Goal: Task Accomplishment & Management: Manage account settings

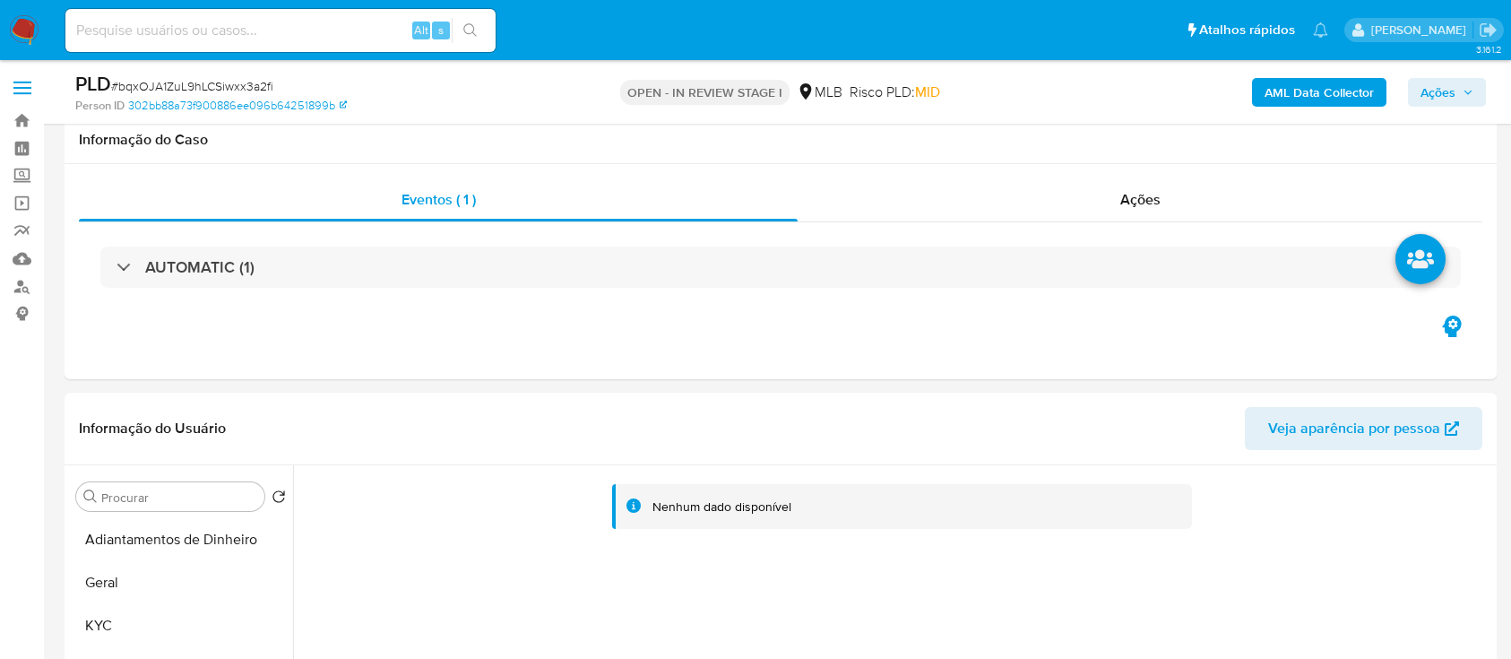
select select "10"
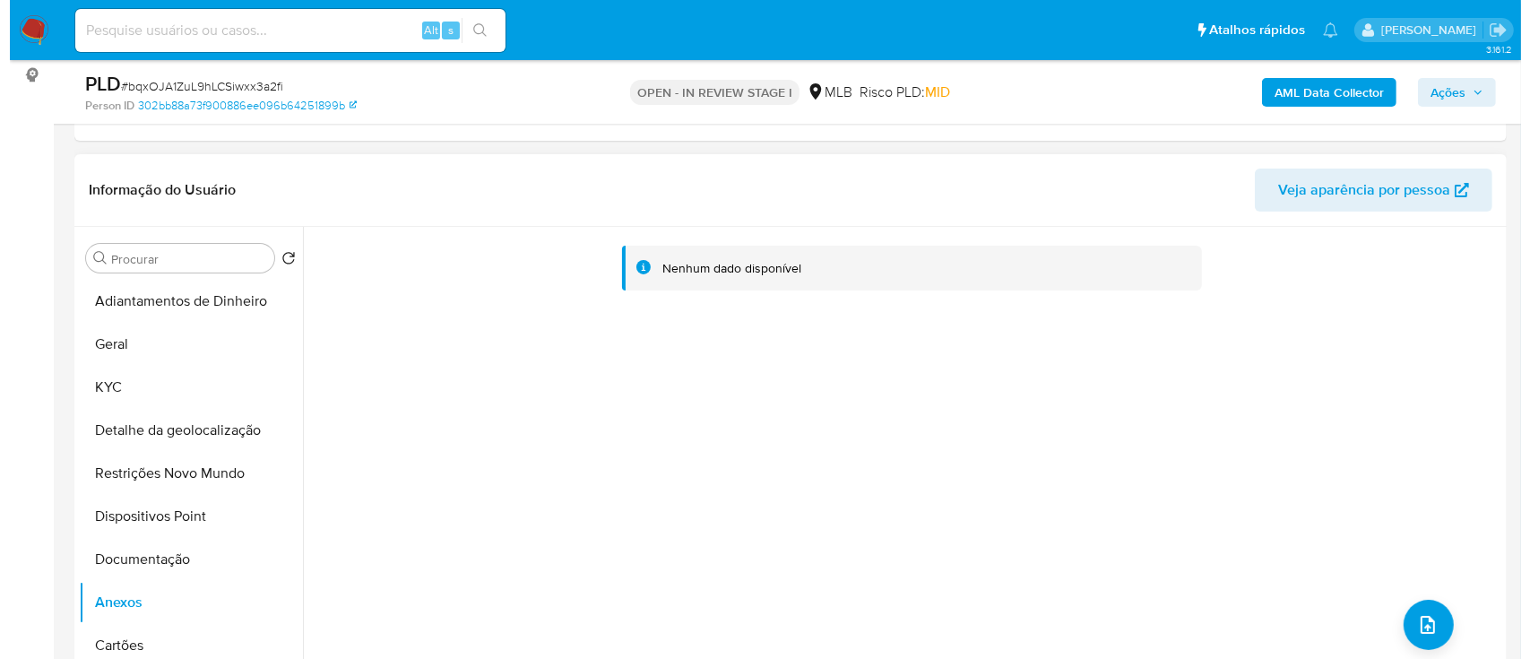
scroll to position [119, 0]
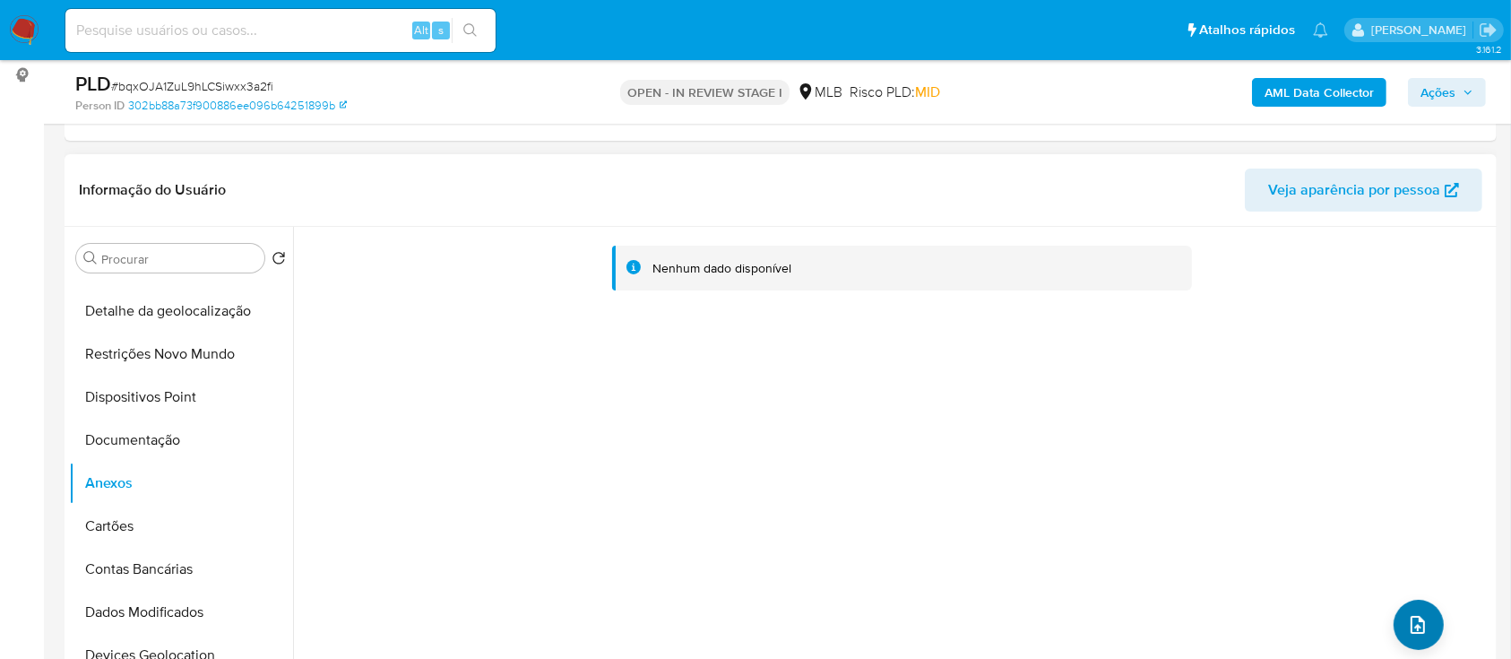
click at [1413, 638] on button "upload-file" at bounding box center [1419, 625] width 50 height 50
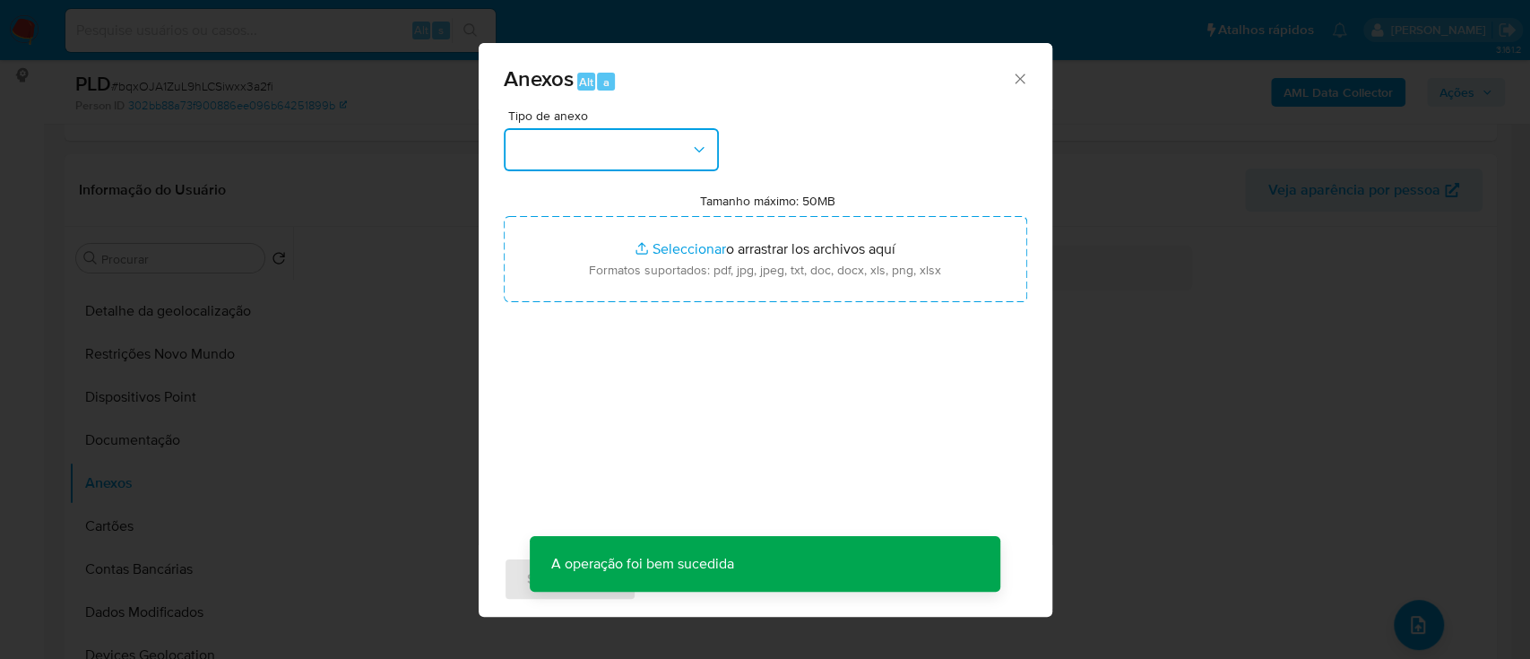
click at [581, 131] on button "button" at bounding box center [611, 149] width 215 height 43
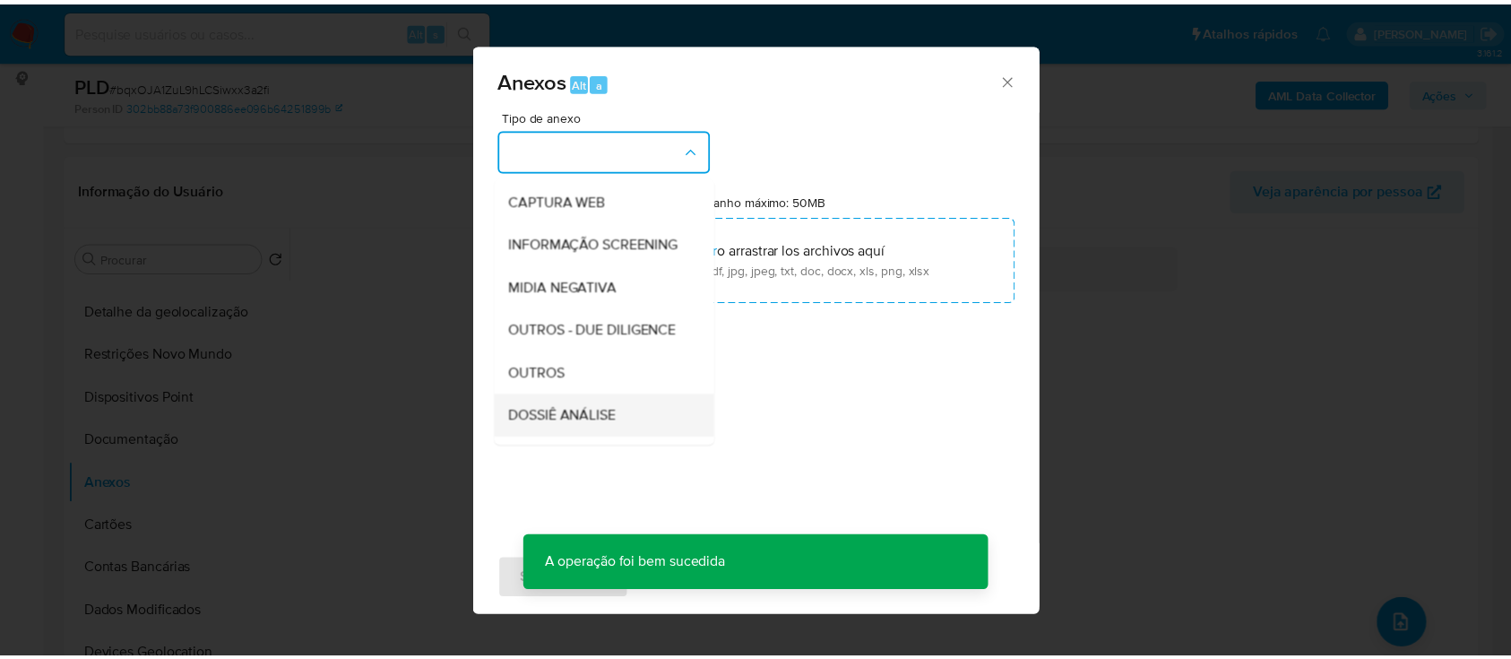
scroll to position [275, 0]
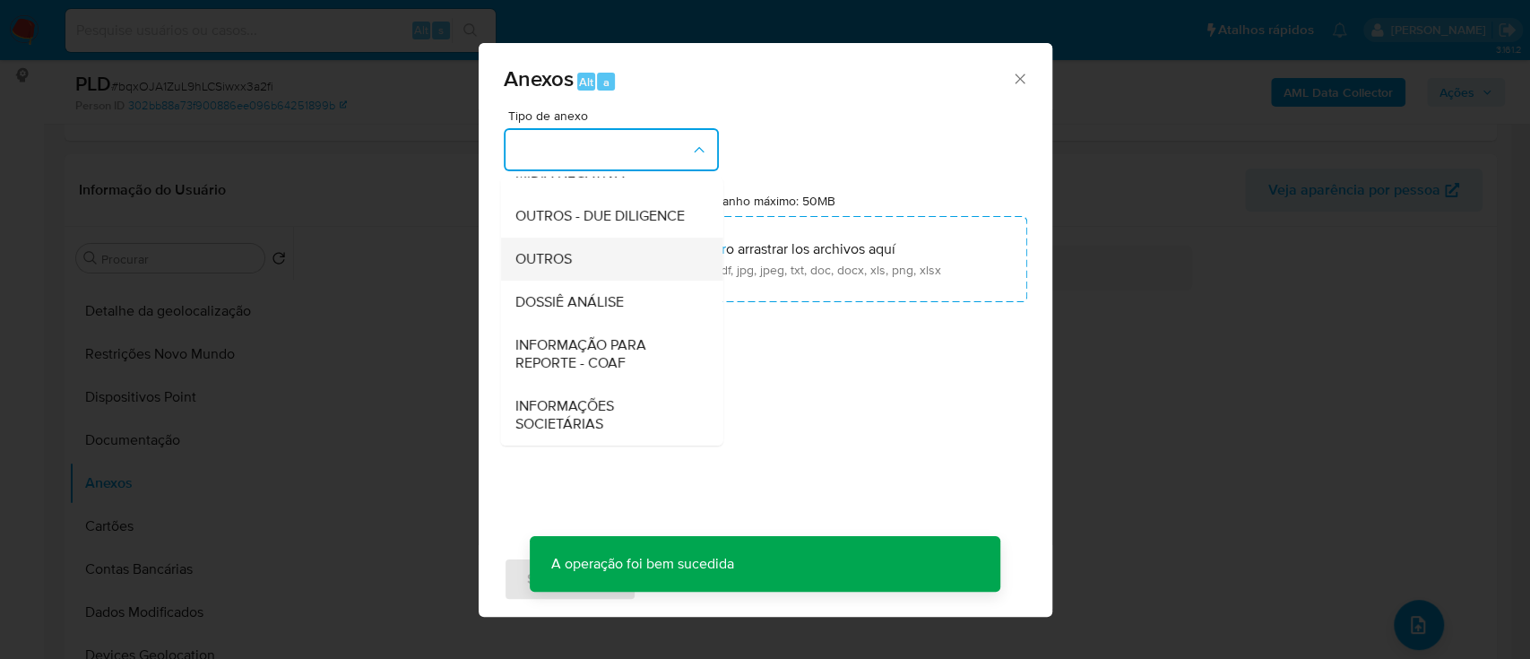
click at [558, 250] on span "OUTROS" at bounding box center [542, 259] width 56 height 18
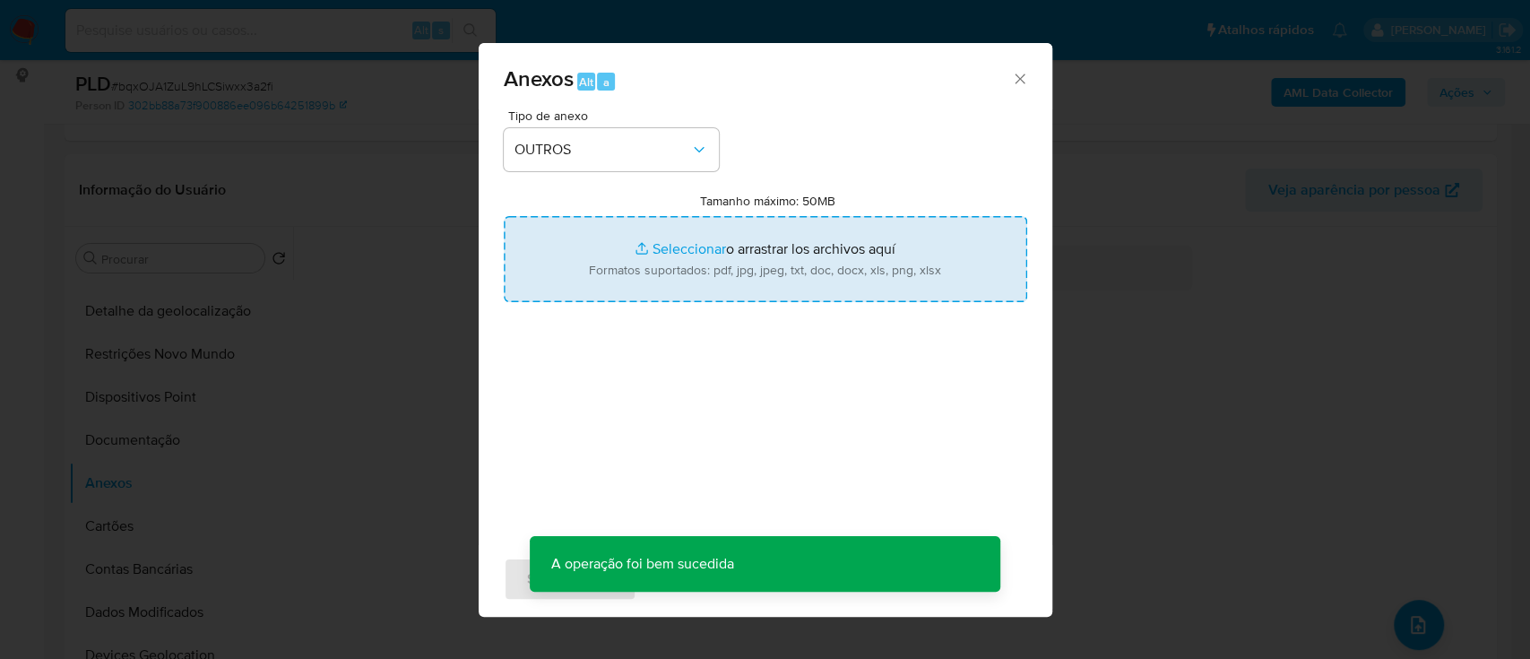
click at [646, 250] on input "Tamanho máximo: 50MB Seleccionar archivos" at bounding box center [765, 259] width 523 height 86
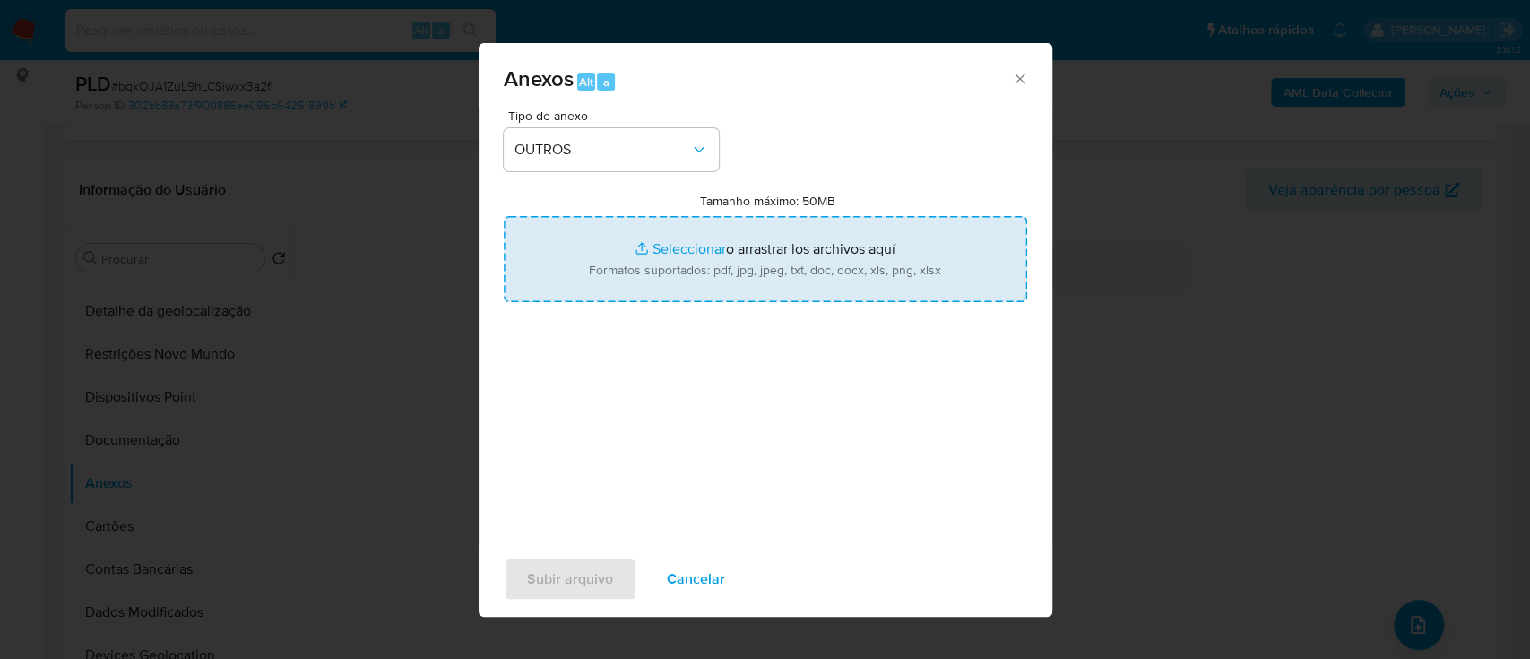
type input "C:\fakepath\Mulan 350147735_2025_09_25_16_28_43.xlsx"
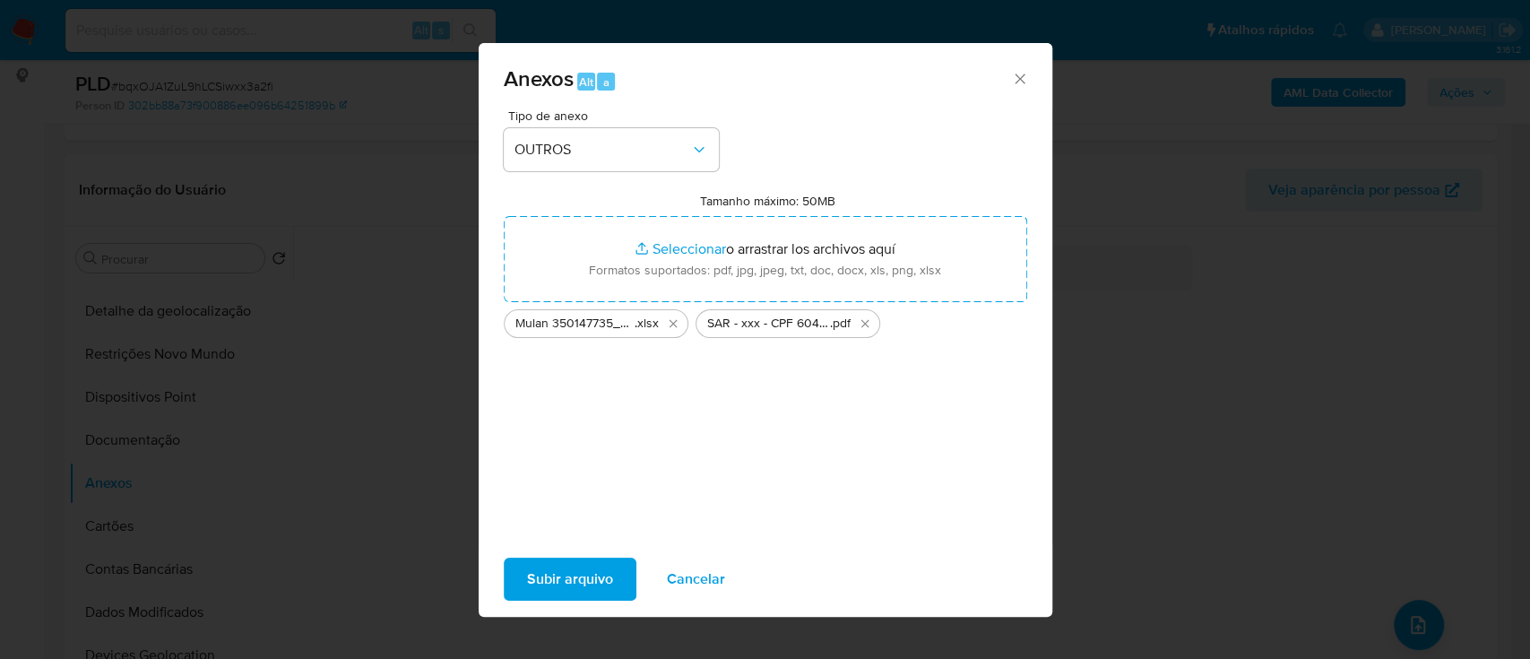
click at [562, 585] on span "Subir arquivo" at bounding box center [570, 578] width 86 height 39
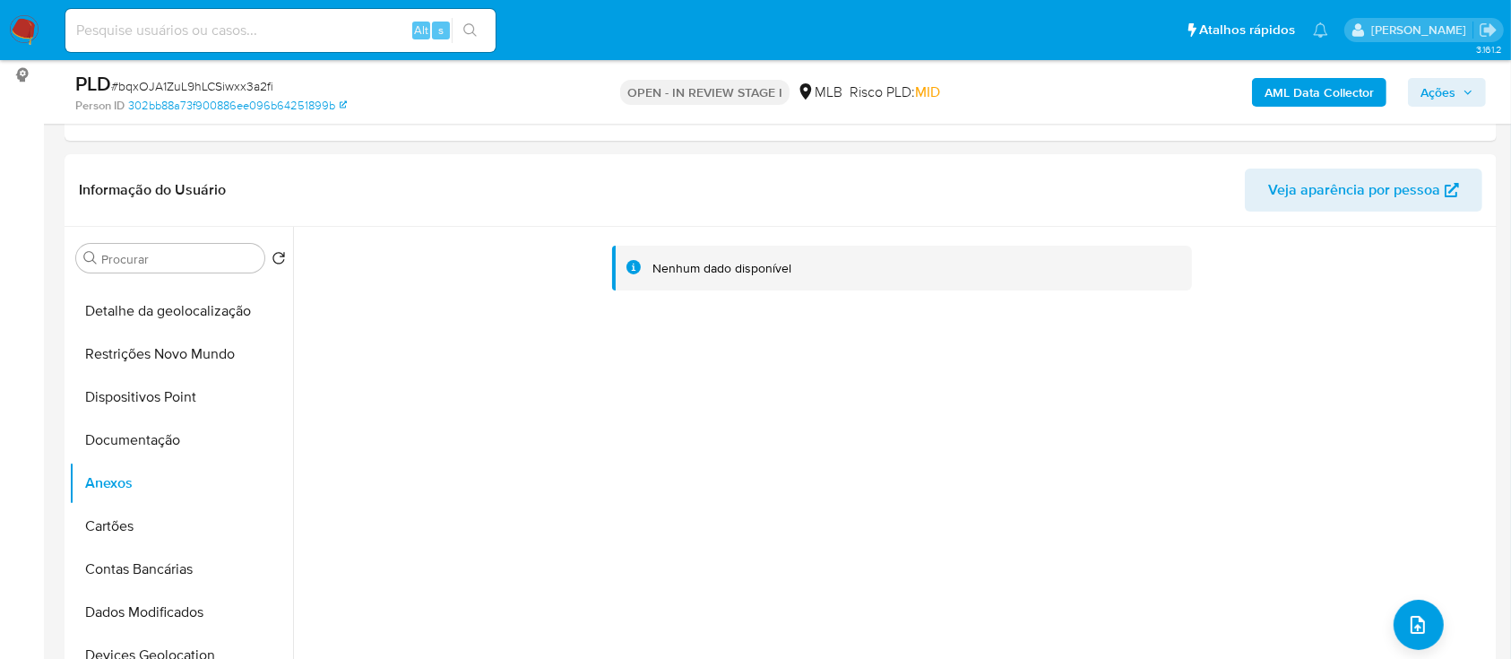
click at [1456, 98] on span "Ações" at bounding box center [1447, 92] width 53 height 25
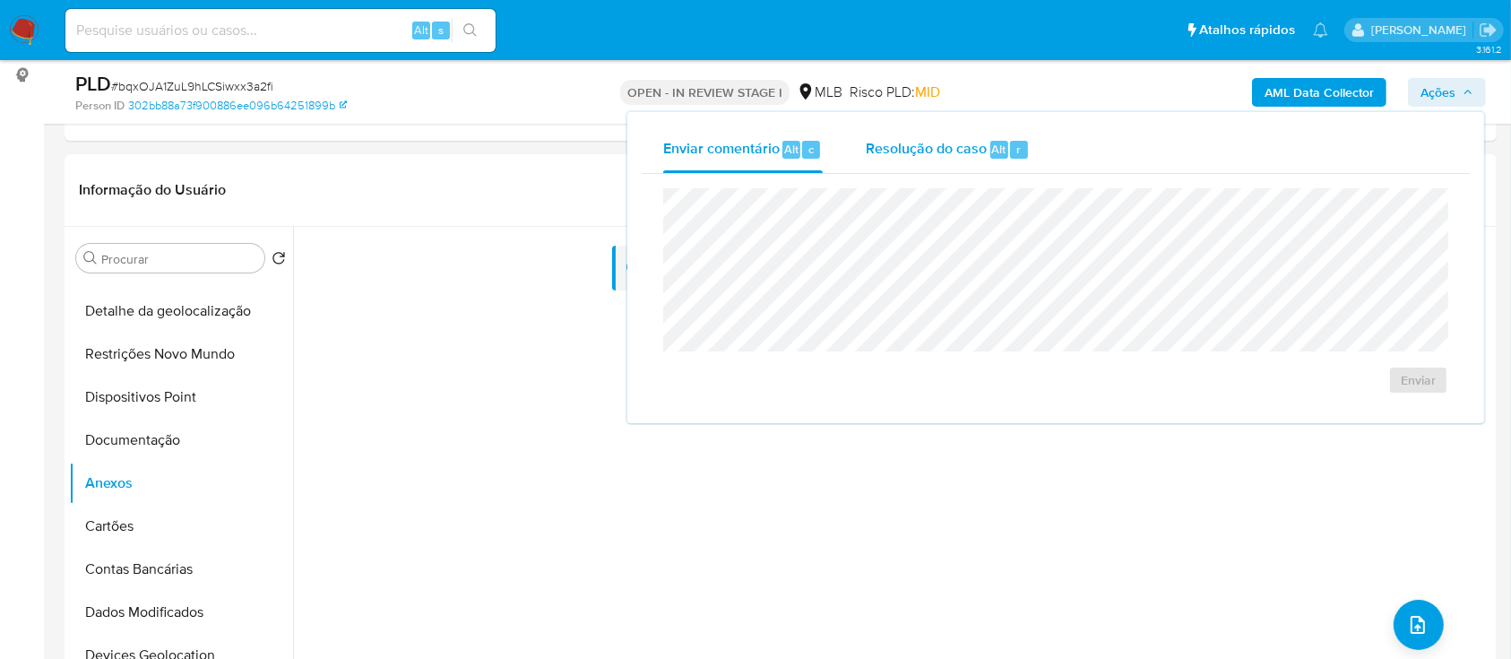
click at [887, 152] on span "Resolução do caso" at bounding box center [926, 148] width 121 height 21
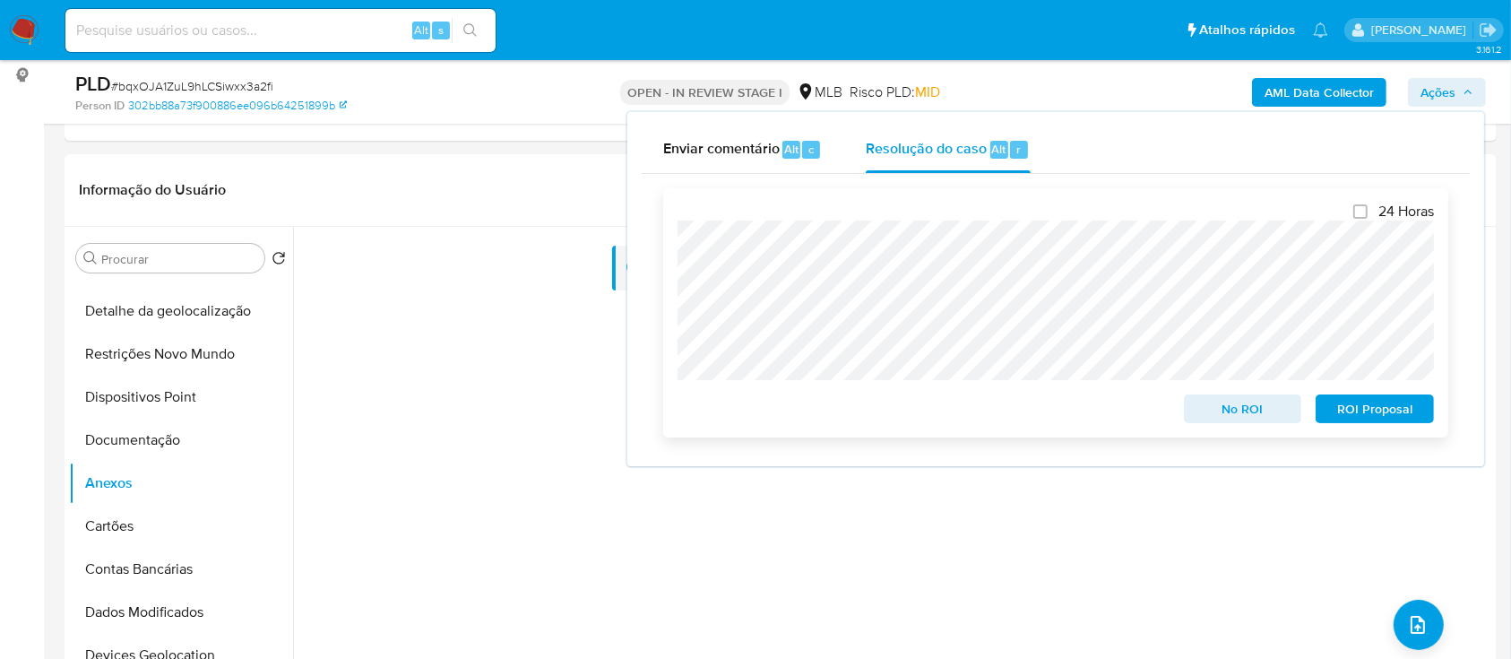
click at [1385, 410] on span "ROI Proposal" at bounding box center [1374, 408] width 93 height 25
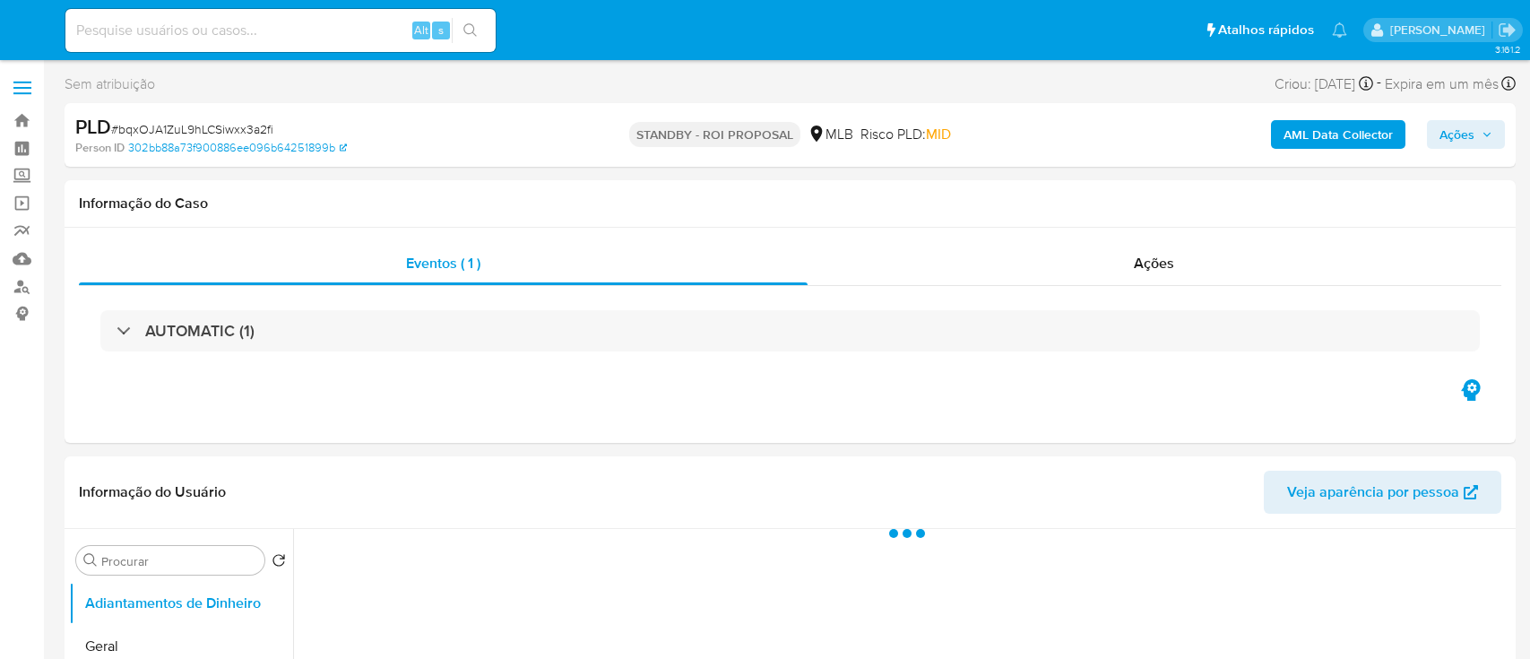
select select "10"
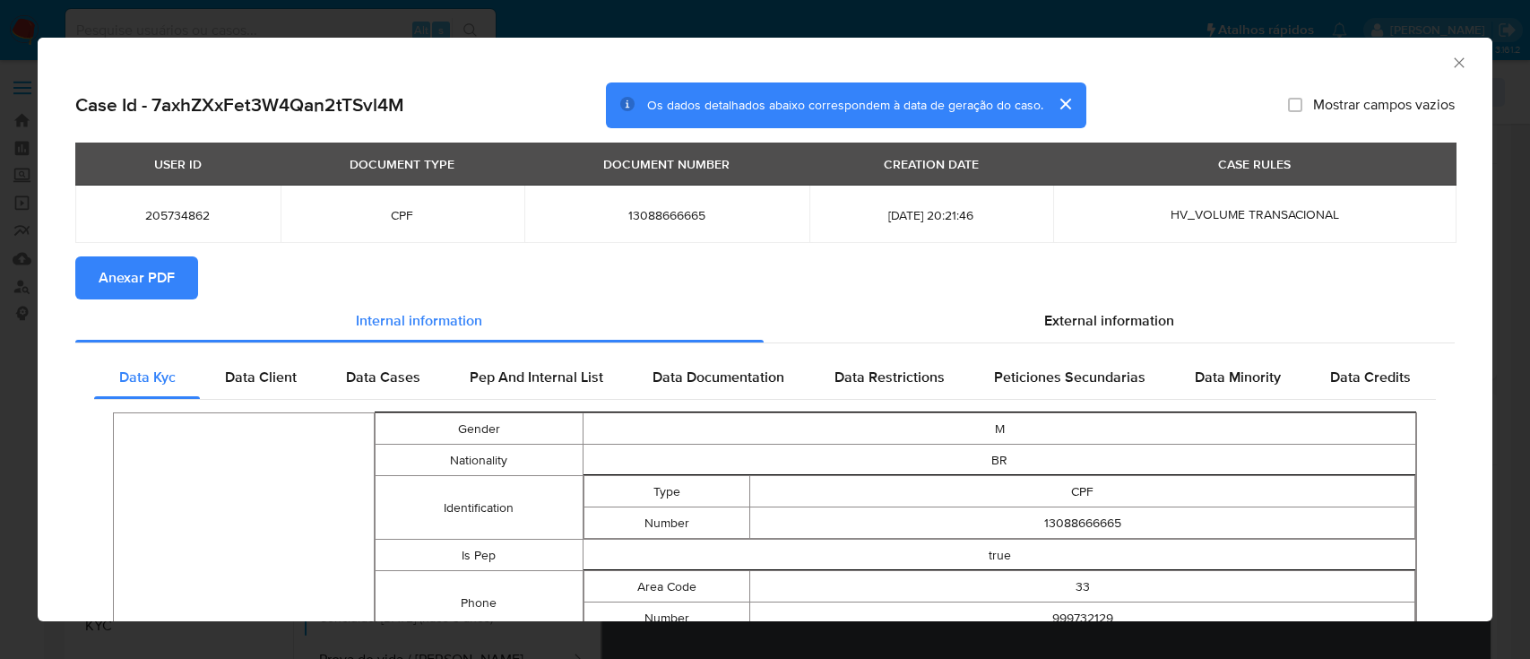
select select "10"
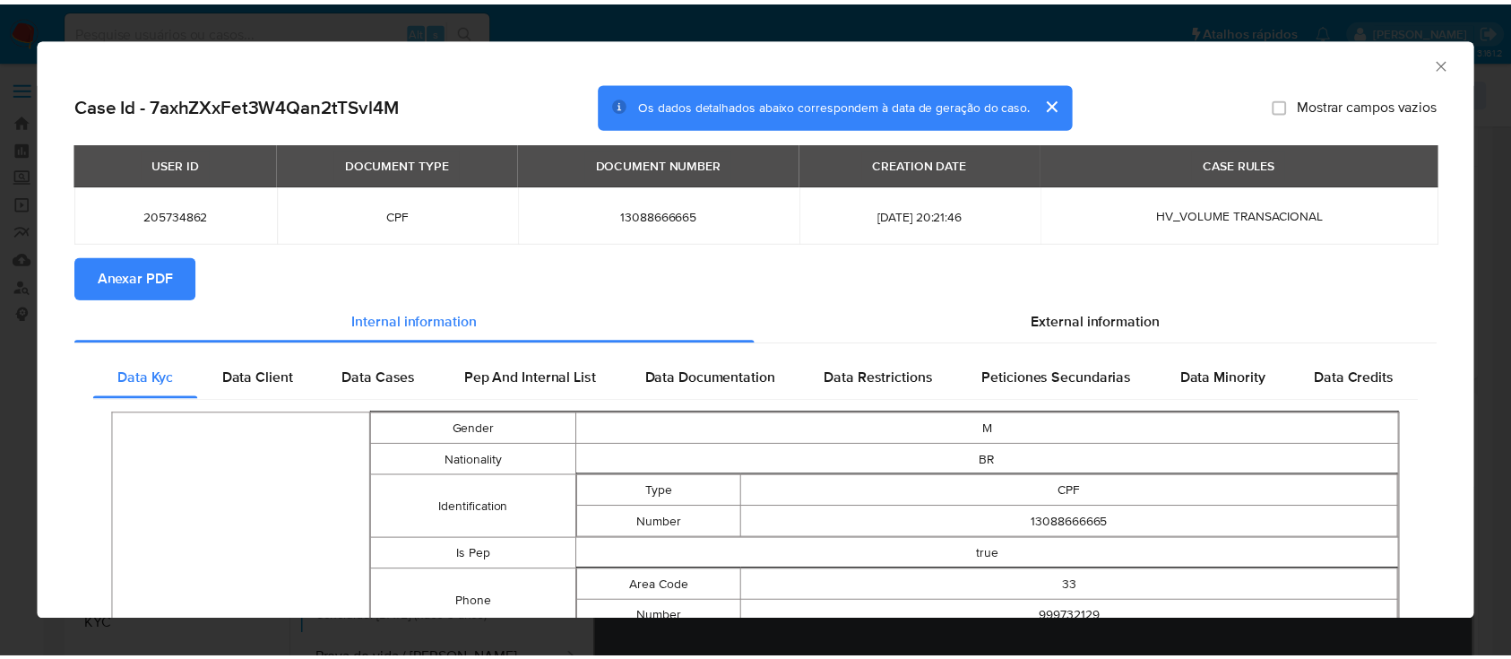
scroll to position [359, 0]
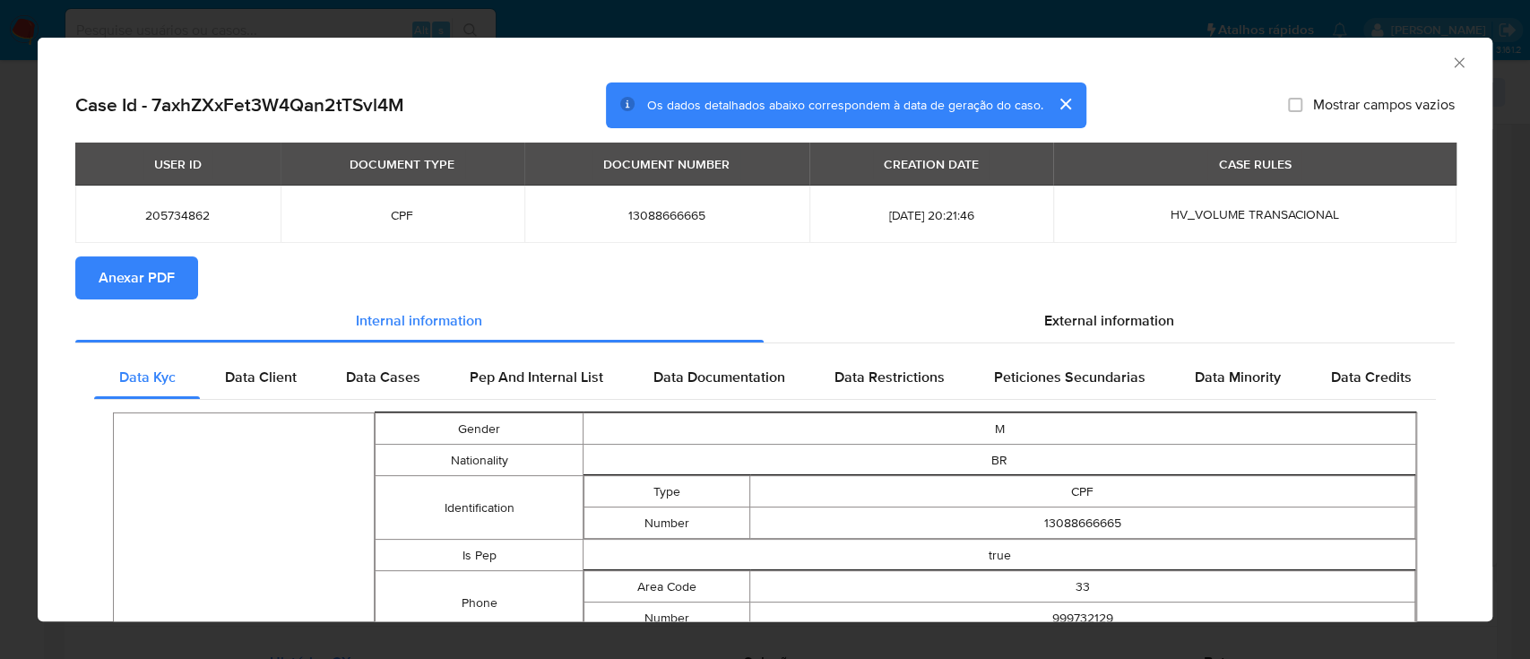
click at [1450, 66] on icon "Fechar a janela" at bounding box center [1459, 63] width 18 height 18
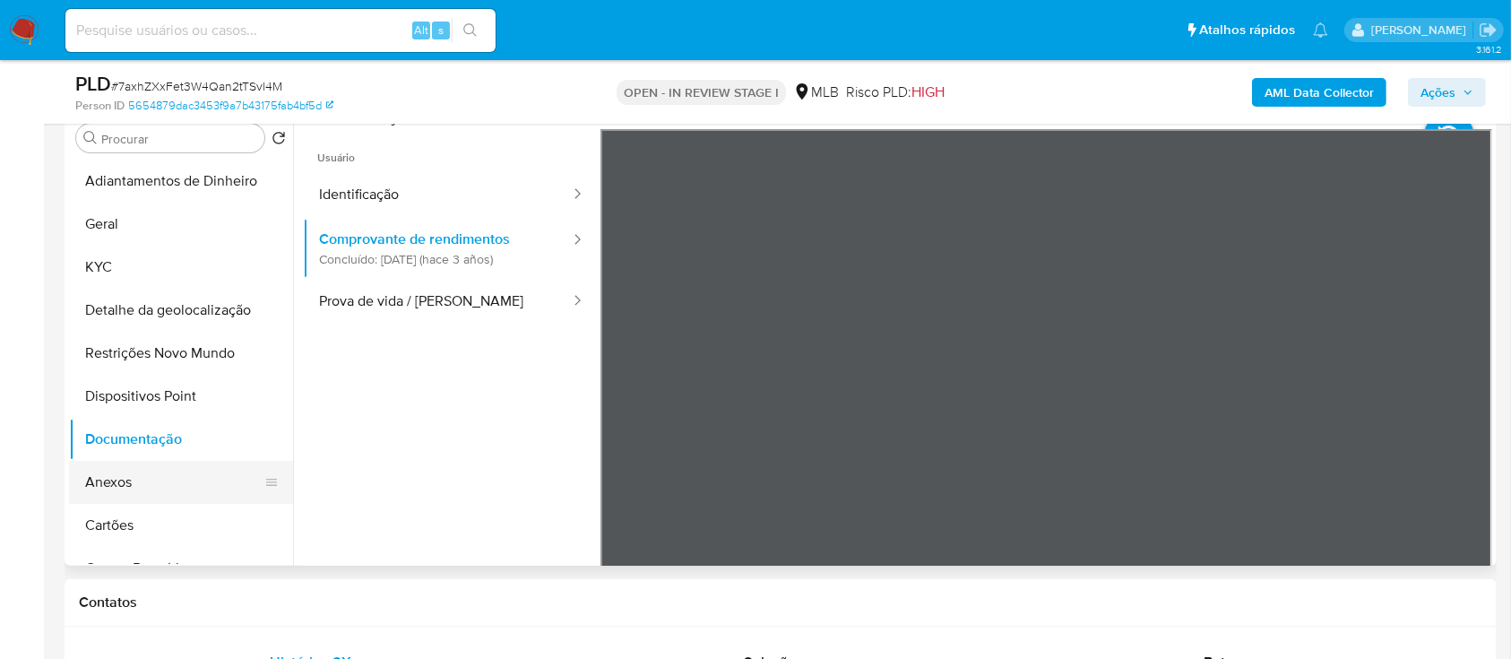
click at [131, 488] on button "Anexos" at bounding box center [174, 482] width 210 height 43
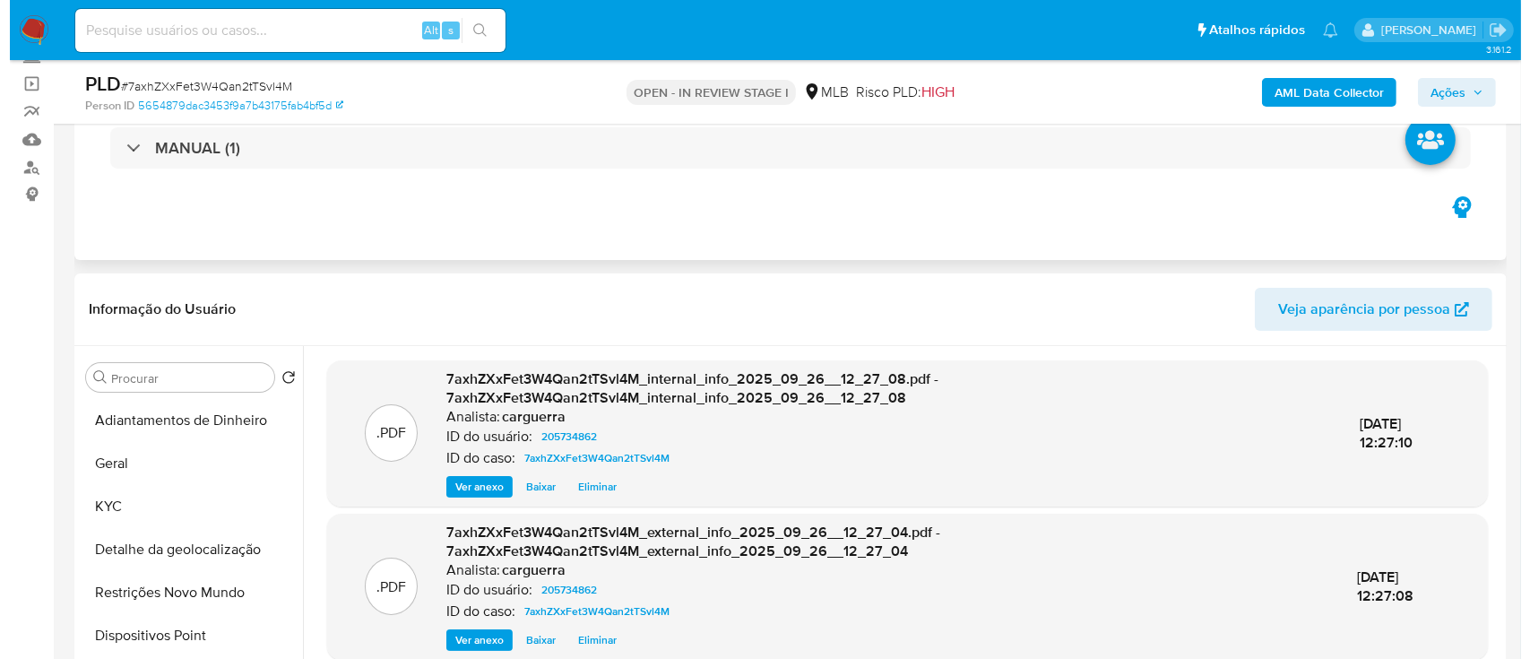
scroll to position [119, 0]
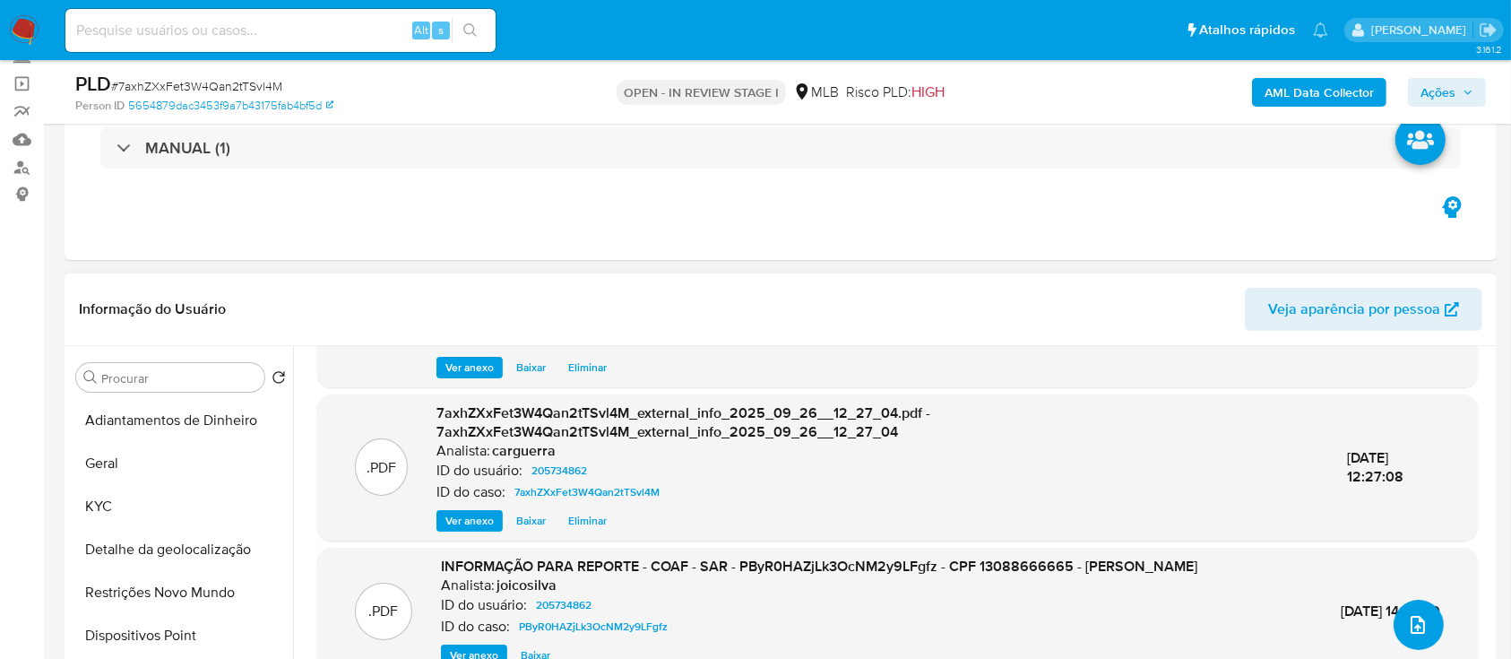
click at [1413, 620] on icon "upload-file" at bounding box center [1418, 625] width 22 height 22
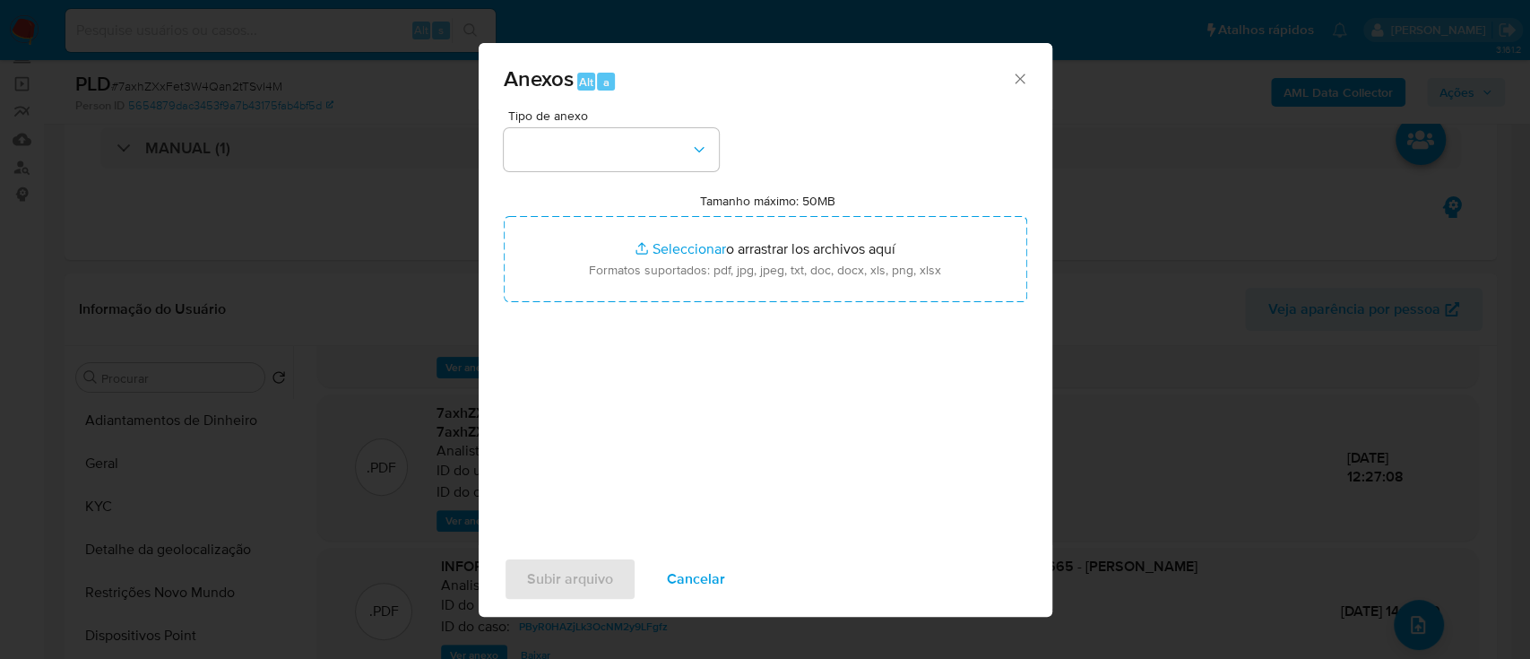
click at [574, 174] on div "Tipo de anexo Tamanho máximo: 50MB Seleccionar archivos Seleccionar o arrastrar…" at bounding box center [765, 320] width 523 height 423
click at [577, 158] on button "button" at bounding box center [611, 149] width 215 height 43
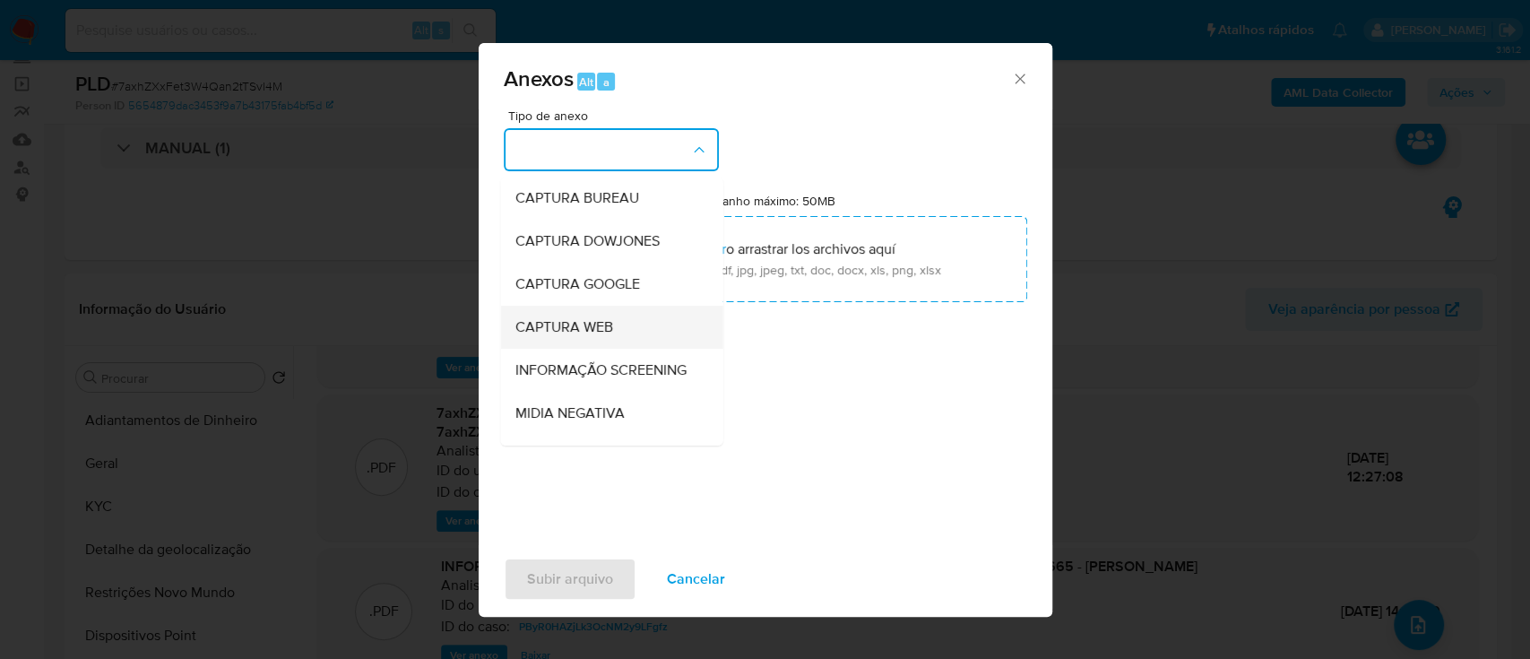
scroll to position [238, 0]
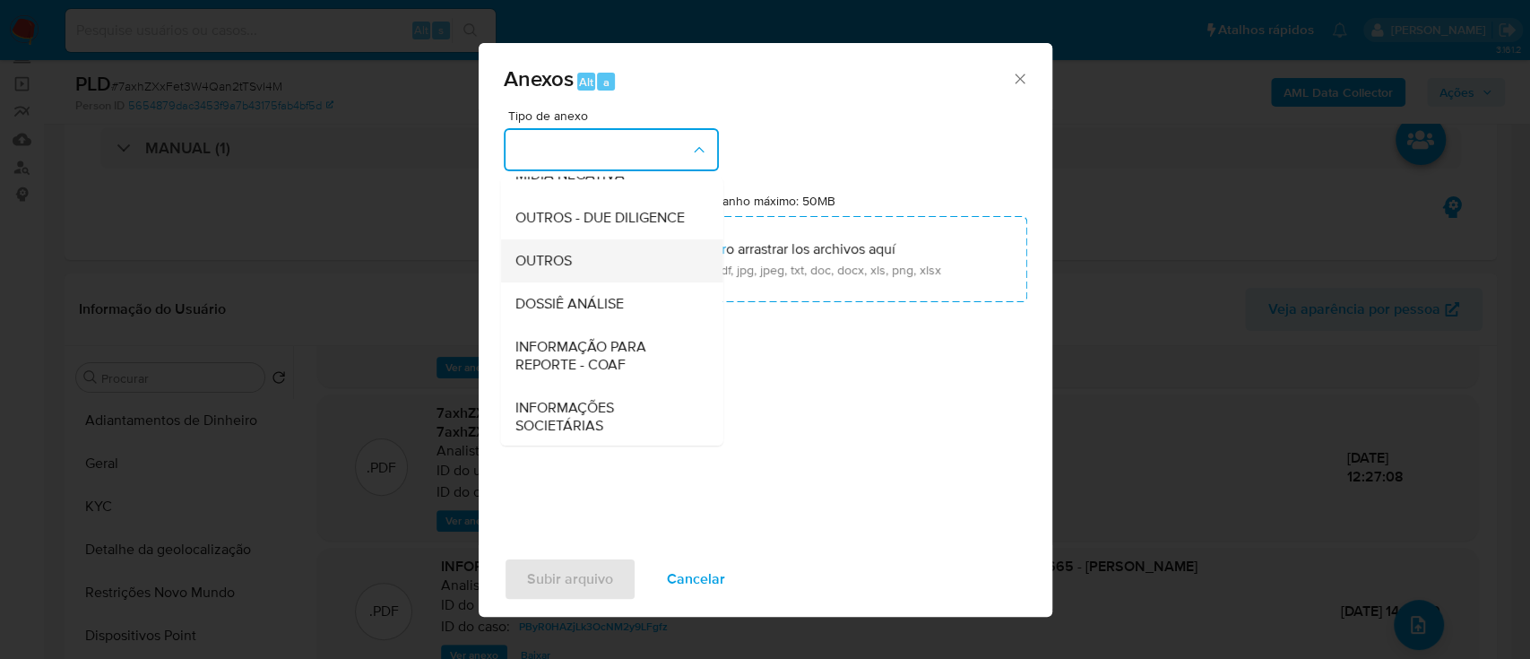
click at [599, 281] on div "OUTROS" at bounding box center [605, 260] width 183 height 43
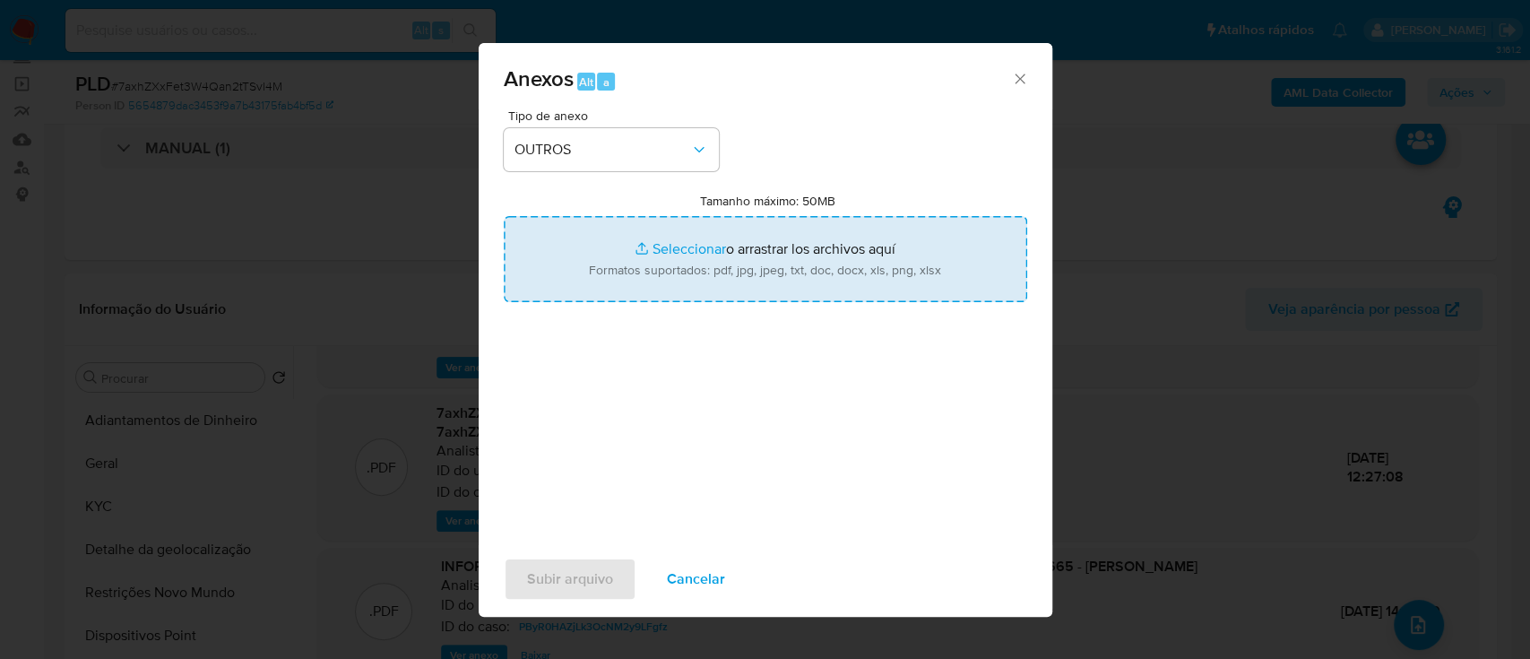
click at [677, 248] on input "Tamanho máximo: 50MB Seleccionar archivos" at bounding box center [765, 259] width 523 height 86
type input "C:\fakepath\Mulan 205734862_2025_09_25_14_15_13.xlsx"
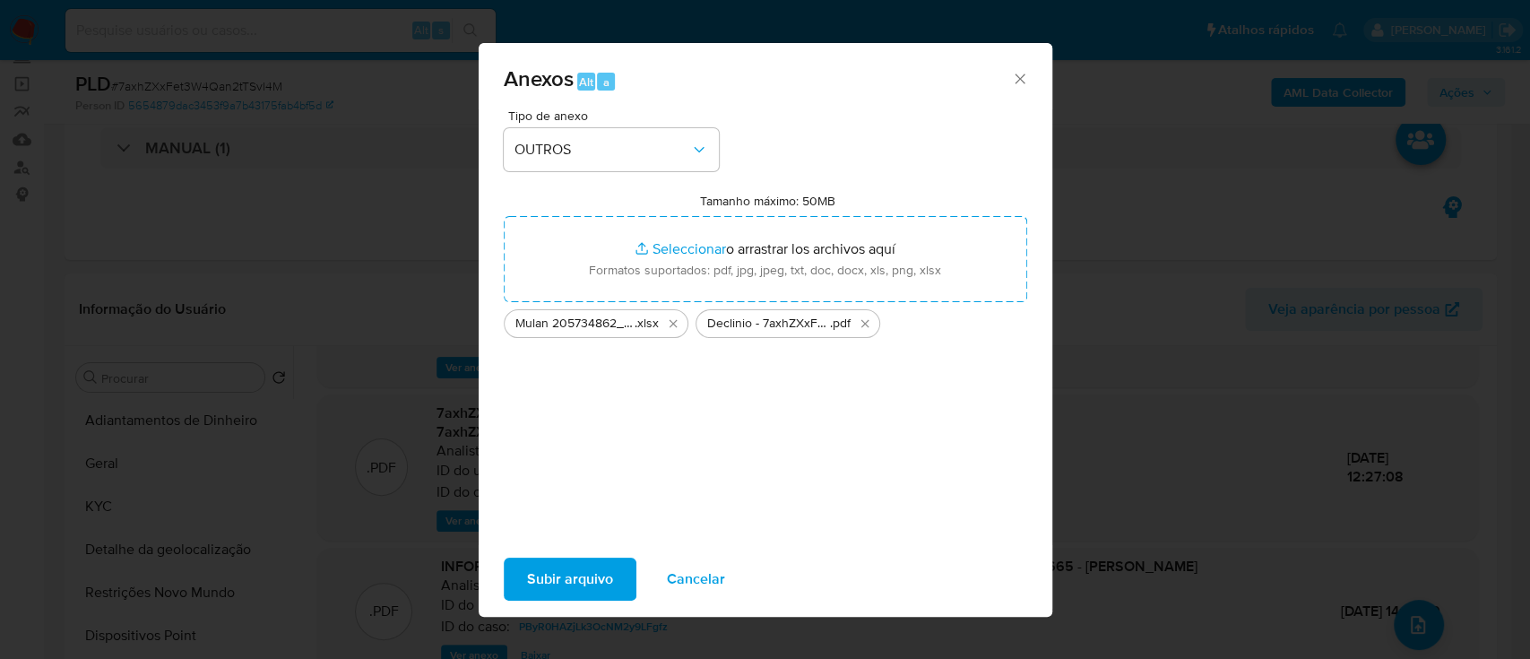
click at [559, 581] on span "Subir arquivo" at bounding box center [570, 578] width 86 height 39
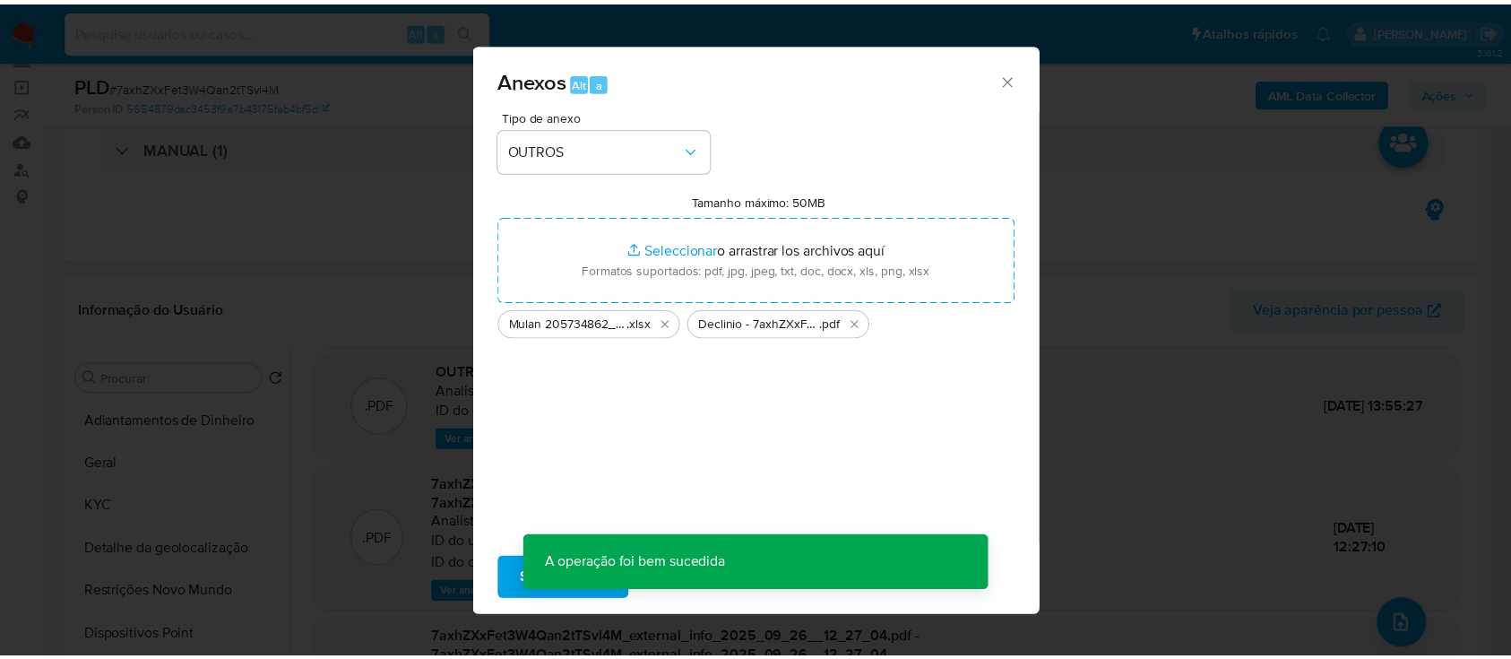
scroll to position [146, 0]
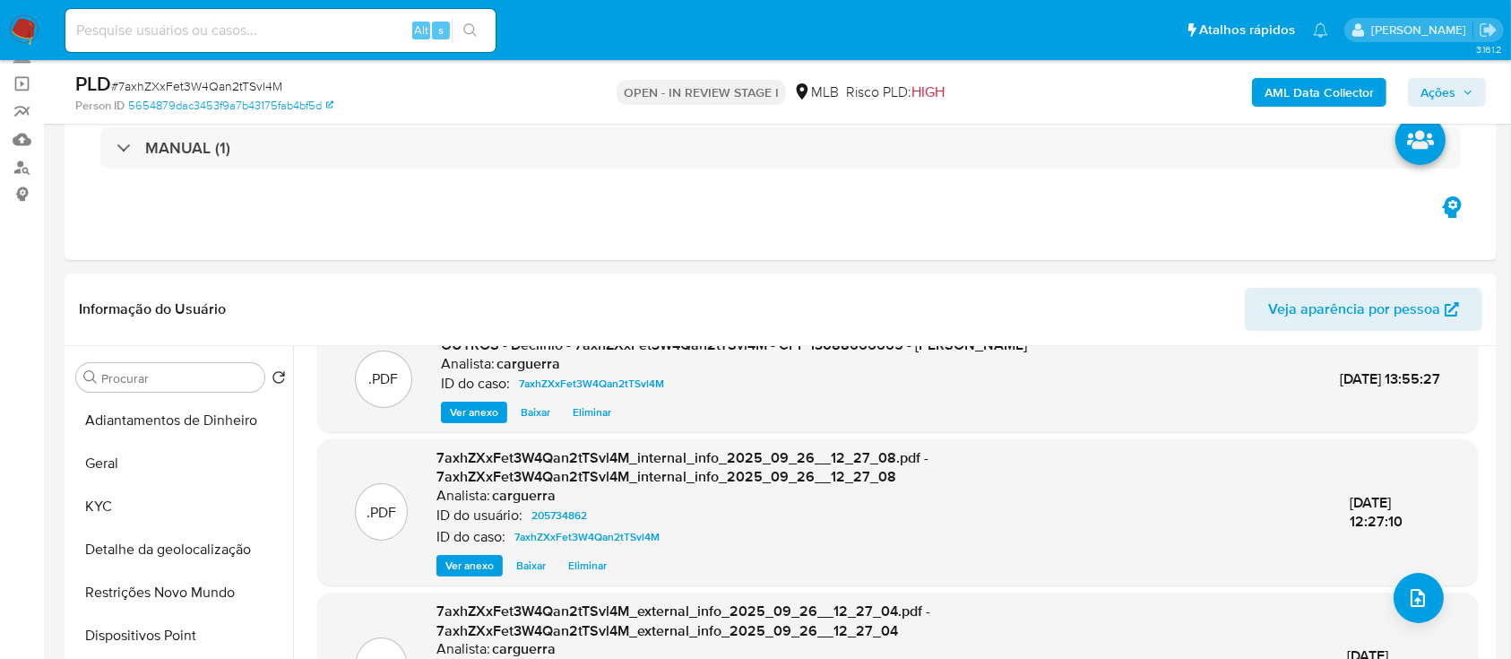
click at [1458, 91] on span "Ações" at bounding box center [1447, 92] width 53 height 25
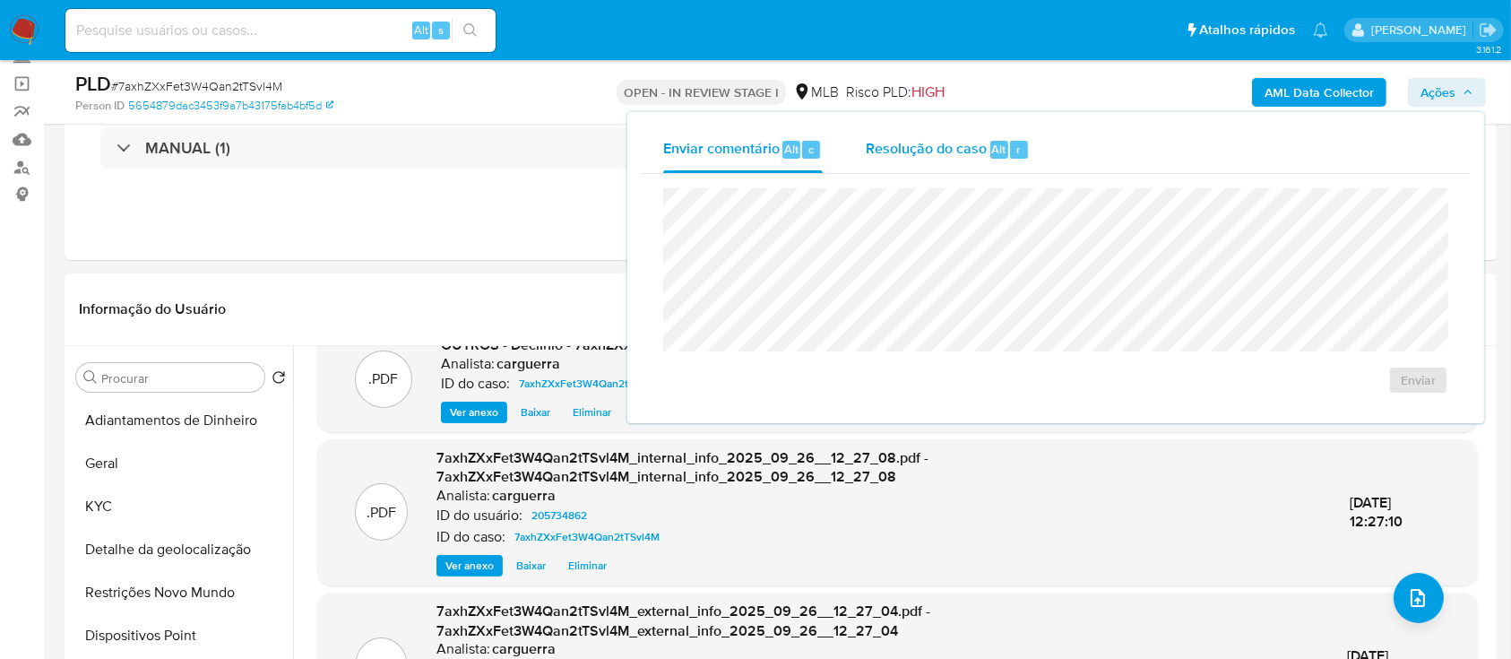
drag, startPoint x: 943, startPoint y: 145, endPoint x: 941, endPoint y: 155, distance: 10.0
click at [942, 143] on span "Resolução do caso" at bounding box center [926, 148] width 121 height 21
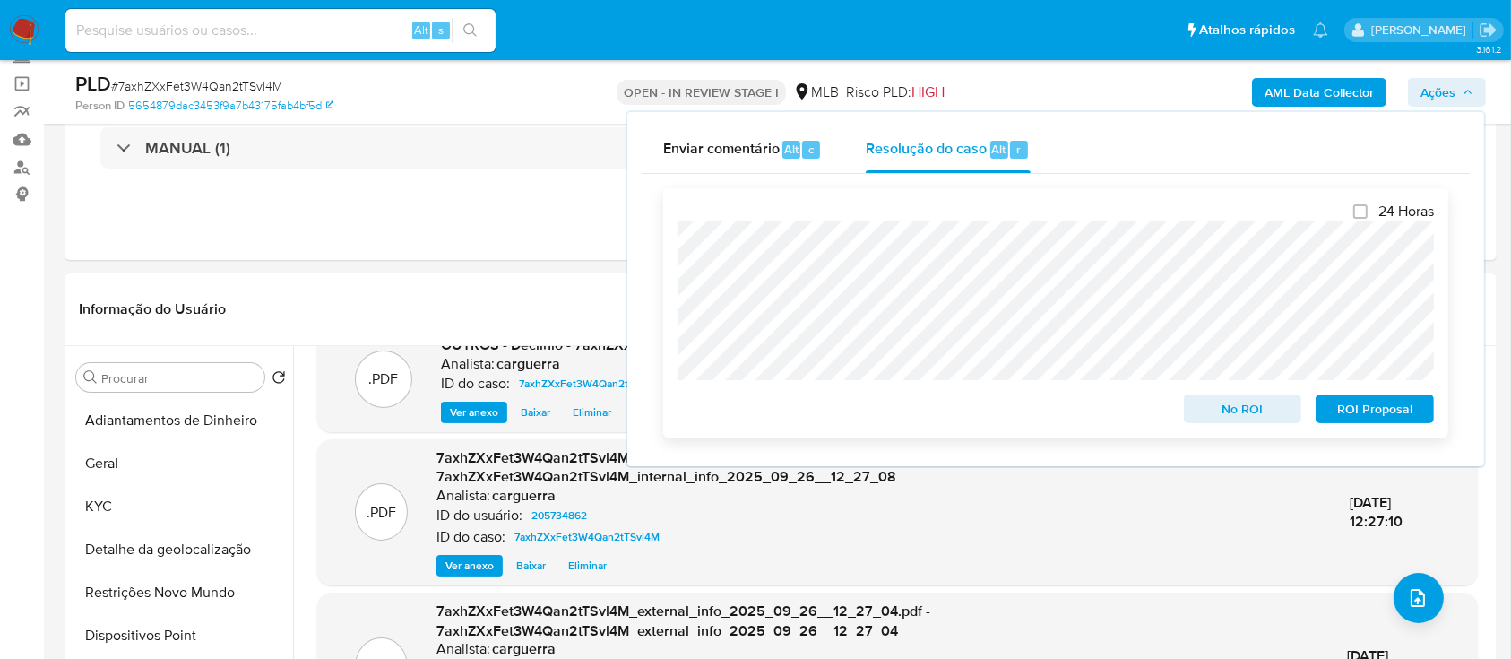
click at [1247, 419] on span "No ROI" at bounding box center [1243, 408] width 93 height 25
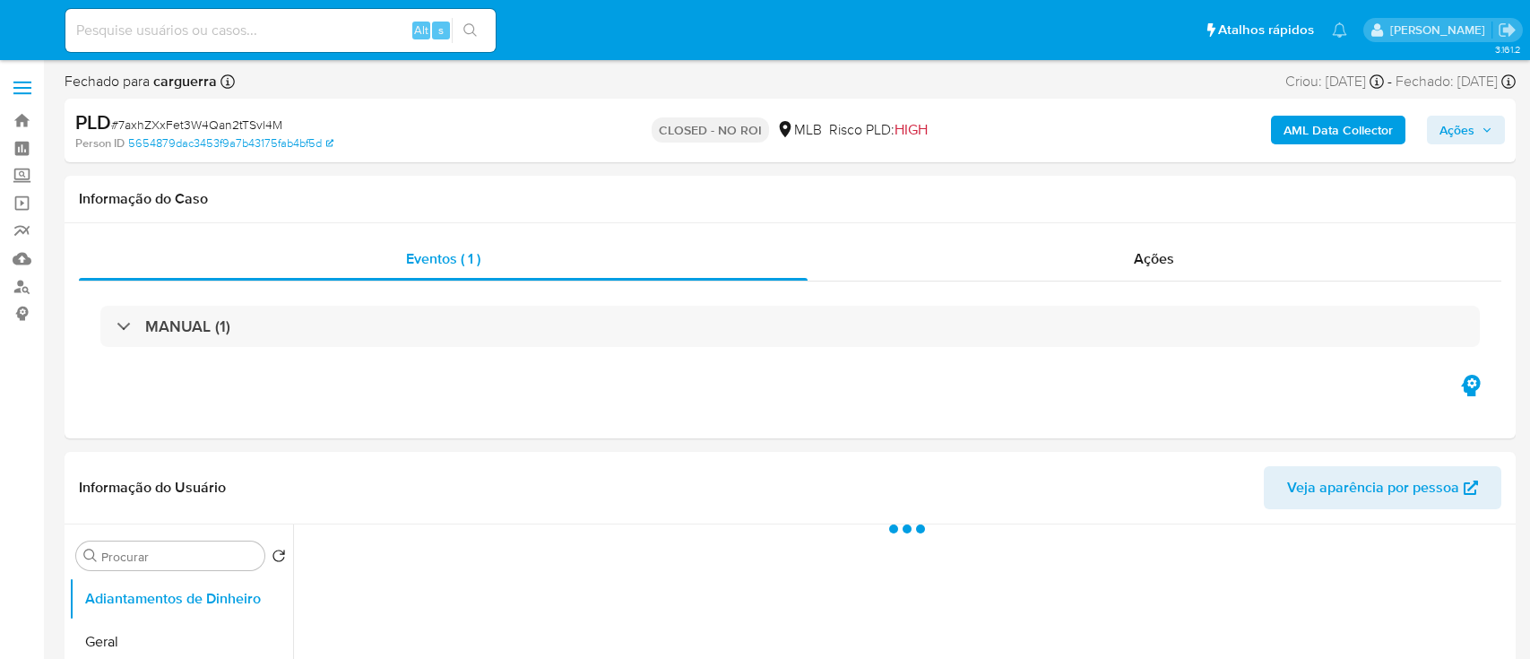
select select "10"
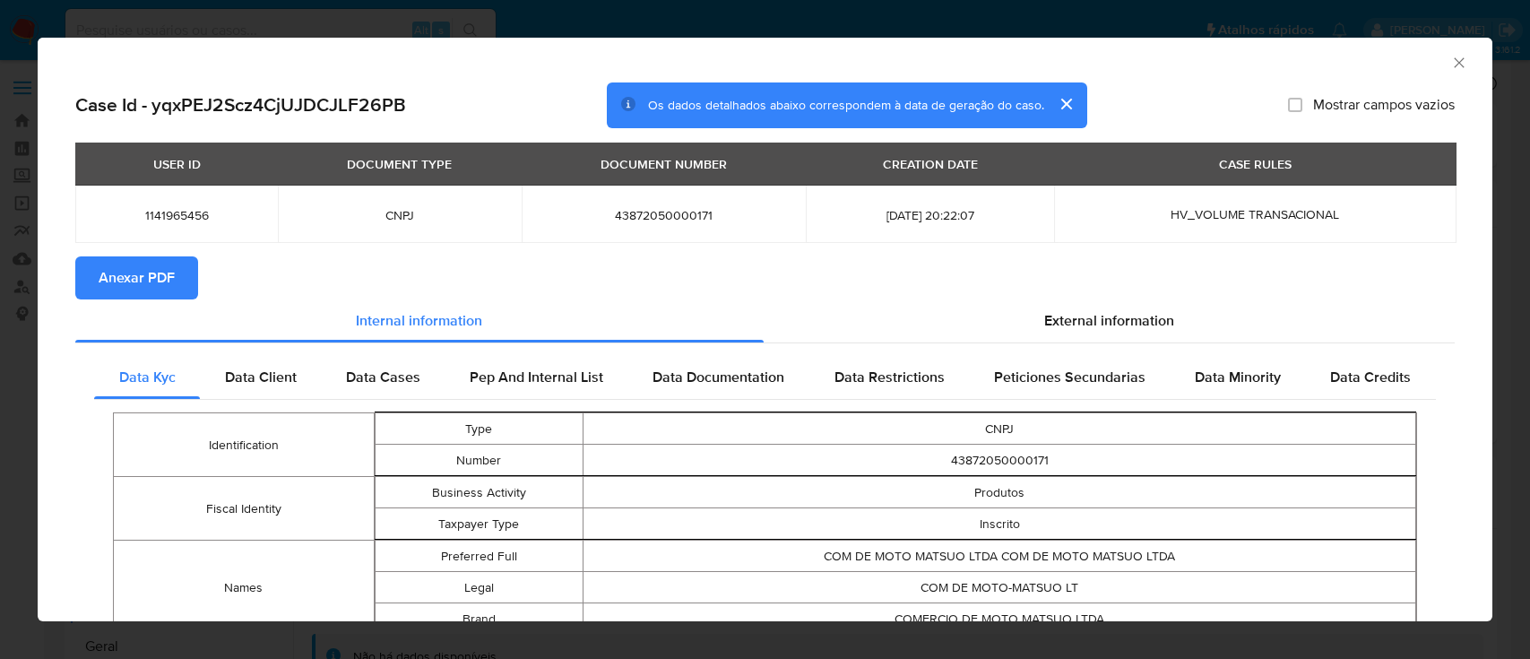
select select "10"
click at [1450, 54] on icon "Fechar a janela" at bounding box center [1459, 63] width 18 height 18
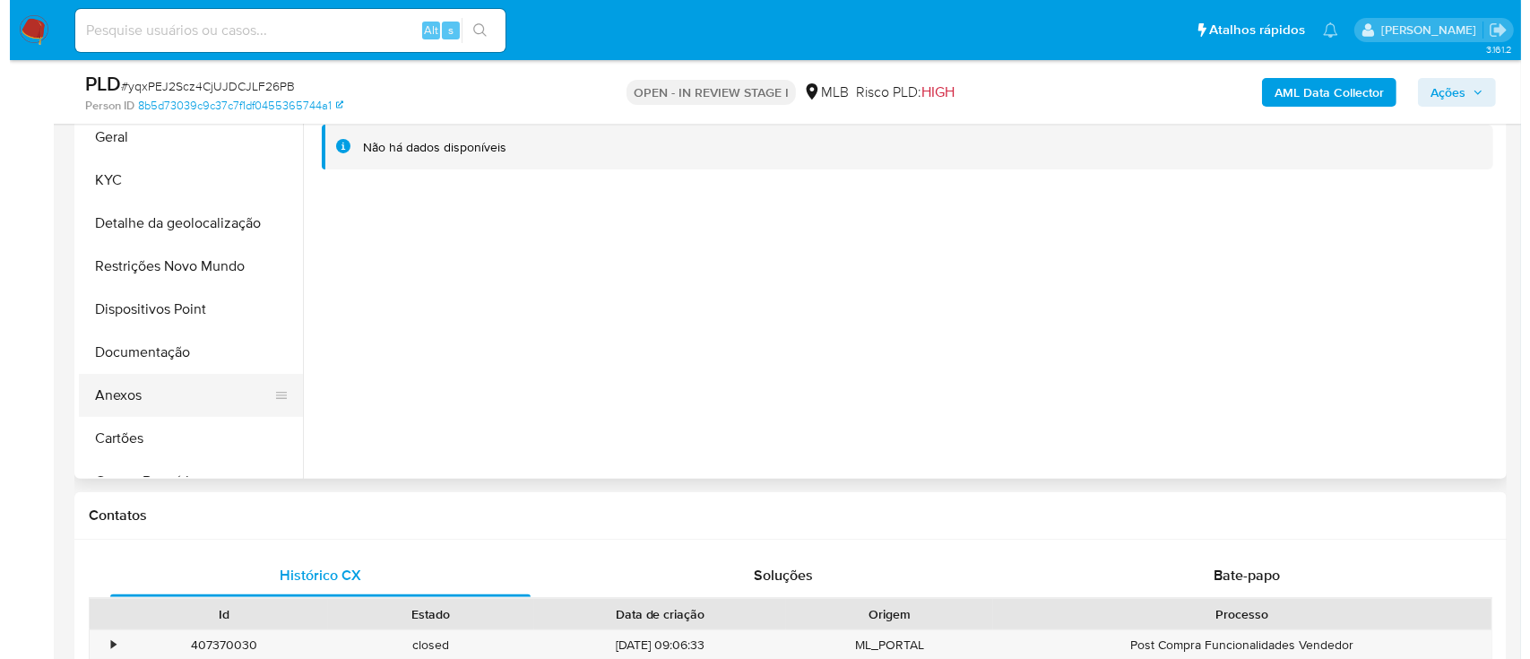
scroll to position [478, 0]
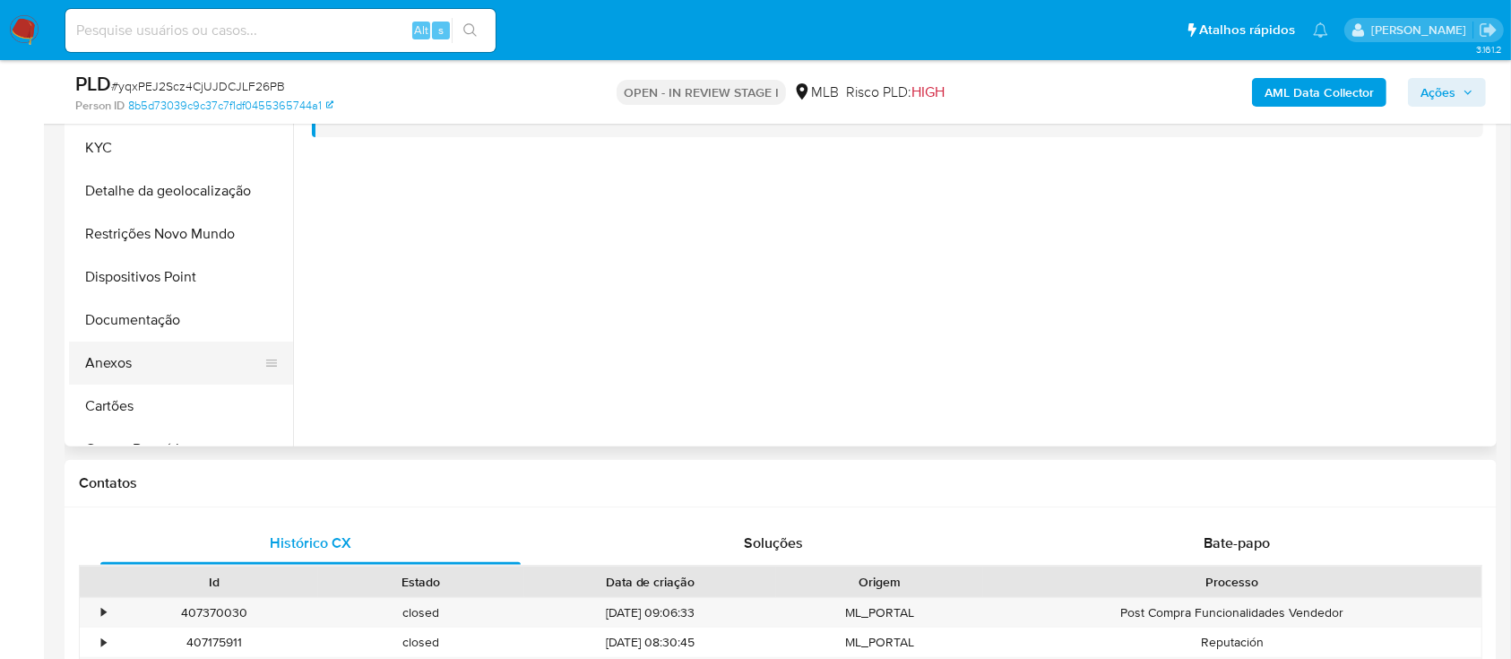
click at [155, 361] on button "Anexos" at bounding box center [174, 362] width 210 height 43
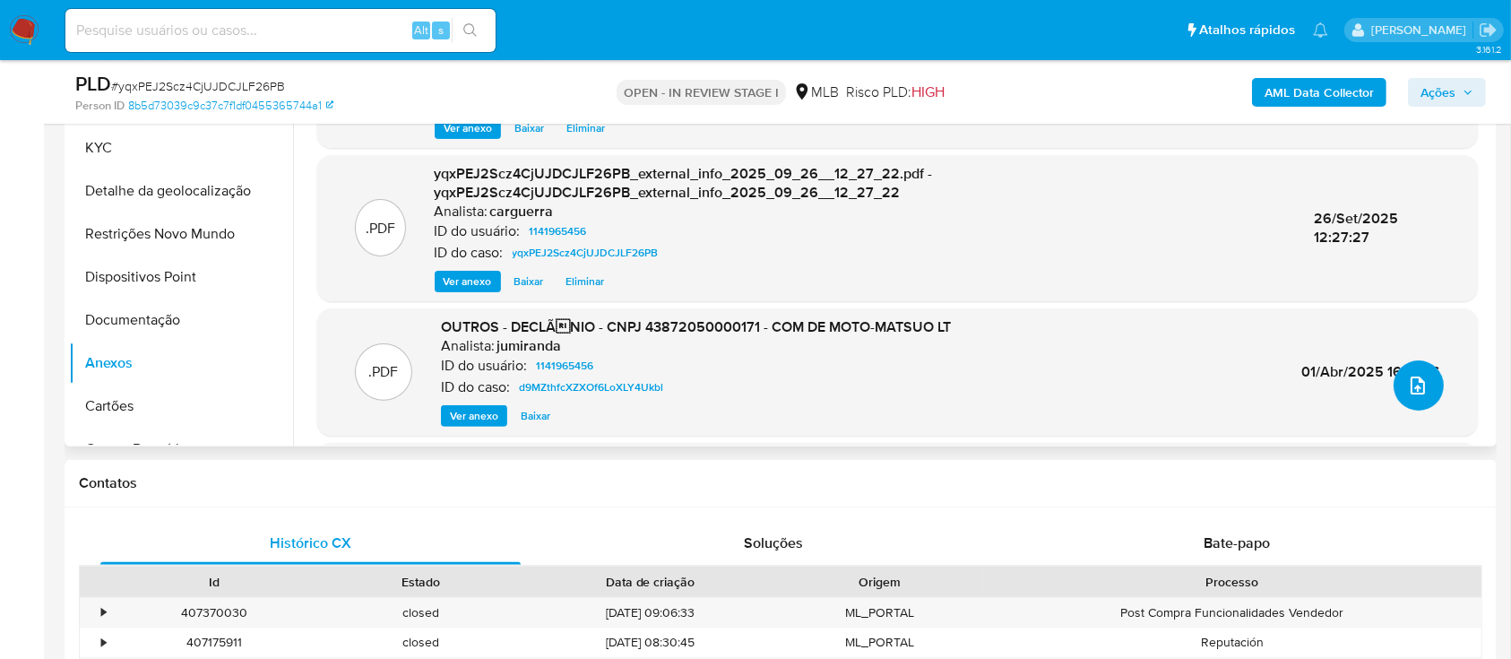
click at [1396, 383] on button "upload-file" at bounding box center [1419, 385] width 50 height 50
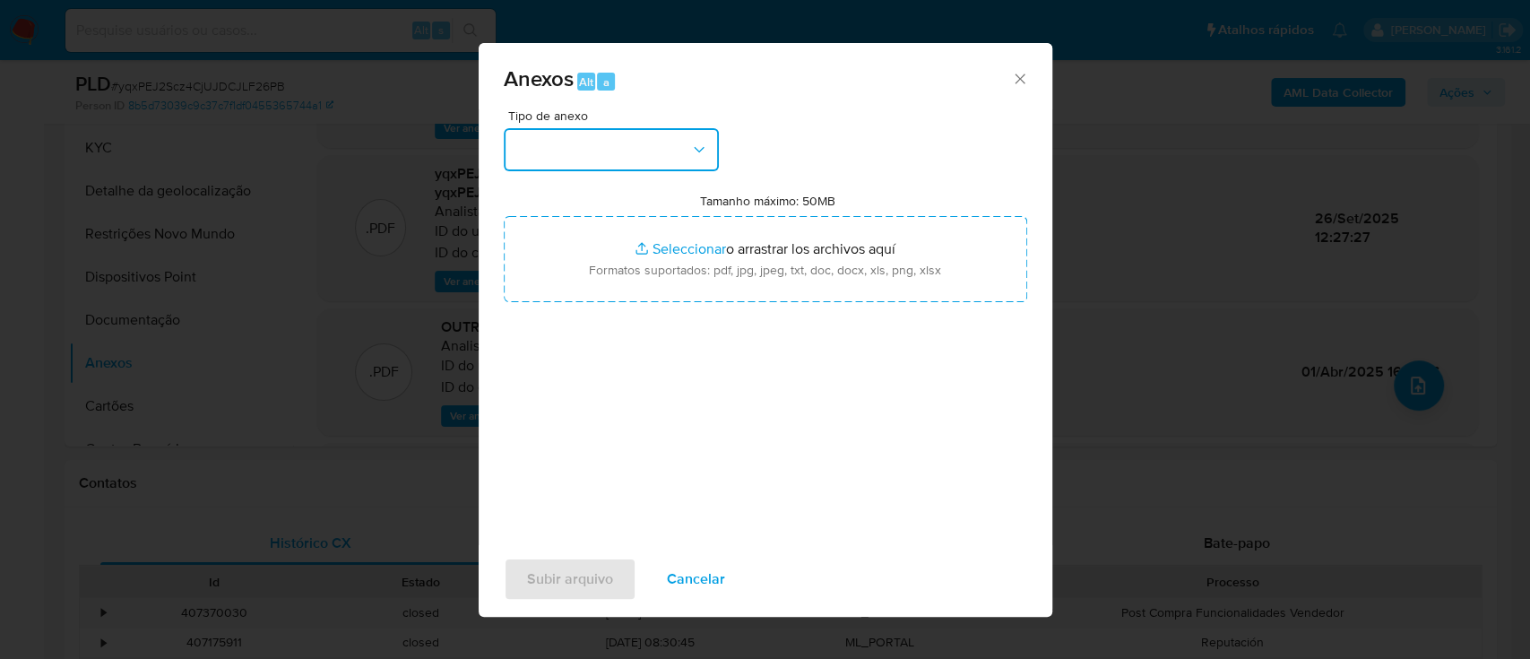
click at [629, 143] on button "button" at bounding box center [611, 149] width 215 height 43
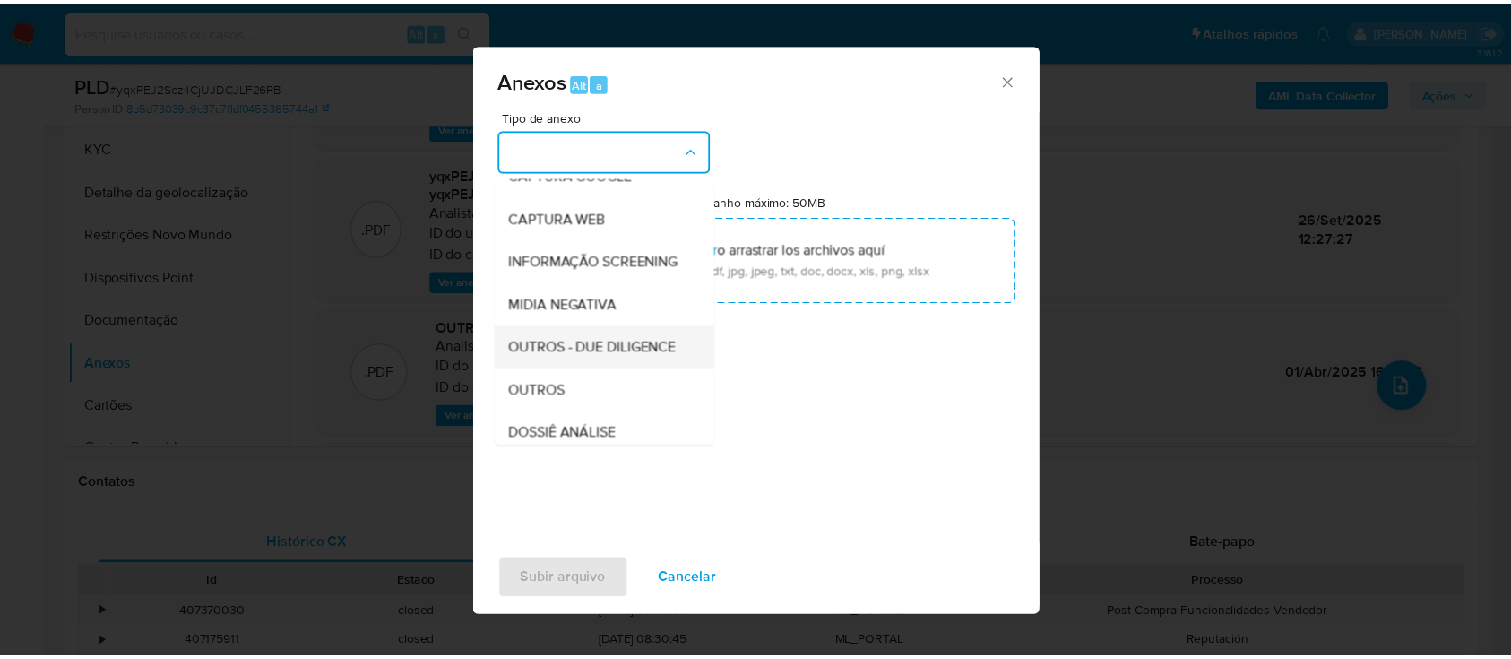
scroll to position [275, 0]
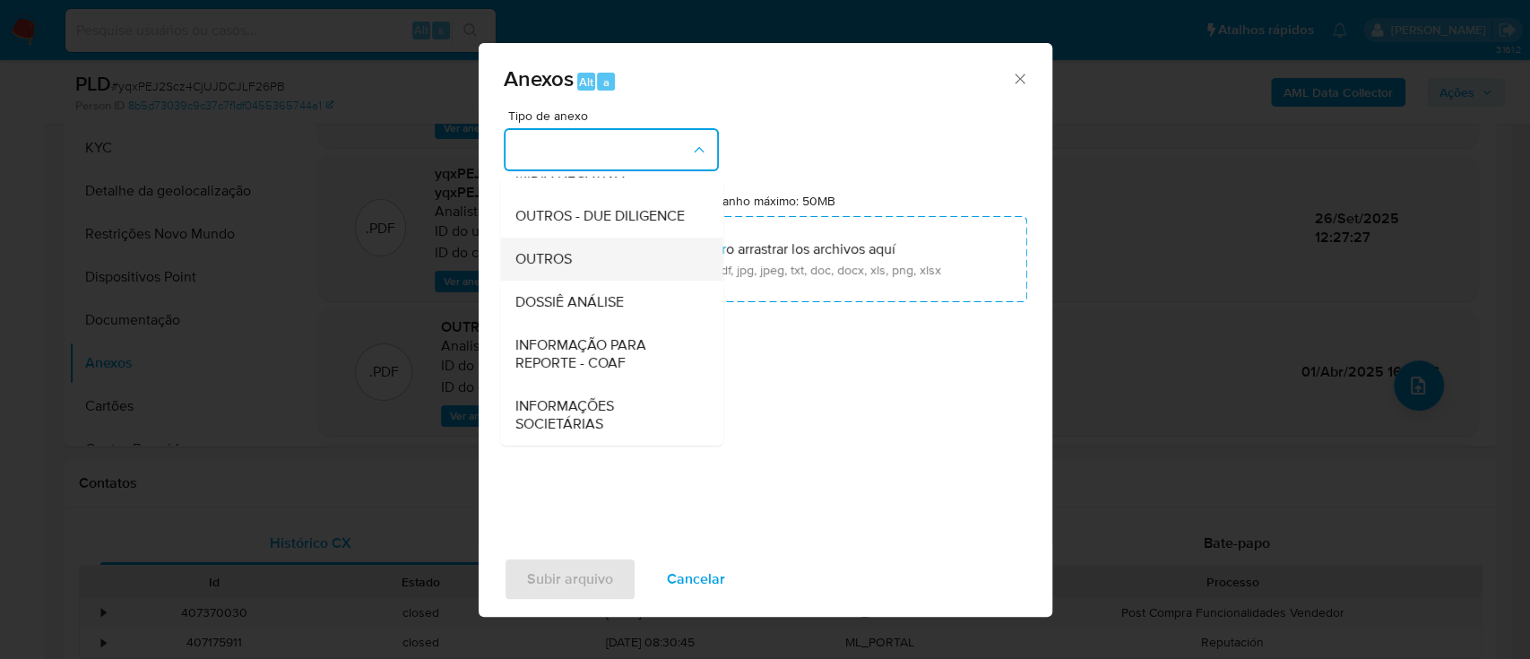
click at [559, 258] on span "OUTROS" at bounding box center [542, 259] width 56 height 18
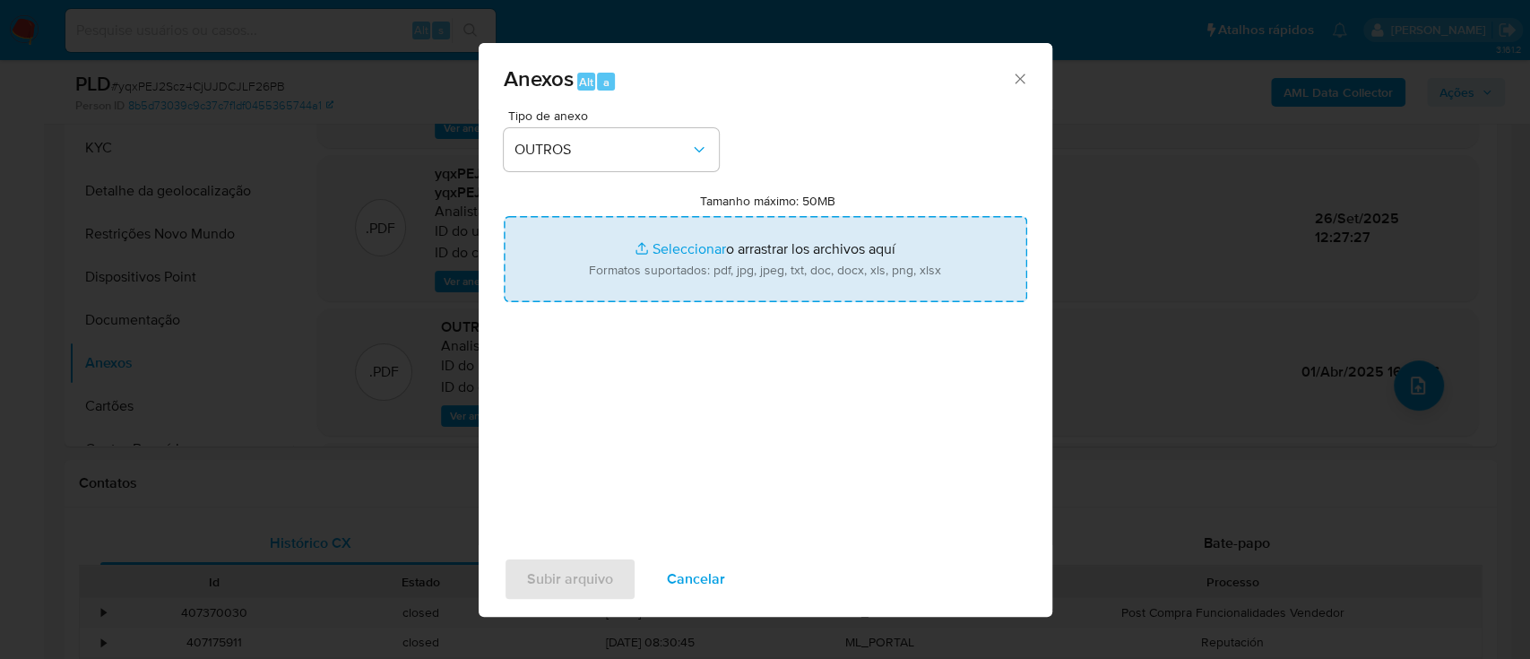
click at [691, 244] on input "Tamanho máximo: 50MB Seleccionar archivos" at bounding box center [765, 259] width 523 height 86
type input "C:\fakepath\SAR - xxx - CNPJ 43872050000171 - COM DE MOTO-MATSUO LT.pdf"
click at [692, 246] on input "Tamanho máximo: 50MB Seleccionar archivos" at bounding box center [765, 259] width 523 height 86
type input "C:\fakepath\Mulan 1141965456_2025_09_25_14_16_54.xlsx"
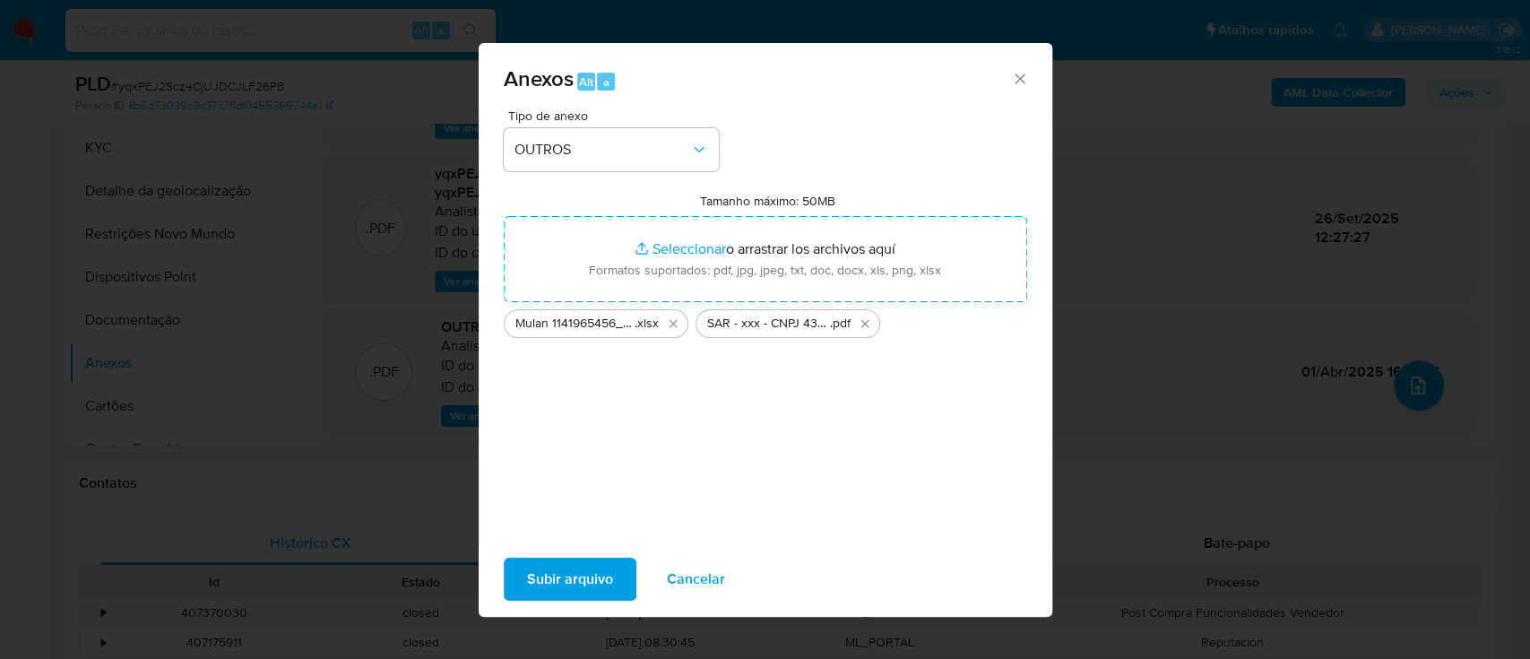
click at [559, 577] on span "Subir arquivo" at bounding box center [570, 578] width 86 height 39
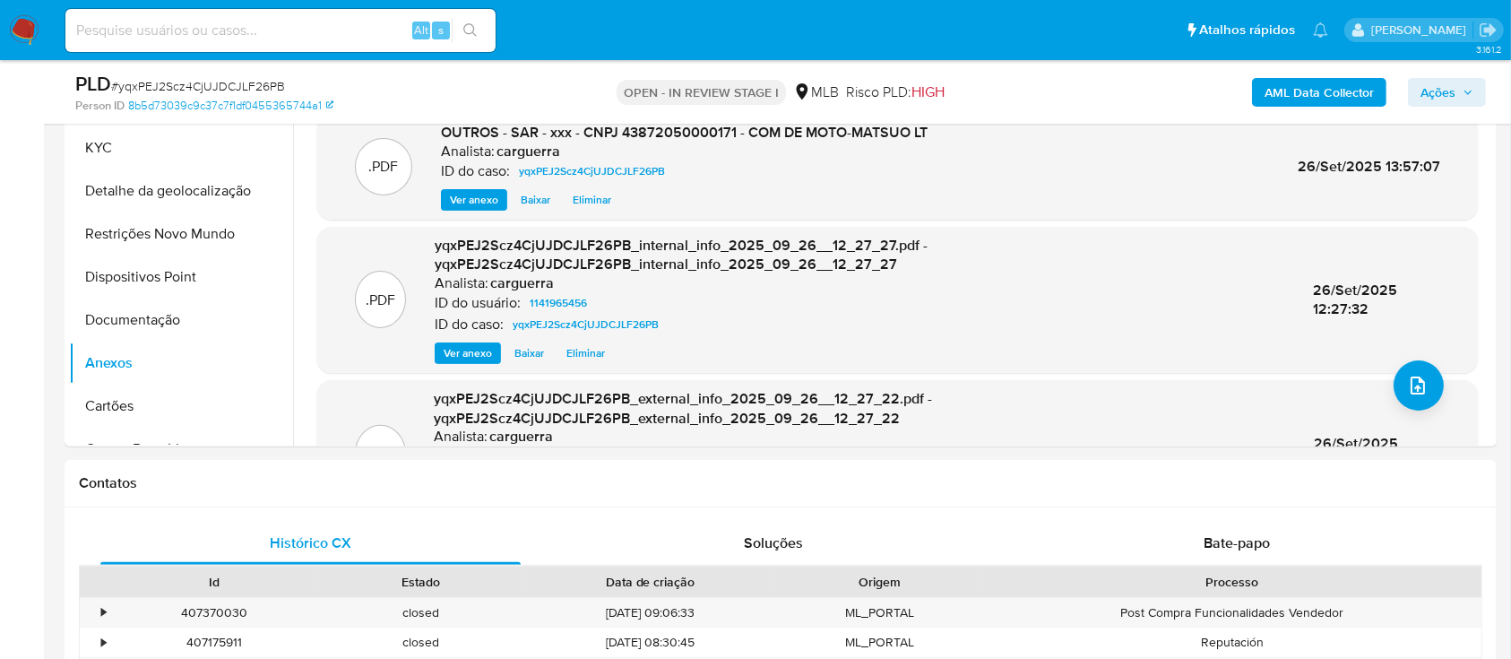
drag, startPoint x: 1469, startPoint y: 82, endPoint x: 1345, endPoint y: 106, distance: 125.9
click at [1466, 82] on span "Ações" at bounding box center [1447, 92] width 53 height 25
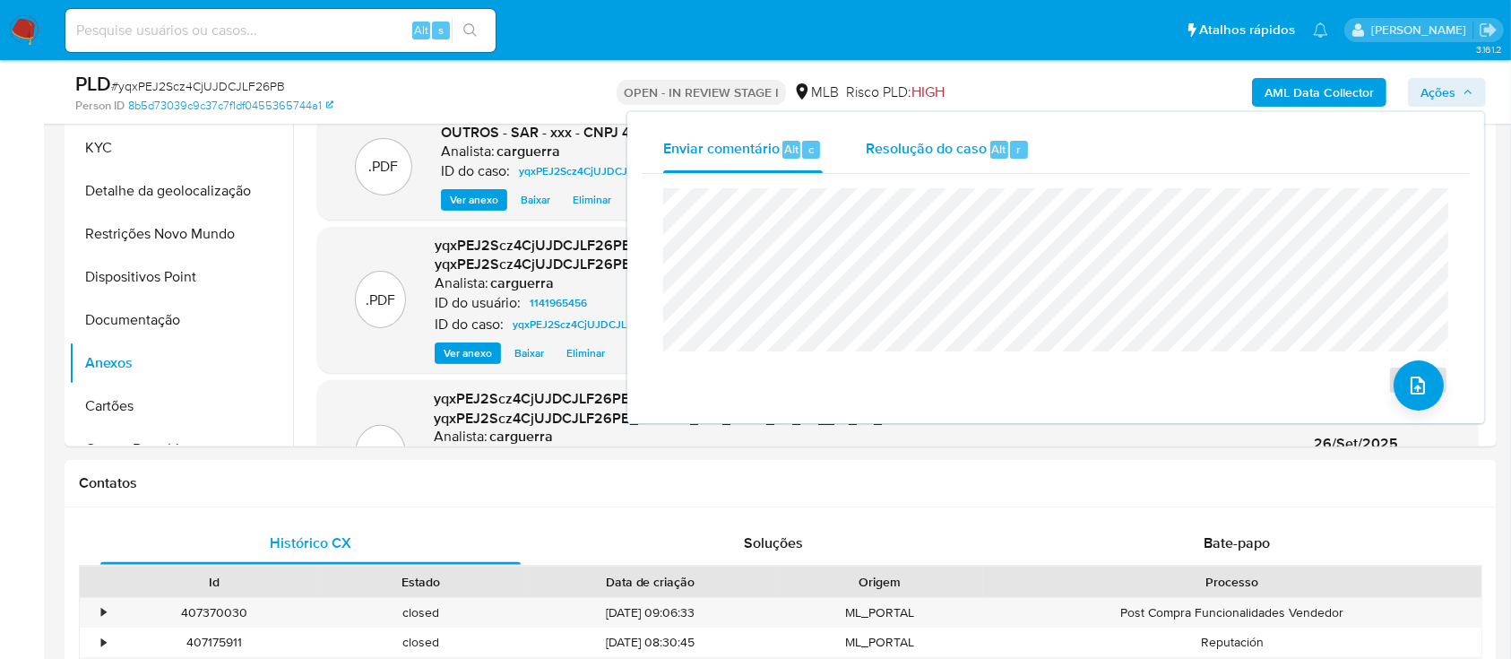
click at [894, 152] on span "Resolução do caso" at bounding box center [926, 148] width 121 height 21
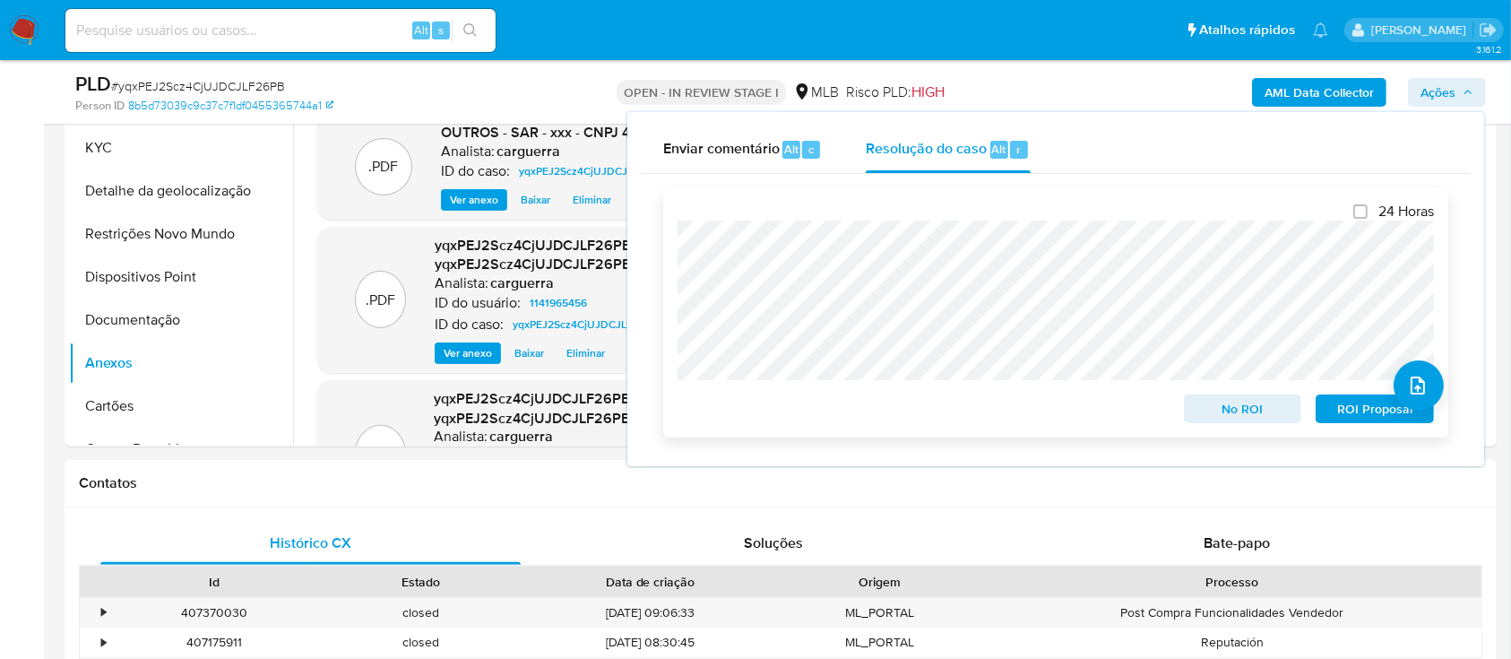
click at [1226, 405] on span "No ROI" at bounding box center [1243, 408] width 93 height 25
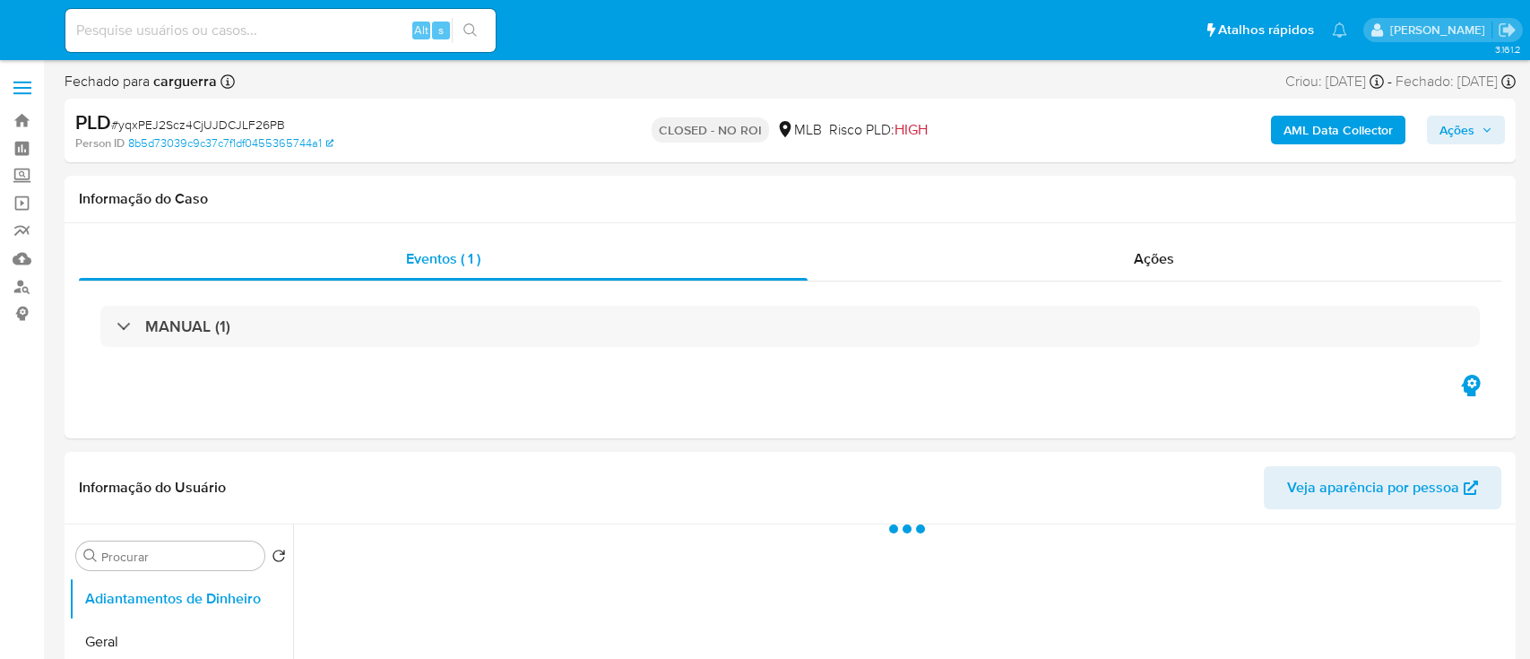
select select "10"
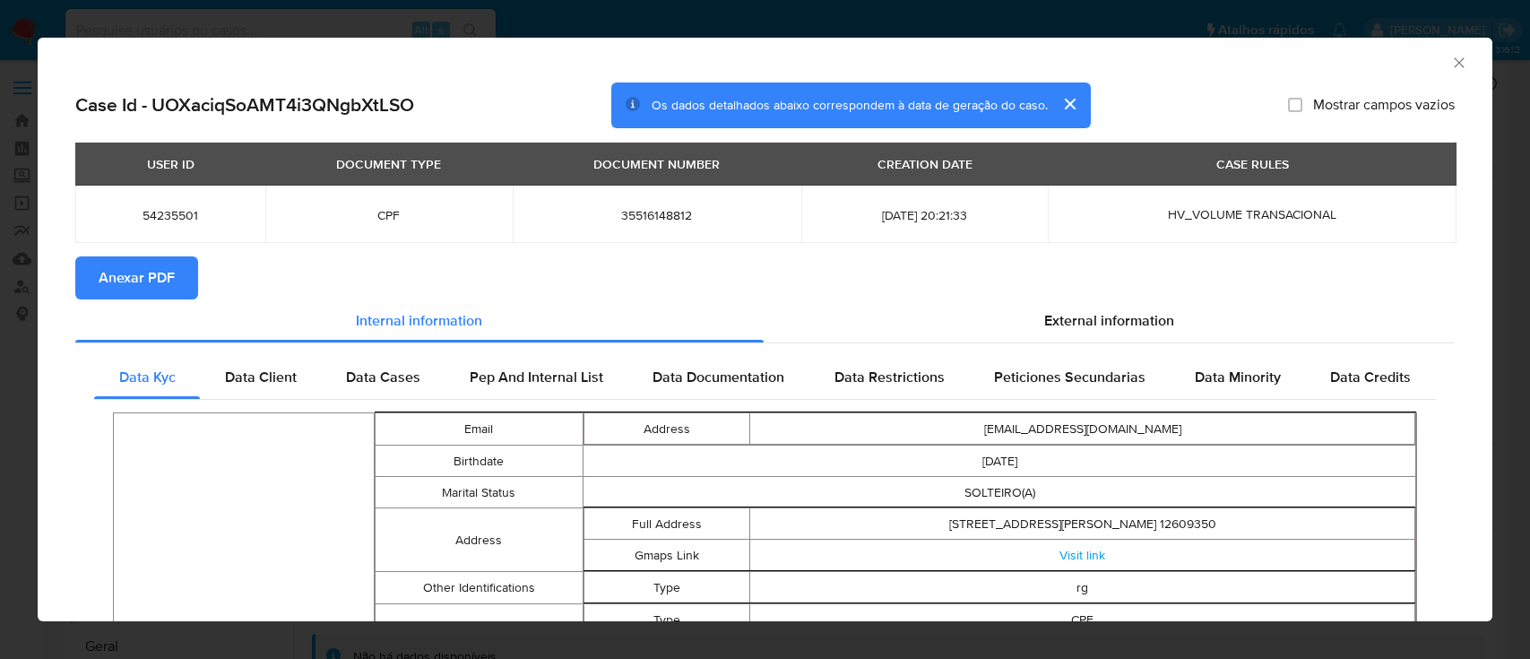
select select "10"
click at [1450, 62] on icon "Fechar a janela" at bounding box center [1459, 63] width 18 height 18
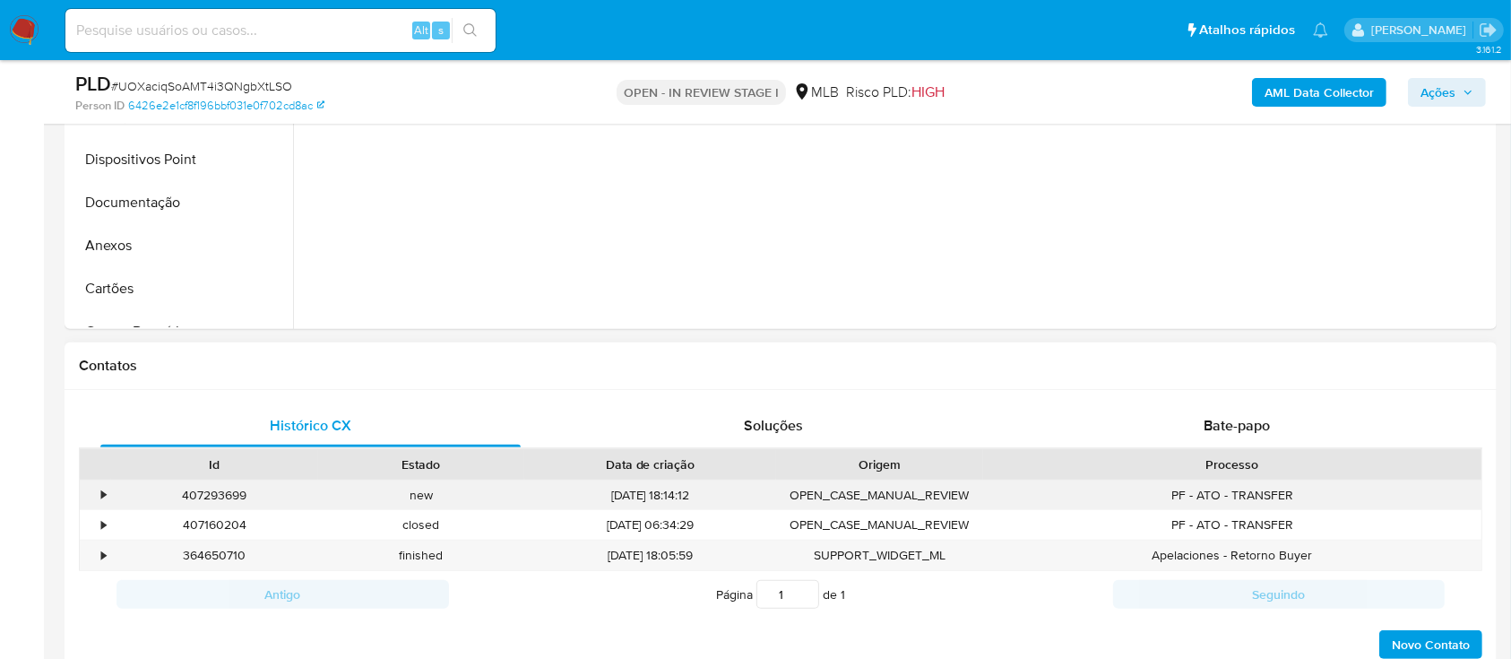
scroll to position [597, 0]
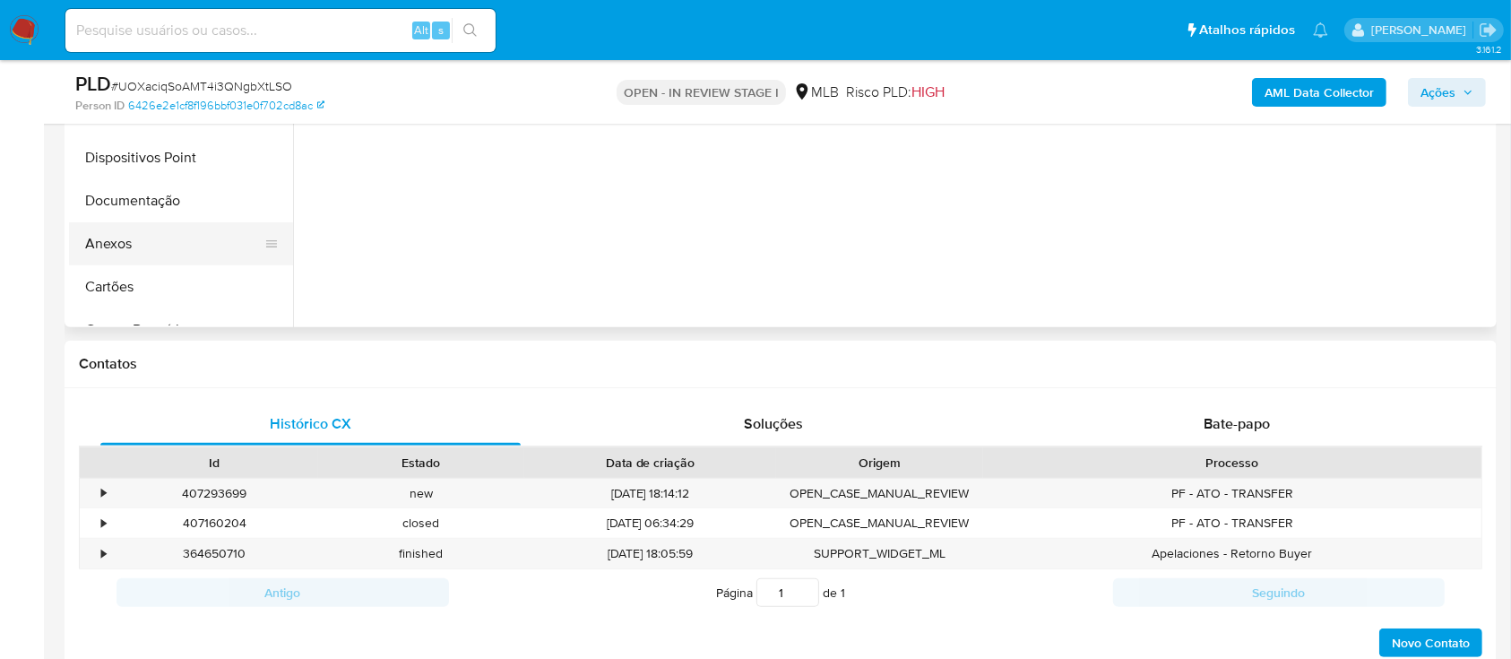
click at [138, 258] on button "Anexos" at bounding box center [174, 243] width 210 height 43
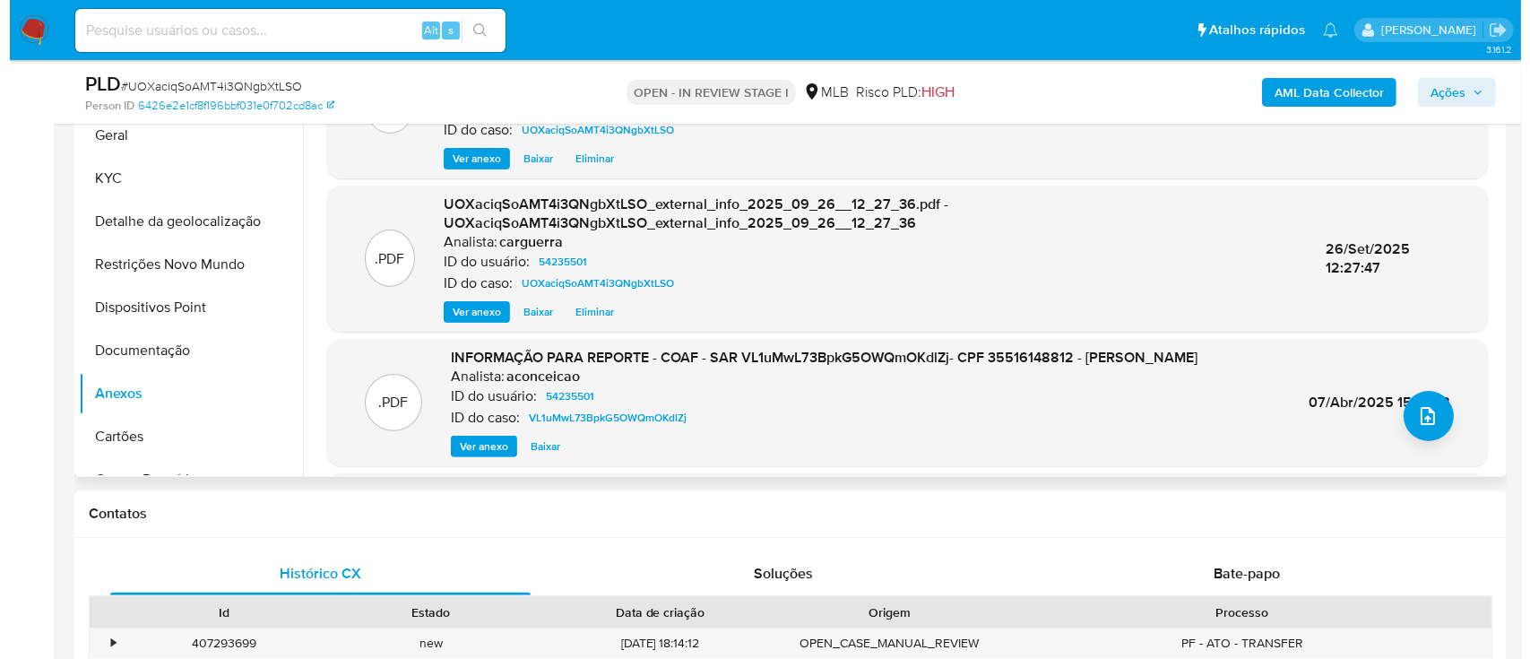
scroll to position [359, 0]
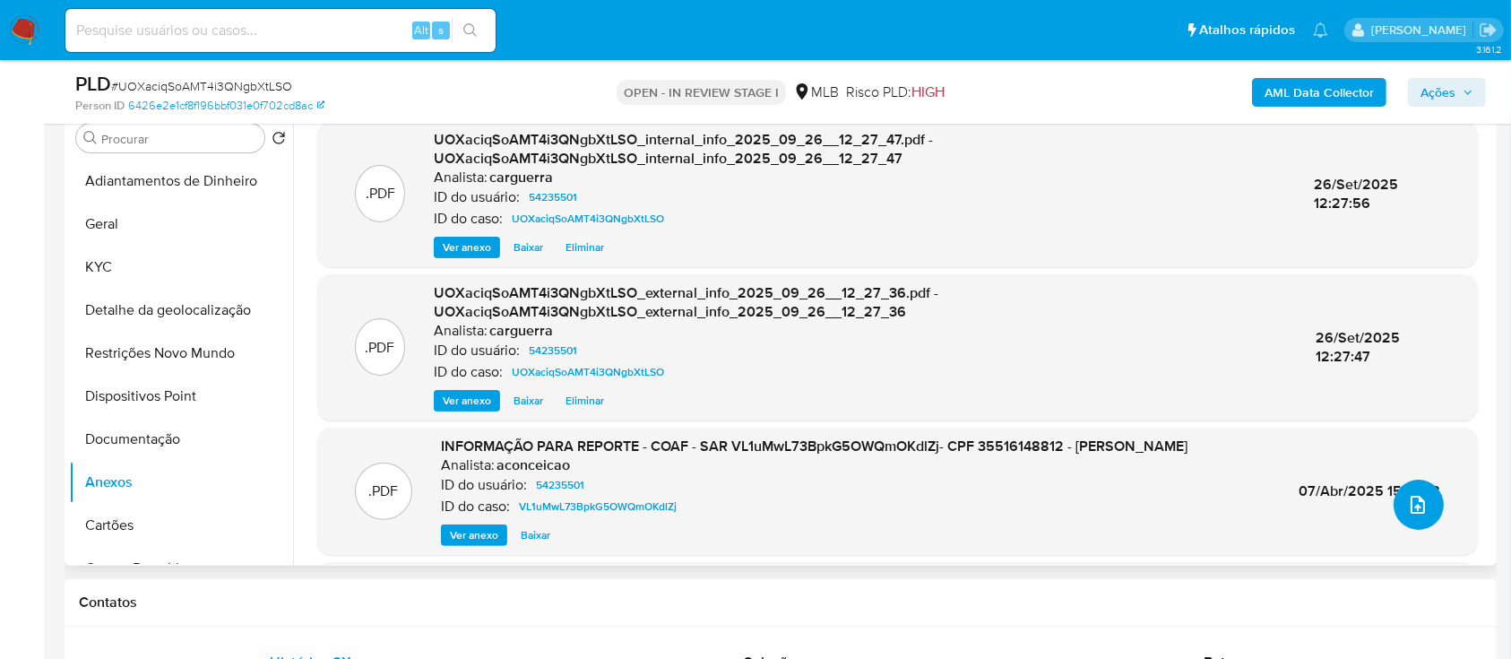
click at [1413, 513] on icon "upload-file" at bounding box center [1418, 505] width 22 height 22
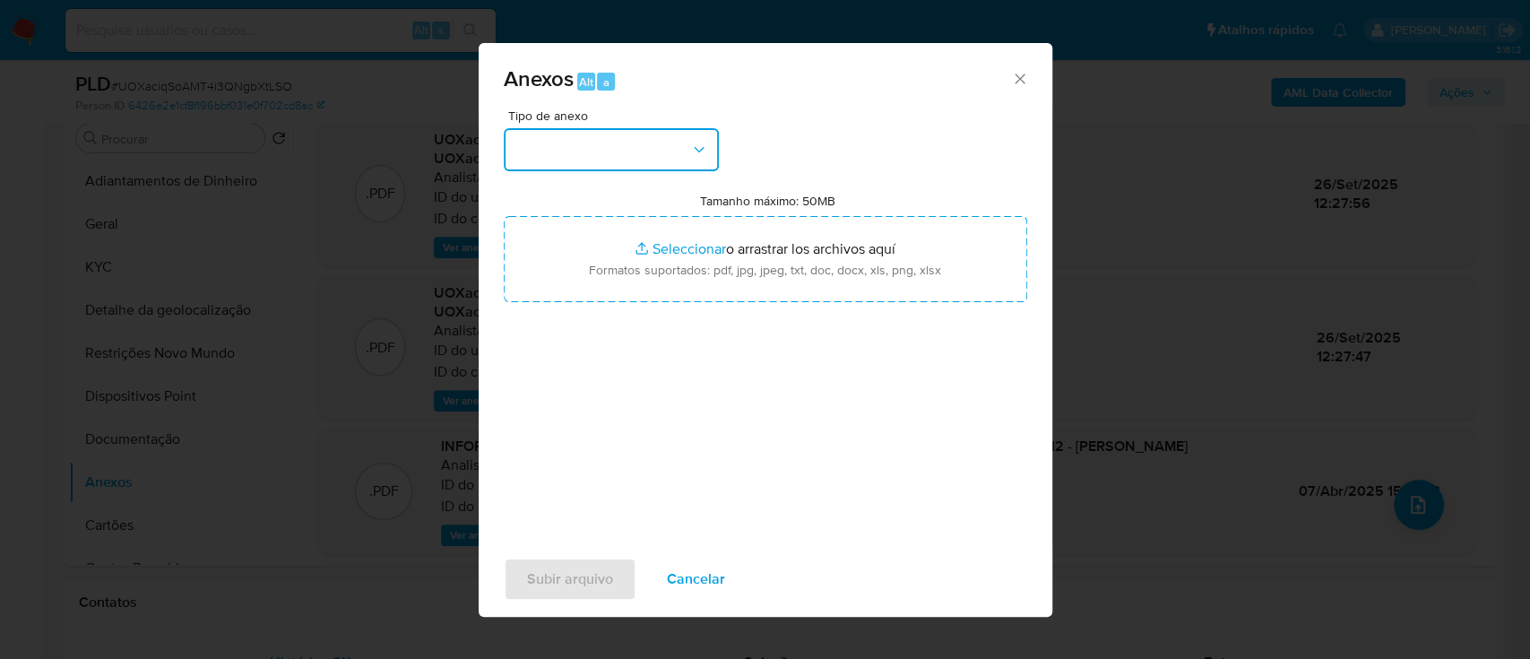
click at [588, 152] on button "button" at bounding box center [611, 149] width 215 height 43
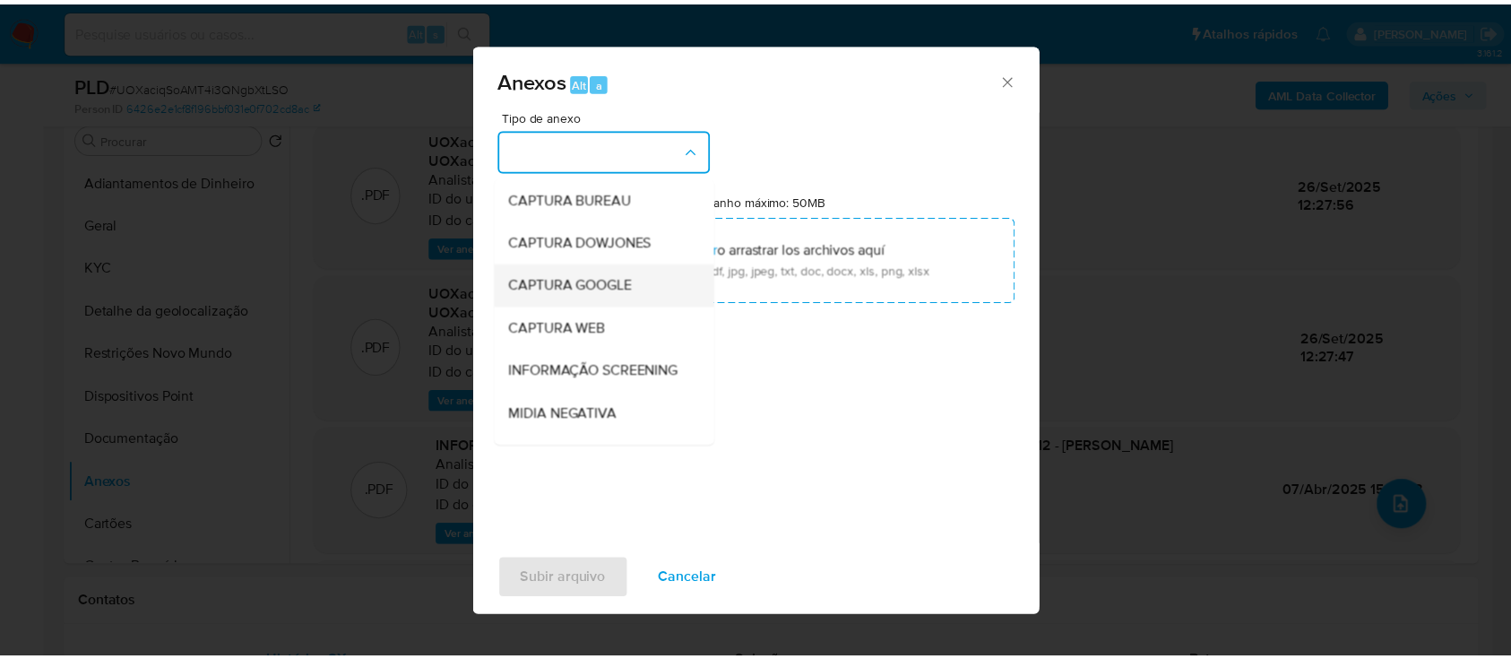
scroll to position [238, 0]
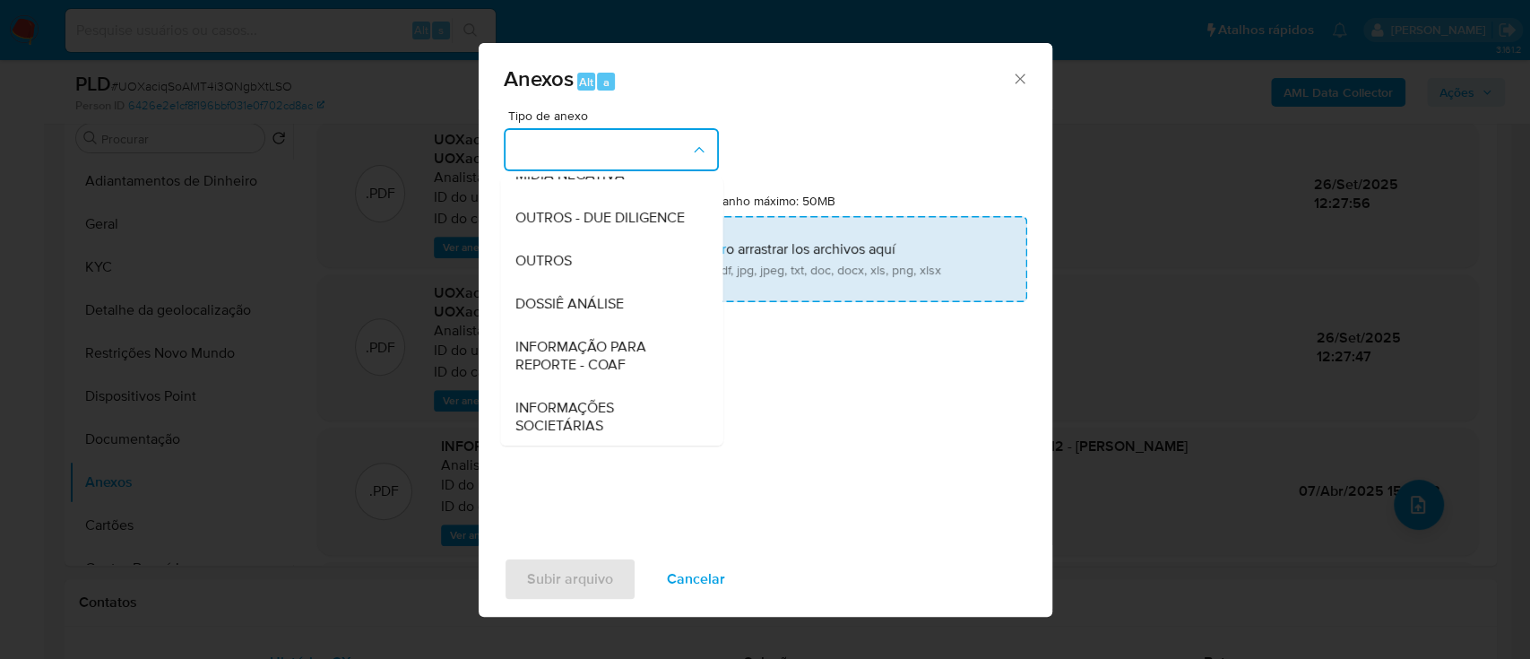
click at [564, 270] on span "OUTROS" at bounding box center [542, 261] width 56 height 18
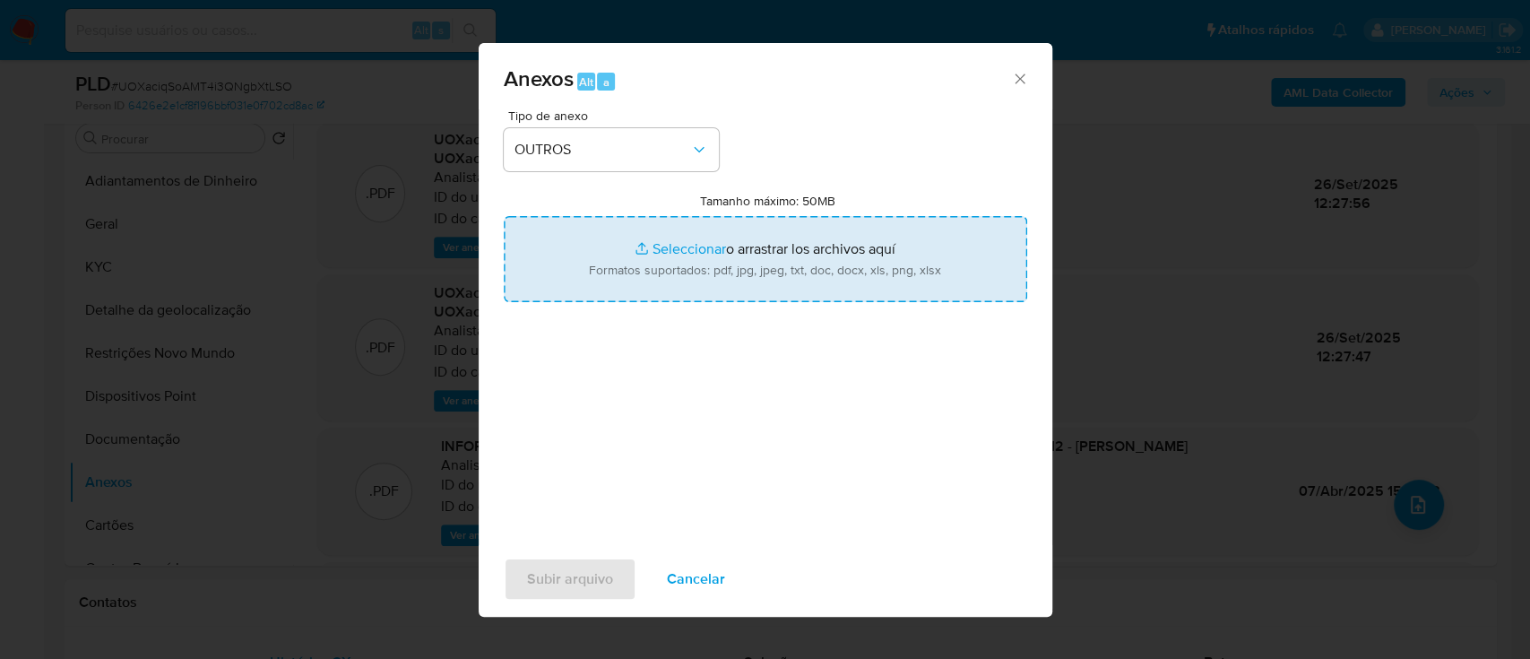
click at [698, 248] on input "Tamanho máximo: 50MB Seleccionar archivos" at bounding box center [765, 259] width 523 height 86
type input "C:\fakepath\Mulan 553829068_2025_09_25_14_13_50.xlsx"
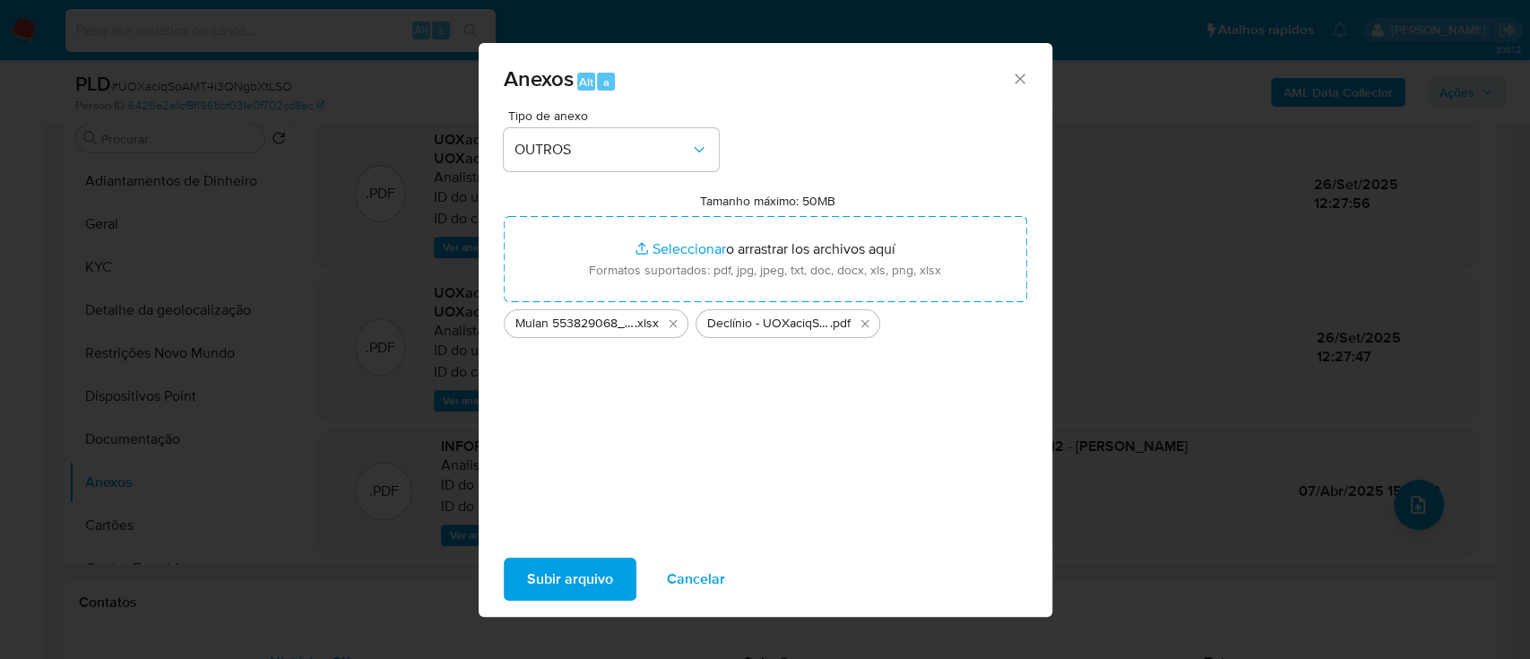
click at [558, 577] on span "Subir arquivo" at bounding box center [570, 578] width 86 height 39
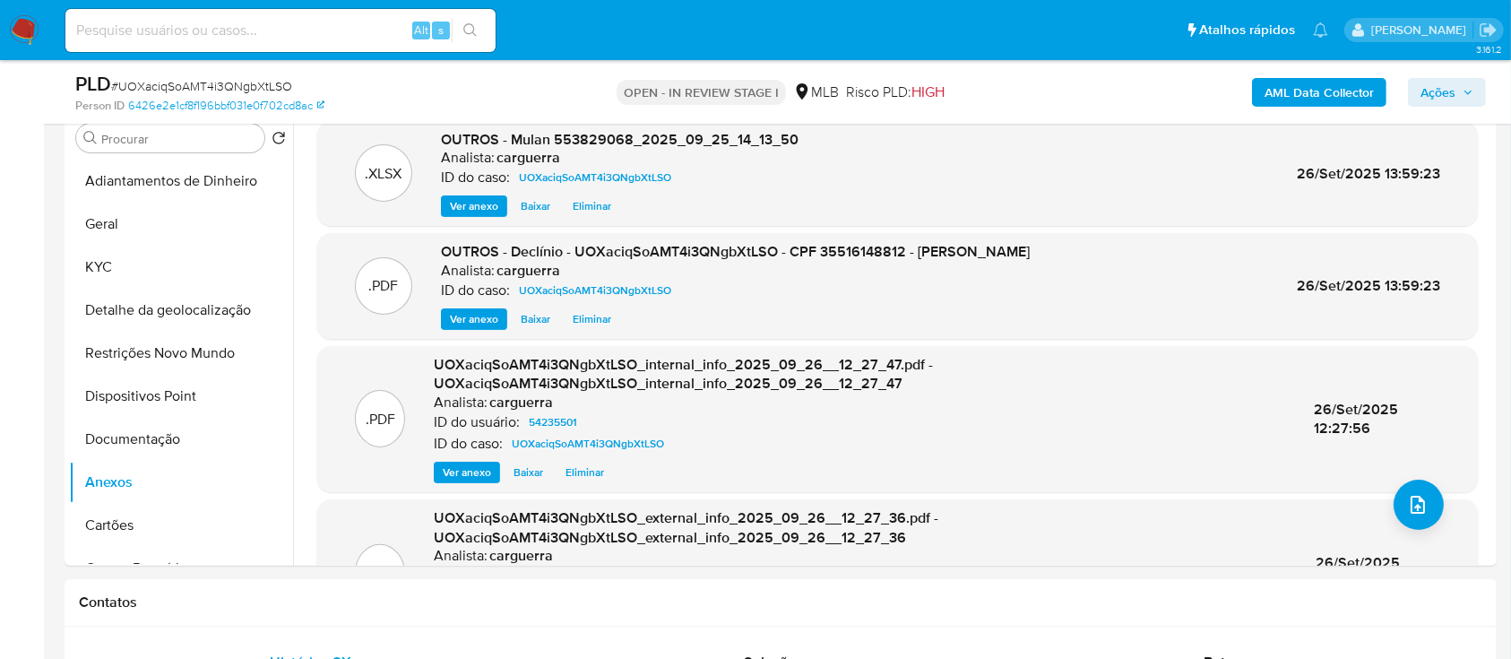
click at [1445, 97] on span "Ações" at bounding box center [1438, 92] width 35 height 29
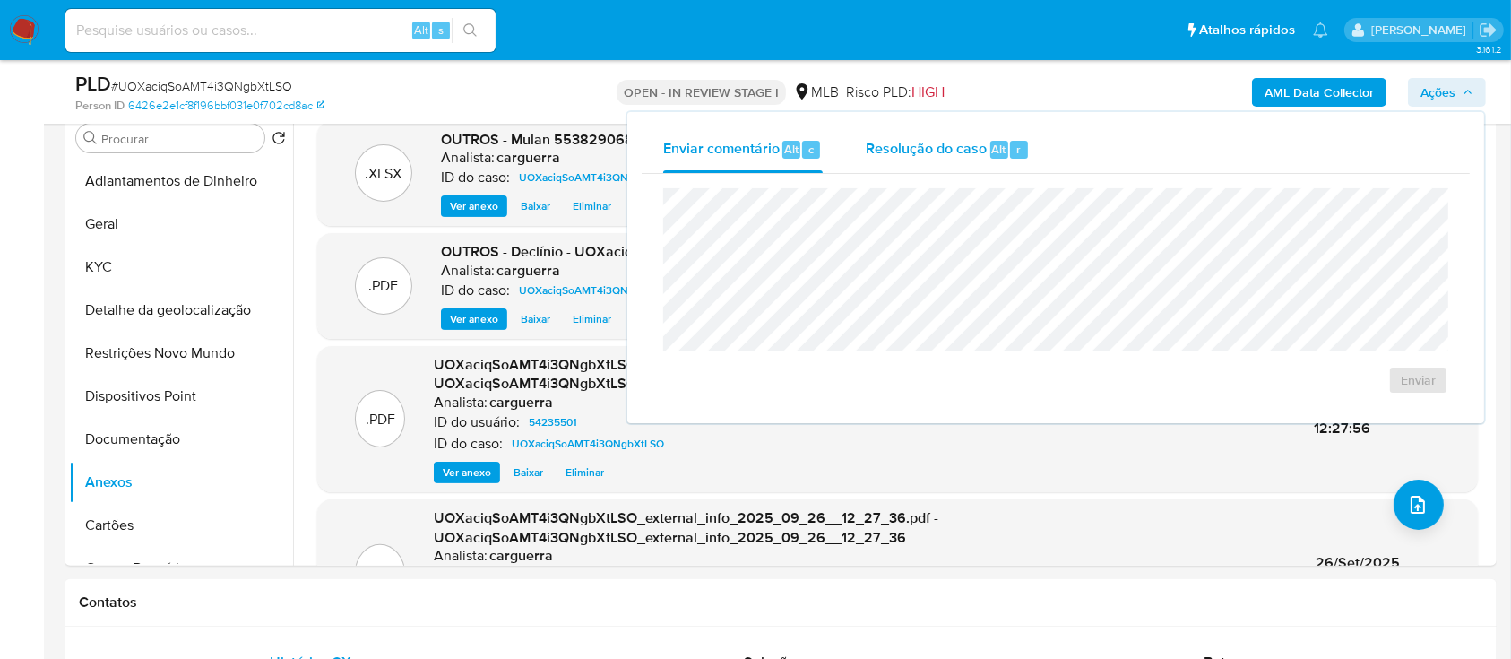
click at [932, 152] on span "Resolução do caso" at bounding box center [926, 148] width 121 height 21
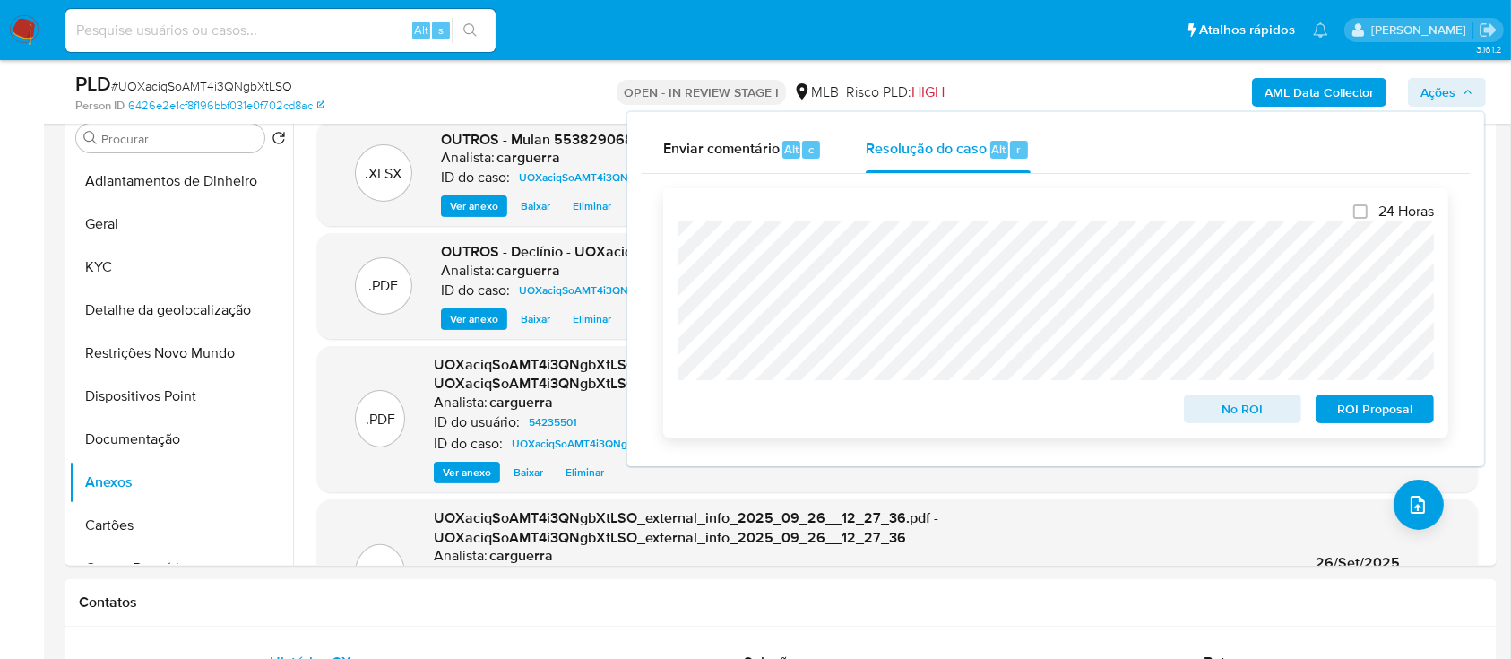
click at [1227, 414] on span "No ROI" at bounding box center [1243, 408] width 93 height 25
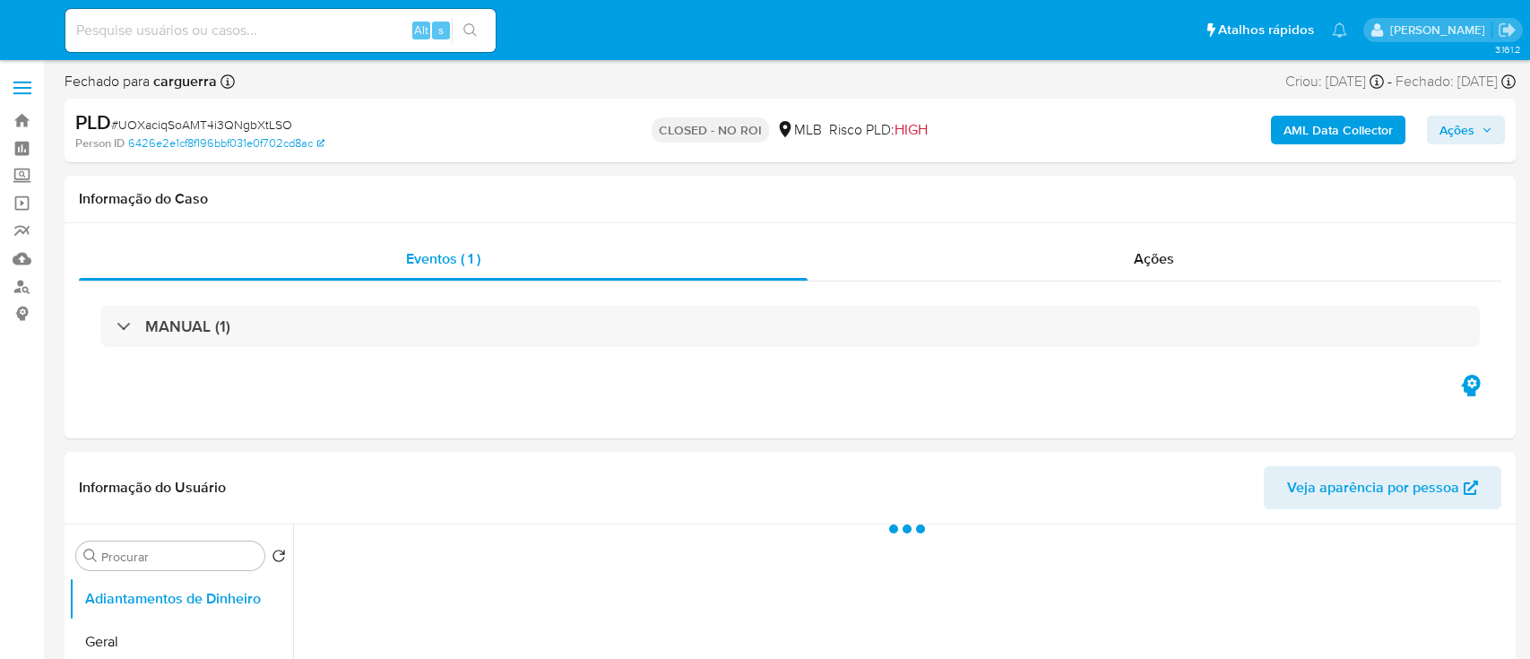
select select "10"
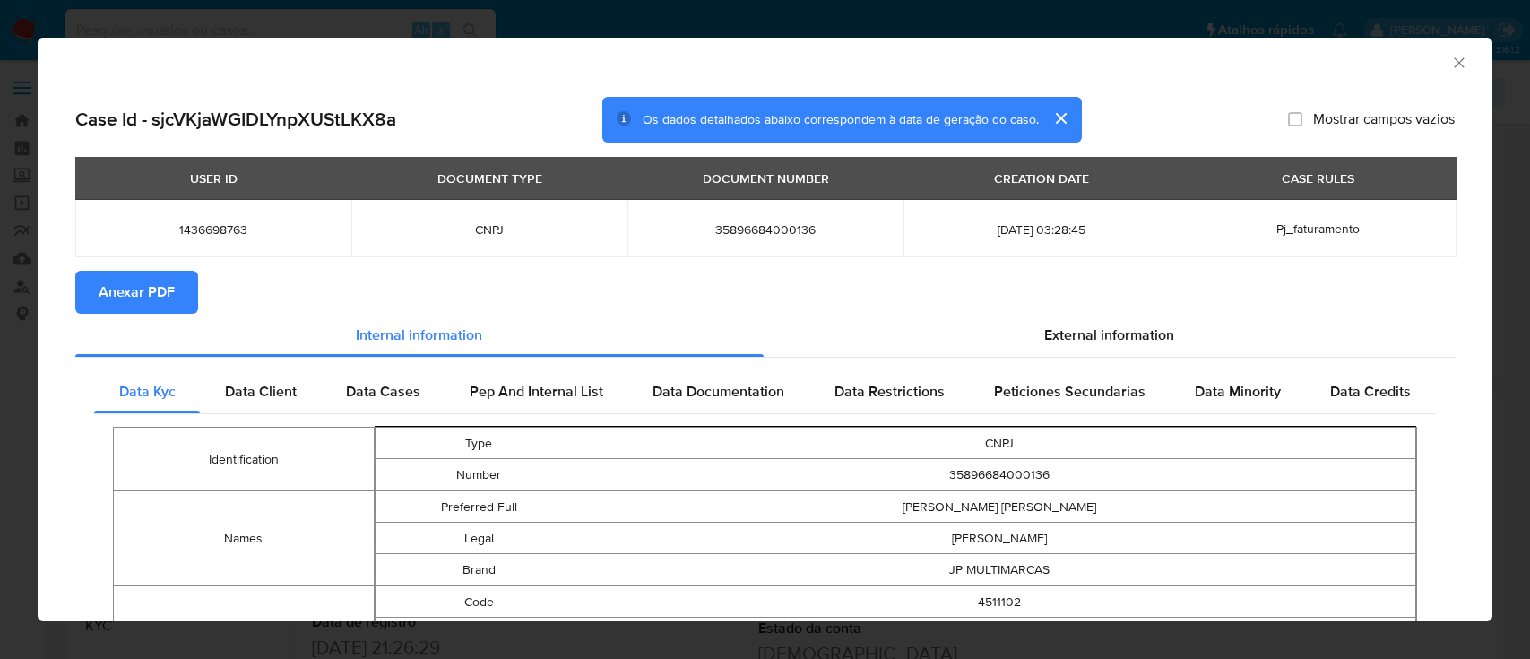
select select "10"
drag, startPoint x: 1439, startPoint y: 63, endPoint x: 1405, endPoint y: 87, distance: 41.8
click at [1450, 63] on icon "Fechar a janela" at bounding box center [1459, 63] width 18 height 18
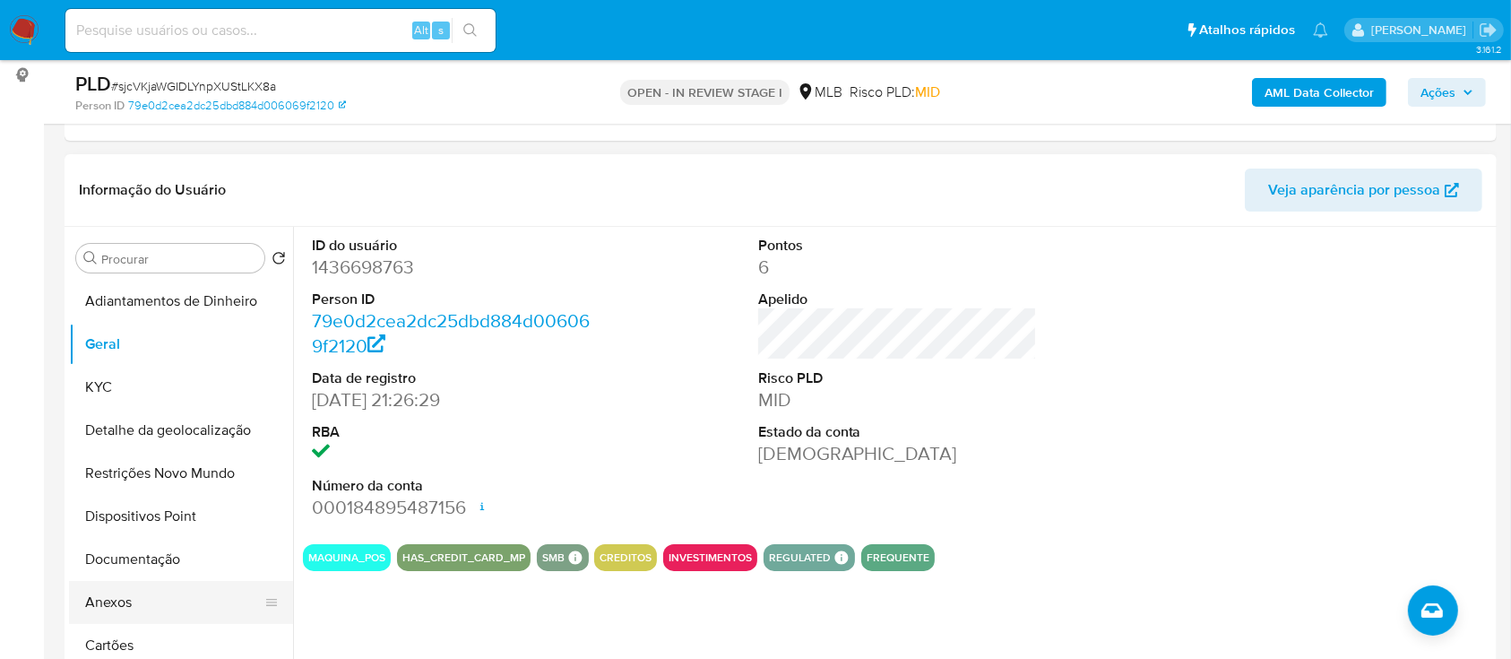
click at [165, 603] on button "Anexos" at bounding box center [174, 602] width 210 height 43
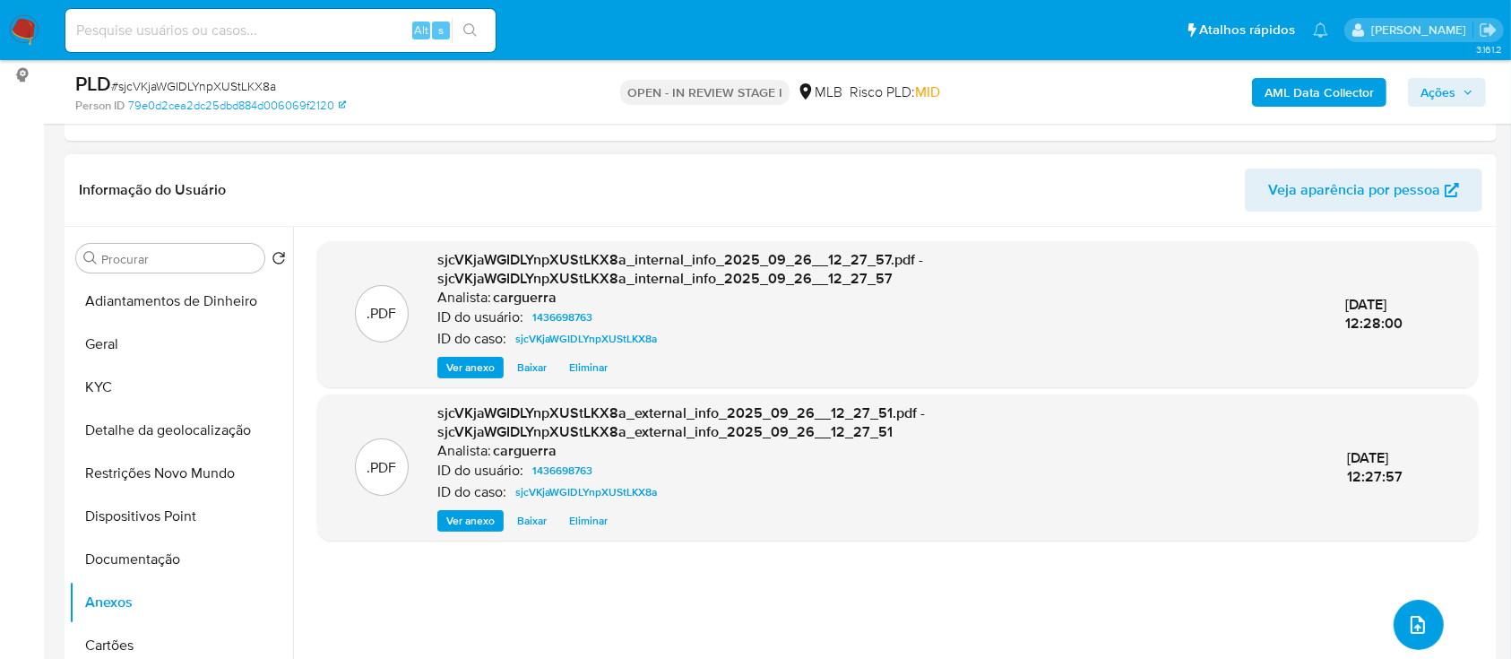
click at [1394, 624] on button "upload-file" at bounding box center [1419, 625] width 50 height 50
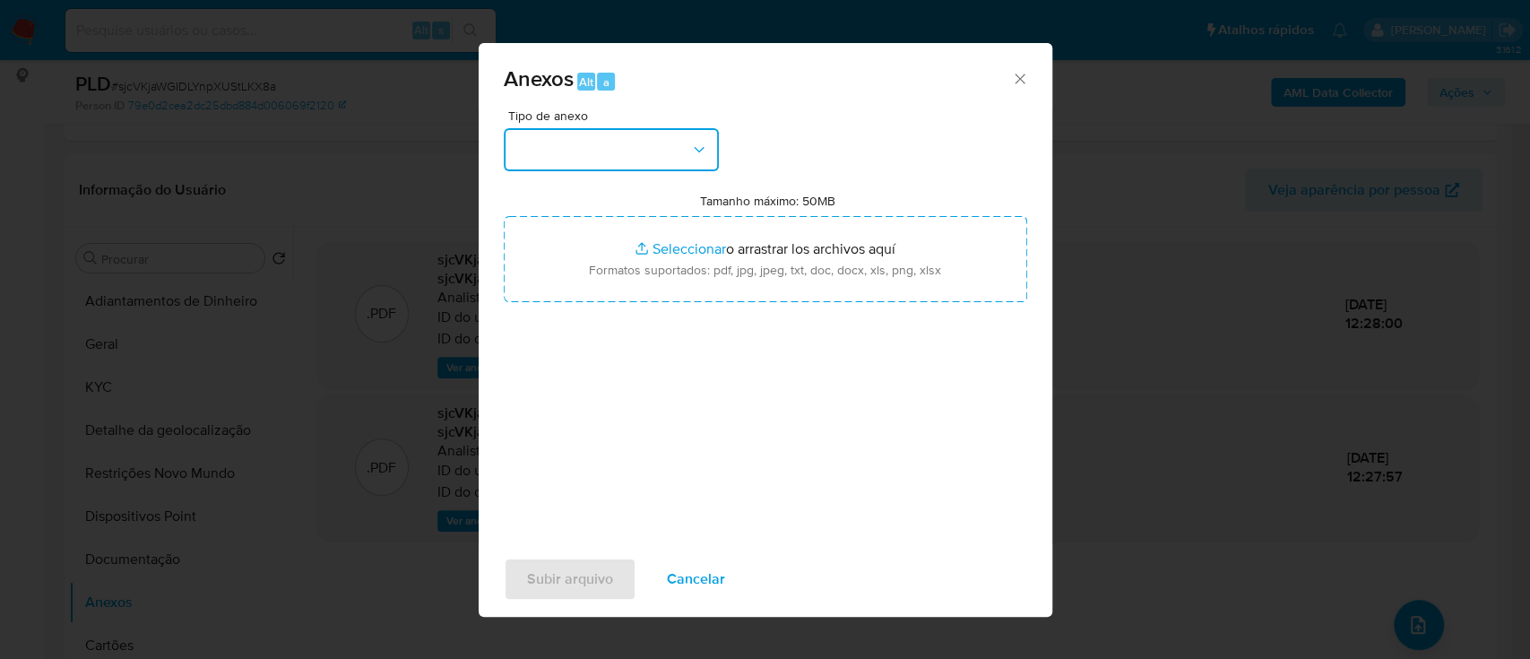
drag, startPoint x: 605, startPoint y: 146, endPoint x: 609, endPoint y: 161, distance: 15.9
click at [604, 147] on button "button" at bounding box center [611, 149] width 215 height 43
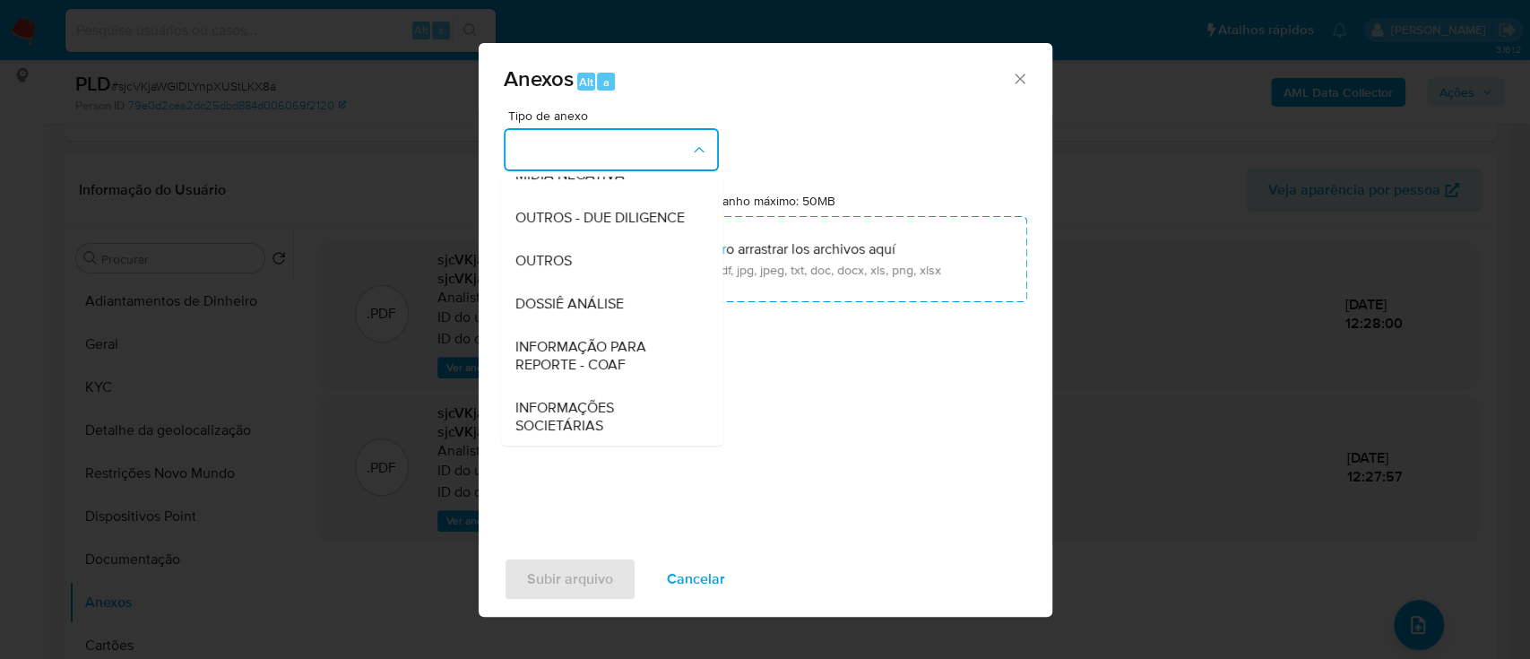
click at [558, 282] on div "OUTROS" at bounding box center [605, 260] width 183 height 43
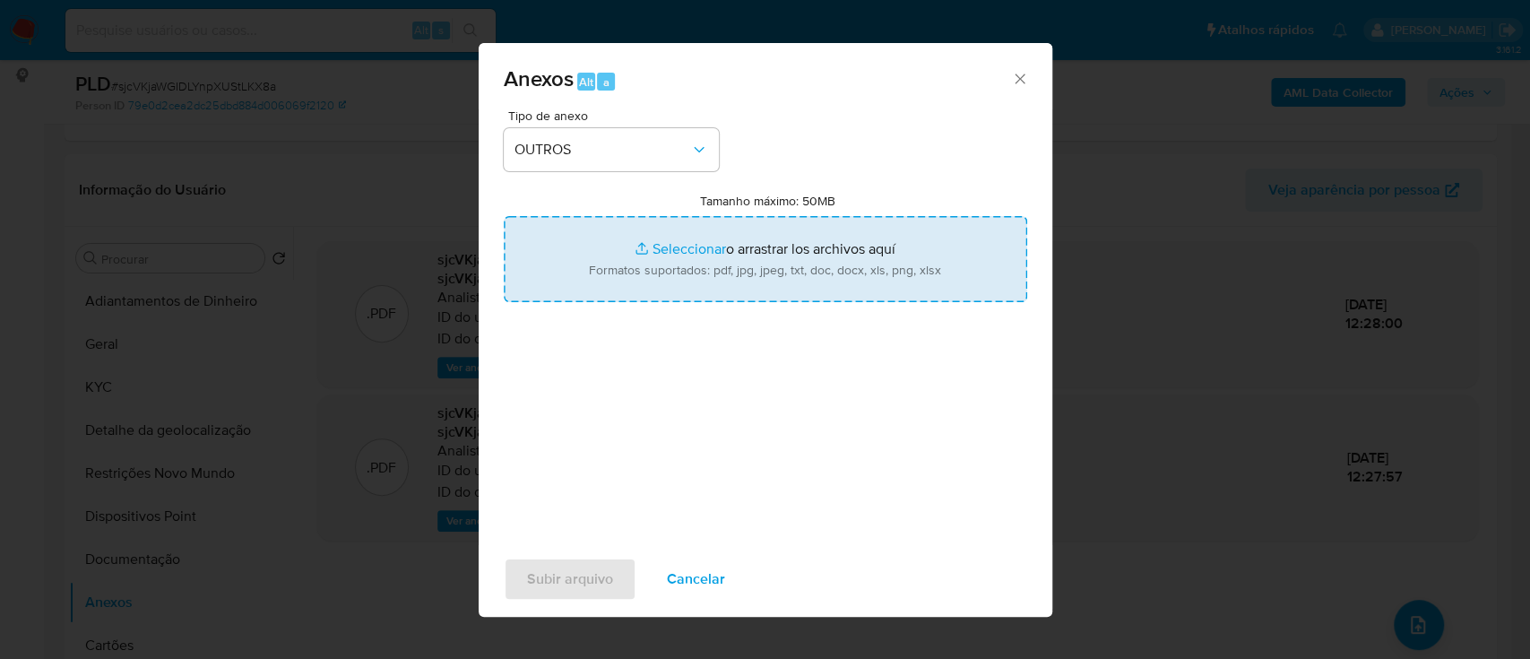
click at [661, 240] on input "Tamanho máximo: 50MB Seleccionar archivos" at bounding box center [765, 259] width 523 height 86
type input "C:\fakepath\Mulan 1436698763_2025_09_25_14_13_23.xlsx"
click at [687, 247] on input "Tamanho máximo: 50MB Seleccionar archivos" at bounding box center [765, 259] width 523 height 86
type input "C:\fakepath\SAR - xxx - CNPJ 35896684000136 - EWERTON DOUGLAS VALENTIN DE ARRUD…"
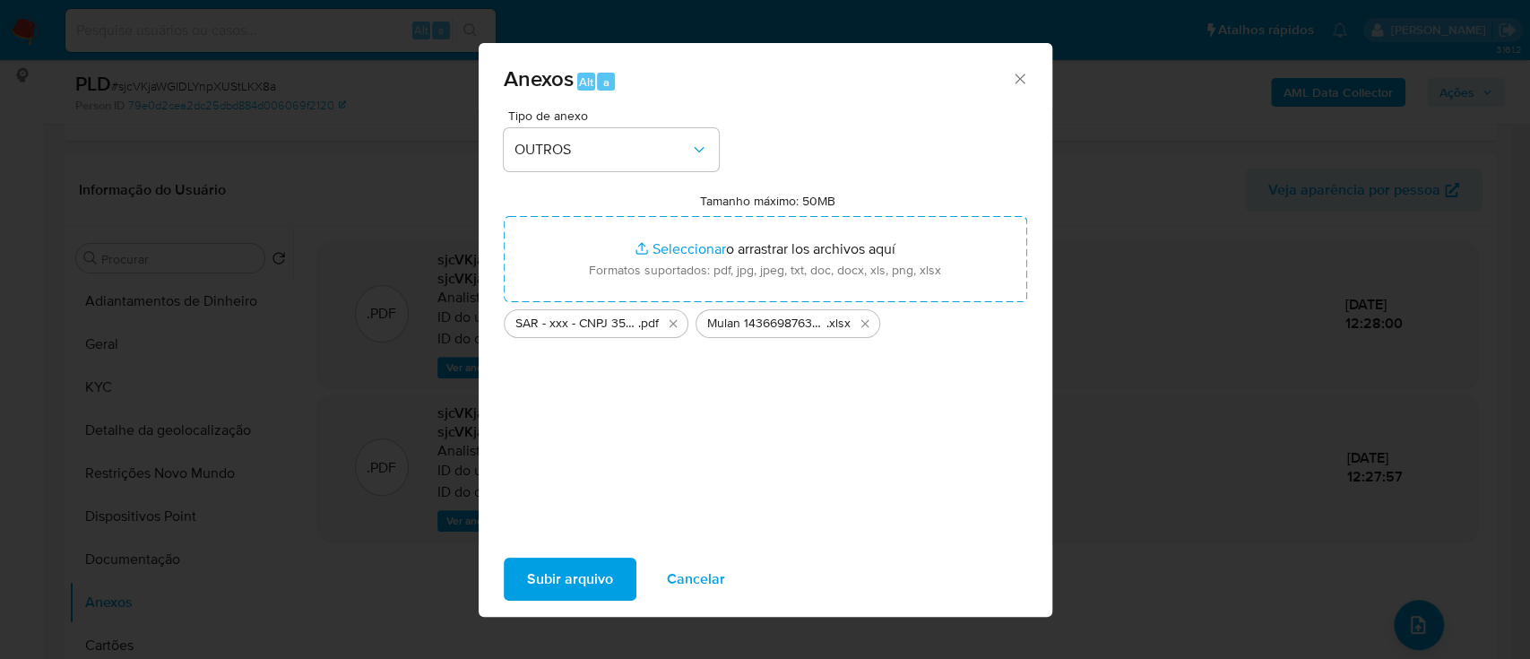
click at [585, 599] on span "Subir arquivo" at bounding box center [570, 578] width 86 height 39
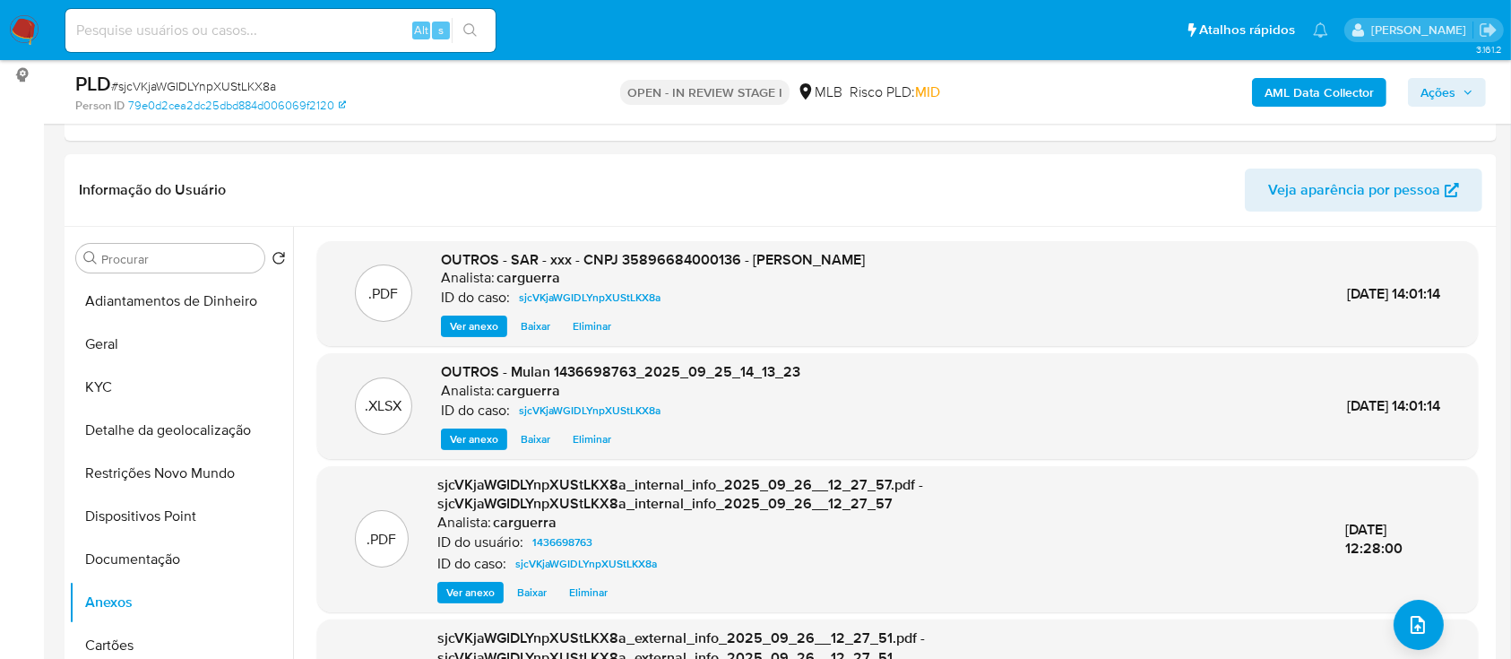
click at [1437, 103] on span "Ações" at bounding box center [1438, 92] width 35 height 29
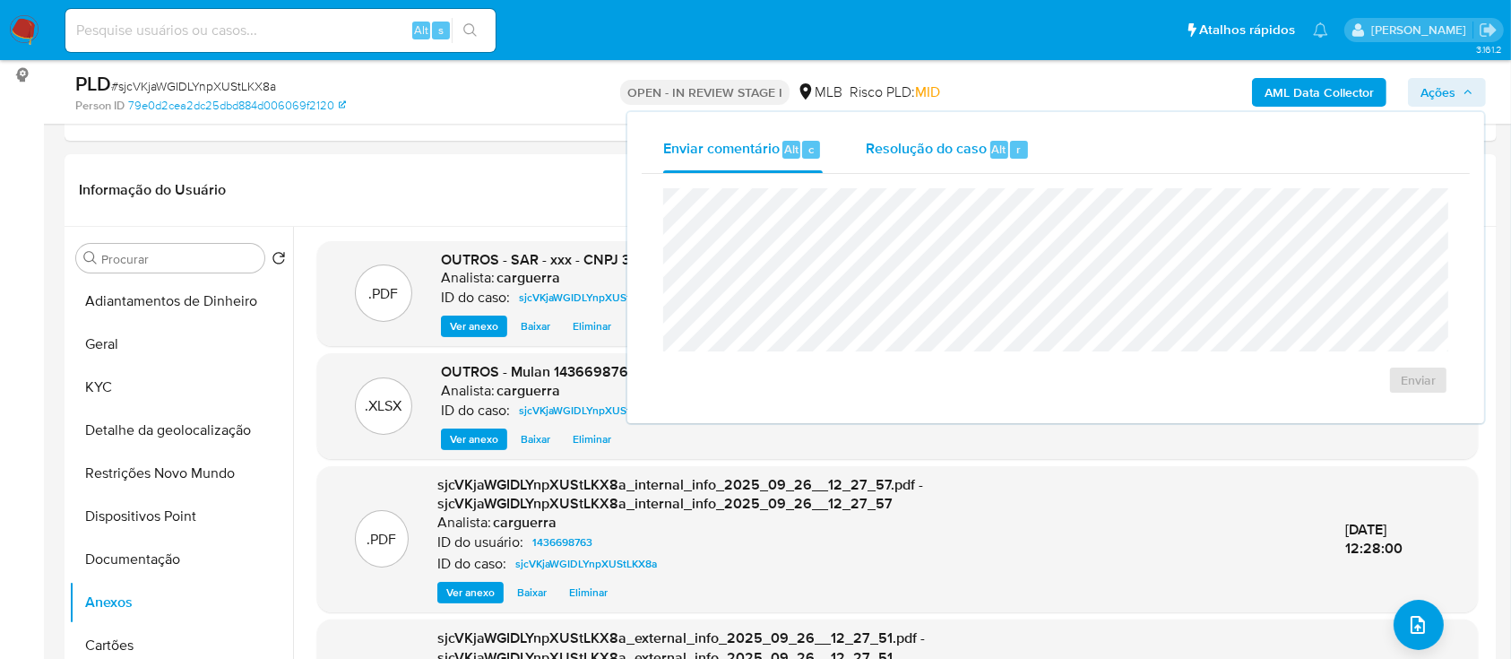
click at [971, 135] on div "Resolução do caso Alt r" at bounding box center [948, 149] width 164 height 47
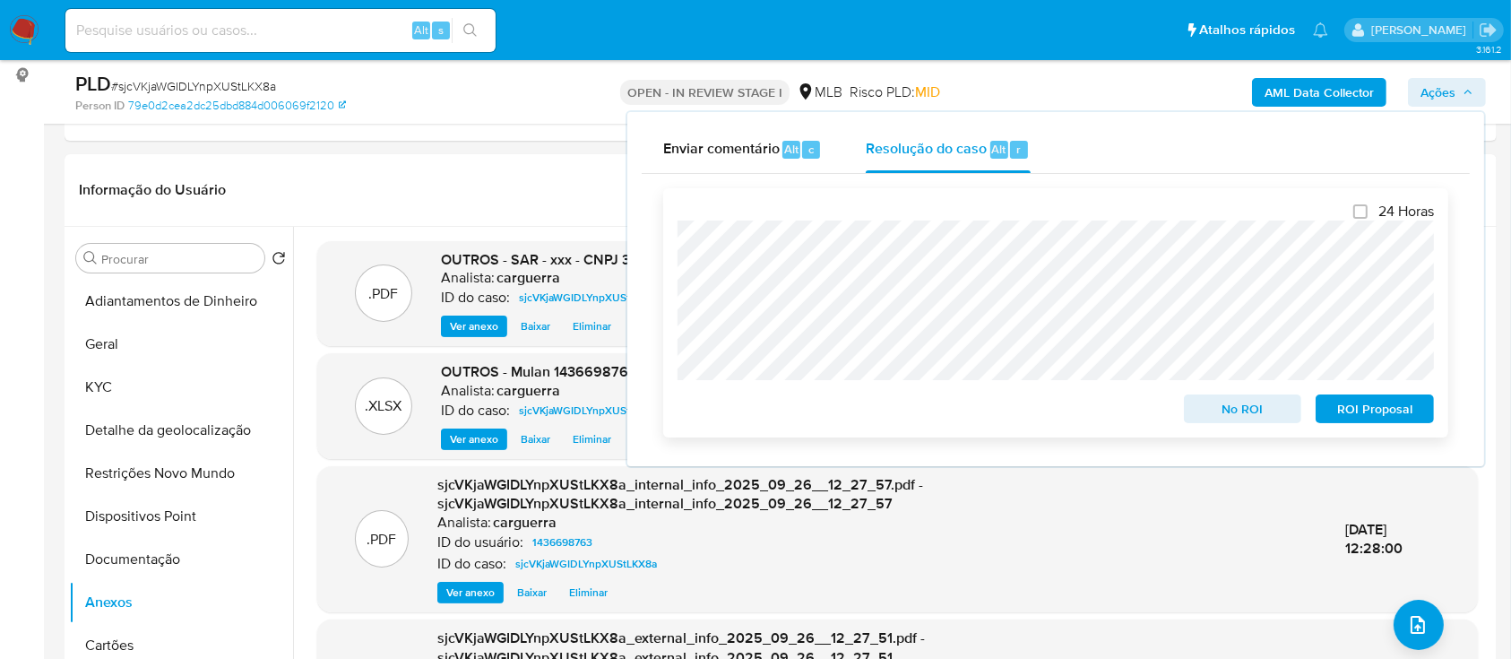
click at [1362, 413] on span "ROI Proposal" at bounding box center [1374, 408] width 93 height 25
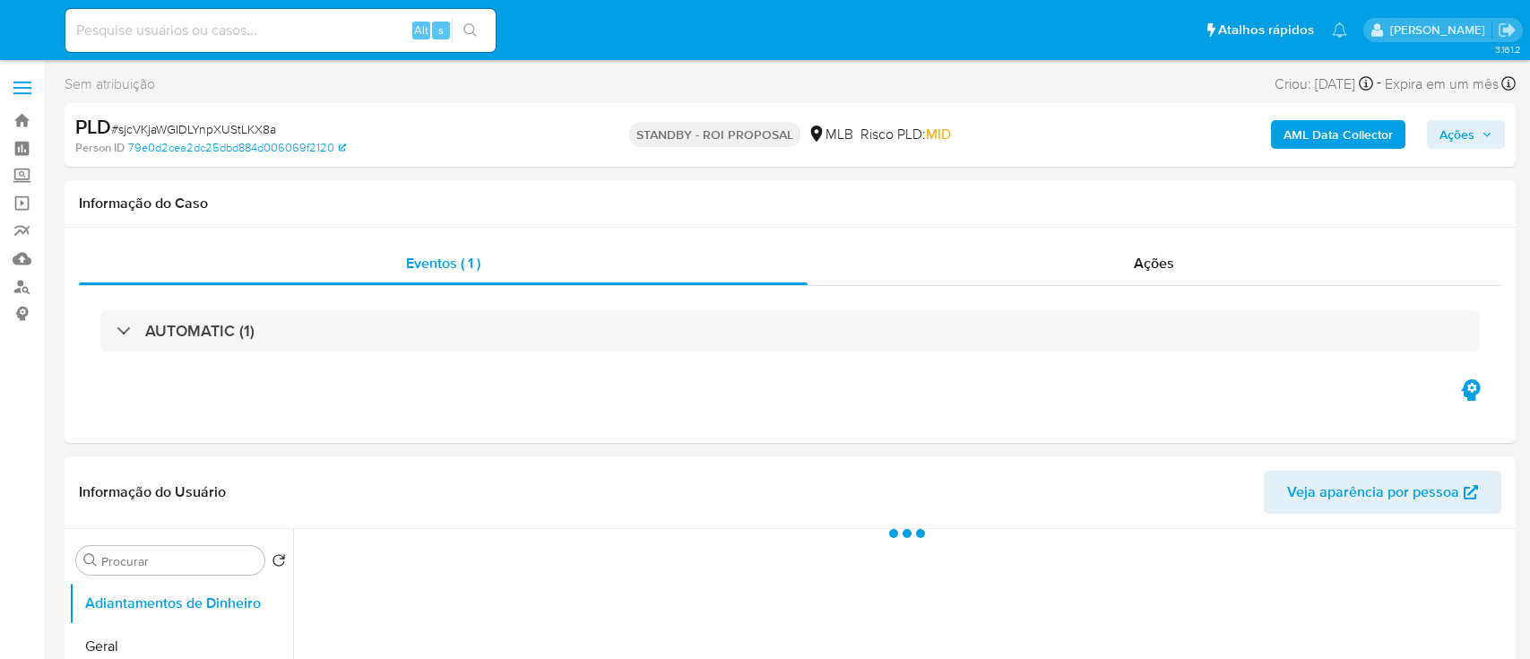
select select "10"
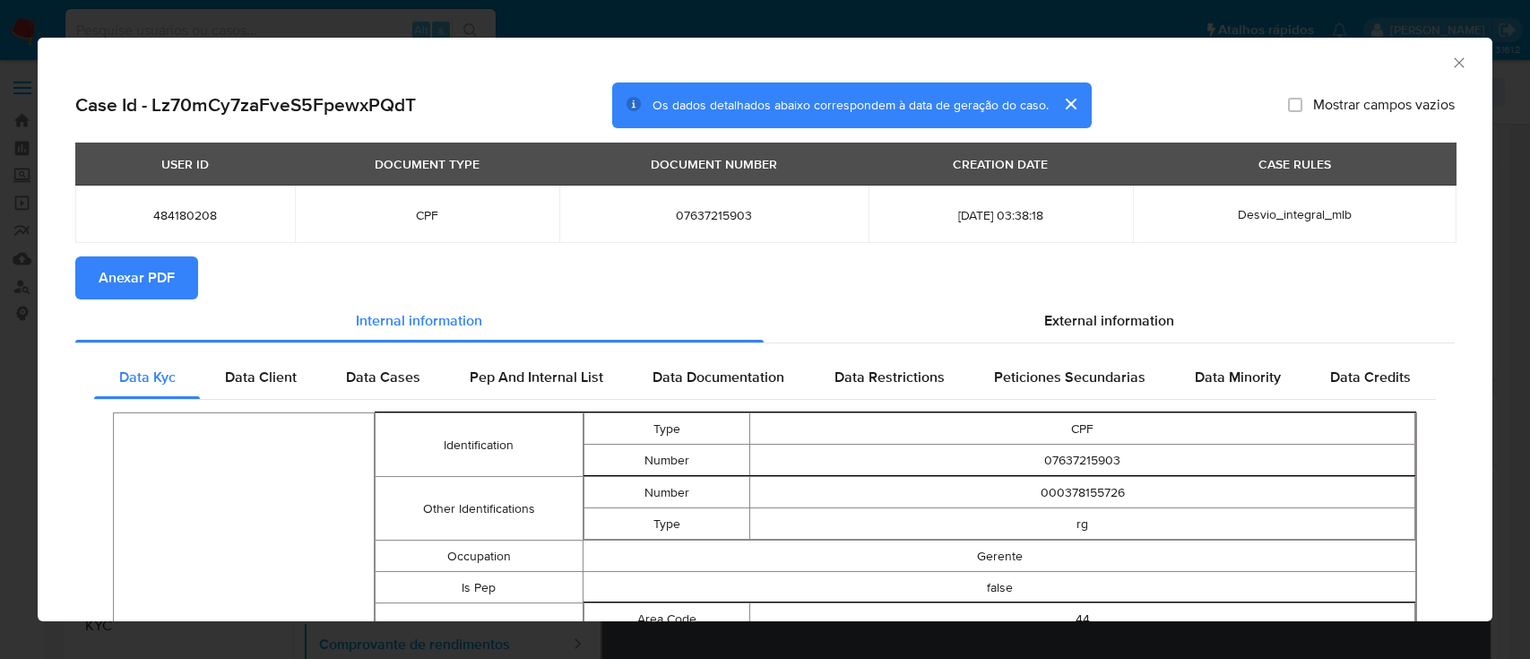
select select "10"
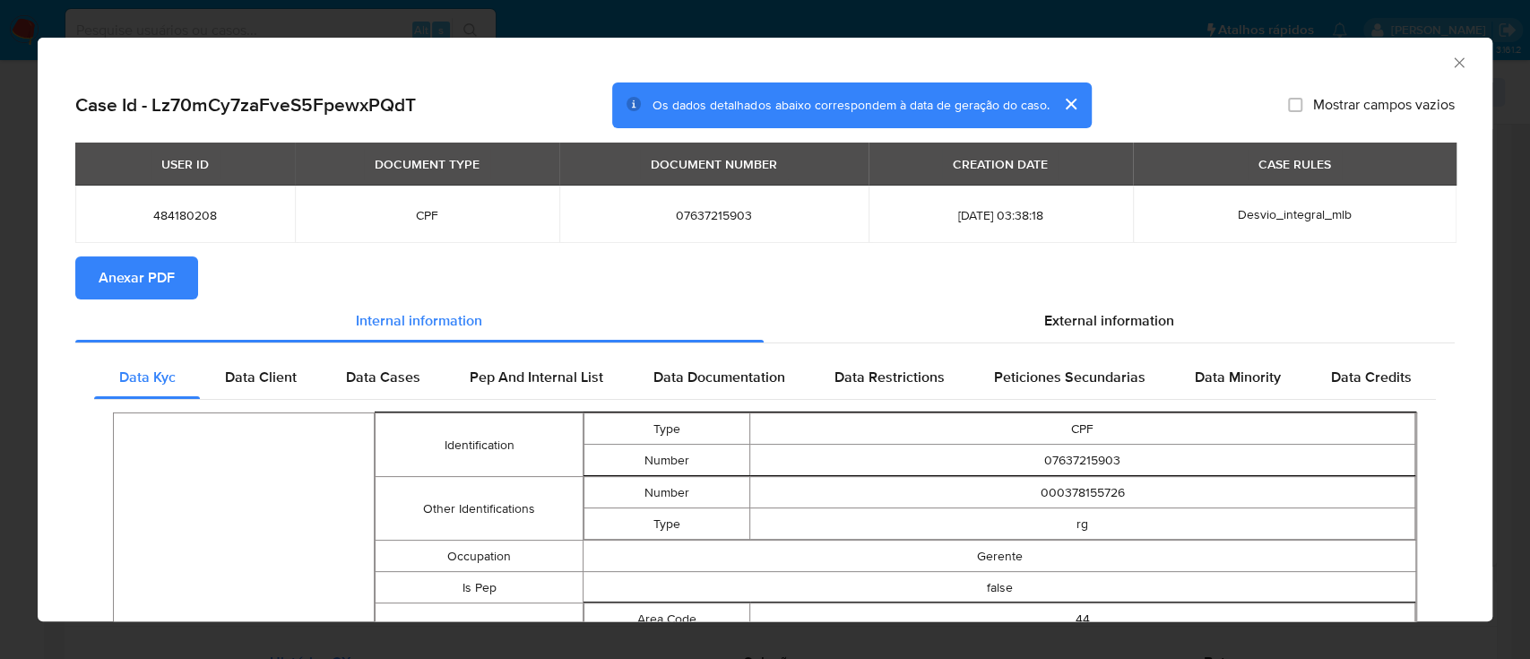
drag, startPoint x: 1434, startPoint y: 61, endPoint x: 1045, endPoint y: 115, distance: 392.7
click at [1450, 62] on icon "Fechar a janela" at bounding box center [1459, 63] width 18 height 18
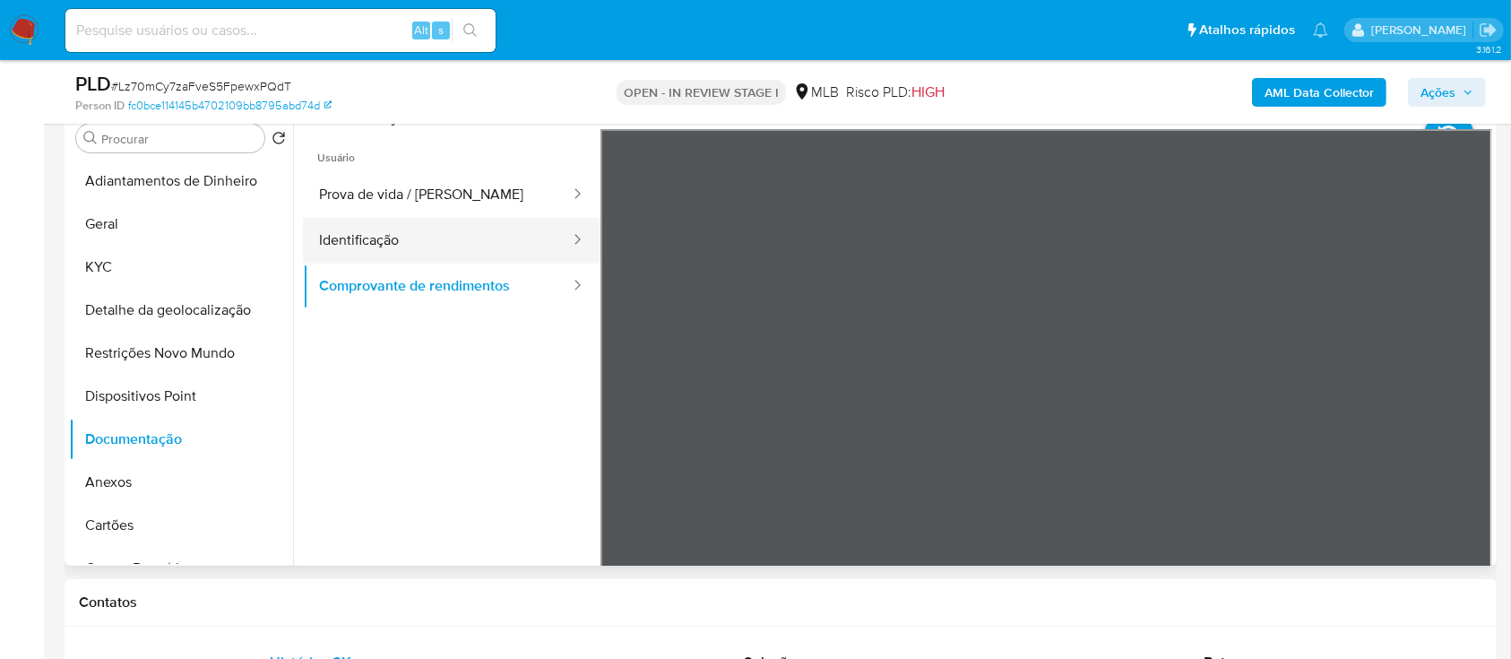
click at [344, 228] on button "Identificação" at bounding box center [437, 241] width 269 height 46
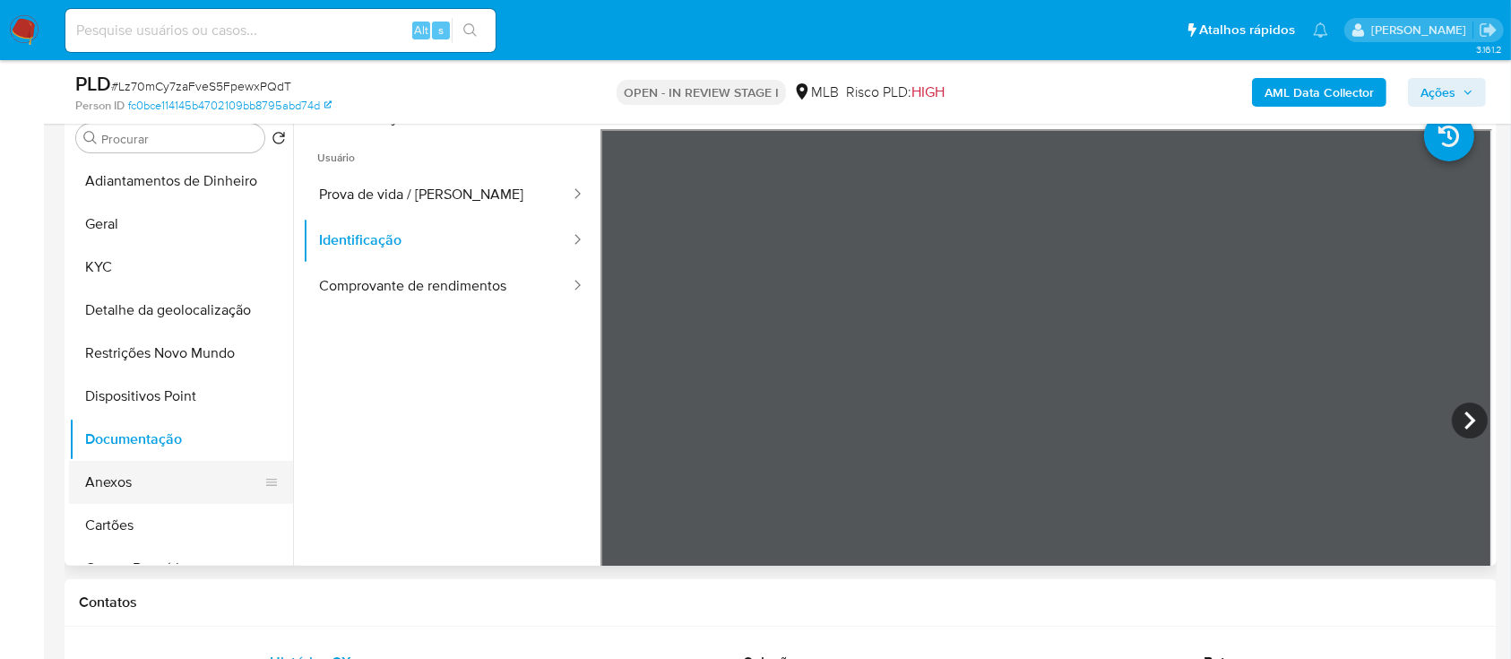
click at [127, 488] on button "Anexos" at bounding box center [174, 482] width 210 height 43
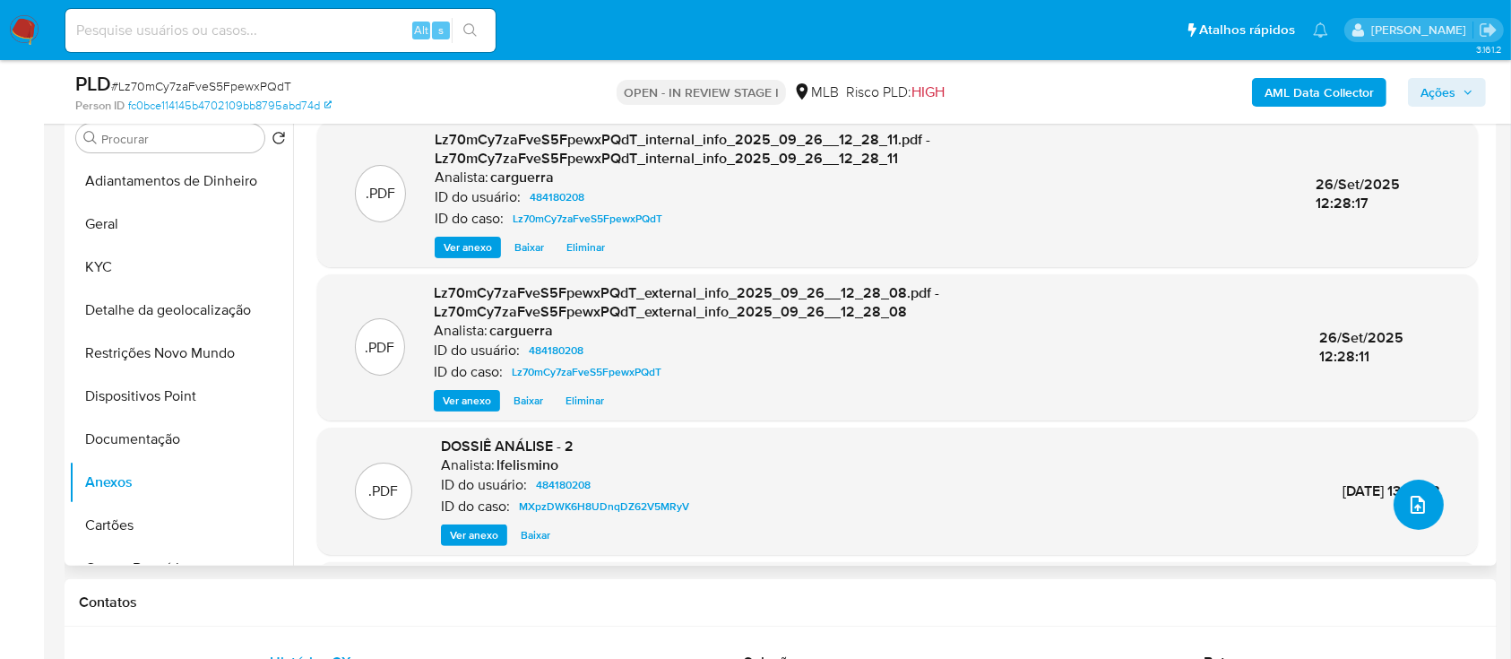
click at [1411, 506] on icon "upload-file" at bounding box center [1418, 505] width 22 height 22
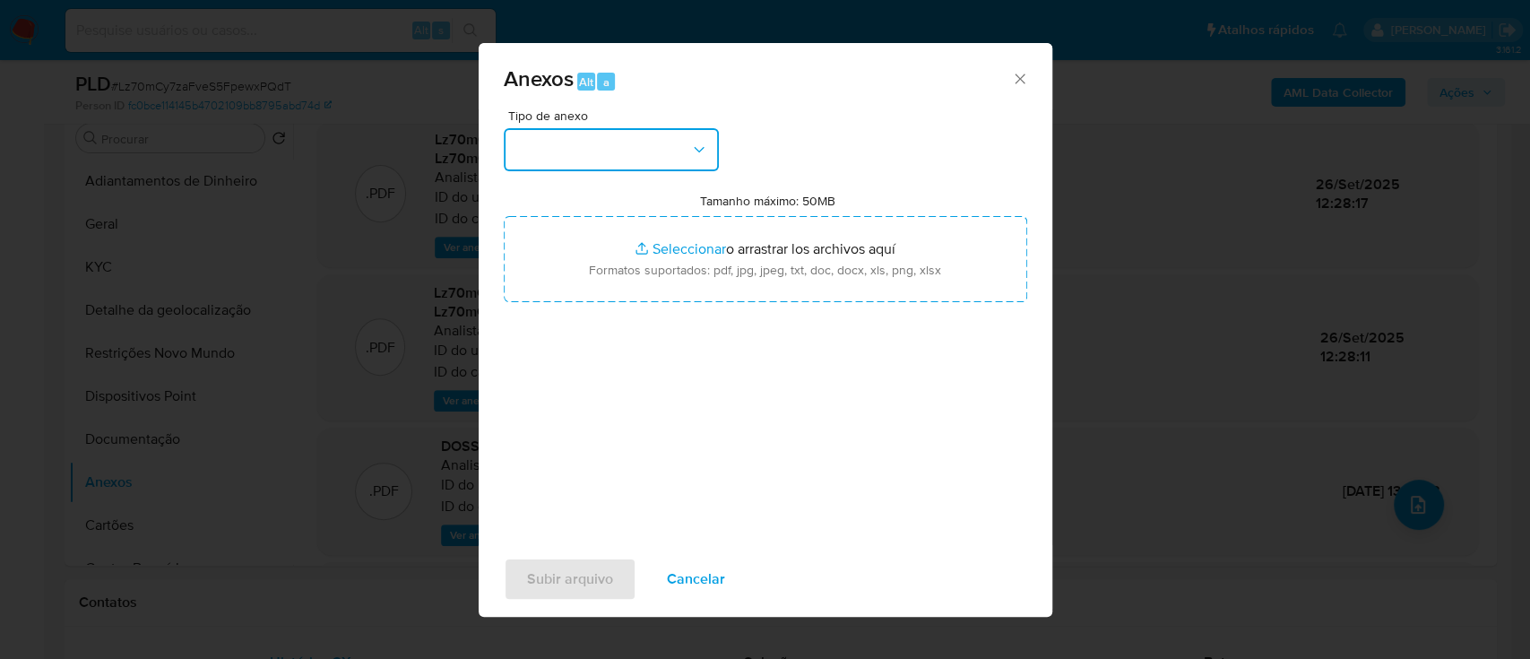
click at [618, 161] on button "button" at bounding box center [611, 149] width 215 height 43
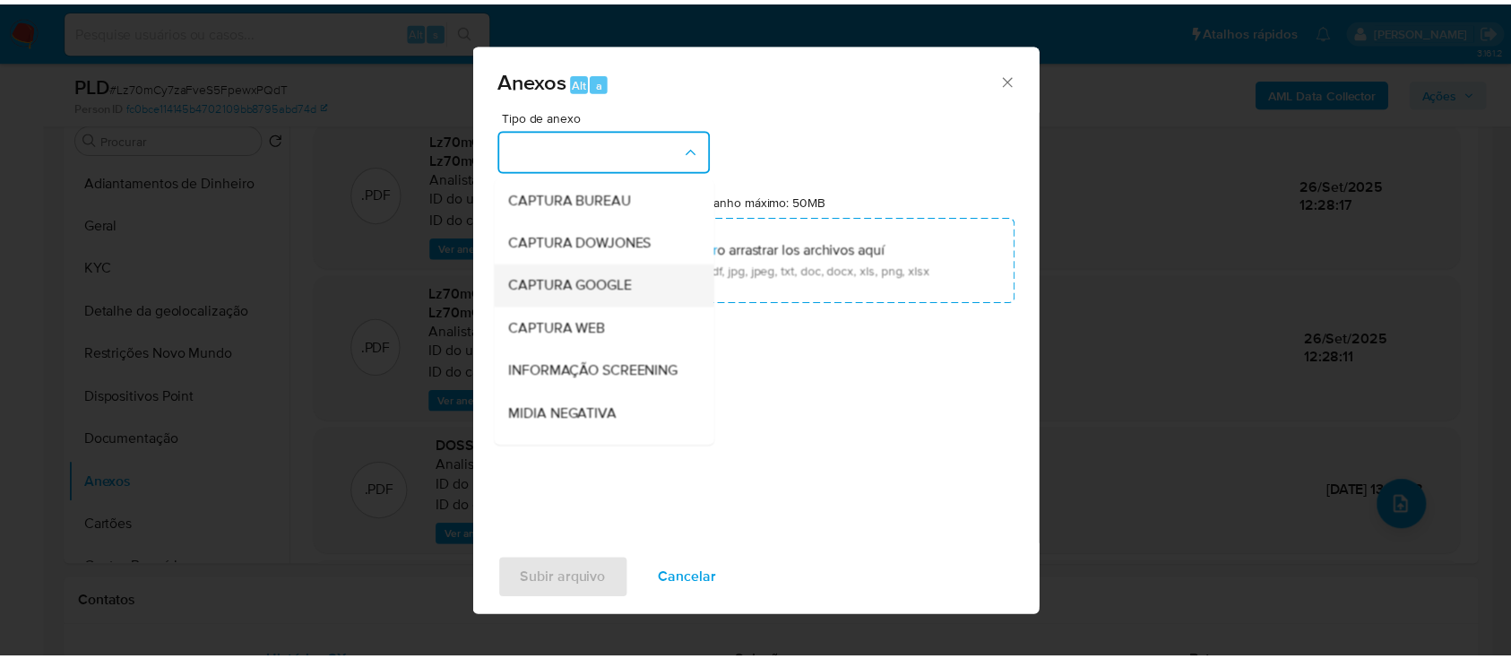
scroll to position [238, 0]
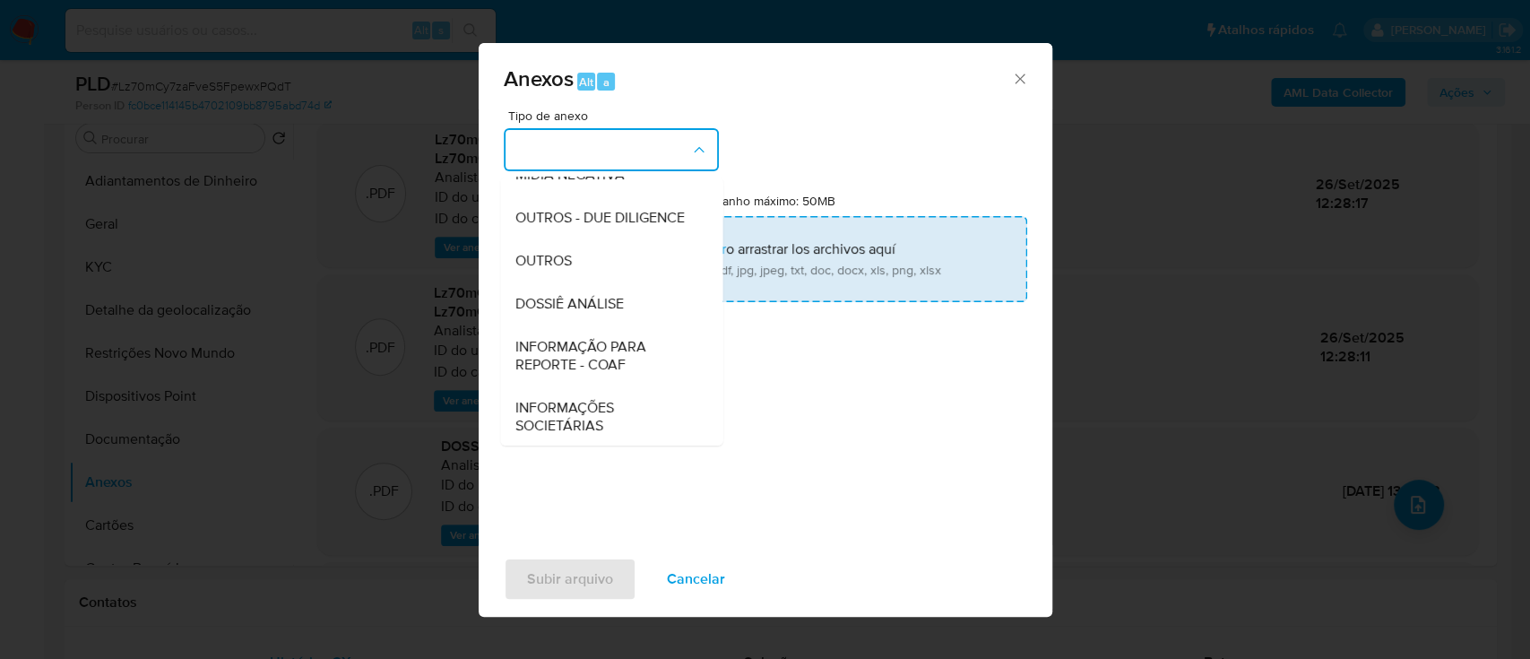
click at [574, 282] on div "OUTROS" at bounding box center [605, 260] width 183 height 43
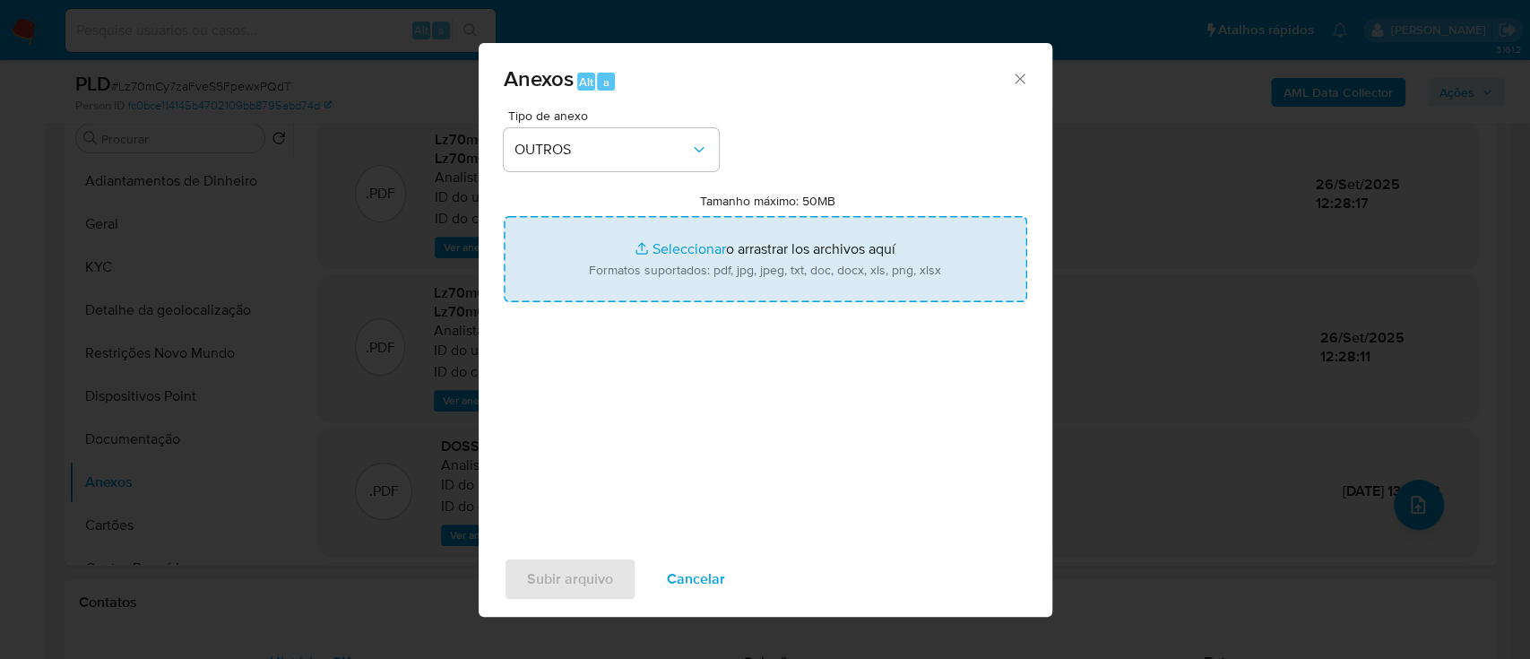
click at [661, 246] on input "Tamanho máximo: 50MB Seleccionar archivos" at bounding box center [765, 259] width 523 height 86
type input "C:\fakepath\2º SAR - xxx - CPF 07637215903 - EDUARDO JOILSON DA SILVA SANTOS.pdf"
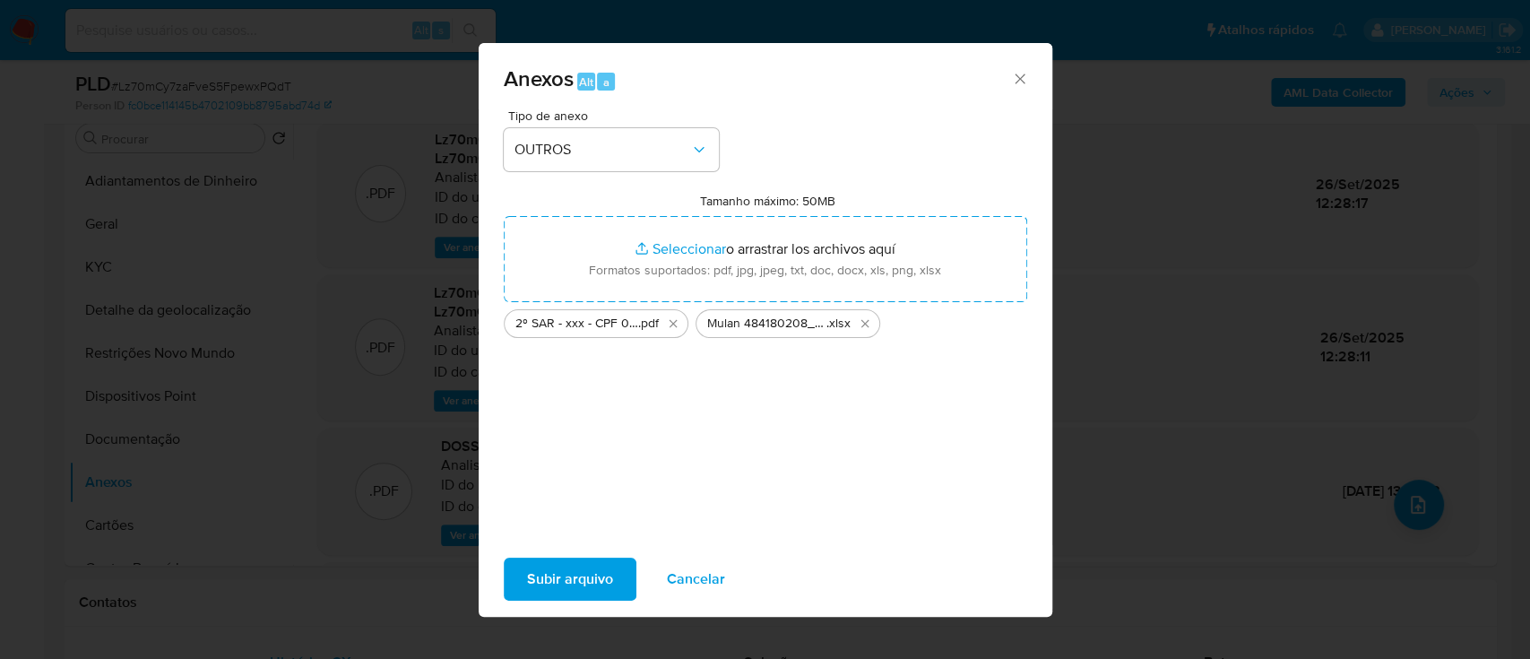
click at [585, 577] on span "Subir arquivo" at bounding box center [570, 578] width 86 height 39
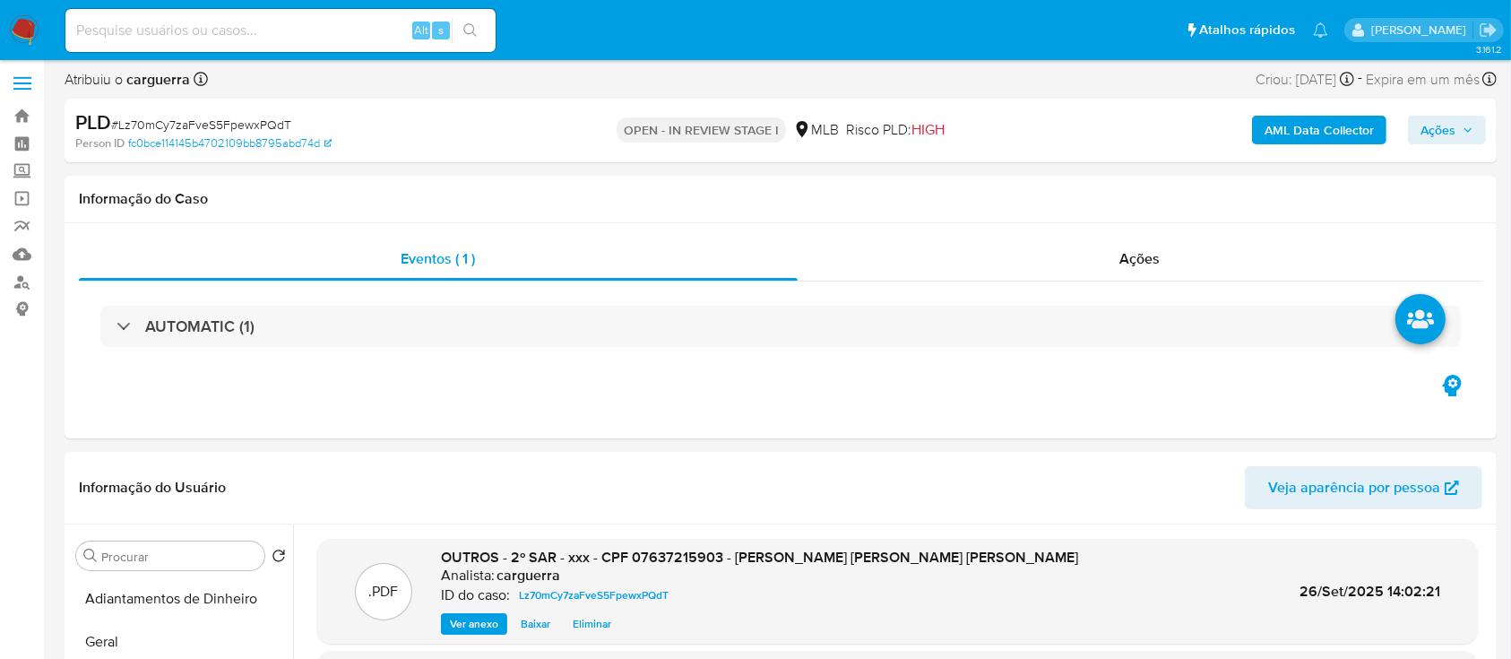
scroll to position [0, 0]
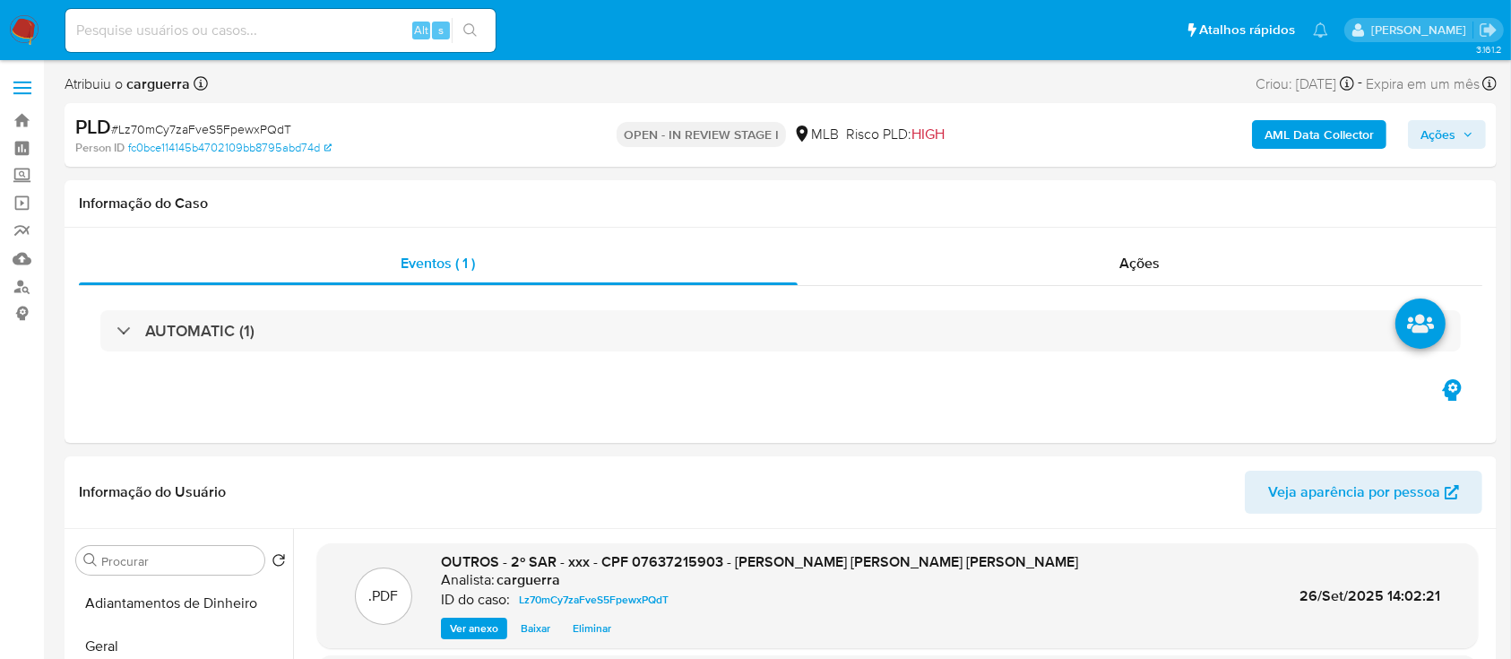
click at [1445, 127] on span "Ações" at bounding box center [1438, 134] width 35 height 29
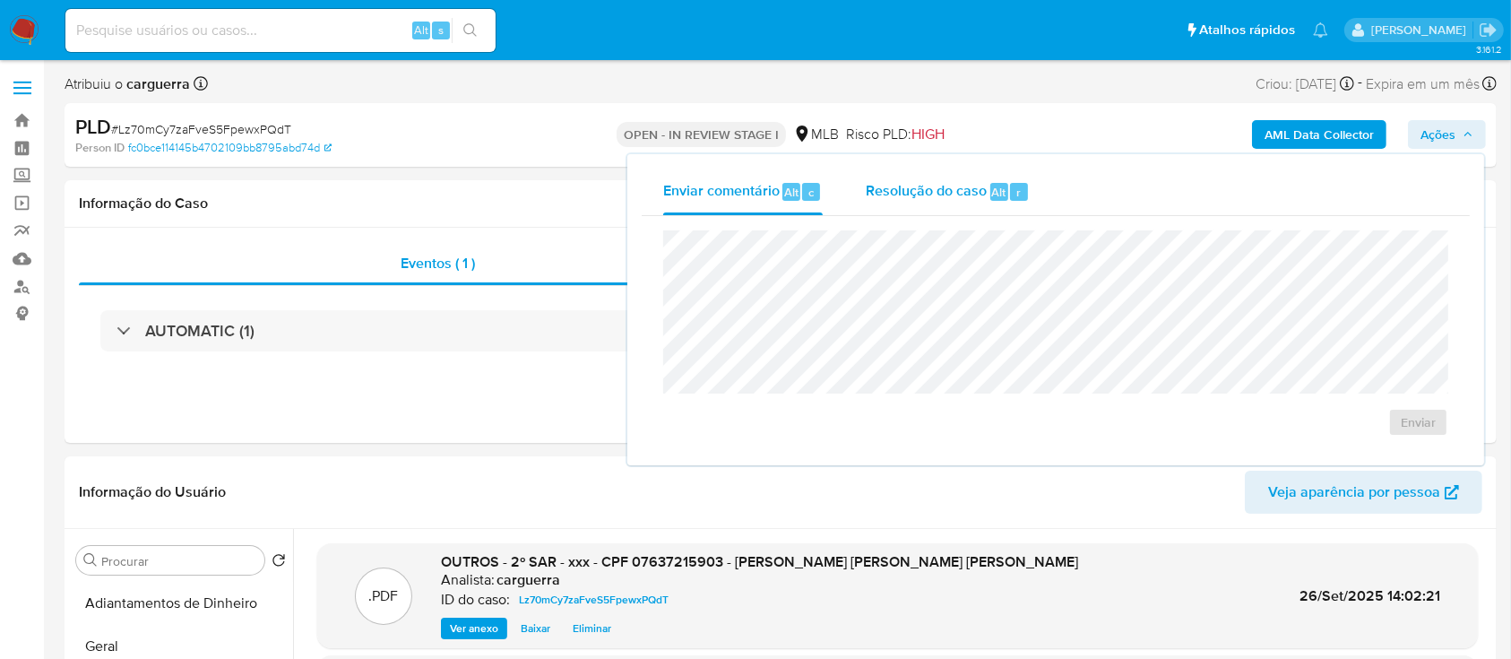
click at [932, 188] on span "Resolução do caso" at bounding box center [926, 191] width 121 height 21
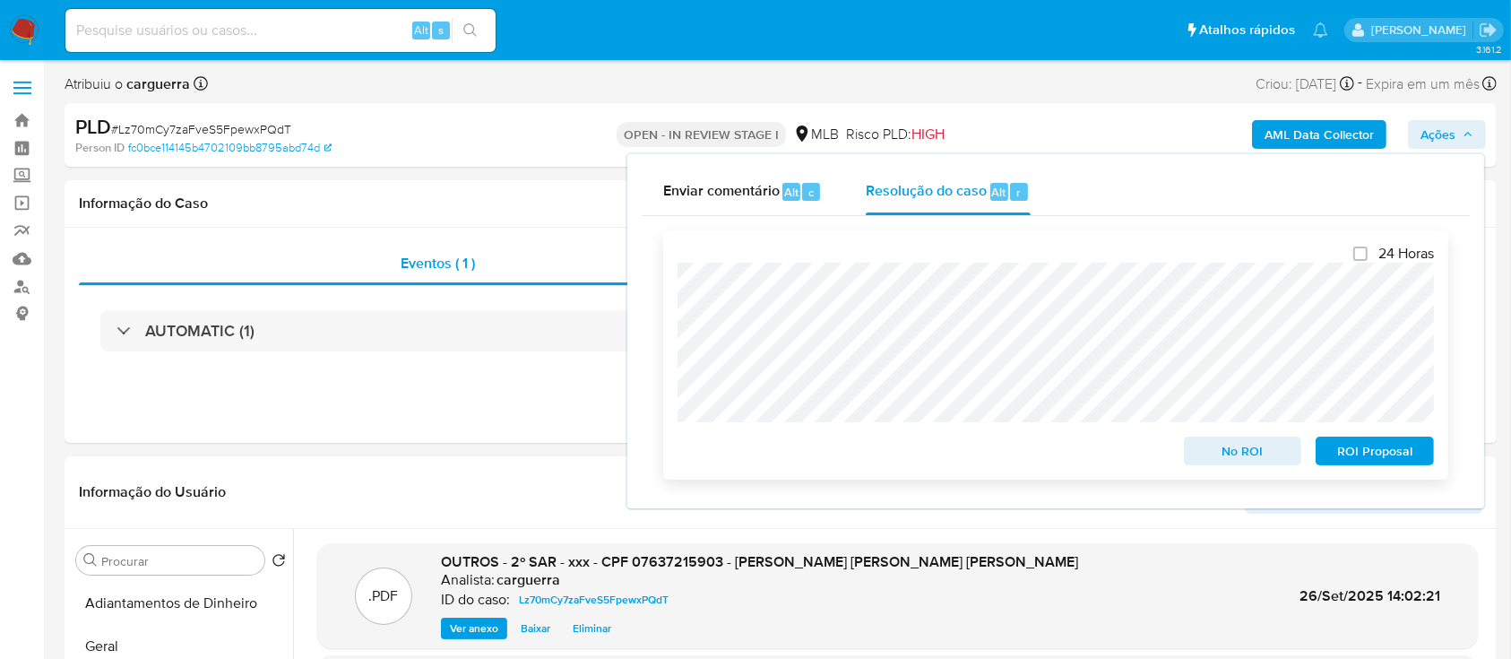
click at [1370, 450] on span "ROI Proposal" at bounding box center [1374, 450] width 93 height 25
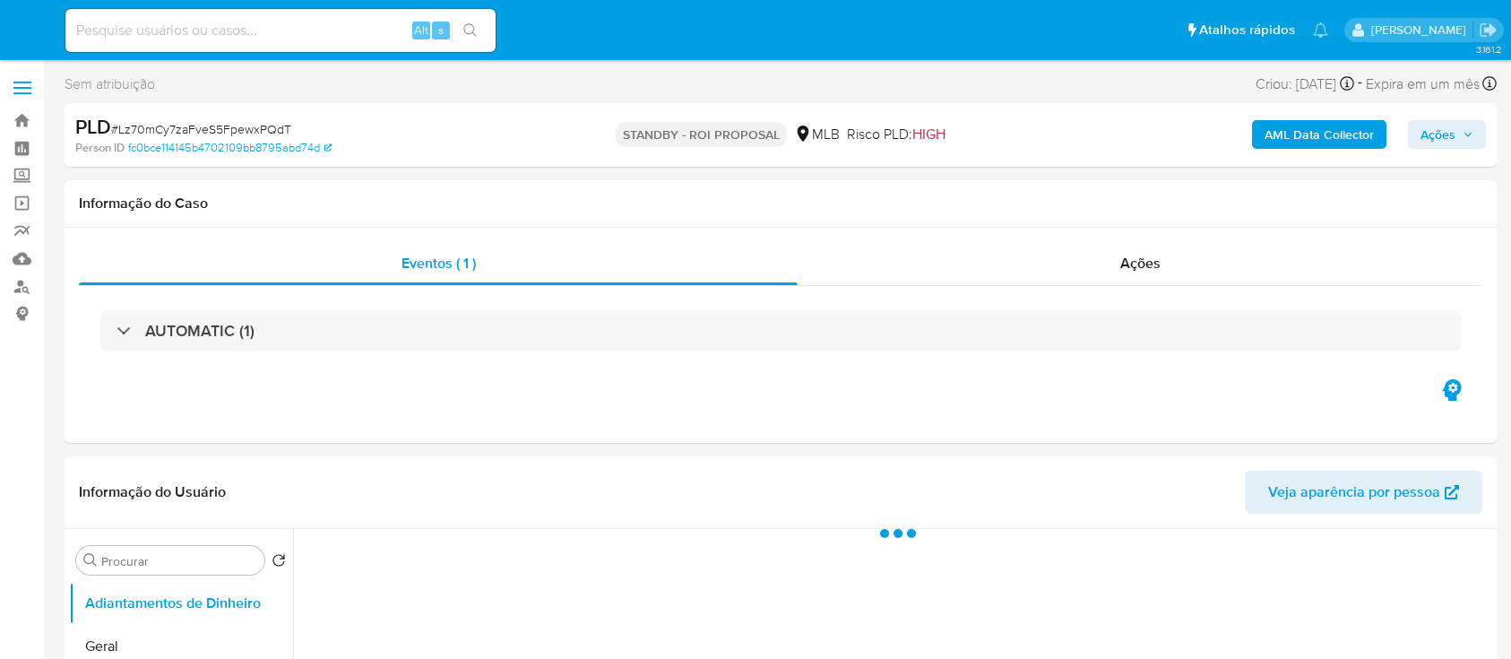
select select "10"
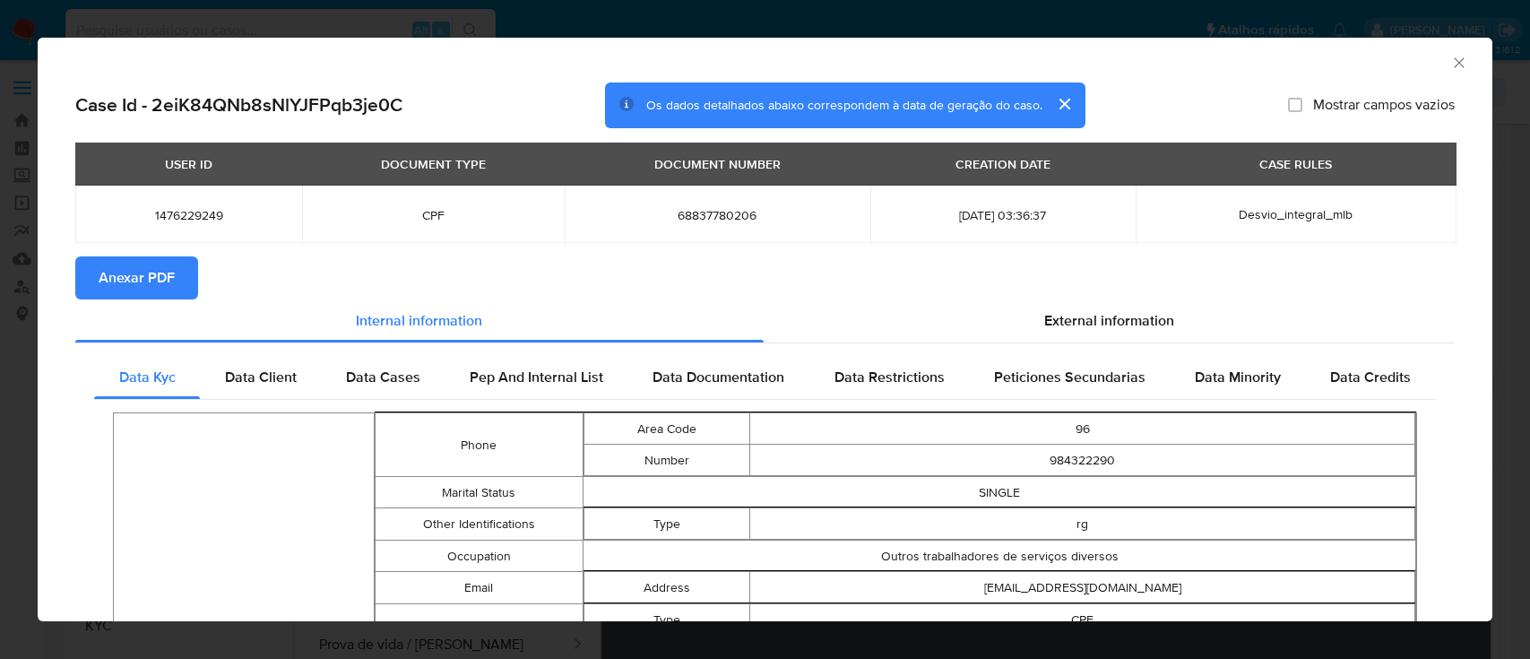
select select "10"
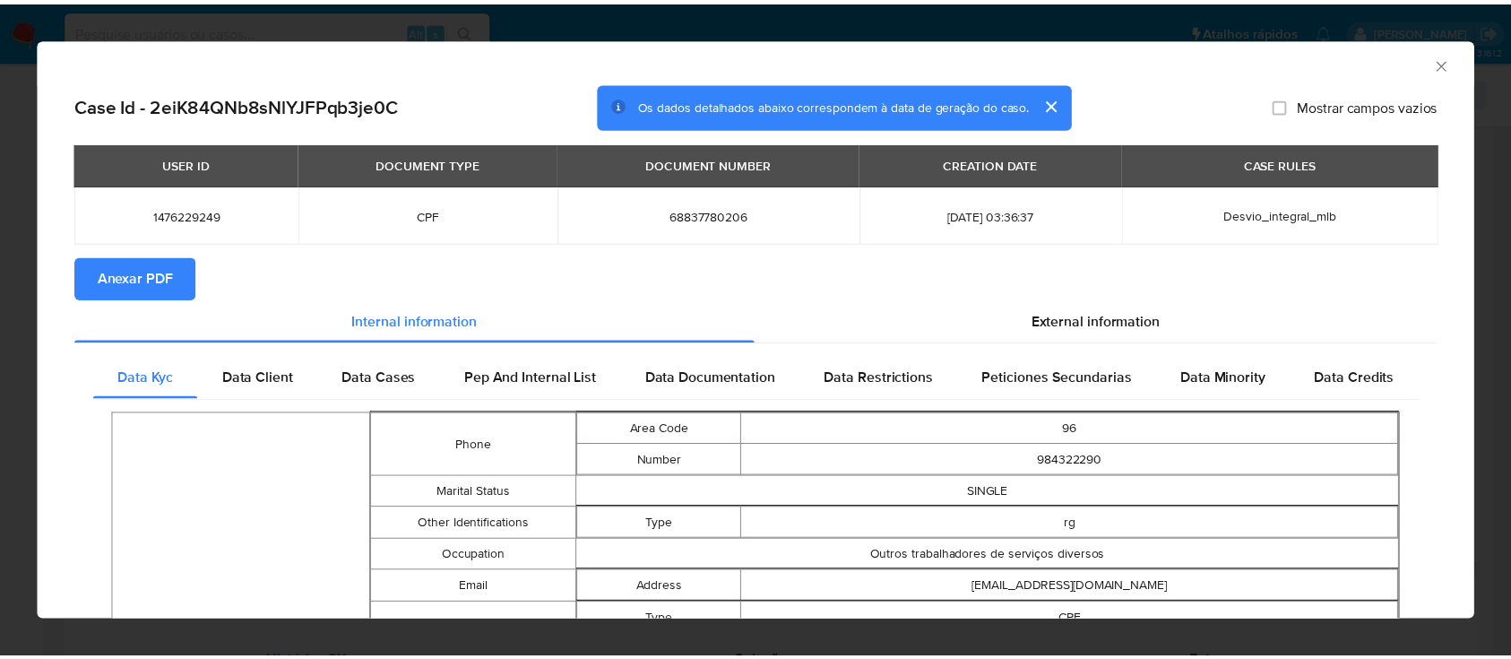
scroll to position [359, 0]
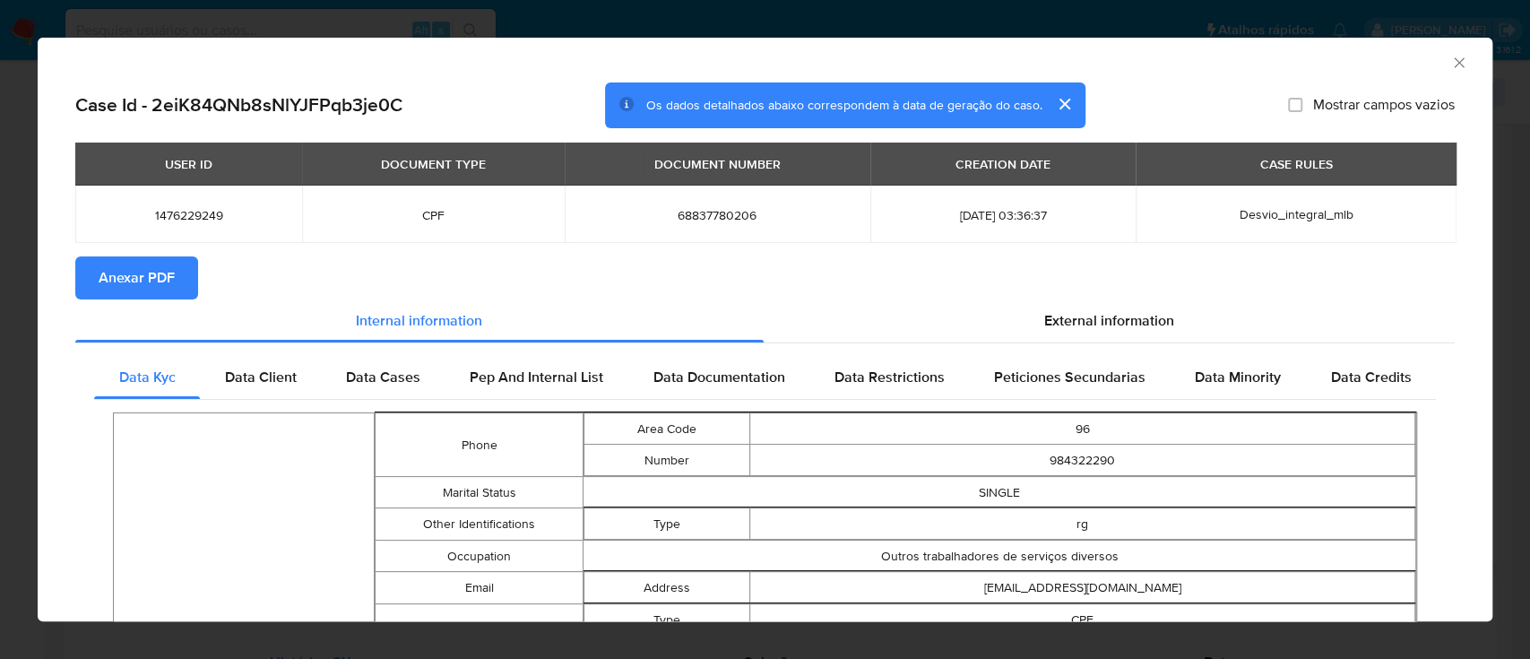
click at [1450, 62] on icon "Fechar a janela" at bounding box center [1459, 63] width 18 height 18
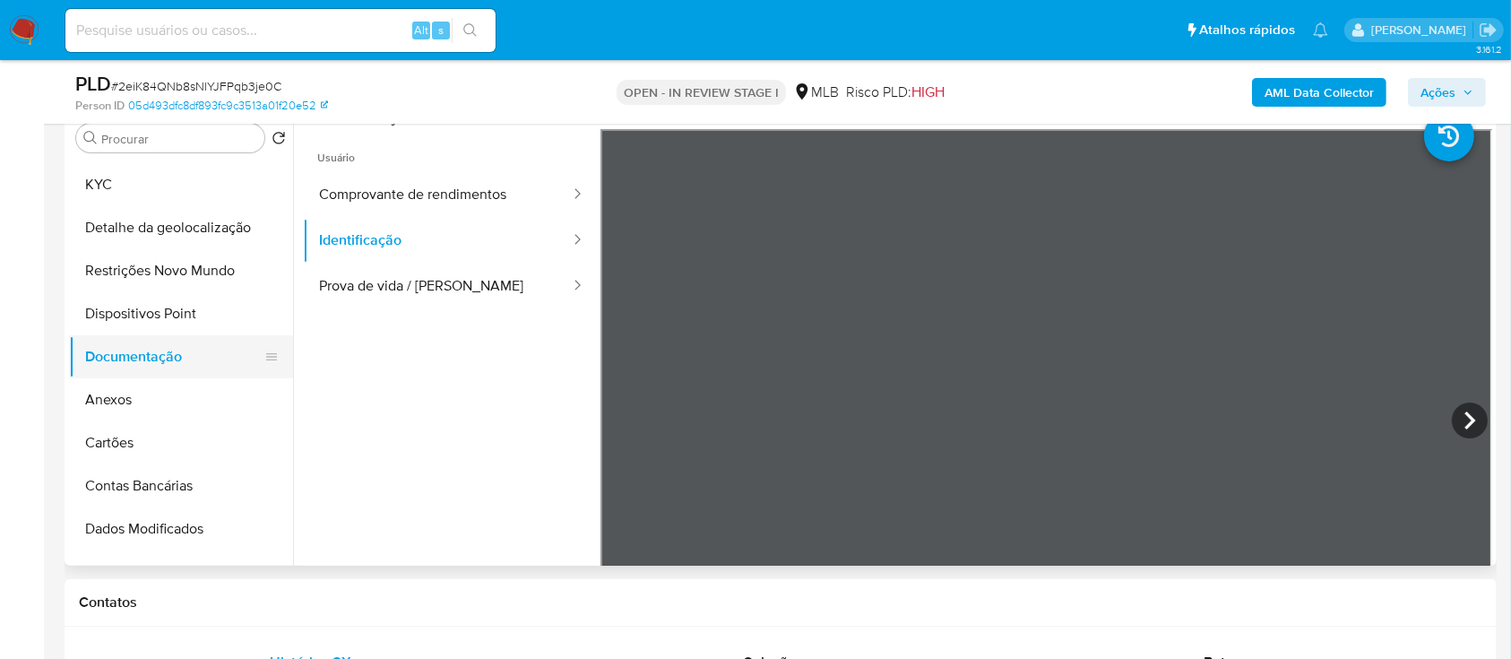
scroll to position [119, 0]
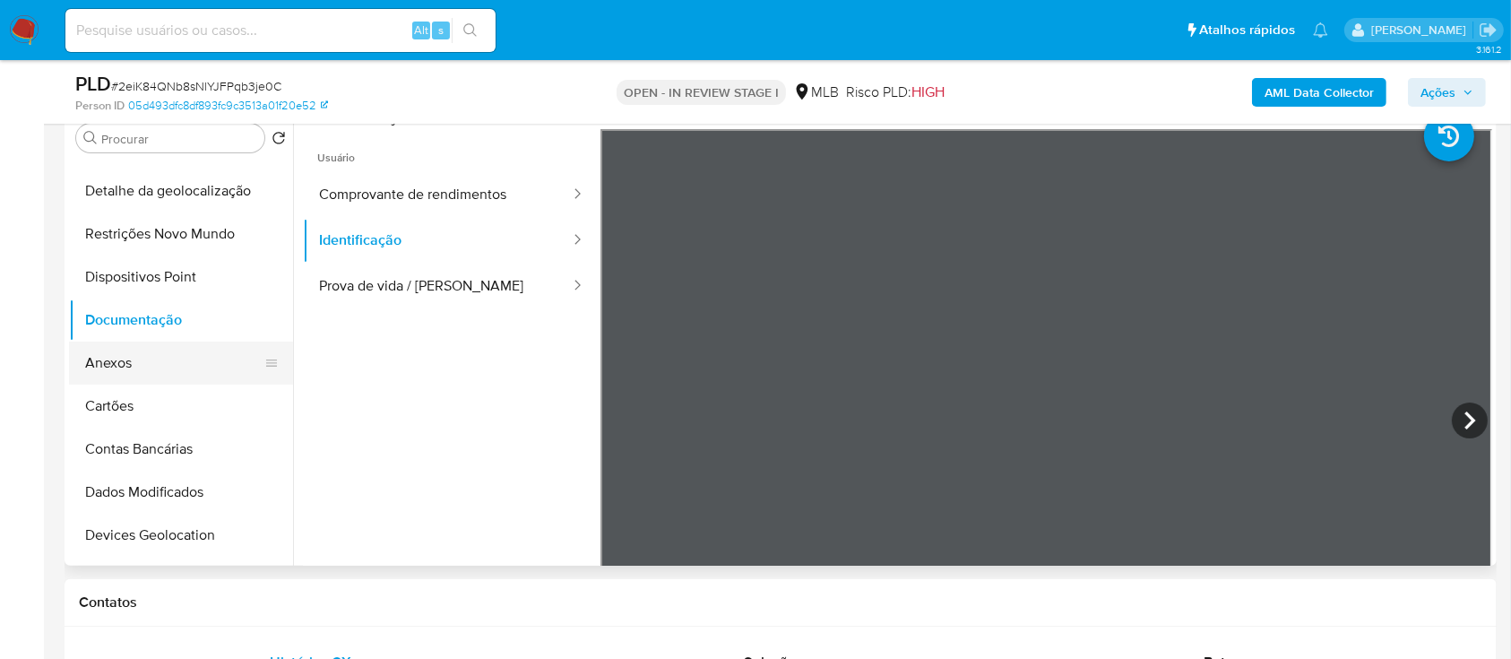
click at [133, 367] on button "Anexos" at bounding box center [174, 362] width 210 height 43
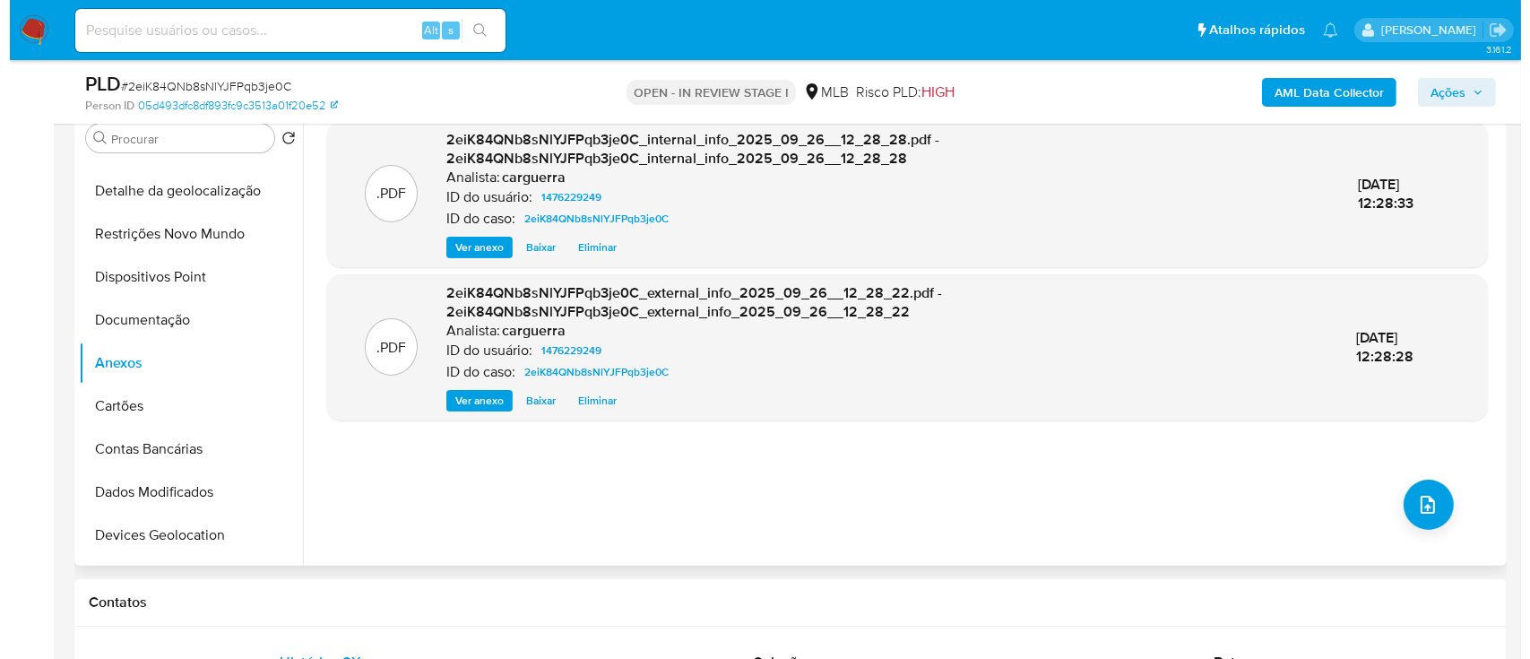
scroll to position [238, 0]
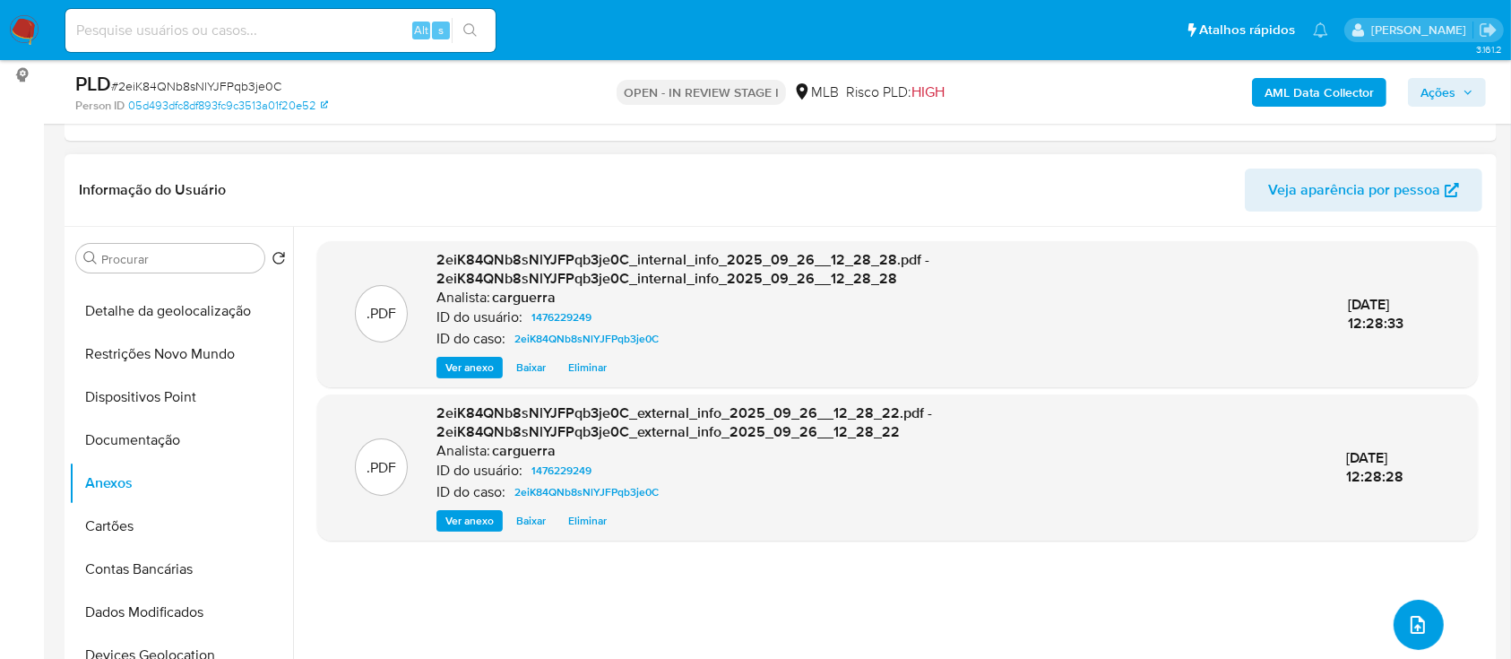
click at [1426, 622] on button "upload-file" at bounding box center [1419, 625] width 50 height 50
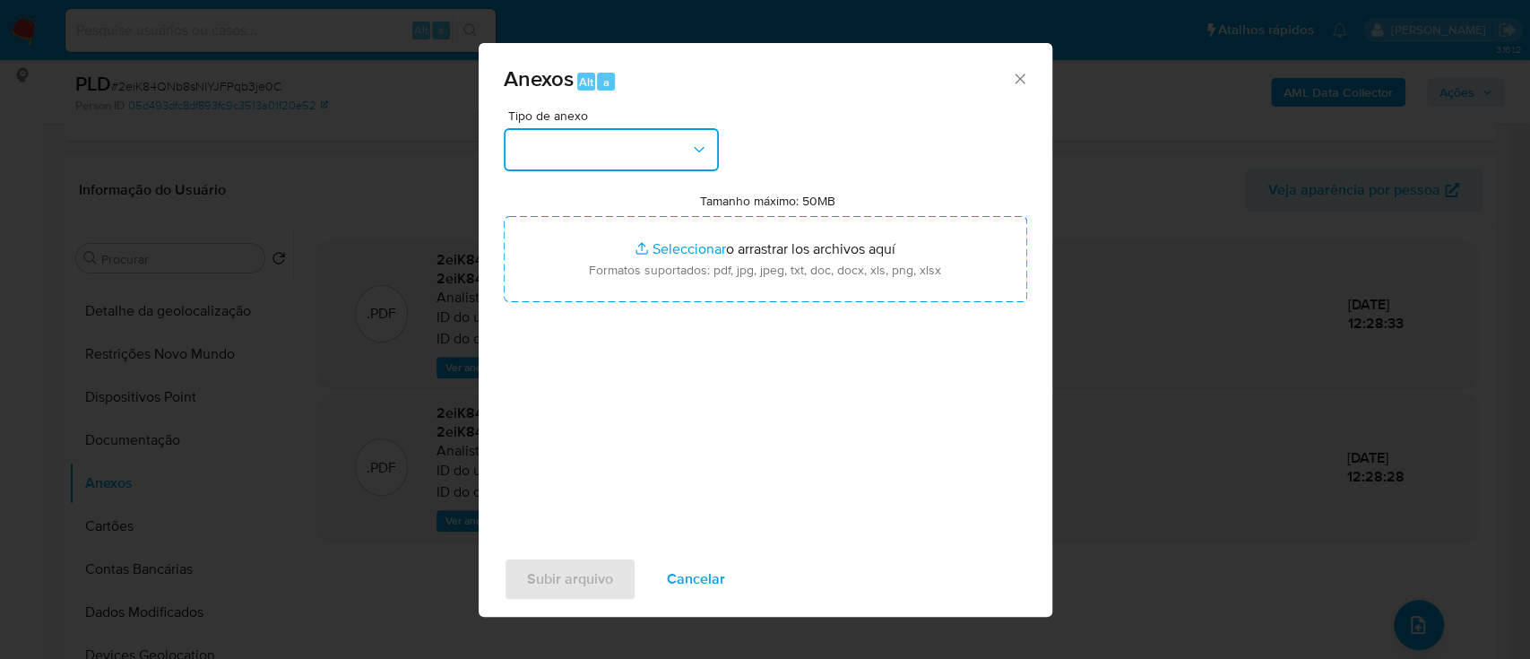
click at [577, 162] on button "button" at bounding box center [611, 149] width 215 height 43
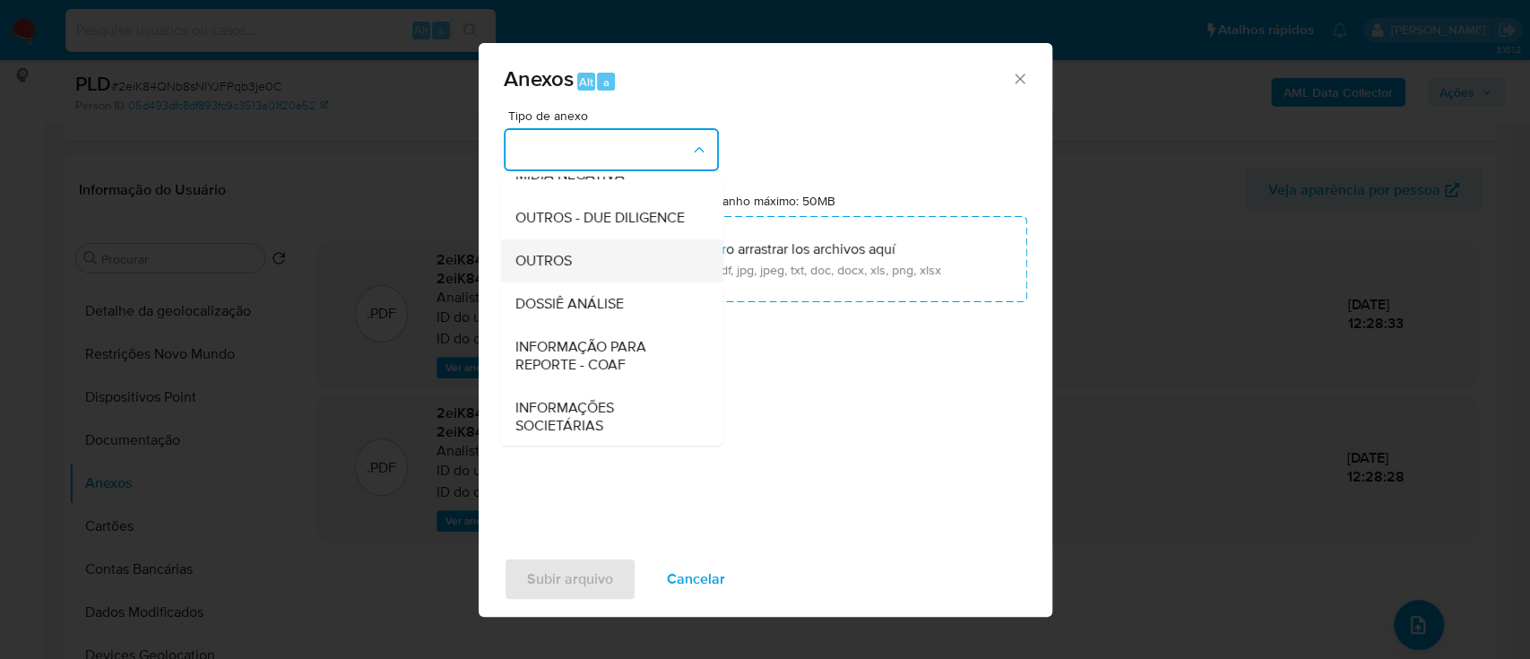
click at [559, 282] on div "OUTROS" at bounding box center [605, 260] width 183 height 43
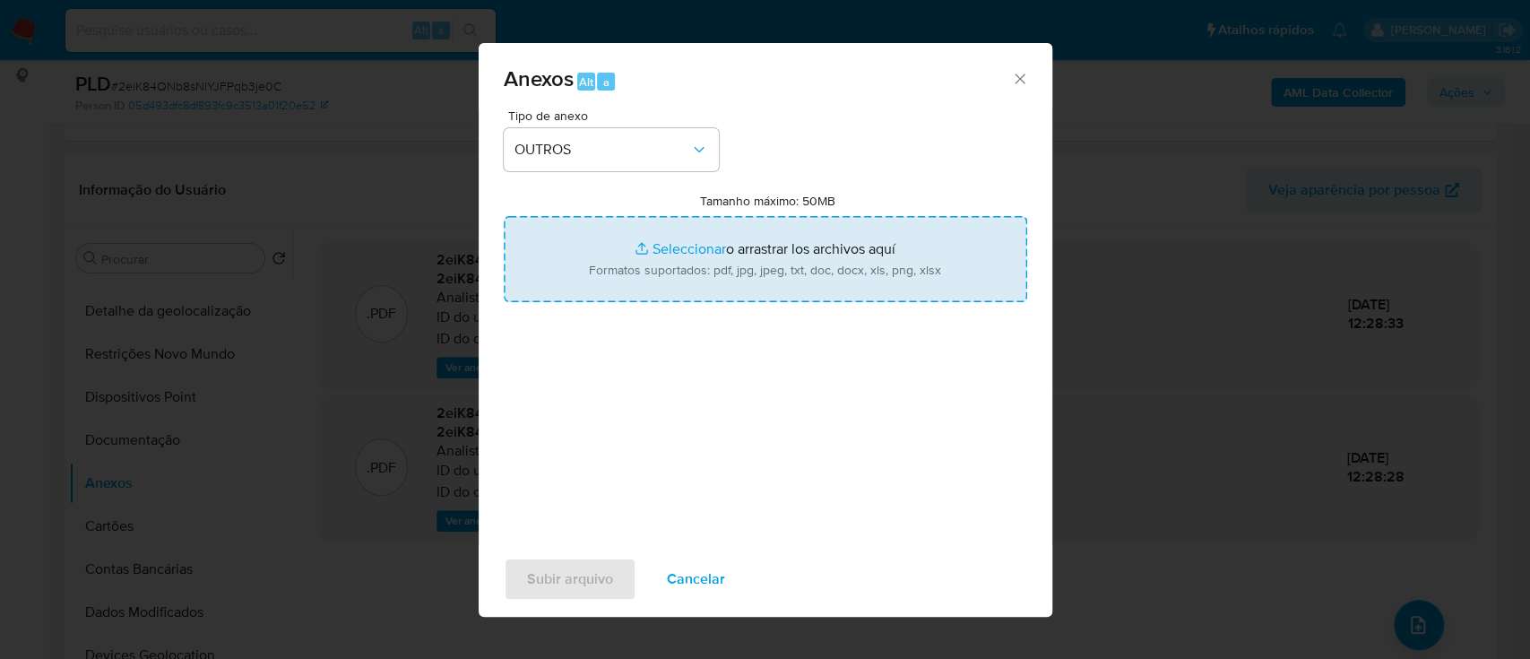
click at [692, 247] on input "Tamanho máximo: 50MB Seleccionar archivos" at bounding box center [765, 259] width 523 height 86
type input "C:\fakepath\Mulan 1476229249_2025_09_25_14_12_14.xlsx"
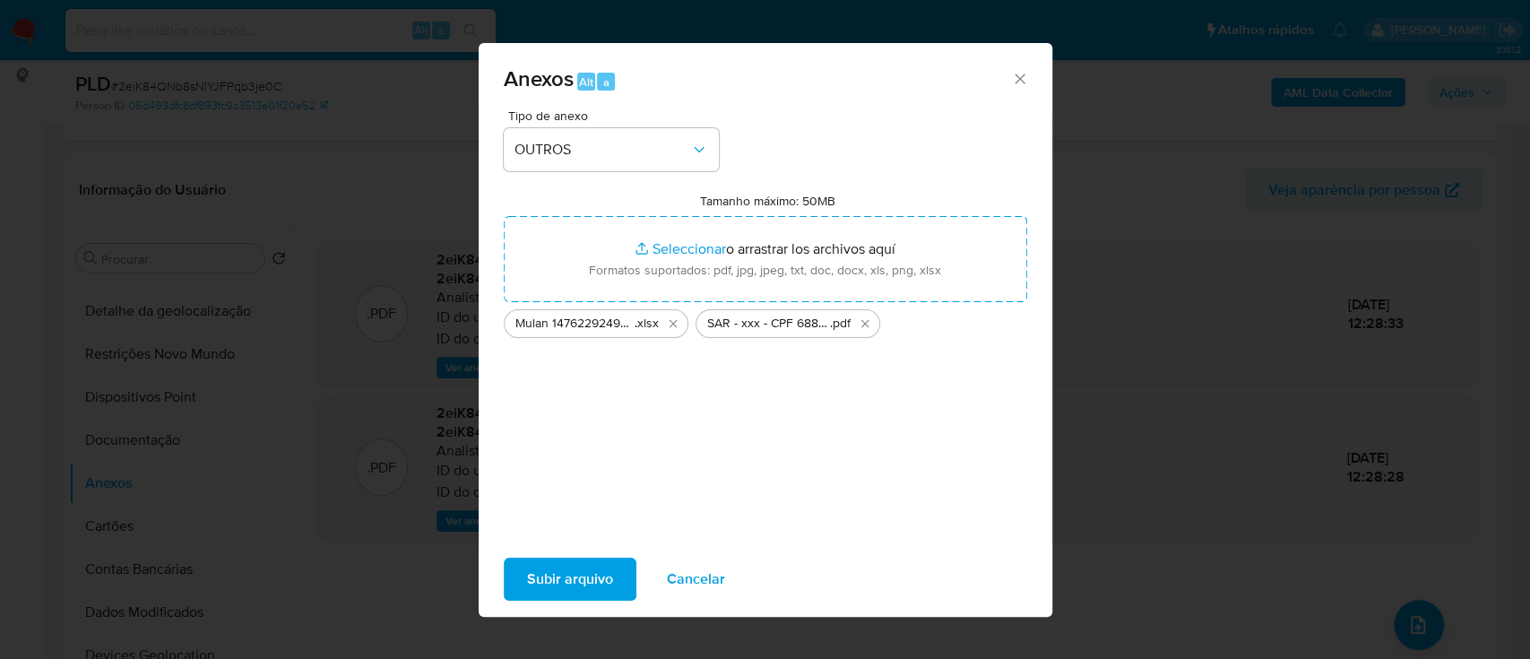
click at [540, 579] on span "Subir arquivo" at bounding box center [570, 578] width 86 height 39
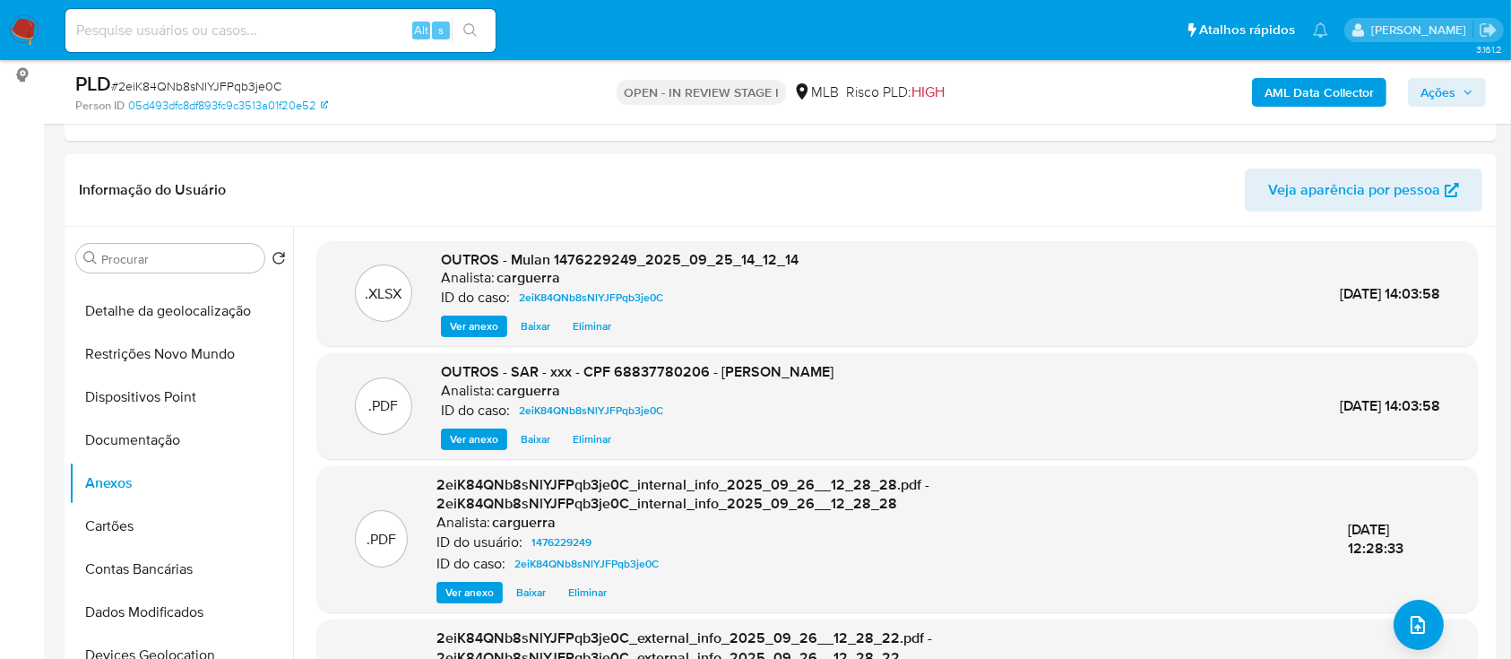
drag, startPoint x: 1449, startPoint y: 97, endPoint x: 1433, endPoint y: 97, distance: 16.1
click at [1448, 96] on span "Ações" at bounding box center [1438, 92] width 35 height 29
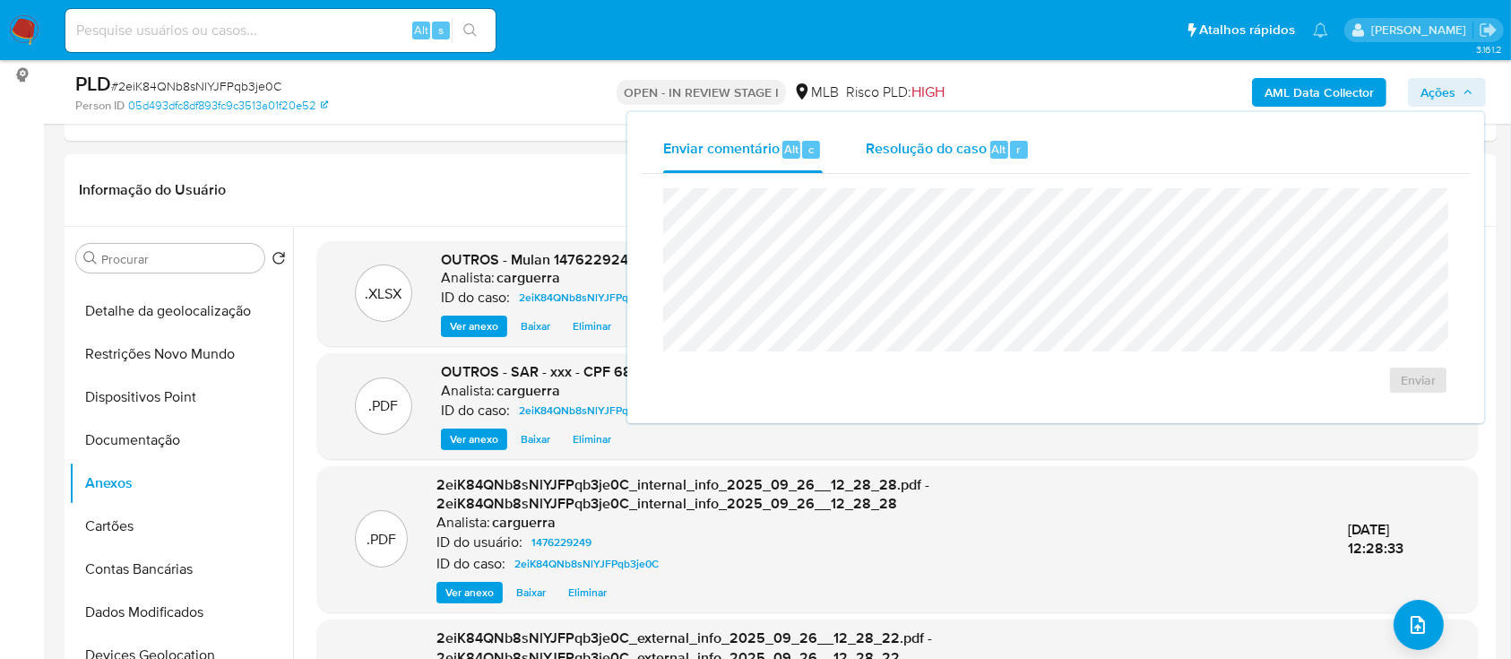
drag, startPoint x: 920, startPoint y: 127, endPoint x: 912, endPoint y: 147, distance: 21.0
click at [915, 136] on div "Resolução do caso Alt r" at bounding box center [948, 149] width 164 height 47
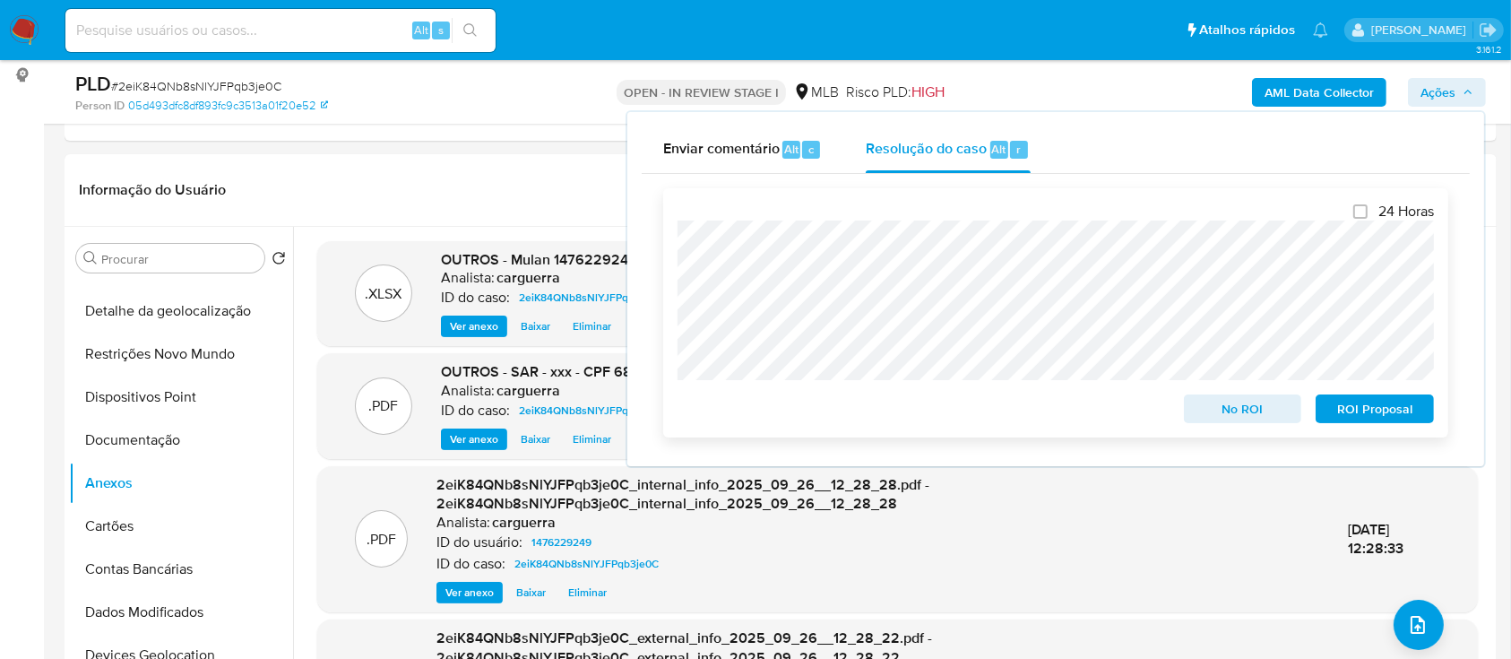
click at [1328, 411] on span "ROI Proposal" at bounding box center [1374, 408] width 93 height 25
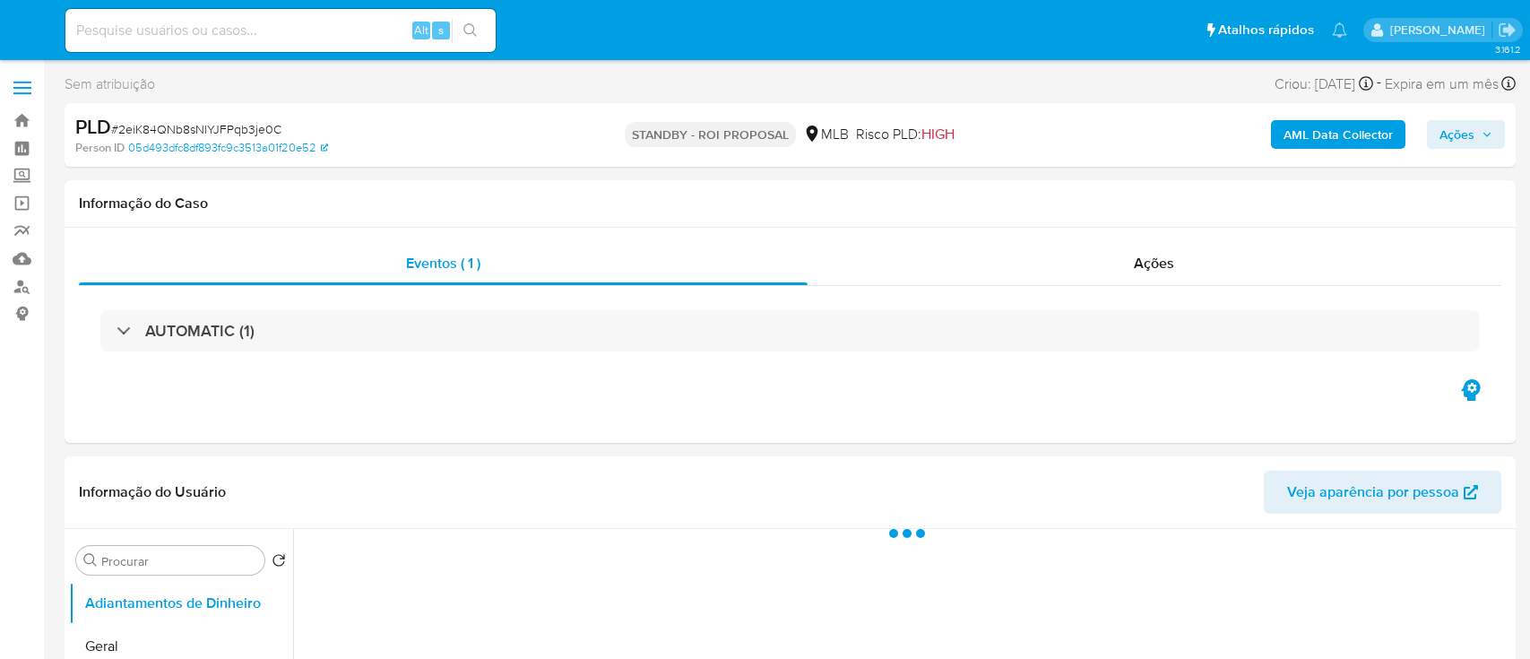
select select "10"
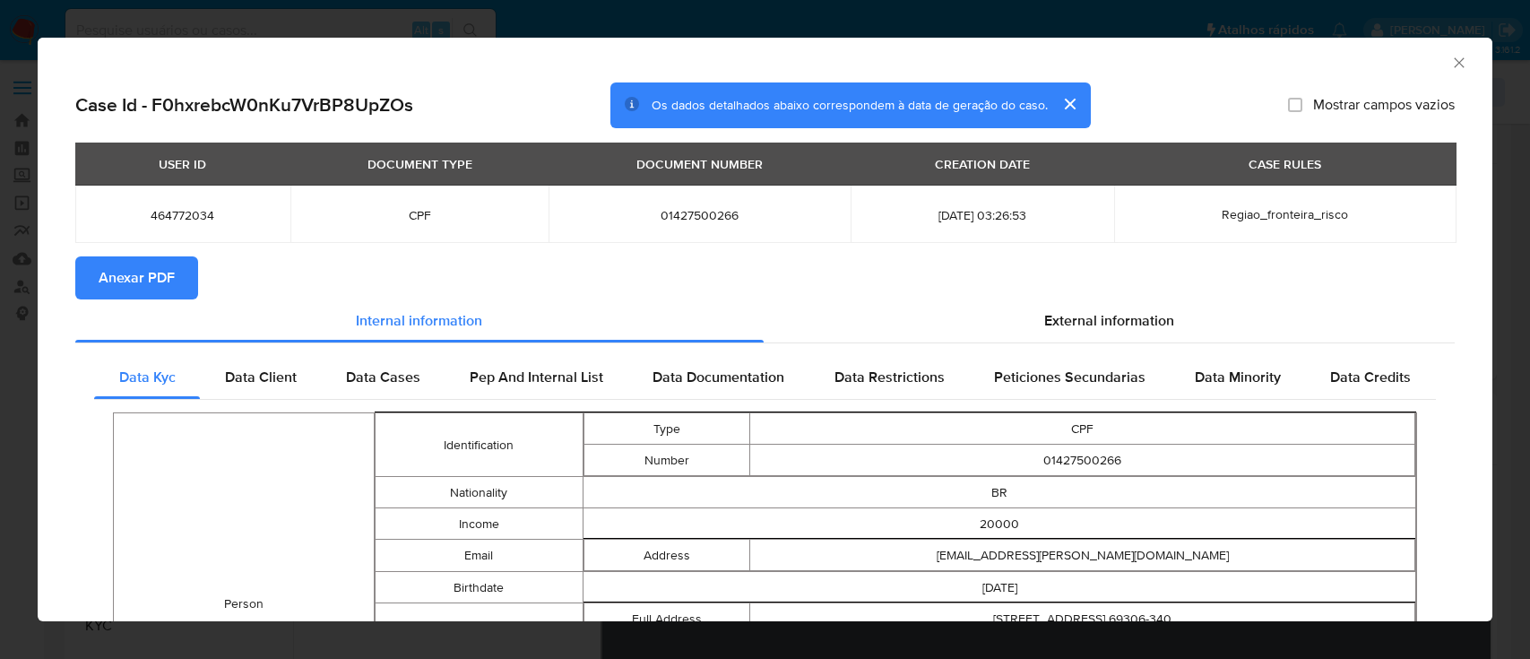
select select "10"
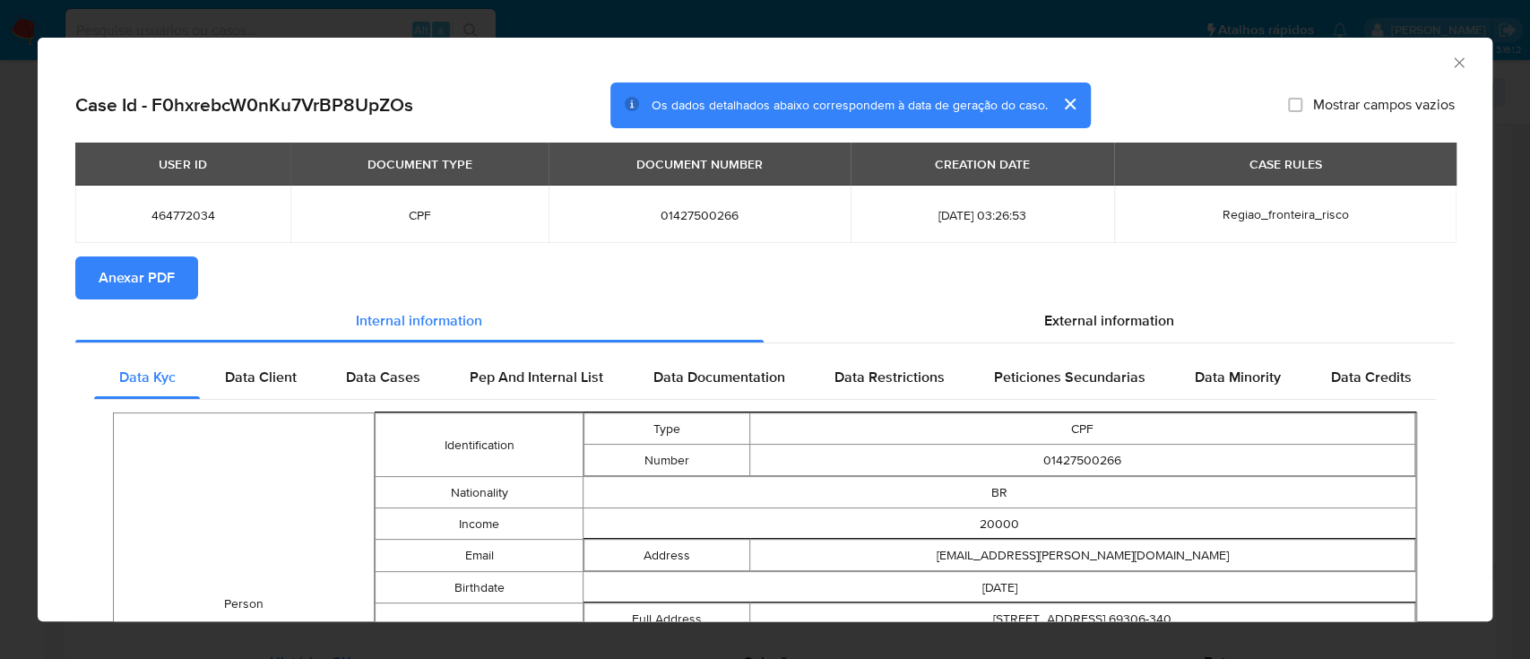
scroll to position [359, 0]
click at [1450, 58] on icon "Fechar a janela" at bounding box center [1459, 63] width 18 height 18
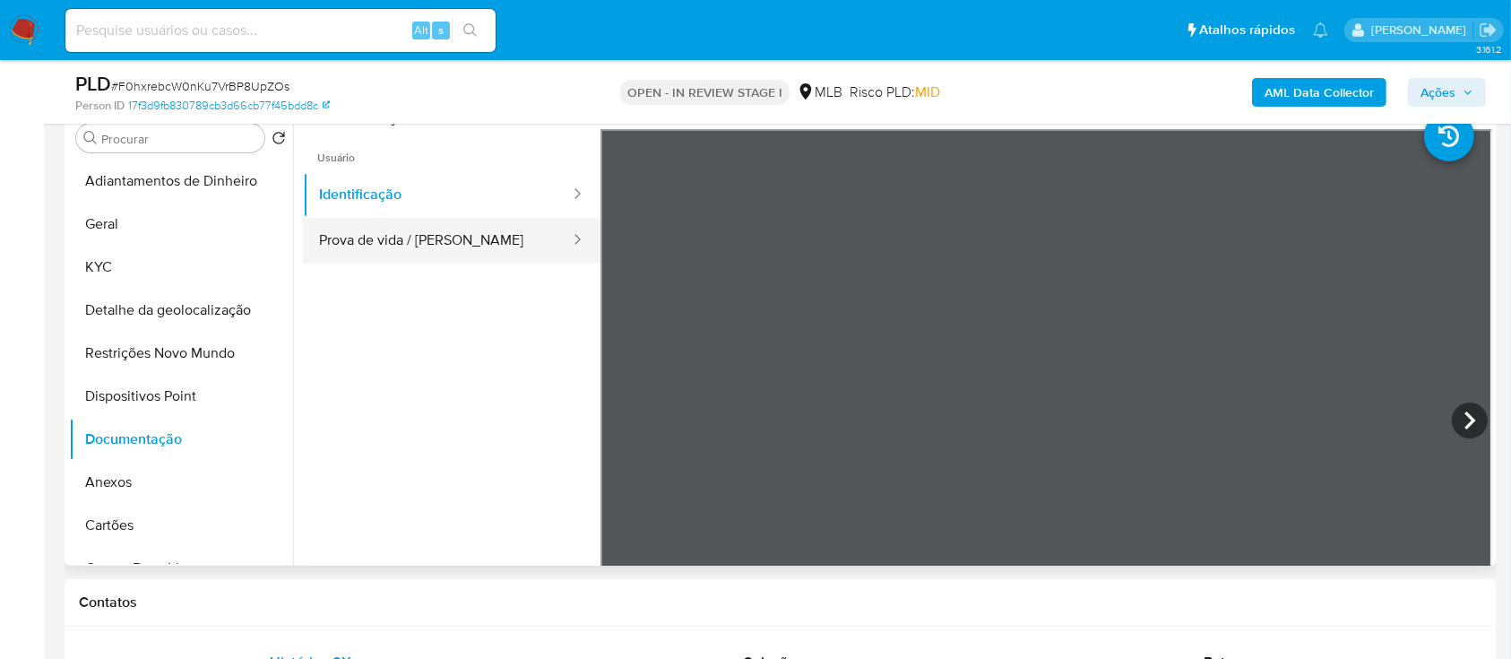
click at [387, 247] on button "Prova de vida / Selfie" at bounding box center [437, 241] width 269 height 46
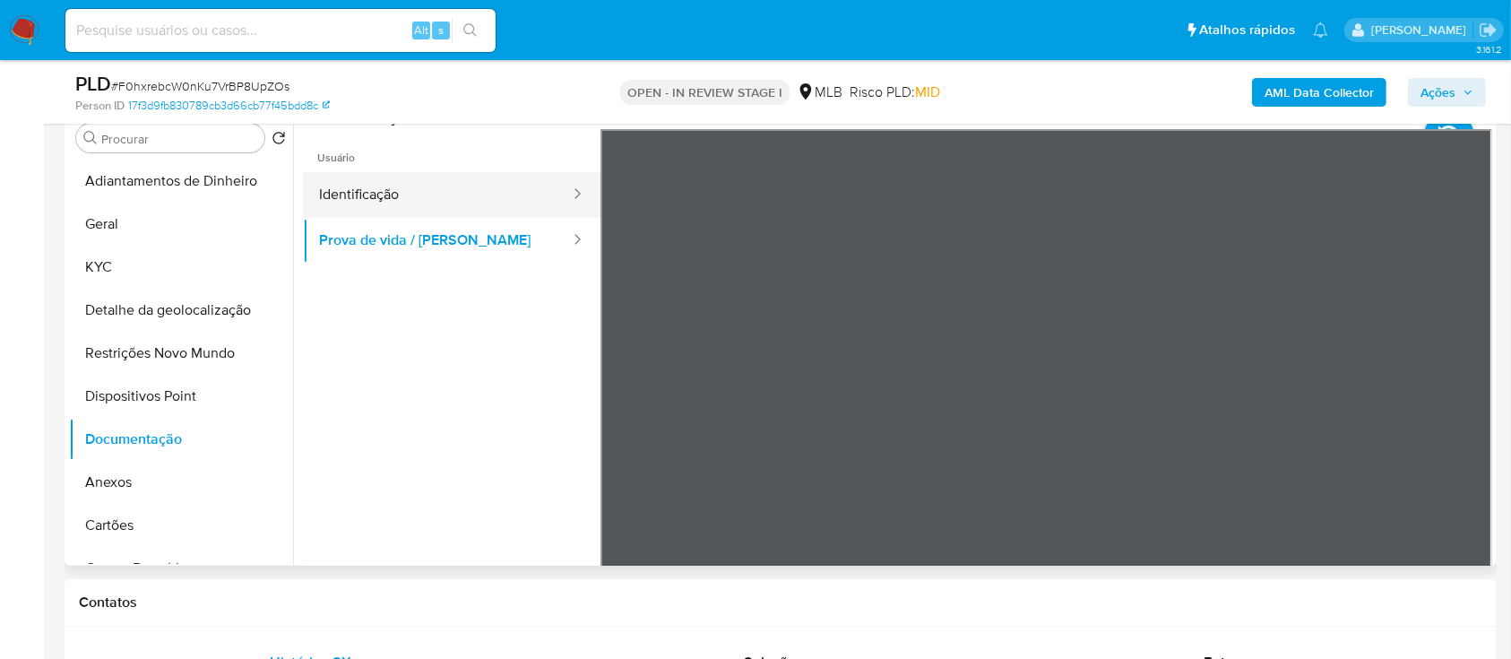
click at [403, 204] on button "Identificação" at bounding box center [437, 195] width 269 height 46
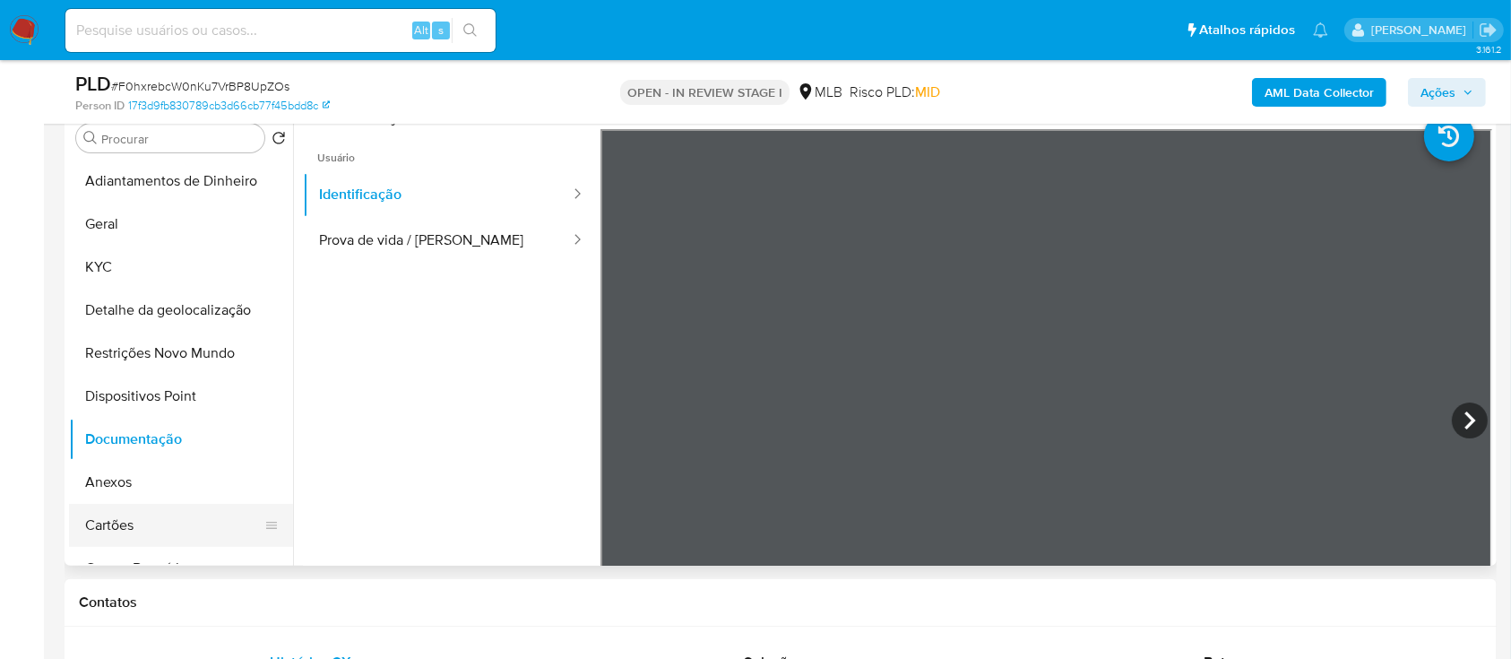
click at [142, 504] on button "Cartões" at bounding box center [174, 525] width 210 height 43
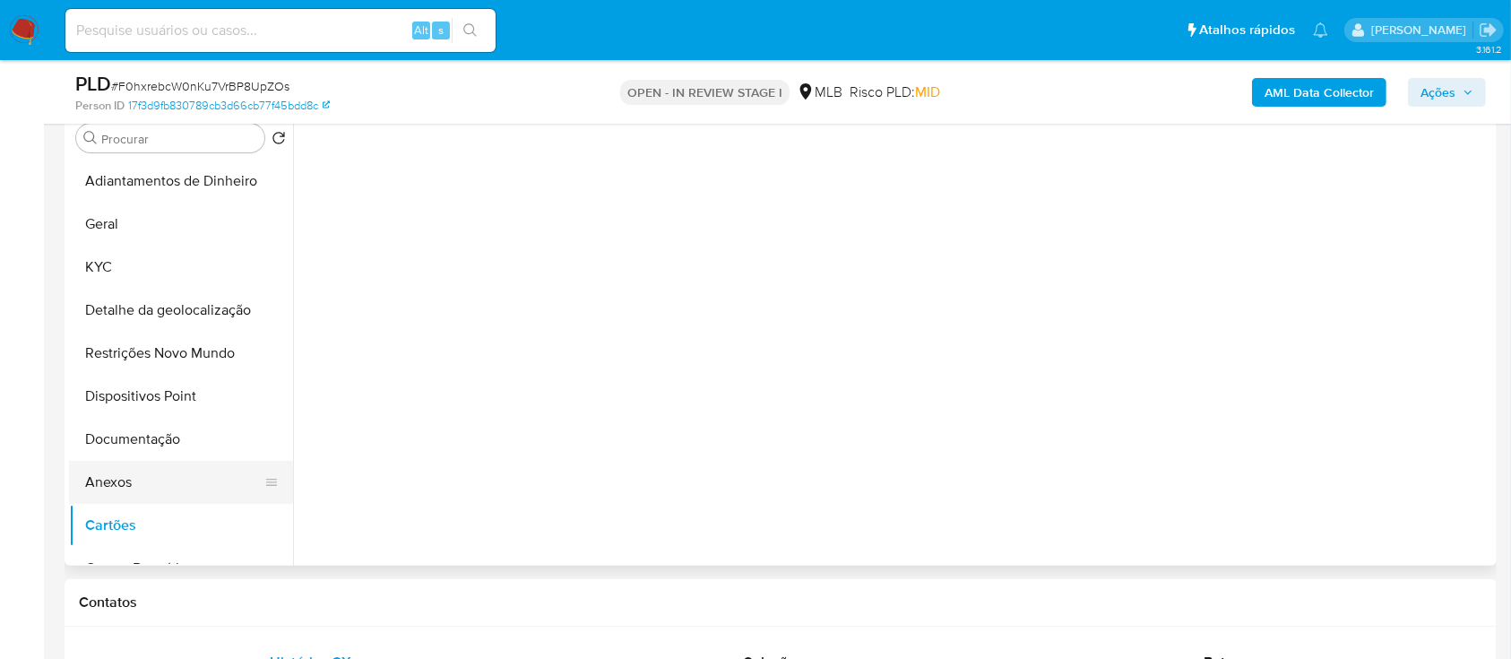
click at [143, 491] on button "Anexos" at bounding box center [174, 482] width 210 height 43
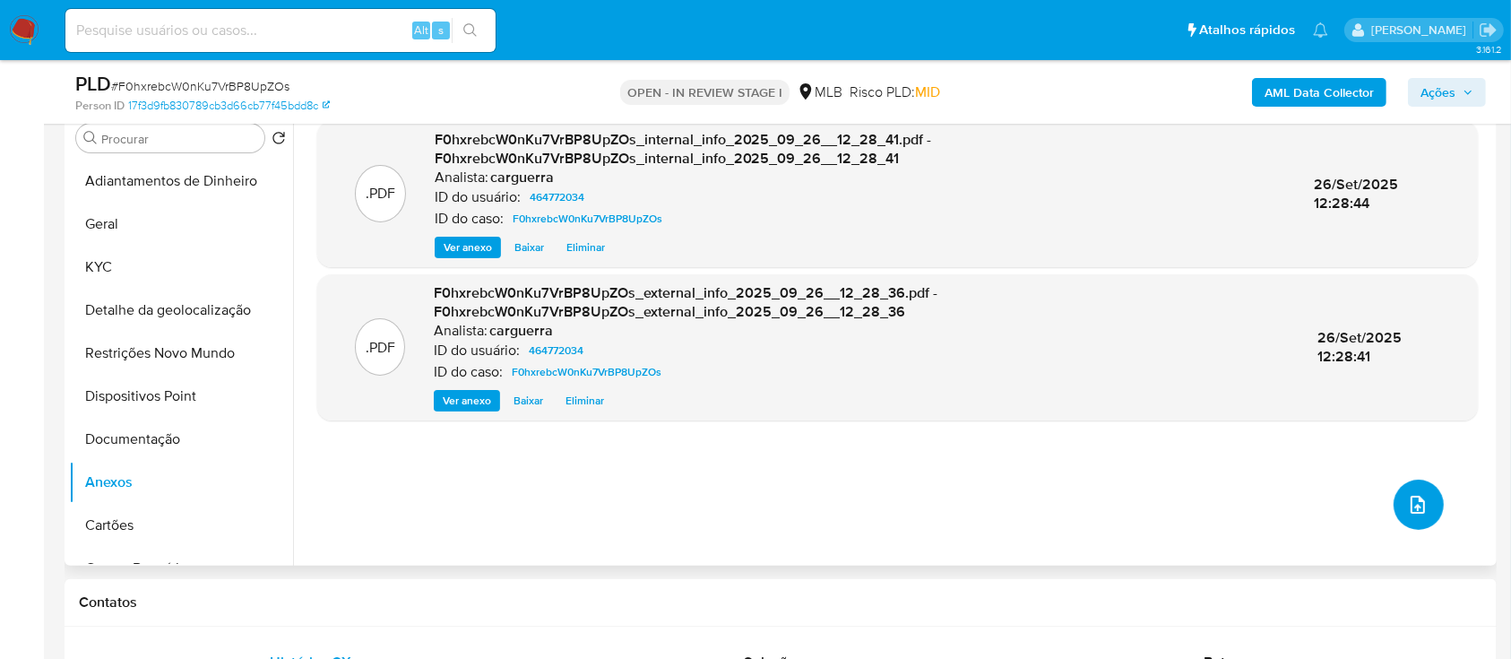
click at [1413, 504] on icon "upload-file" at bounding box center [1418, 505] width 22 height 22
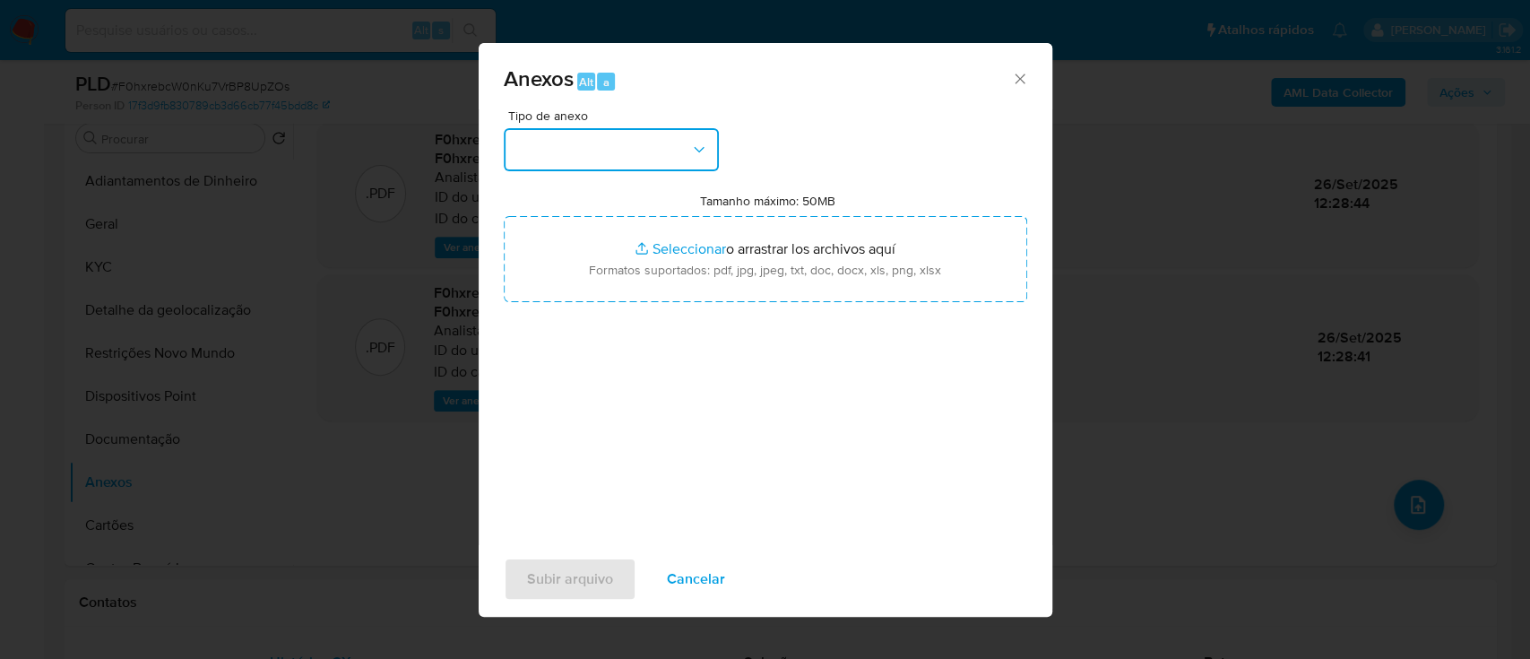
drag, startPoint x: 648, startPoint y: 150, endPoint x: 637, endPoint y: 169, distance: 22.5
click at [647, 151] on button "button" at bounding box center [611, 149] width 215 height 43
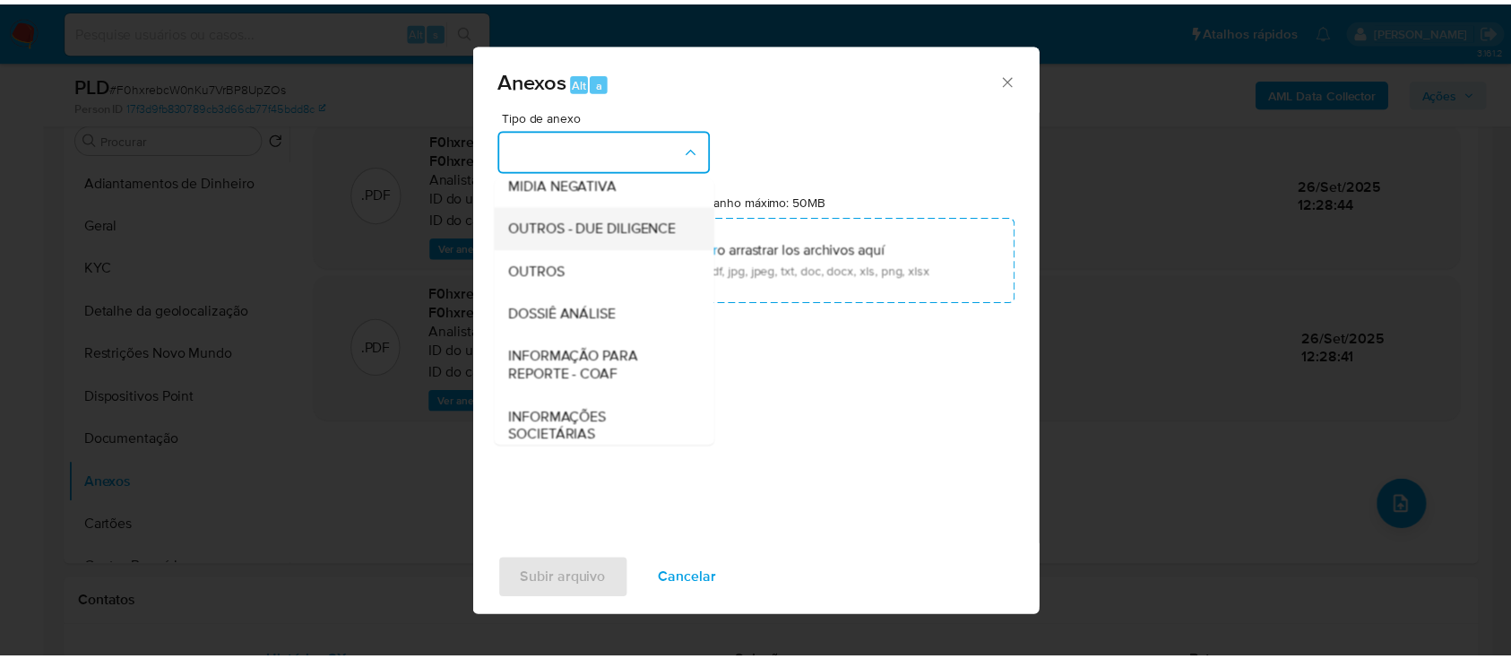
scroll to position [238, 0]
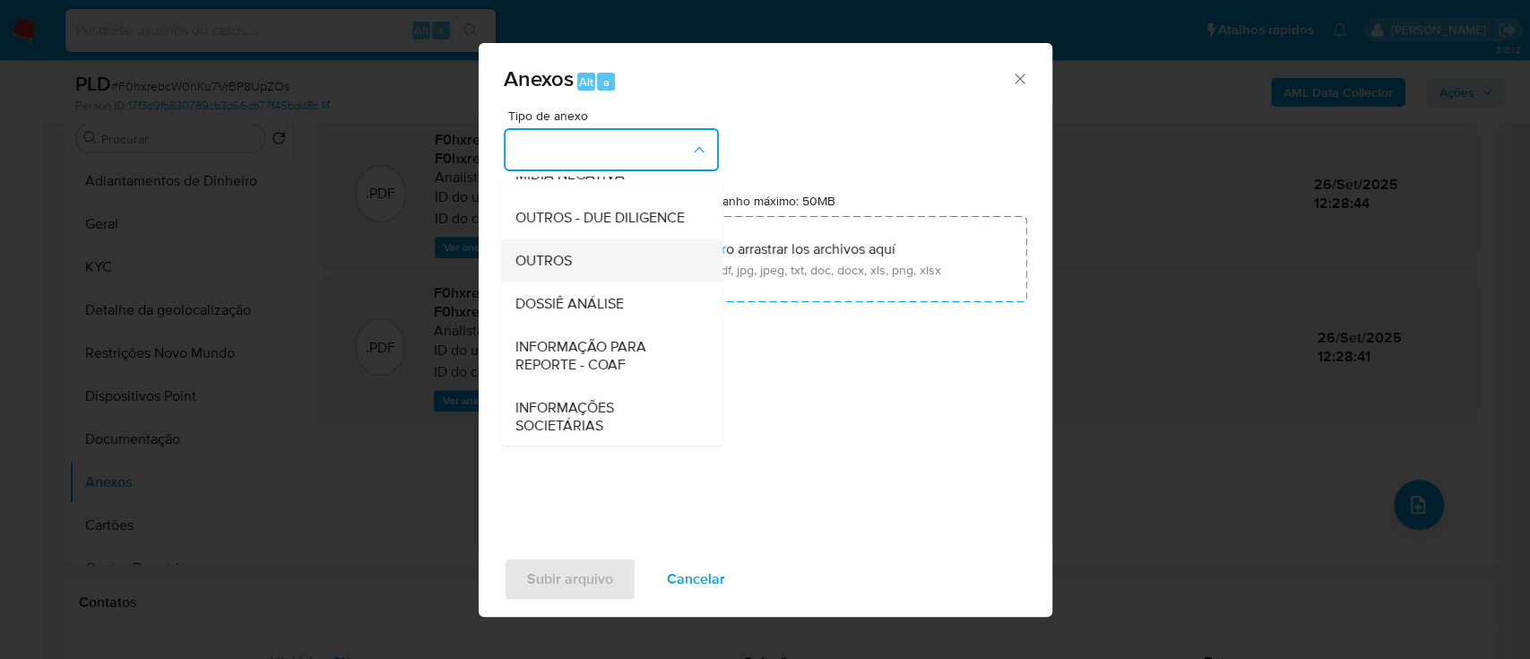
click at [566, 270] on span "OUTROS" at bounding box center [542, 261] width 56 height 18
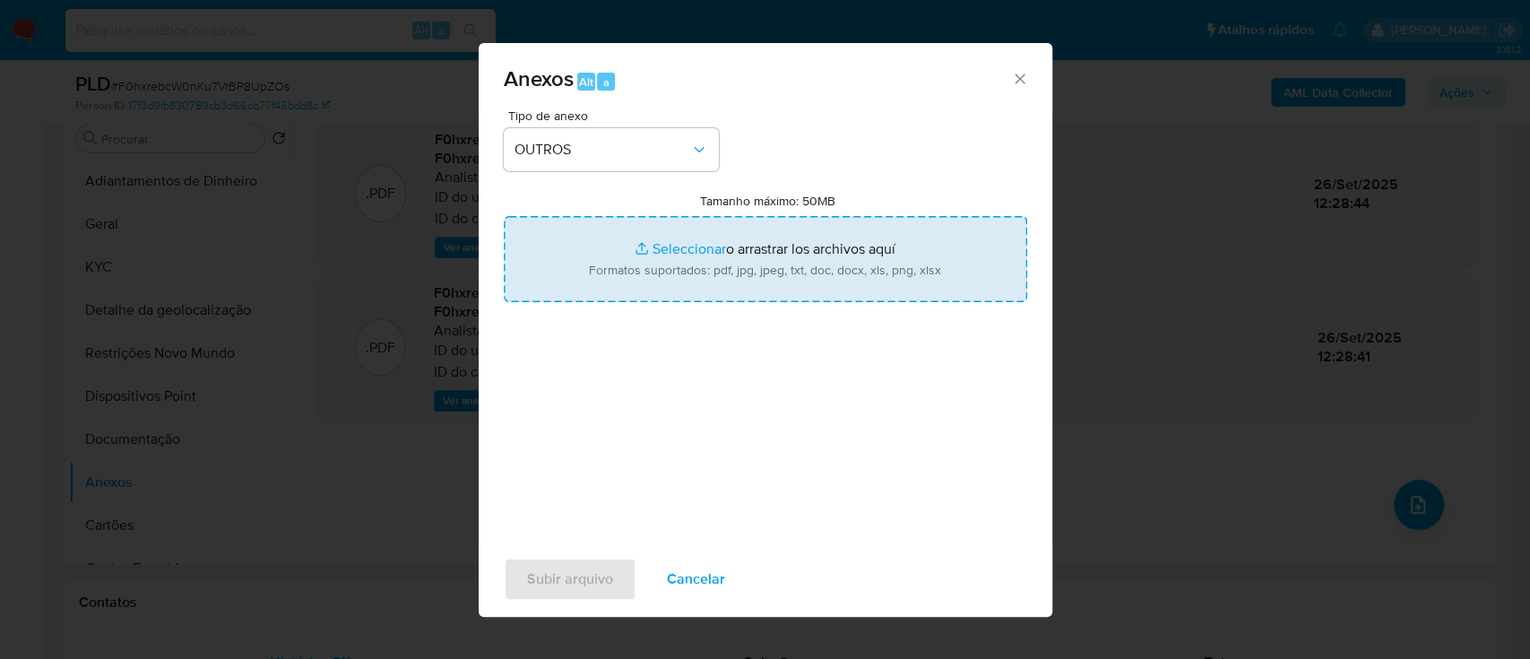
click at [688, 255] on input "Tamanho máximo: 50MB Seleccionar archivos" at bounding box center [765, 259] width 523 height 86
type input "C:\fakepath\Mulan 464772034_2025_09_25_14_12_25.xlsx"
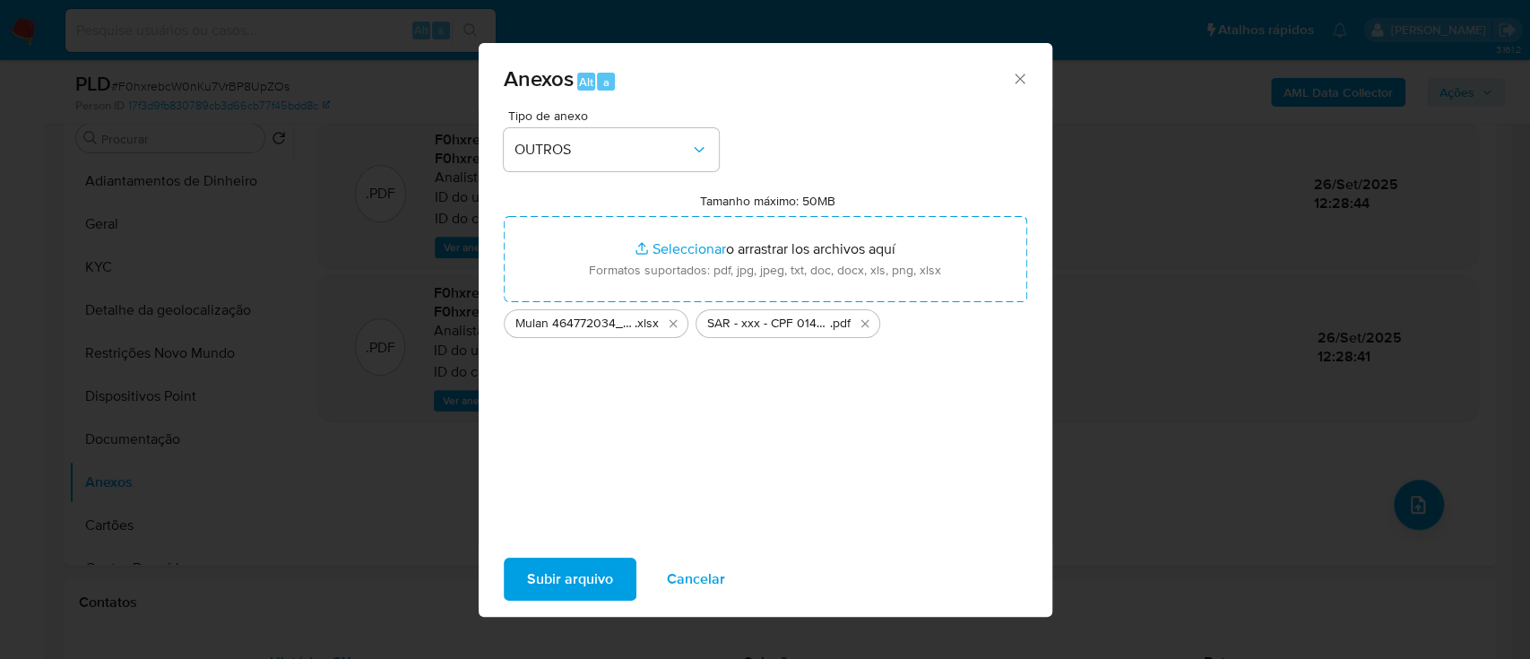
click at [533, 574] on span "Subir arquivo" at bounding box center [570, 578] width 86 height 39
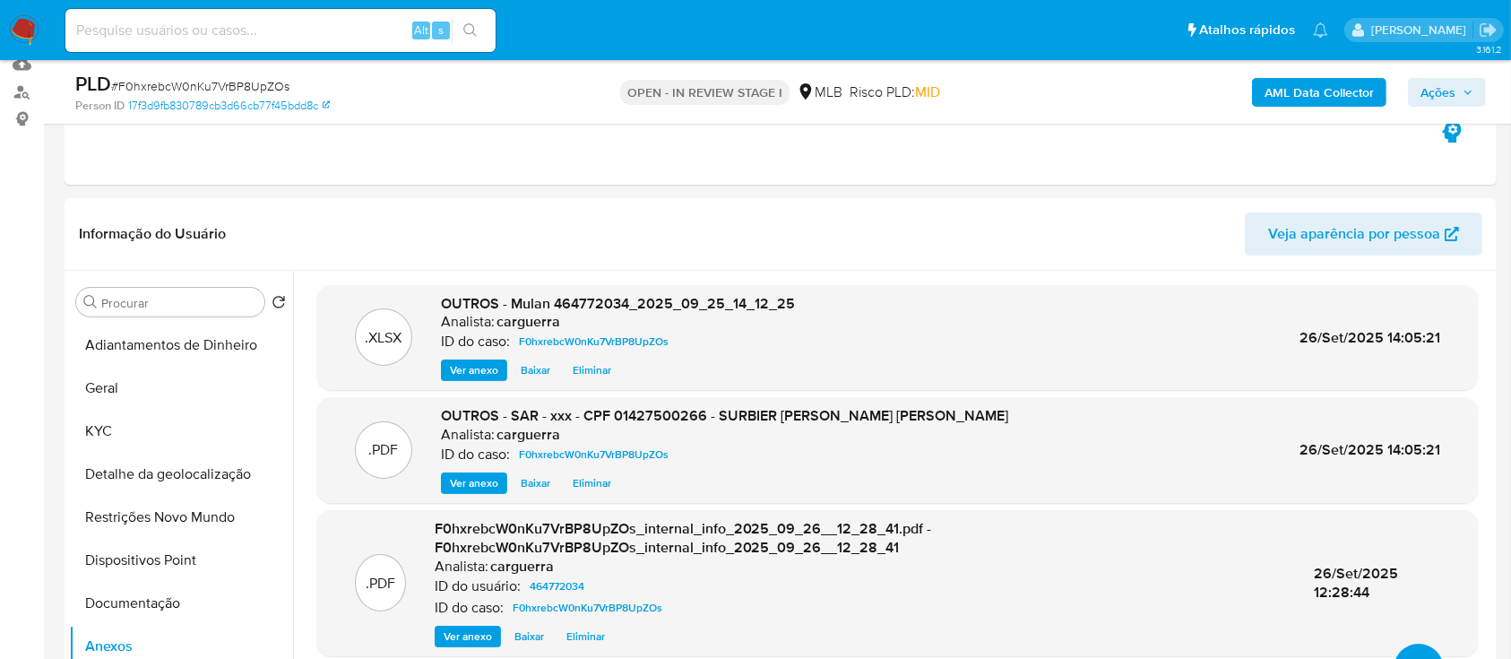
scroll to position [119, 0]
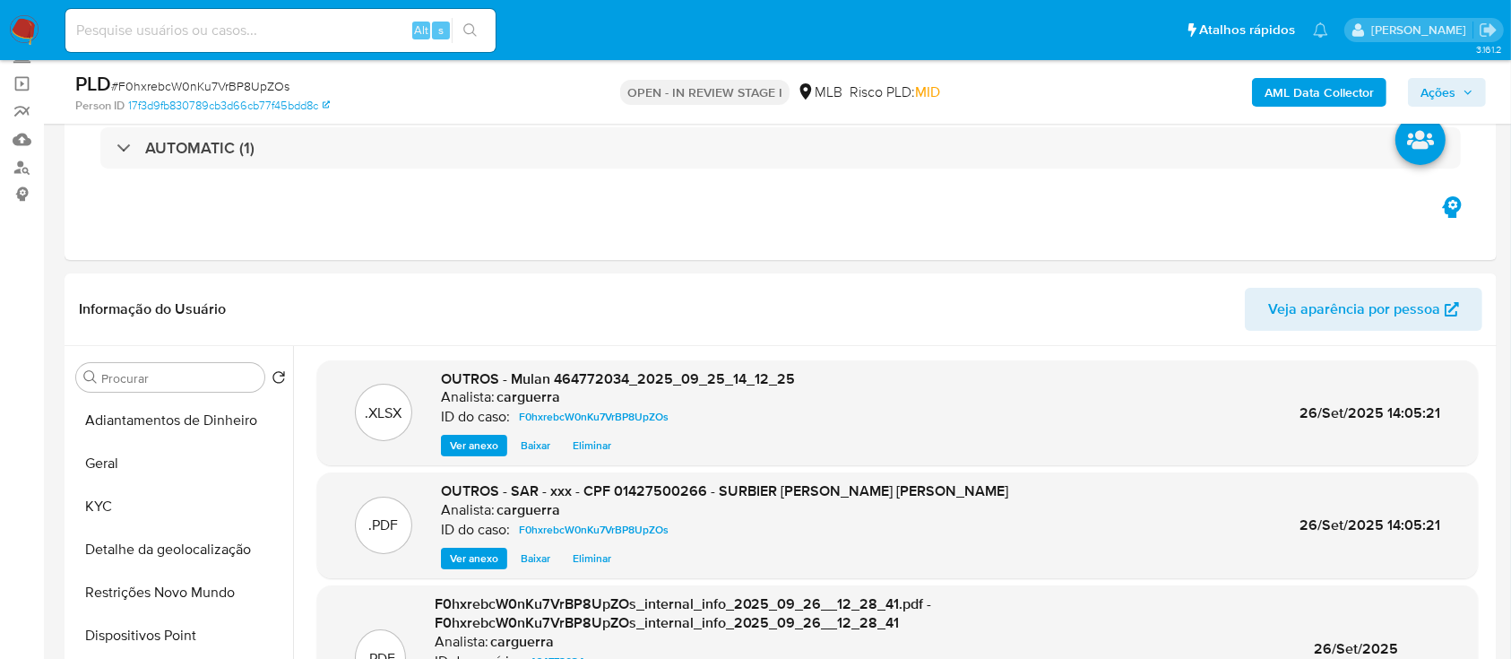
drag, startPoint x: 1459, startPoint y: 90, endPoint x: 1447, endPoint y: 97, distance: 14.5
click at [1458, 90] on span "Ações" at bounding box center [1447, 92] width 53 height 25
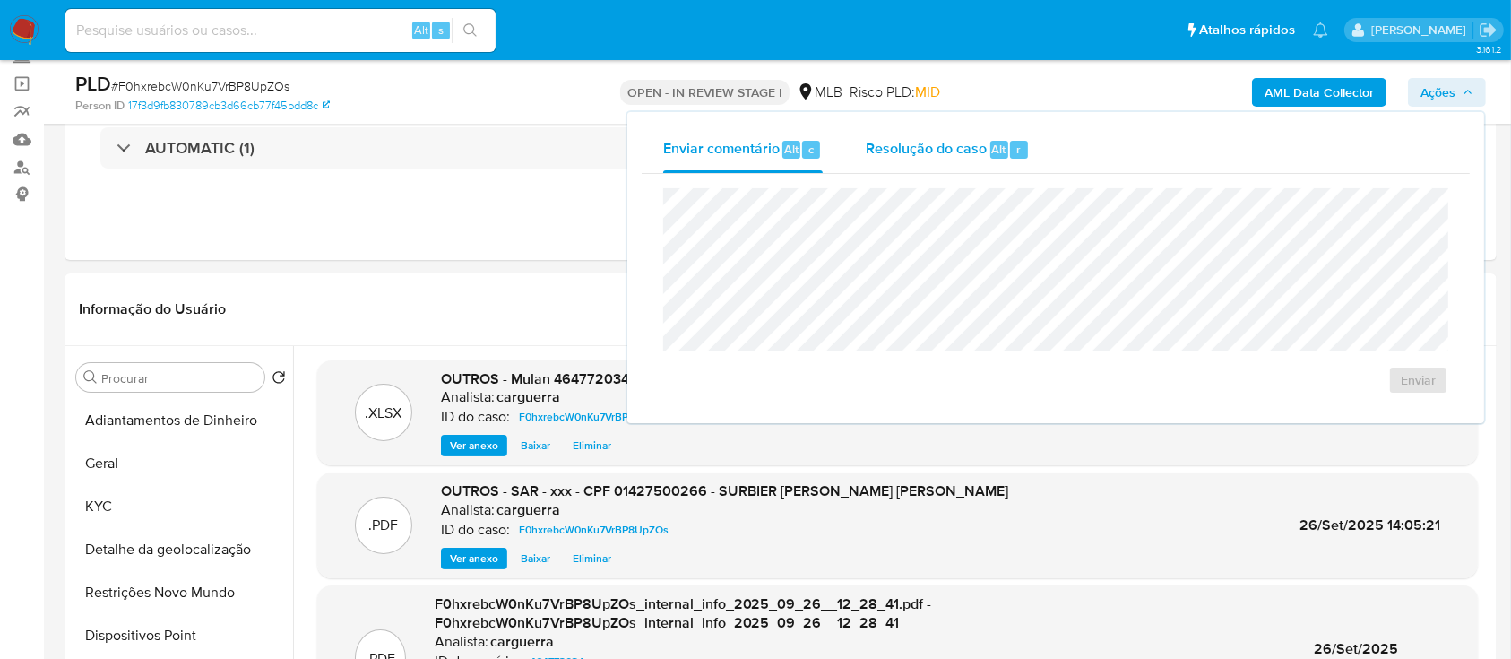
click at [952, 157] on span "Resolução do caso" at bounding box center [926, 148] width 121 height 21
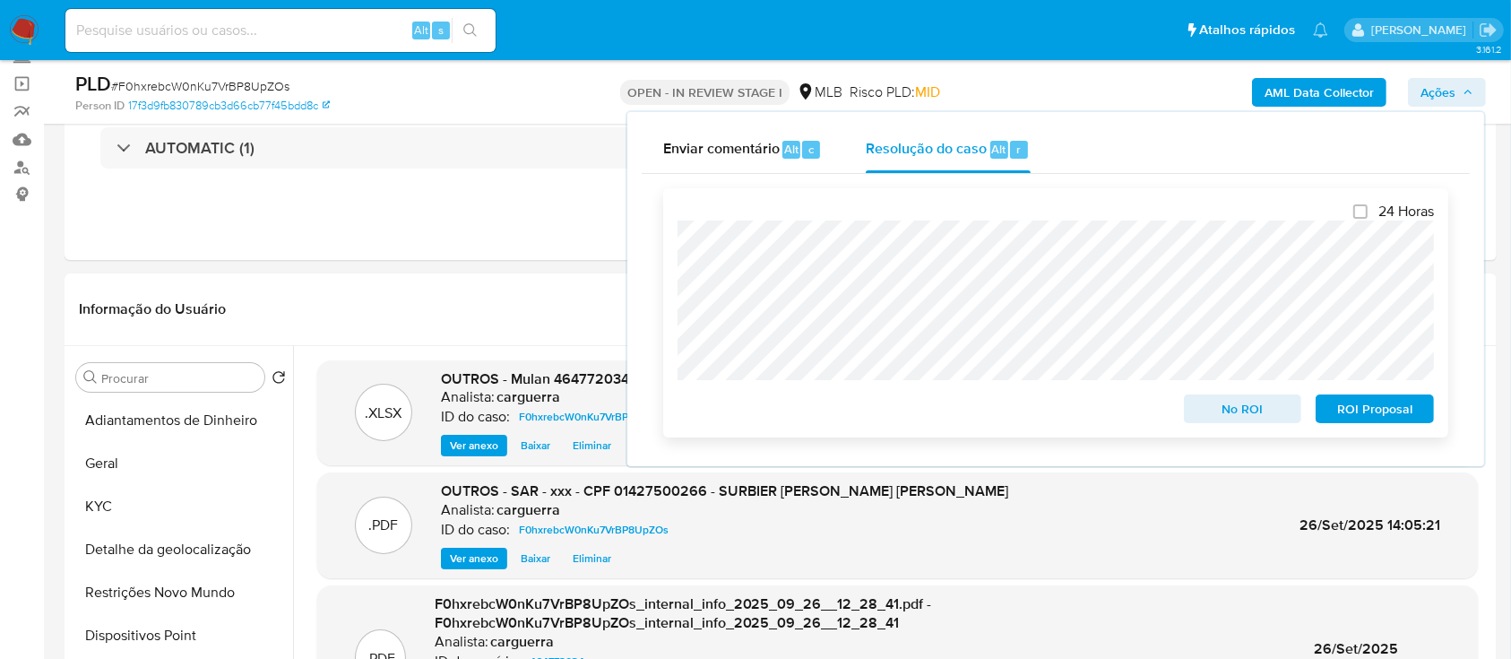
click at [1341, 408] on span "ROI Proposal" at bounding box center [1374, 408] width 93 height 25
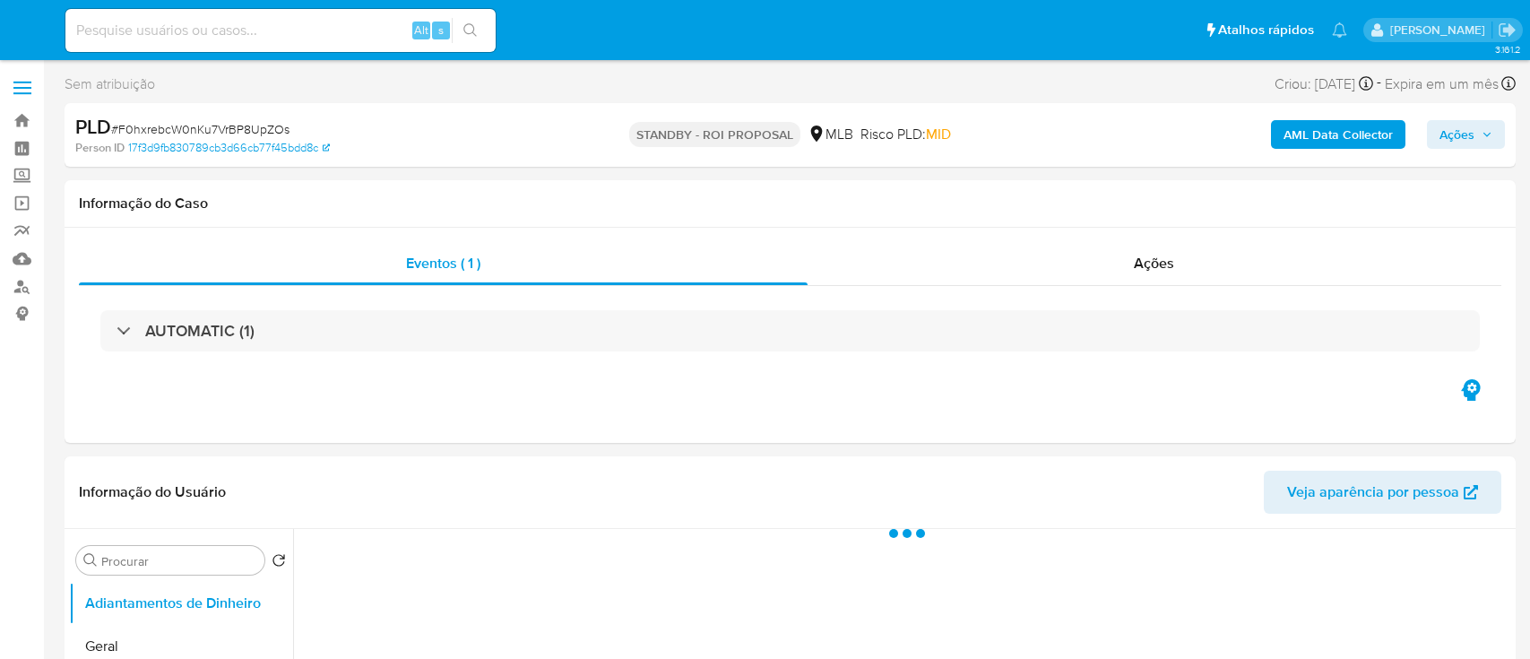
select select "10"
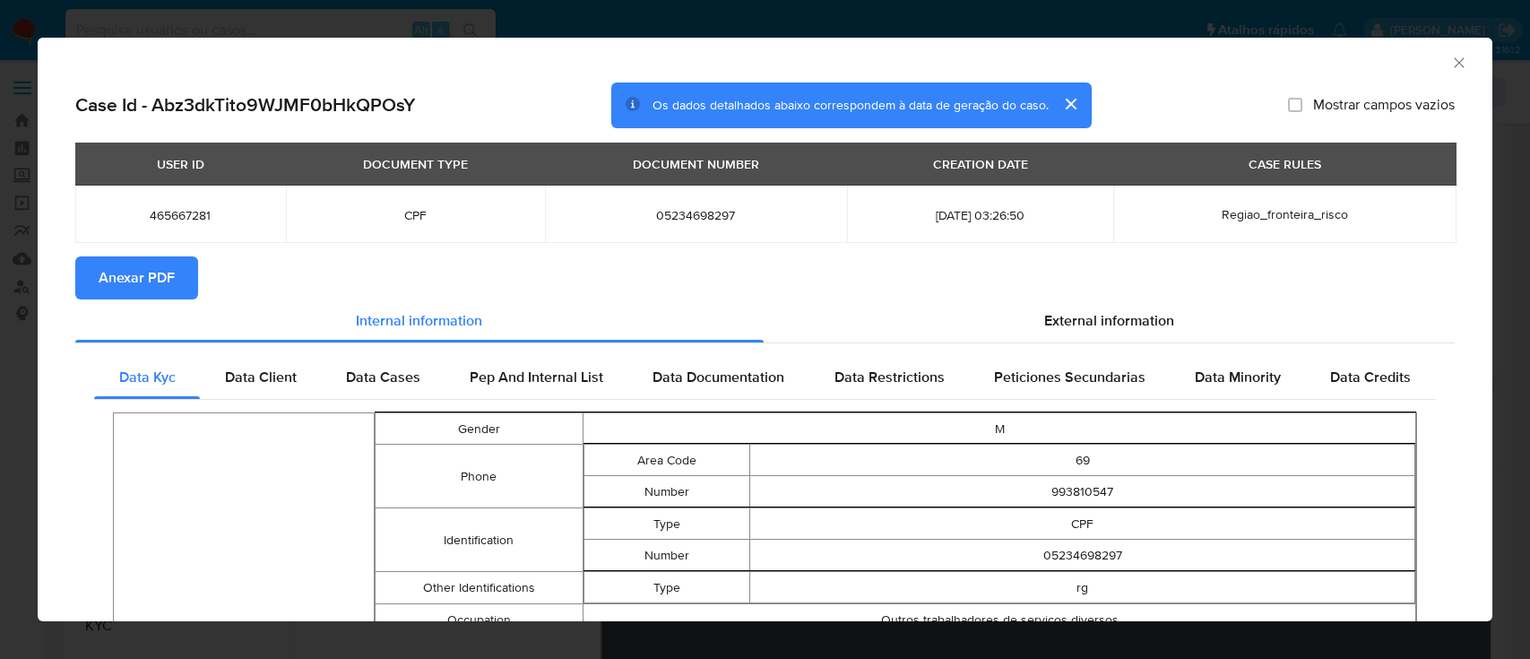
select select "10"
click at [1450, 69] on icon "Fechar a janela" at bounding box center [1459, 63] width 18 height 18
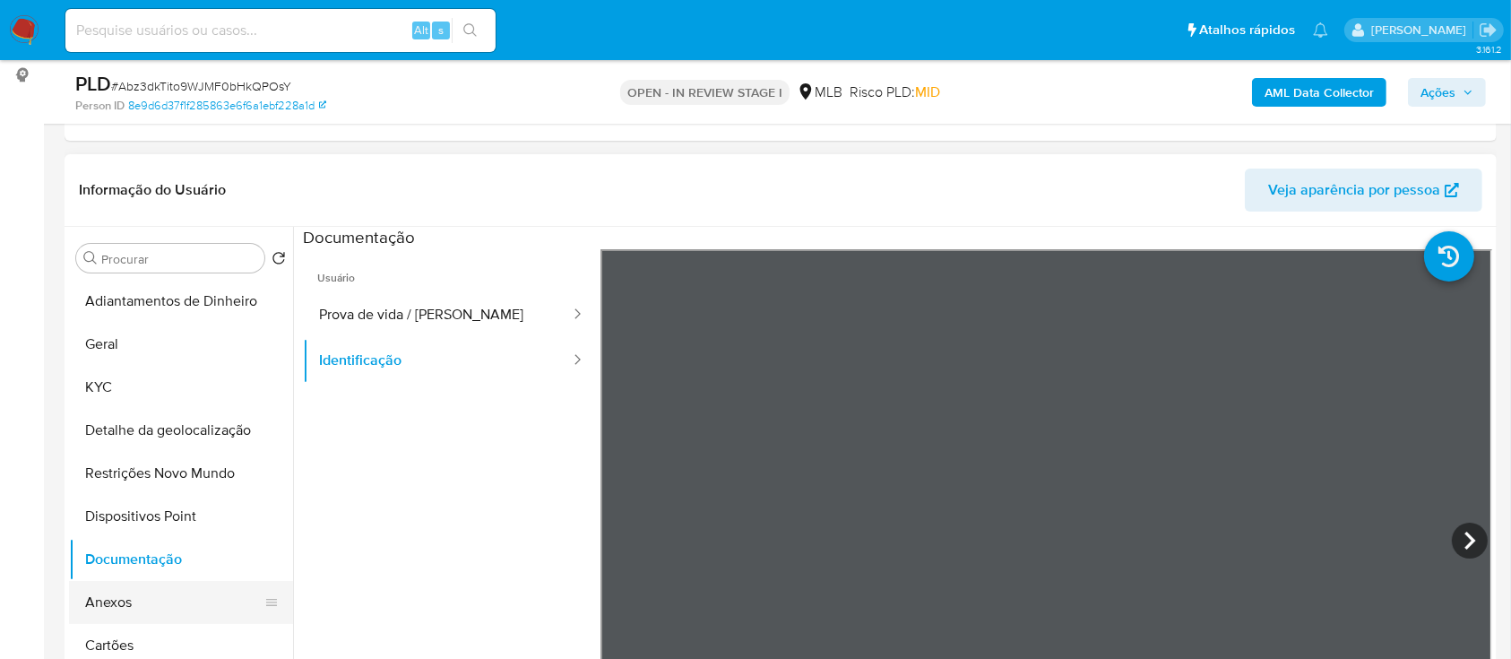
click at [129, 601] on button "Anexos" at bounding box center [174, 602] width 210 height 43
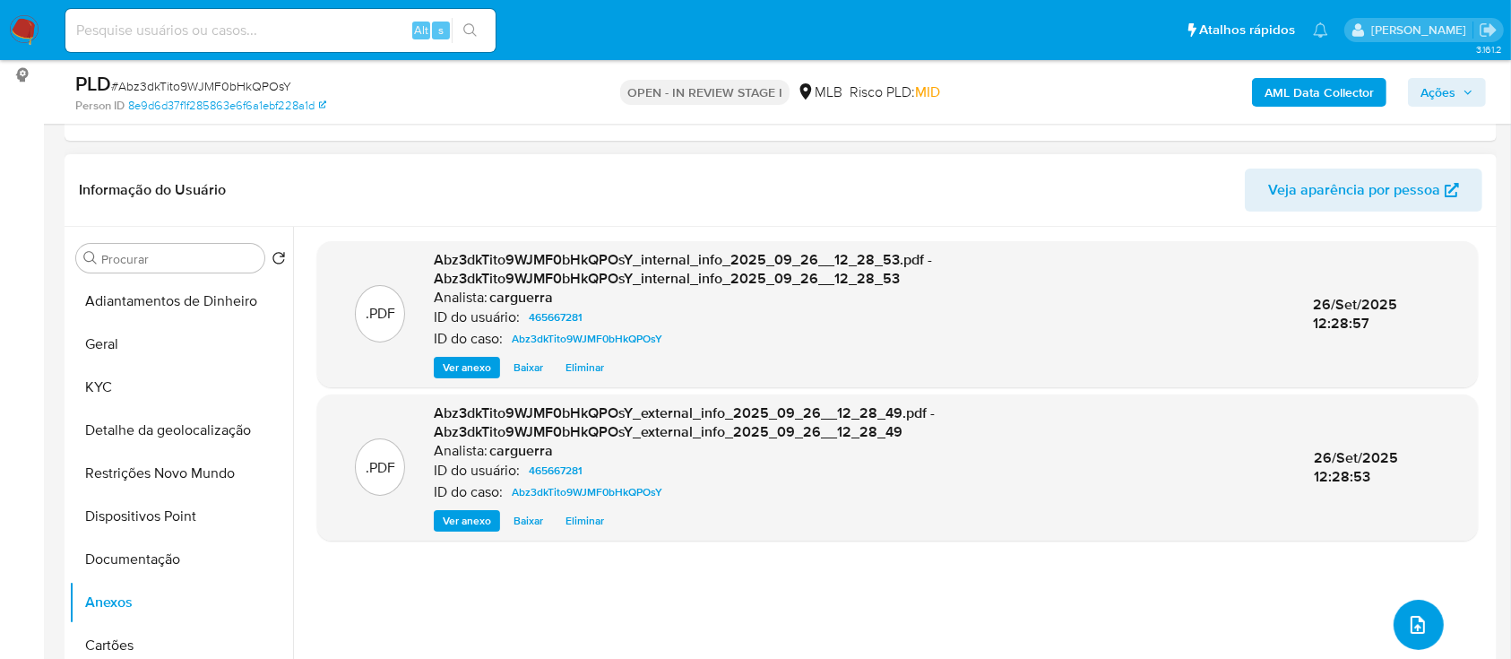
click at [1411, 618] on icon "upload-file" at bounding box center [1418, 625] width 14 height 18
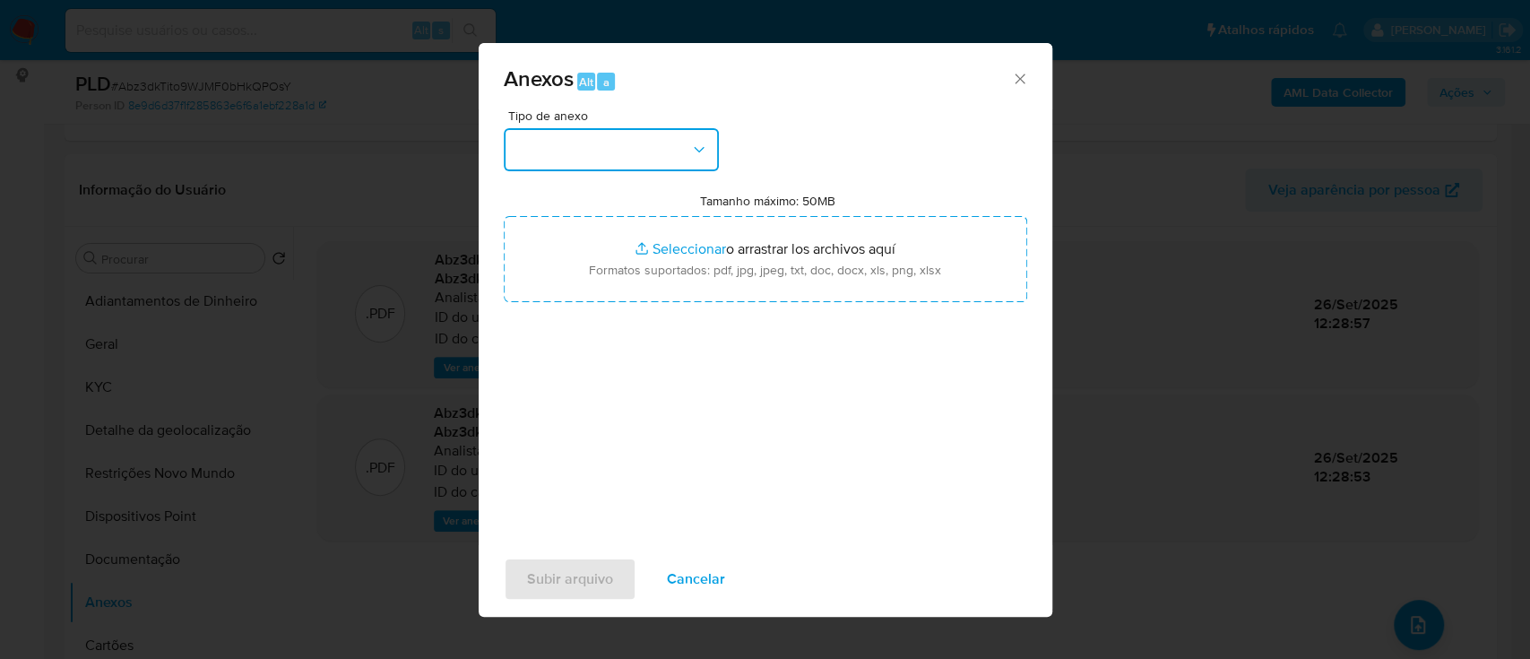
click at [578, 154] on button "button" at bounding box center [611, 149] width 215 height 43
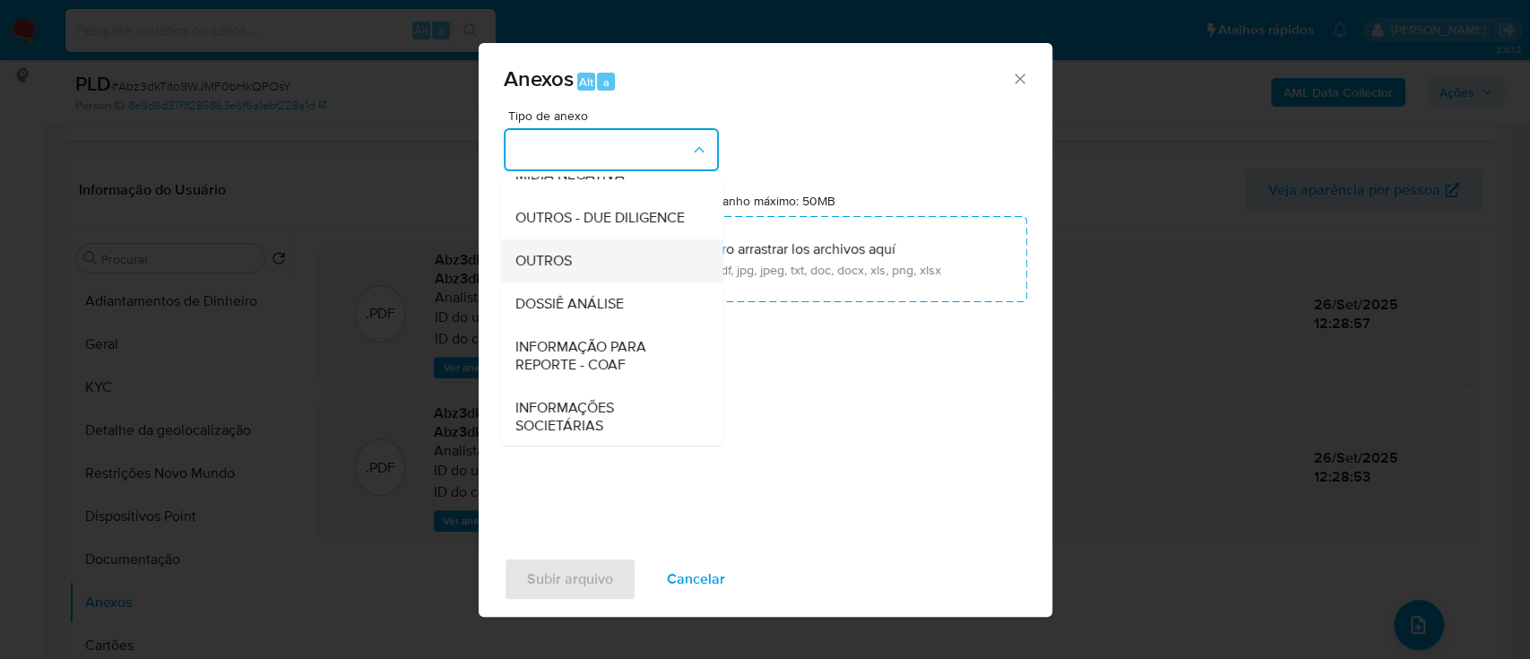
click at [577, 282] on div "OUTROS" at bounding box center [605, 260] width 183 height 43
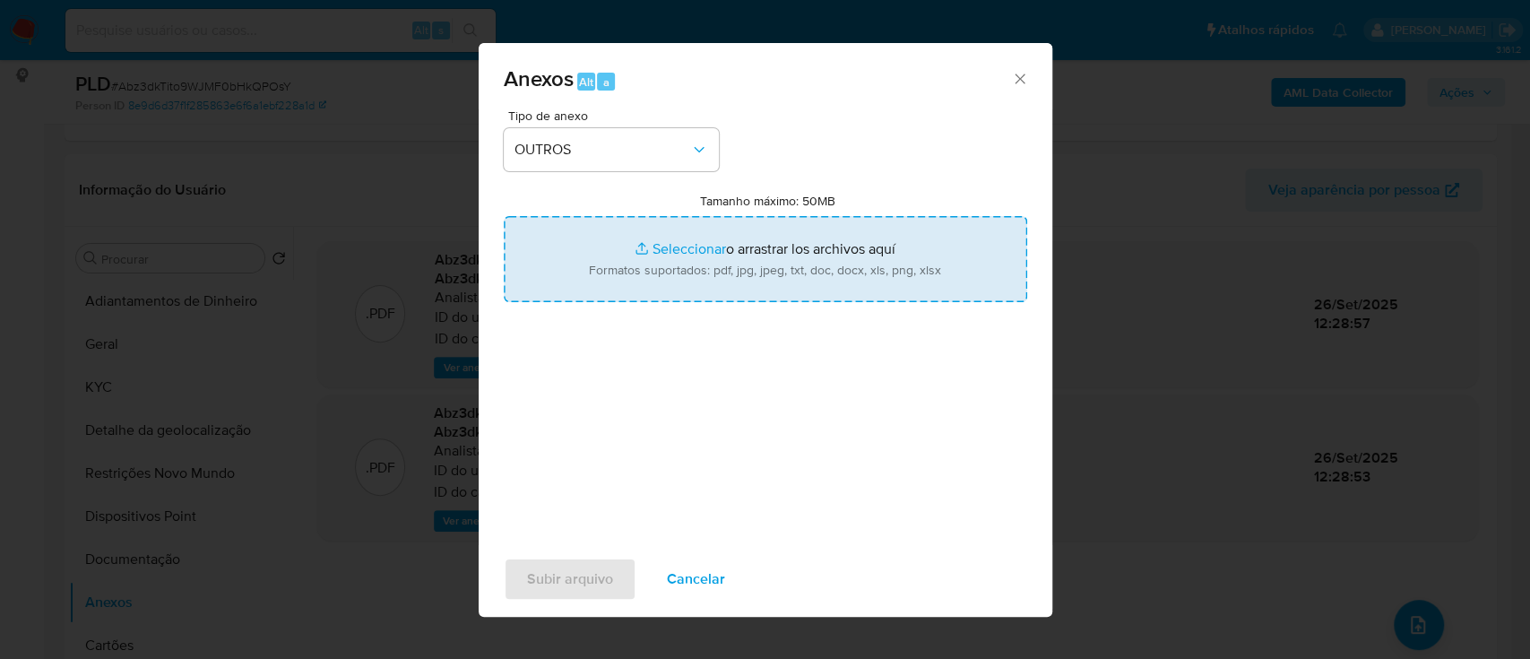
click at [690, 251] on input "Tamanho máximo: 50MB Seleccionar archivos" at bounding box center [765, 259] width 523 height 86
type input "C:\fakepath\Mulan 465667281_2025_09_25_14_10_28 (1).xlsx"
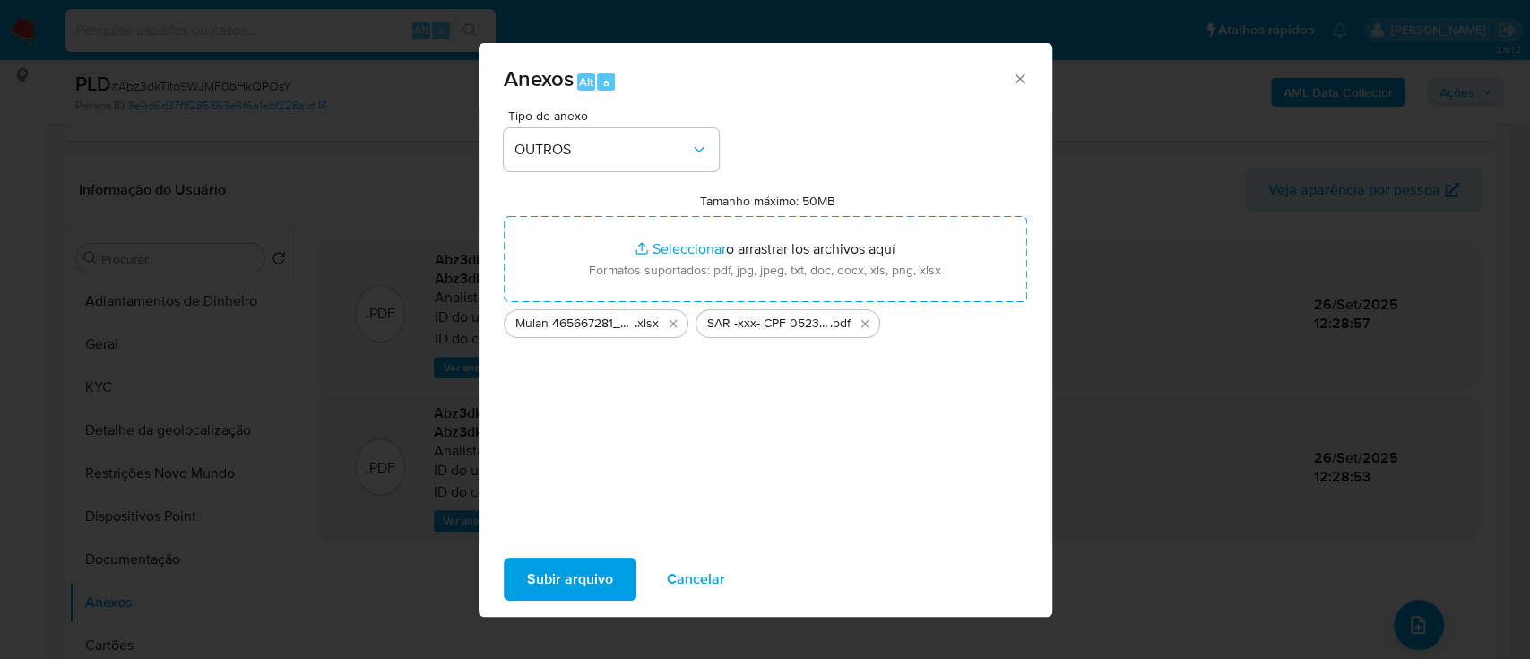
click at [601, 575] on span "Subir arquivo" at bounding box center [570, 578] width 86 height 39
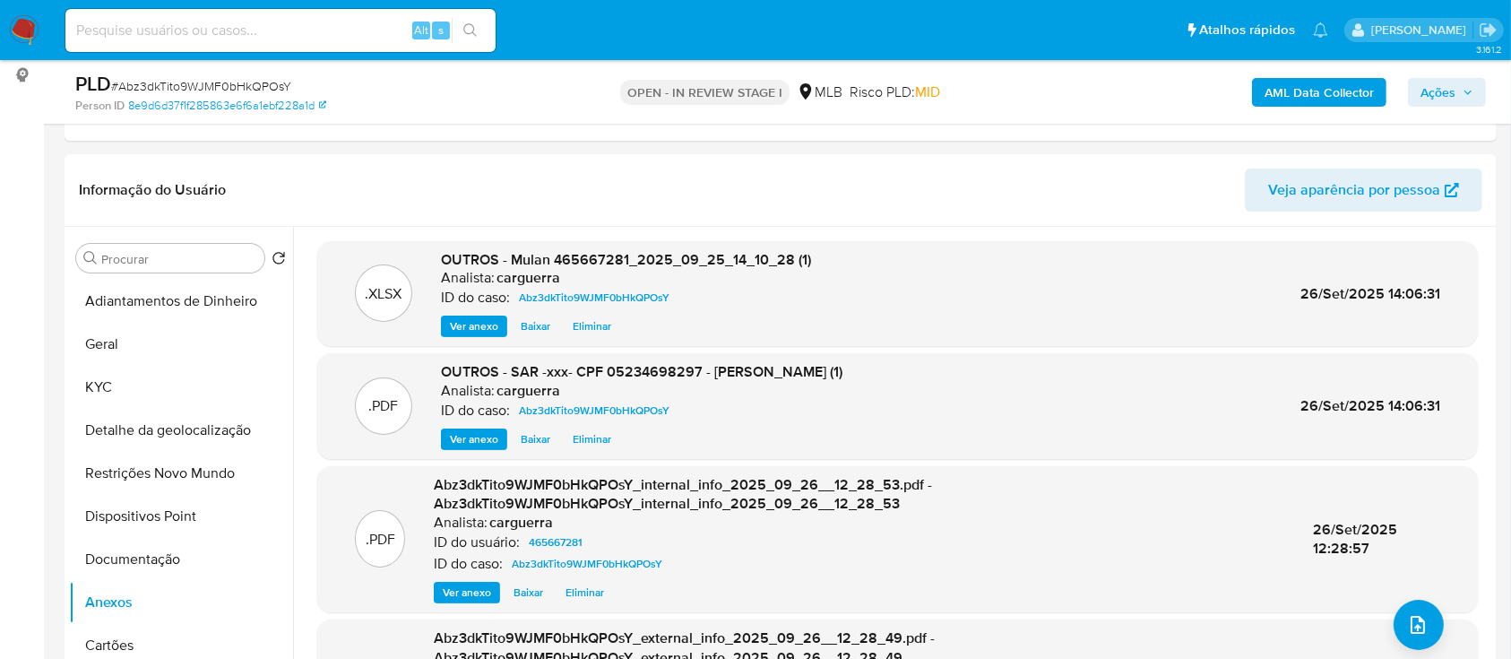
click at [1442, 75] on div "AML Data Collector Ações" at bounding box center [1253, 92] width 465 height 42
drag, startPoint x: 1446, startPoint y: 86, endPoint x: 1326, endPoint y: 103, distance: 121.3
click at [1445, 85] on span "Ações" at bounding box center [1438, 92] width 35 height 29
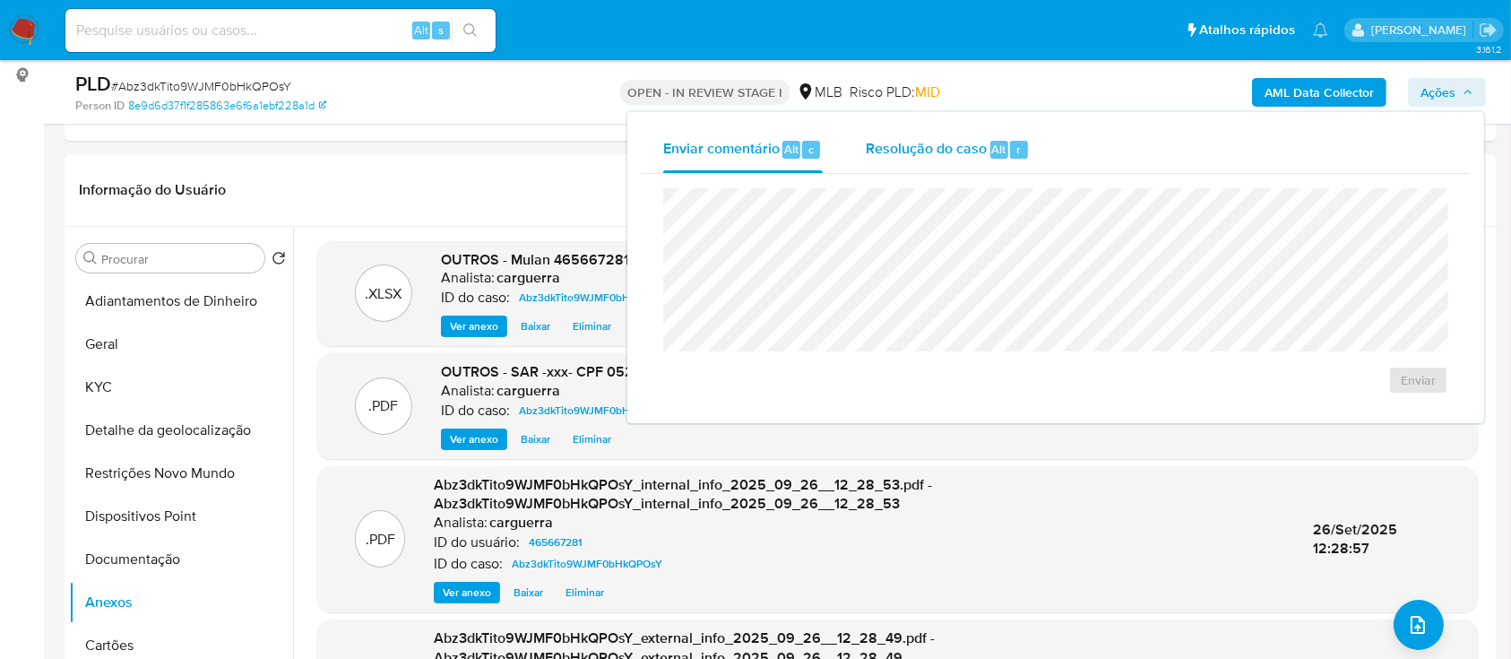
click at [975, 155] on span "Resolução do caso" at bounding box center [926, 148] width 121 height 21
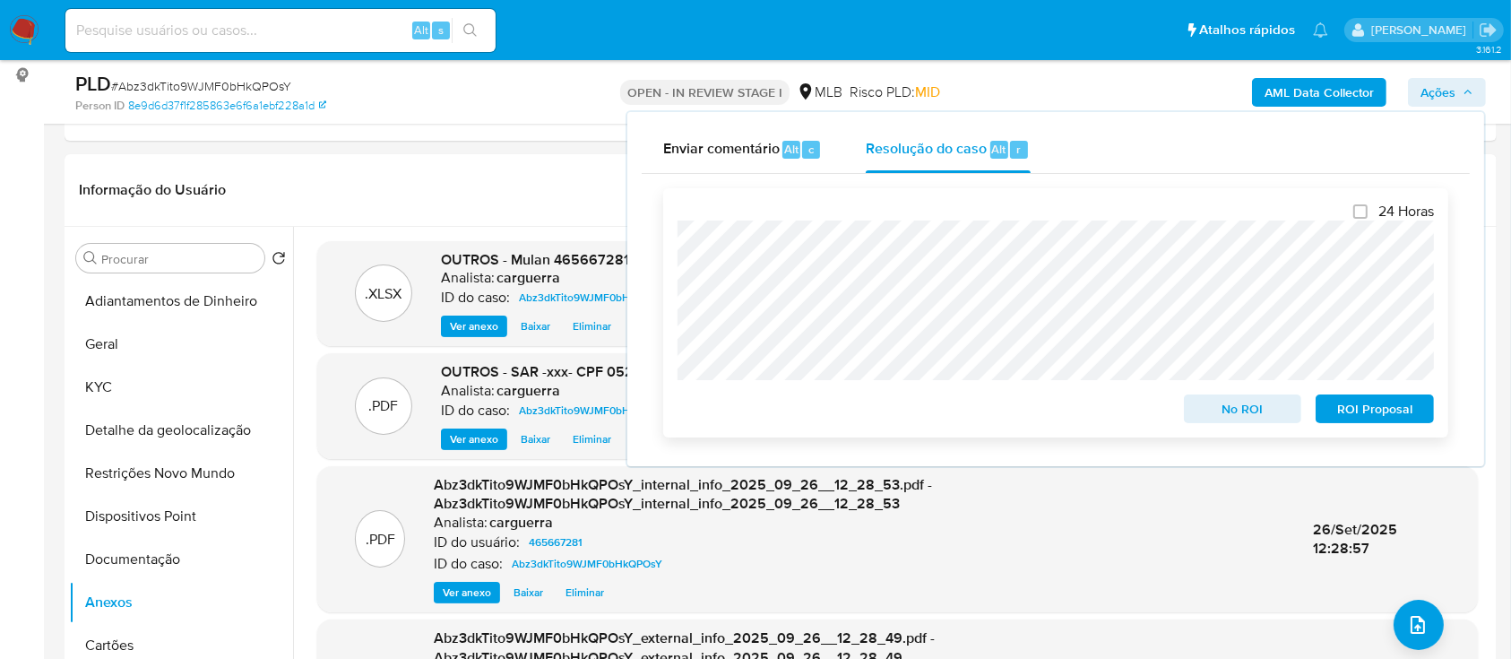
click at [1353, 411] on span "ROI Proposal" at bounding box center [1374, 408] width 93 height 25
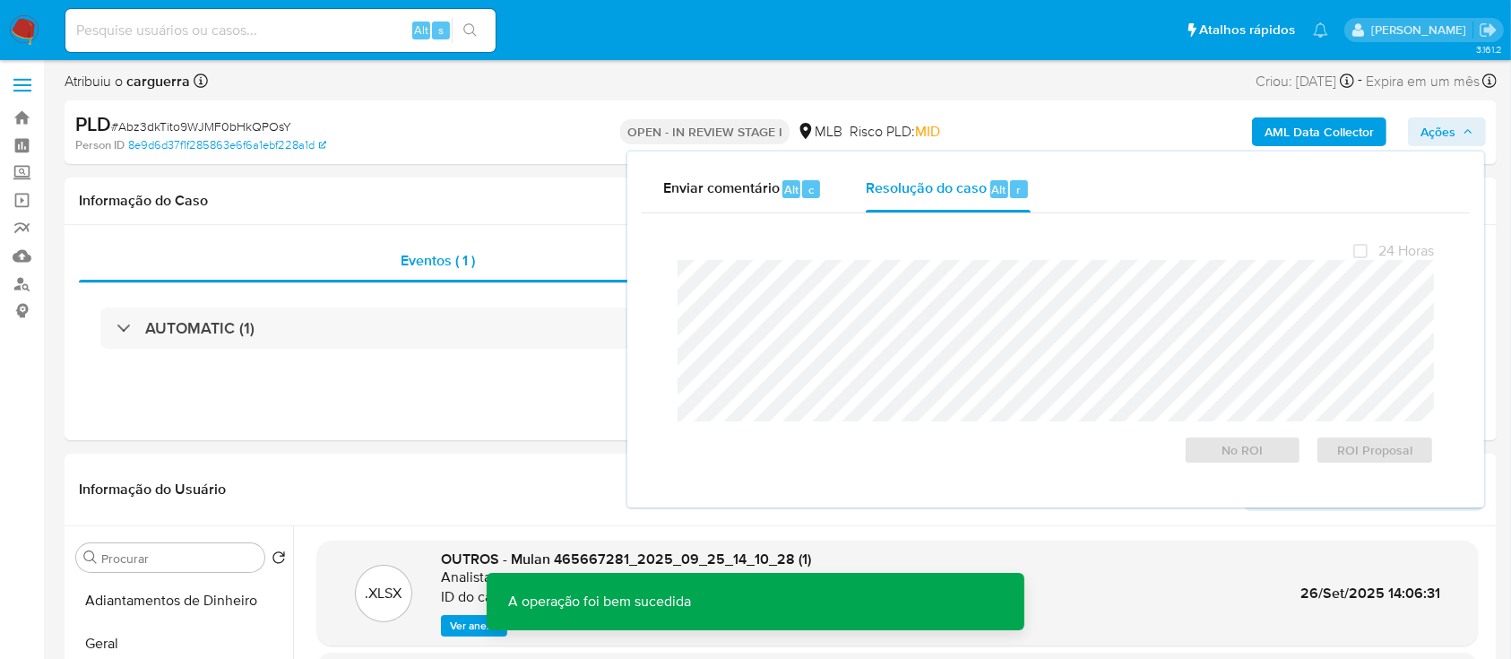
scroll to position [0, 0]
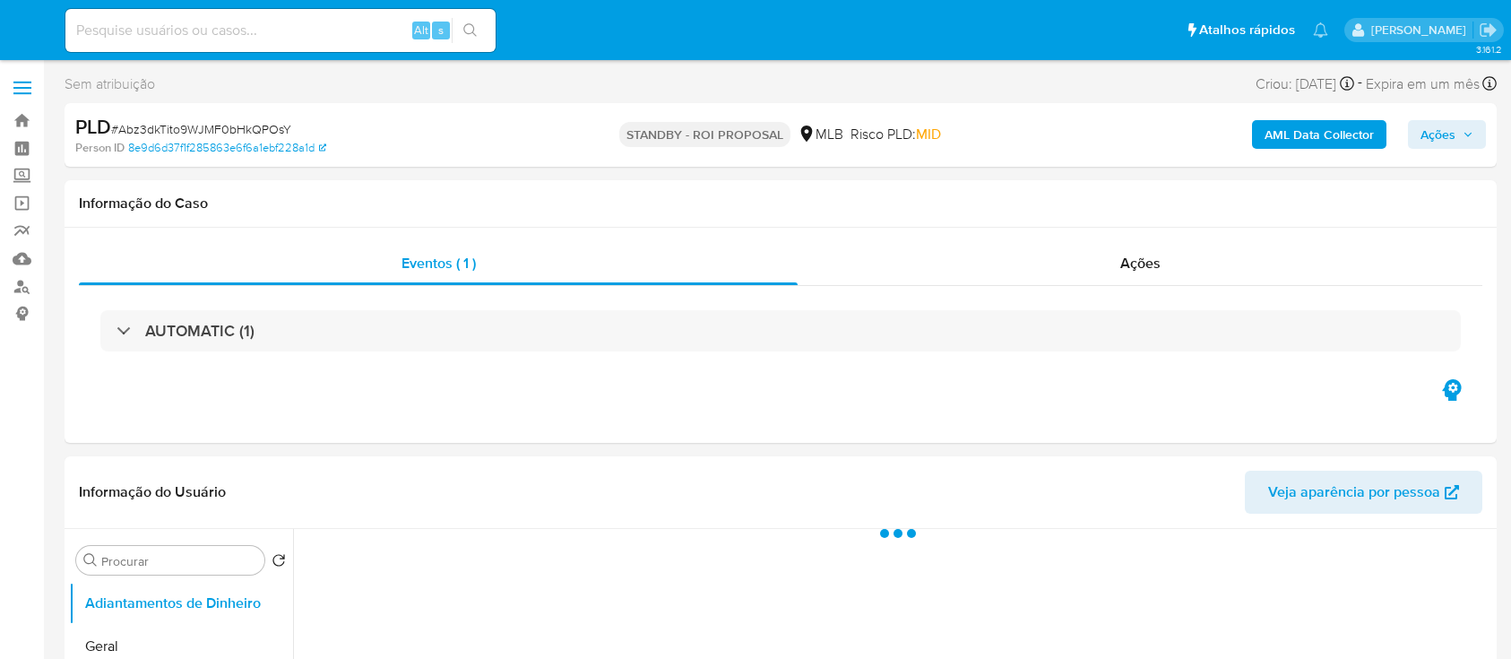
select select "10"
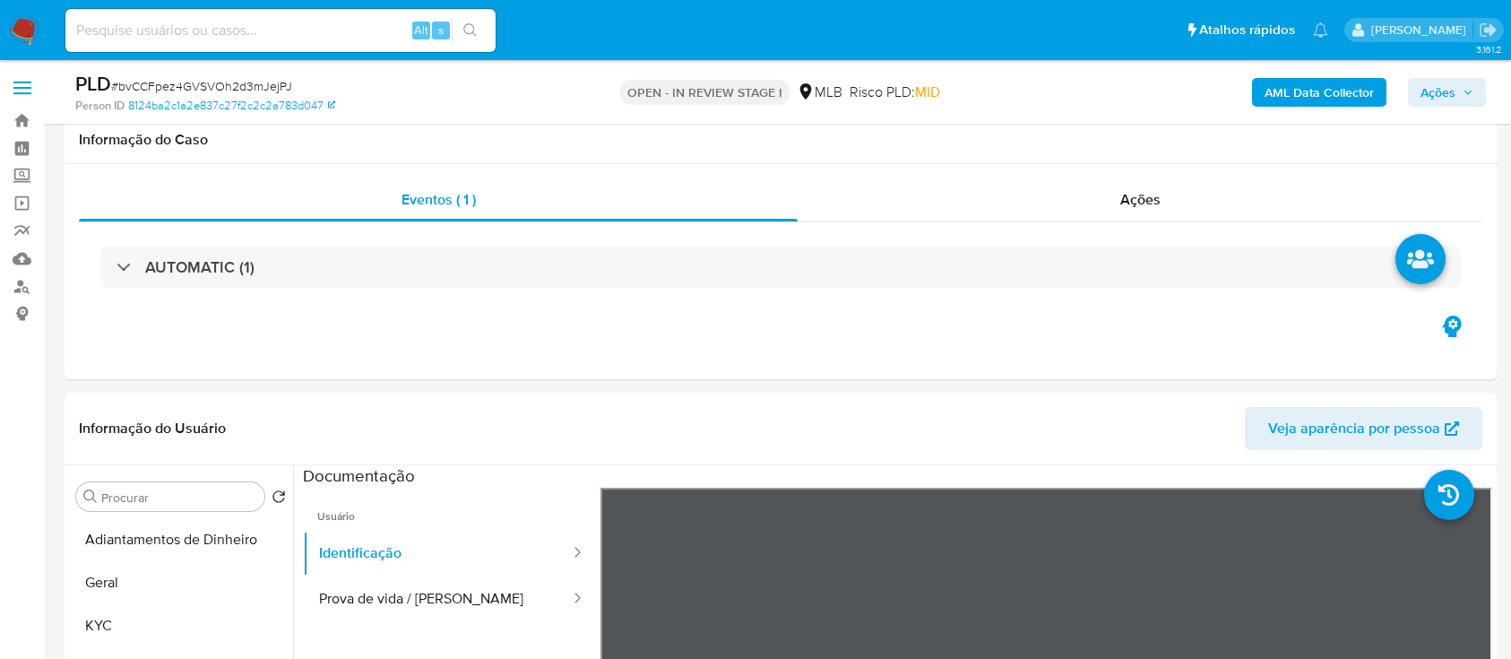
select select "10"
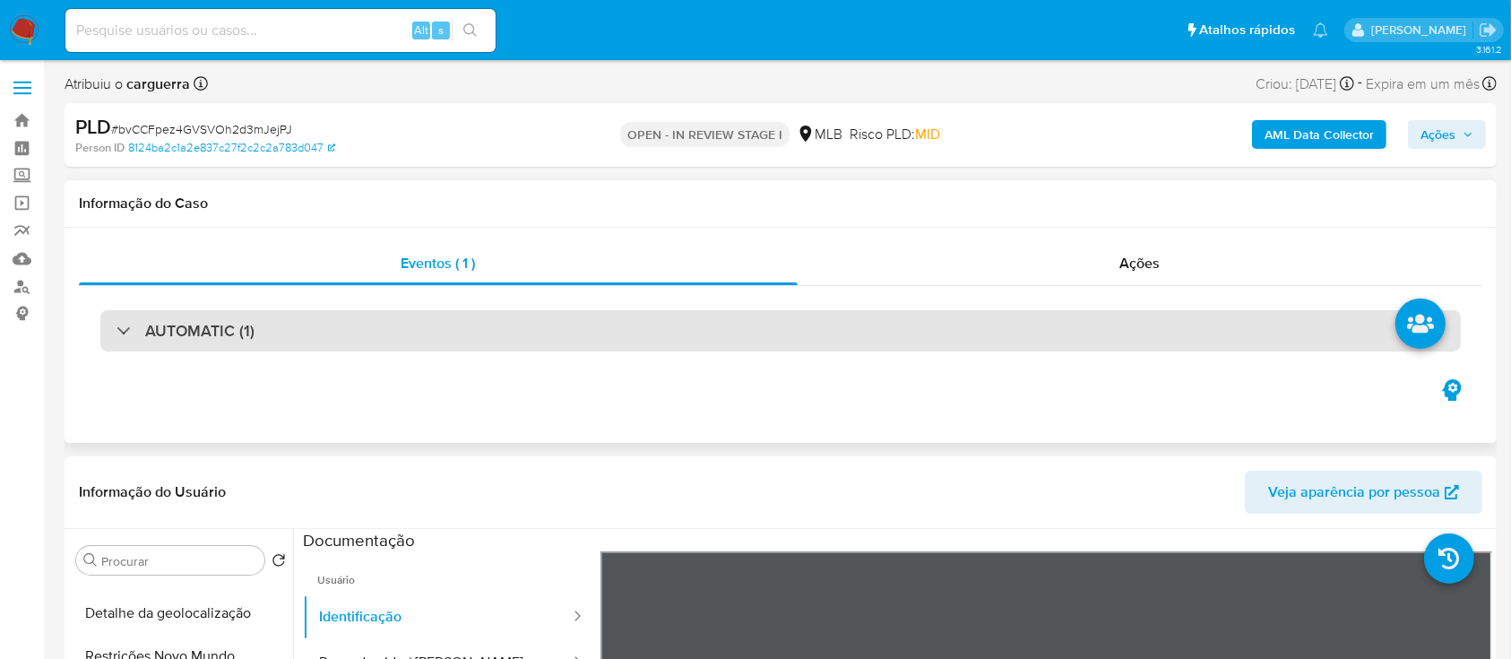
click at [184, 347] on div "AUTOMATIC (1)" at bounding box center [780, 330] width 1361 height 41
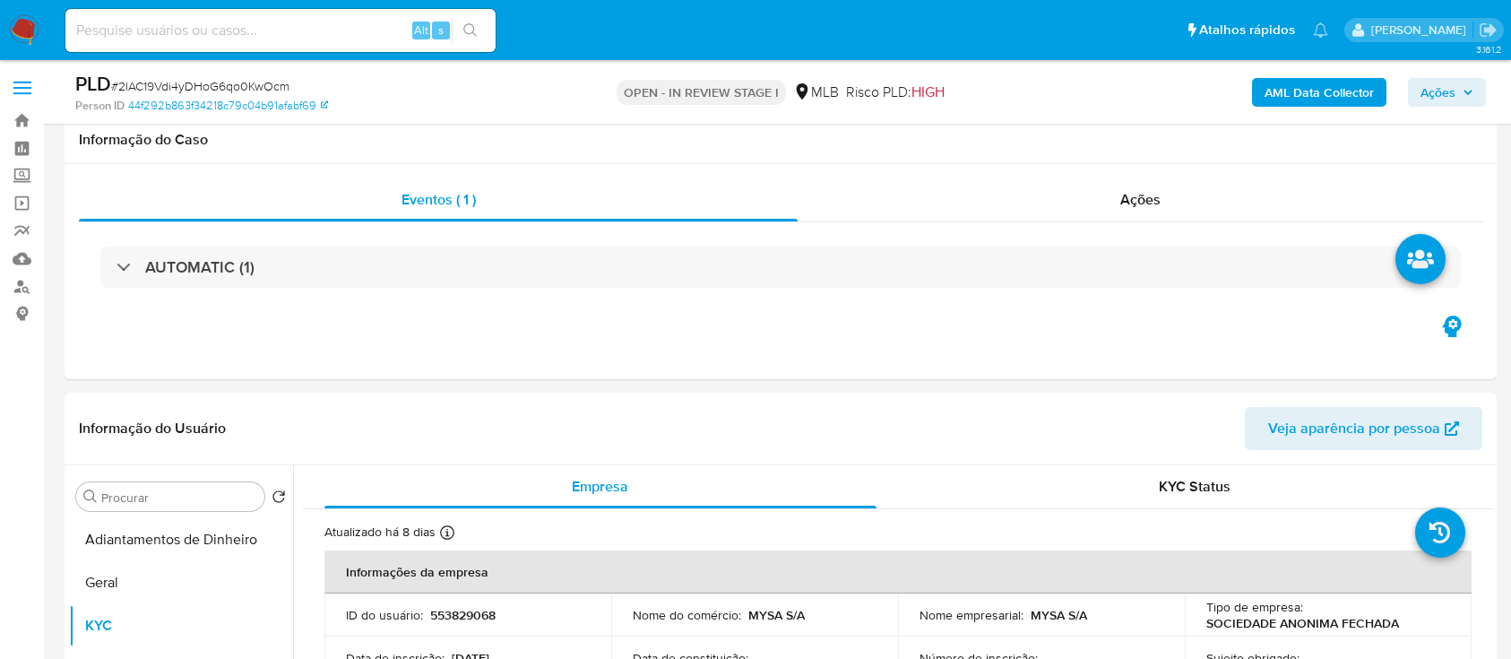
select select "10"
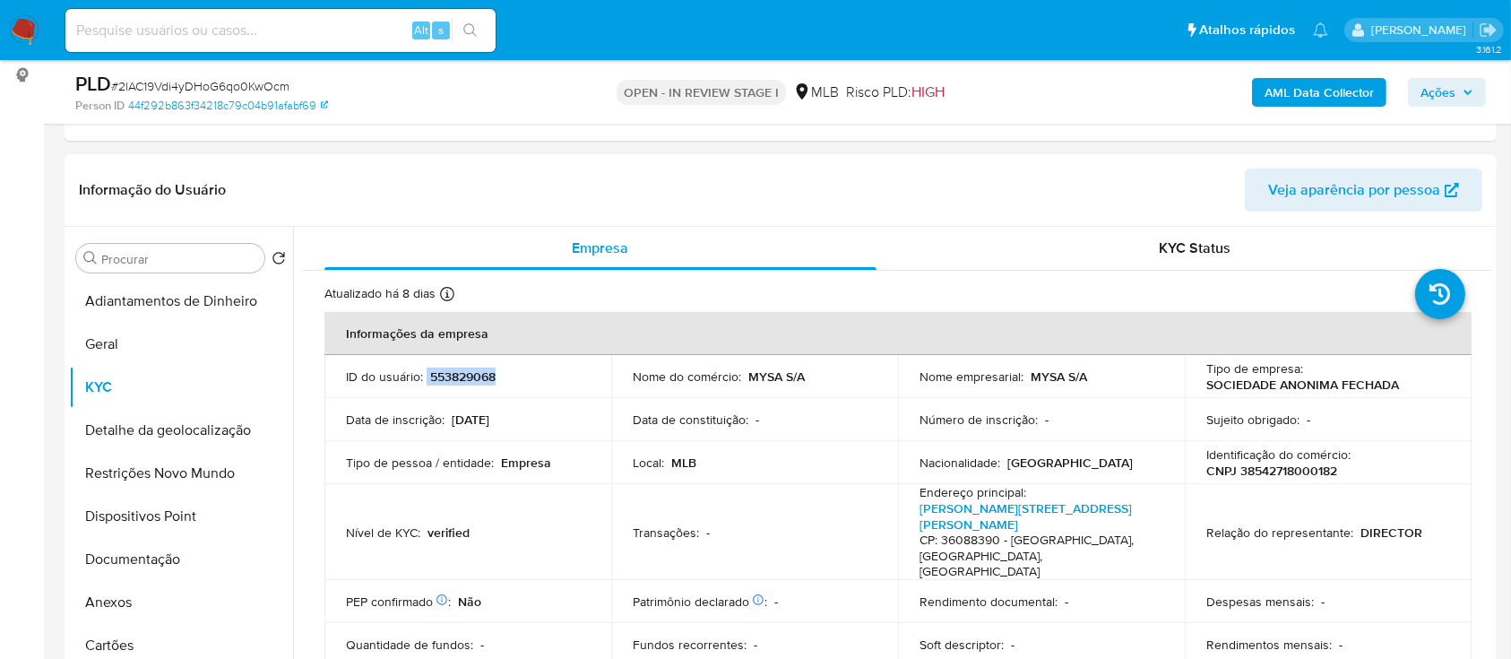
drag, startPoint x: 509, startPoint y: 369, endPoint x: 426, endPoint y: 376, distance: 83.7
click at [426, 376] on div "ID do usuário : 553829068" at bounding box center [468, 376] width 244 height 16
copy div "553829068"
click at [111, 349] on button "Geral" at bounding box center [174, 344] width 210 height 43
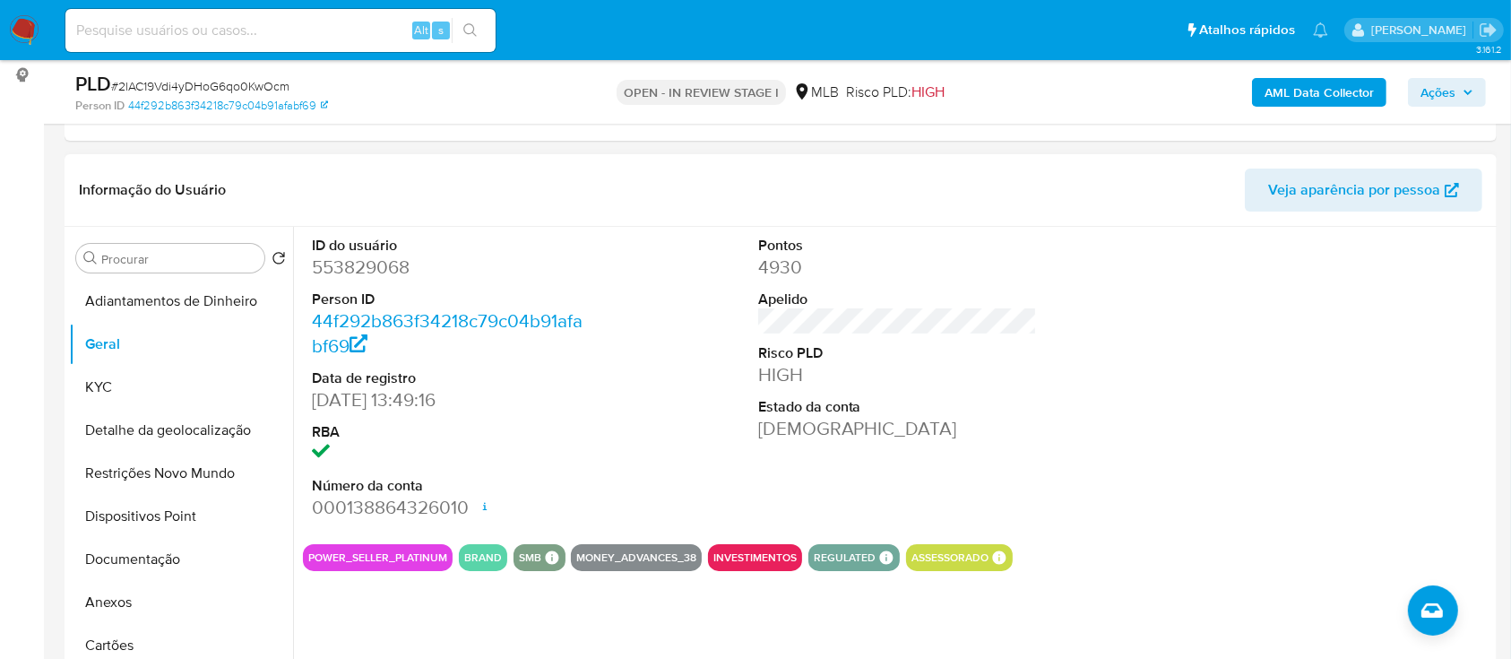
click at [1289, 367] on div at bounding box center [1344, 378] width 298 height 303
drag, startPoint x: 165, startPoint y: 381, endPoint x: 203, endPoint y: 373, distance: 38.5
click at [165, 382] on button "KYC" at bounding box center [174, 387] width 210 height 43
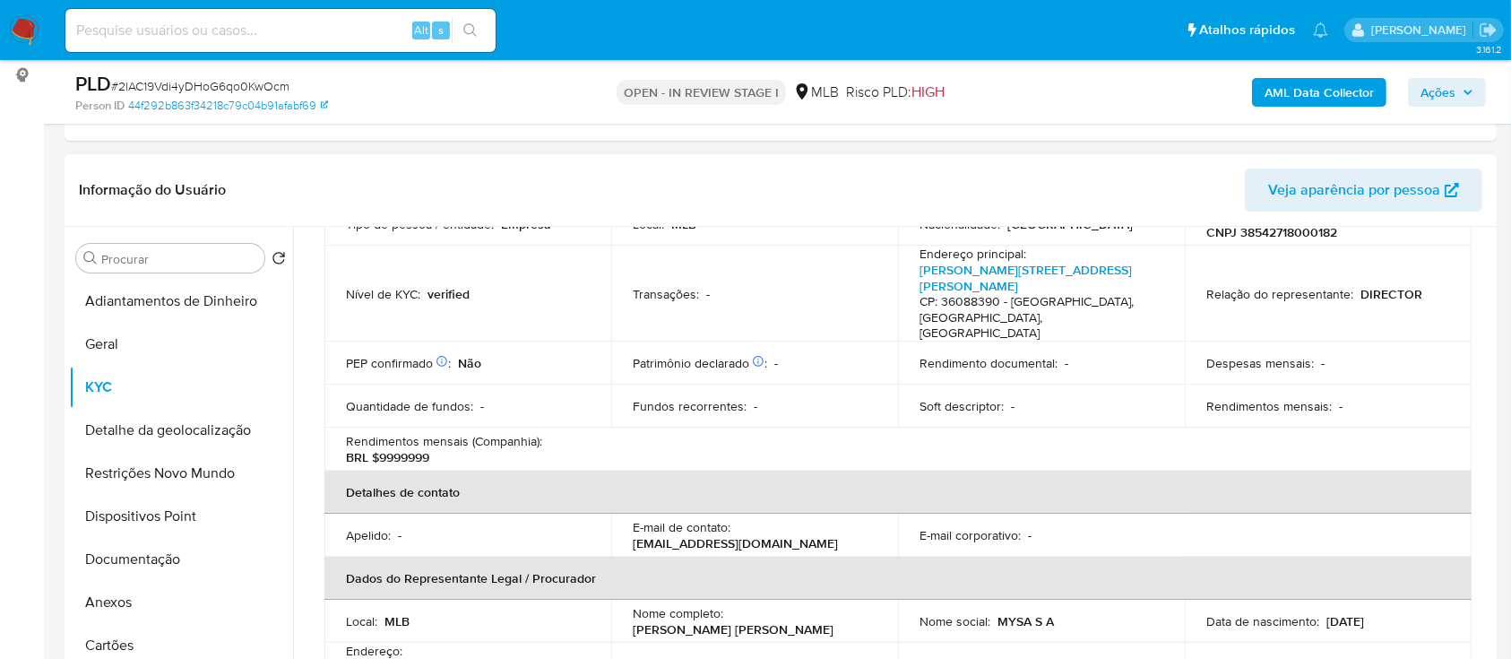
scroll to position [119, 0]
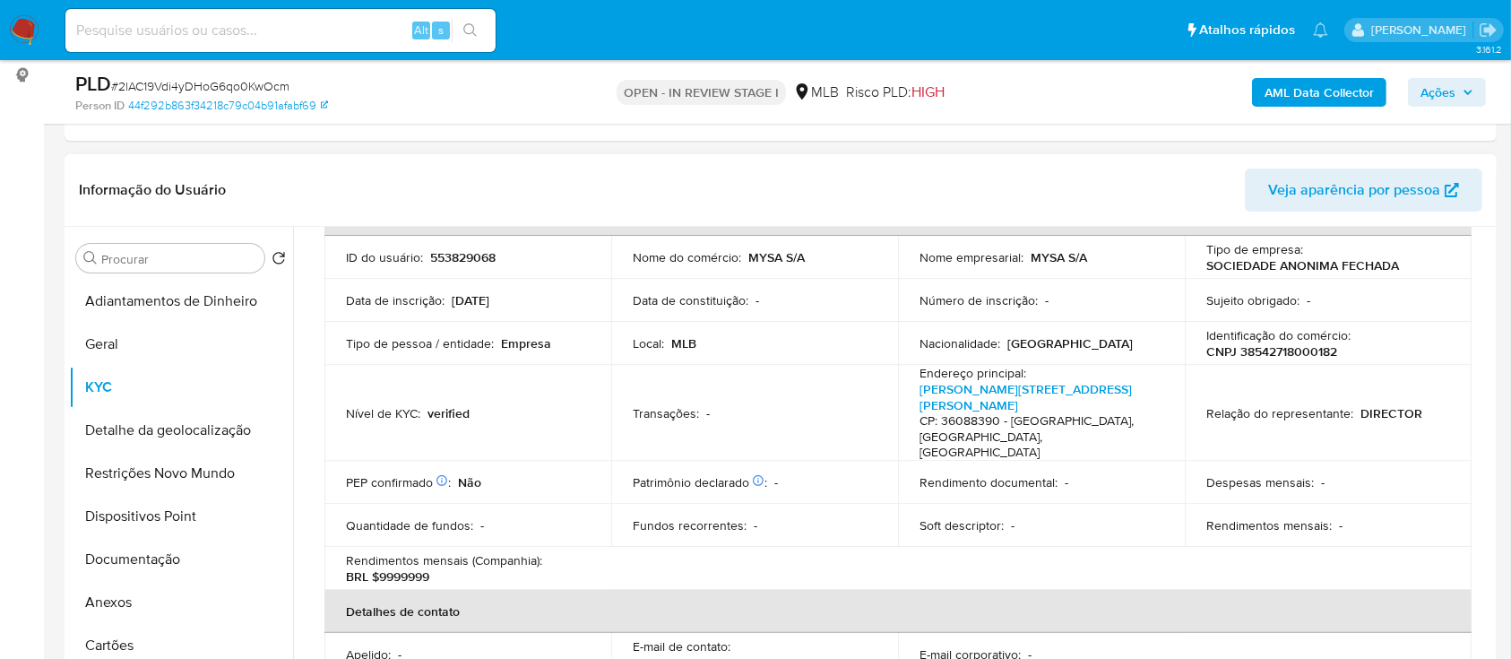
drag, startPoint x: 299, startPoint y: 505, endPoint x: 331, endPoint y: 474, distance: 43.7
click at [299, 506] on div "Empresa KYC Status Atualizado há 8 dias Criado: 04/06/2020 09:07:13 Atualizado:…" at bounding box center [892, 456] width 1199 height 459
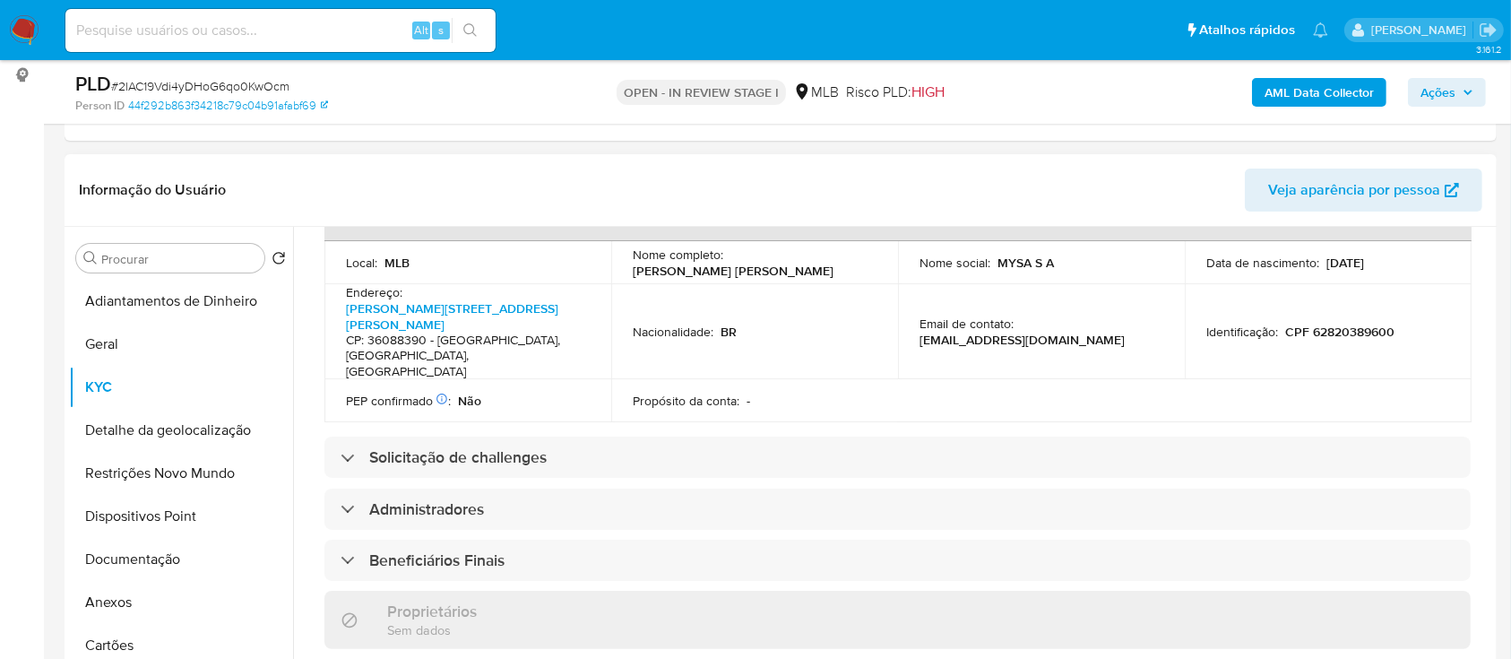
scroll to position [478, 0]
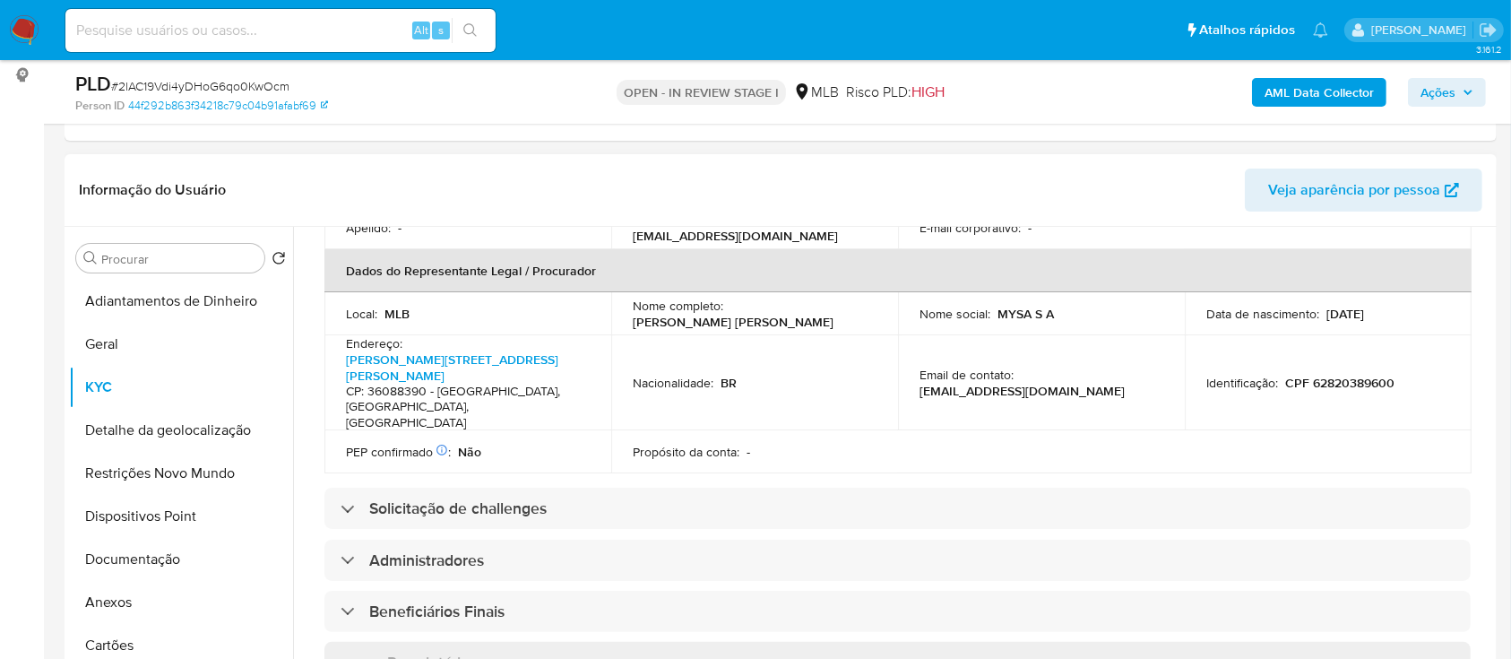
scroll to position [597, 0]
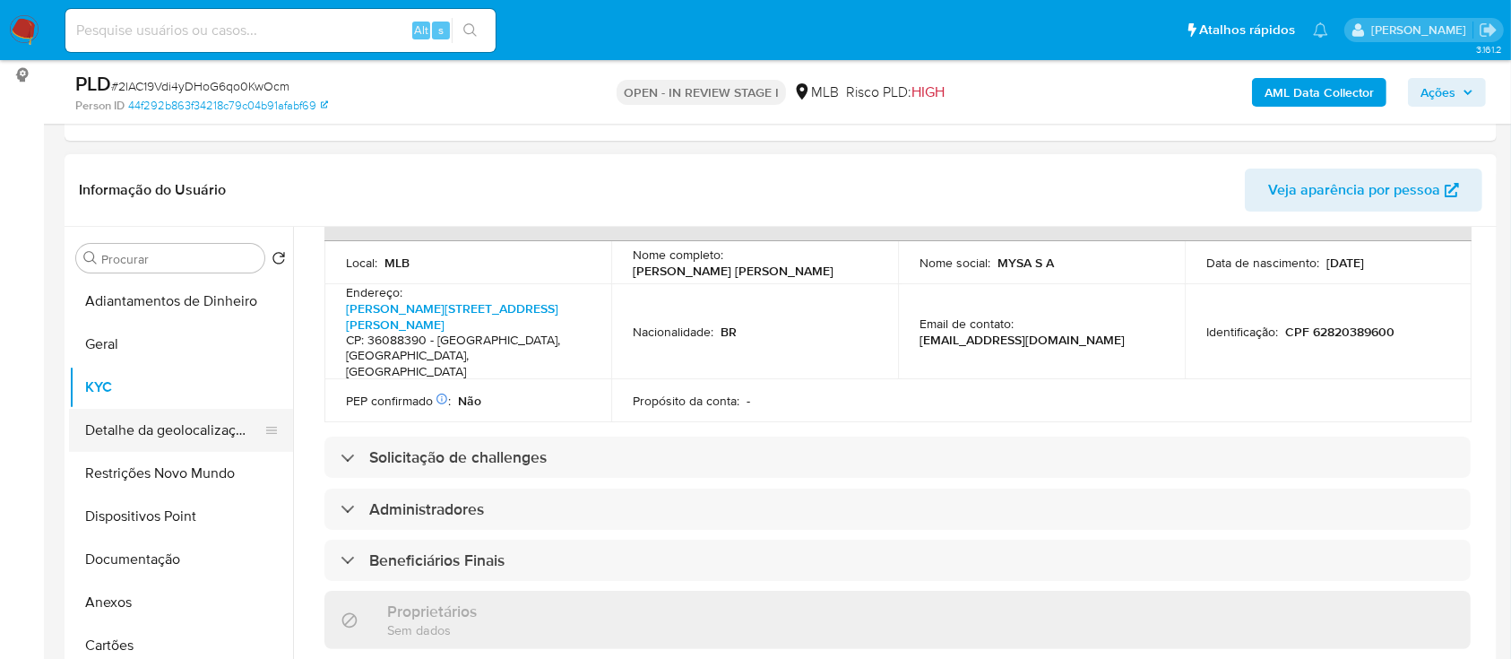
click at [120, 431] on button "Detalhe da geolocalização" at bounding box center [174, 430] width 210 height 43
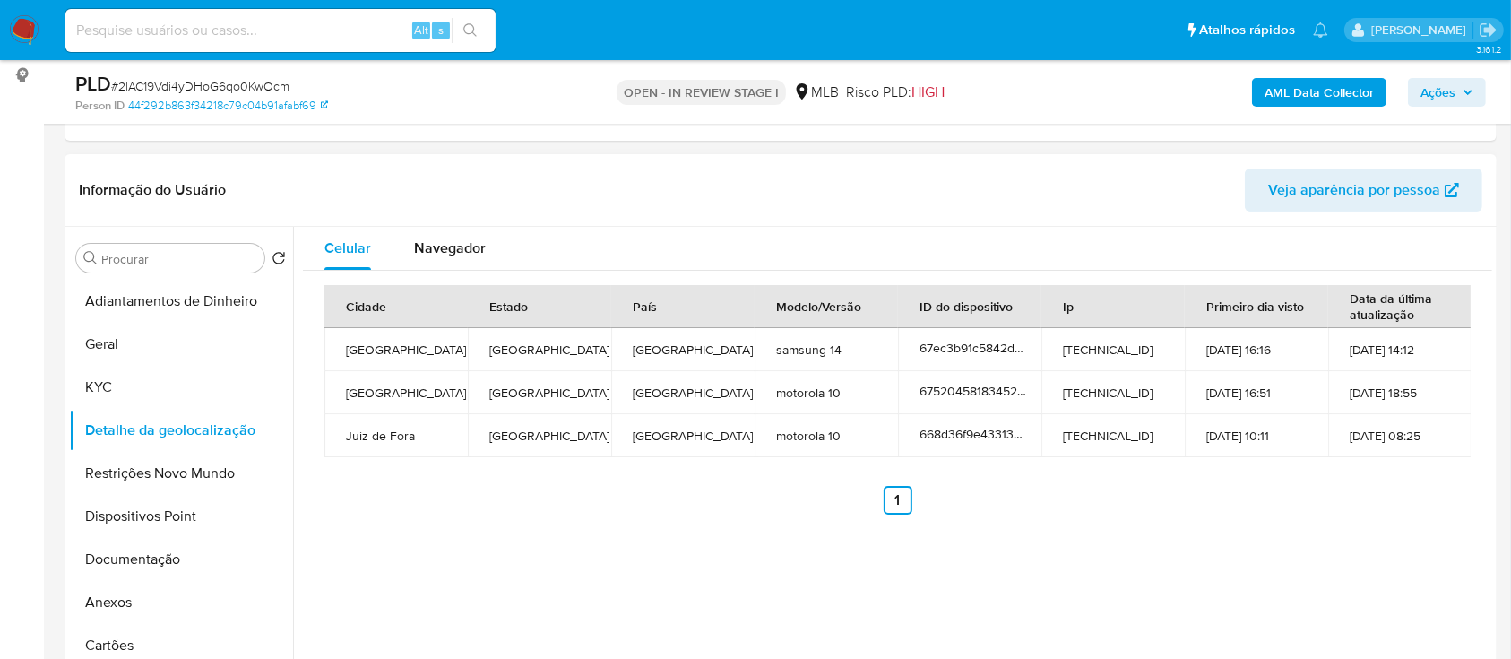
drag, startPoint x: 22, startPoint y: 247, endPoint x: 85, endPoint y: 222, distance: 68.4
click at [126, 396] on button "KYC" at bounding box center [174, 387] width 210 height 43
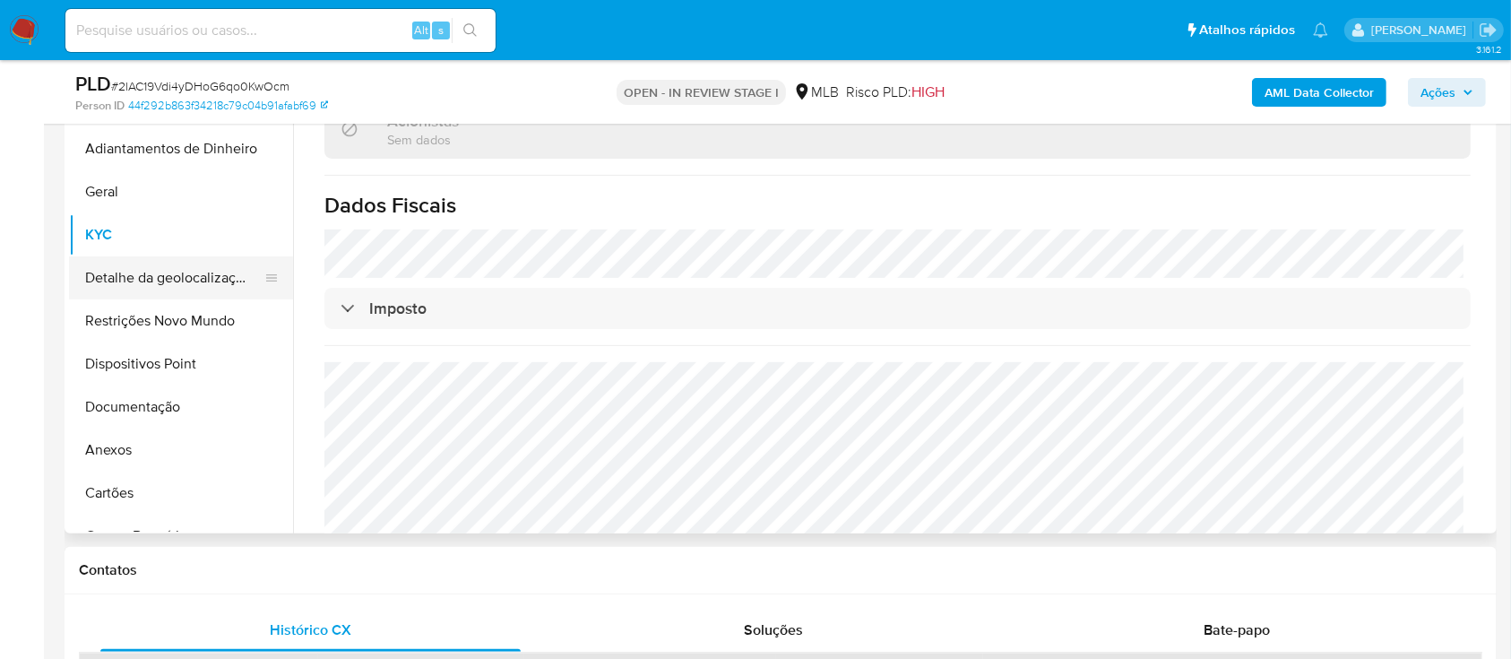
scroll to position [359, 0]
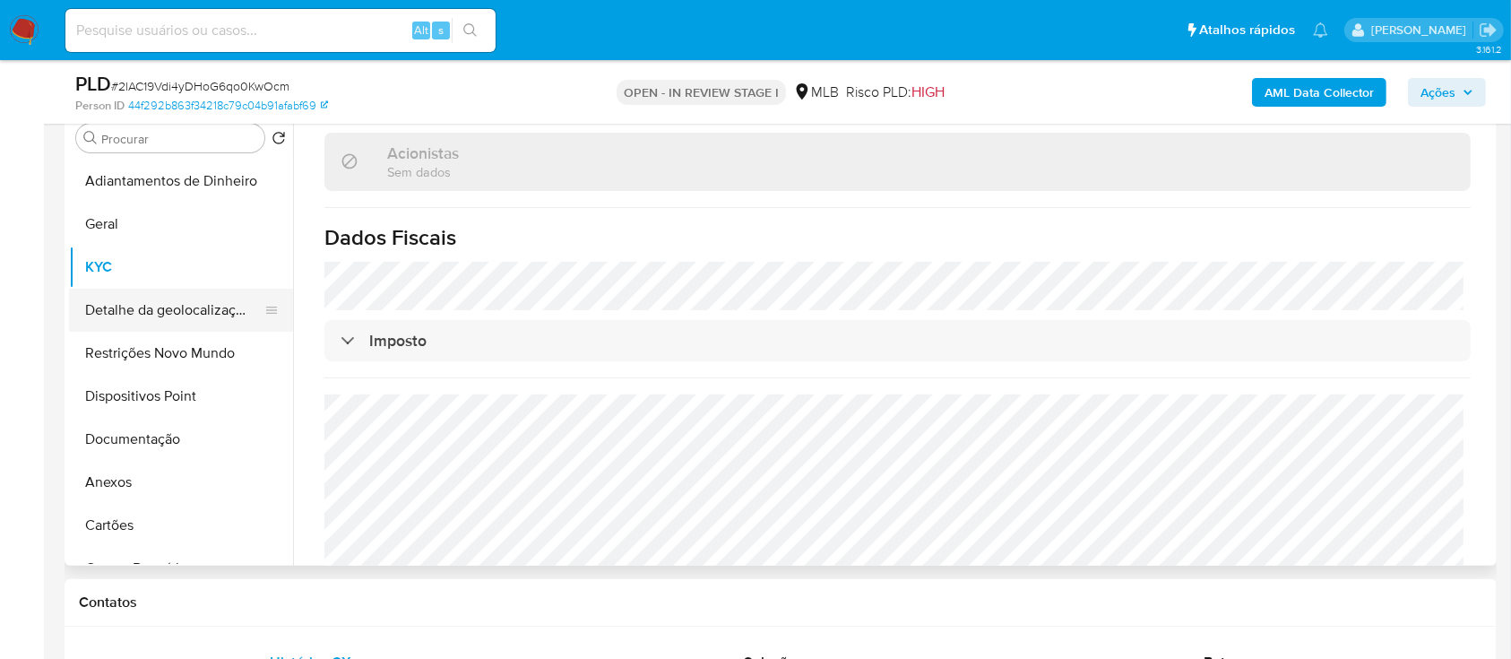
click at [143, 317] on button "Detalhe da geolocalização" at bounding box center [174, 310] width 210 height 43
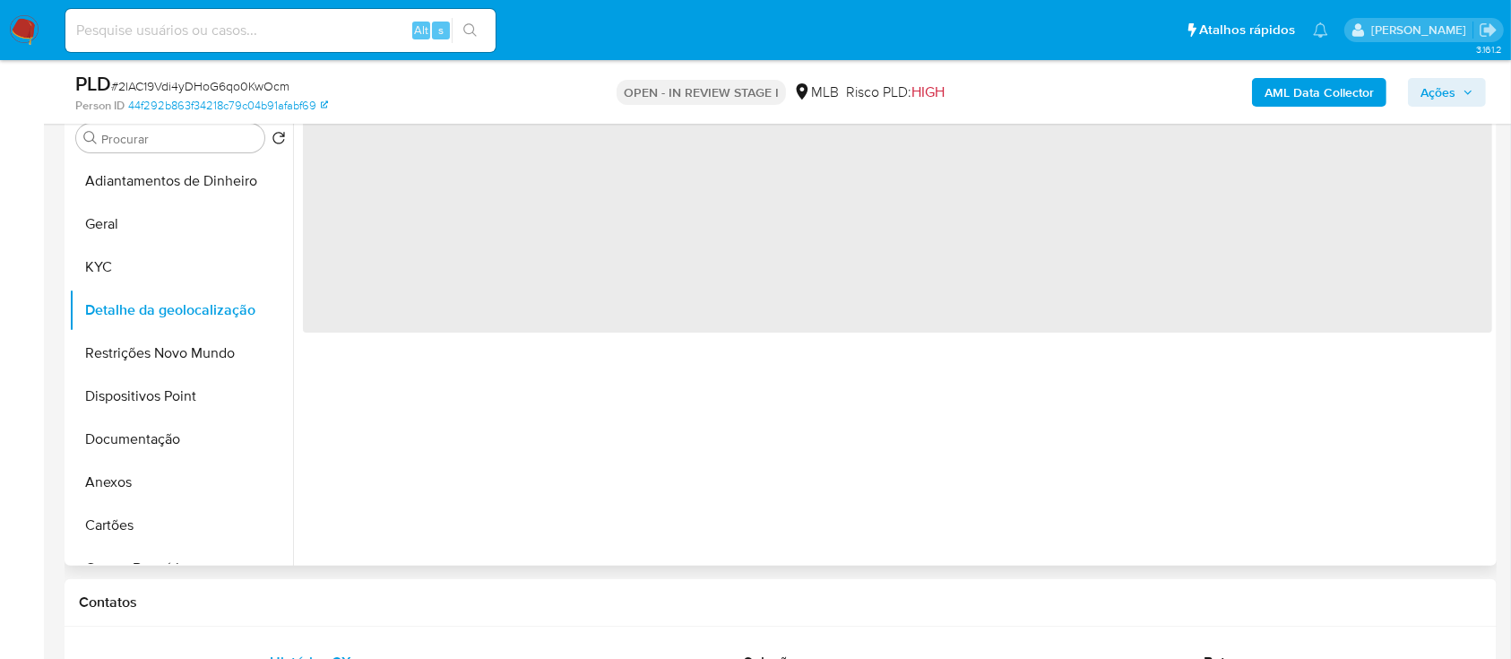
scroll to position [238, 0]
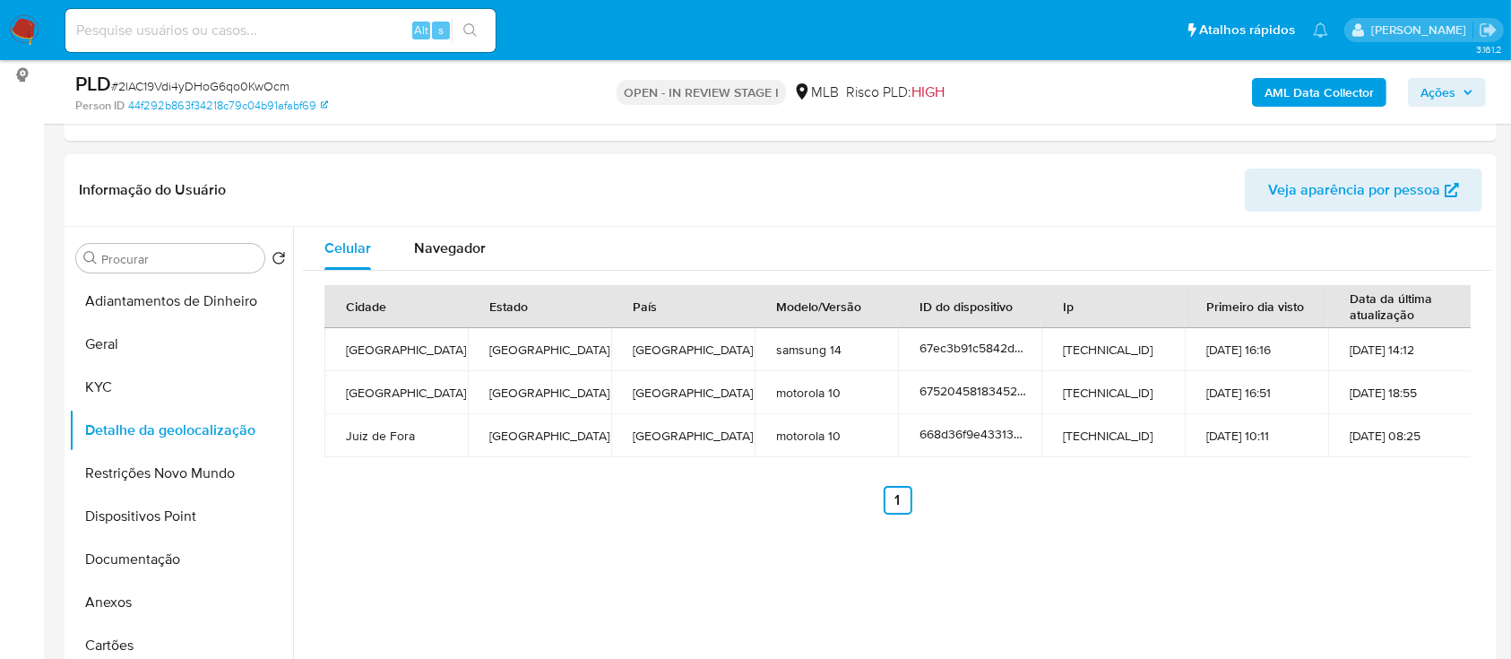
click at [1200, 517] on div "Cidade Estado País Modelo/Versão ID do dispositivo Ip Primeiro dia visto Data d…" at bounding box center [897, 400] width 1189 height 258
click at [174, 485] on button "Restrições Novo Mundo" at bounding box center [174, 473] width 210 height 43
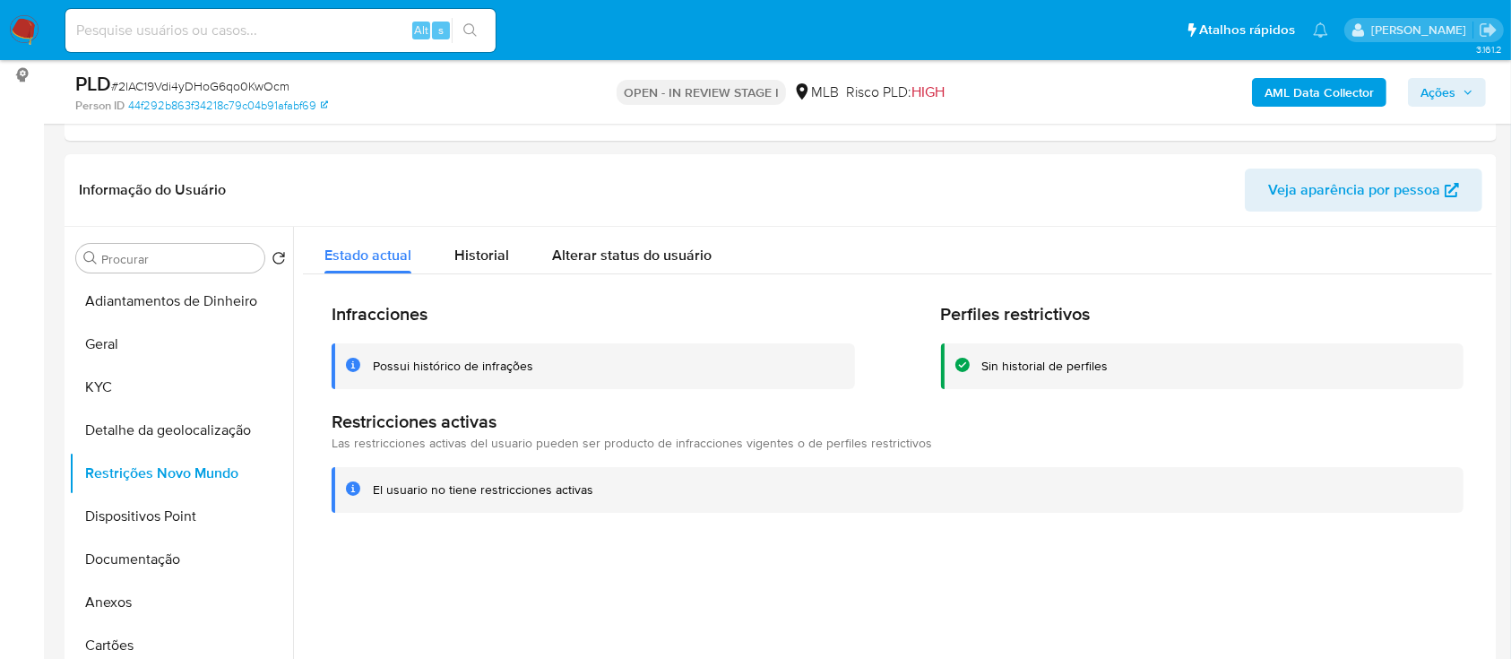
click at [98, 519] on button "Dispositivos Point" at bounding box center [174, 516] width 210 height 43
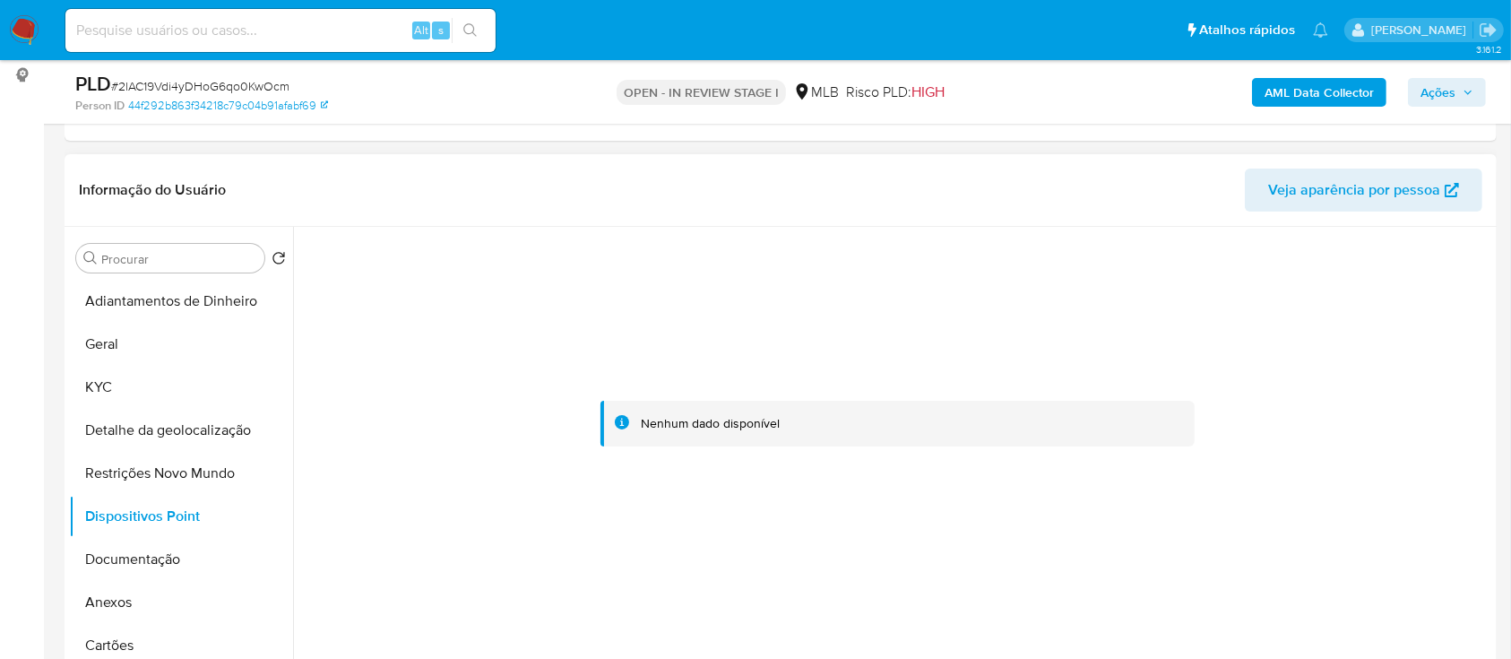
click at [1236, 312] on div at bounding box center [897, 424] width 1189 height 394
click at [158, 563] on button "Documentação" at bounding box center [174, 559] width 210 height 43
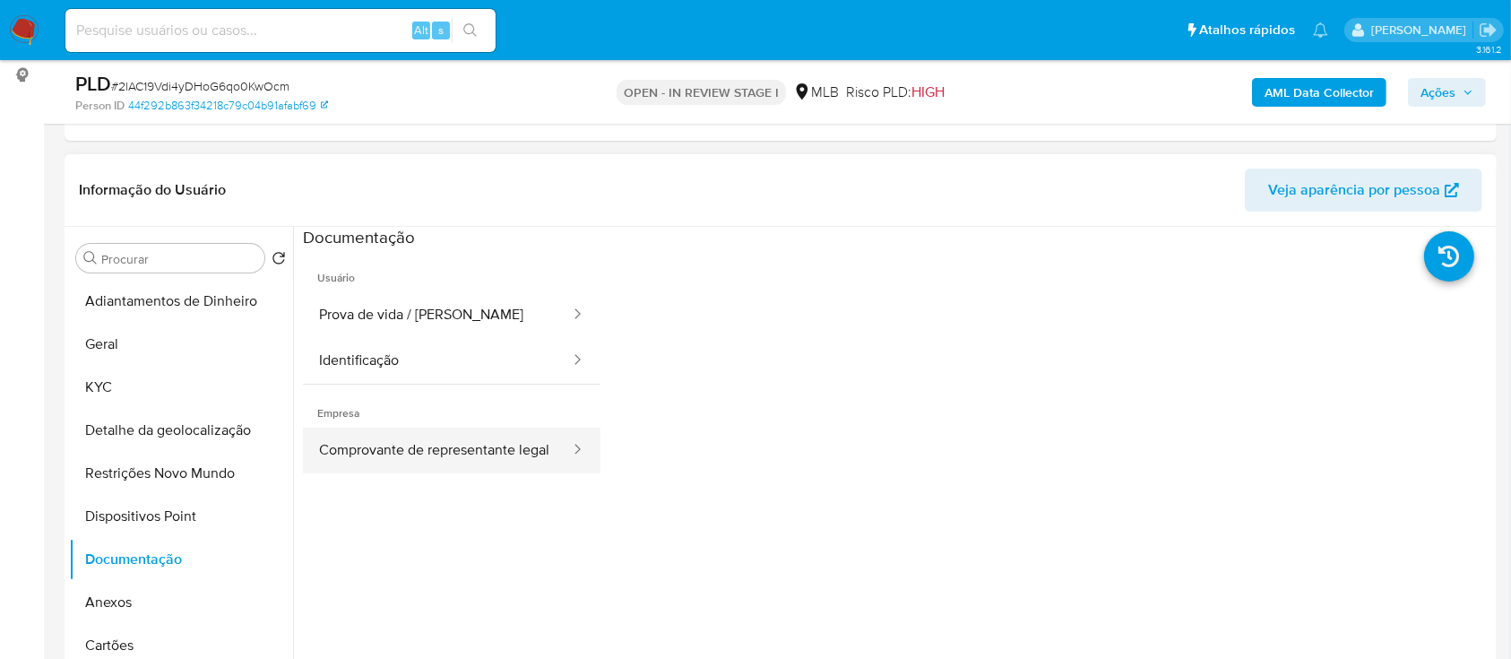
click at [435, 471] on button "Comprovante de representante legal" at bounding box center [437, 451] width 269 height 46
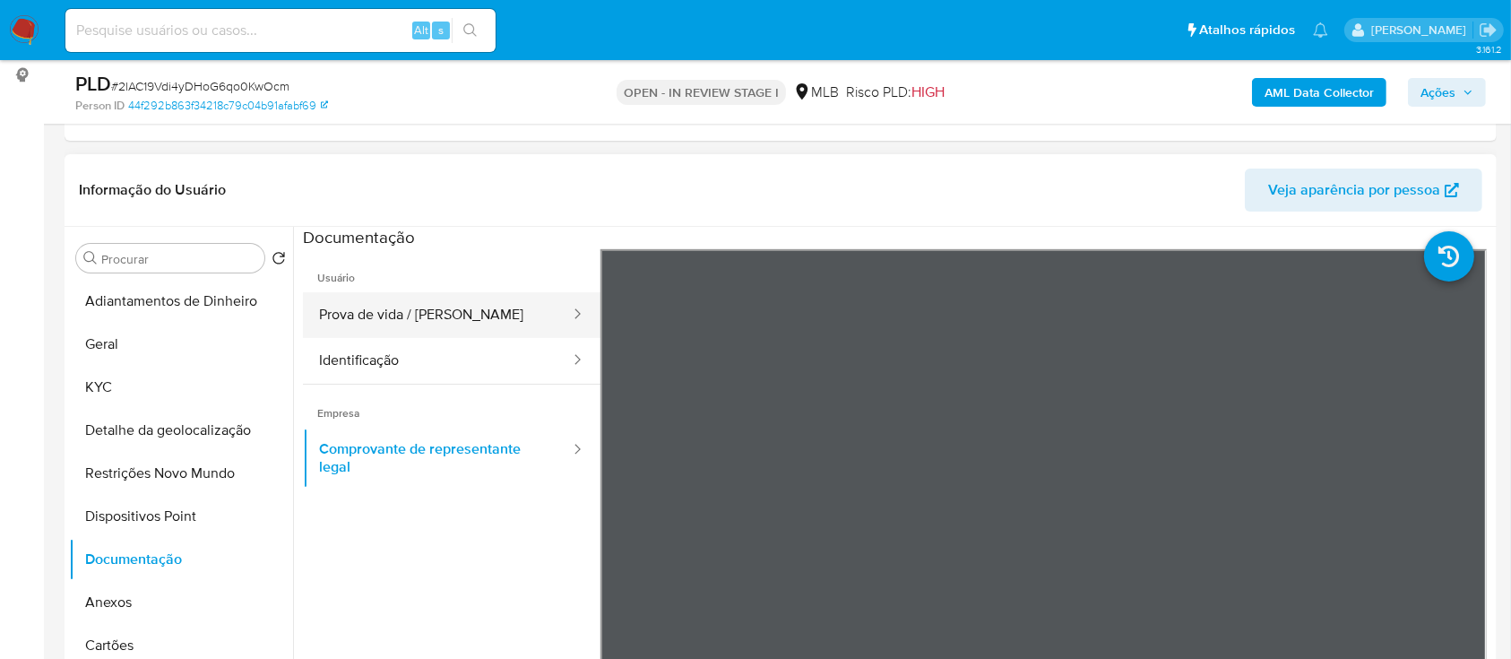
click at [432, 321] on button "Prova de vida / Selfie" at bounding box center [437, 315] width 269 height 46
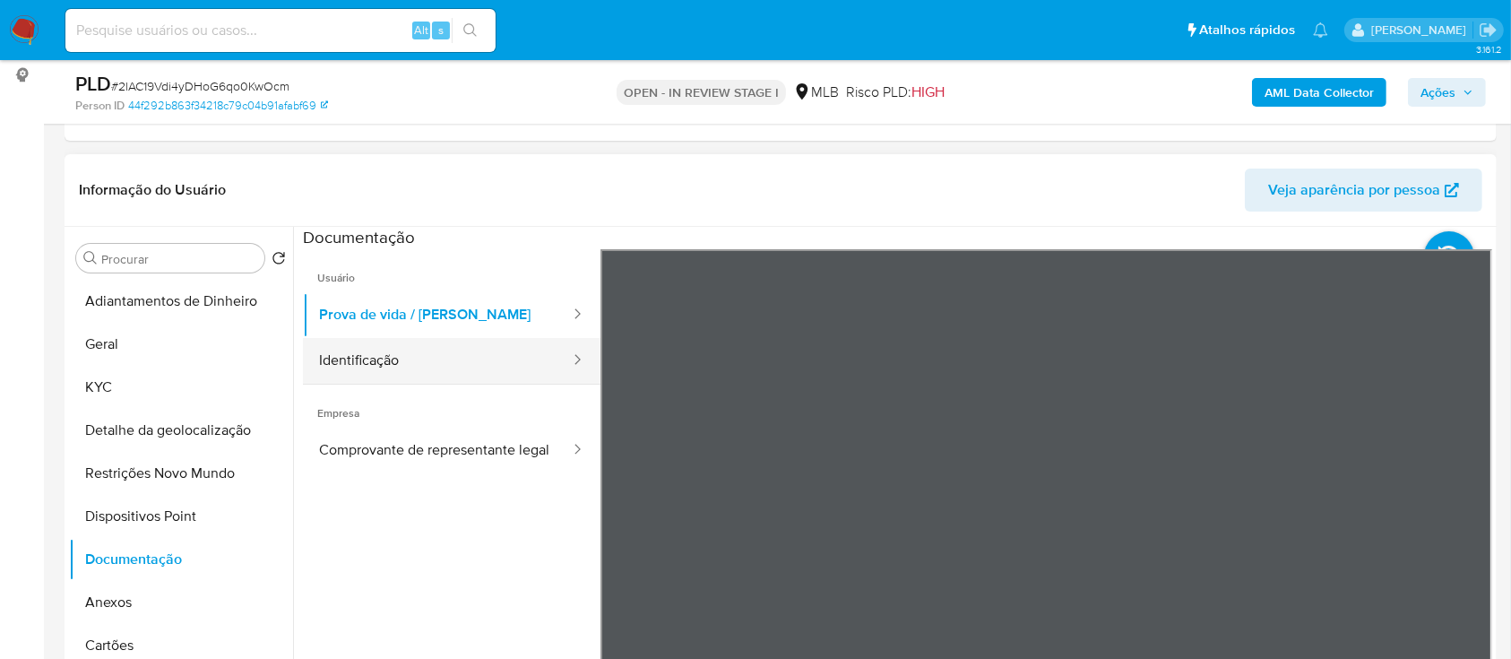
click at [381, 354] on button "Identificação" at bounding box center [437, 361] width 269 height 46
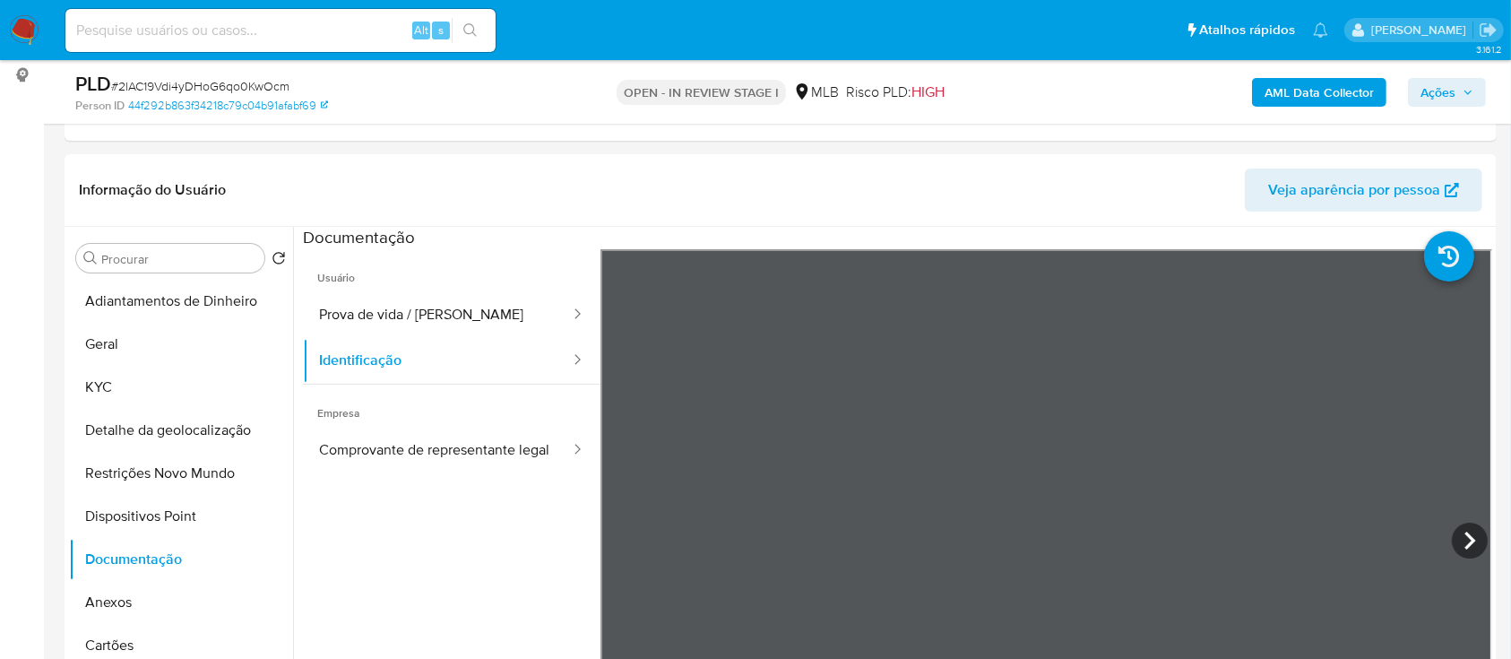
click at [1330, 91] on b "AML Data Collector" at bounding box center [1319, 92] width 109 height 29
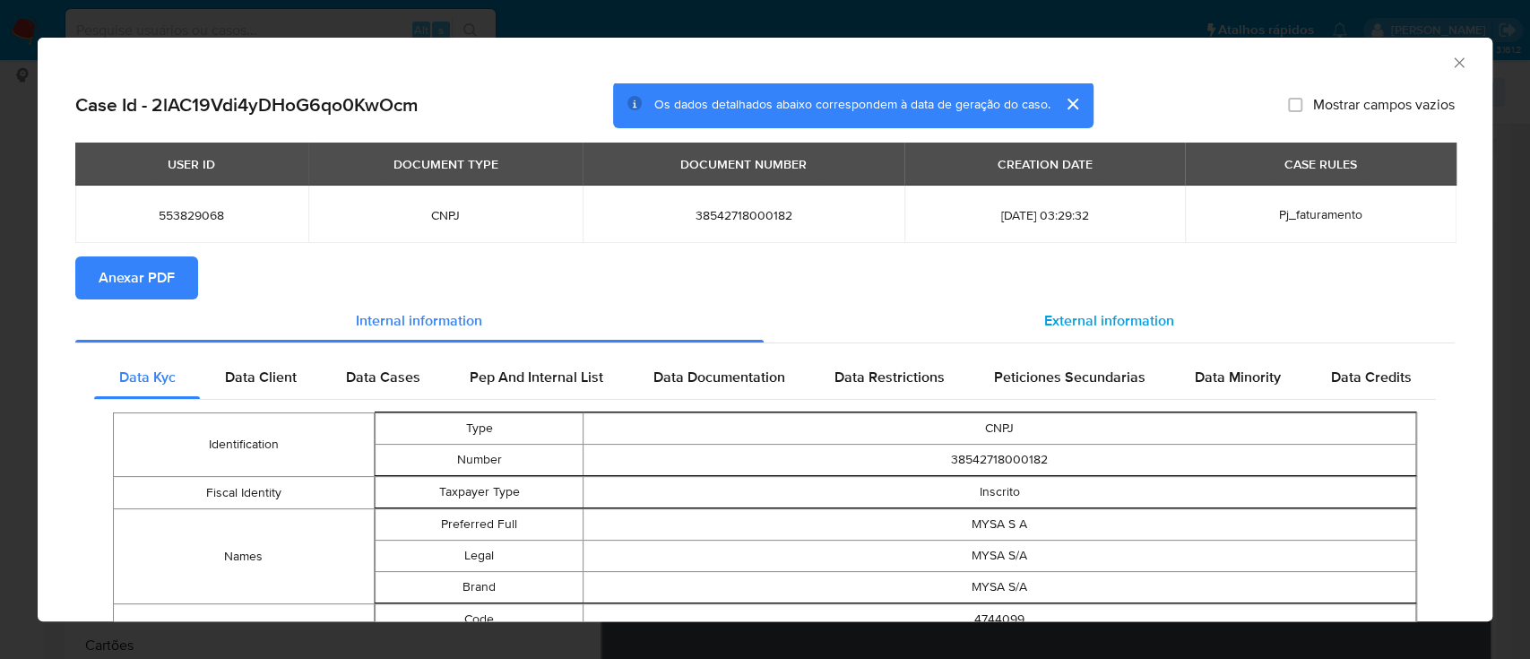
click at [1126, 321] on span "External information" at bounding box center [1109, 320] width 130 height 21
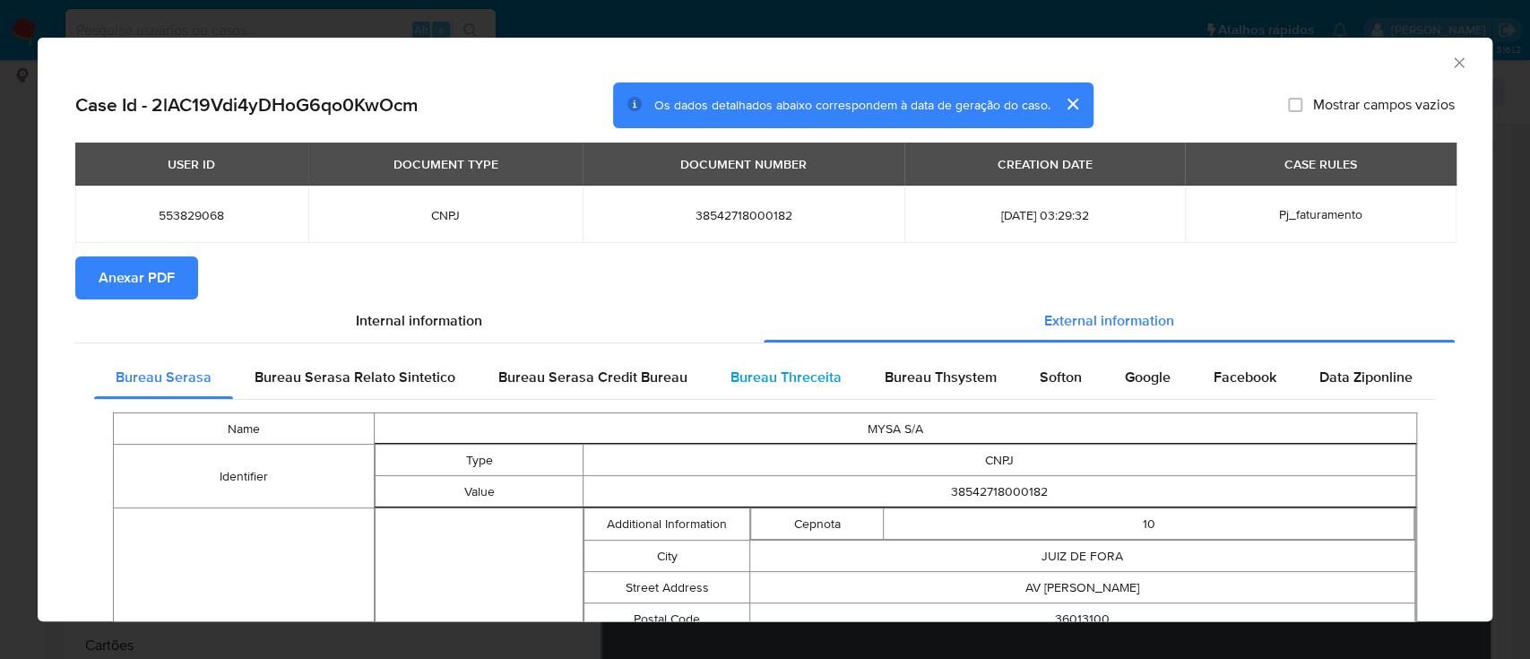
click at [784, 376] on span "Bureau Threceita" at bounding box center [785, 377] width 111 height 21
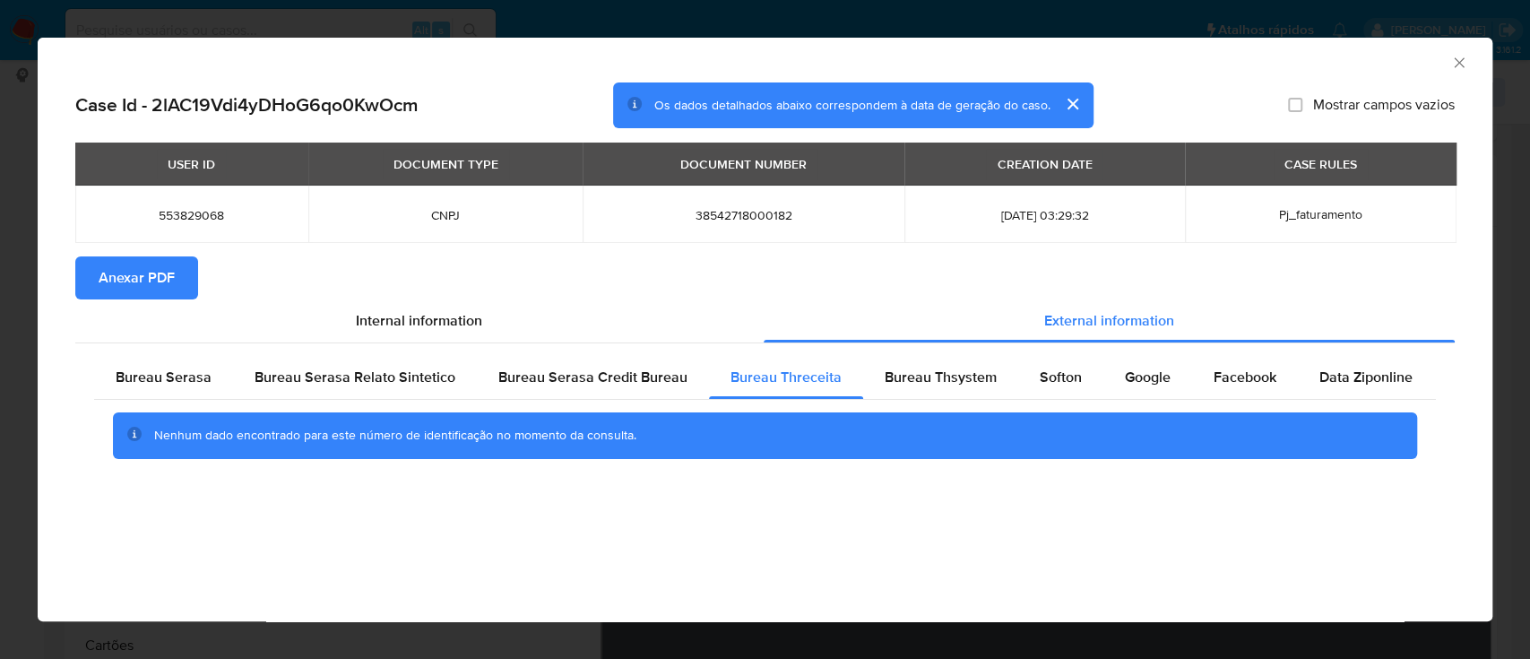
drag, startPoint x: 1354, startPoint y: 63, endPoint x: 828, endPoint y: 6, distance: 529.2
click at [1347, 63] on div "AML Data Collector" at bounding box center [750, 60] width 1400 height 20
click at [926, 369] on span "Bureau Thsystem" at bounding box center [941, 377] width 112 height 21
click at [1280, 66] on div "AML Data Collector" at bounding box center [750, 60] width 1400 height 20
click at [1059, 383] on span "Softon" at bounding box center [1061, 377] width 42 height 21
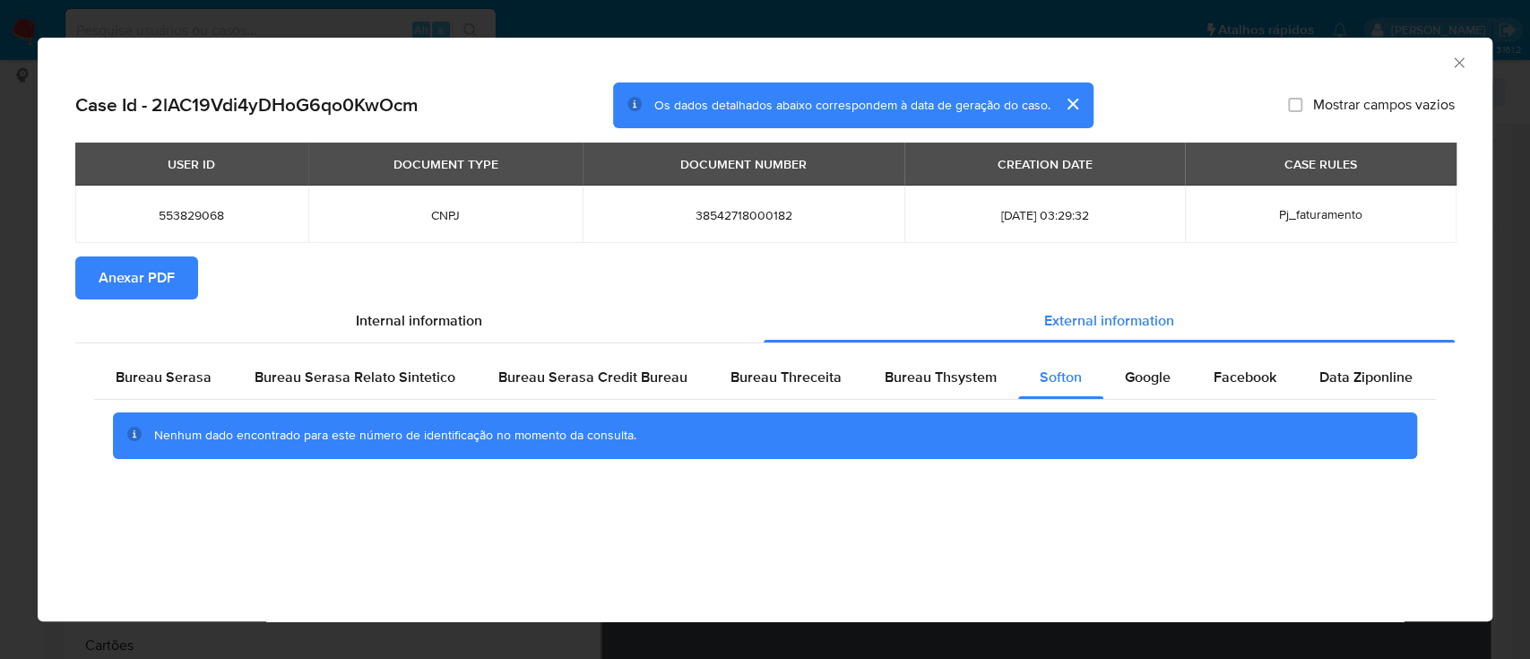
click at [1195, 68] on div "AML Data Collector" at bounding box center [750, 60] width 1400 height 20
click at [1160, 381] on span "Google" at bounding box center [1148, 377] width 46 height 21
click at [1348, 57] on div "AML Data Collector" at bounding box center [750, 60] width 1400 height 20
drag, startPoint x: 160, startPoint y: 283, endPoint x: 201, endPoint y: 275, distance: 42.0
click at [158, 283] on span "Anexar PDF" at bounding box center [137, 277] width 76 height 39
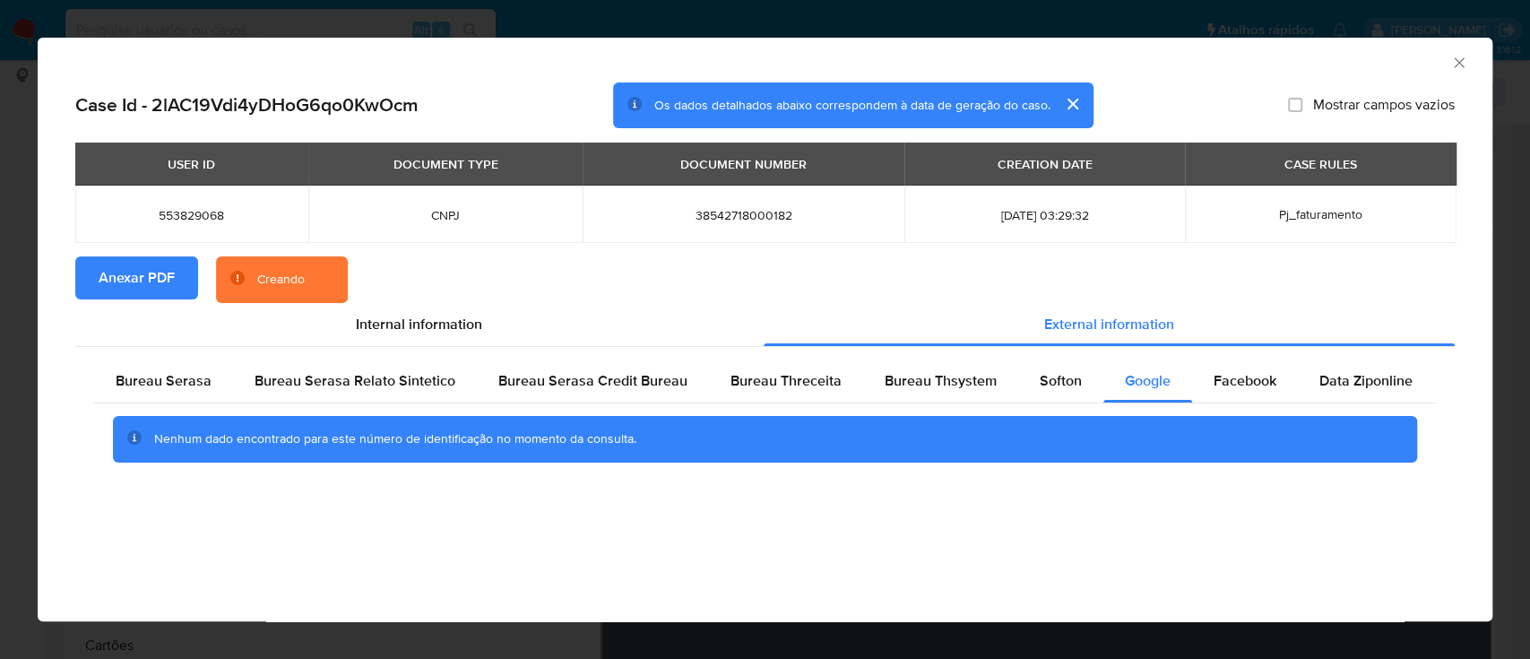
click at [1461, 67] on icon "Fechar a janela" at bounding box center [1459, 63] width 18 height 18
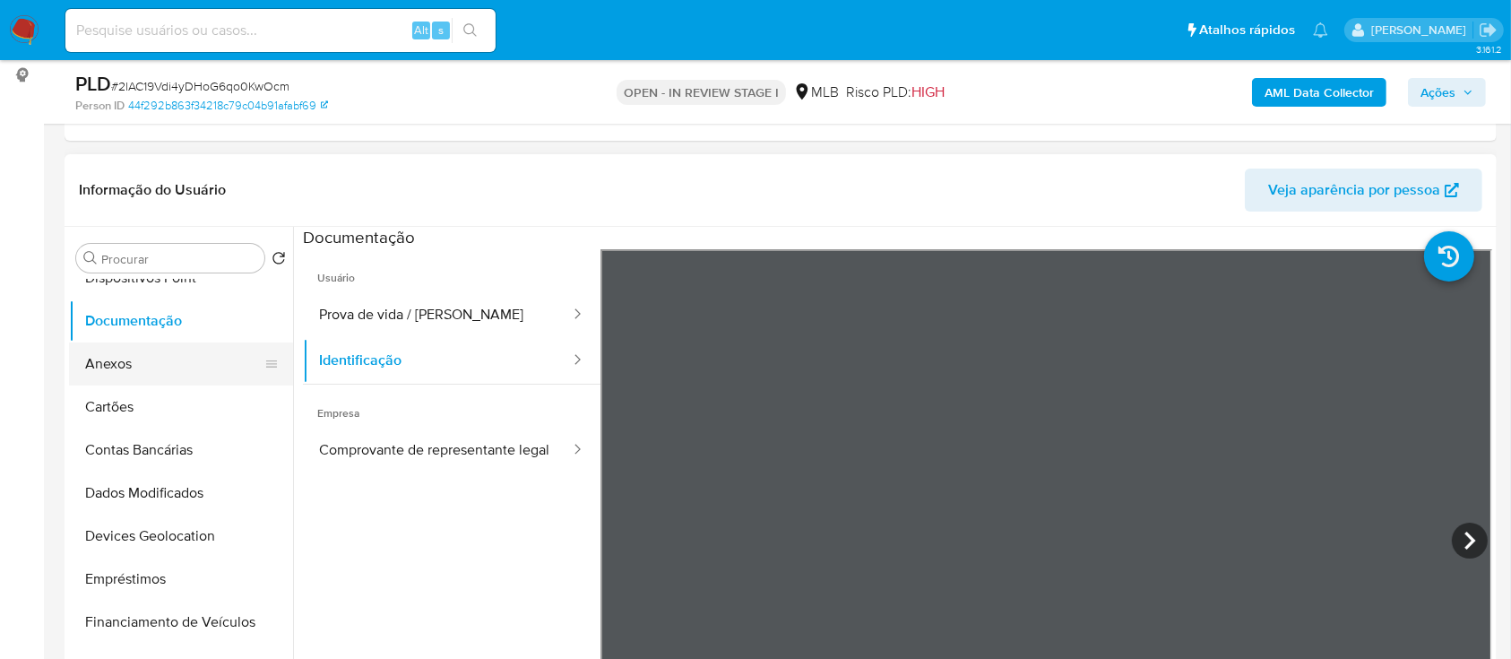
click at [122, 367] on button "Anexos" at bounding box center [174, 363] width 210 height 43
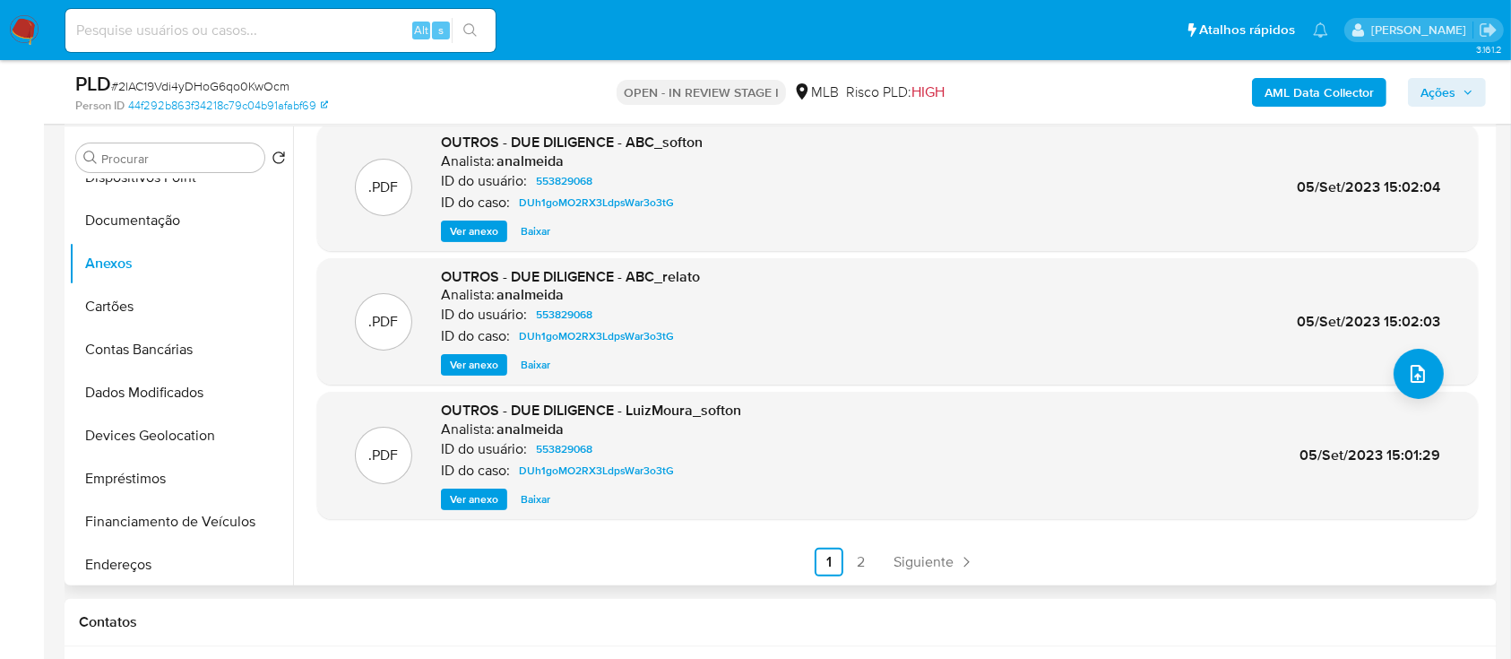
scroll to position [478, 0]
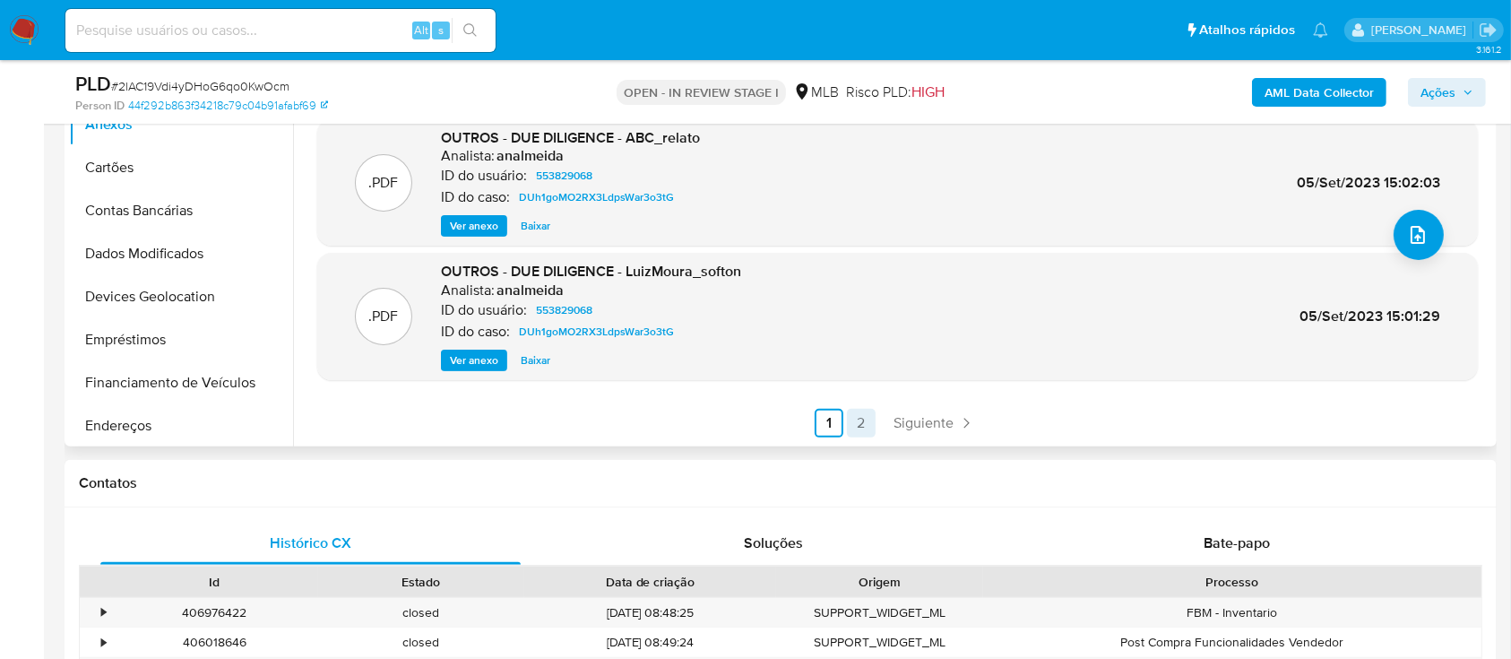
click at [852, 430] on link "2" at bounding box center [861, 423] width 29 height 29
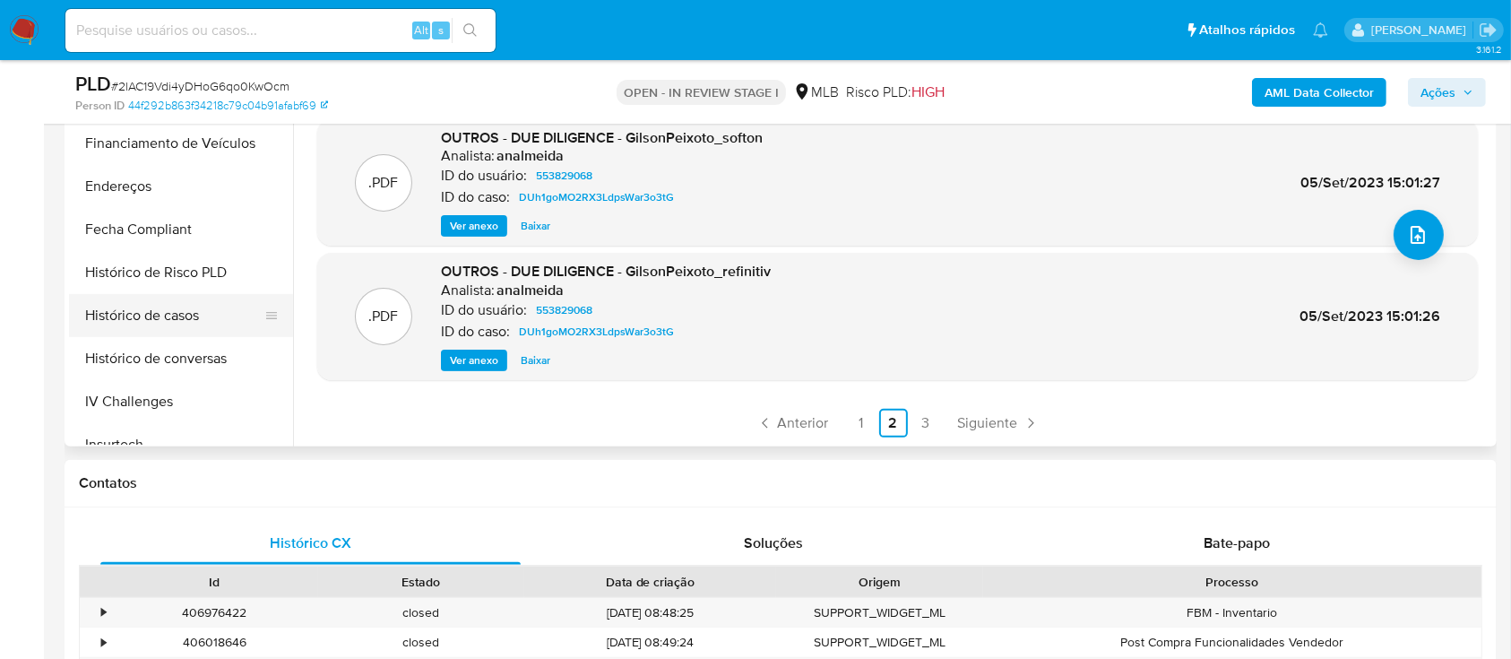
click at [196, 319] on button "Histórico de casos" at bounding box center [174, 315] width 210 height 43
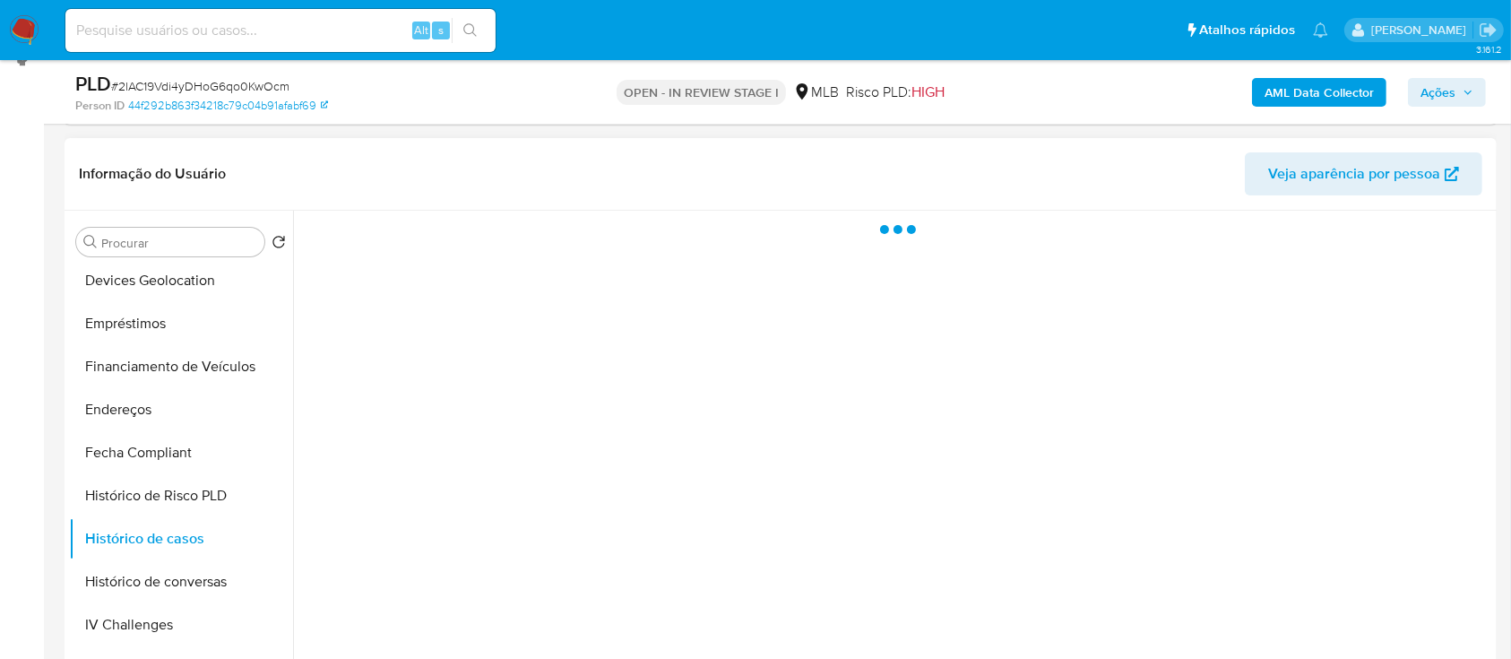
scroll to position [238, 0]
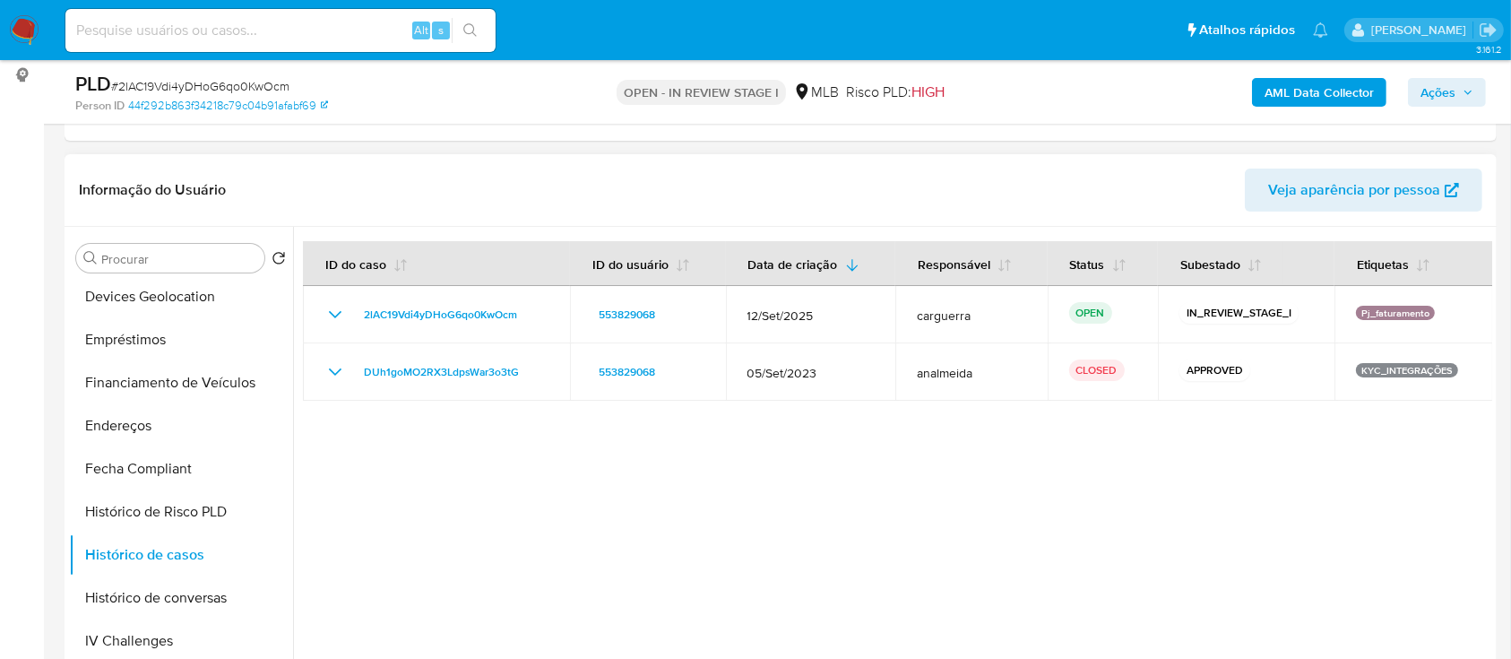
click at [1230, 532] on div at bounding box center [892, 456] width 1199 height 459
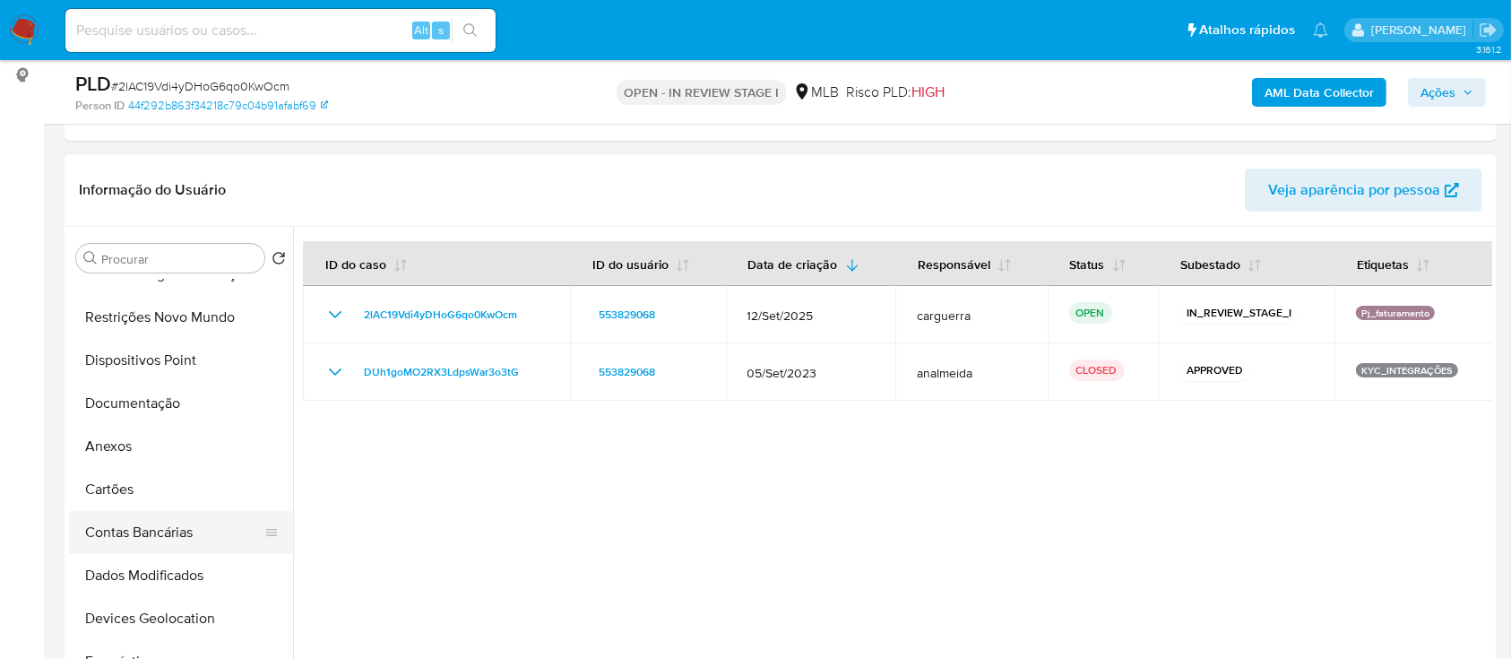
scroll to position [119, 0]
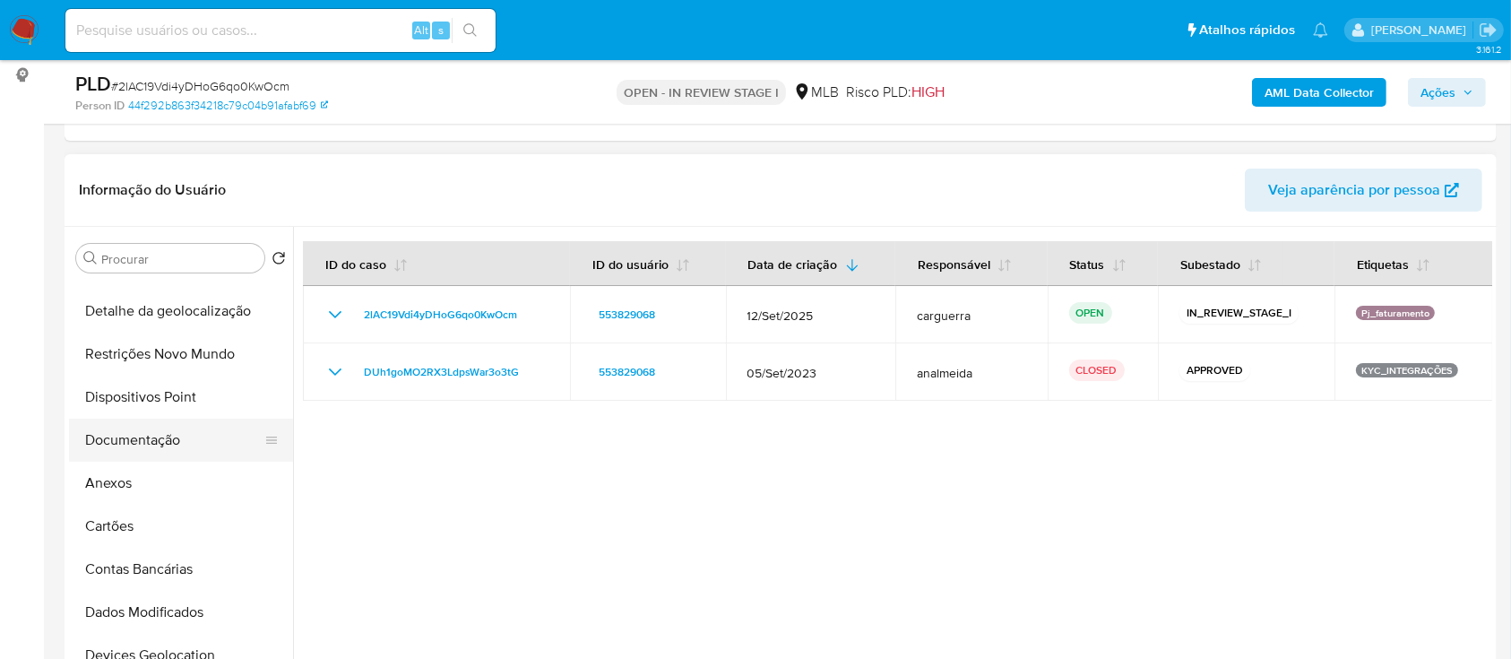
click at [151, 437] on button "Documentação" at bounding box center [174, 440] width 210 height 43
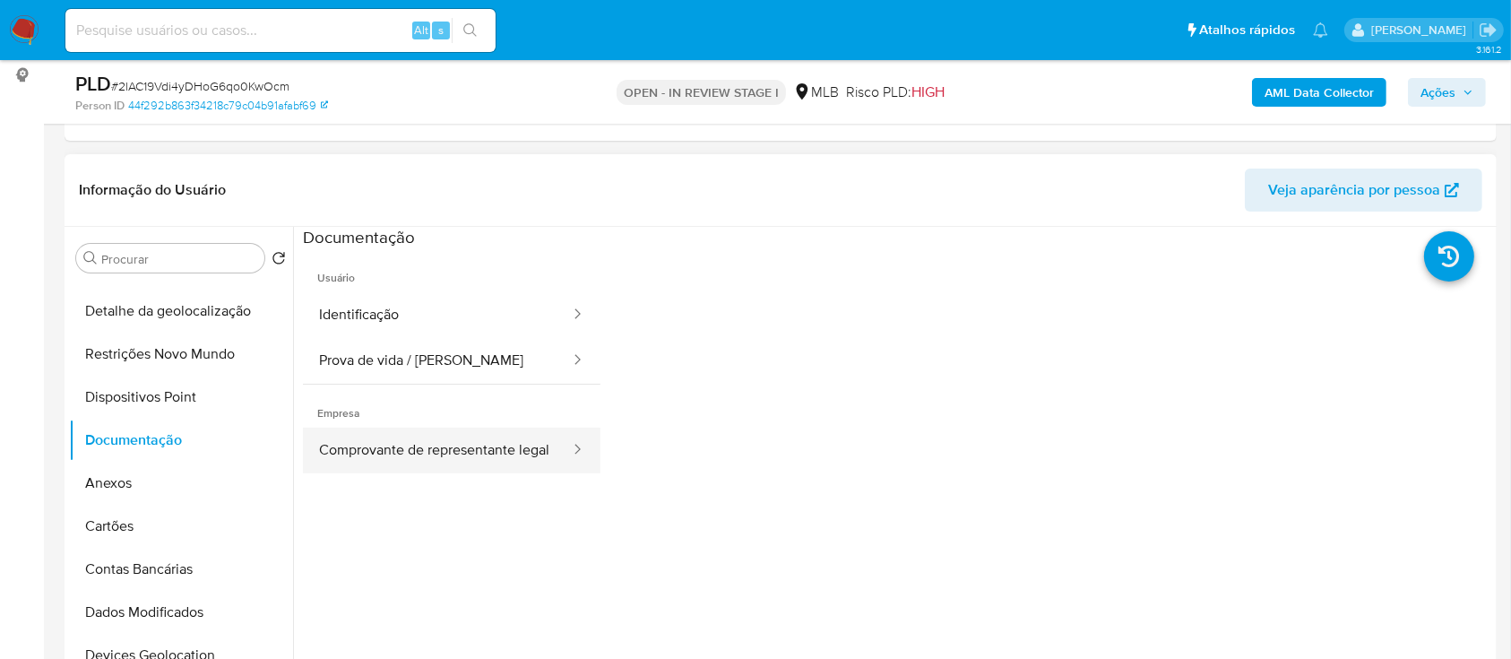
click at [435, 447] on button "Comprovante de representante legal" at bounding box center [437, 451] width 269 height 46
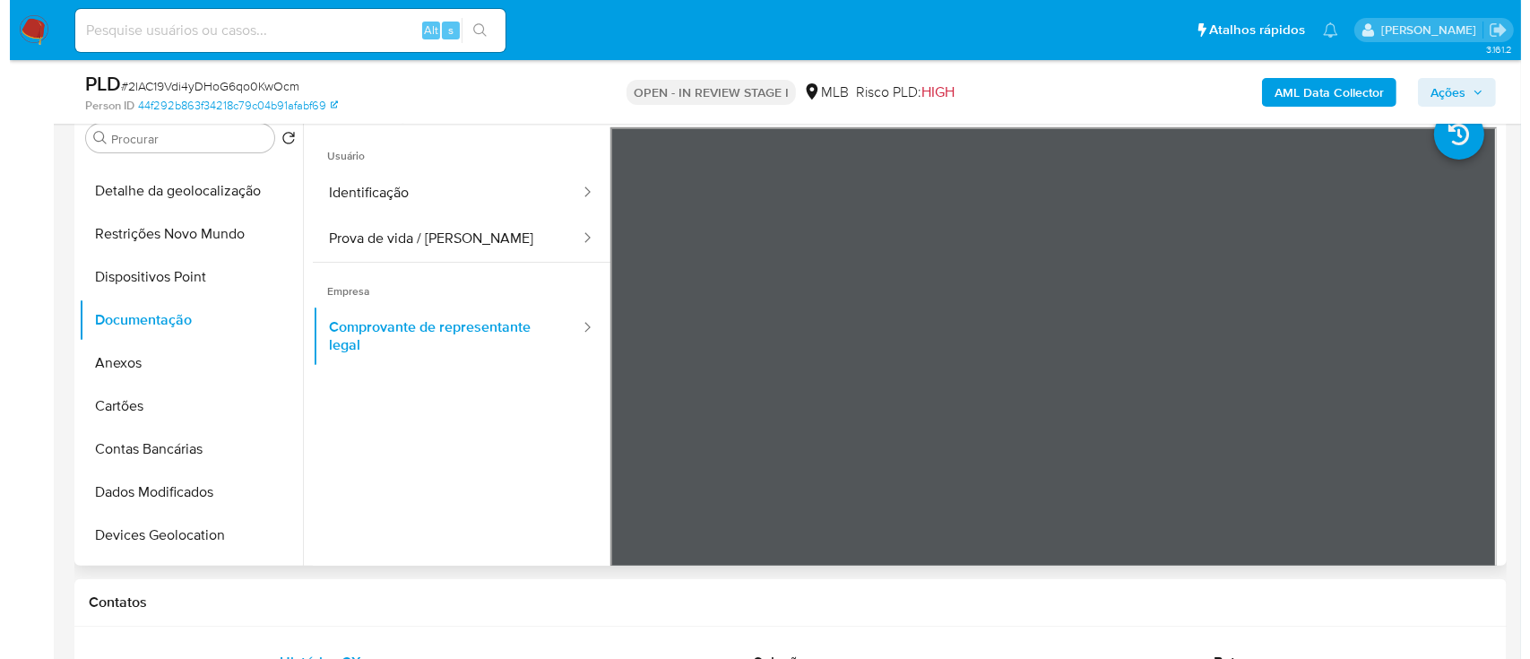
scroll to position [0, 0]
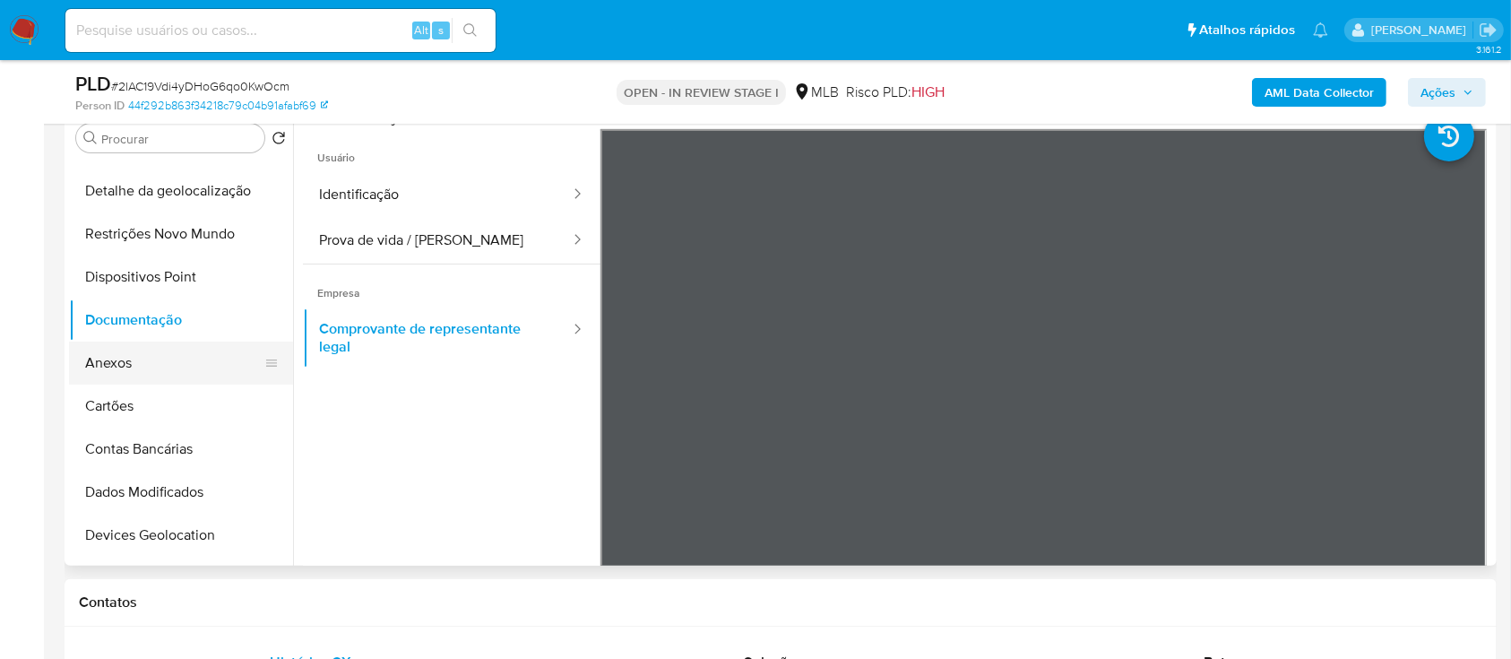
click at [102, 356] on button "Anexos" at bounding box center [174, 362] width 210 height 43
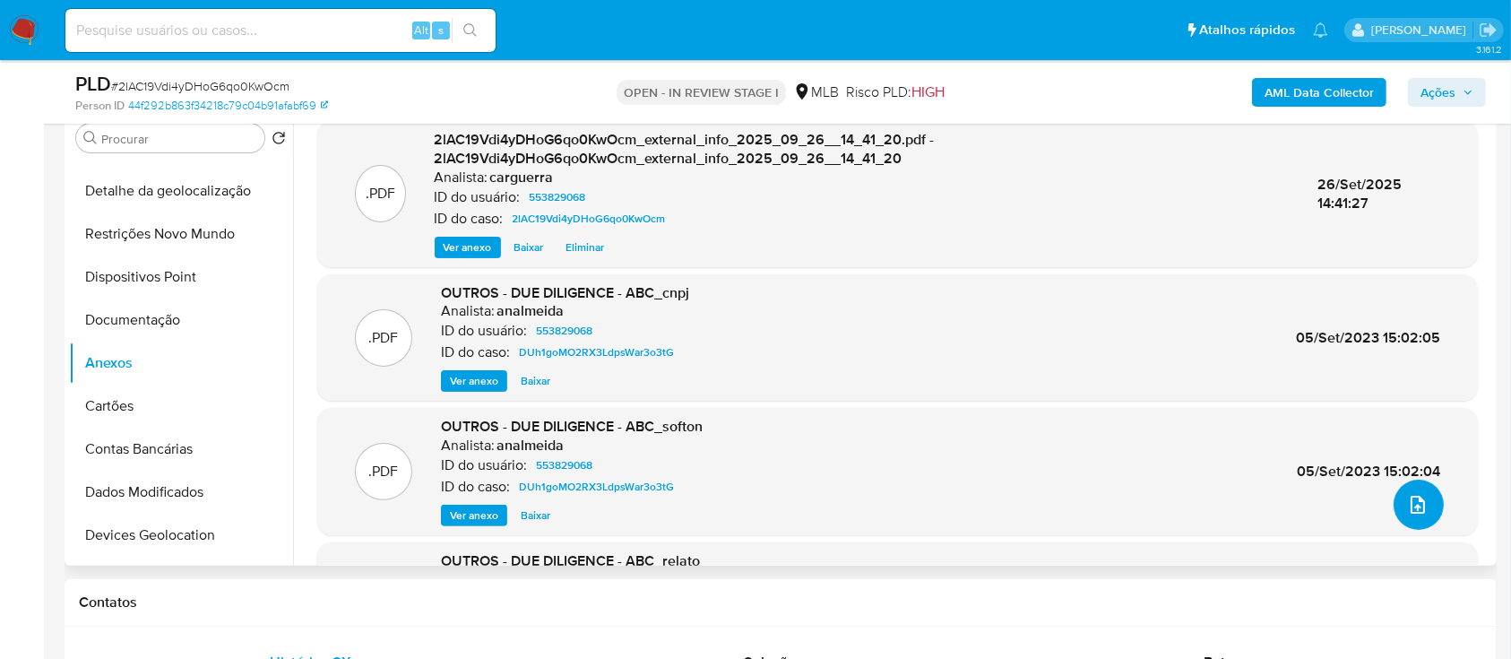
click at [1409, 517] on button "upload-file" at bounding box center [1419, 505] width 50 height 50
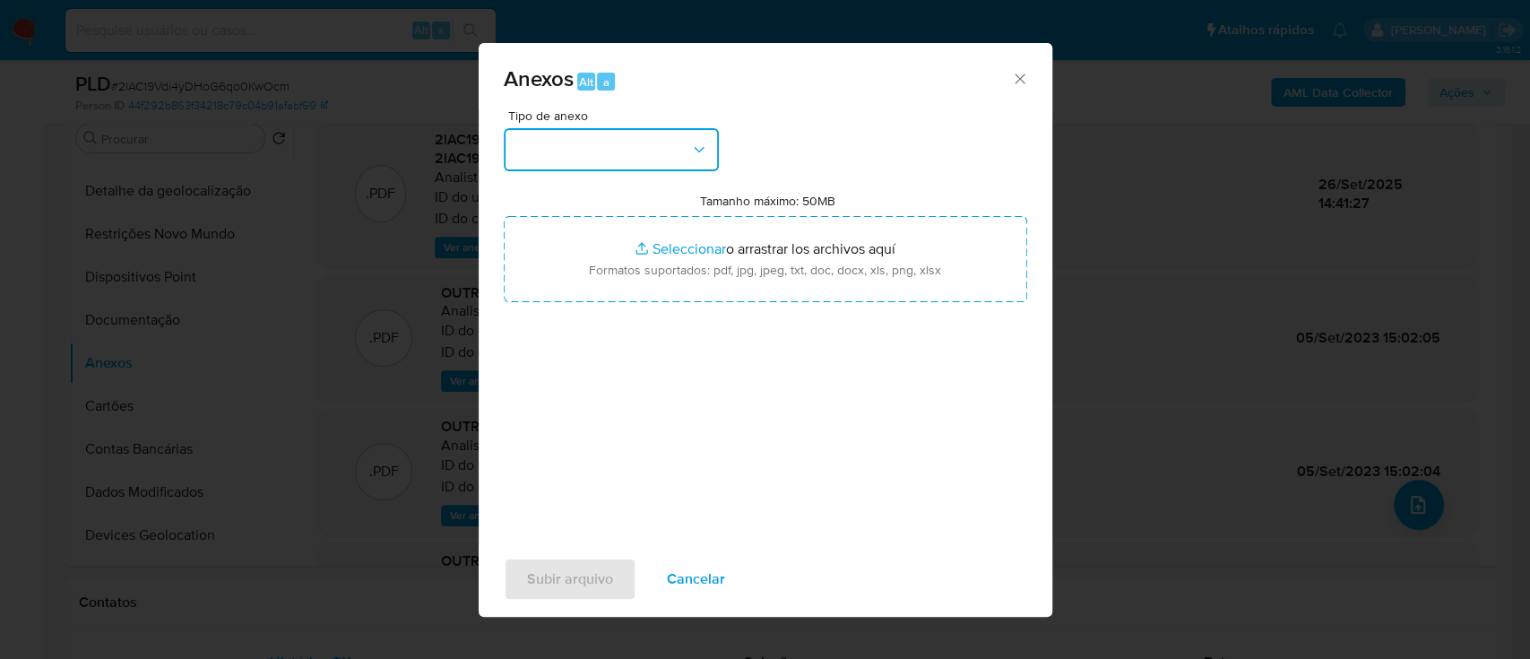
click at [624, 149] on button "button" at bounding box center [611, 149] width 215 height 43
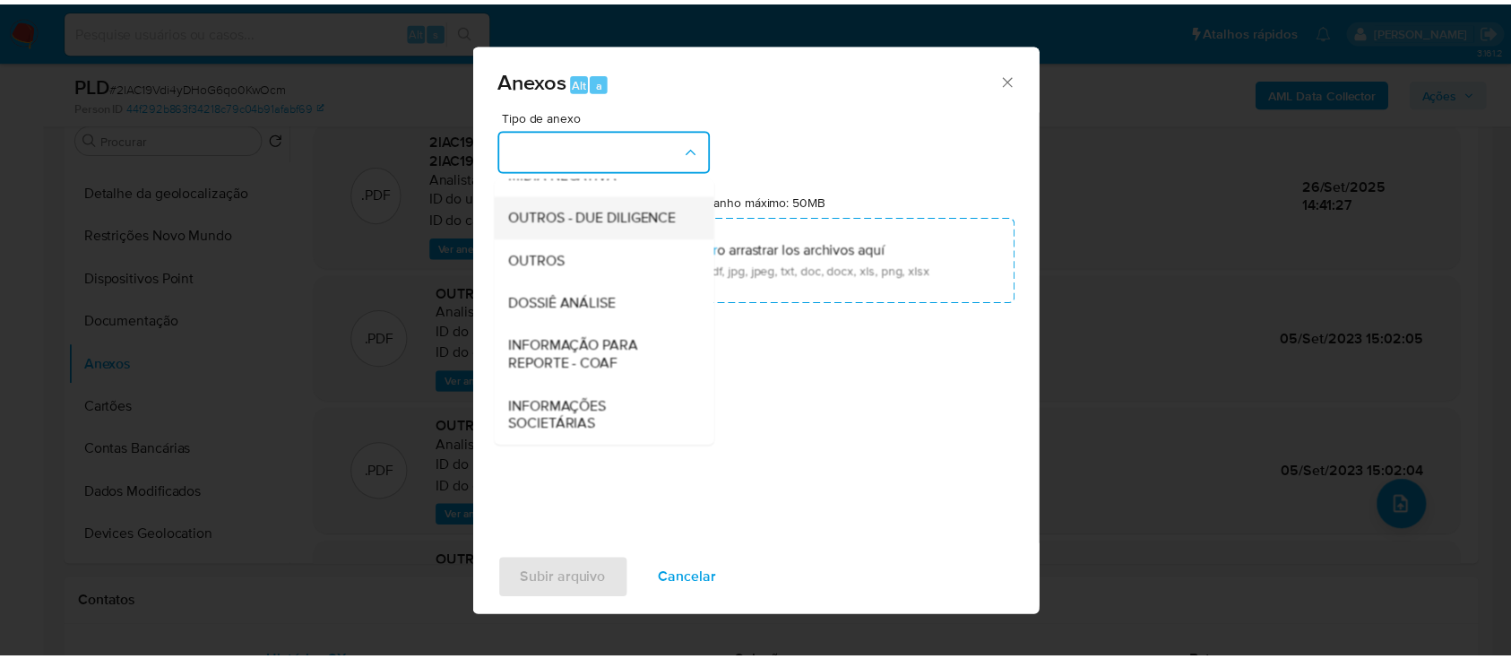
scroll to position [275, 0]
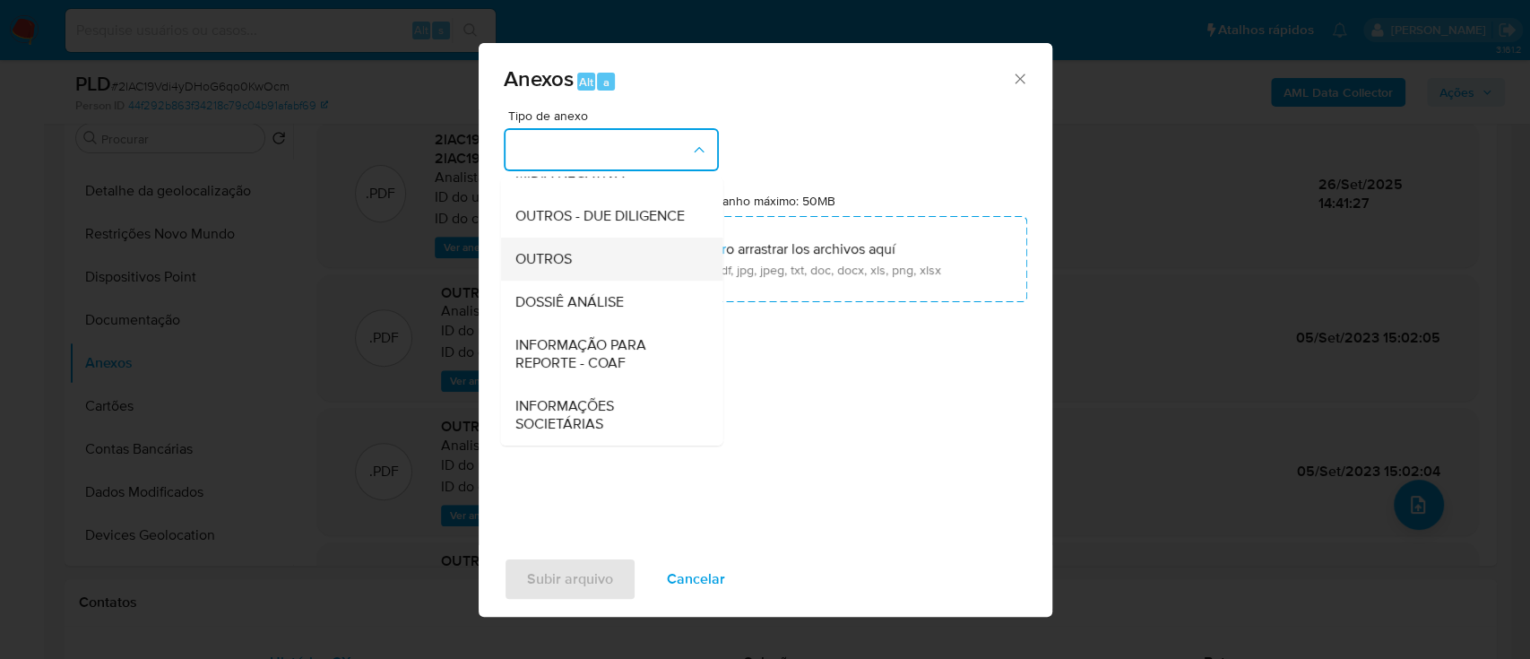
click at [579, 264] on div "OUTROS" at bounding box center [605, 259] width 183 height 43
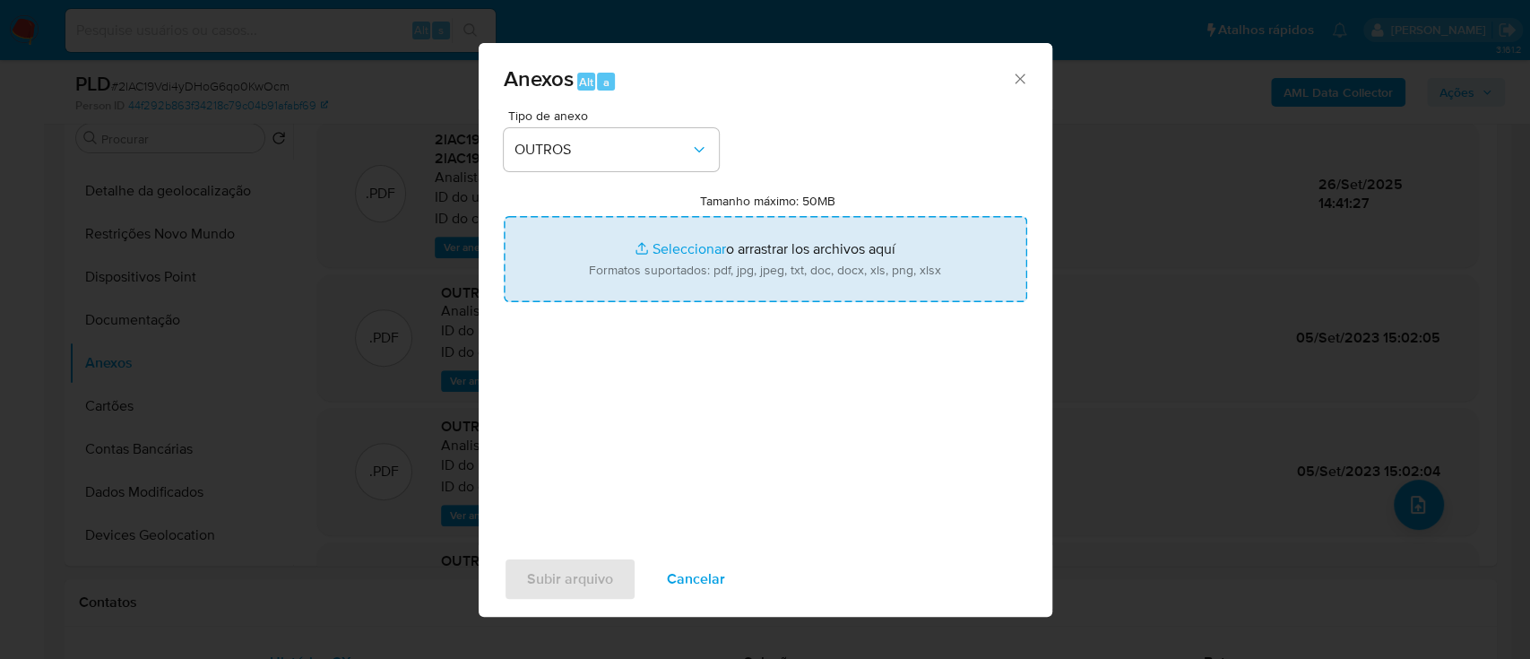
click at [579, 264] on input "Tamanho máximo: 50MB Seleccionar archivos" at bounding box center [765, 259] width 523 height 86
type input "C:\fakepath\SAR - 2lAC19Vdi4yDHoG6qo0KwOcm - CNPJ 38542718000182 - MYSA S_A.pdf"
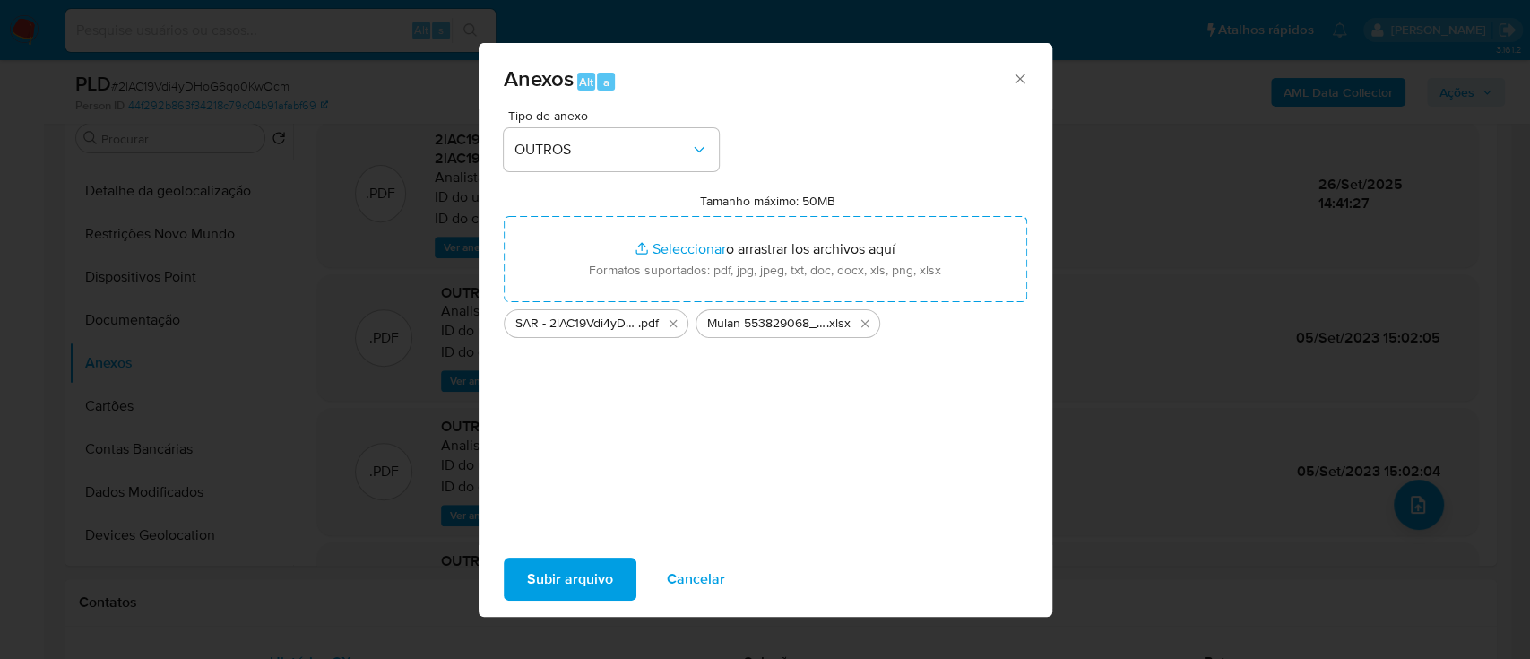
click at [522, 565] on button "Subir arquivo" at bounding box center [570, 579] width 133 height 43
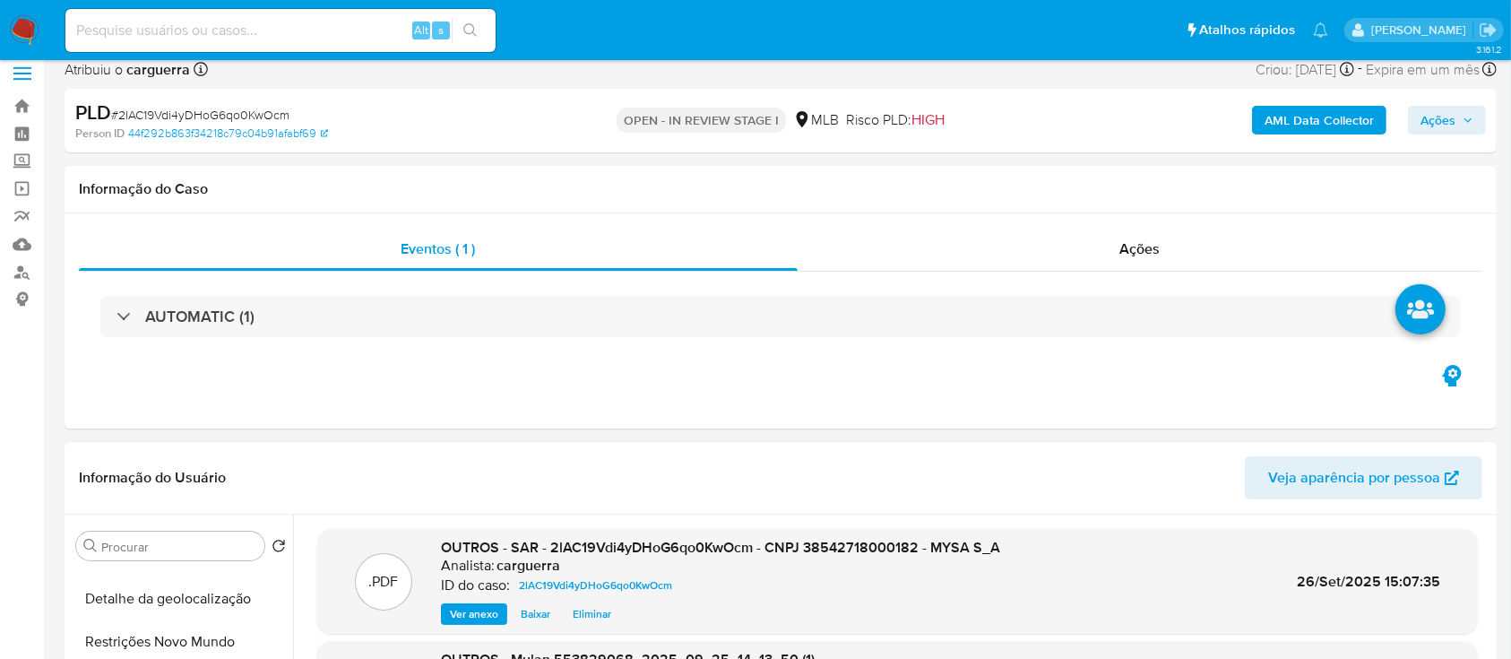
scroll to position [0, 0]
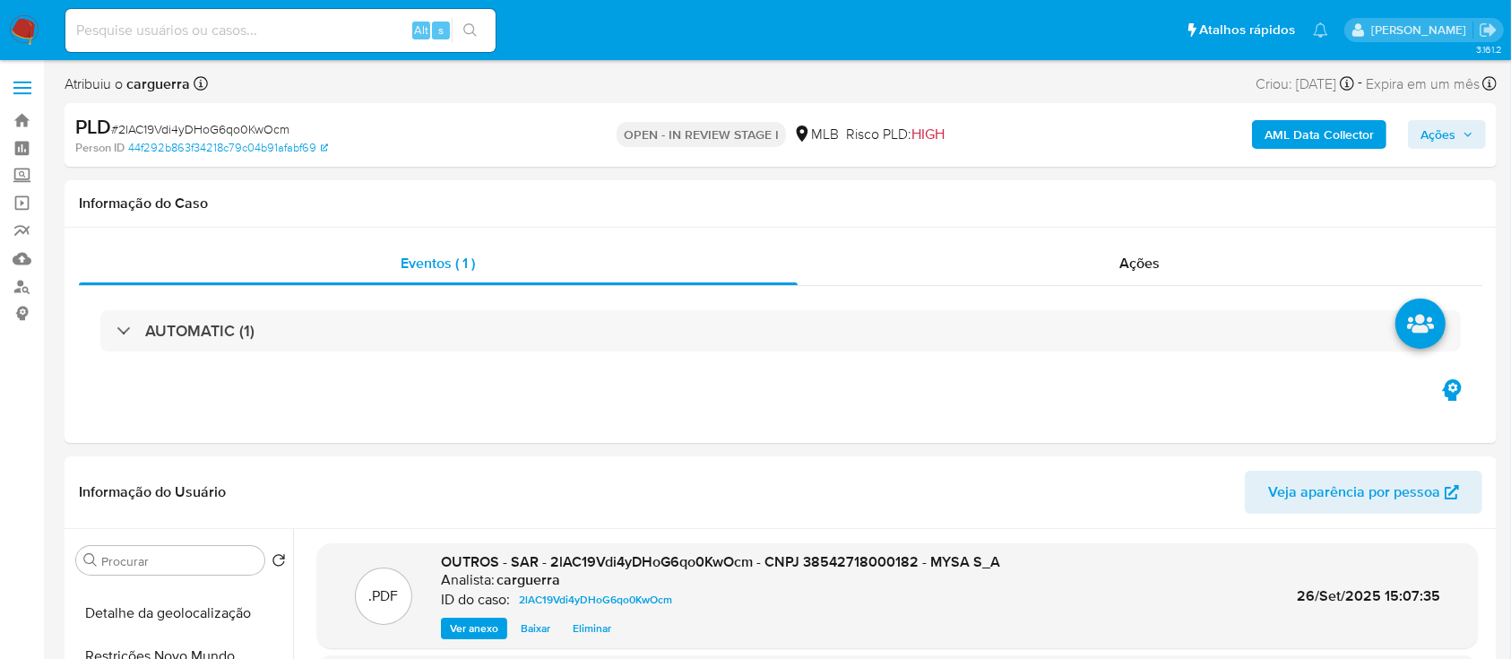
click at [1440, 133] on span "Ações" at bounding box center [1438, 134] width 35 height 29
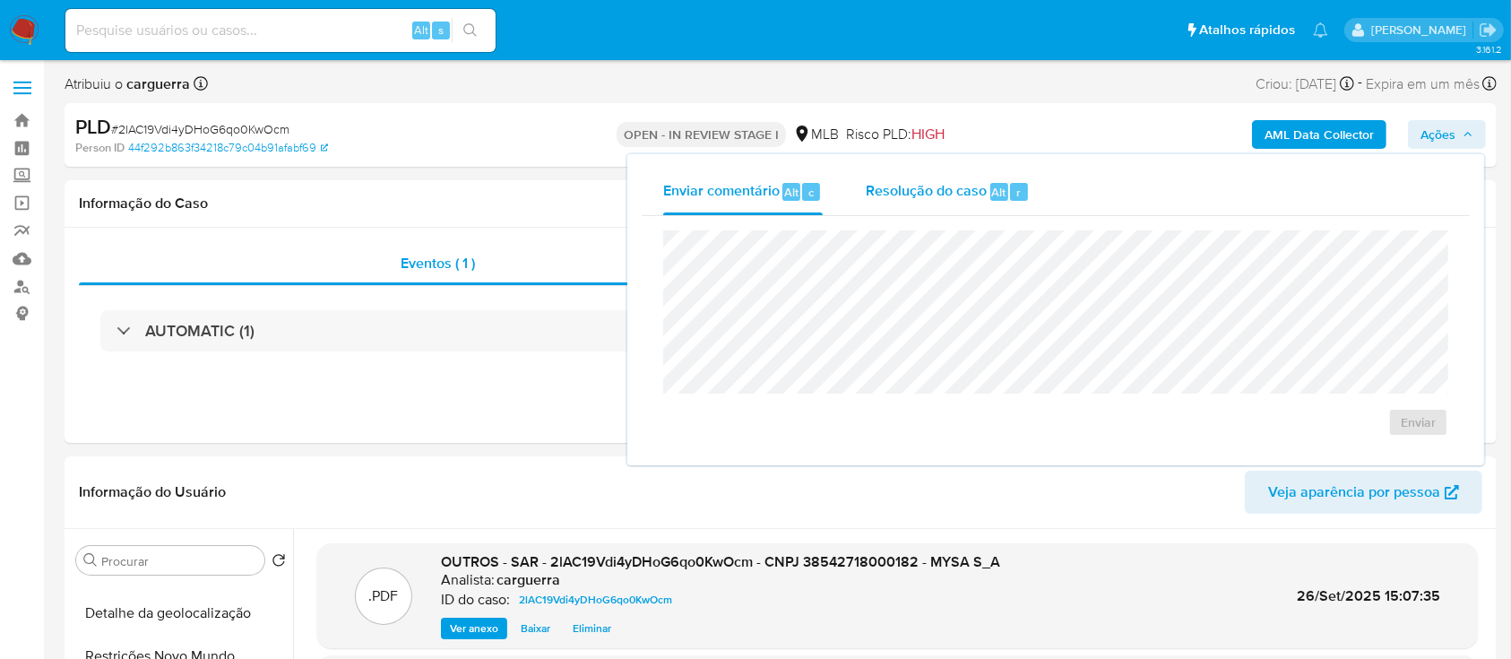
click at [906, 189] on span "Resolução do caso" at bounding box center [926, 191] width 121 height 21
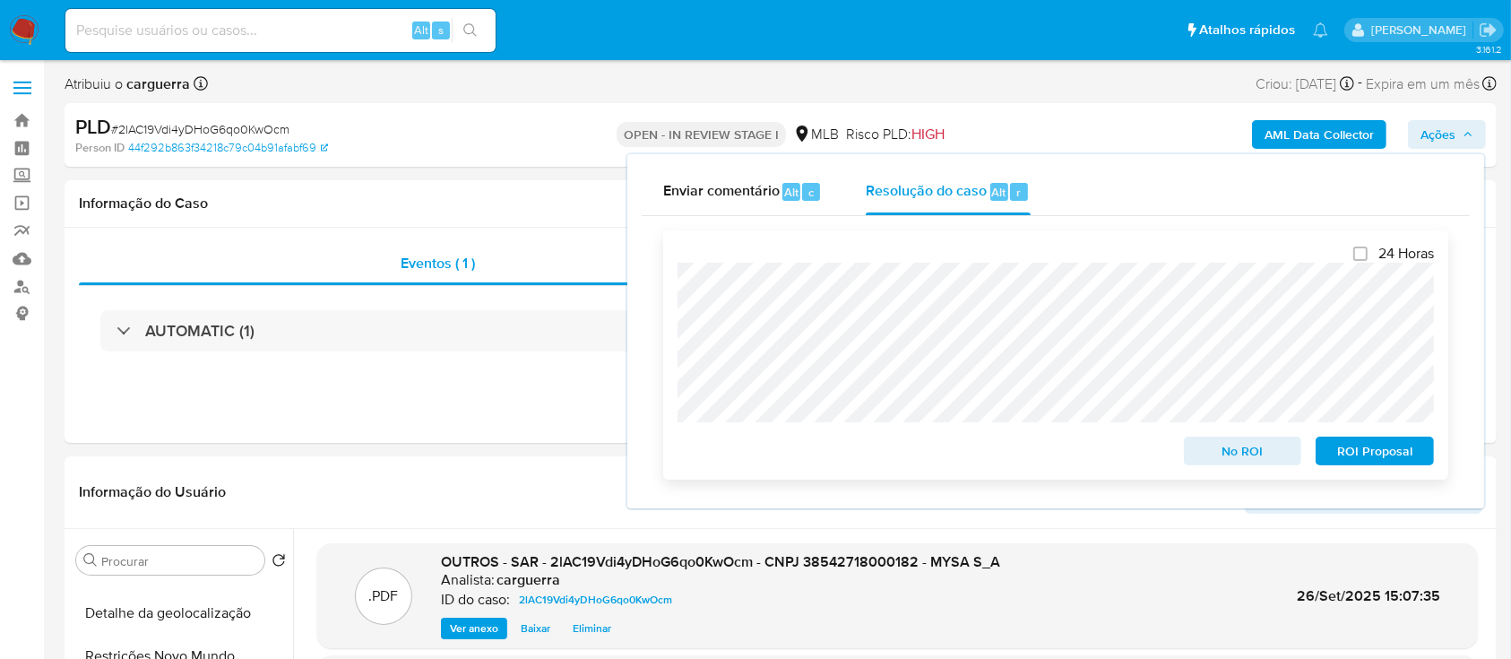
click at [1248, 452] on span "No ROI" at bounding box center [1243, 450] width 93 height 25
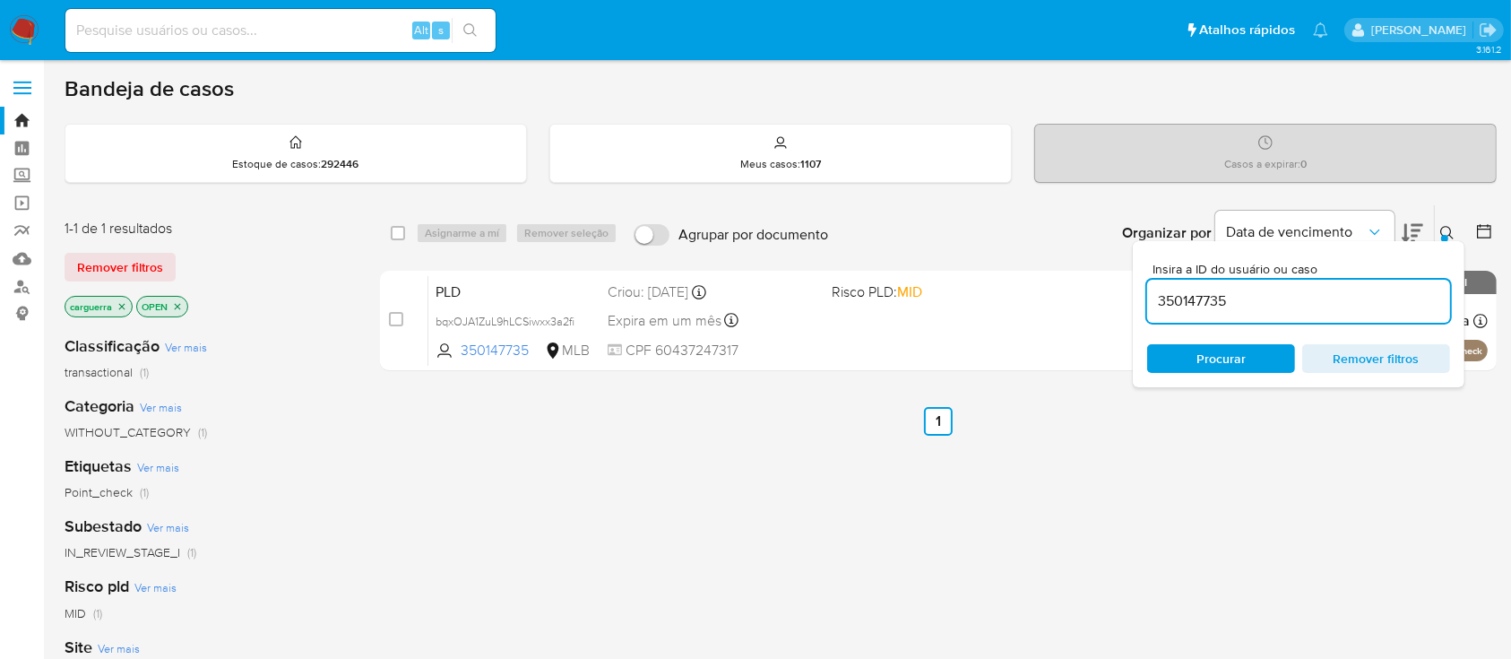
click at [1391, 362] on span "Remover filtros" at bounding box center [1376, 358] width 123 height 25
click at [24, 136] on link "Painel" at bounding box center [106, 148] width 213 height 28
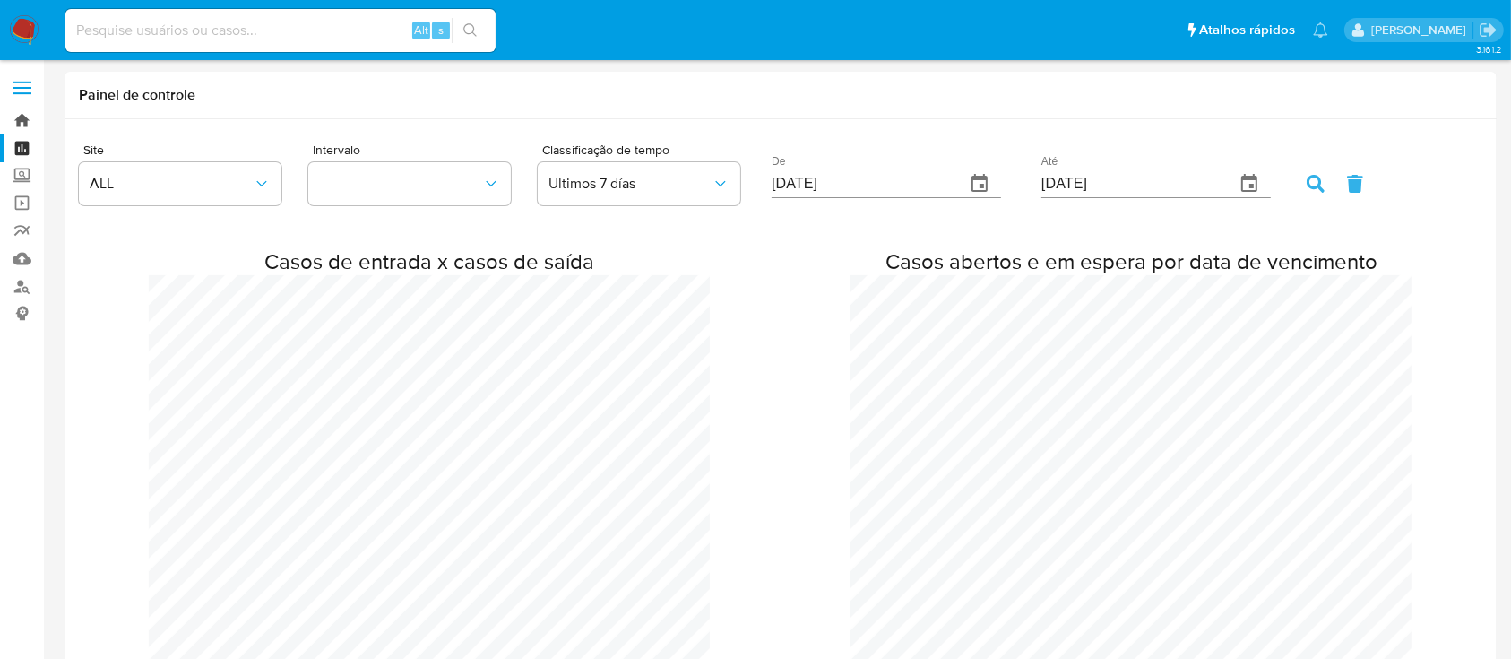
click at [30, 119] on link "Bandeja" at bounding box center [106, 121] width 213 height 28
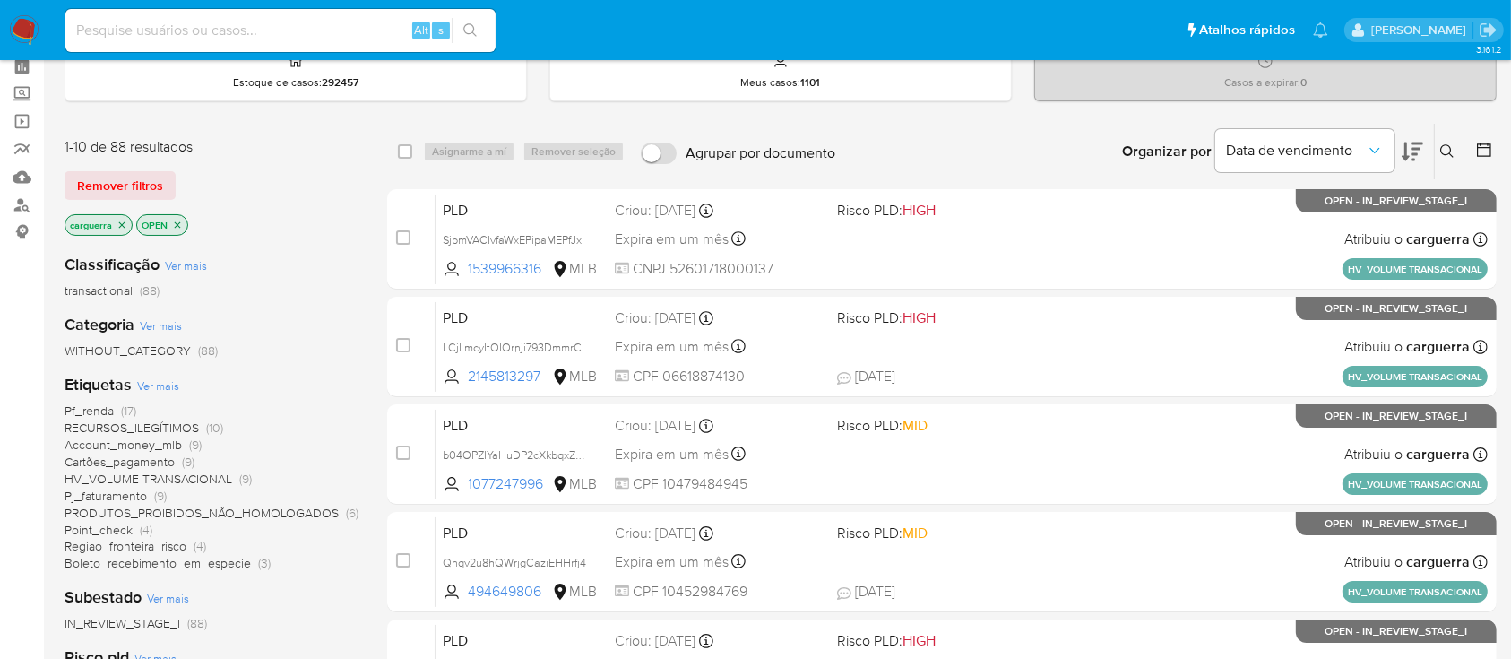
scroll to position [119, 0]
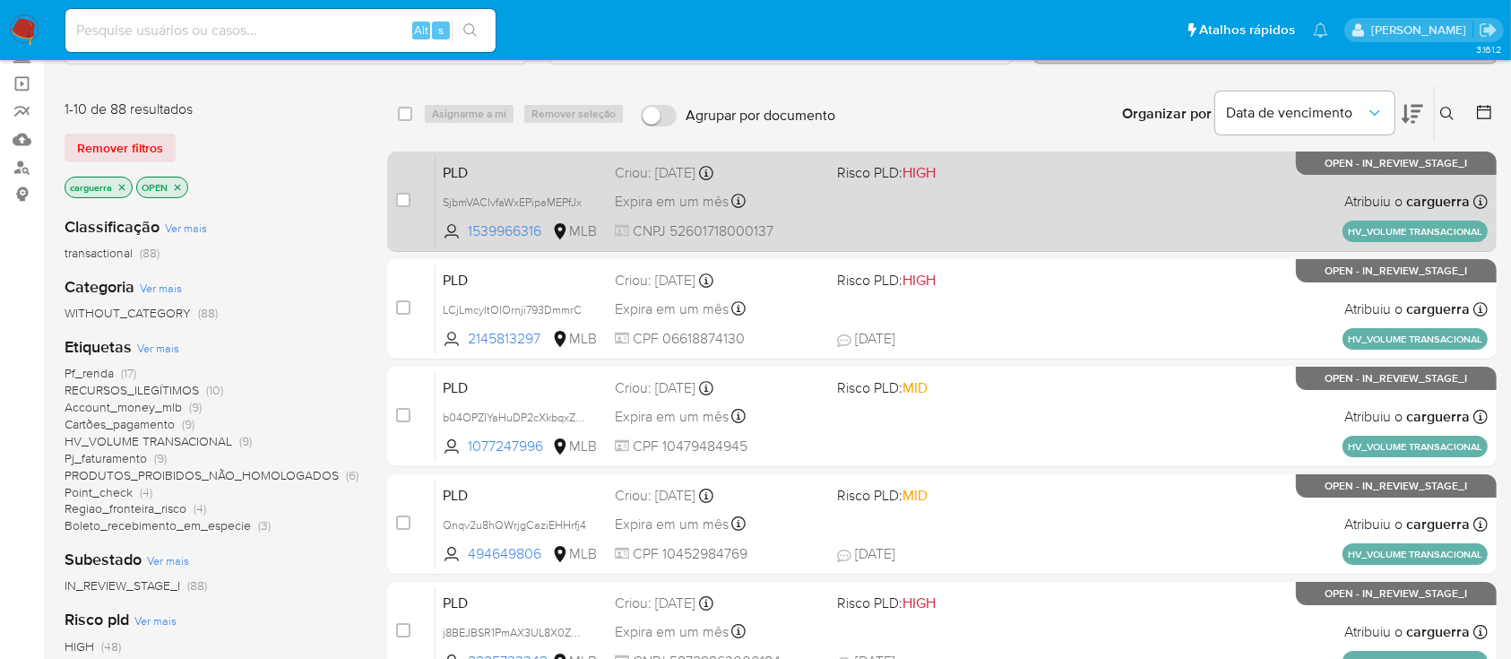
click at [1131, 205] on div "PLD SjbmVACIvfaWxEPipaMEPfJx 1539966316 MLB Risco PLD: HIGH Criou: 12/09/2025 C…" at bounding box center [962, 201] width 1052 height 91
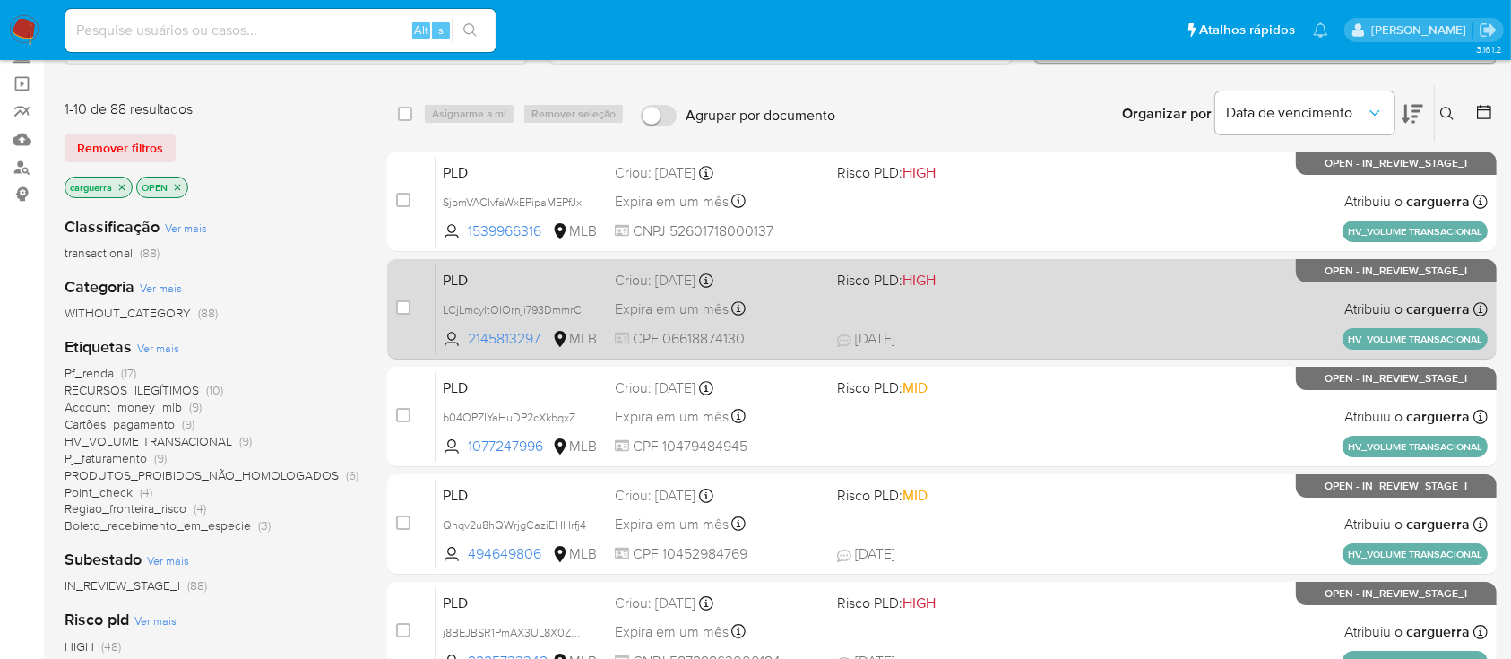
click at [1216, 318] on div "PLD LCjLmcyItOIOrnji793DmmrC 2145813297 MLB Risco PLD: HIGH Criou: 12/09/2025 C…" at bounding box center [962, 309] width 1052 height 91
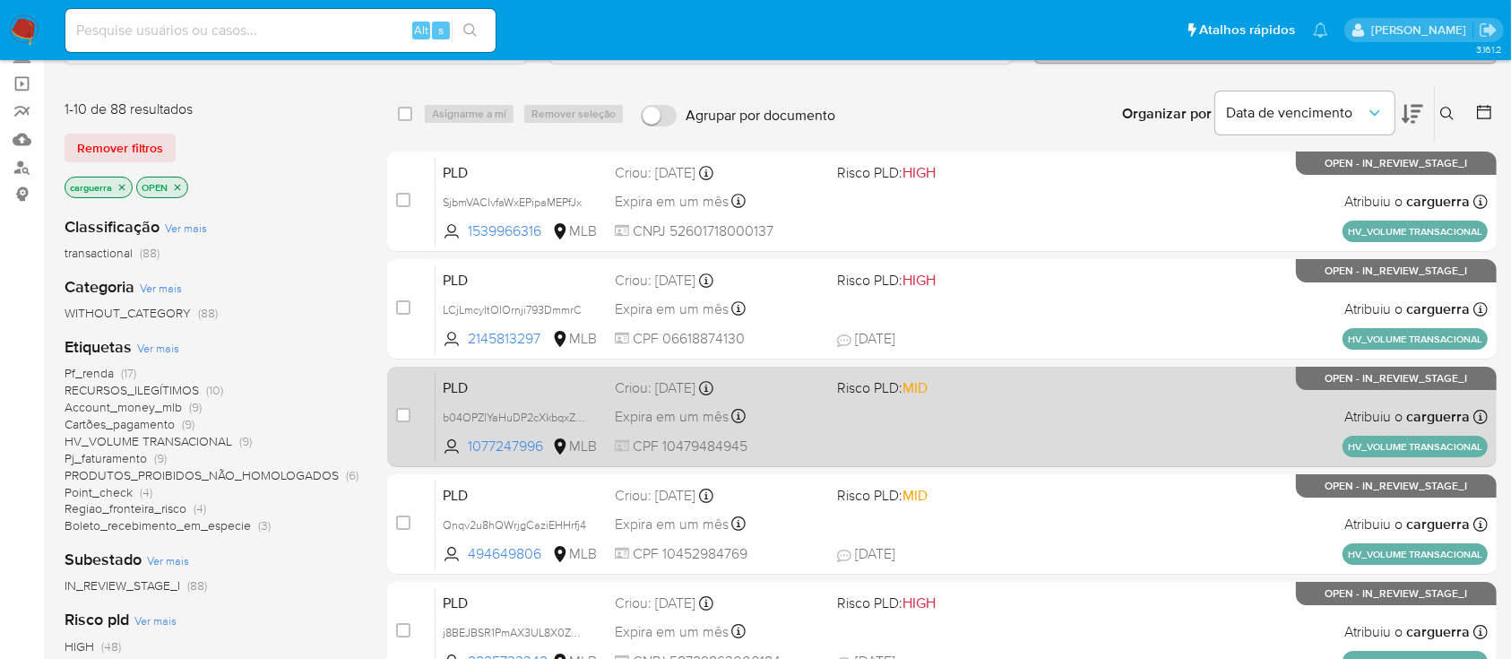
click at [1206, 444] on div "PLD b04OPZIYaHuDP2cXkbqxZBqF 1077247996 MLB Risco PLD: MID Criou: 12/09/2025 Cr…" at bounding box center [962, 416] width 1052 height 91
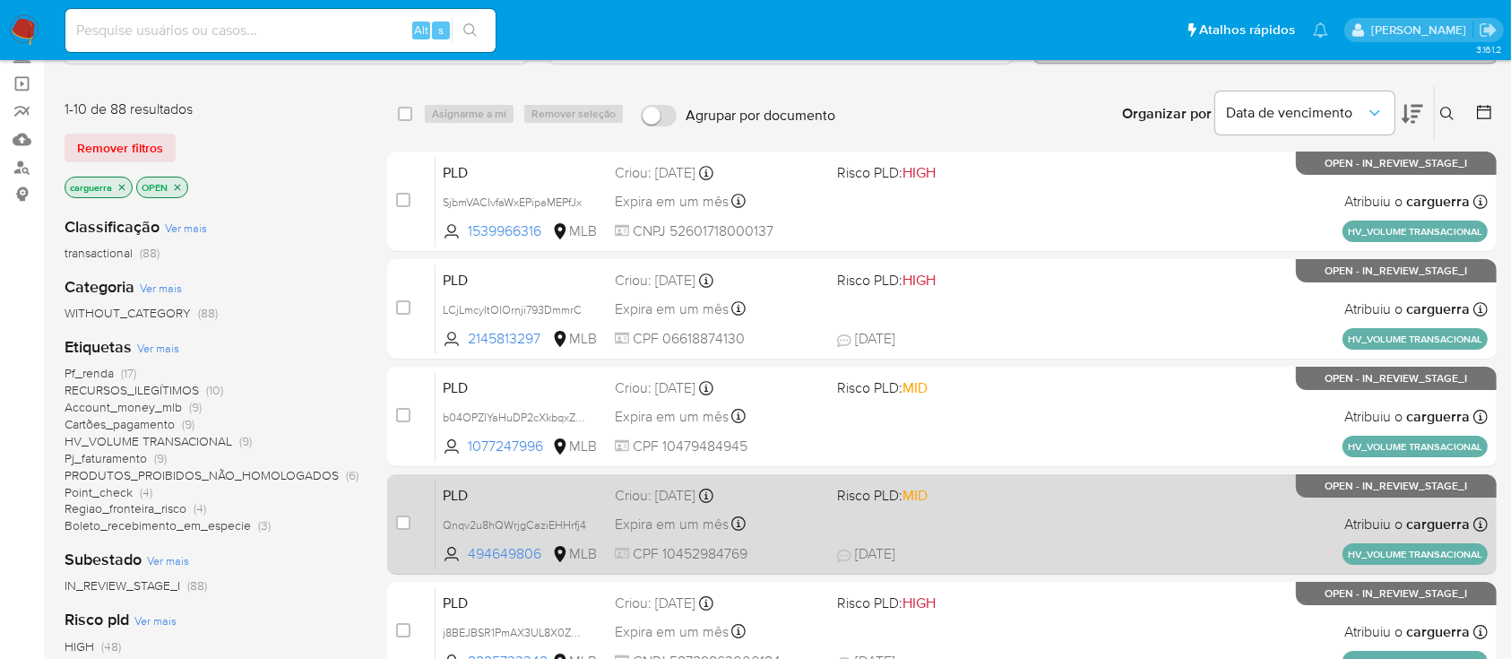
click at [1127, 488] on div "PLD Qnqv2u8hQWrjgCaziEHHrfj4 494649806 MLB Risco PLD: MID Criou: 12/09/2025 Cri…" at bounding box center [962, 524] width 1052 height 91
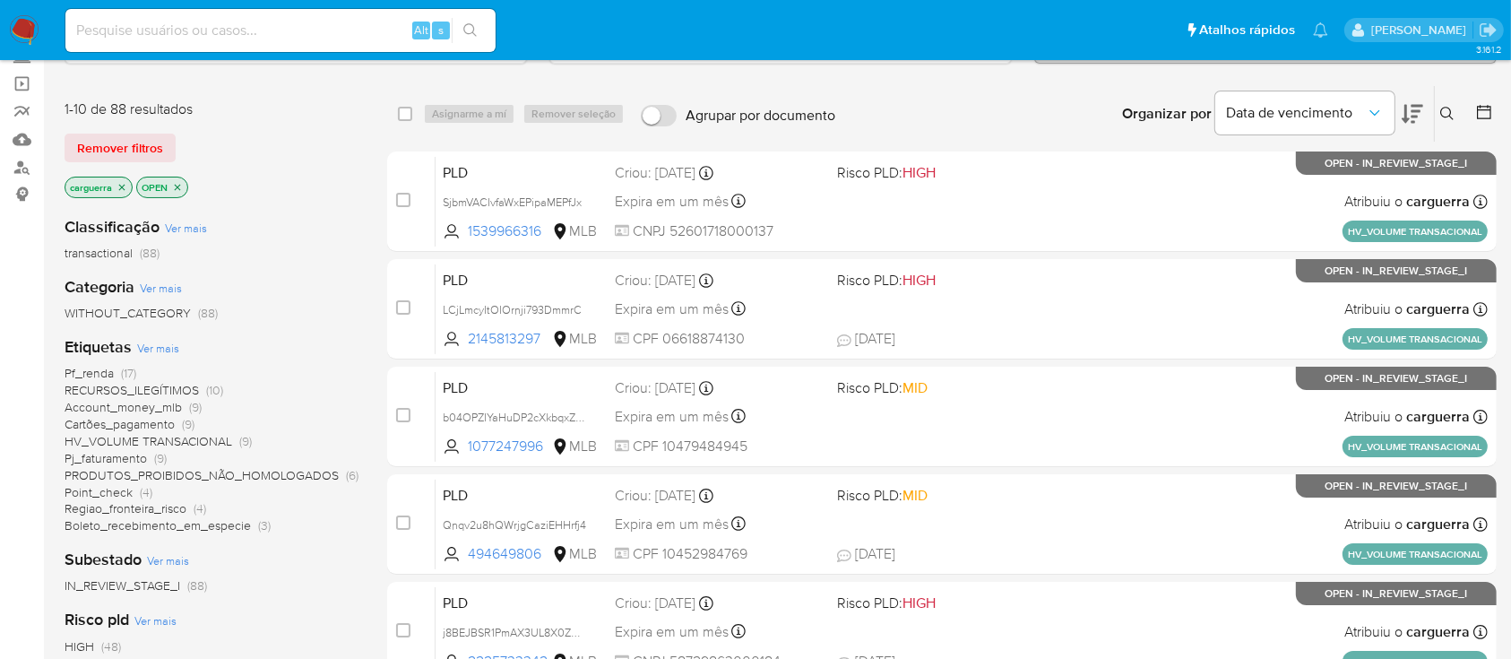
click at [108, 455] on span "Pj_faturamento" at bounding box center [106, 458] width 82 height 18
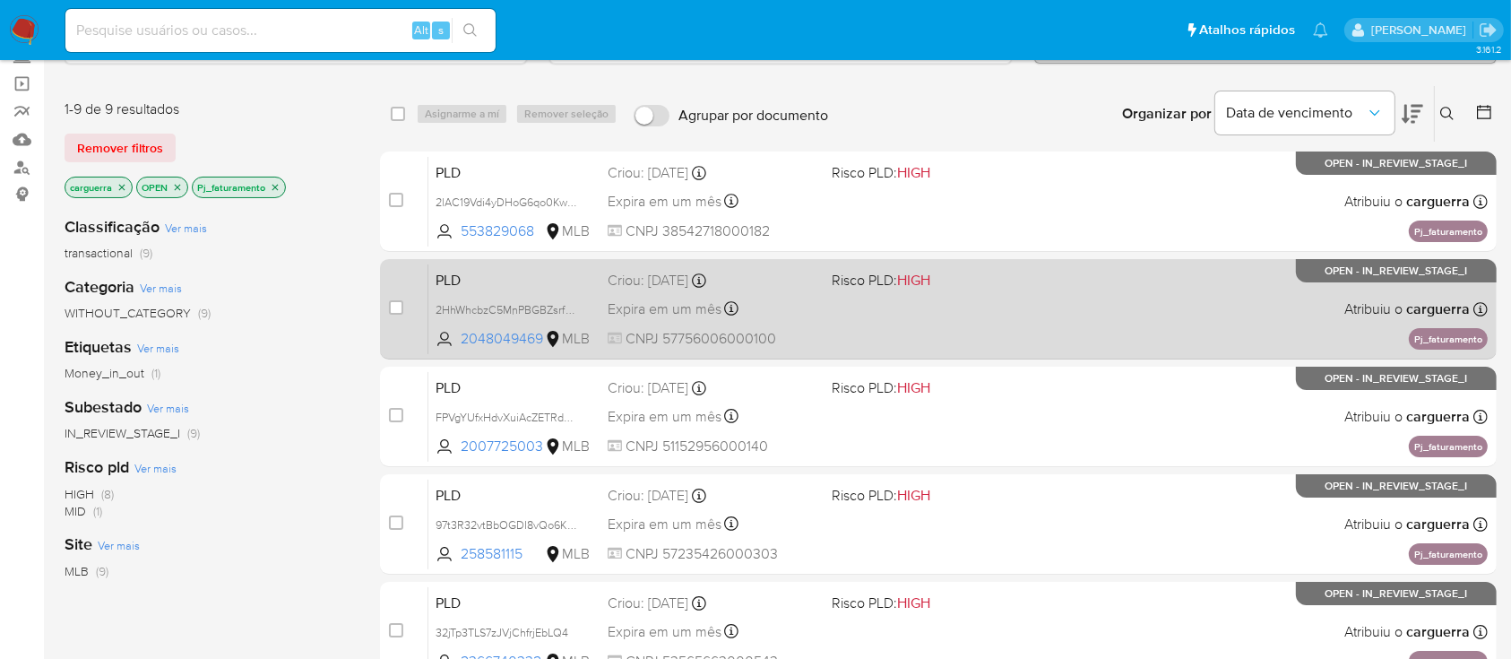
click at [985, 326] on div "PLD 2HhWhcbzC5MnPBGBZsrfVGGt 2048049469 MLB Risco PLD: HIGH Criou: 12/09/2025 C…" at bounding box center [957, 309] width 1059 height 91
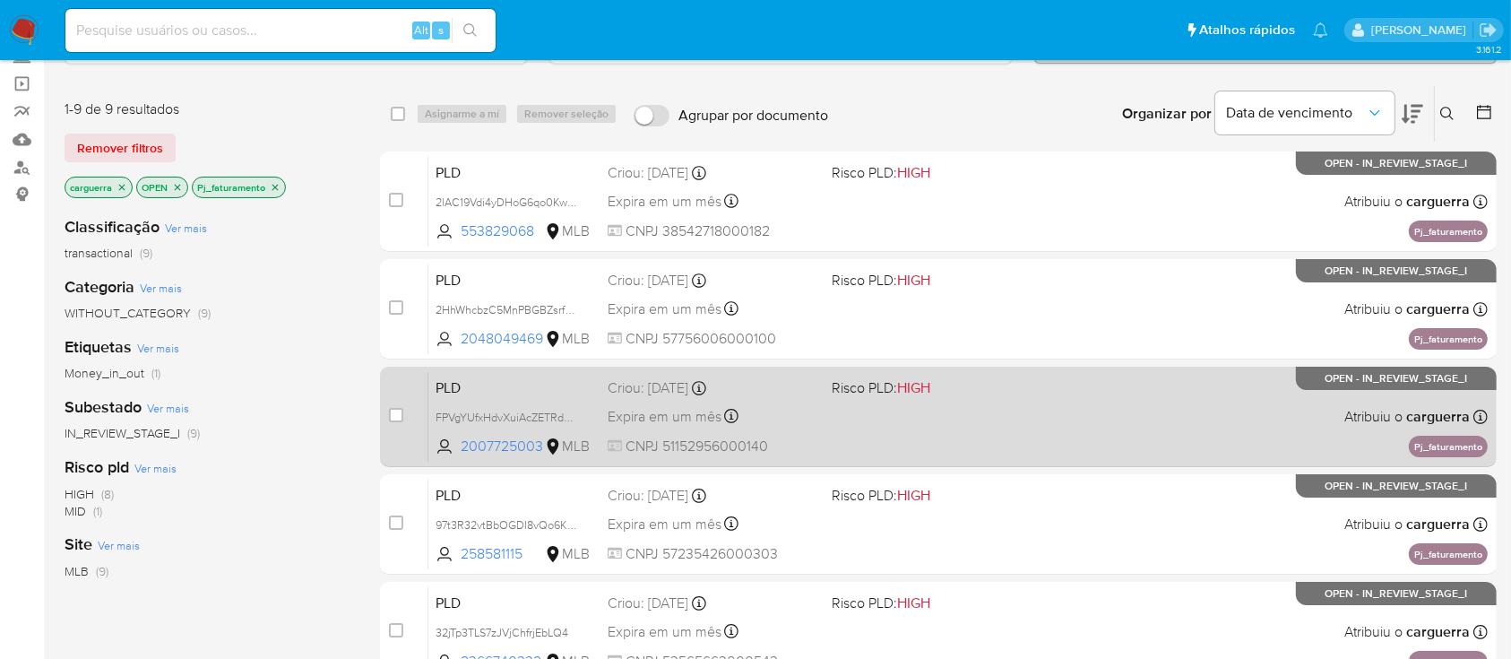
click at [1086, 418] on div "PLD FPVgYUfxHdvXuiAcZETRdWy9 2007725003 MLB Risco PLD: HIGH Criou: 12/09/2025 C…" at bounding box center [957, 416] width 1059 height 91
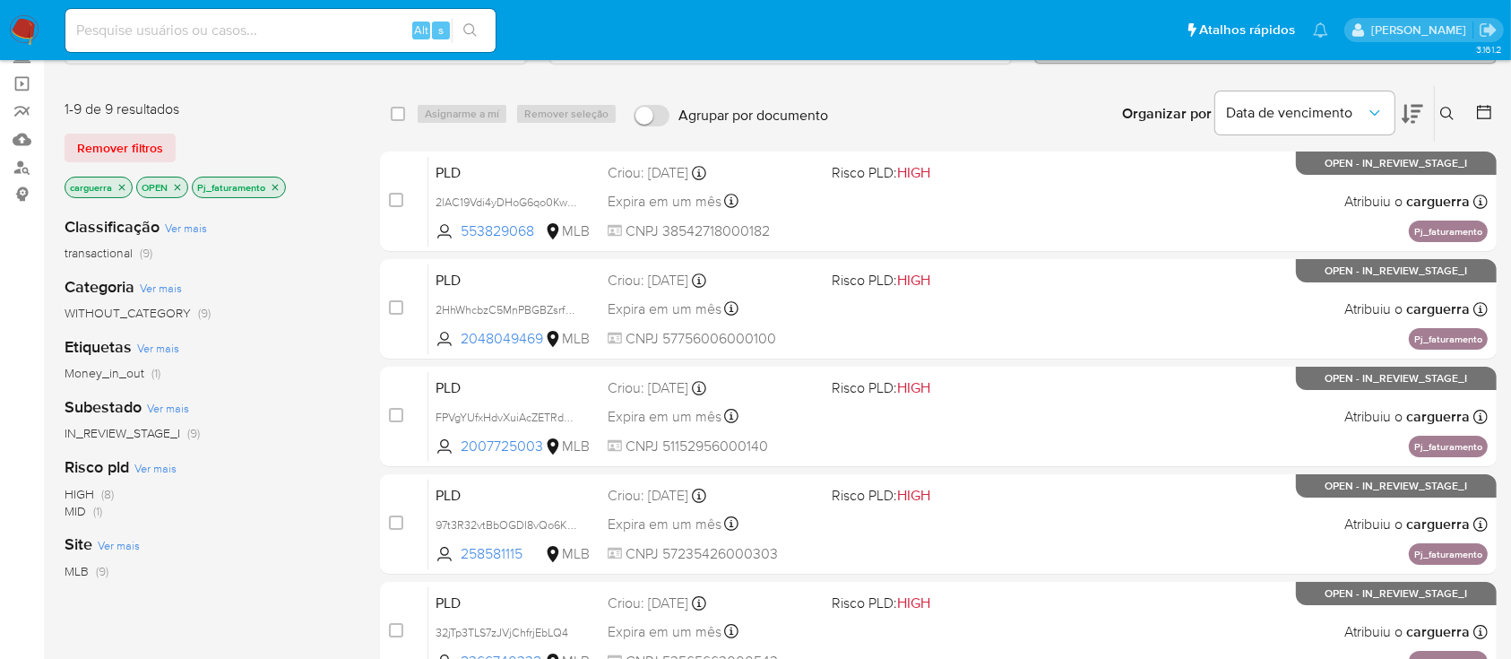
click at [272, 184] on icon "close-filter" at bounding box center [275, 187] width 6 height 6
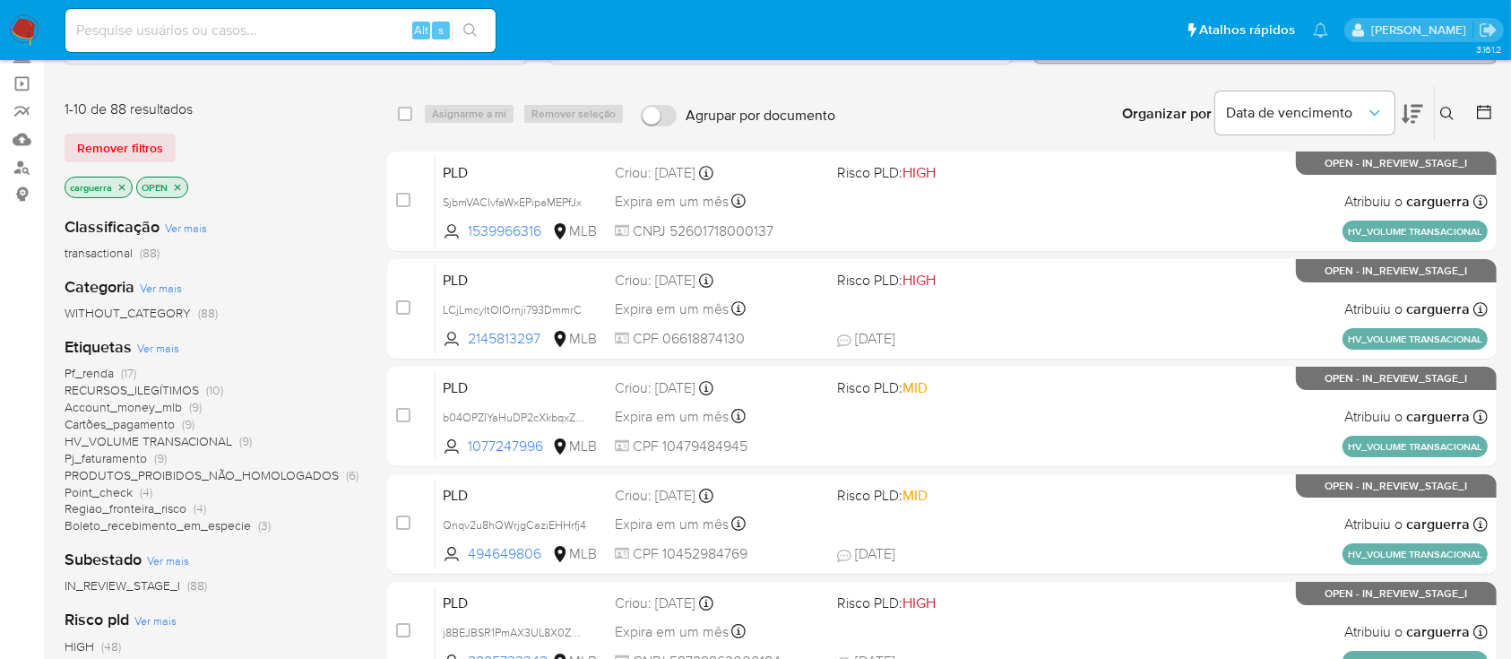
click at [204, 379] on div "Pf_renda (17) RECURSOS_ILEGÍTIMOS (10) Account_money_mlb (9) Cartões_pagamento …" at bounding box center [212, 449] width 294 height 169
click at [206, 384] on span "(10)" at bounding box center [214, 390] width 17 height 18
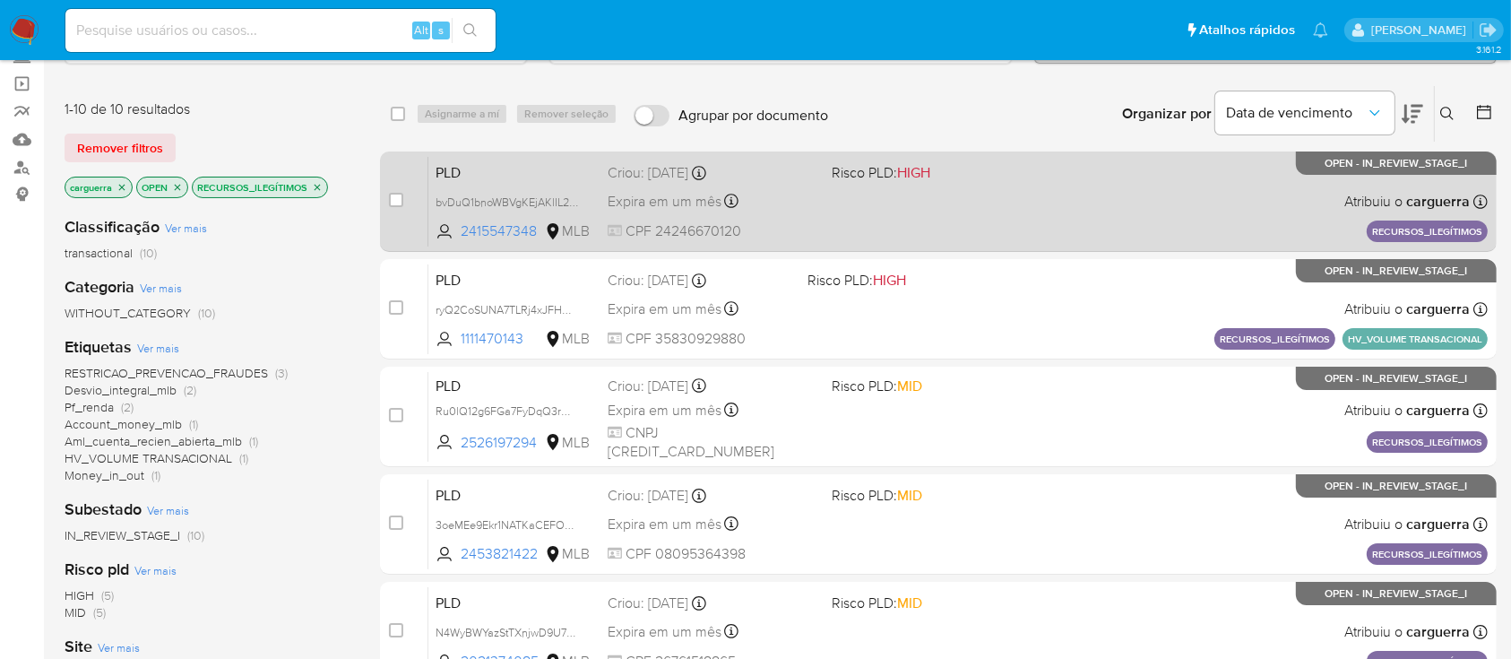
click at [868, 216] on div "PLD bvDuQ1bnoWBVgKEjAKlIL2MO 2415547348 MLB Risco PLD: HIGH Criou: 12/09/2025 C…" at bounding box center [957, 201] width 1059 height 91
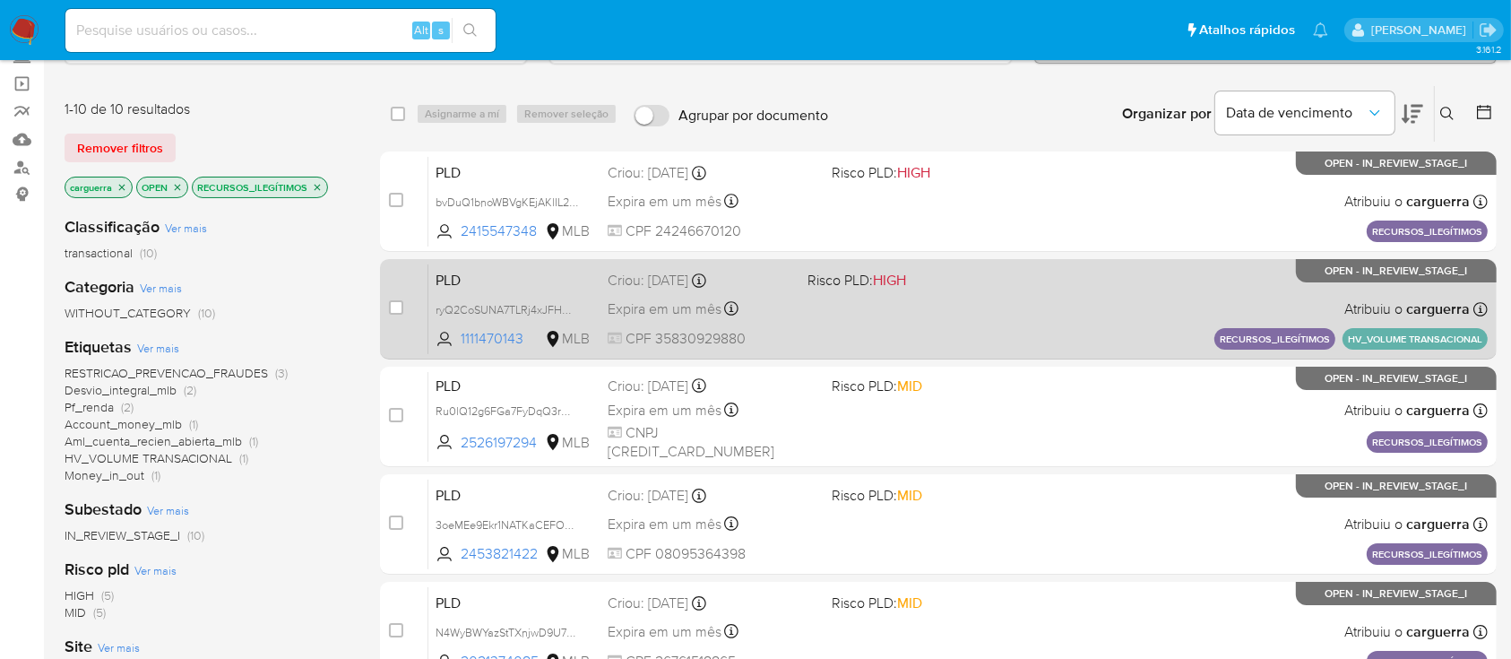
click at [1064, 301] on div "PLD ryQ2CoSUNA7TLRj4xJFHOx68 1111470143 MLB Risco PLD: HIGH Criou: 12/09/2025 C…" at bounding box center [957, 309] width 1059 height 91
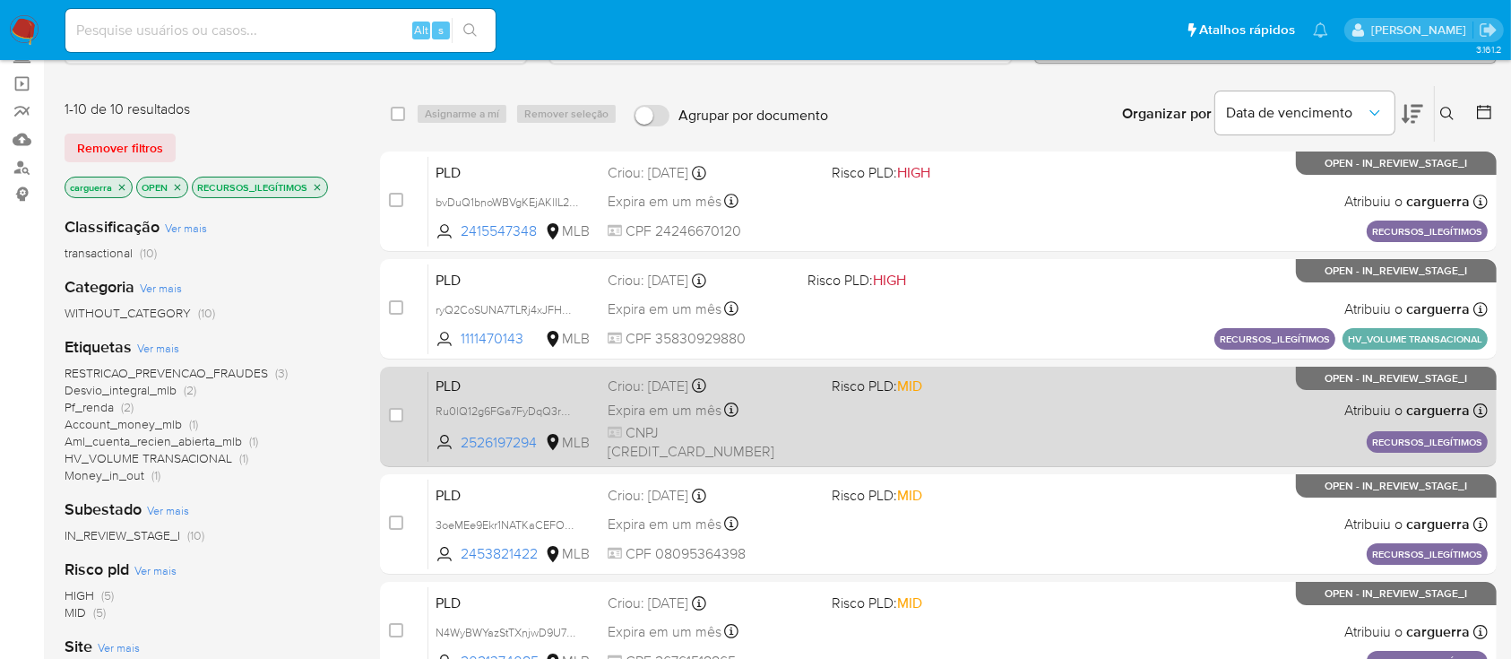
click at [1064, 393] on div "PLD Ru0lQ12g6FGa7FyDqQ3rMZZi 2526197294 MLB Risco PLD: MID Criou: 12/09/2025 Cr…" at bounding box center [957, 416] width 1059 height 91
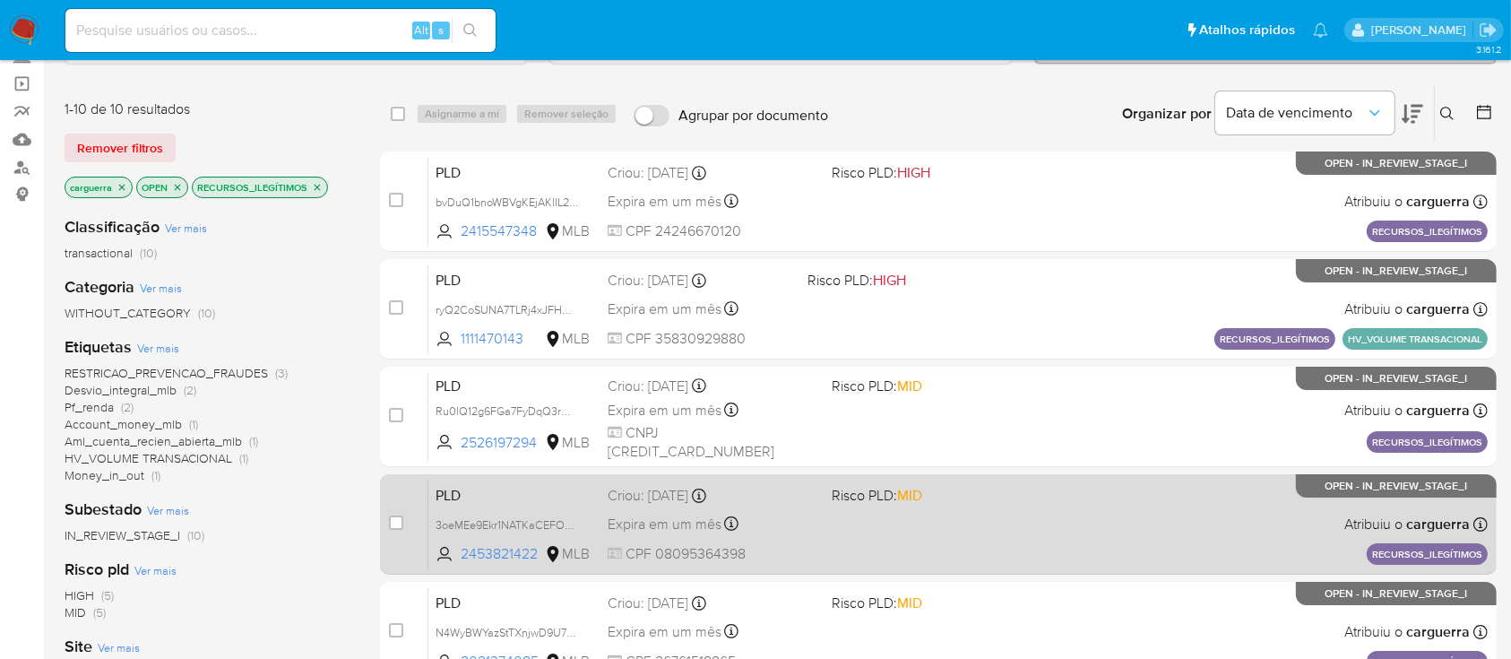
click at [1092, 506] on div "PLD 3oeMEe9Ekr1NATKaCEFO5HpT 2453821422 MLB Risco PLD: MID Criou: 12/09/2025 Cr…" at bounding box center [957, 524] width 1059 height 91
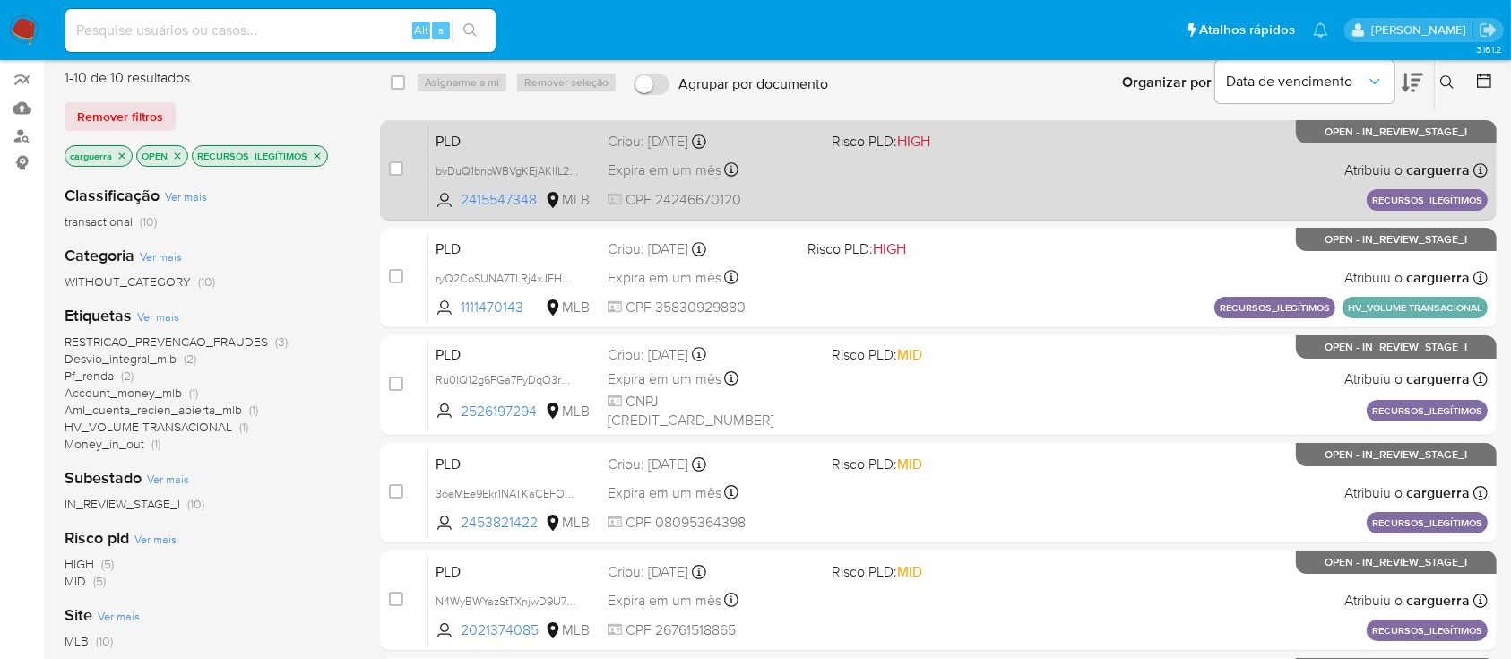
scroll to position [238, 0]
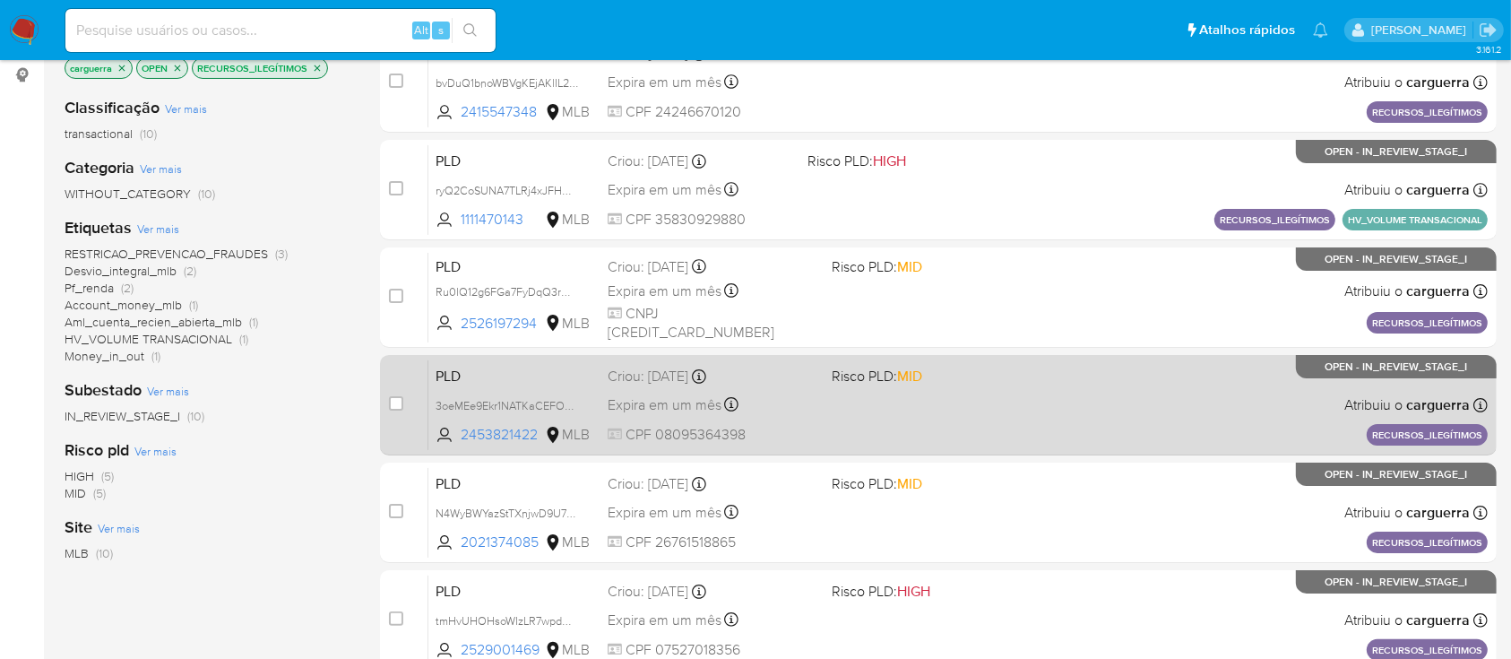
click at [1059, 412] on div "PLD 3oeMEe9Ekr1NATKaCEFO5HpT 2453821422 MLB Risco PLD: MID Criou: 12/09/2025 Cr…" at bounding box center [957, 404] width 1059 height 91
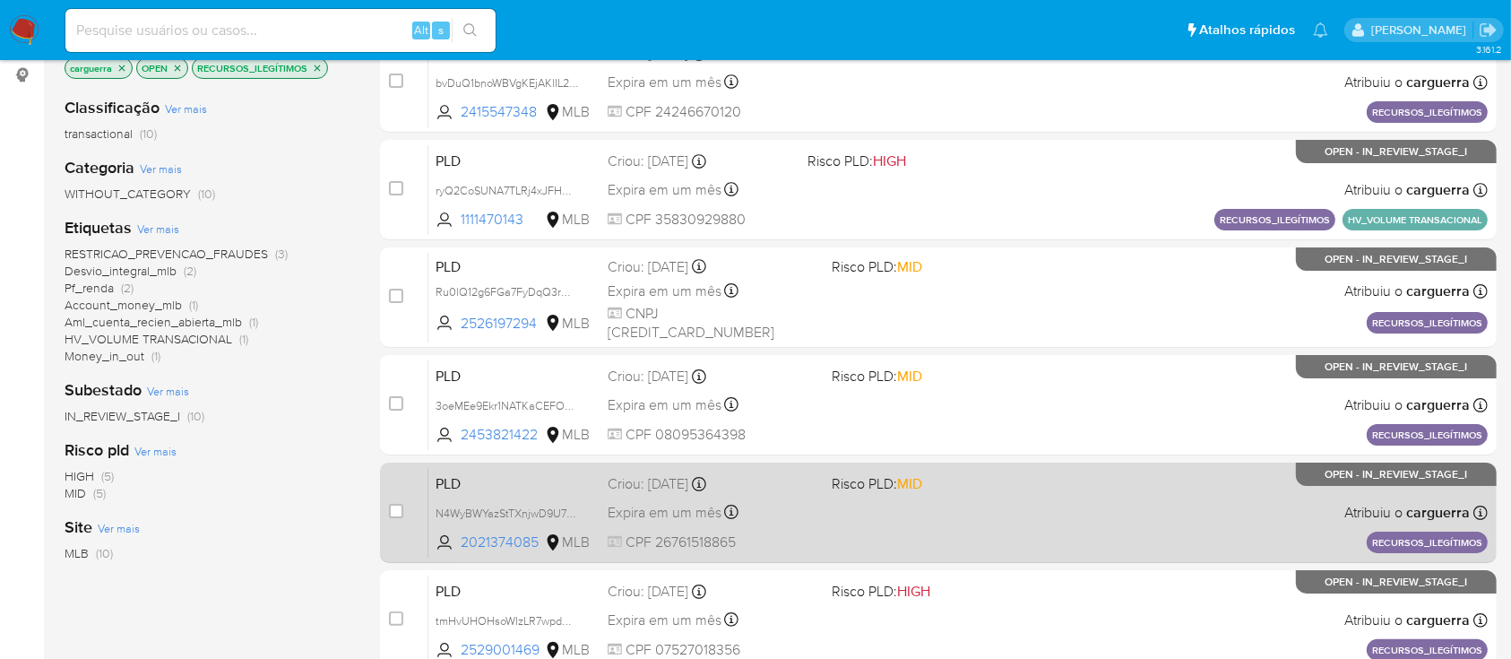
click at [1223, 502] on div "PLD N4WyBWYazStTXnjwD9U7xlPO 2021374085 MLB Risco PLD: MID Criou: 12/09/2025 Cr…" at bounding box center [957, 512] width 1059 height 91
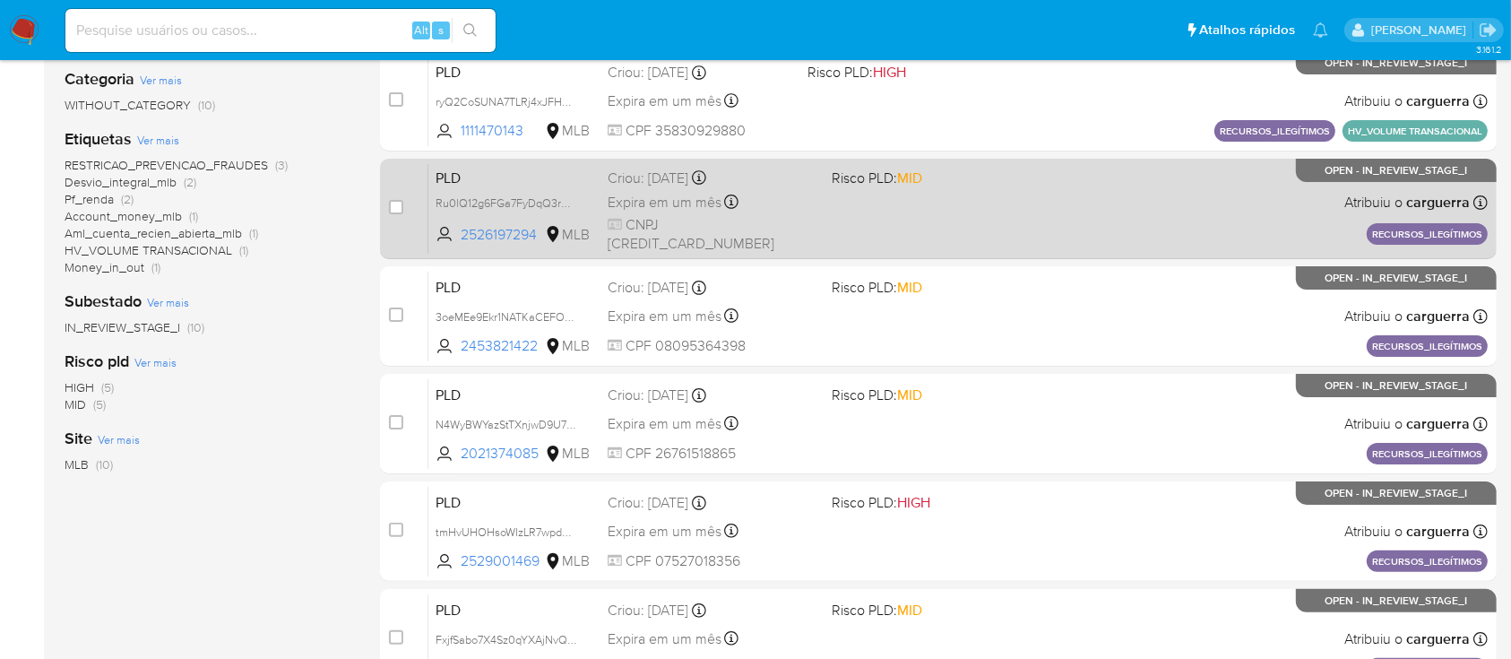
scroll to position [359, 0]
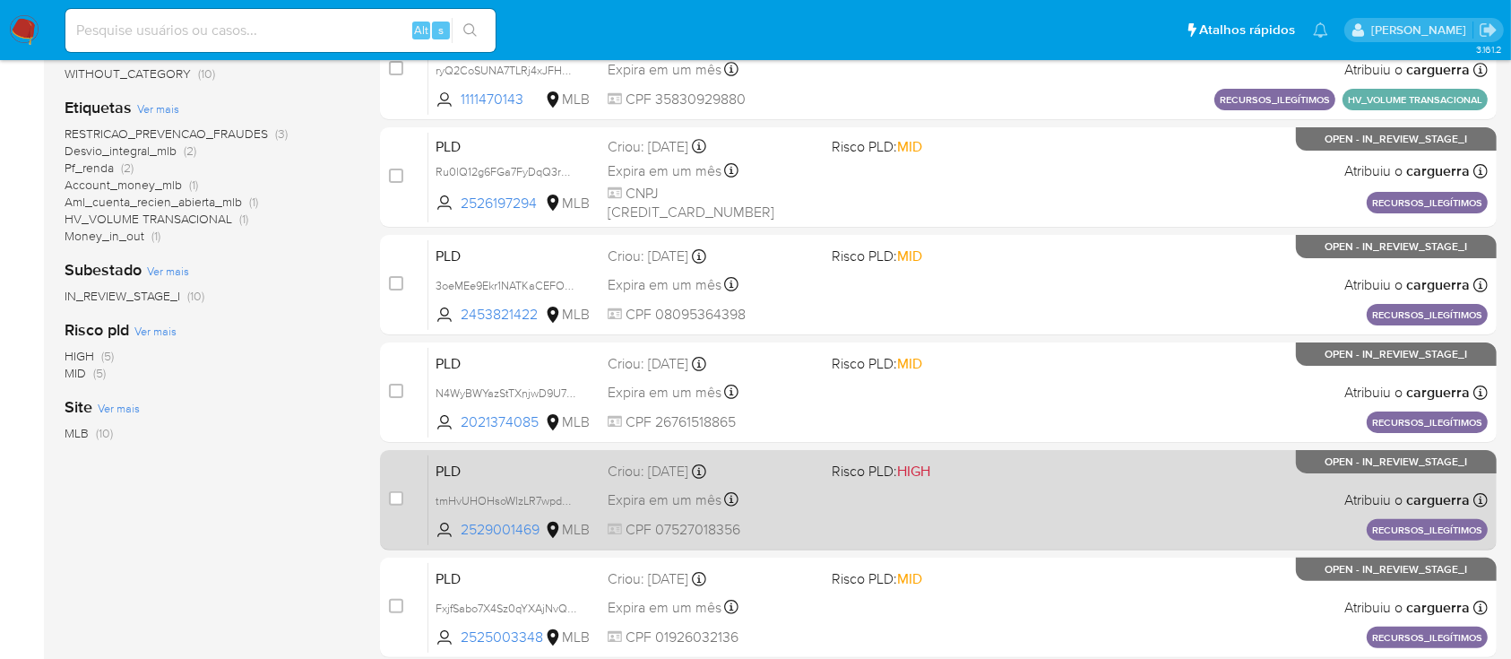
click at [1104, 467] on div "PLD tmHvUHOHsoWIzLR7wpdGrRK1 2529001469 MLB Risco PLD: HIGH Criou: 12/09/2025 C…" at bounding box center [957, 499] width 1059 height 91
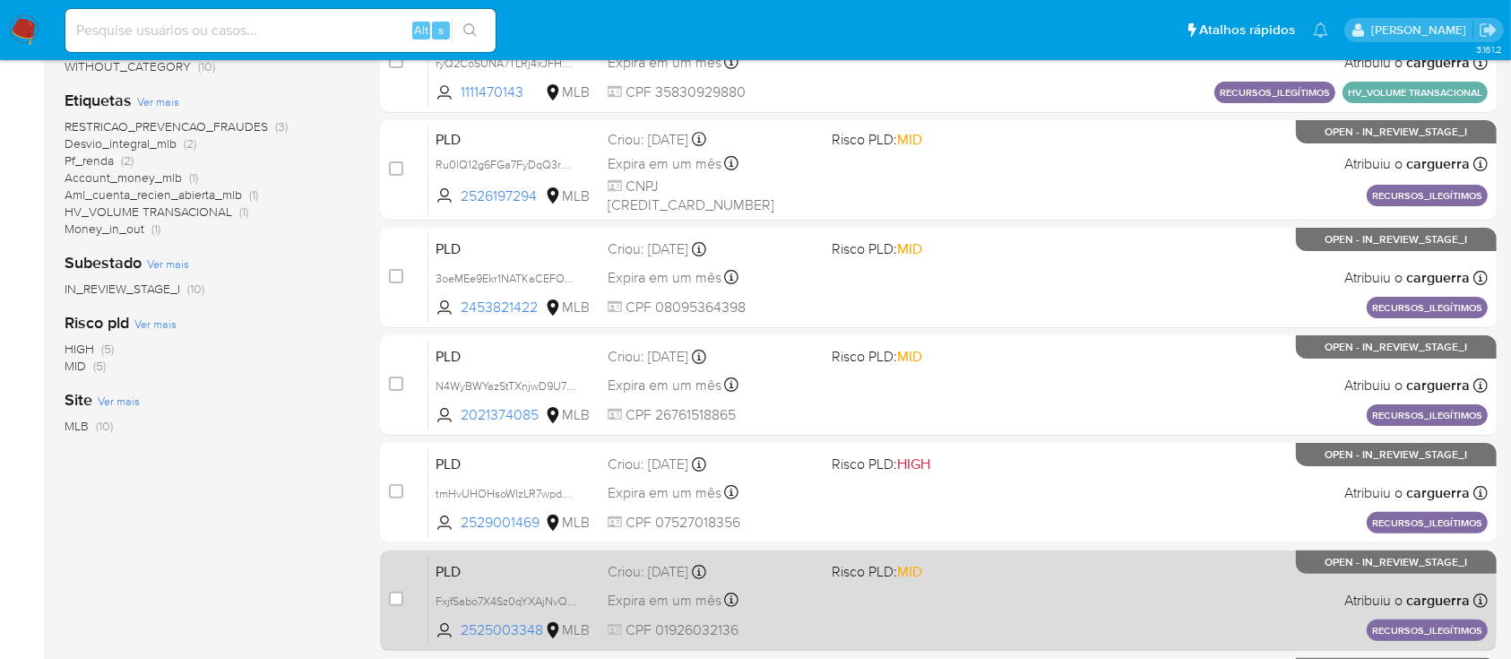
scroll to position [597, 0]
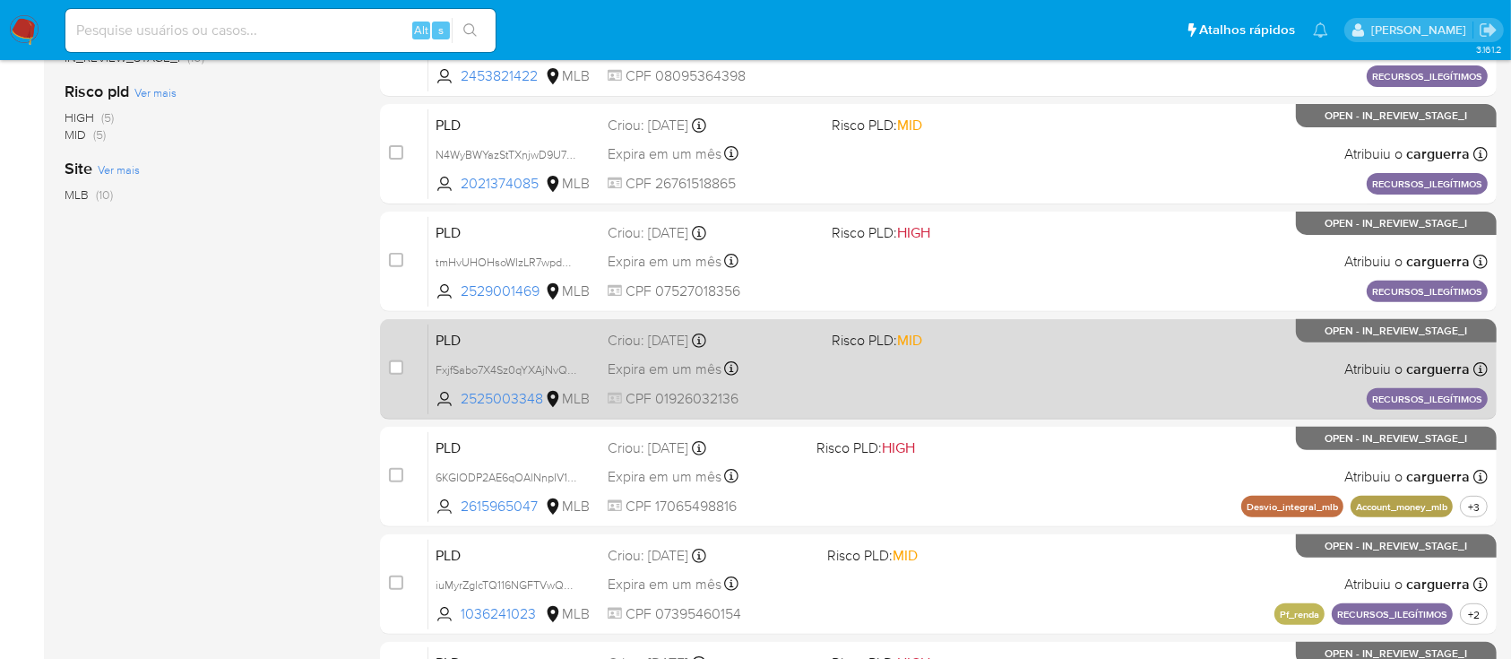
click at [1164, 365] on div "PLD FxjfSabo7X4Sz0qYXAjNvQeB 2525003348 MLB Risco PLD: MID Criou: 12/09/2025 Cr…" at bounding box center [957, 369] width 1059 height 91
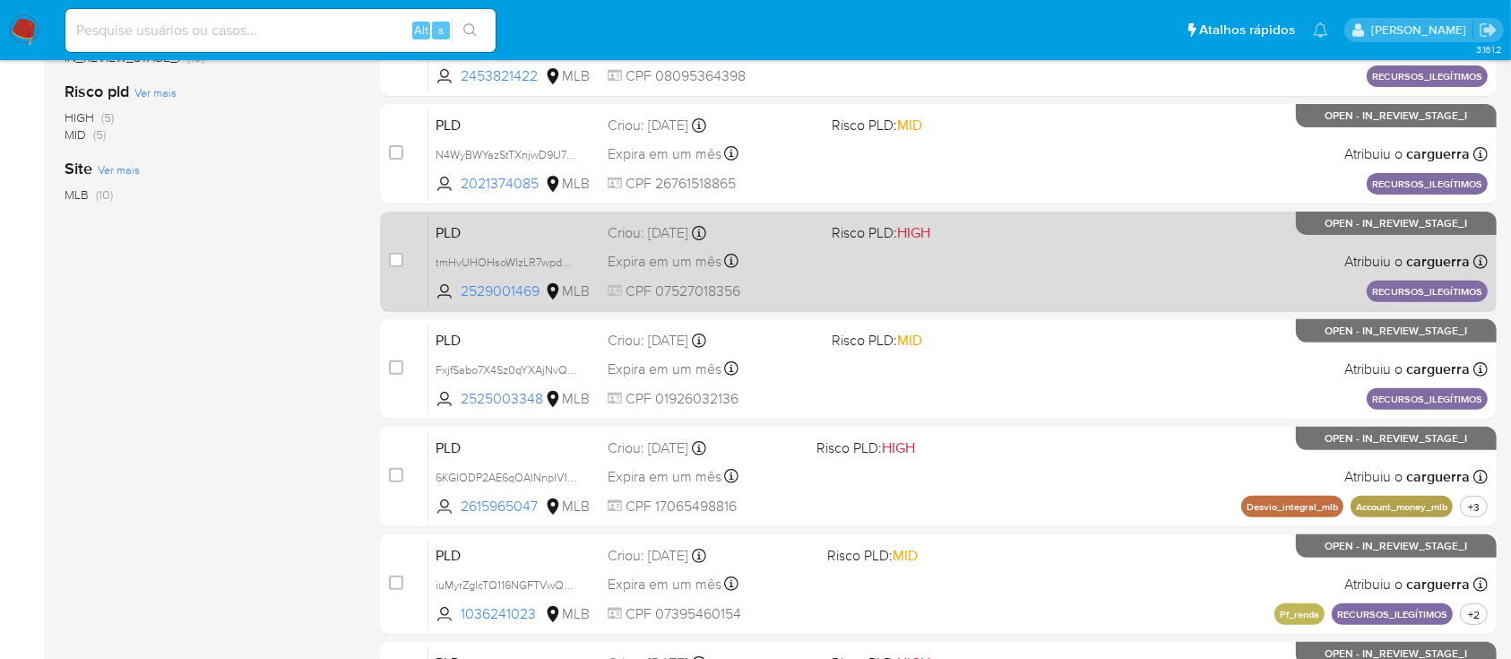
scroll to position [717, 0]
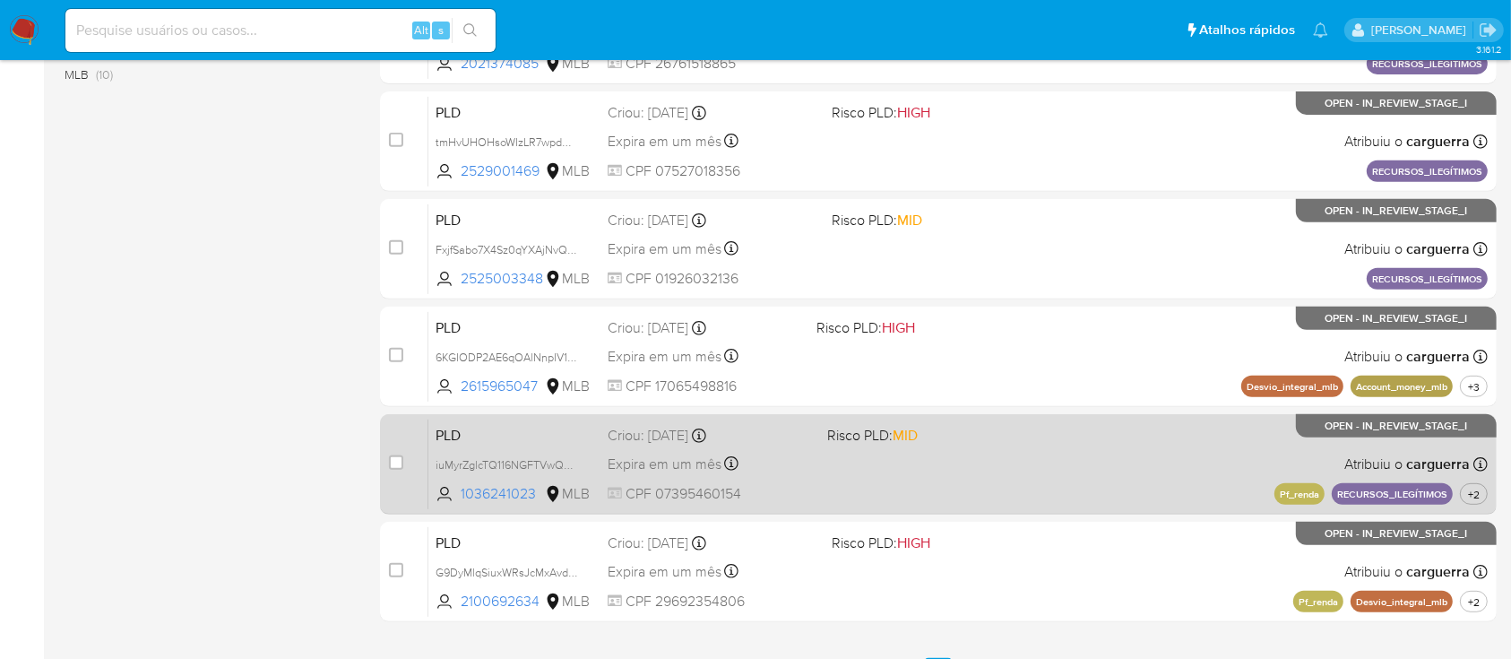
click at [1088, 458] on div "PLD iuMyrZglcTQ116NGFTVwQSNO 1036241023 MLB Risco PLD: MID Criou: 12/09/2025 Cr…" at bounding box center [957, 464] width 1059 height 91
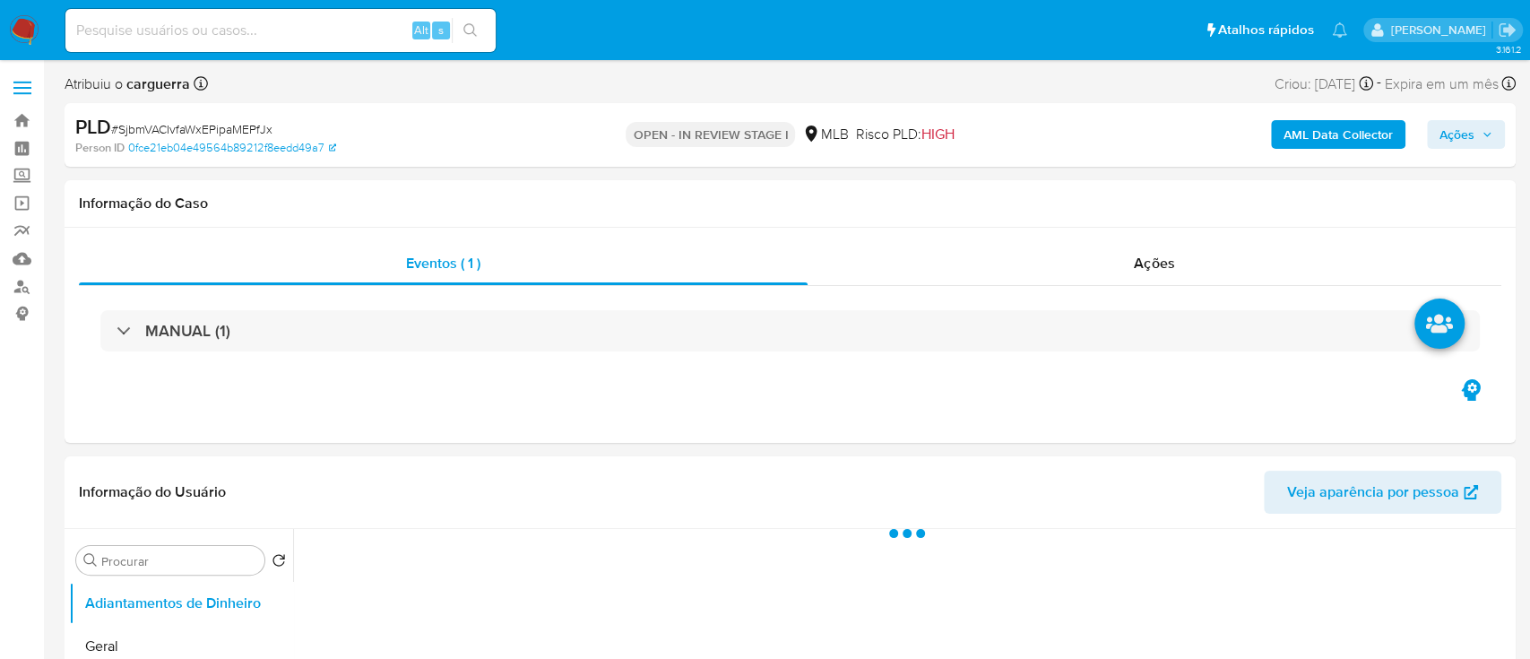
select select "10"
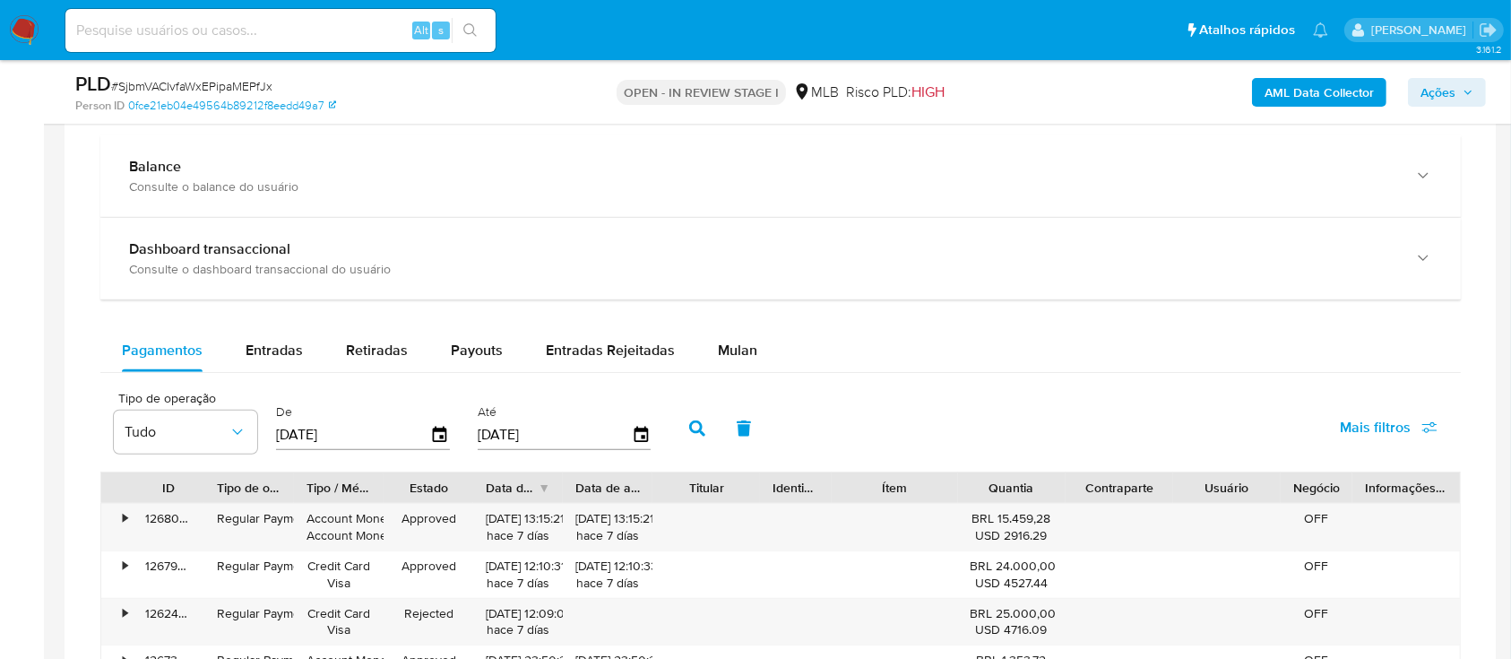
scroll to position [1314, 0]
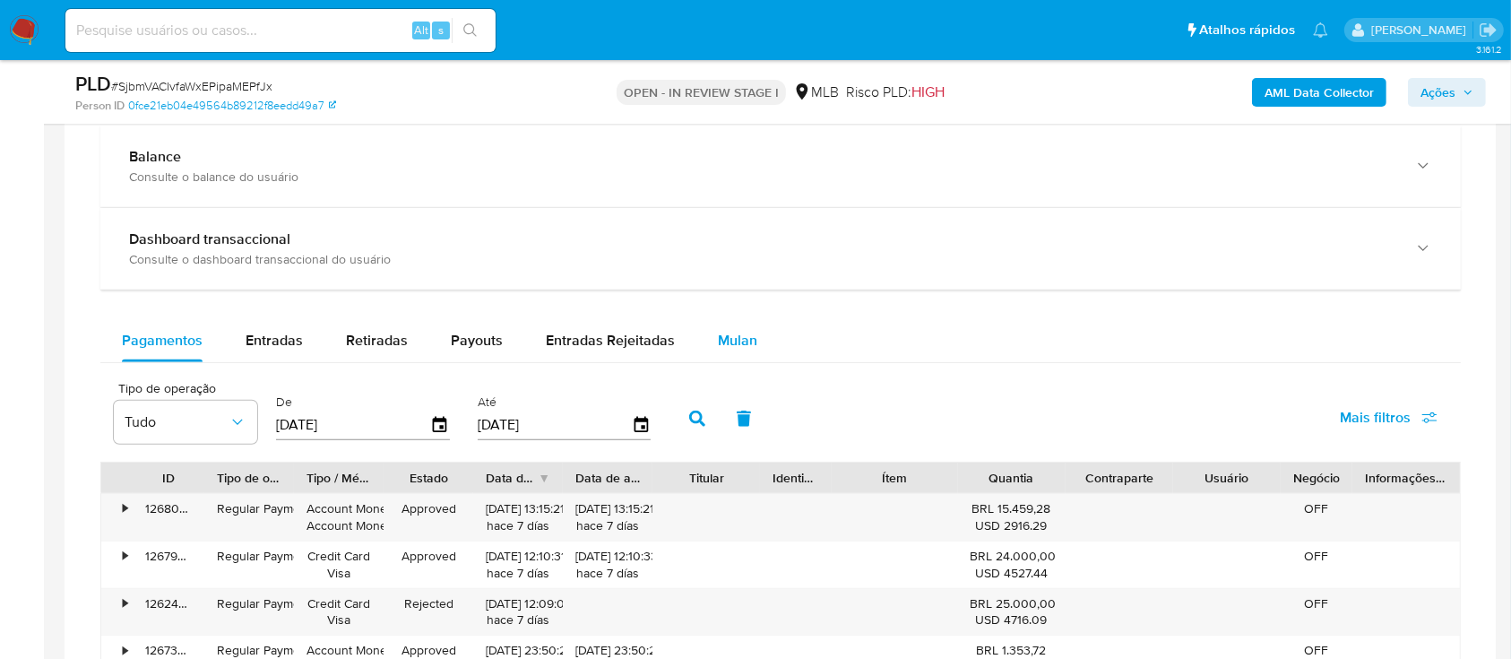
click at [736, 336] on span "Mulan" at bounding box center [737, 340] width 39 height 21
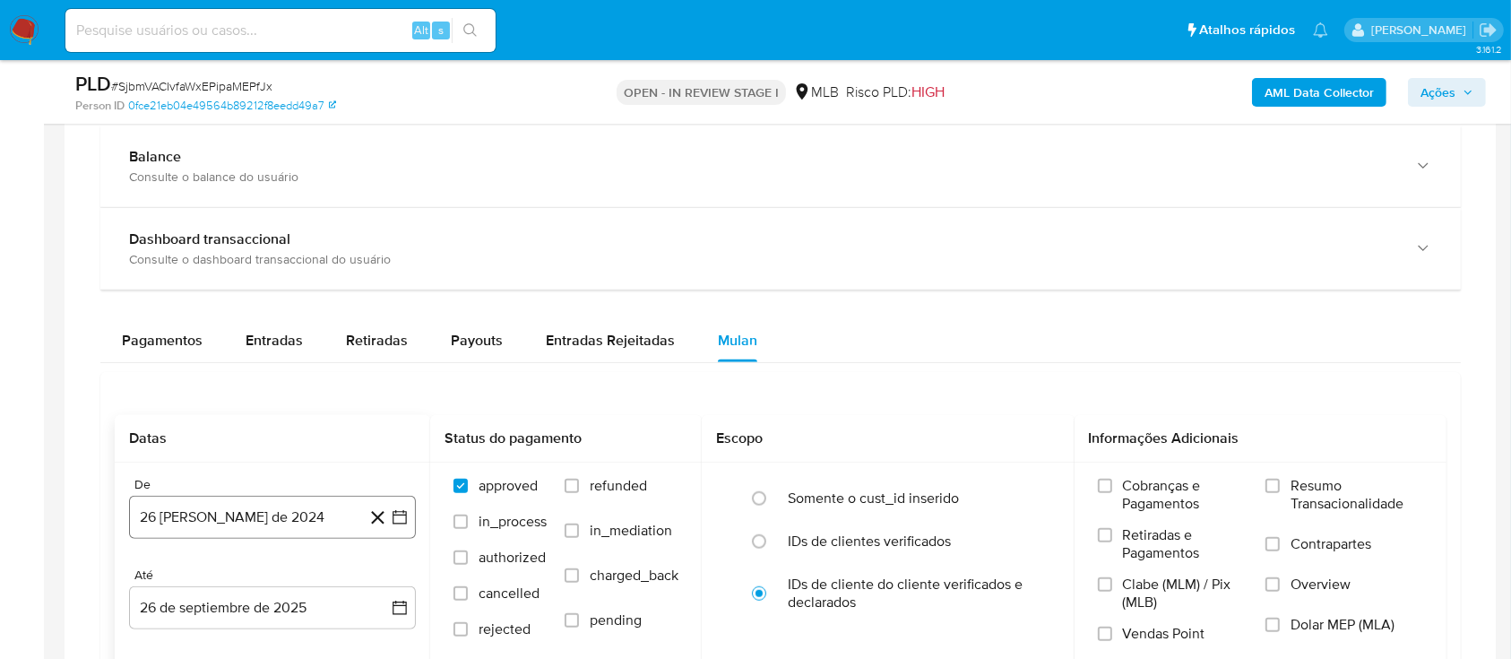
click at [402, 512] on icon "button" at bounding box center [400, 517] width 18 height 18
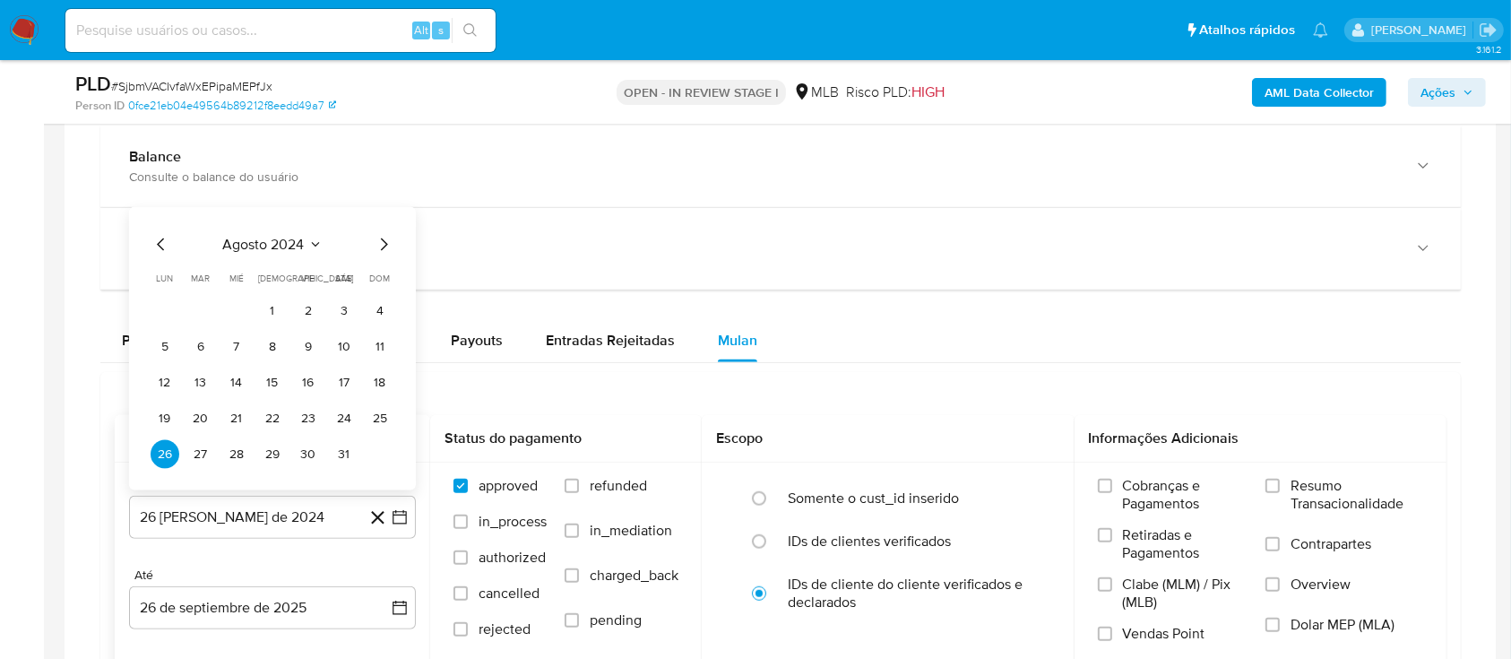
click at [383, 240] on icon "Mes siguiente" at bounding box center [384, 245] width 22 height 22
click at [320, 195] on div "septiembre 2024 septiembre 2024 lun lunes mar martes mié miércoles jue jueves v…" at bounding box center [272, 330] width 287 height 319
click at [320, 209] on button "septiembre 2024" at bounding box center [272, 209] width 127 height 18
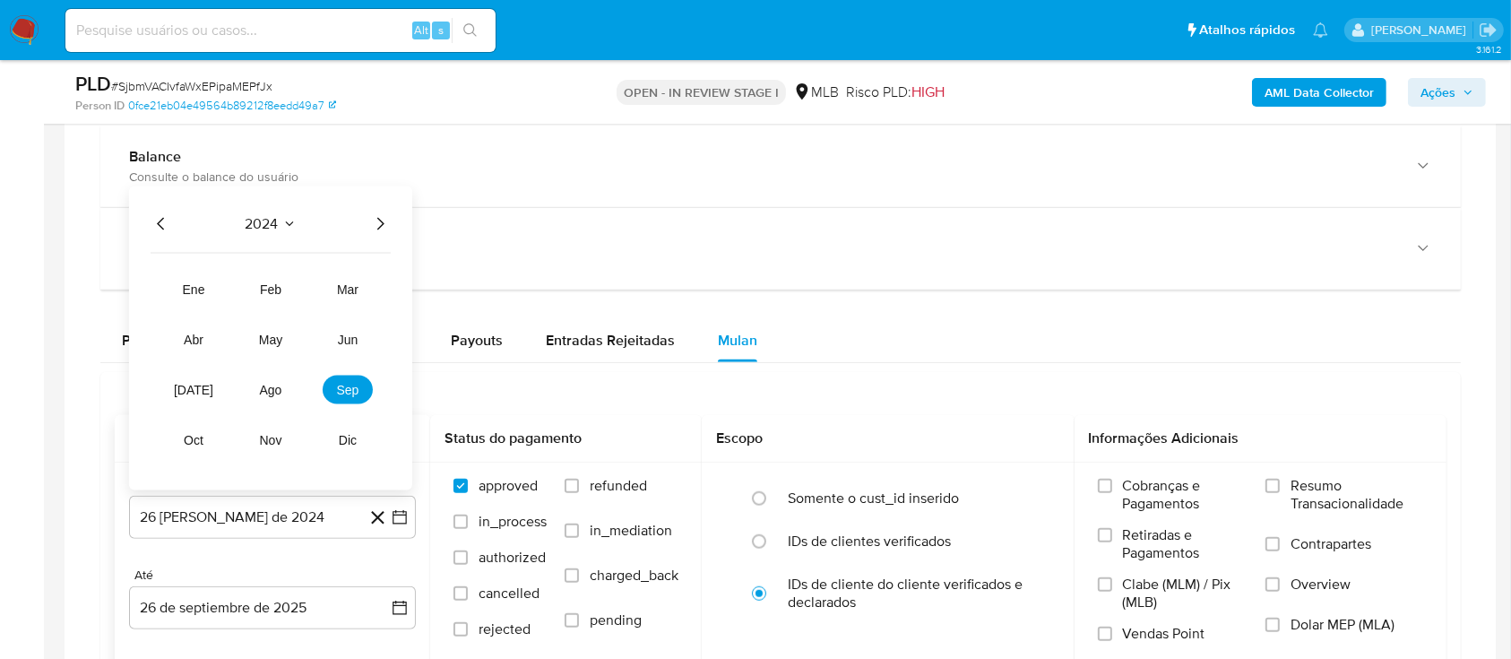
click at [373, 213] on icon "Año siguiente" at bounding box center [380, 224] width 22 height 22
click at [265, 386] on span "ago" at bounding box center [271, 390] width 22 height 14
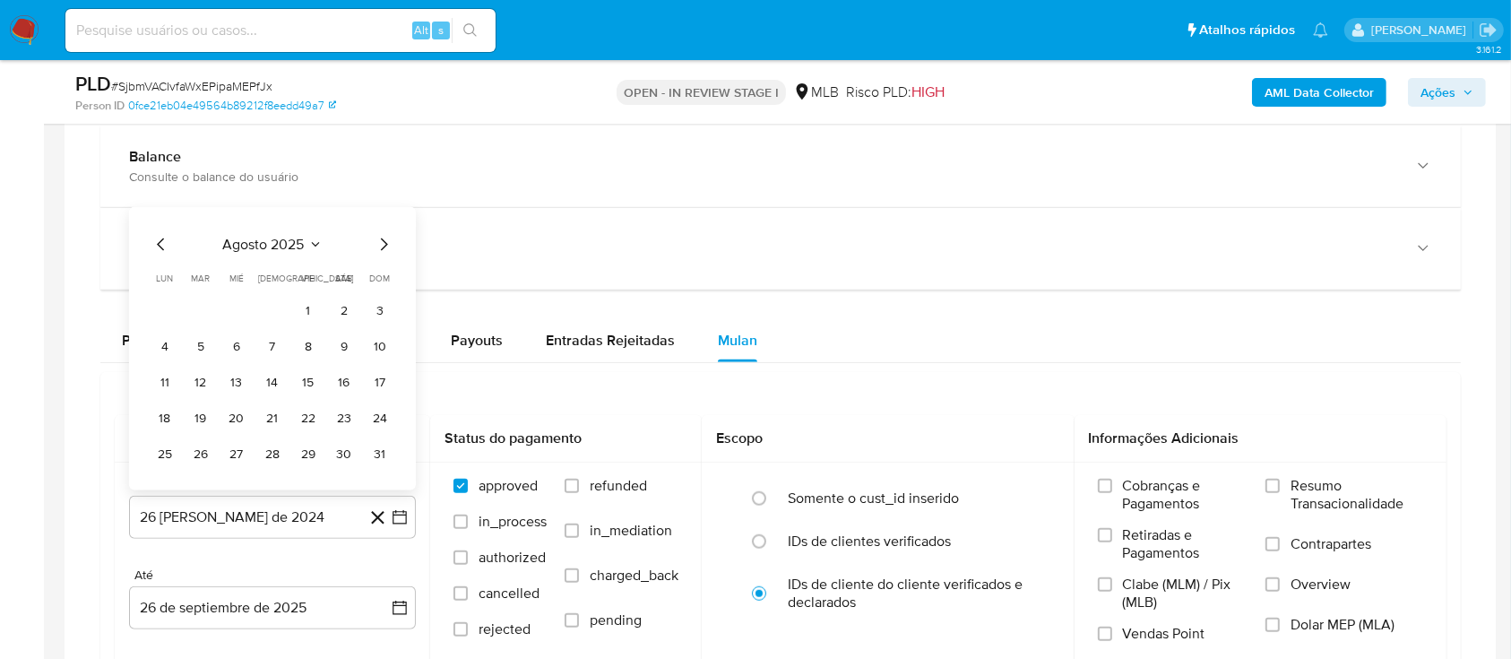
click at [301, 305] on button "1" at bounding box center [308, 311] width 29 height 29
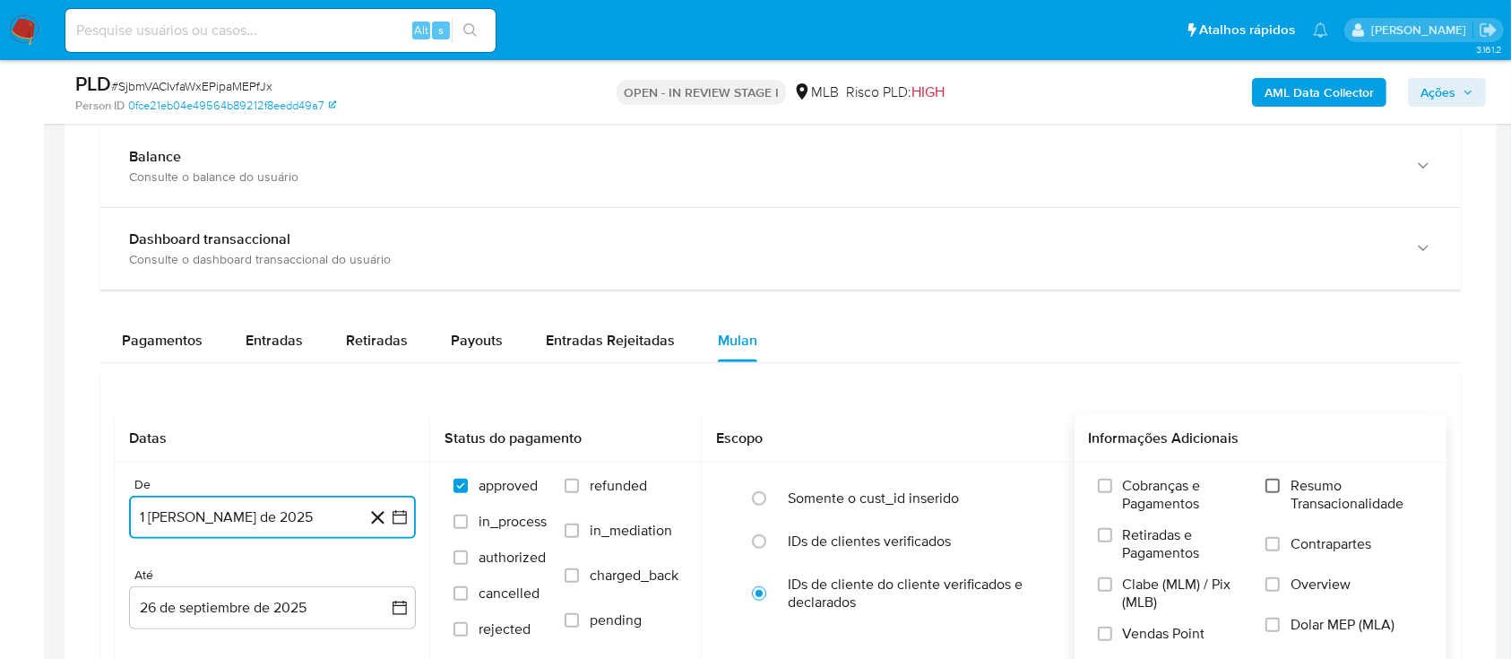
click at [1277, 483] on input "Resumo Transacionalidade" at bounding box center [1273, 486] width 14 height 14
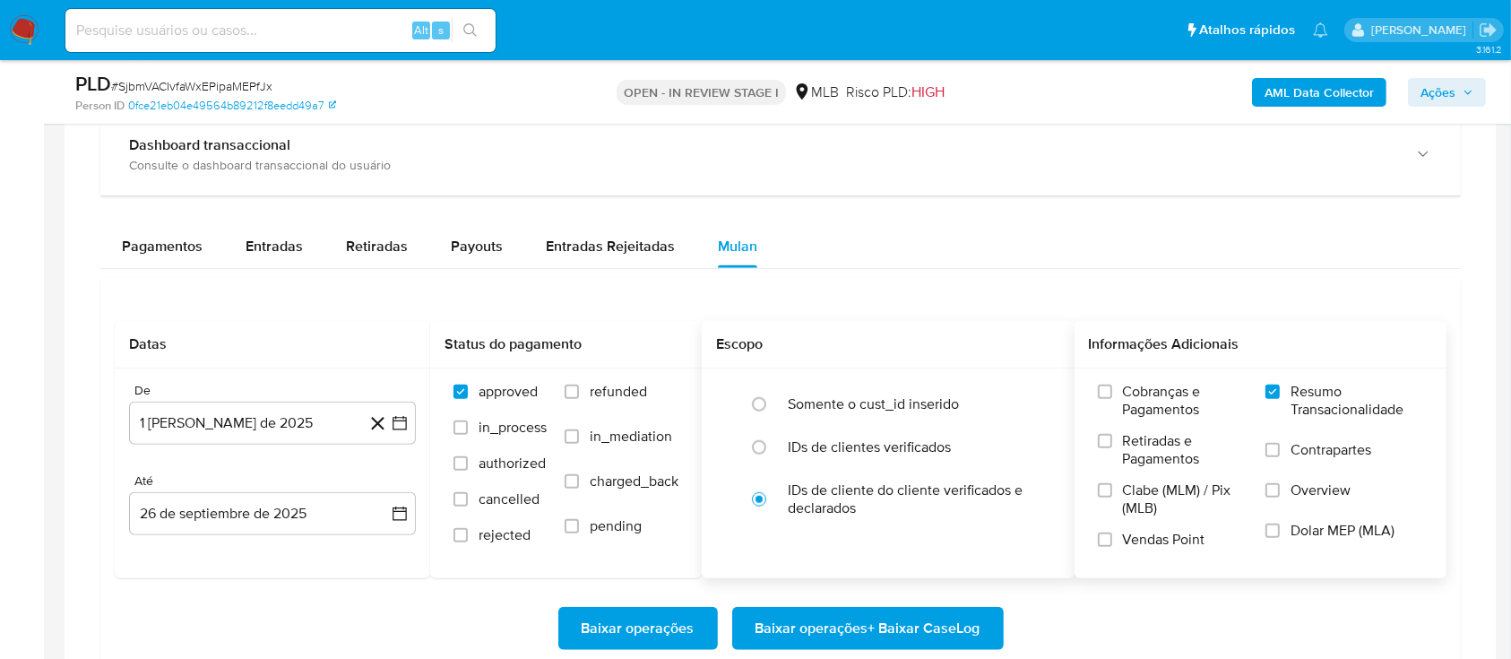
scroll to position [1553, 0]
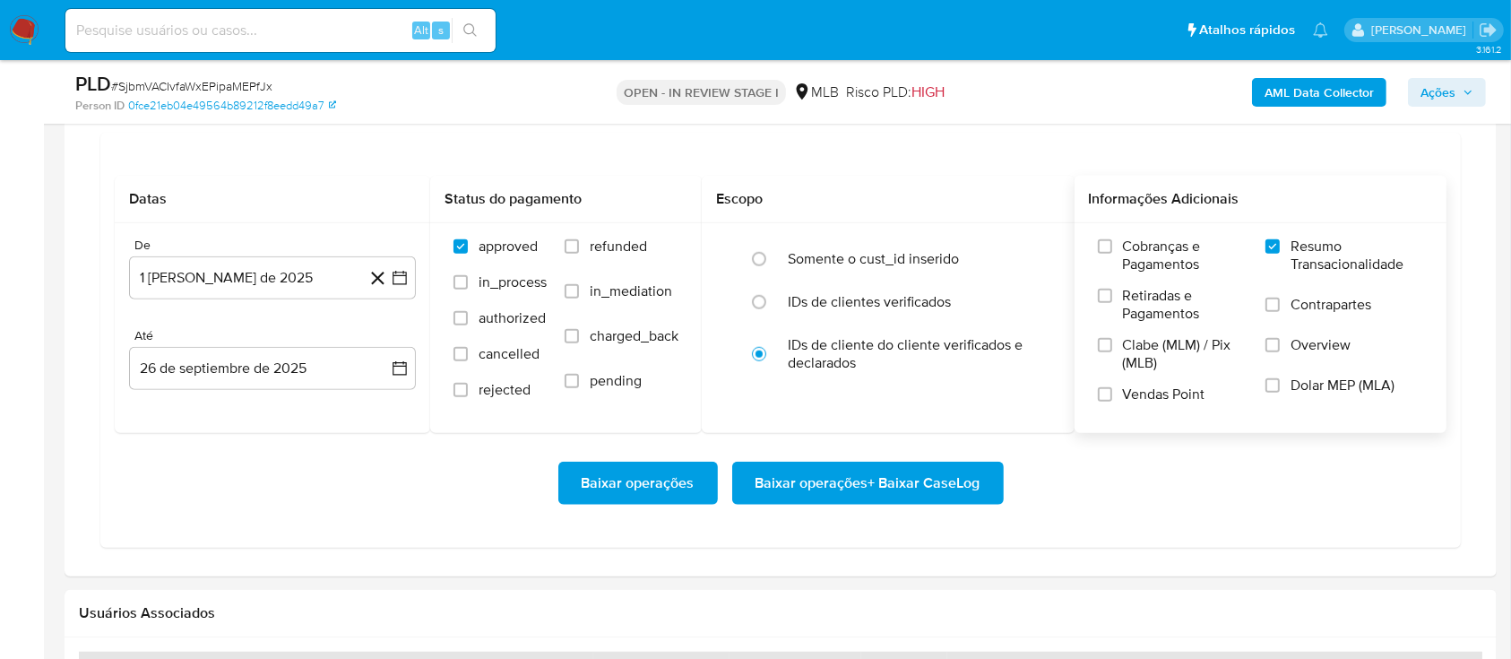
click at [847, 482] on span "Baixar operações + Baixar CaseLog" at bounding box center [868, 482] width 225 height 39
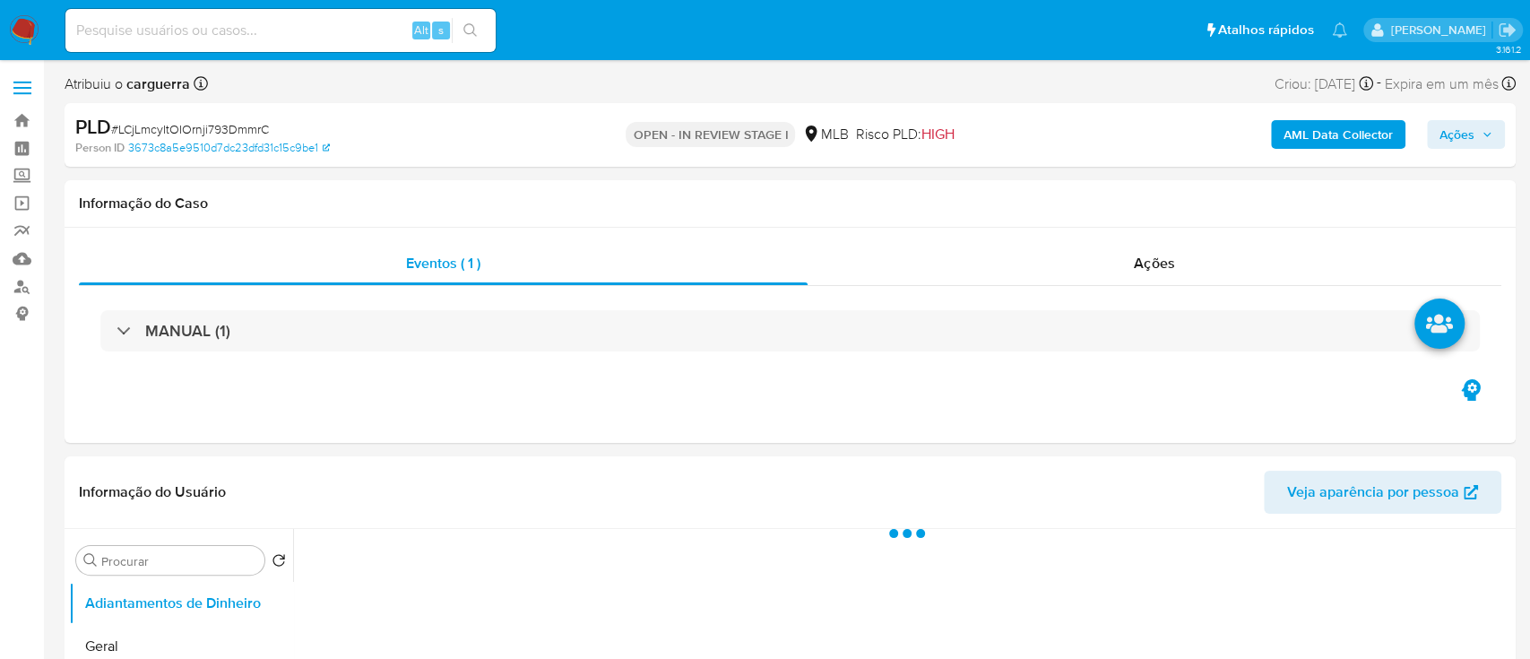
select select "10"
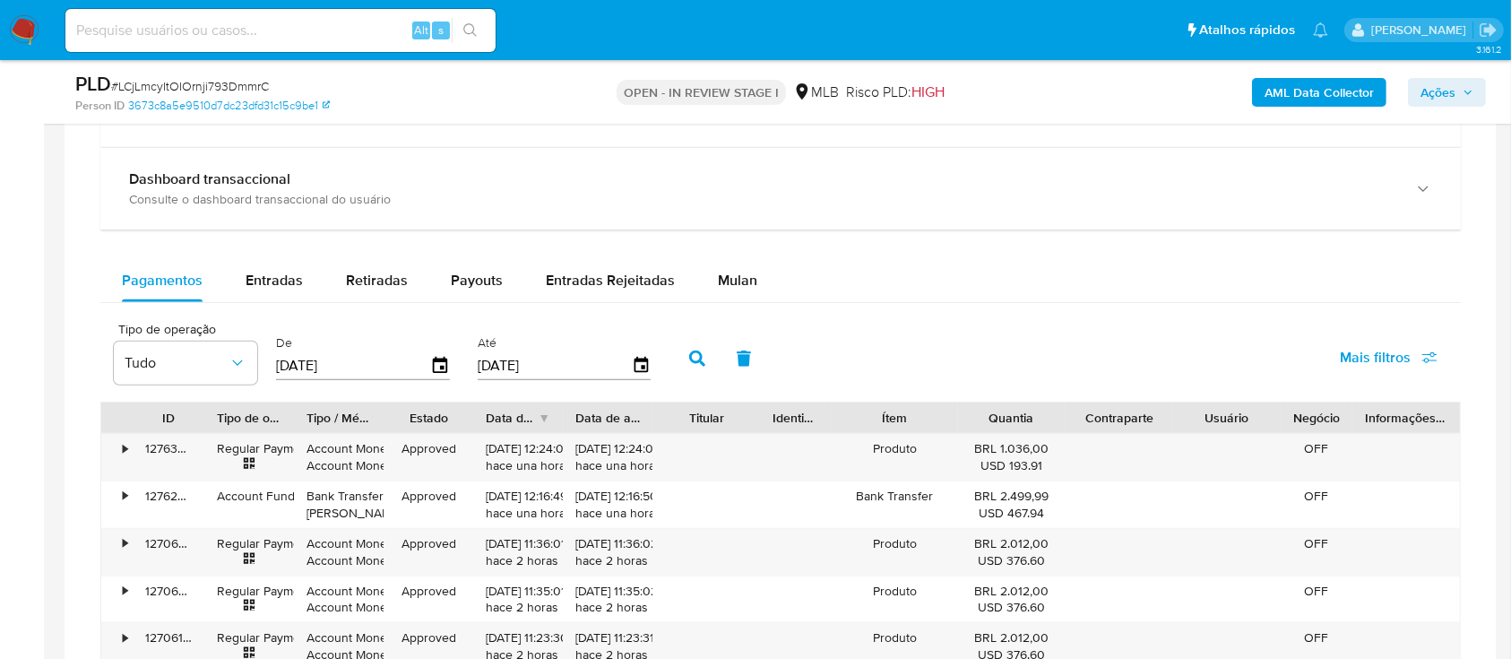
scroll to position [1314, 0]
click at [740, 281] on span "Mulan" at bounding box center [737, 279] width 39 height 21
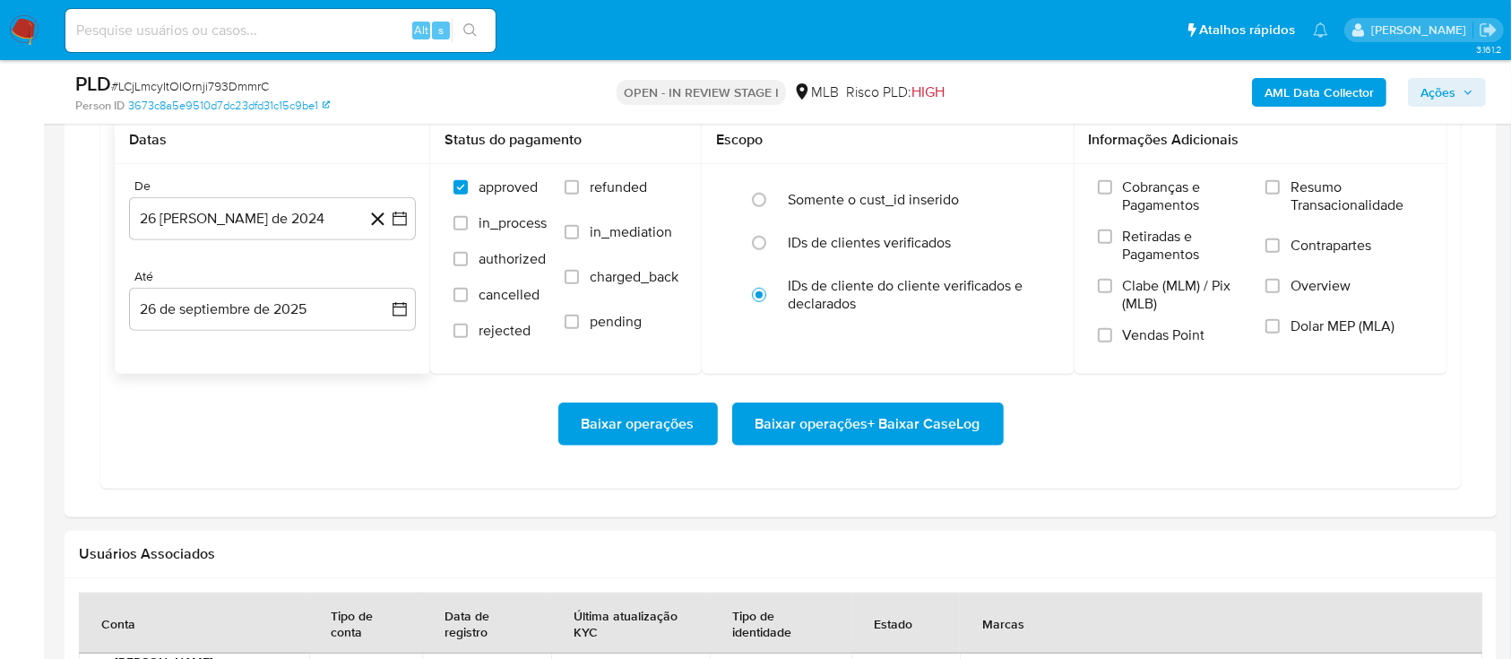
scroll to position [1553, 0]
click at [393, 219] on icon "button" at bounding box center [400, 217] width 14 height 14
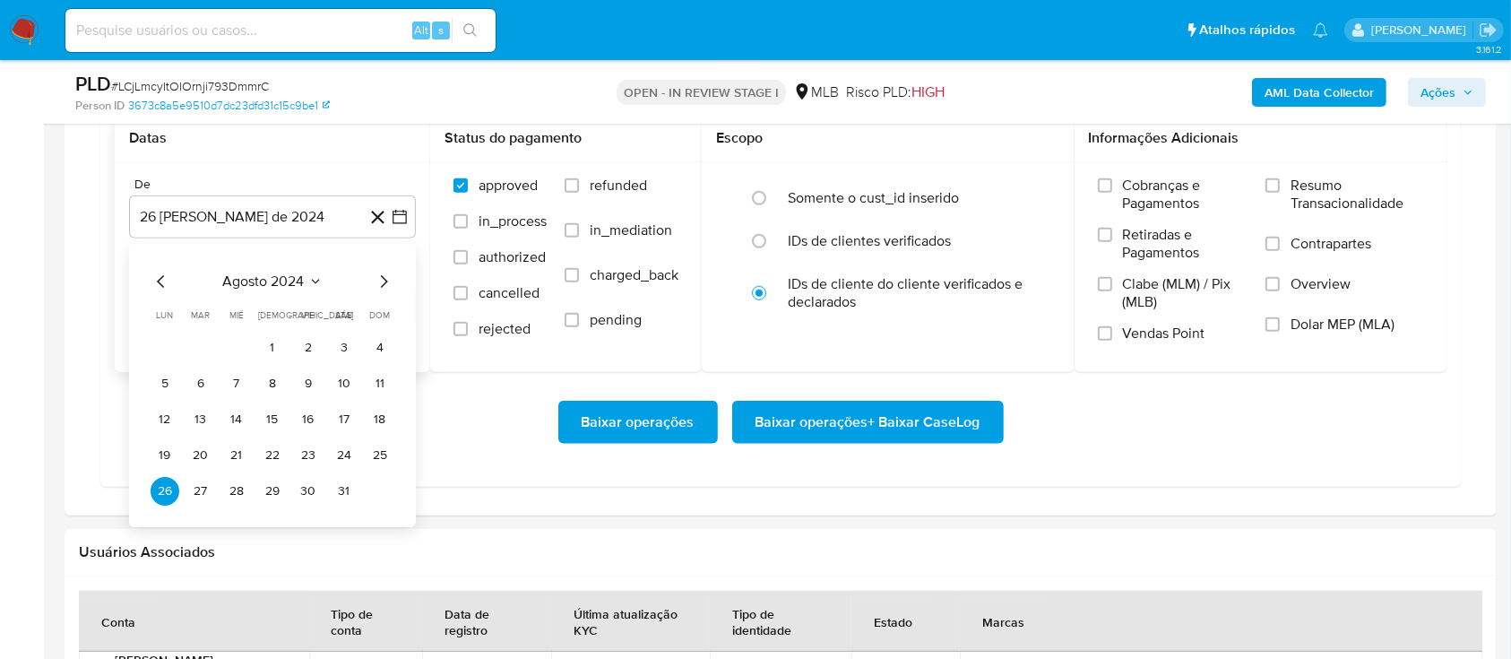
click at [290, 275] on span "agosto 2024" at bounding box center [264, 281] width 82 height 18
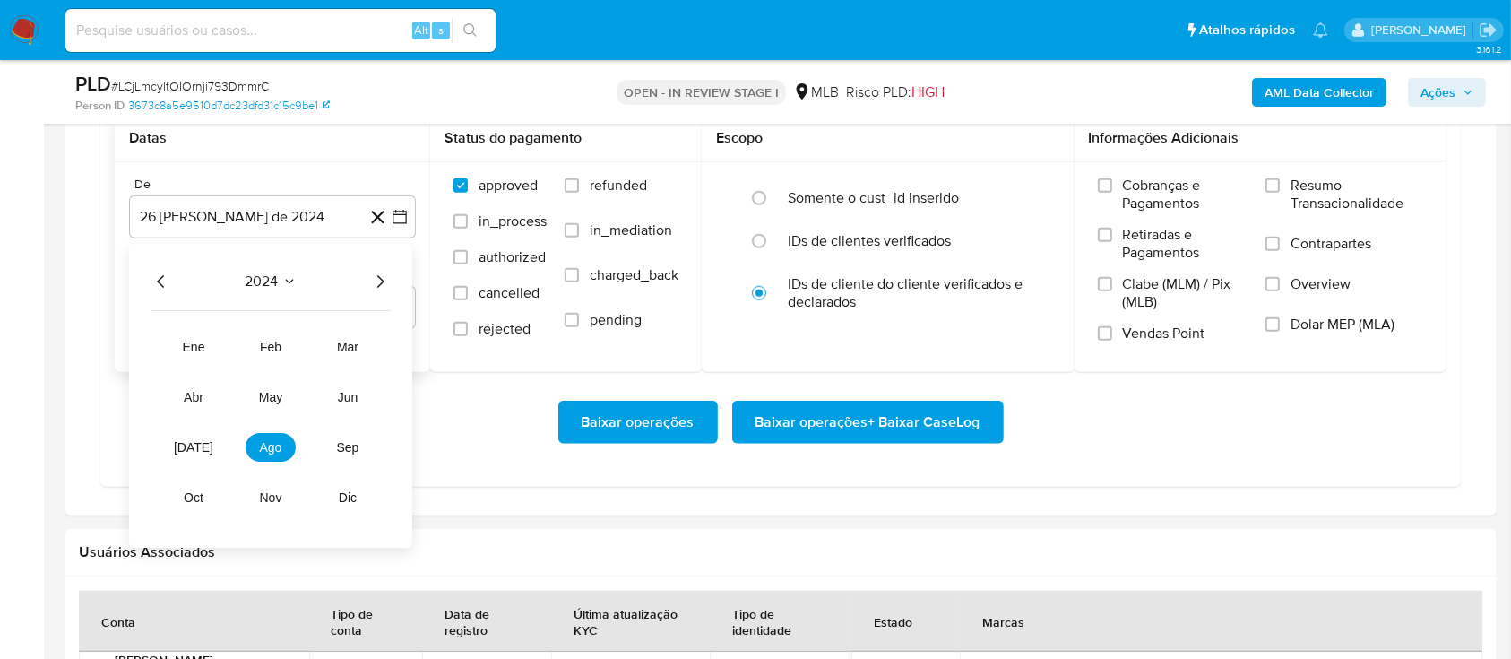
click at [383, 276] on icon "Año siguiente" at bounding box center [380, 282] width 22 height 22
click at [265, 452] on span "ago" at bounding box center [271, 447] width 22 height 14
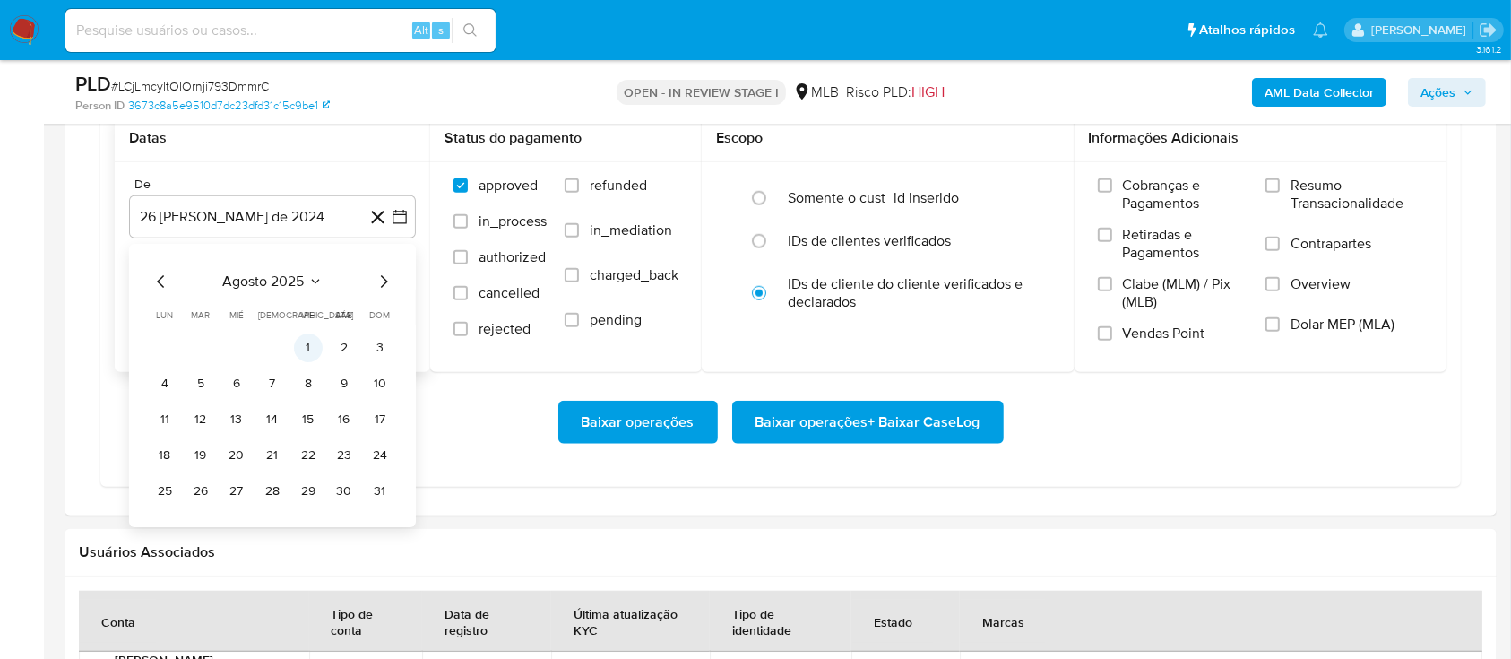
click at [307, 345] on button "1" at bounding box center [308, 347] width 29 height 29
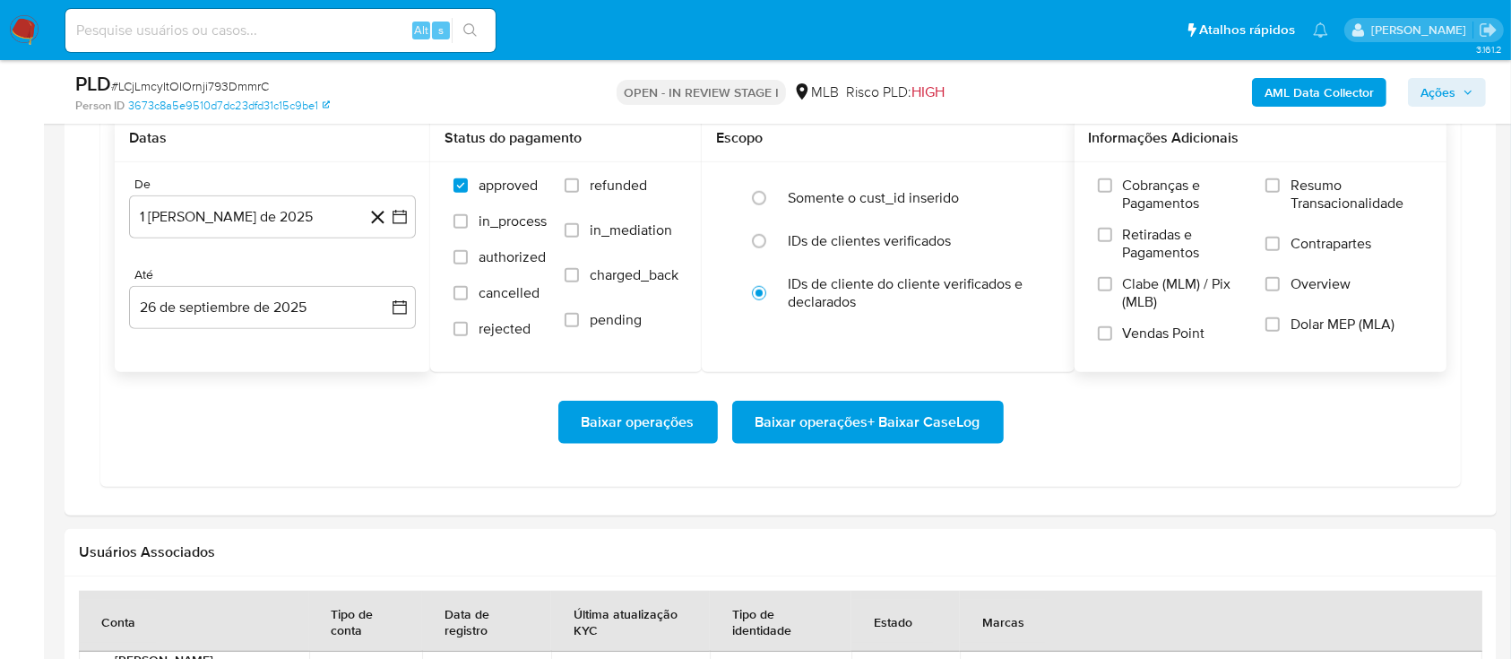
click at [1314, 188] on span "Resumo Transacionalidade" at bounding box center [1357, 195] width 133 height 36
click at [1280, 188] on input "Resumo Transacionalidade" at bounding box center [1273, 185] width 14 height 14
click at [809, 425] on span "Baixar operações + Baixar CaseLog" at bounding box center [868, 421] width 225 height 39
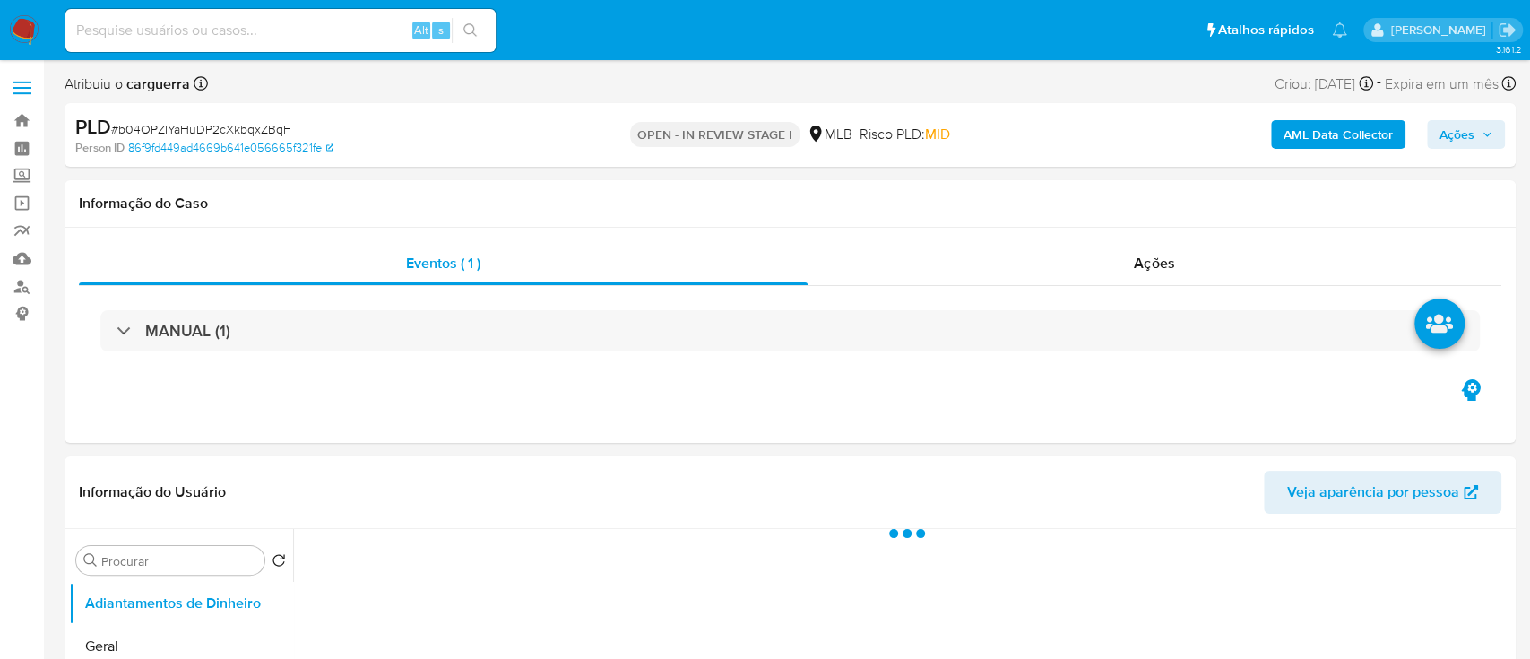
select select "10"
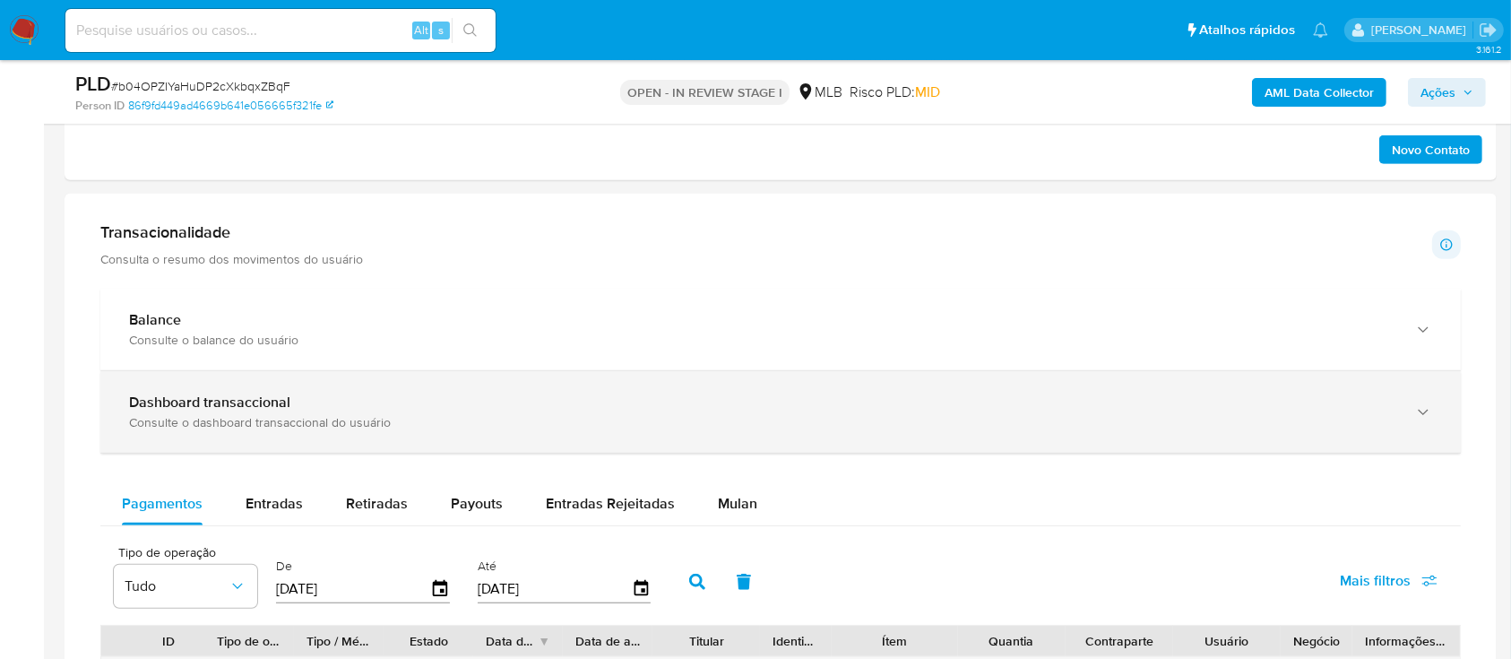
scroll to position [1076, 0]
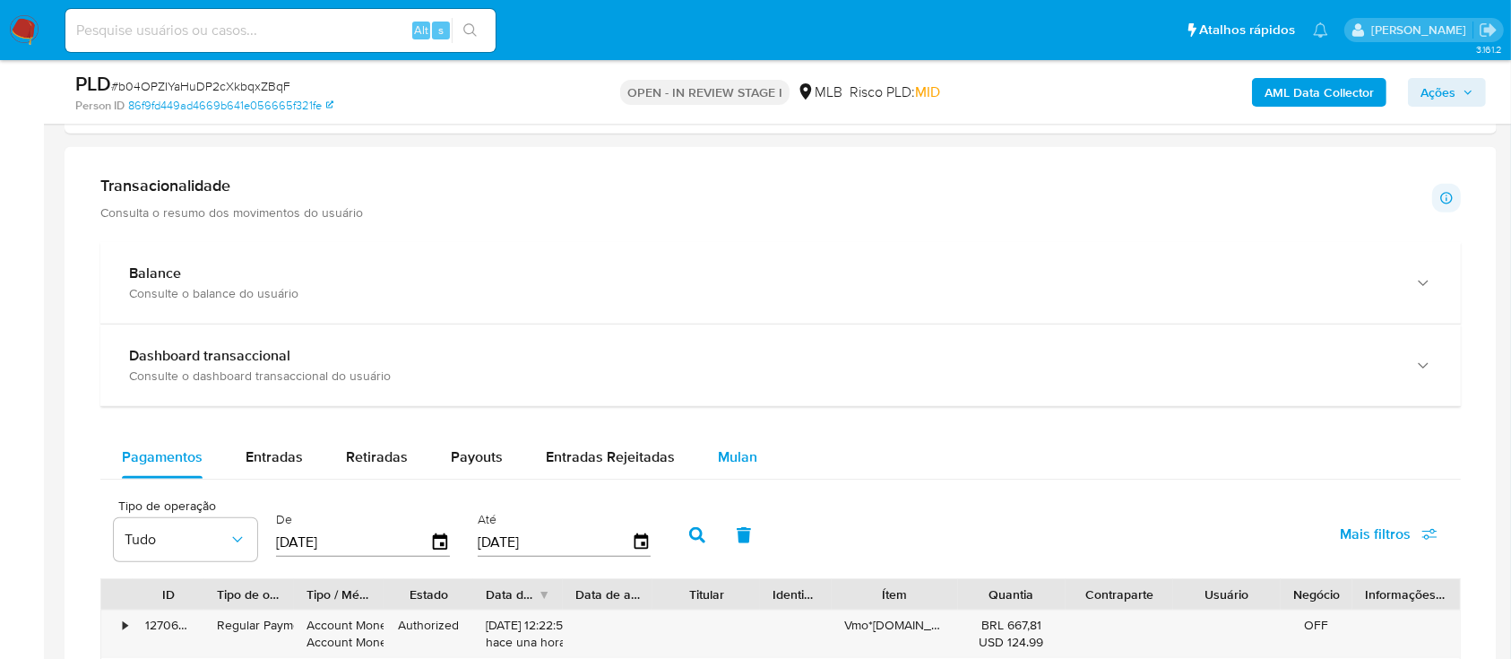
click at [731, 459] on span "Mulan" at bounding box center [737, 456] width 39 height 21
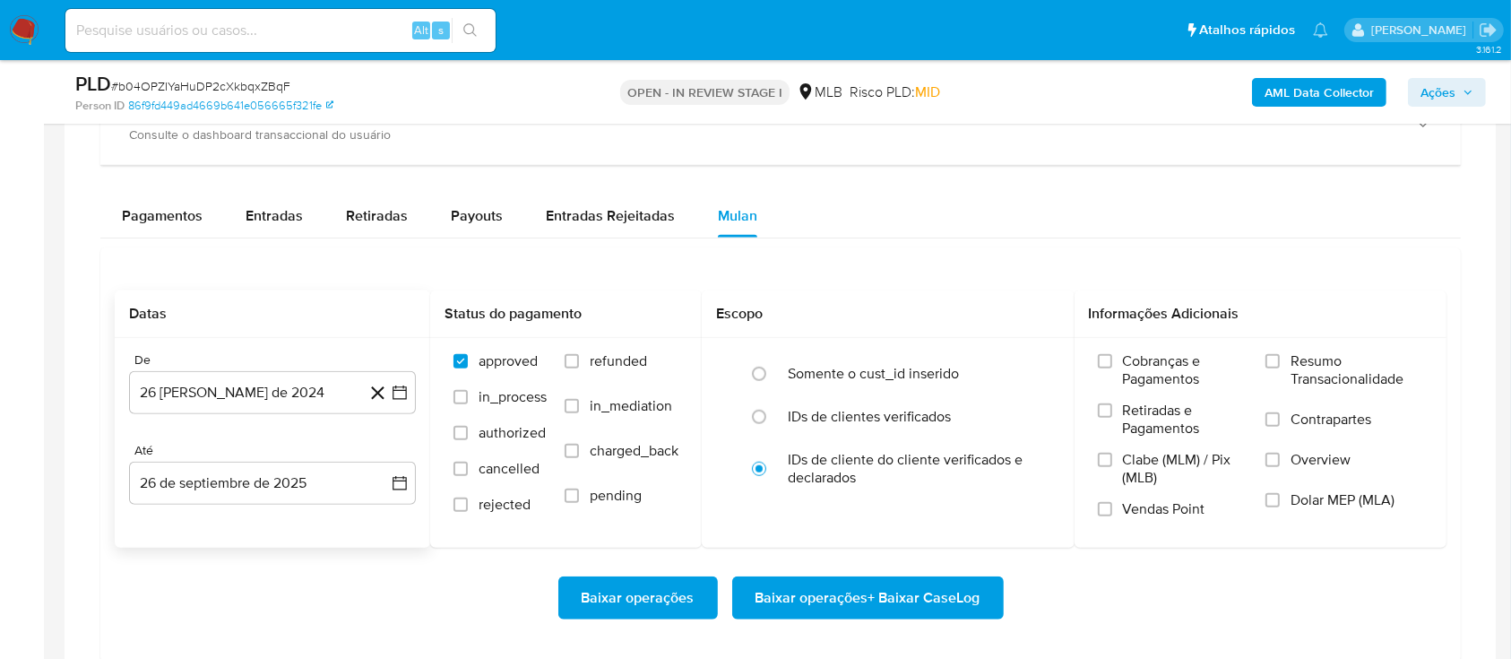
scroll to position [1314, 0]
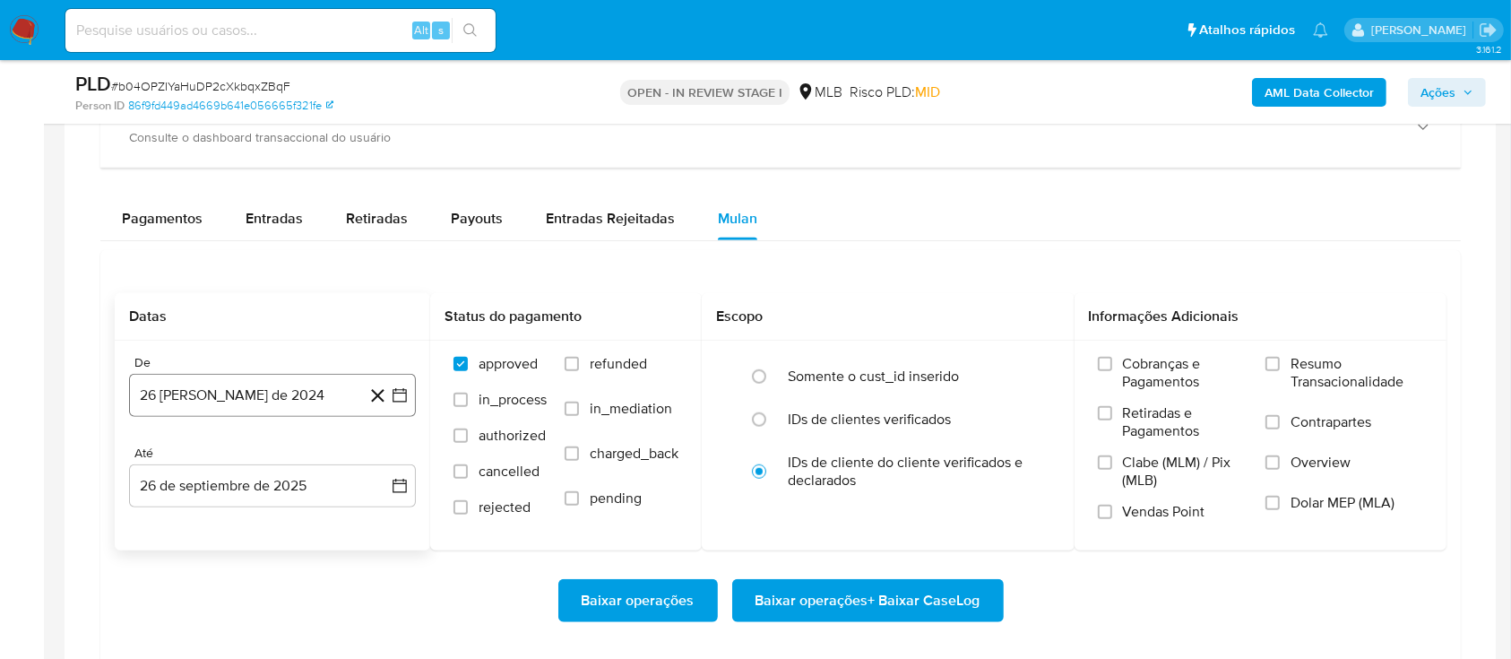
click at [396, 399] on icon "button" at bounding box center [400, 395] width 18 height 18
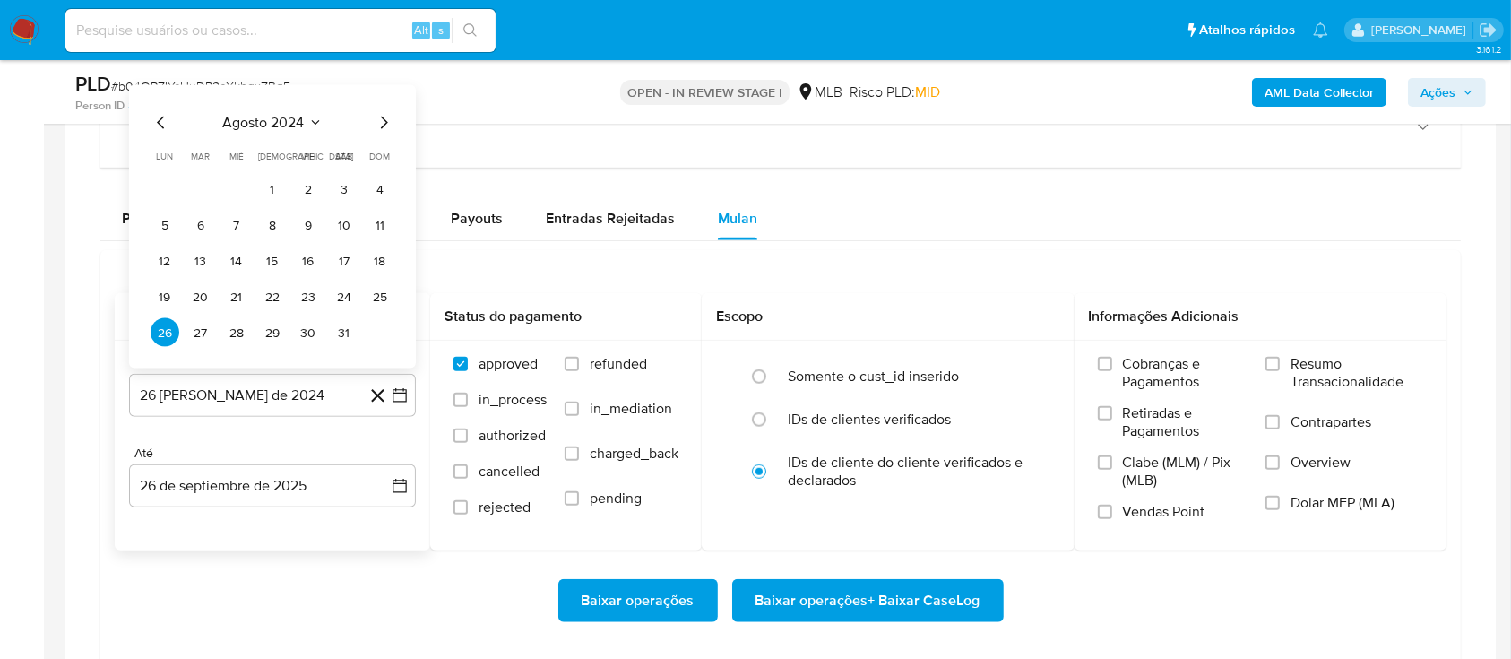
click at [317, 116] on icon "Seleccionar mes y año" at bounding box center [315, 123] width 14 height 14
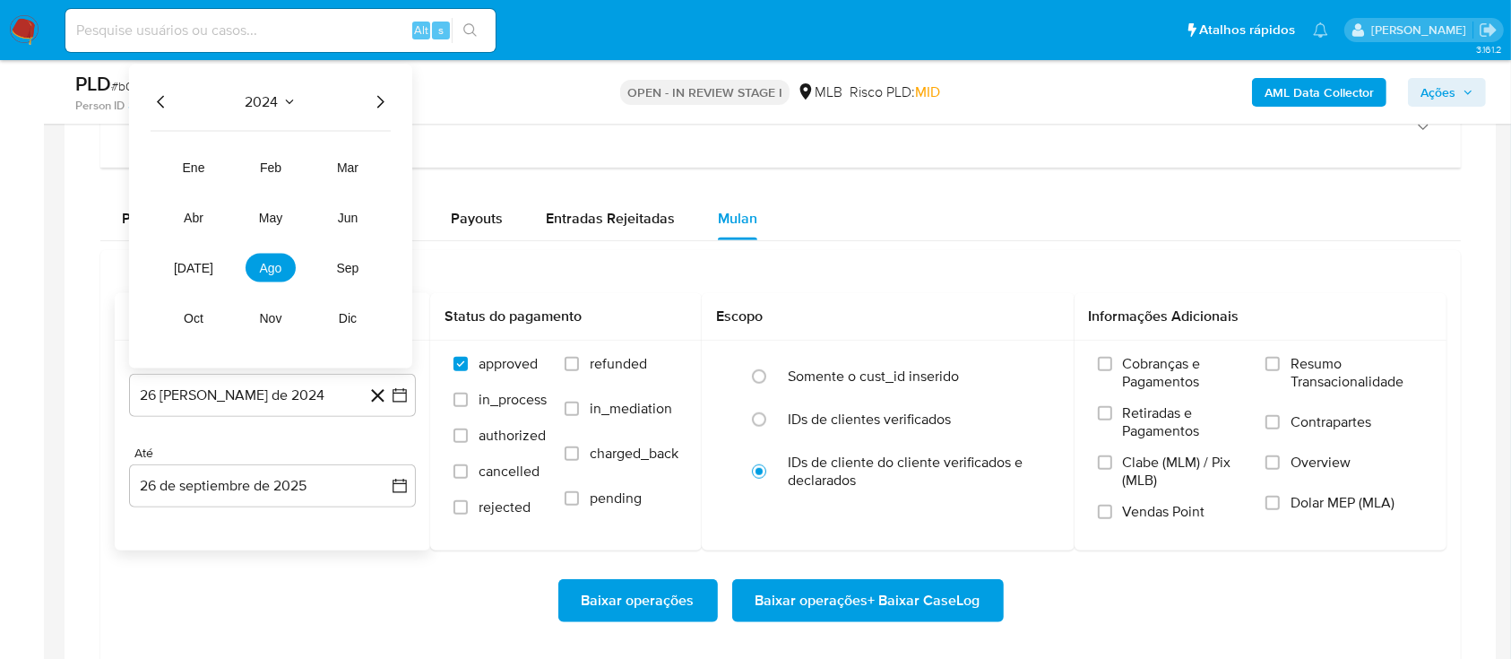
click at [369, 91] on icon "Año siguiente" at bounding box center [380, 102] width 22 height 22
click at [268, 264] on span "ago" at bounding box center [271, 268] width 22 height 14
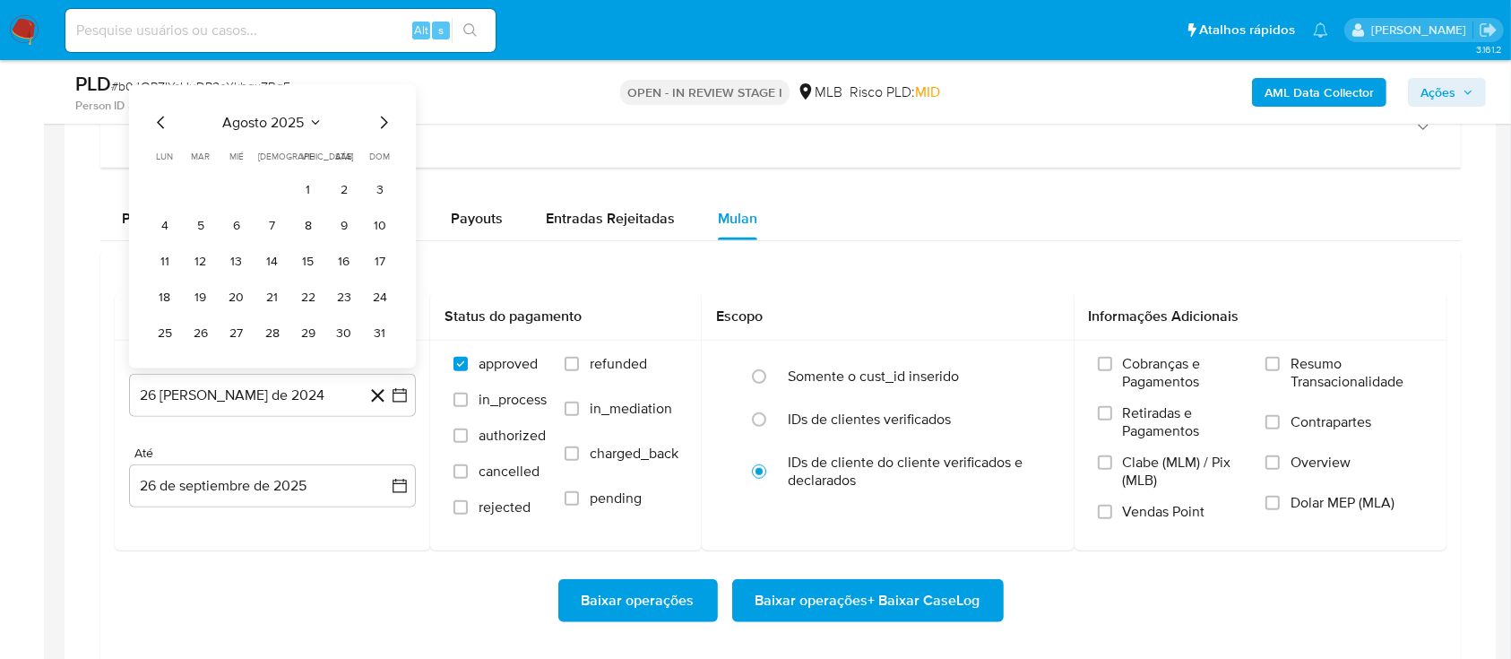
drag, startPoint x: 314, startPoint y: 190, endPoint x: 328, endPoint y: 201, distance: 17.9
click at [314, 191] on button "1" at bounding box center [308, 189] width 29 height 29
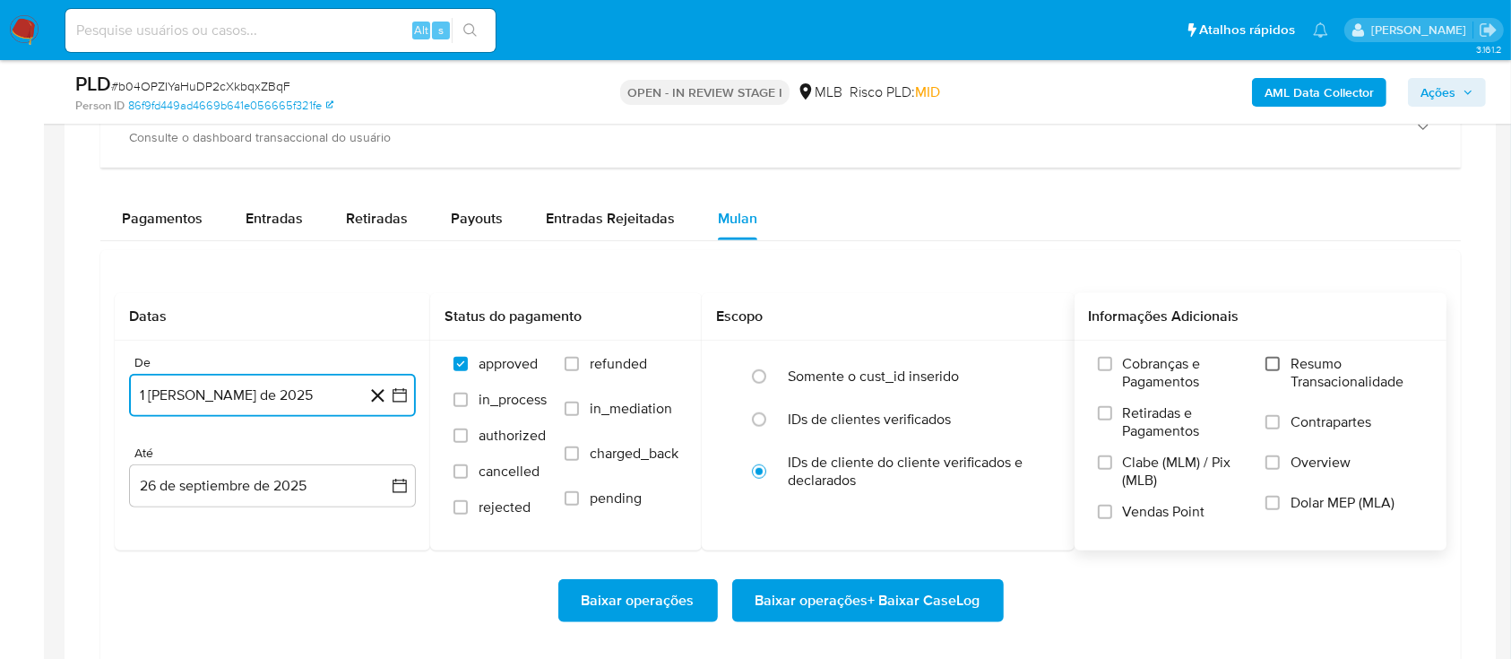
click at [1276, 362] on input "Resumo Transacionalidade" at bounding box center [1273, 364] width 14 height 14
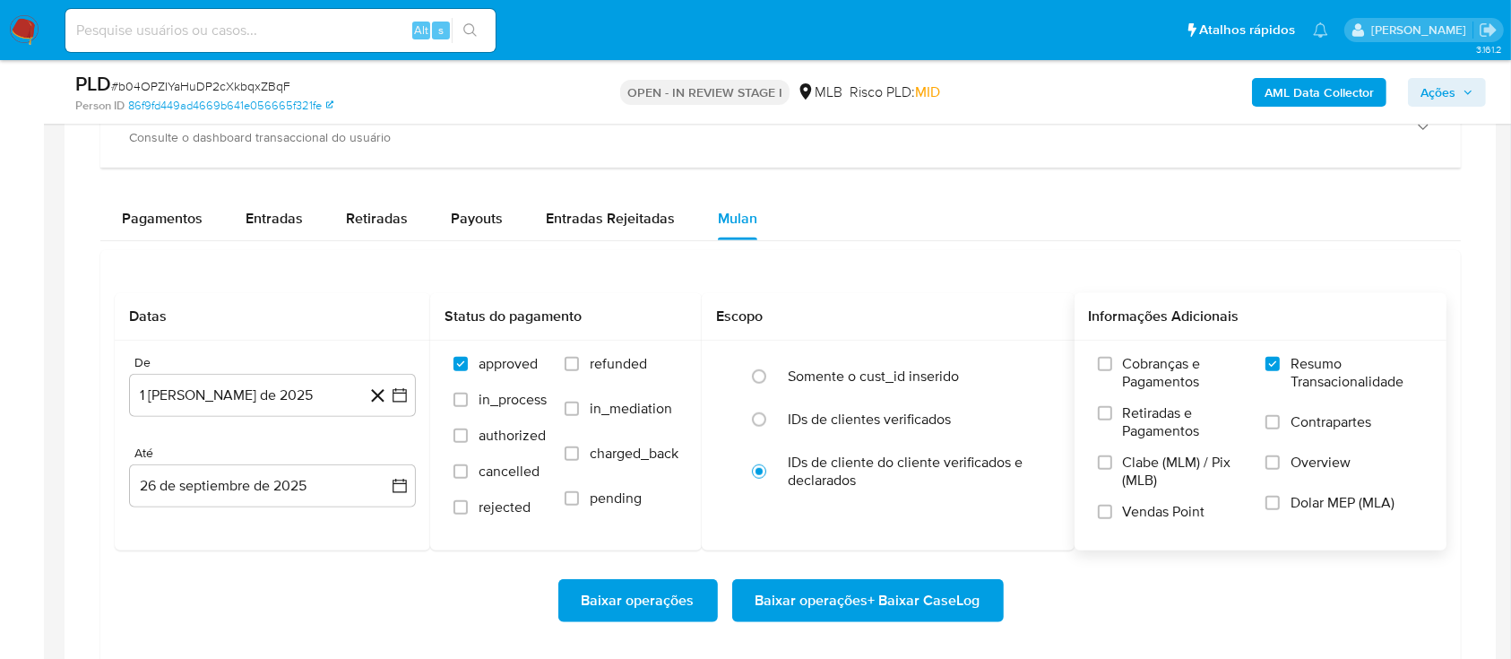
click at [903, 599] on span "Baixar operações + Baixar CaseLog" at bounding box center [868, 600] width 225 height 39
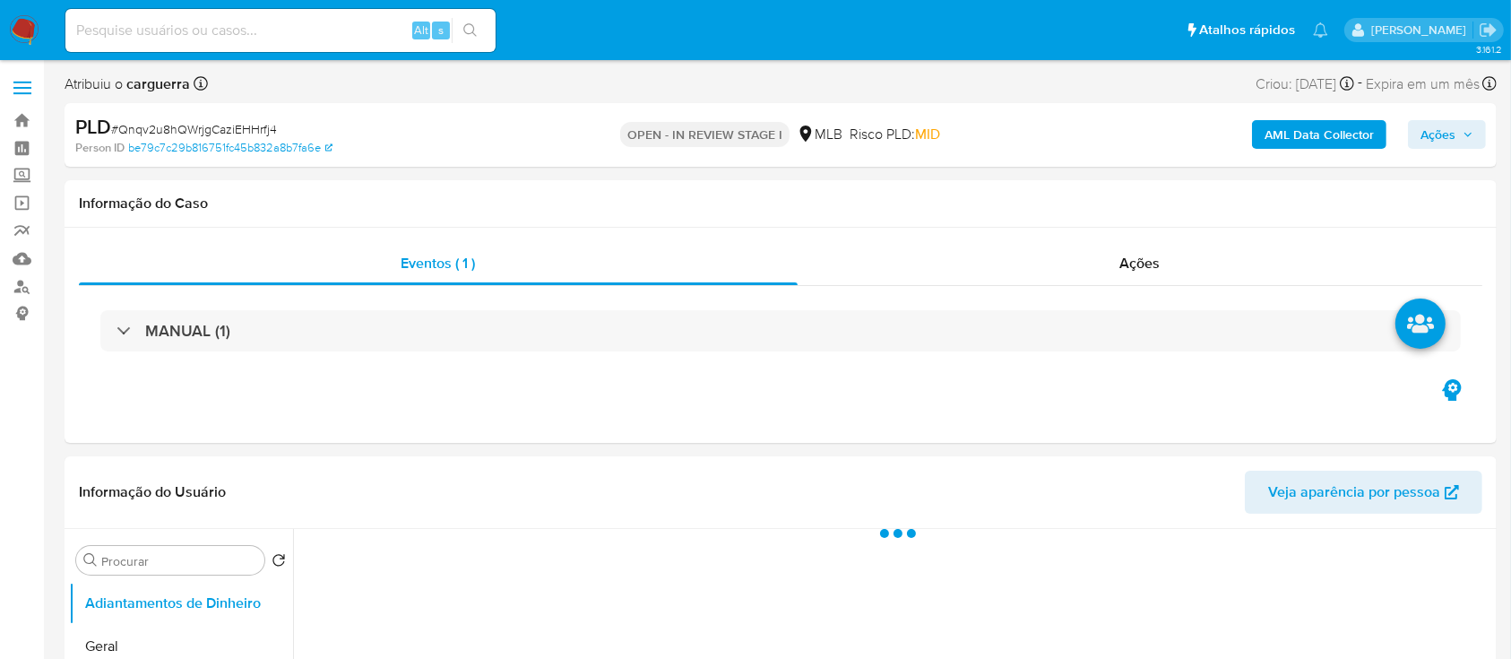
select select "10"
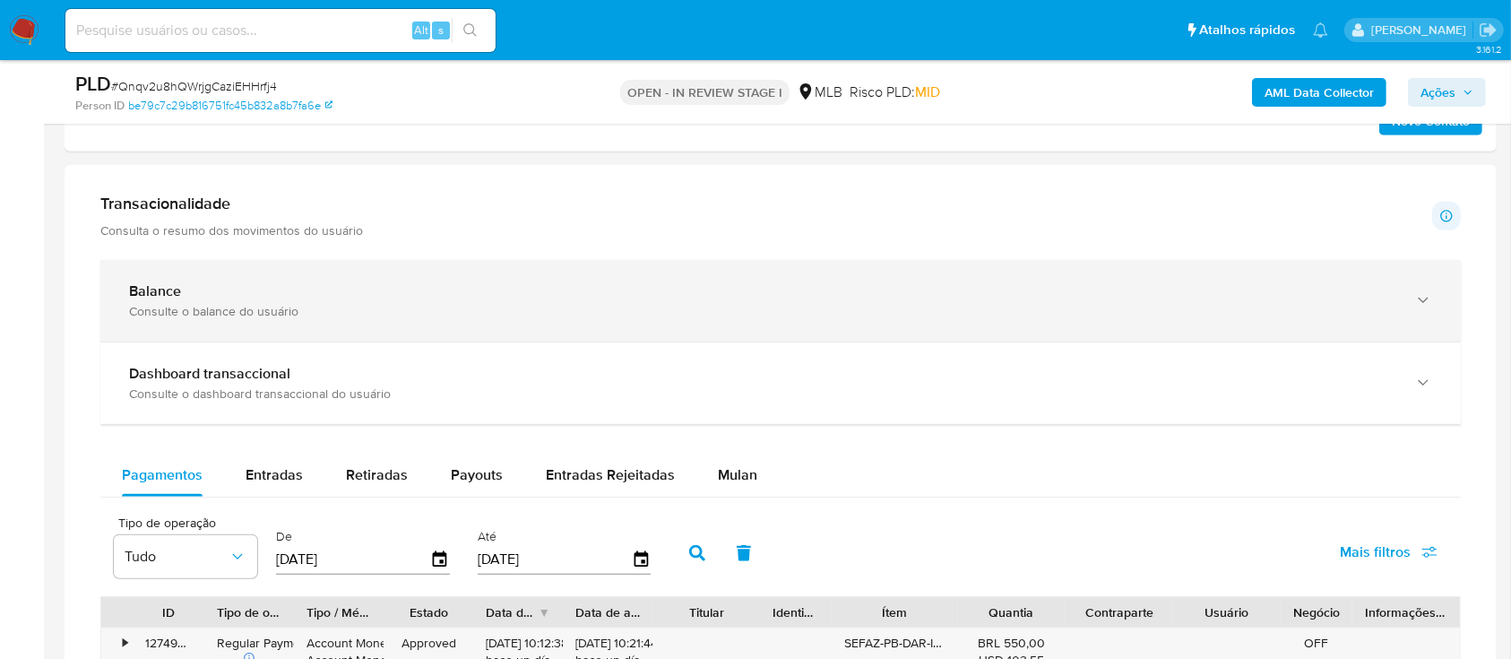
scroll to position [1314, 0]
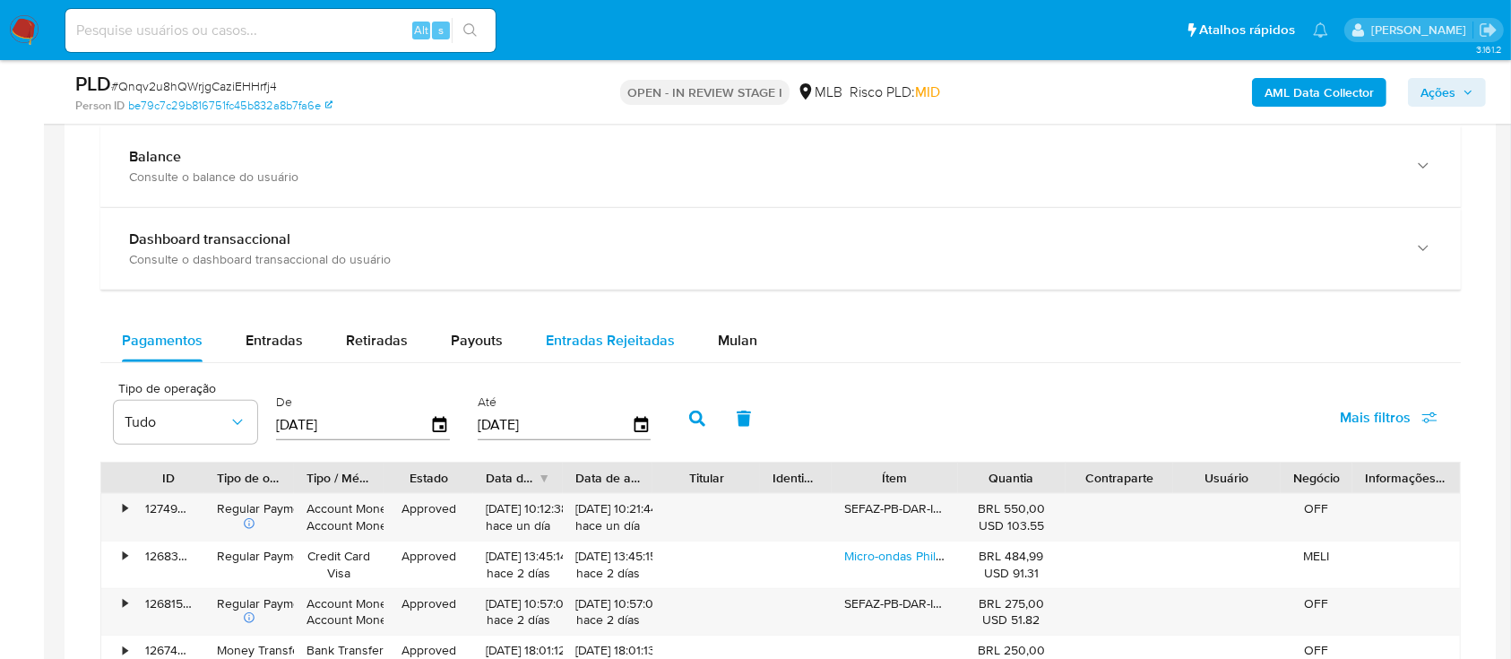
drag, startPoint x: 734, startPoint y: 338, endPoint x: 687, endPoint y: 345, distance: 48.0
click at [731, 338] on span "Mulan" at bounding box center [737, 340] width 39 height 21
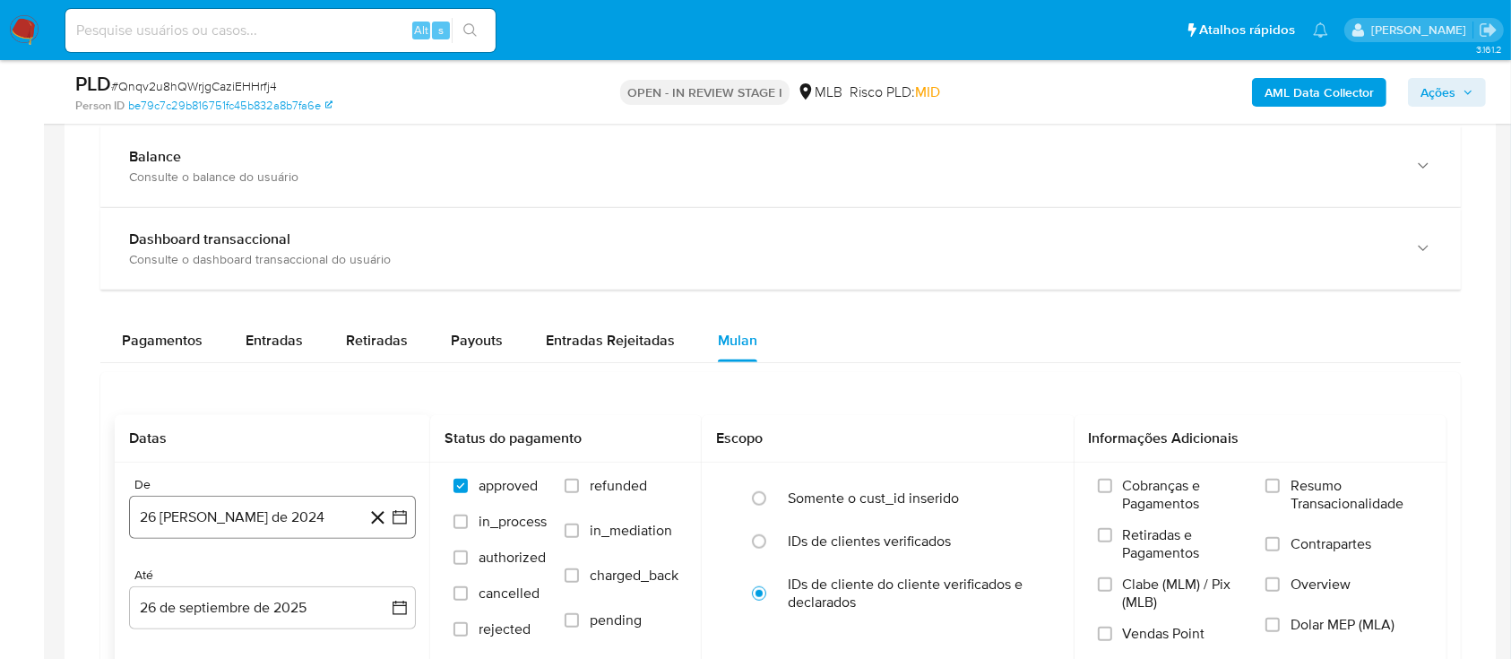
click at [395, 514] on icon "button" at bounding box center [400, 517] width 18 height 18
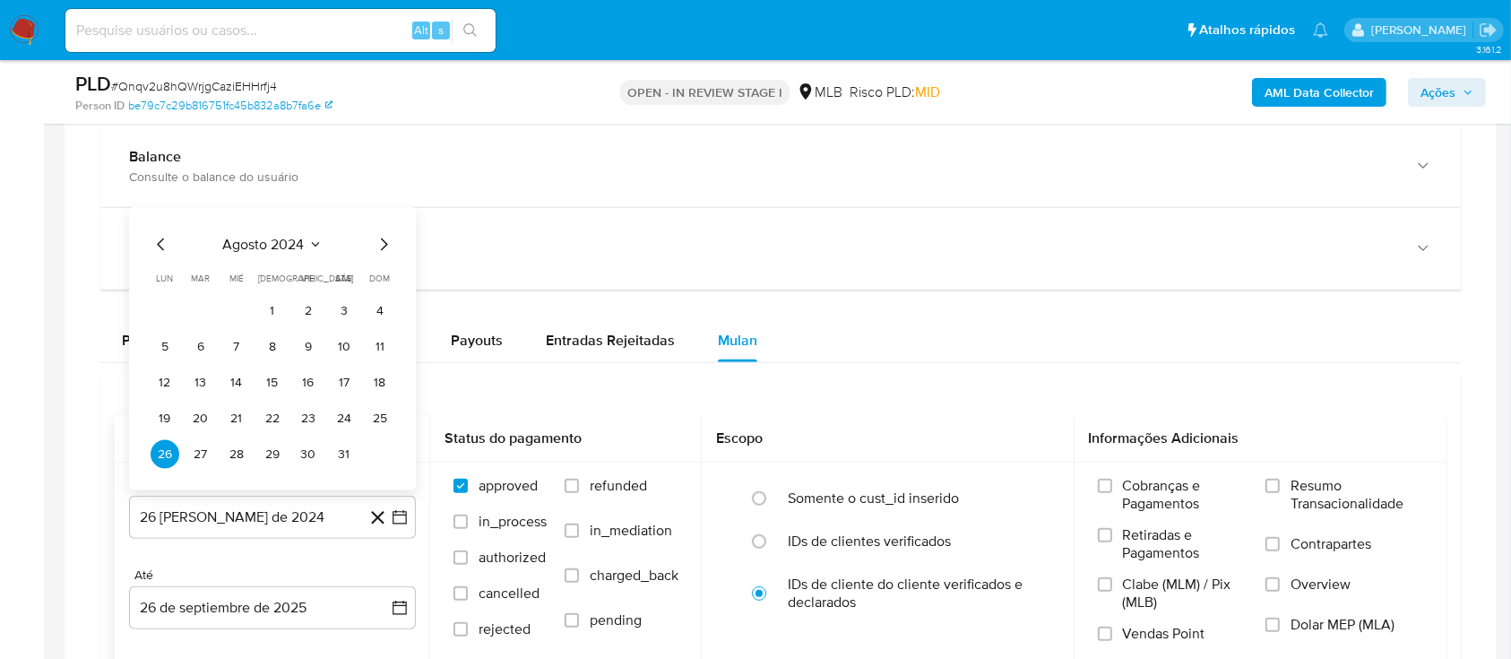
click at [311, 242] on icon "Seleccionar mes y año" at bounding box center [315, 245] width 14 height 14
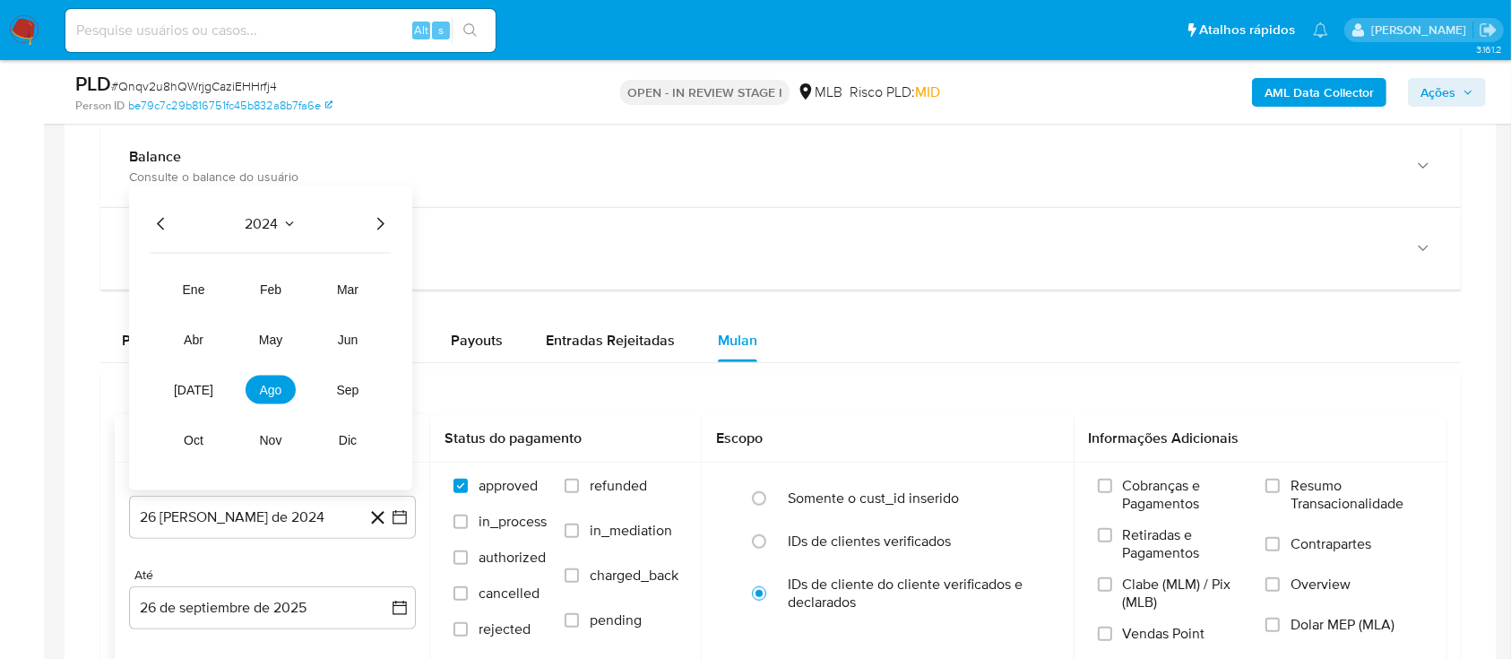
click at [376, 224] on icon "Año siguiente" at bounding box center [380, 224] width 22 height 22
click at [298, 220] on div "2025" at bounding box center [271, 224] width 240 height 22
click at [258, 384] on button "ago" at bounding box center [271, 390] width 50 height 29
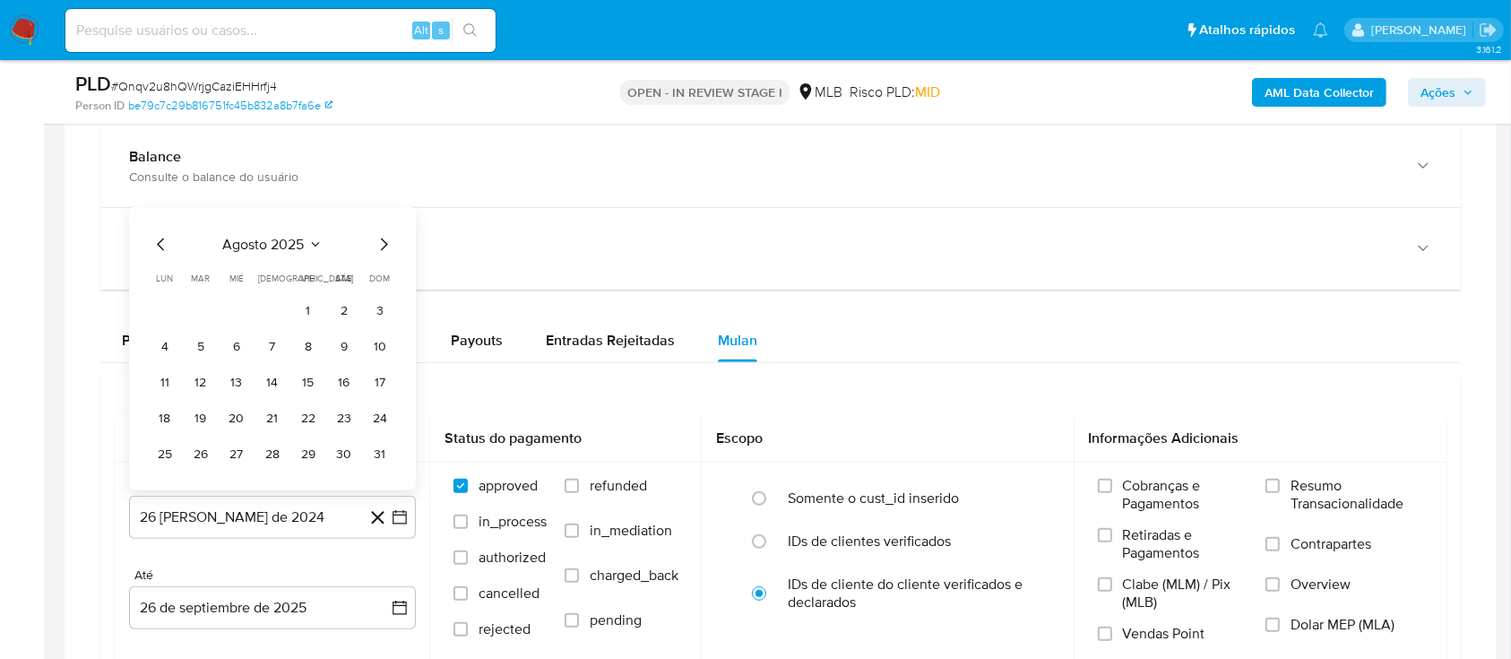
drag, startPoint x: 300, startPoint y: 298, endPoint x: 311, endPoint y: 308, distance: 15.2
click at [300, 298] on button "1" at bounding box center [308, 311] width 29 height 29
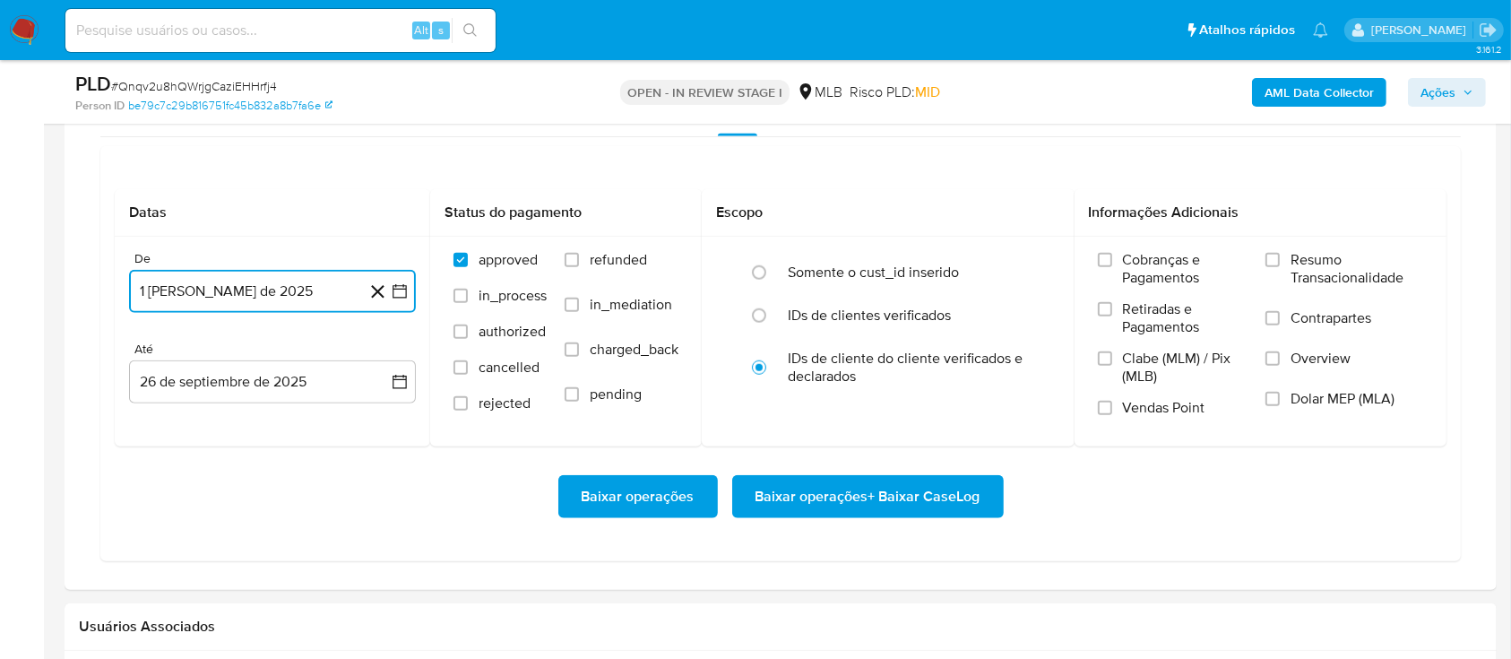
scroll to position [1553, 0]
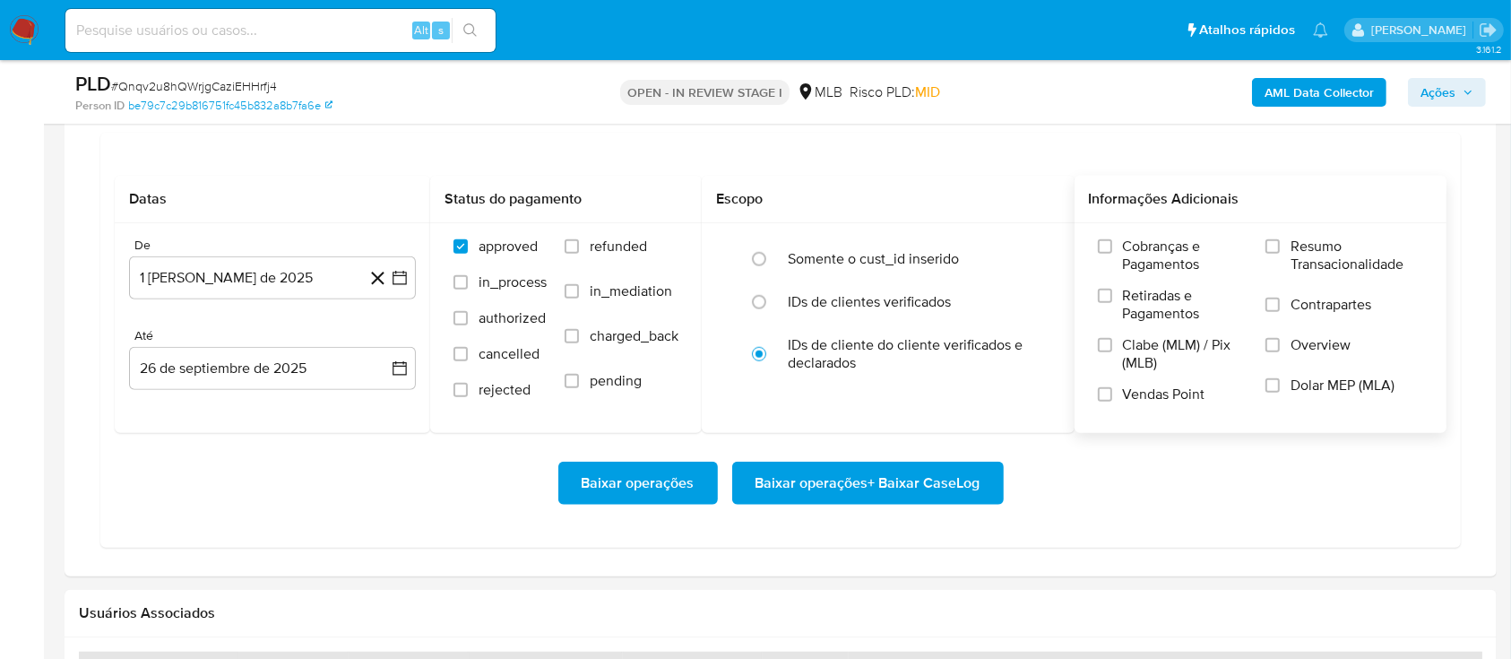
drag, startPoint x: 1312, startPoint y: 229, endPoint x: 1292, endPoint y: 252, distance: 30.5
click at [1310, 232] on div "Cobranças e Pagamentos Retiradas e Pagamentos Clabe (MLM) / Pix (MLB) Vendas Po…" at bounding box center [1261, 327] width 373 height 208
click at [1288, 255] on label "Resumo Transacionalidade" at bounding box center [1345, 267] width 158 height 58
click at [1280, 254] on input "Resumo Transacionalidade" at bounding box center [1273, 246] width 14 height 14
click at [864, 486] on span "Baixar operações + Baixar CaseLog" at bounding box center [868, 482] width 225 height 39
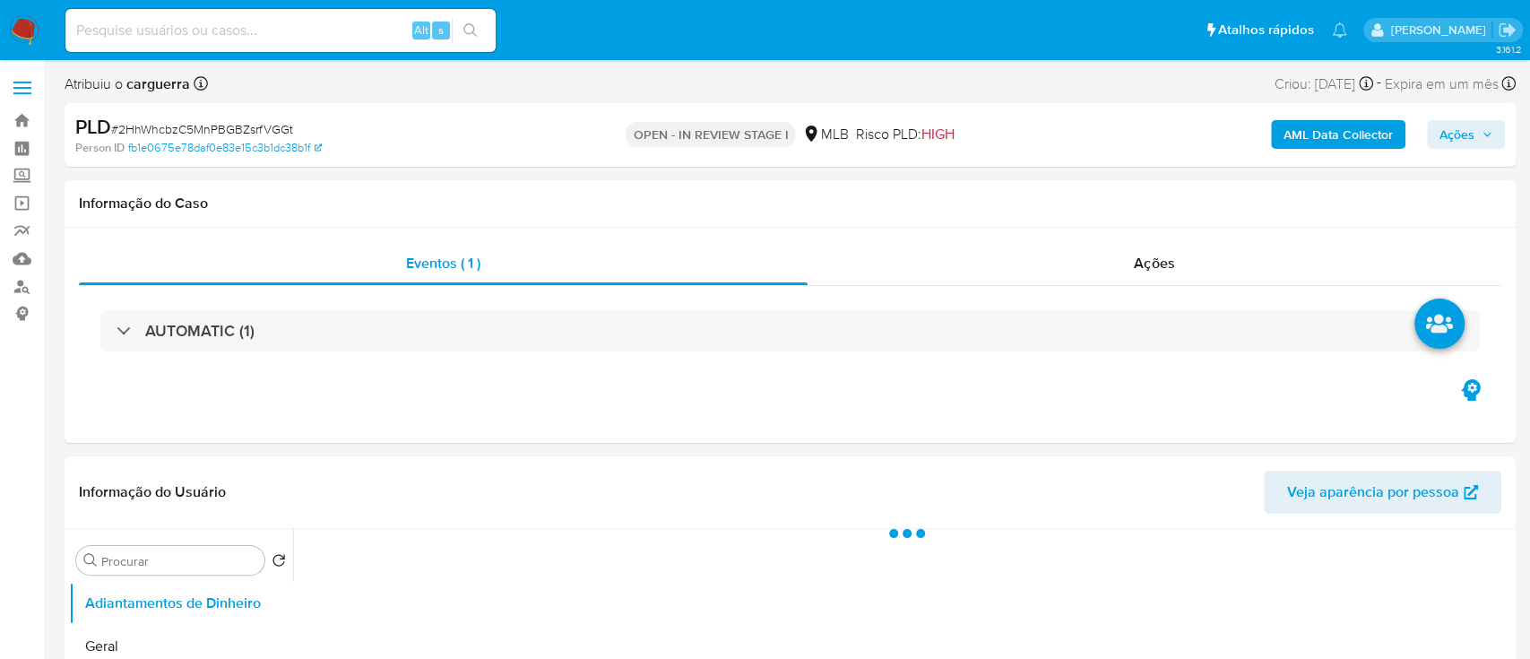
select select "10"
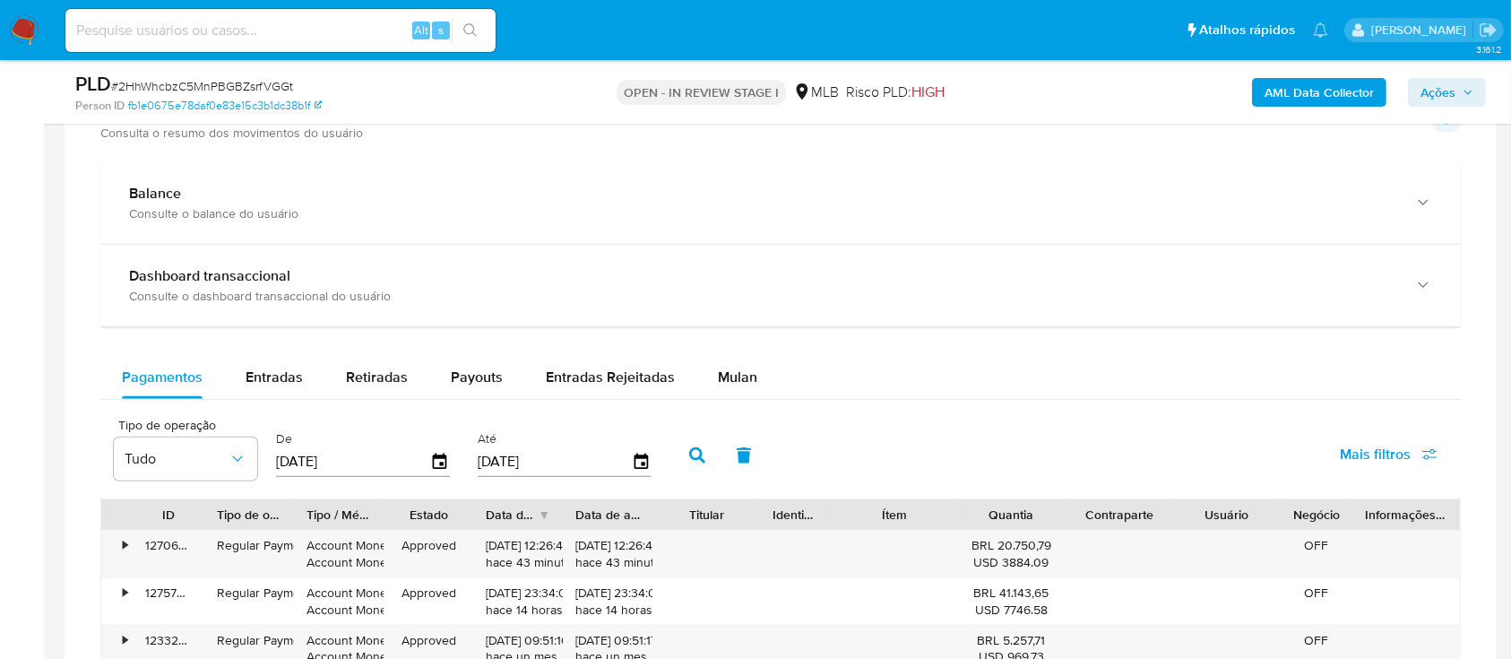
scroll to position [1314, 0]
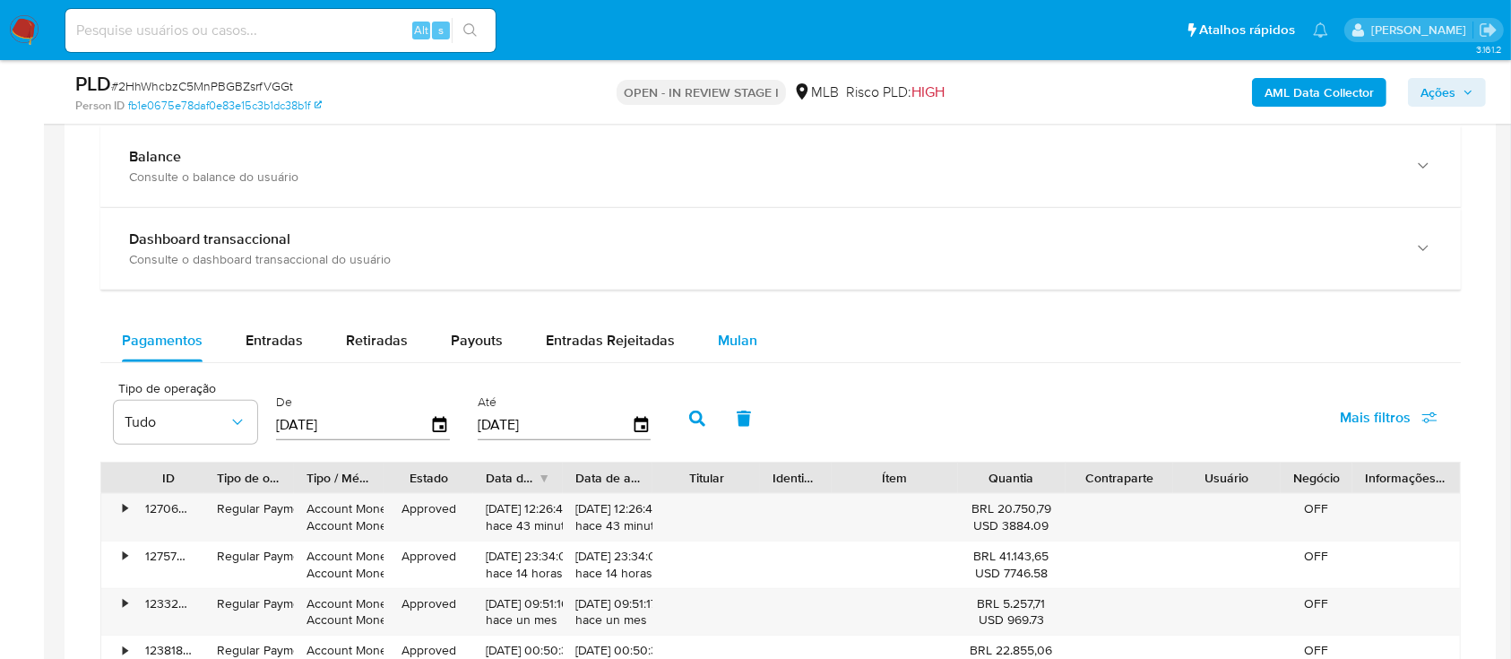
click at [729, 354] on div "Mulan" at bounding box center [737, 340] width 39 height 43
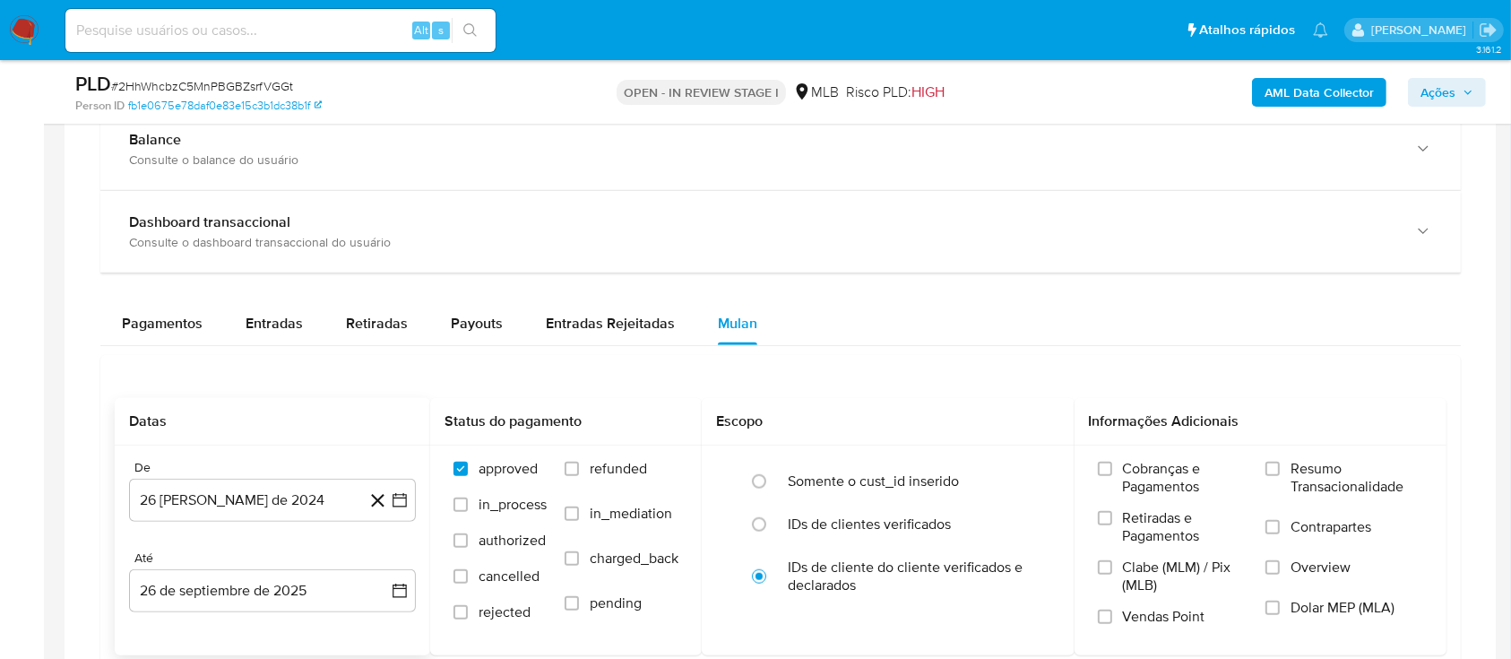
scroll to position [1553, 0]
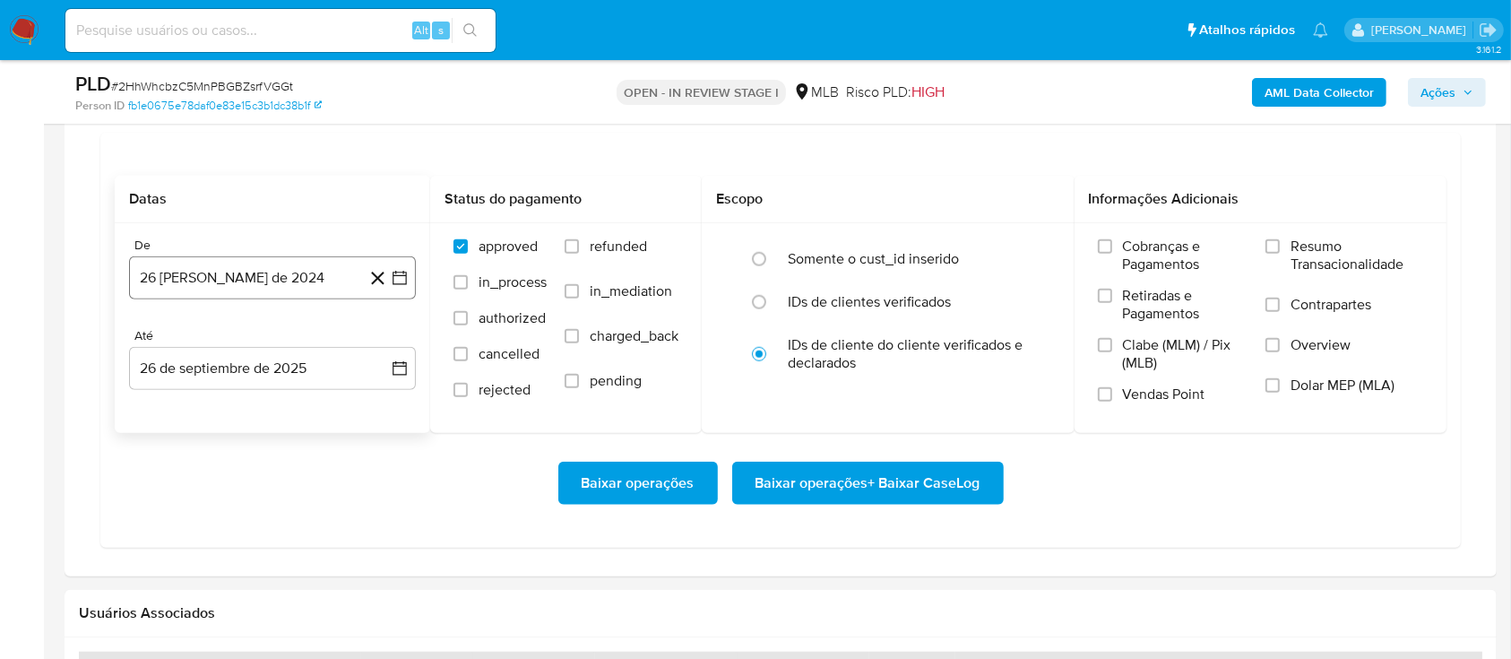
click at [404, 277] on icon "button" at bounding box center [400, 278] width 18 height 18
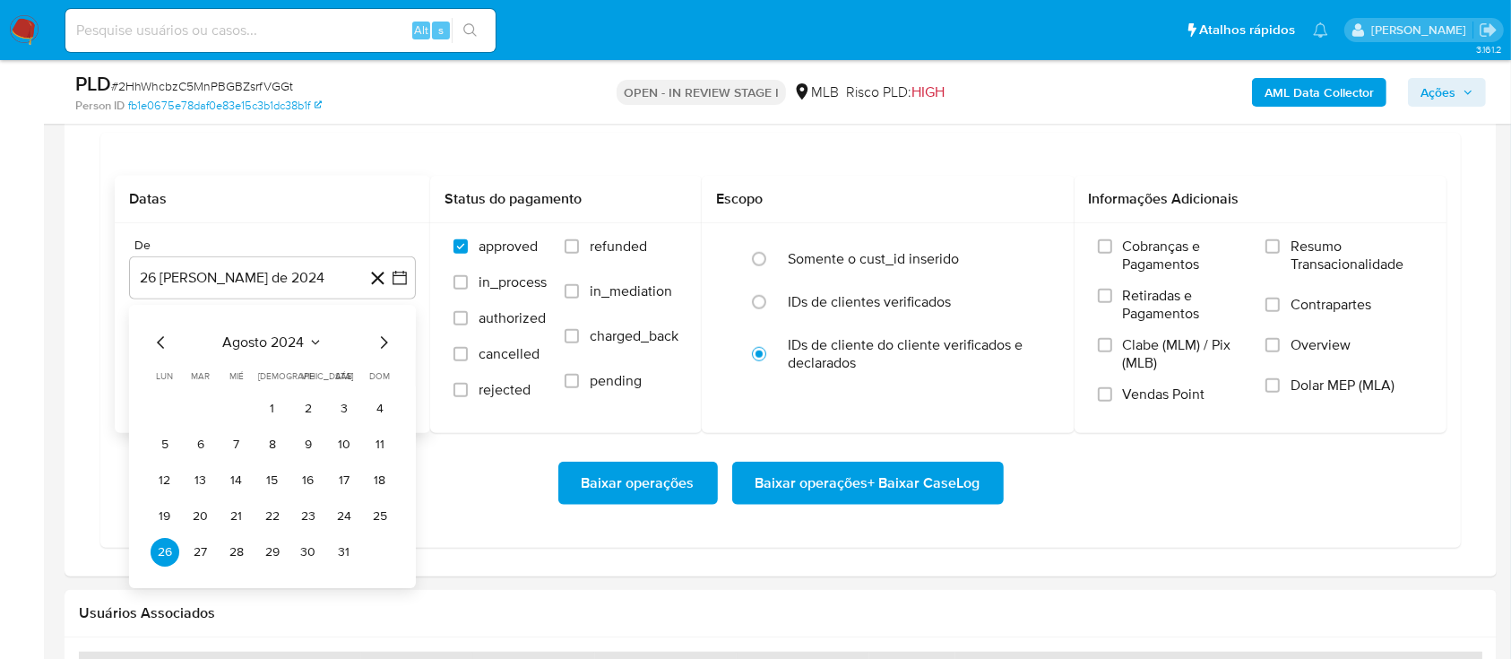
click at [302, 340] on span "agosto 2024" at bounding box center [264, 342] width 82 height 18
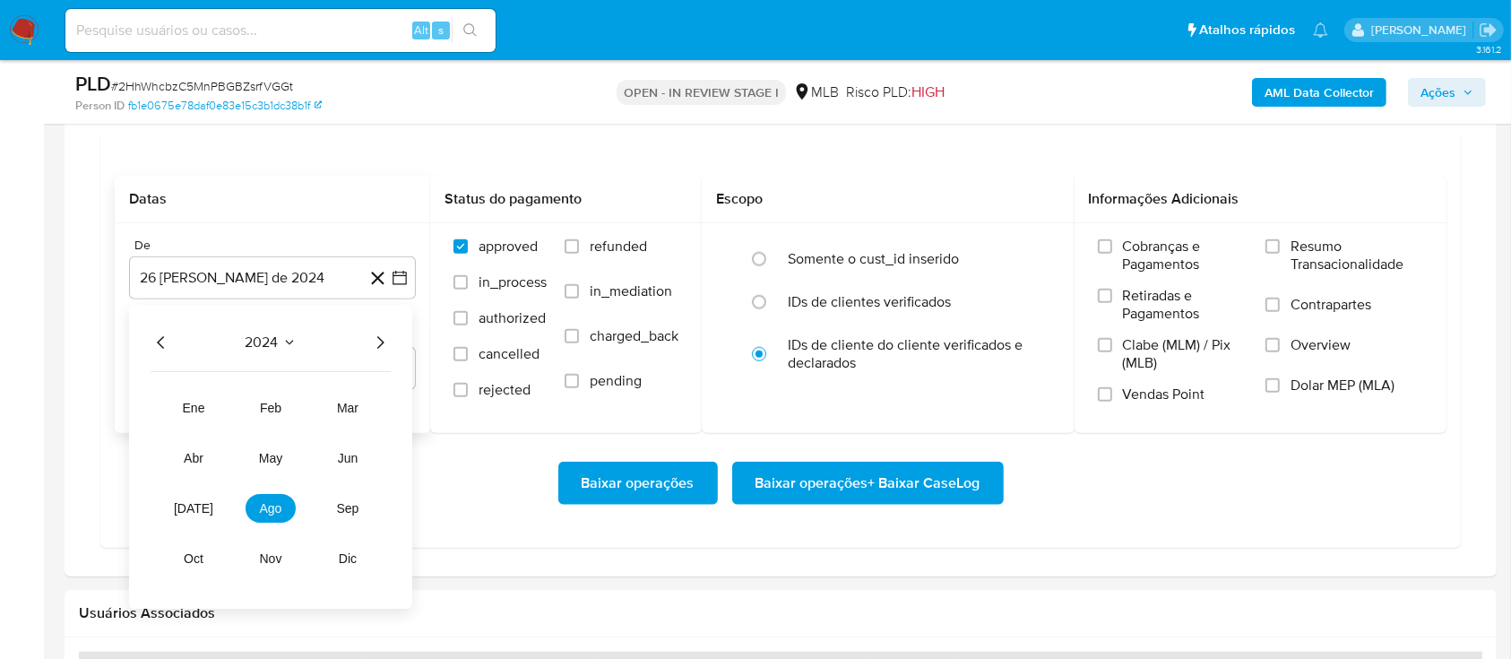
click at [374, 347] on icon "Año siguiente" at bounding box center [380, 343] width 22 height 22
click at [280, 505] on span "ago" at bounding box center [271, 508] width 22 height 14
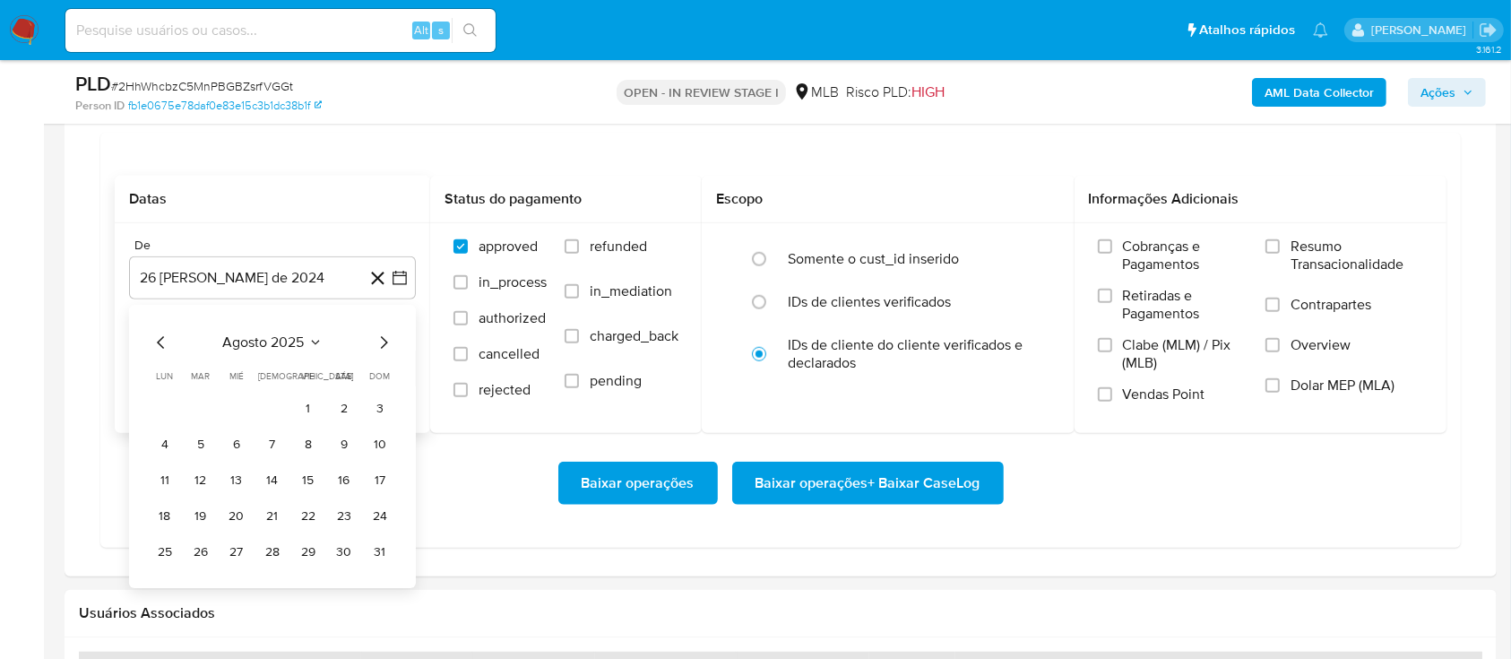
click at [308, 410] on button "1" at bounding box center [308, 408] width 29 height 29
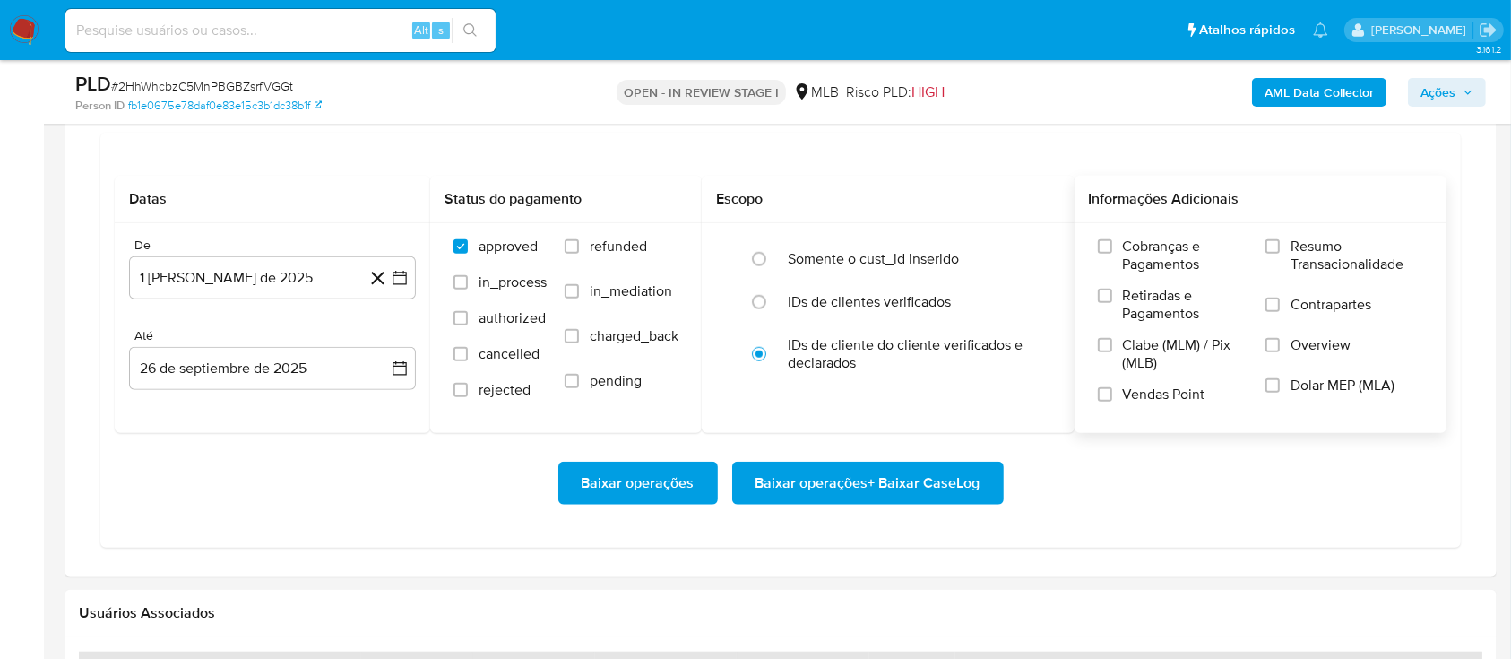
click at [1325, 264] on span "Resumo Transacionalidade" at bounding box center [1357, 256] width 133 height 36
click at [1280, 254] on input "Resumo Transacionalidade" at bounding box center [1273, 246] width 14 height 14
click at [939, 468] on span "Baixar operações + Baixar CaseLog" at bounding box center [868, 482] width 225 height 39
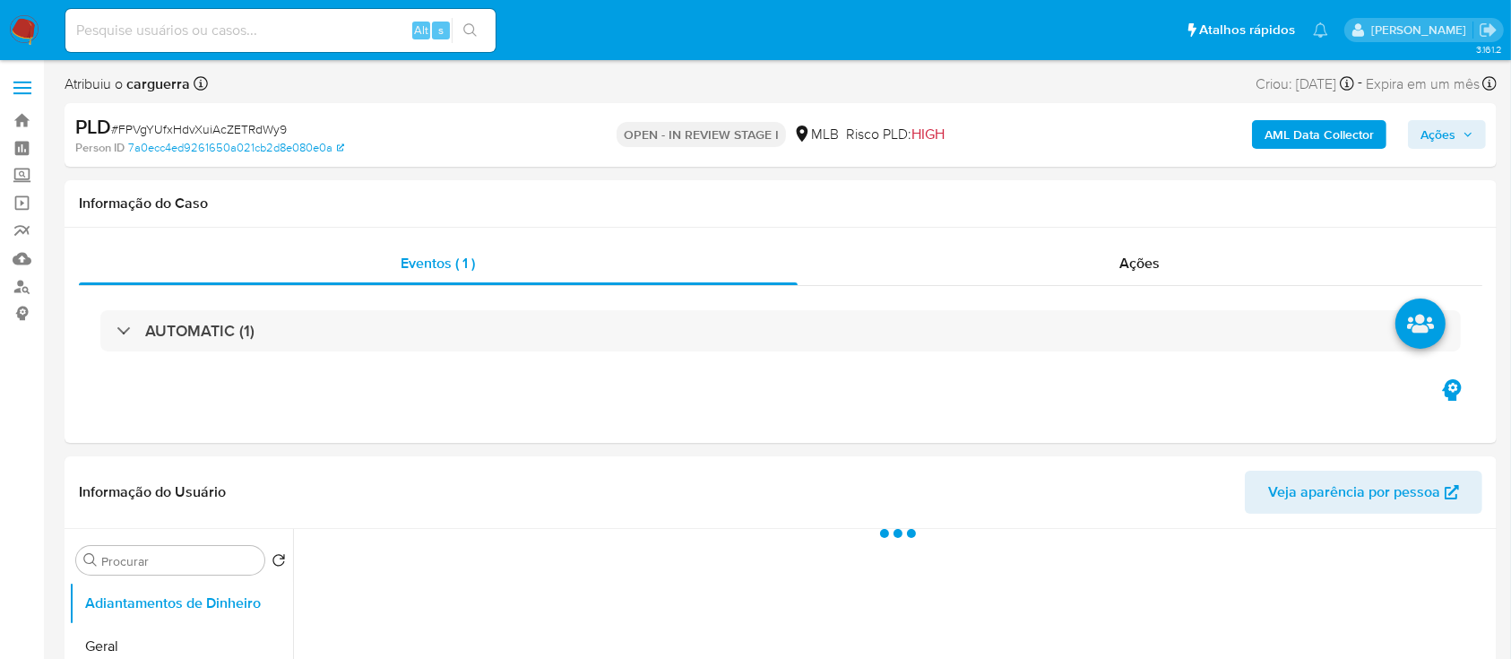
select select "10"
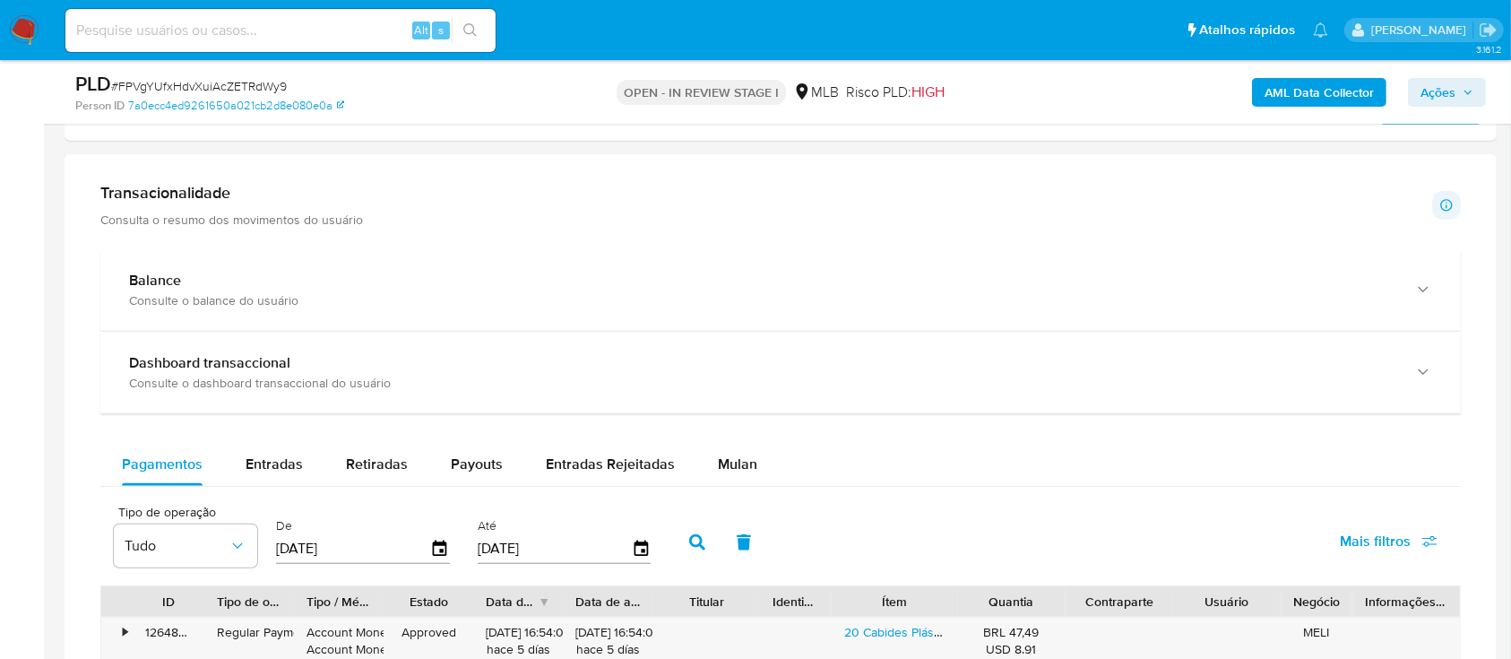
scroll to position [1314, 0]
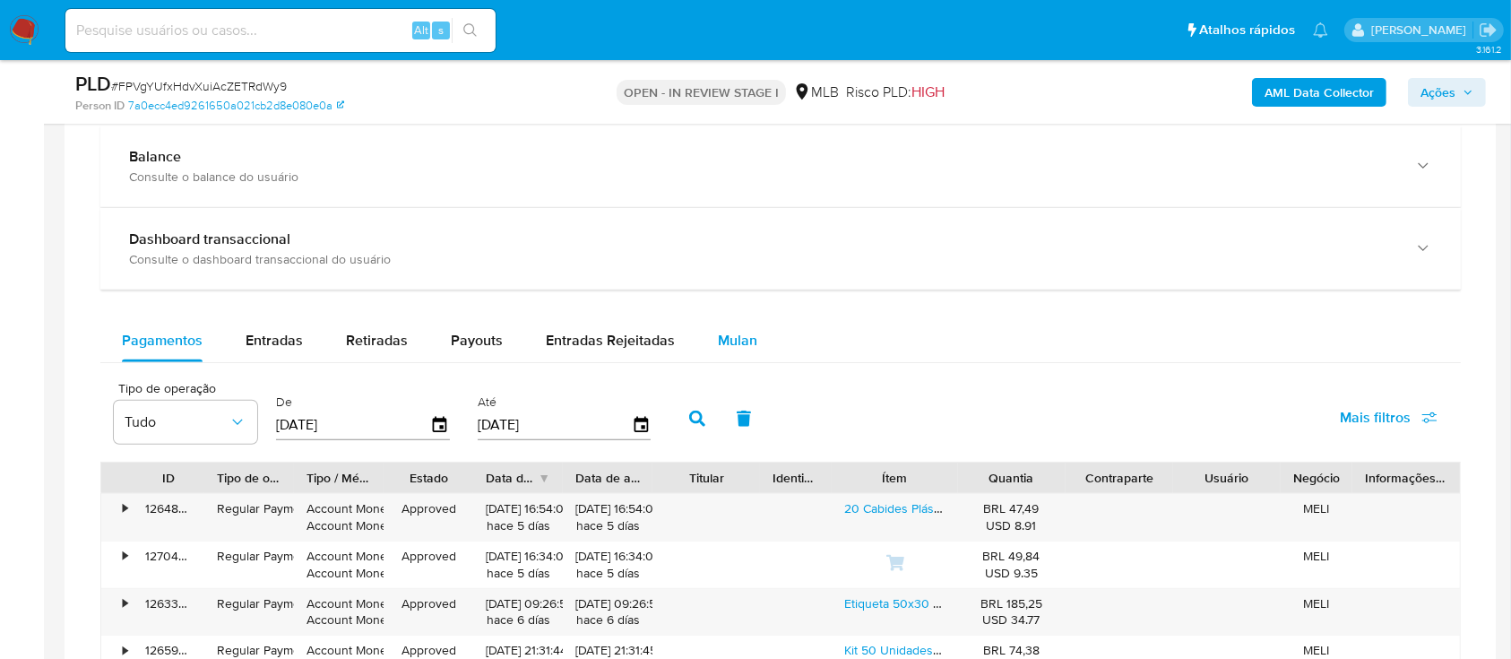
click at [725, 350] on div "Mulan" at bounding box center [737, 340] width 39 height 43
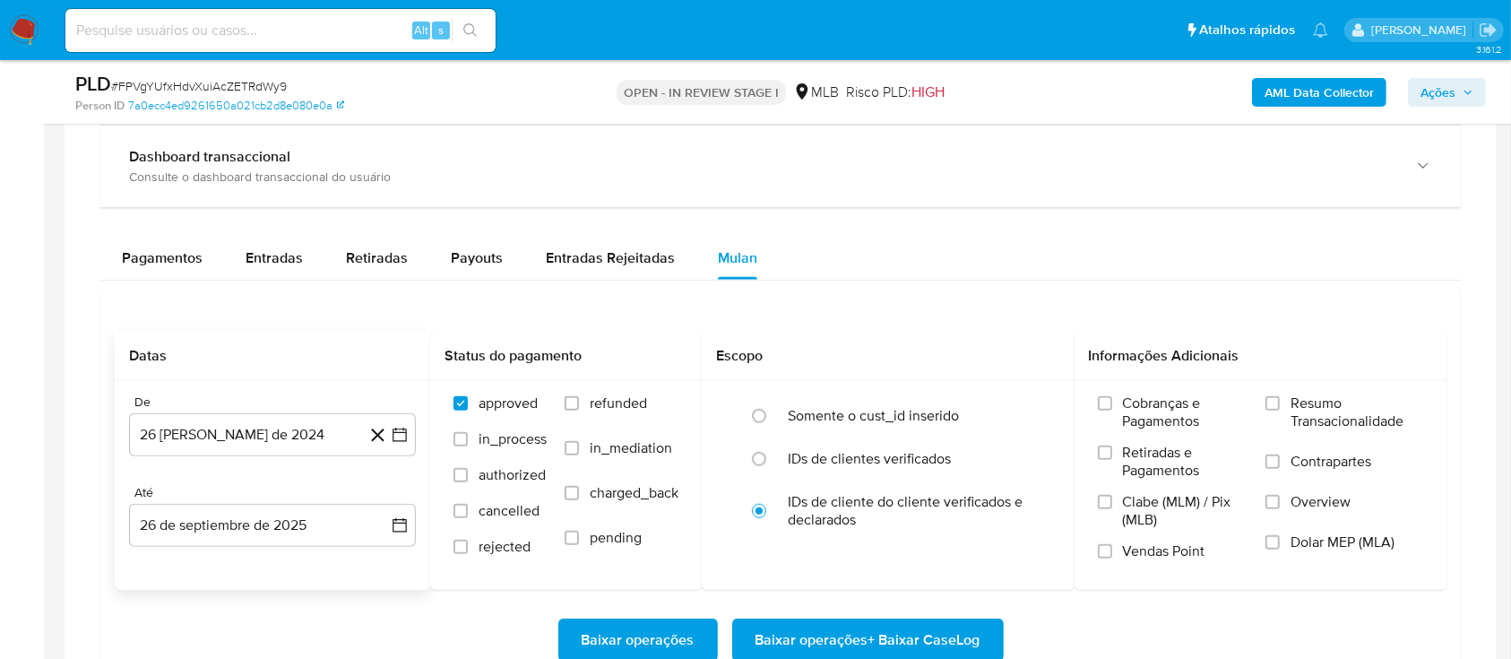
scroll to position [1434, 0]
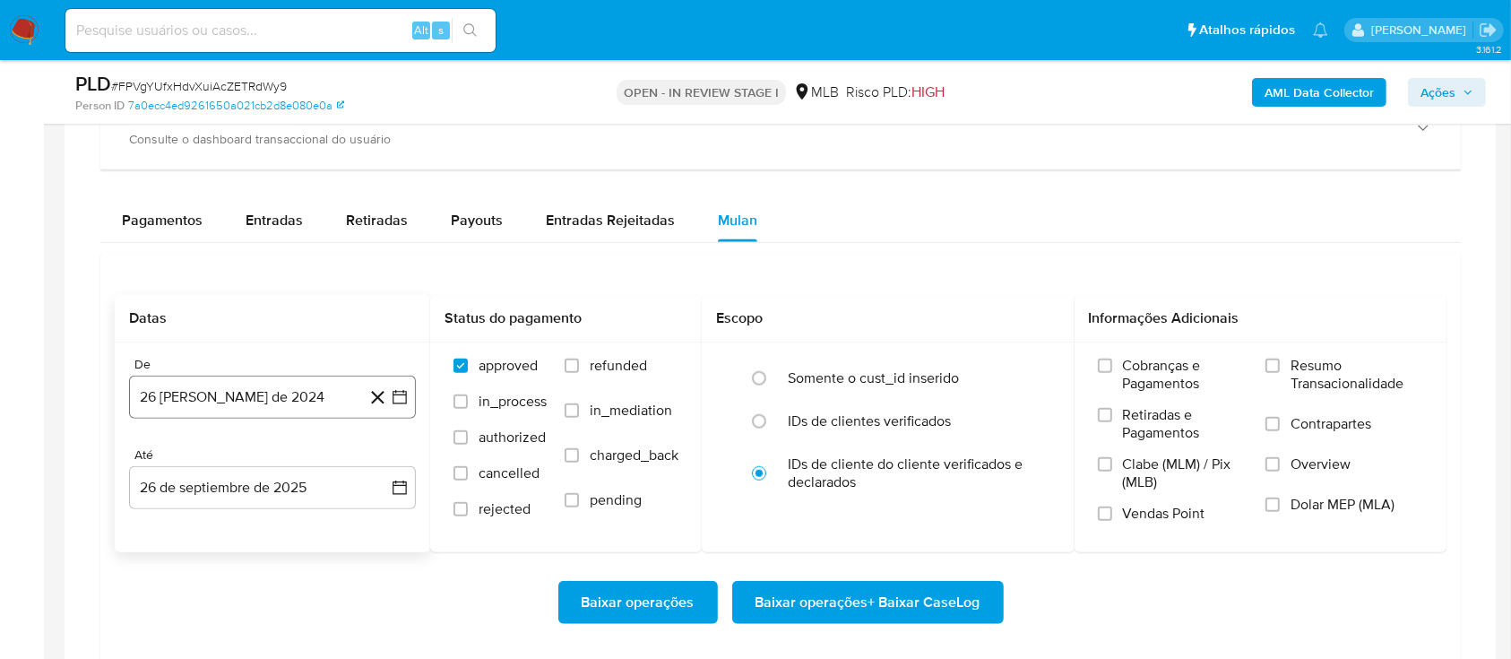
click at [401, 397] on icon "button" at bounding box center [400, 397] width 18 height 18
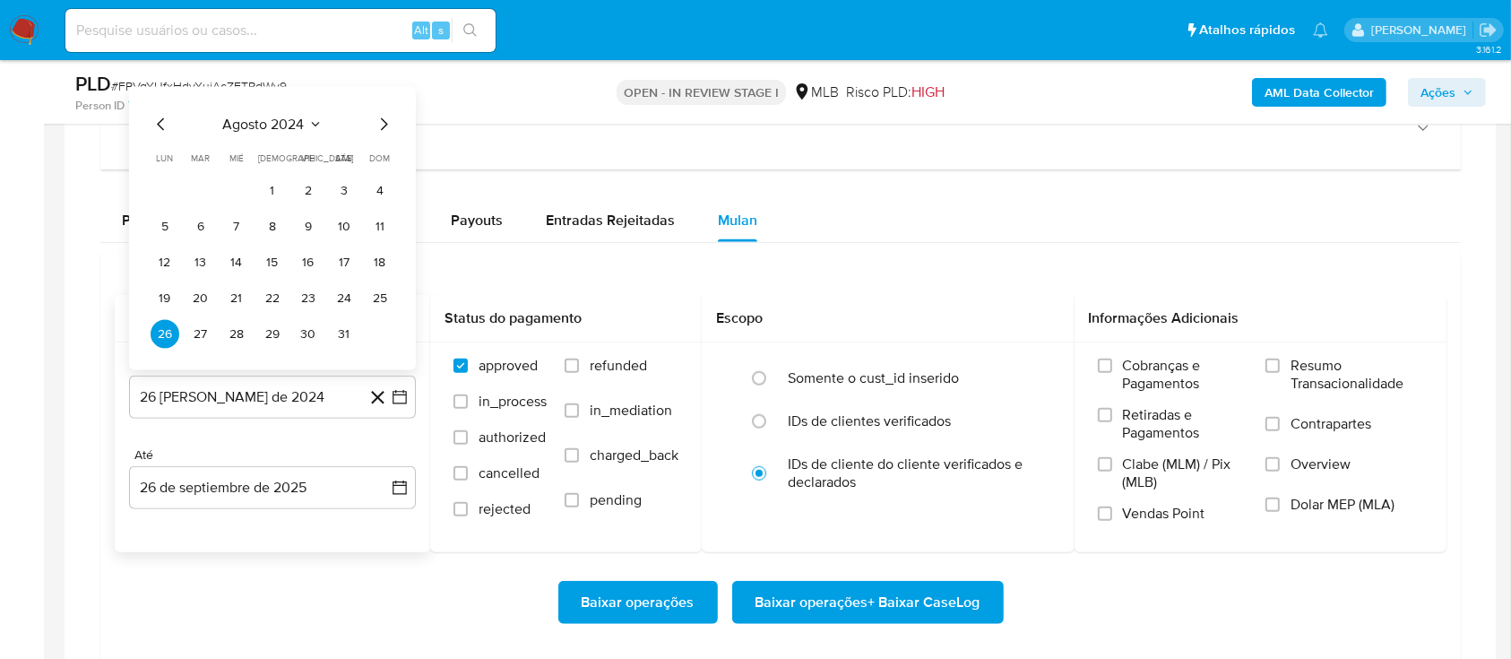
click at [309, 118] on icon "Seleccionar mes y año" at bounding box center [315, 124] width 14 height 14
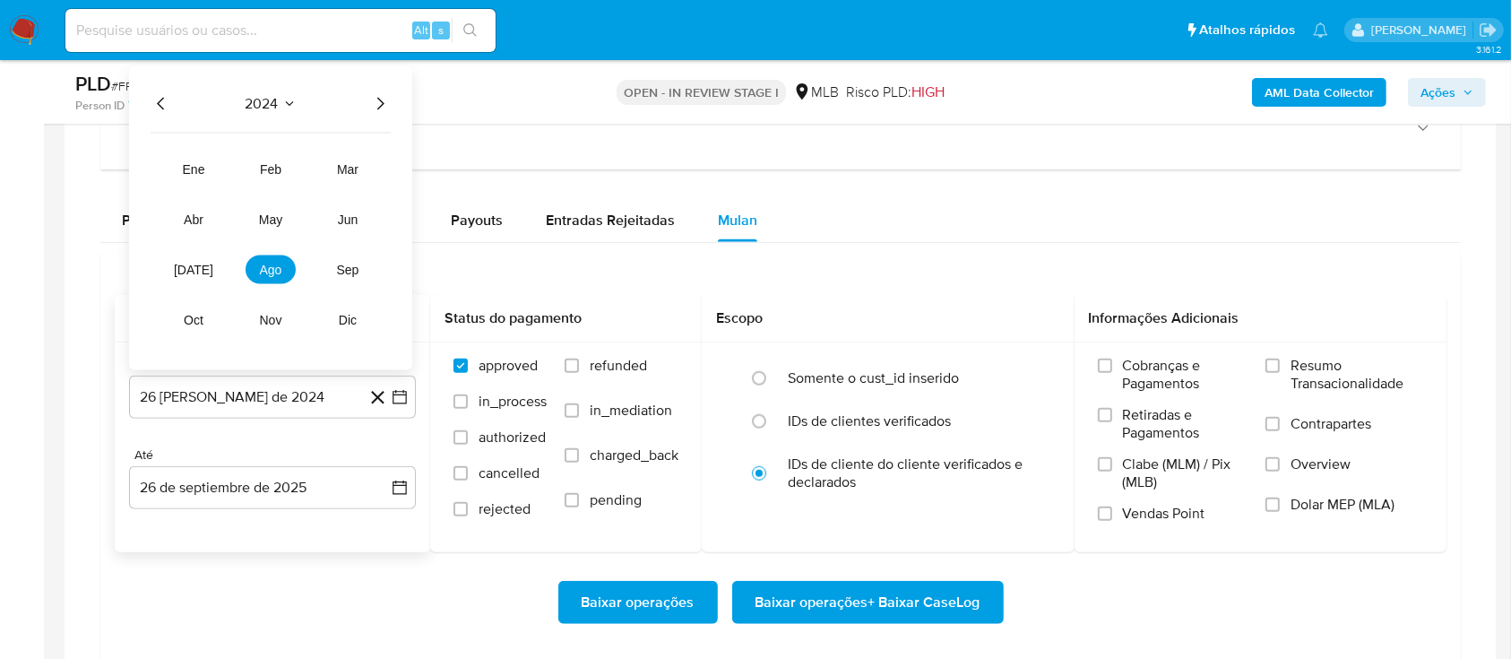
click at [376, 99] on icon "Año siguiente" at bounding box center [380, 104] width 22 height 22
click at [272, 271] on span "ago" at bounding box center [271, 270] width 22 height 14
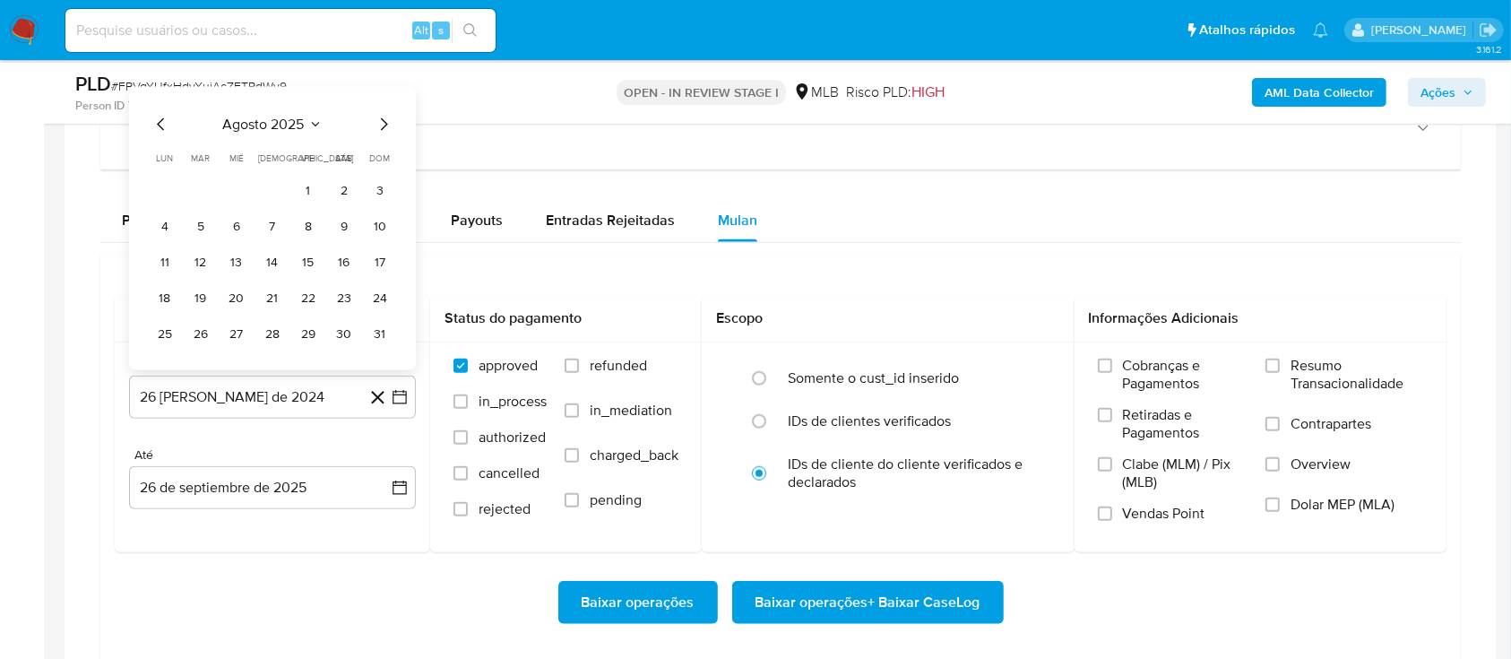
click at [315, 193] on button "1" at bounding box center [308, 191] width 29 height 29
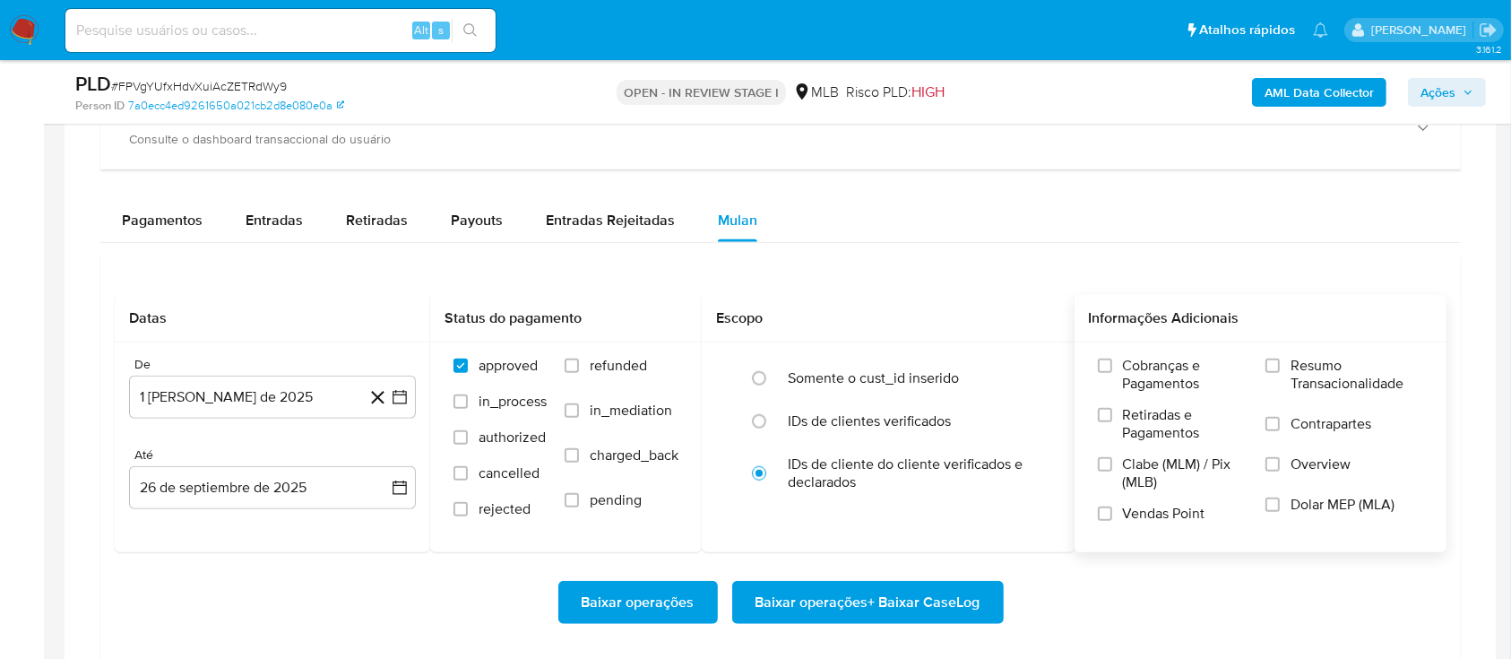
click at [1275, 350] on div "Cobranças e Pagamentos Retiradas e Pagamentos Clabe (MLM) / Pix (MLB) Vendas Po…" at bounding box center [1261, 446] width 373 height 208
click at [1275, 367] on input "Resumo Transacionalidade" at bounding box center [1273, 366] width 14 height 14
click at [882, 594] on span "Baixar operações + Baixar CaseLog" at bounding box center [868, 602] width 225 height 39
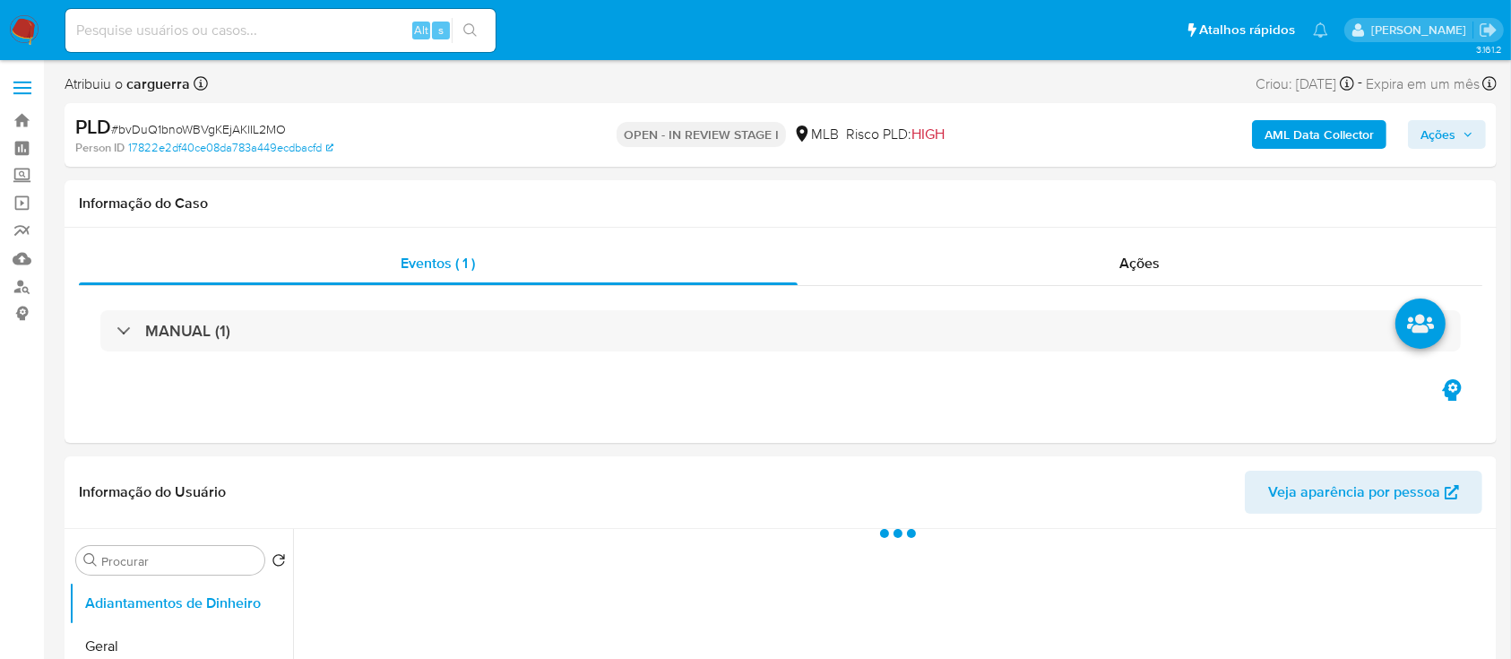
select select "10"
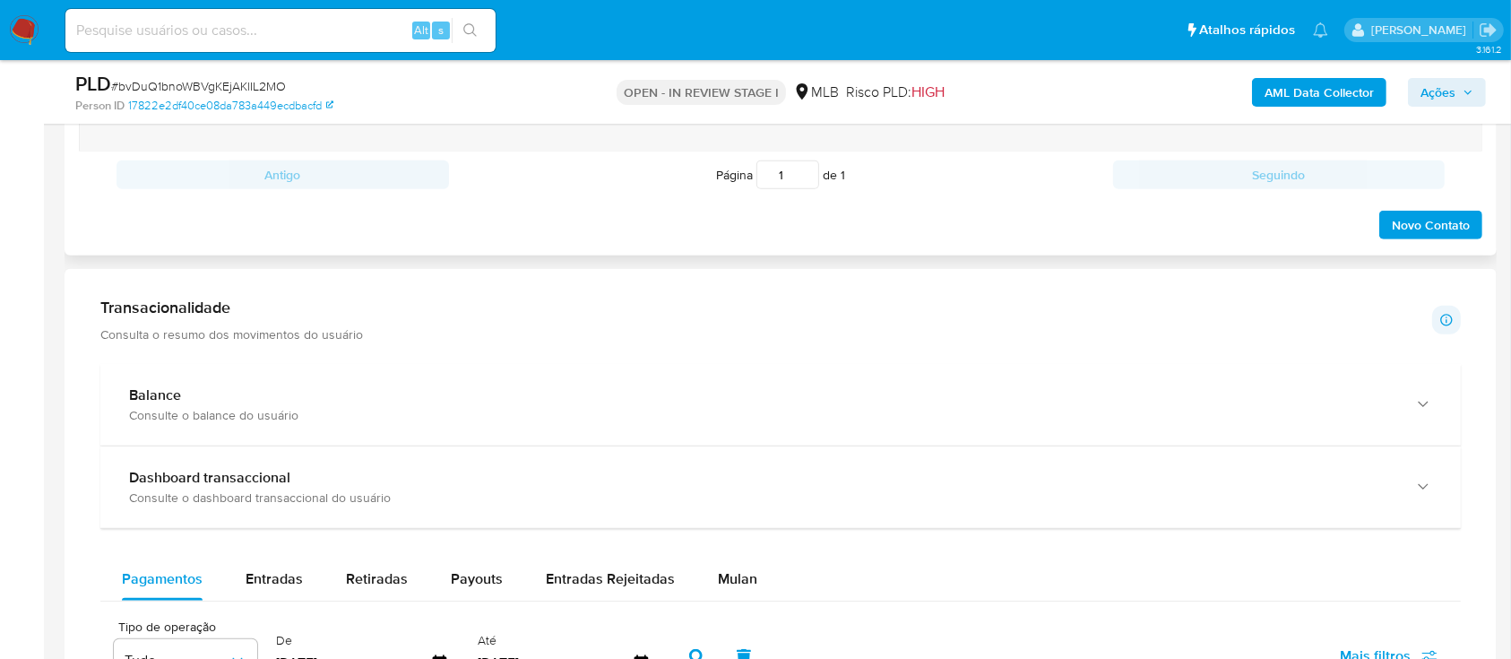
scroll to position [1314, 0]
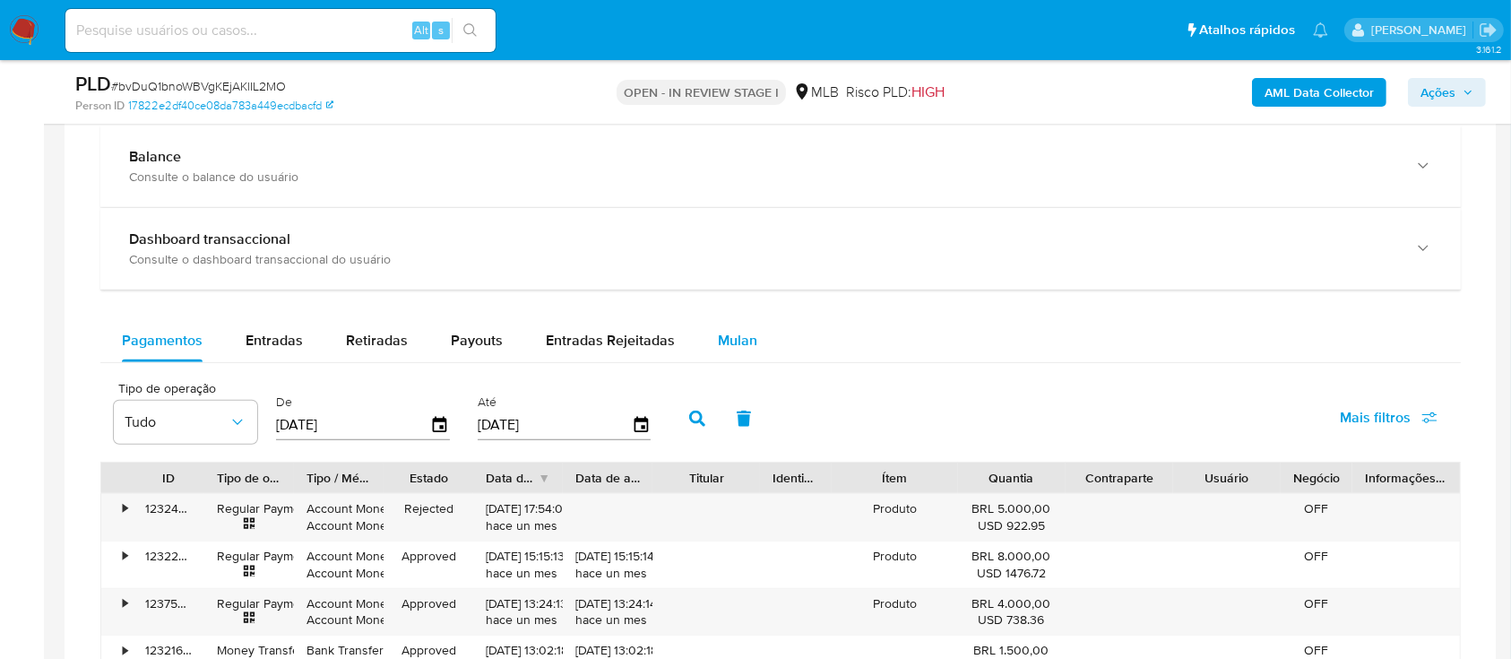
click at [736, 341] on span "Mulan" at bounding box center [737, 340] width 39 height 21
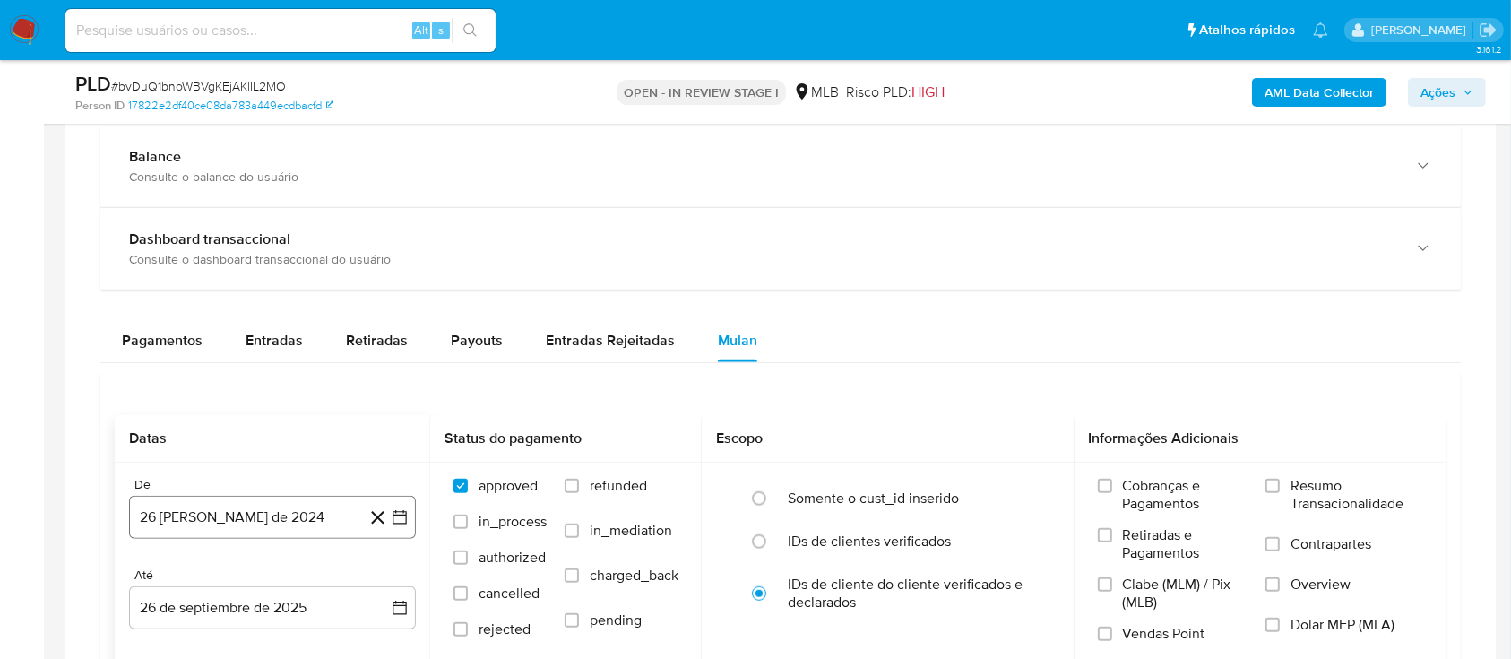
click at [402, 514] on icon "button" at bounding box center [400, 517] width 18 height 18
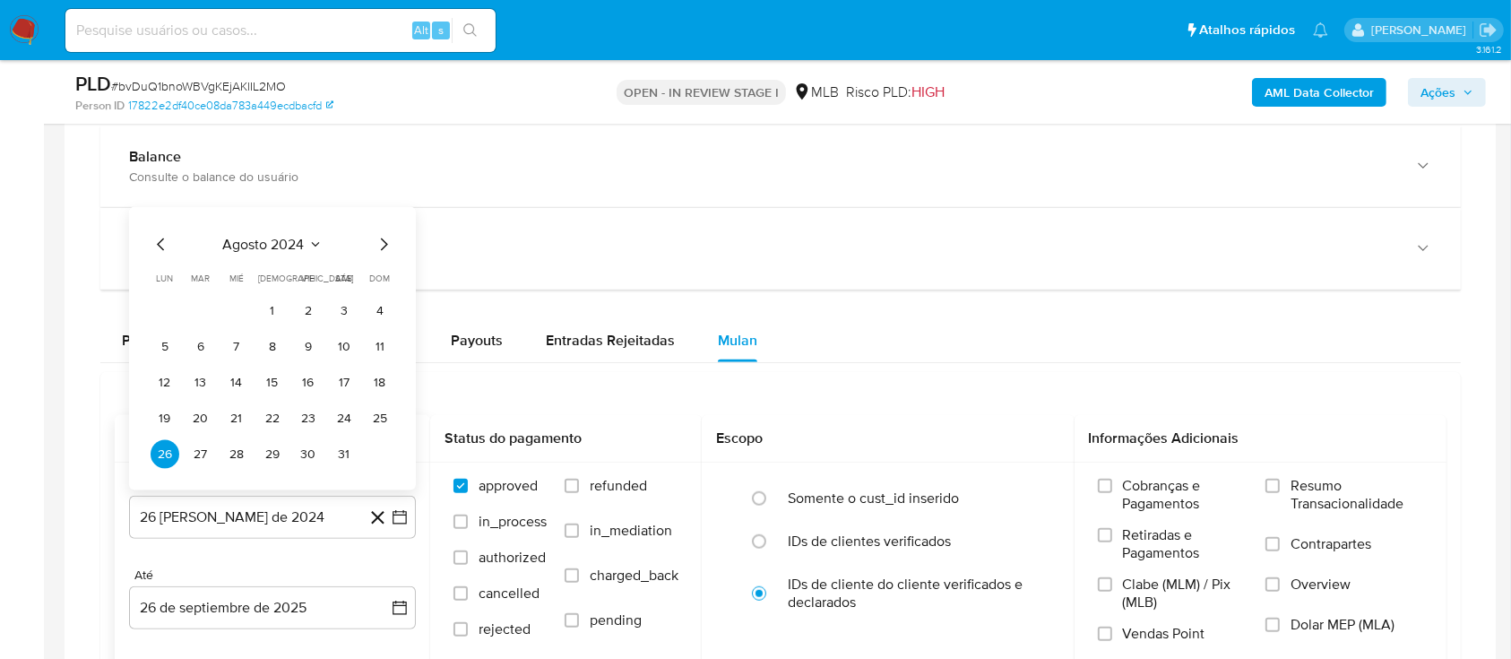
click at [308, 236] on button "agosto 2024" at bounding box center [272, 245] width 99 height 18
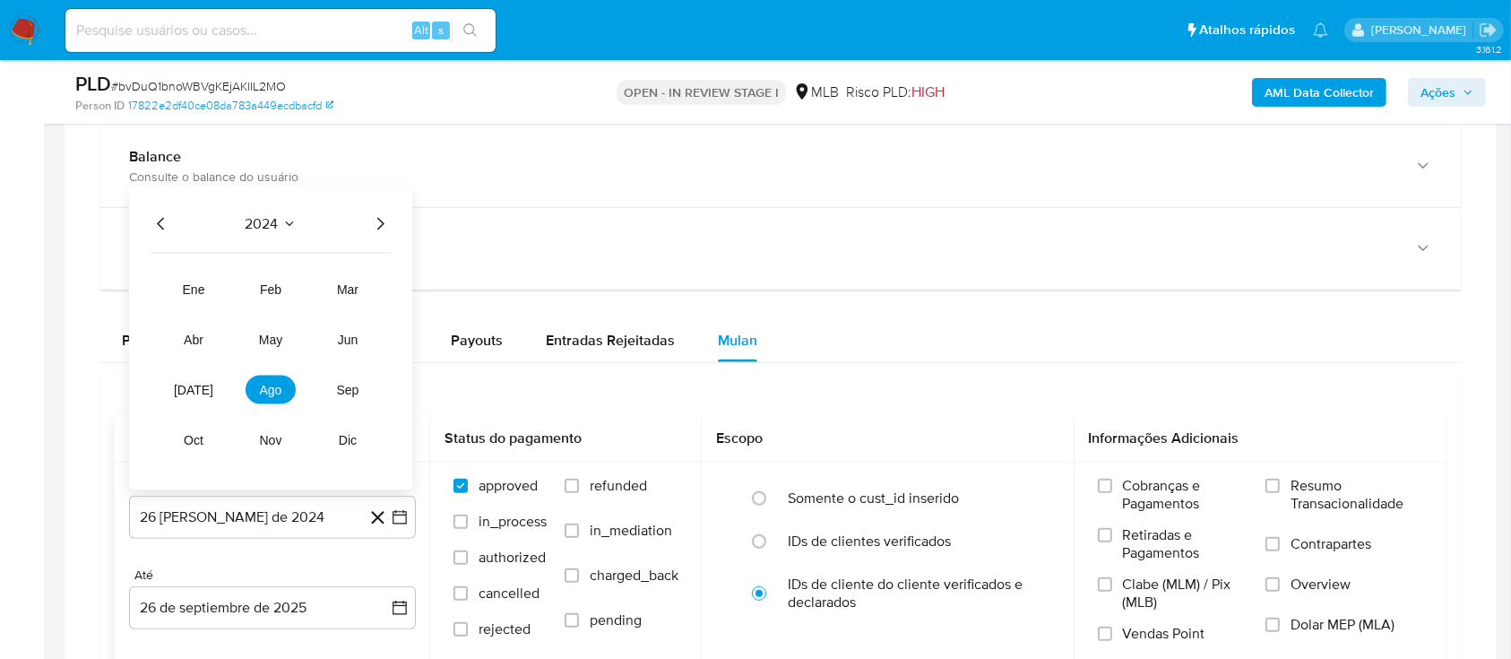
click at [380, 218] on icon "Año siguiente" at bounding box center [380, 224] width 22 height 22
click at [275, 391] on span "ago" at bounding box center [271, 390] width 22 height 14
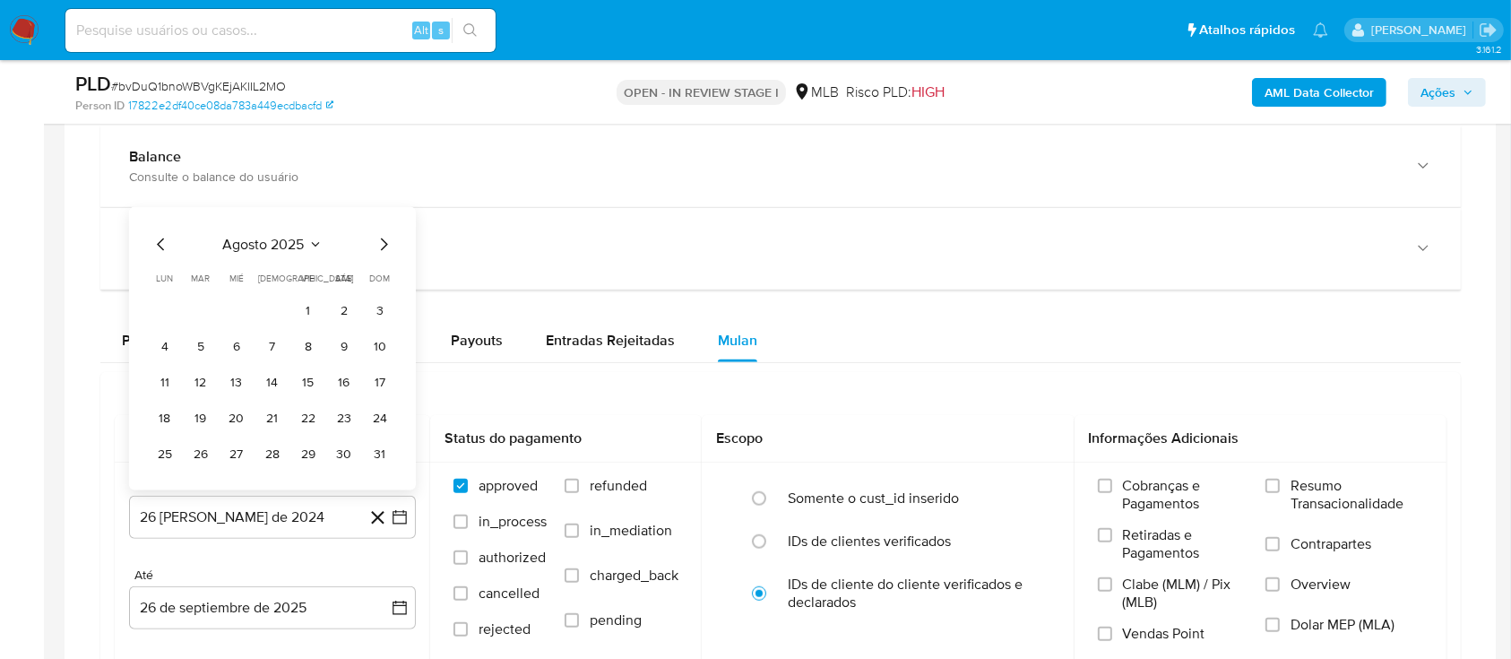
click at [310, 305] on button "1" at bounding box center [308, 311] width 29 height 29
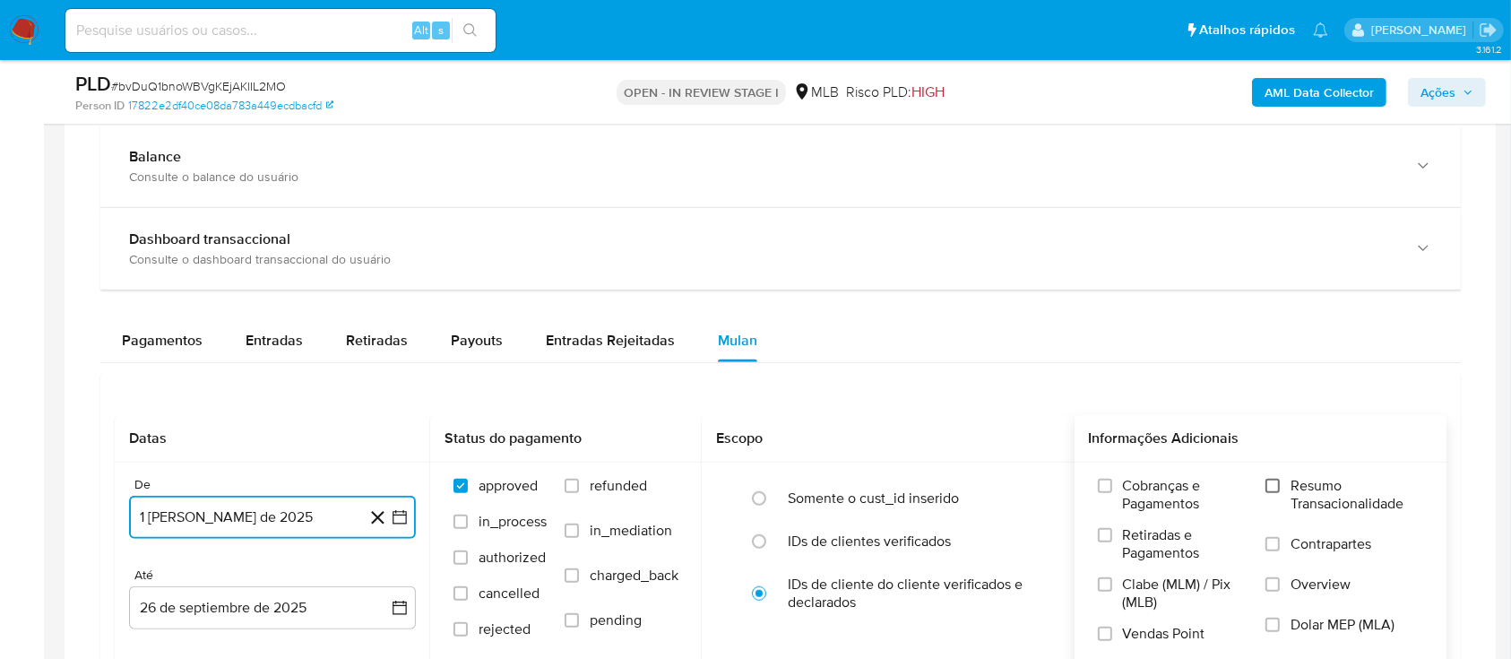
click at [1269, 480] on input "Resumo Transacionalidade" at bounding box center [1273, 486] width 14 height 14
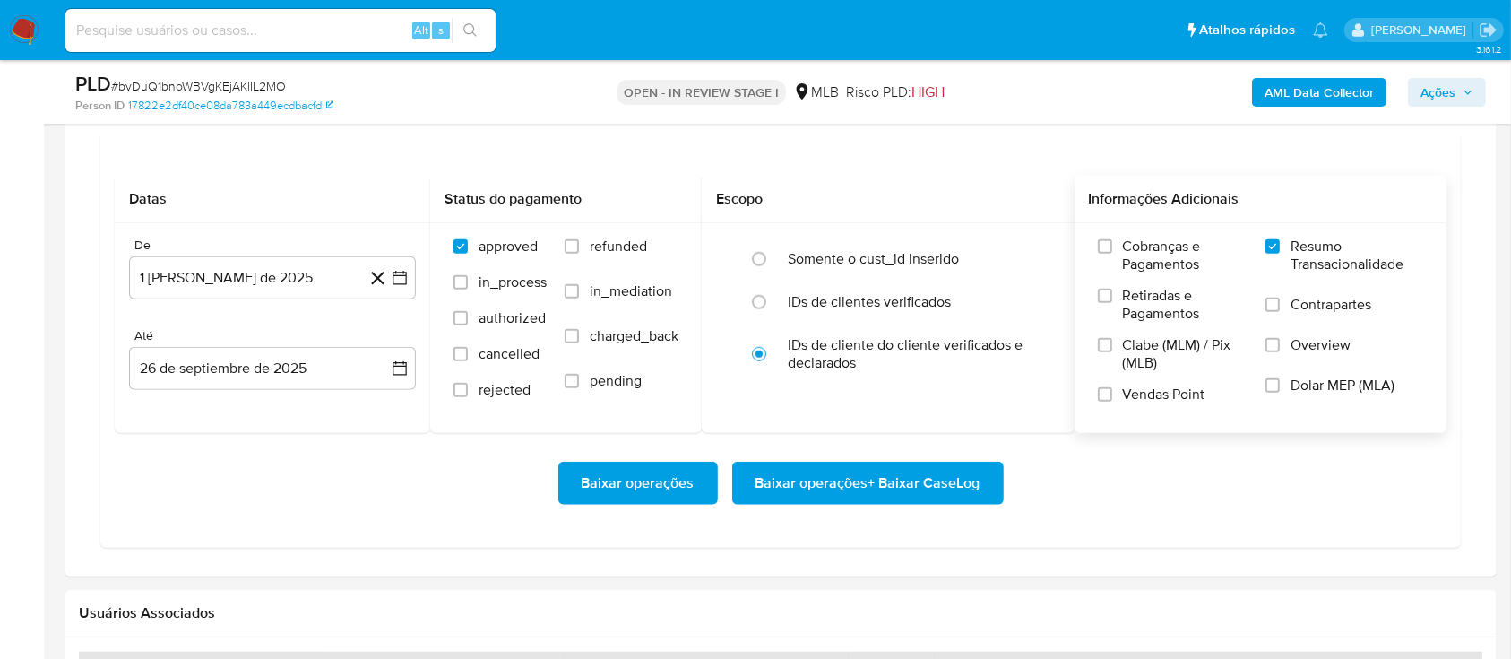
click at [794, 477] on span "Baixar operações + Baixar CaseLog" at bounding box center [868, 482] width 225 height 39
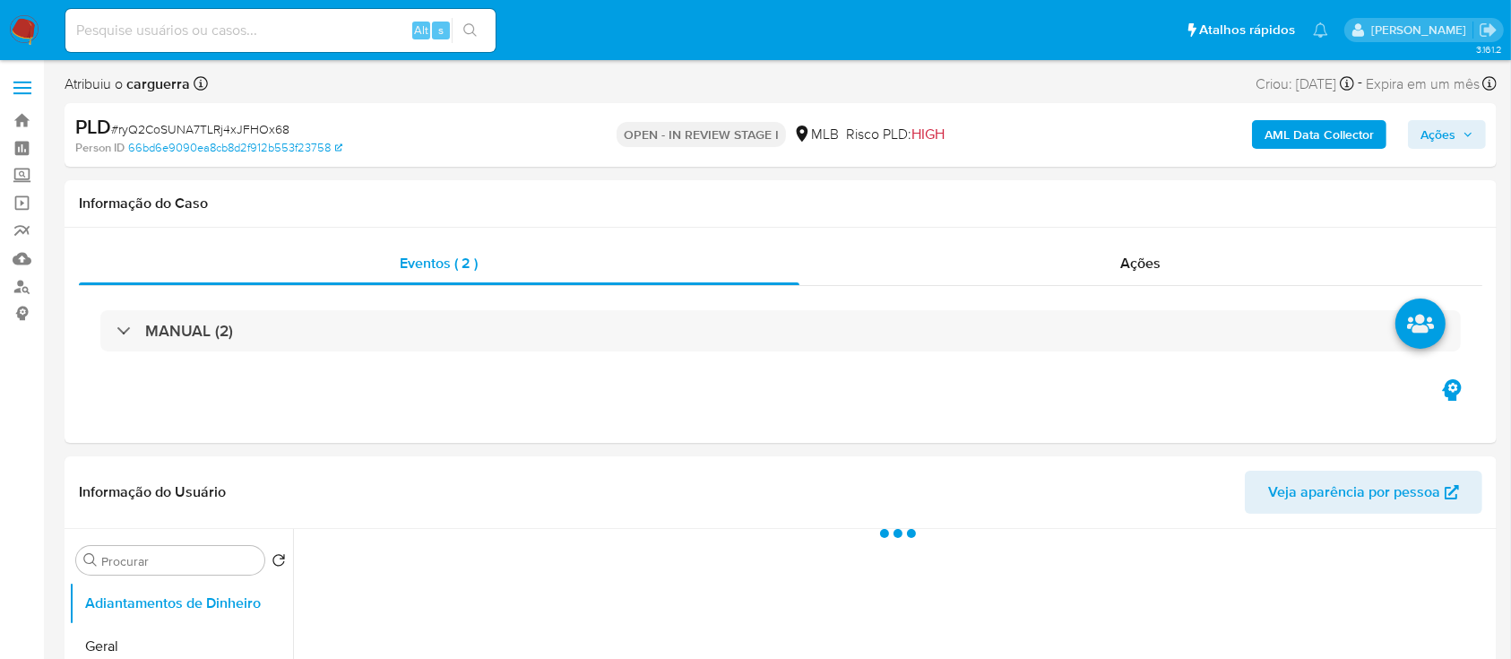
select select "10"
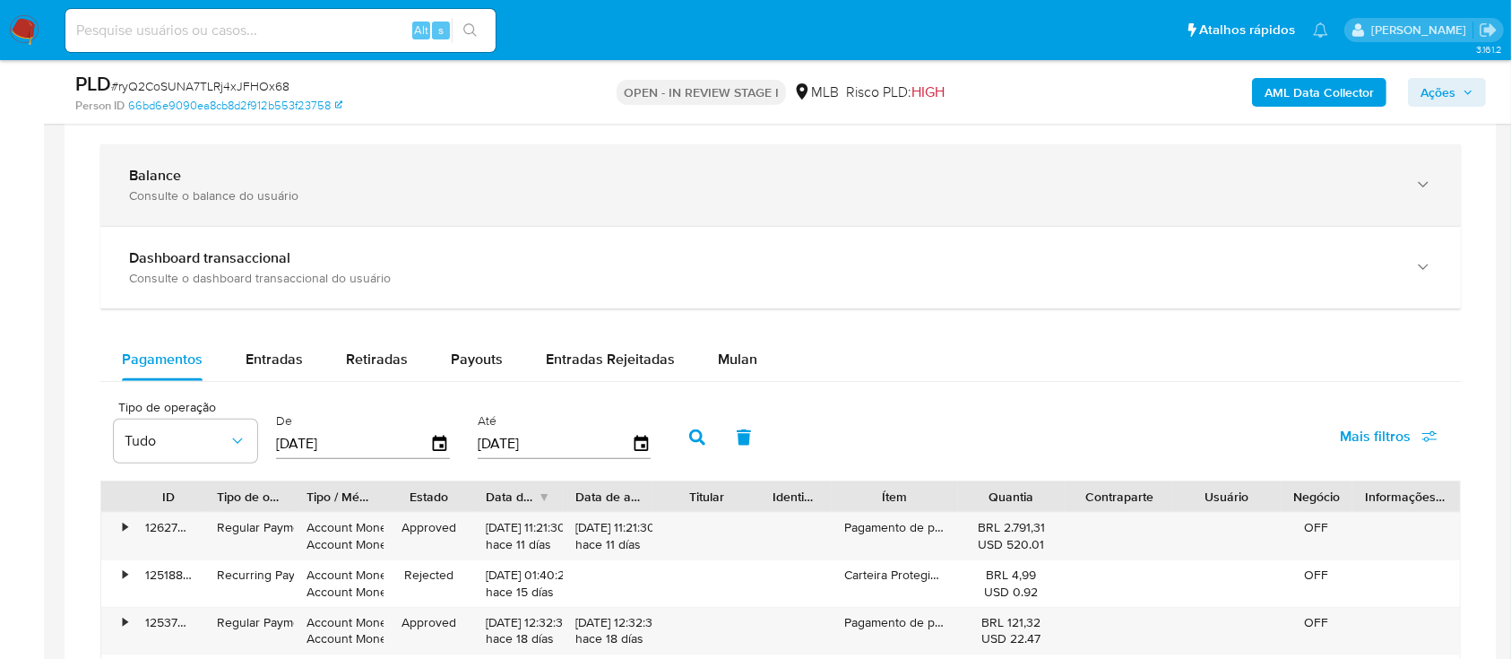
scroll to position [1434, 0]
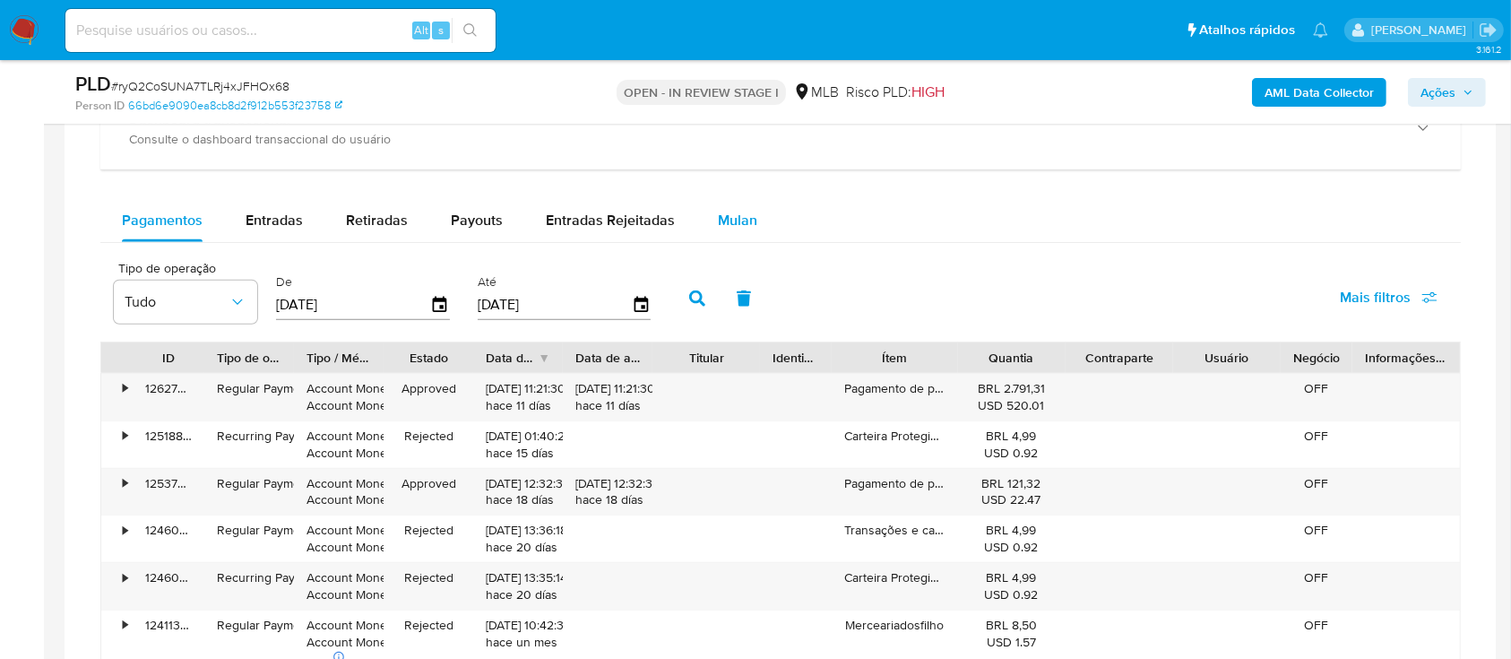
click at [718, 212] on span "Mulan" at bounding box center [737, 220] width 39 height 21
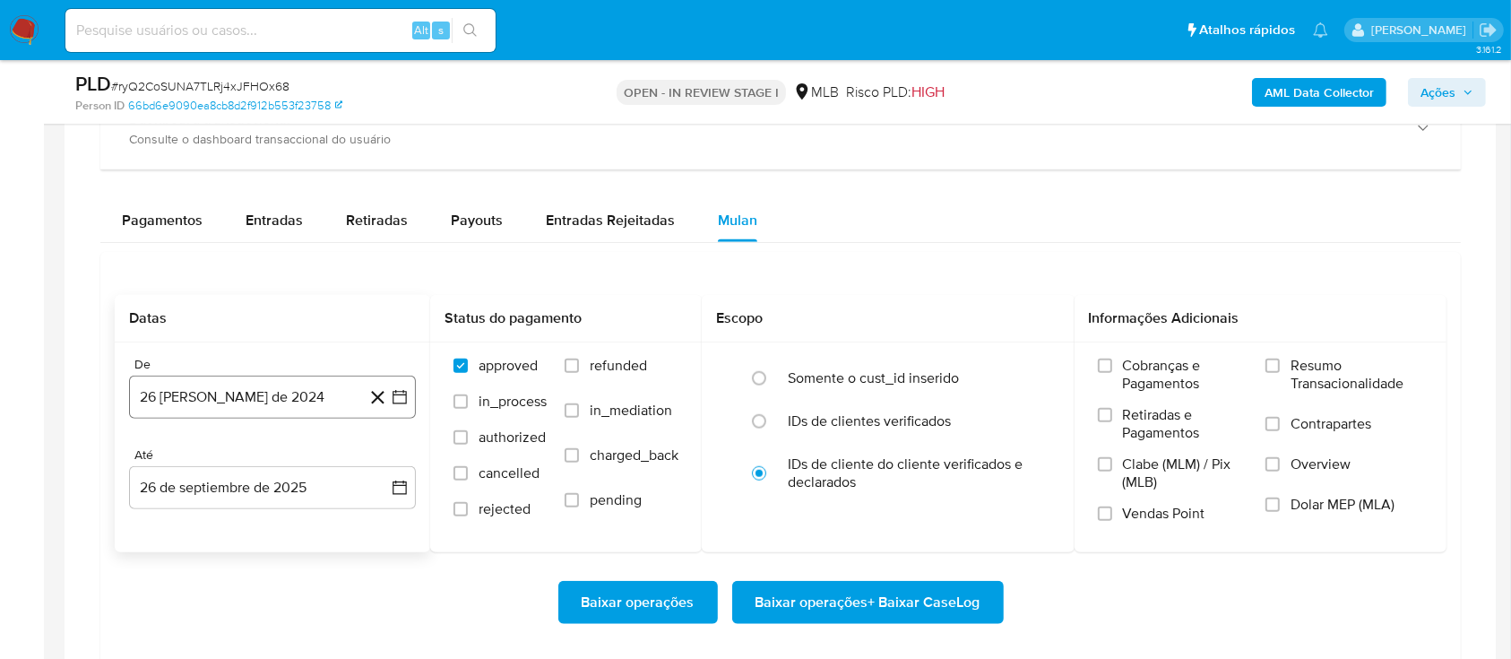
click at [400, 388] on icon "button" at bounding box center [400, 397] width 18 height 18
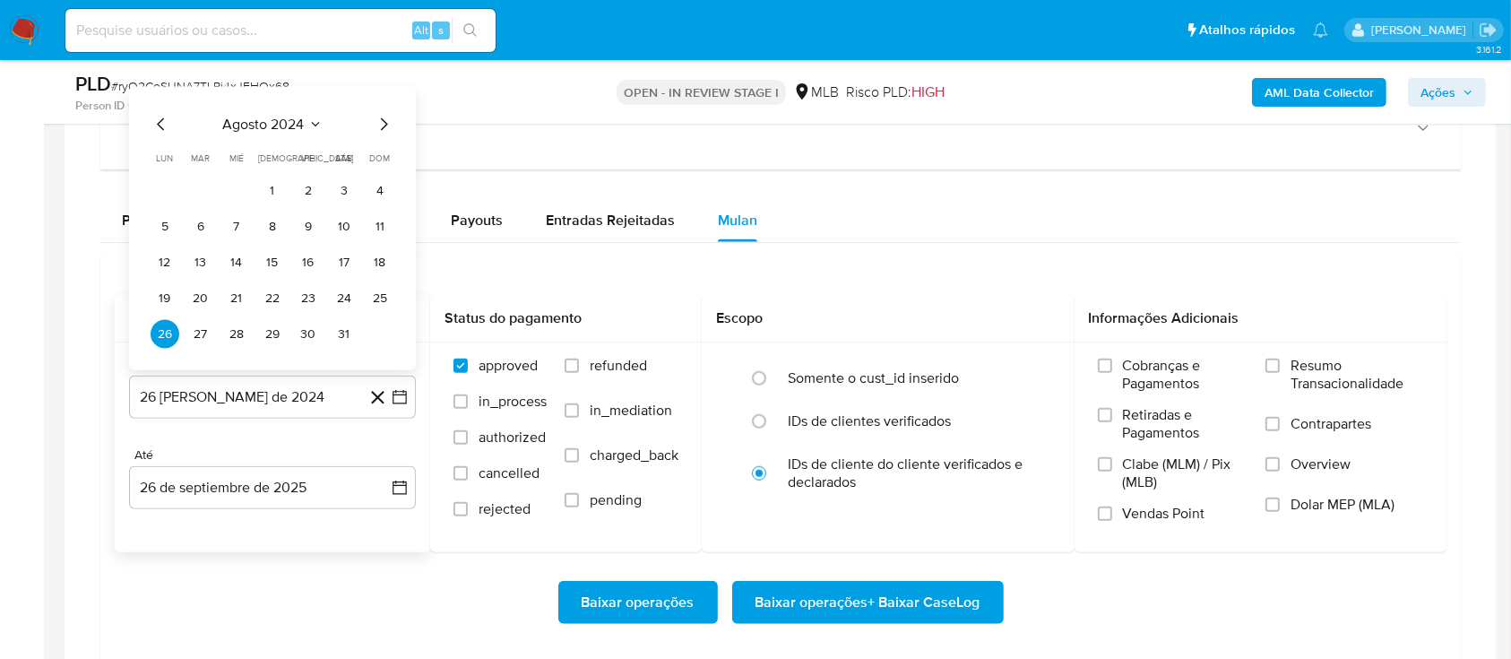
click at [298, 126] on span "agosto 2024" at bounding box center [264, 125] width 82 height 18
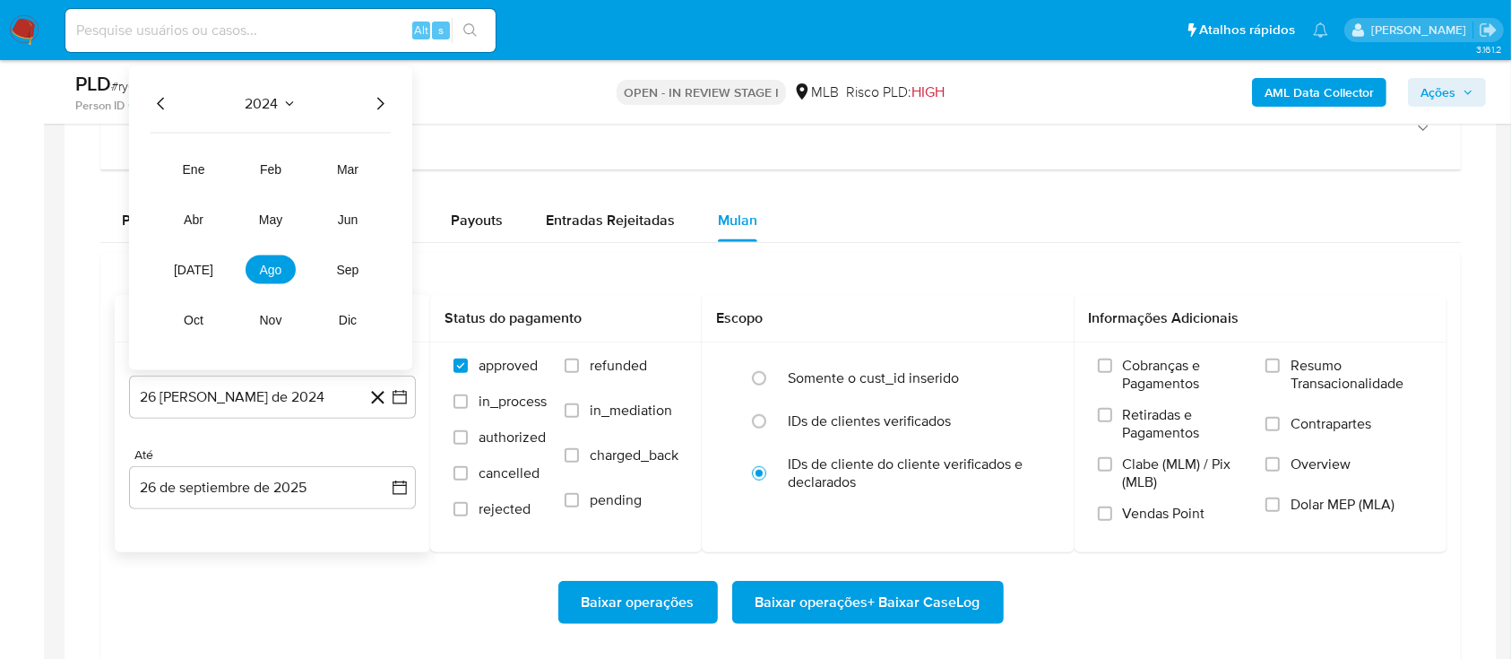
click at [369, 105] on icon "Año siguiente" at bounding box center [380, 104] width 22 height 22
click at [265, 267] on span "ago" at bounding box center [271, 270] width 22 height 14
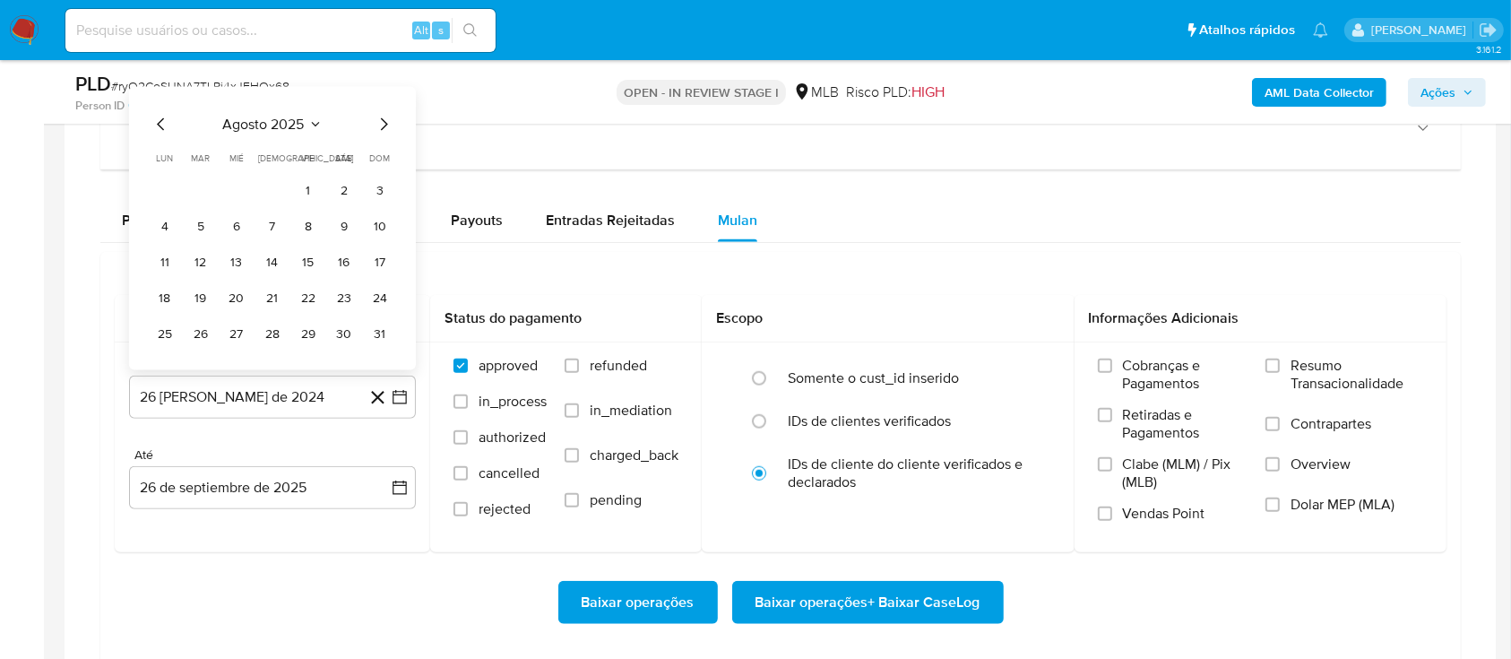
click at [312, 180] on button "1" at bounding box center [308, 191] width 29 height 29
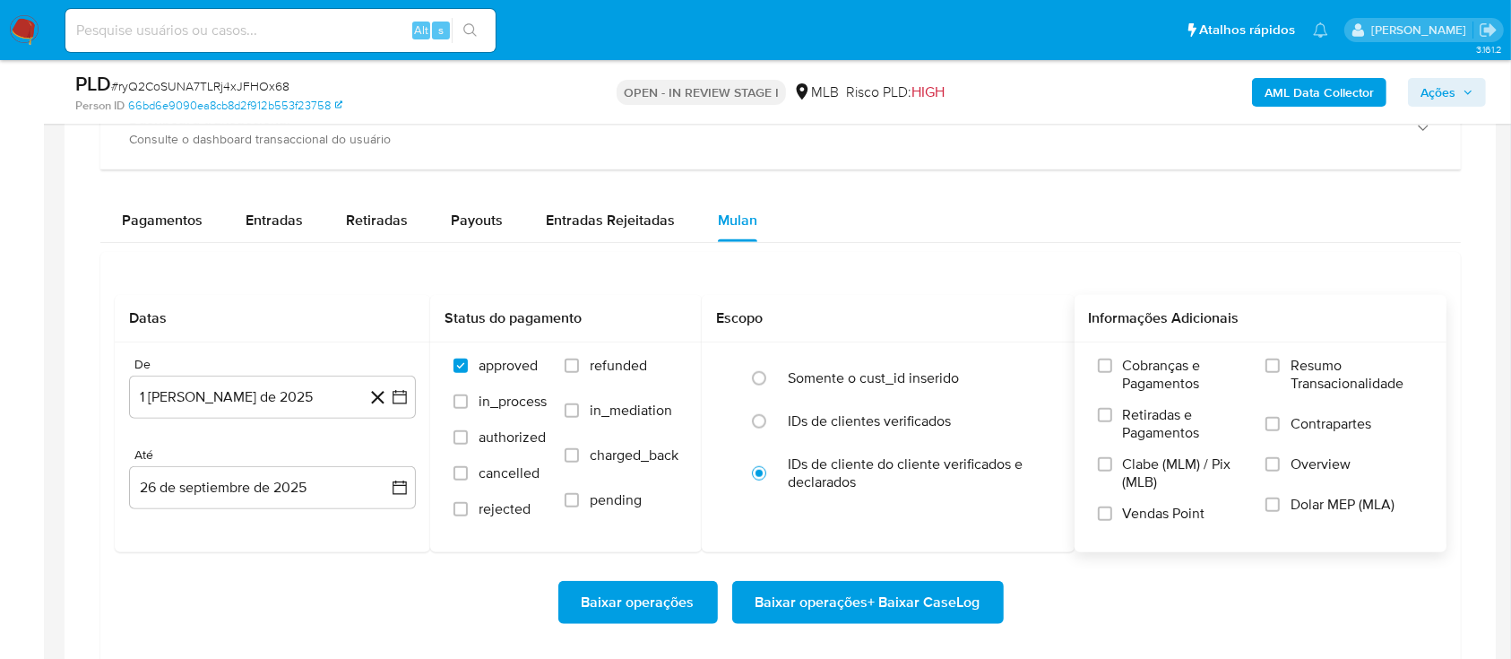
click at [1285, 362] on label "Resumo Transacionalidade" at bounding box center [1345, 386] width 158 height 58
click at [1280, 362] on input "Resumo Transacionalidade" at bounding box center [1273, 366] width 14 height 14
click at [895, 613] on span "Baixar operações + Baixar CaseLog" at bounding box center [868, 602] width 225 height 39
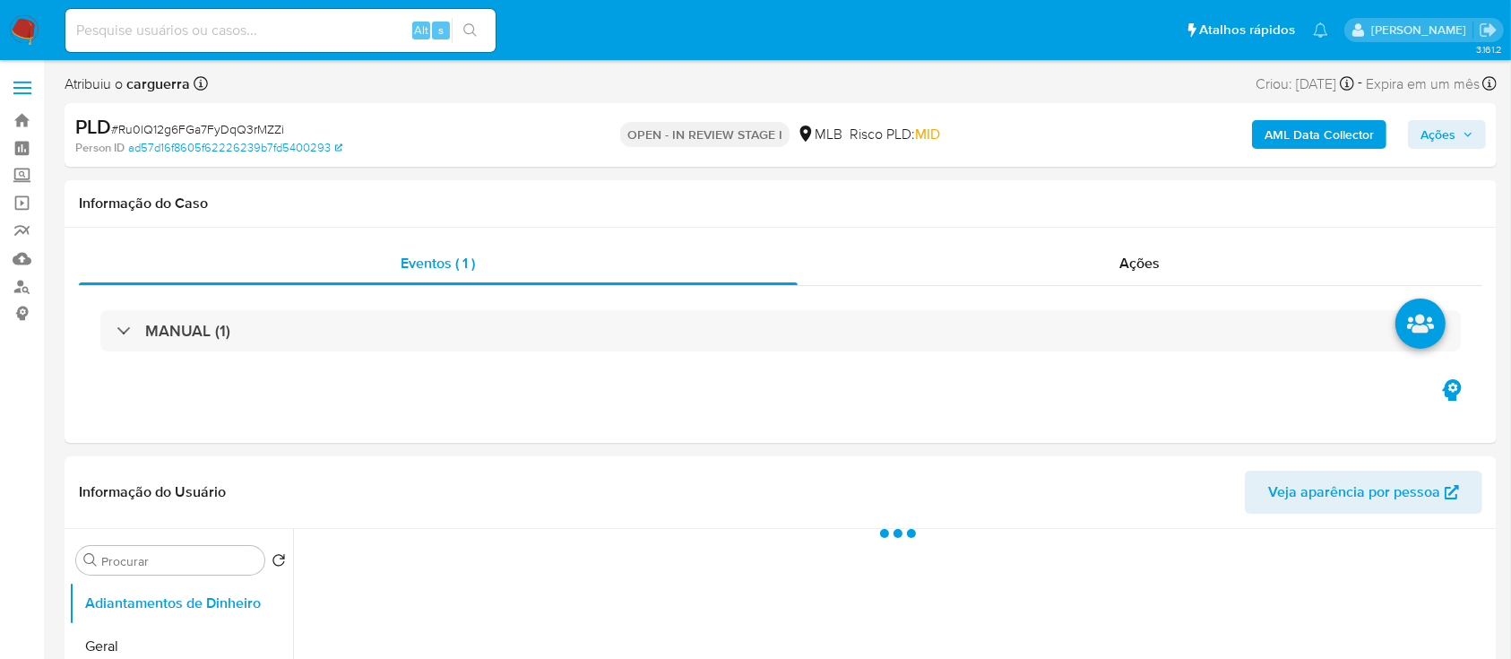
select select "10"
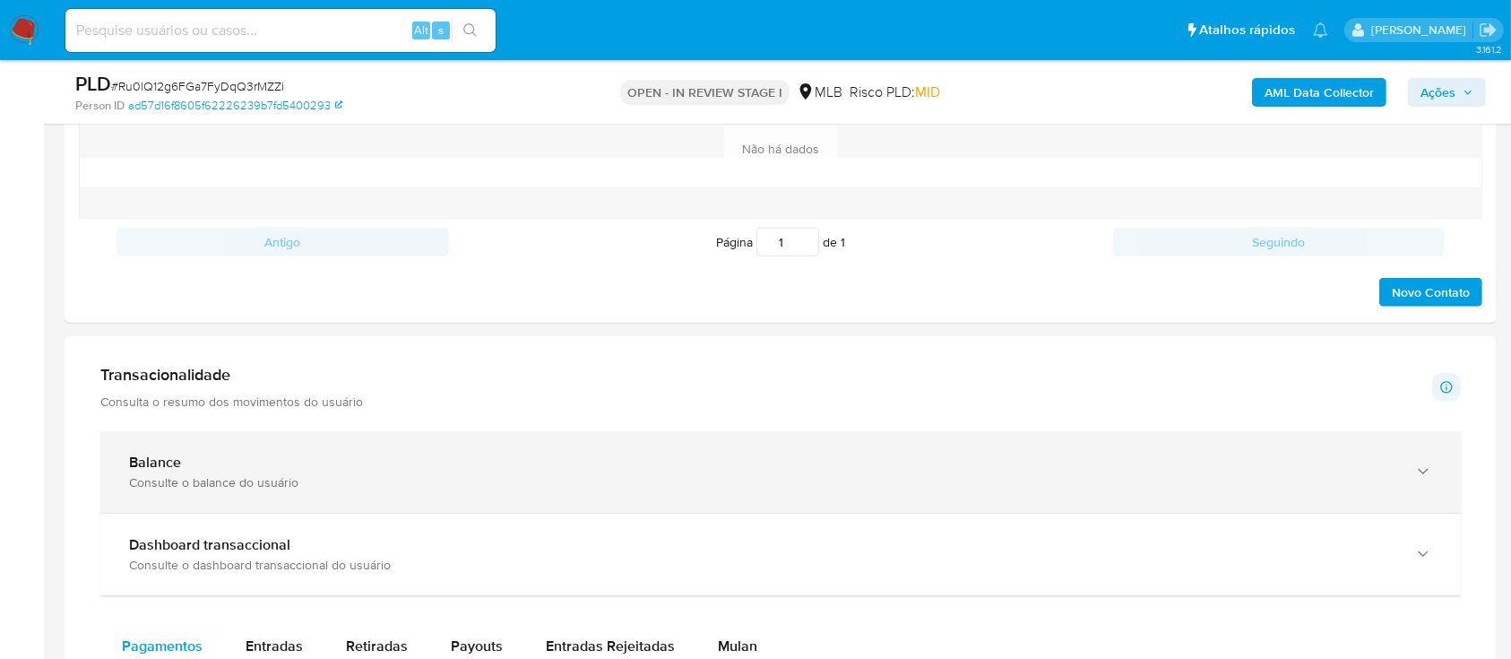
scroll to position [1195, 0]
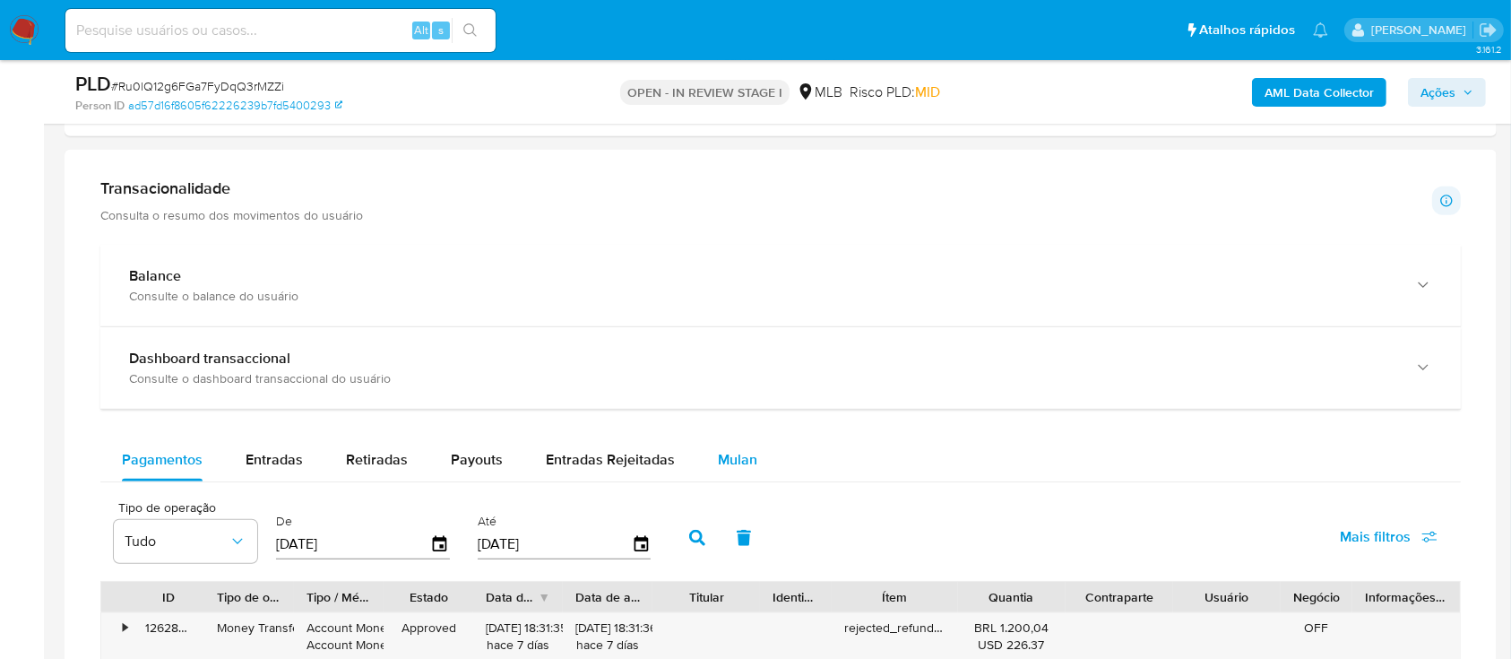
click at [734, 460] on span "Mulan" at bounding box center [737, 459] width 39 height 21
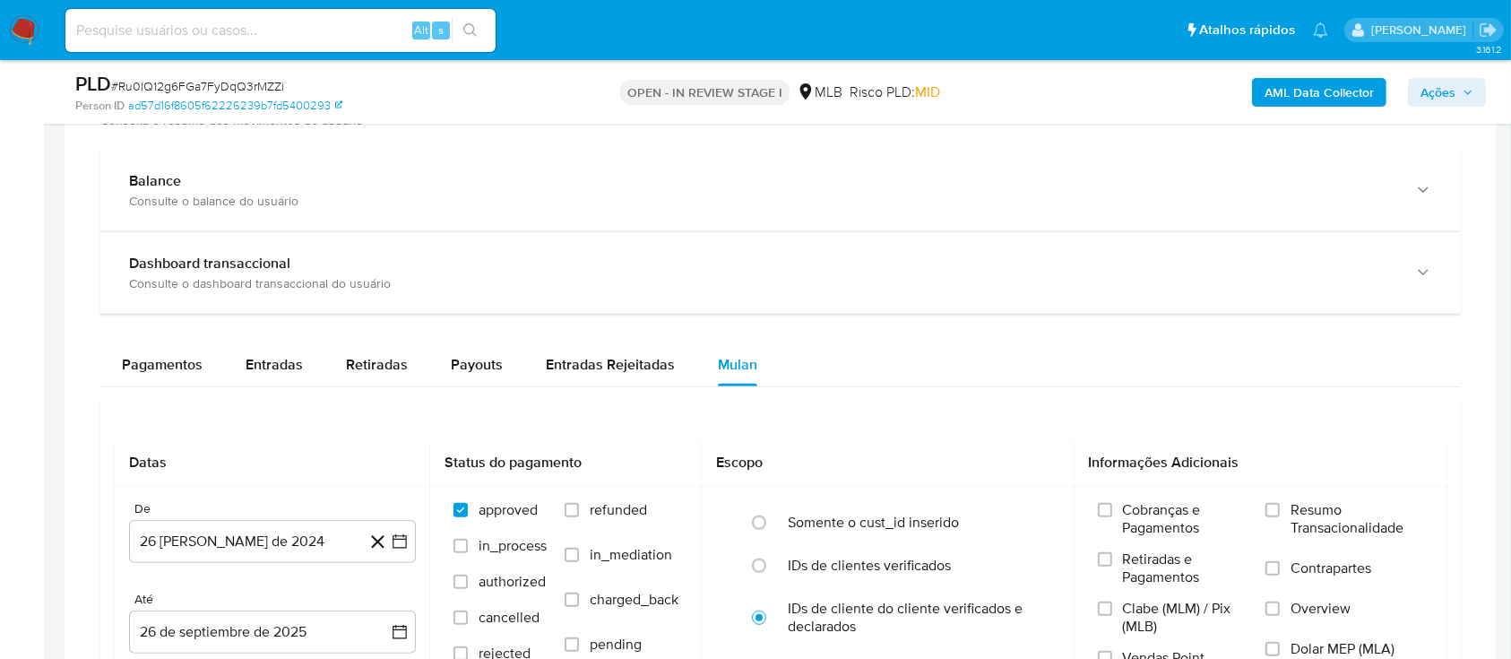
scroll to position [1434, 0]
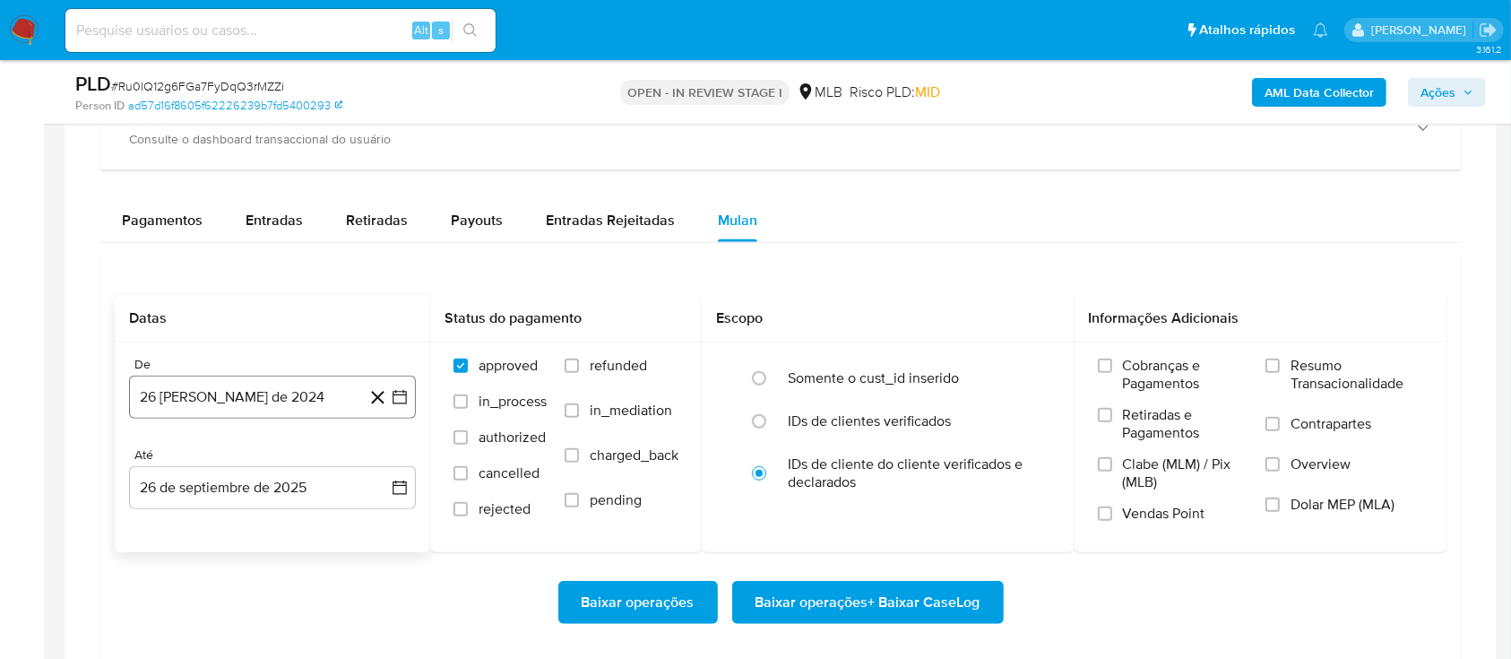
click at [402, 393] on icon "button" at bounding box center [400, 397] width 18 height 18
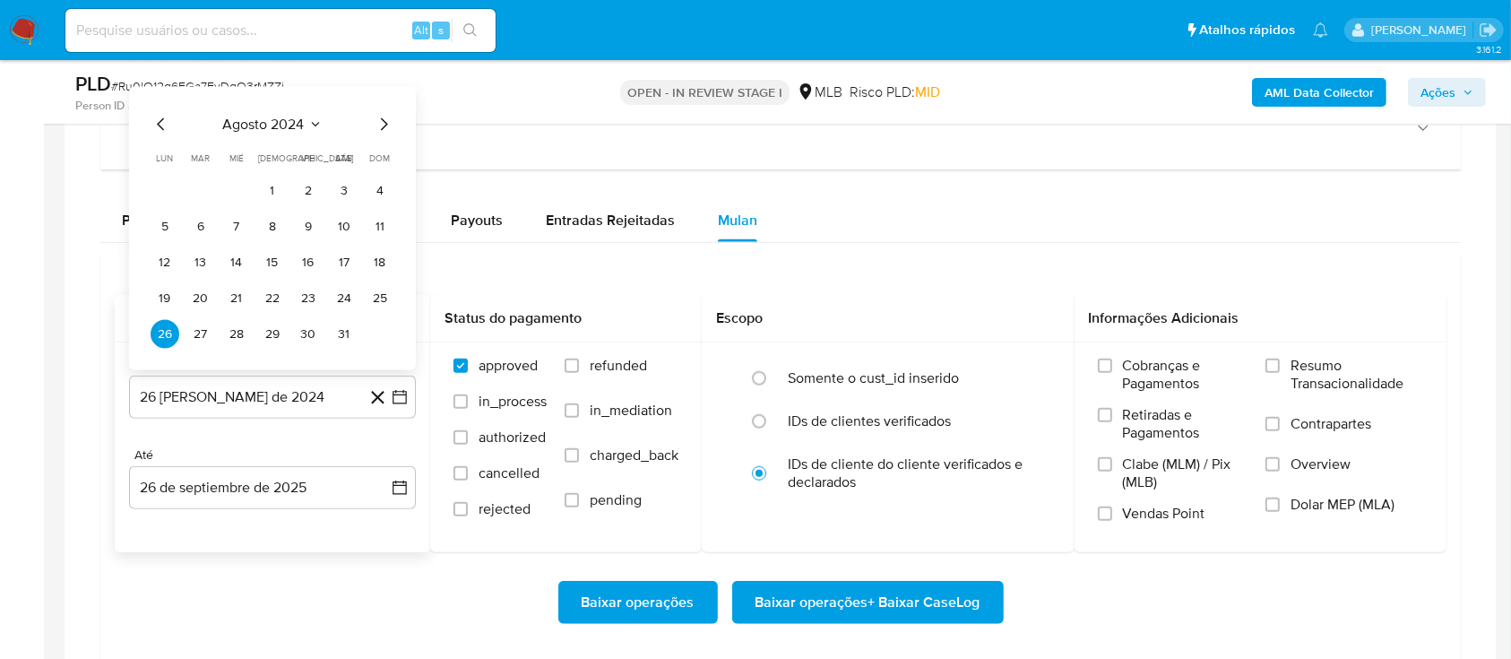
click at [324, 123] on div "agosto 2024" at bounding box center [273, 125] width 244 height 22
click at [312, 120] on icon "Seleccionar mes y año" at bounding box center [315, 124] width 14 height 14
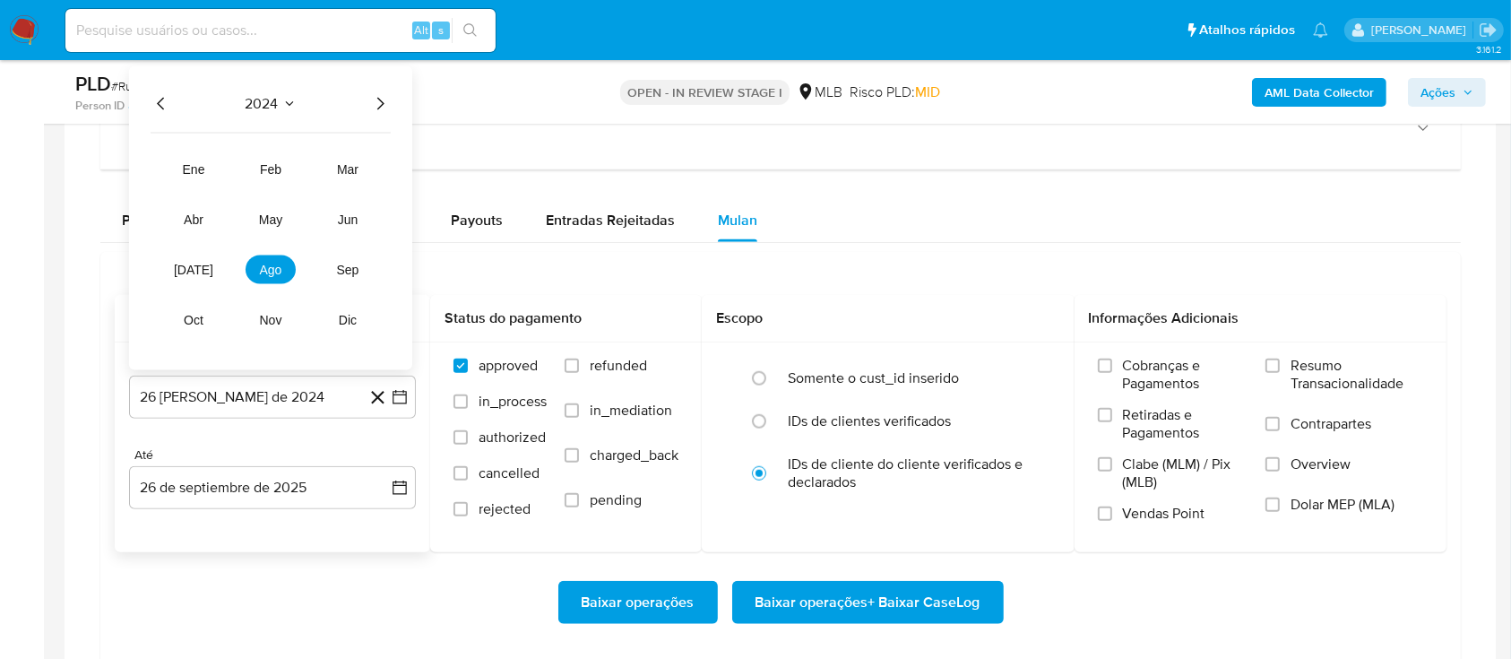
click at [376, 97] on icon "Año siguiente" at bounding box center [380, 104] width 22 height 22
click at [275, 269] on span "ago" at bounding box center [271, 270] width 22 height 14
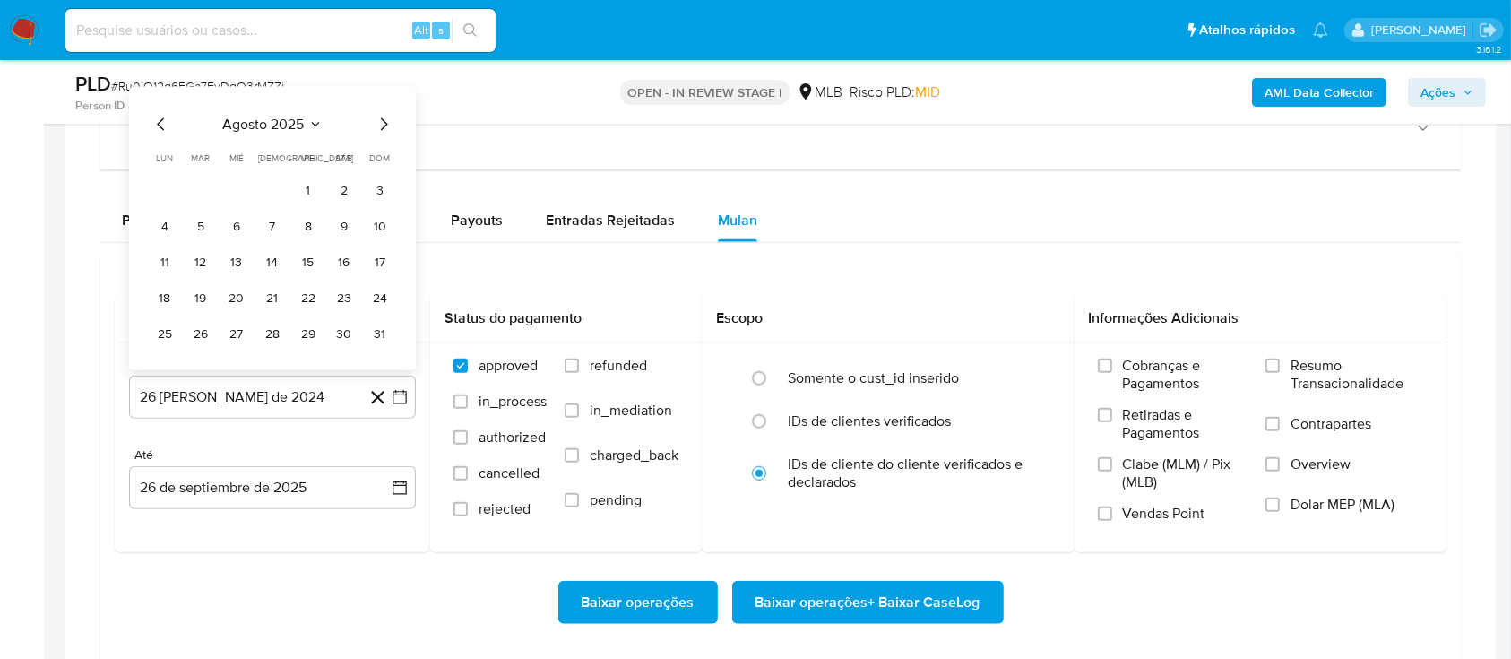
drag, startPoint x: 308, startPoint y: 194, endPoint x: 332, endPoint y: 206, distance: 26.5
click at [308, 196] on button "1" at bounding box center [308, 191] width 29 height 29
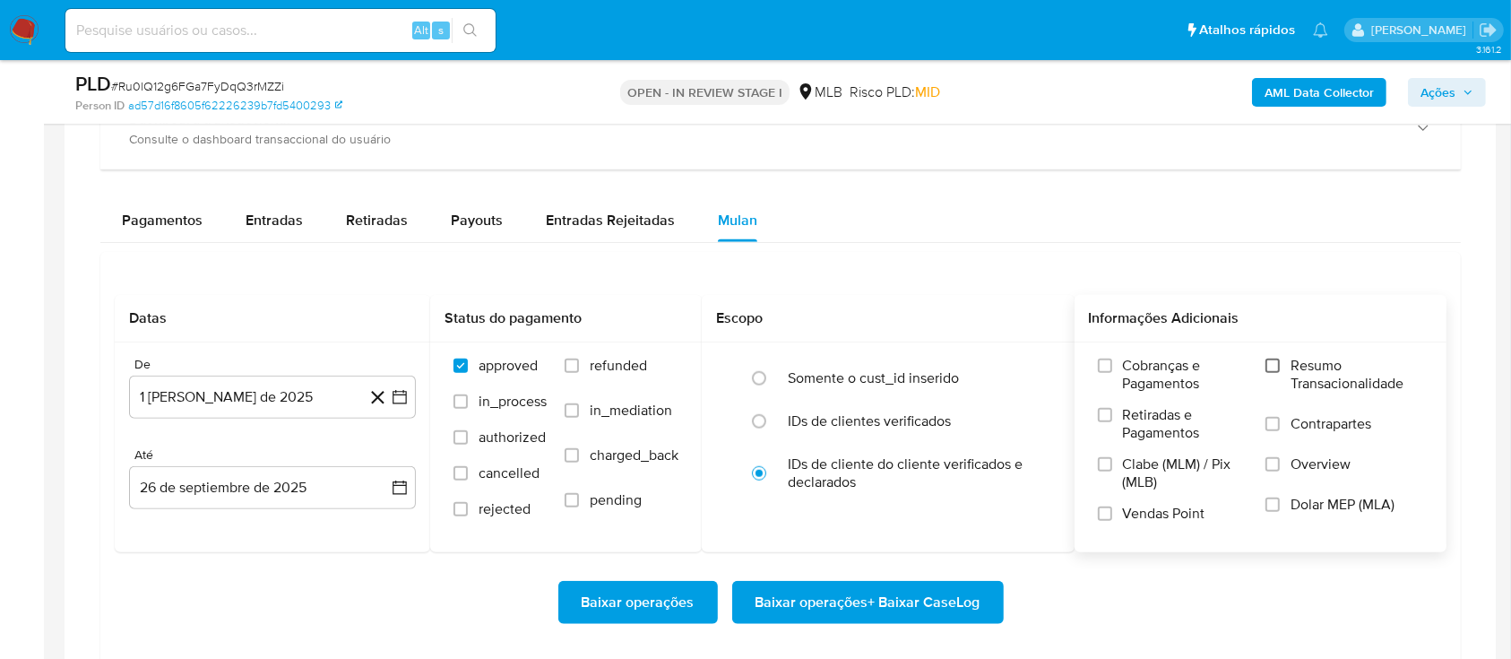
click at [1277, 366] on label "Resumo Transacionalidade" at bounding box center [1345, 386] width 158 height 58
click at [1277, 366] on input "Resumo Transacionalidade" at bounding box center [1273, 366] width 14 height 14
click at [867, 613] on span "Baixar operações + Baixar CaseLog" at bounding box center [868, 602] width 225 height 39
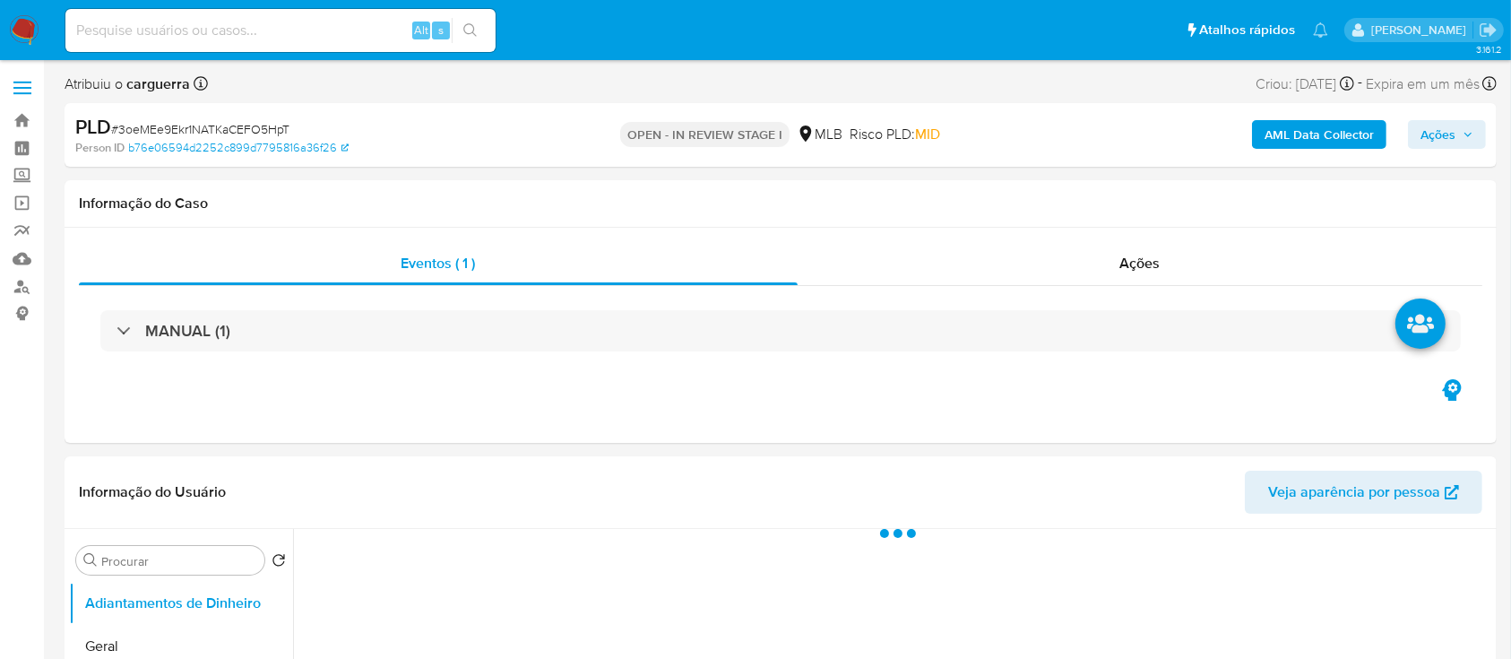
select select "10"
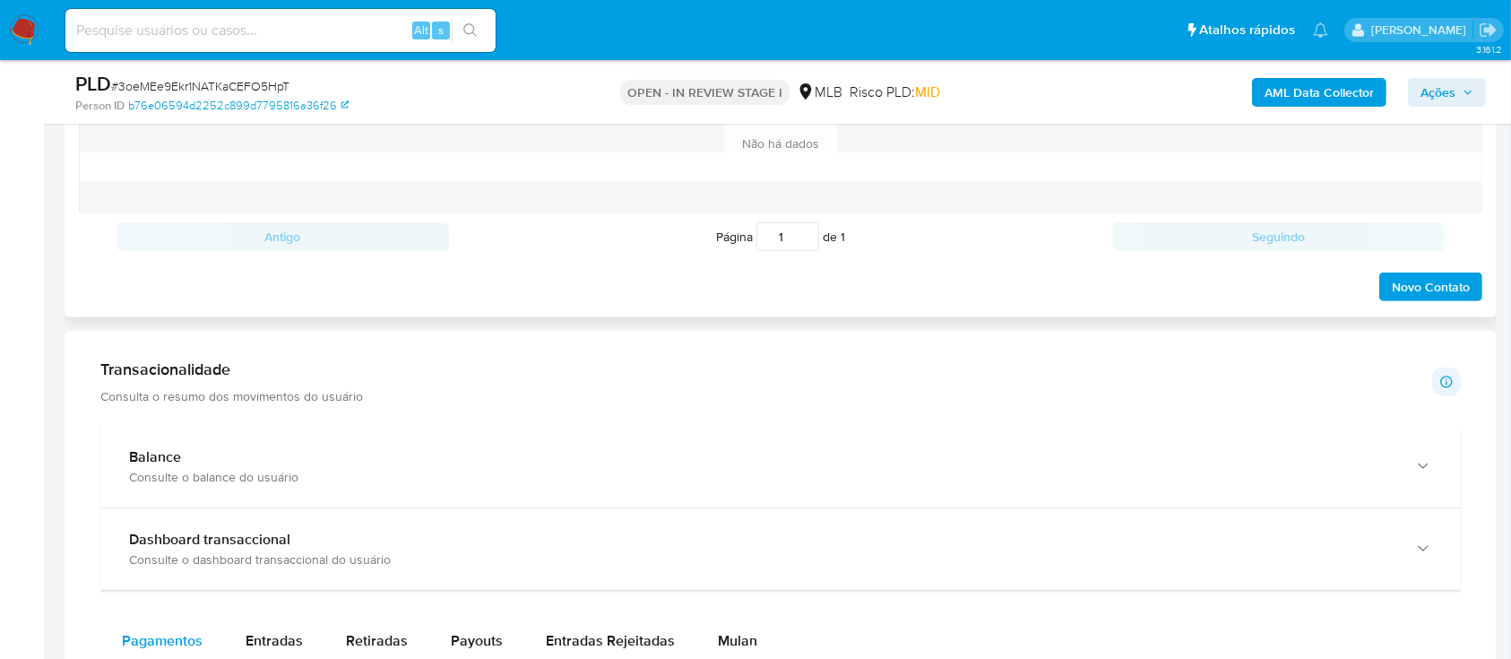
scroll to position [1195, 0]
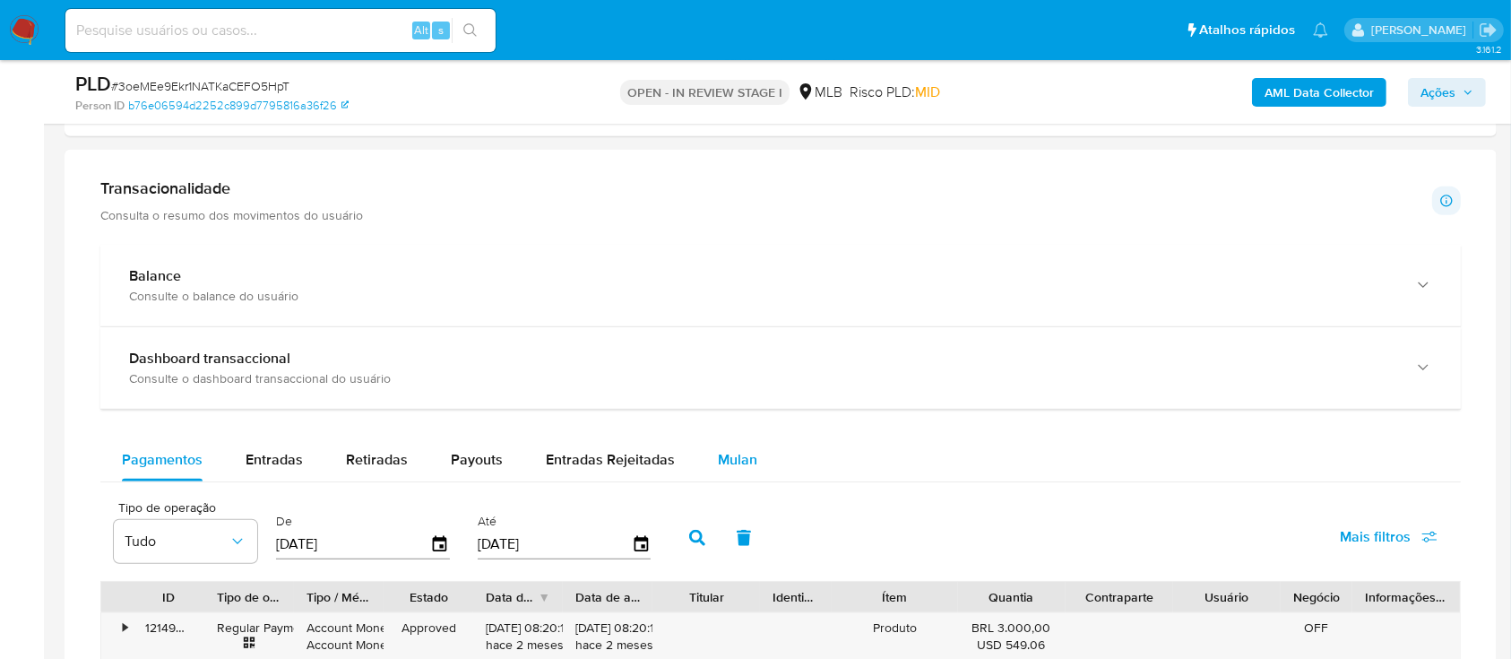
click at [732, 460] on span "Mulan" at bounding box center [737, 459] width 39 height 21
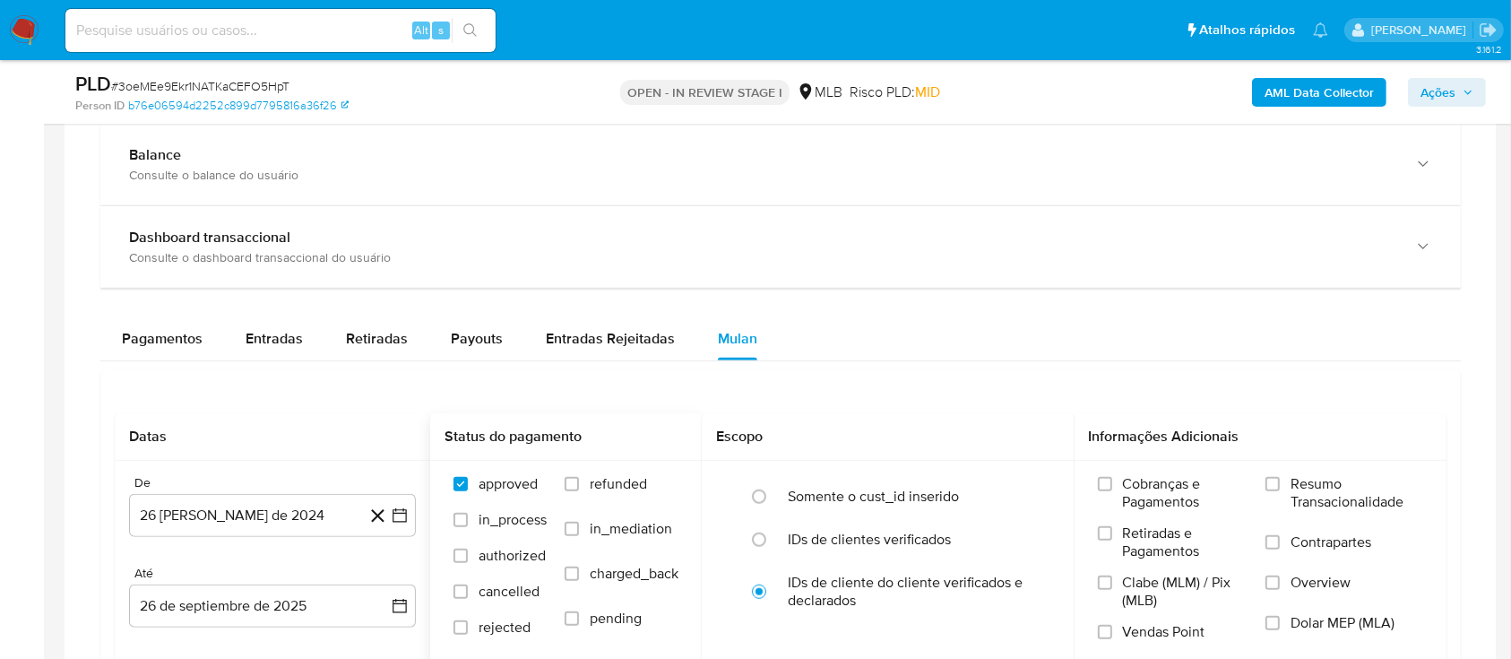
scroll to position [1434, 0]
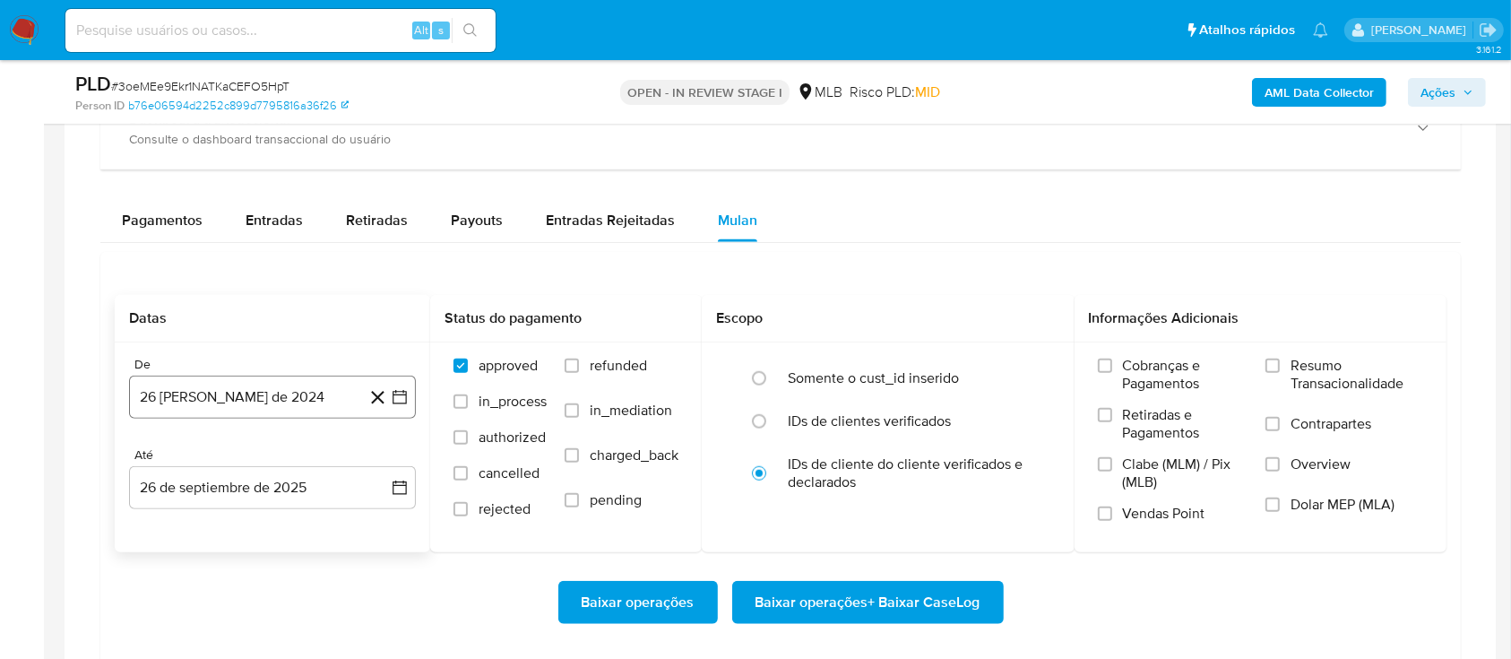
click at [402, 402] on icon "button" at bounding box center [400, 397] width 18 height 18
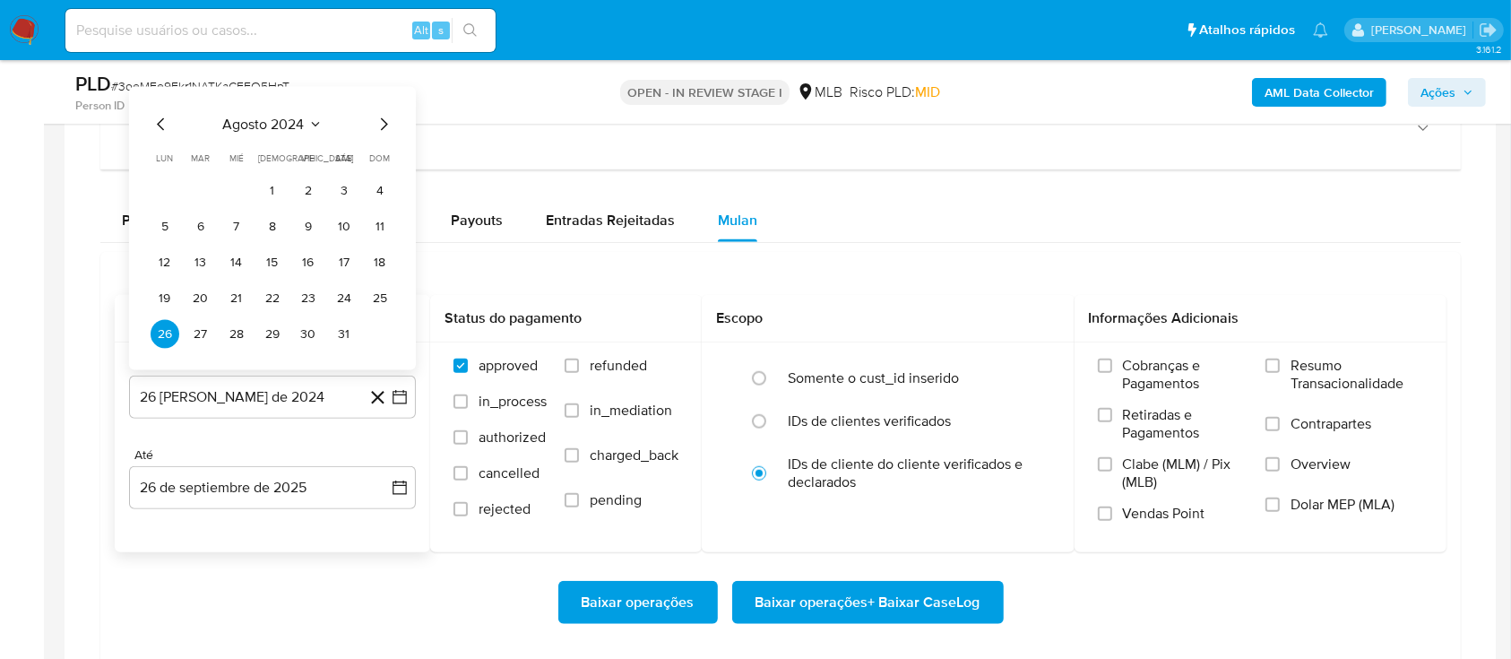
click at [311, 128] on icon "Seleccionar mes y año" at bounding box center [315, 124] width 14 height 14
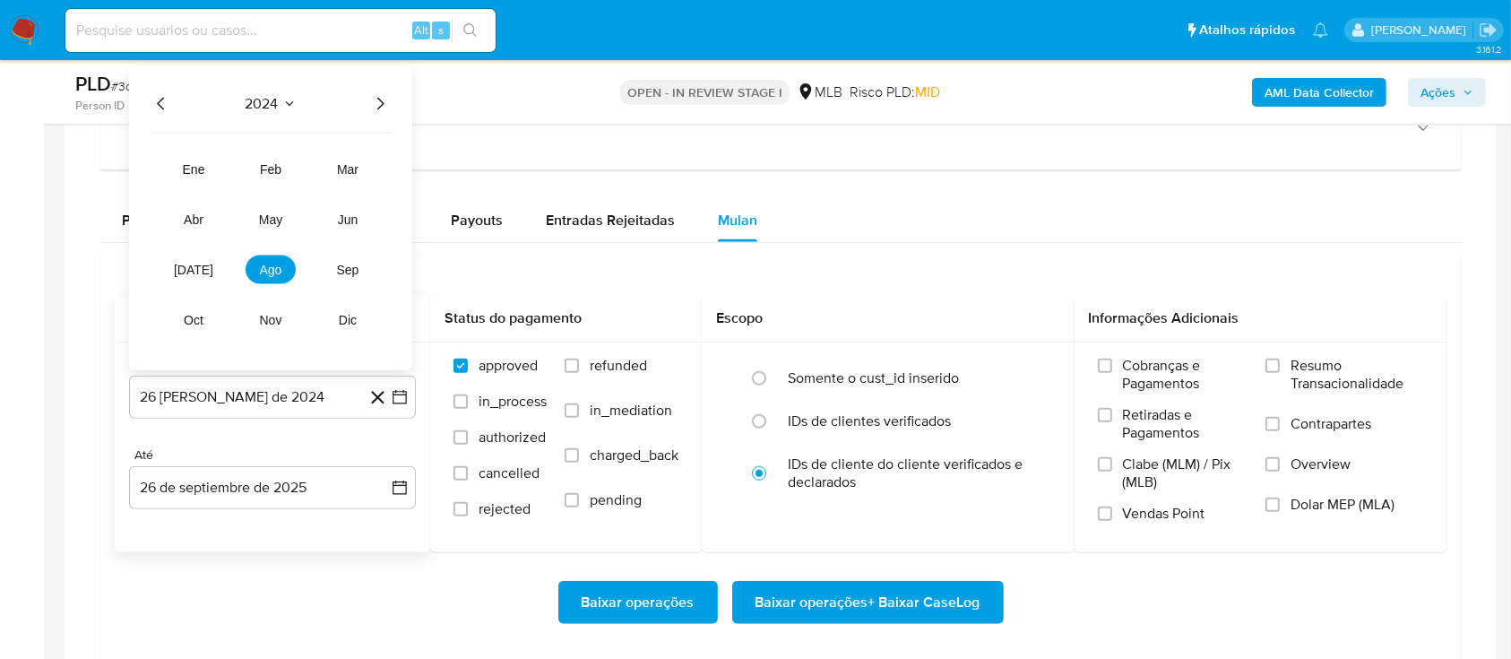
click at [377, 109] on icon "Año siguiente" at bounding box center [380, 104] width 22 height 22
click at [281, 263] on span "ago" at bounding box center [271, 270] width 22 height 14
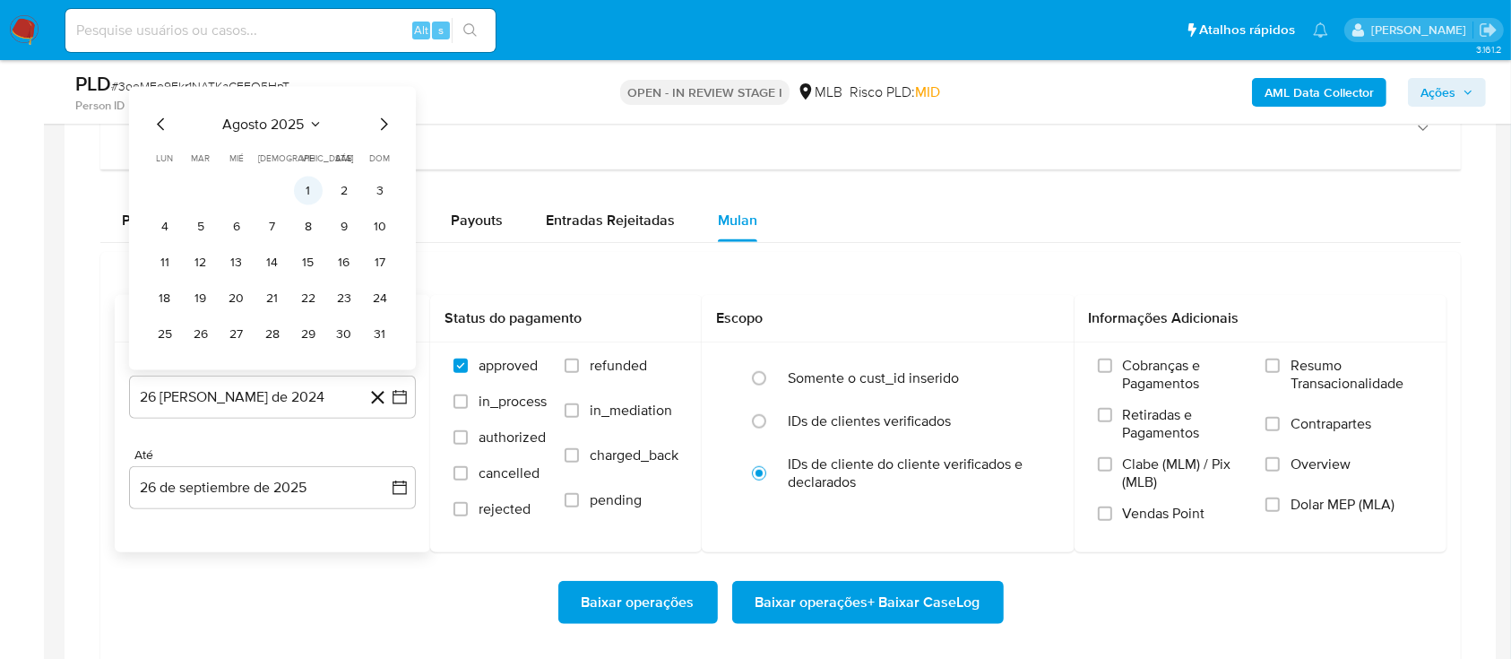
click at [311, 199] on button "1" at bounding box center [308, 191] width 29 height 29
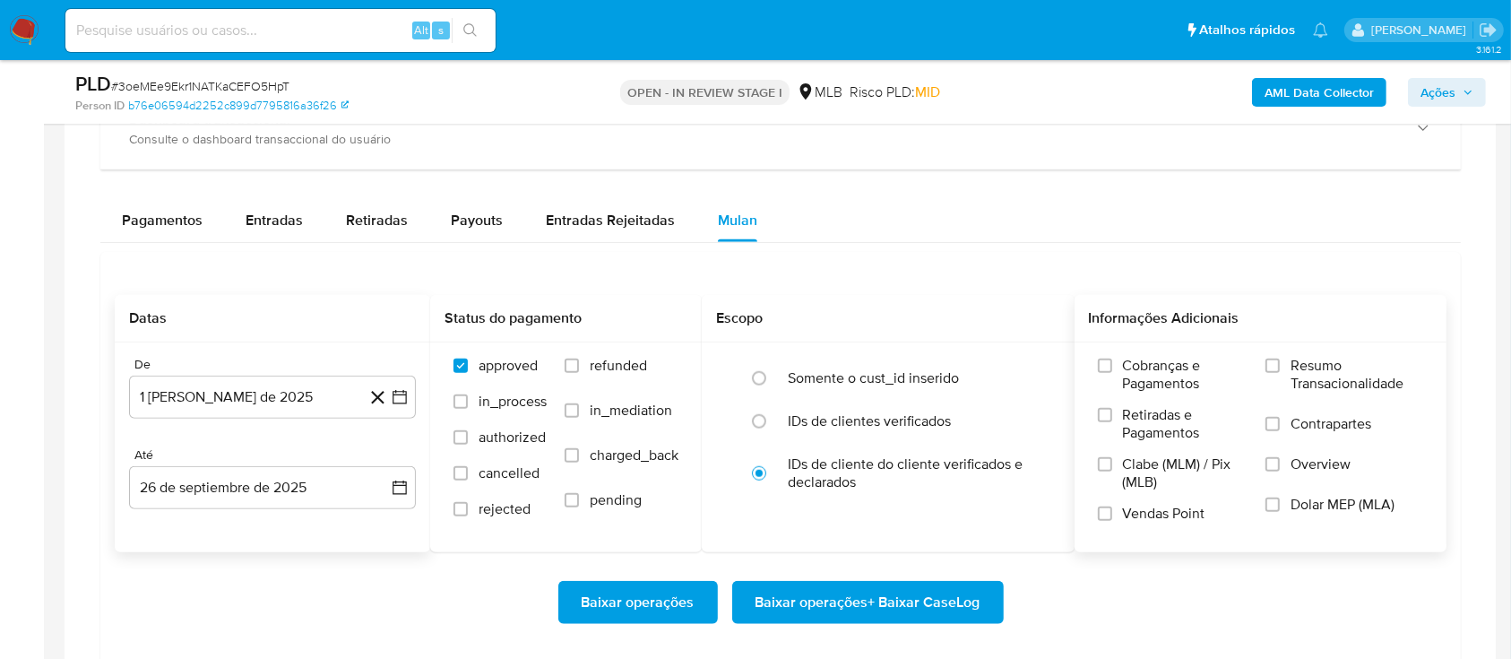
click at [1293, 369] on span "Resumo Transacionalidade" at bounding box center [1357, 375] width 133 height 36
click at [1280, 369] on input "Resumo Transacionalidade" at bounding box center [1273, 366] width 14 height 14
click at [875, 606] on span "Baixar operações + Baixar CaseLog" at bounding box center [868, 602] width 225 height 39
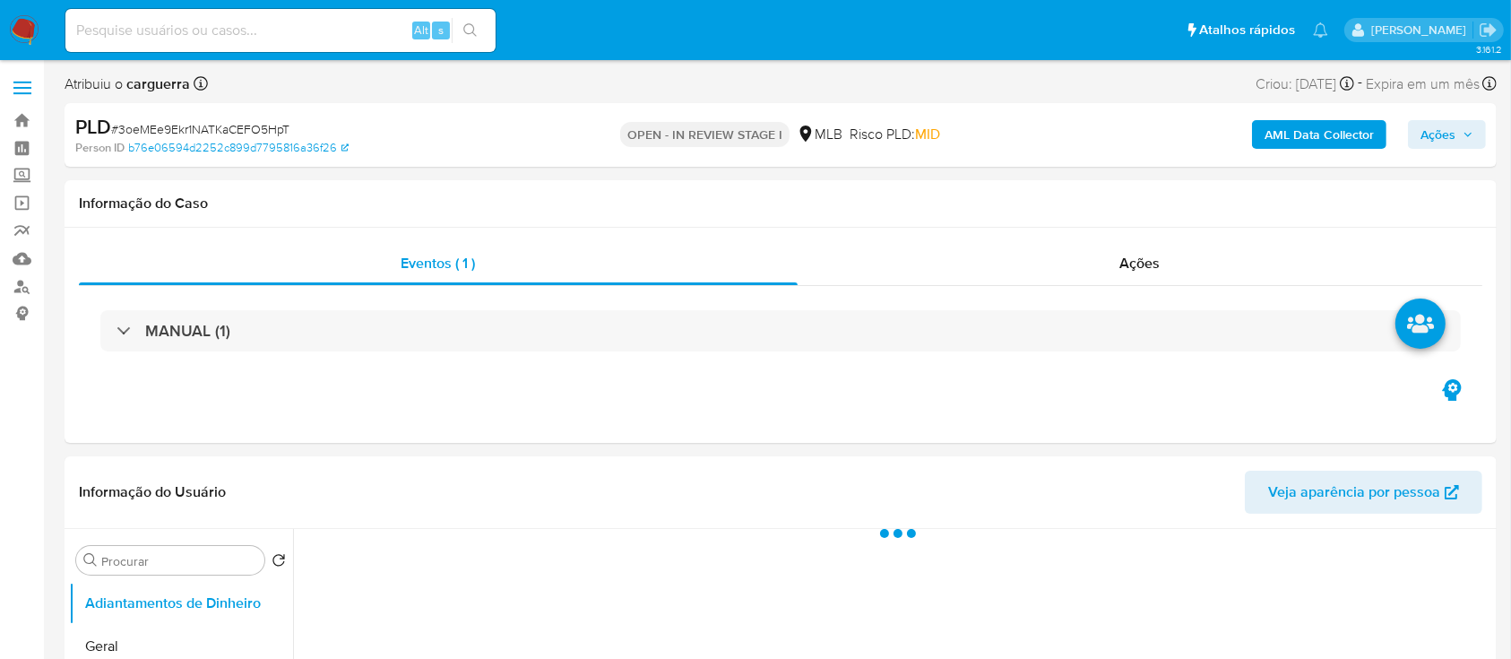
select select "10"
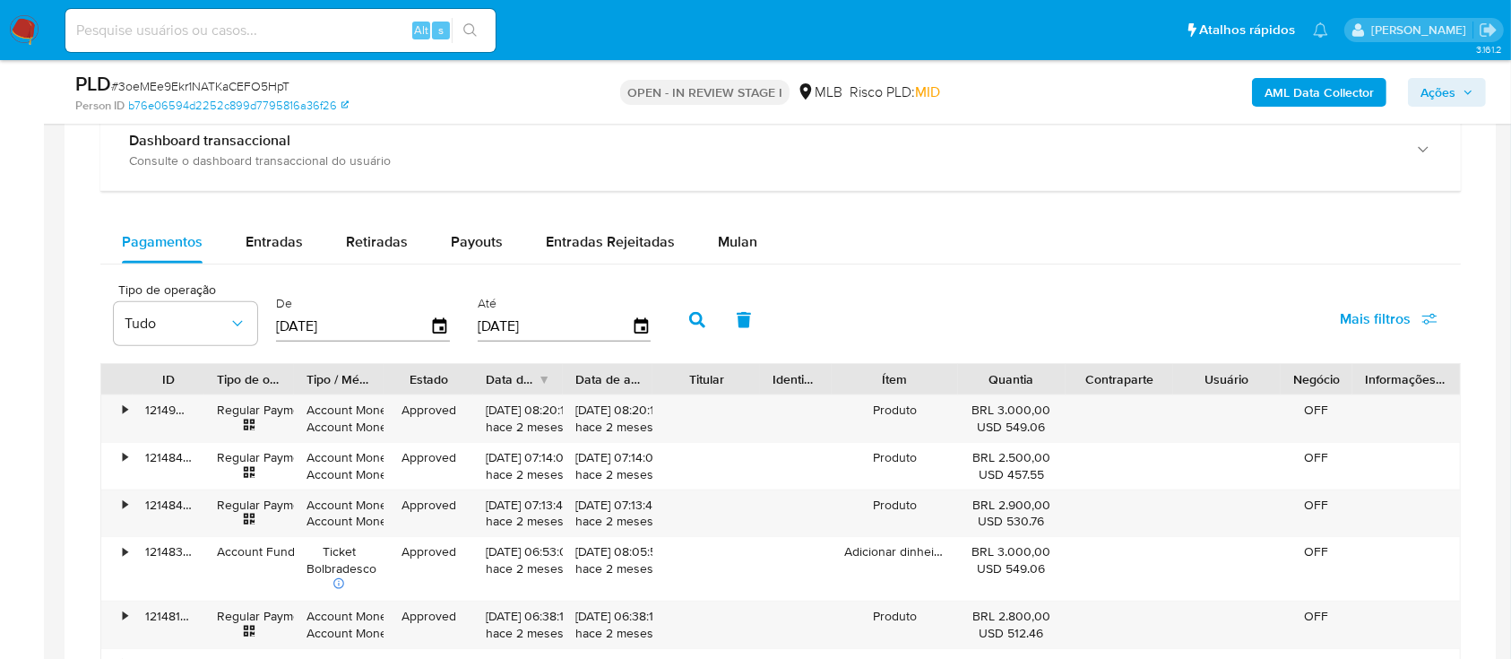
scroll to position [1434, 0]
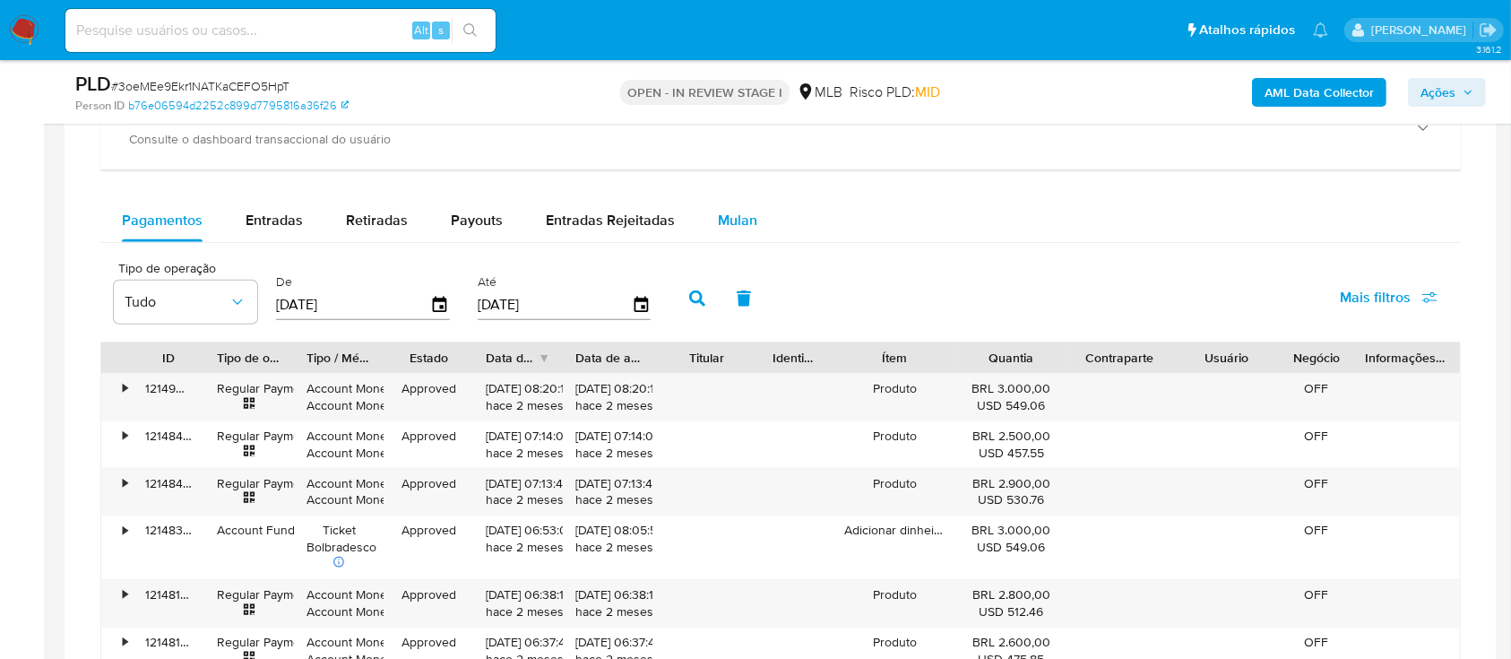
drag, startPoint x: 733, startPoint y: 217, endPoint x: 741, endPoint y: 222, distance: 9.7
click at [736, 217] on span "Mulan" at bounding box center [737, 220] width 39 height 21
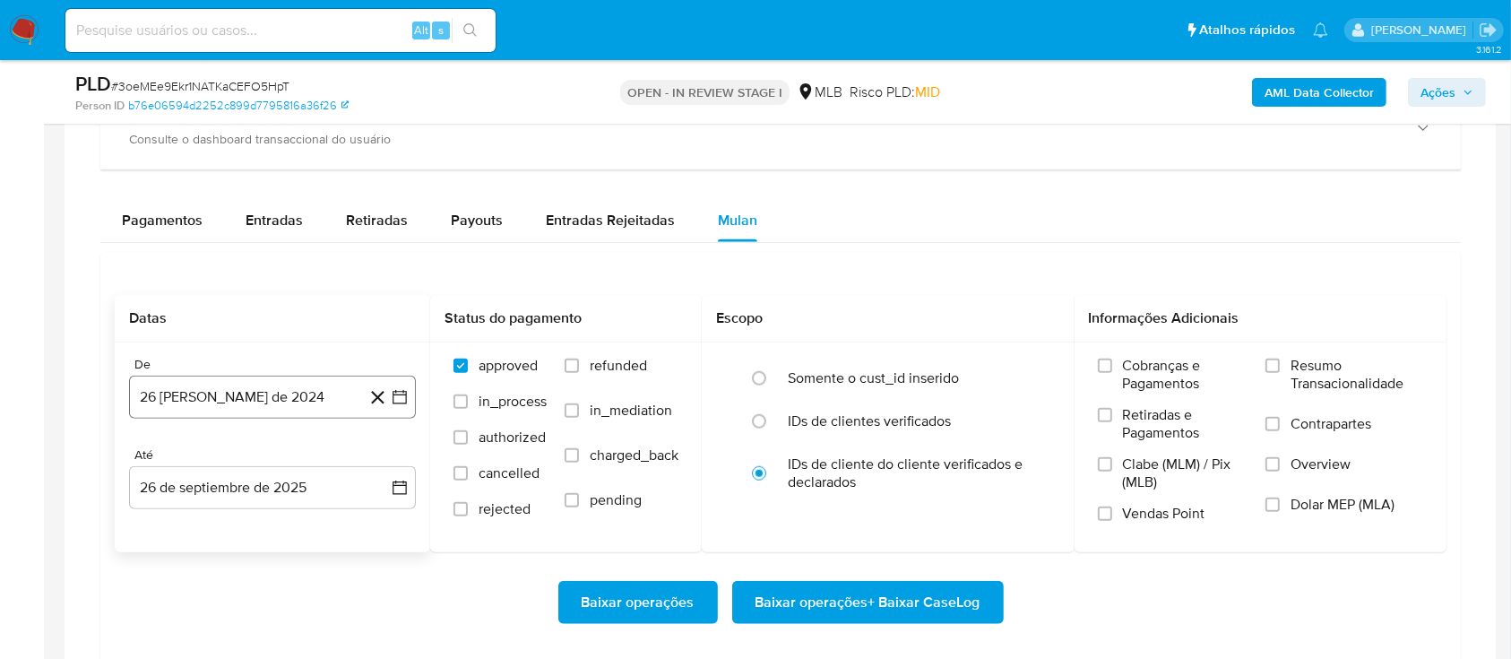
click at [393, 391] on icon "button" at bounding box center [400, 397] width 18 height 18
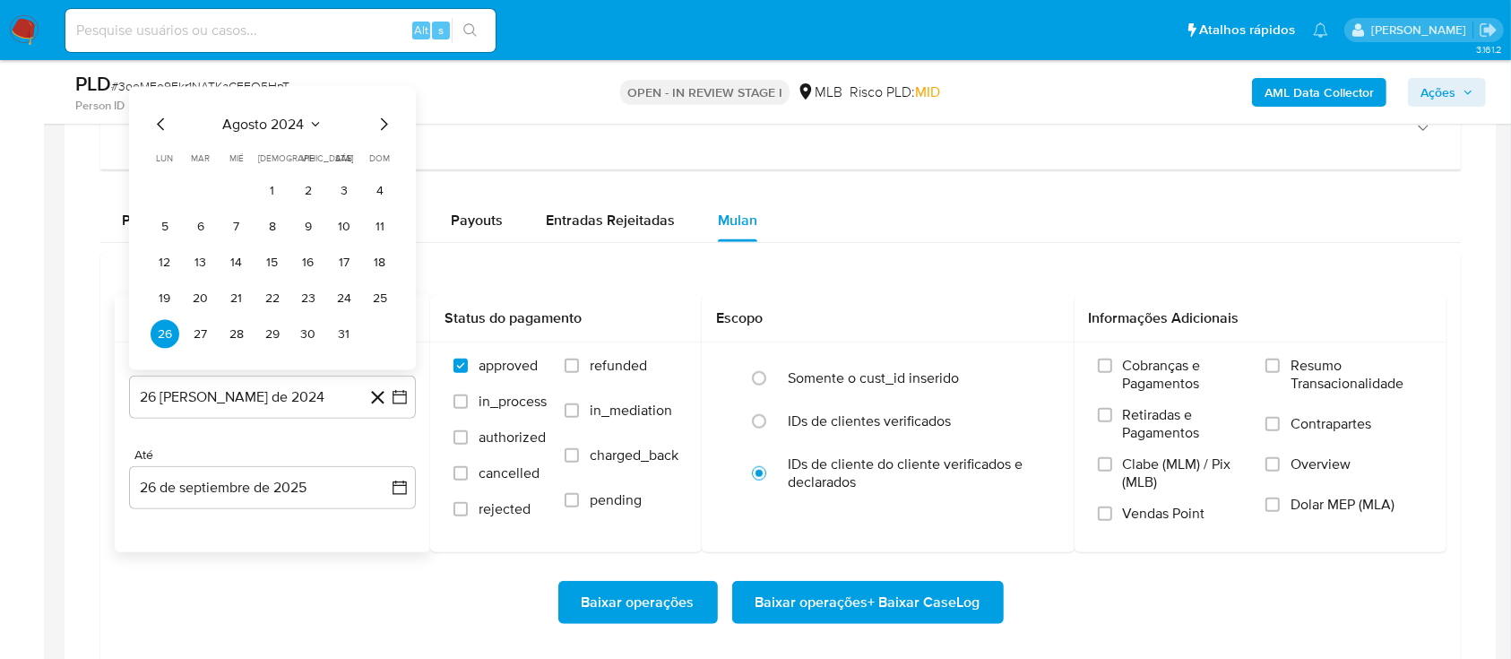
click at [298, 118] on span "agosto 2024" at bounding box center [264, 125] width 82 height 18
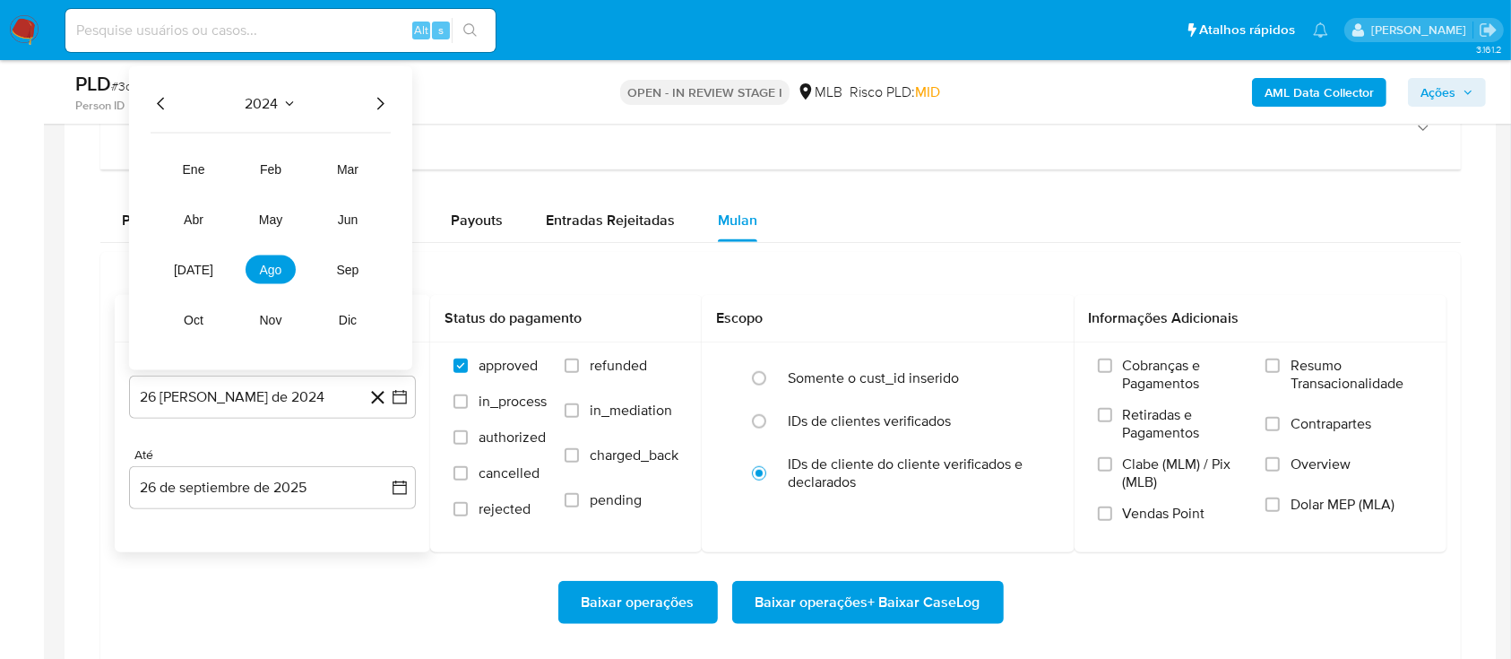
drag, startPoint x: 373, startPoint y: 108, endPoint x: 380, endPoint y: 115, distance: 9.5
click at [376, 108] on icon "Año siguiente" at bounding box center [380, 104] width 22 height 22
click at [264, 287] on tr "ene feb mar abr may jun jul ago sep oct nov dic" at bounding box center [271, 244] width 204 height 179
click at [274, 269] on span "ago" at bounding box center [271, 270] width 22 height 14
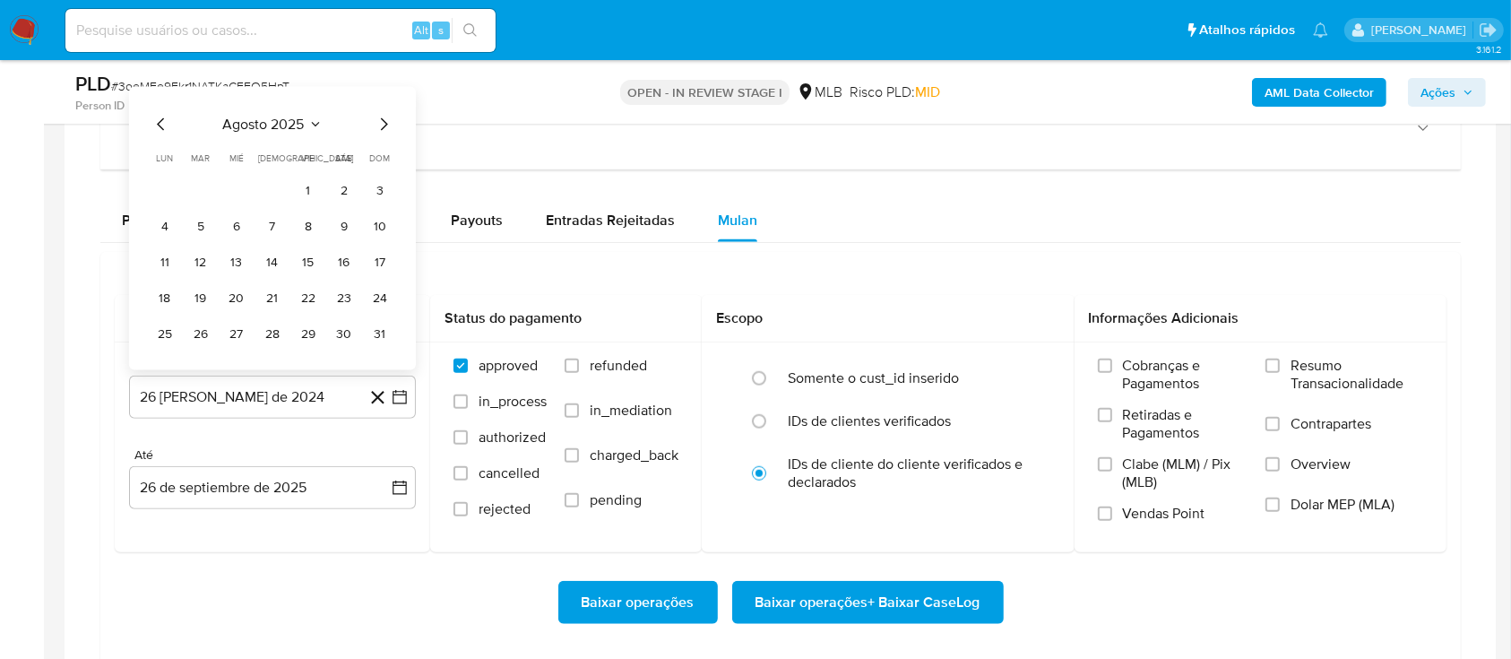
drag, startPoint x: 306, startPoint y: 196, endPoint x: 380, endPoint y: 211, distance: 75.8
click at [307, 197] on button "1" at bounding box center [308, 191] width 29 height 29
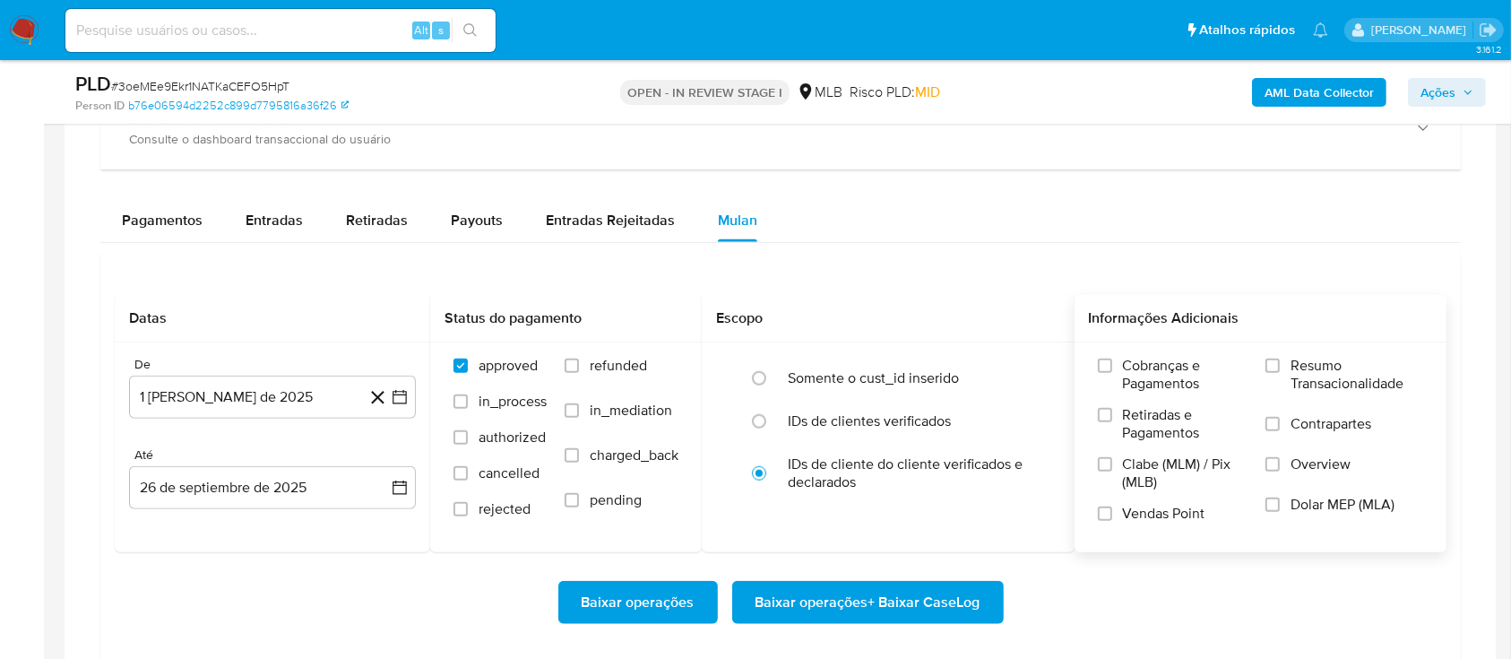
click at [1320, 372] on span "Resumo Transacionalidade" at bounding box center [1357, 375] width 133 height 36
click at [1280, 372] on input "Resumo Transacionalidade" at bounding box center [1273, 366] width 14 height 14
click at [860, 600] on span "Baixar operações + Baixar CaseLog" at bounding box center [868, 602] width 225 height 39
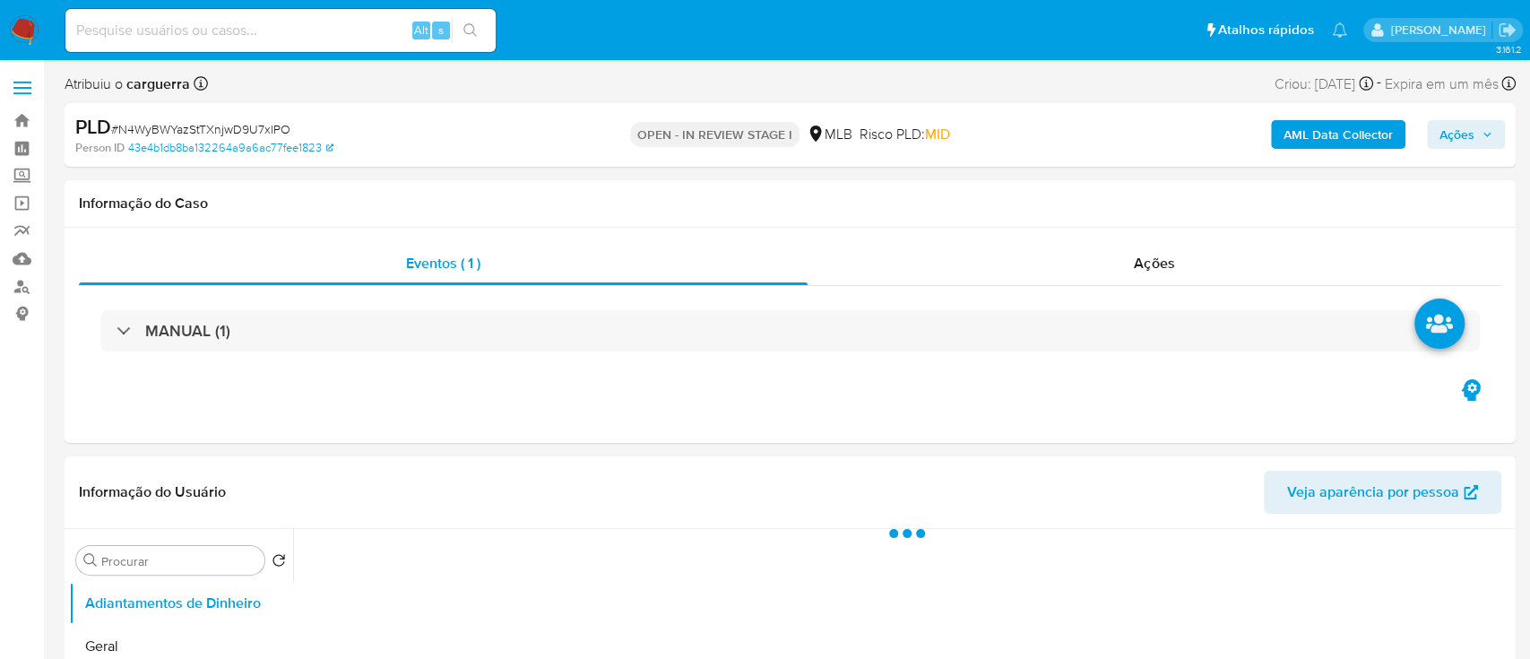
select select "10"
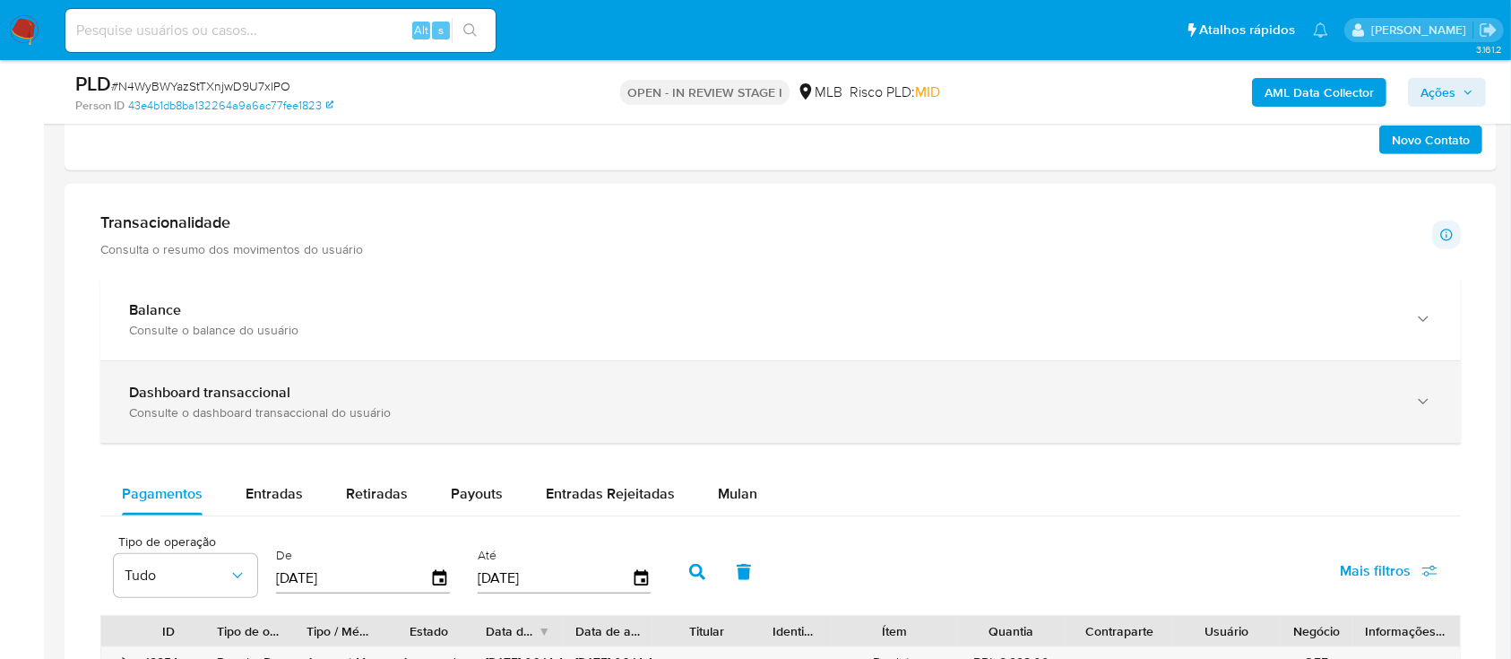
scroll to position [1314, 0]
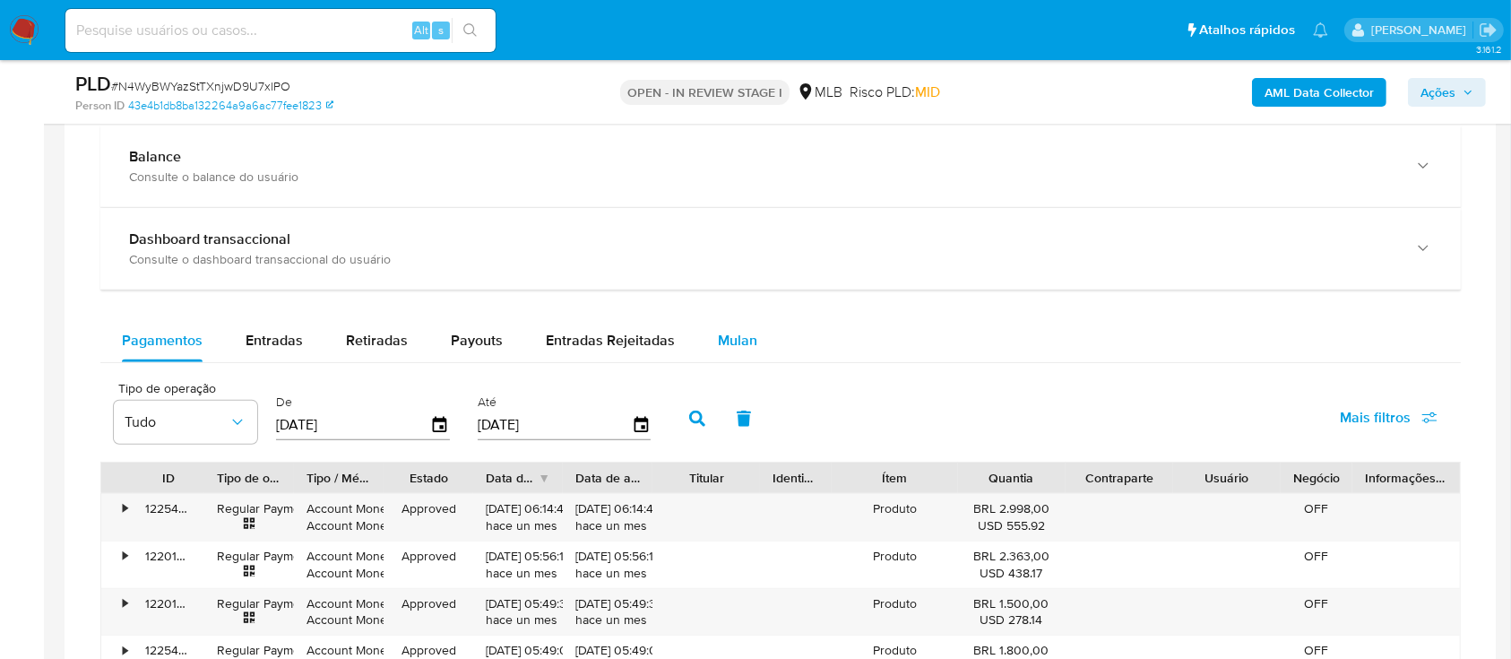
click at [733, 340] on span "Mulan" at bounding box center [737, 340] width 39 height 21
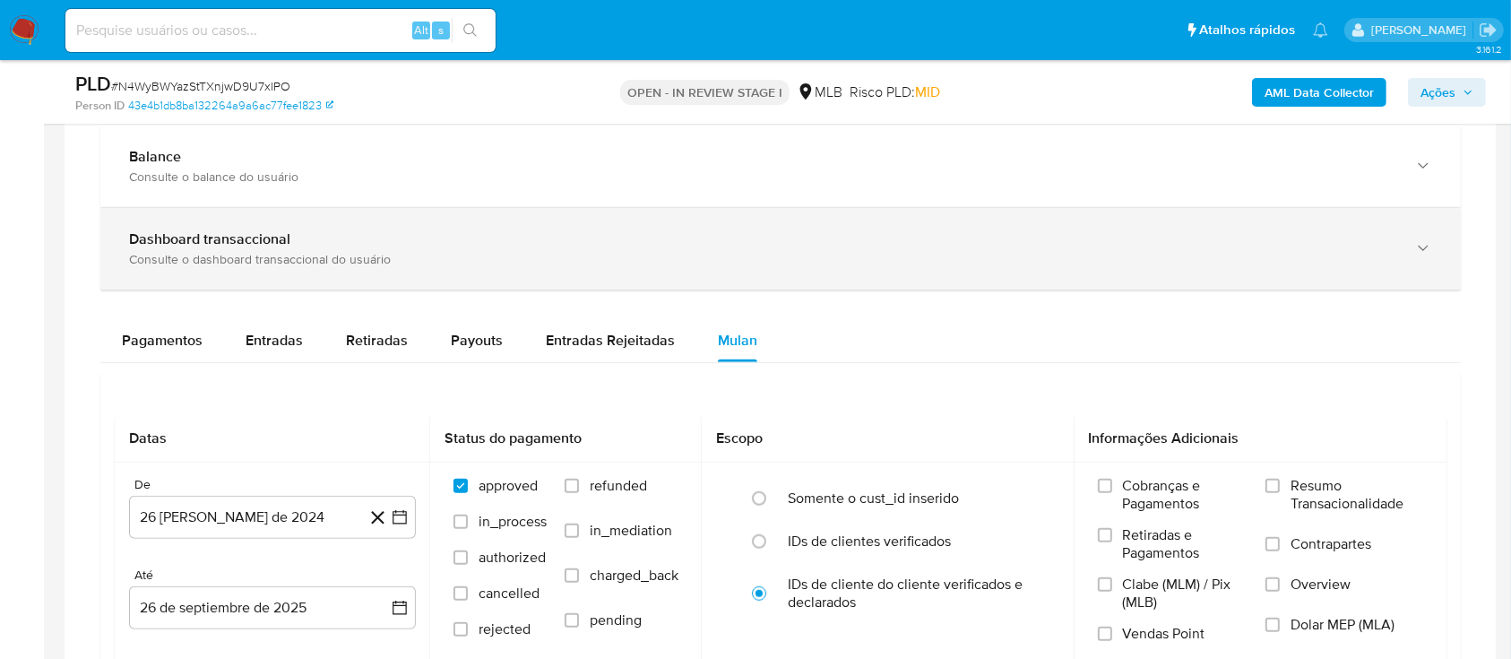
scroll to position [1434, 0]
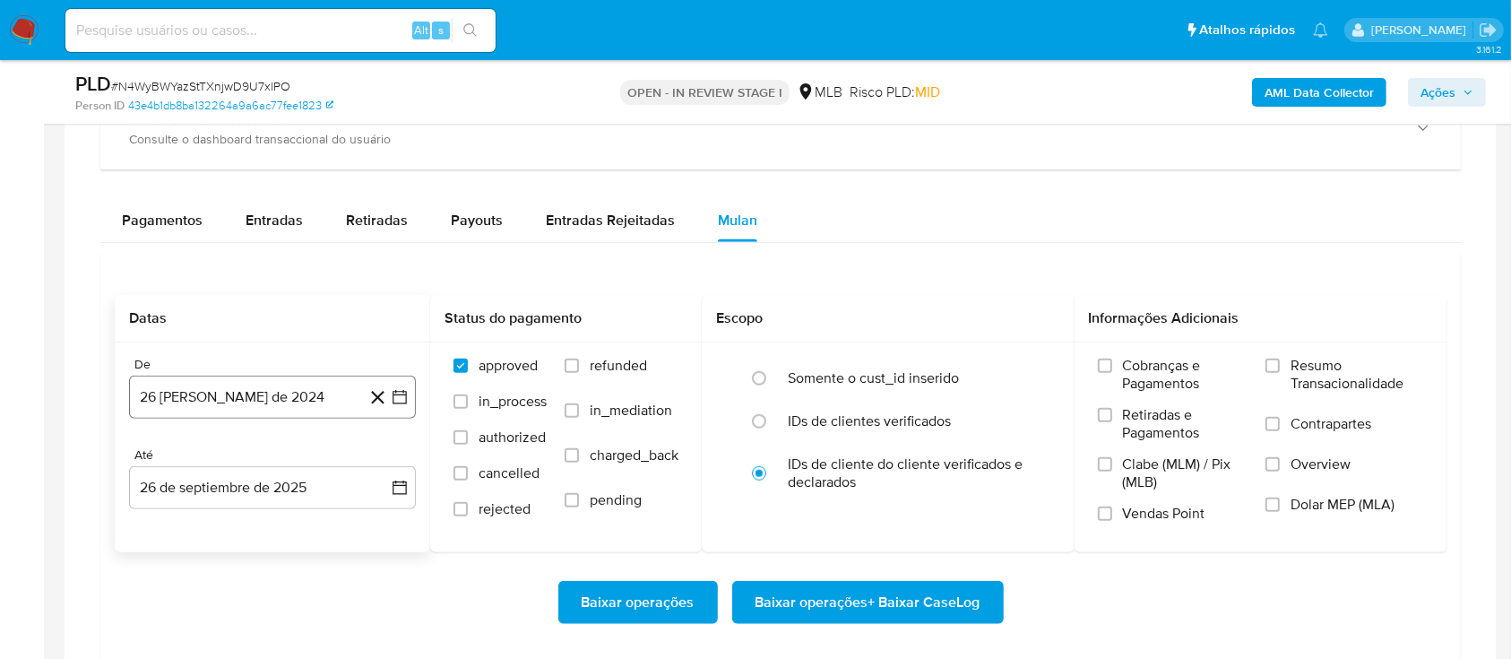
click at [396, 398] on icon "button" at bounding box center [400, 397] width 18 height 18
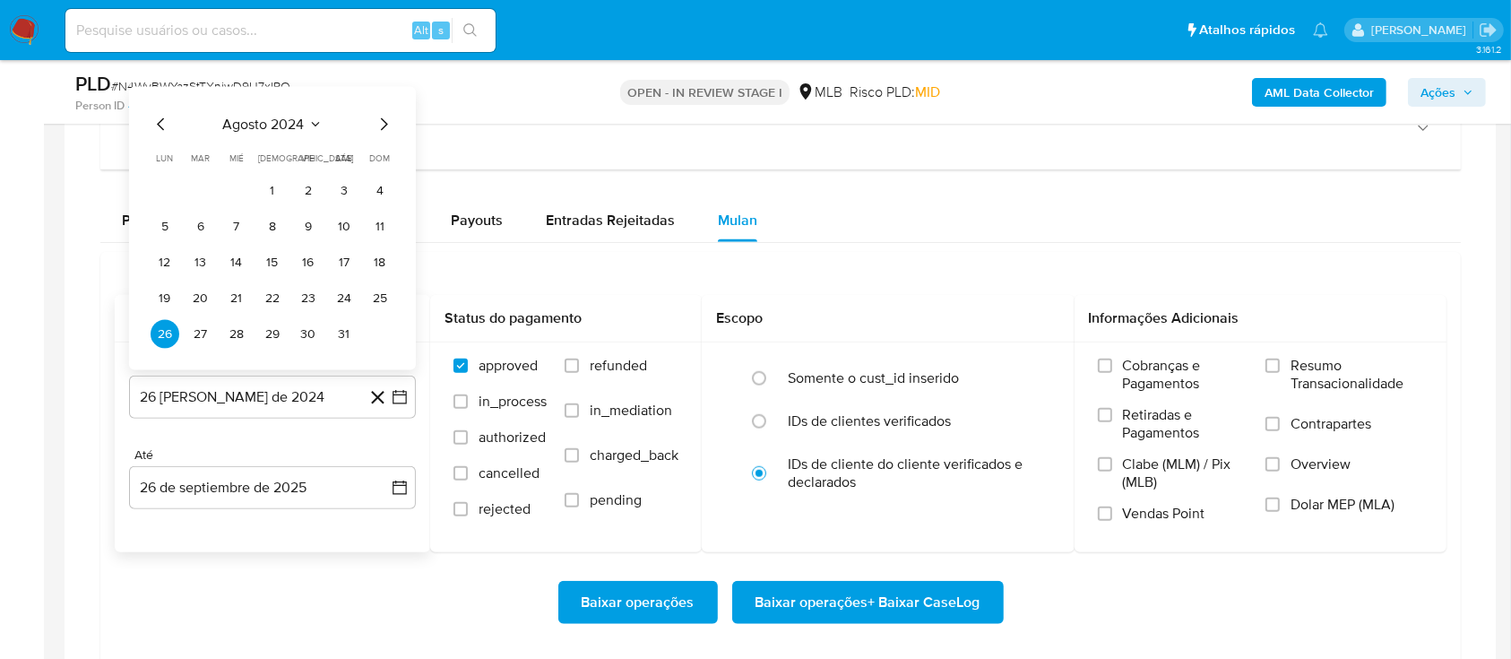
click at [307, 120] on button "agosto 2024" at bounding box center [272, 125] width 99 height 18
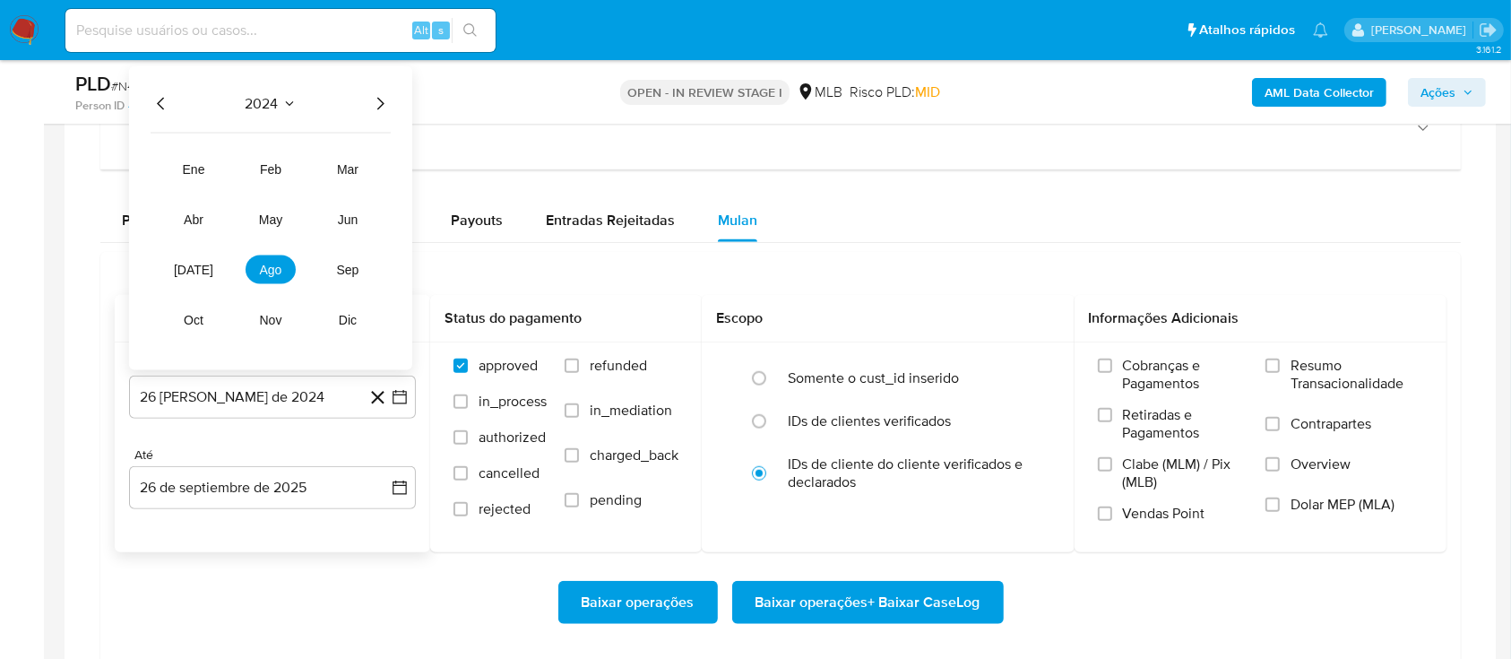
click at [377, 99] on icon "Año siguiente" at bounding box center [380, 104] width 22 height 22
click at [267, 268] on span "ago" at bounding box center [271, 270] width 22 height 14
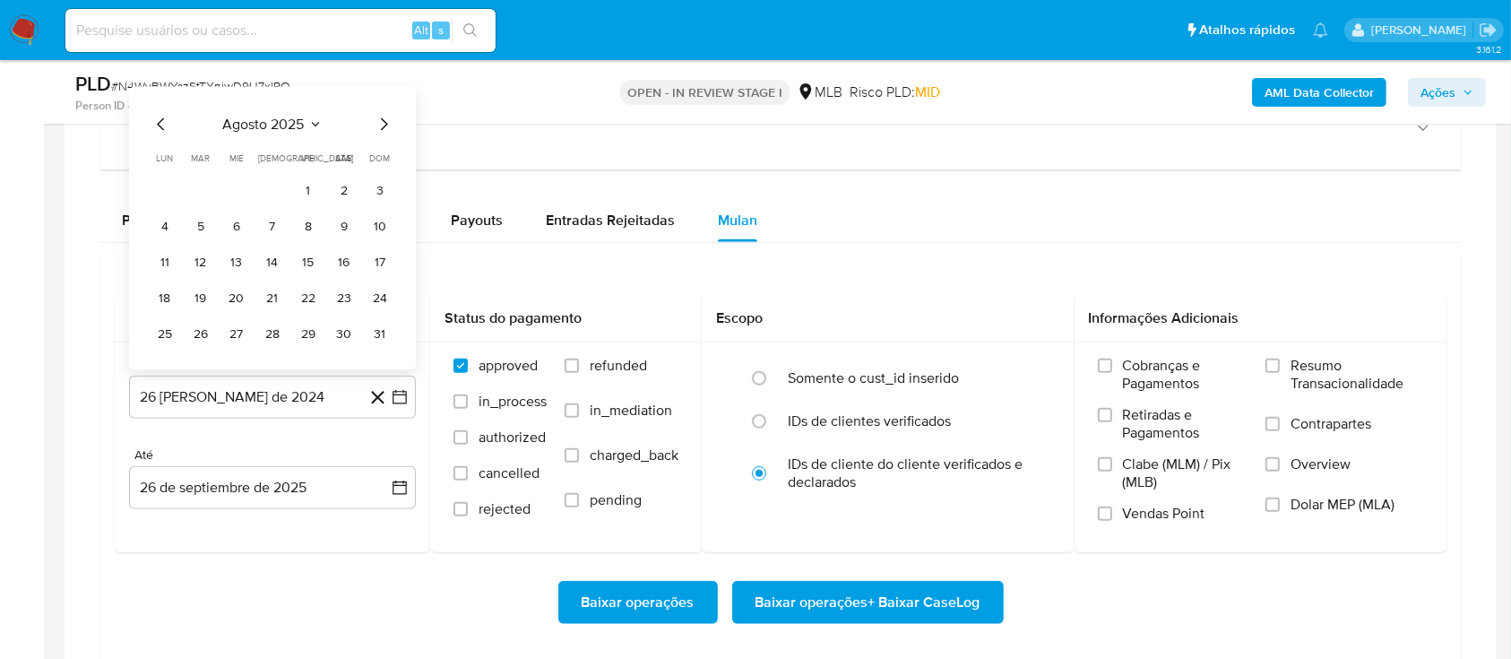
drag, startPoint x: 303, startPoint y: 191, endPoint x: 314, endPoint y: 197, distance: 12.5
click at [303, 192] on button "1" at bounding box center [308, 191] width 29 height 29
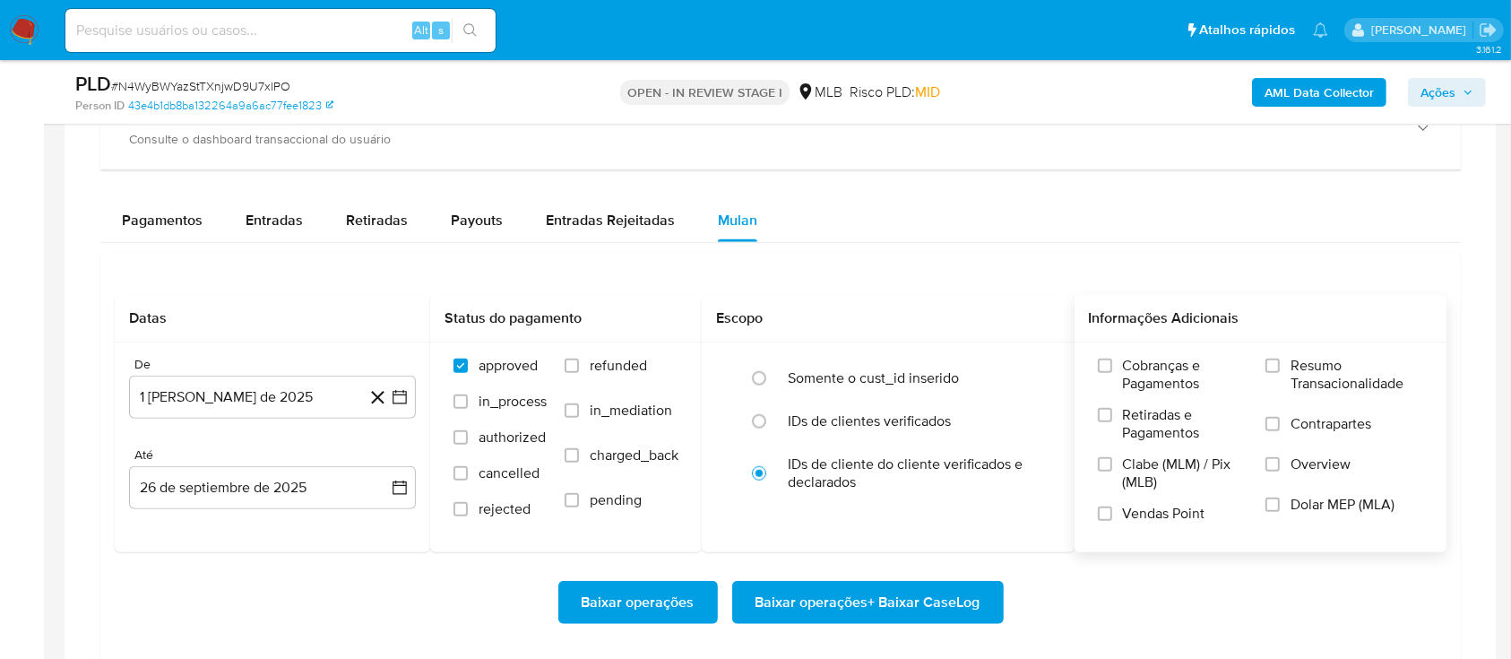
click at [1284, 376] on label "Resumo Transacionalidade" at bounding box center [1345, 386] width 158 height 58
click at [1280, 373] on input "Resumo Transacionalidade" at bounding box center [1273, 366] width 14 height 14
click at [805, 599] on span "Baixar operações + Baixar CaseLog" at bounding box center [868, 602] width 225 height 39
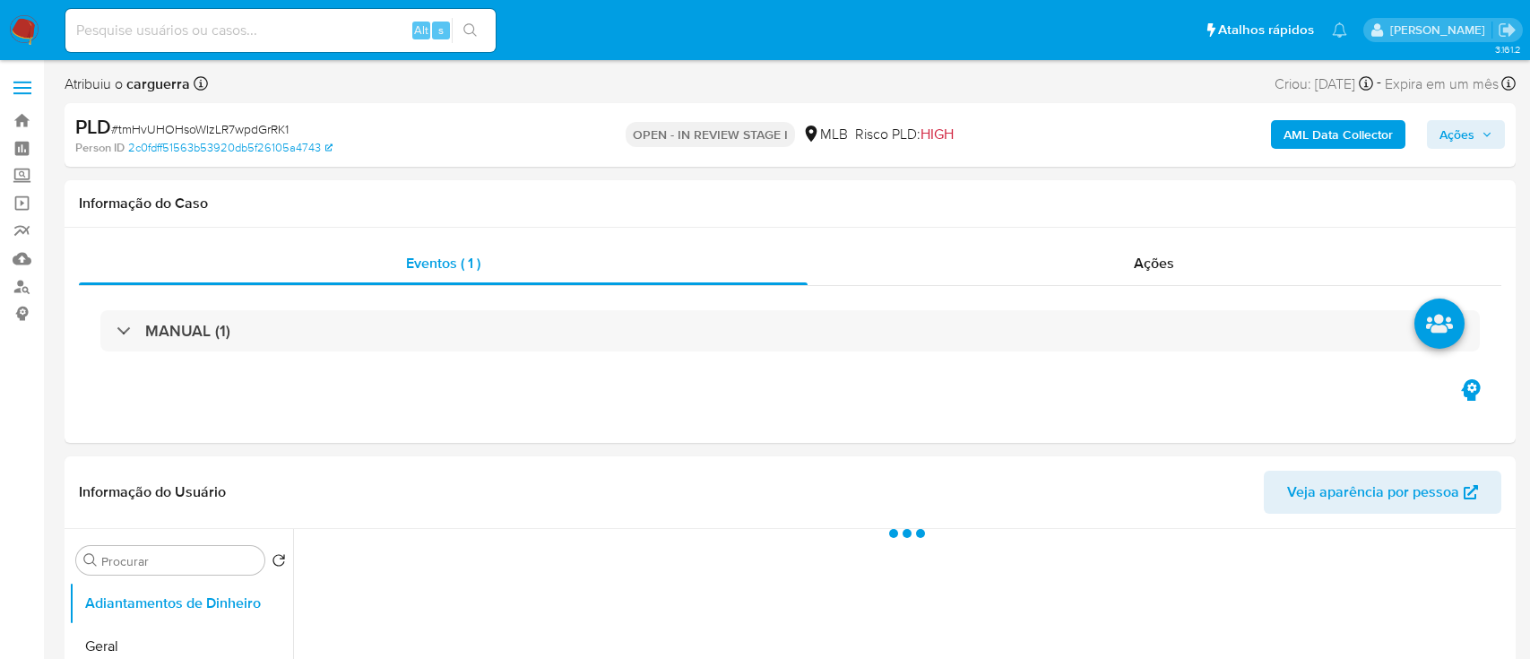
select select "10"
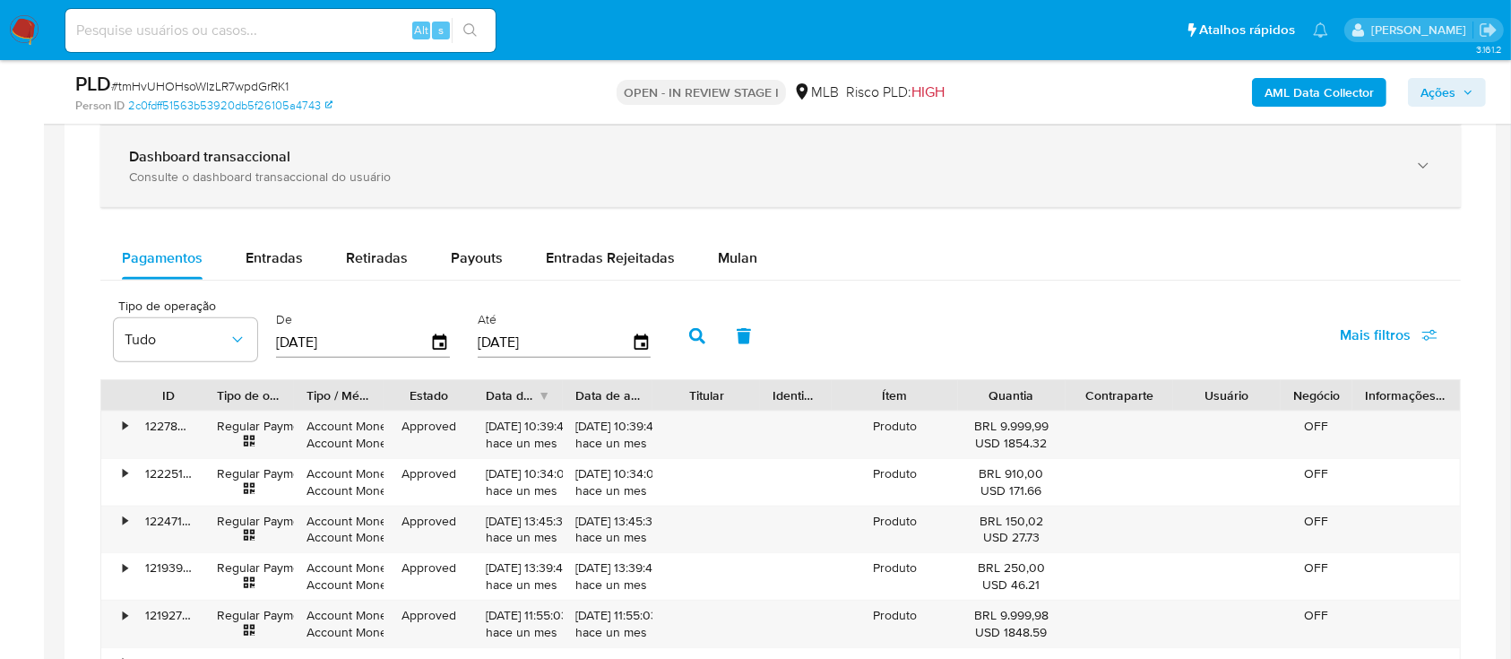
scroll to position [1434, 0]
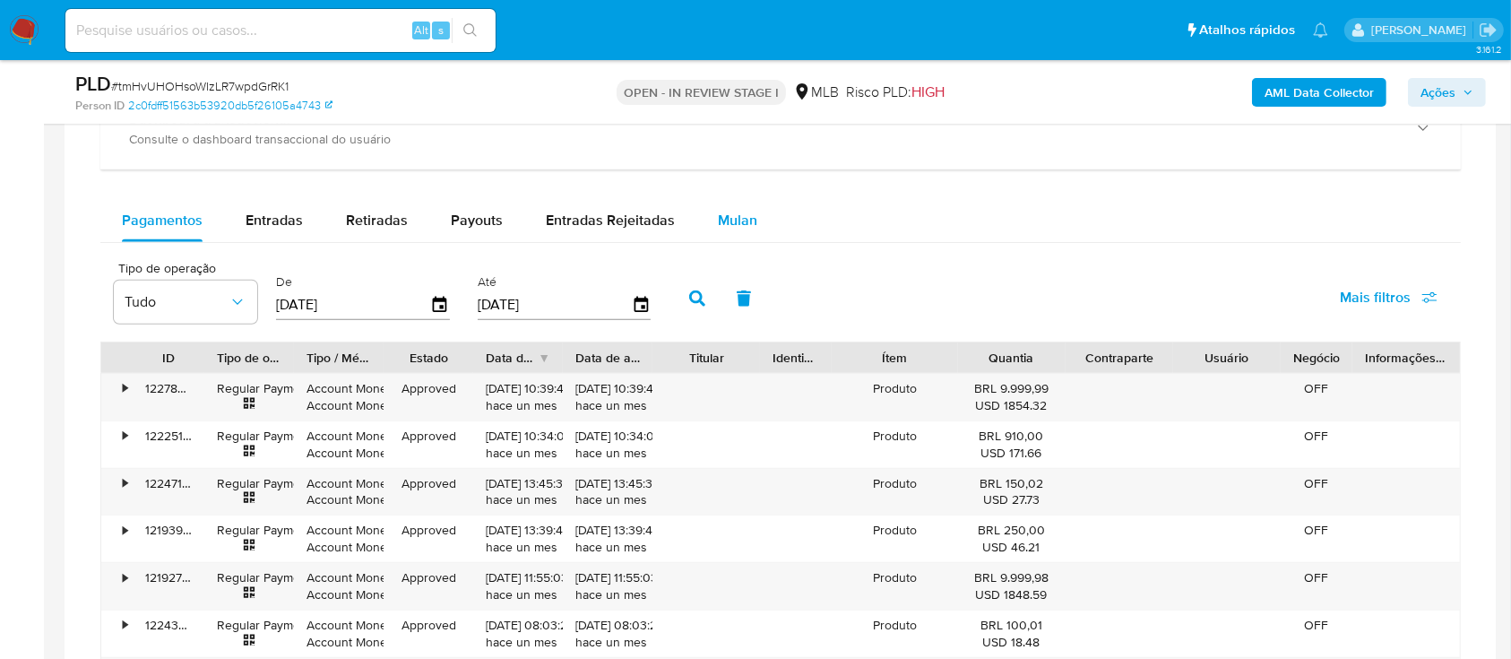
click at [733, 219] on span "Mulan" at bounding box center [737, 220] width 39 height 21
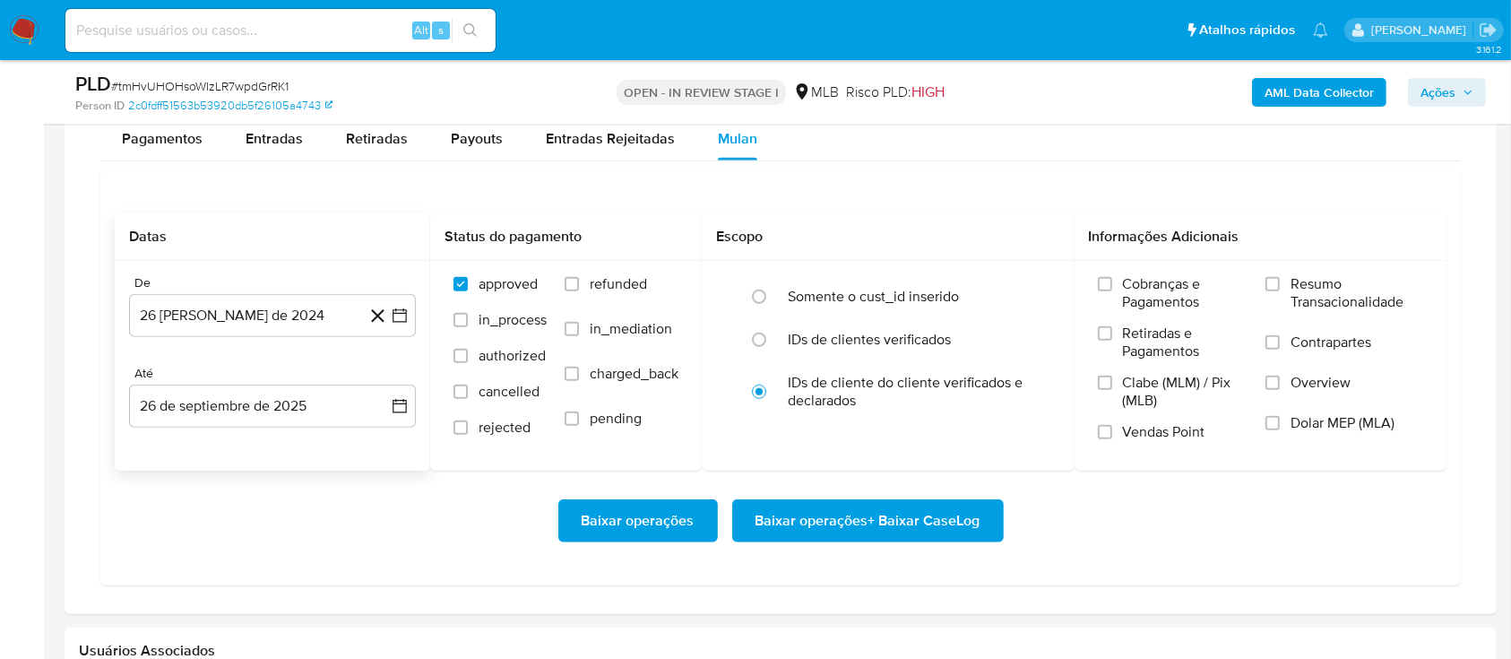
scroll to position [1553, 0]
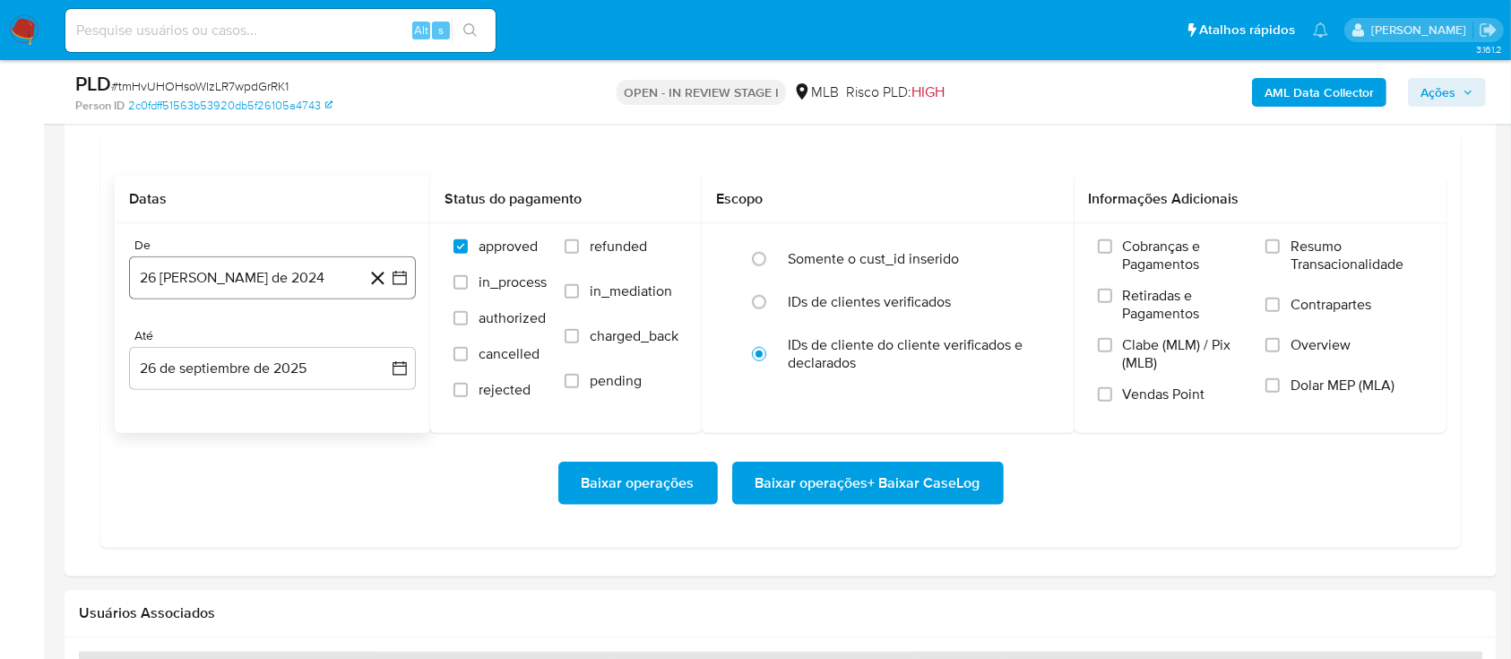
click at [402, 274] on icon "button" at bounding box center [400, 278] width 18 height 18
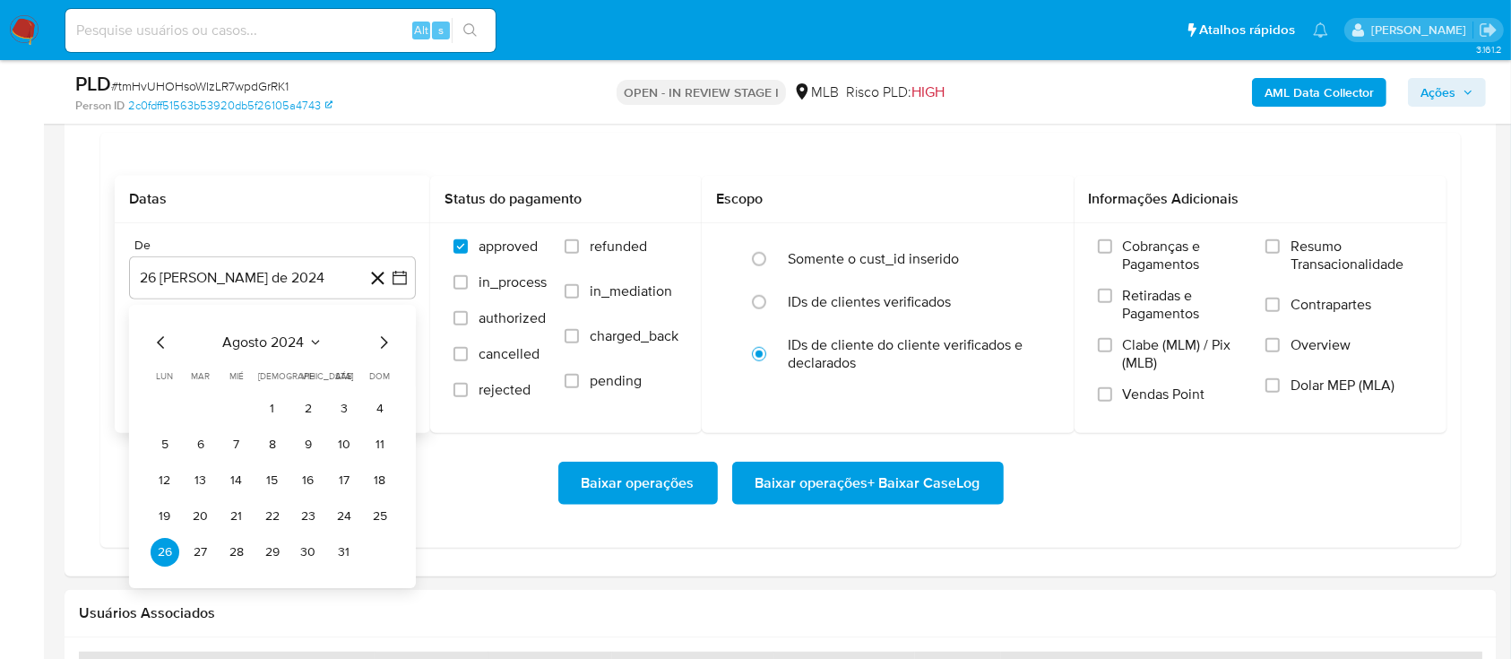
click at [316, 333] on button "agosto 2024" at bounding box center [272, 342] width 99 height 18
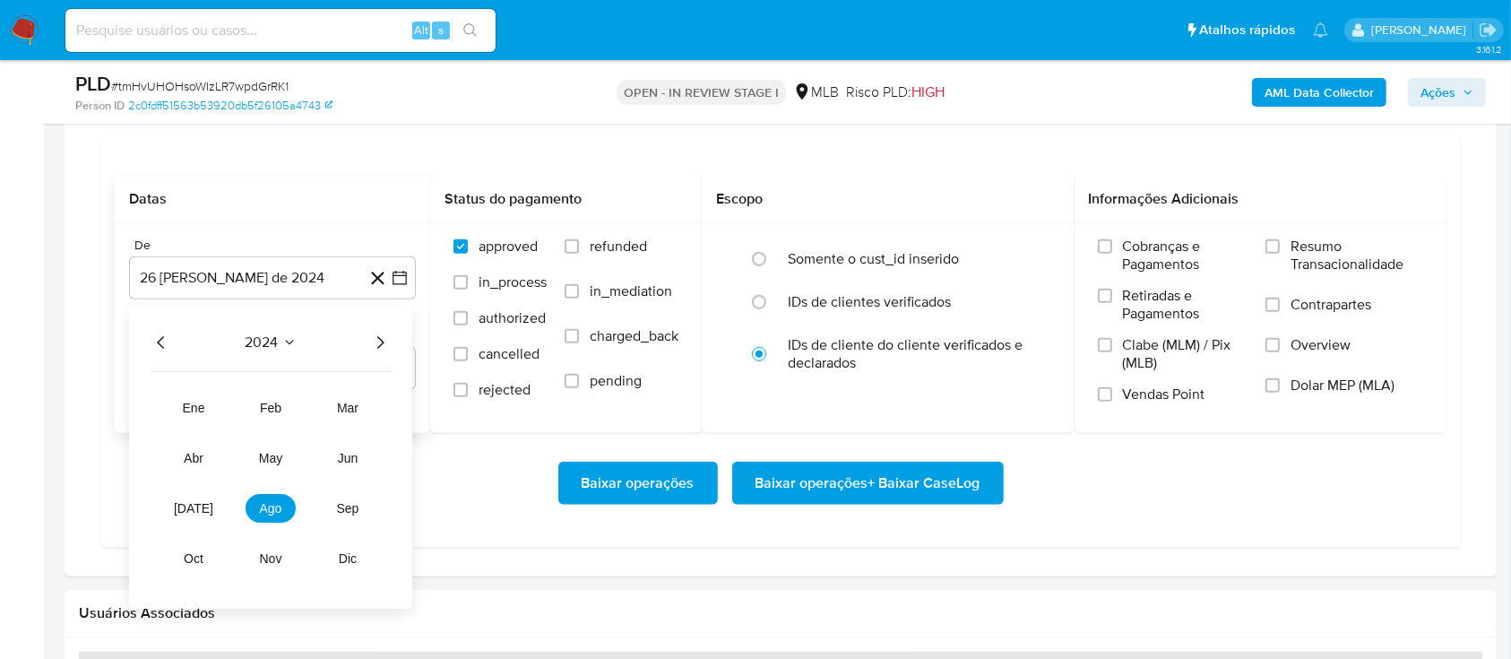
click at [378, 338] on icon "Año siguiente" at bounding box center [380, 343] width 22 height 22
click at [272, 508] on span "ago" at bounding box center [271, 508] width 22 height 14
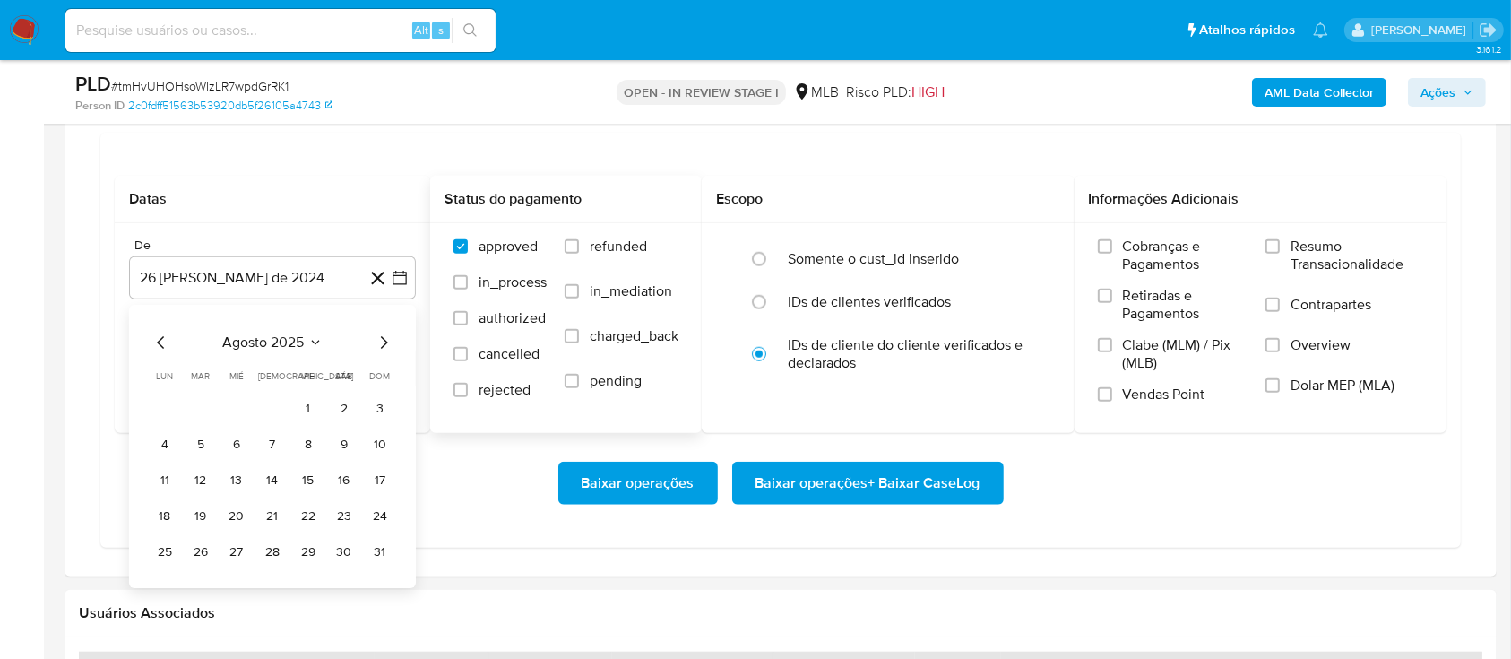
drag, startPoint x: 308, startPoint y: 406, endPoint x: 691, endPoint y: 376, distance: 383.9
click at [308, 407] on button "1" at bounding box center [308, 408] width 29 height 29
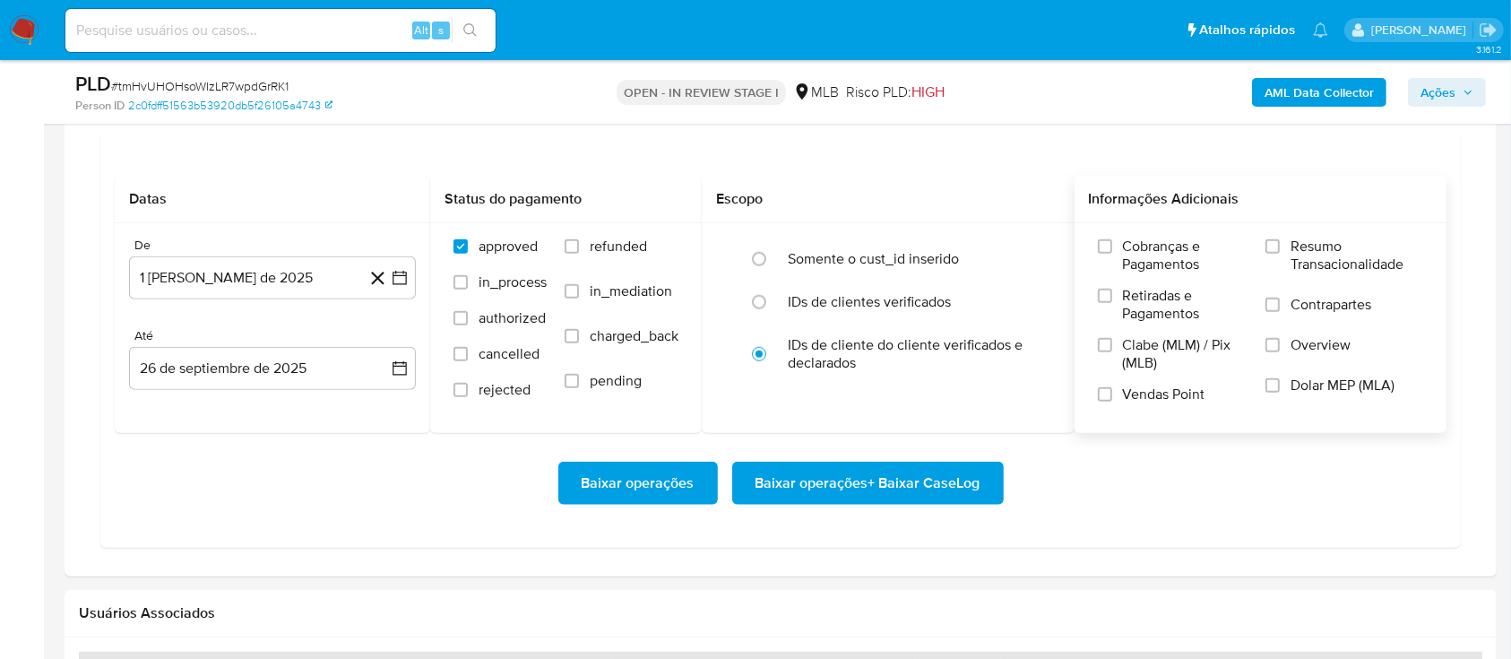
click at [1296, 247] on span "Resumo Transacionalidade" at bounding box center [1357, 256] width 133 height 36
click at [1280, 247] on input "Resumo Transacionalidade" at bounding box center [1273, 246] width 14 height 14
click at [901, 481] on span "Baixar operações + Baixar CaseLog" at bounding box center [868, 482] width 225 height 39
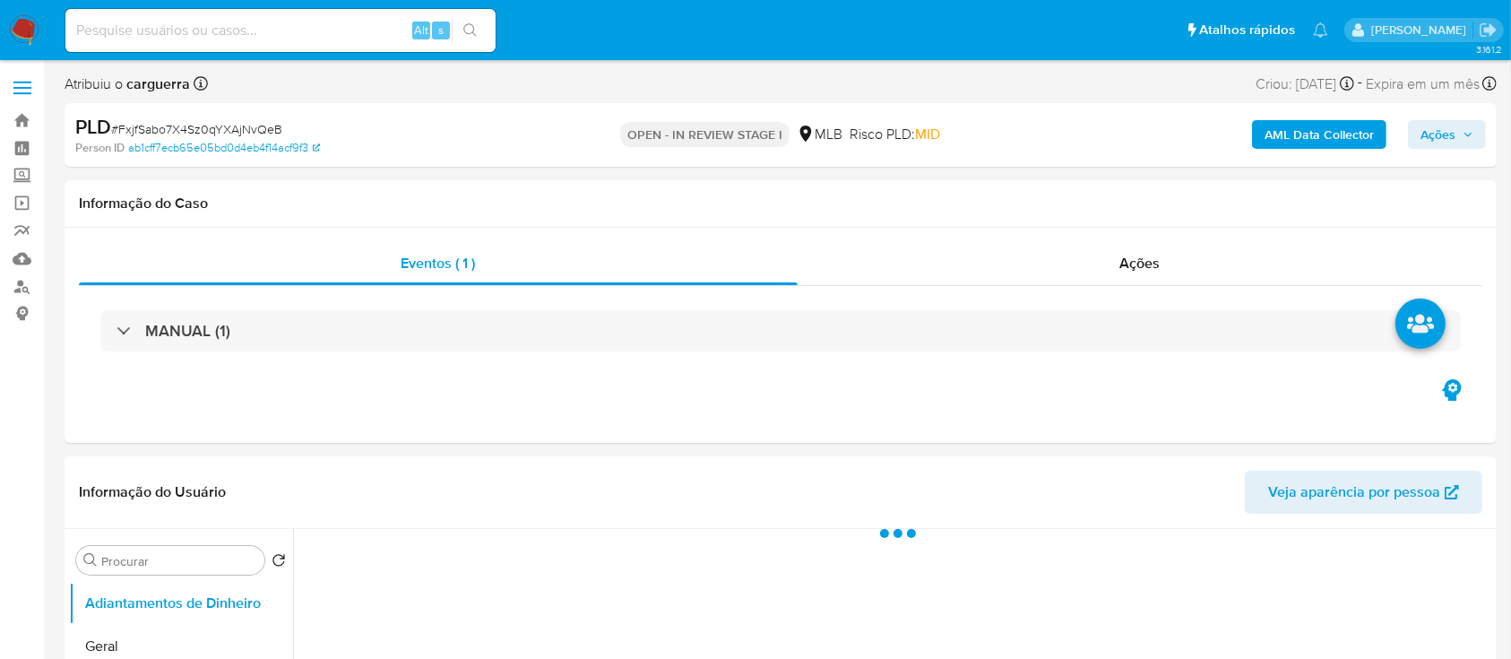
select select "10"
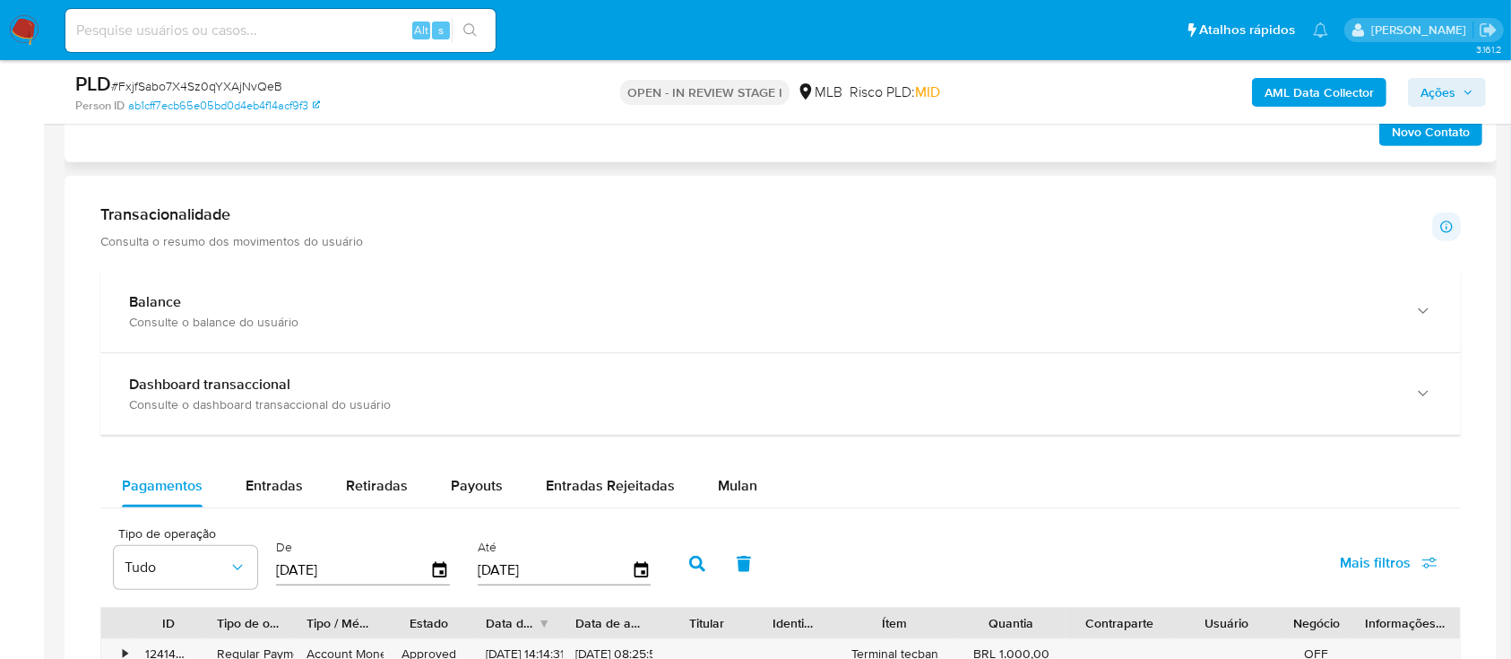
scroll to position [1195, 0]
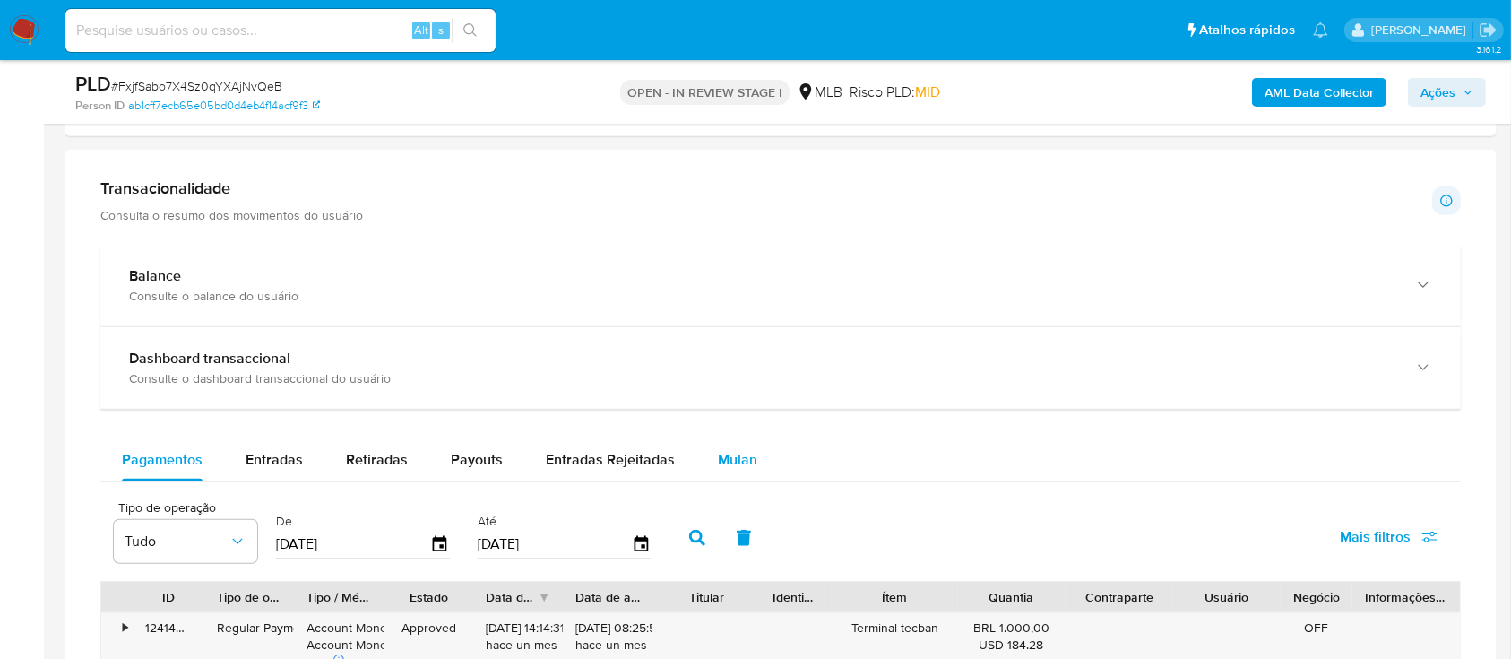
click at [744, 449] on span "Mulan" at bounding box center [737, 459] width 39 height 21
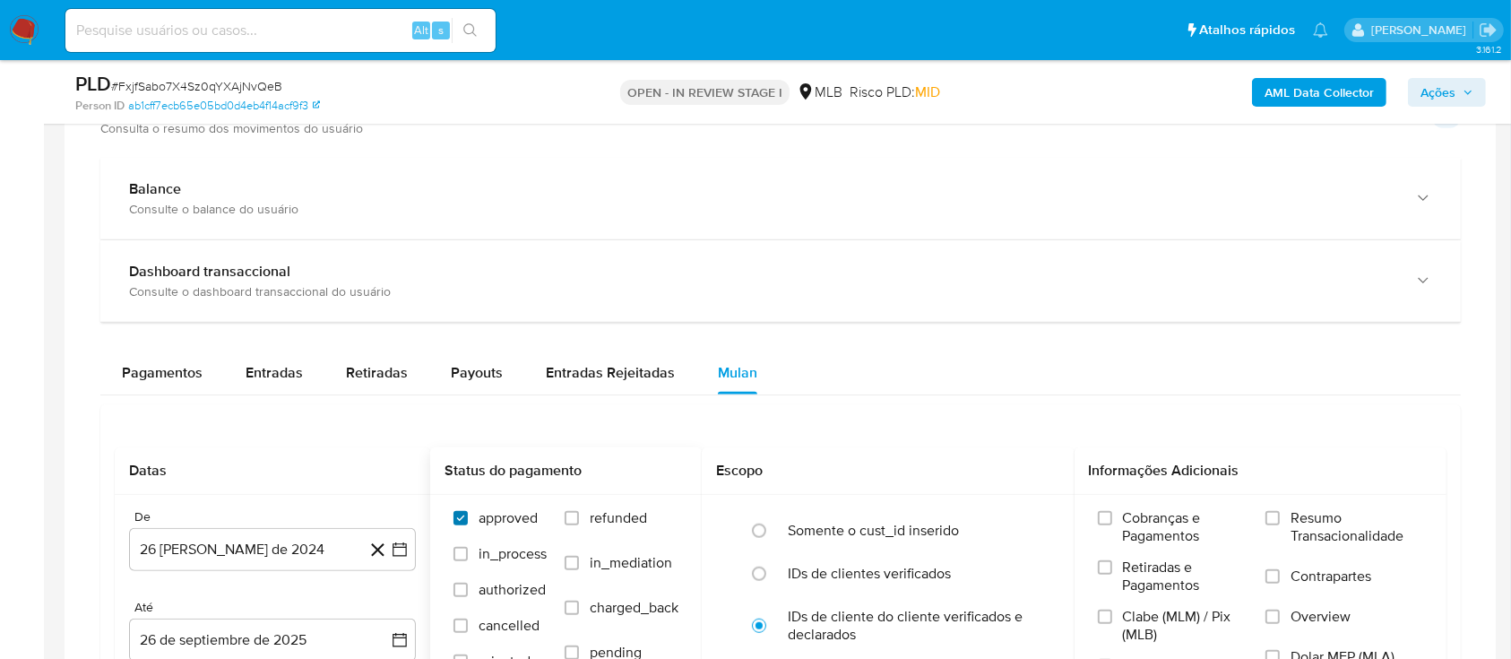
scroll to position [1434, 0]
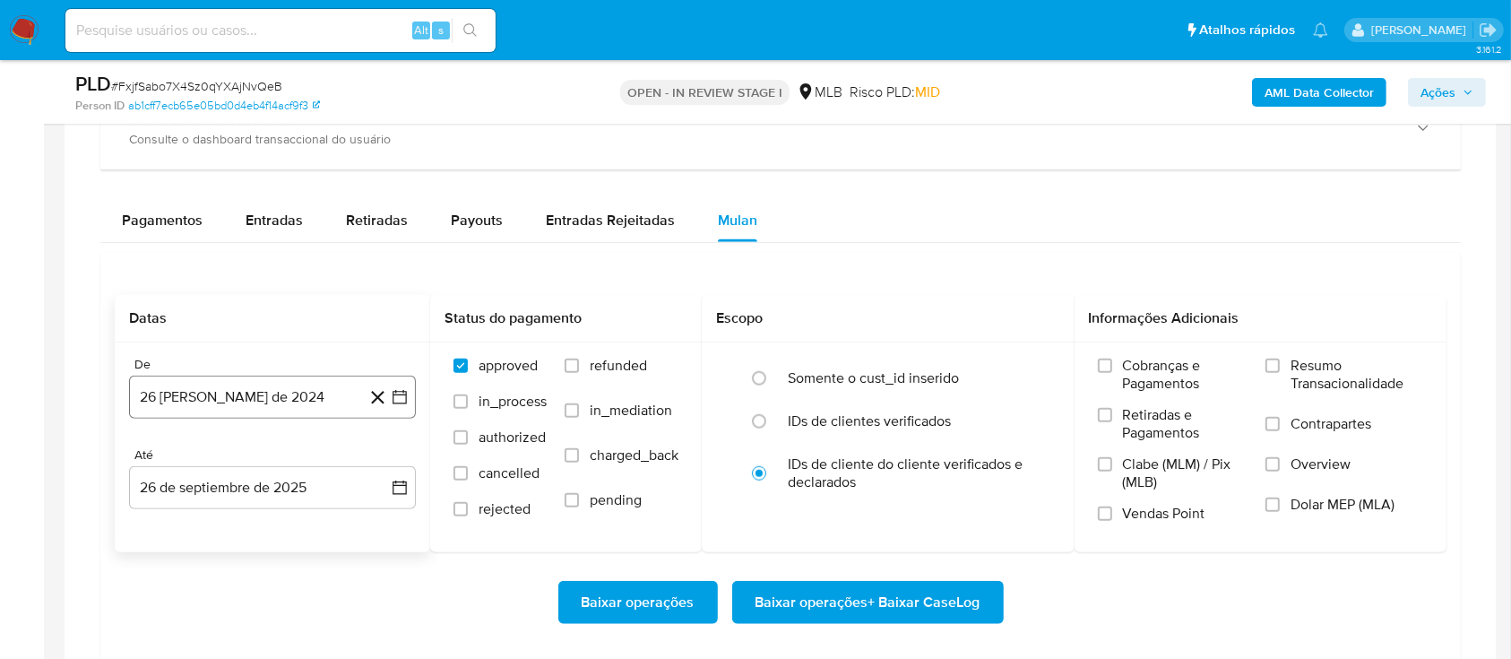
click at [403, 398] on icon "button" at bounding box center [400, 397] width 18 height 18
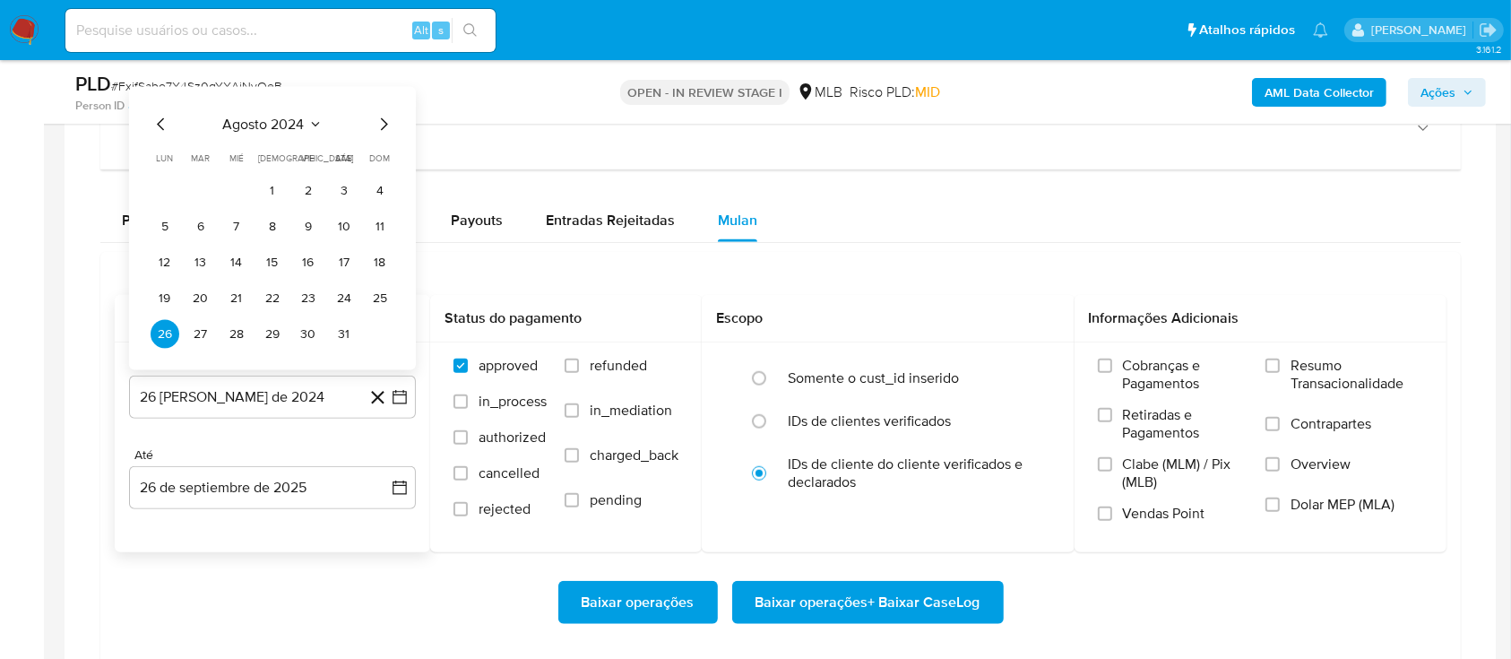
click at [308, 121] on icon "Seleccionar mes y año" at bounding box center [315, 124] width 14 height 14
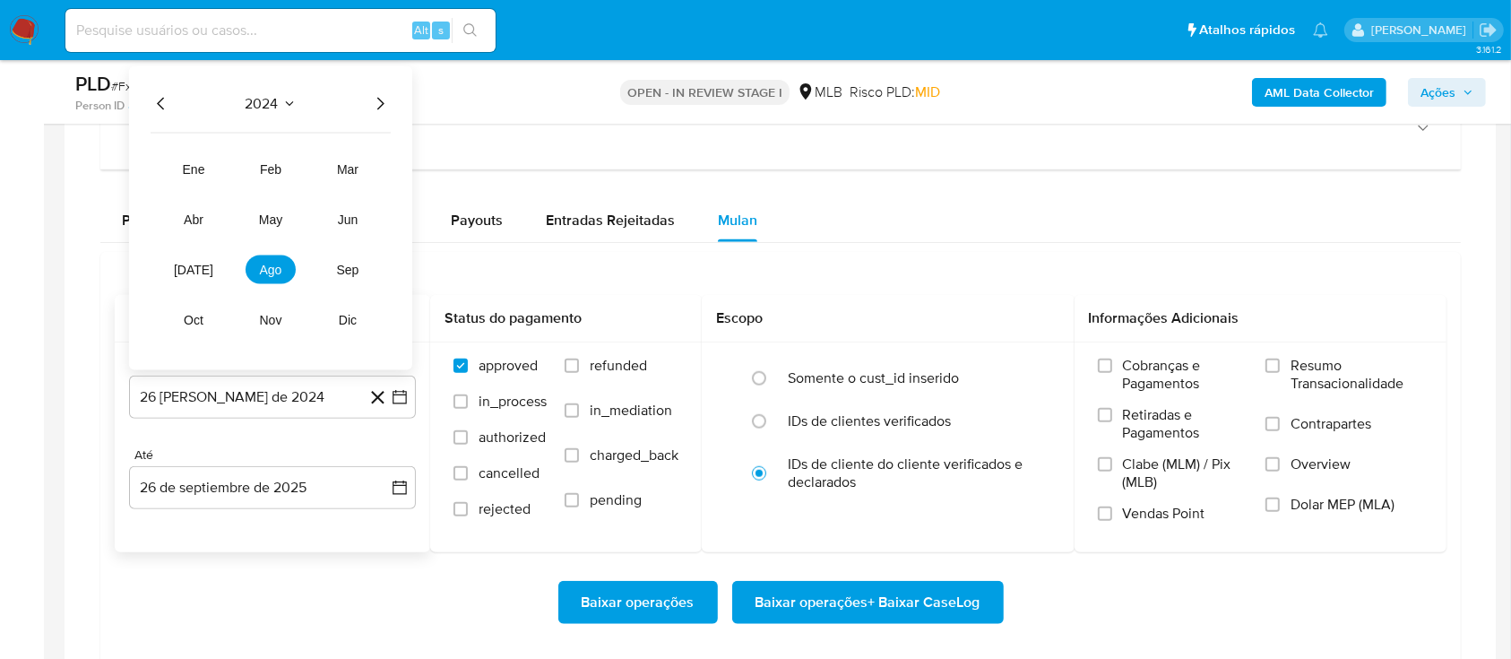
click at [374, 104] on icon "Año siguiente" at bounding box center [380, 104] width 22 height 22
click at [290, 266] on button "ago" at bounding box center [271, 269] width 50 height 29
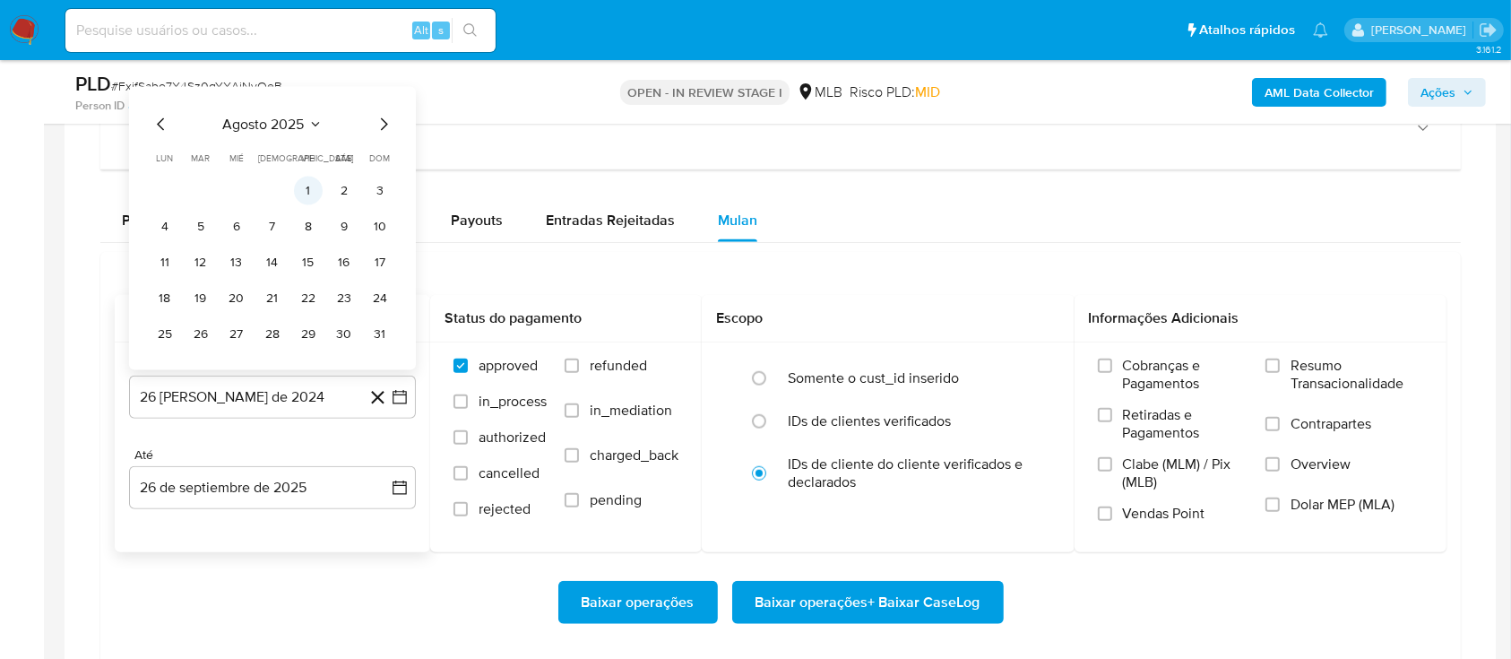
click at [305, 189] on button "1" at bounding box center [308, 191] width 29 height 29
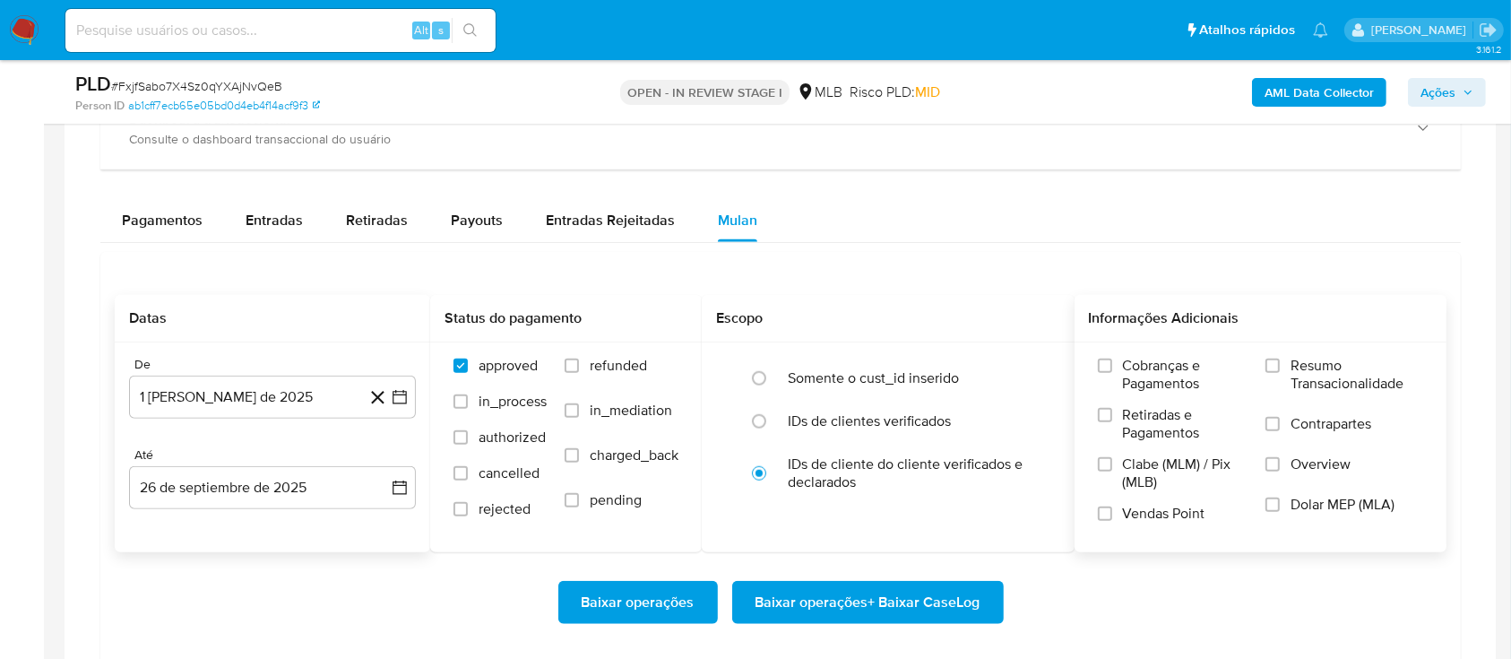
click at [1324, 364] on span "Resumo Transacionalidade" at bounding box center [1357, 375] width 133 height 36
click at [1280, 364] on input "Resumo Transacionalidade" at bounding box center [1273, 366] width 14 height 14
click at [931, 592] on span "Baixar operações + Baixar CaseLog" at bounding box center [868, 602] width 225 height 39
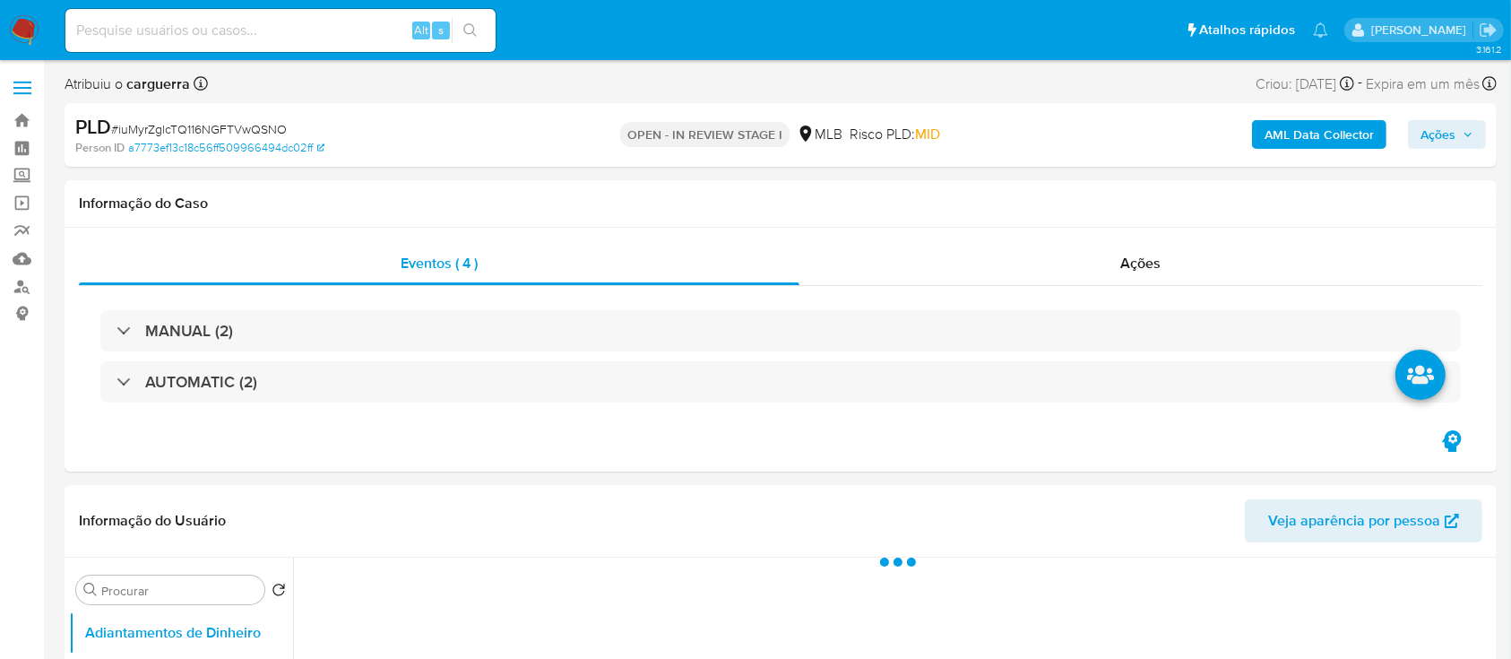
select select "10"
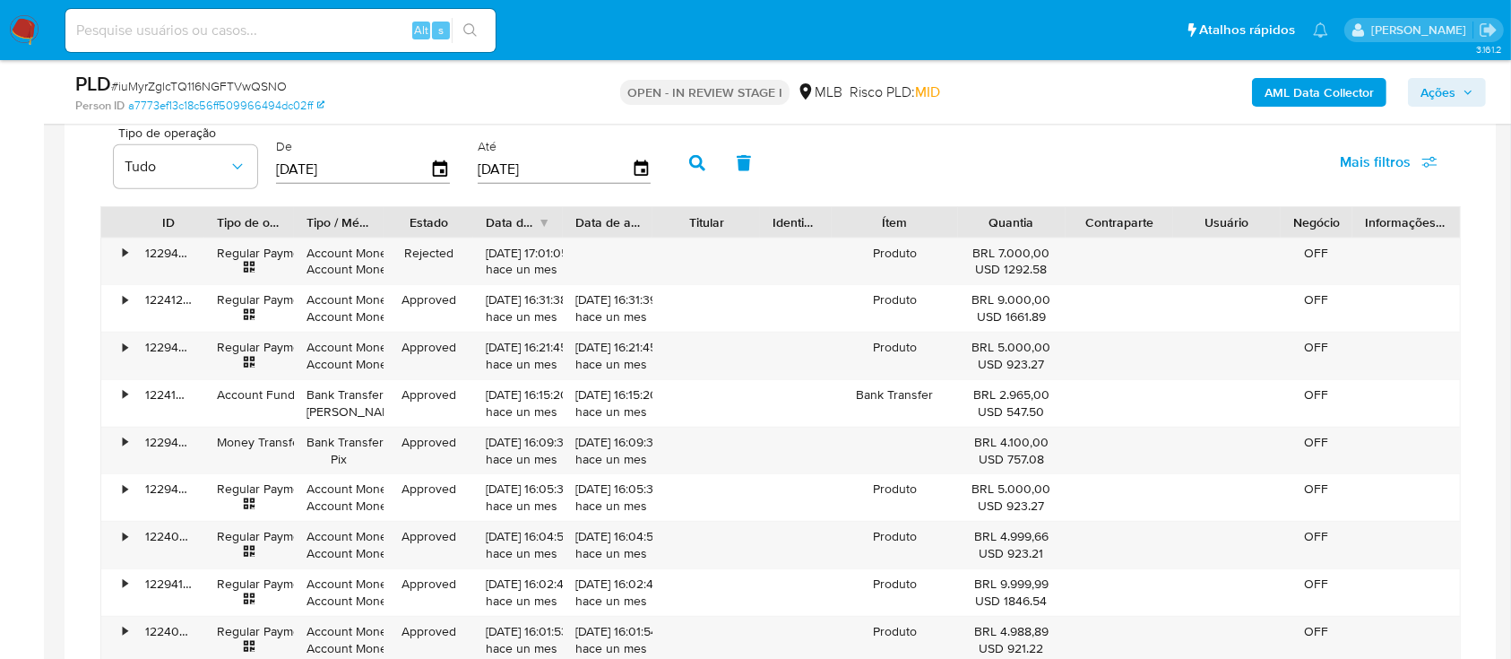
scroll to position [1314, 0]
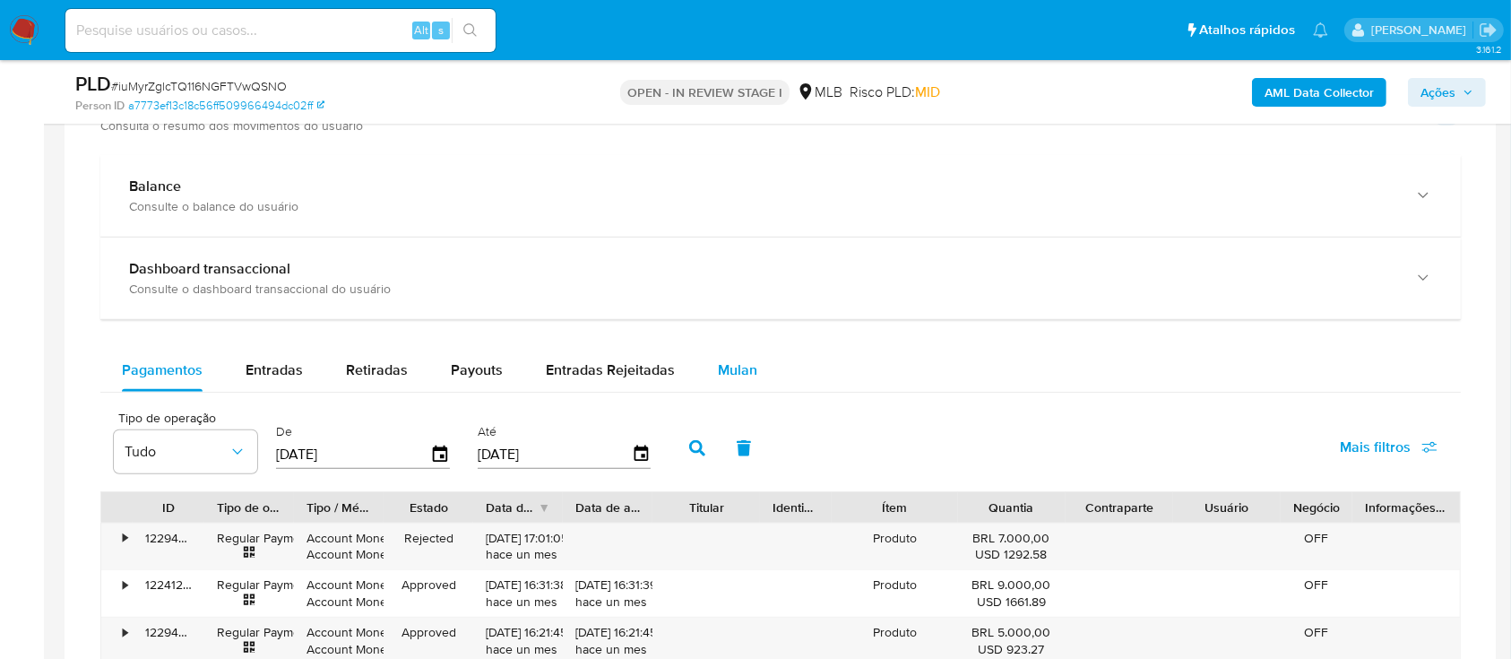
click at [725, 356] on div "Mulan" at bounding box center [737, 370] width 39 height 43
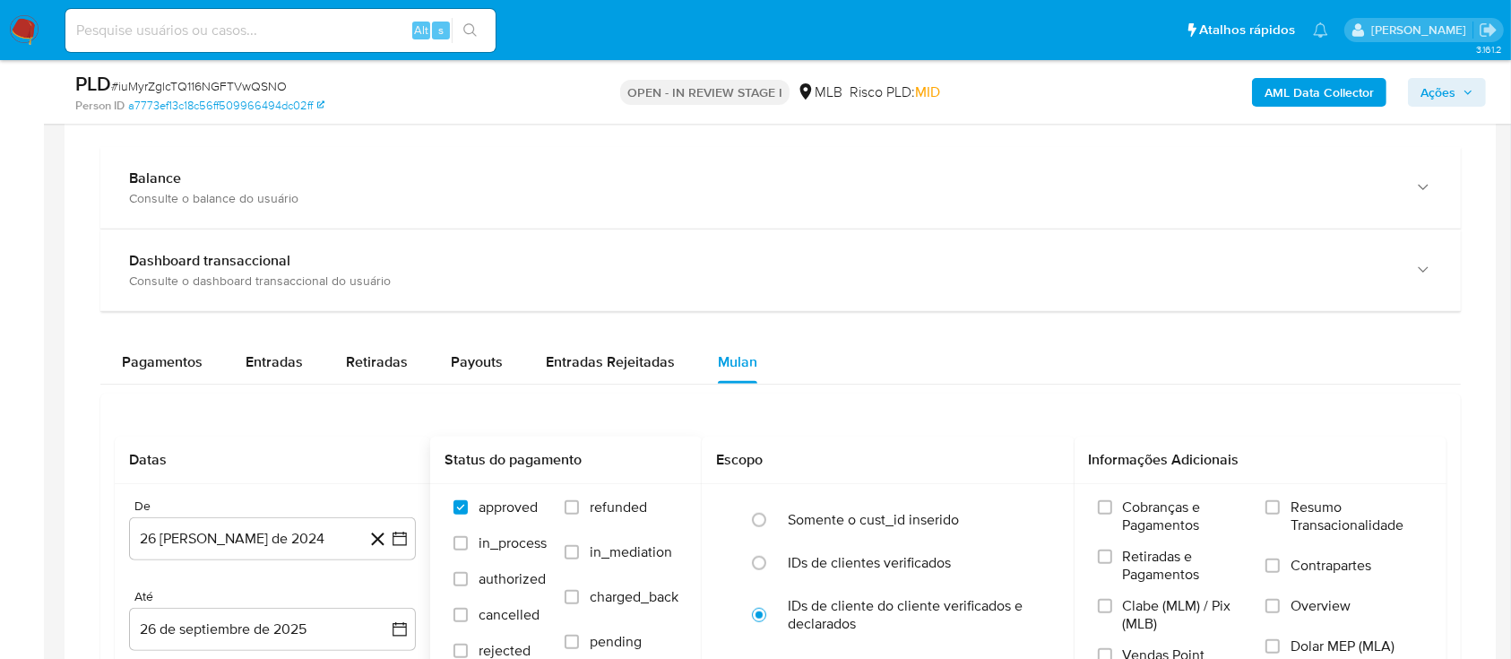
scroll to position [1434, 0]
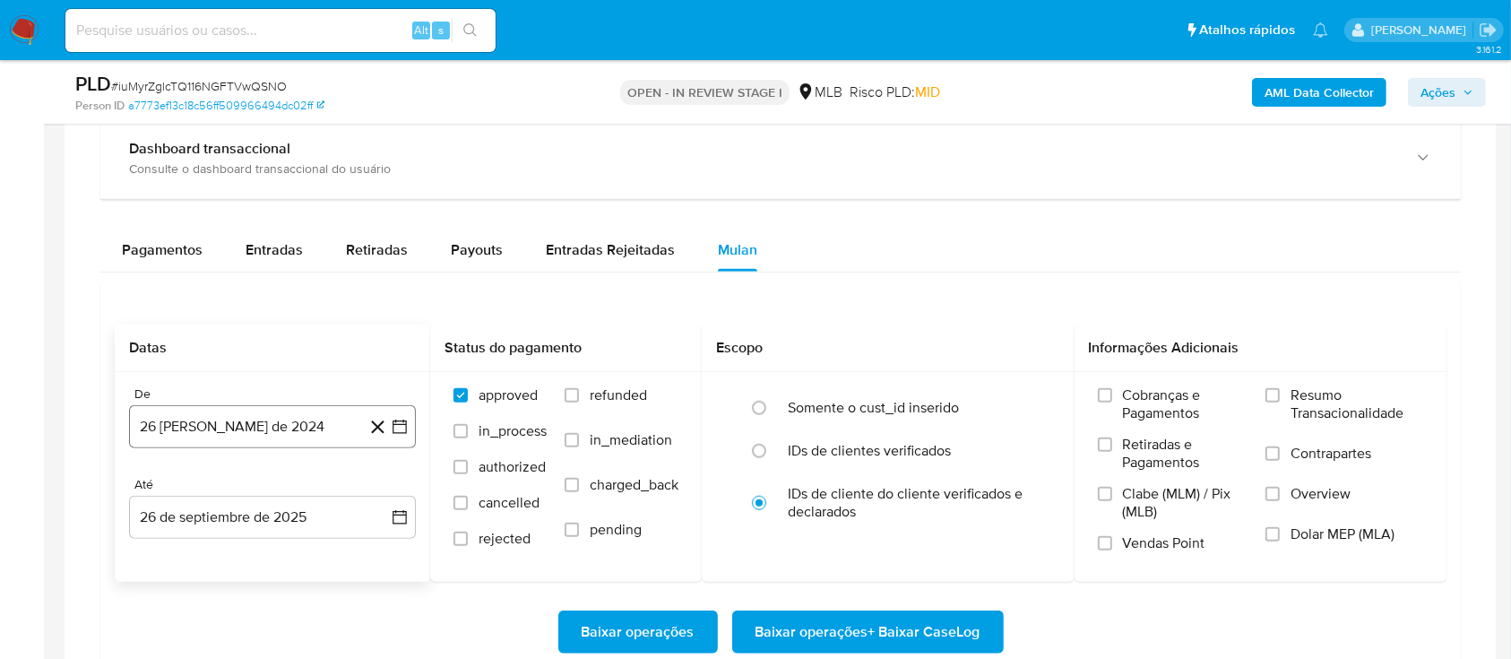
click at [397, 419] on icon "button" at bounding box center [400, 427] width 18 height 18
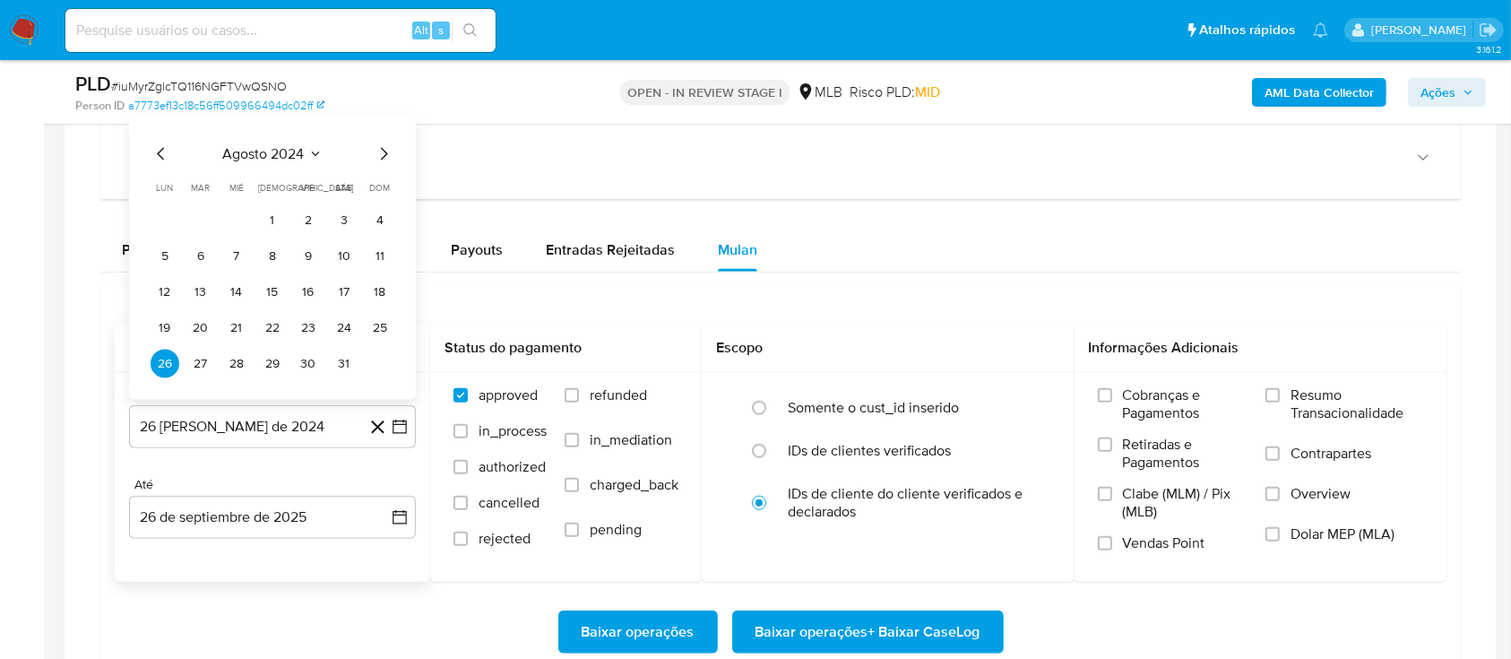
click at [313, 151] on icon "Seleccionar mes y año" at bounding box center [315, 153] width 14 height 14
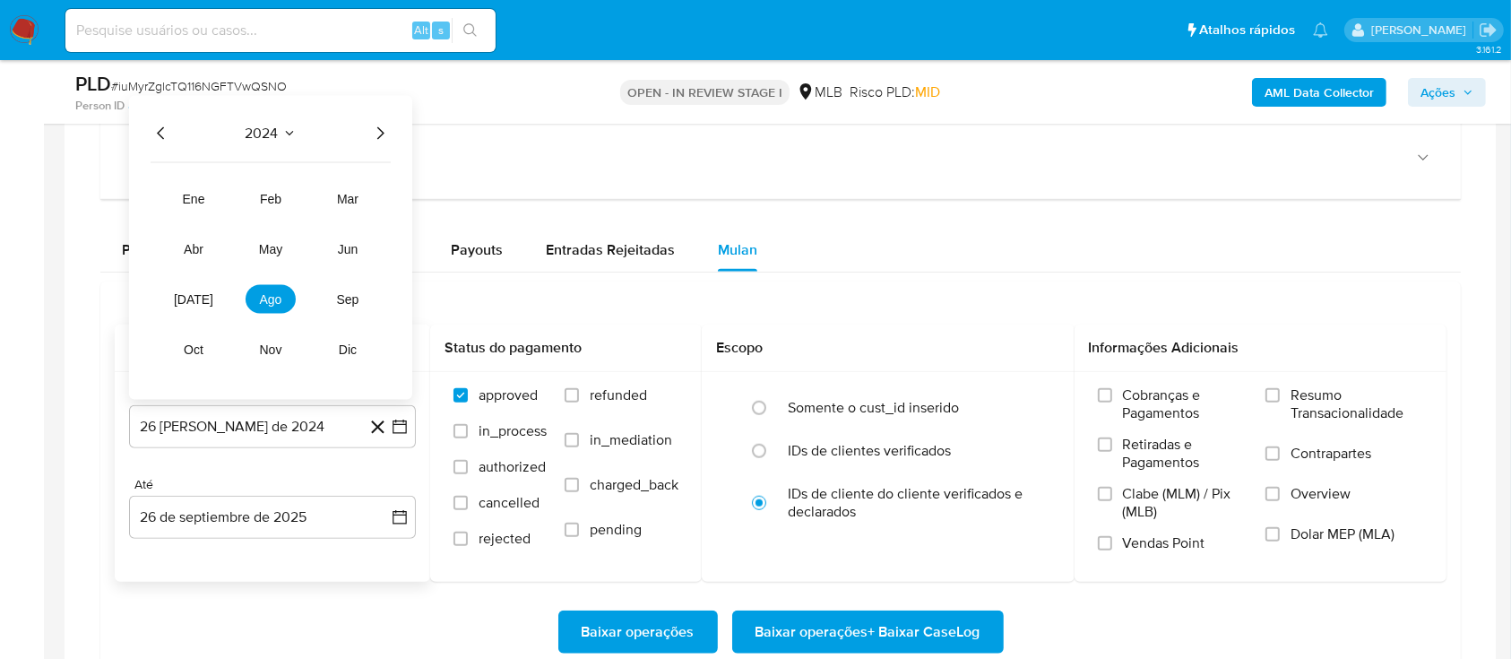
click at [380, 137] on icon "Año siguiente" at bounding box center [380, 133] width 22 height 22
click at [276, 293] on span "ago" at bounding box center [271, 298] width 22 height 14
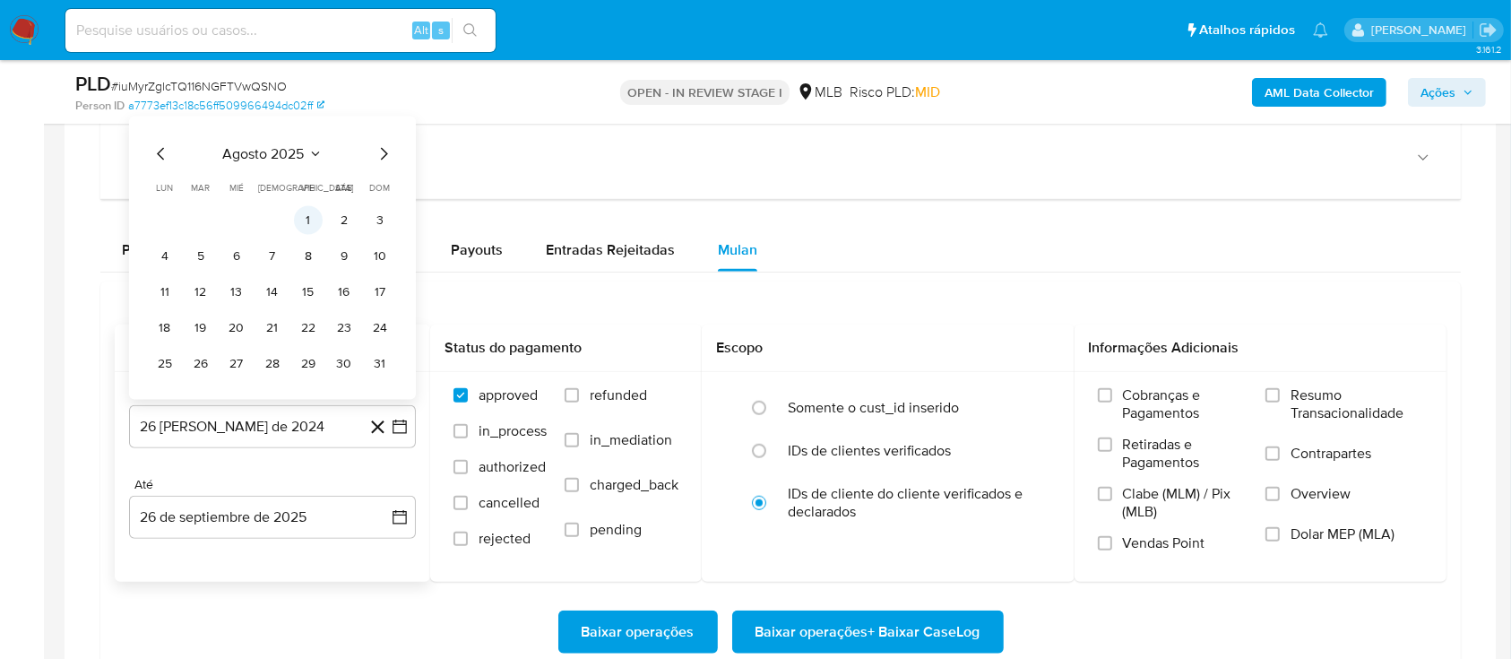
click at [312, 230] on button "1" at bounding box center [308, 219] width 29 height 29
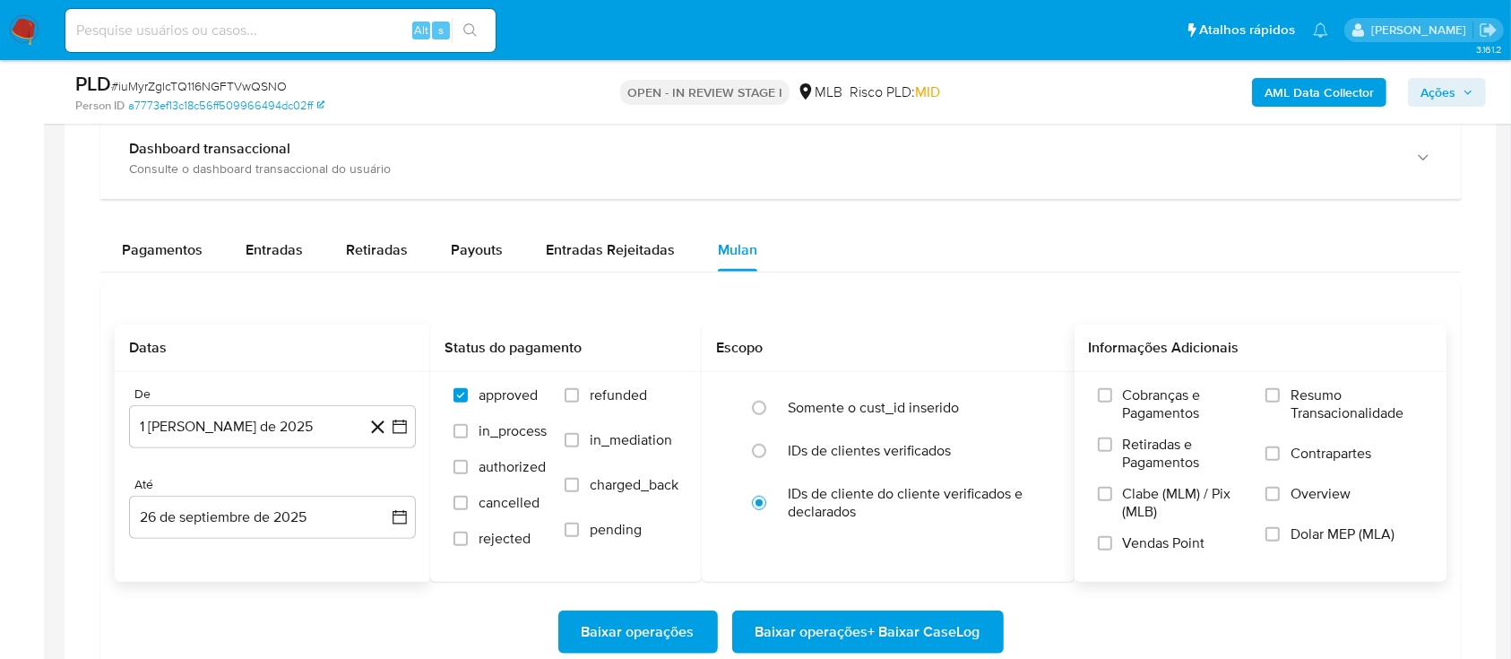
click at [1309, 393] on span "Resumo Transacionalidade" at bounding box center [1357, 404] width 133 height 36
click at [1280, 393] on input "Resumo Transacionalidade" at bounding box center [1273, 395] width 14 height 14
click at [882, 619] on span "Baixar operações + Baixar CaseLog" at bounding box center [868, 631] width 225 height 39
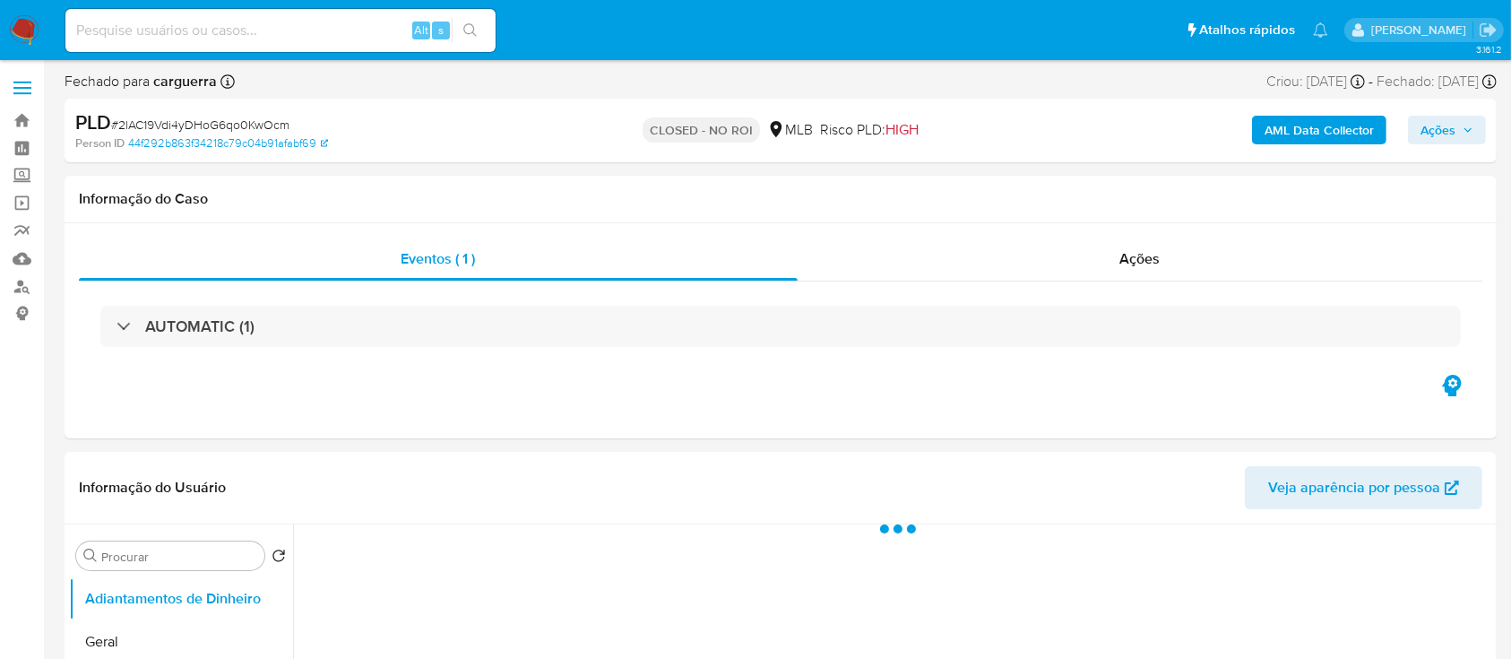
select select "10"
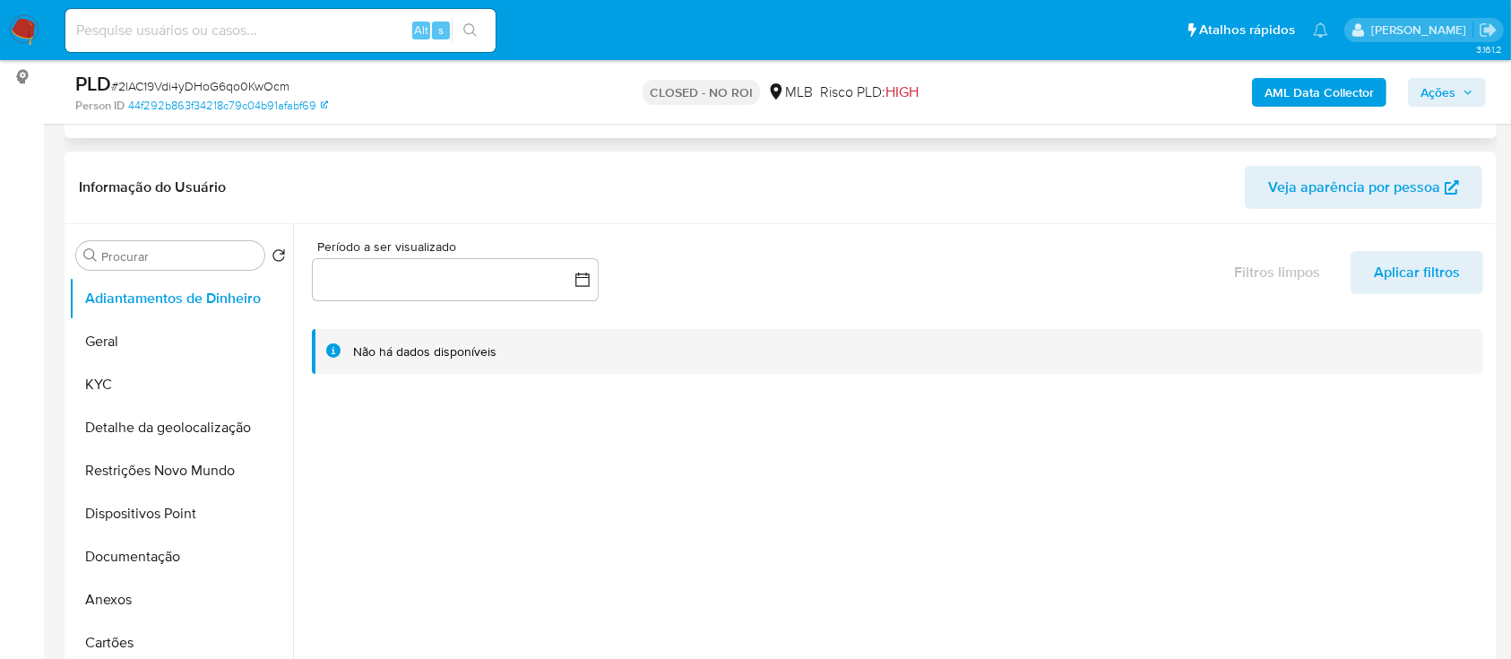
scroll to position [238, 0]
click at [116, 600] on button "Anexos" at bounding box center [174, 597] width 210 height 43
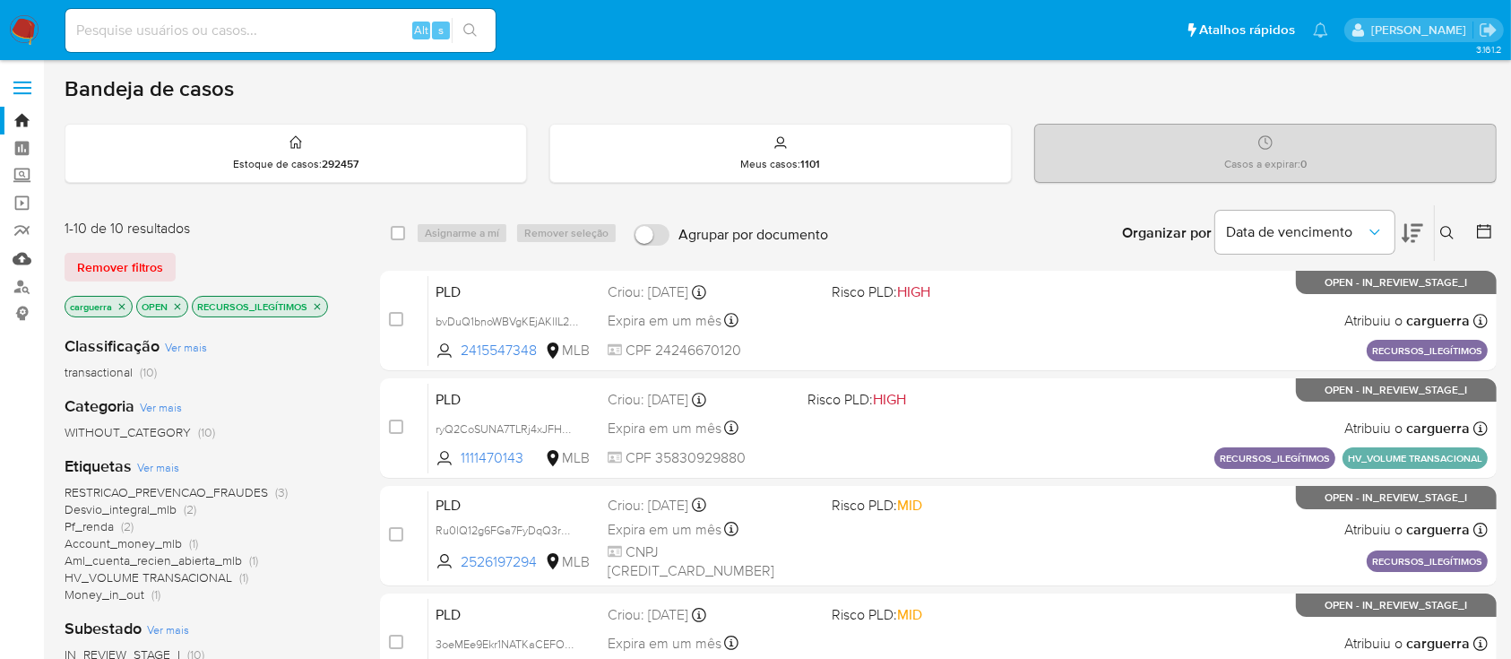
click at [27, 260] on link "Mulan" at bounding box center [106, 259] width 213 height 28
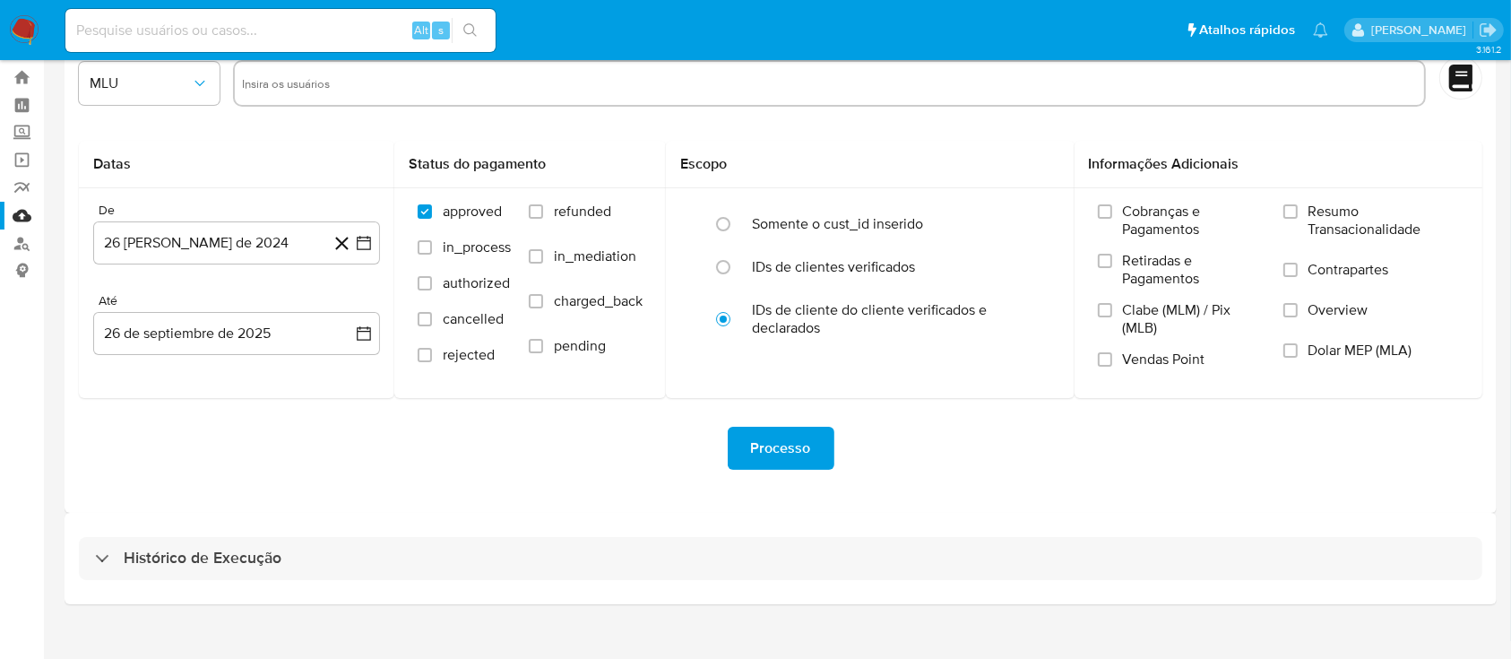
scroll to position [65, 0]
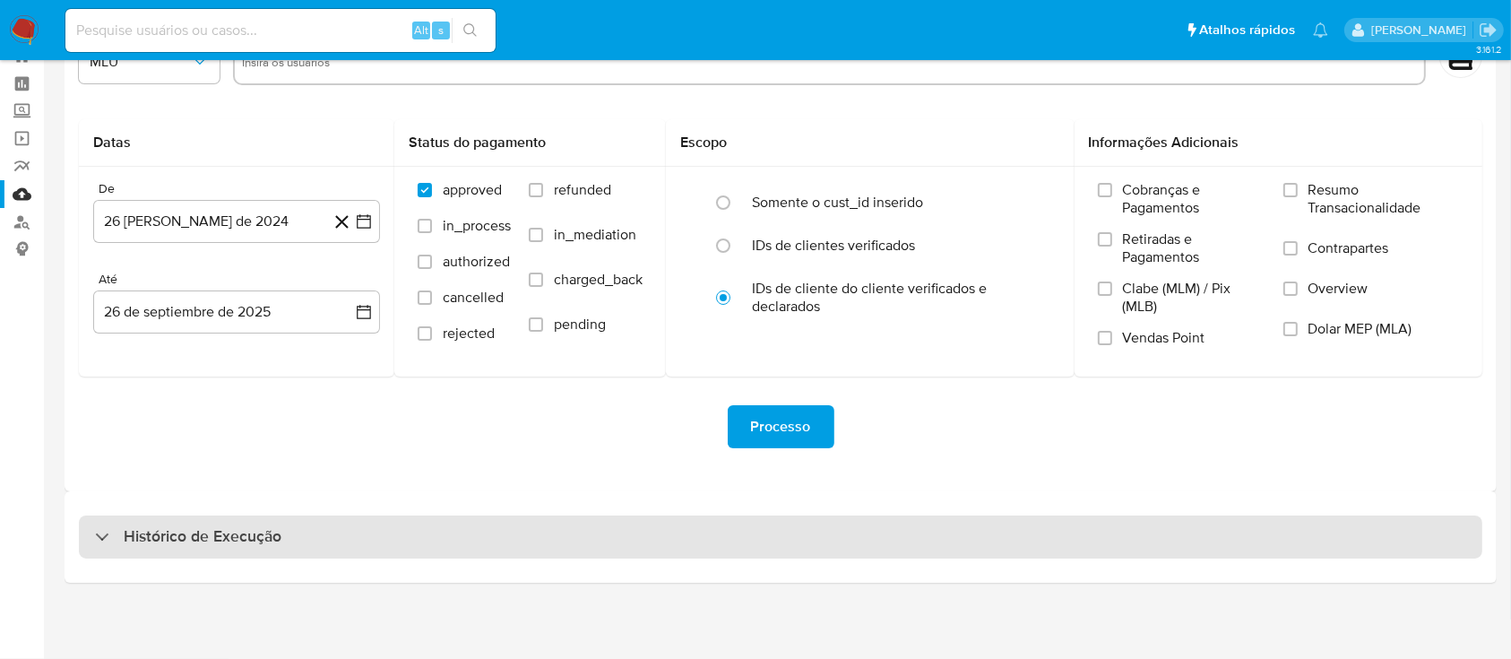
drag, startPoint x: 105, startPoint y: 538, endPoint x: 187, endPoint y: 526, distance: 83.3
click at [104, 537] on div "Histórico de Execução" at bounding box center [781, 536] width 1404 height 43
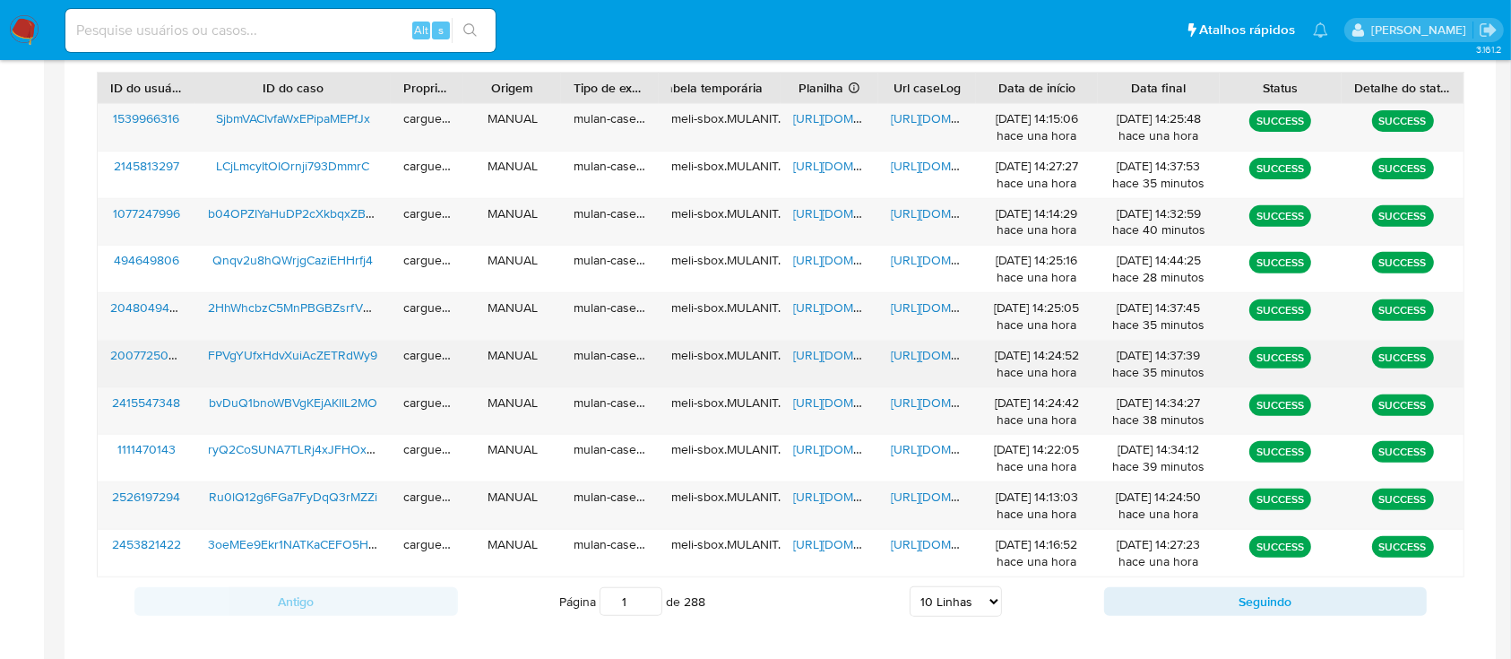
scroll to position [621, 0]
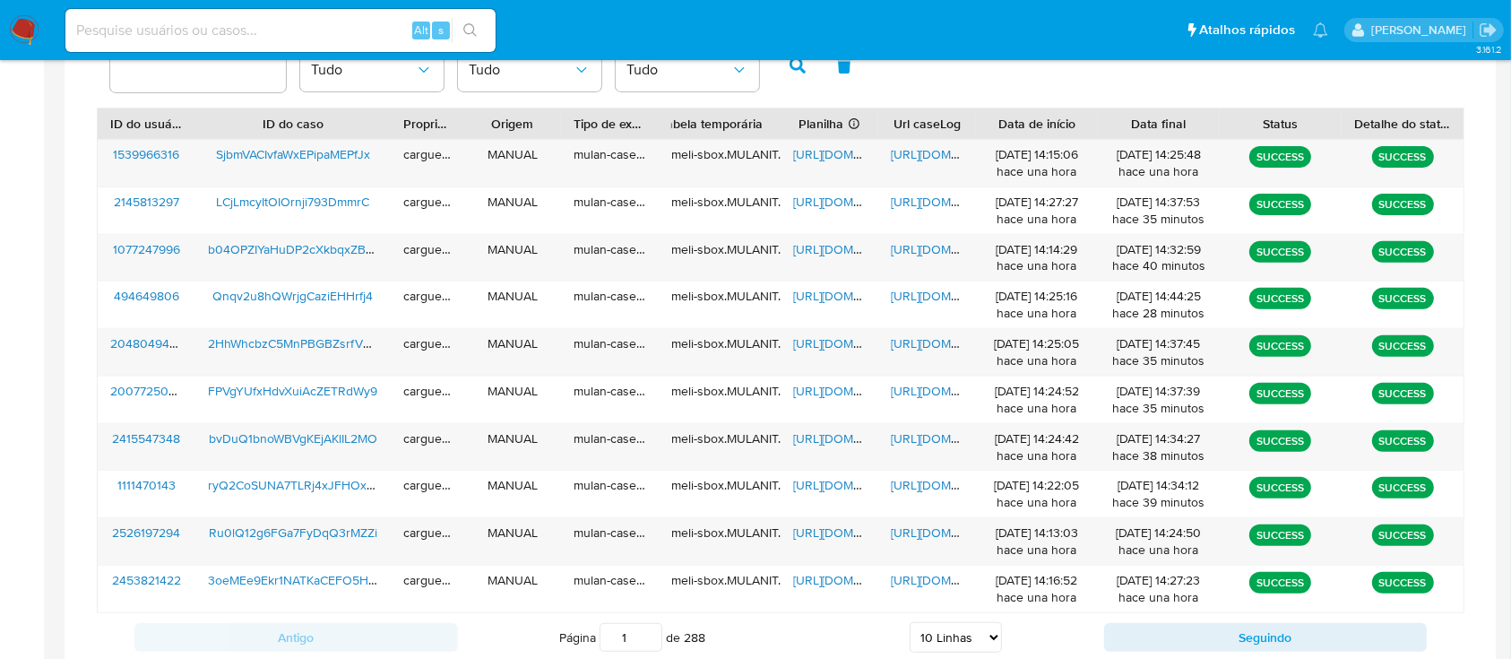
click at [993, 627] on select "5 Linhas 10 Linhas 20 Linhas 25 Linhas 50 Linhas 100 Linhas" at bounding box center [956, 637] width 92 height 30
select select "20"
click at [910, 622] on select "5 Linhas 10 Linhas 20 Linhas 25 Linhas 50 Linhas 100 Linhas" at bounding box center [956, 637] width 92 height 30
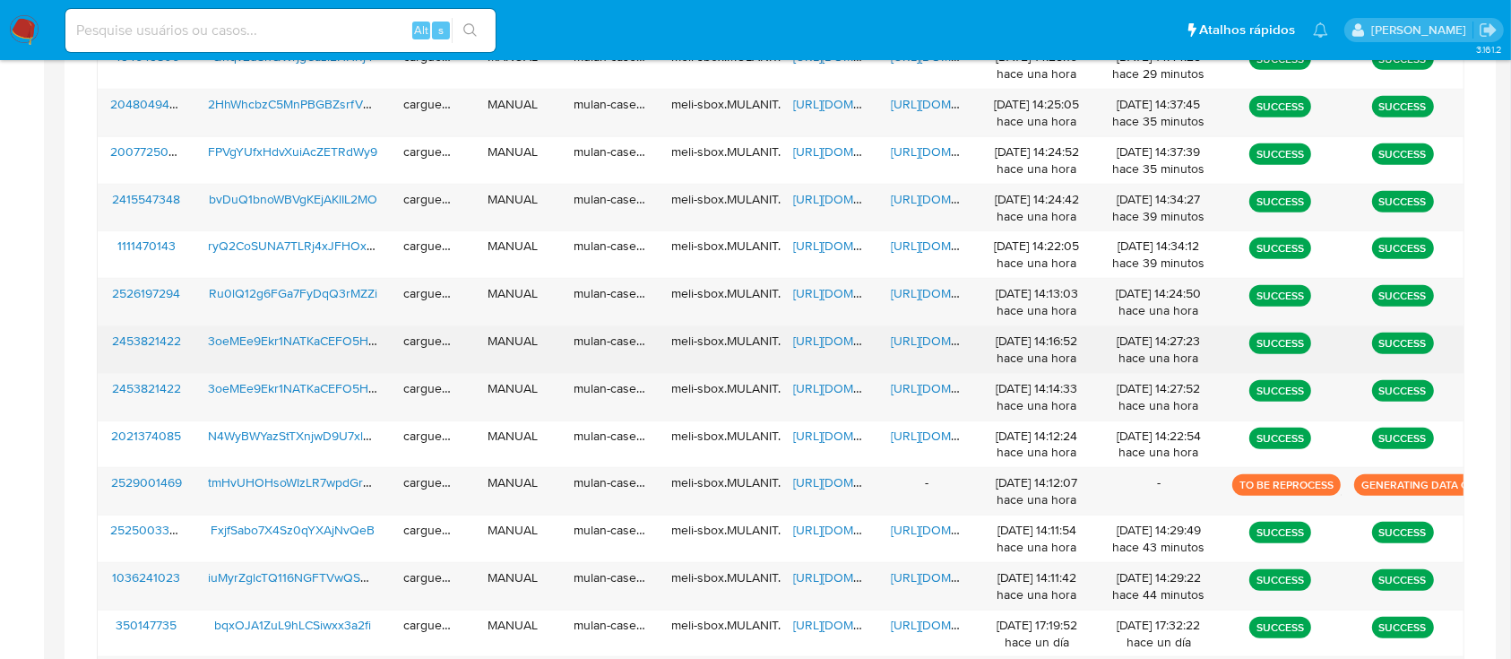
scroll to position [980, 0]
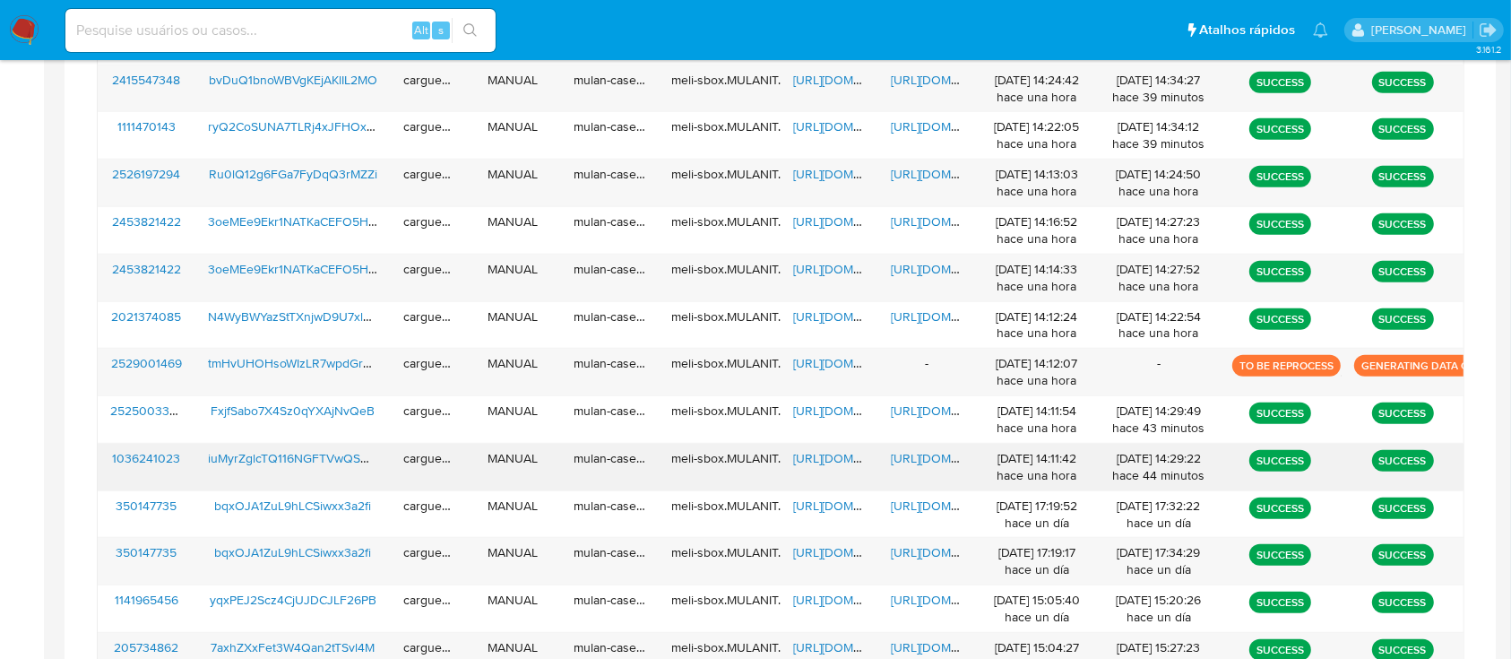
click at [815, 458] on span "https://docs.google.com/spreadsheets/d/12hkrQFoZUWYc2xsKfQkZV1GKXJARsCYSpNzgI6I…" at bounding box center [855, 458] width 124 height 18
click at [915, 454] on span "https://docs.google.com/document/d/1c-ddUR_RFG76Au_reJAGuNtkCw5c8uFeZ5kDIO1Svx8…" at bounding box center [953, 458] width 124 height 18
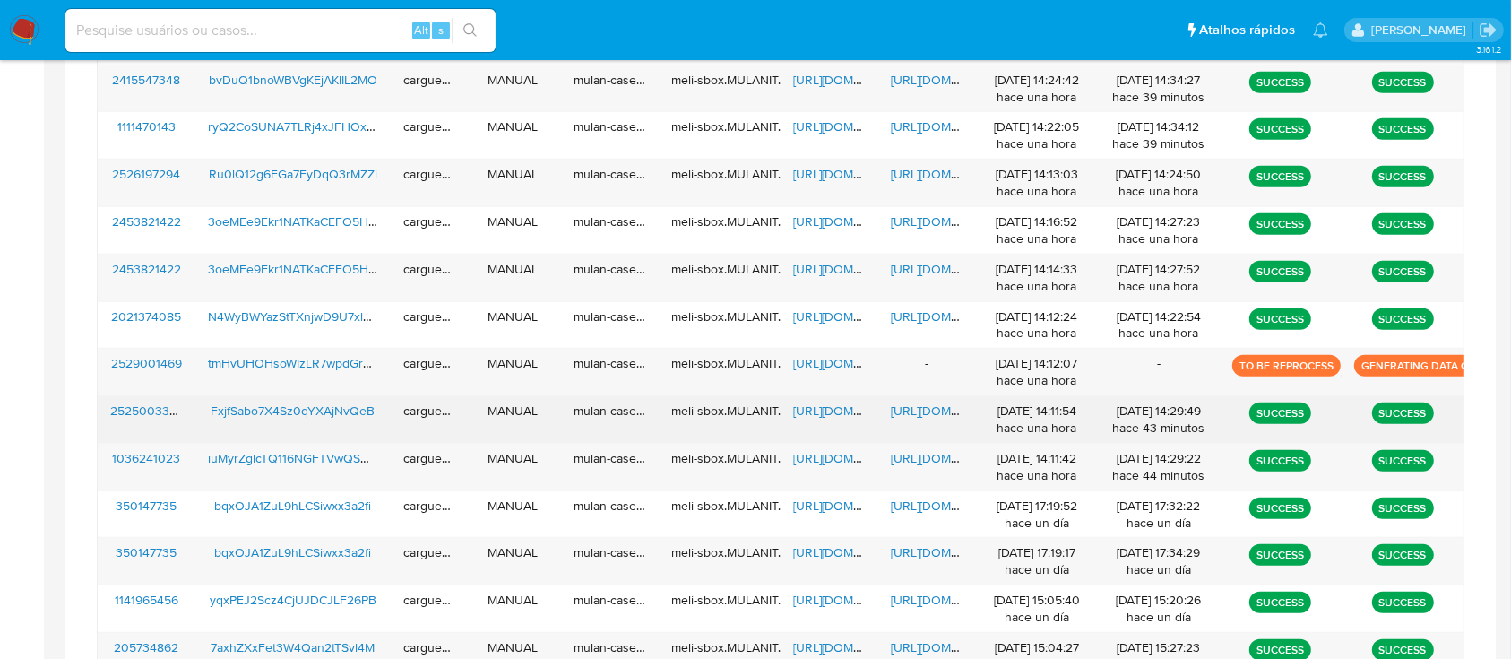
click at [817, 411] on span "https://docs.google.com/spreadsheets/d/1EVM5aqkq4dqQxgk4bSdfDpBAWEd3NKRhBD0lSAi…" at bounding box center [855, 411] width 124 height 18
click at [929, 412] on span "https://docs.google.com/document/d/1LiHGi-CaJSY0vQcdTpy1QSJagzYLebd4opvUjAQMJTw…" at bounding box center [953, 411] width 124 height 18
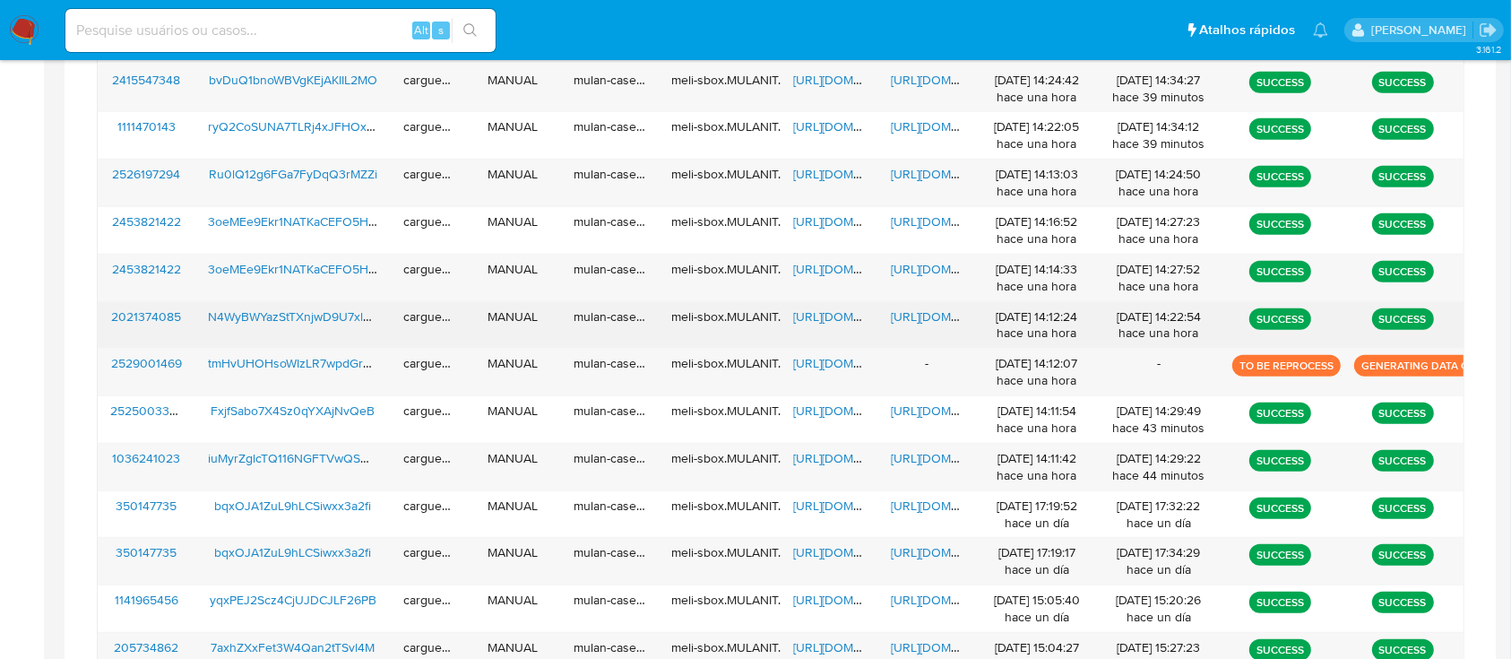
click at [826, 316] on span "https://docs.google.com/spreadsheets/d/12VbBvQbtl88lXWlIwv7uKyQ9h7rB87T0k-Uqb8r…" at bounding box center [855, 316] width 124 height 18
click at [920, 311] on span "https://docs.google.com/document/d/1a8FEX-La-YBy0i45Aay8YkWuveViK8_X5RF-ZxFfx3E…" at bounding box center [953, 316] width 124 height 18
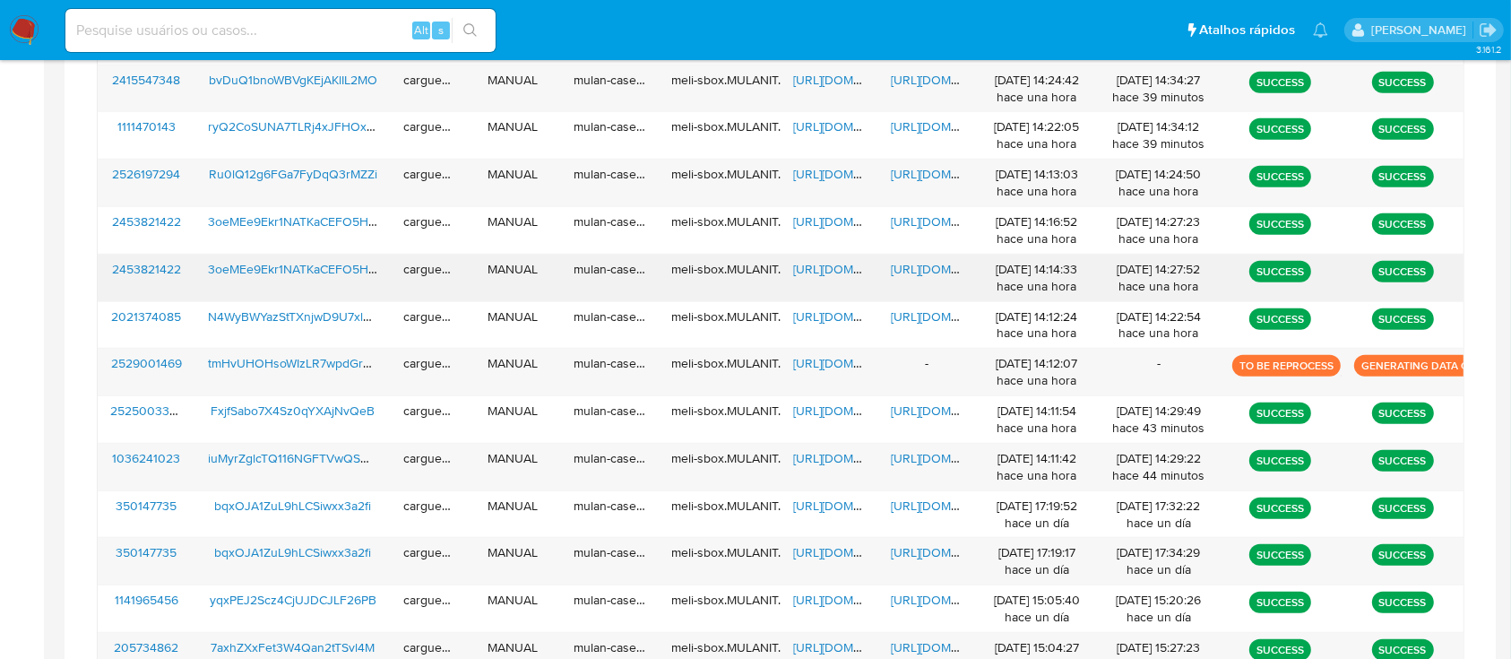
click at [829, 269] on span "https://docs.google.com/spreadsheets/d/1NVQU5NZMy0IkG4pHxw0qiZdLSHQgtmPDxNxeRgt…" at bounding box center [855, 269] width 124 height 18
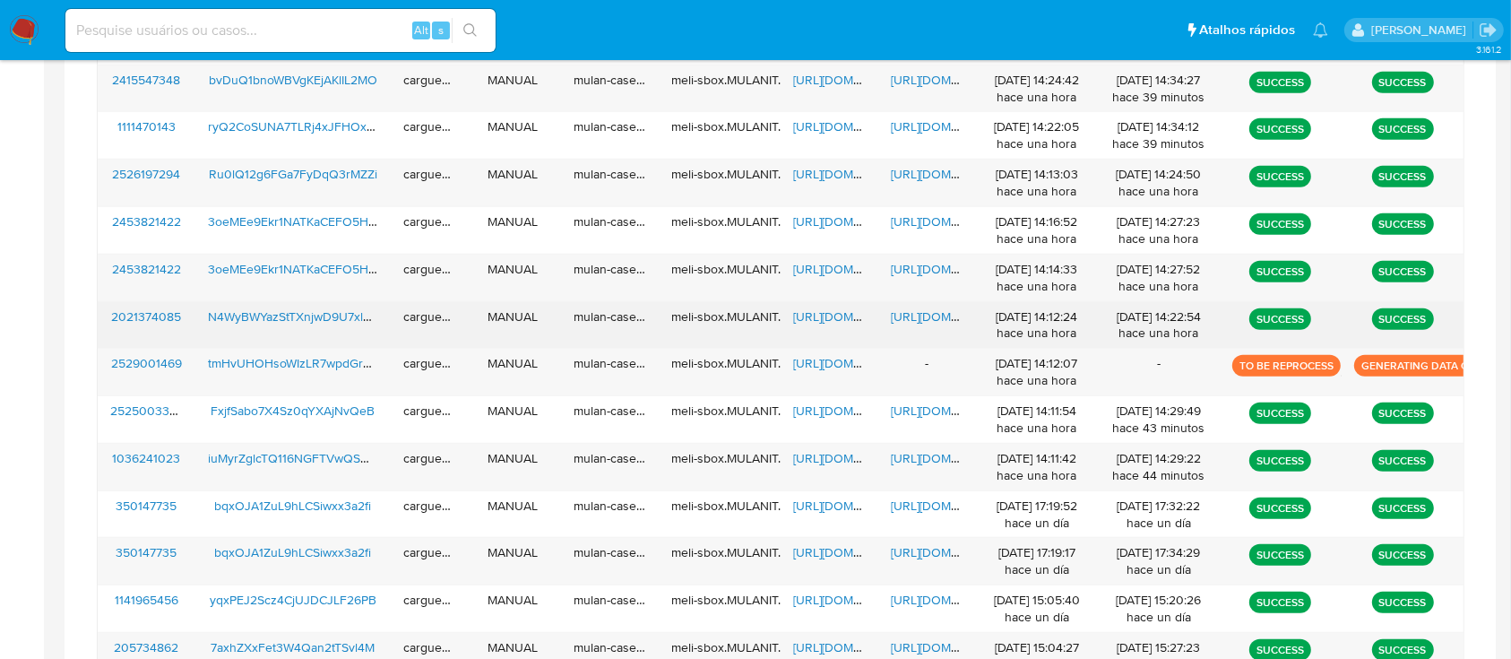
click at [931, 316] on span "https://docs.google.com/document/d/1a8FEX-La-YBy0i45Aay8YkWuveViK8_X5RF-ZxFfx3E…" at bounding box center [953, 316] width 124 height 18
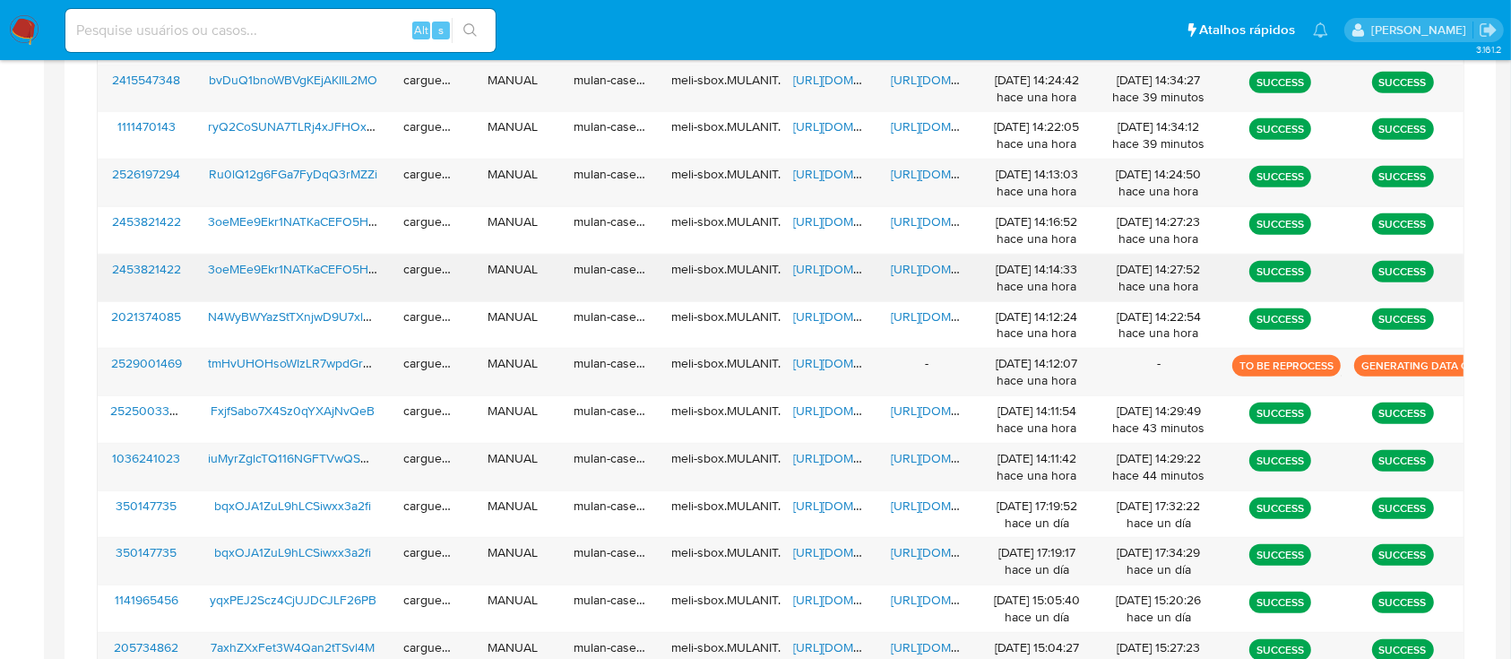
click at [839, 272] on span "https://docs.google.com/spreadsheets/d/1NVQU5NZMy0IkG4pHxw0qiZdLSHQgtmPDxNxeRgt…" at bounding box center [855, 269] width 124 height 18
click at [932, 273] on span "https://docs.google.com/document/d/10gKJg7FSLs3aJug74fPPpgRZQxsJXKnTS6ktuXNVuMw…" at bounding box center [953, 269] width 124 height 18
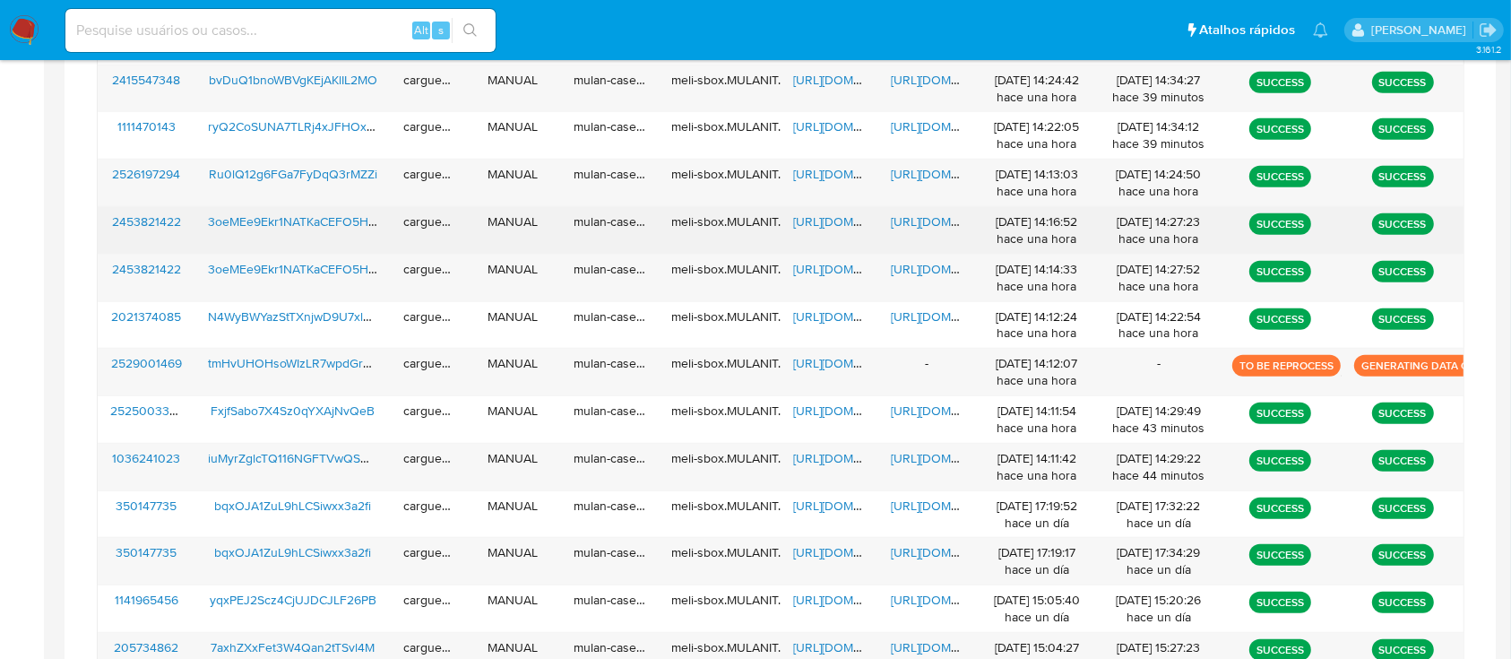
click at [818, 221] on span "https://docs.google.com/spreadsheets/d/1_V8uYmfHwEEQZxdsm9YZ_zA50ZFlAbcnZVDf-cP…" at bounding box center [855, 221] width 124 height 18
click at [943, 230] on div "https://docs.google.com/document/d/1Cxix2DnrZvqc1zoVkeEQU4oyiXo88sifnYktDvRtIWg…" at bounding box center [927, 230] width 98 height 47
click at [928, 214] on span "https://docs.google.com/document/d/1Cxix2DnrZvqc1zoVkeEQU4oyiXo88sifnYktDvRtIWg…" at bounding box center [953, 221] width 124 height 18
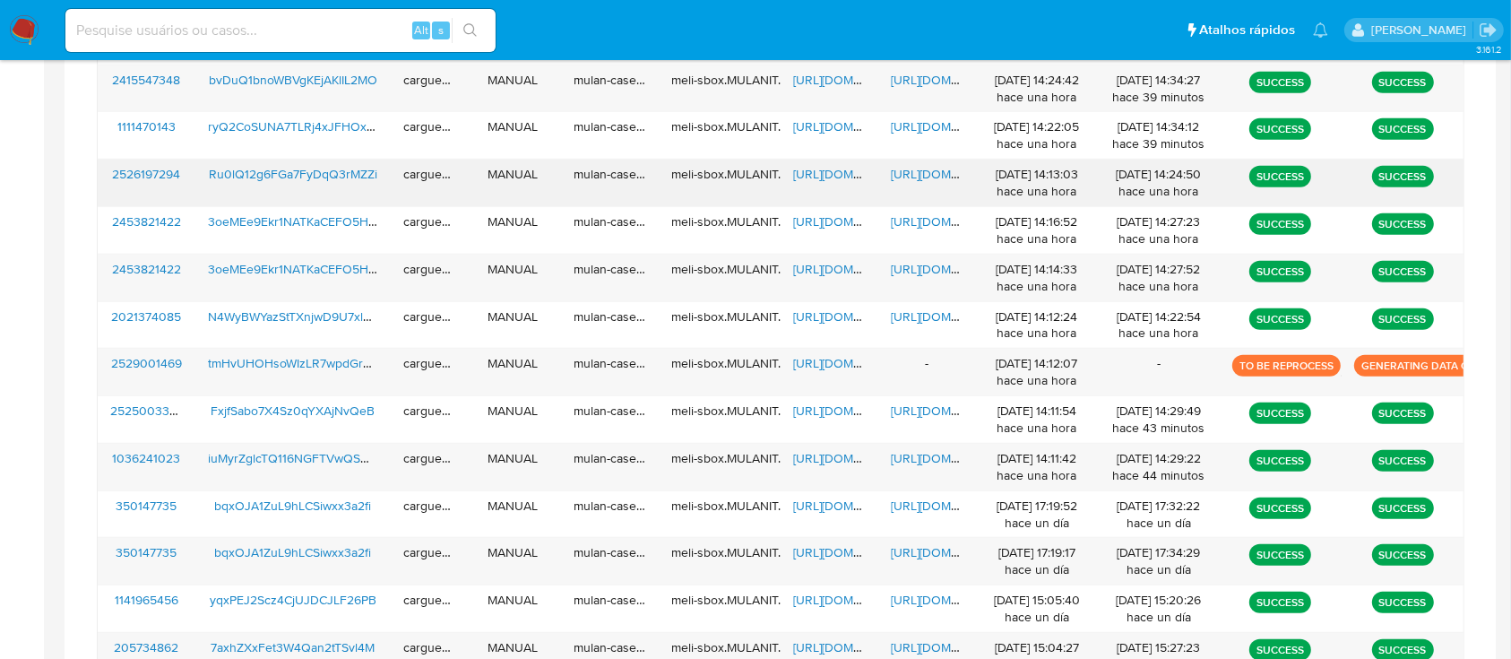
click at [821, 174] on span "https://docs.google.com/spreadsheets/d/1i5n7U6X1NDNCZ6DzCvwhaI1Nb6z5AGNd2jYET56…" at bounding box center [855, 174] width 124 height 18
click at [918, 177] on span "https://docs.google.com/document/d/1_6vc04UJGGUjLHGCtq-Jc1NjIoXNXQswplkb6oHamhk…" at bounding box center [953, 174] width 124 height 18
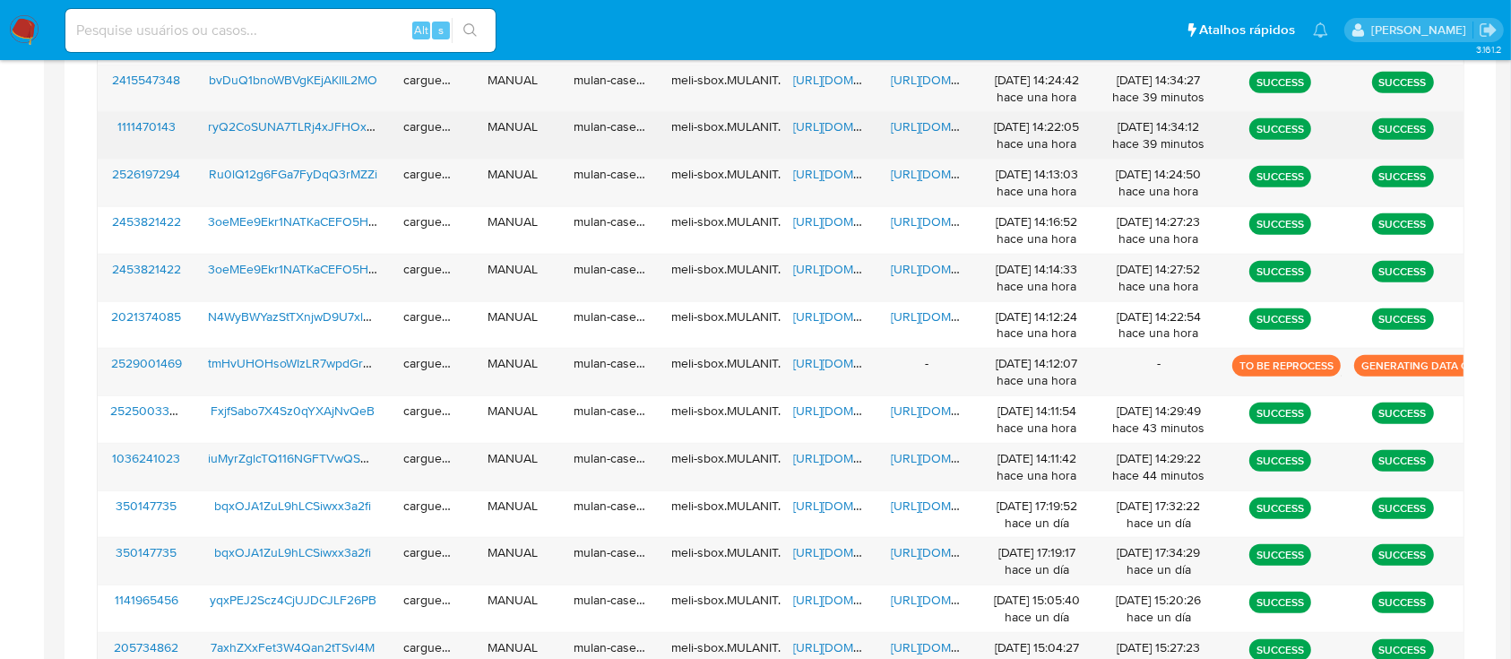
click at [810, 125] on span "https://docs.google.com/spreadsheets/d/1KE5S4hhy_S_QG3iiN_j4JlTgZzrGTfZ3nHwlmHh…" at bounding box center [855, 126] width 124 height 18
click at [921, 131] on span "https://docs.google.com/document/d/1ga_09R6J08mNm2eKCoKrFvGFTIXLsJX5Ei_0oj-CS9k…" at bounding box center [953, 126] width 124 height 18
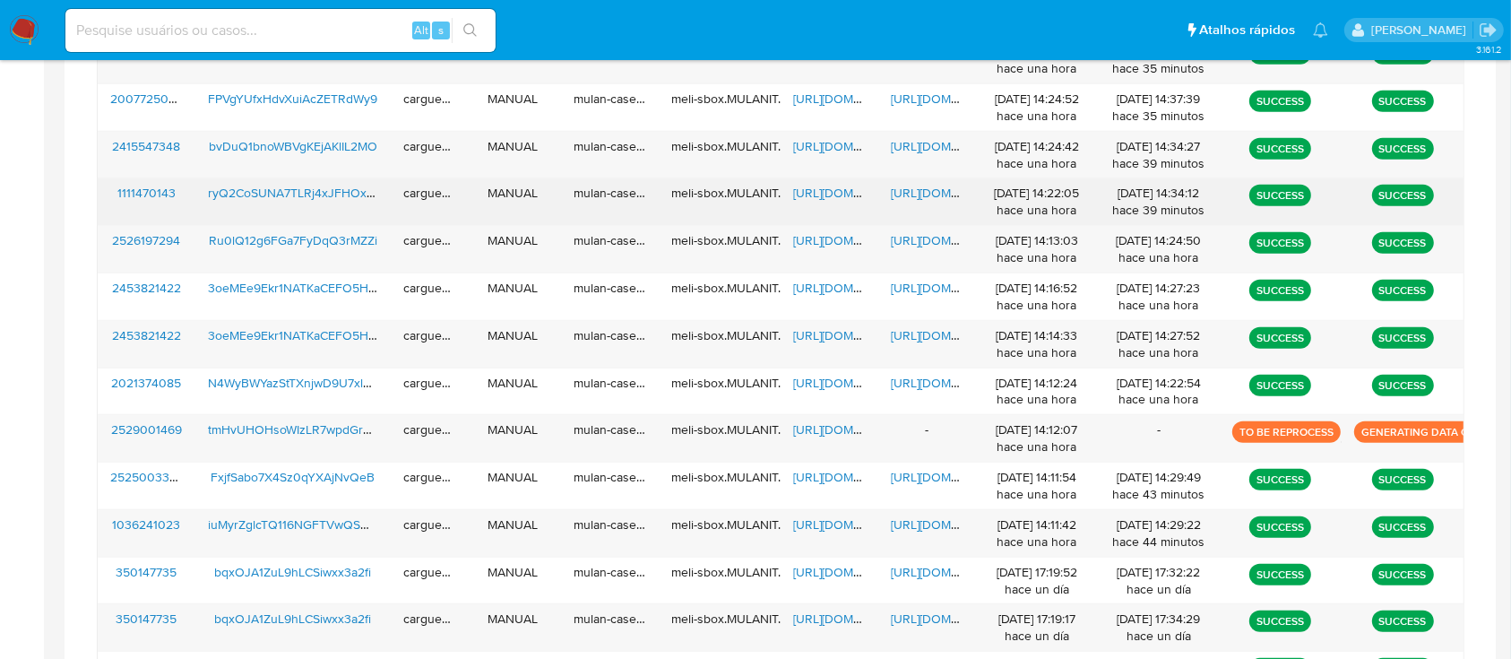
scroll to position [860, 0]
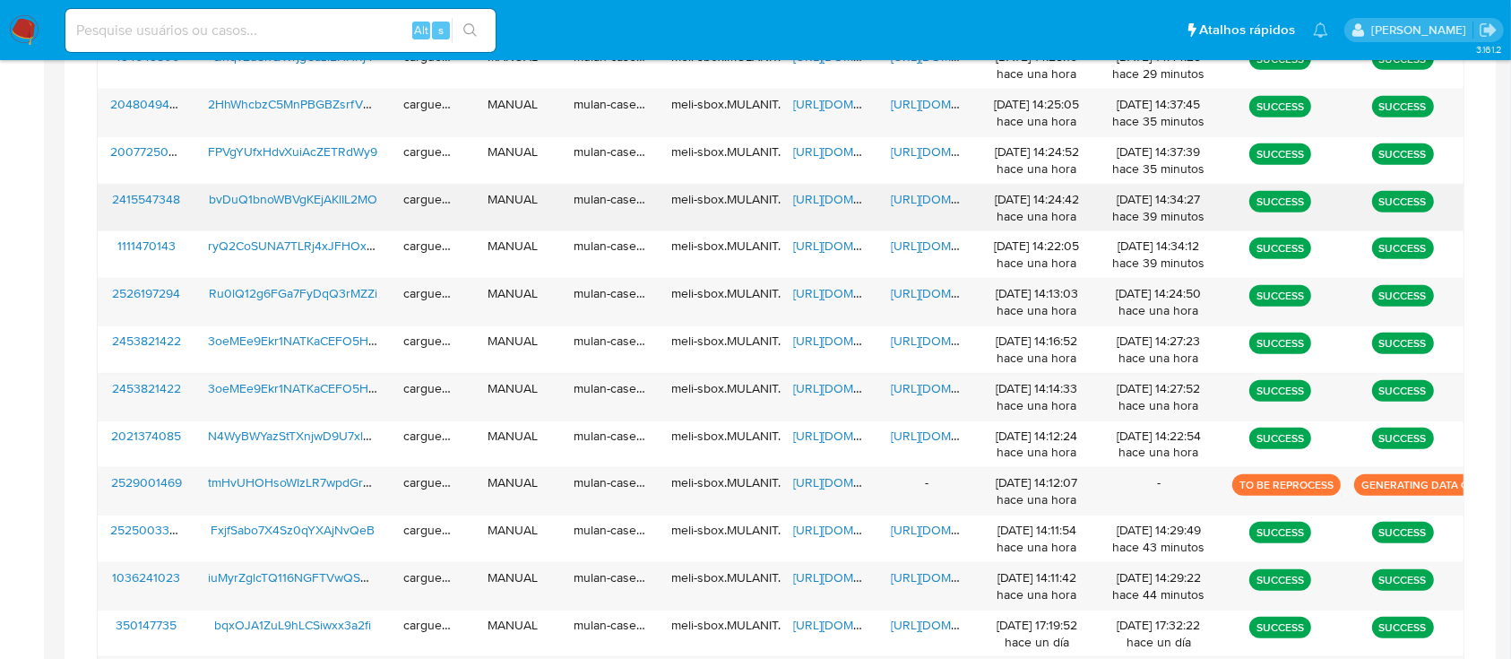
click at [833, 203] on span "https://docs.google.com/spreadsheets/d/1HX6qU9DqQ4L22ZAyevhyDpPDGHHIVZ5TZ4ydcFY…" at bounding box center [855, 199] width 124 height 18
click at [931, 191] on span "https://docs.google.com/document/d/18RMPcGFDpiRnyZCgQhmDcPablswQ4i8E-GUyUig1BMc…" at bounding box center [953, 199] width 124 height 18
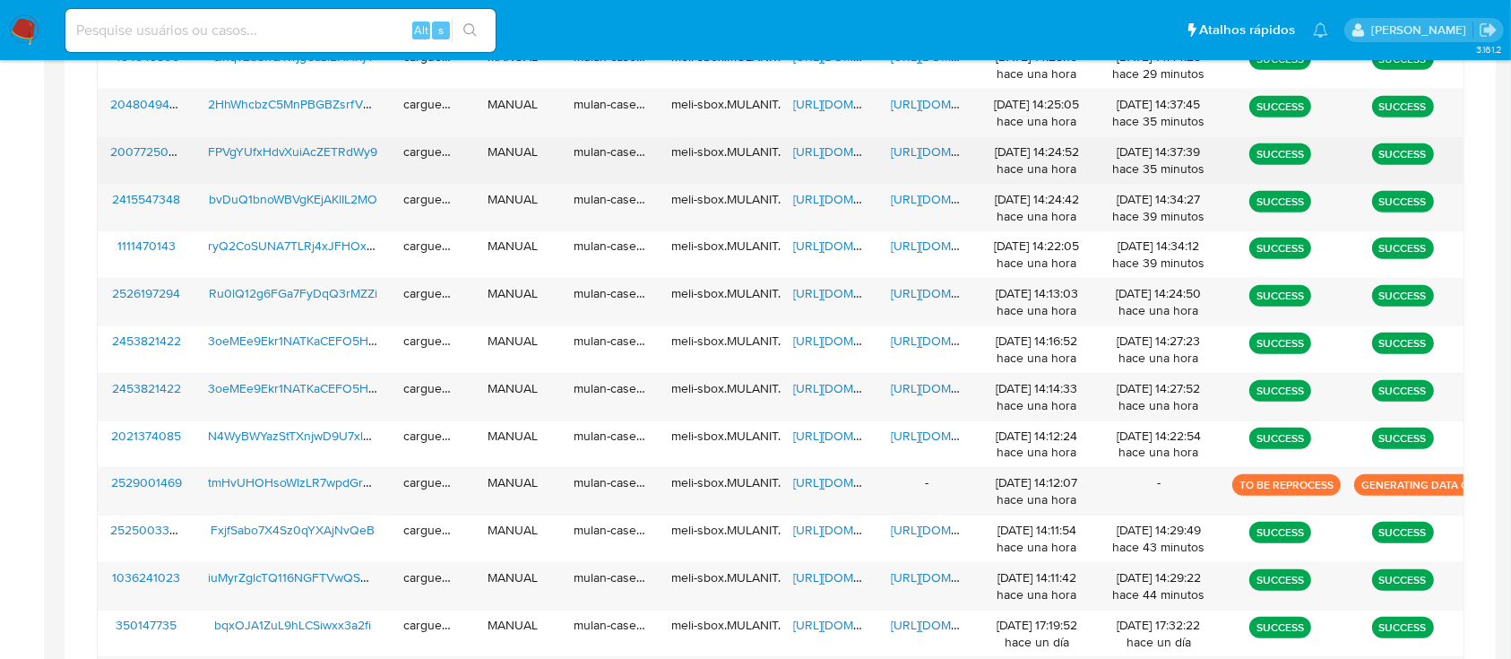
click at [810, 147] on span "https://docs.google.com/spreadsheets/d/1QPzTerXwh25nfONDtbhKii7M0oCdiuw33y3QCiU…" at bounding box center [855, 152] width 124 height 18
click at [947, 144] on span "https://docs.google.com/document/d/1YwfxoH35Qk3I7k5xo19flPyhEejMBoH3CTFdRUd1z3Y…" at bounding box center [953, 152] width 124 height 18
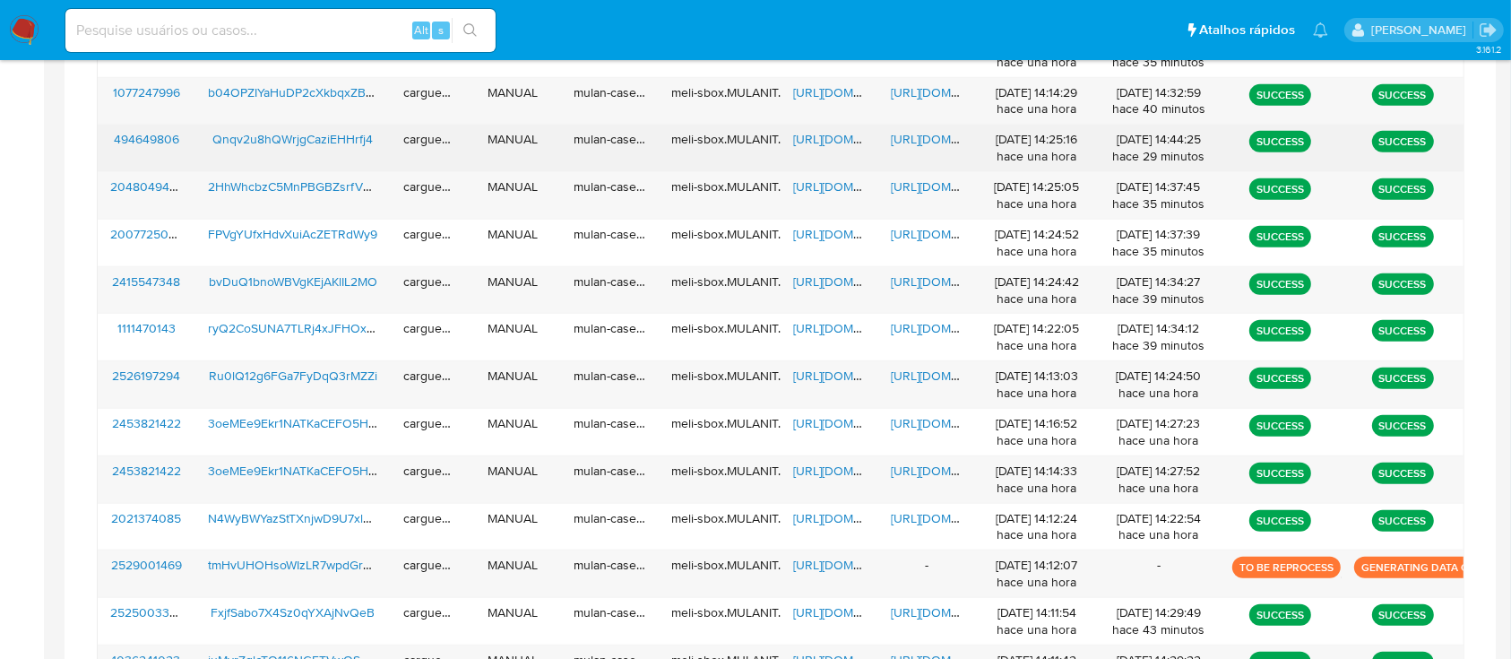
scroll to position [740, 0]
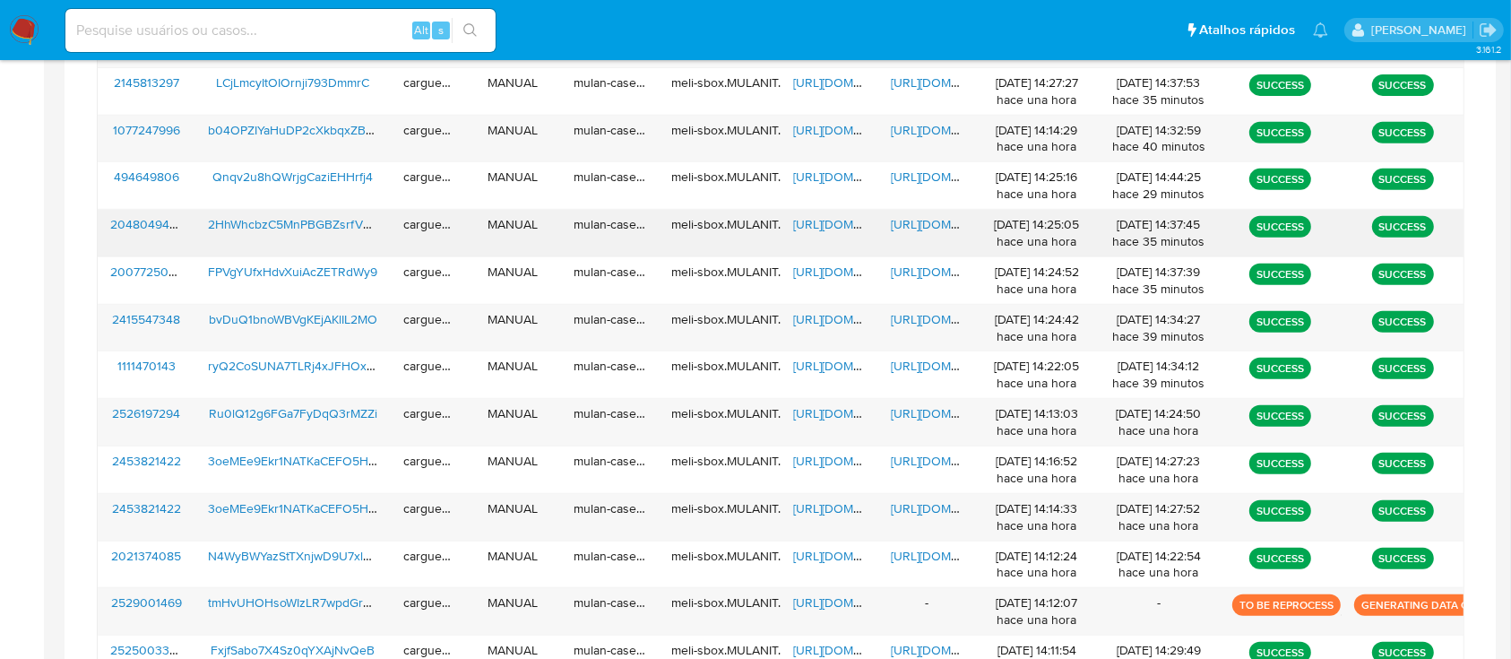
click at [834, 219] on span "https://docs.google.com/spreadsheets/d/1V9UAXLrAmMuTPEUq7Qh5Yedh8Obxkoixrm5Jjv4…" at bounding box center [855, 224] width 124 height 18
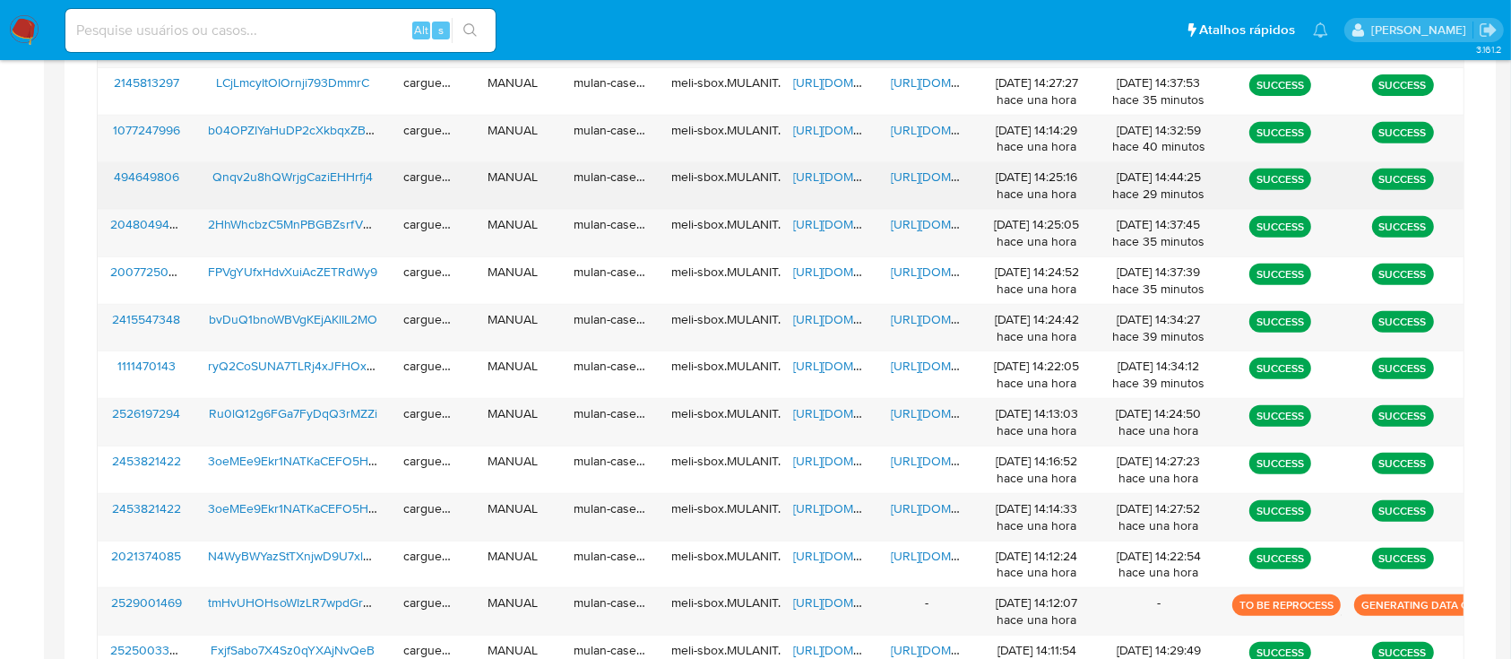
click at [926, 182] on span "https://docs.google.com/document/d/19q8Gal_3ZD0ywWyD5ofOI7RjckOtOlq0vwxBujPIYeo…" at bounding box center [953, 177] width 124 height 18
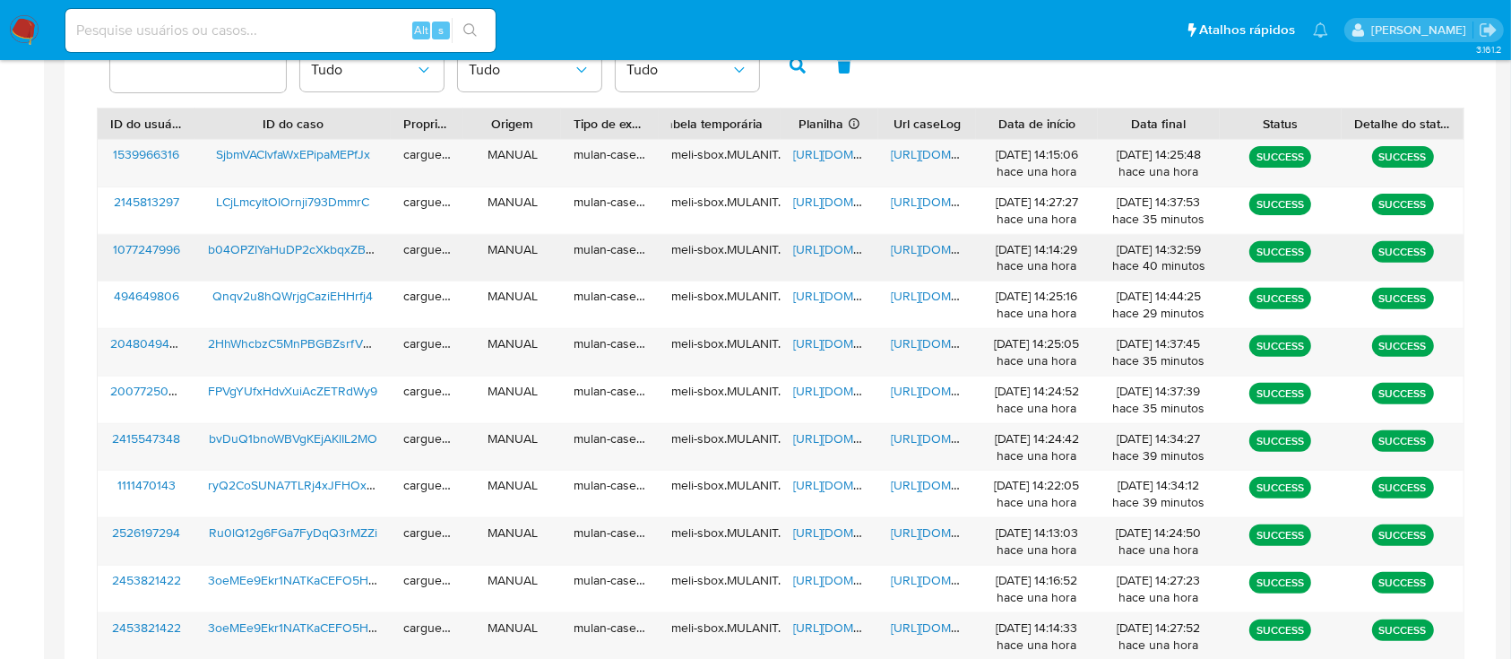
click at [836, 245] on span "https://docs.google.com/spreadsheets/d/111N1pi_l4t6g4JWBOL9AdPM03HolsoRlKiu7ISN…" at bounding box center [855, 249] width 124 height 18
click at [921, 251] on span "https://docs.google.com/document/d/1yOJSFti4BxrLma-lq9QXJFt5EG9kbs-zQCvjdTkl3Uo…" at bounding box center [953, 249] width 124 height 18
click at [839, 244] on span "https://docs.google.com/spreadsheets/d/111N1pi_l4t6g4JWBOL9AdPM03HolsoRlKiu7ISN…" at bounding box center [855, 249] width 124 height 18
click at [946, 247] on span "https://docs.google.com/document/d/1yOJSFti4BxrLma-lq9QXJFt5EG9kbs-zQCvjdTkl3Uo…" at bounding box center [953, 249] width 124 height 18
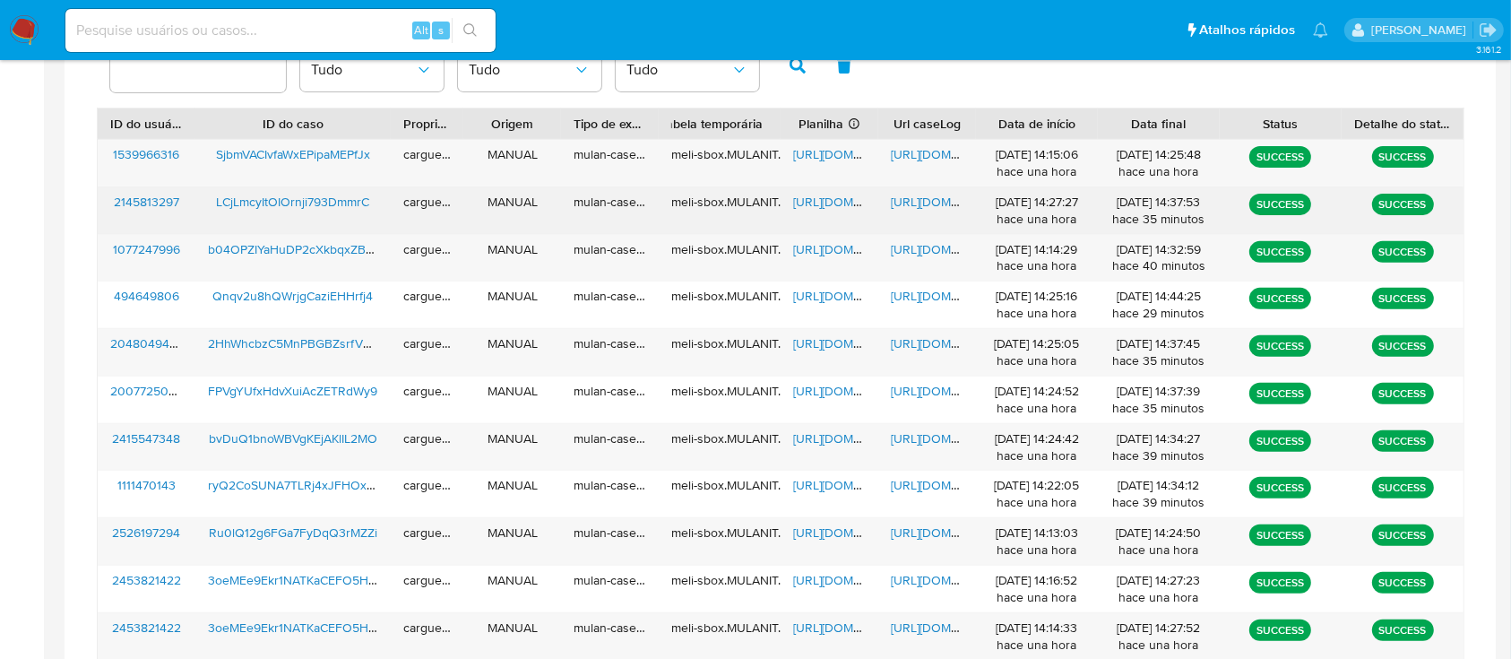
click at [817, 201] on span "https://docs.google.com/spreadsheets/d/154v29qdZ2YogYGpnjqojAG5zcr-cirNBBKJnCuA…" at bounding box center [855, 202] width 124 height 18
click at [924, 205] on span "https://docs.google.com/document/d/1cdyKv80YaOcgLy2G2pqD0pgs3JEm9XNmG4K_EwPJ3J4…" at bounding box center [953, 202] width 124 height 18
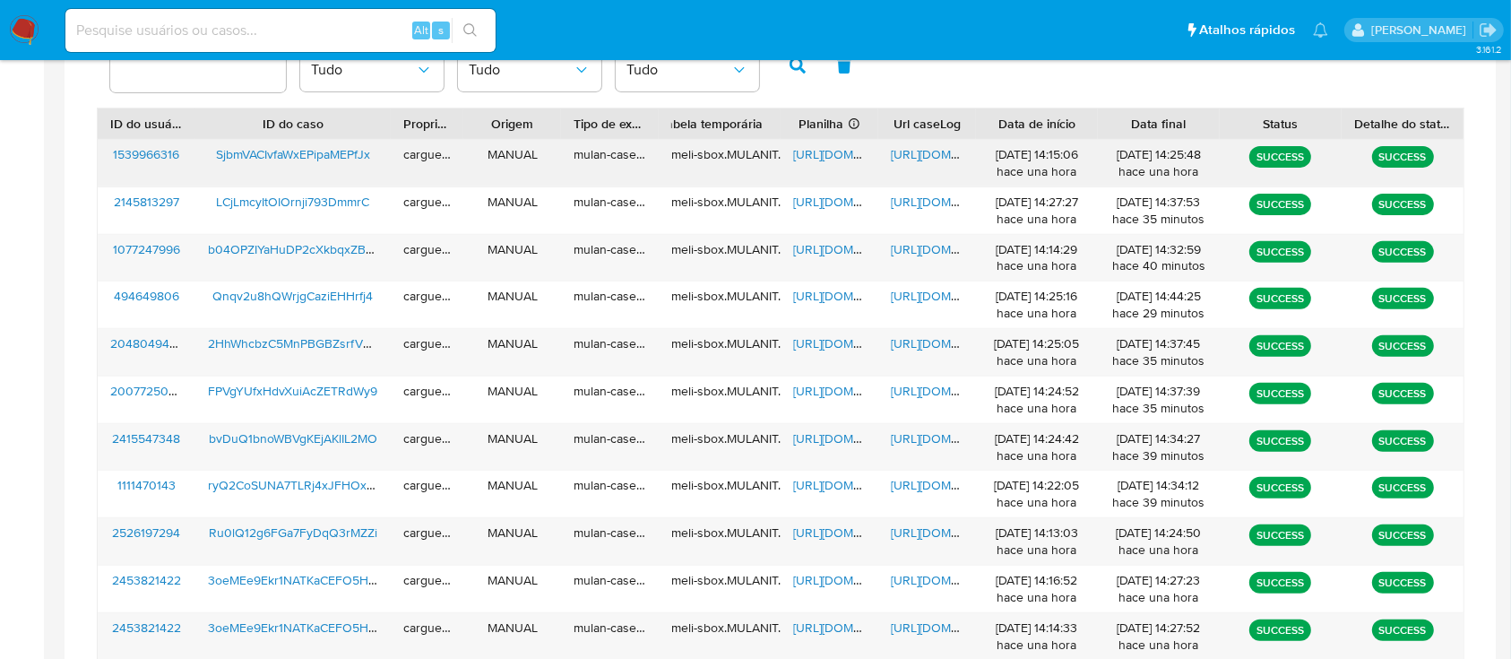
click at [851, 158] on span "https://docs.google.com/spreadsheets/d/1ezrnyN3QxKCnhoQMHZ91Toah4--N9AJMcXl2Tck…" at bounding box center [855, 154] width 124 height 18
click at [912, 152] on span "https://docs.google.com/document/d/1qENEobQwaOA4dfSwh-gPL8aDt48_4X9nj7_Uksb0O08…" at bounding box center [953, 154] width 124 height 18
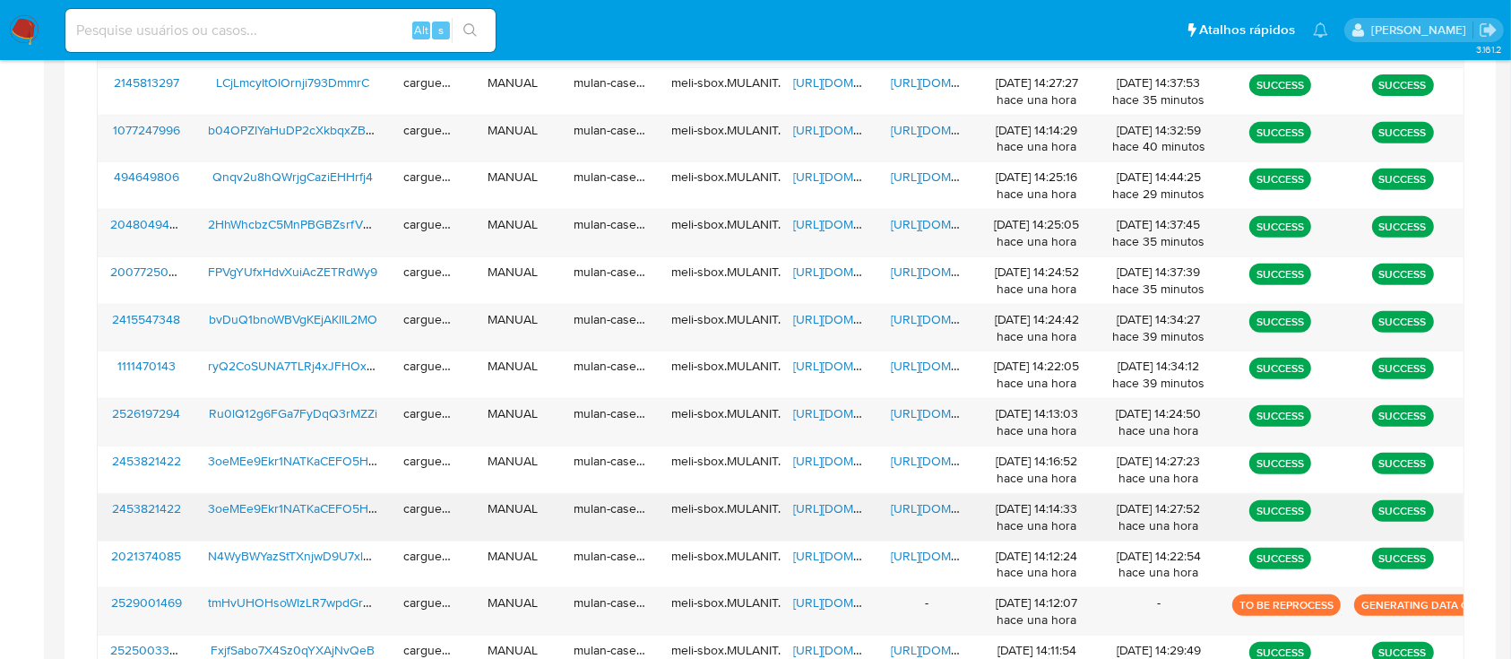
click at [830, 511] on span "https://docs.google.com/spreadsheets/d/1NVQU5NZMy0IkG4pHxw0qiZdLSHQgtmPDxNxeRgt…" at bounding box center [855, 508] width 124 height 18
click at [916, 504] on span "https://docs.google.com/document/d/10gKJg7FSLs3aJug74fPPpgRZQxsJXKnTS6ktuXNVuMw…" at bounding box center [953, 508] width 124 height 18
click at [825, 228] on span "https://docs.google.com/spreadsheets/d/1V9UAXLrAmMuTPEUq7Qh5Yedh8Obxkoixrm5Jjv4…" at bounding box center [855, 224] width 124 height 18
click at [938, 221] on span "https://docs.google.com/document/d/1ze-Lf_siK6-aakONEG9F_6Xh-asSdl0oy2enT5Yfcp8…" at bounding box center [953, 224] width 124 height 18
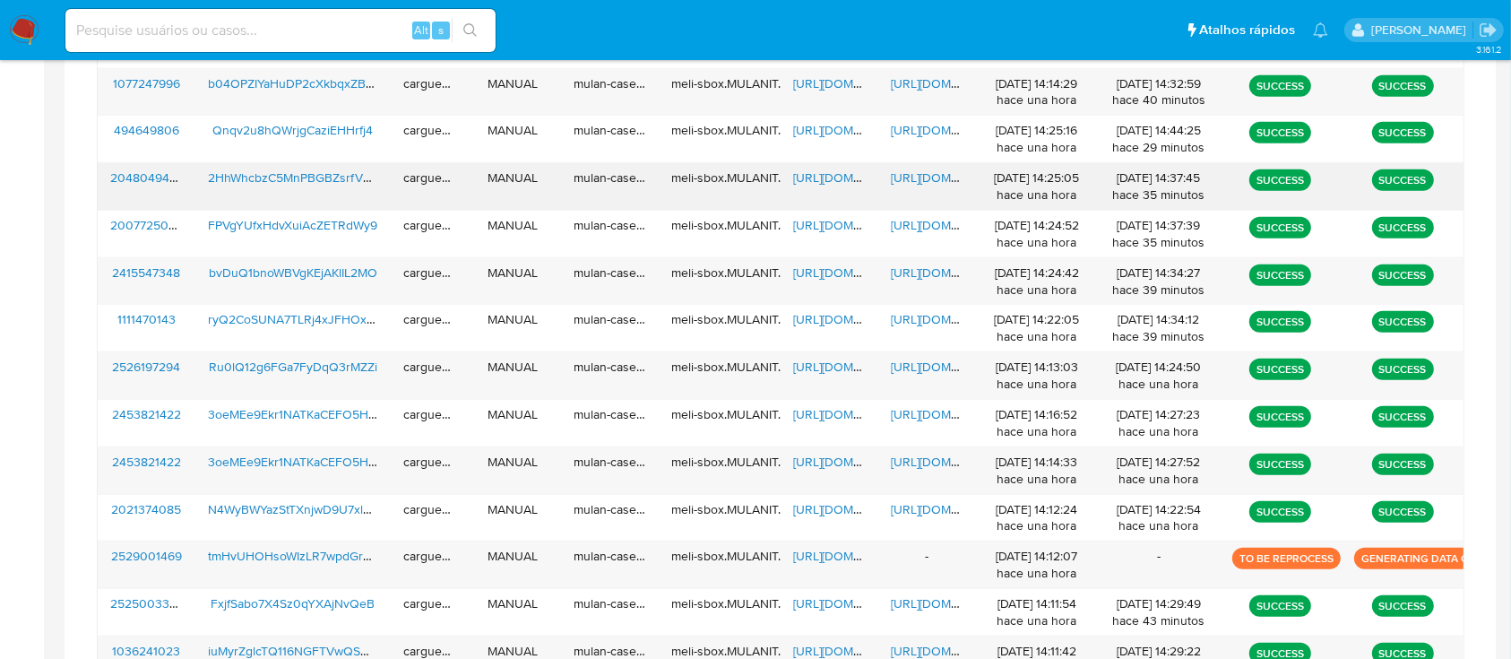
scroll to position [980, 0]
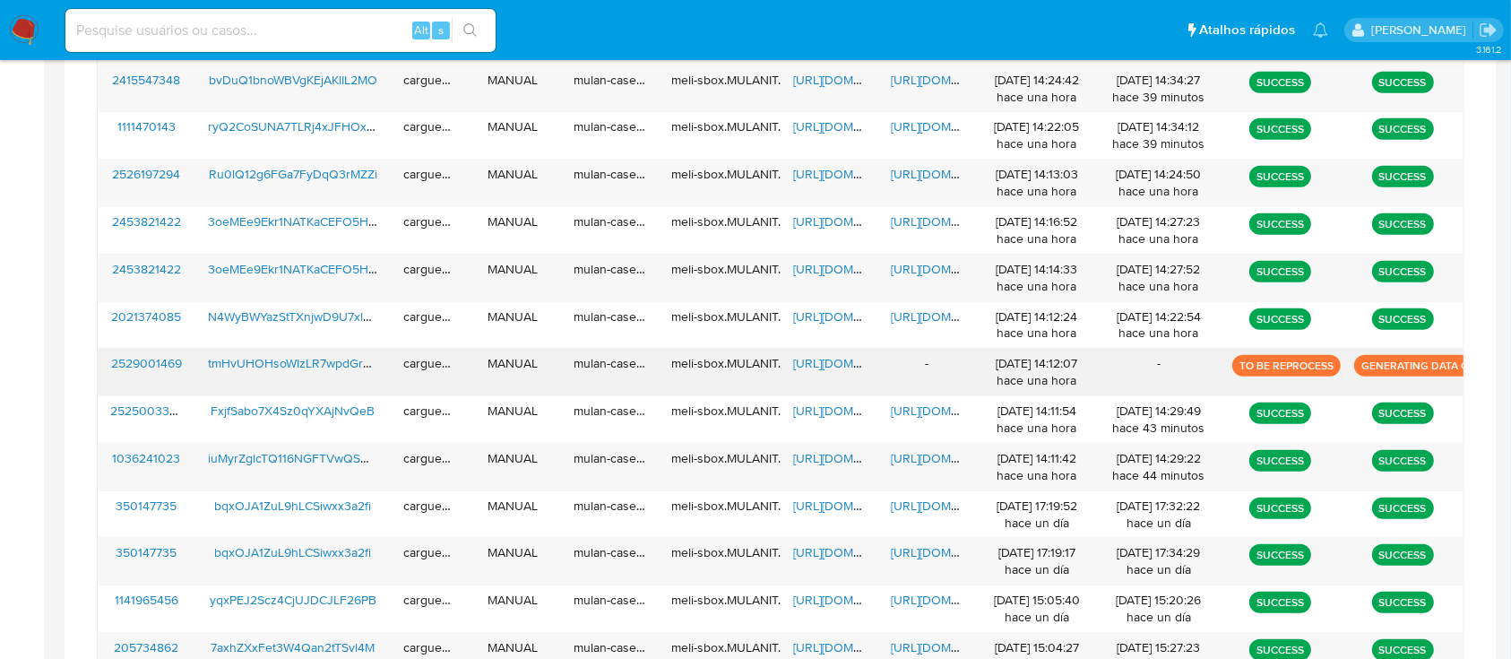
drag, startPoint x: 194, startPoint y: 366, endPoint x: 114, endPoint y: 369, distance: 79.9
click at [108, 365] on div "2529001469 tmHvUHOHsoWIzLR7wpdGrRK1 carguerra MANUAL mulan-caselog meli-sbox.MU…" at bounding box center [781, 372] width 1366 height 47
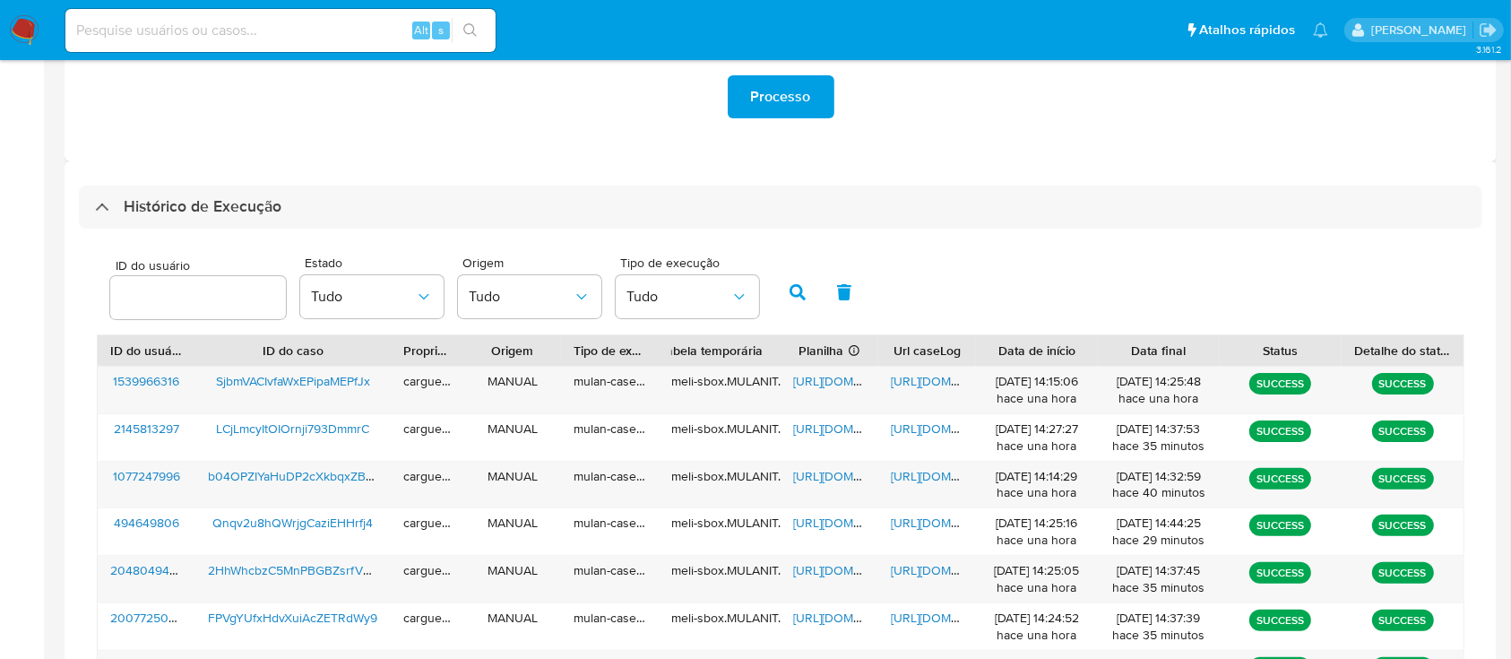
scroll to position [382, 0]
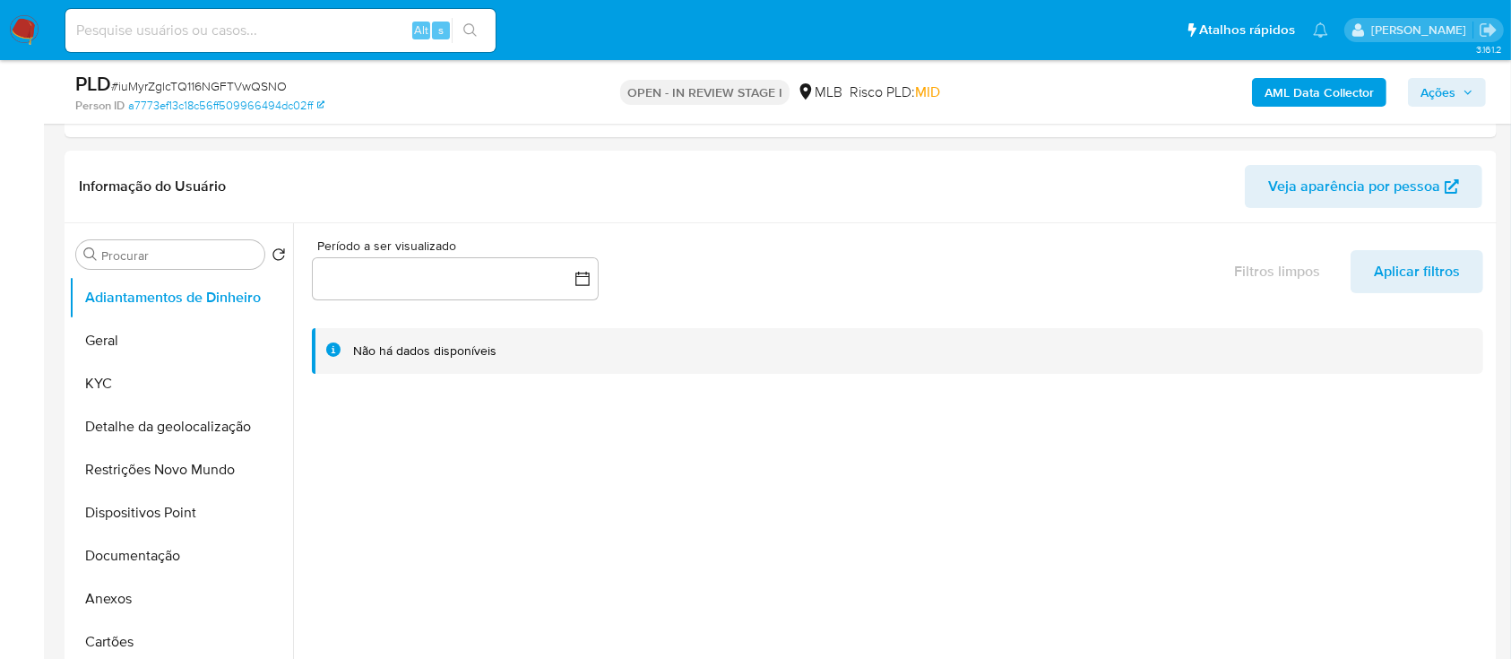
scroll to position [238, 0]
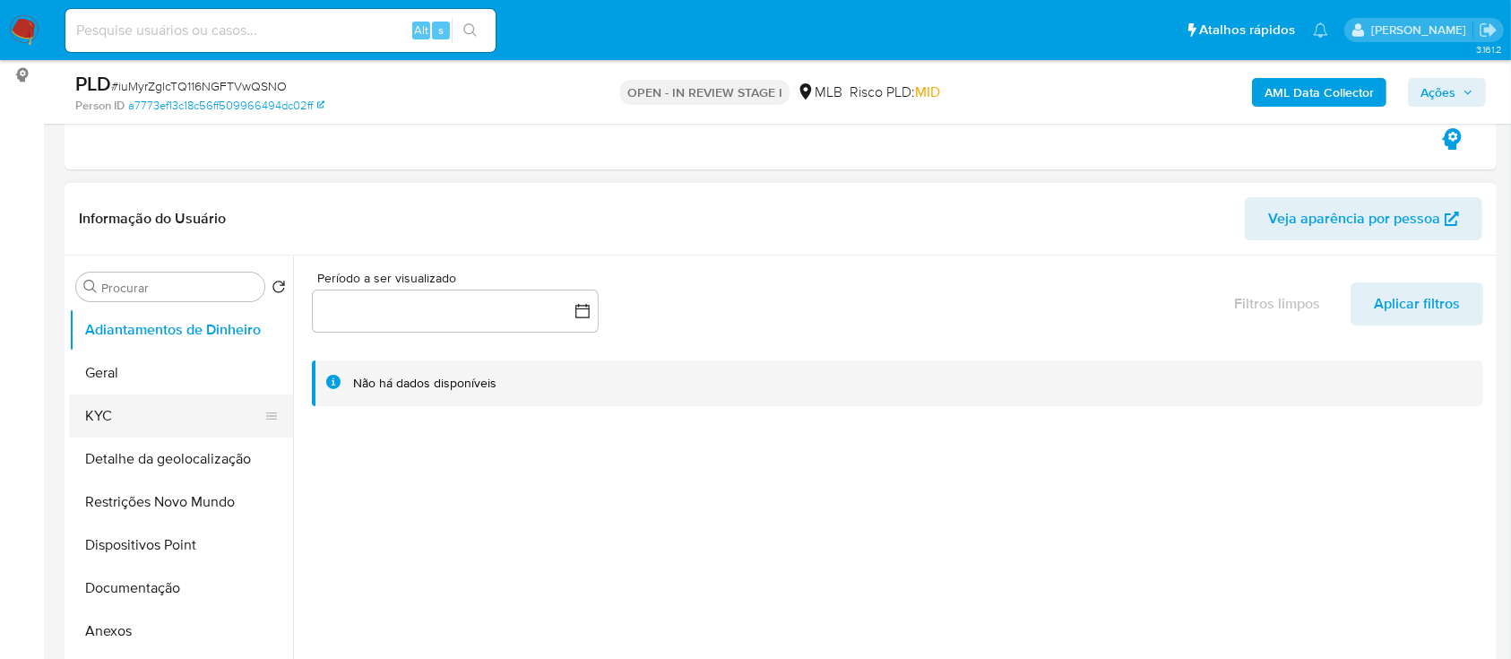
drag, startPoint x: 121, startPoint y: 408, endPoint x: 135, endPoint y: 412, distance: 15.0
click at [121, 410] on button "KYC" at bounding box center [174, 415] width 210 height 43
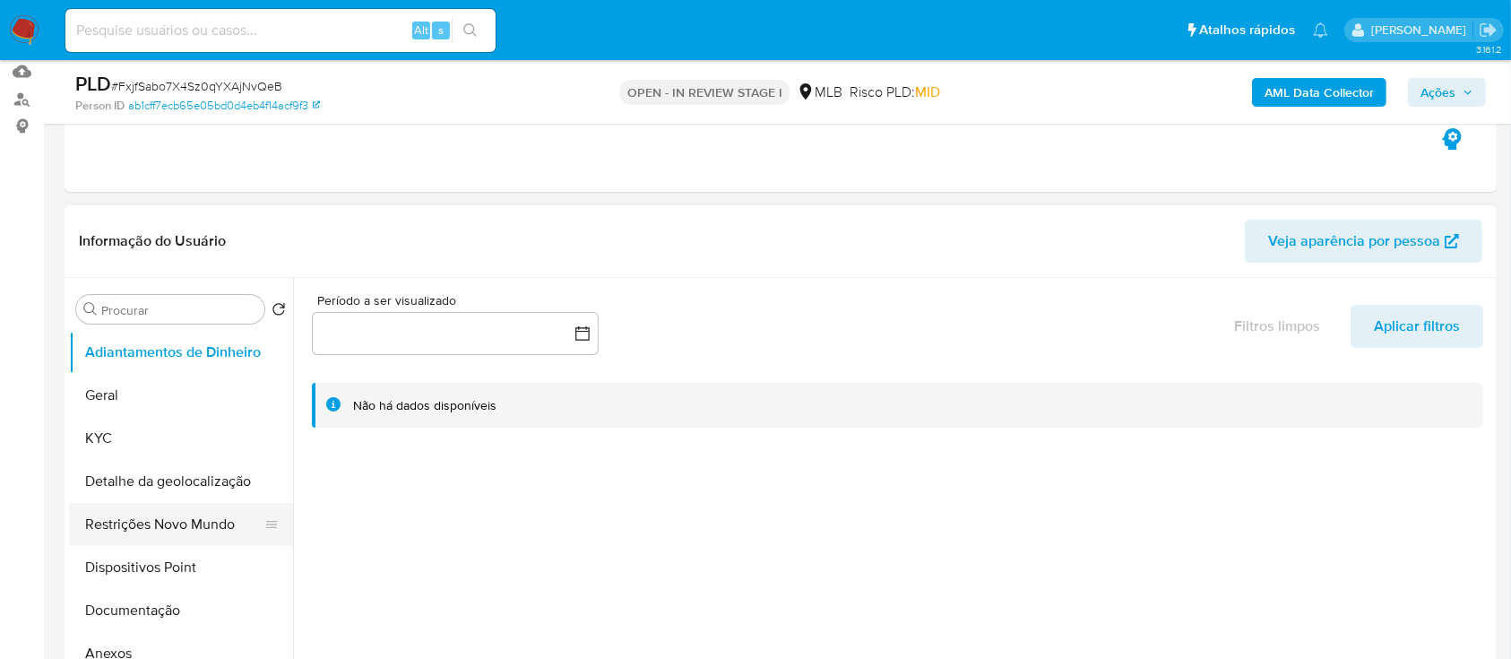
scroll to position [359, 0]
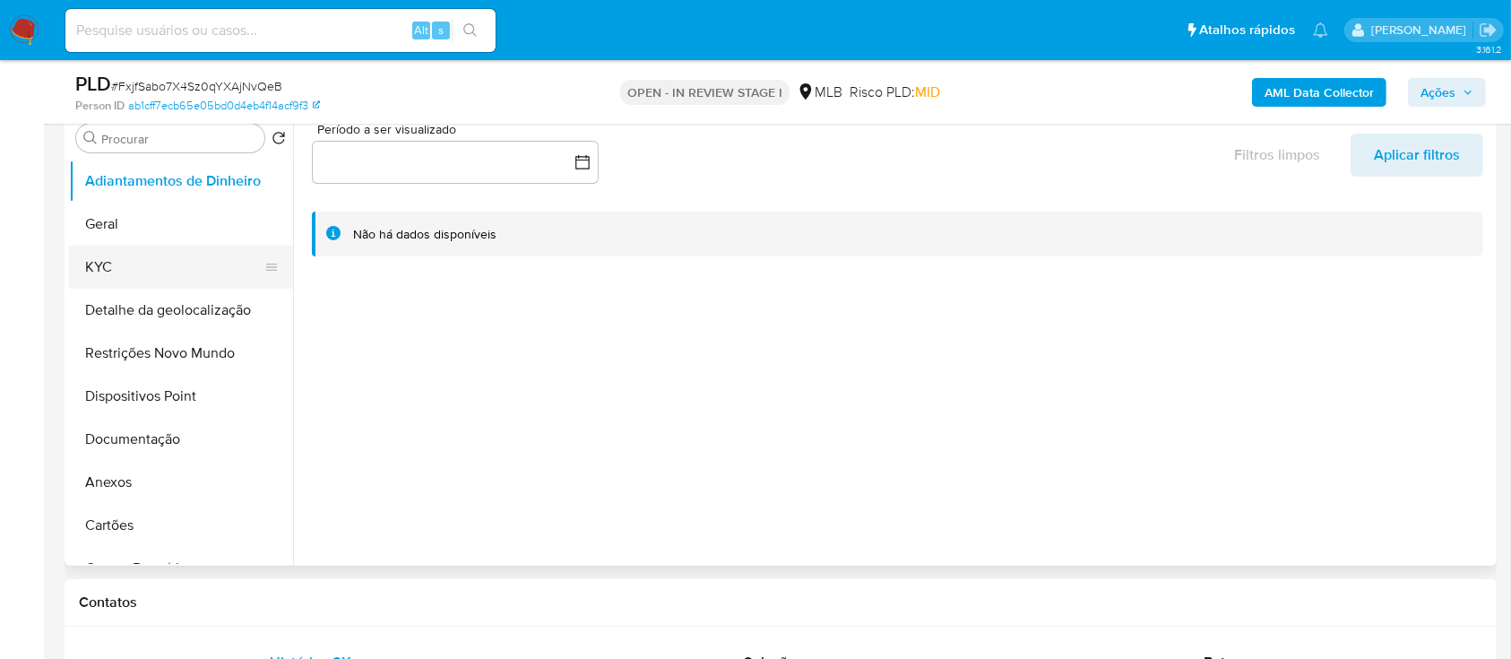
drag, startPoint x: 131, startPoint y: 289, endPoint x: 126, endPoint y: 279, distance: 10.8
click at [130, 283] on ul "Adiantamentos de Dinheiro Geral KYC Detalhe da geolocalização Restrições Novo M…" at bounding box center [181, 362] width 224 height 404
click at [125, 274] on button "KYC" at bounding box center [174, 267] width 210 height 43
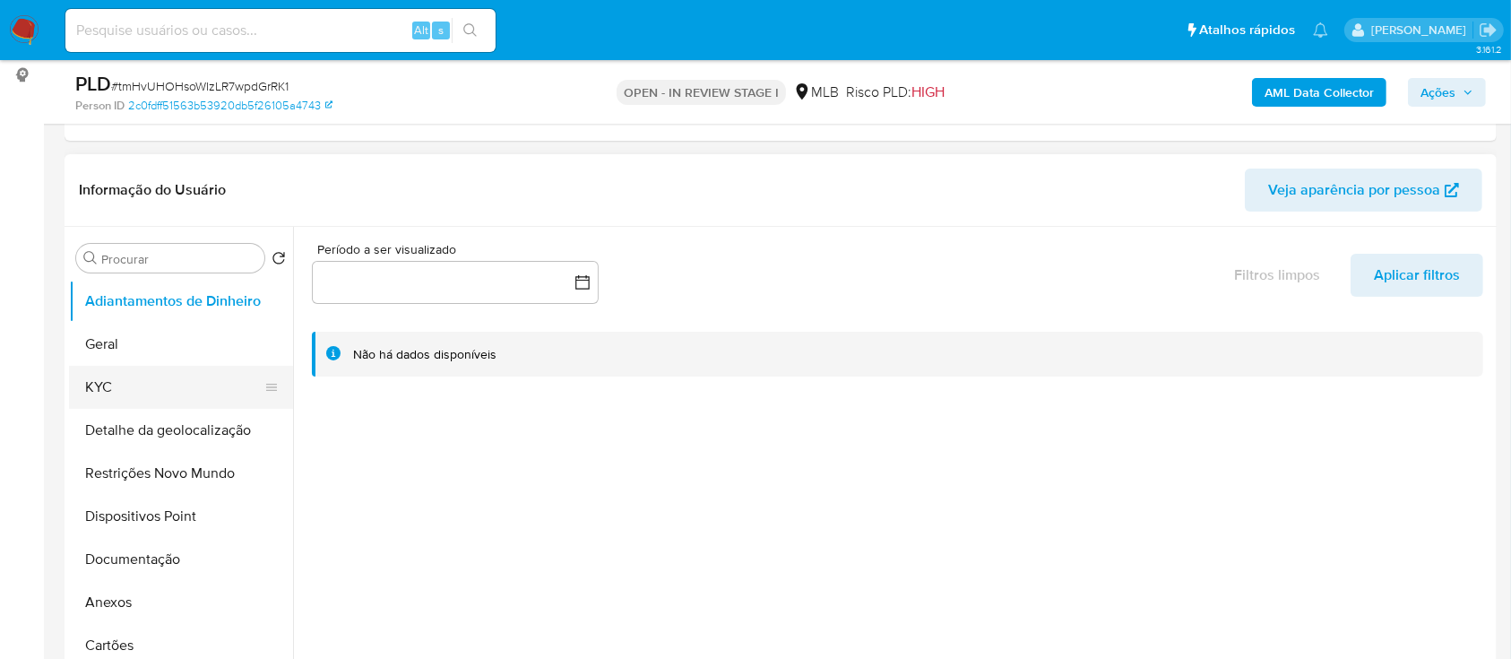
click at [122, 384] on button "KYC" at bounding box center [174, 387] width 210 height 43
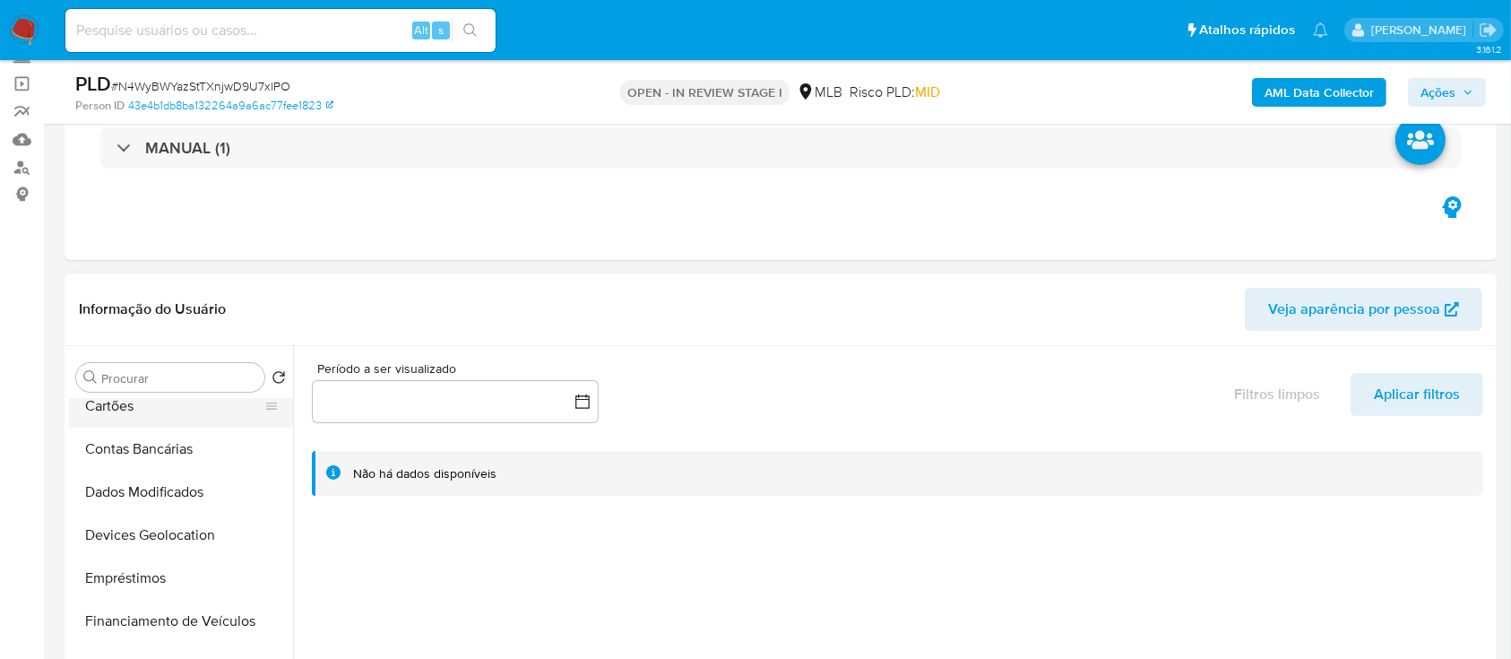
scroll to position [238, 0]
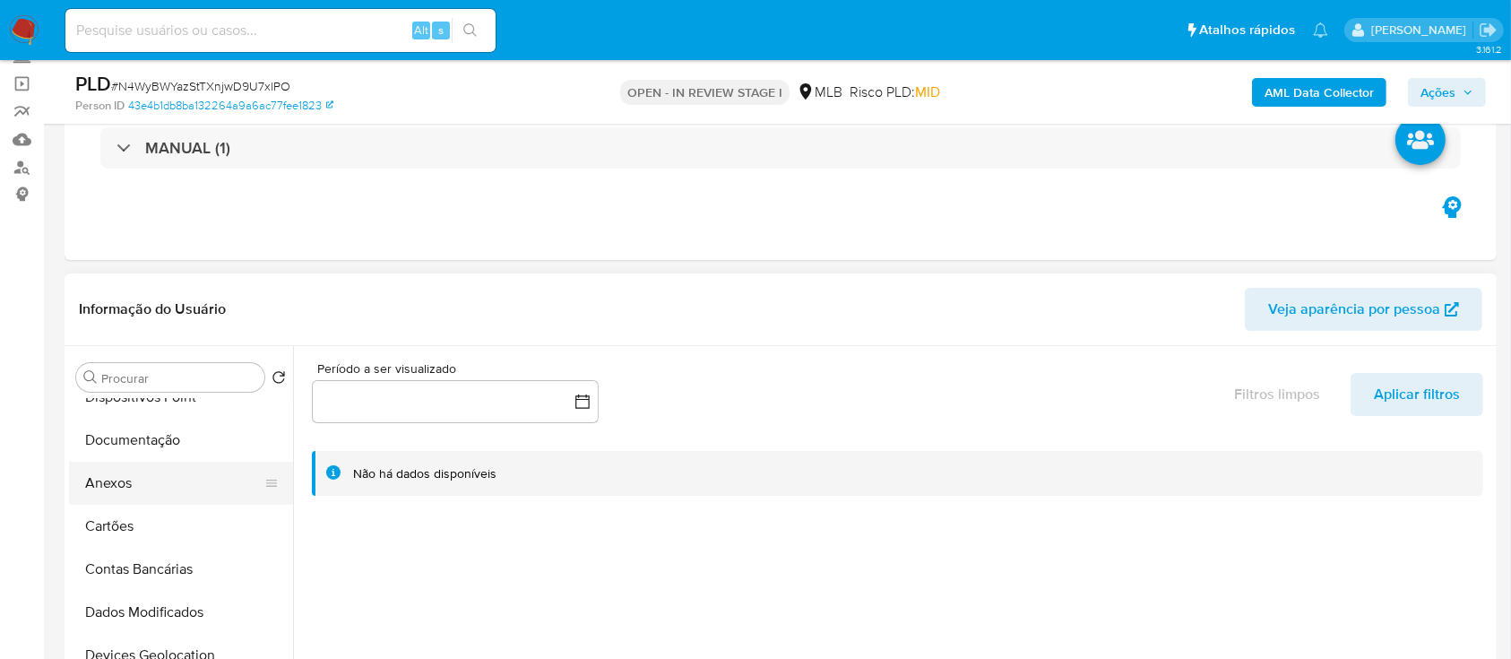
click at [131, 487] on button "Anexos" at bounding box center [174, 483] width 210 height 43
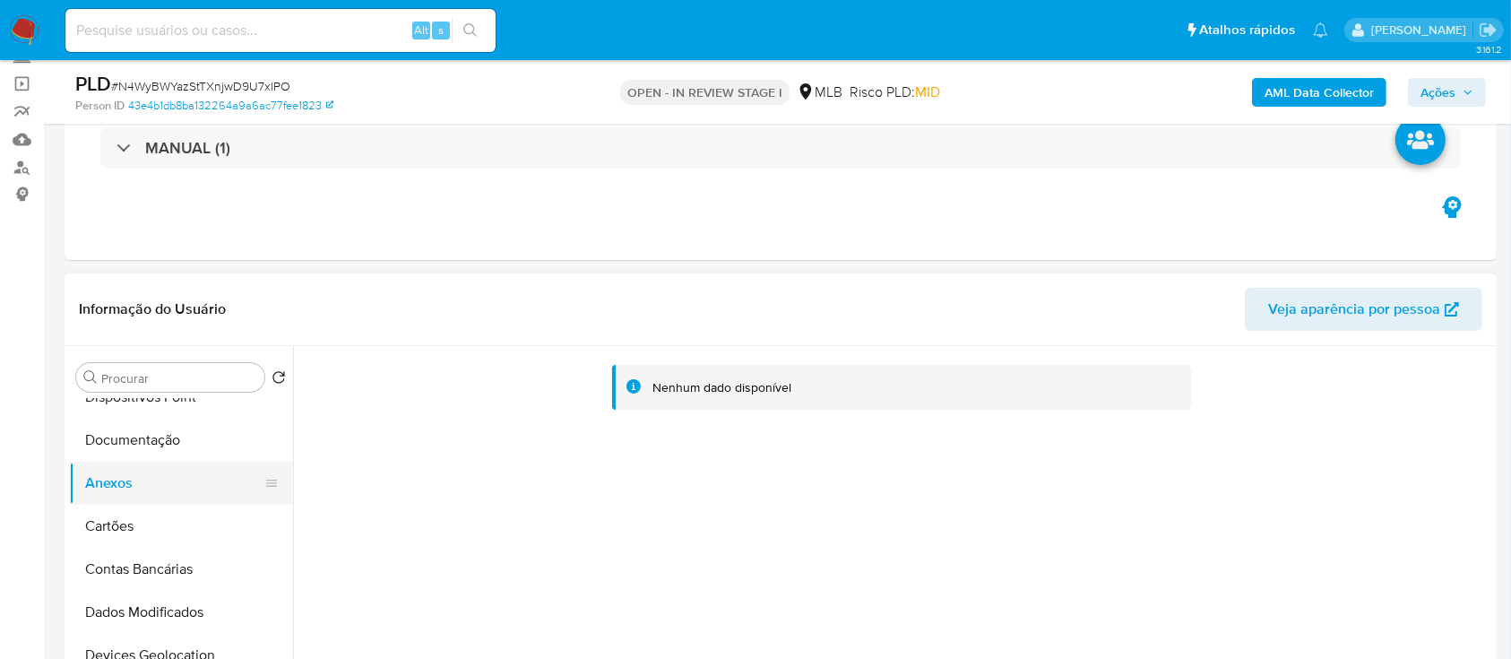
scroll to position [0, 0]
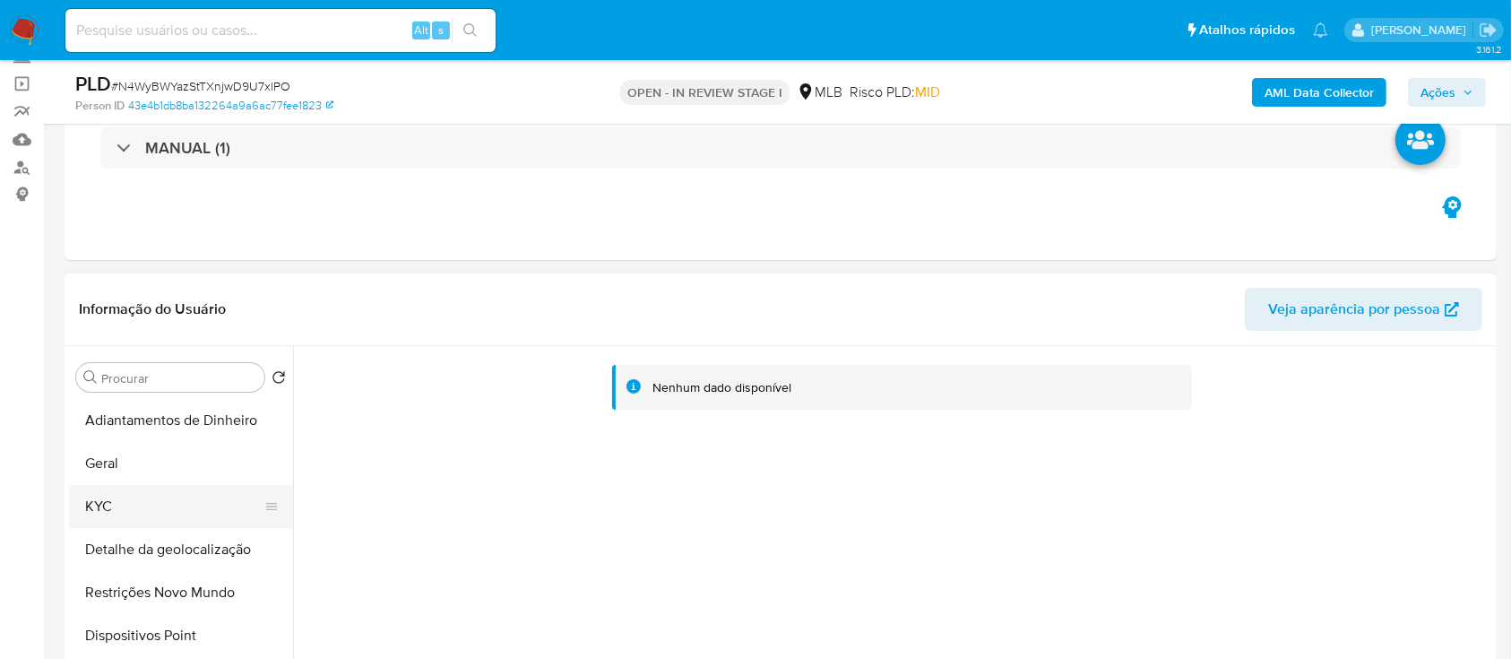
click at [101, 495] on button "KYC" at bounding box center [174, 506] width 210 height 43
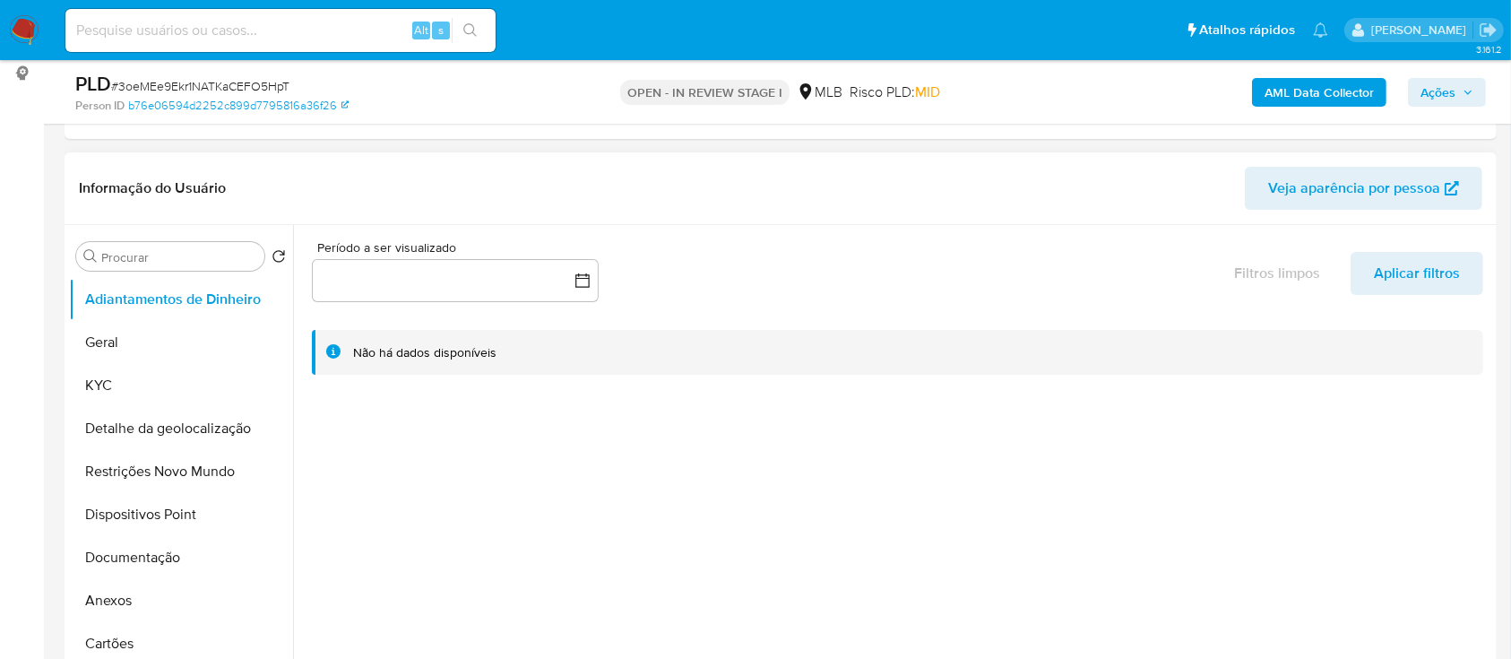
scroll to position [238, 0]
click at [109, 384] on button "KYC" at bounding box center [174, 387] width 210 height 43
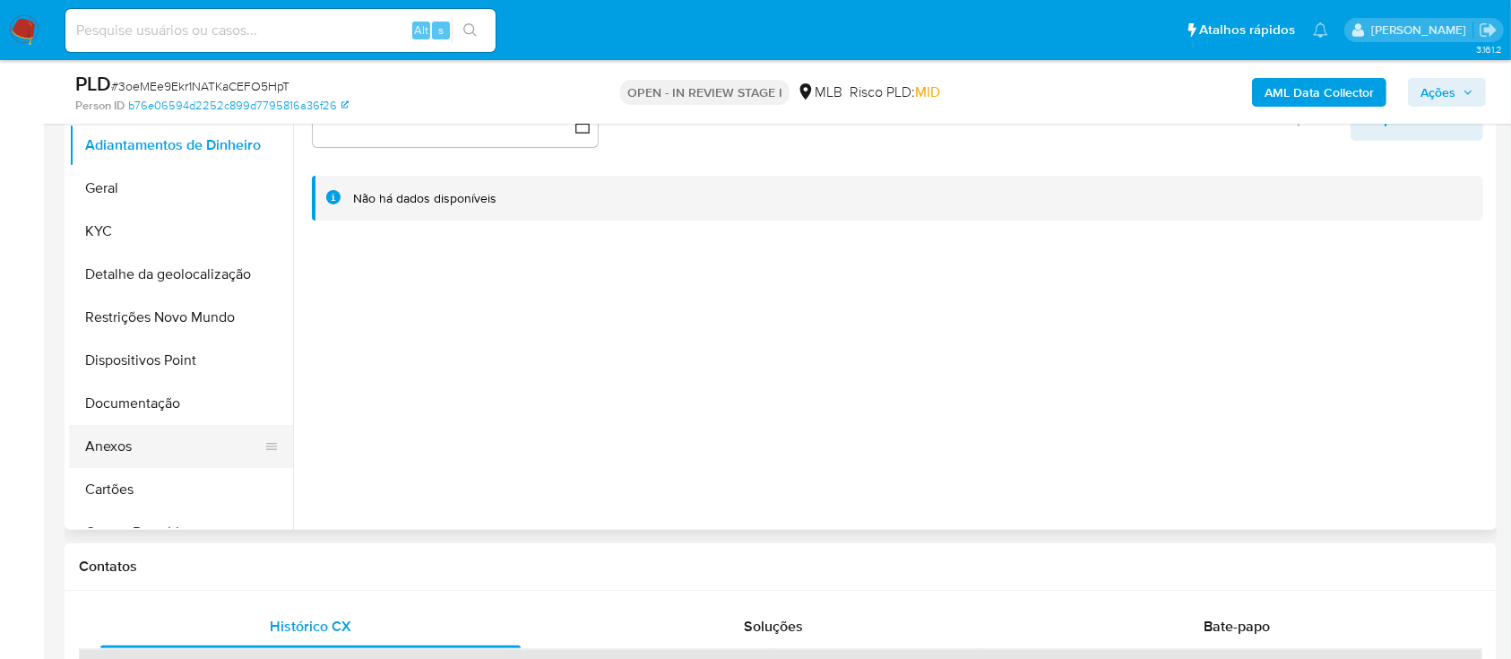
scroll to position [359, 0]
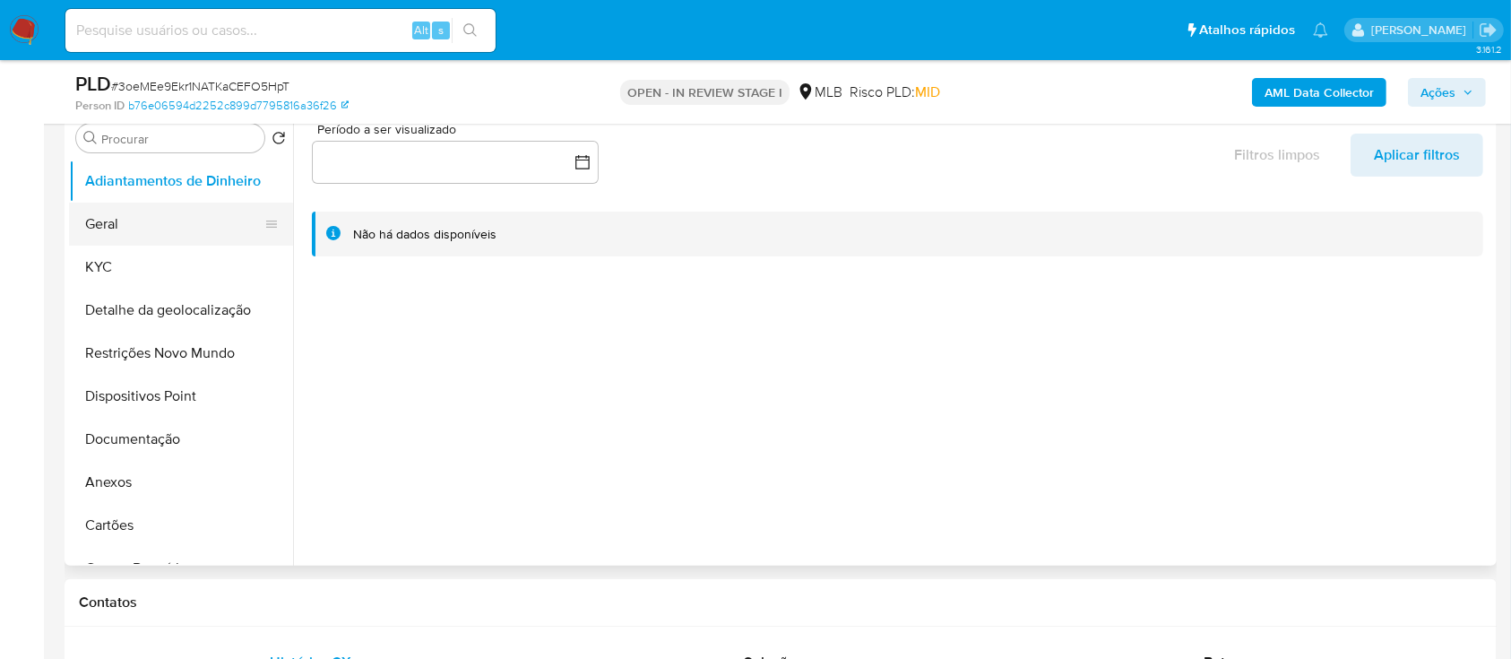
drag, startPoint x: 122, startPoint y: 264, endPoint x: 243, endPoint y: 243, distance: 122.9
click at [122, 266] on button "KYC" at bounding box center [181, 267] width 224 height 43
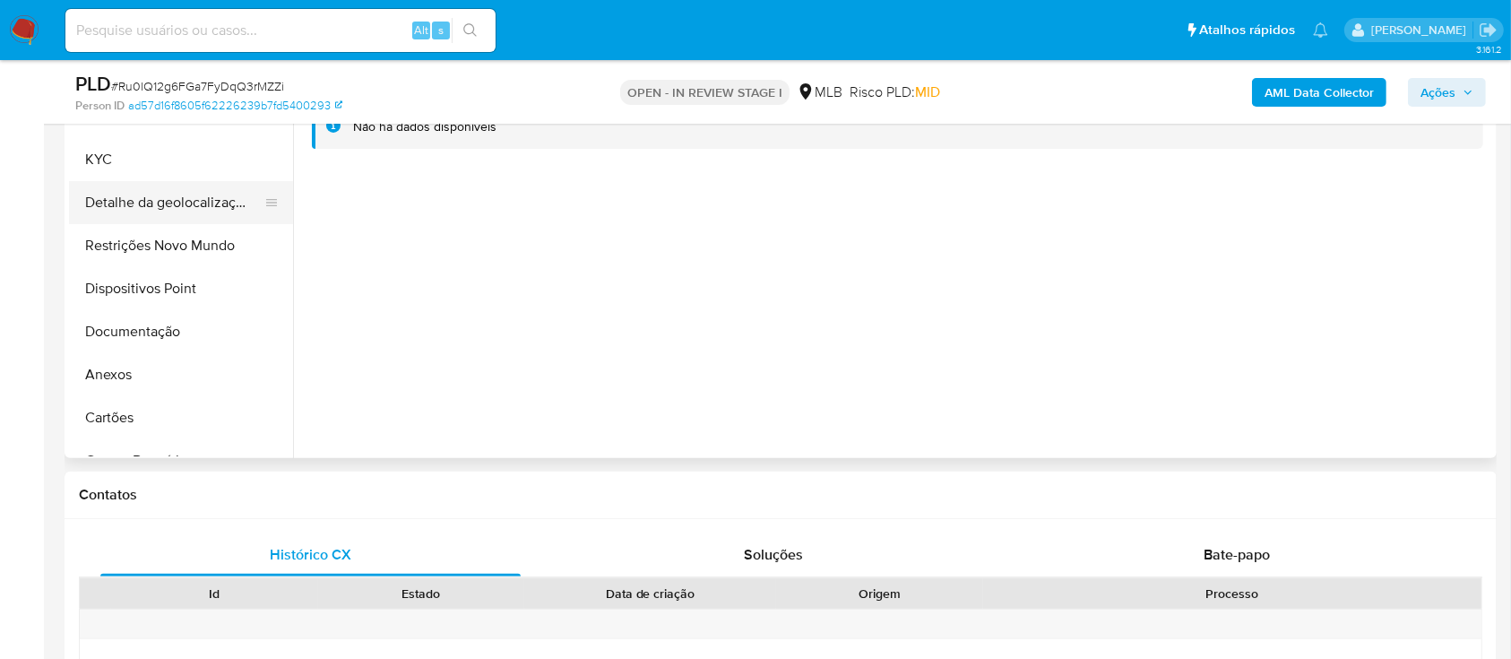
scroll to position [359, 0]
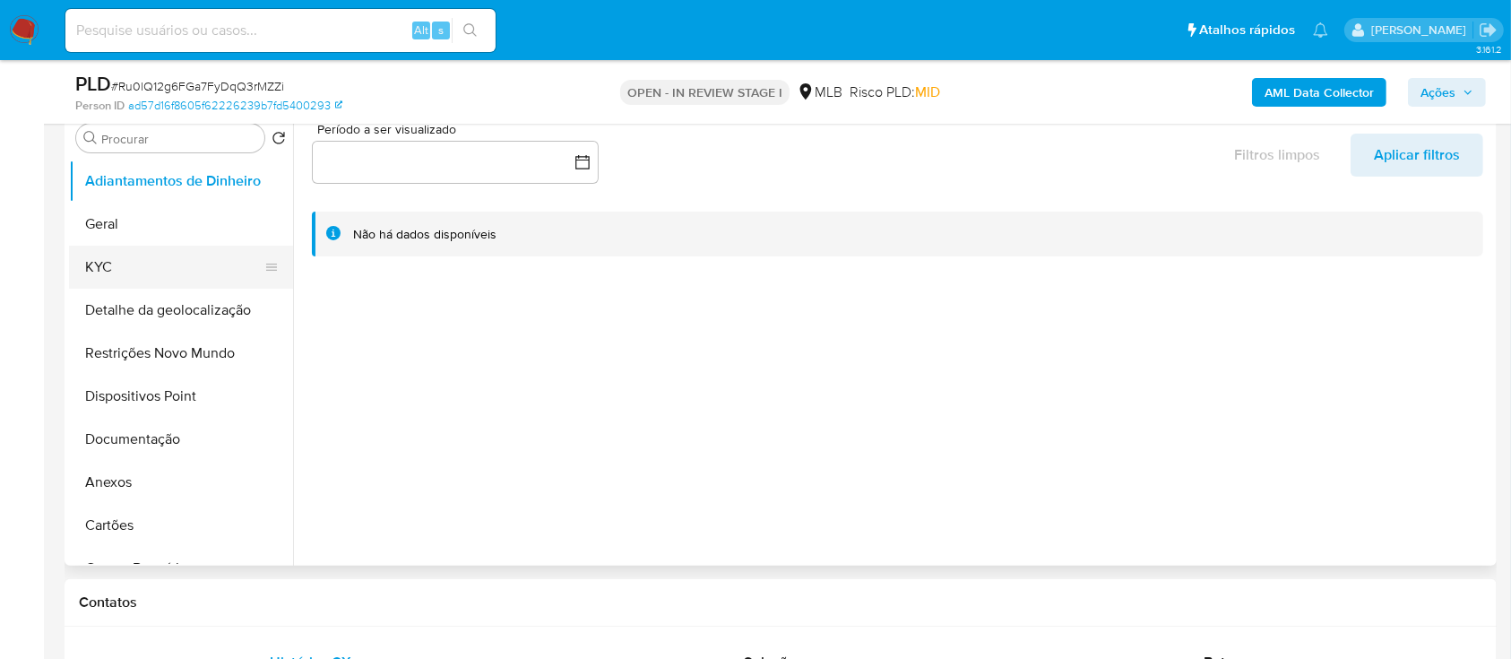
click at [142, 264] on button "KYC" at bounding box center [174, 267] width 210 height 43
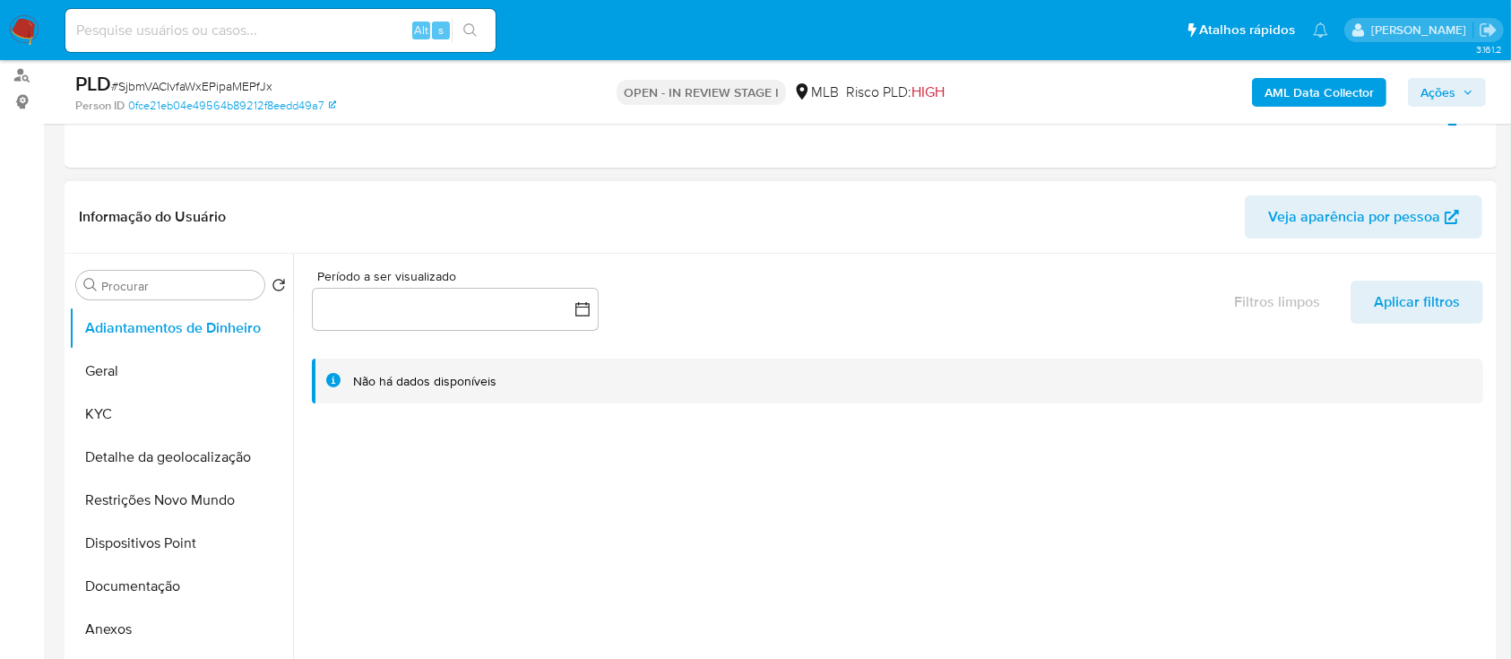
scroll to position [119, 0]
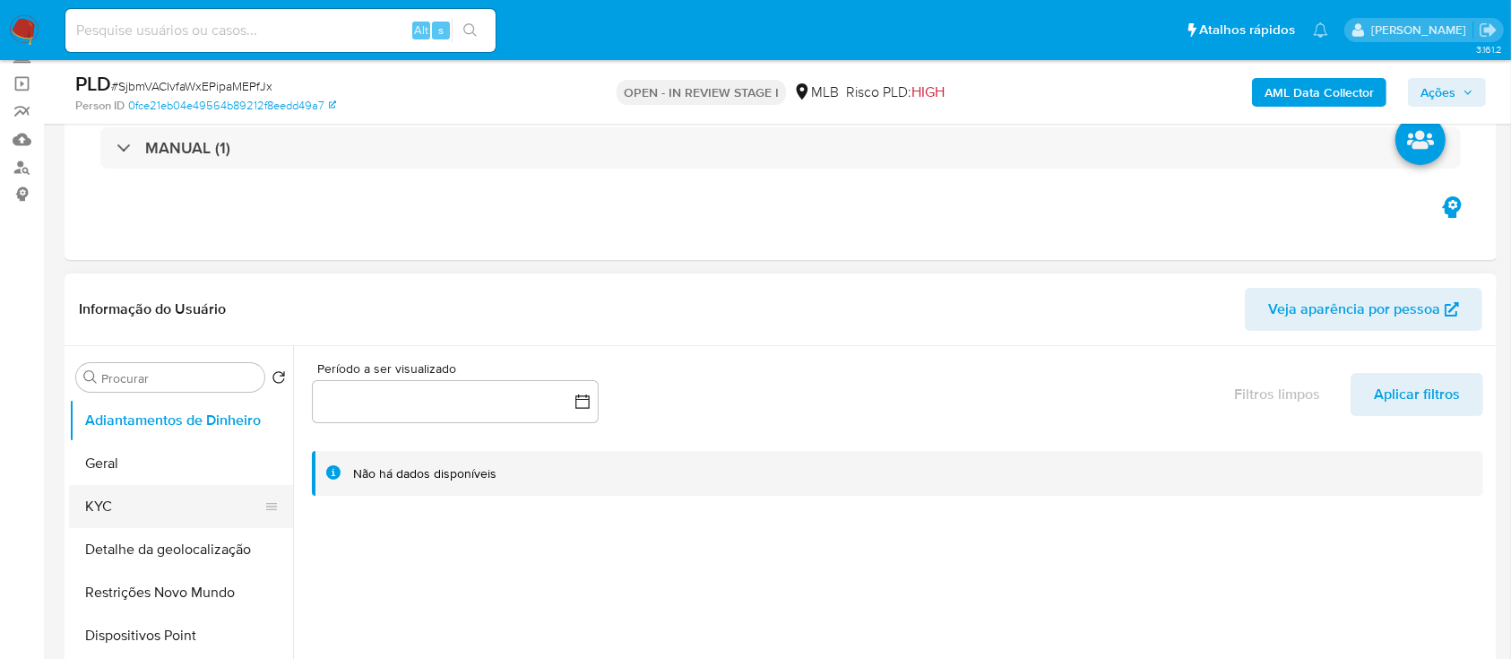
click at [168, 512] on button "KYC" at bounding box center [174, 506] width 210 height 43
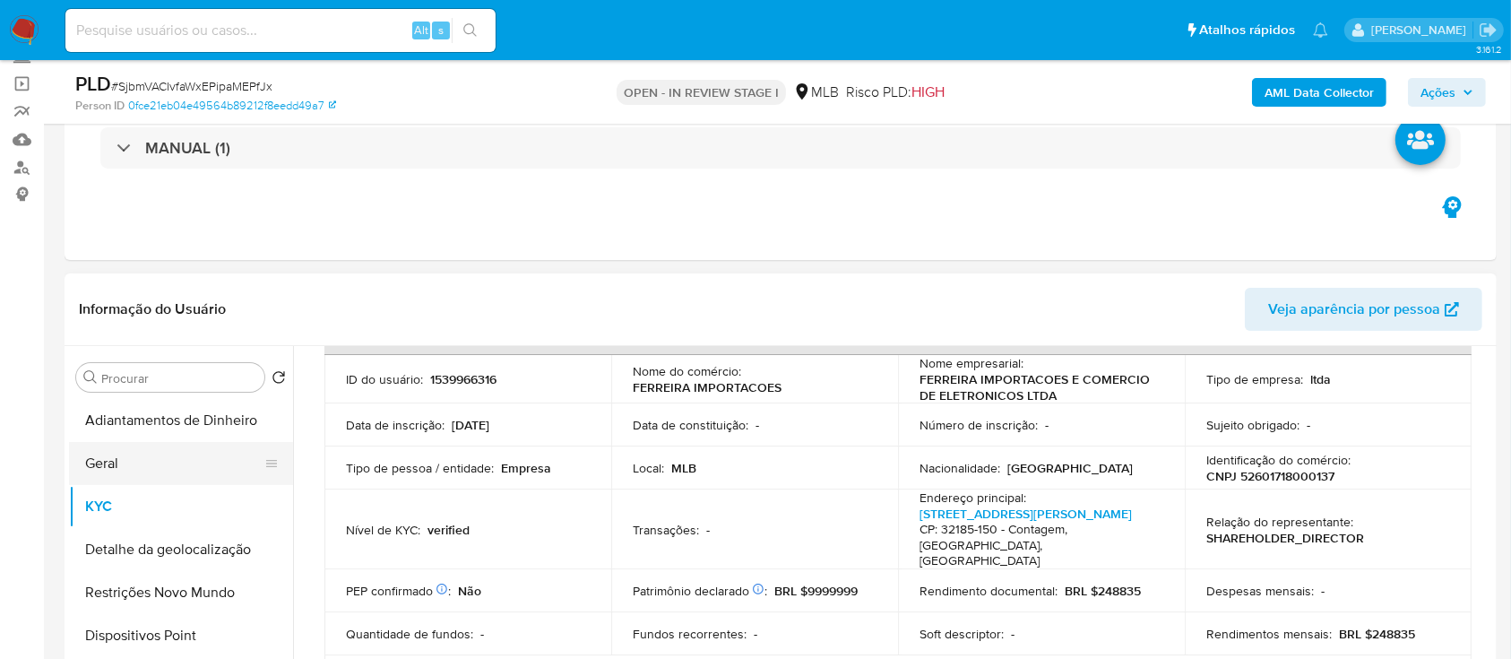
click at [145, 470] on button "Geral" at bounding box center [174, 463] width 210 height 43
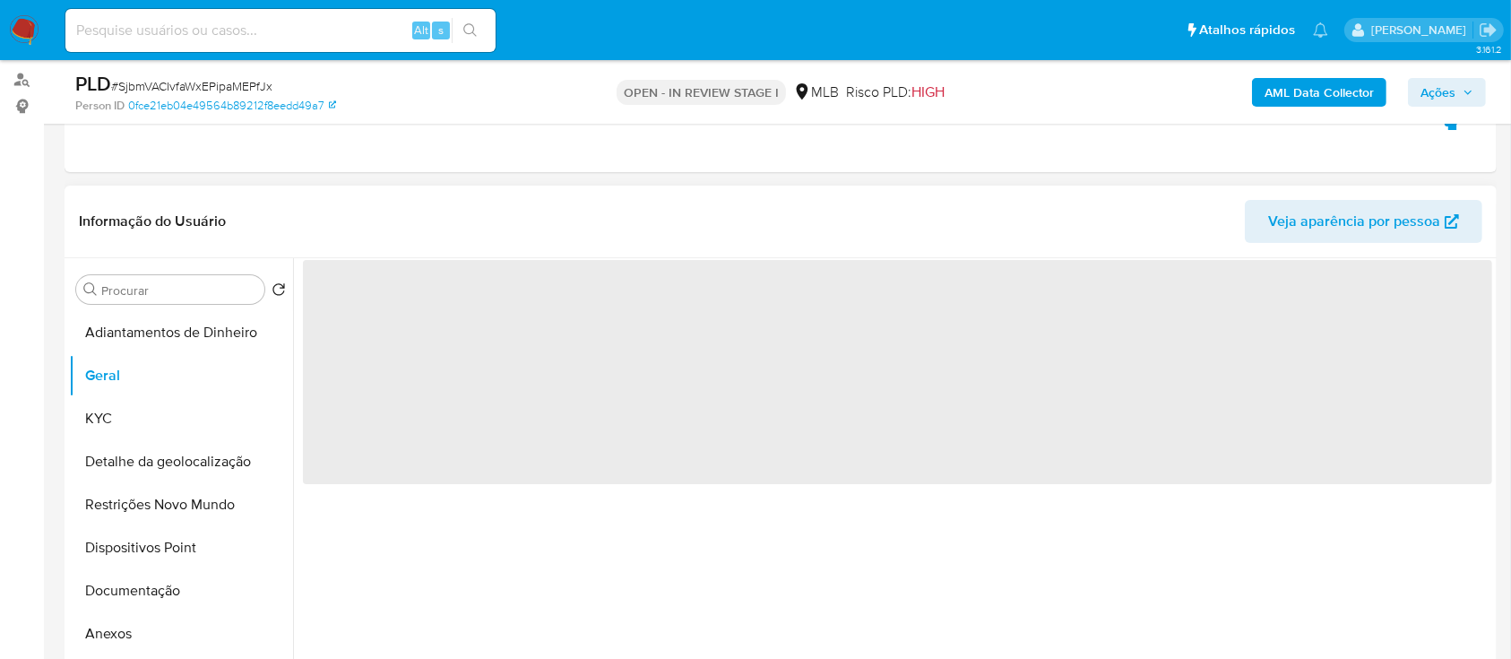
scroll to position [238, 0]
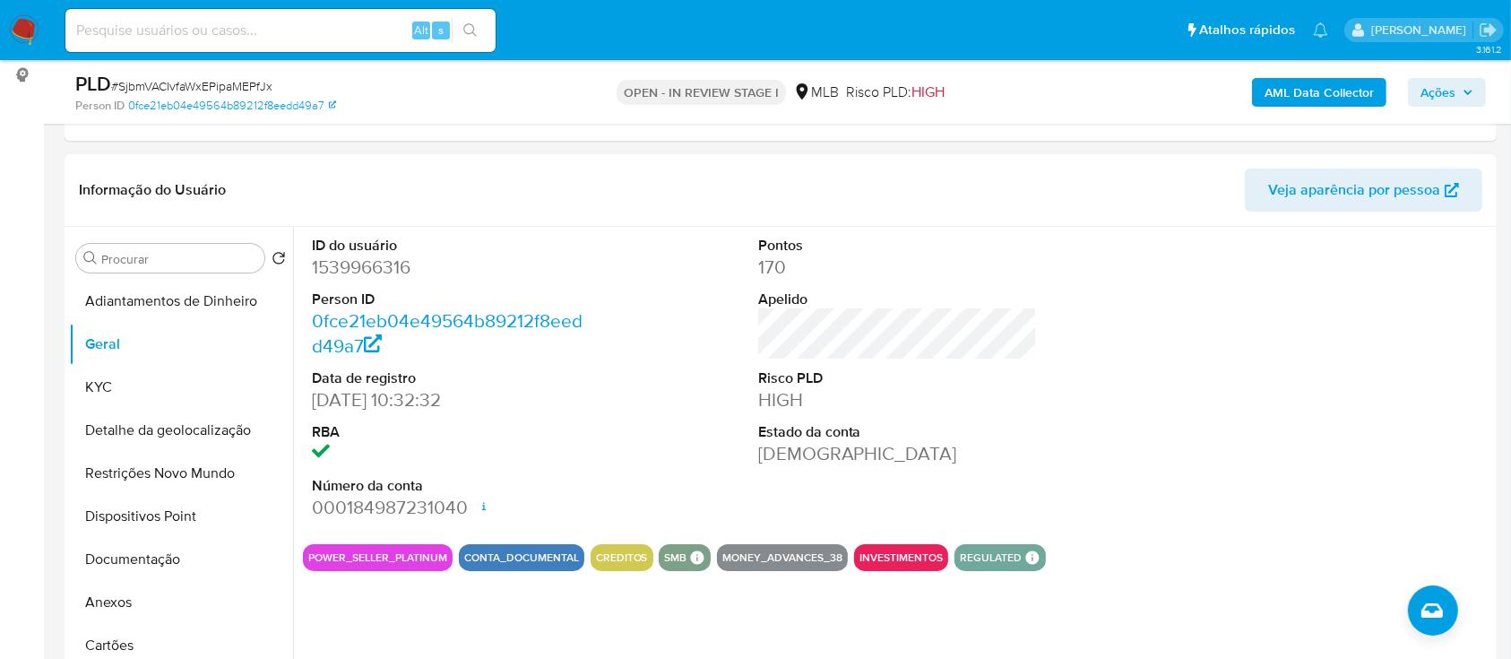
click at [1404, 281] on div at bounding box center [1344, 378] width 298 height 303
click at [129, 387] on button "KYC" at bounding box center [174, 387] width 210 height 43
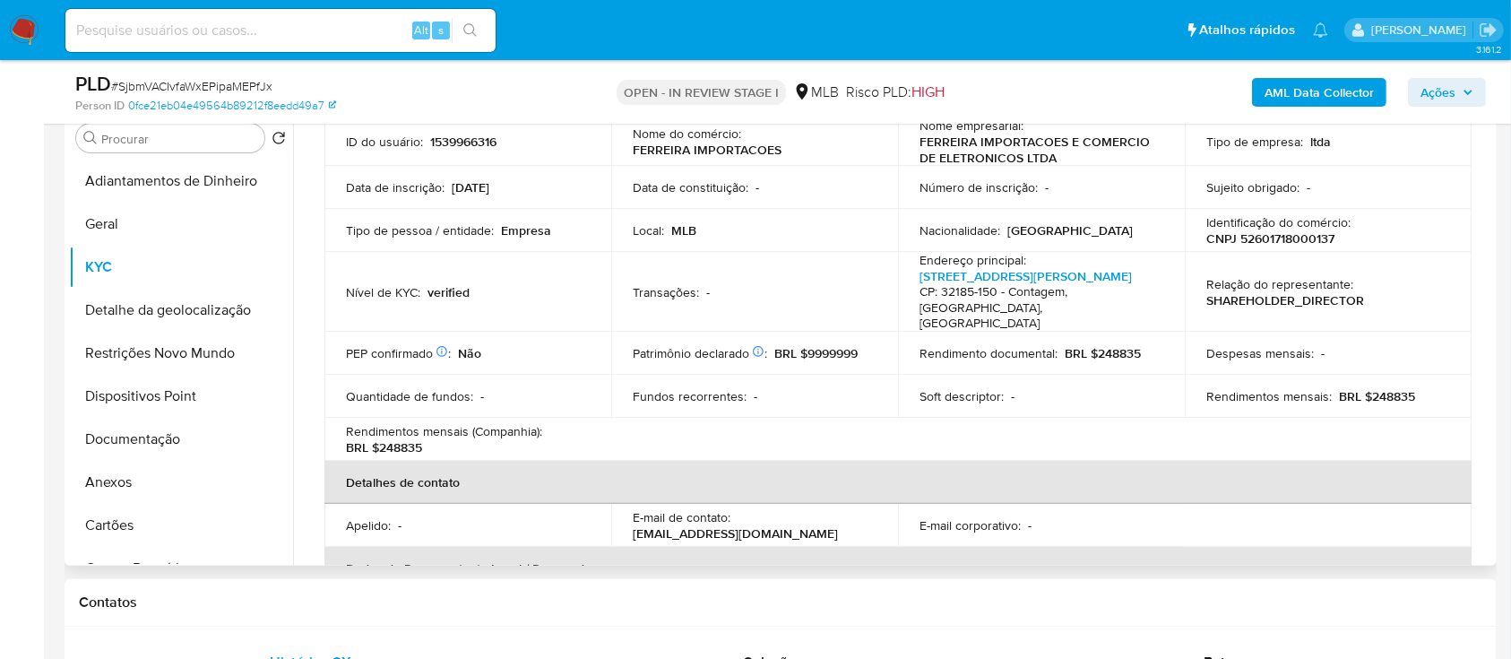
scroll to position [95, 0]
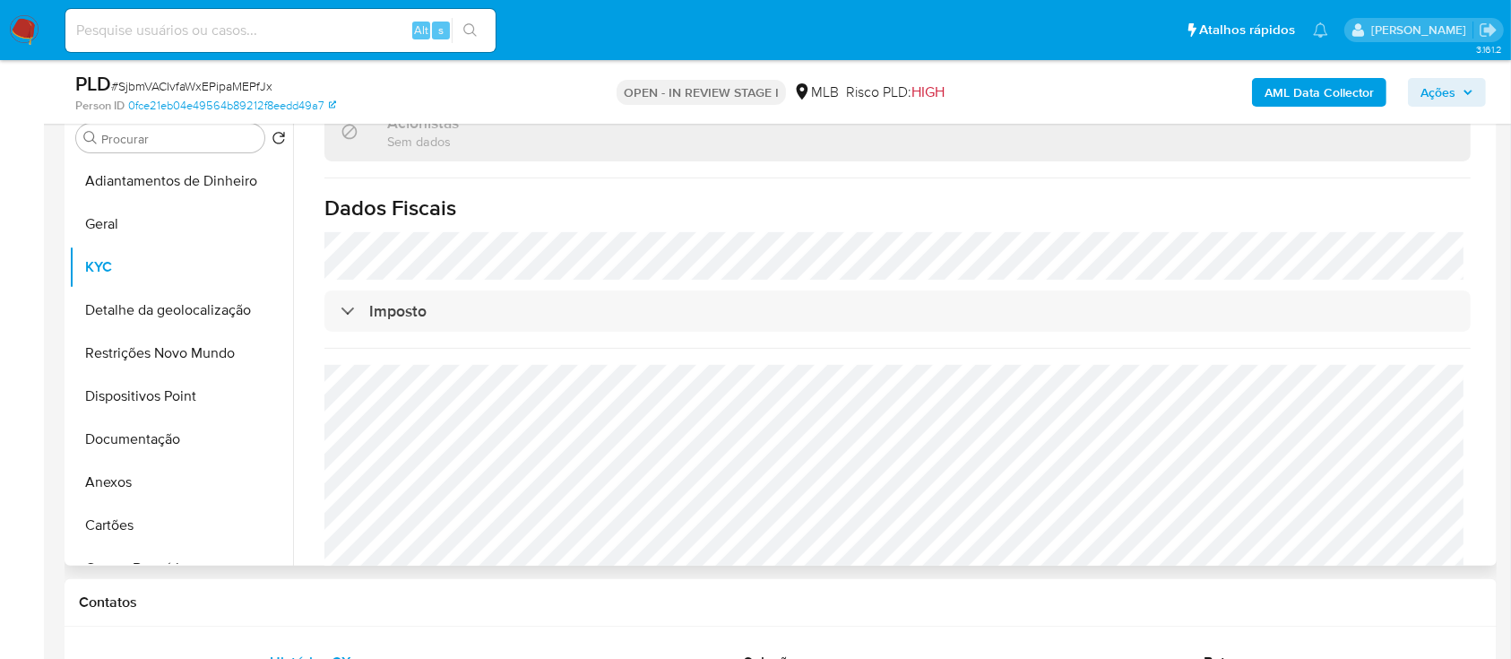
scroll to position [1078, 0]
click at [163, 312] on button "Detalhe da geolocalização" at bounding box center [174, 310] width 210 height 43
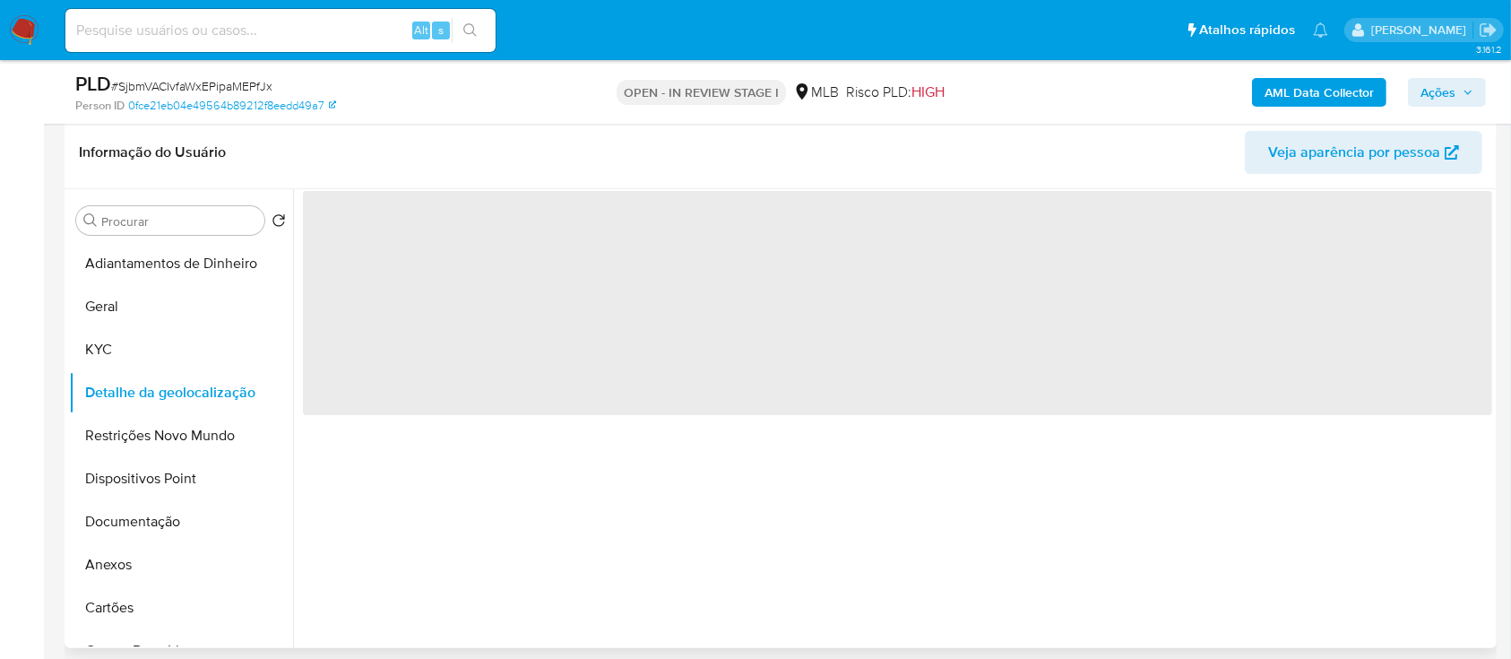
scroll to position [238, 0]
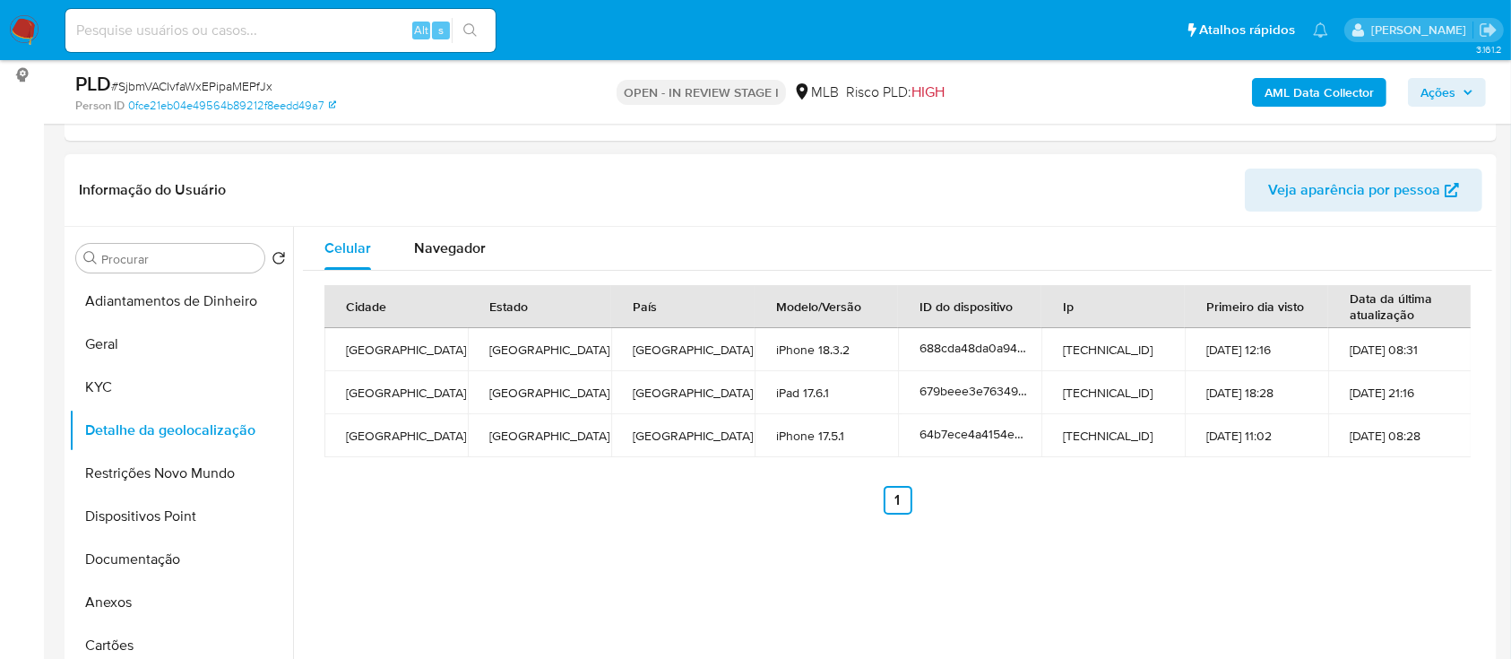
drag, startPoint x: 521, startPoint y: 606, endPoint x: 519, endPoint y: 575, distance: 30.5
click at [519, 600] on div "Celular Navegador Cidade Estado País Modelo/Versão ID do dispositivo Ip Primeir…" at bounding box center [892, 456] width 1199 height 459
click at [162, 470] on button "Restrições Novo Mundo" at bounding box center [174, 473] width 210 height 43
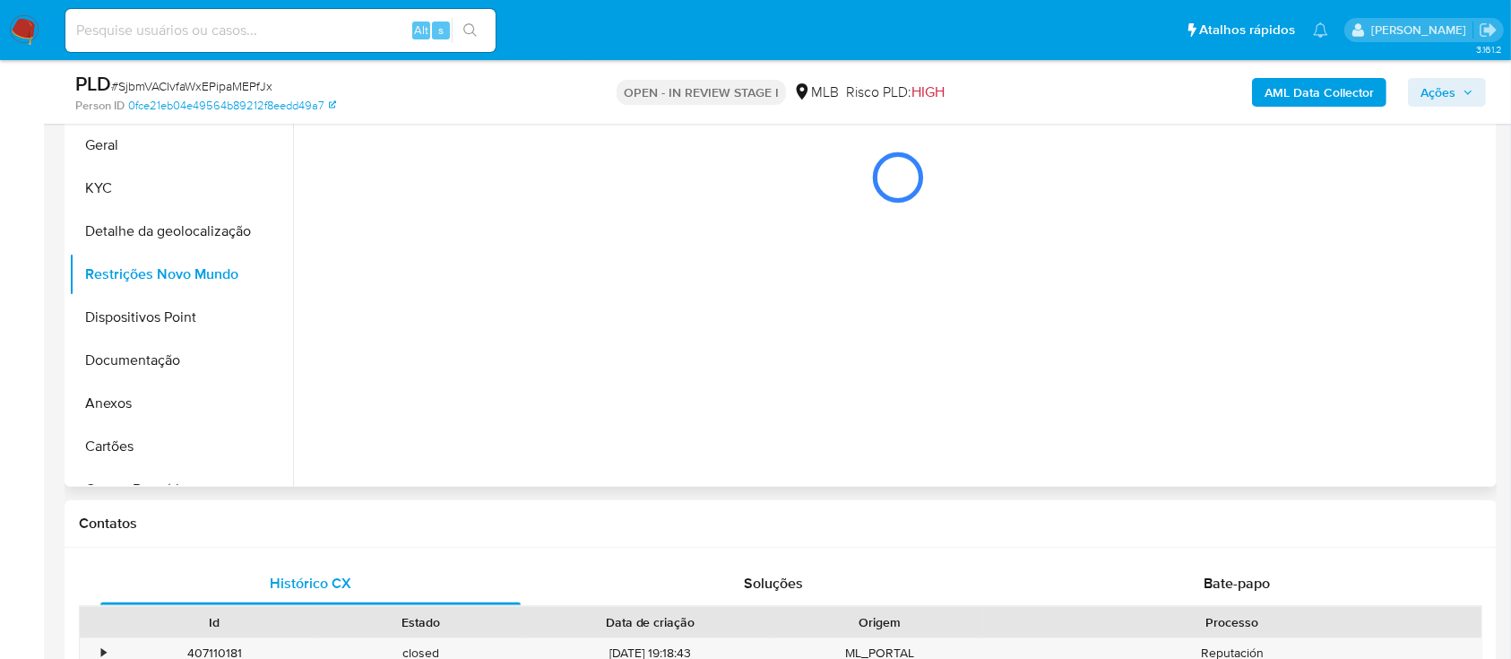
scroll to position [359, 0]
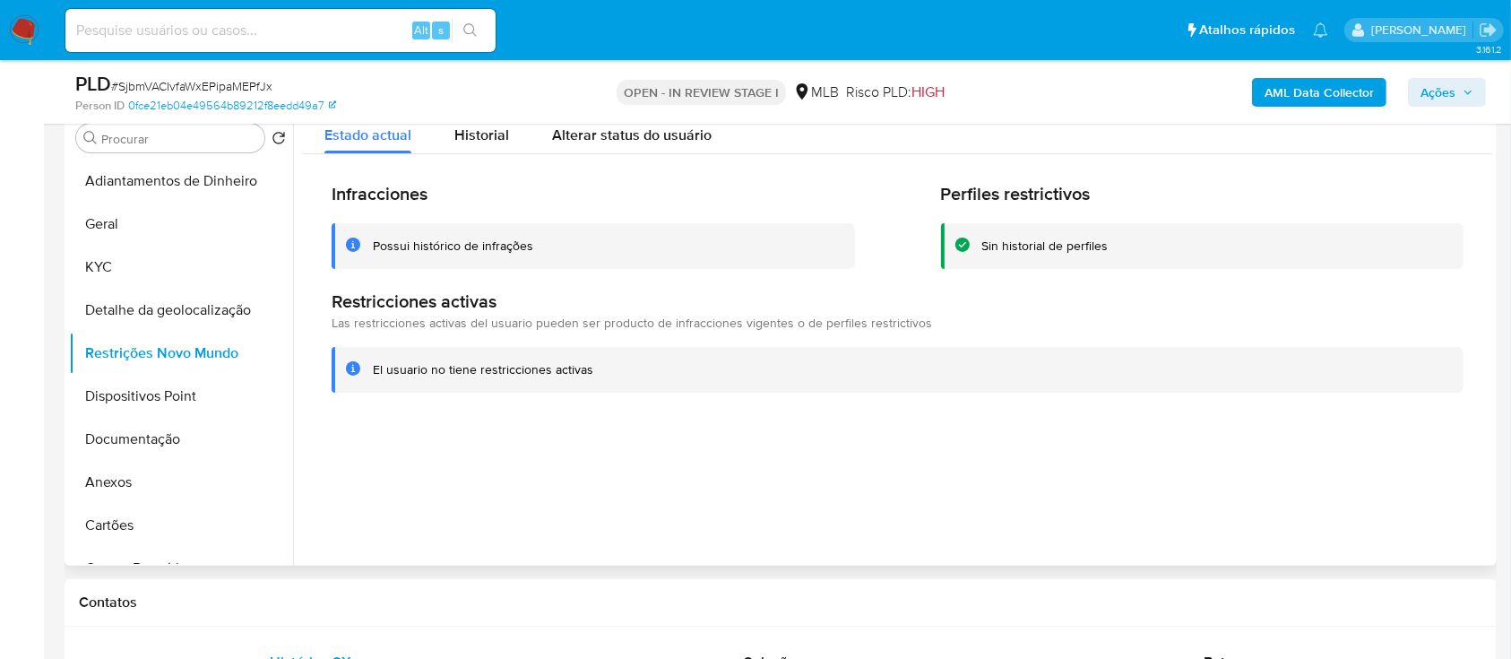
click at [1327, 420] on div at bounding box center [892, 336] width 1199 height 459
click at [151, 390] on button "Dispositivos Point" at bounding box center [174, 396] width 210 height 43
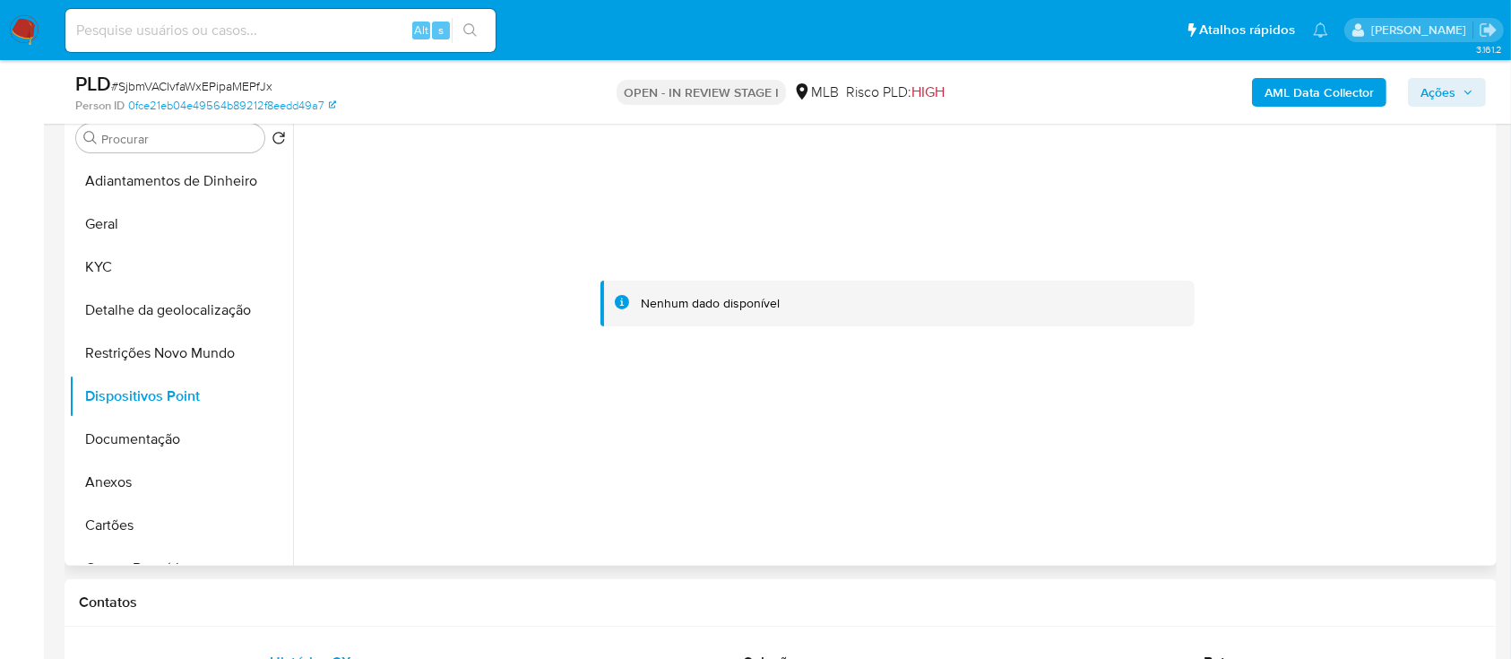
scroll to position [238, 0]
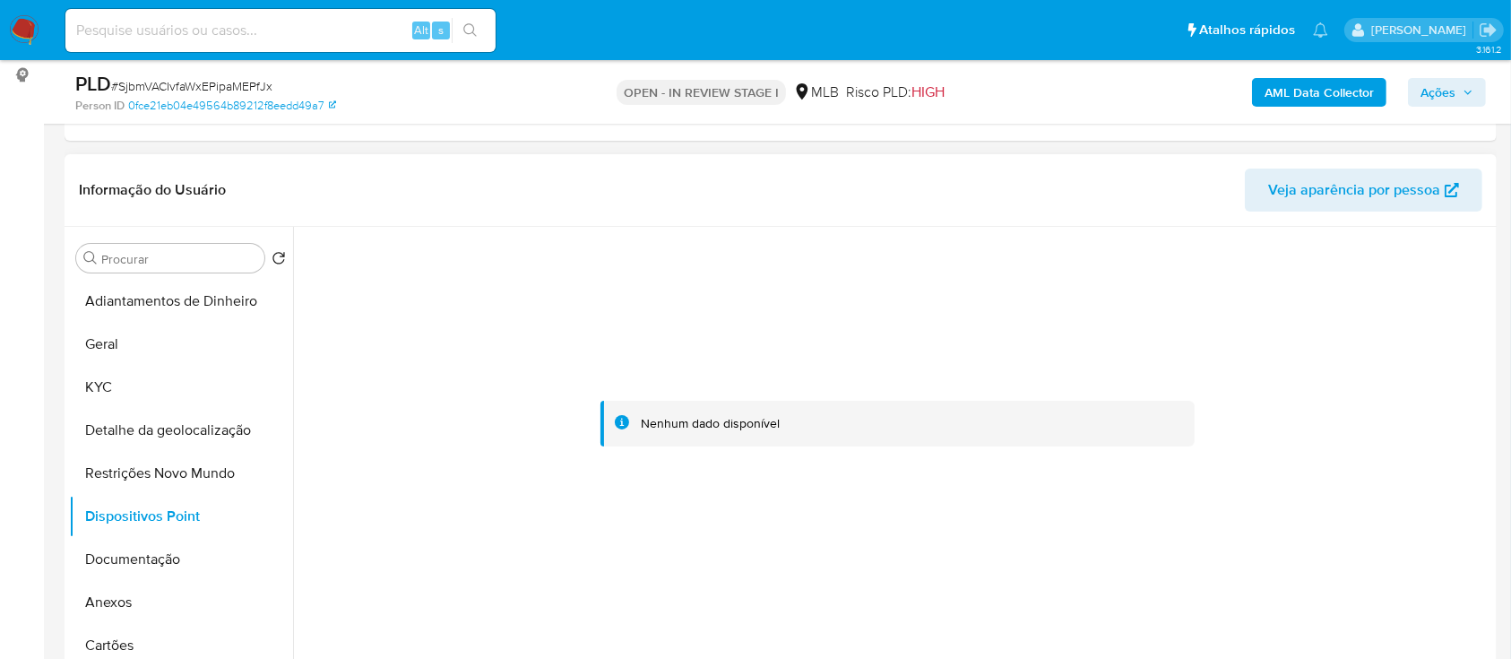
click at [1052, 537] on div at bounding box center [897, 424] width 1189 height 394
click at [150, 558] on button "Documentação" at bounding box center [174, 559] width 210 height 43
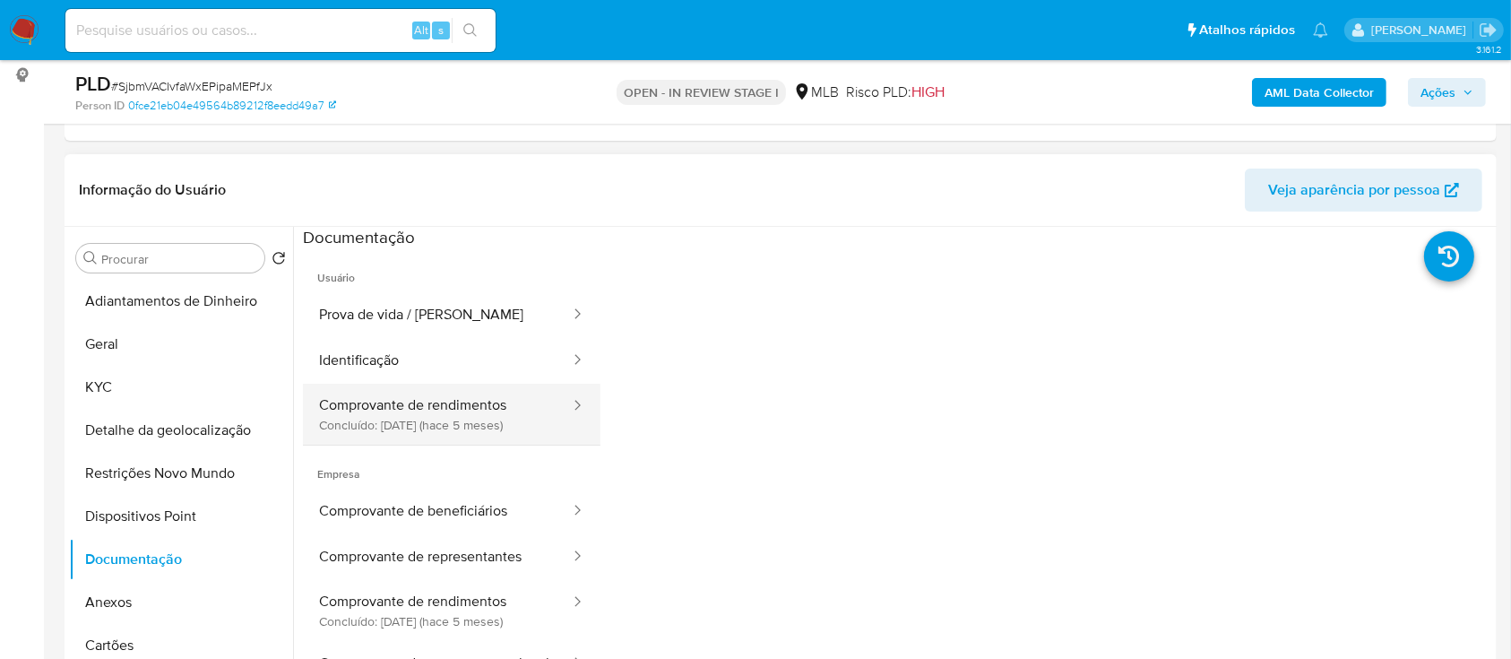
click at [380, 418] on button "Comprovante de rendimentos Concluído: 16/04/2025 (hace 5 meses)" at bounding box center [437, 414] width 269 height 61
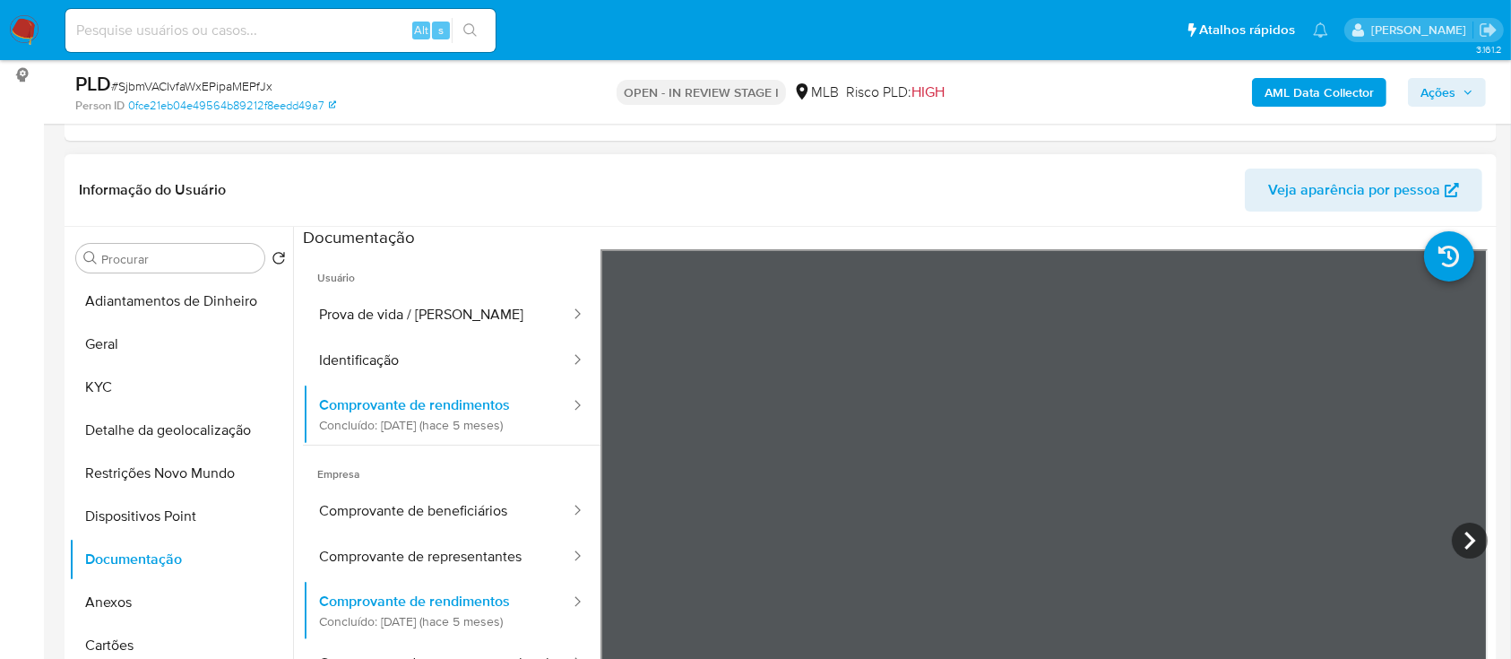
scroll to position [359, 0]
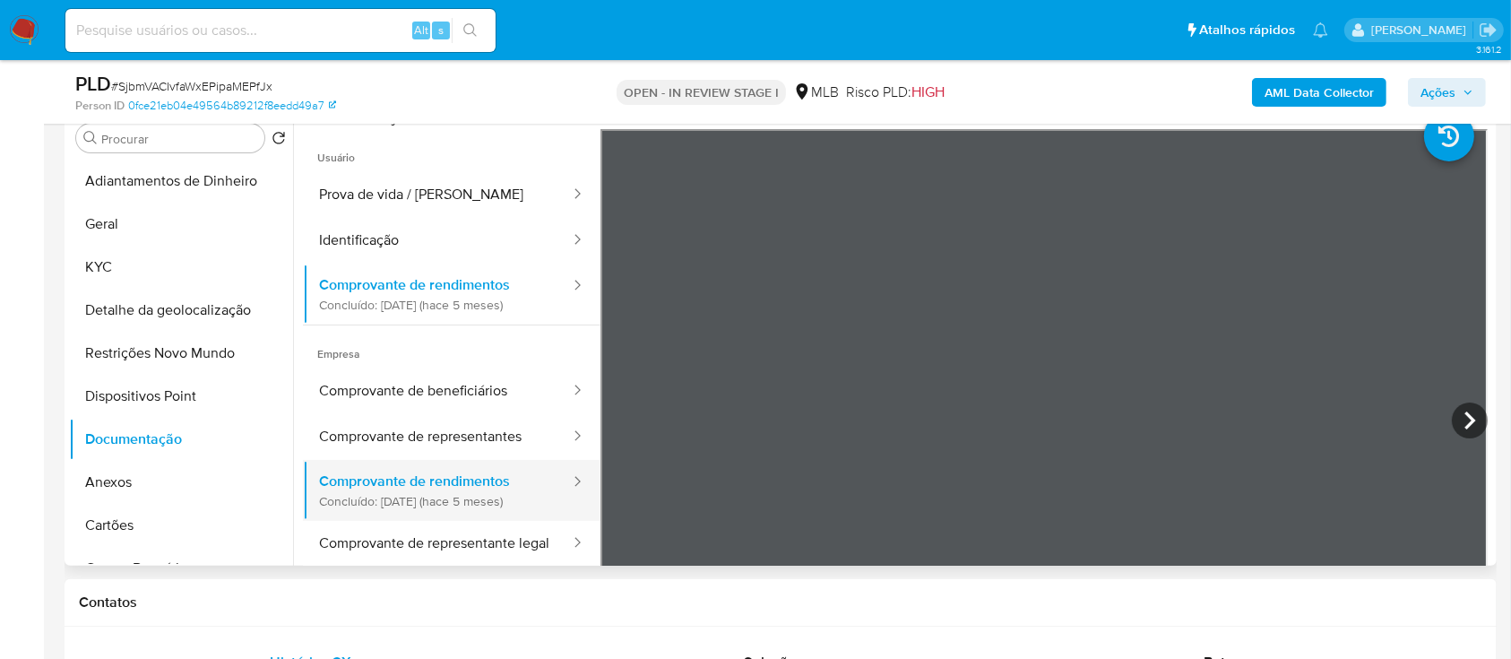
click at [454, 501] on button "Comprovante de rendimentos Concluído: 16/04/2025 (hace 5 meses)" at bounding box center [437, 490] width 269 height 61
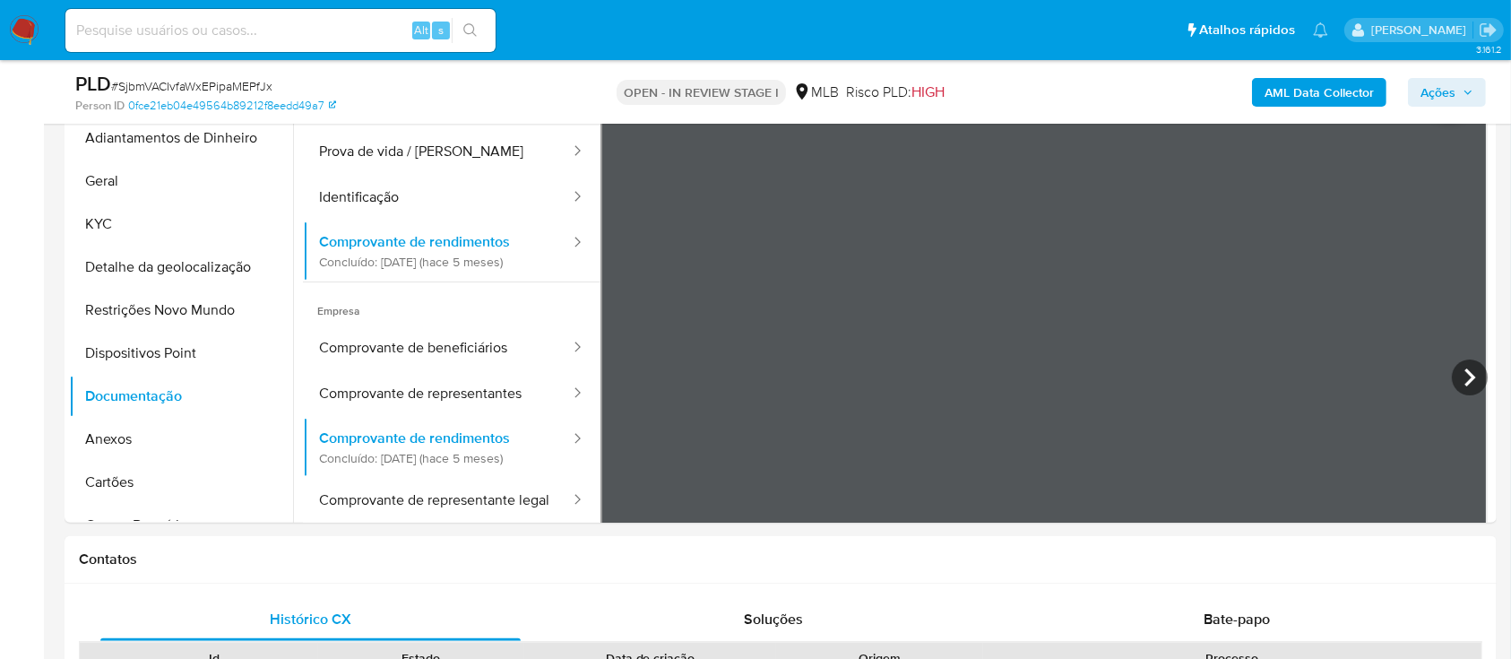
scroll to position [478, 0]
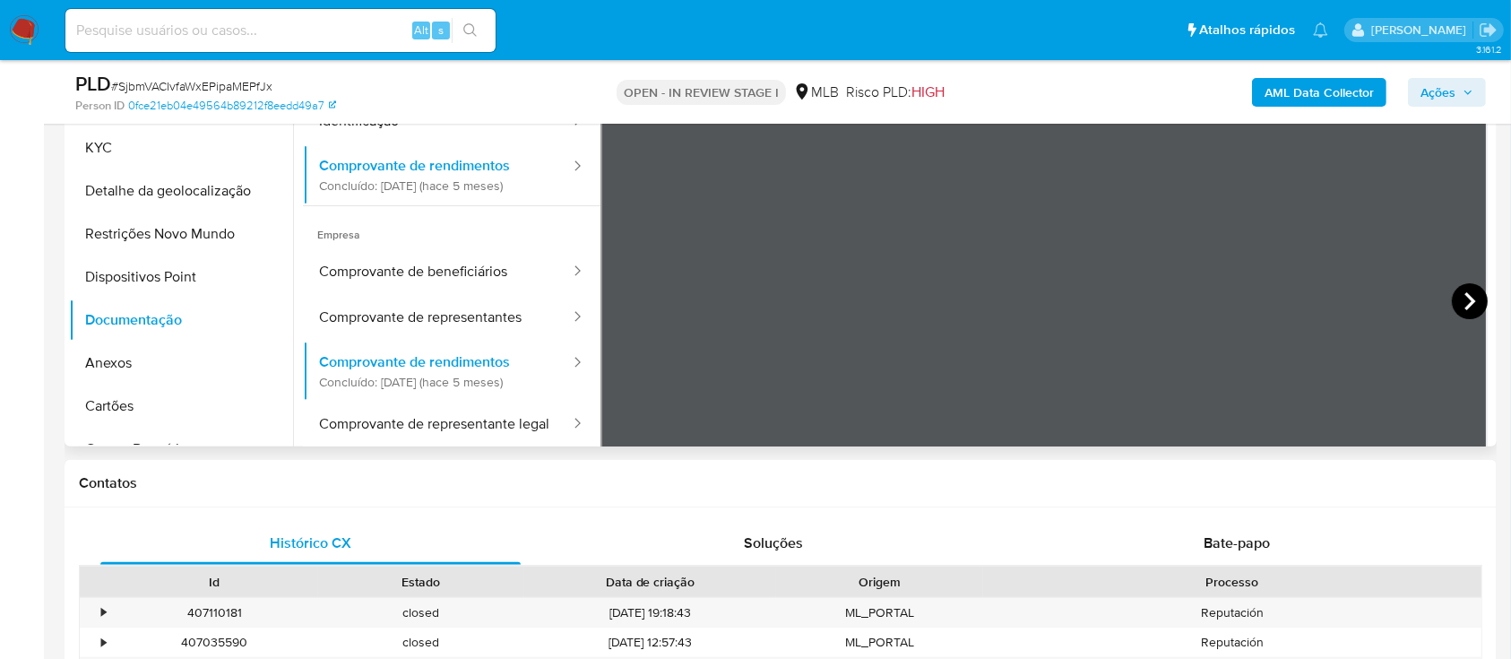
click at [1452, 303] on icon at bounding box center [1470, 301] width 36 height 36
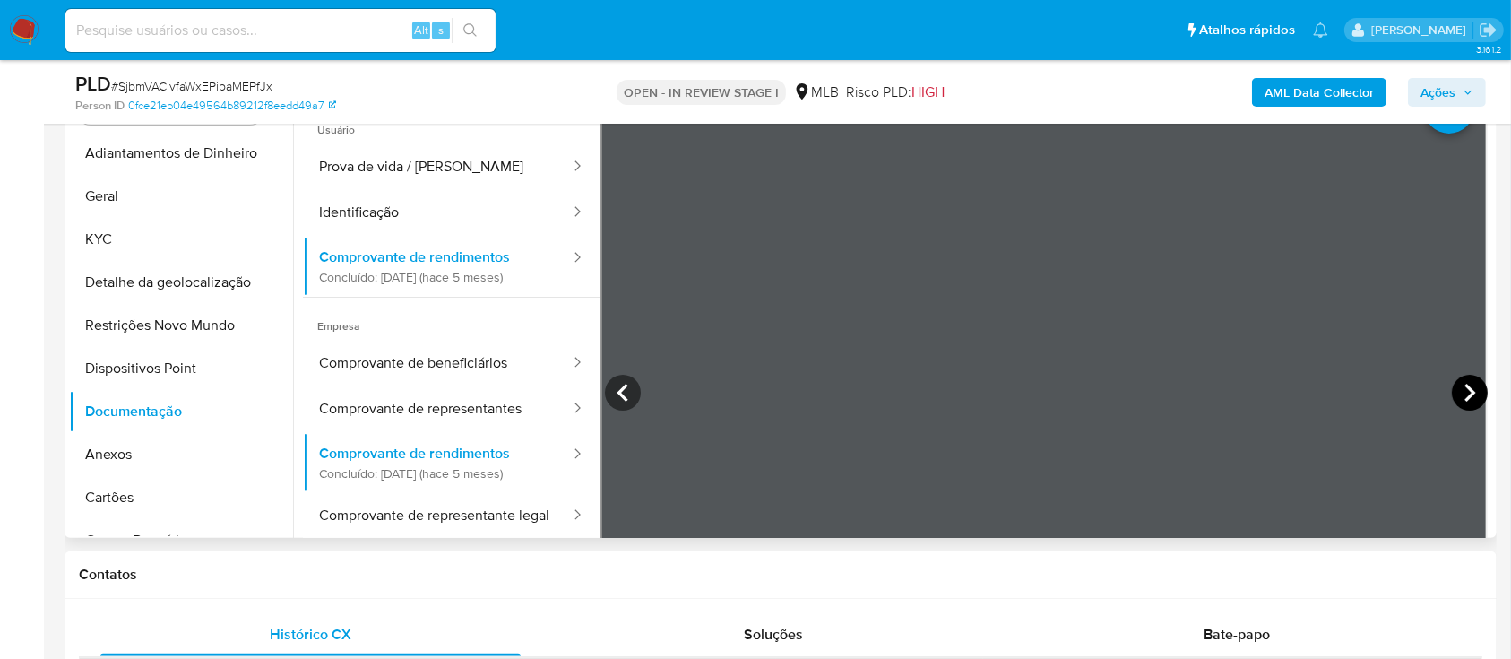
scroll to position [359, 0]
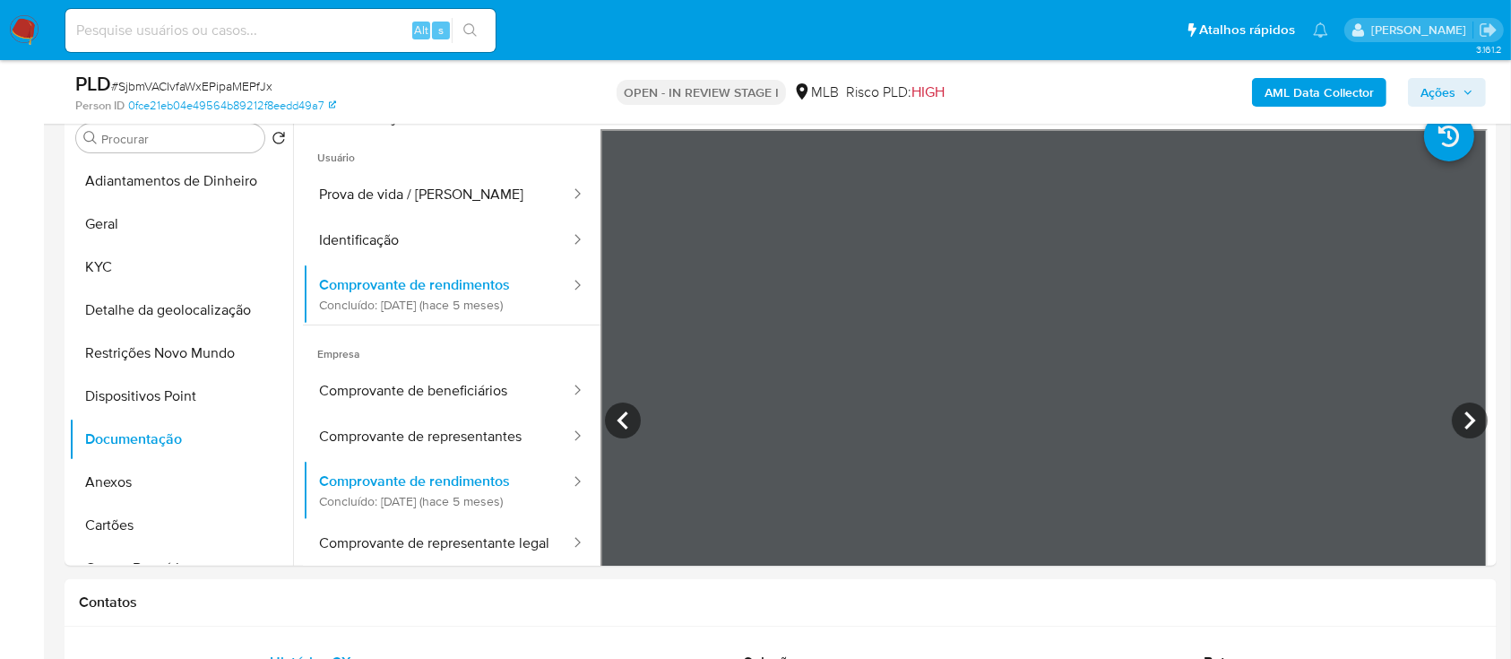
click at [1336, 97] on b "AML Data Collector" at bounding box center [1319, 92] width 109 height 29
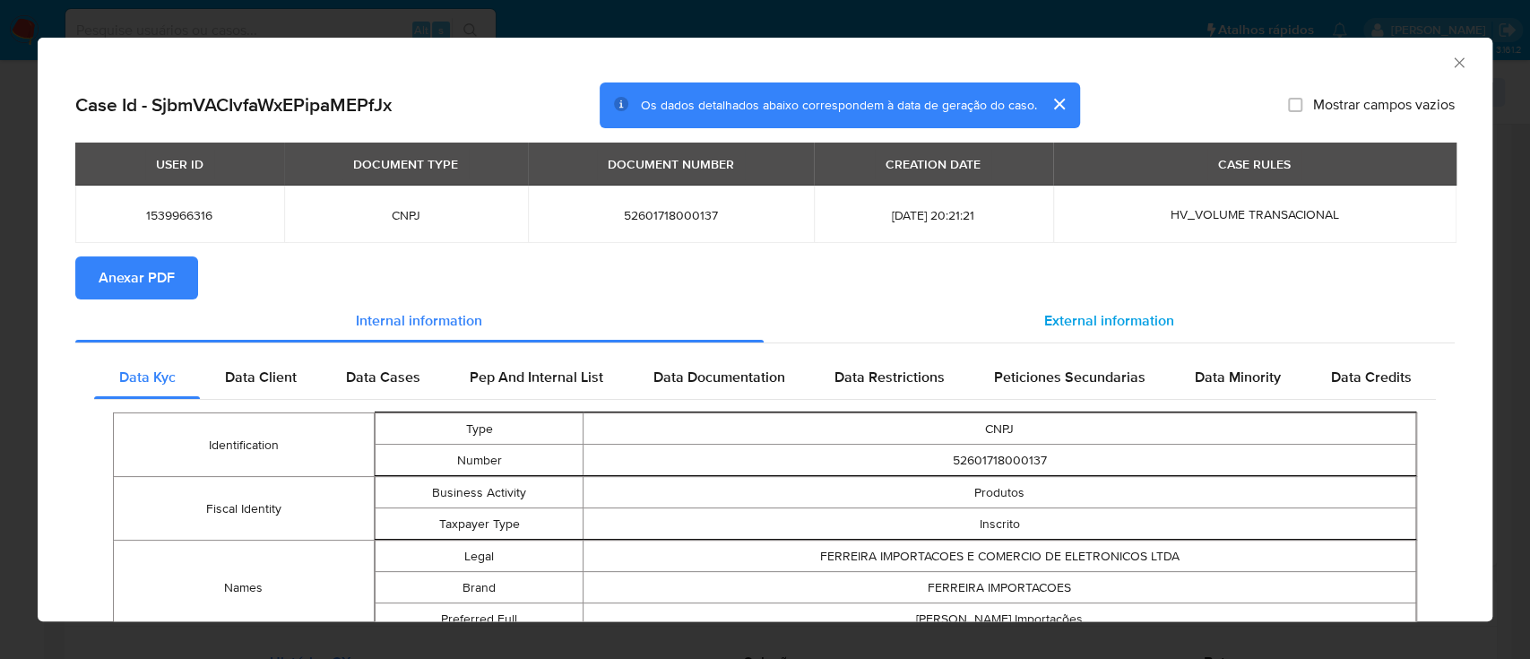
click at [1104, 318] on span "External information" at bounding box center [1109, 320] width 130 height 21
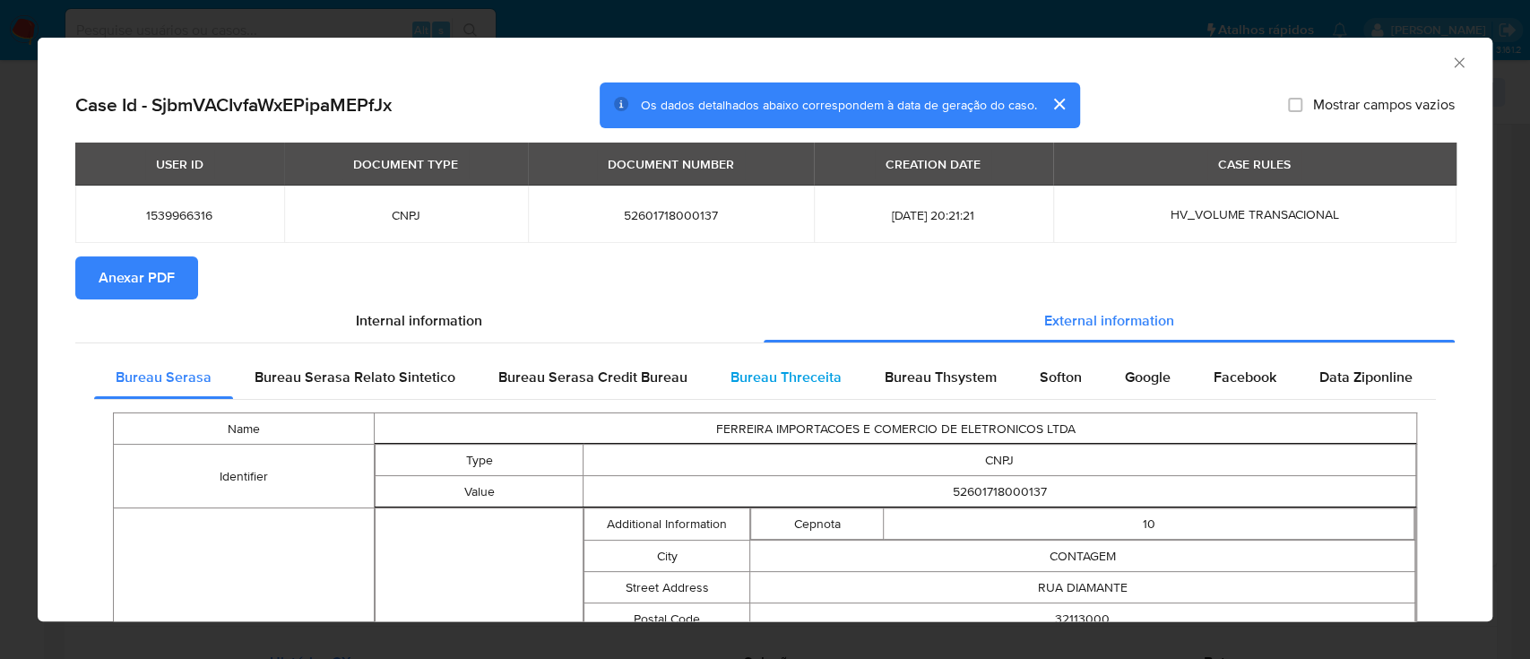
click at [802, 384] on span "Bureau Threceita" at bounding box center [785, 377] width 111 height 21
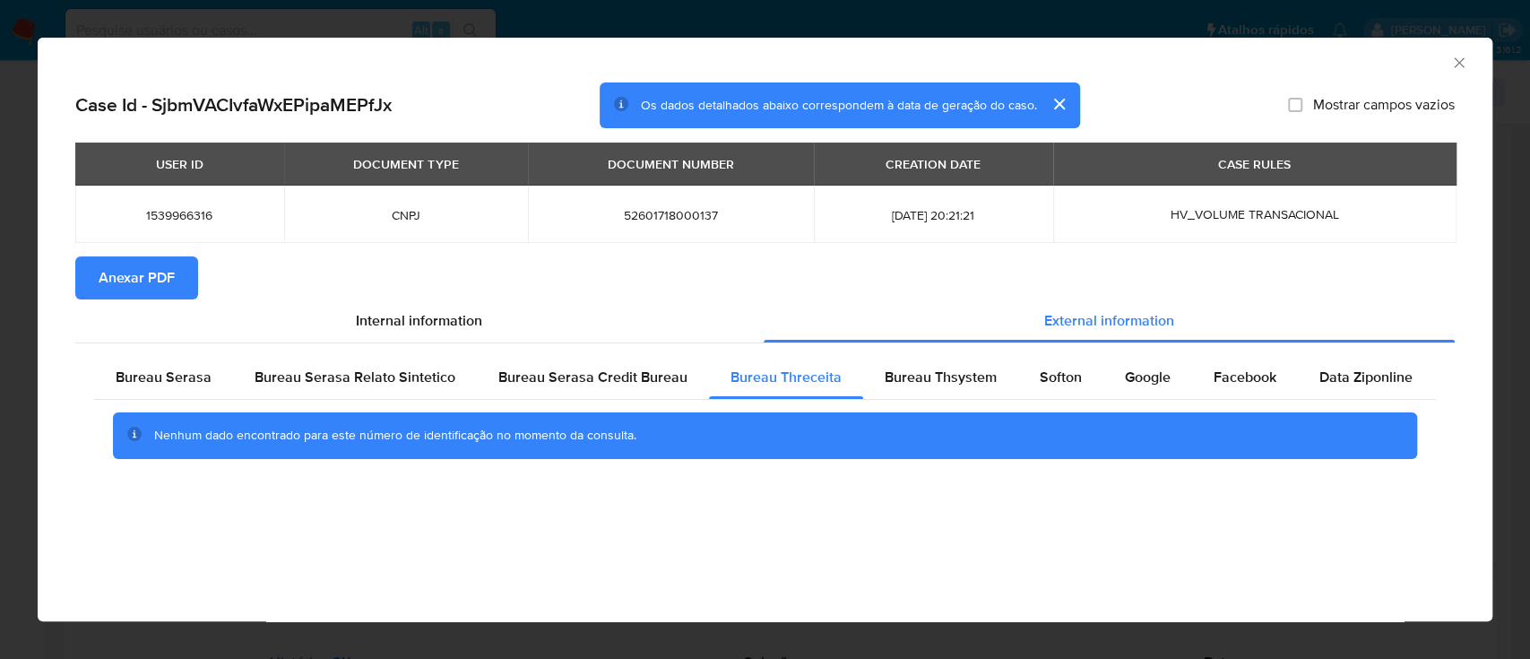
drag, startPoint x: 506, startPoint y: 564, endPoint x: 512, endPoint y: 557, distance: 9.5
click at [506, 561] on div "AML Data Collector Case Id - SjbmVACIvfaWxEPipaMEPfJx Os dados detalhados abaix…" at bounding box center [765, 329] width 1455 height 583
click at [927, 369] on span "Bureau Thsystem" at bounding box center [941, 377] width 112 height 21
click at [118, 56] on div "AML Data Collector" at bounding box center [750, 60] width 1400 height 20
click at [1043, 373] on span "Softon" at bounding box center [1061, 377] width 42 height 21
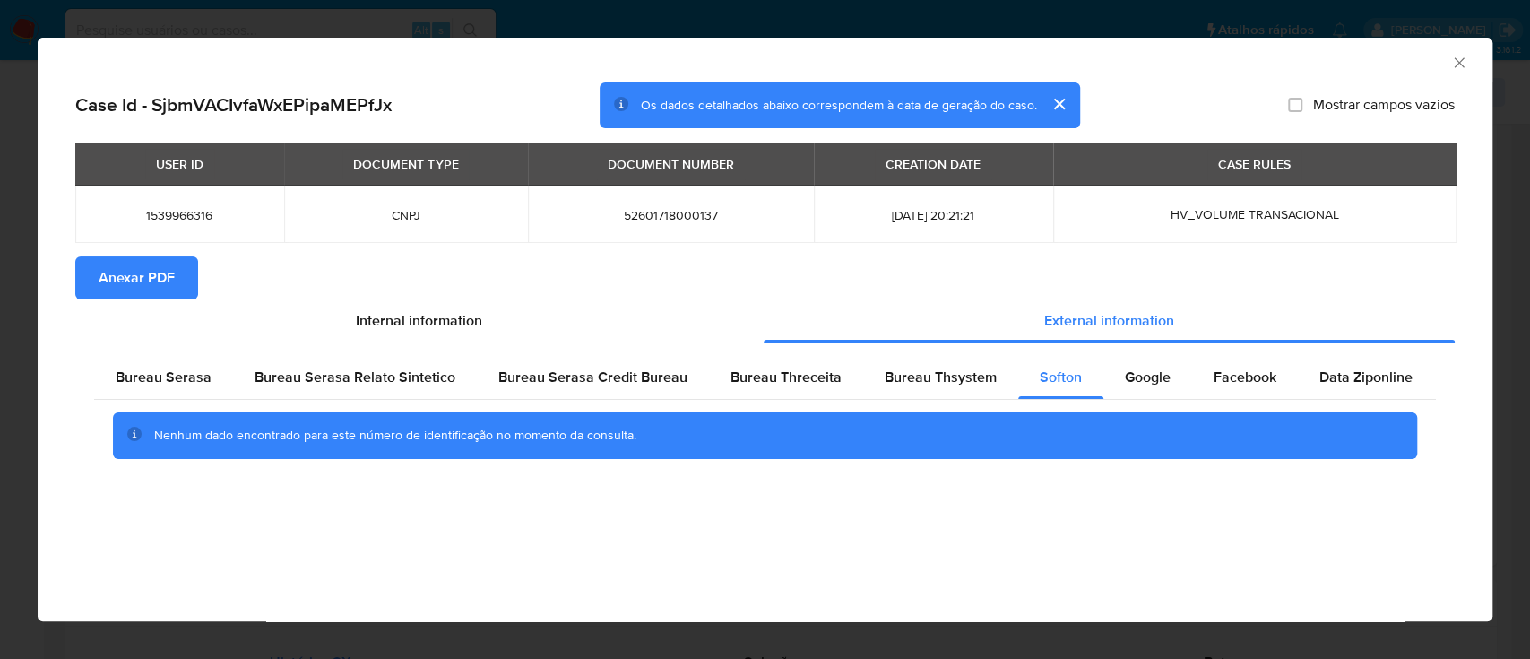
click at [229, 541] on div "AML Data Collector Case Id - SjbmVACIvfaWxEPipaMEPfJx Os dados detalhados abaix…" at bounding box center [765, 329] width 1455 height 583
click at [1142, 383] on span "Google" at bounding box center [1148, 377] width 46 height 21
drag, startPoint x: 151, startPoint y: 553, endPoint x: 208, endPoint y: 521, distance: 65.8
click at [159, 550] on div "AML Data Collector Case Id - SjbmVACIvfaWxEPipaMEPfJx Os dados detalhados abaix…" at bounding box center [765, 329] width 1455 height 583
click at [1451, 68] on icon "Fechar a janela" at bounding box center [1459, 63] width 18 height 18
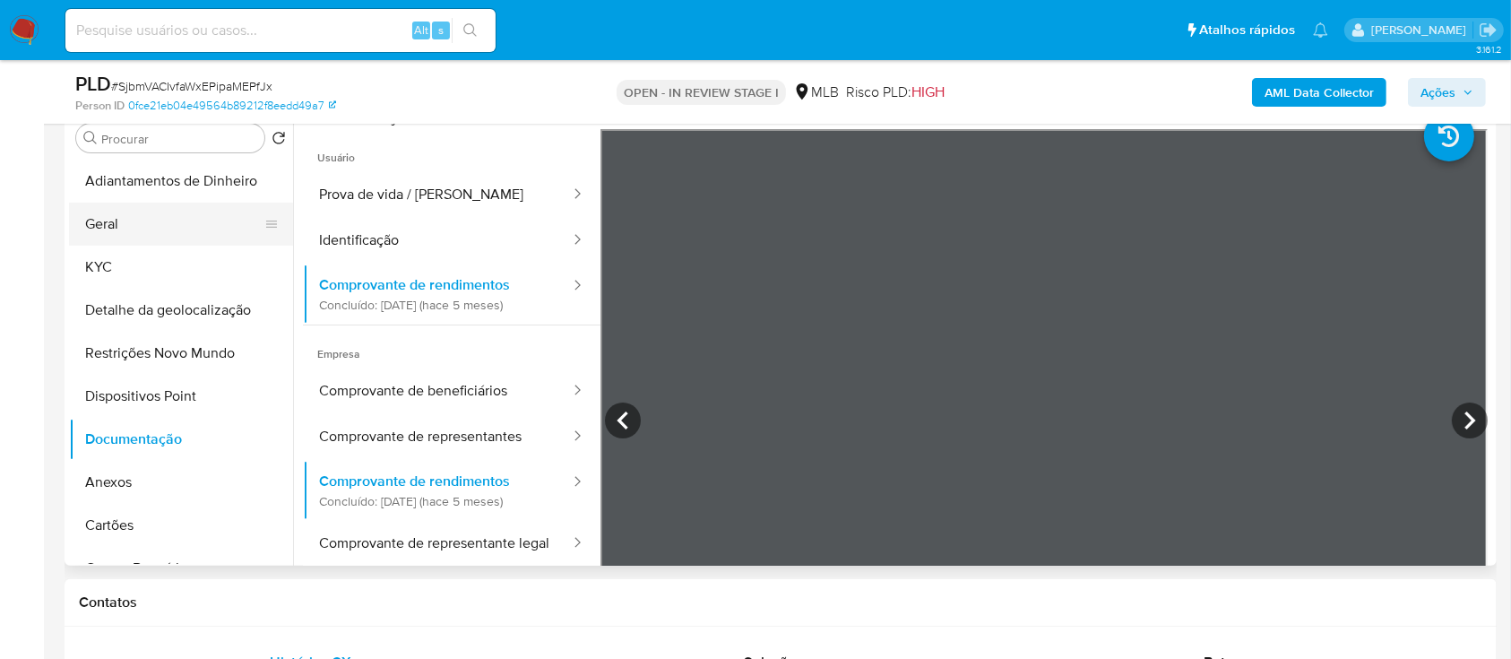
drag, startPoint x: 163, startPoint y: 229, endPoint x: 157, endPoint y: 246, distance: 18.1
click at [161, 229] on button "Geral" at bounding box center [181, 224] width 224 height 43
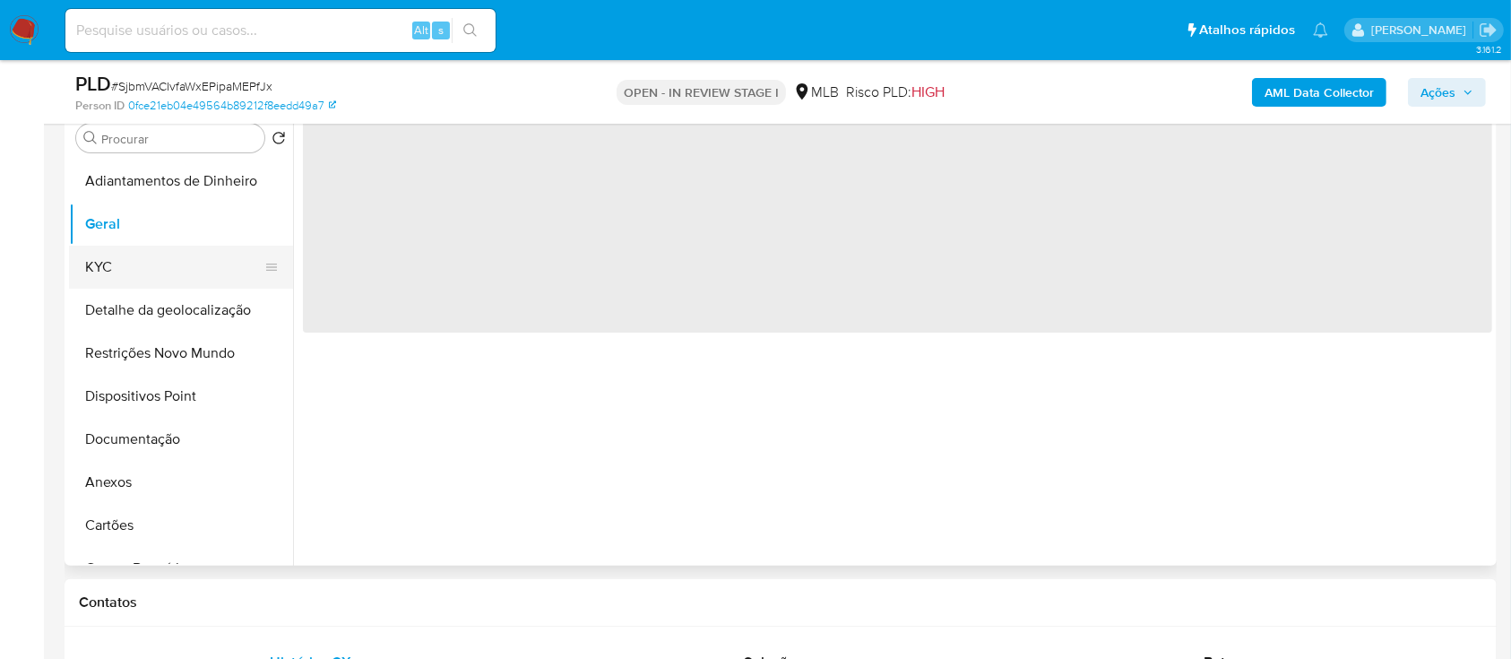
click at [157, 261] on button "KYC" at bounding box center [174, 267] width 210 height 43
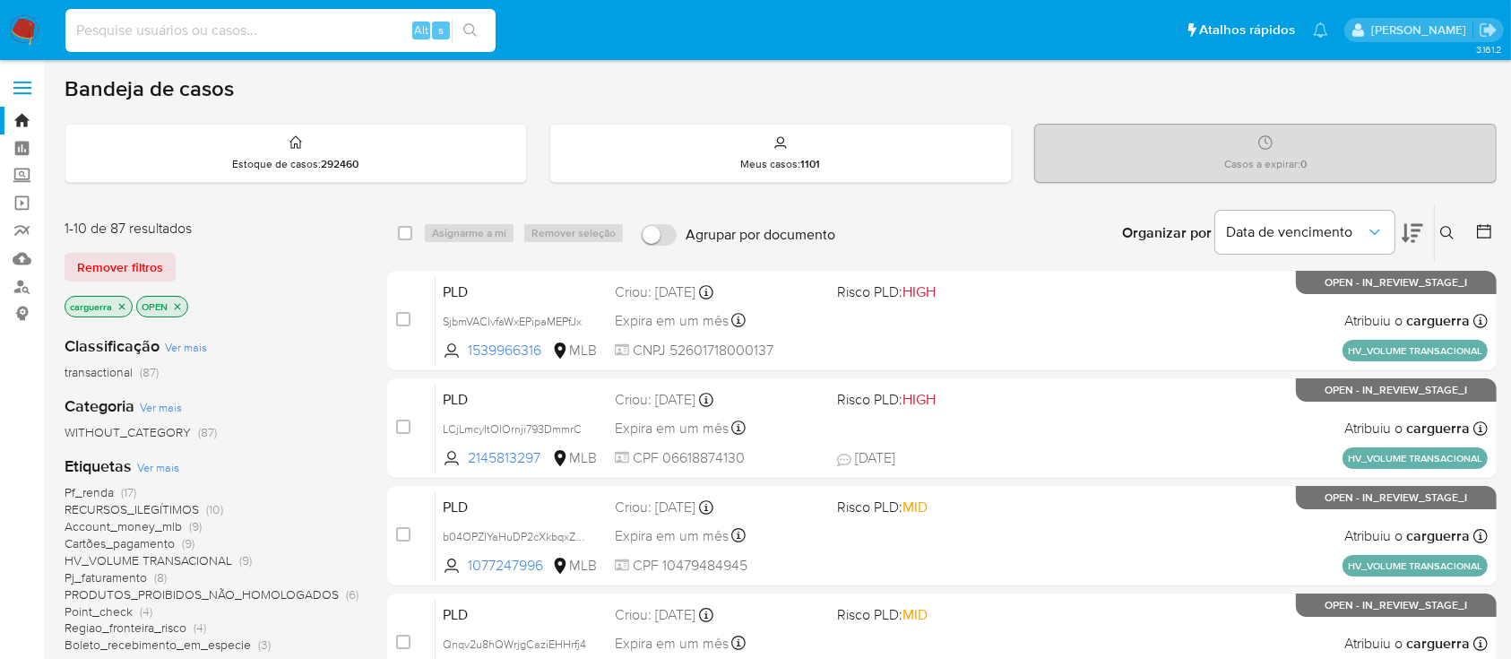
click at [182, 22] on input at bounding box center [280, 30] width 430 height 23
paste input "16689115666"
type input "16689115666"
click at [480, 25] on button "search-icon" at bounding box center [470, 30] width 37 height 25
click at [29, 282] on link "Localizador de pessoas" at bounding box center [106, 286] width 213 height 28
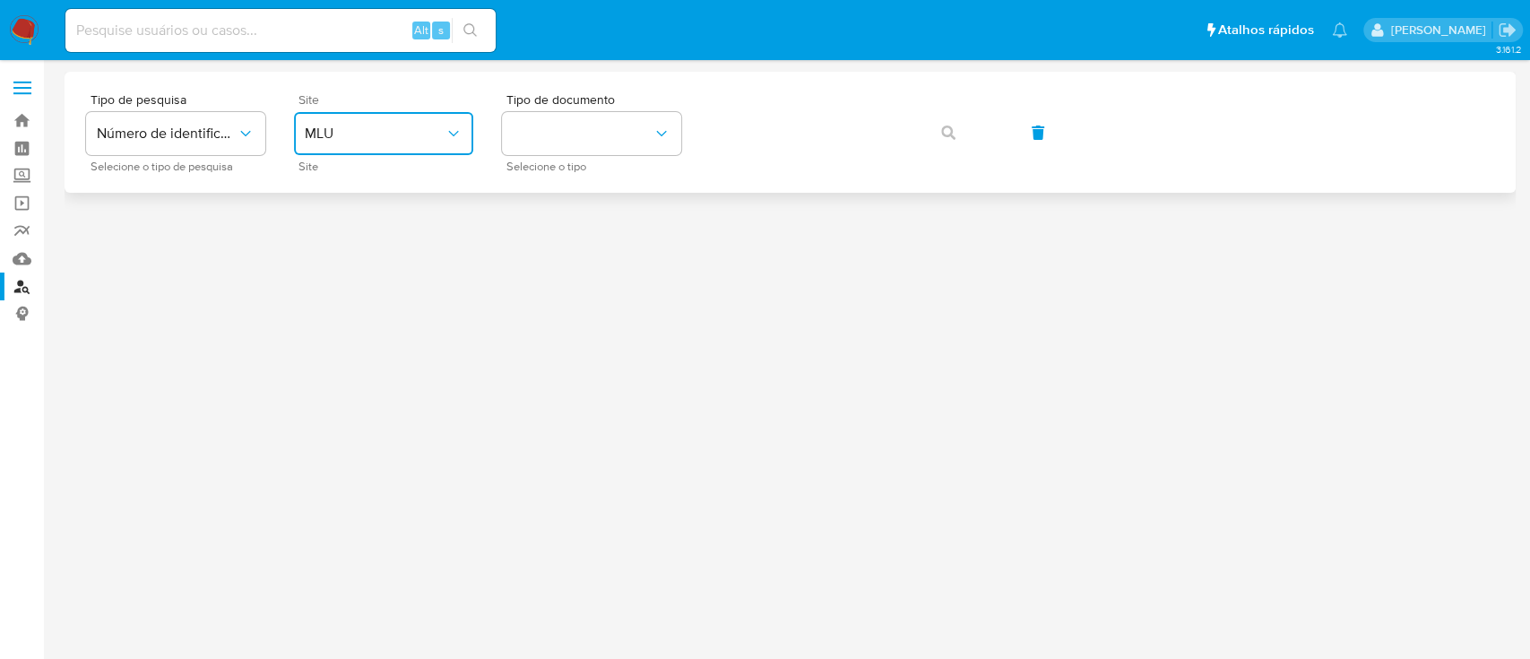
click at [406, 138] on span "MLU" at bounding box center [375, 134] width 140 height 18
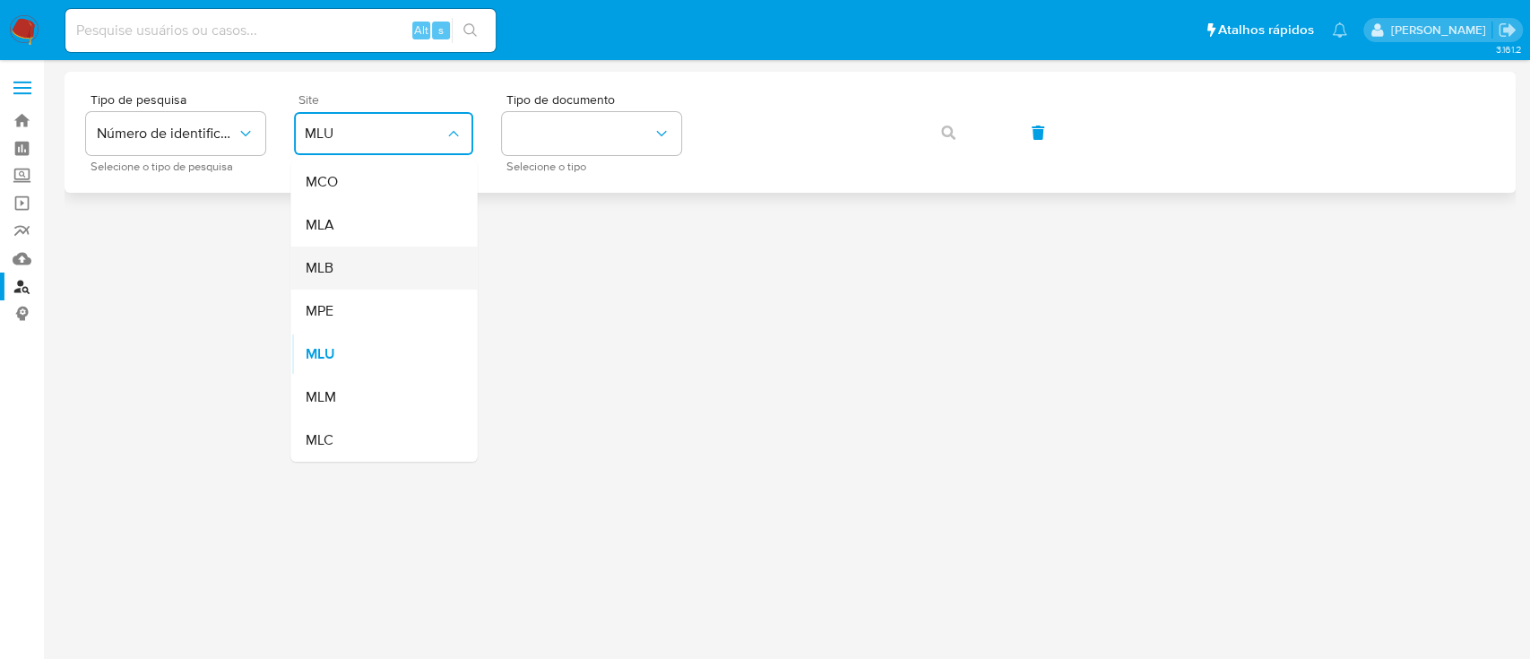
click at [364, 267] on div "MLB" at bounding box center [378, 267] width 147 height 43
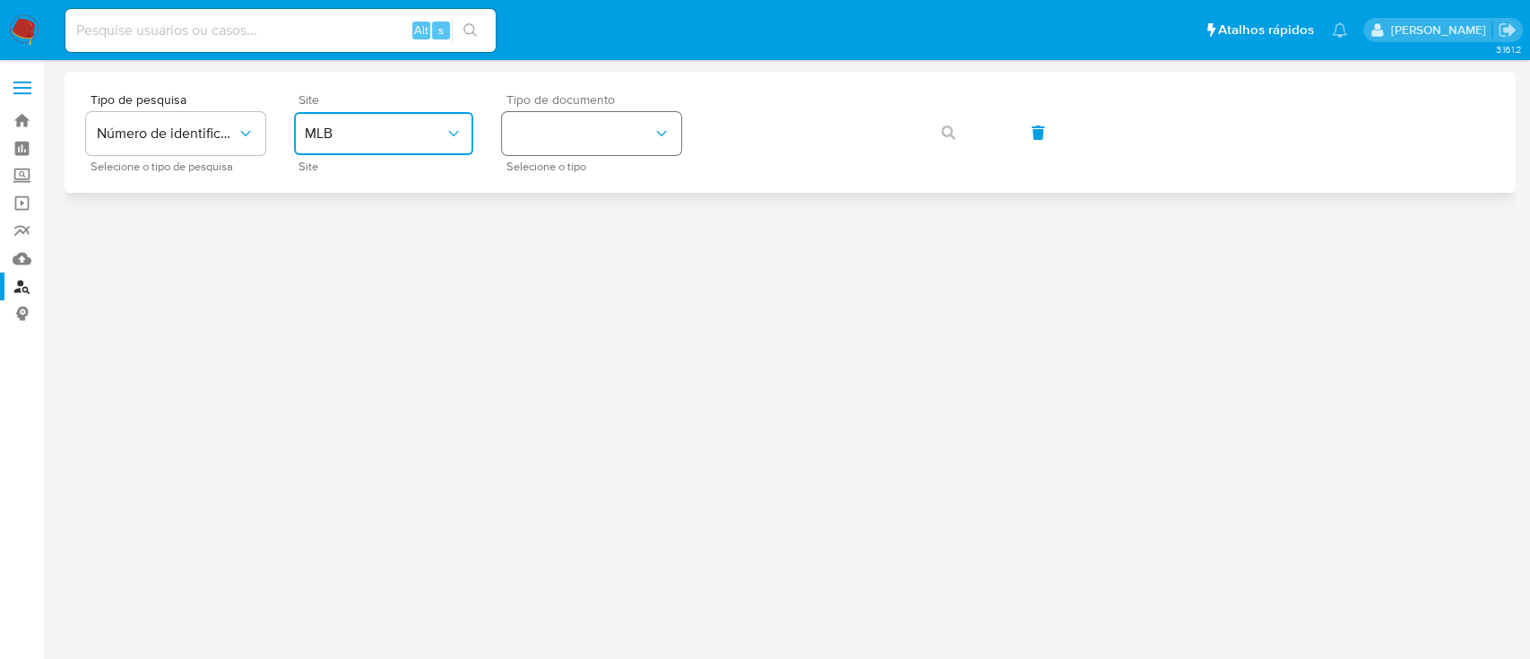
click at [540, 133] on button "identificationType" at bounding box center [591, 133] width 179 height 43
click at [549, 246] on div "CPF CPF" at bounding box center [586, 251] width 147 height 61
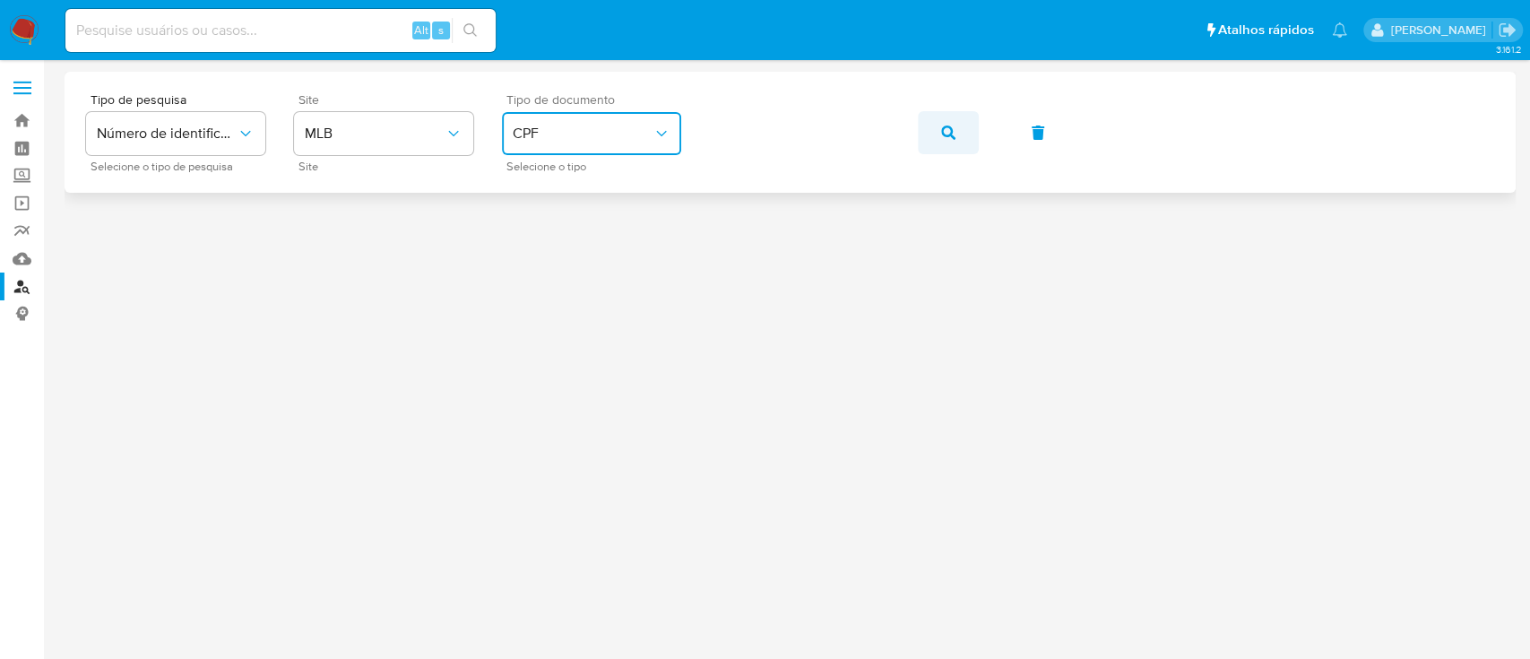
click at [944, 133] on icon "button" at bounding box center [948, 132] width 14 height 14
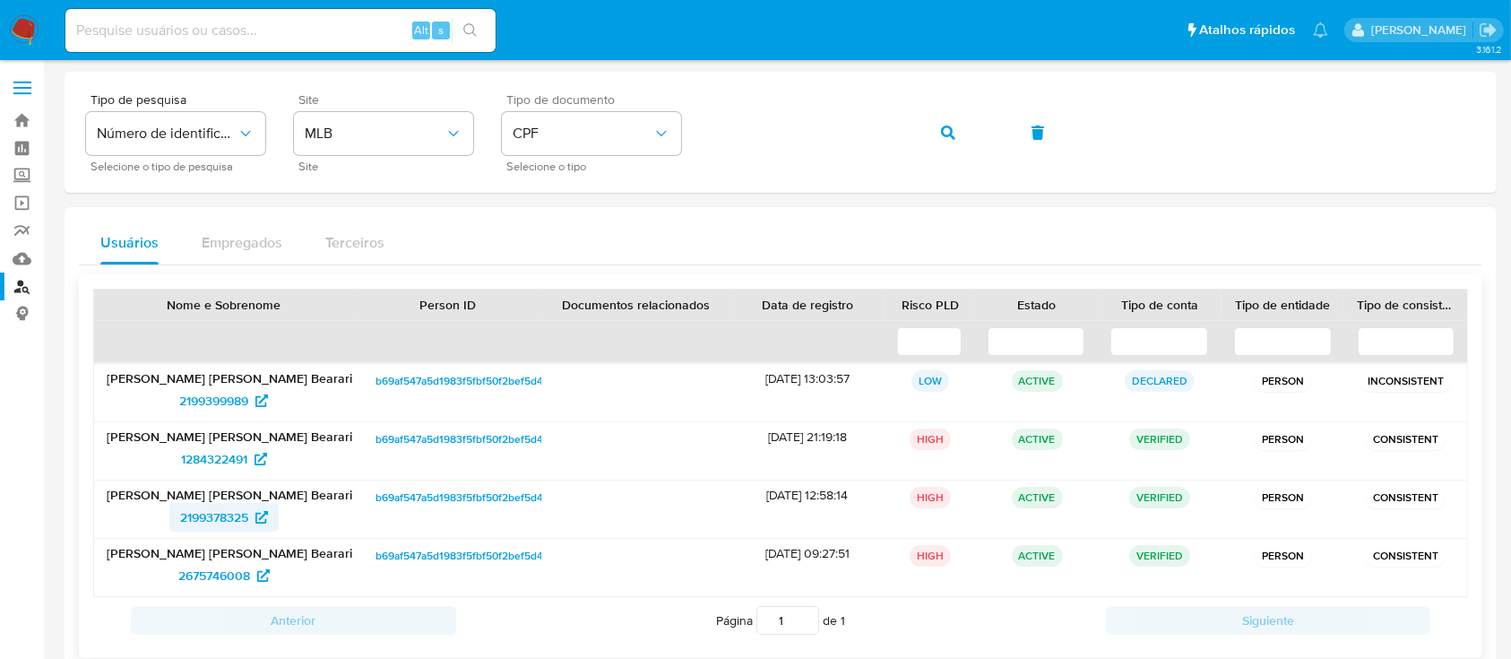
click at [225, 515] on span "2199378325" at bounding box center [214, 517] width 68 height 29
click at [208, 511] on span "2199378325" at bounding box center [214, 517] width 68 height 29
click at [208, 579] on span "2675746008" at bounding box center [214, 575] width 72 height 29
click at [13, 122] on link "Bandeja" at bounding box center [106, 121] width 213 height 28
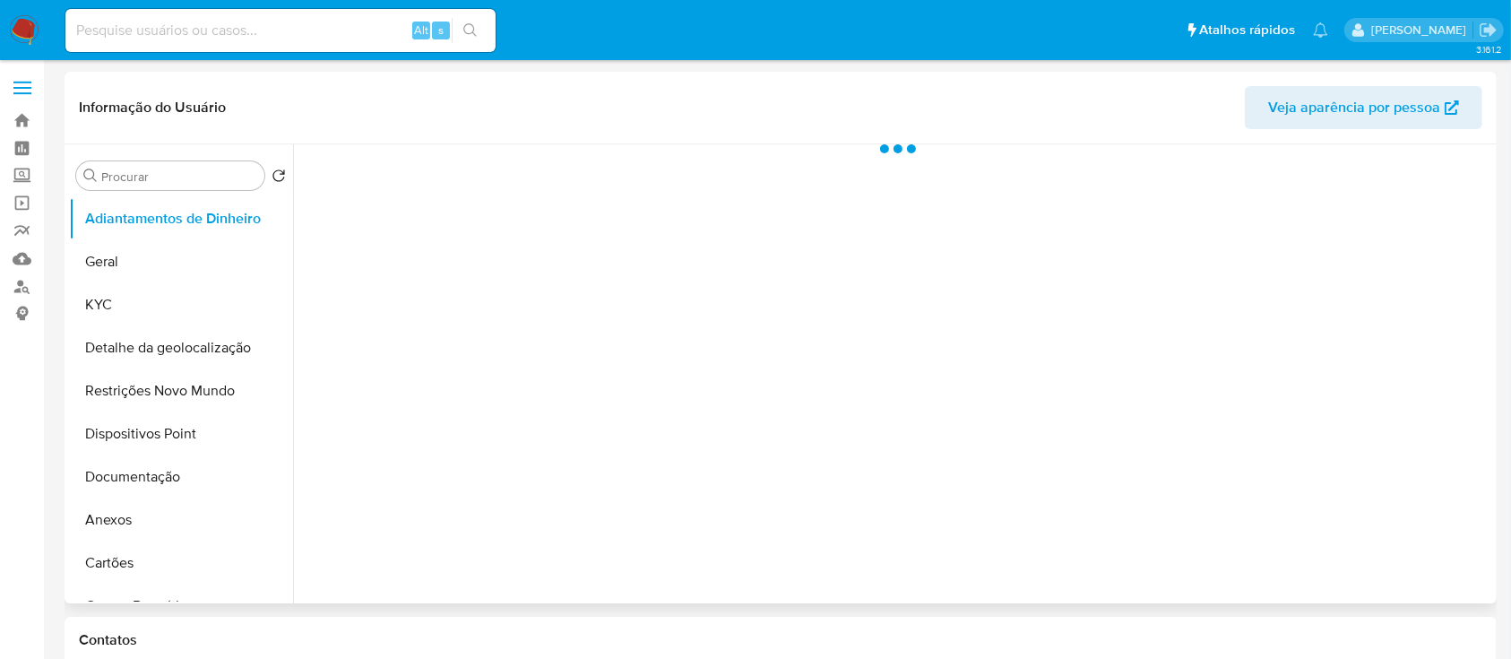
select select "10"
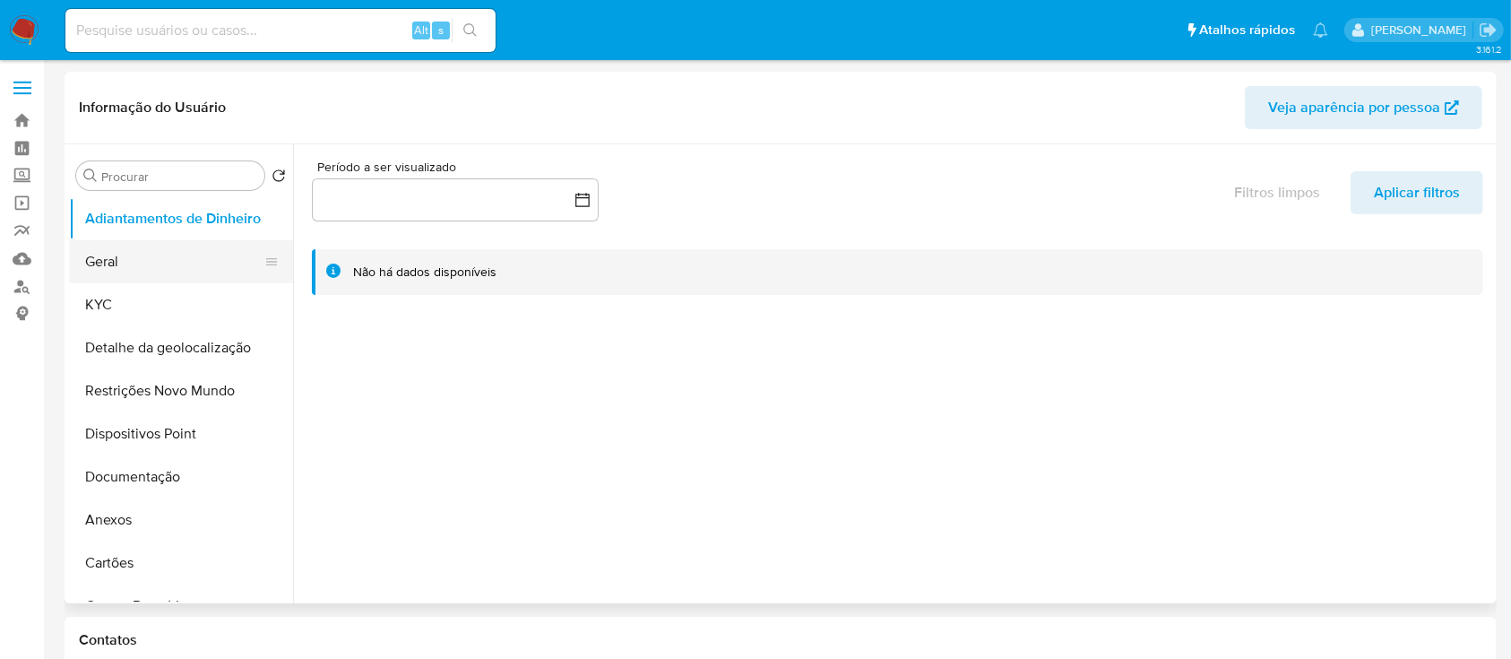
click at [125, 270] on button "Geral" at bounding box center [174, 261] width 210 height 43
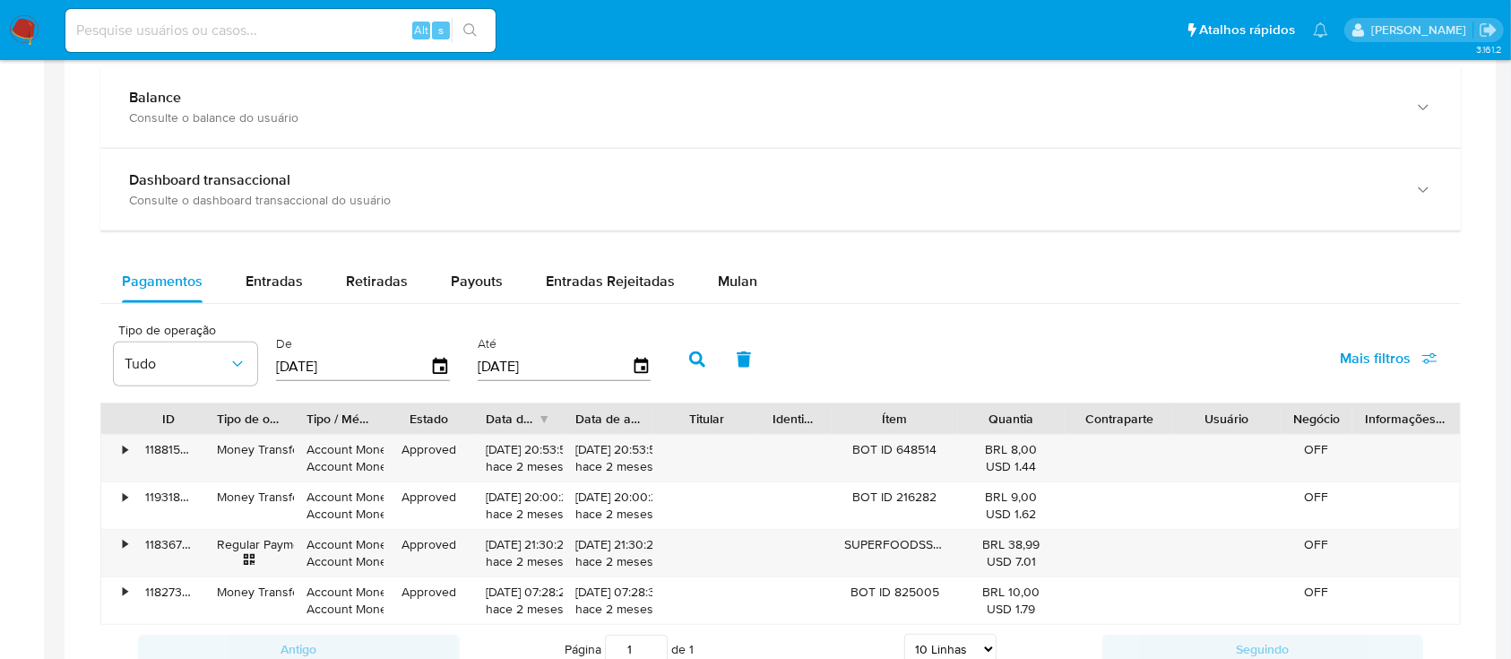
scroll to position [955, 0]
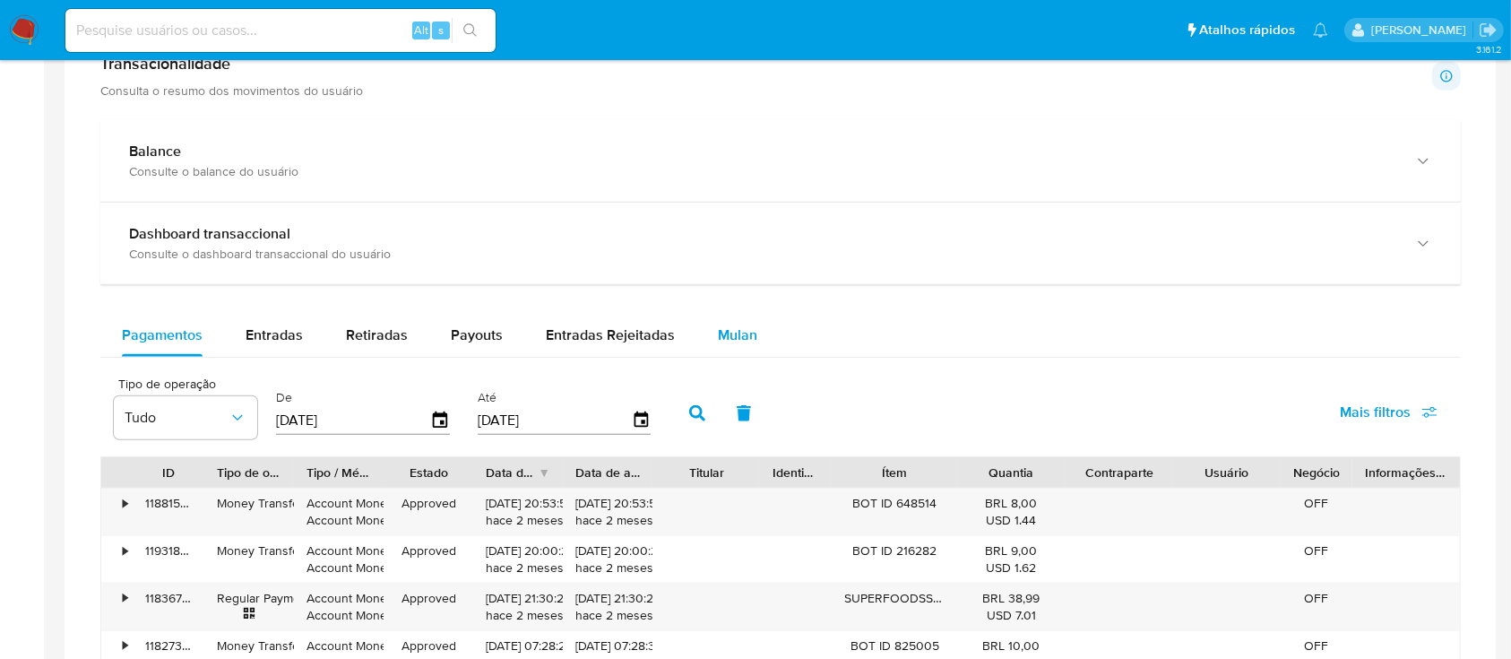
click at [730, 338] on span "Mulan" at bounding box center [737, 334] width 39 height 21
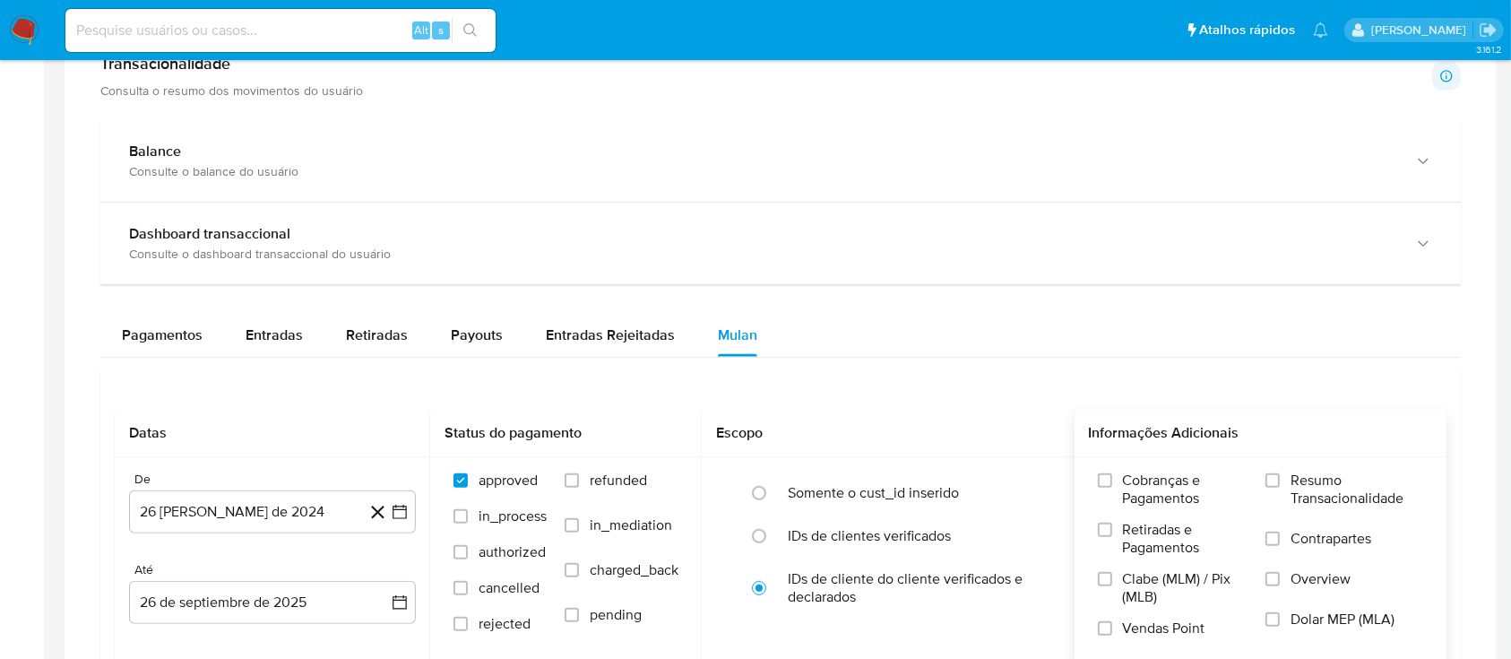
click at [1291, 466] on div "Cobranças e Pagamentos Retiradas e Pagamentos Clabe (MLM) / Pix (MLB) Vendas Po…" at bounding box center [1261, 561] width 373 height 208
click at [1276, 480] on input "Resumo Transacionalidade" at bounding box center [1273, 480] width 14 height 14
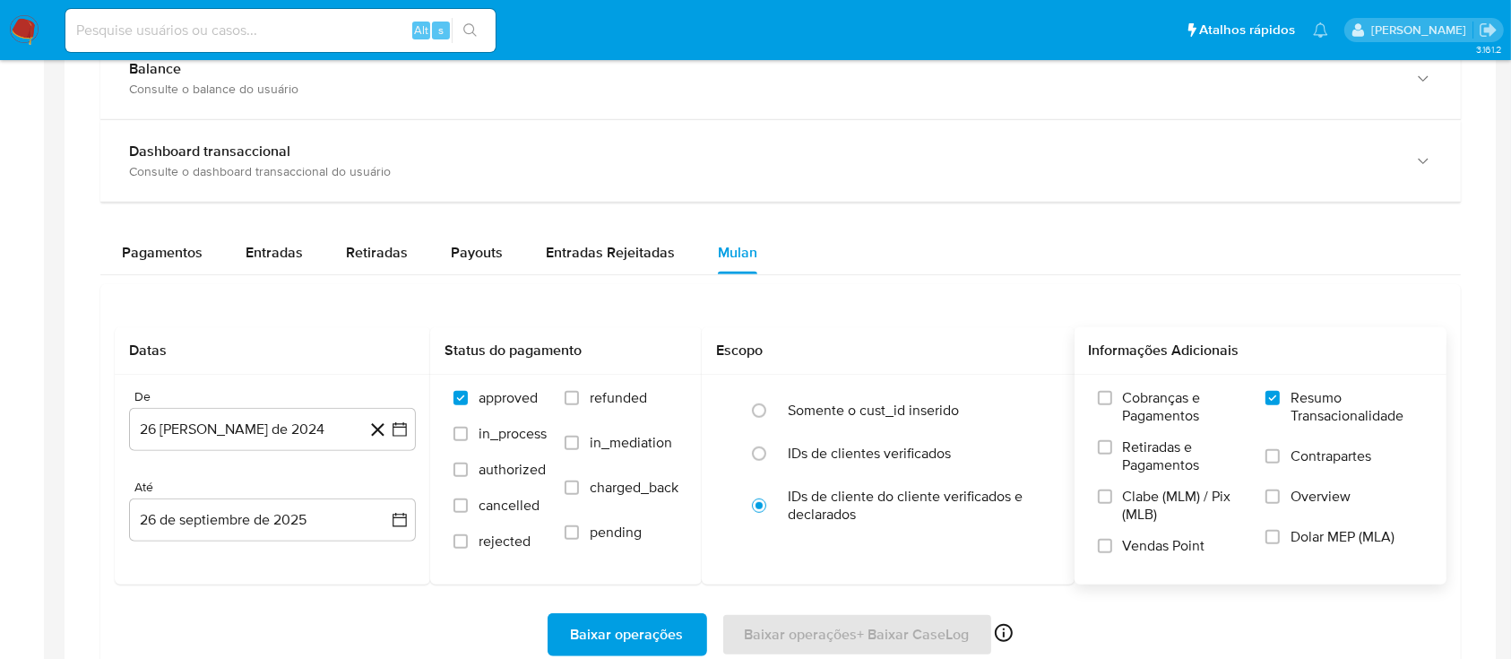
scroll to position [1076, 0]
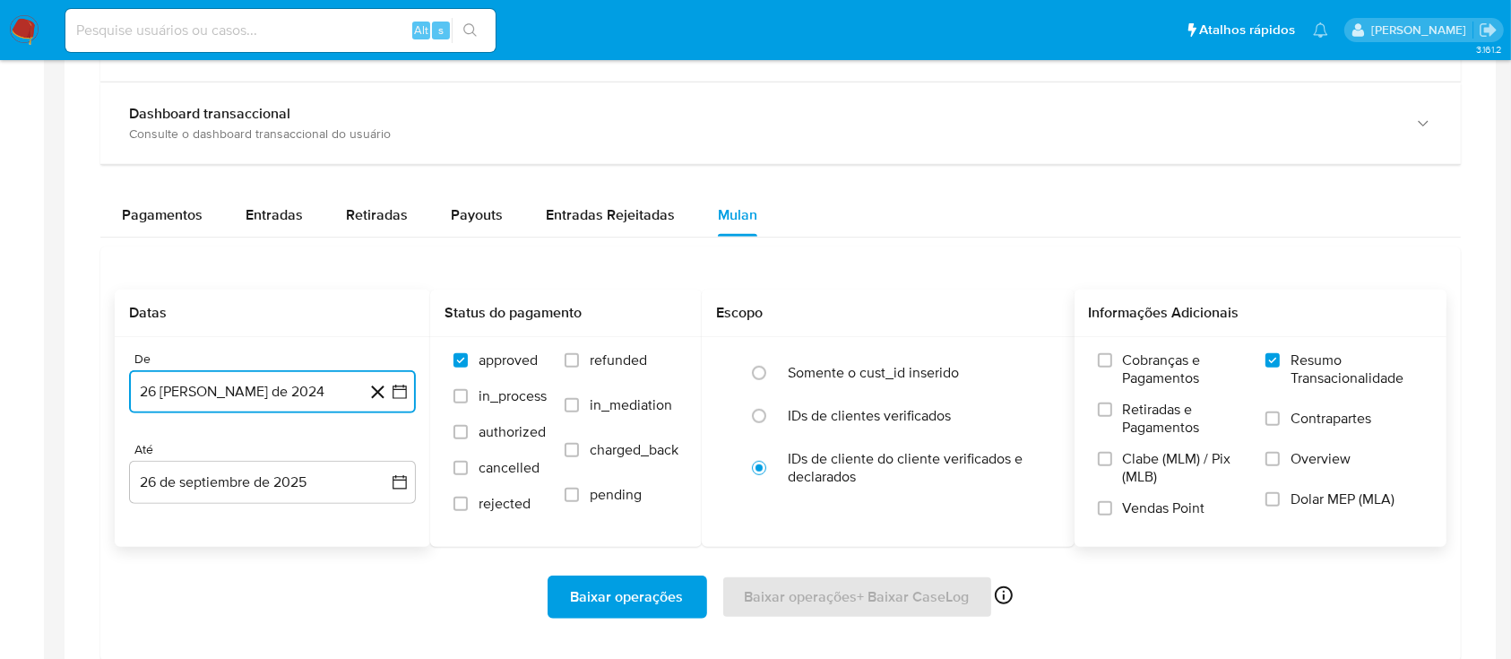
click at [391, 390] on icon "button" at bounding box center [400, 392] width 18 height 18
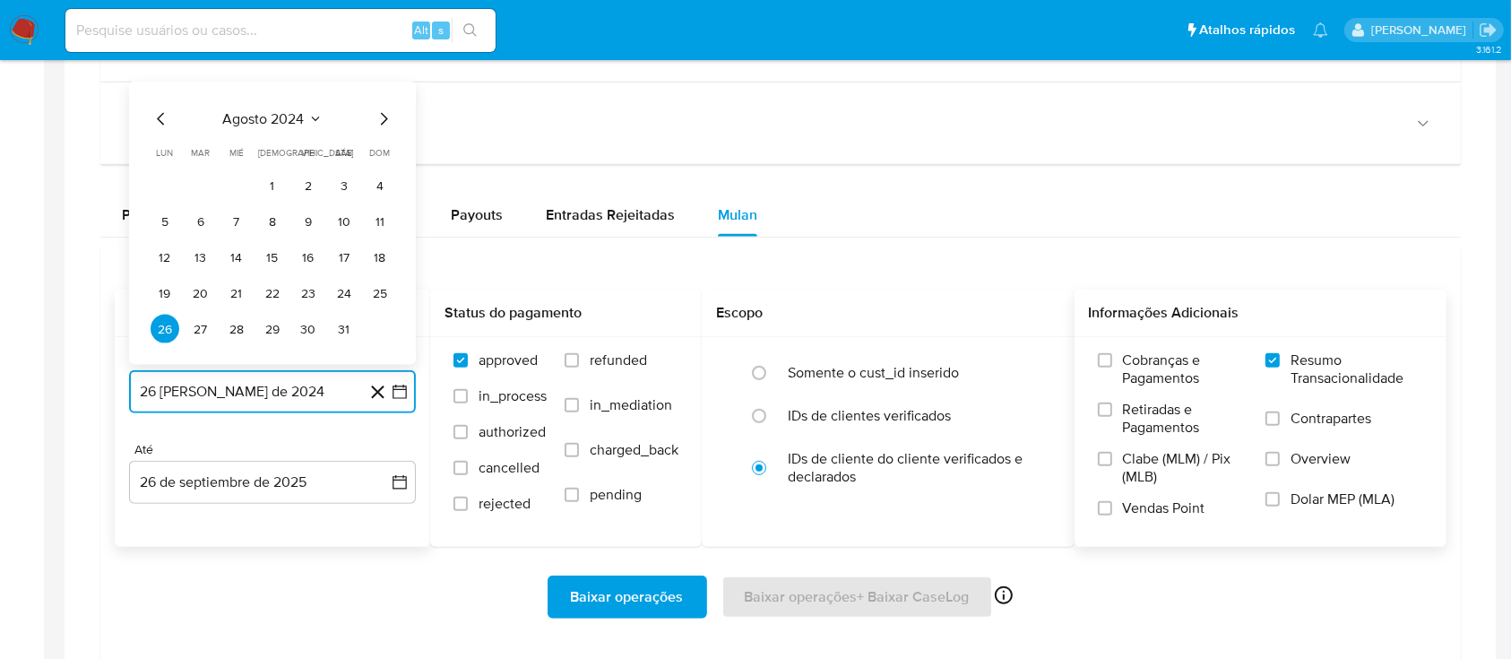
click at [382, 114] on icon "Mes siguiente" at bounding box center [384, 119] width 22 height 22
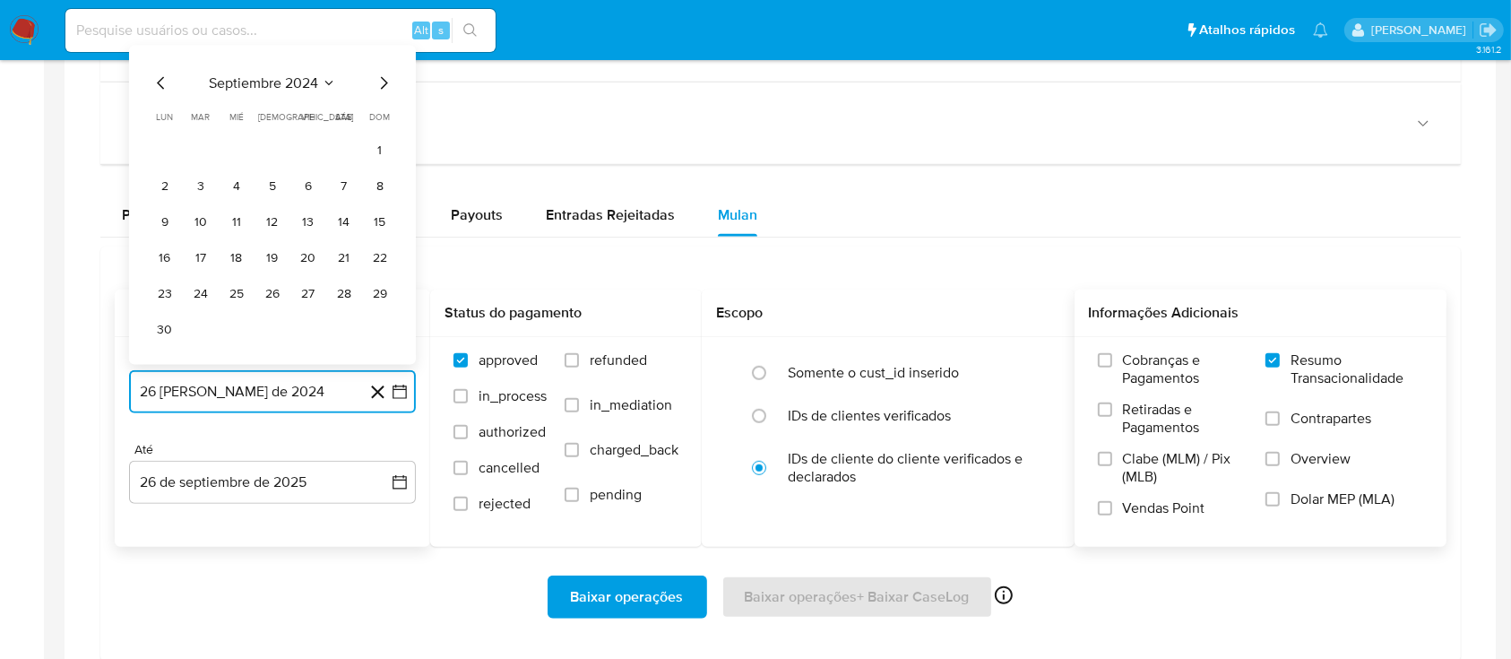
click at [327, 85] on icon "Seleccionar mes y año" at bounding box center [329, 83] width 14 height 14
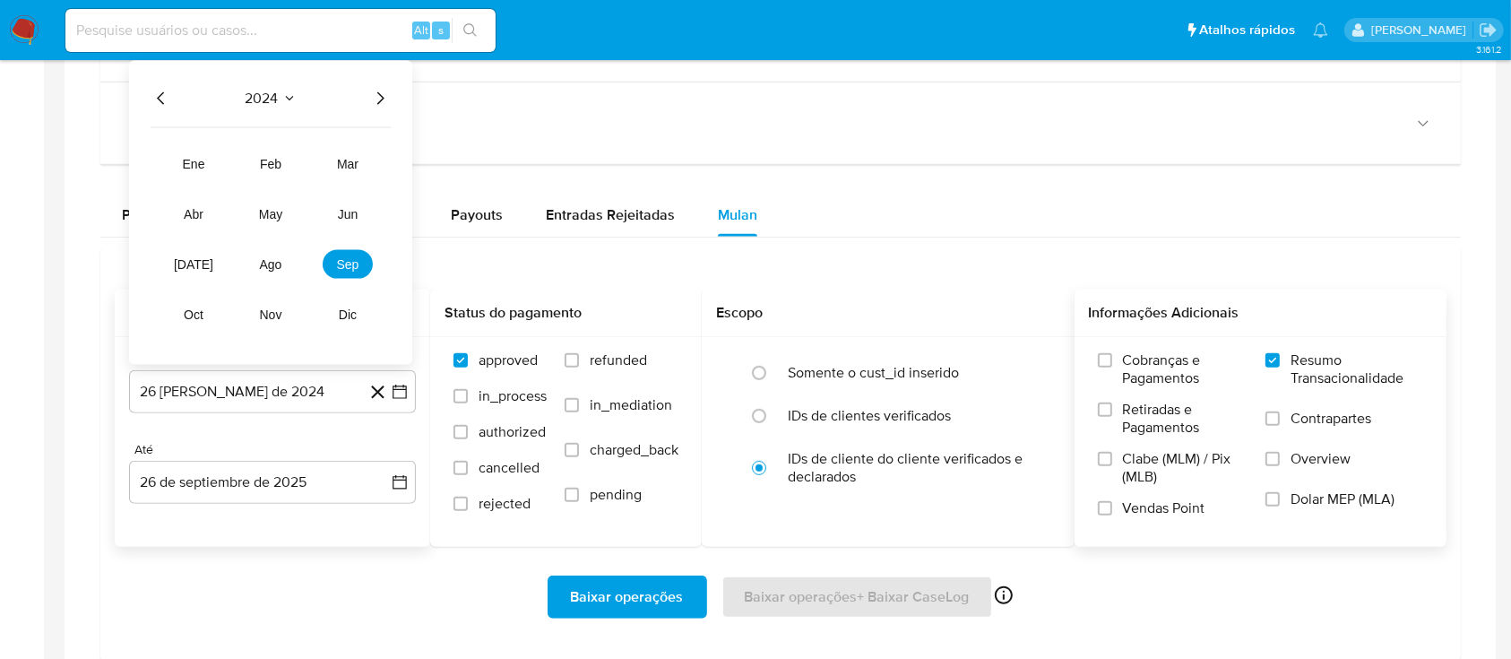
click at [375, 96] on icon "Año siguiente" at bounding box center [380, 99] width 22 height 22
click at [280, 264] on span "ago" at bounding box center [271, 264] width 22 height 14
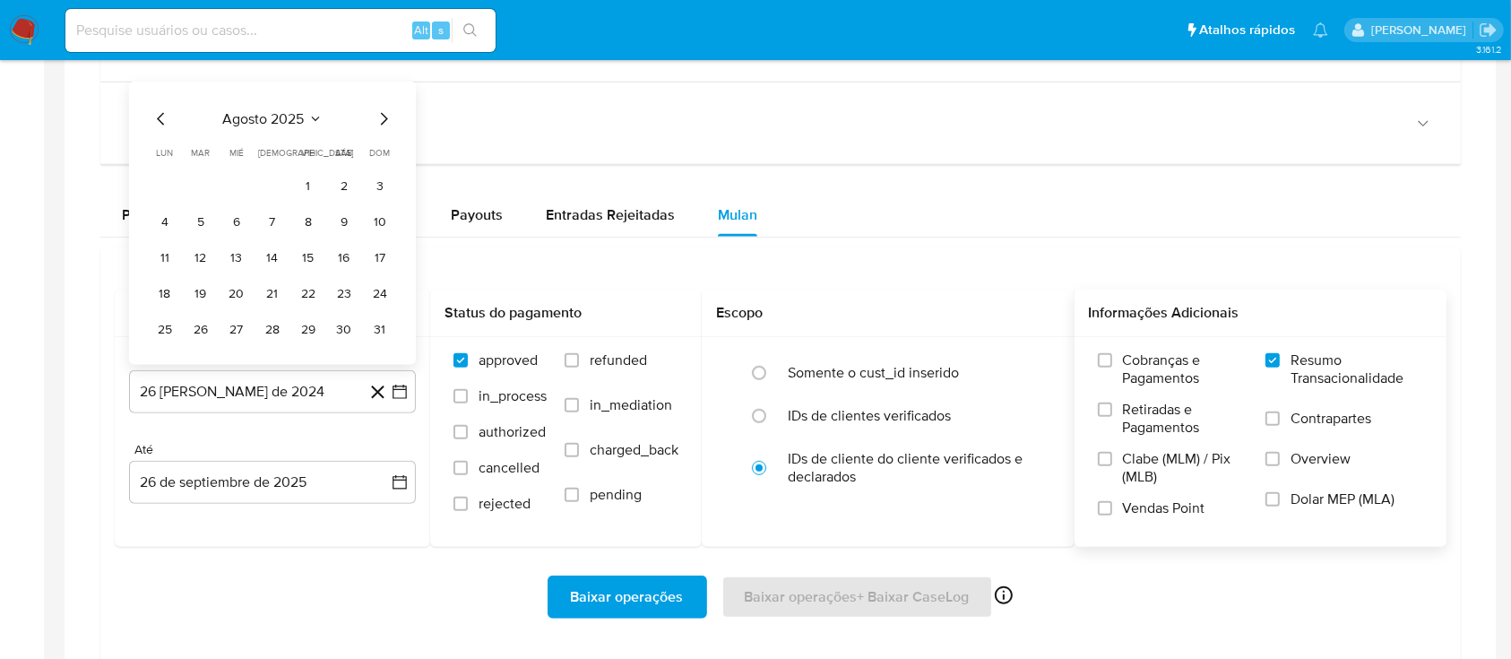
click at [307, 188] on button "1" at bounding box center [308, 185] width 29 height 29
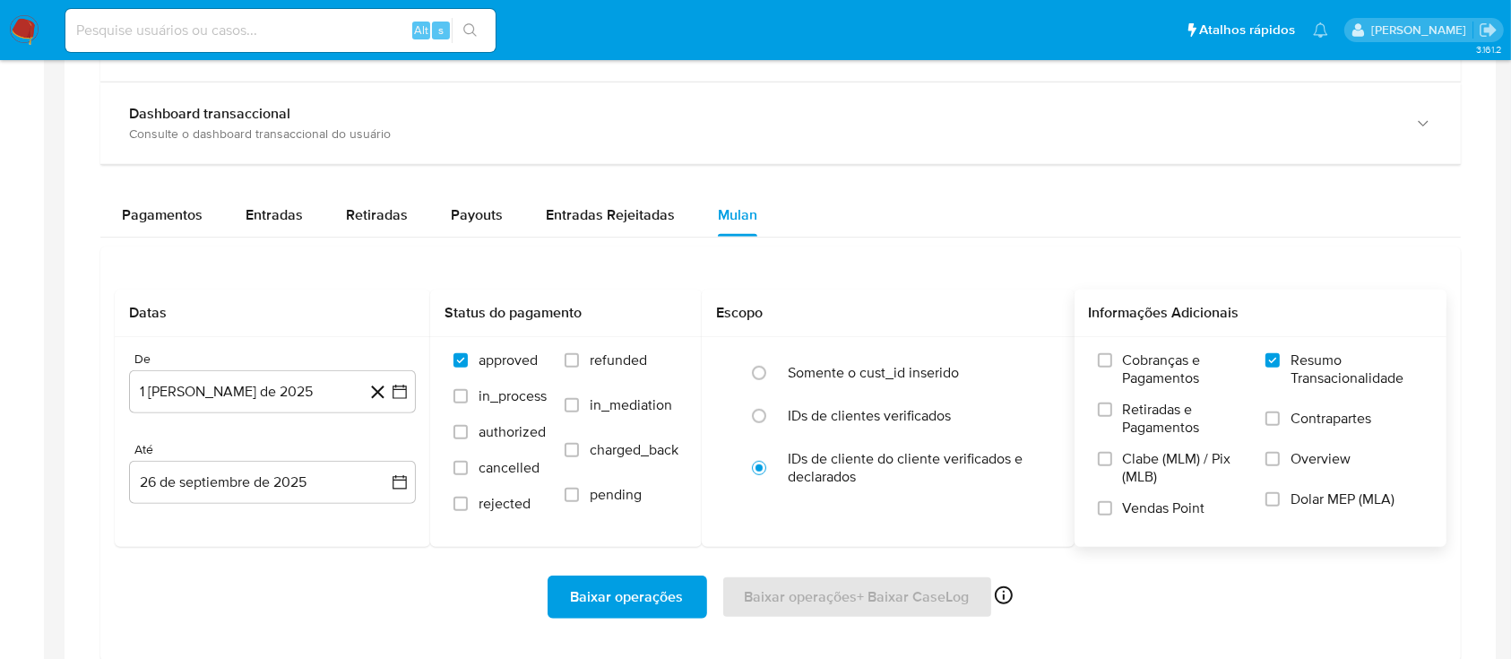
click at [1171, 599] on div "Baixar operações Baixar operações + Baixar CaseLog Ativado apenas para casos" at bounding box center [781, 596] width 1332 height 43
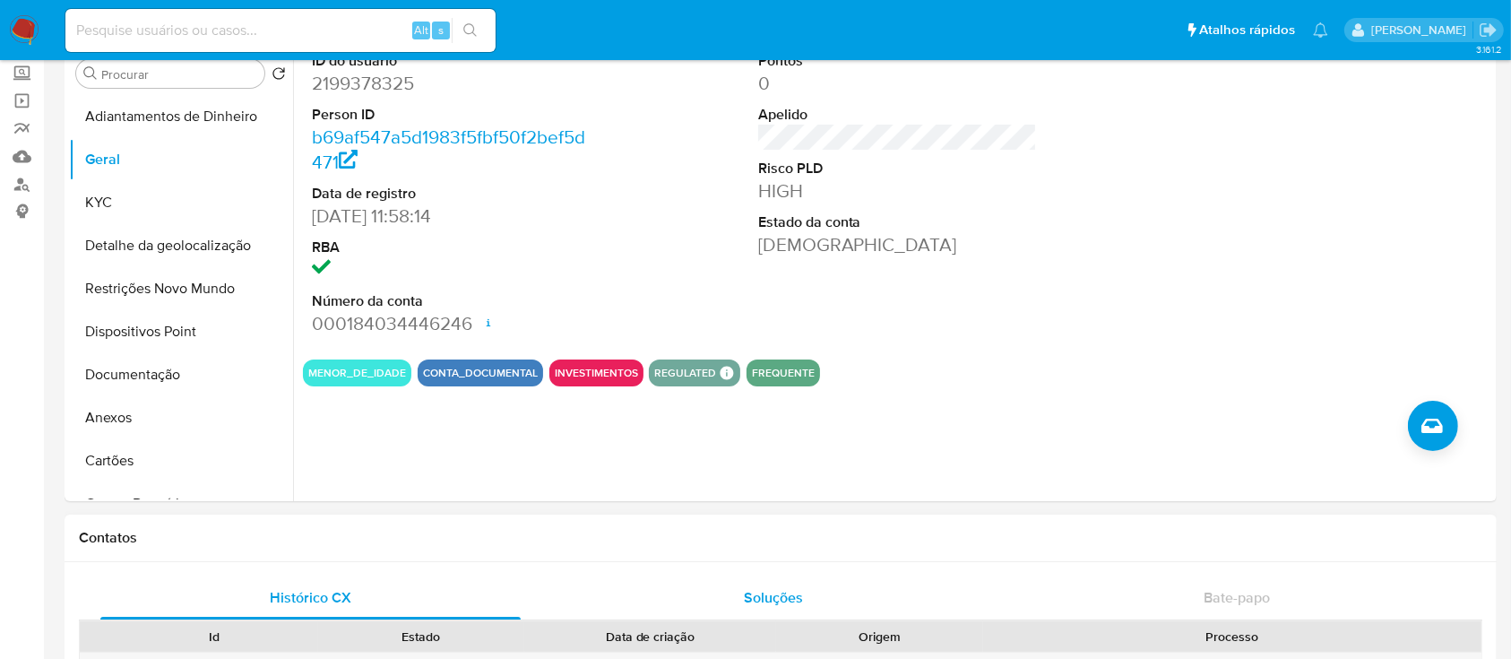
scroll to position [0, 0]
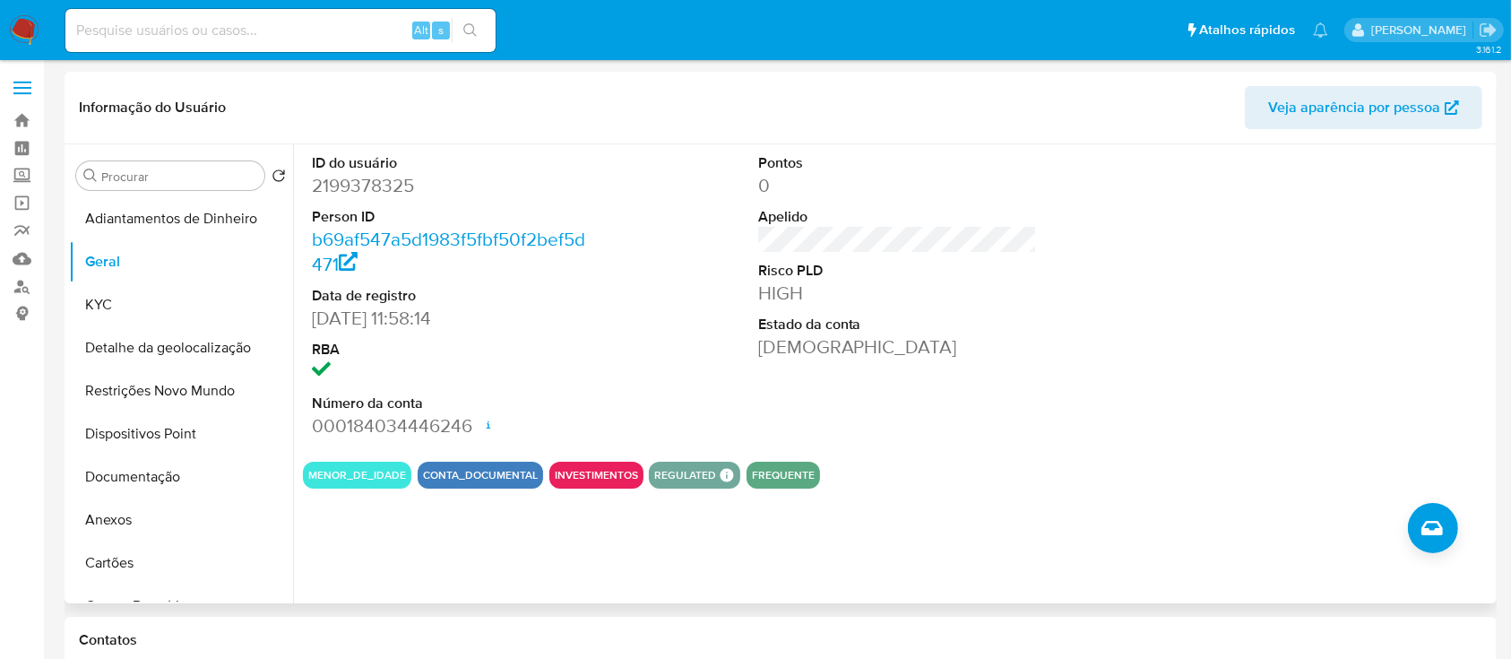
click at [854, 445] on div "Pontos 0 Apelido Risco PLD HIGH Estado da conta Ativa" at bounding box center [898, 295] width 298 height 303
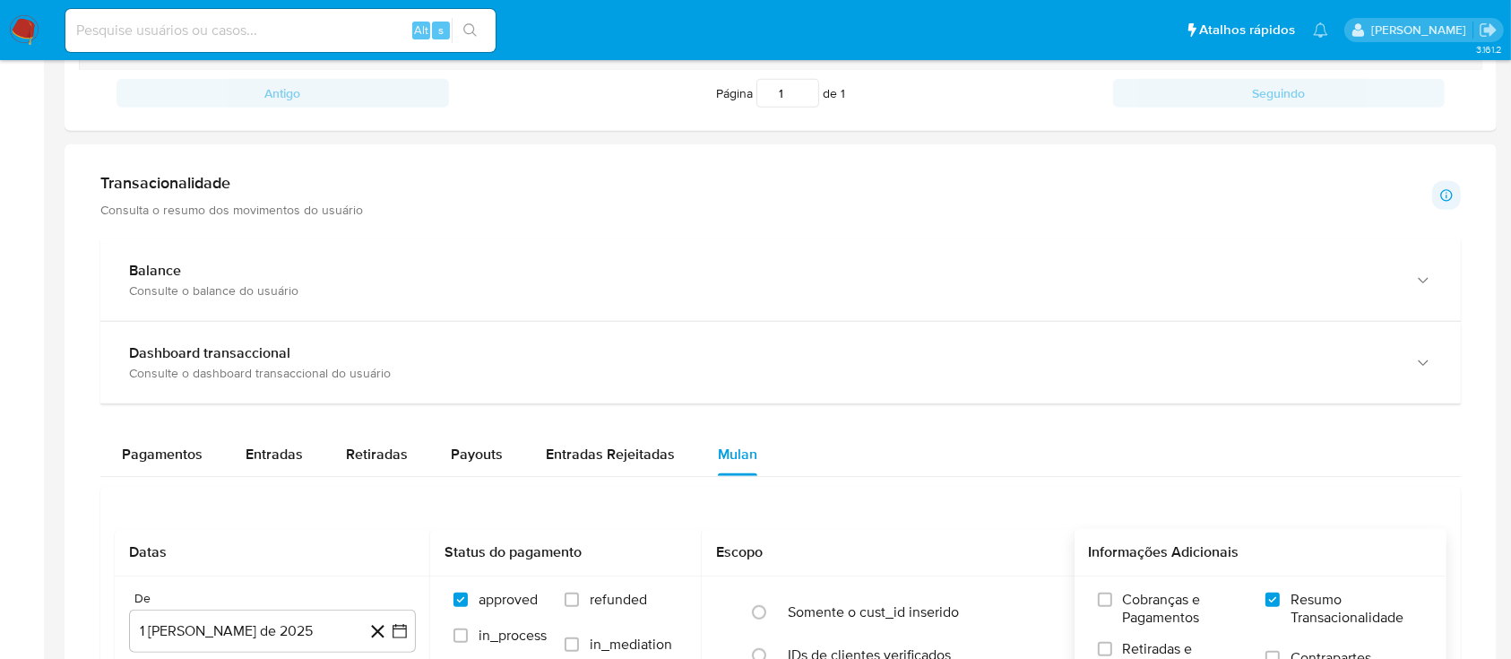
scroll to position [238, 0]
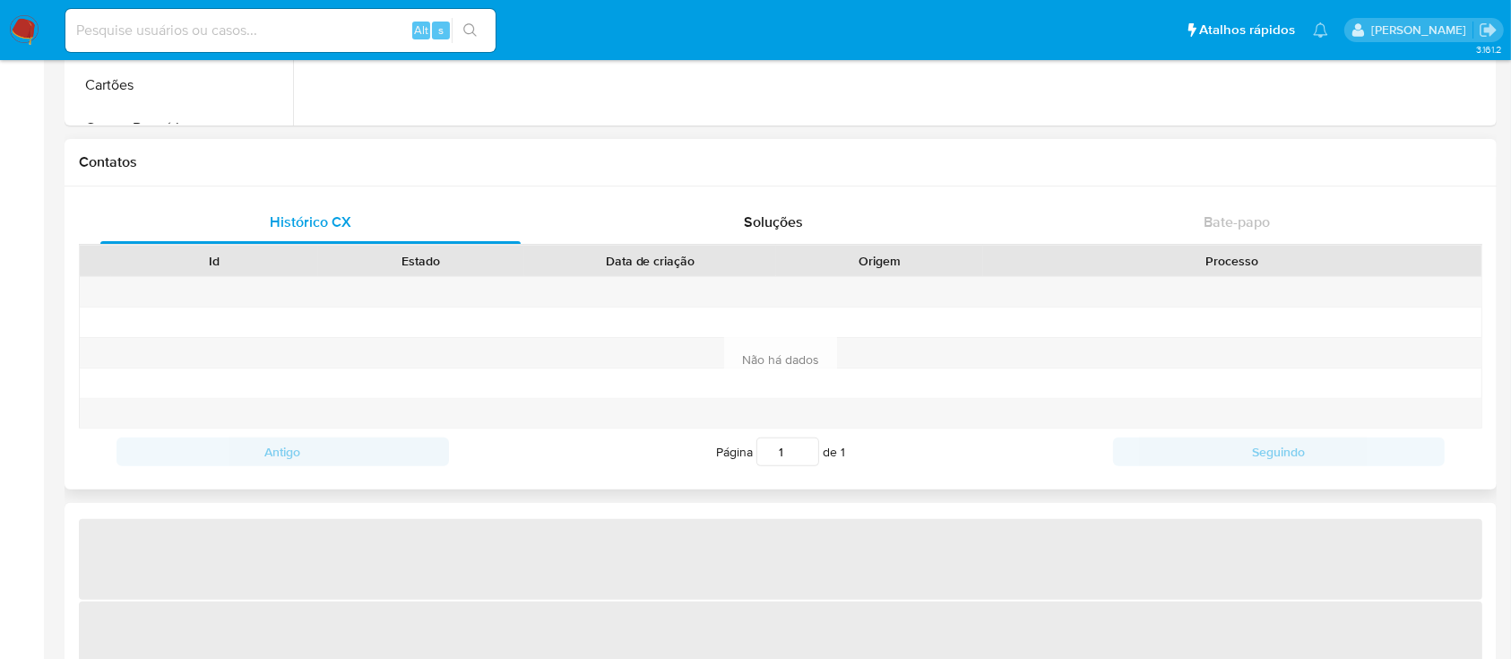
select select "10"
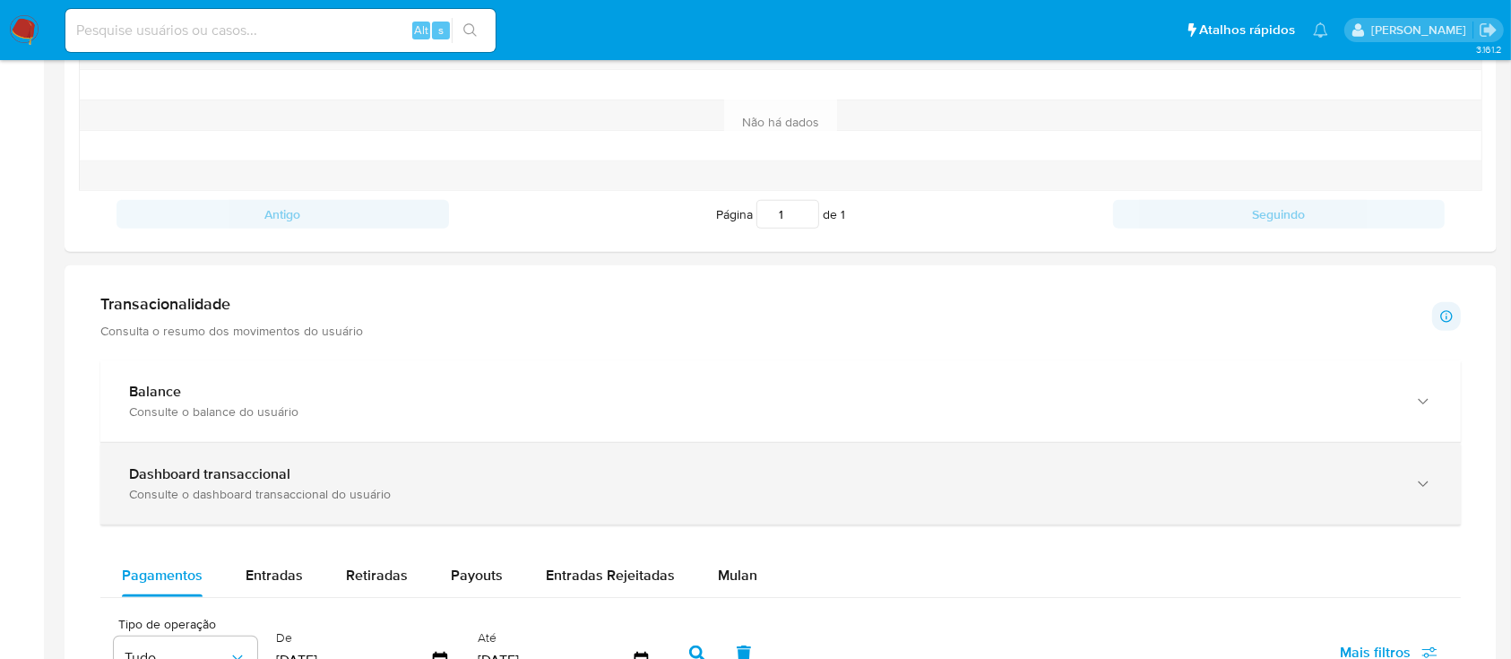
scroll to position [836, 0]
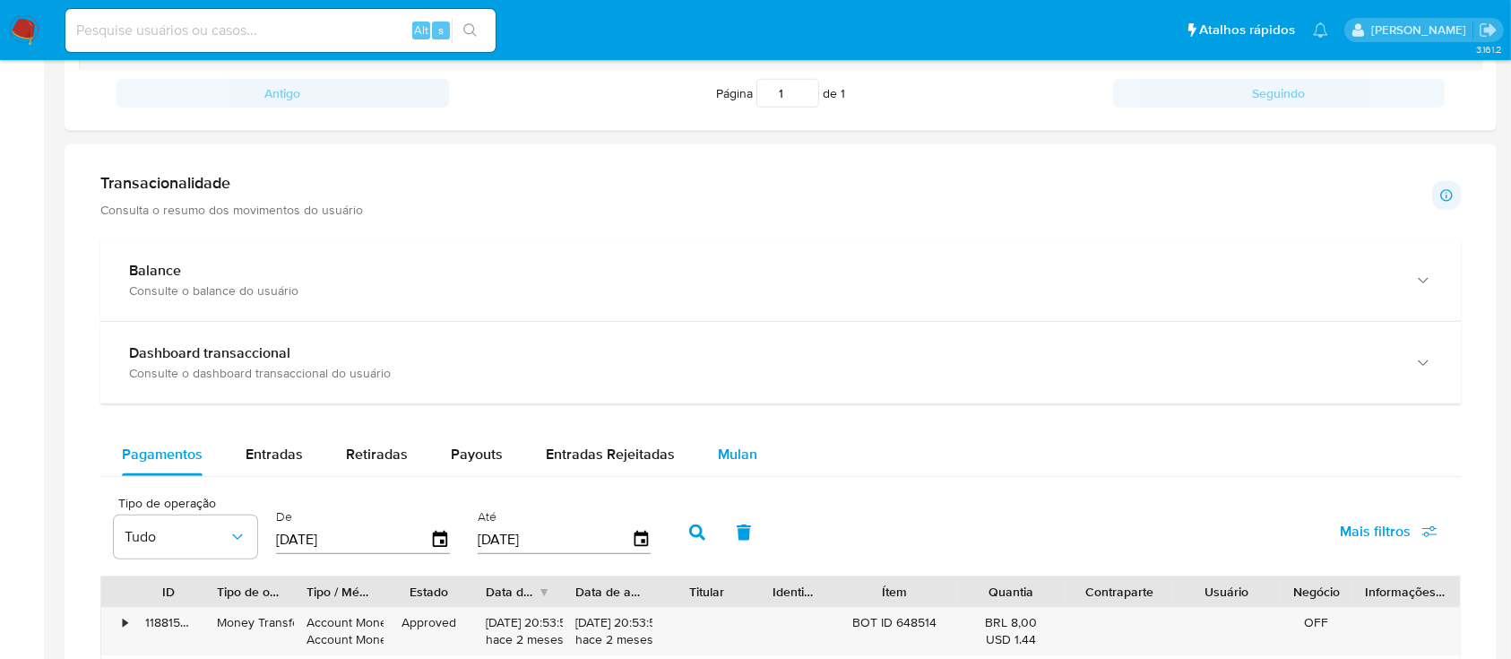
click at [733, 454] on span "Mulan" at bounding box center [737, 454] width 39 height 21
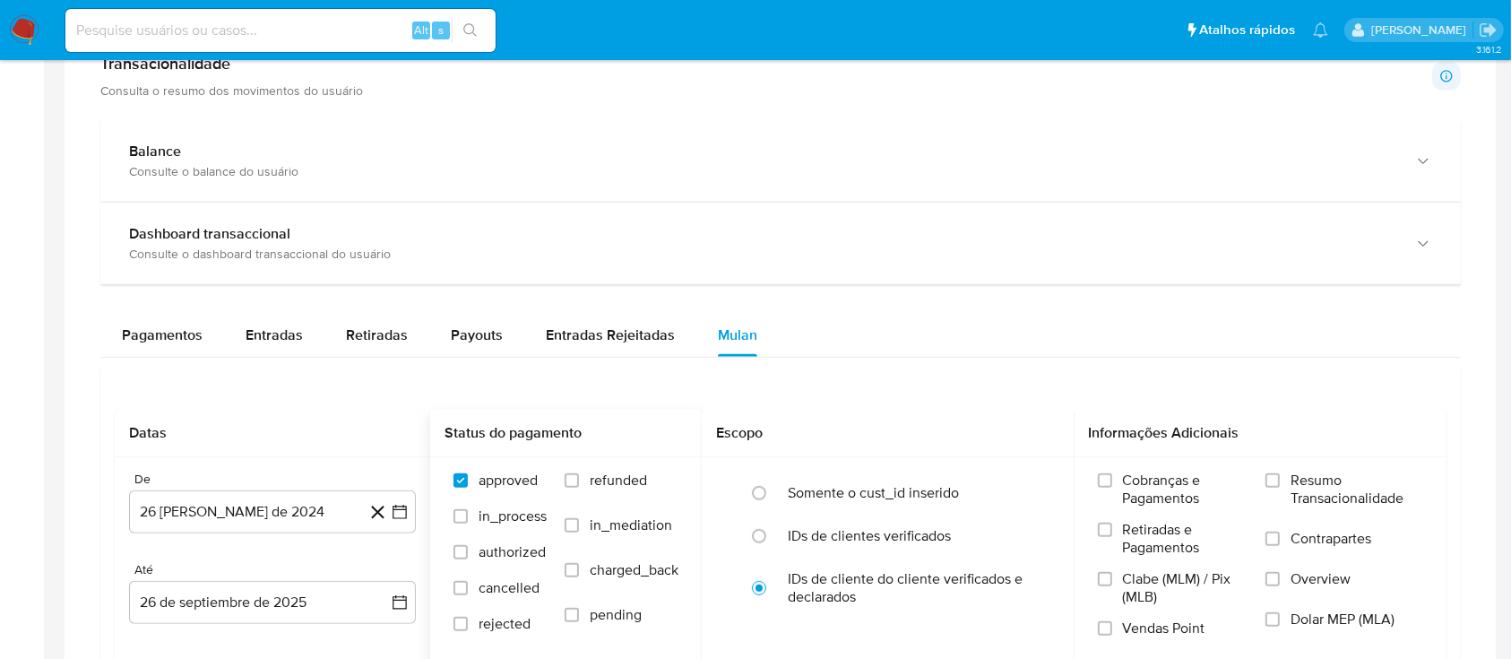
scroll to position [1076, 0]
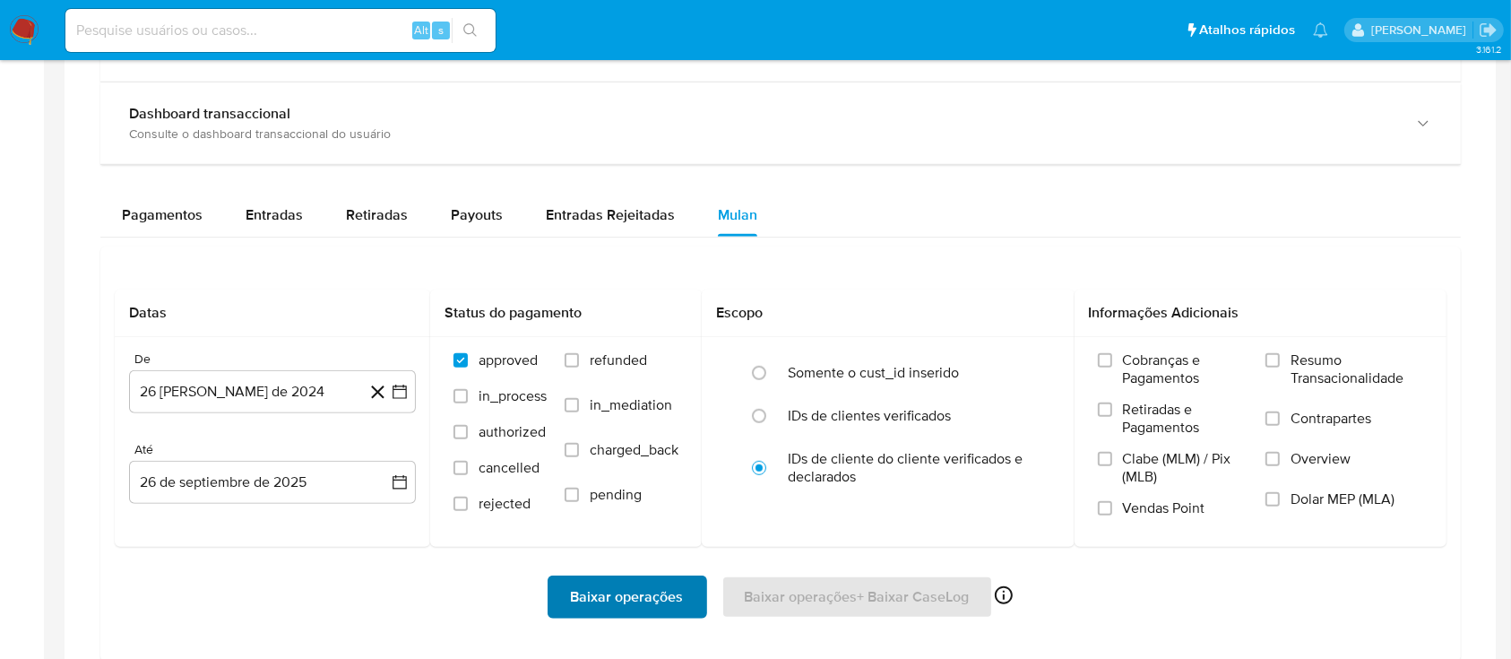
click at [606, 596] on span "Baixar operações" at bounding box center [627, 596] width 113 height 39
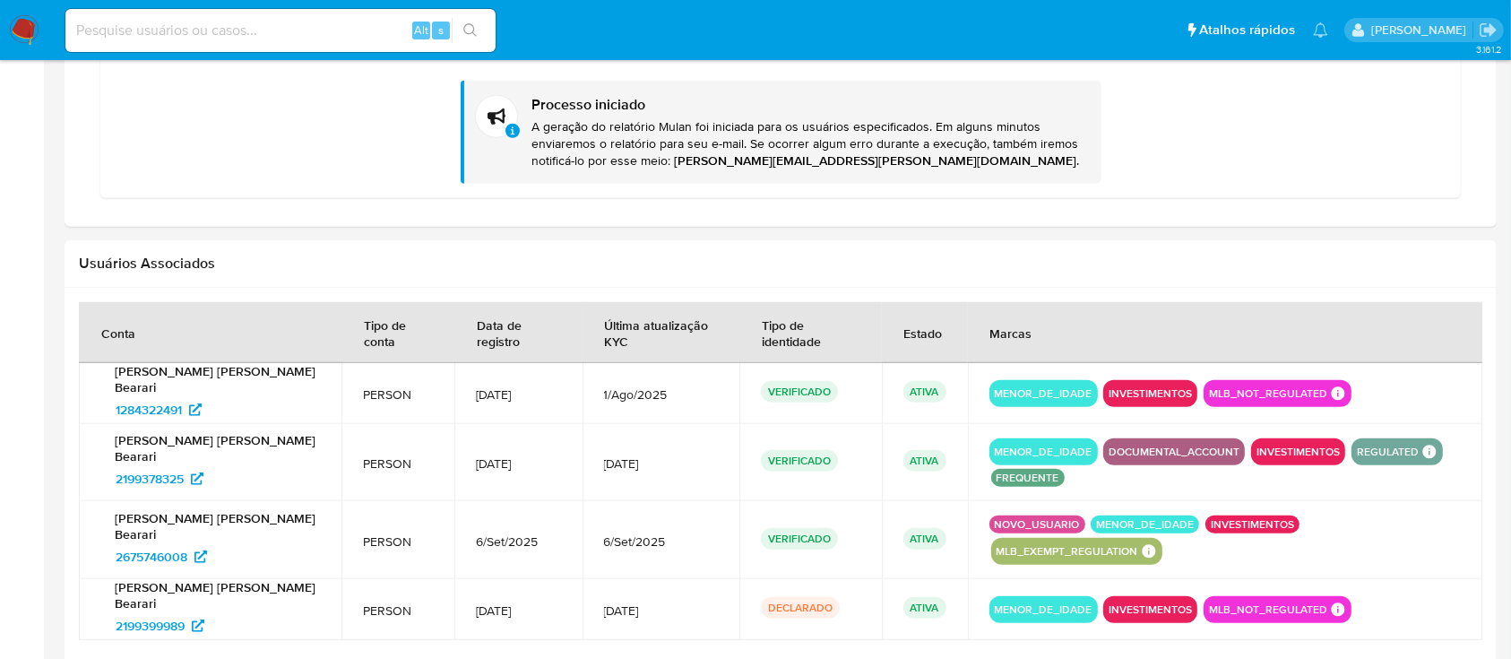
scroll to position [1673, 0]
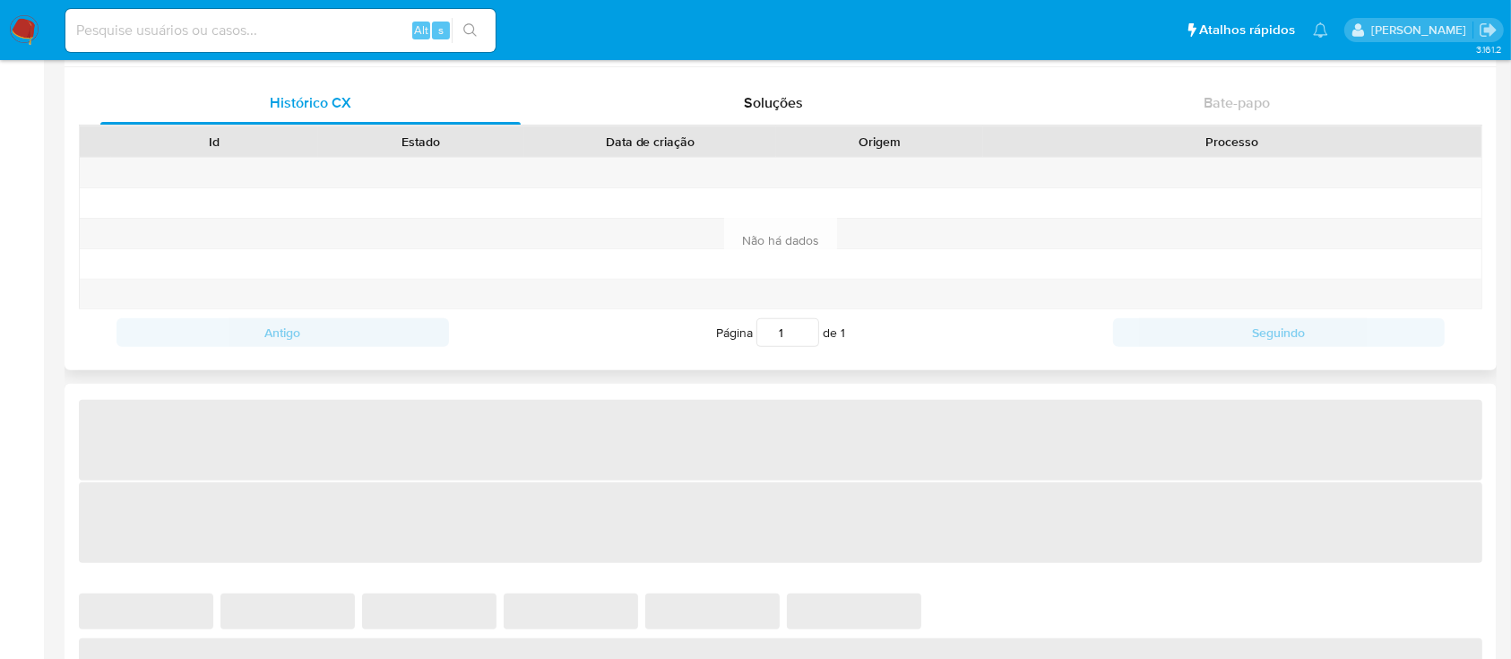
select select "10"
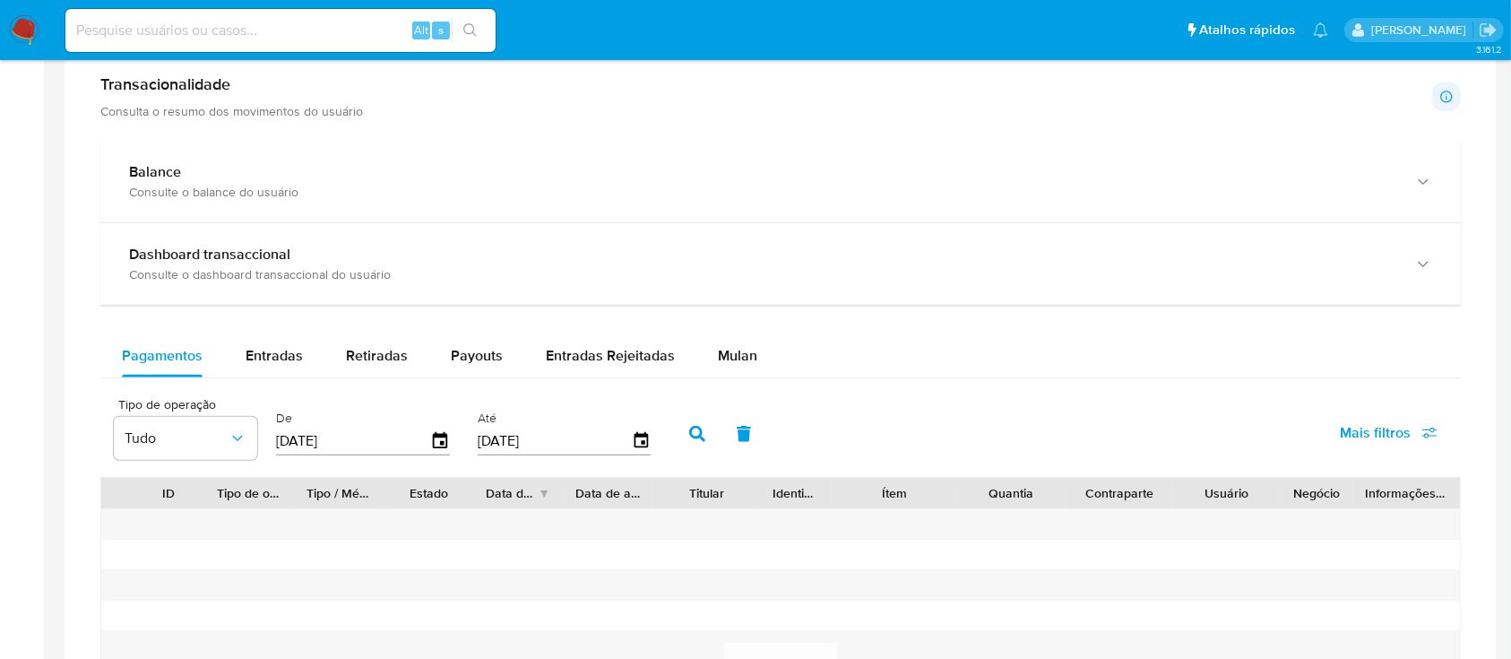
scroll to position [955, 0]
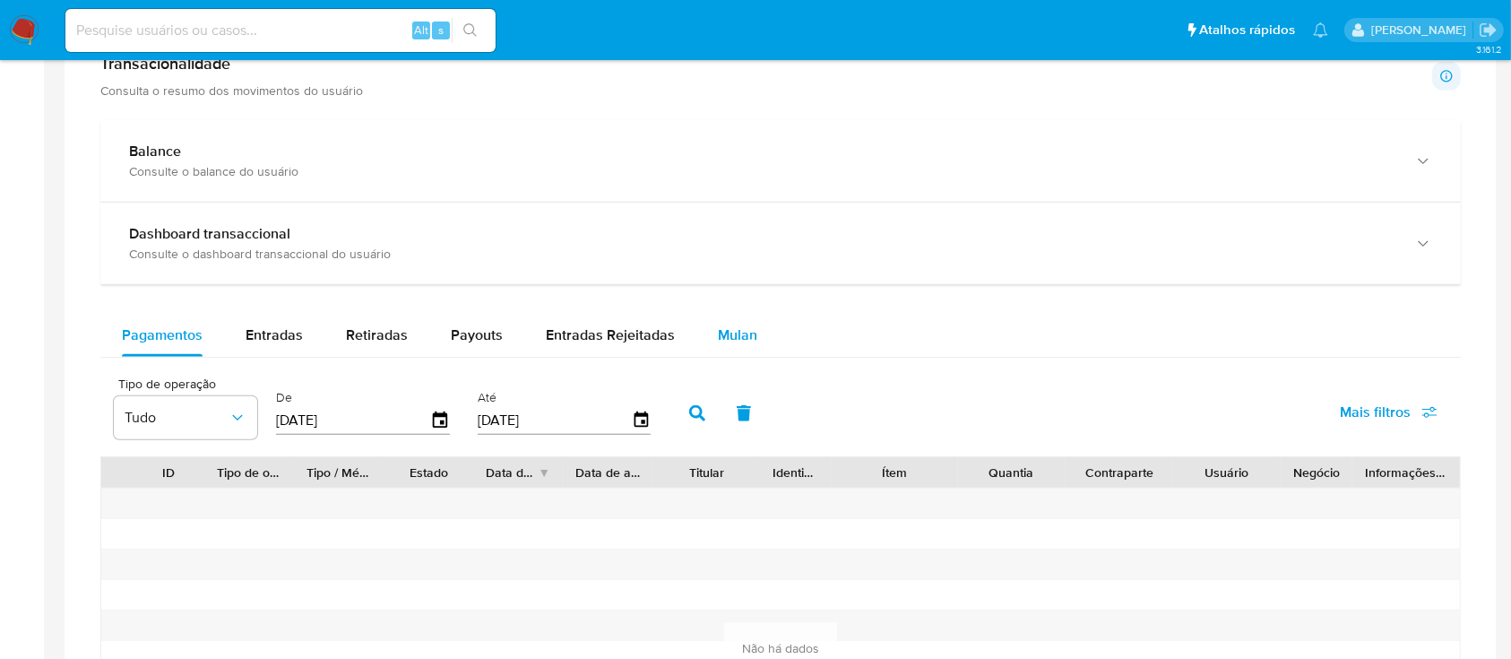
click at [734, 339] on span "Mulan" at bounding box center [737, 334] width 39 height 21
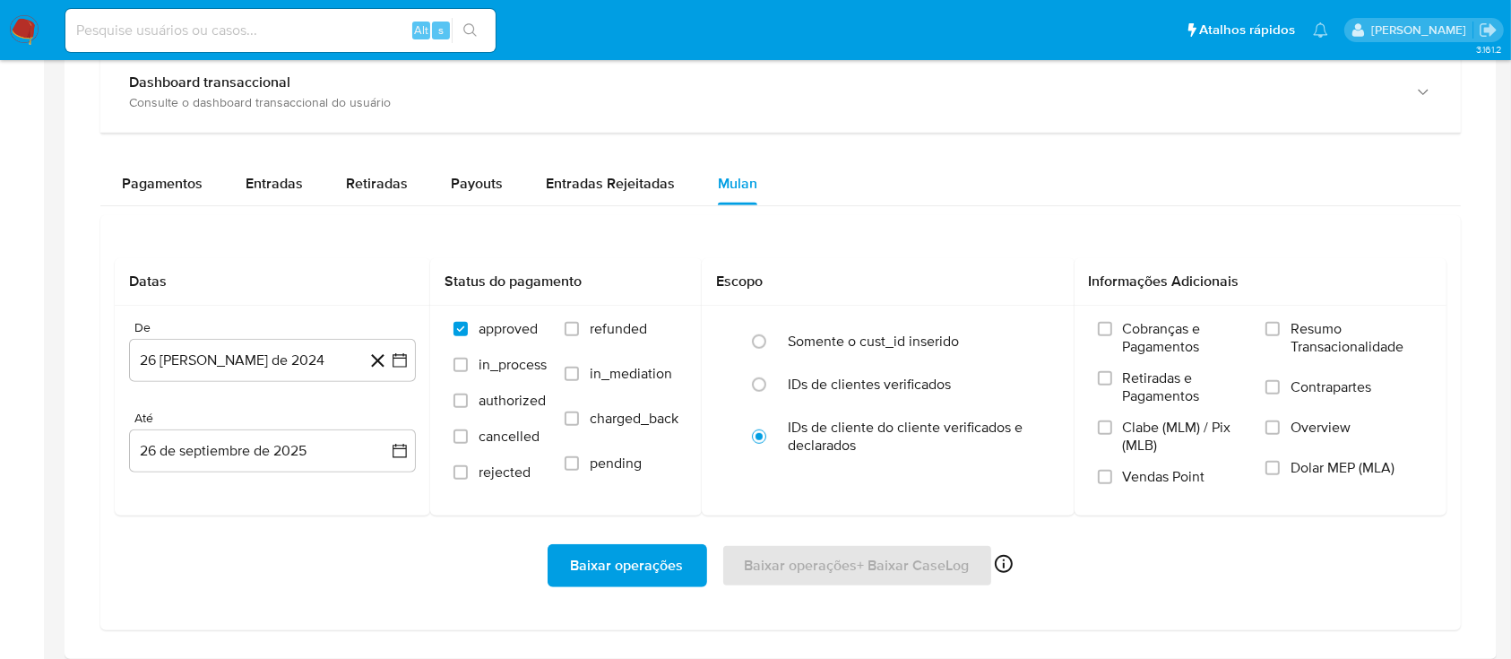
scroll to position [1076, 0]
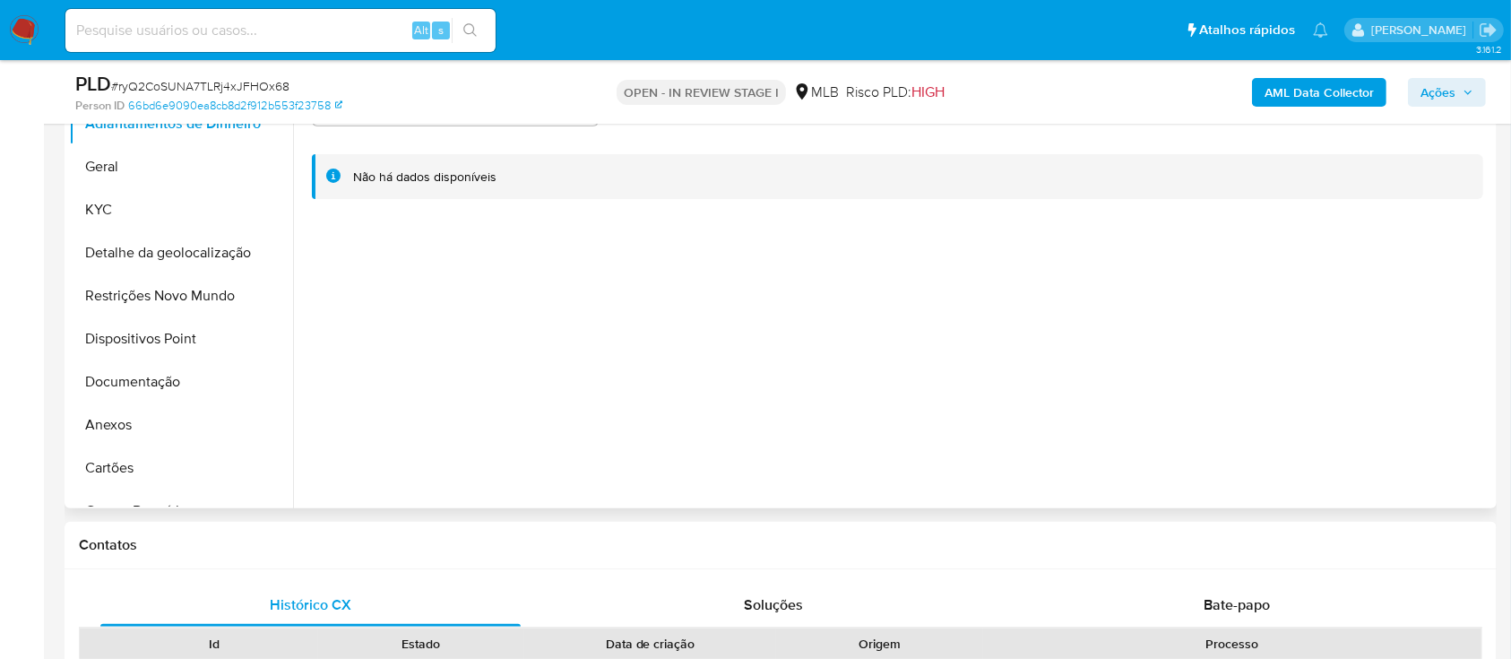
scroll to position [119, 0]
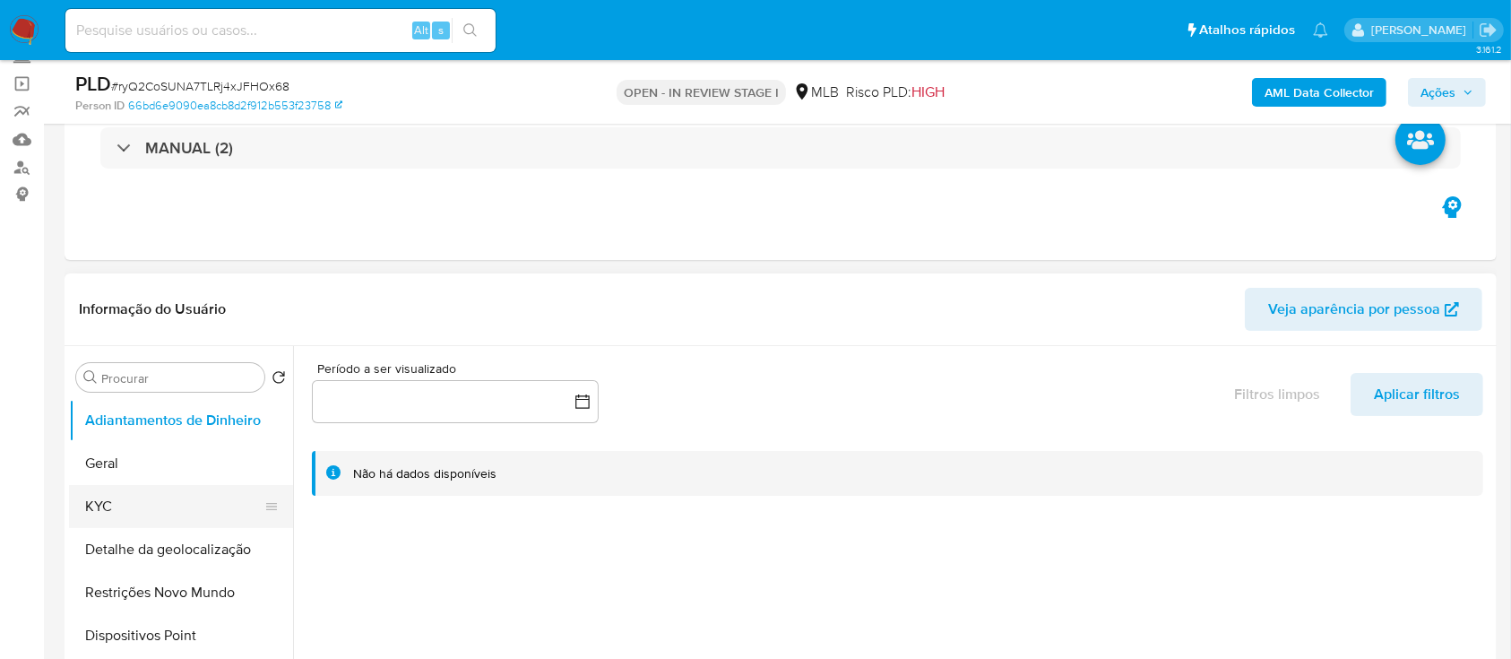
click at [131, 511] on button "KYC" at bounding box center [174, 506] width 210 height 43
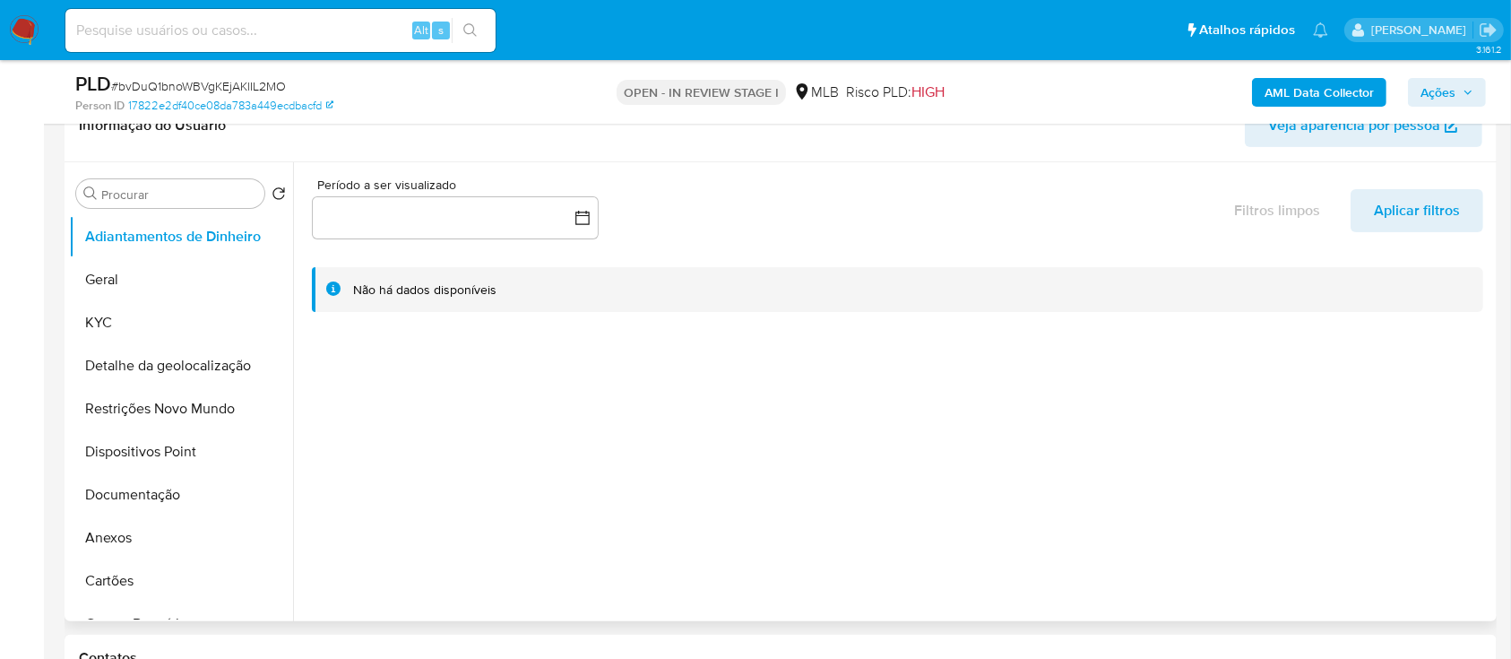
scroll to position [238, 0]
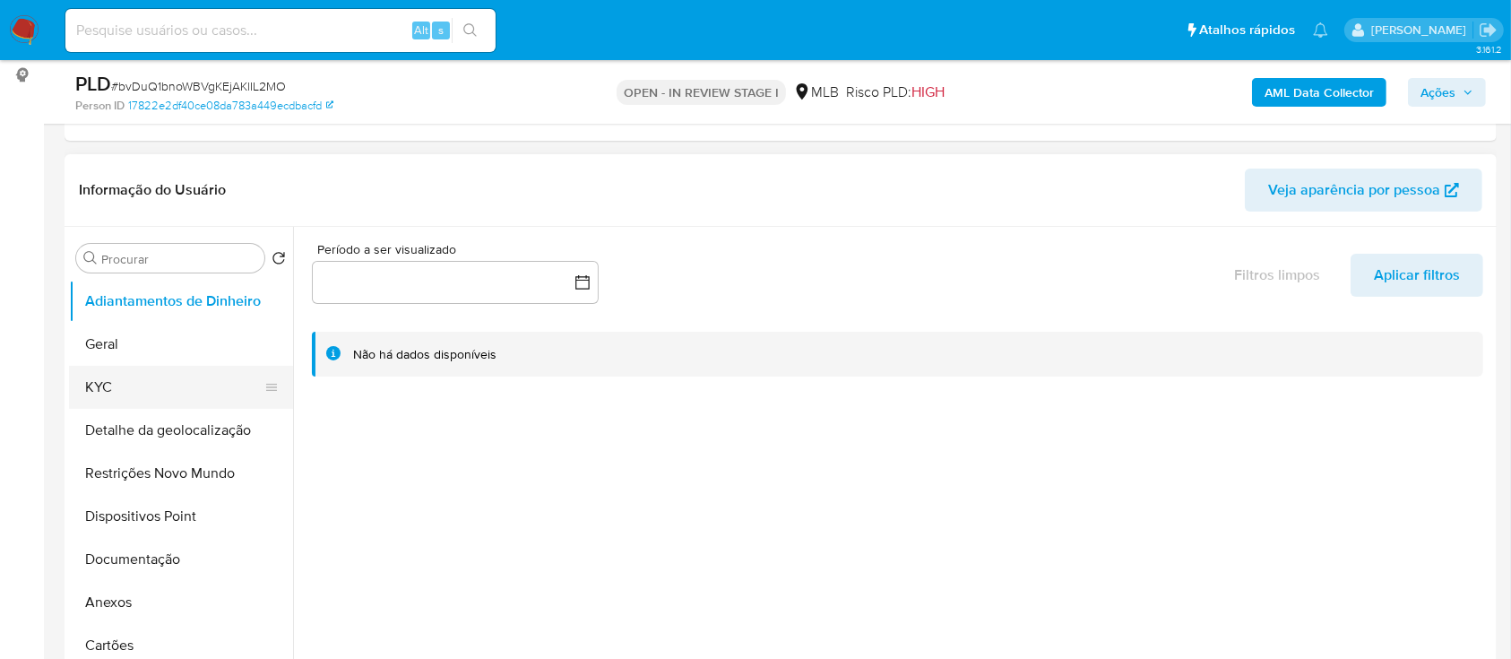
drag, startPoint x: 185, startPoint y: 384, endPoint x: 195, endPoint y: 386, distance: 11.1
click at [186, 385] on button "KYC" at bounding box center [174, 387] width 210 height 43
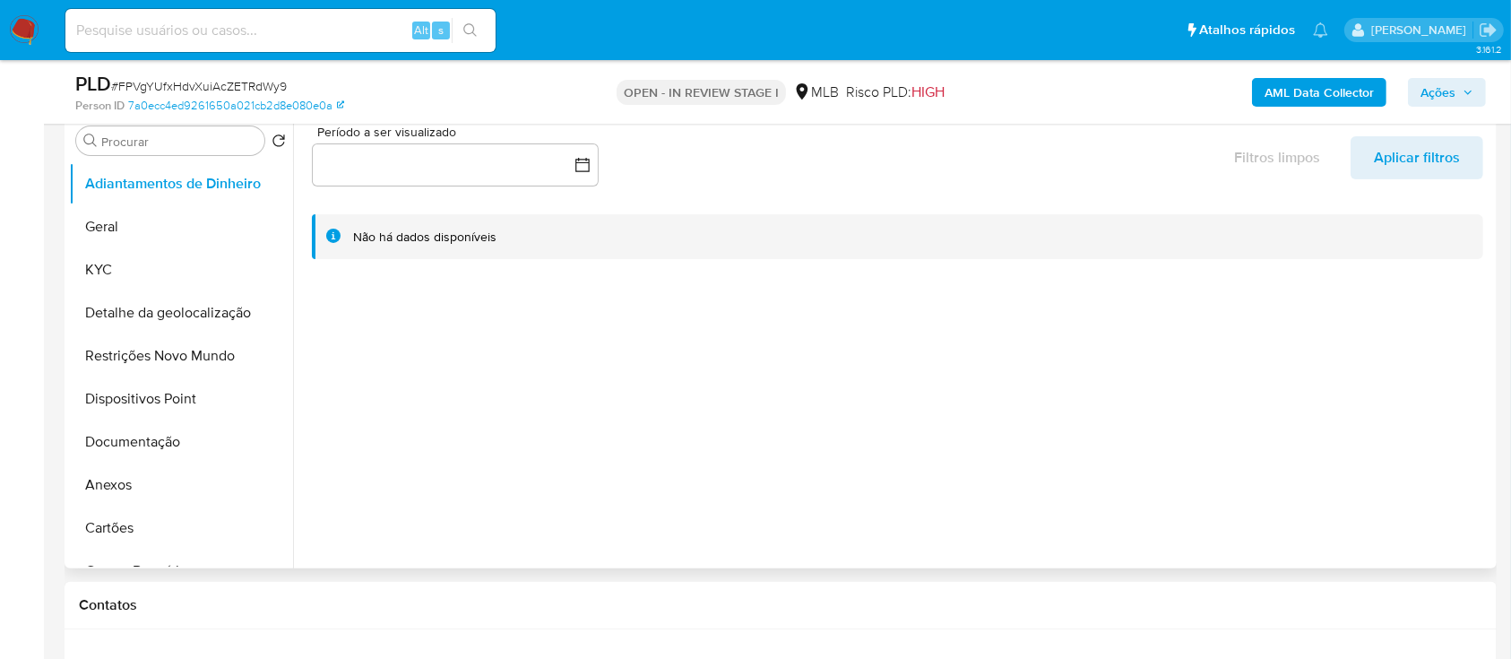
scroll to position [238, 0]
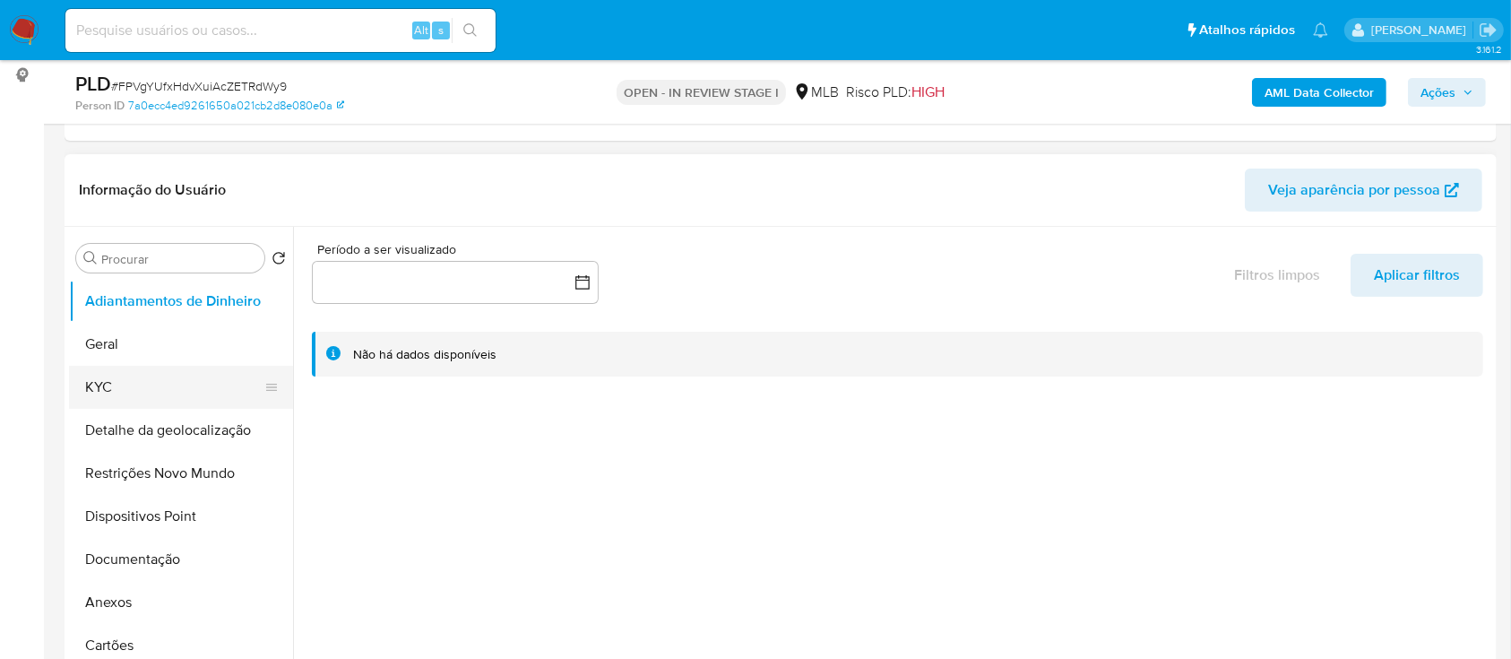
click at [104, 386] on button "KYC" at bounding box center [174, 387] width 210 height 43
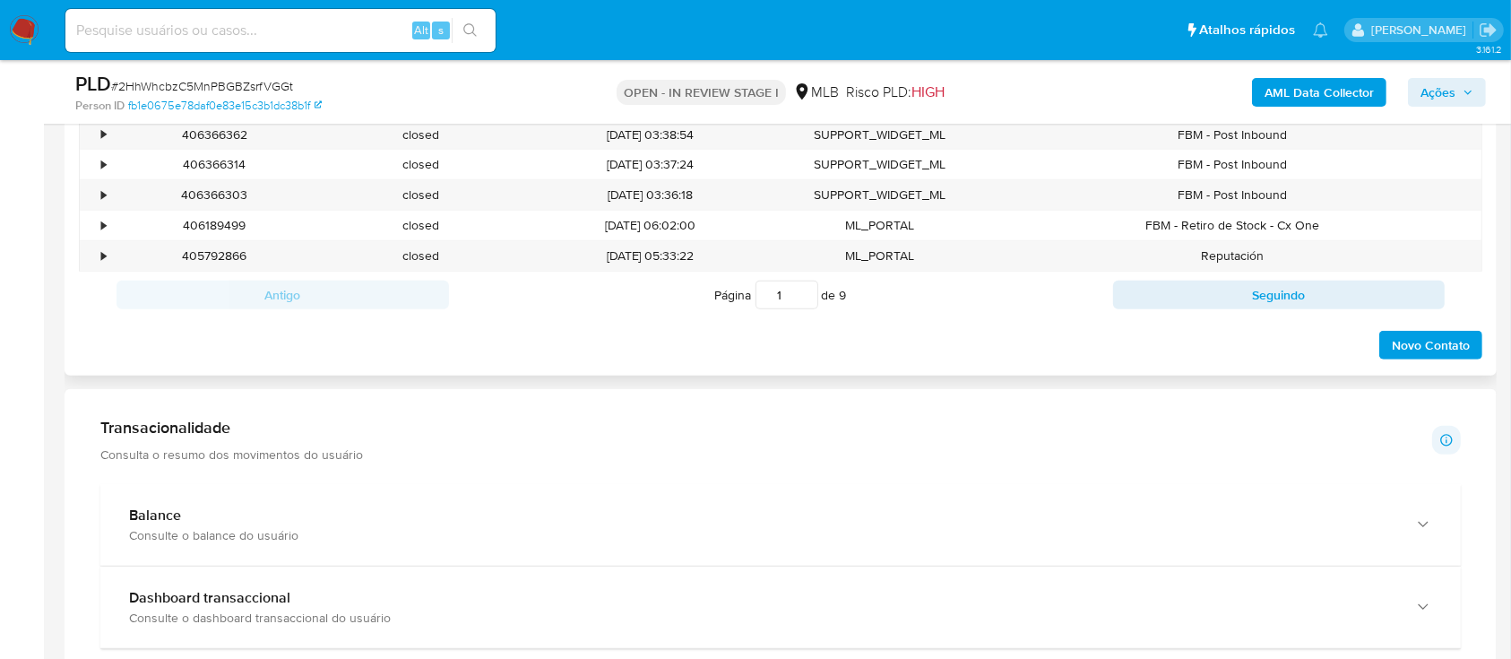
scroll to position [359, 0]
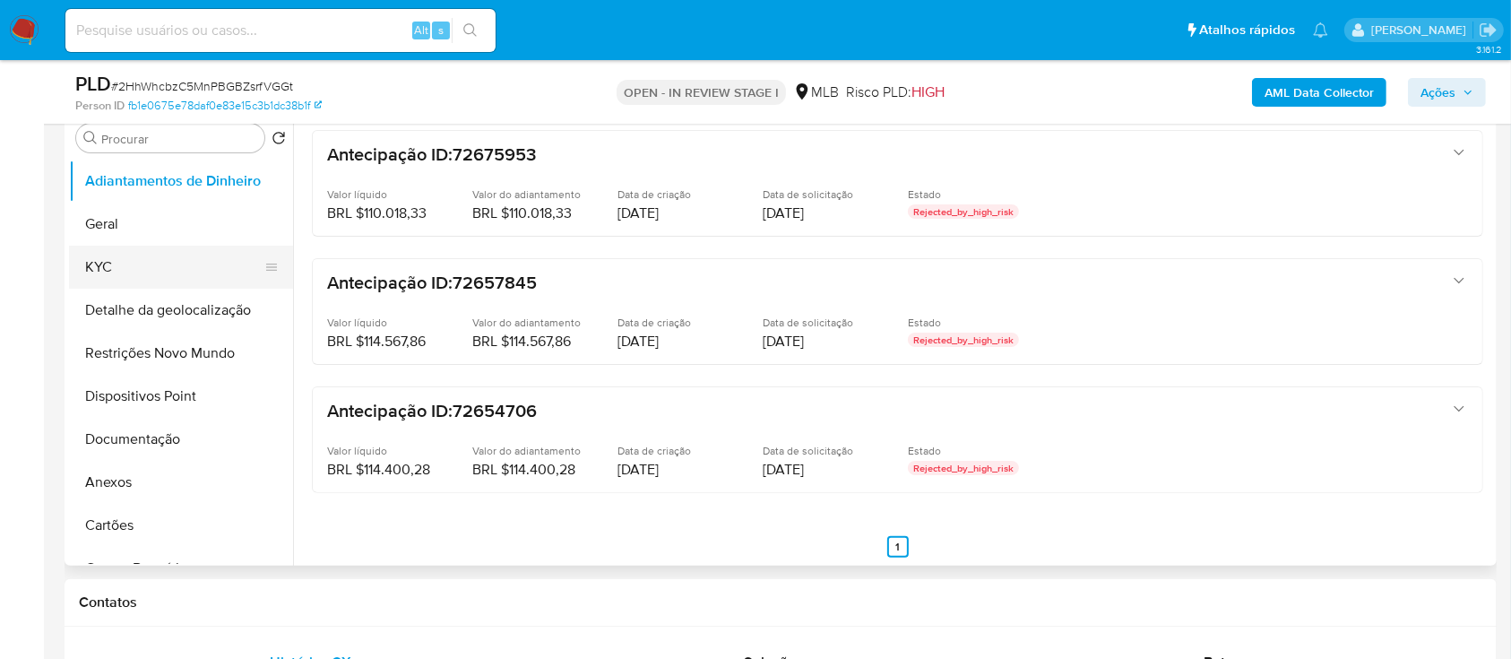
click at [125, 250] on button "KYC" at bounding box center [174, 267] width 210 height 43
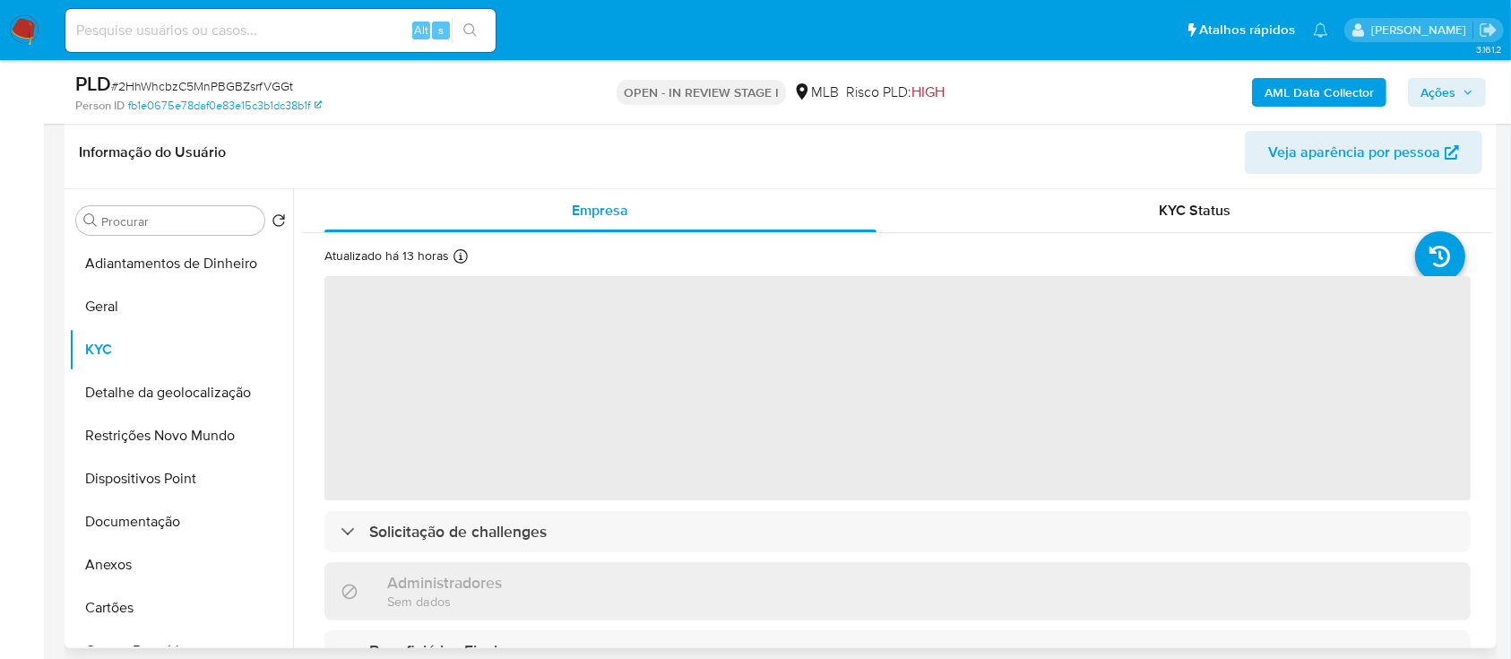
scroll to position [238, 0]
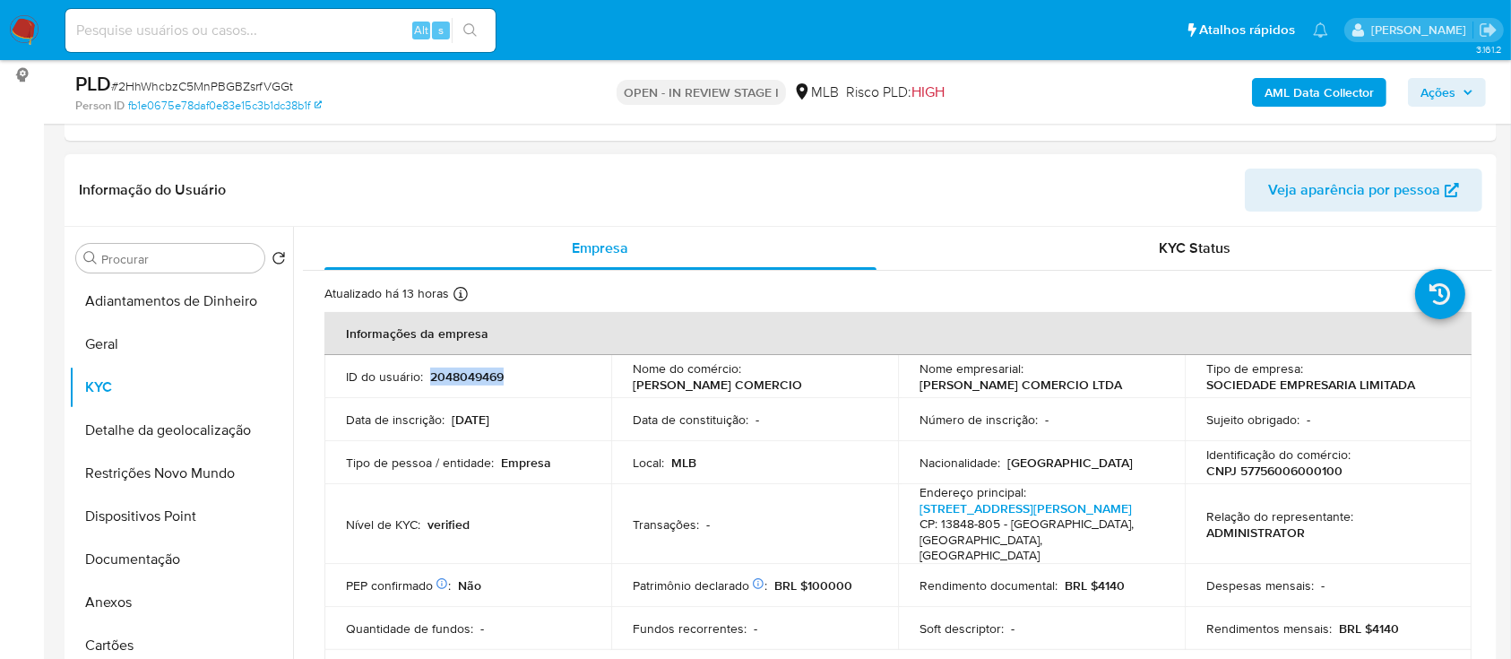
drag, startPoint x: 573, startPoint y: 372, endPoint x: 451, endPoint y: 384, distance: 122.5
click at [430, 376] on div "ID do usuário : 2048049469" at bounding box center [468, 376] width 244 height 16
copy p "2048049469"
click at [898, 229] on button "KYC Status" at bounding box center [1195, 248] width 595 height 43
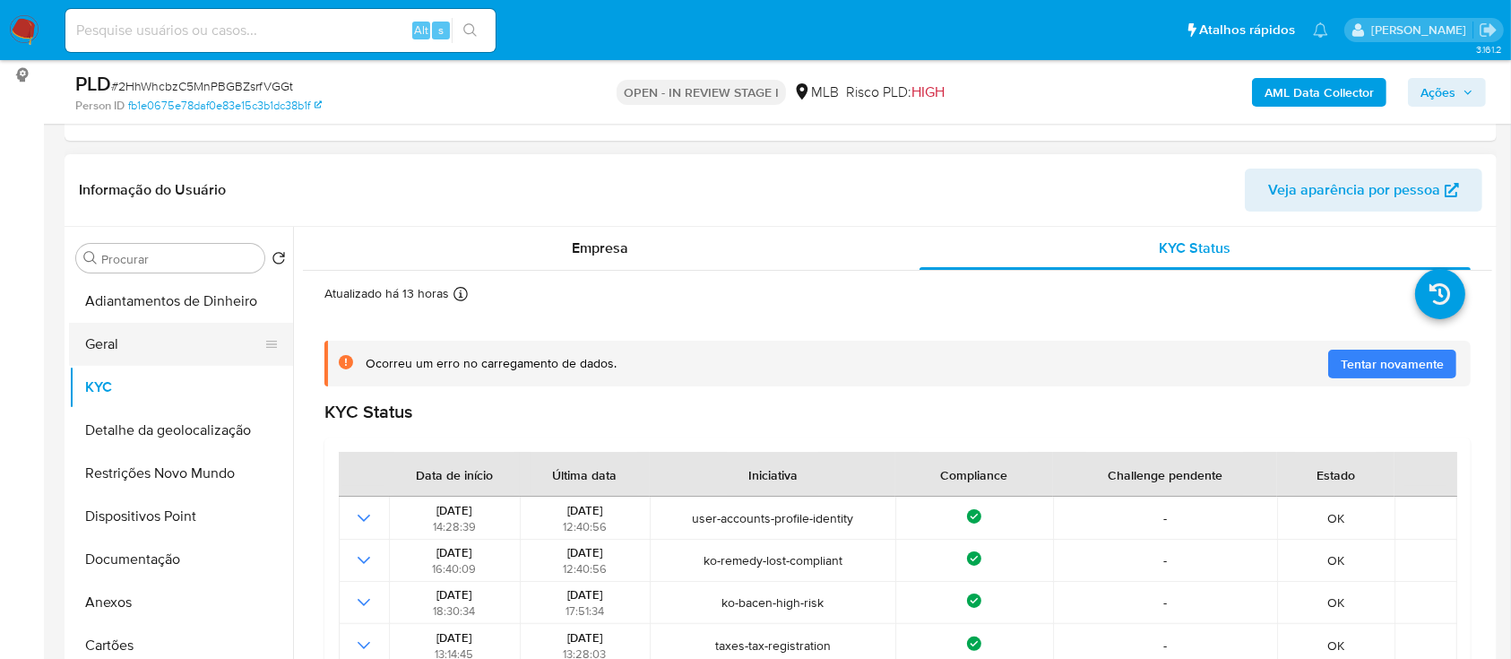
click at [143, 331] on button "Geral" at bounding box center [174, 344] width 210 height 43
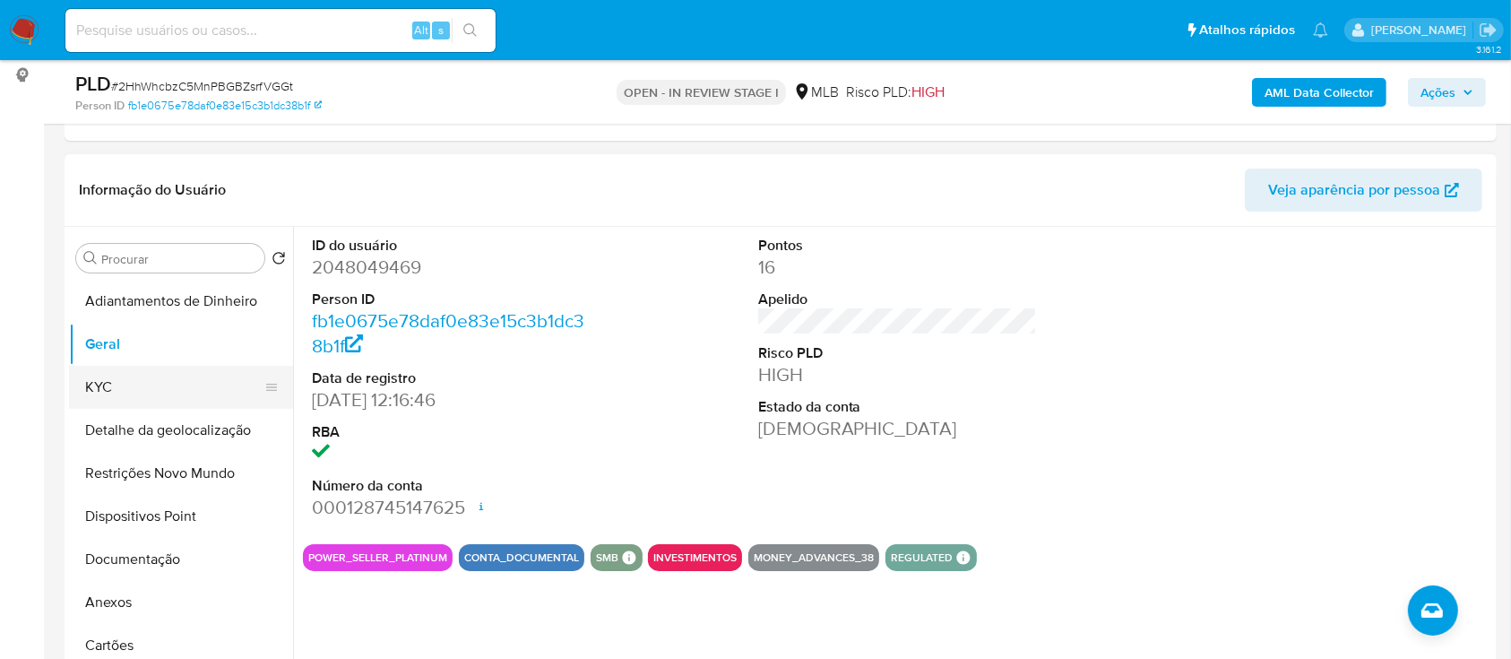
click at [124, 383] on button "KYC" at bounding box center [174, 387] width 210 height 43
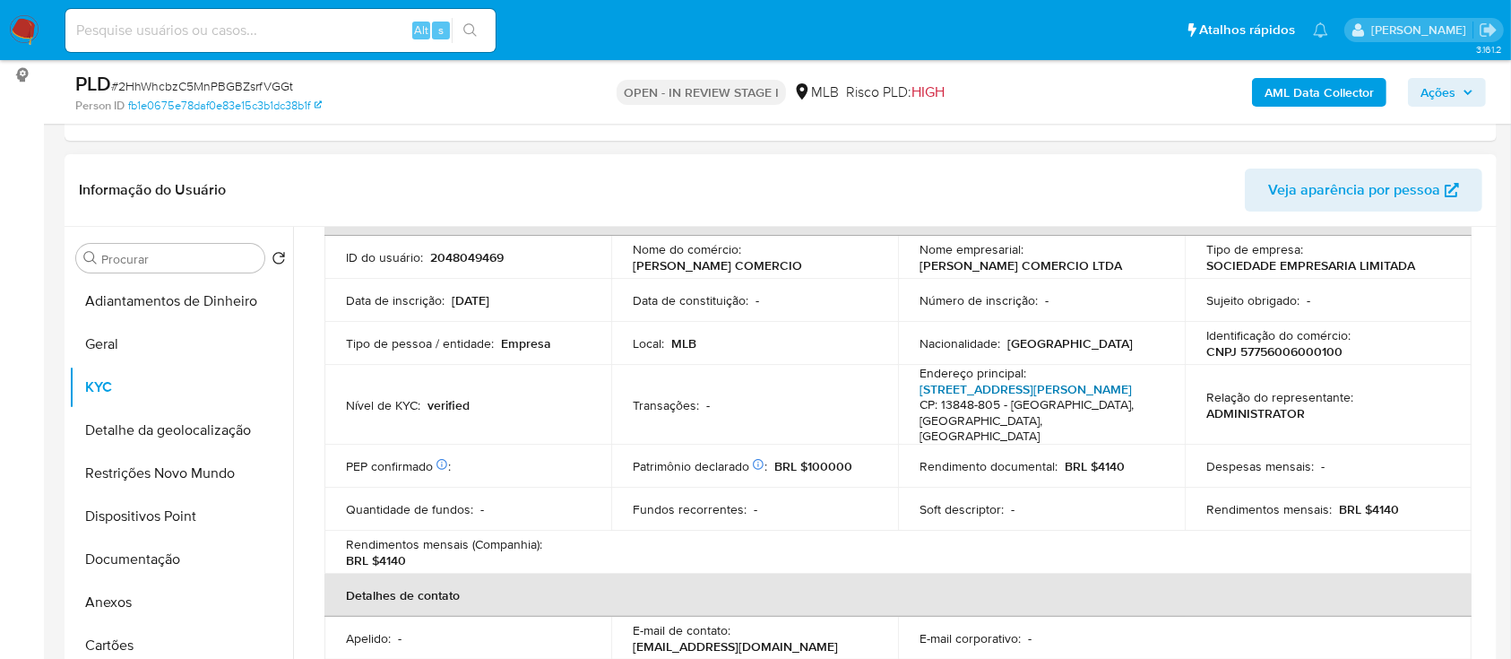
scroll to position [119, 0]
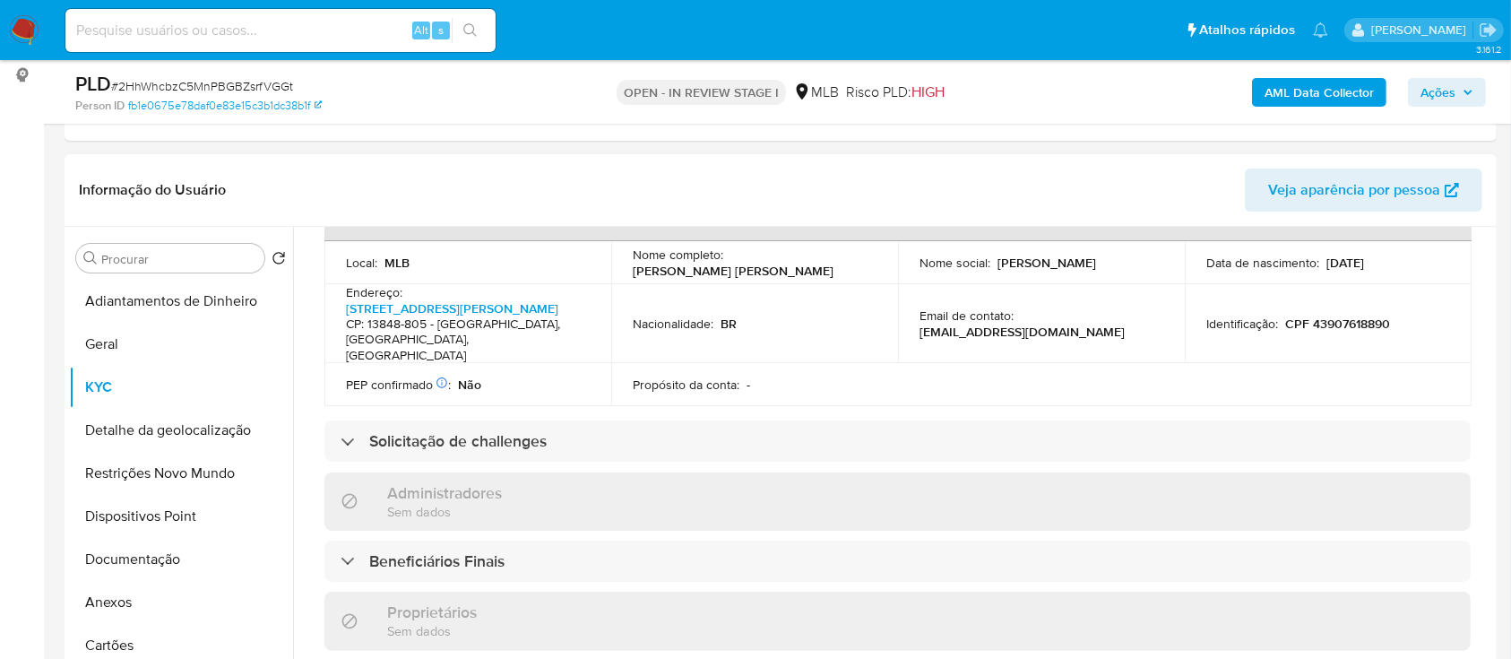
scroll to position [597, 0]
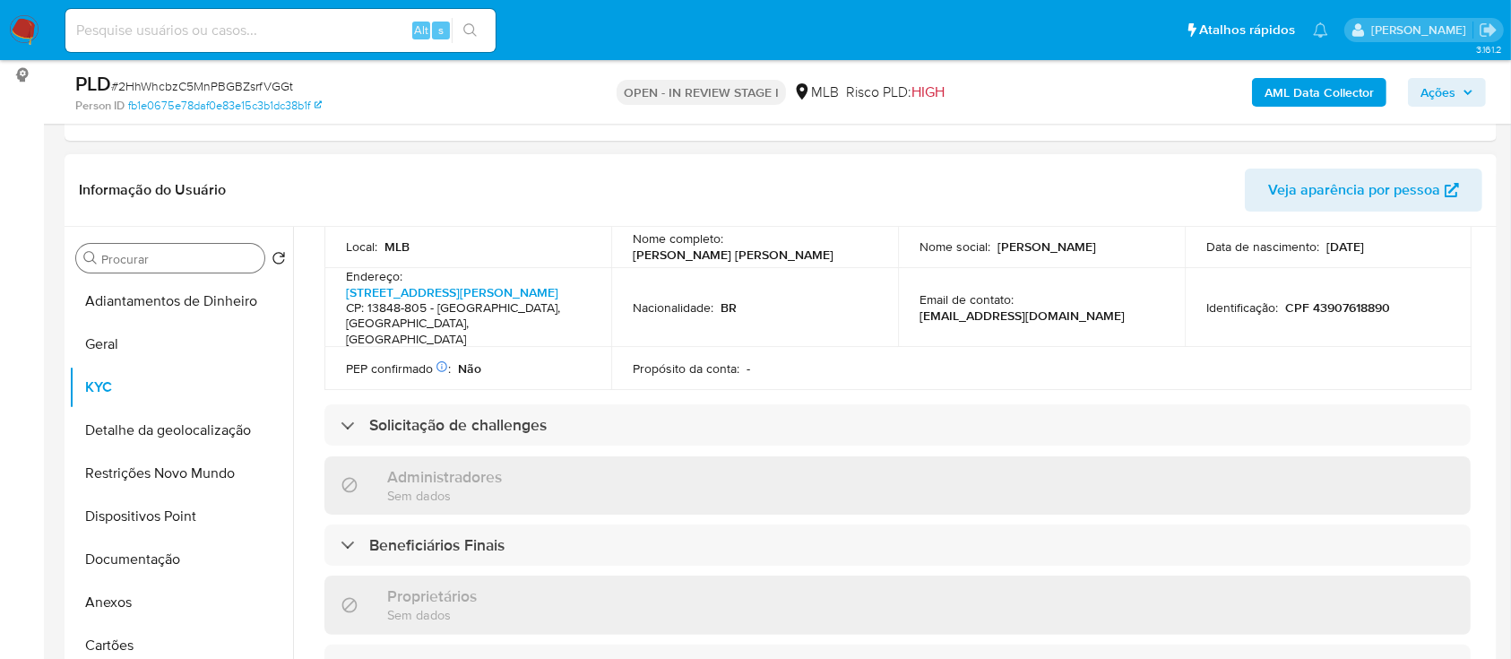
drag, startPoint x: 15, startPoint y: 405, endPoint x: 229, endPoint y: 253, distance: 262.2
click at [172, 425] on button "Detalhe da geolocalização" at bounding box center [174, 430] width 210 height 43
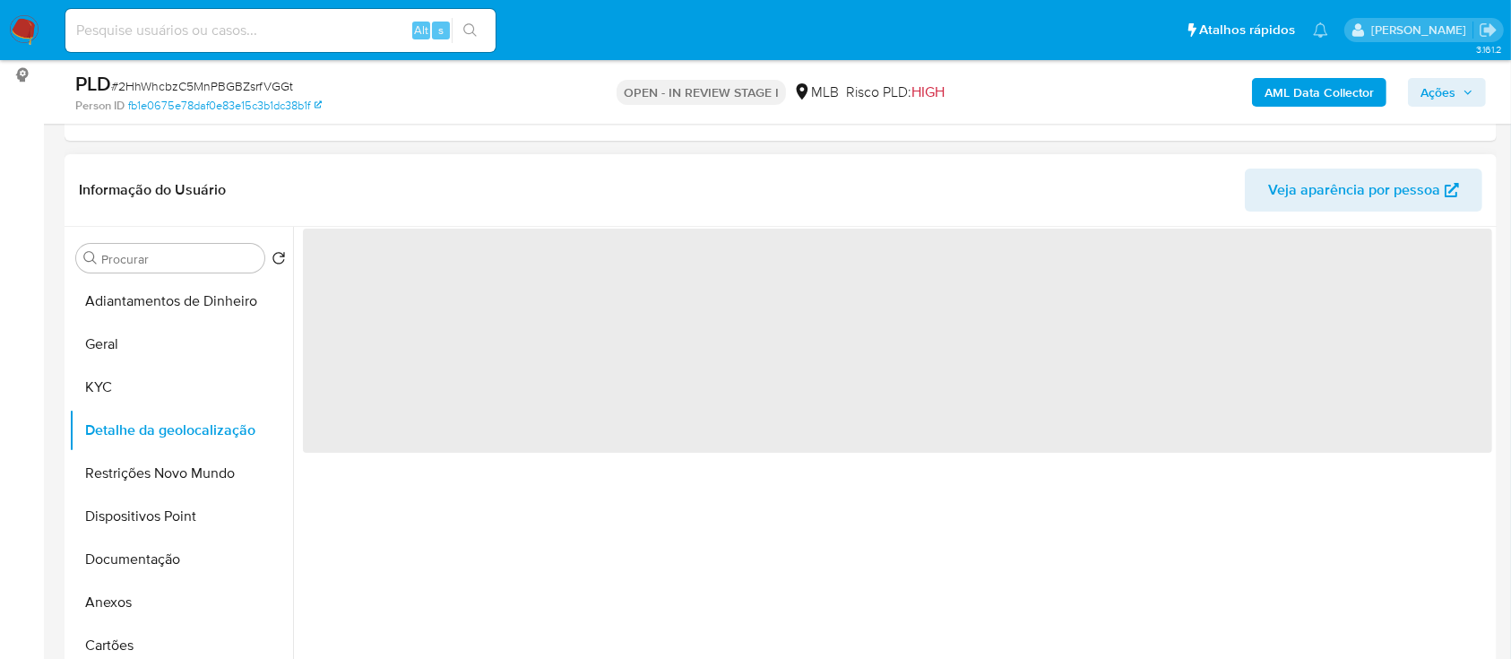
scroll to position [0, 0]
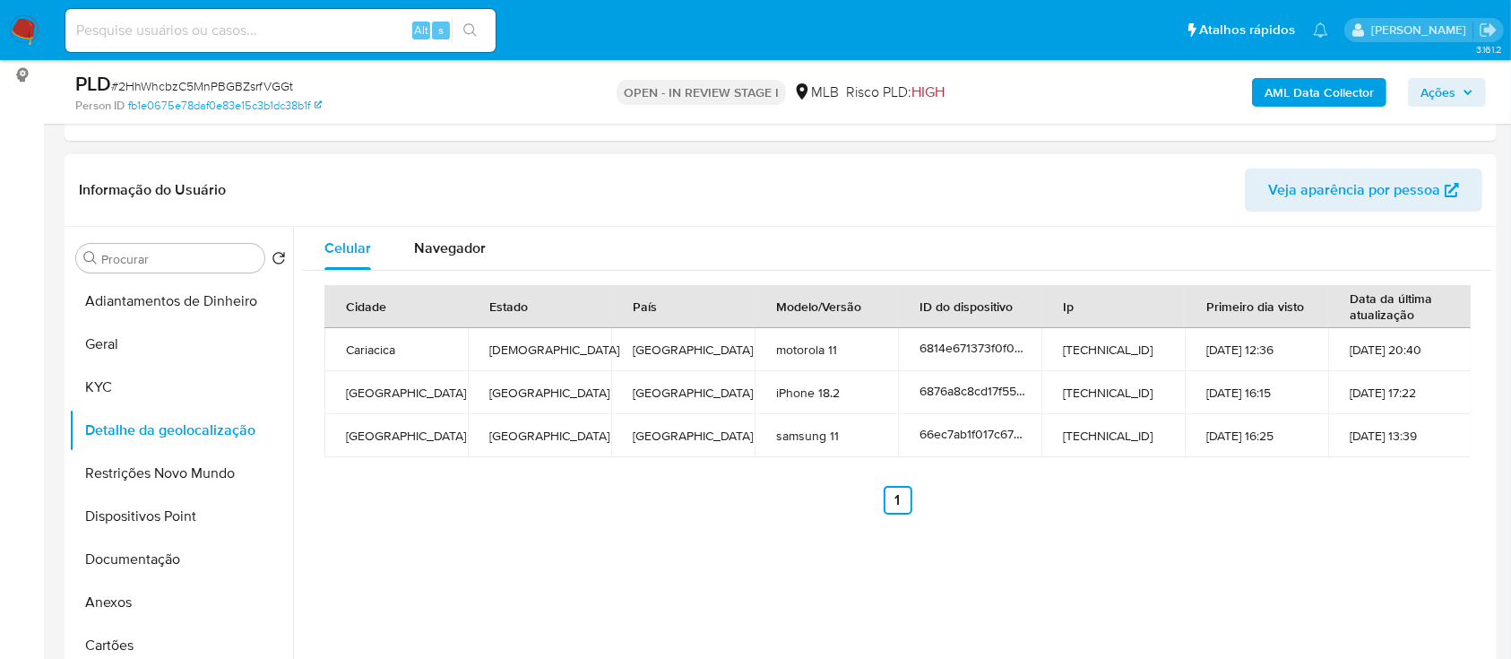
drag, startPoint x: 379, startPoint y: 523, endPoint x: 442, endPoint y: 320, distance: 212.9
click at [376, 523] on div "Cidade Estado País Modelo/Versão ID do dispositivo Ip Primeiro dia visto Data d…" at bounding box center [897, 400] width 1189 height 258
click at [165, 483] on button "Restrições Novo Mundo" at bounding box center [174, 473] width 210 height 43
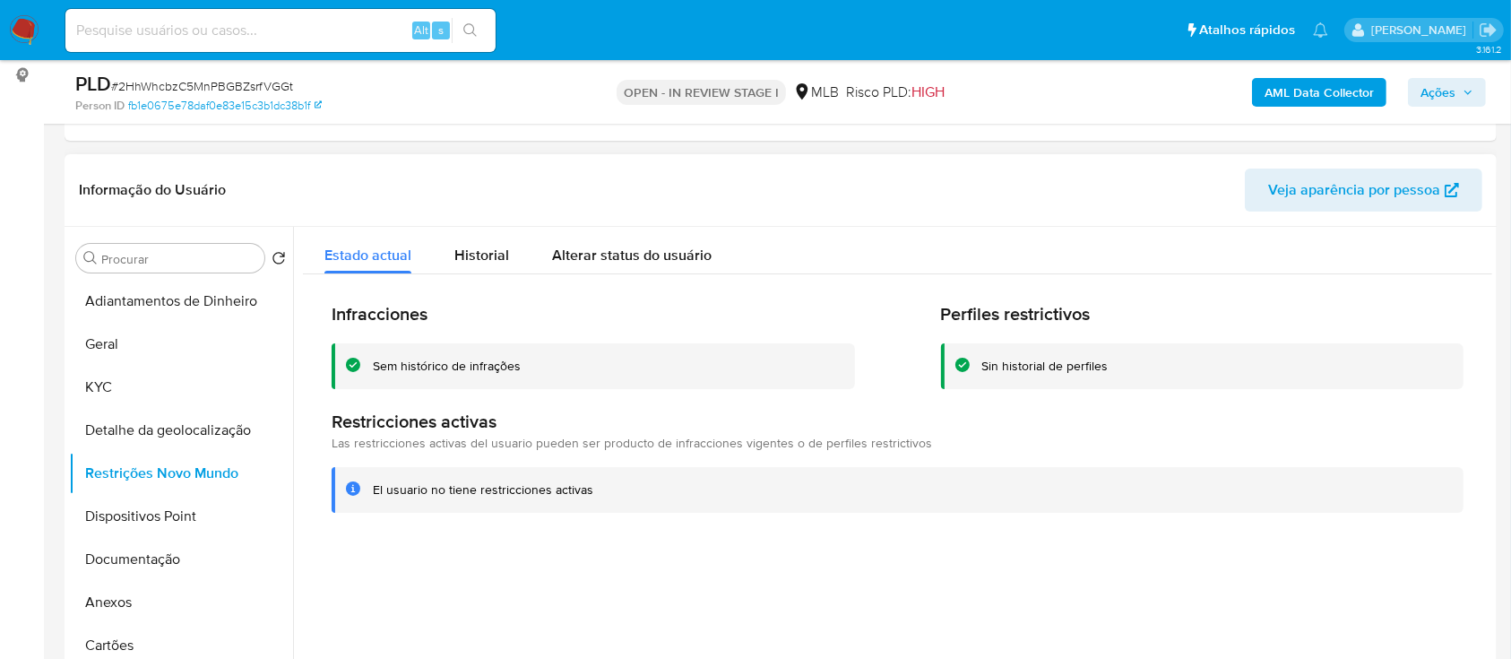
click at [367, 567] on div at bounding box center [892, 456] width 1199 height 459
click at [146, 523] on button "Dispositivos Point" at bounding box center [174, 516] width 210 height 43
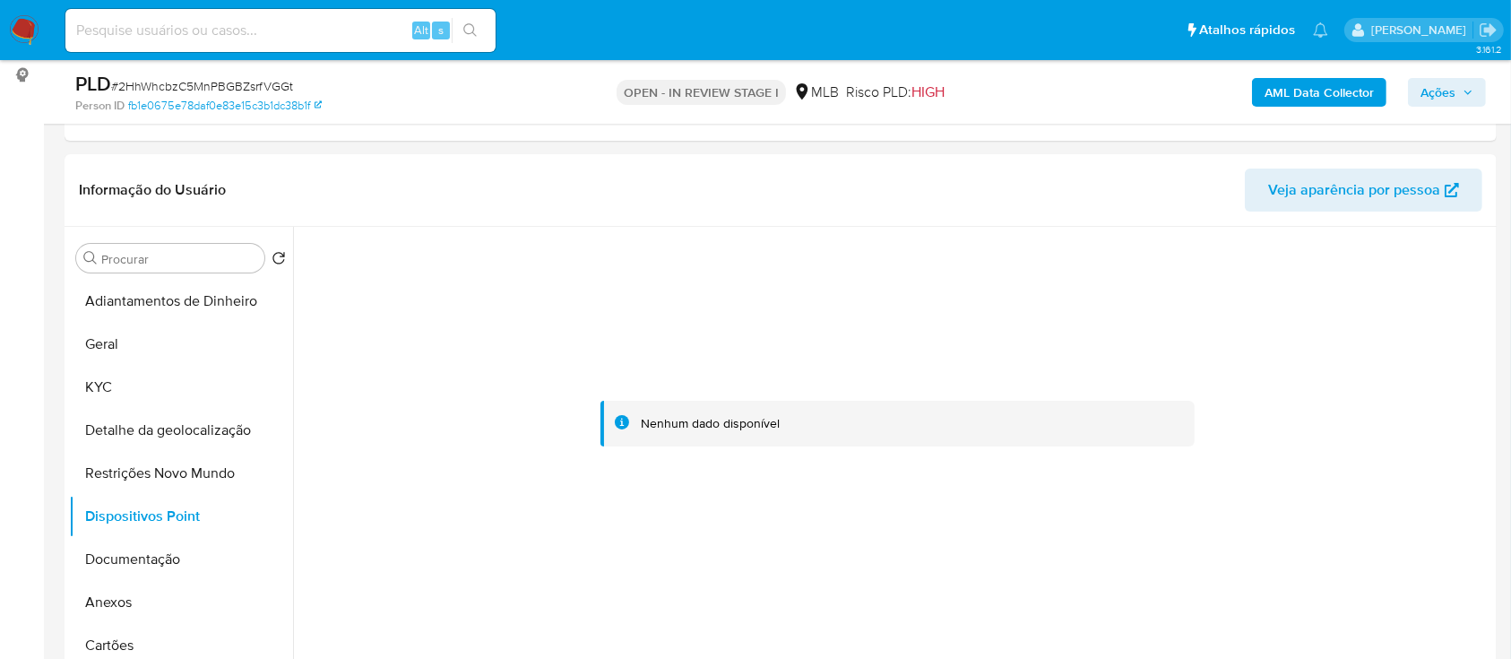
drag, startPoint x: 161, startPoint y: 563, endPoint x: 184, endPoint y: 551, distance: 25.3
click at [162, 561] on button "Documentação" at bounding box center [174, 559] width 210 height 43
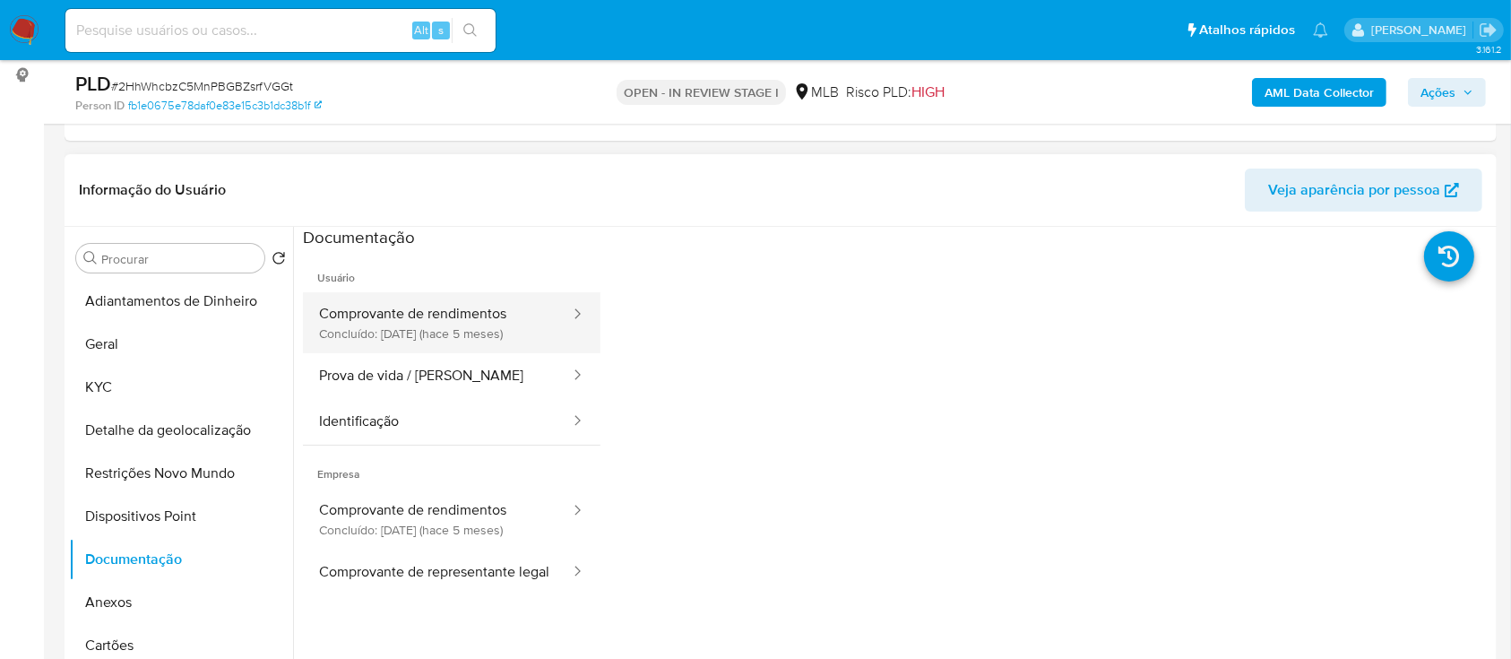
click at [459, 326] on button "Comprovante de rendimentos Concluído: 05/05/2025 (hace 5 meses)" at bounding box center [437, 322] width 269 height 61
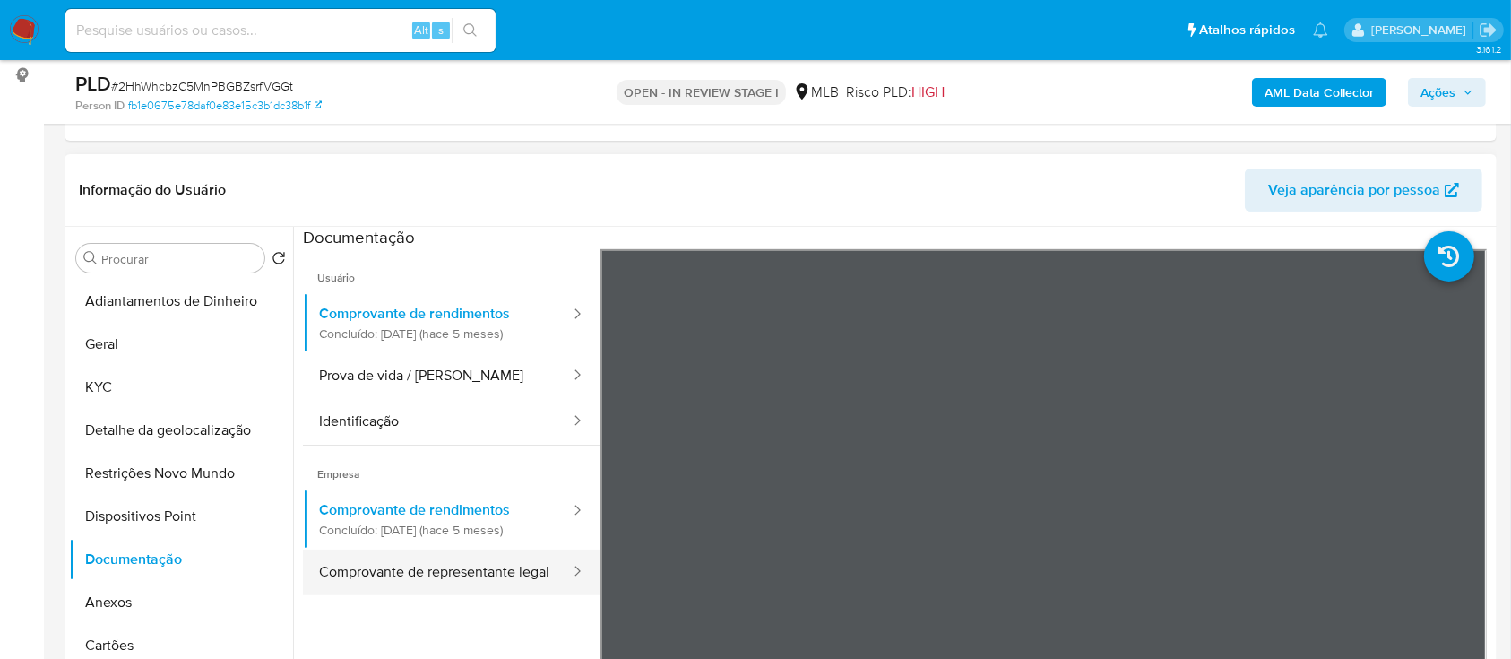
drag, startPoint x: 414, startPoint y: 576, endPoint x: 433, endPoint y: 561, distance: 24.2
click at [411, 576] on button "Comprovante de representante legal" at bounding box center [437, 572] width 269 height 46
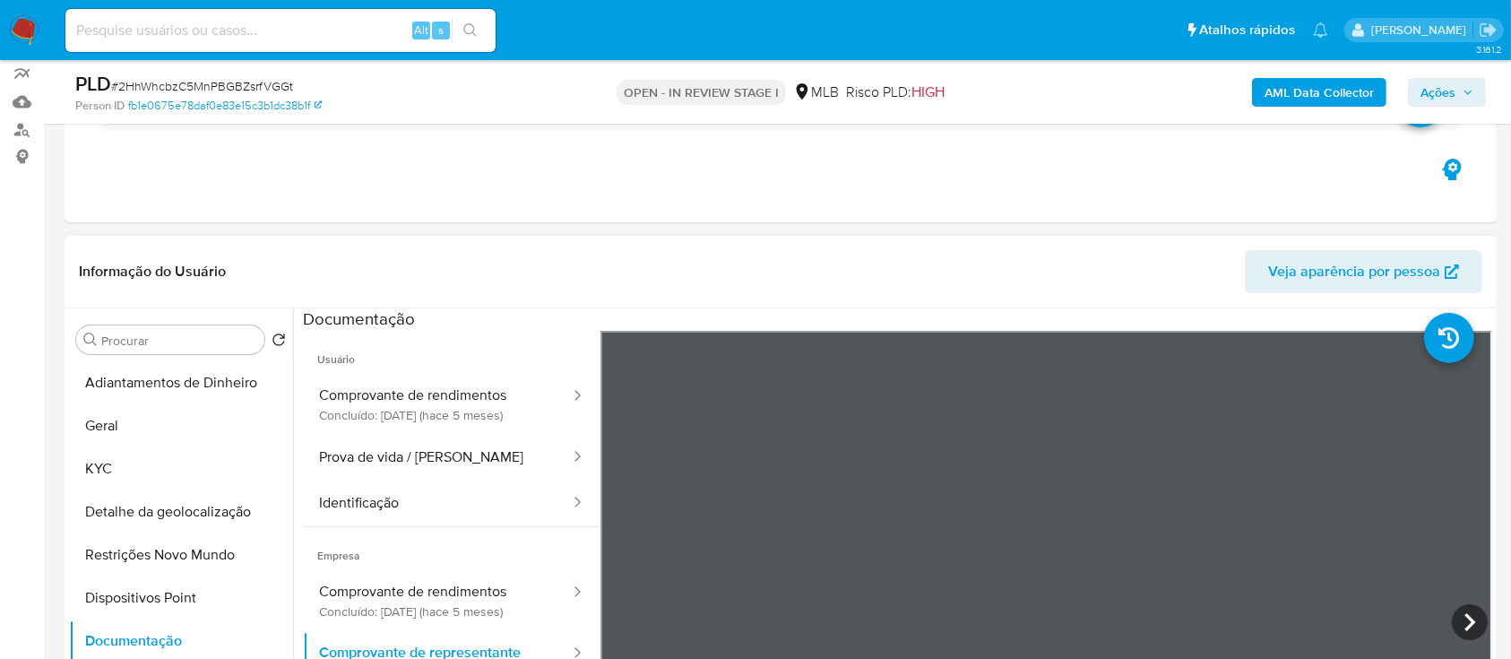
scroll to position [119, 0]
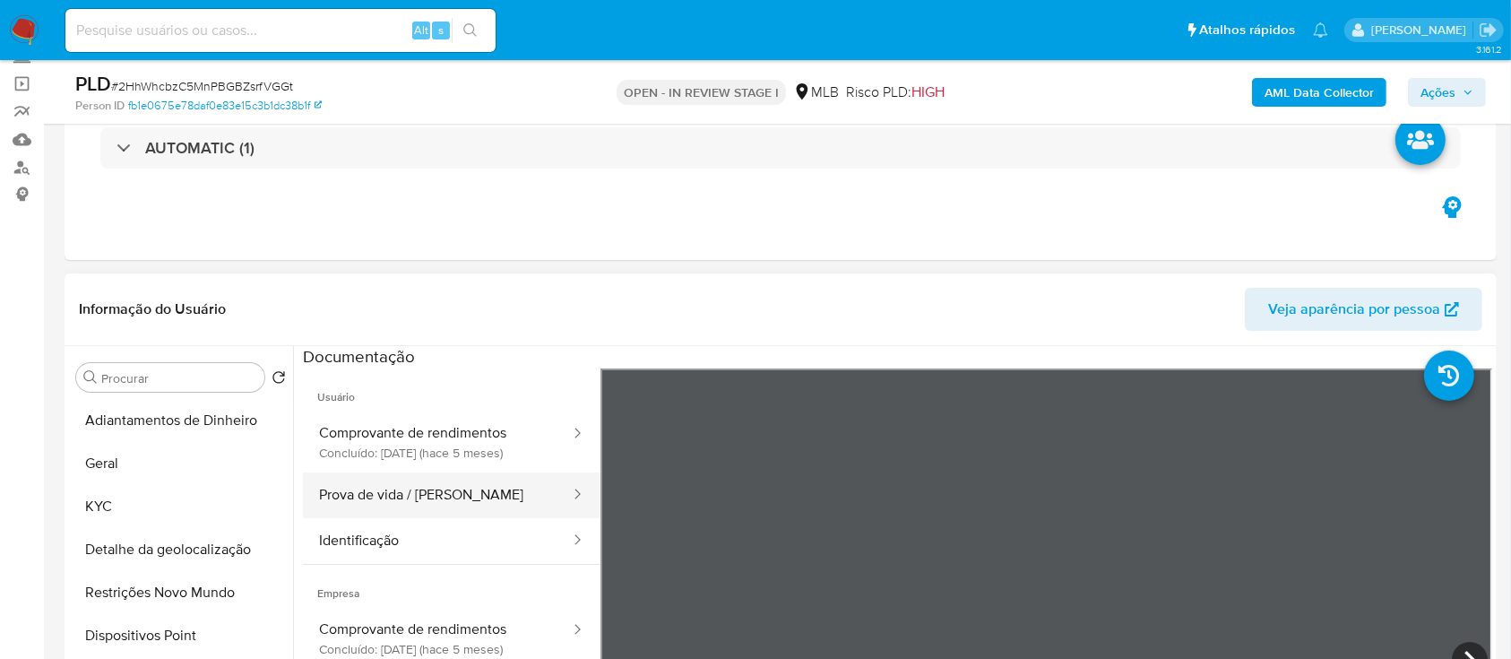
click at [402, 506] on button "Prova de vida / [PERSON_NAME]" at bounding box center [437, 495] width 269 height 46
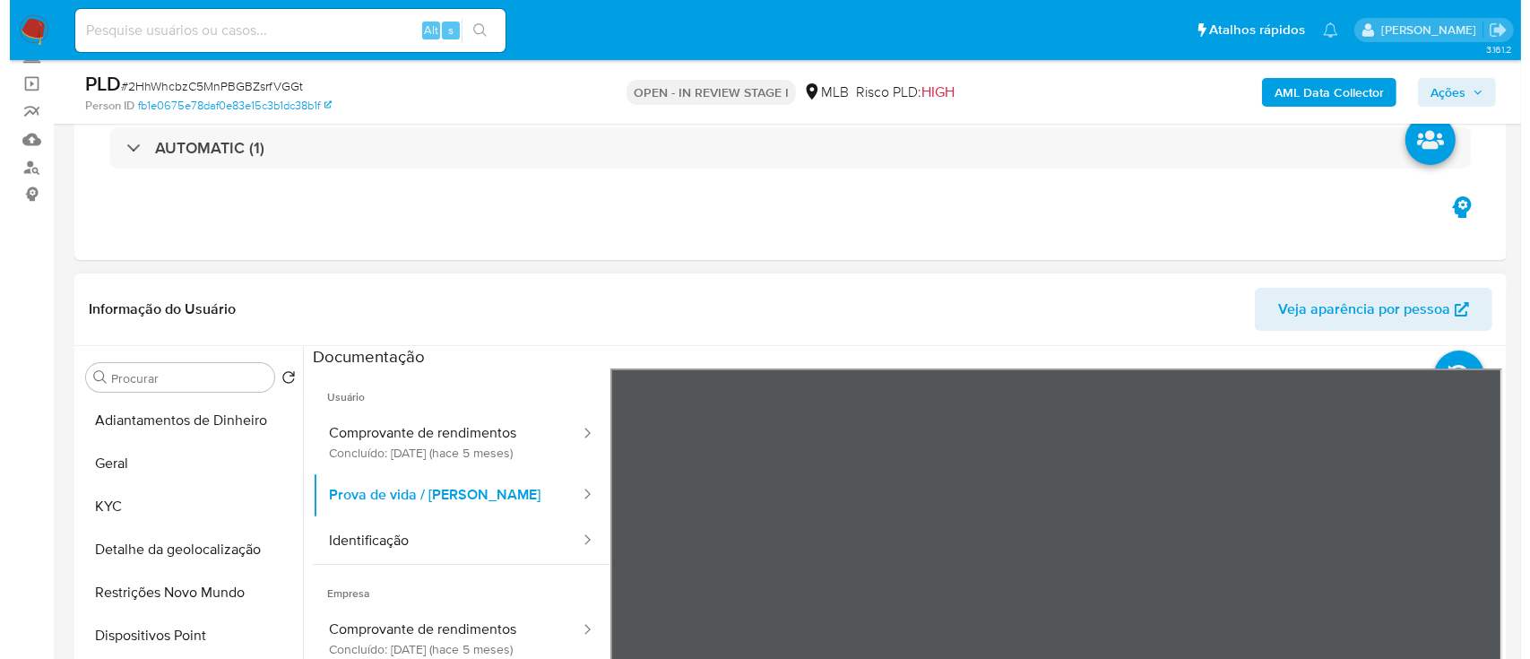
scroll to position [238, 0]
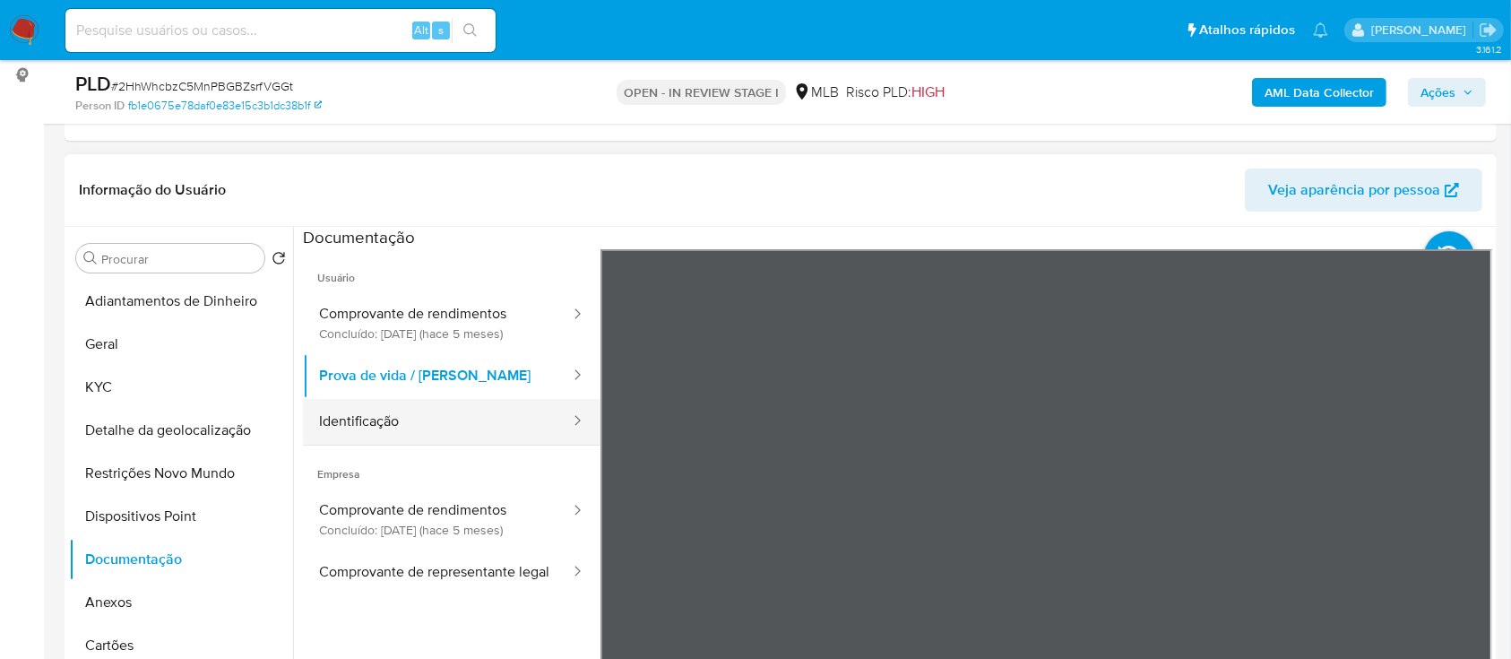
click at [419, 428] on button "Identificação" at bounding box center [437, 422] width 269 height 46
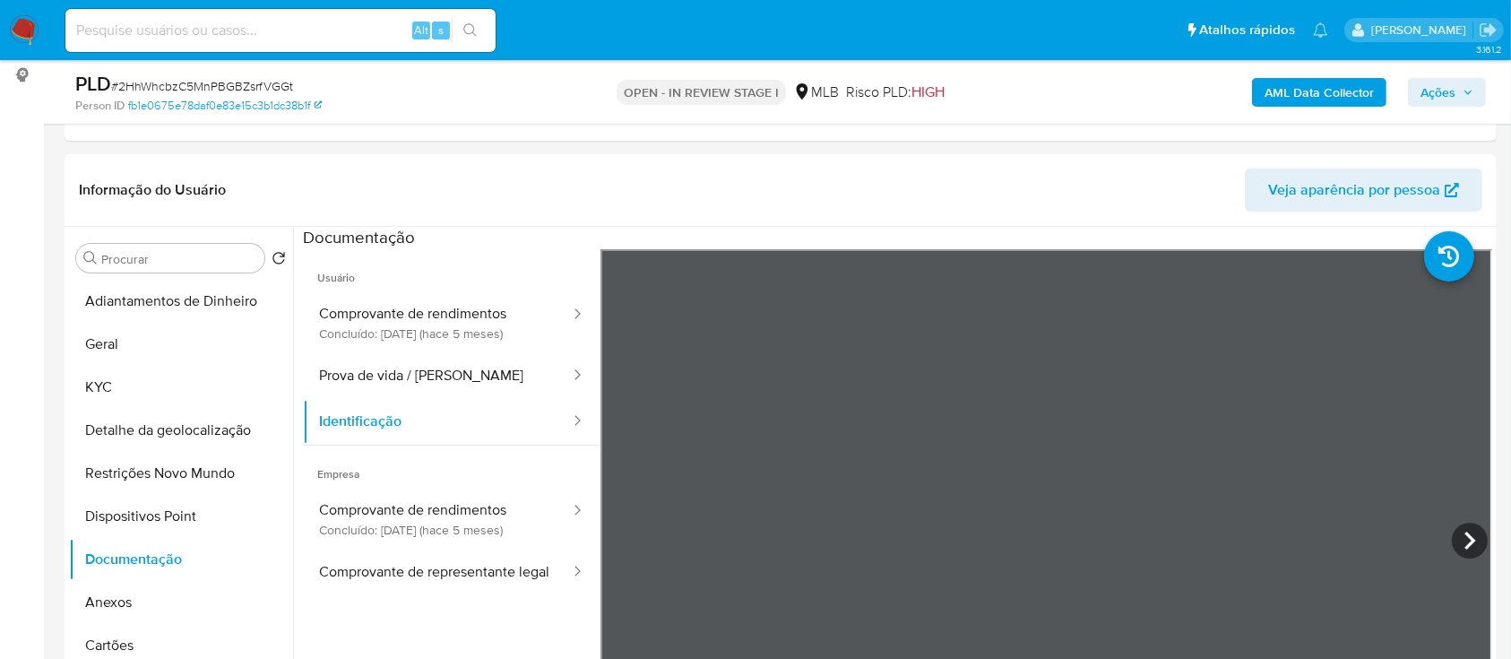
click at [1318, 102] on b "AML Data Collector" at bounding box center [1319, 92] width 109 height 29
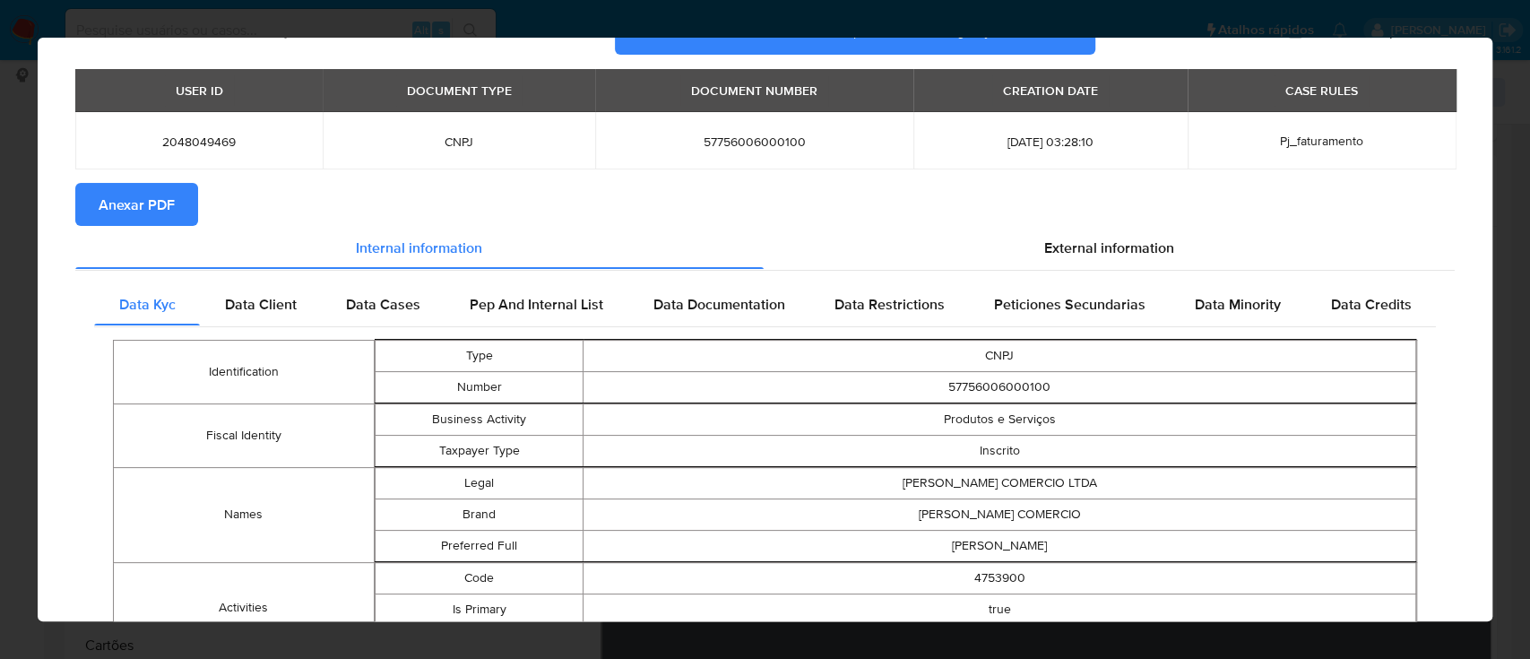
scroll to position [115, 0]
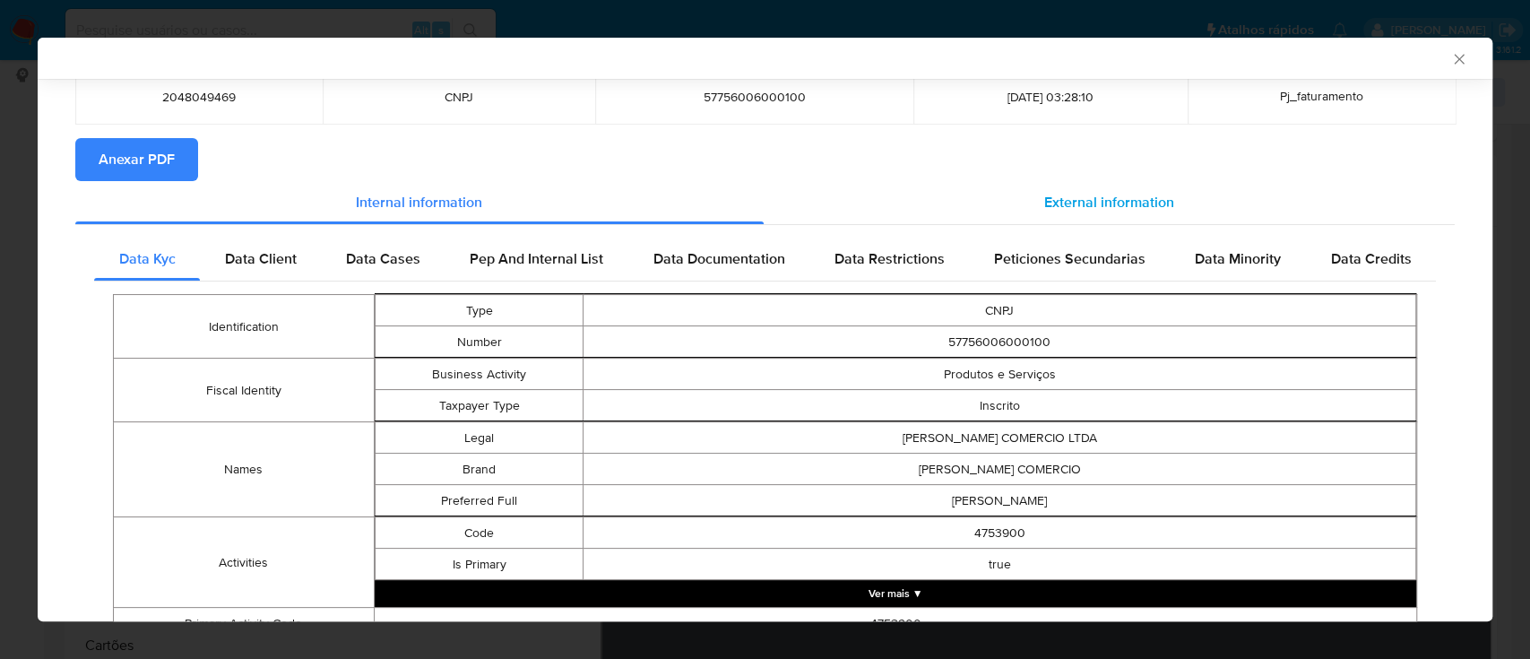
click at [1097, 206] on span "External information" at bounding box center [1109, 202] width 130 height 21
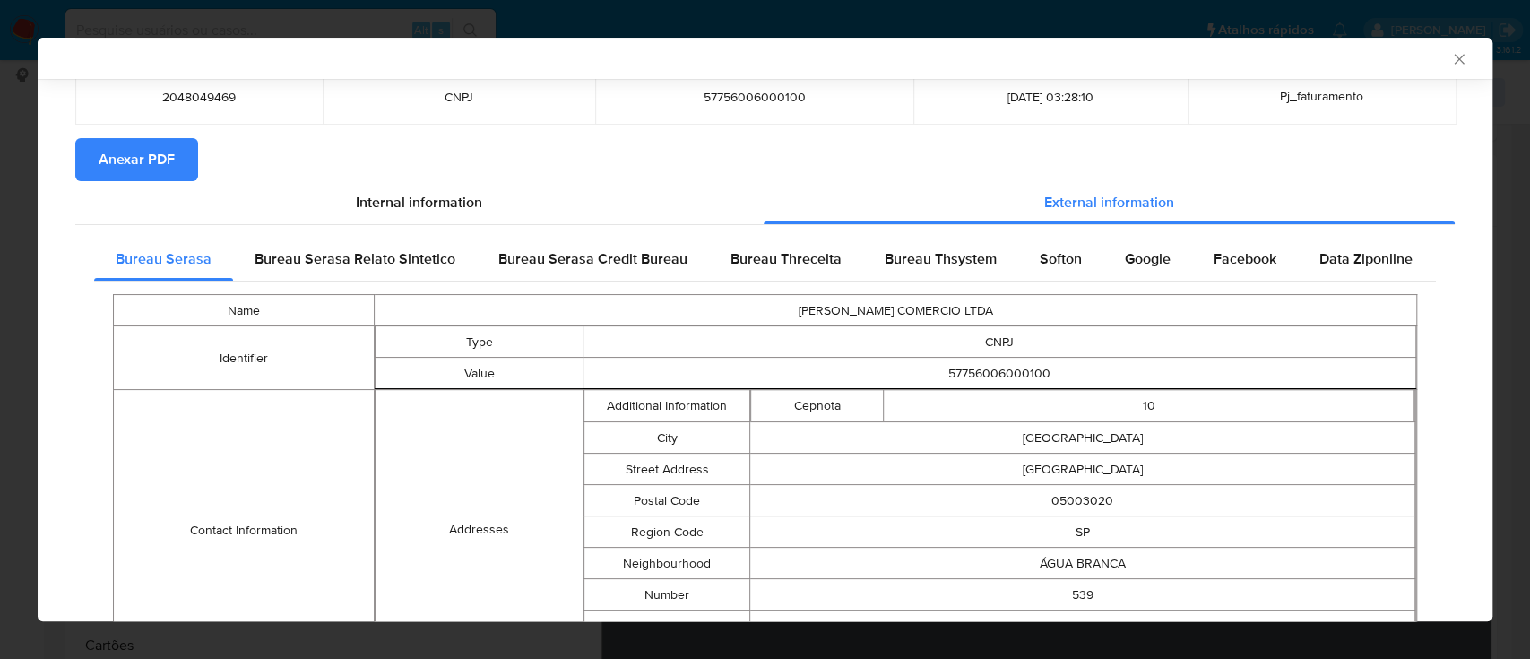
click at [756, 261] on span "Bureau Threceita" at bounding box center [785, 258] width 111 height 21
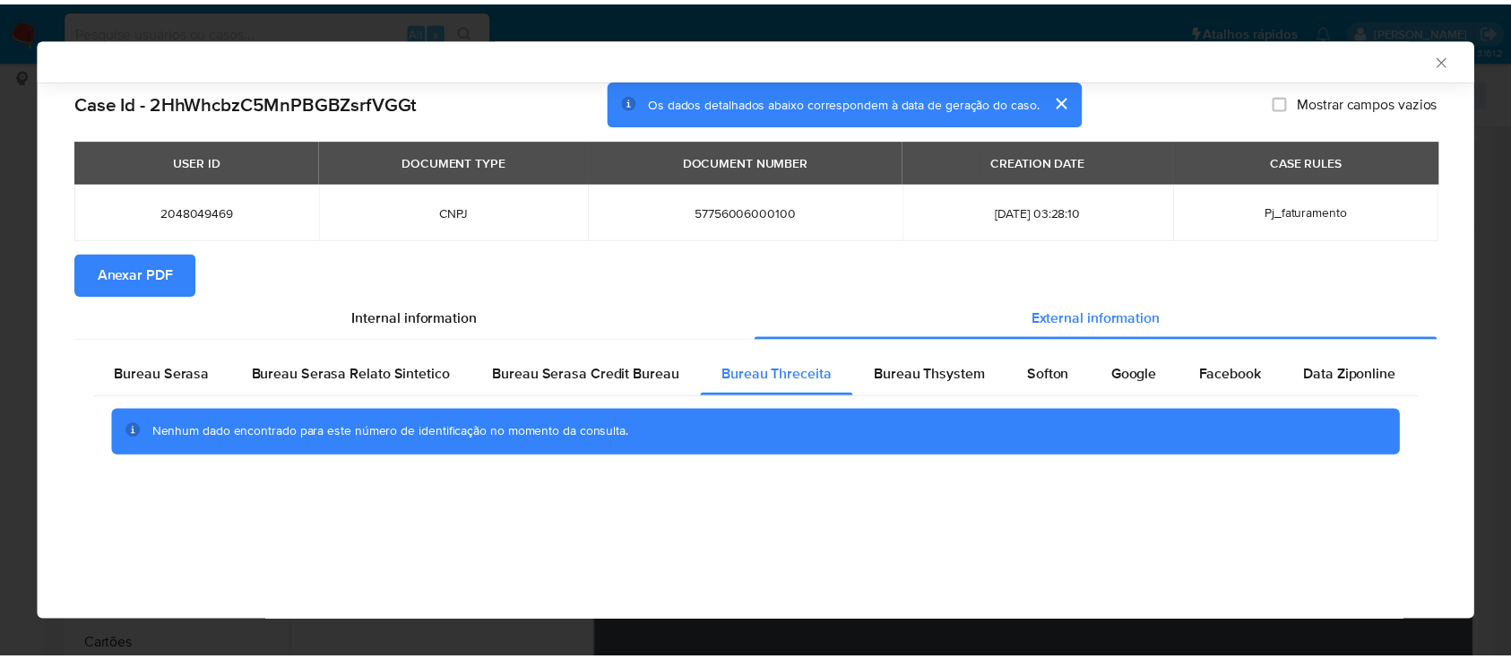
scroll to position [0, 0]
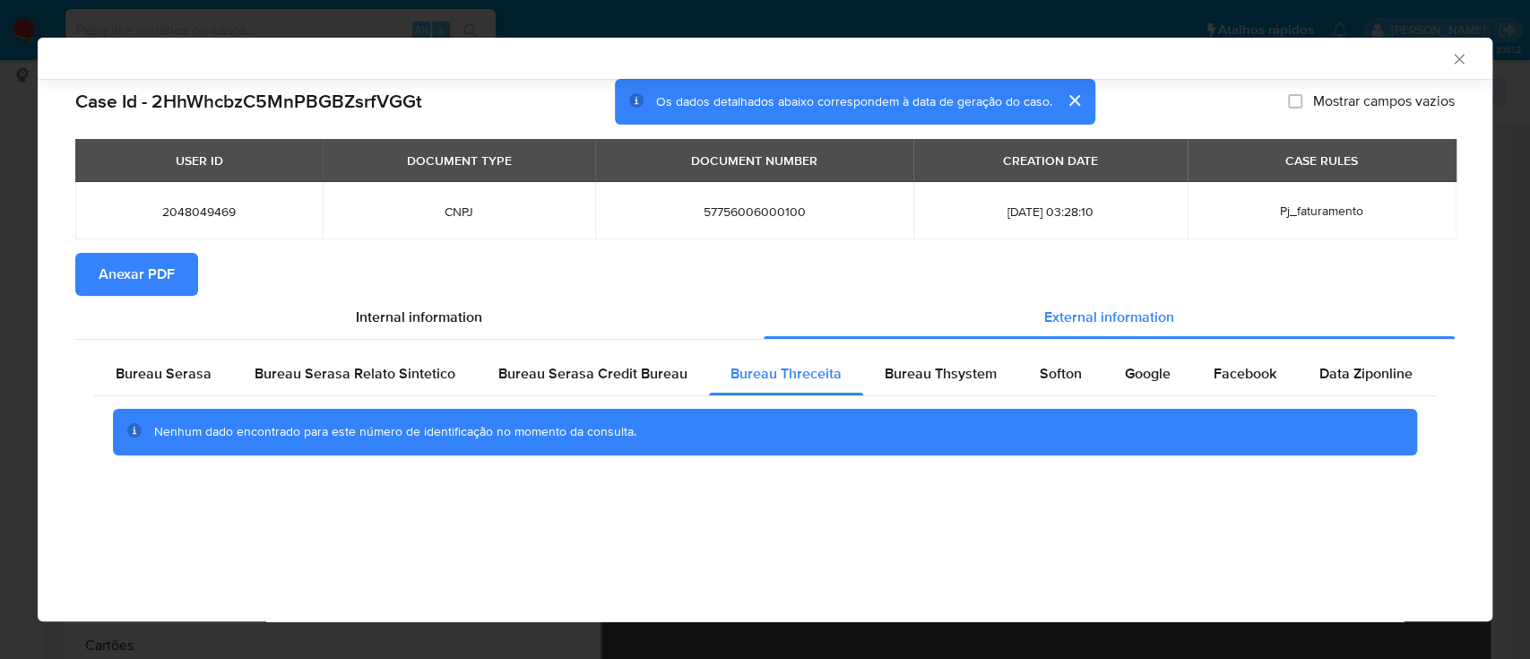
click at [1393, 65] on div "AML Data Collector" at bounding box center [750, 58] width 1400 height 16
click at [946, 377] on span "Bureau Thsystem" at bounding box center [941, 373] width 112 height 21
click at [1349, 53] on div "AML Data Collector" at bounding box center [750, 58] width 1400 height 16
click at [1050, 367] on span "Softon" at bounding box center [1061, 373] width 42 height 21
click at [1351, 67] on div "AML Data Collector" at bounding box center [765, 58] width 1455 height 41
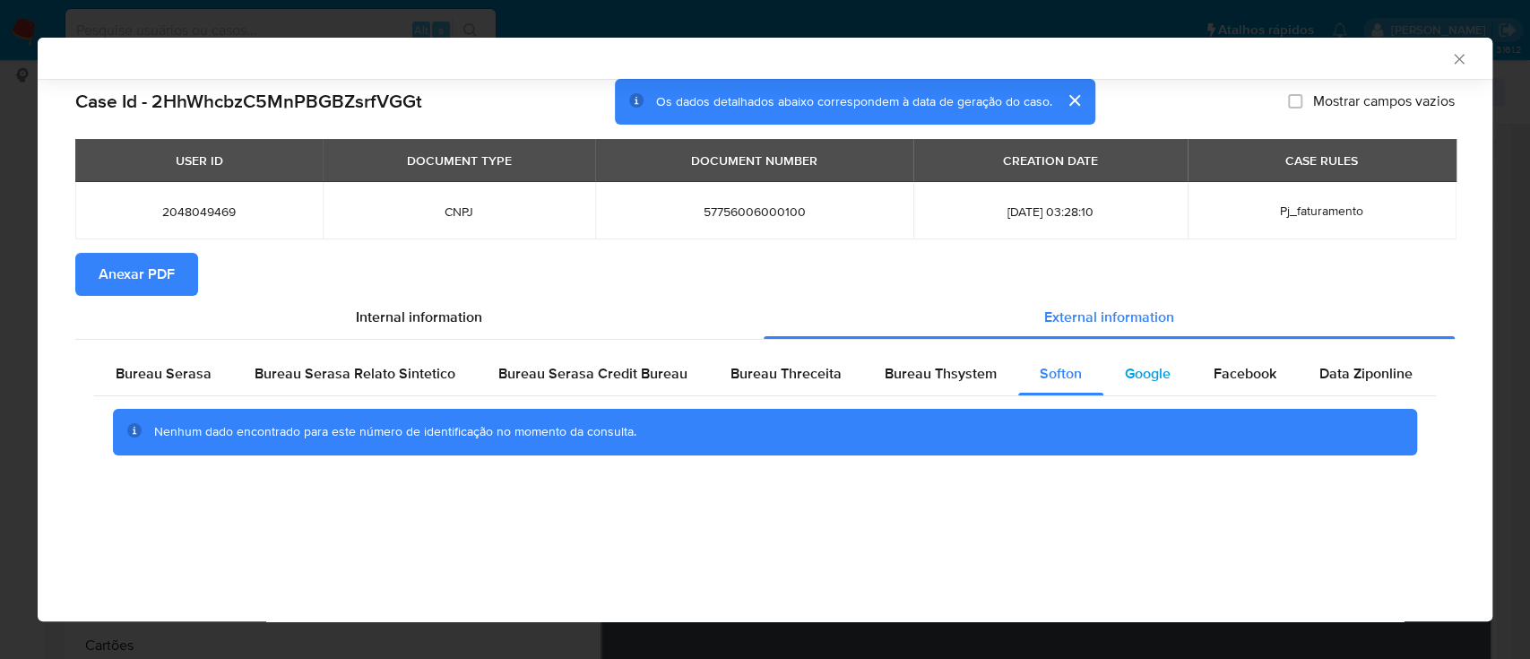
click at [1125, 384] on span "Google" at bounding box center [1148, 373] width 46 height 21
click at [1360, 61] on div "AML Data Collector" at bounding box center [750, 58] width 1400 height 16
click at [1457, 55] on icon "Fechar a janela" at bounding box center [1459, 59] width 18 height 18
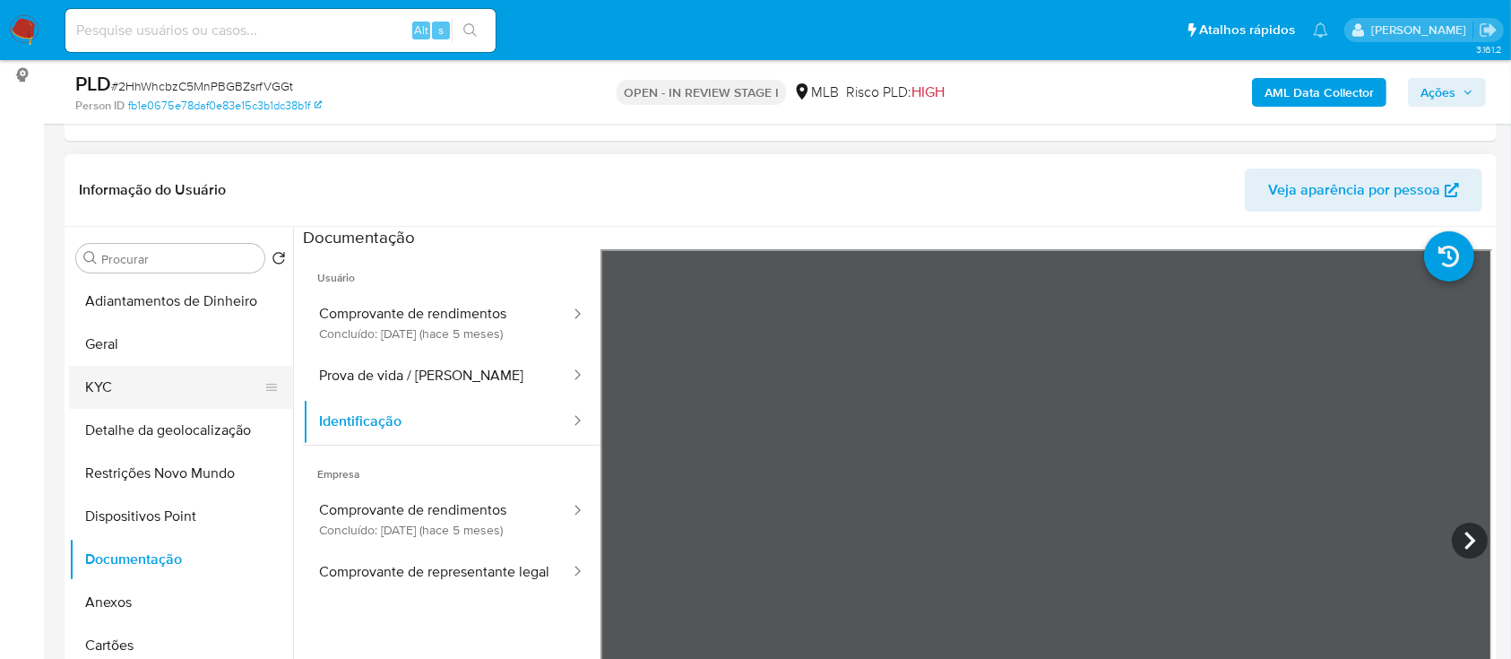
drag, startPoint x: 147, startPoint y: 394, endPoint x: 164, endPoint y: 386, distance: 18.8
click at [145, 395] on button "KYC" at bounding box center [174, 387] width 210 height 43
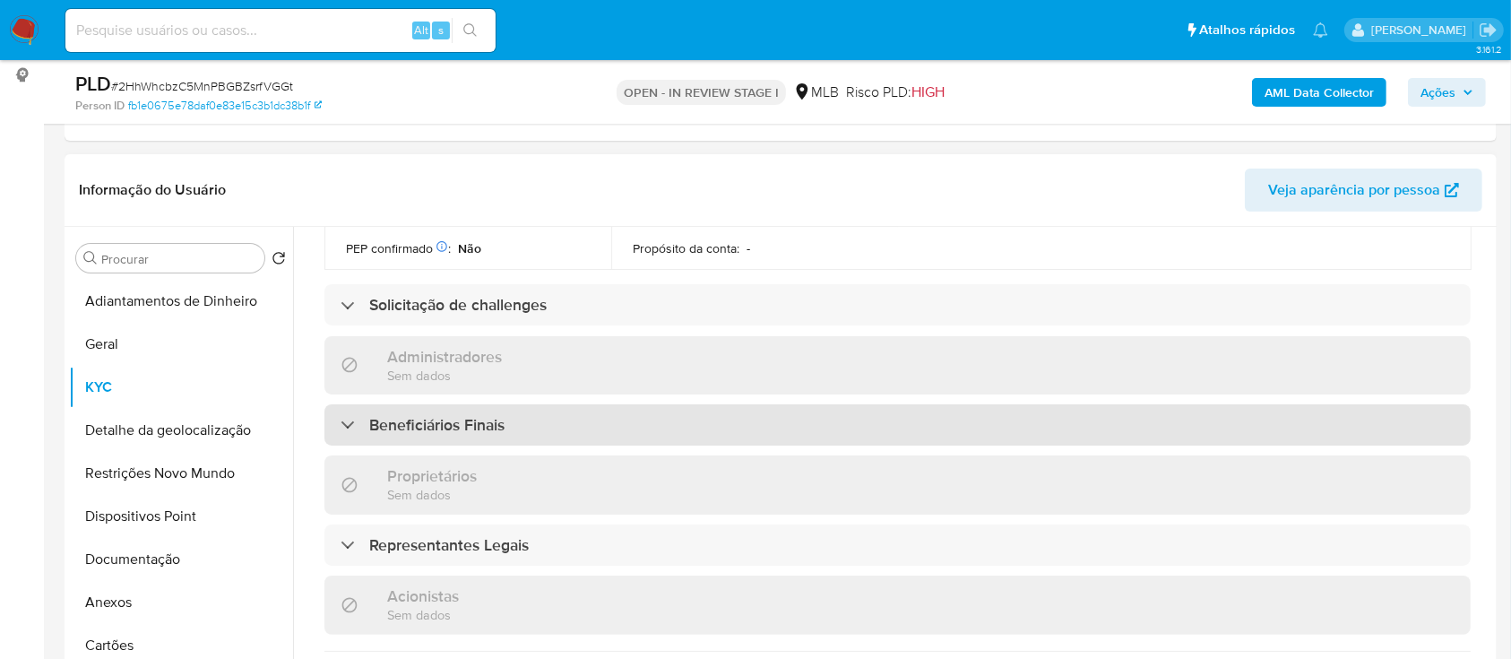
scroll to position [836, 0]
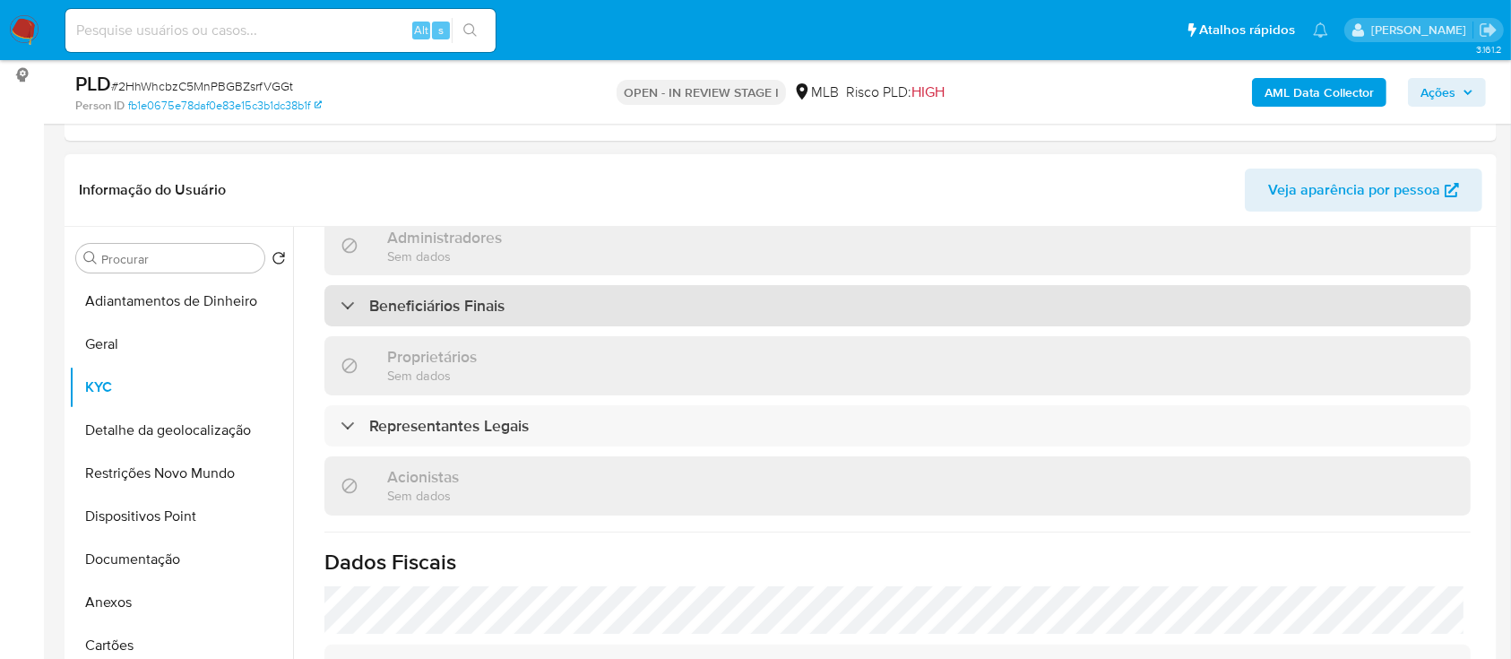
click at [380, 326] on div "Beneficiários Finais" at bounding box center [897, 305] width 1146 height 41
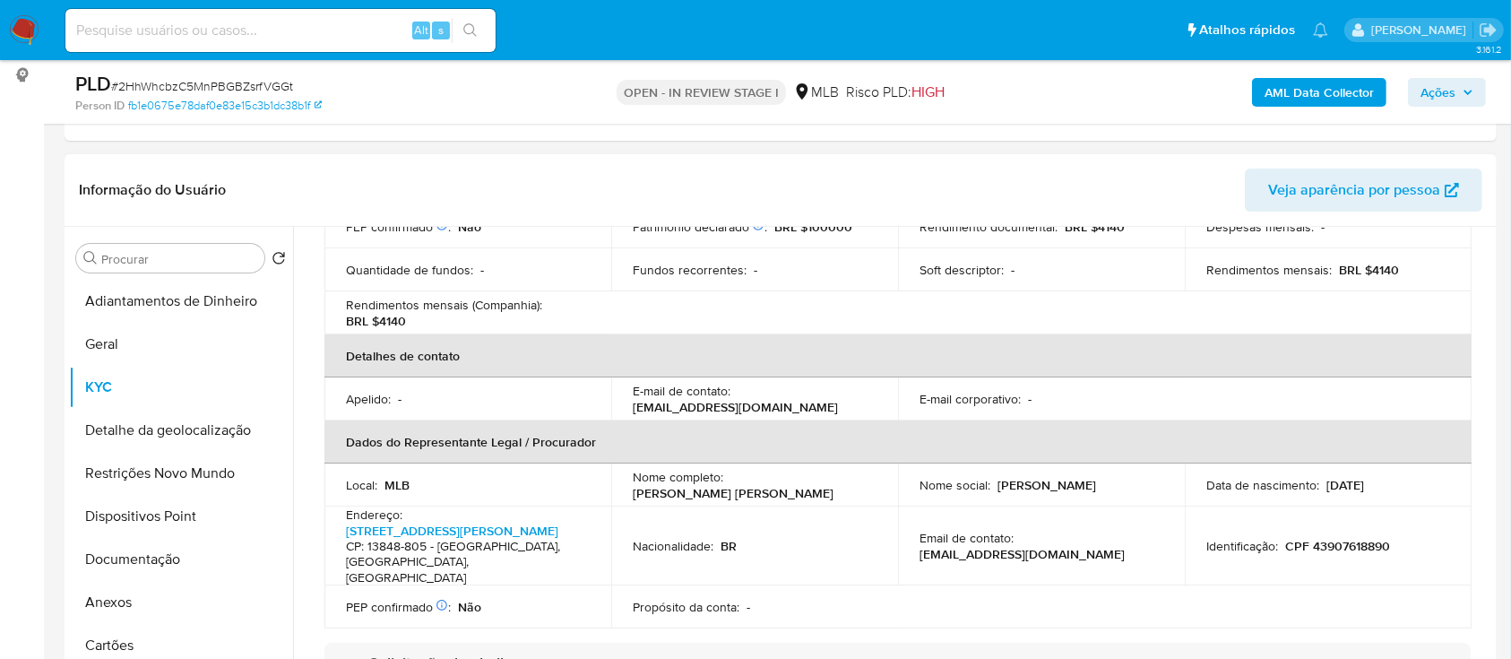
scroll to position [478, 0]
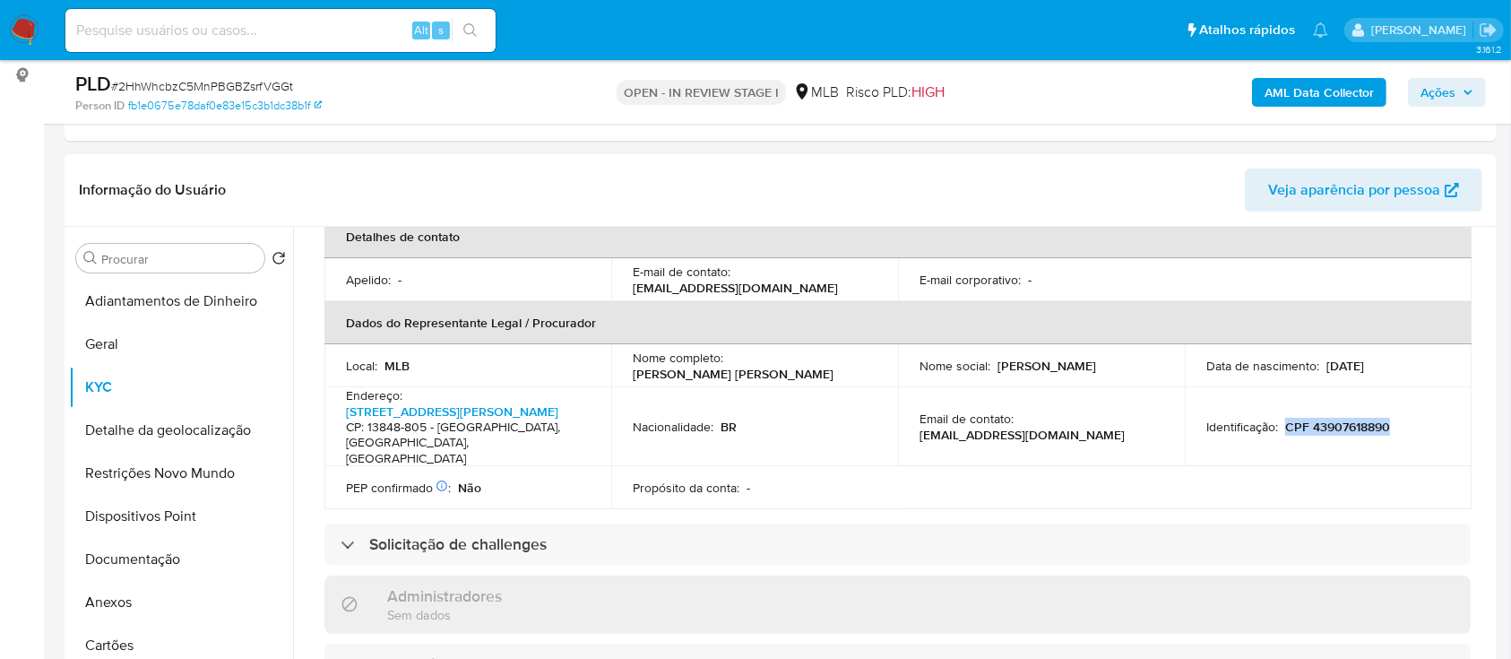
drag, startPoint x: 1387, startPoint y: 430, endPoint x: 1284, endPoint y: 428, distance: 103.1
click at [1284, 428] on div "Identificação : CPF 43907618890" at bounding box center [1328, 427] width 244 height 16
copy p "CPF 43907618890"
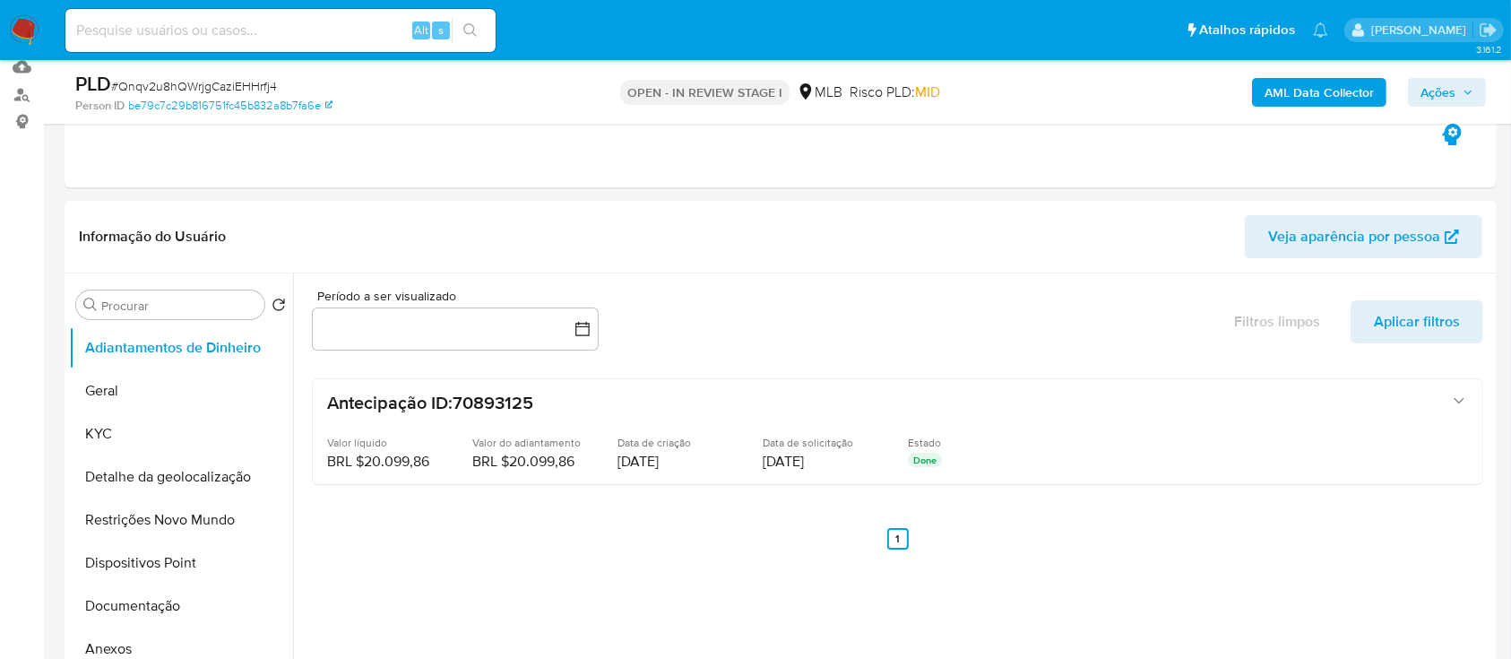
scroll to position [119, 0]
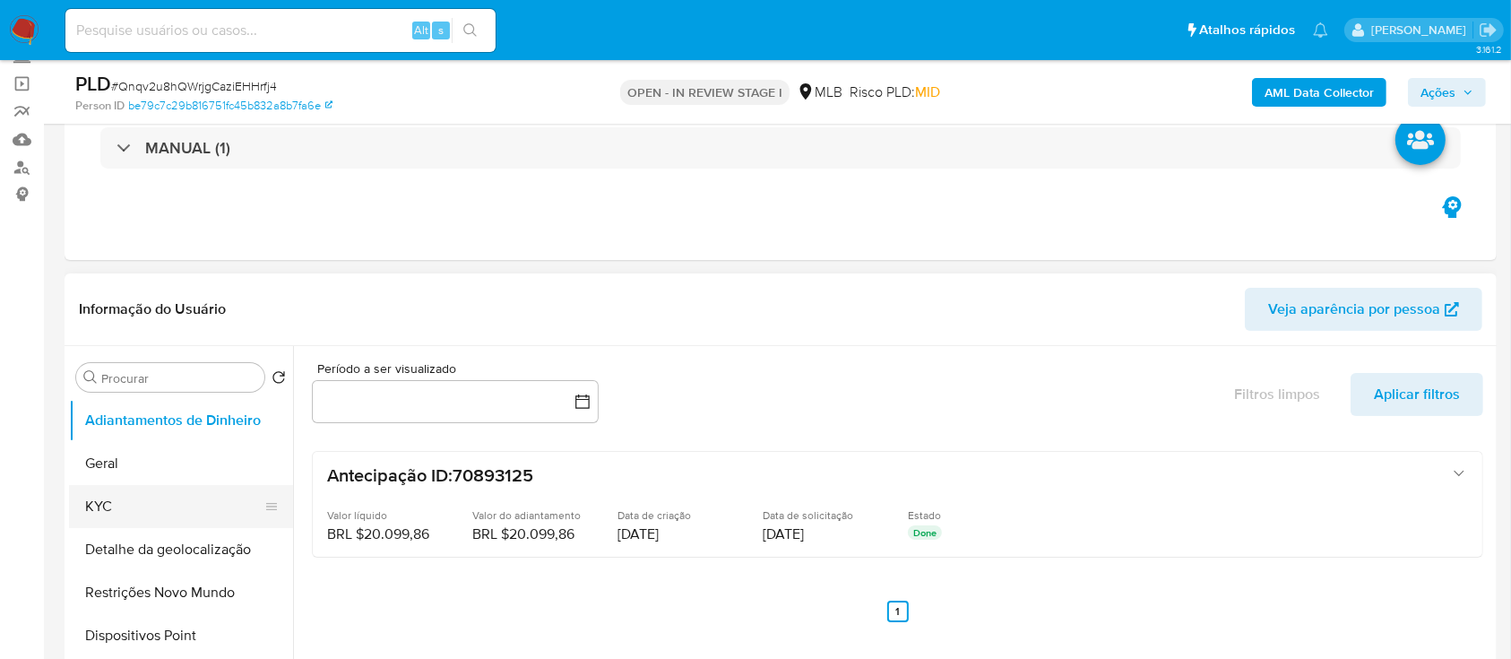
drag, startPoint x: 151, startPoint y: 502, endPoint x: 186, endPoint y: 487, distance: 39.0
click at [151, 502] on button "KYC" at bounding box center [174, 506] width 210 height 43
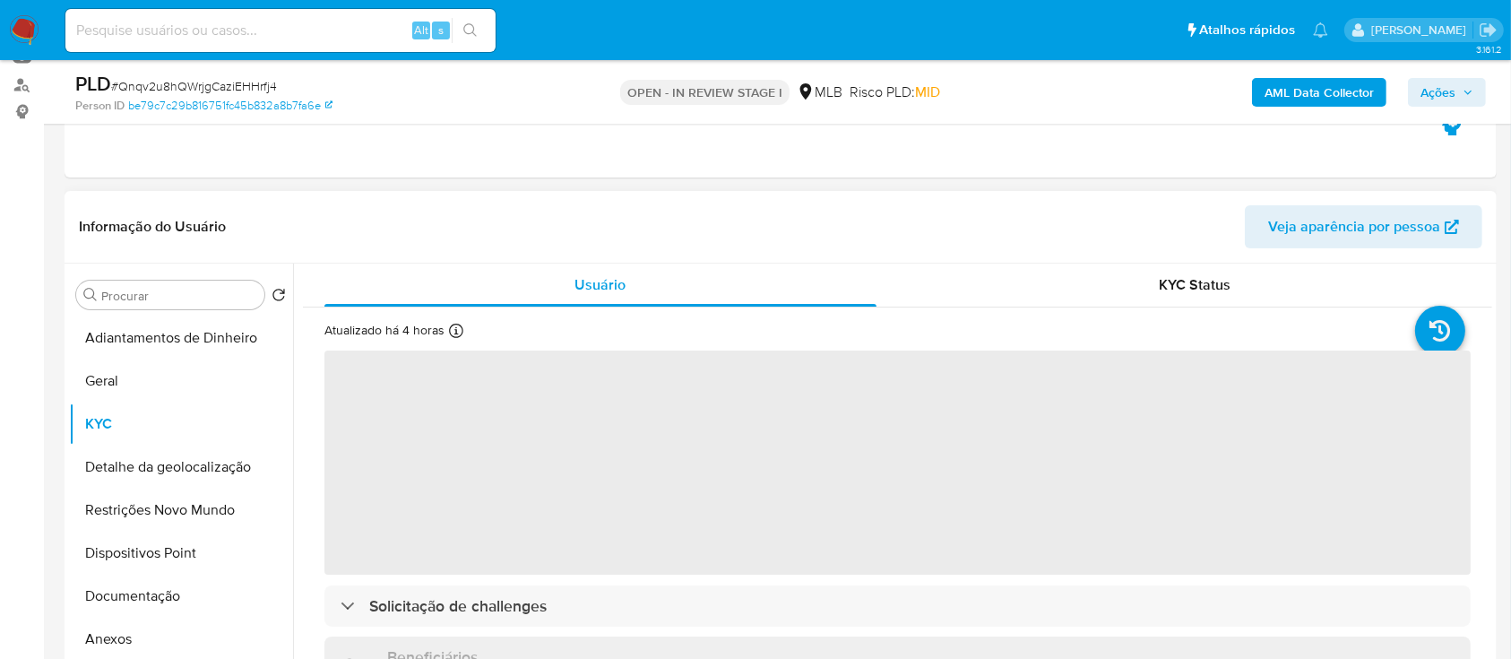
scroll to position [238, 0]
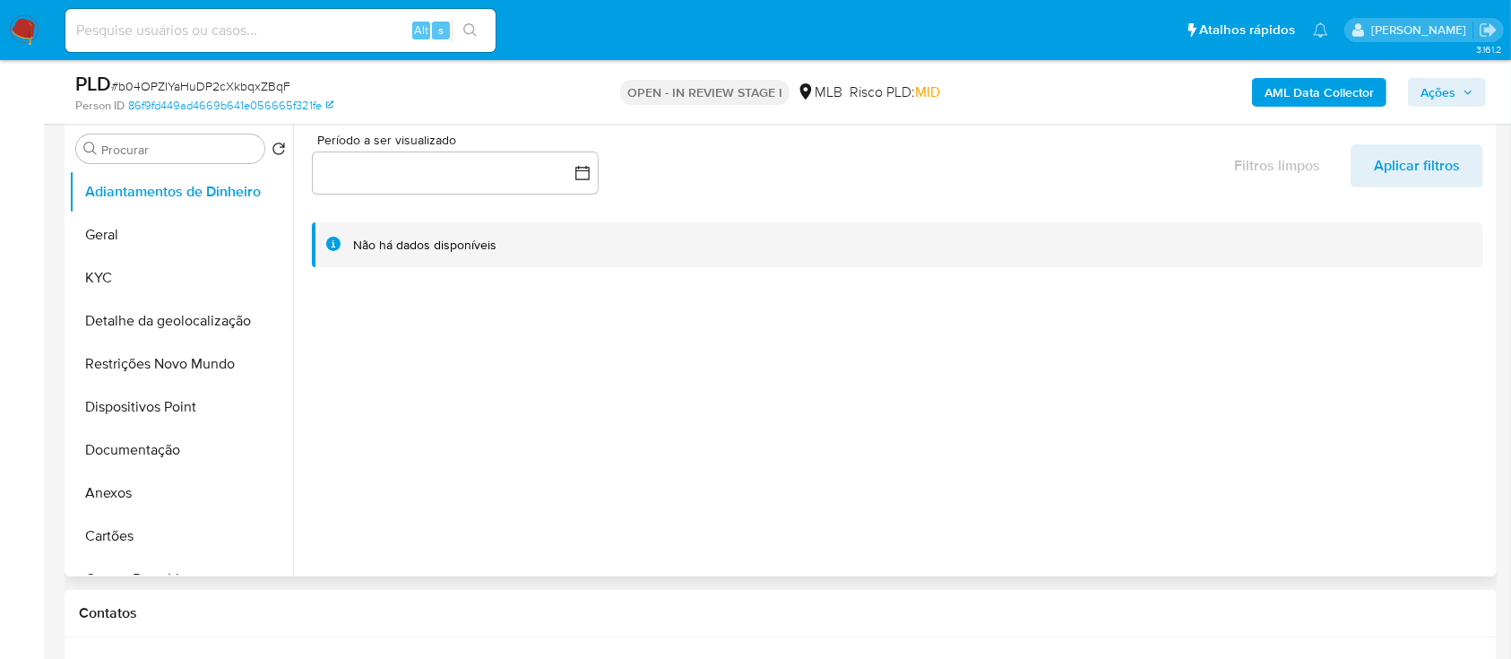
scroll to position [119, 0]
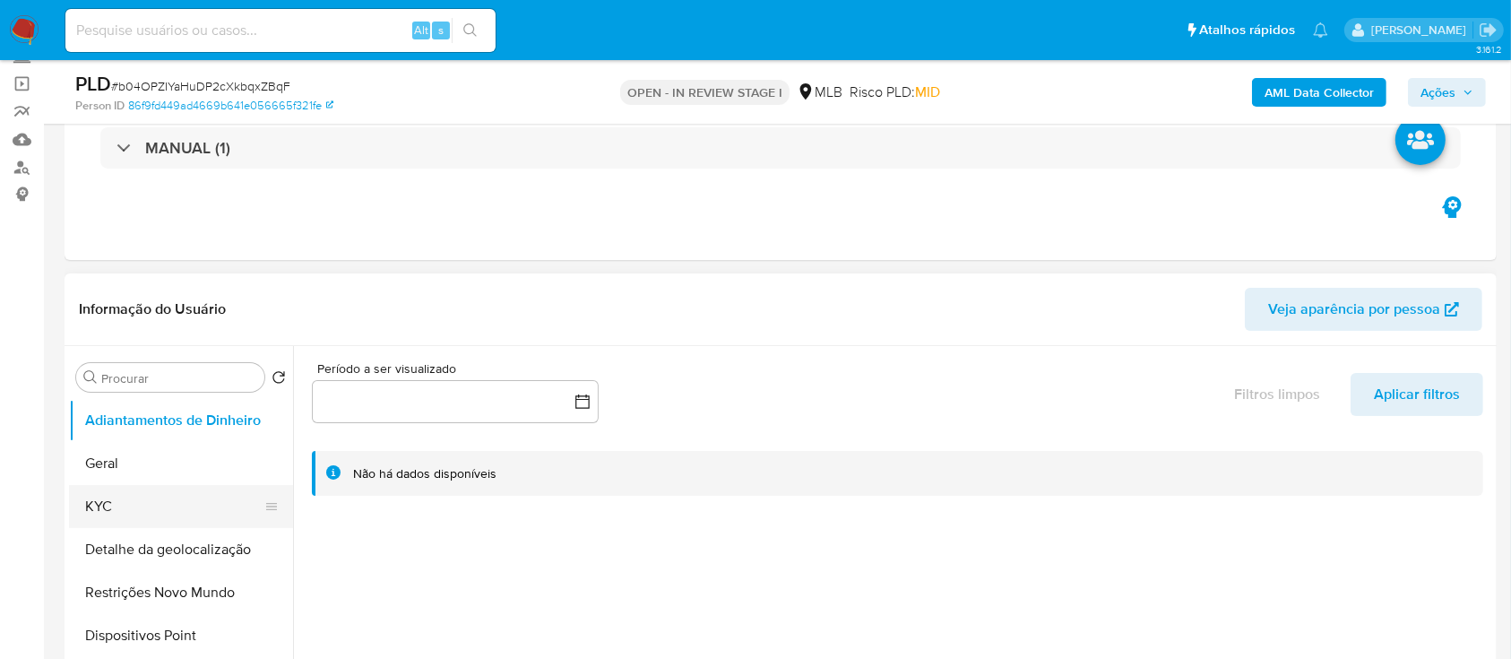
click at [91, 502] on button "KYC" at bounding box center [174, 506] width 210 height 43
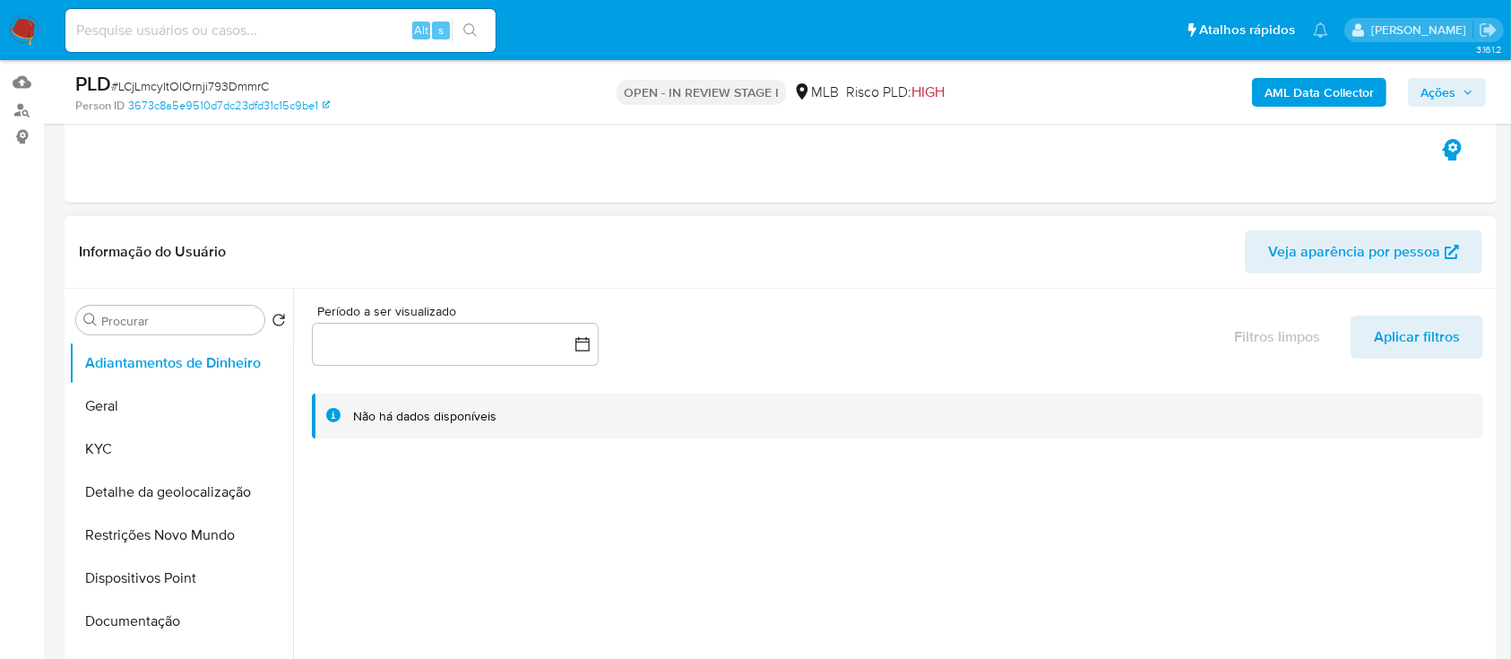
scroll to position [119, 0]
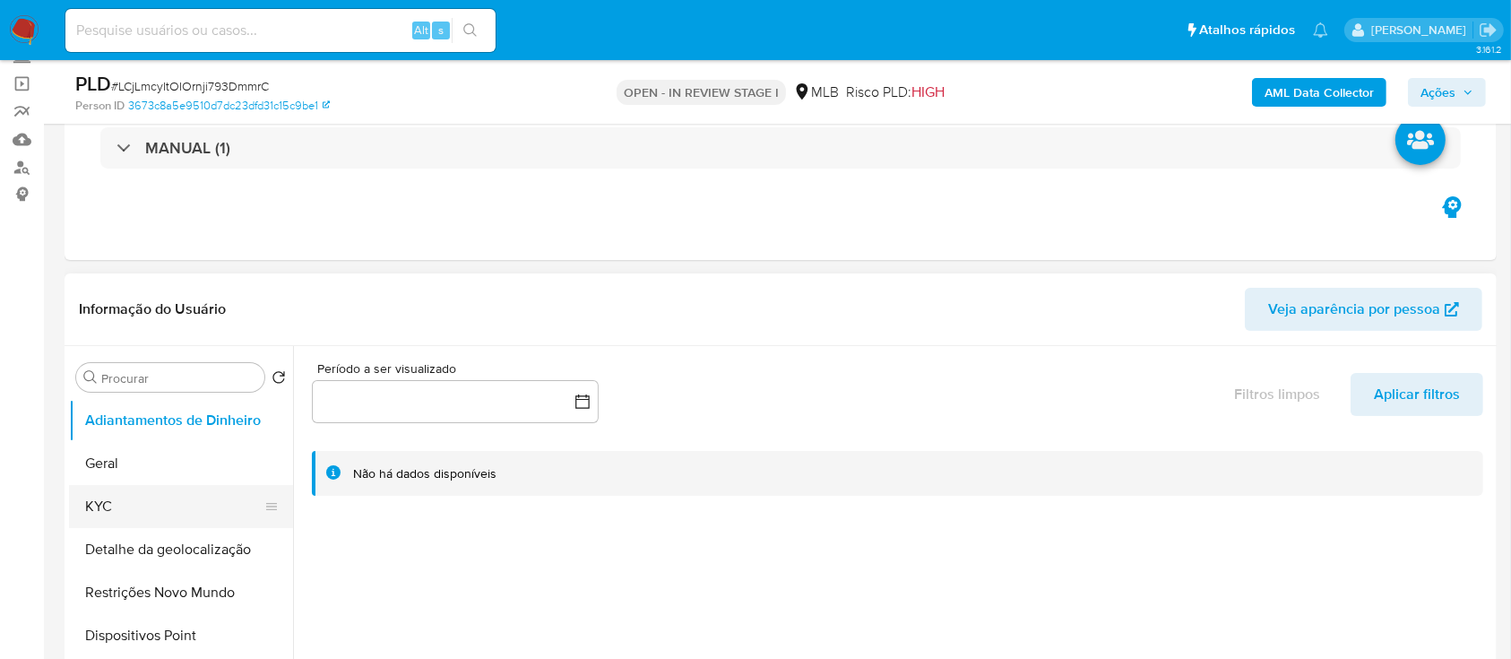
click at [129, 495] on button "KYC" at bounding box center [174, 506] width 210 height 43
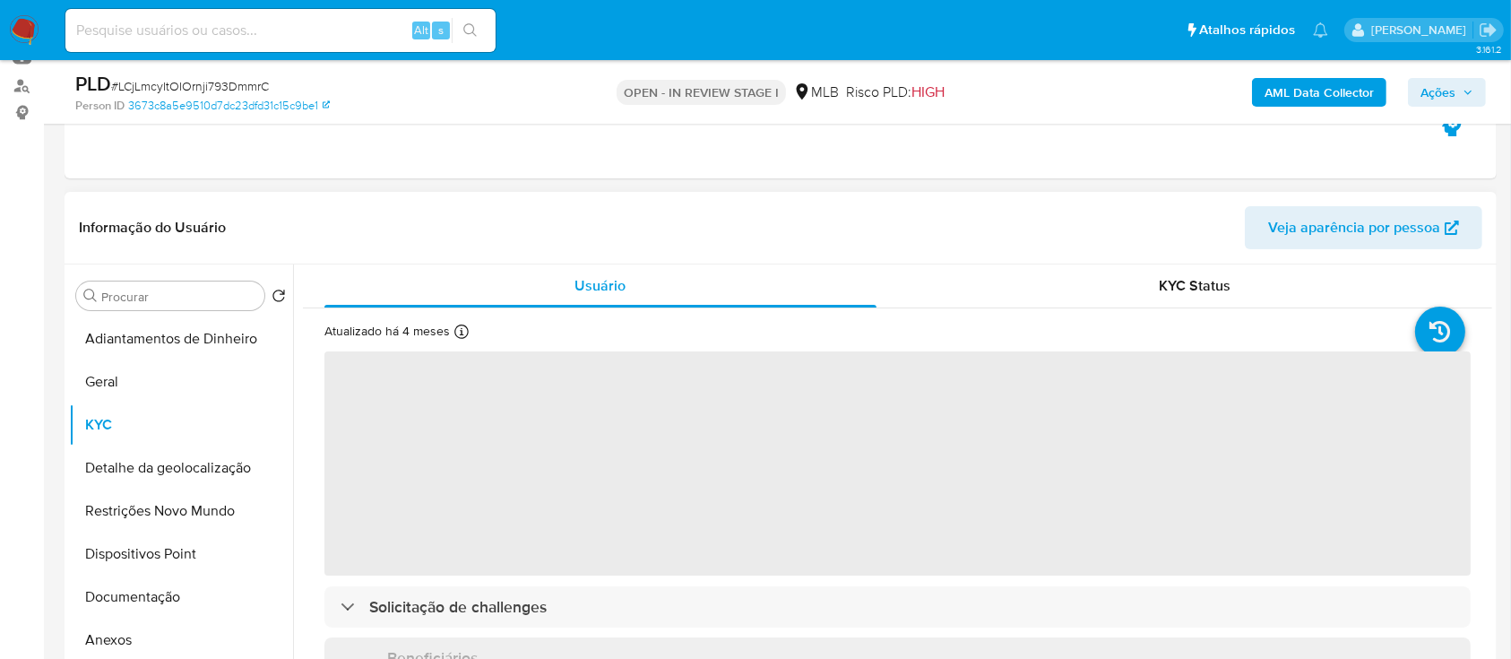
scroll to position [238, 0]
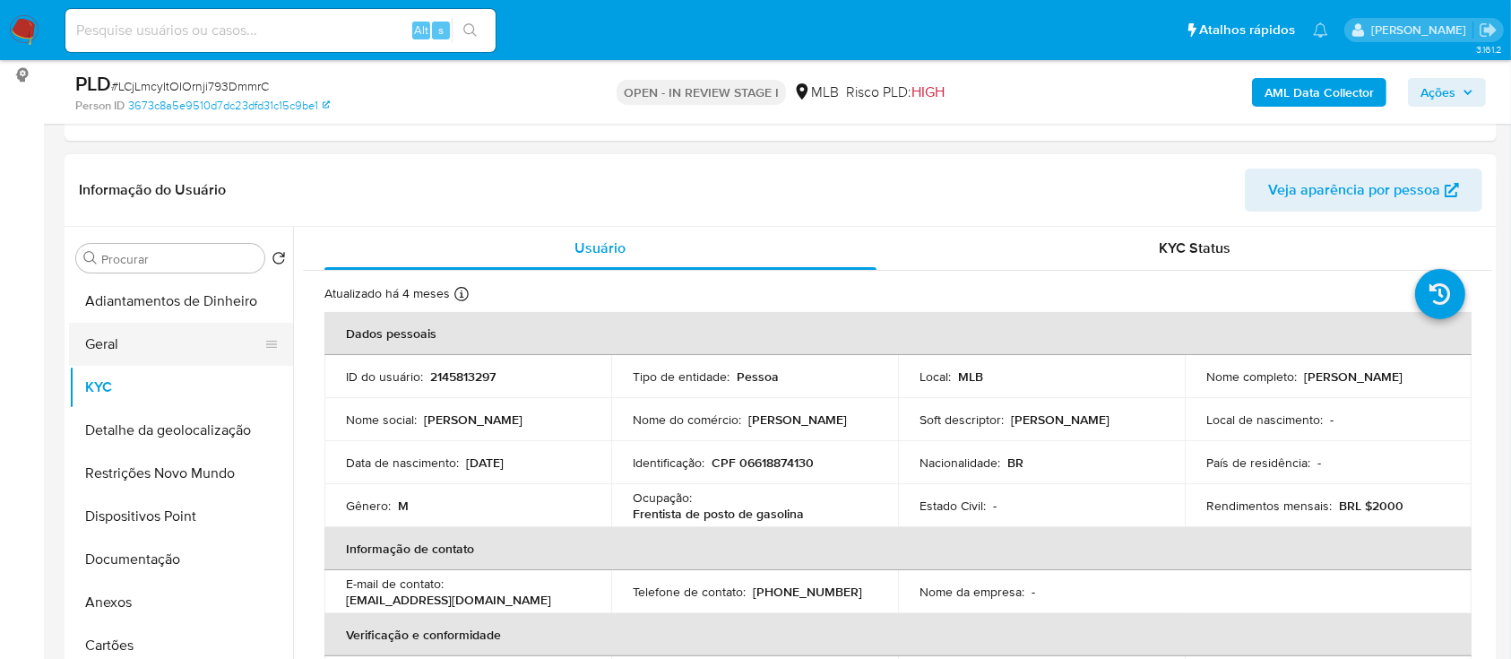
click at [146, 340] on button "Geral" at bounding box center [174, 344] width 210 height 43
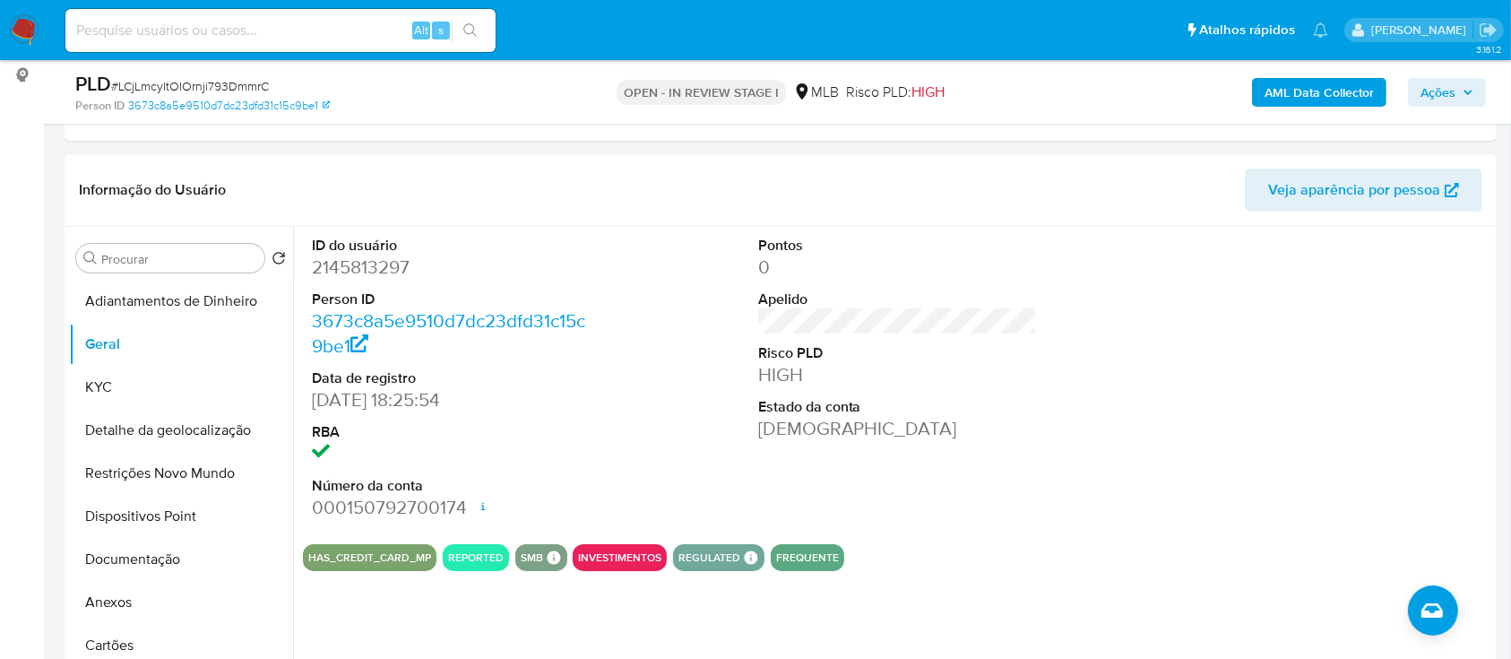
drag, startPoint x: 1223, startPoint y: 319, endPoint x: 1214, endPoint y: 314, distance: 10.5
click at [1219, 316] on div at bounding box center [1344, 378] width 298 height 303
click at [121, 384] on button "KYC" at bounding box center [174, 387] width 210 height 43
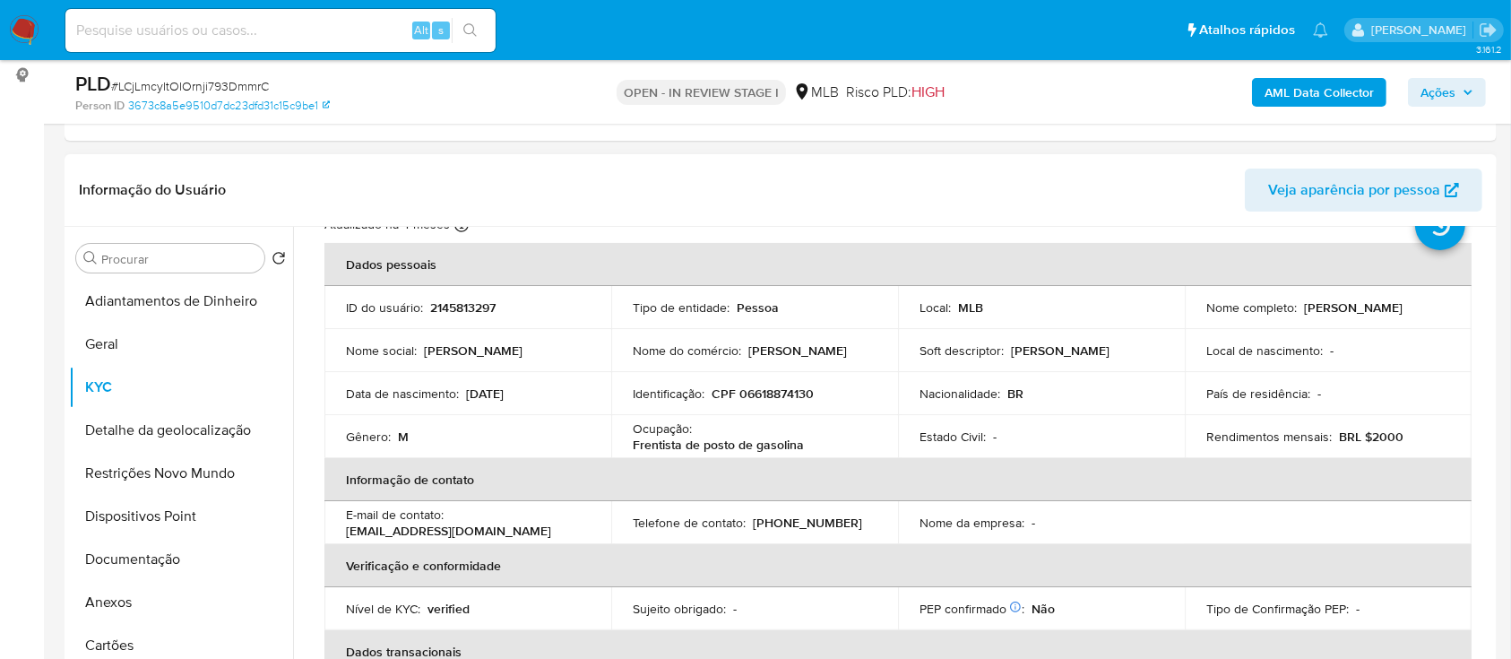
scroll to position [119, 0]
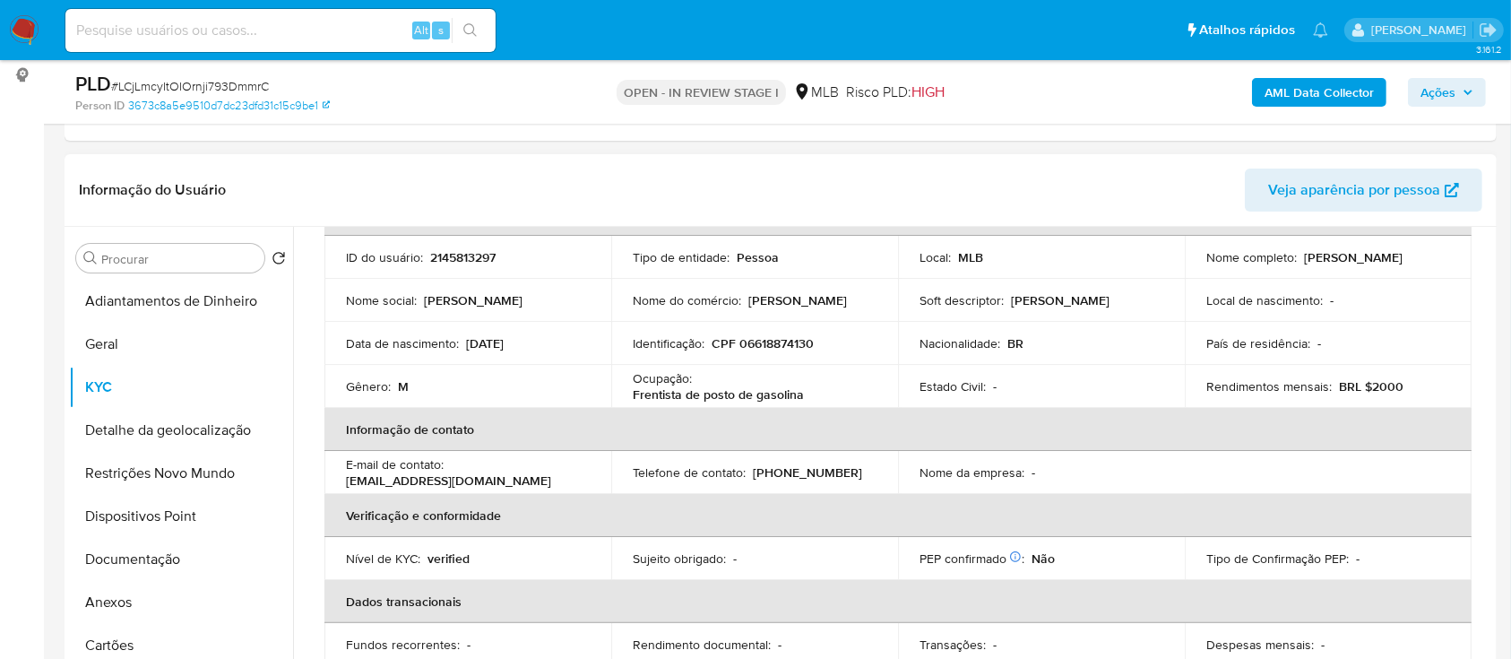
drag, startPoint x: 1093, startPoint y: 203, endPoint x: 916, endPoint y: 145, distance: 185.9
click at [1085, 203] on header "Informação do Usuário Veja aparência por pessoa" at bounding box center [781, 190] width 1404 height 43
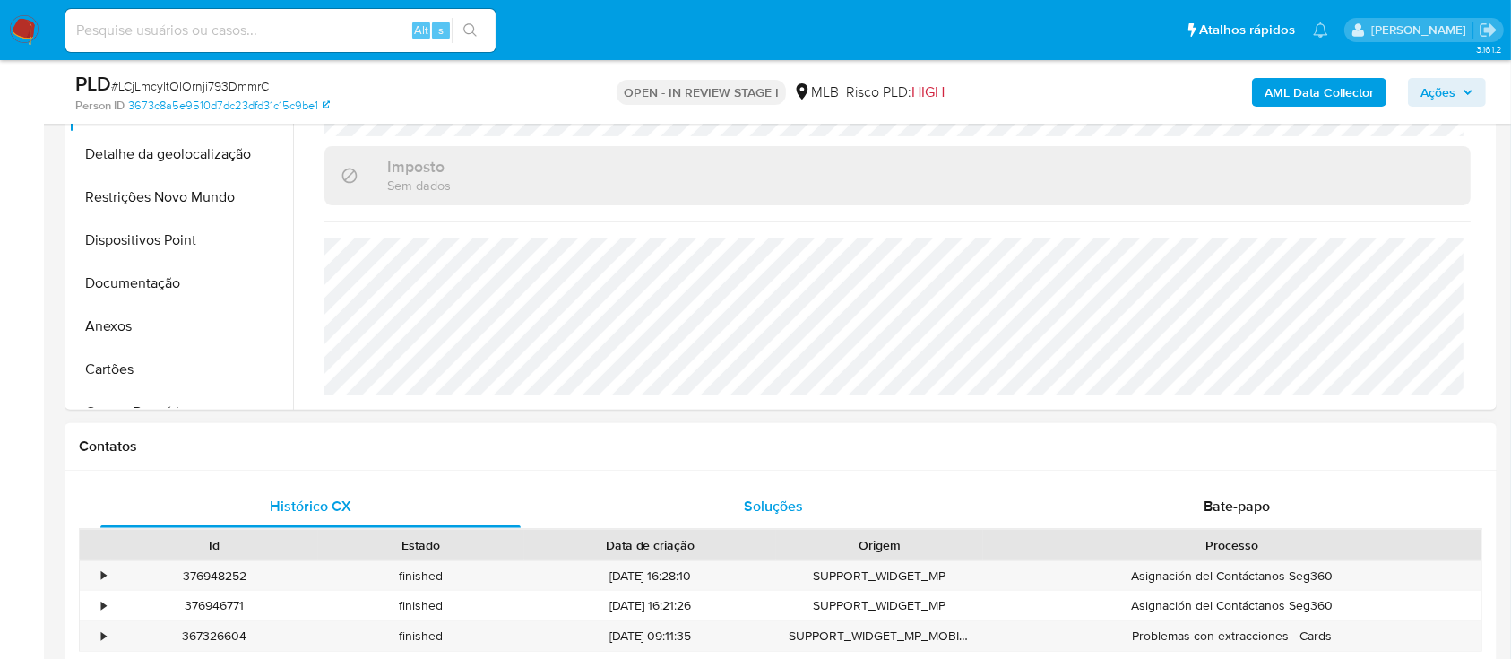
scroll to position [478, 0]
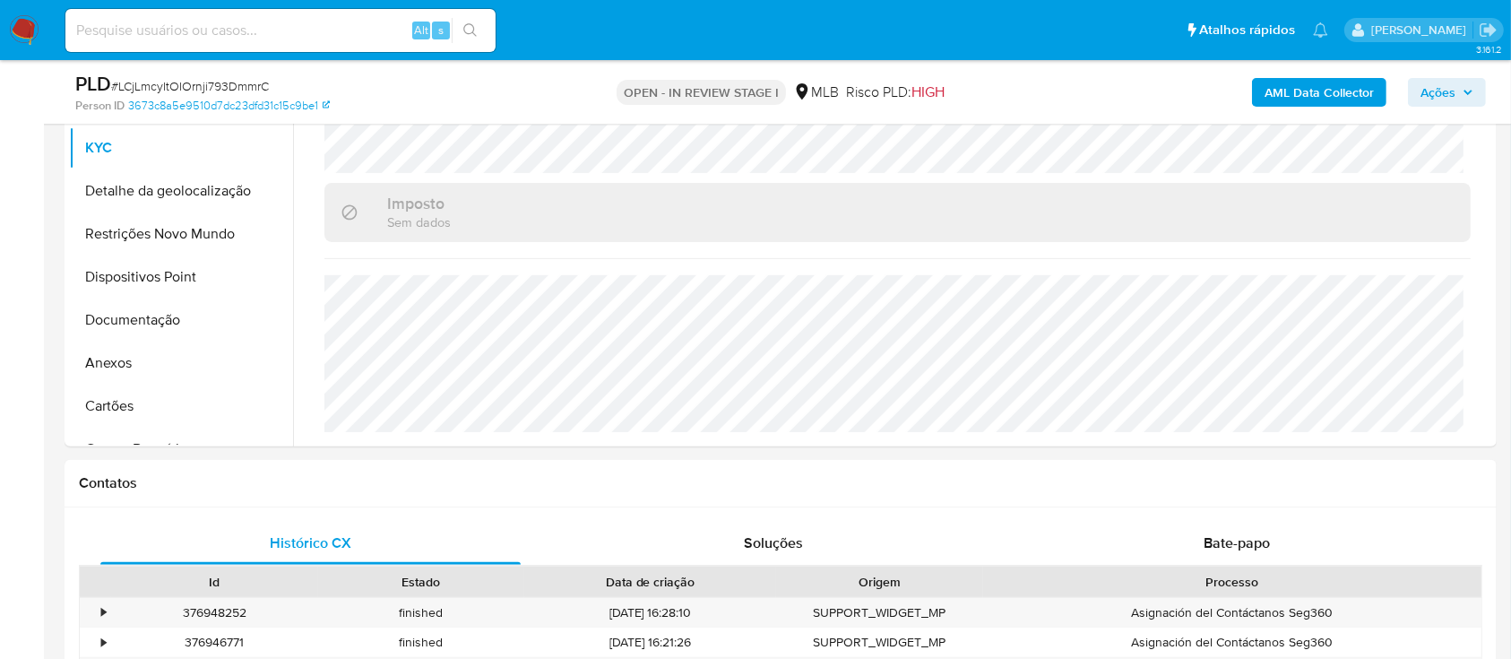
click at [125, 194] on button "Detalhe da geolocalização" at bounding box center [174, 190] width 210 height 43
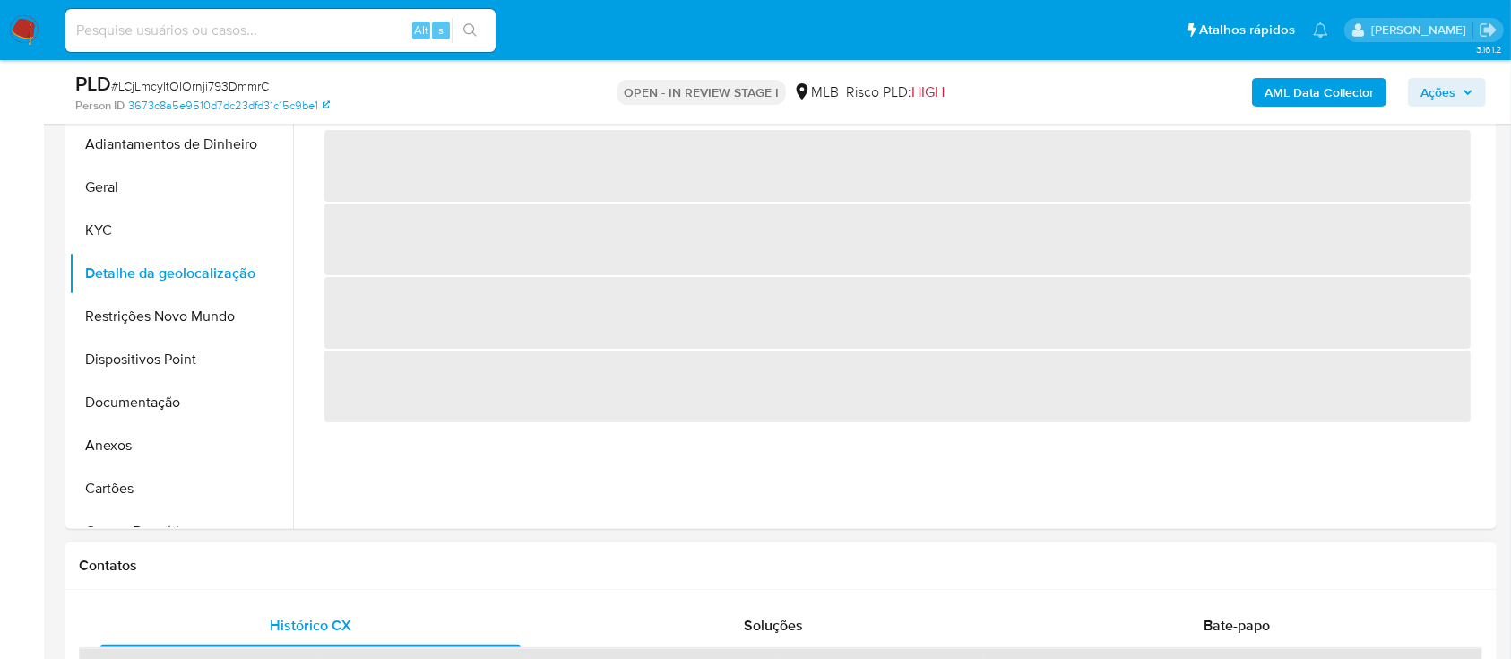
scroll to position [359, 0]
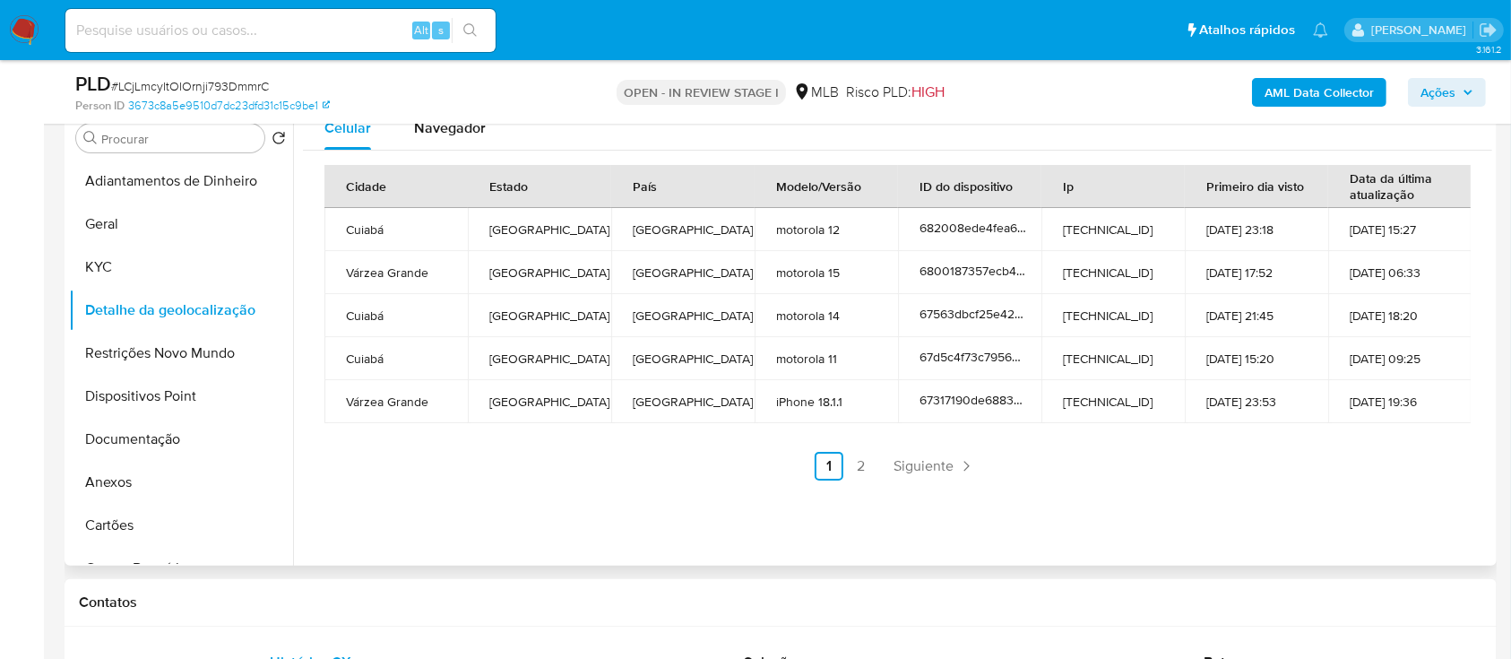
drag, startPoint x: 385, startPoint y: 549, endPoint x: 412, endPoint y: 257, distance: 292.5
click at [386, 549] on div "Celular Navegador Cidade Estado País Modelo/Versão ID do dispositivo Ip Primeir…" at bounding box center [892, 336] width 1199 height 459
click at [854, 469] on link "2" at bounding box center [861, 466] width 29 height 29
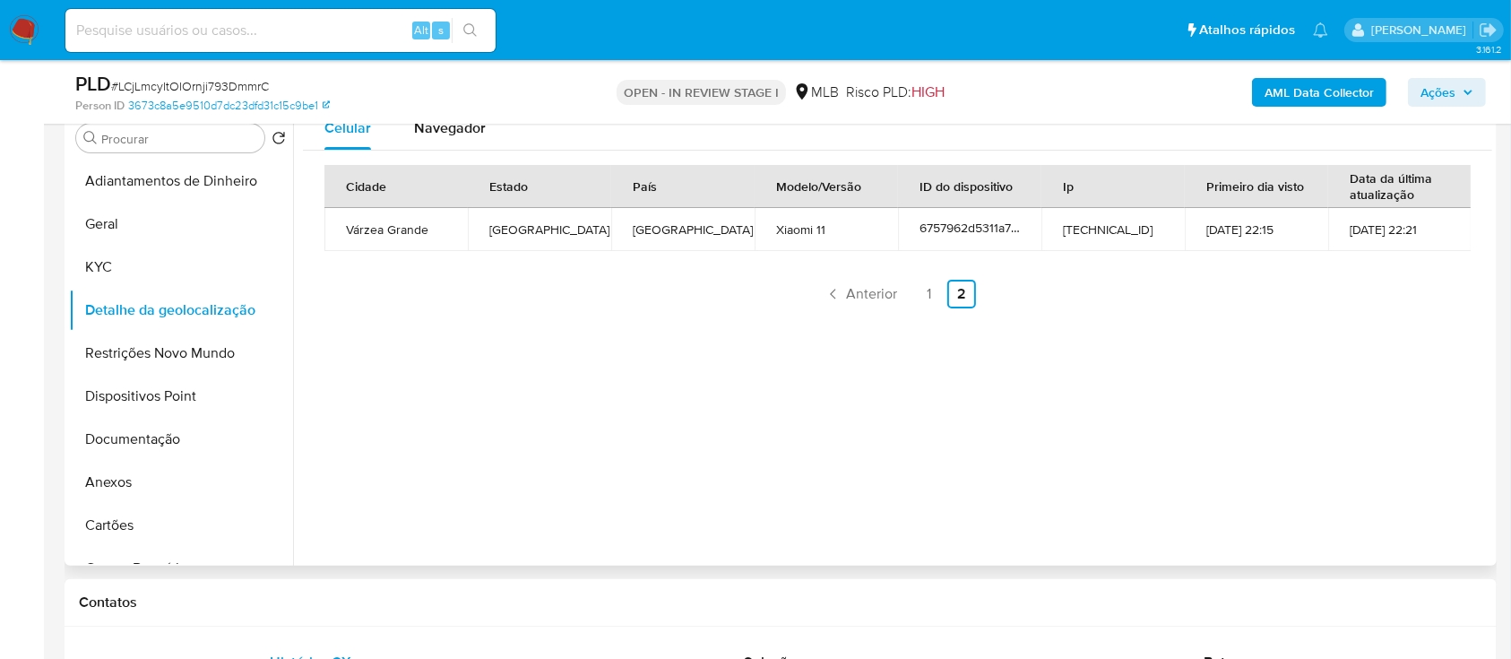
drag, startPoint x: 477, startPoint y: 556, endPoint x: 487, endPoint y: 490, distance: 66.2
click at [478, 556] on div "Celular Navegador Cidade Estado País Modelo/Versão ID do dispositivo Ip Primeir…" at bounding box center [892, 336] width 1199 height 459
click at [169, 355] on button "Restrições Novo Mundo" at bounding box center [174, 353] width 210 height 43
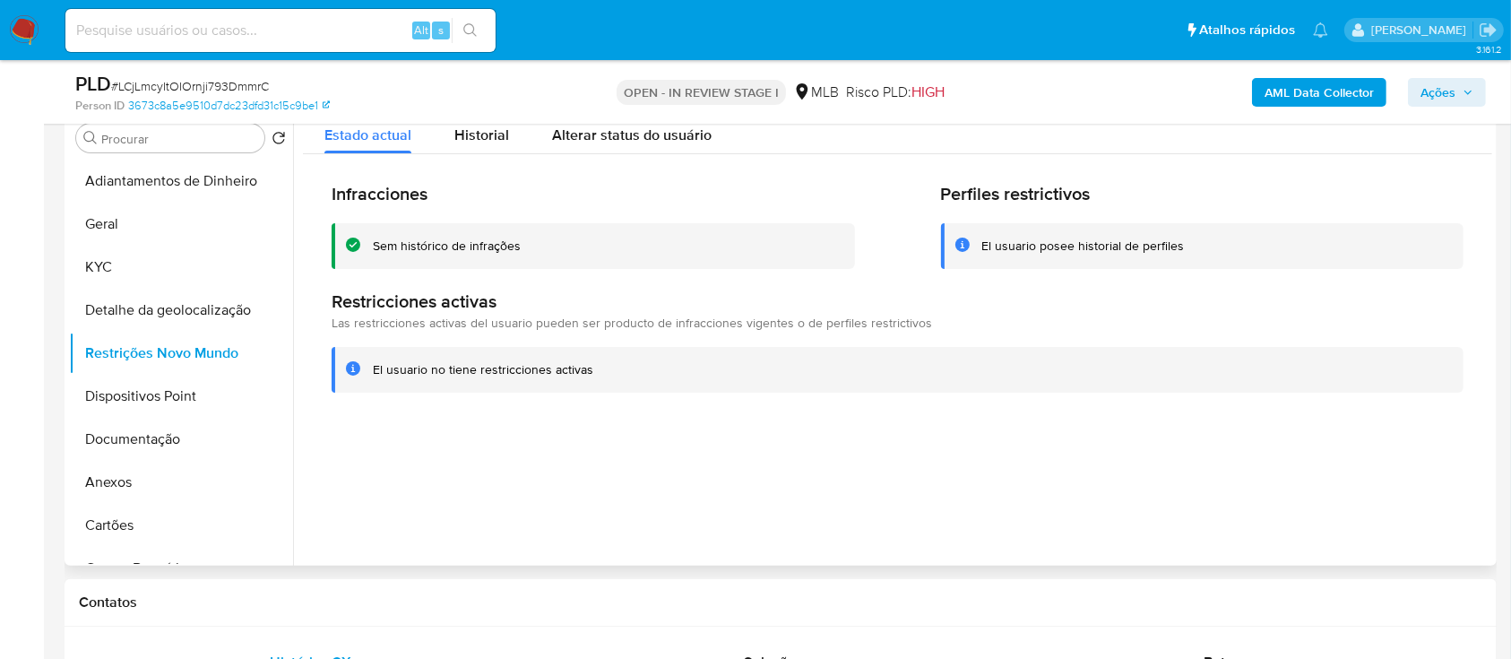
drag, startPoint x: 461, startPoint y: 552, endPoint x: 474, endPoint y: 541, distance: 17.2
click at [464, 549] on div at bounding box center [892, 336] width 1199 height 459
click at [200, 398] on button "Dispositivos Point" at bounding box center [174, 396] width 210 height 43
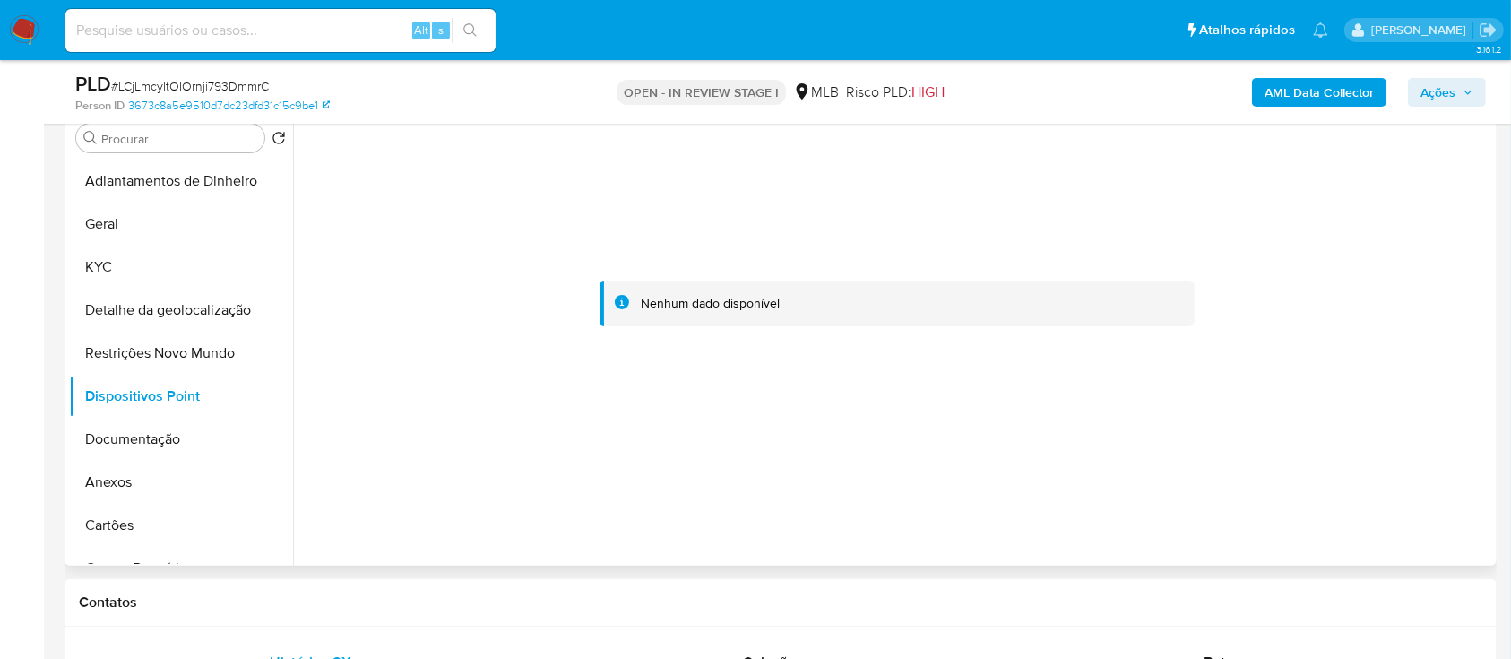
click at [337, 539] on div at bounding box center [892, 336] width 1199 height 459
drag, startPoint x: 119, startPoint y: 437, endPoint x: 160, endPoint y: 429, distance: 41.0
click at [118, 437] on button "Documentação" at bounding box center [174, 439] width 210 height 43
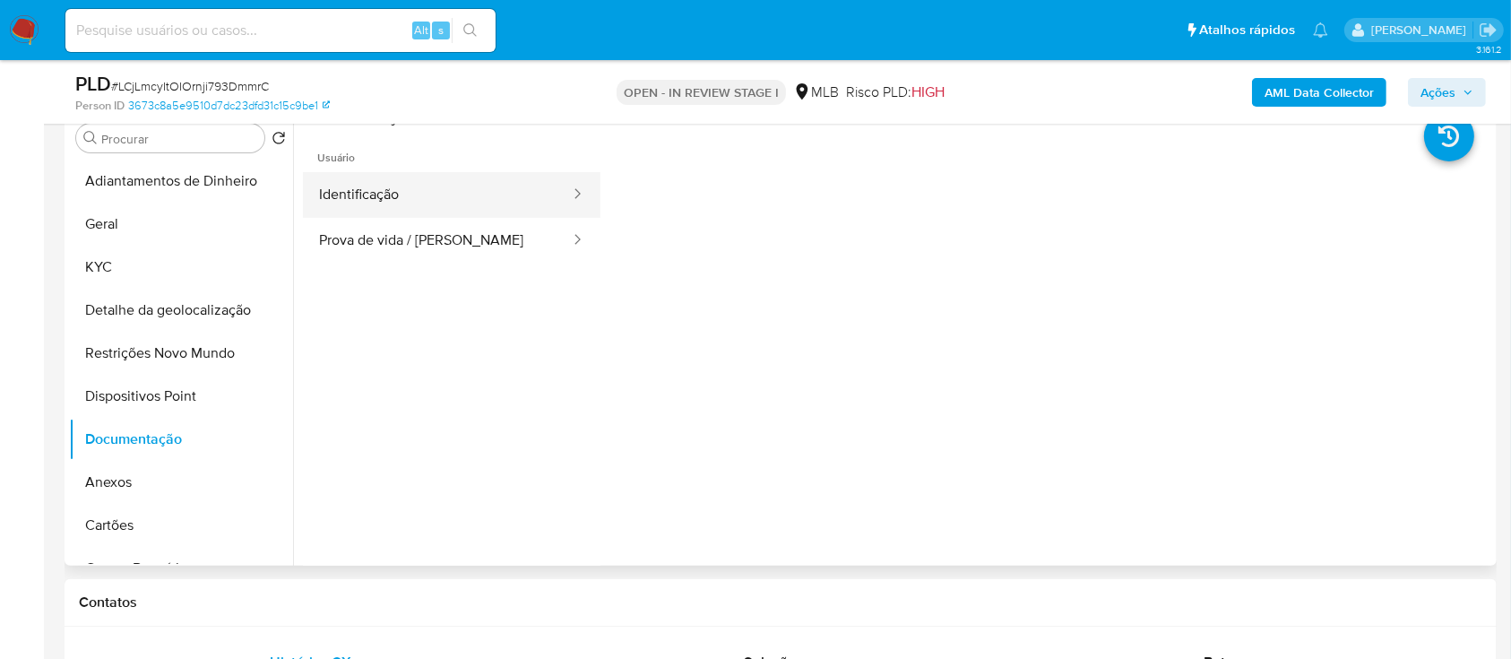
click at [385, 202] on button "Identificação" at bounding box center [437, 195] width 269 height 46
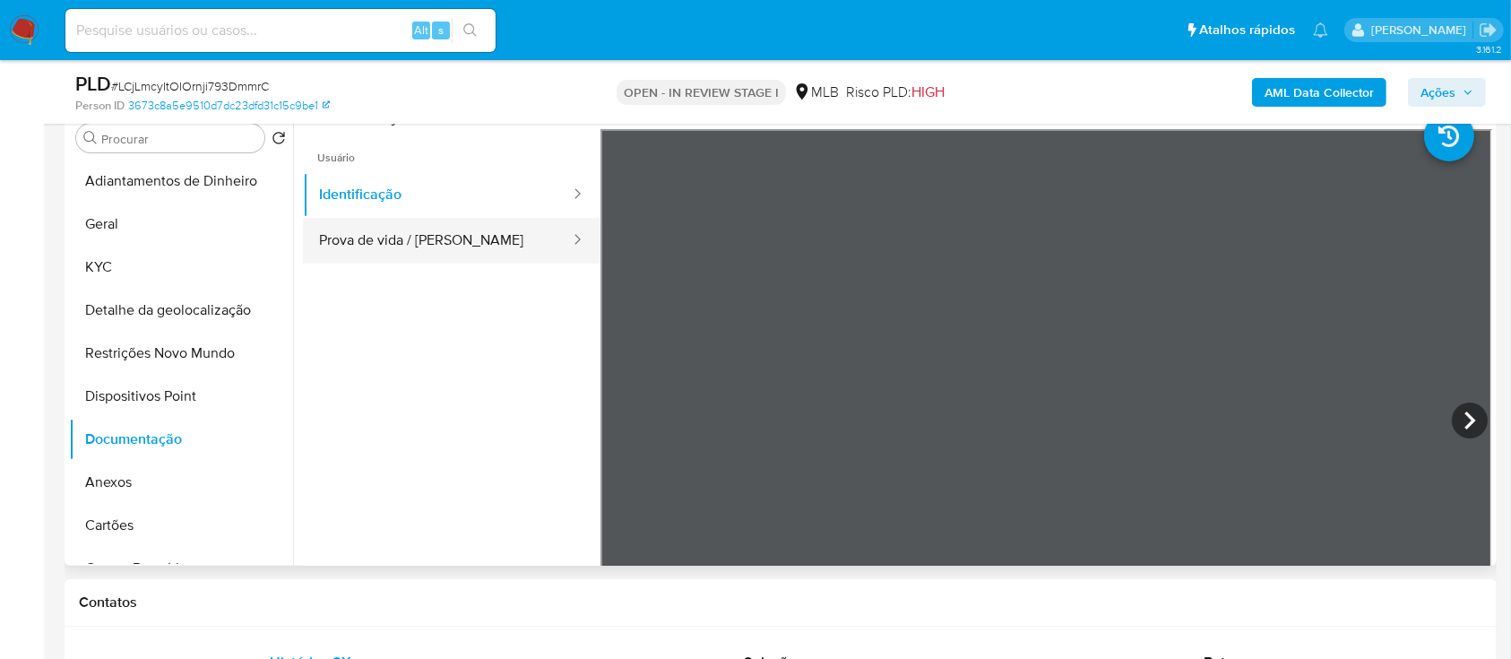
click at [377, 240] on button "Prova de vida / [PERSON_NAME]" at bounding box center [437, 241] width 269 height 46
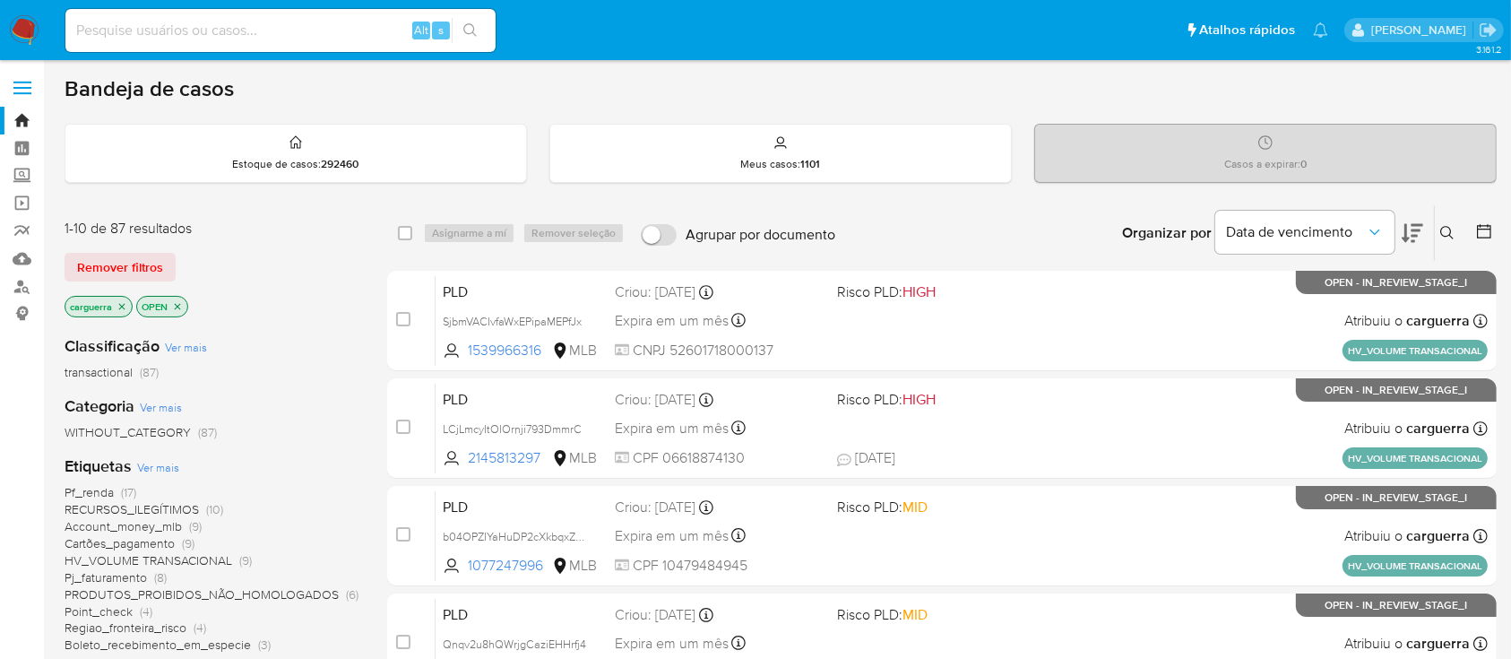
click at [1452, 228] on icon at bounding box center [1447, 233] width 14 height 14
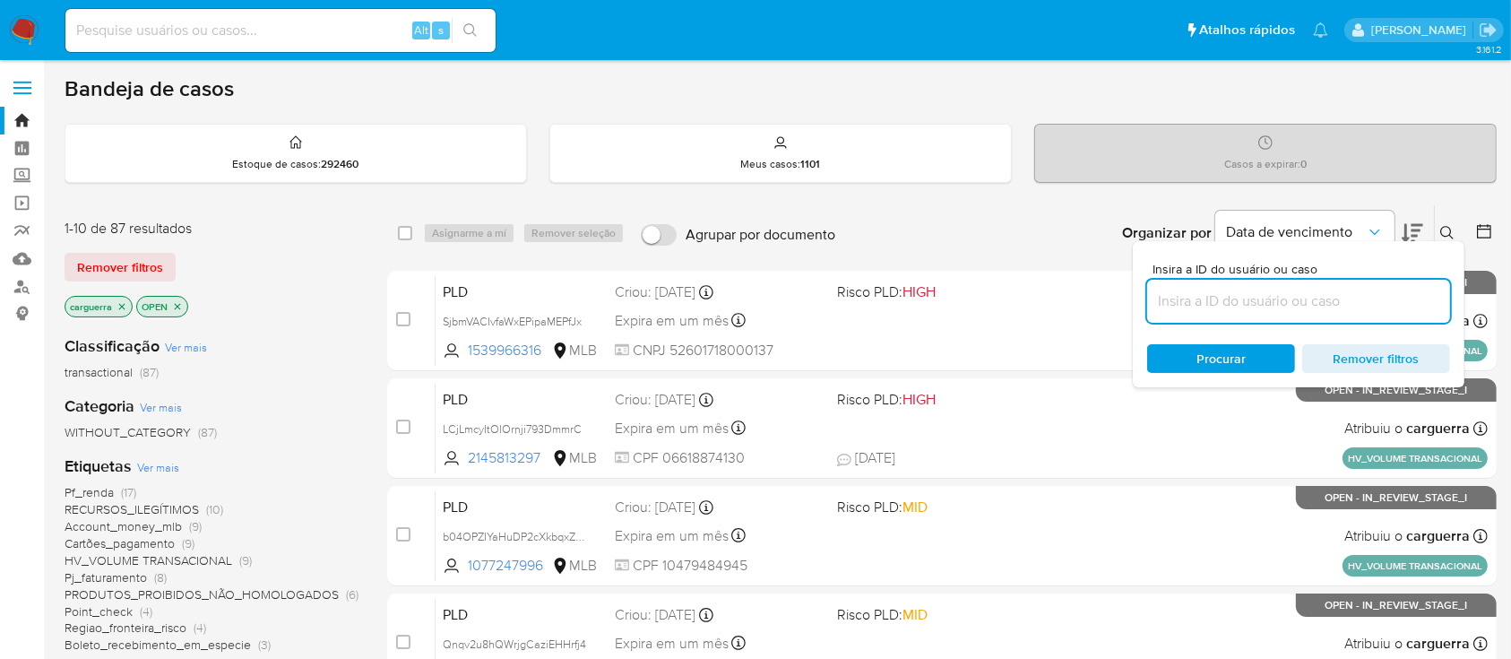
click at [1269, 298] on input at bounding box center [1298, 301] width 303 height 23
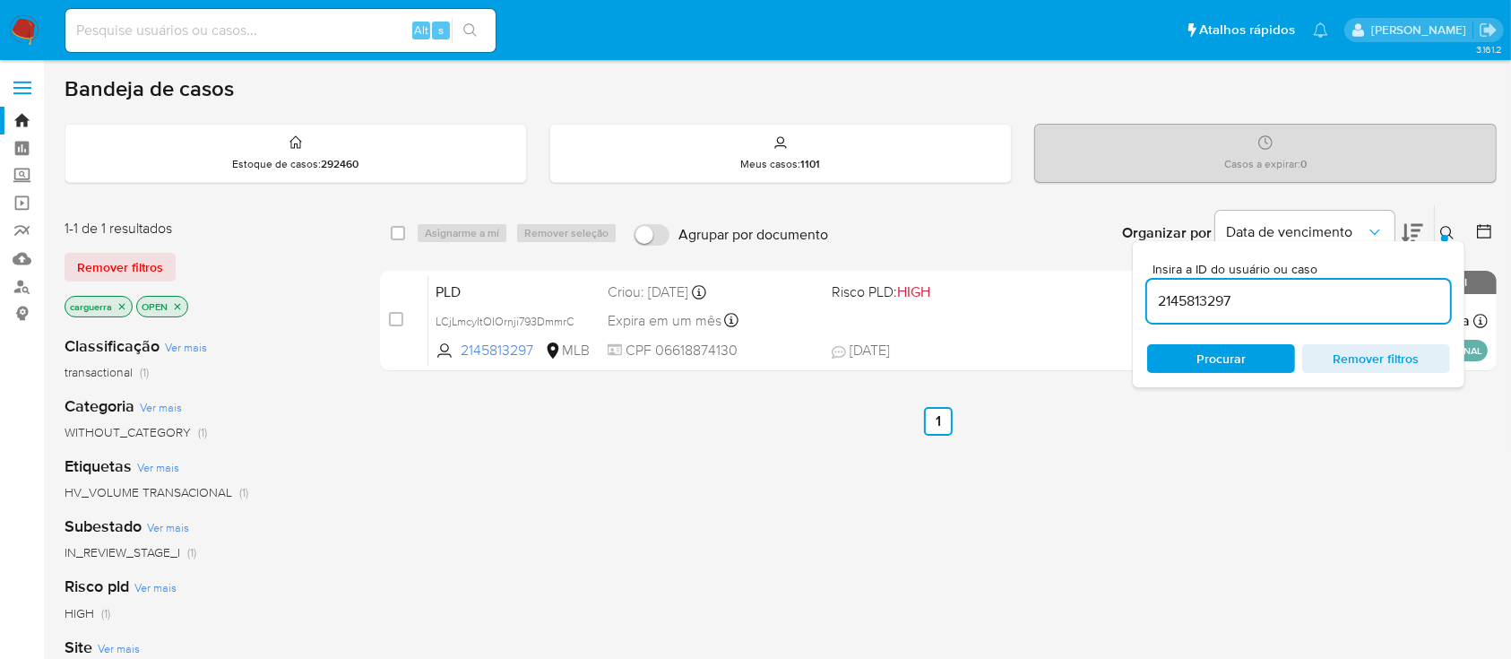
click at [1155, 511] on div "select-all-cases-checkbox Asignarme a mí Remover seleção Agrupar por documento …" at bounding box center [938, 610] width 1117 height 812
click at [1446, 226] on icon at bounding box center [1447, 233] width 14 height 14
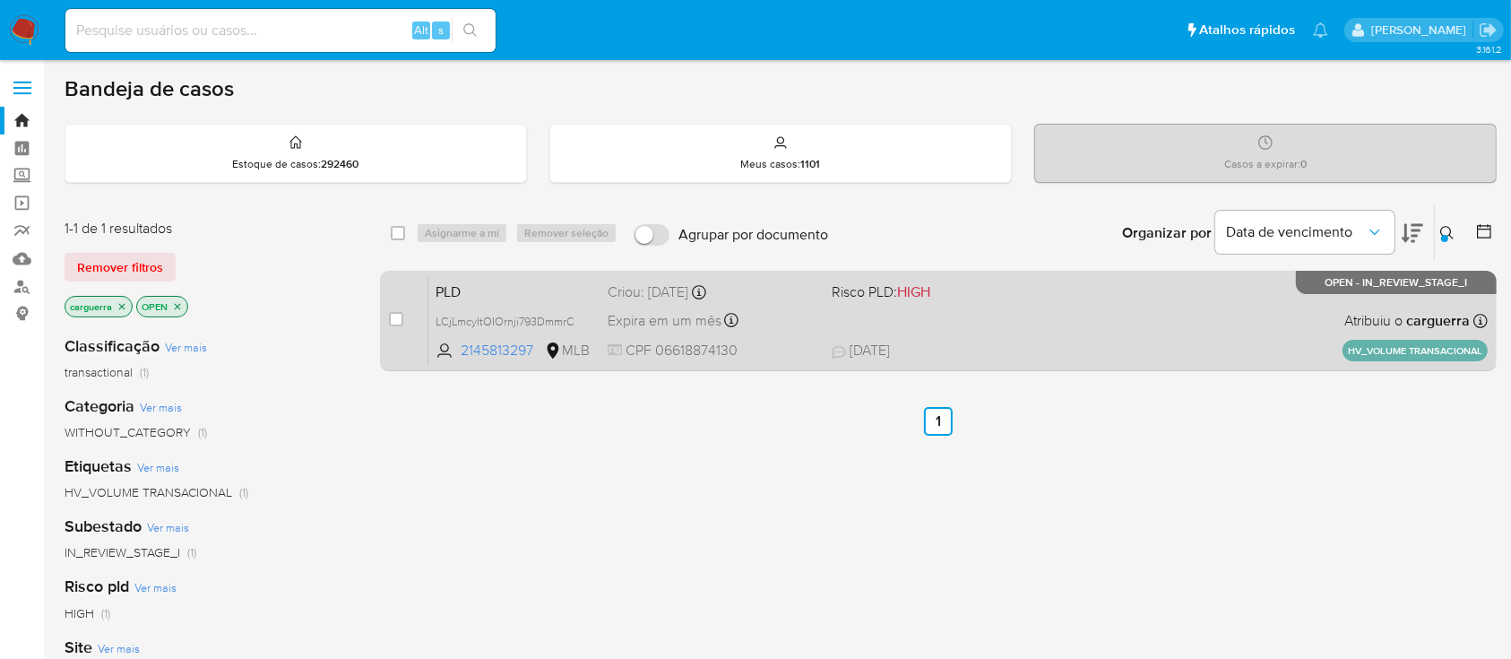
click at [800, 316] on div "Expira em um mês Expira em 27/10/2025 17:21:18" at bounding box center [712, 320] width 209 height 24
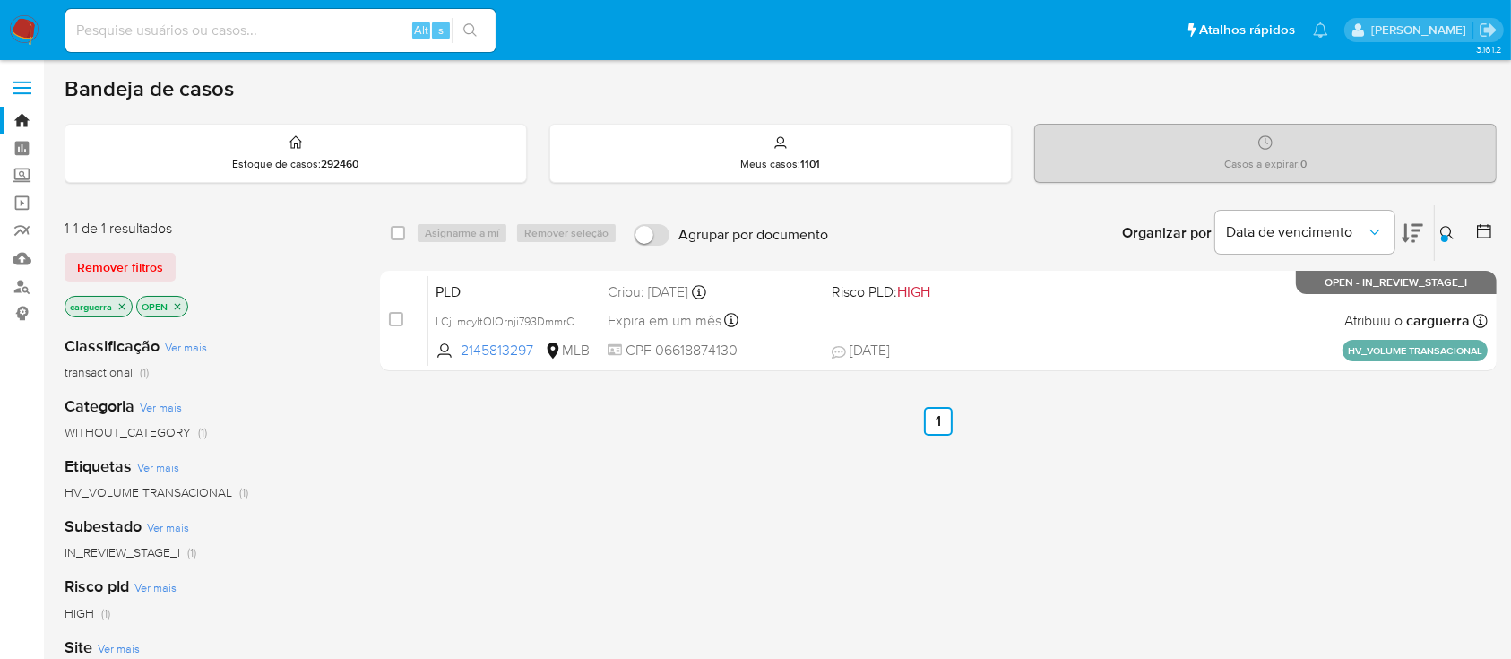
click at [1447, 232] on icon at bounding box center [1447, 233] width 14 height 14
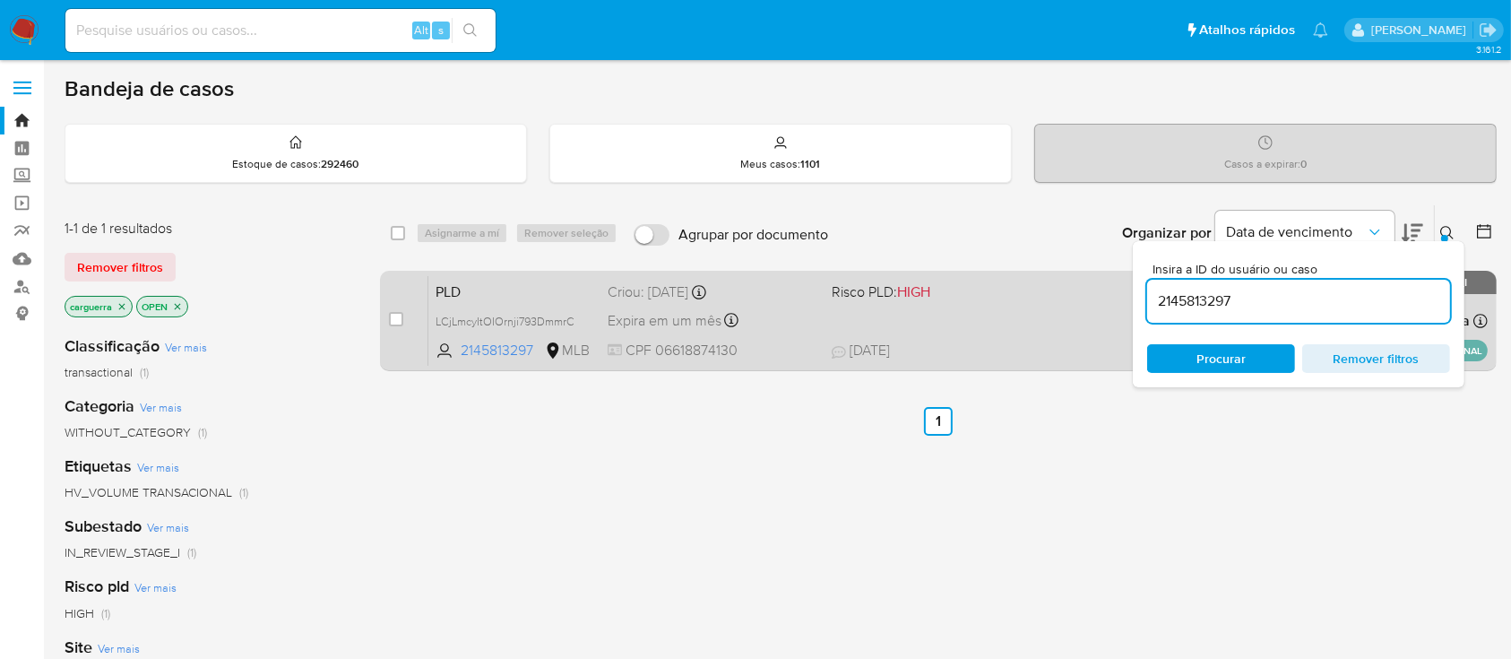
drag, startPoint x: 1265, startPoint y: 312, endPoint x: 1126, endPoint y: 297, distance: 139.8
click at [1126, 297] on div "select-all-cases-checkbox Asignarme a mí Remover seleção Agrupar por documento …" at bounding box center [938, 291] width 1117 height 174
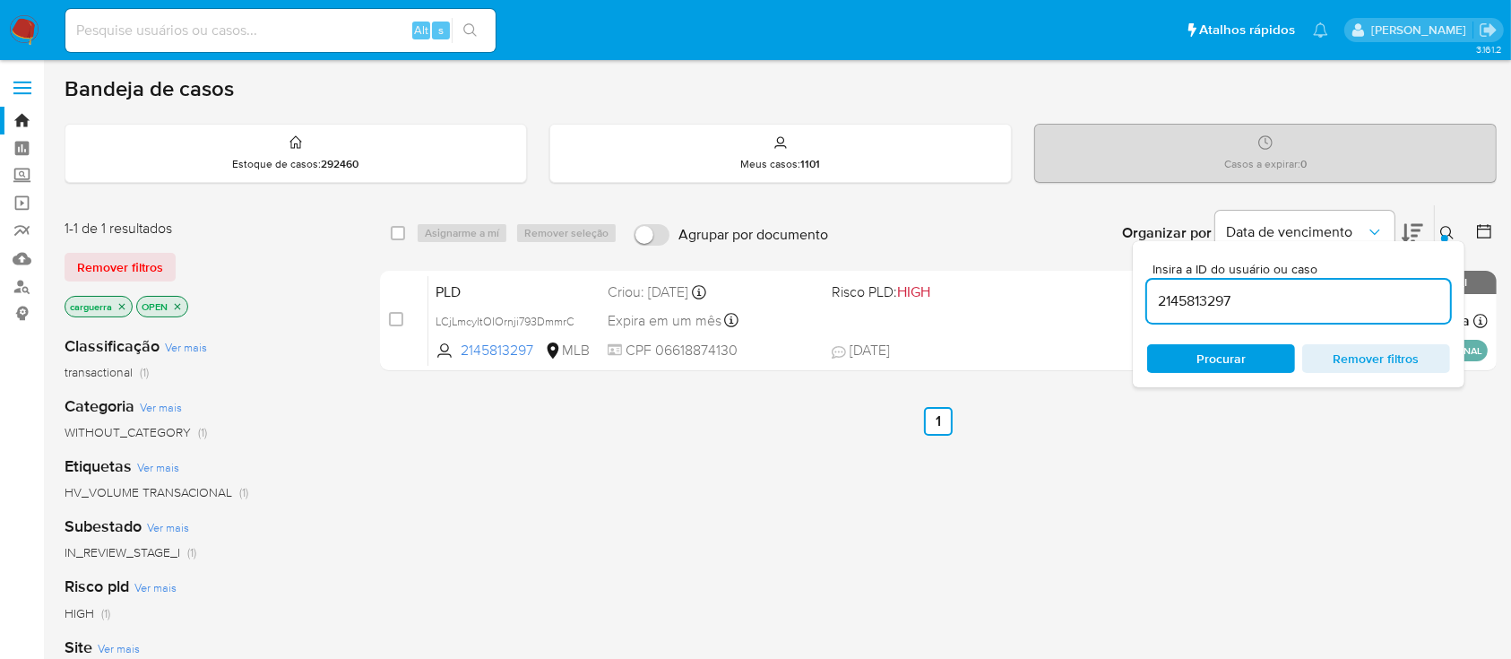
click at [1266, 302] on input "2145813297" at bounding box center [1298, 301] width 303 height 23
drag, startPoint x: 1201, startPoint y: 499, endPoint x: 1217, endPoint y: 481, distance: 24.1
click at [1204, 492] on div "select-all-cases-checkbox Asignarme a mí Remover seleção Agrupar por documento …" at bounding box center [938, 610] width 1117 height 812
drag, startPoint x: 1240, startPoint y: 305, endPoint x: 1154, endPoint y: 306, distance: 86.9
click at [1154, 305] on input "2145813297" at bounding box center [1298, 301] width 303 height 23
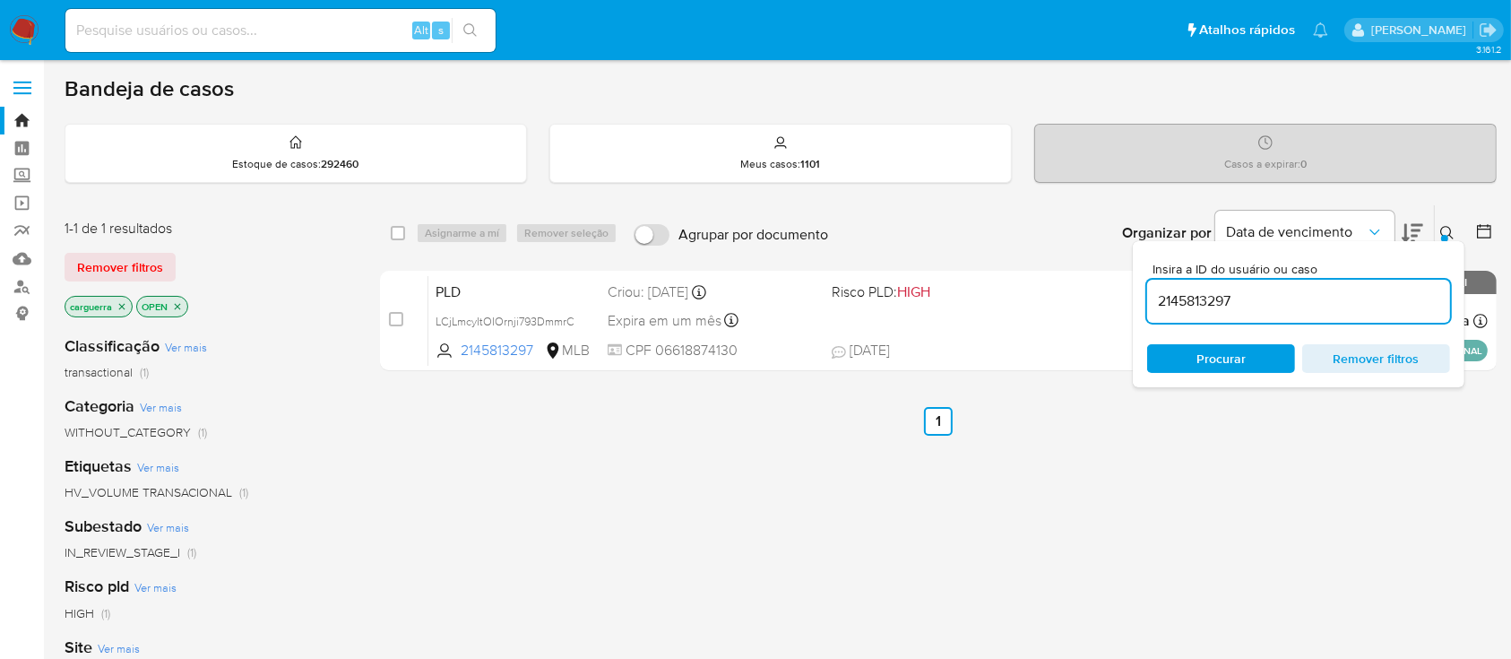
paste input "529001469"
type input "2529001469"
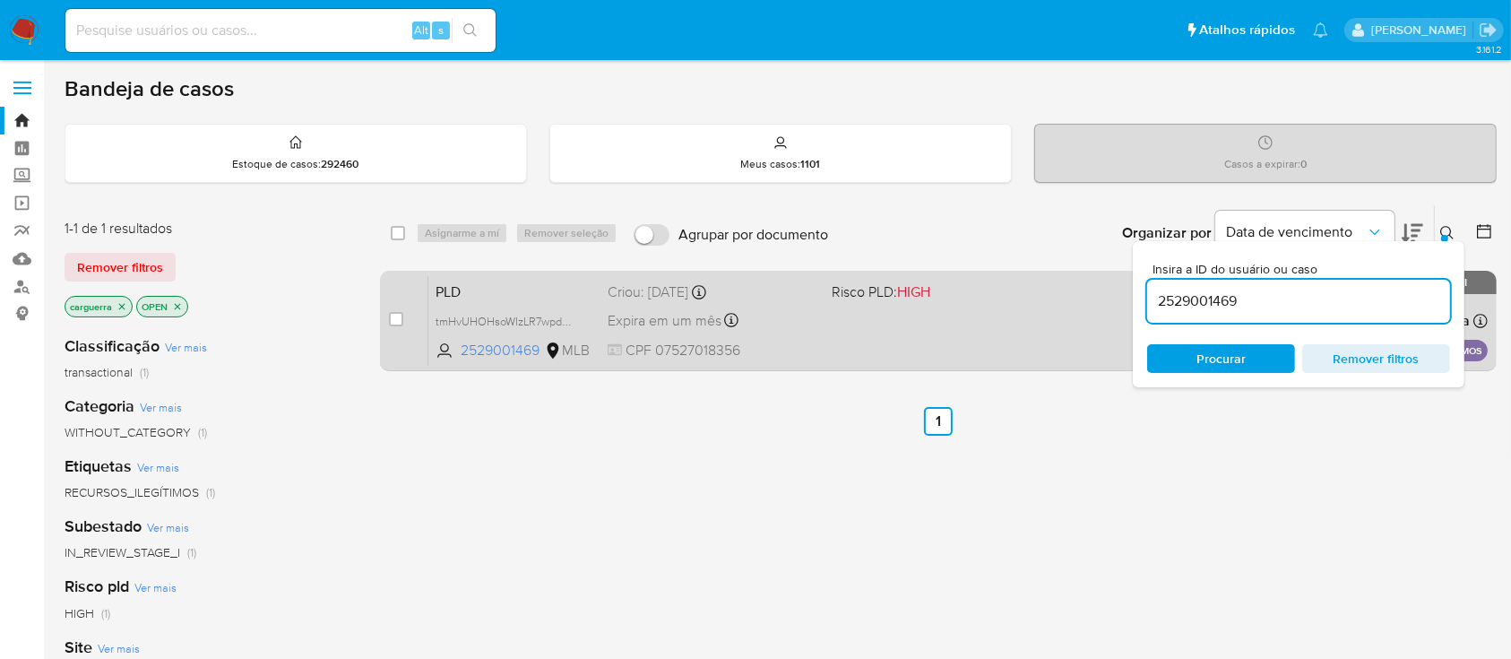
click at [865, 326] on div "PLD tmHvUHOHsoWIzLR7wpdGrRK1 2529001469 MLB Risco PLD: HIGH Criou: 12/09/2025 C…" at bounding box center [957, 320] width 1059 height 91
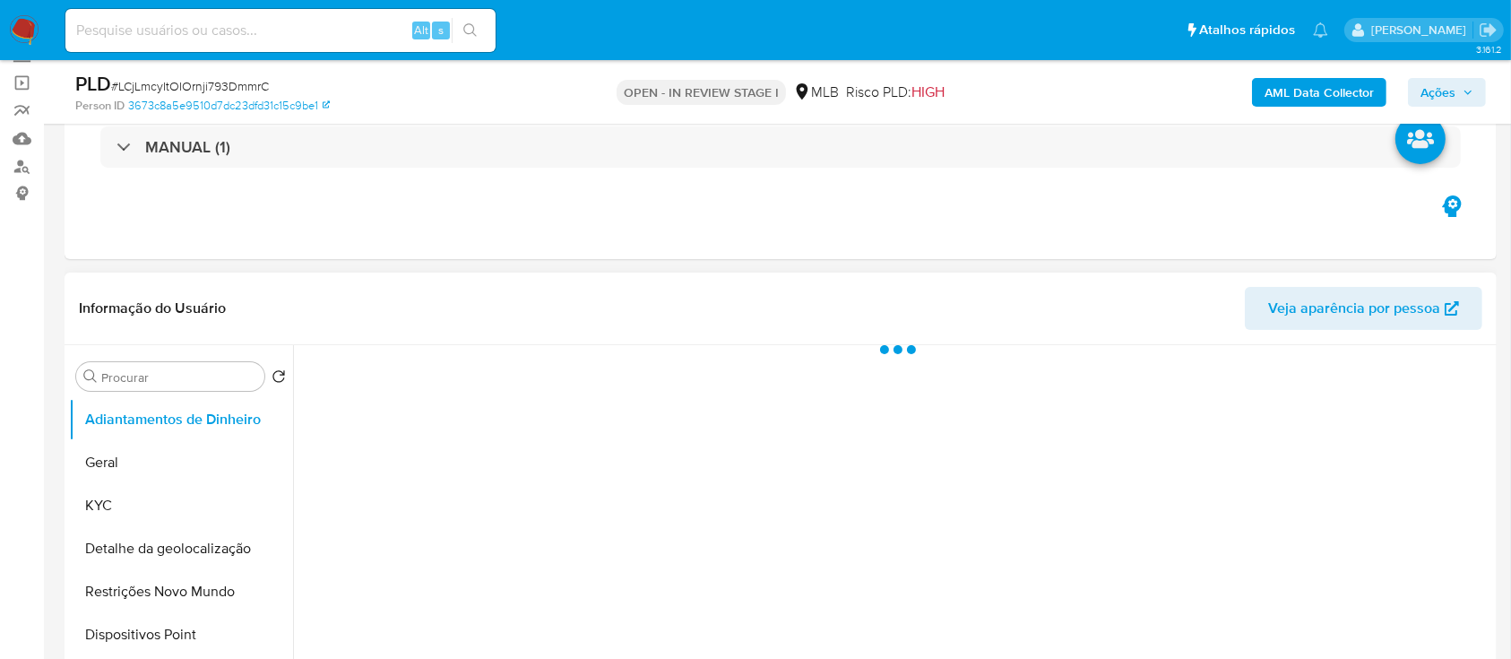
scroll to position [359, 0]
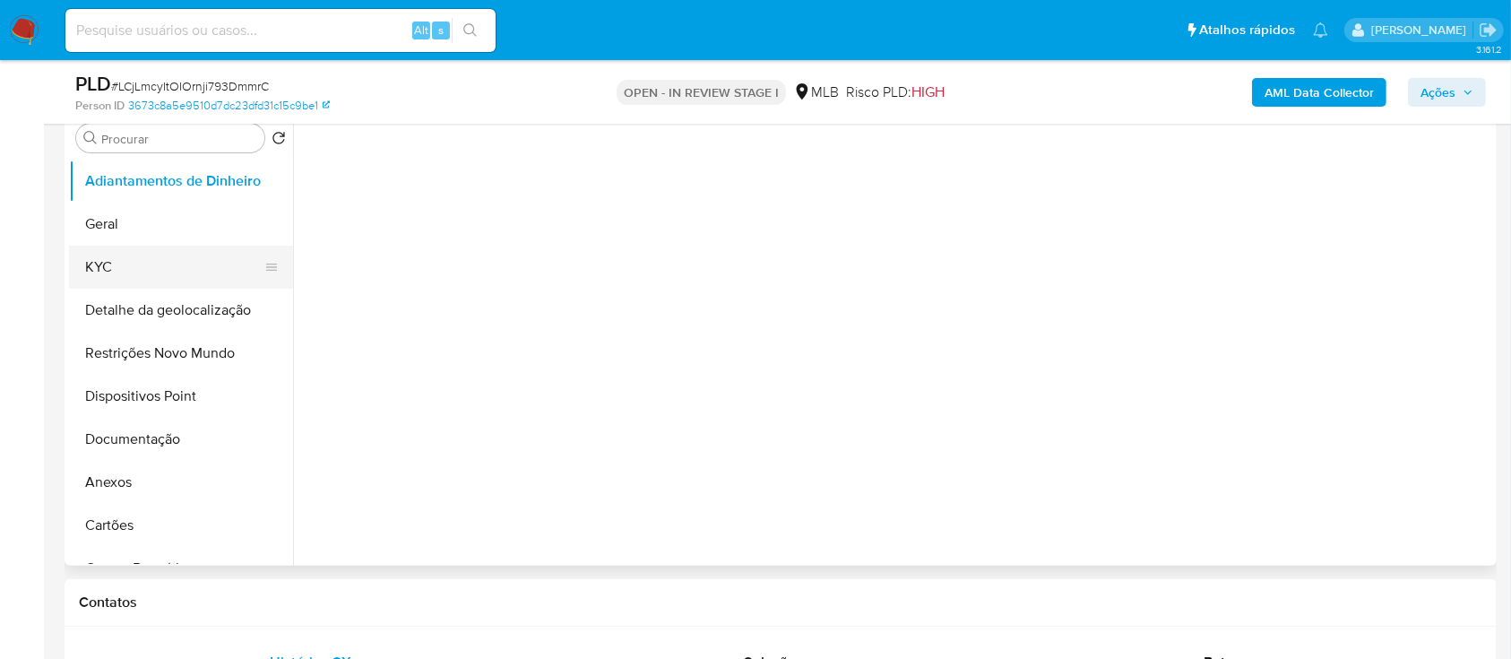
select select "10"
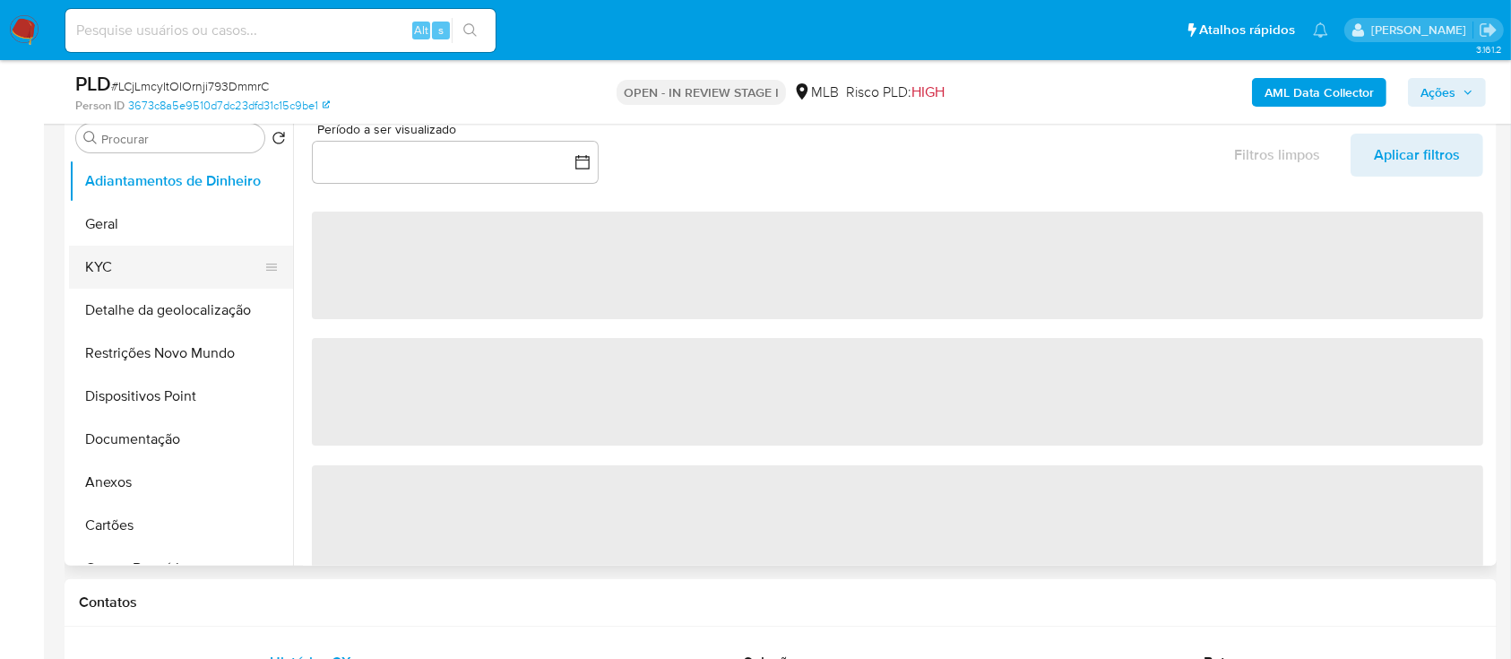
click at [151, 263] on button "KYC" at bounding box center [174, 267] width 210 height 43
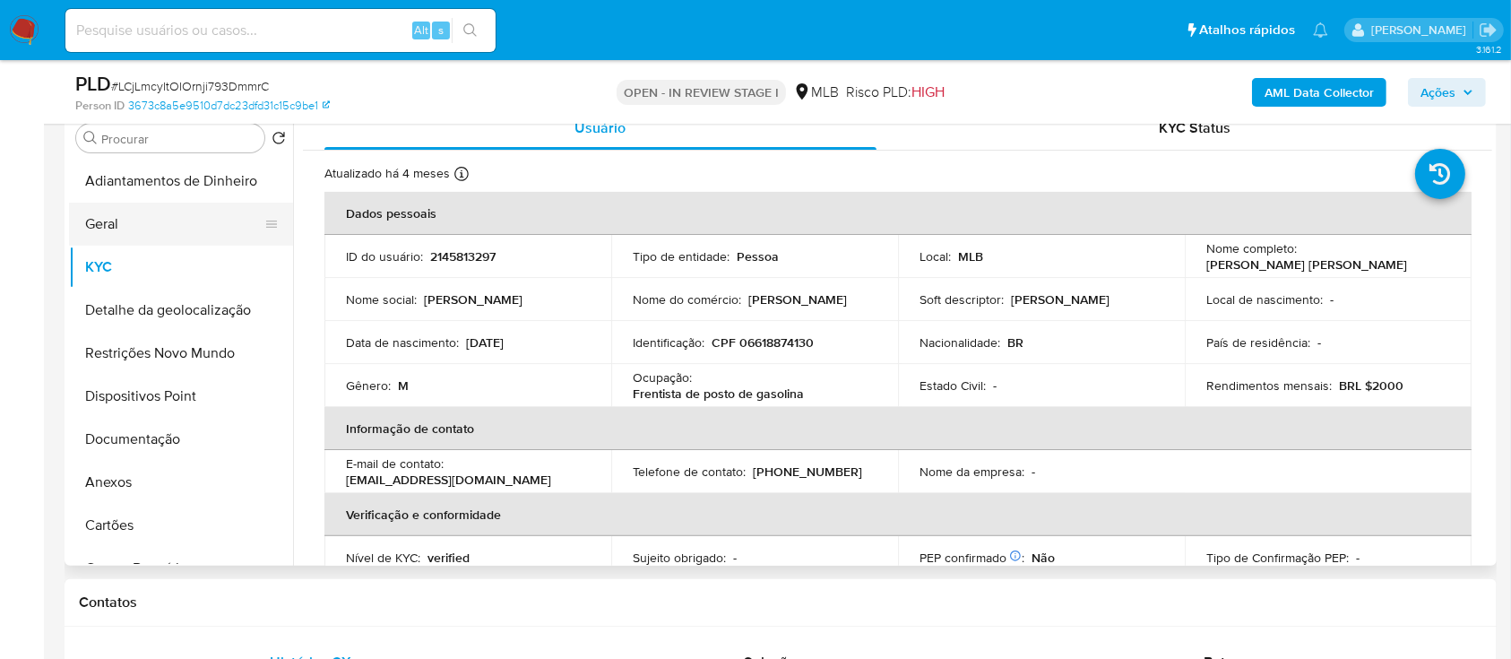
click at [158, 226] on button "Geral" at bounding box center [174, 224] width 210 height 43
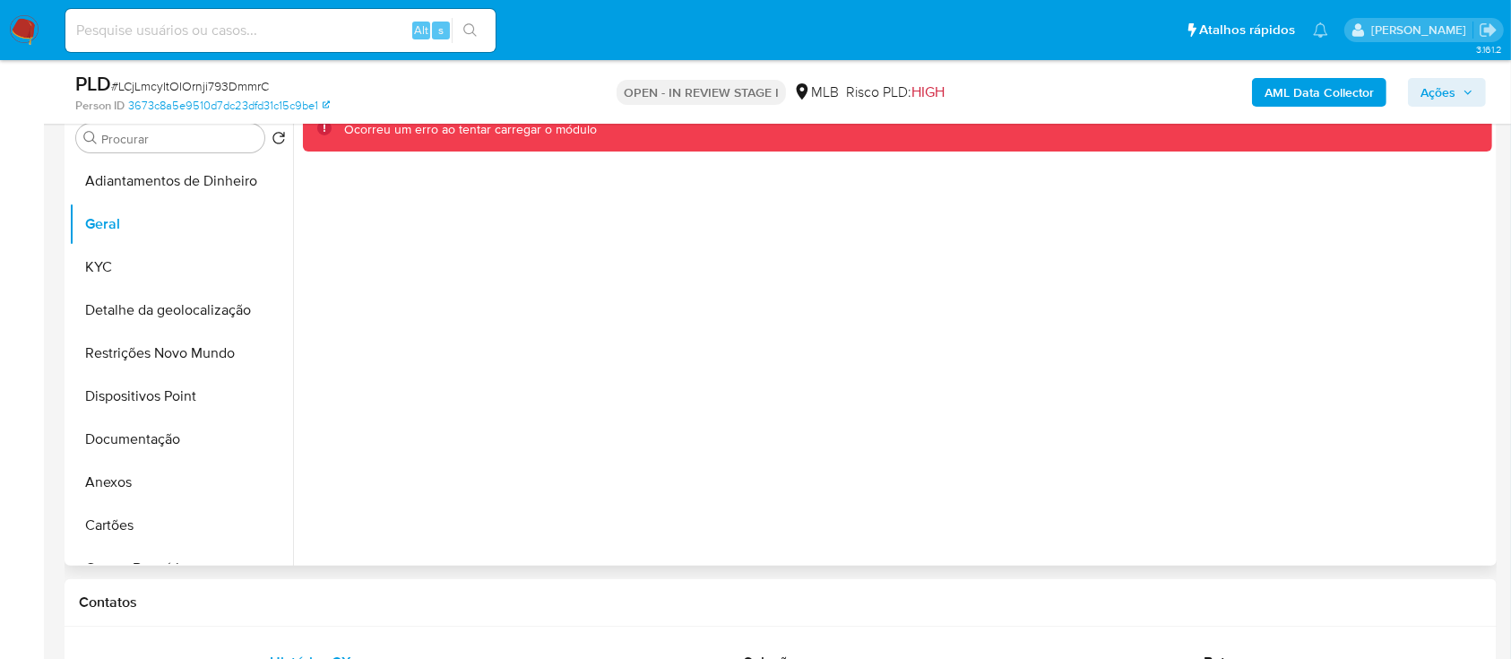
scroll to position [238, 0]
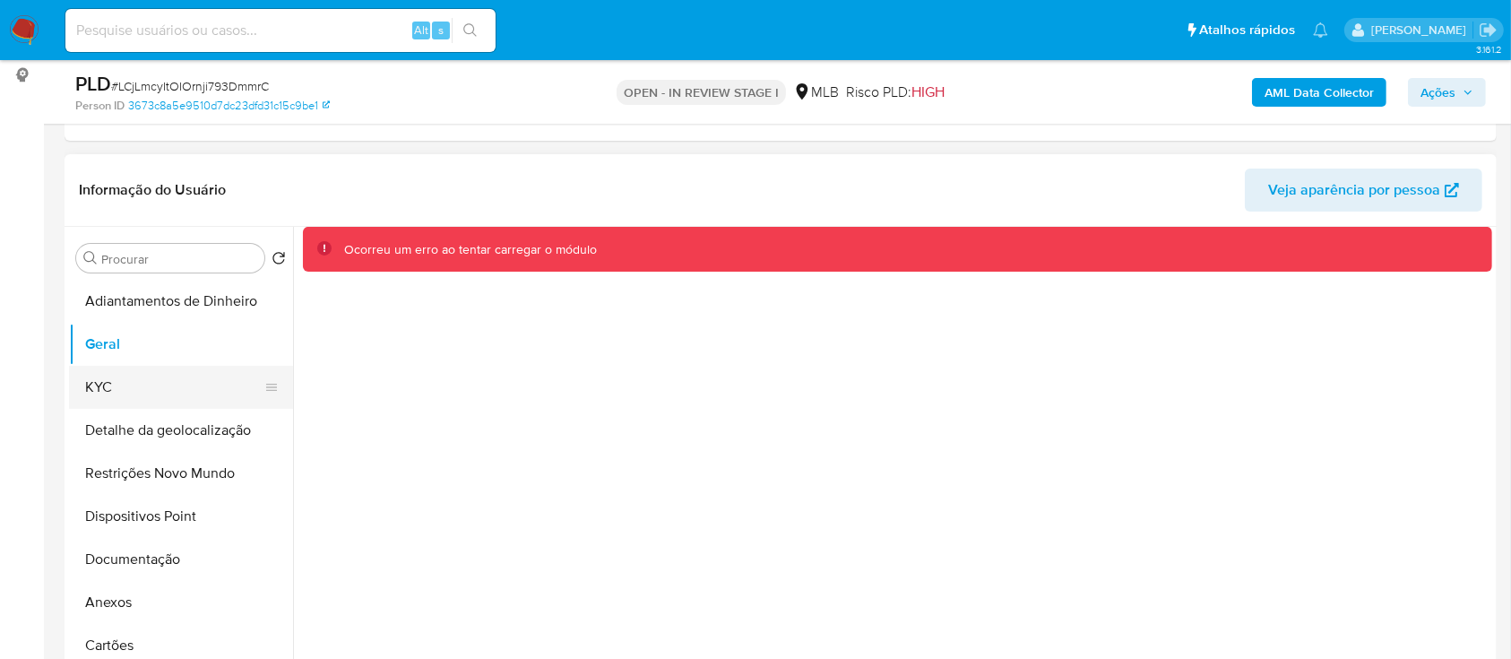
drag, startPoint x: 136, startPoint y: 391, endPoint x: 131, endPoint y: 382, distance: 10.5
click at [135, 391] on button "KYC" at bounding box center [174, 387] width 210 height 43
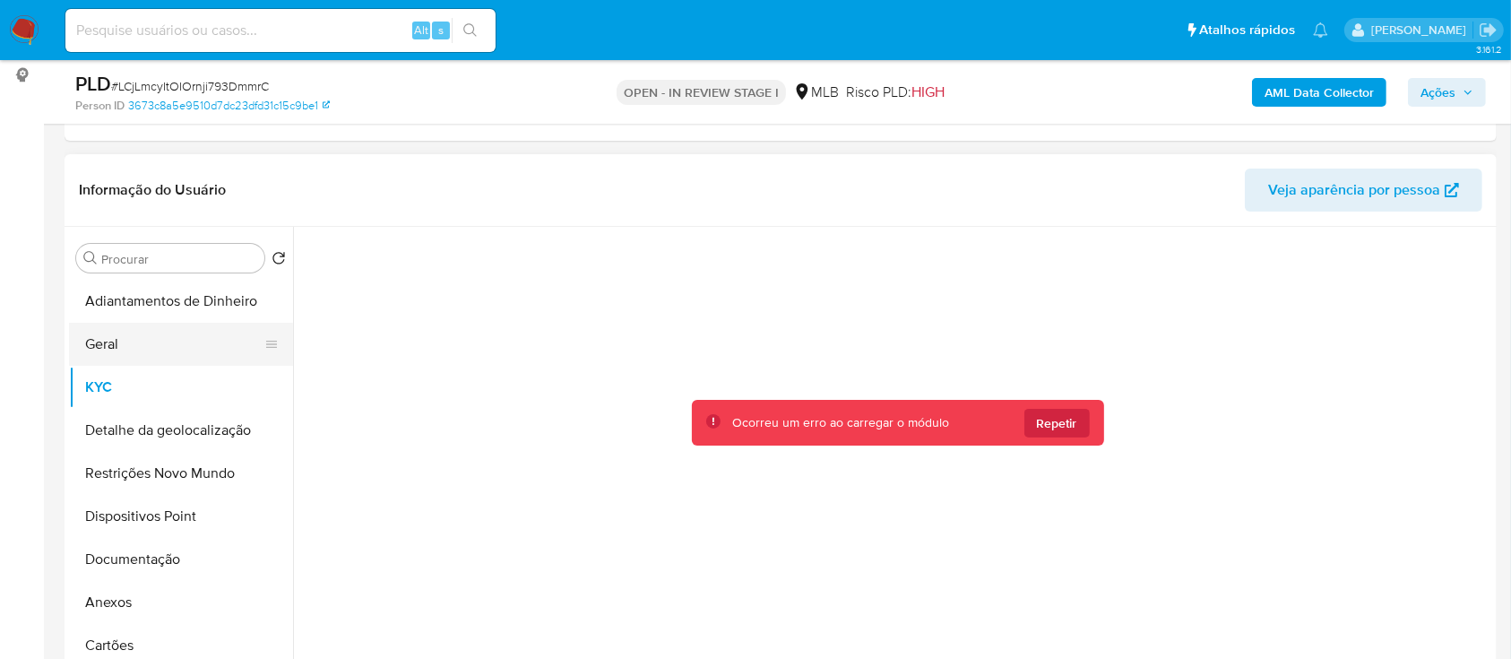
click at [125, 347] on button "Geral" at bounding box center [174, 344] width 210 height 43
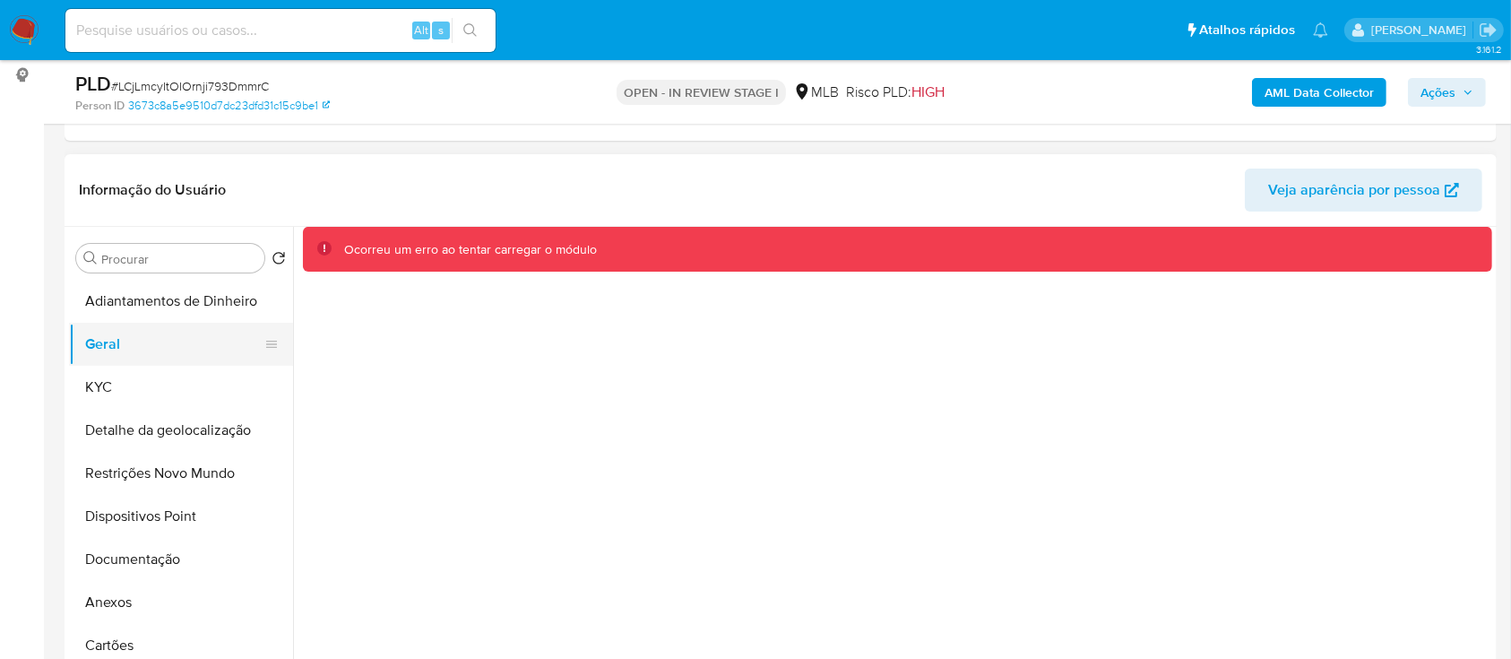
click at [115, 339] on button "Geral" at bounding box center [174, 344] width 210 height 43
click at [108, 382] on button "KYC" at bounding box center [174, 387] width 210 height 43
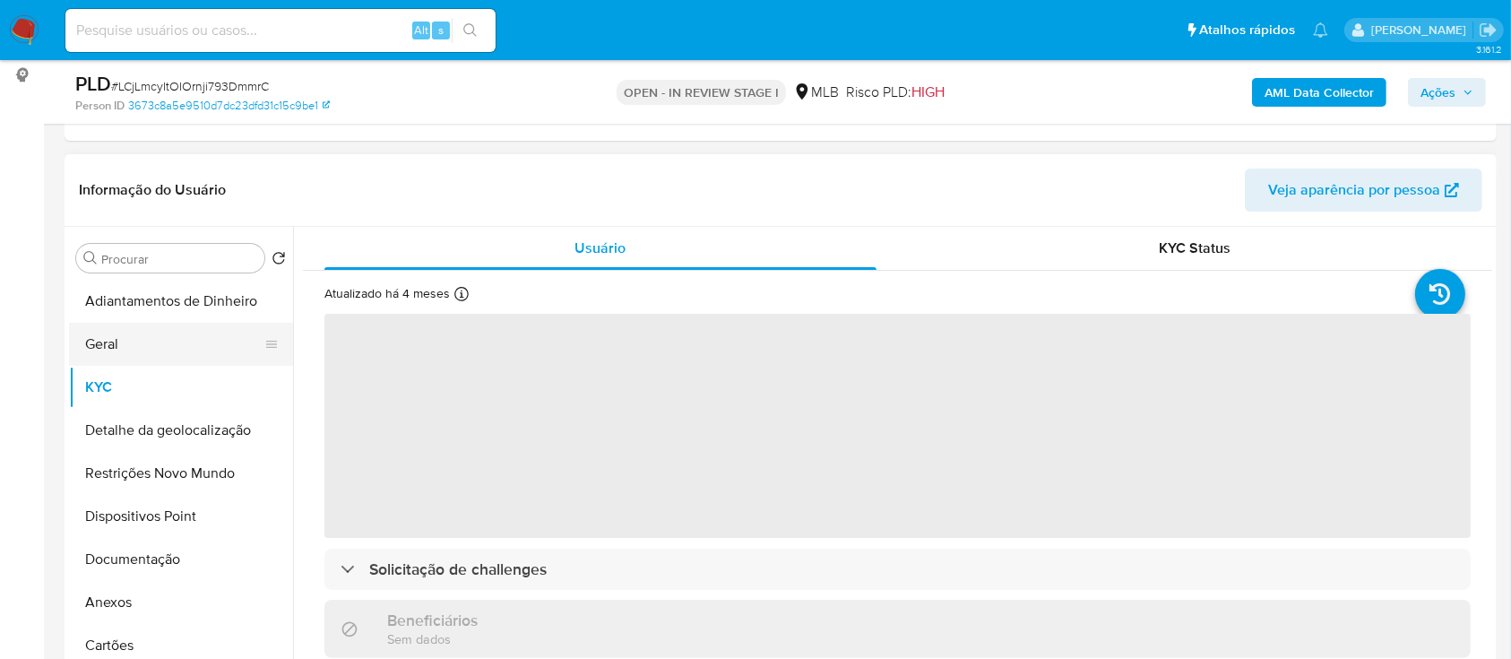
click at [120, 333] on button "Geral" at bounding box center [174, 344] width 210 height 43
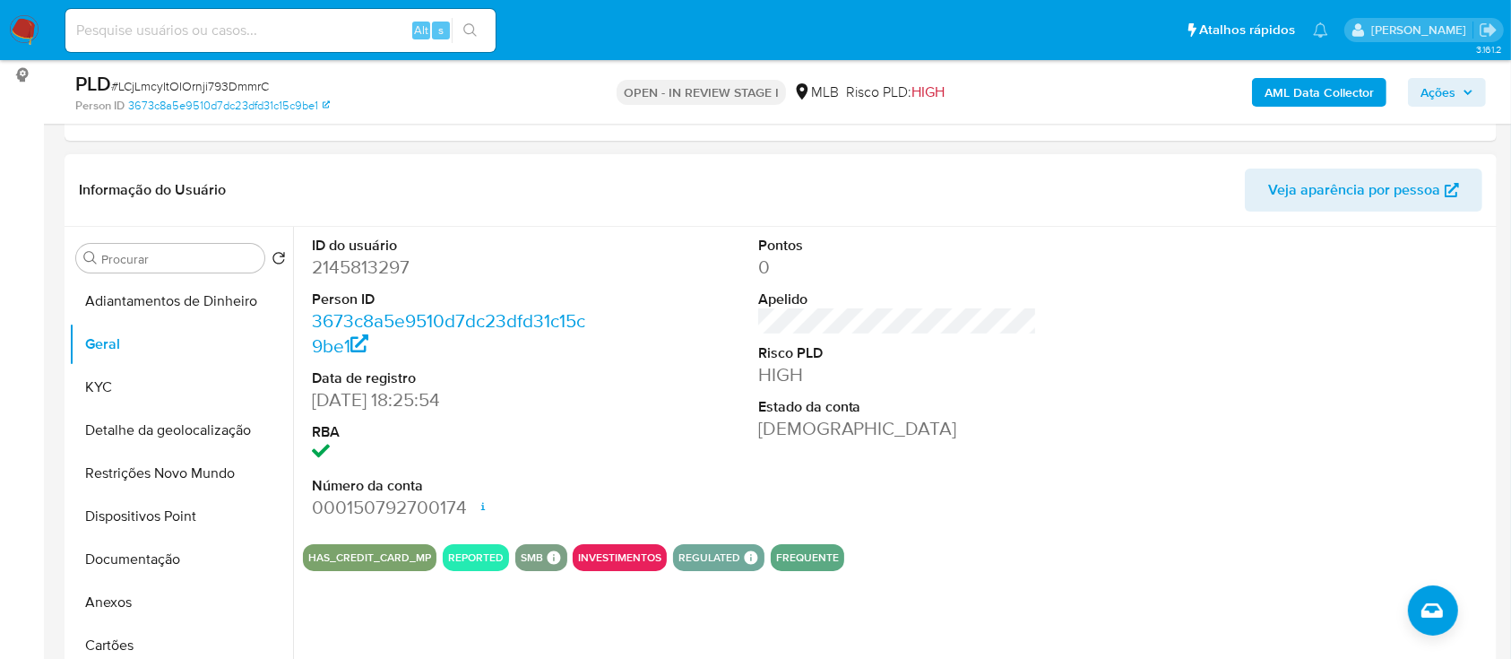
drag, startPoint x: 1357, startPoint y: 465, endPoint x: 1342, endPoint y: 450, distance: 21.5
click at [1355, 462] on div at bounding box center [1344, 378] width 298 height 303
click at [102, 376] on button "KYC" at bounding box center [174, 387] width 210 height 43
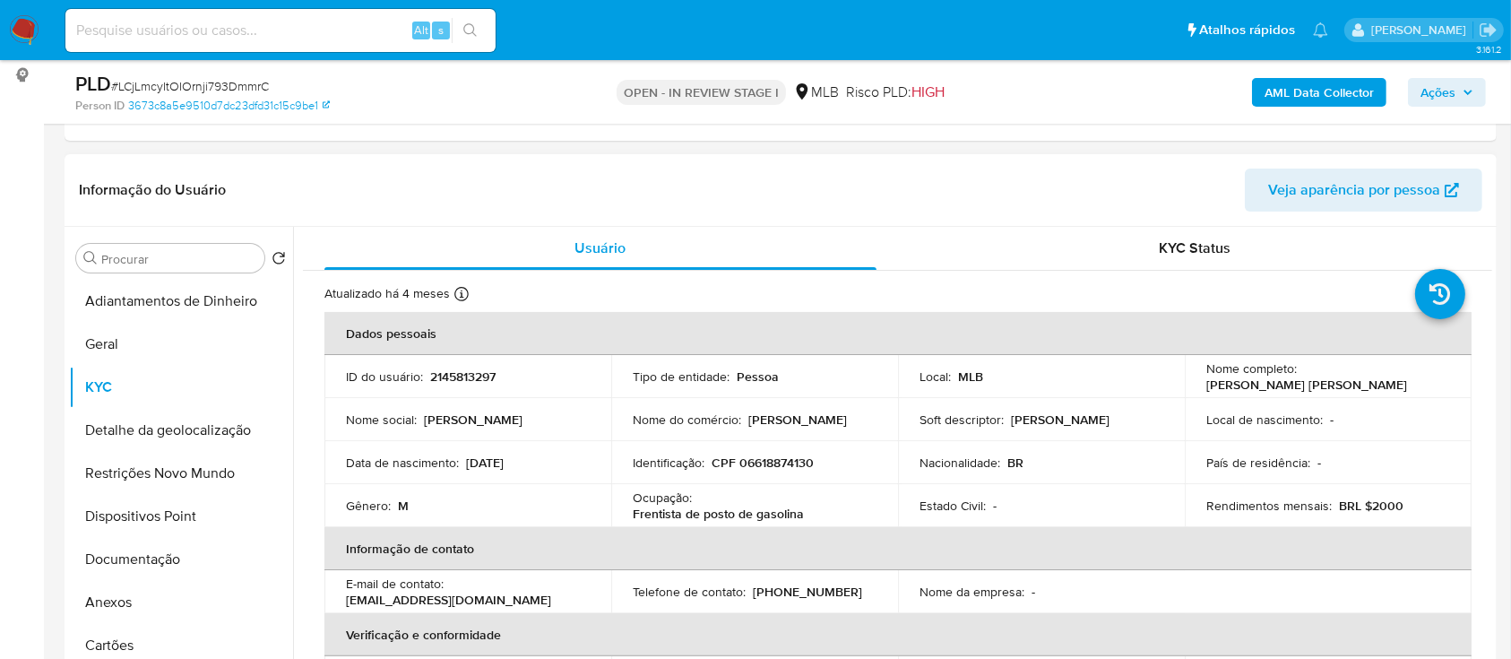
drag, startPoint x: 18, startPoint y: 336, endPoint x: 219, endPoint y: 217, distance: 233.5
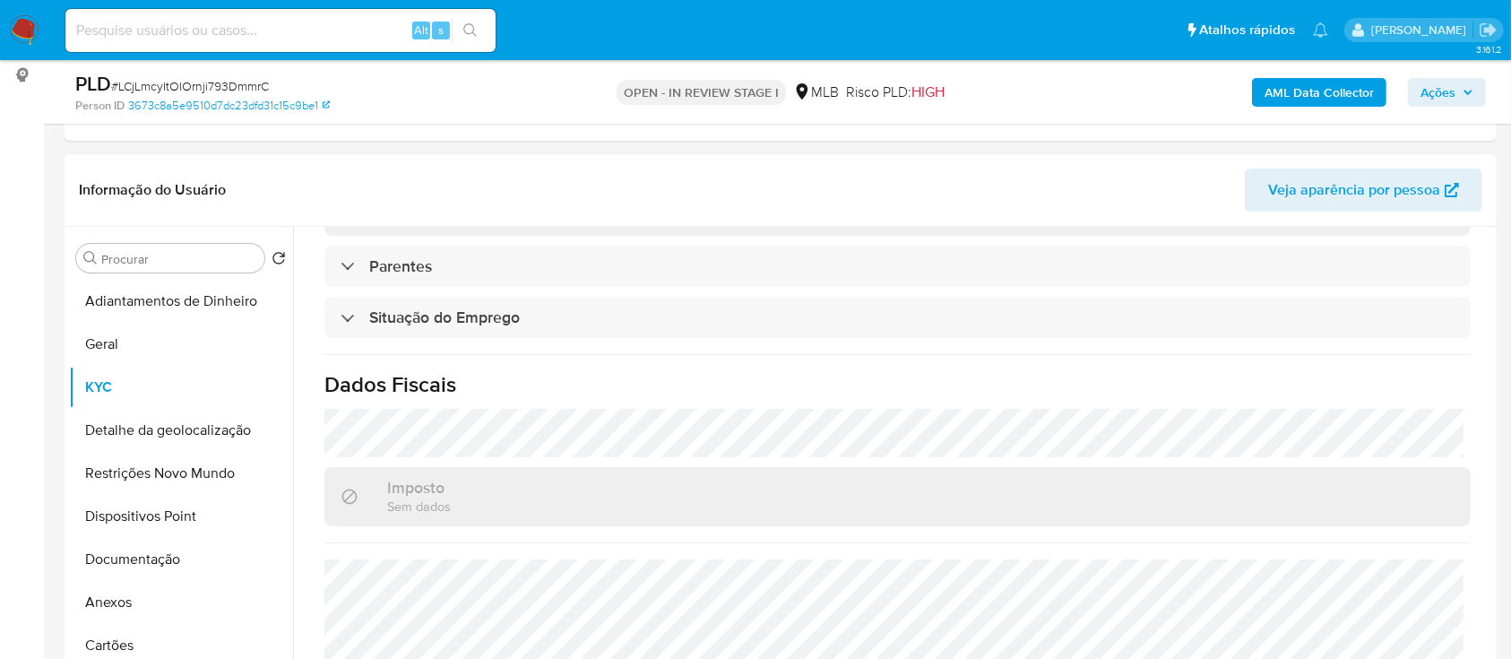
scroll to position [762, 0]
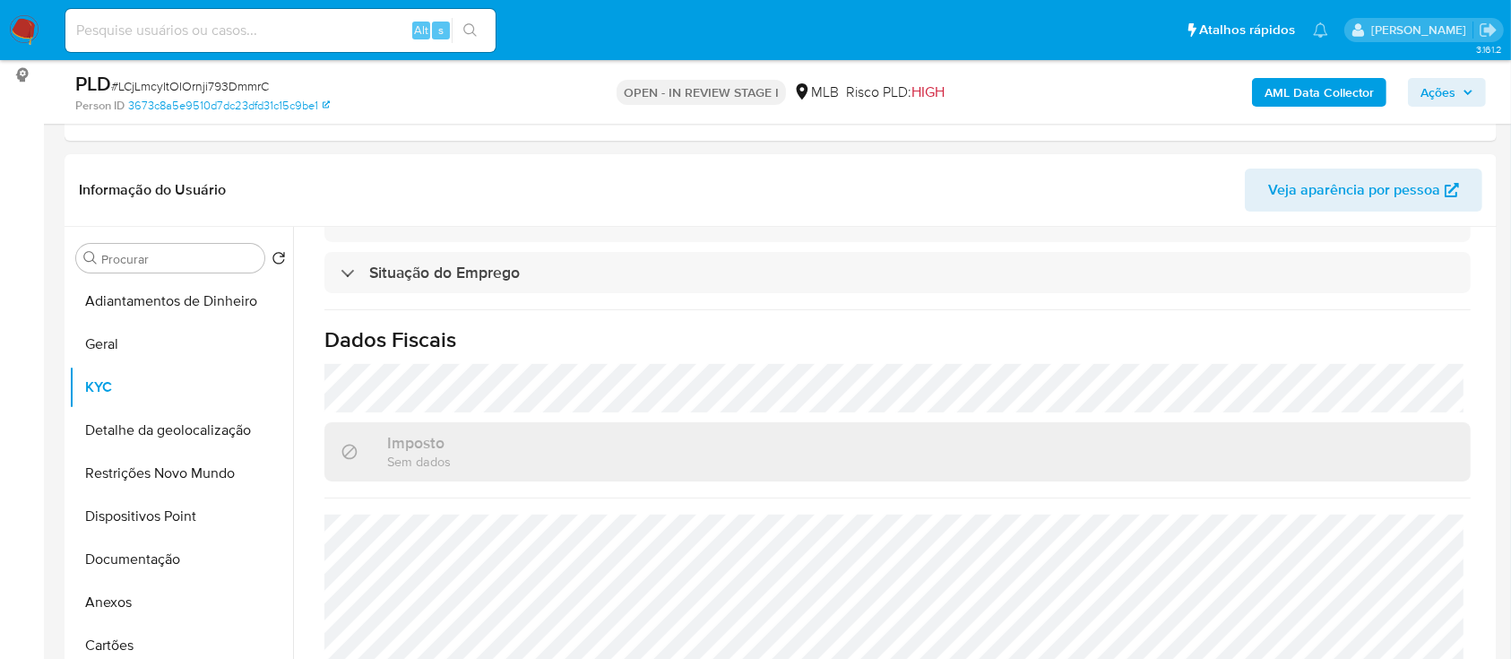
click at [125, 432] on button "Detalhe da geolocalização" at bounding box center [174, 430] width 210 height 43
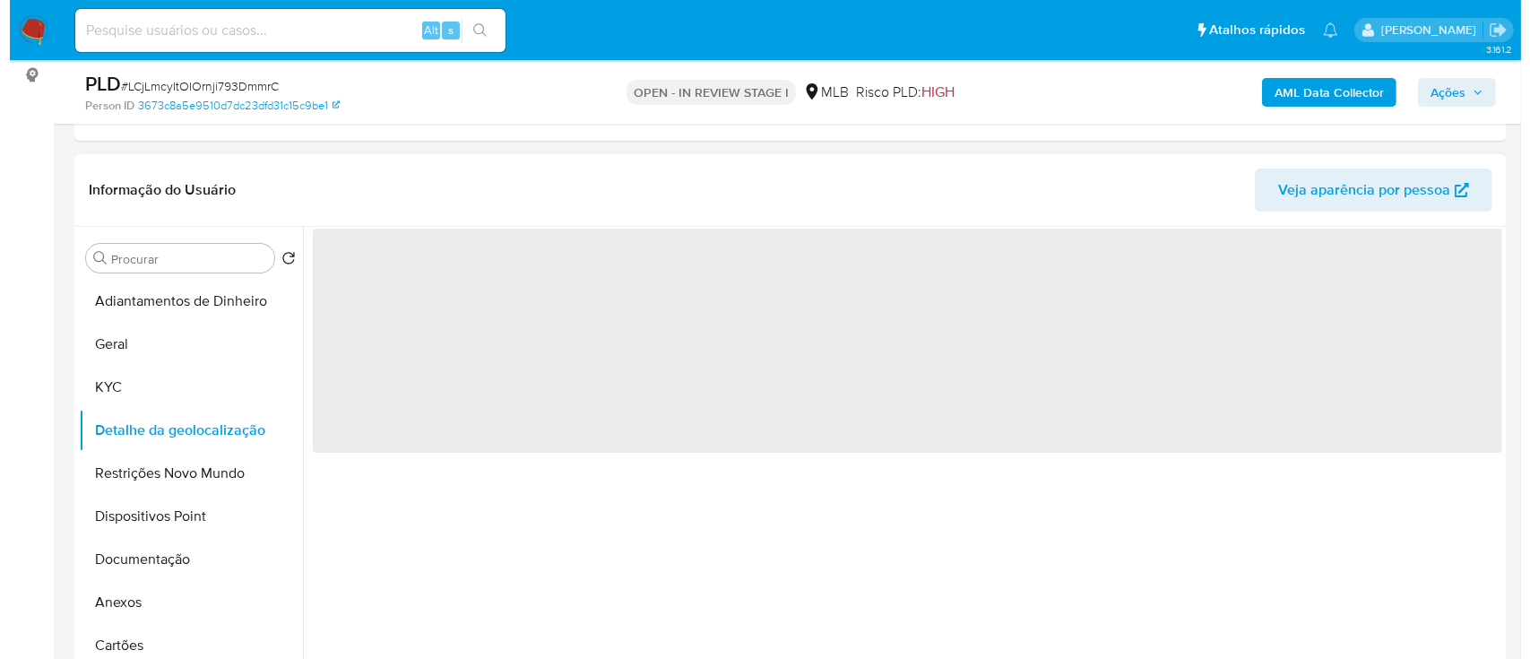
scroll to position [0, 0]
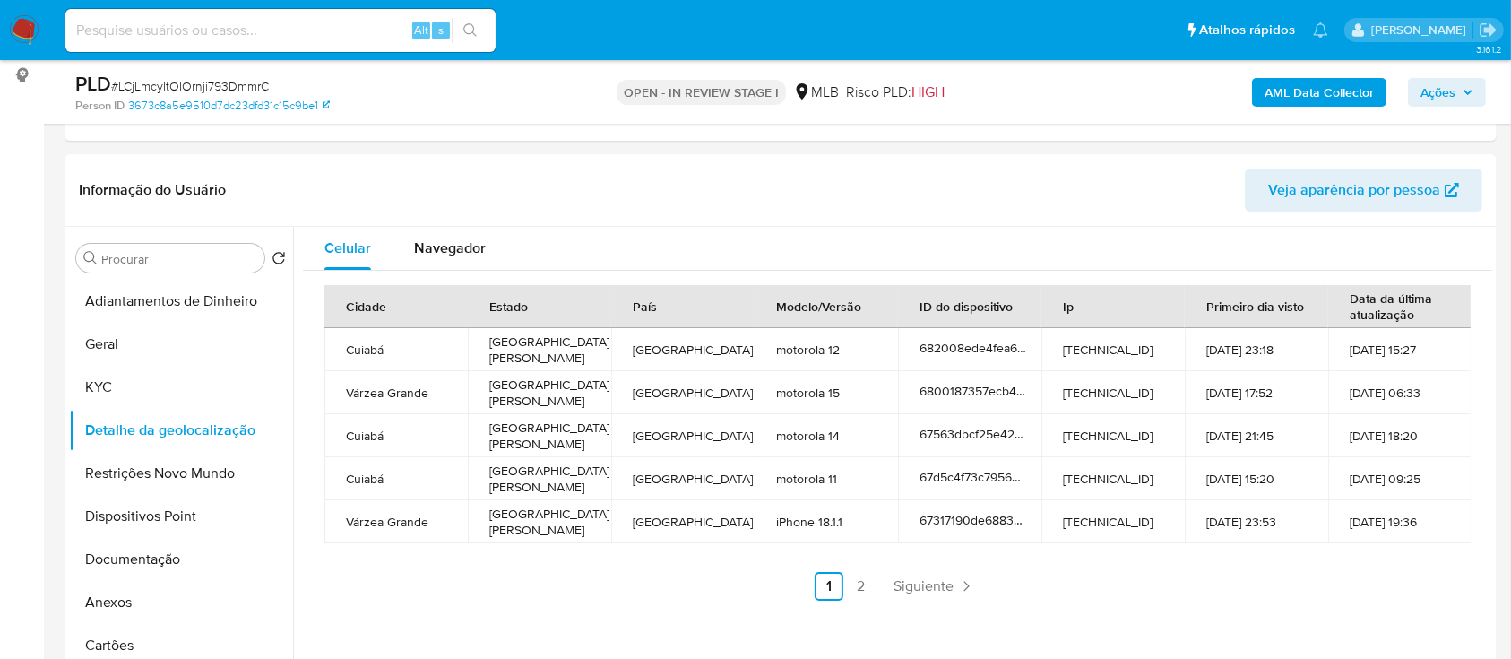
click at [853, 588] on link "2" at bounding box center [861, 586] width 29 height 29
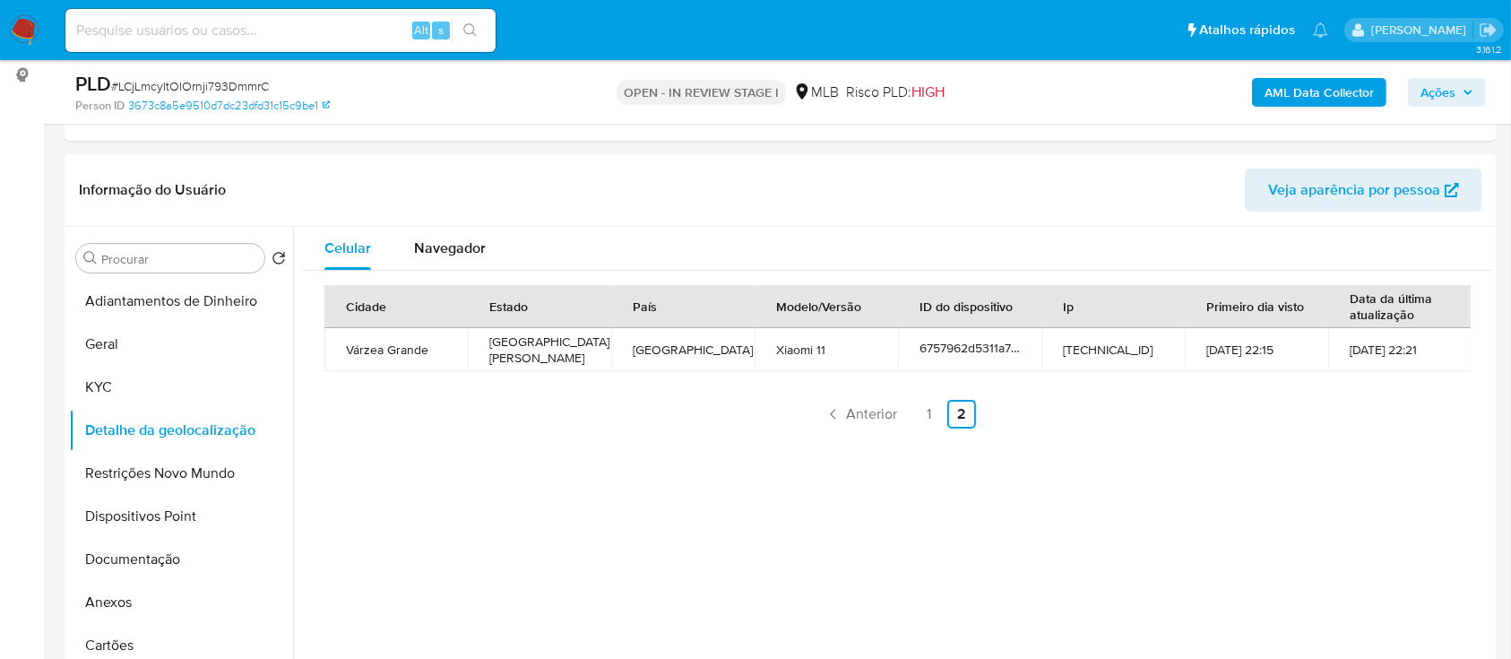
click at [139, 480] on button "Restrições Novo Mundo" at bounding box center [174, 473] width 210 height 43
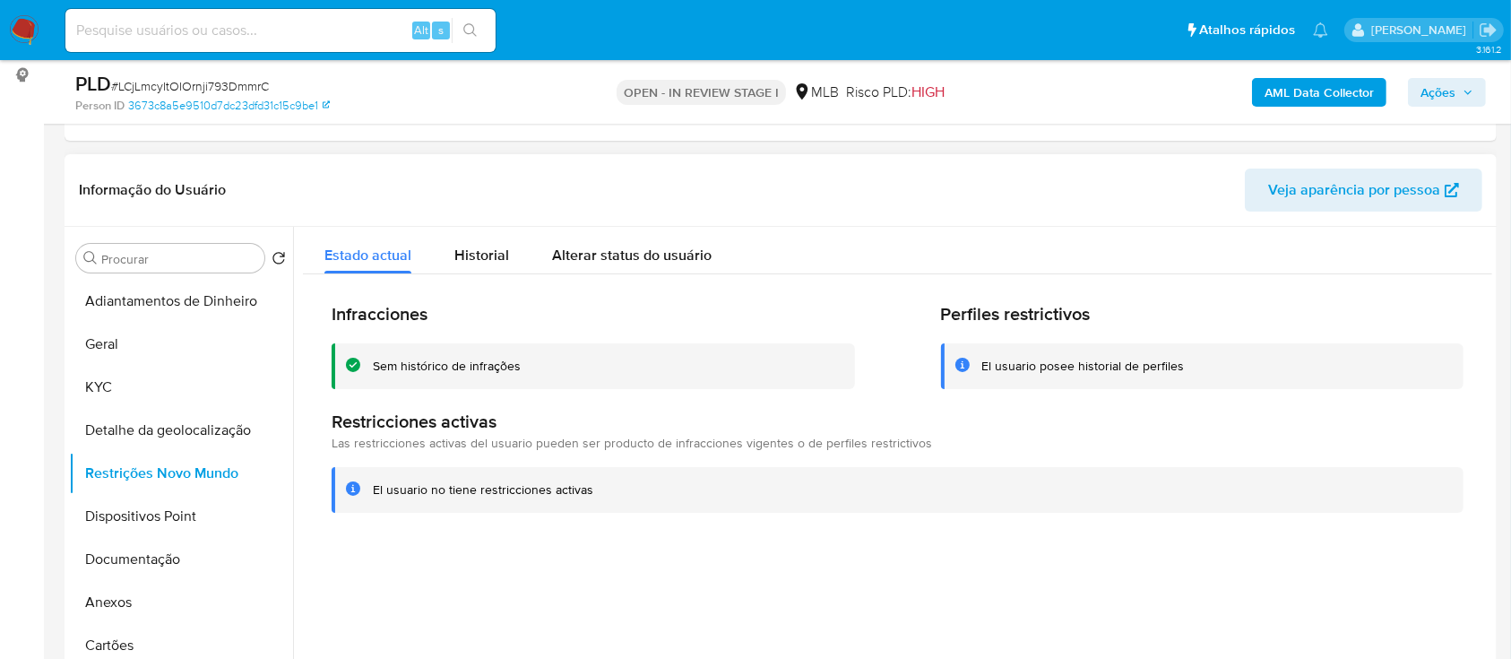
click at [1198, 565] on div at bounding box center [892, 456] width 1199 height 459
drag, startPoint x: 92, startPoint y: 529, endPoint x: 108, endPoint y: 524, distance: 16.7
click at [93, 528] on button "Dispositivos Point" at bounding box center [174, 516] width 210 height 43
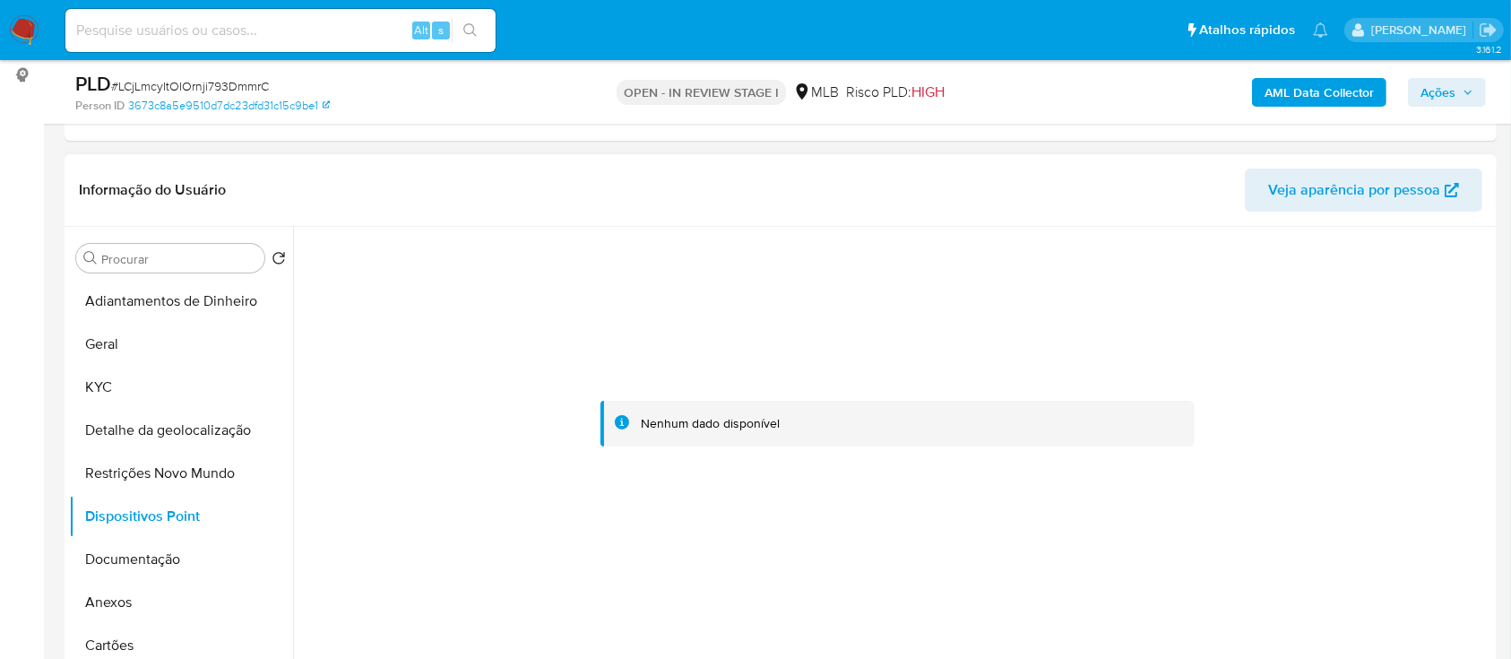
click at [803, 549] on div at bounding box center [897, 424] width 1189 height 394
click at [737, 573] on div at bounding box center [897, 424] width 1189 height 394
click at [151, 551] on button "Documentação" at bounding box center [174, 559] width 210 height 43
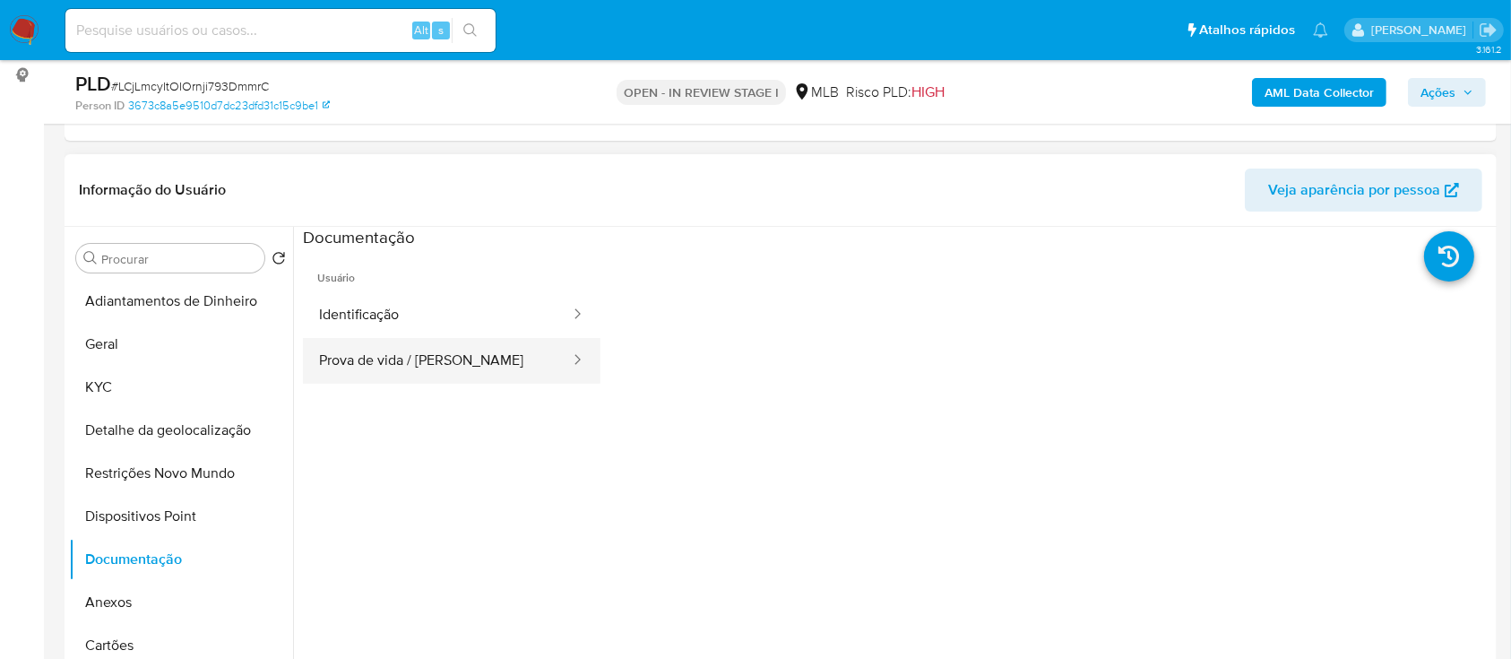
click at [409, 343] on button "Prova de vida / Selfie" at bounding box center [437, 361] width 269 height 46
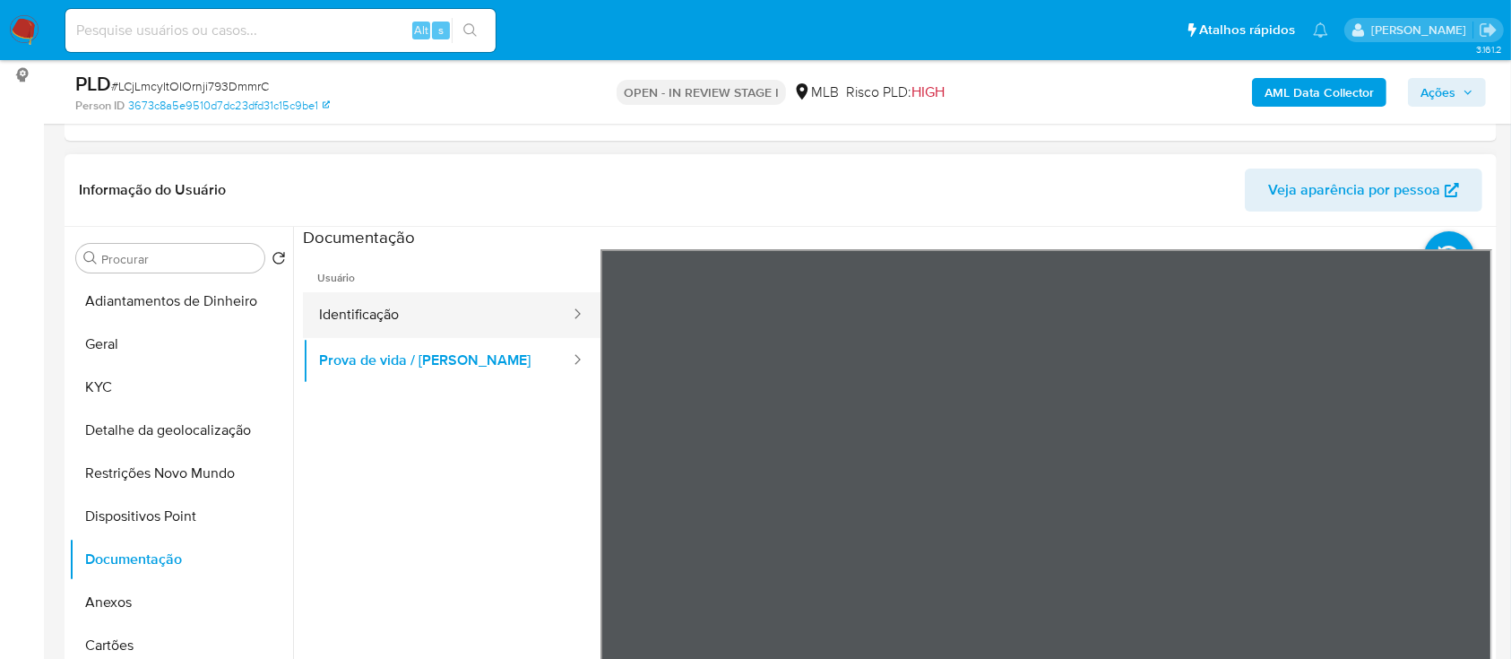
click at [423, 316] on button "Identificação" at bounding box center [437, 315] width 269 height 46
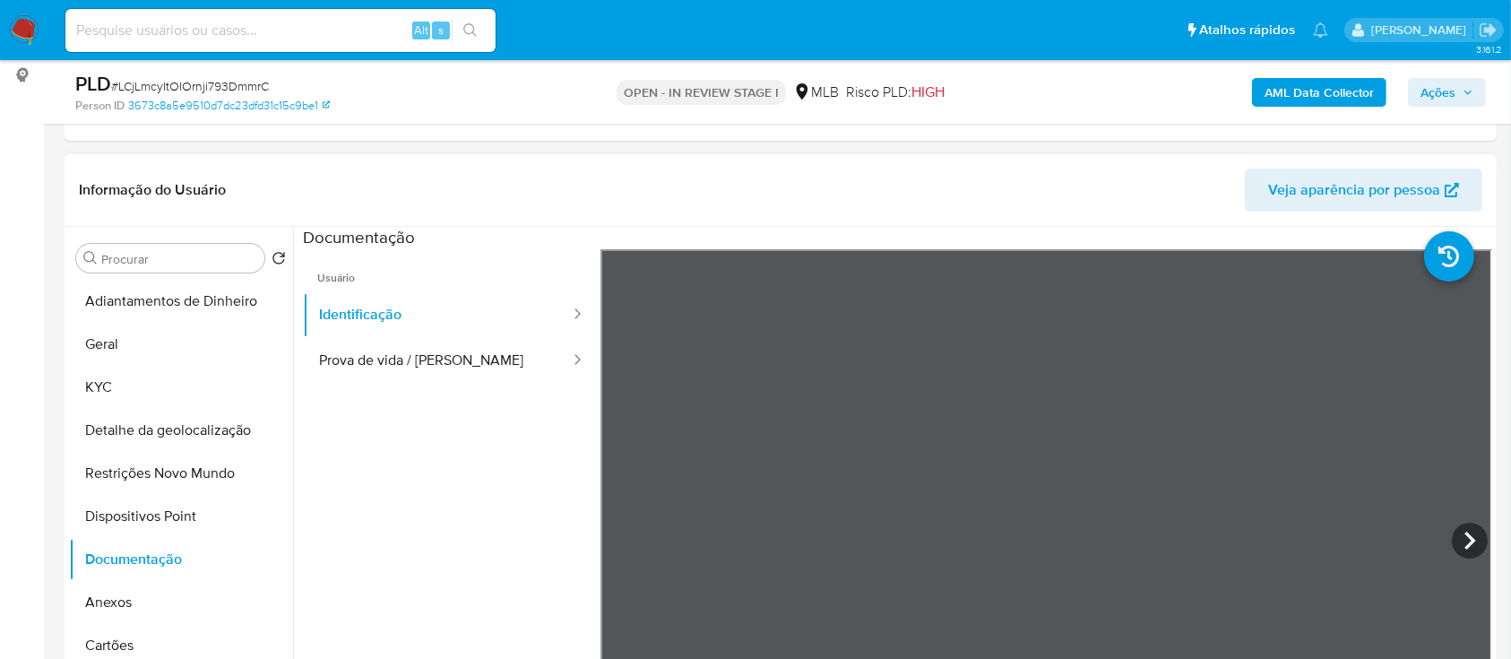
click at [461, 526] on ul "Usuário Identificação Prova de vida / Selfie" at bounding box center [452, 507] width 298 height 516
click at [1315, 91] on b "AML Data Collector" at bounding box center [1319, 92] width 109 height 29
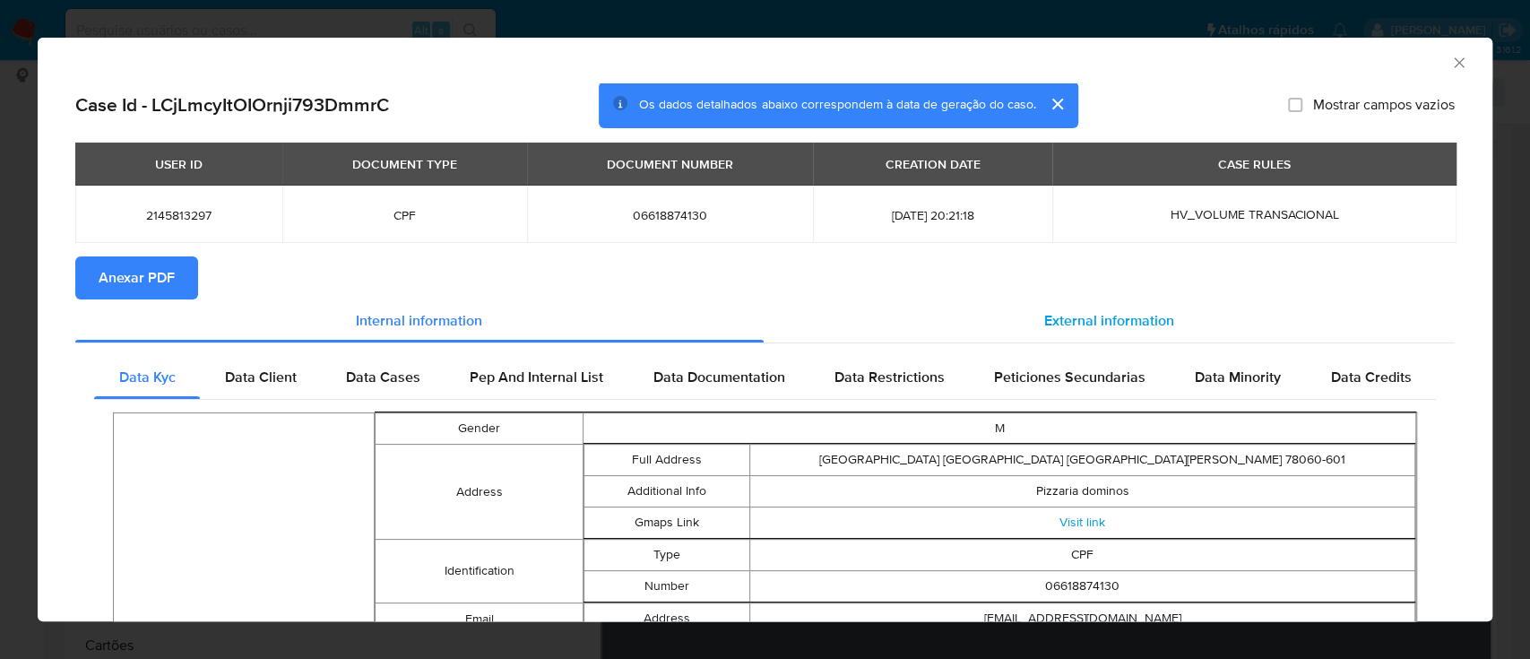
click at [1112, 319] on span "External information" at bounding box center [1109, 320] width 130 height 21
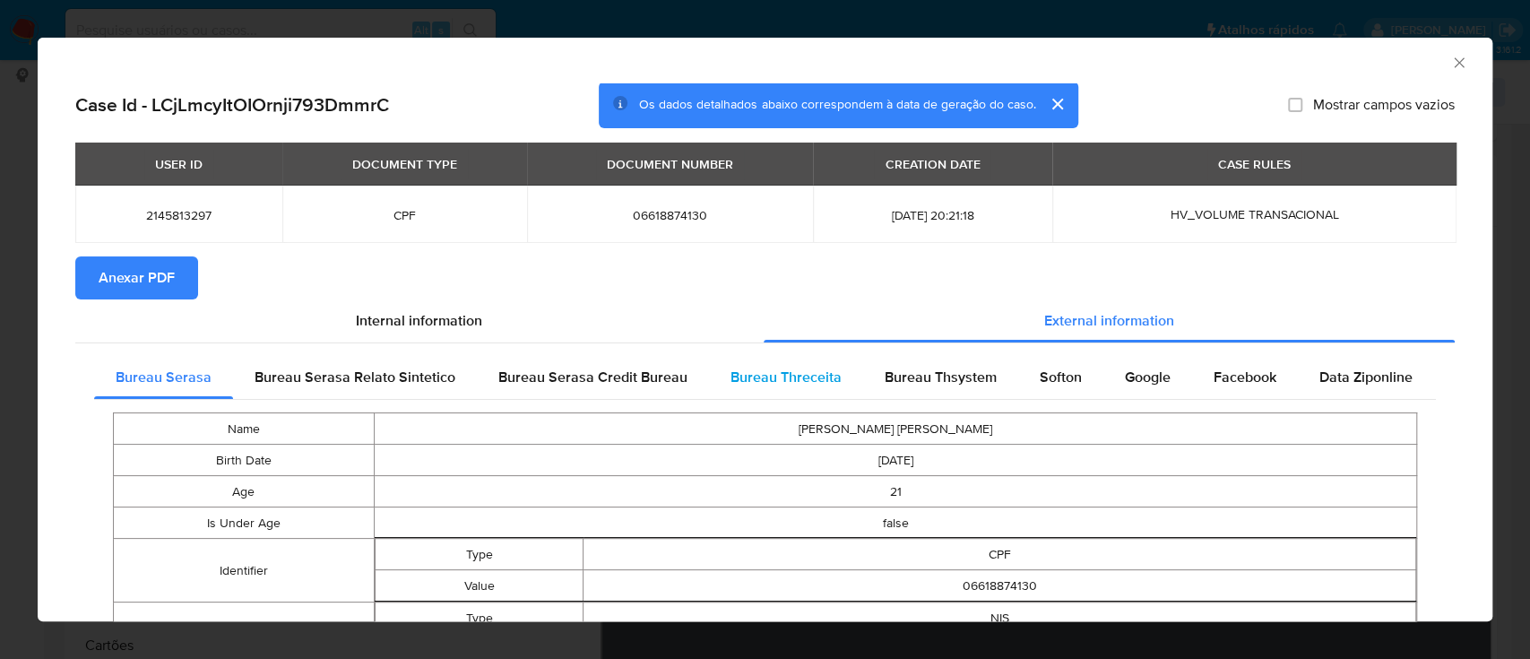
click at [800, 369] on span "Bureau Threceita" at bounding box center [785, 377] width 111 height 21
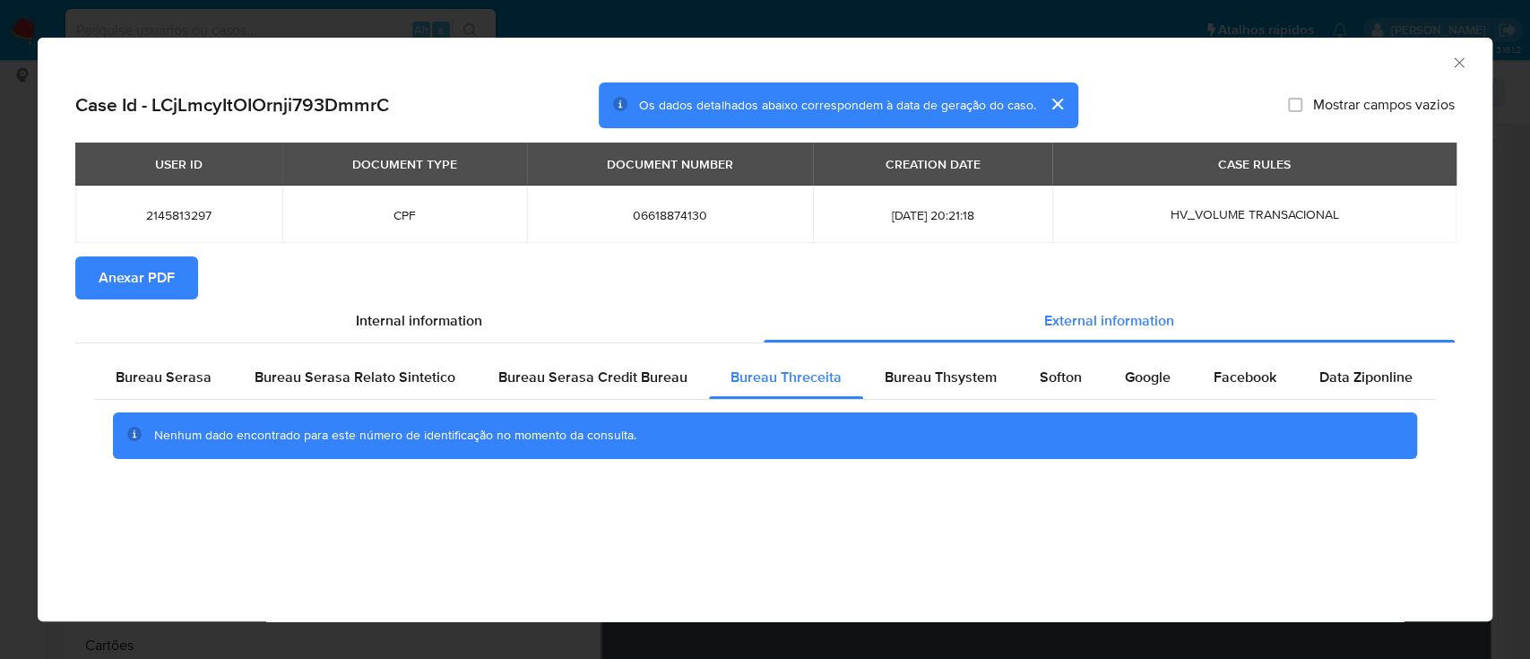
drag, startPoint x: 1370, startPoint y: 64, endPoint x: 1318, endPoint y: 52, distance: 53.3
click at [1362, 61] on div "AML Data Collector" at bounding box center [750, 60] width 1400 height 20
click at [925, 393] on div "Bureau Thsystem" at bounding box center [940, 377] width 155 height 43
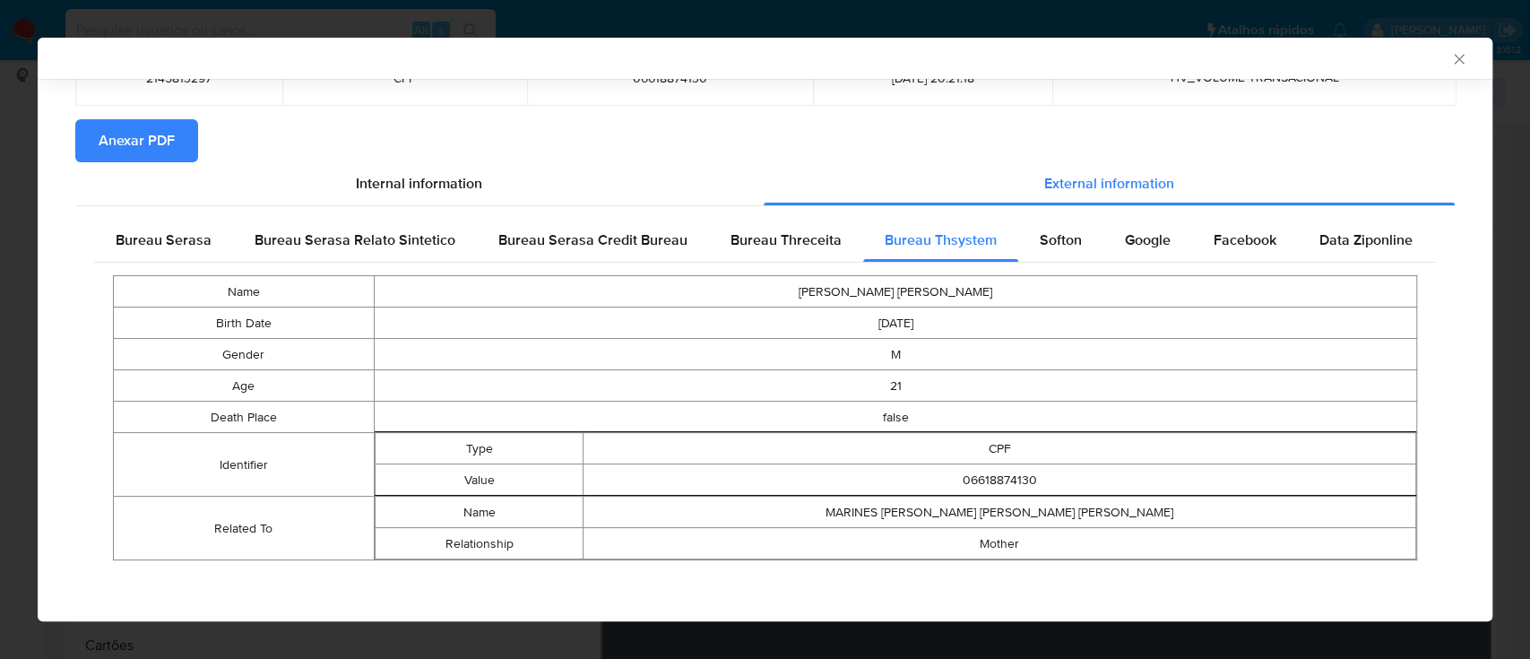
scroll to position [134, 0]
drag, startPoint x: 74, startPoint y: 274, endPoint x: 95, endPoint y: 267, distance: 21.8
click at [79, 273] on div "Bureau Serasa Bureau Serasa Relato Sintetico Bureau Serasa Credit Bureau Bureau…" at bounding box center [764, 394] width 1379 height 379
click at [1054, 233] on span "Softon" at bounding box center [1061, 239] width 42 height 21
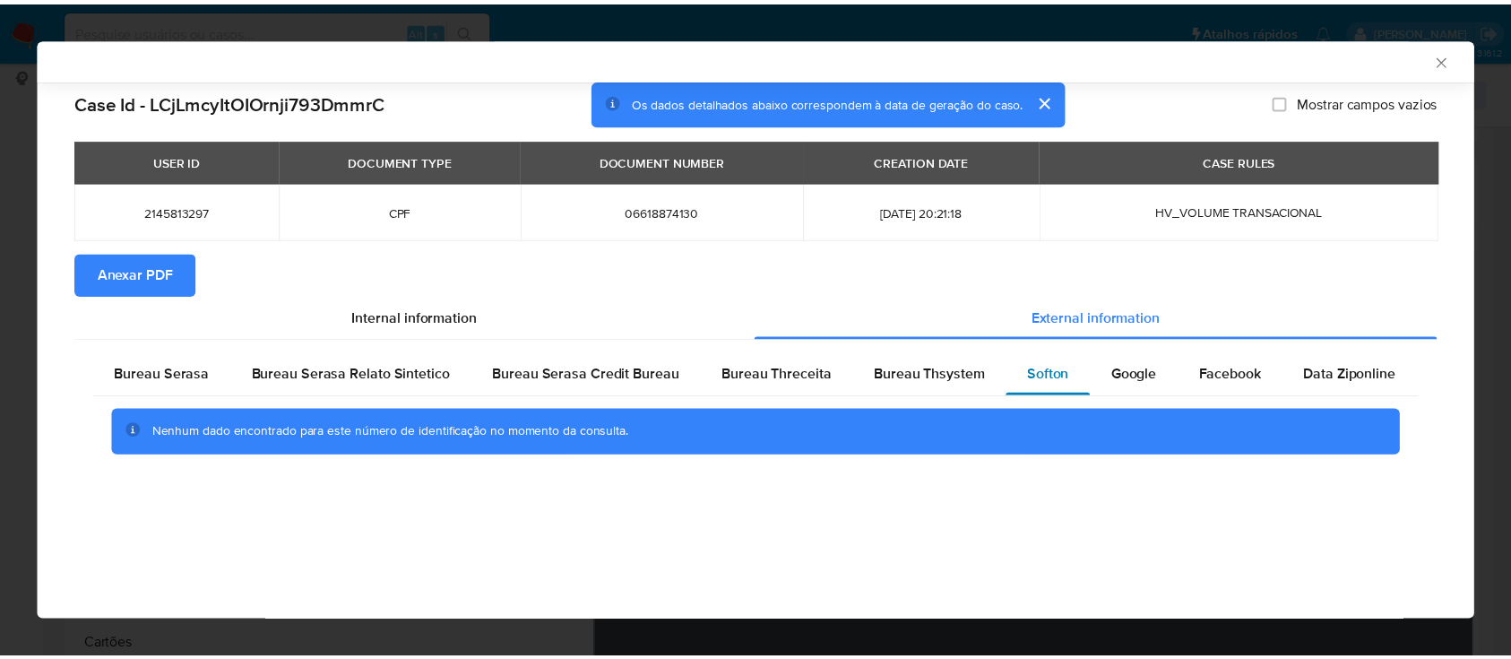
scroll to position [0, 0]
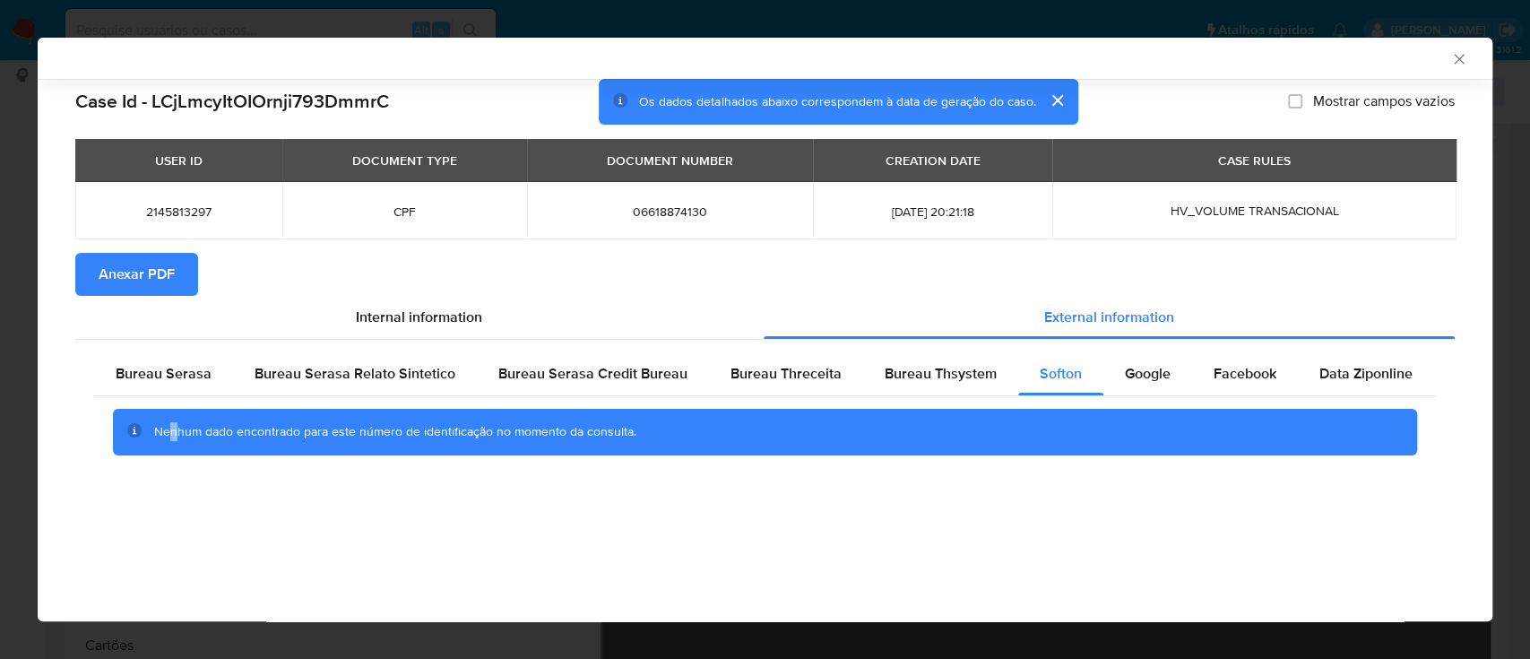
drag, startPoint x: 172, startPoint y: 566, endPoint x: 186, endPoint y: 555, distance: 17.2
click at [175, 564] on div "AML Data Collector Case Id - LCjLmcyItOIOrnji793DmmrC Os dados detalhados abaix…" at bounding box center [765, 329] width 1455 height 583
click at [1125, 364] on span "Google" at bounding box center [1148, 373] width 46 height 21
click at [186, 549] on div "AML Data Collector Case Id - LCjLmcyItOIOrnji793DmmrC Os dados detalhados abaix…" at bounding box center [765, 329] width 1455 height 583
click at [1448, 54] on div "AML Data Collector" at bounding box center [765, 58] width 1455 height 41
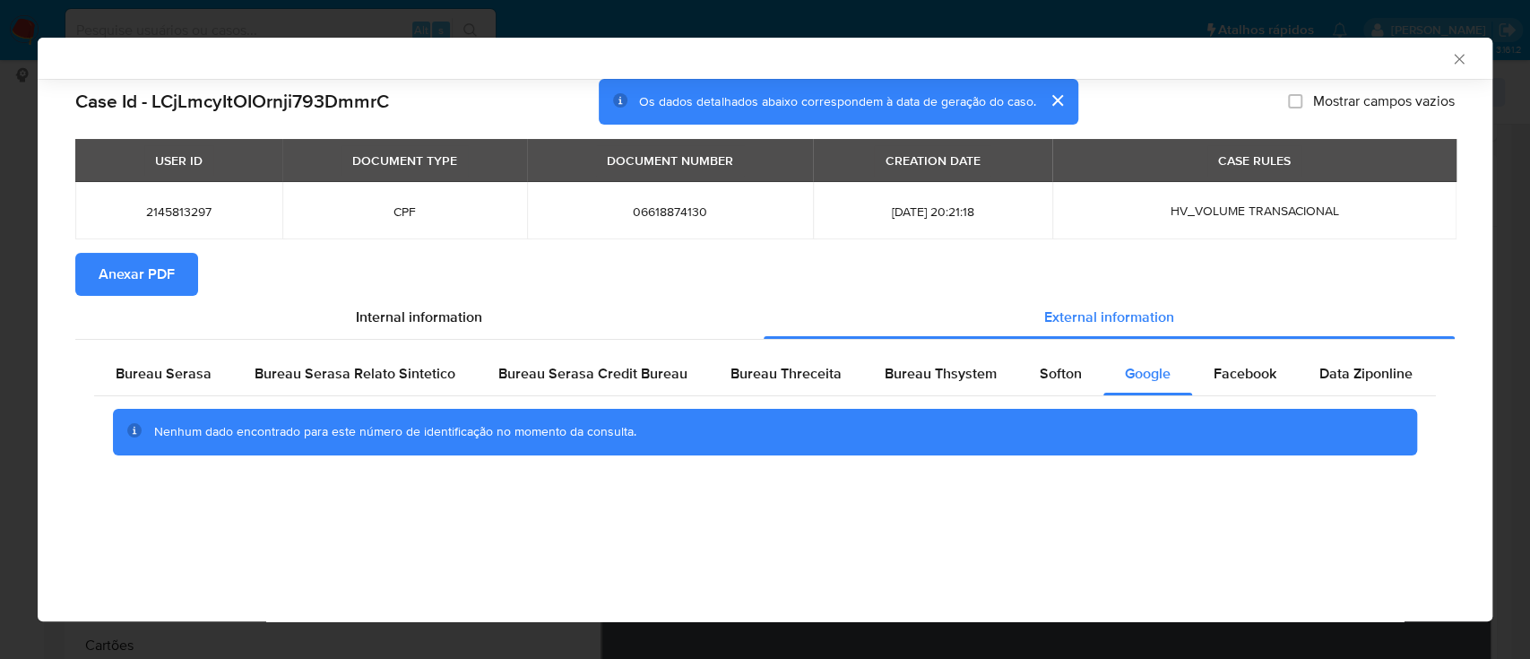
click at [1451, 48] on div "AML Data Collector" at bounding box center [765, 58] width 1455 height 41
click at [1460, 57] on icon "Fechar a janela" at bounding box center [1459, 59] width 18 height 18
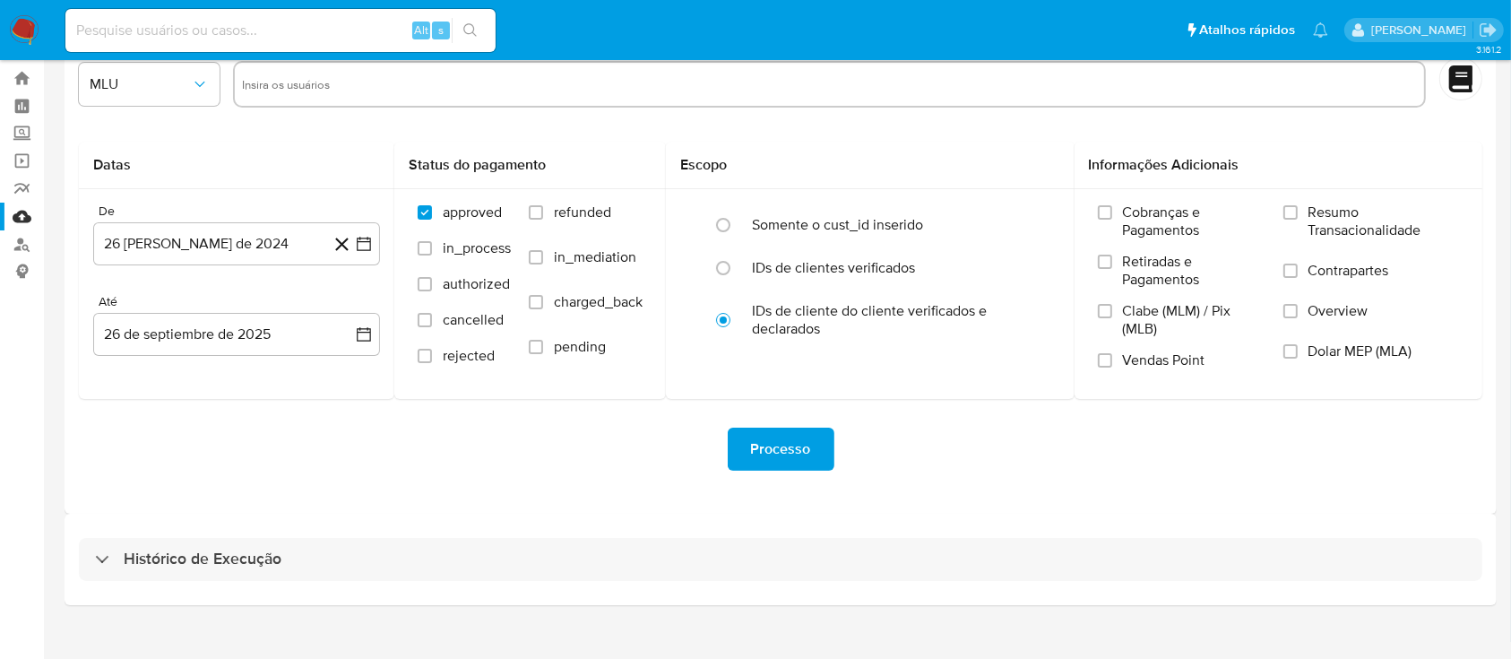
scroll to position [65, 0]
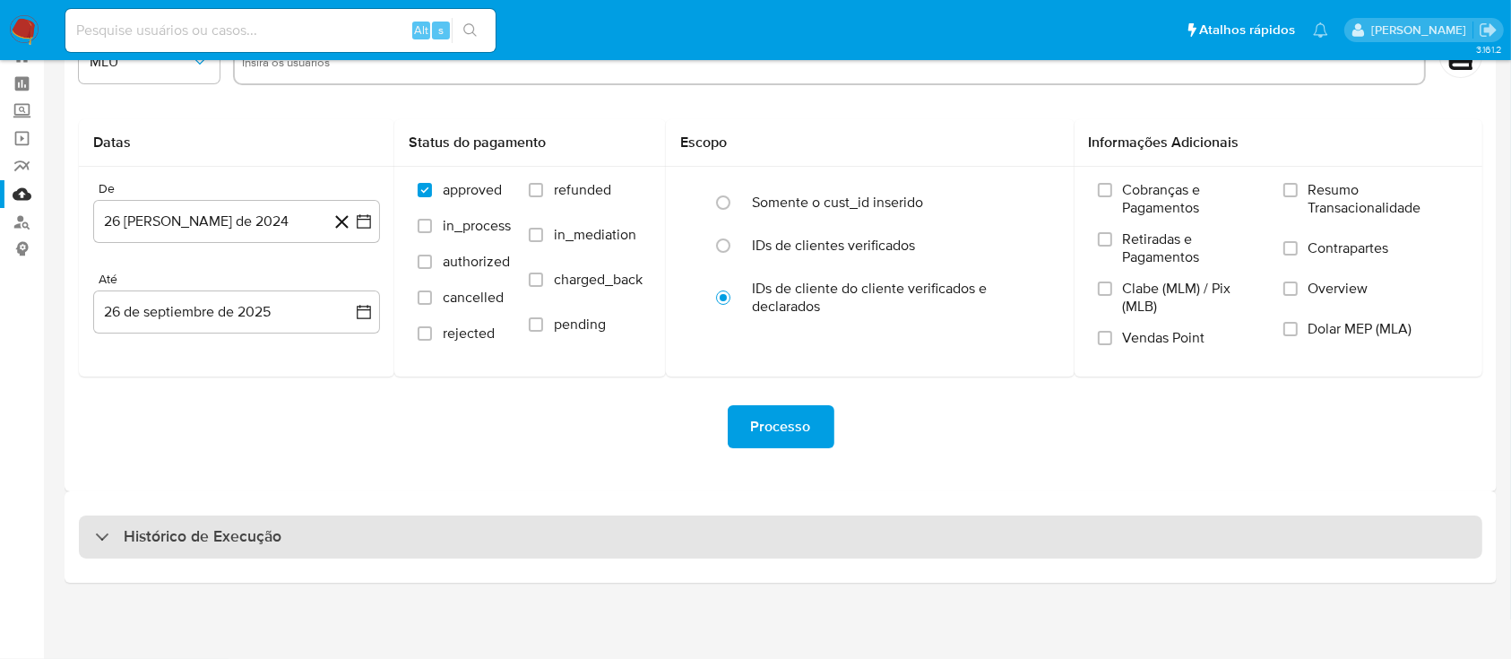
click at [238, 548] on div "Histórico de Execução" at bounding box center [781, 536] width 1404 height 43
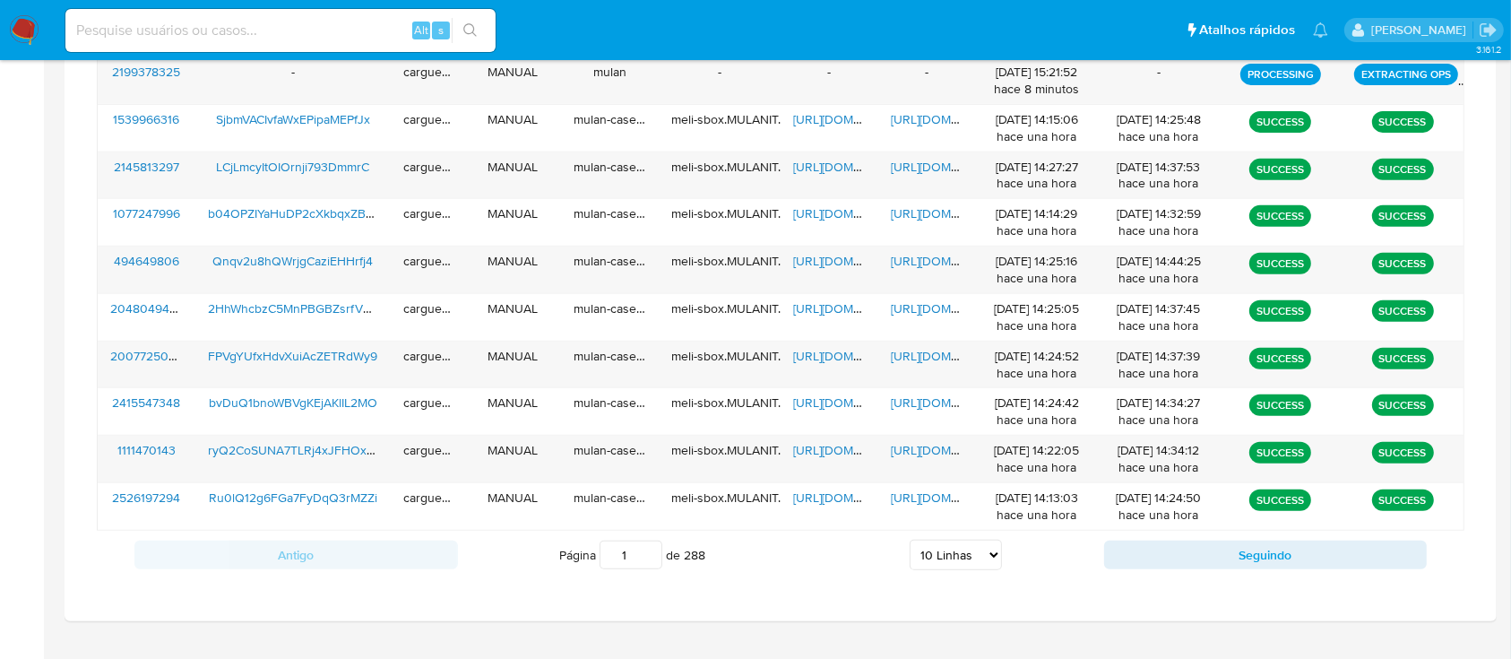
scroll to position [740, 0]
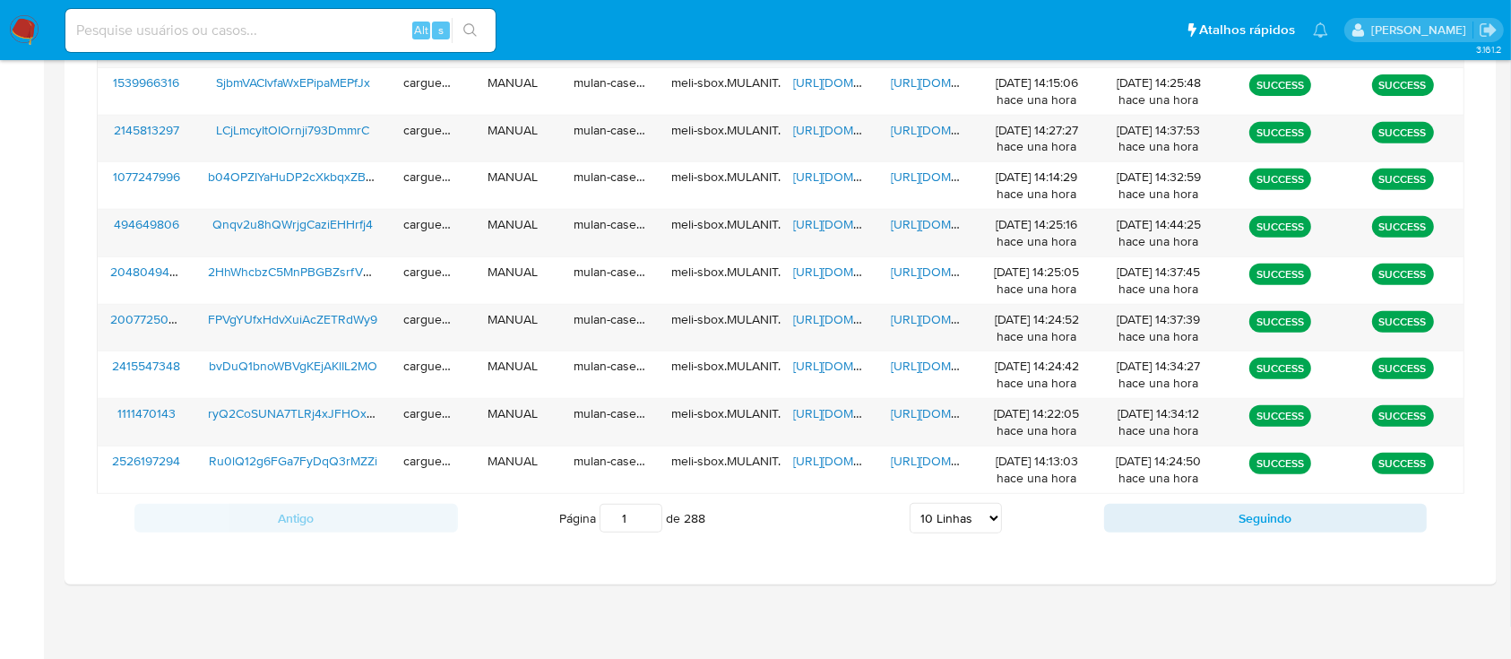
click at [991, 518] on select "5 Linhas 10 Linhas 20 Linhas 25 Linhas 50 Linhas 100 Linhas" at bounding box center [956, 518] width 92 height 30
select select "20"
click at [910, 503] on select "5 Linhas 10 Linhas 20 Linhas 25 Linhas 50 Linhas 100 Linhas" at bounding box center [956, 518] width 92 height 30
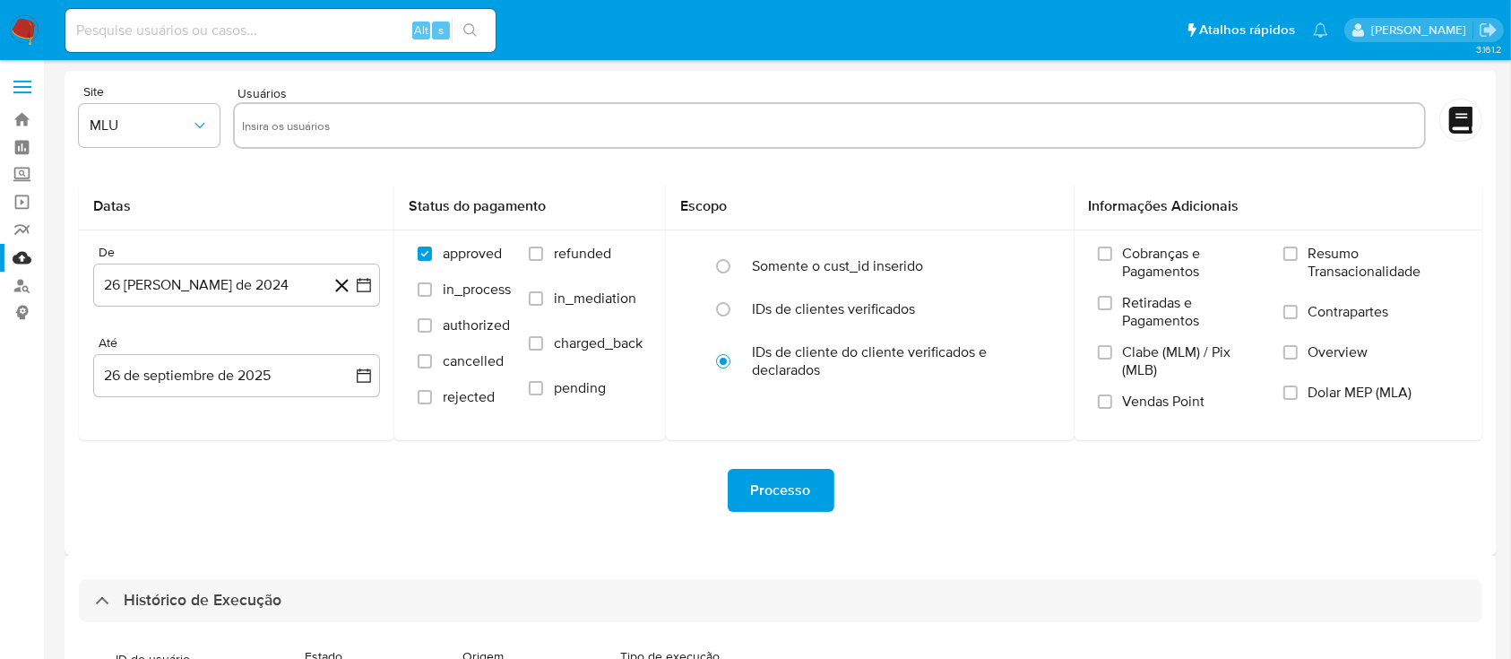
scroll to position [0, 0]
click at [28, 125] on link "Bandeja" at bounding box center [106, 121] width 213 height 28
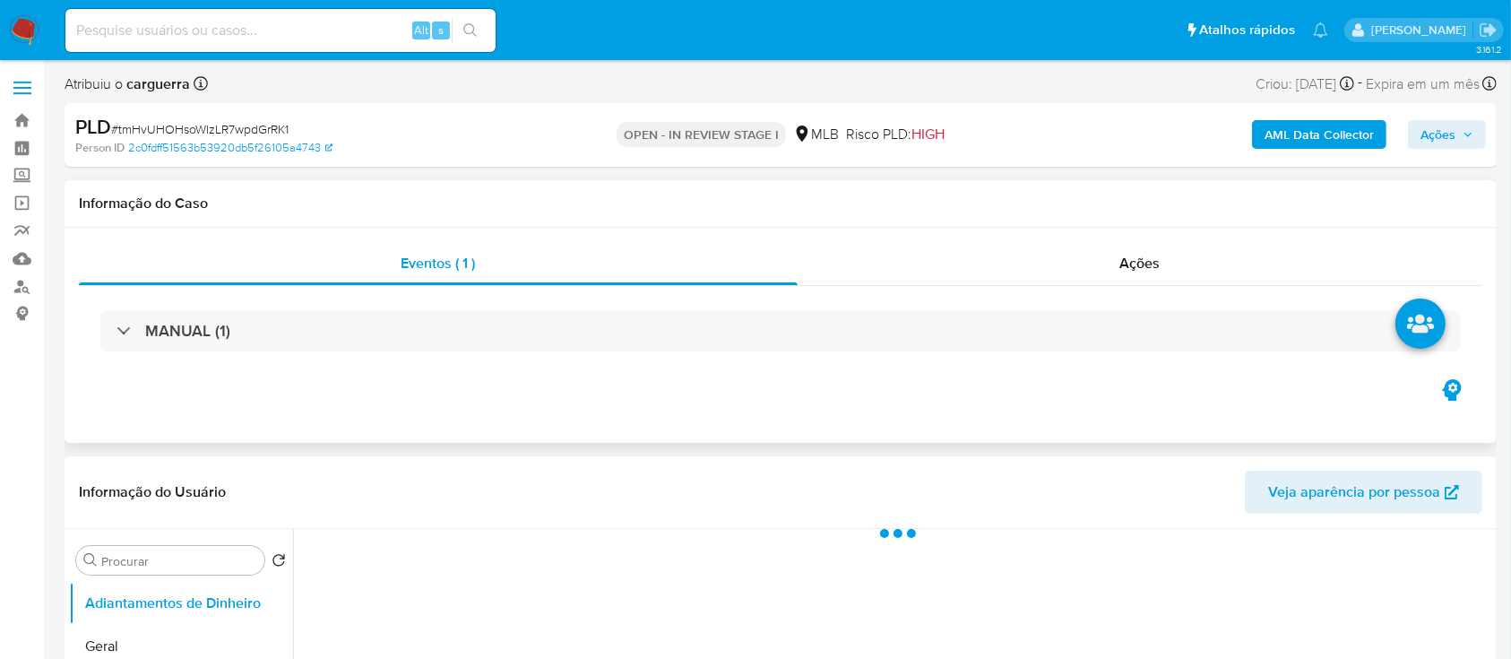
select select "10"
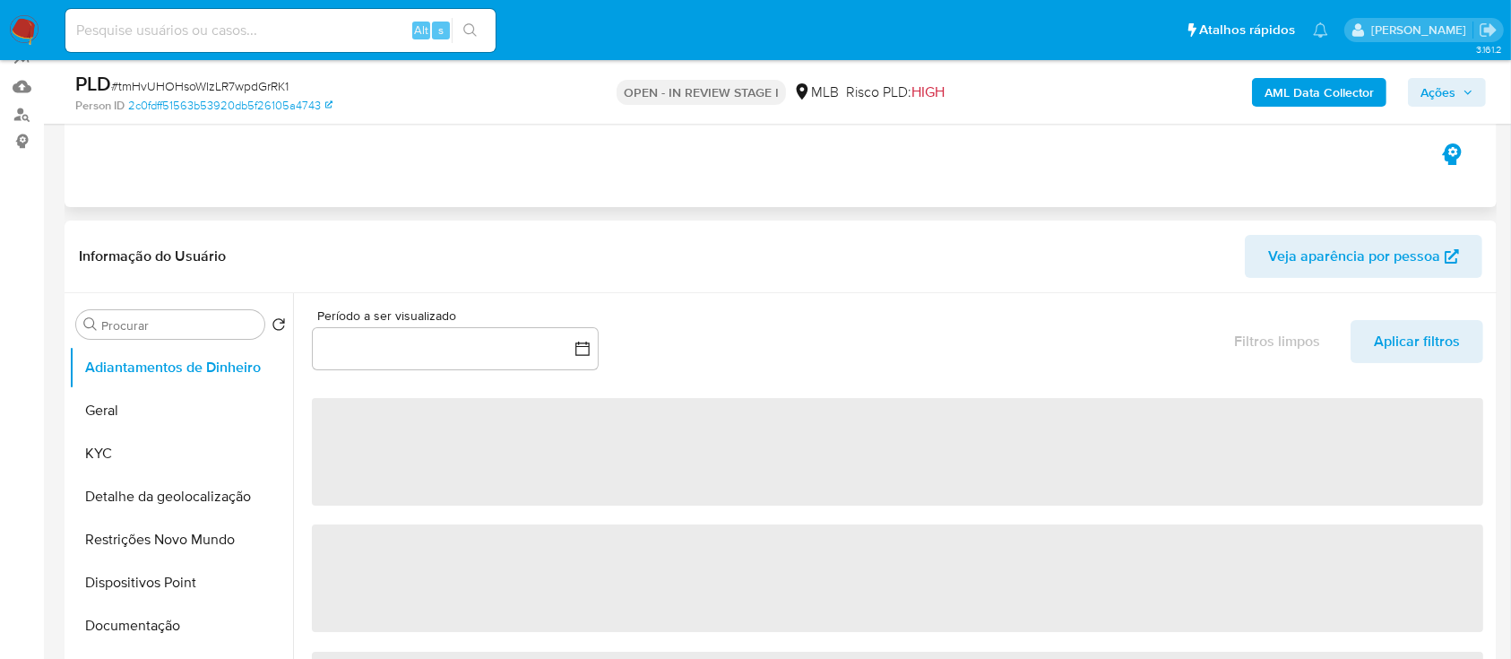
scroll to position [238, 0]
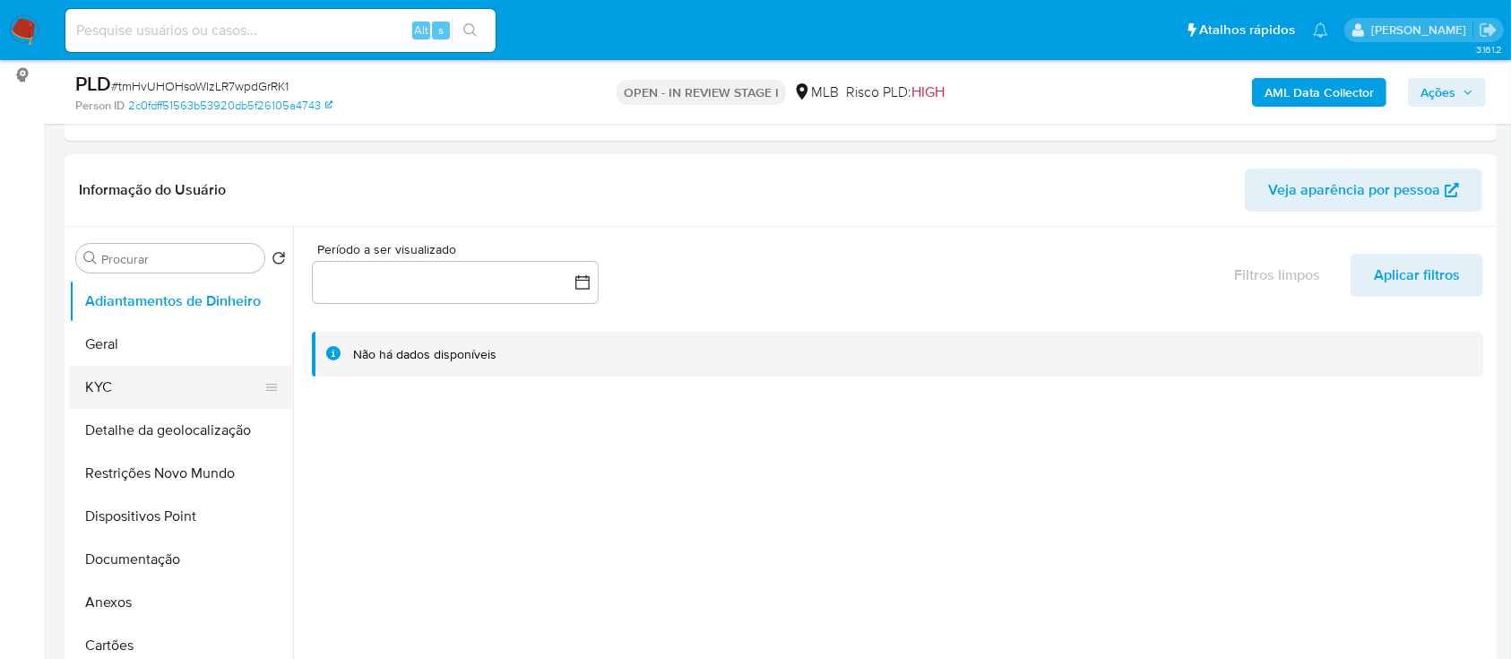
click at [115, 376] on button "KYC" at bounding box center [174, 387] width 210 height 43
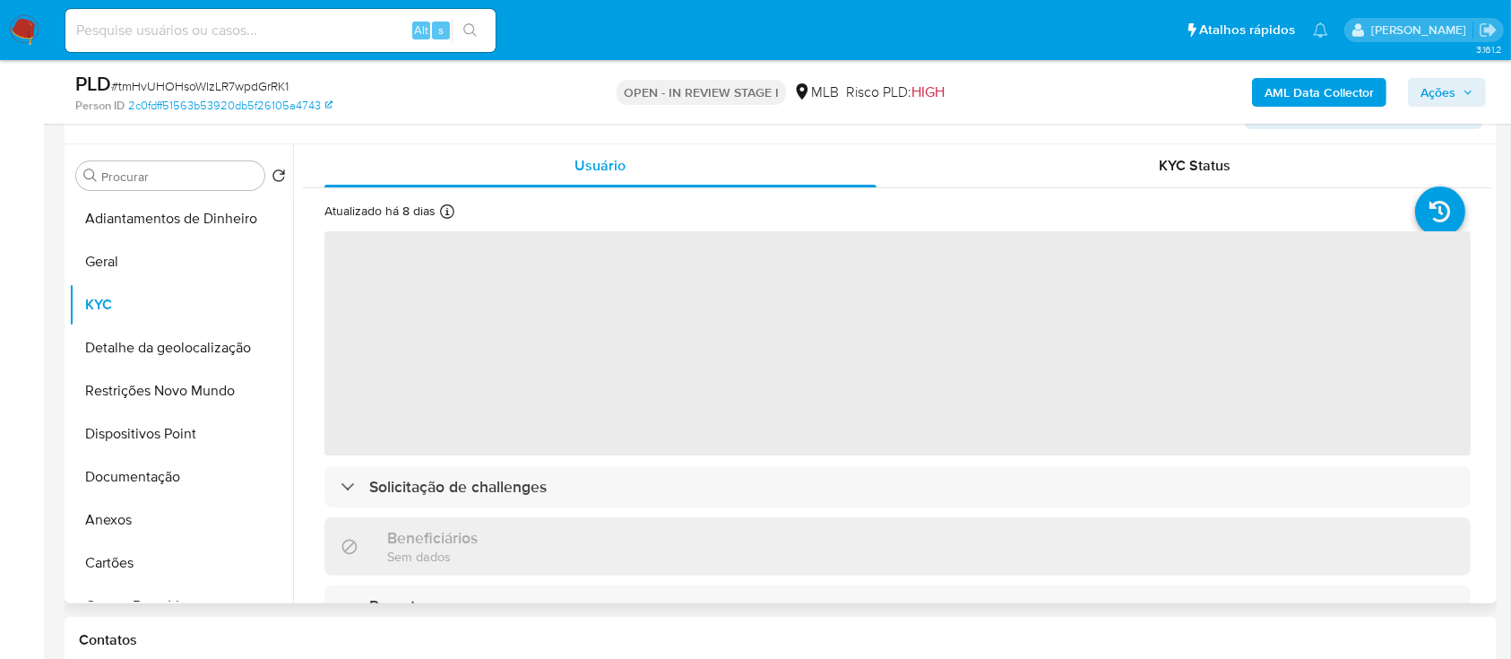
scroll to position [359, 0]
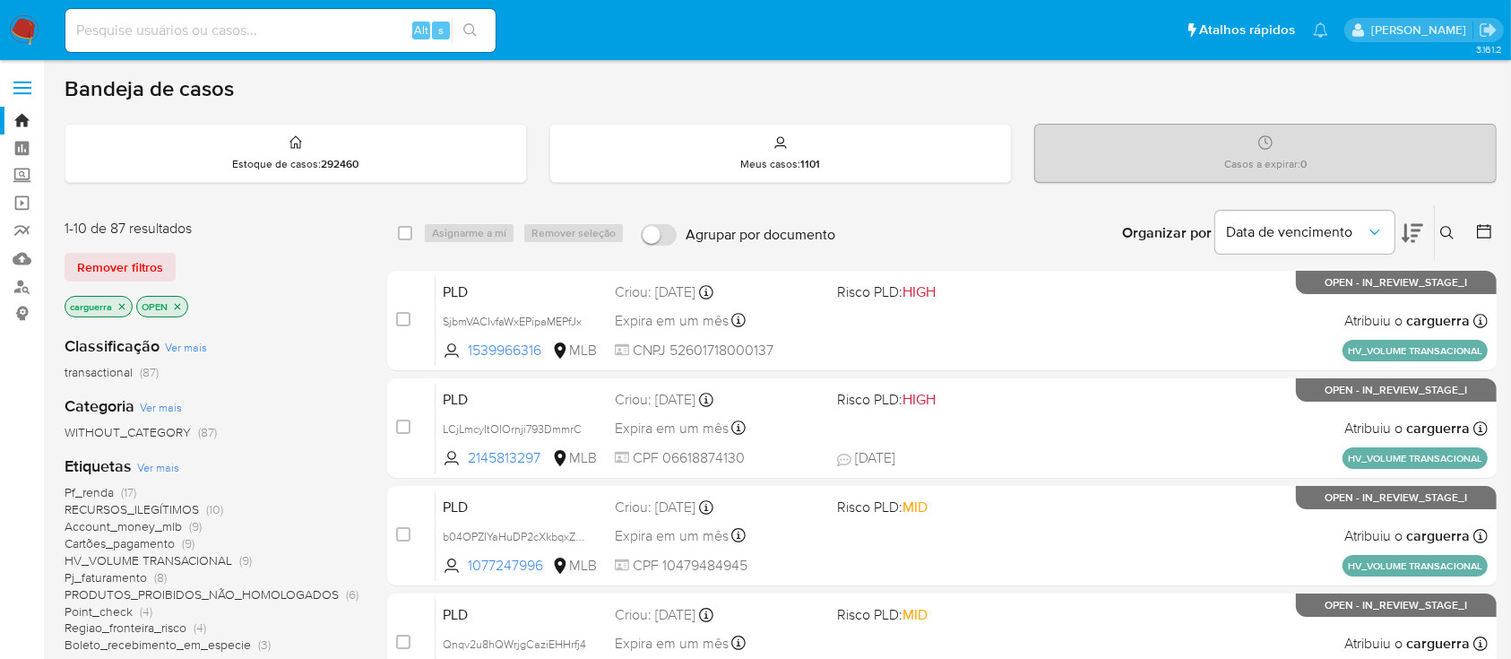
click at [1436, 229] on button at bounding box center [1450, 233] width 30 height 22
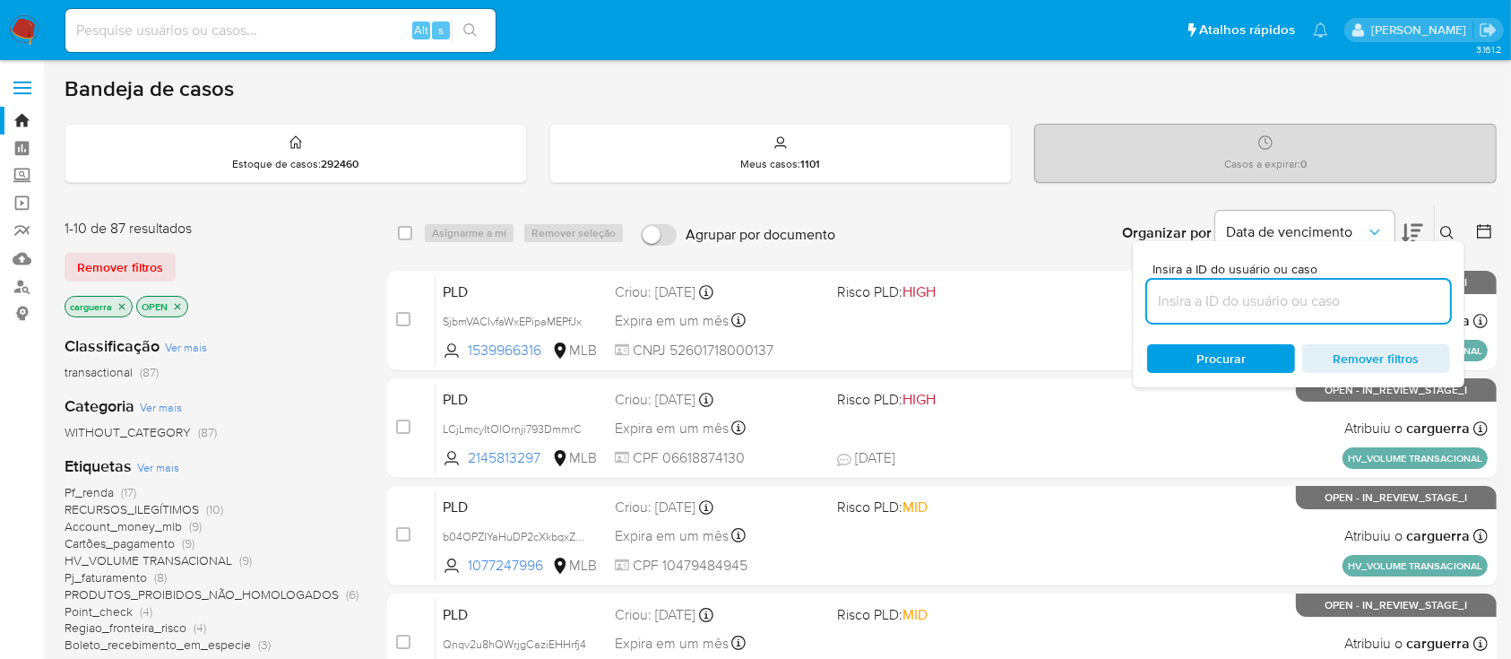
click at [1213, 294] on input at bounding box center [1298, 301] width 303 height 23
type input "2145813297"
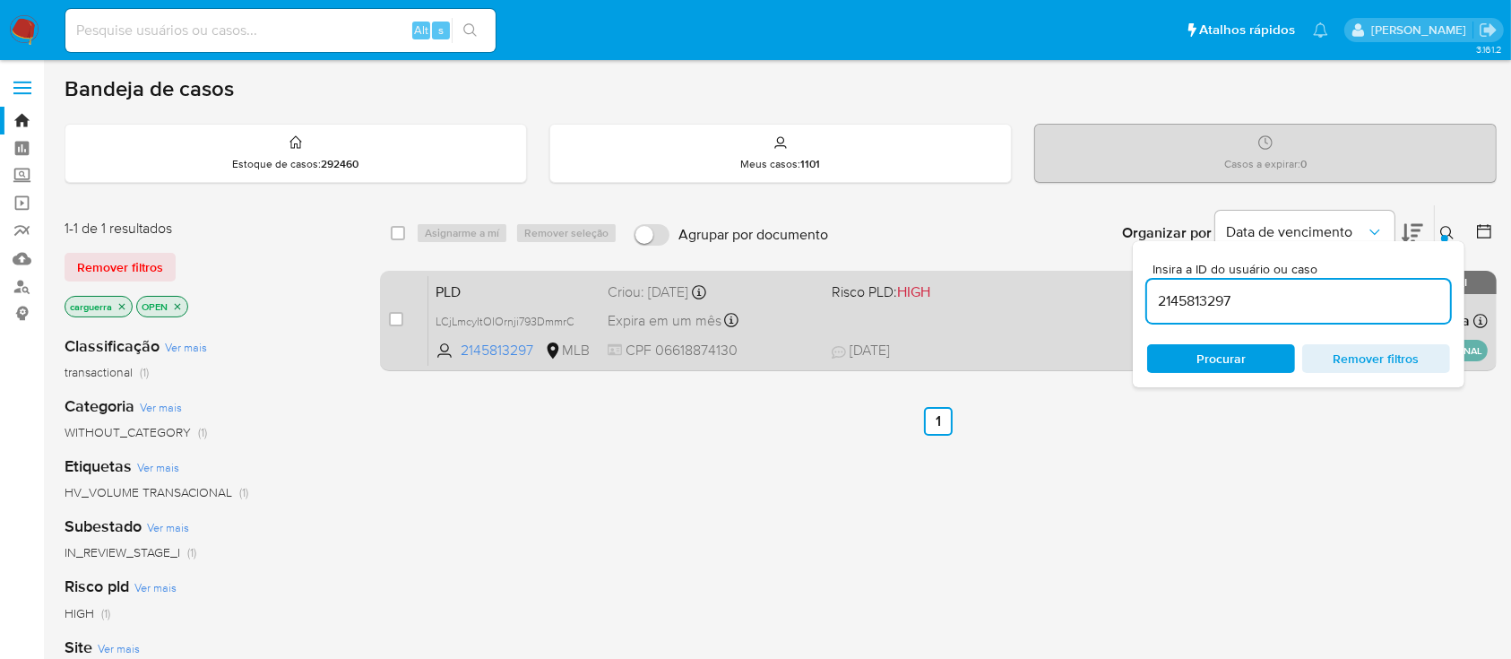
click at [804, 343] on span "CPF 06618874130" at bounding box center [712, 351] width 209 height 20
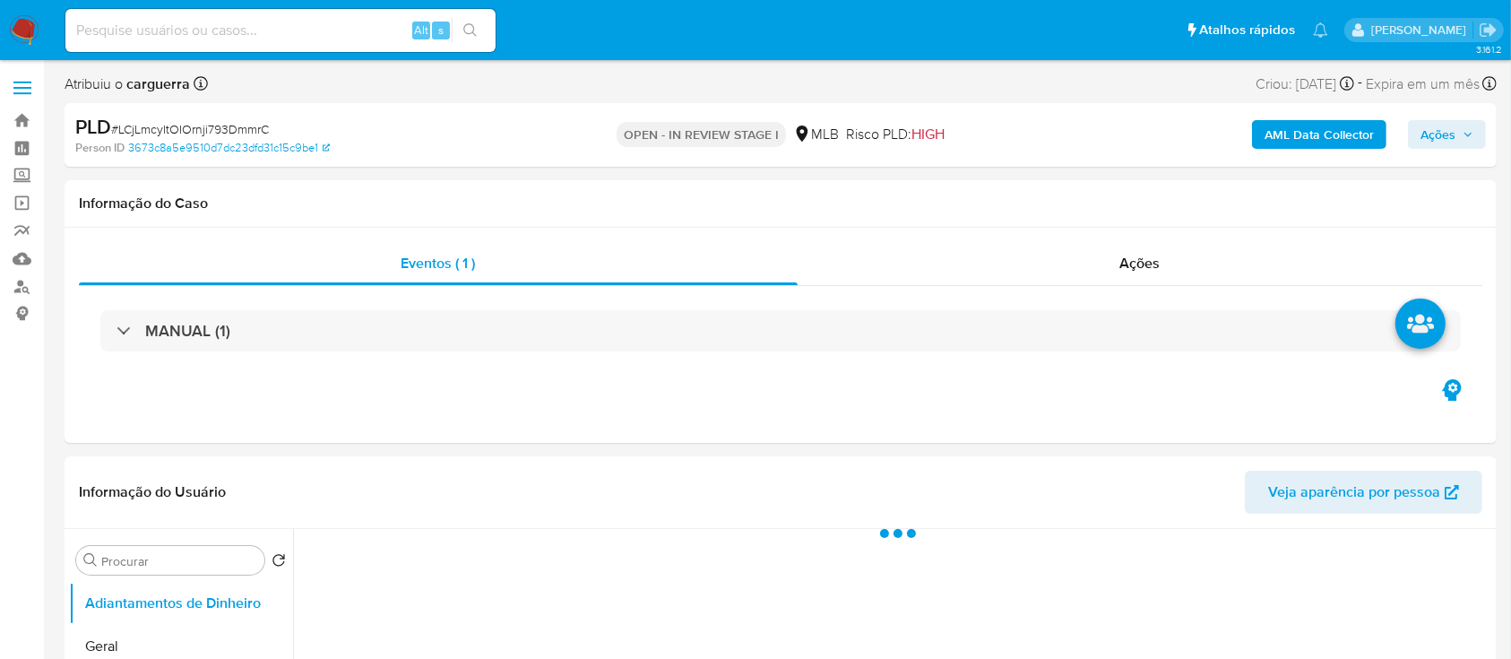
select select "10"
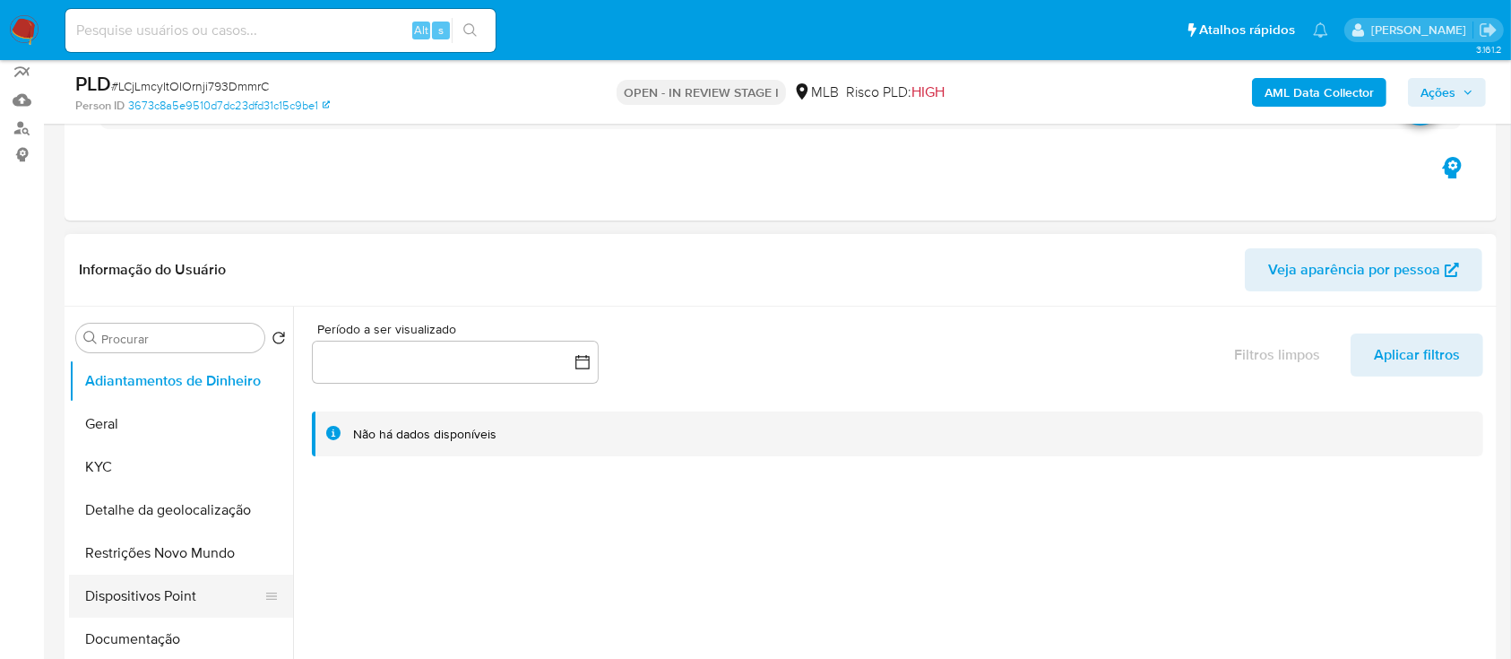
scroll to position [238, 0]
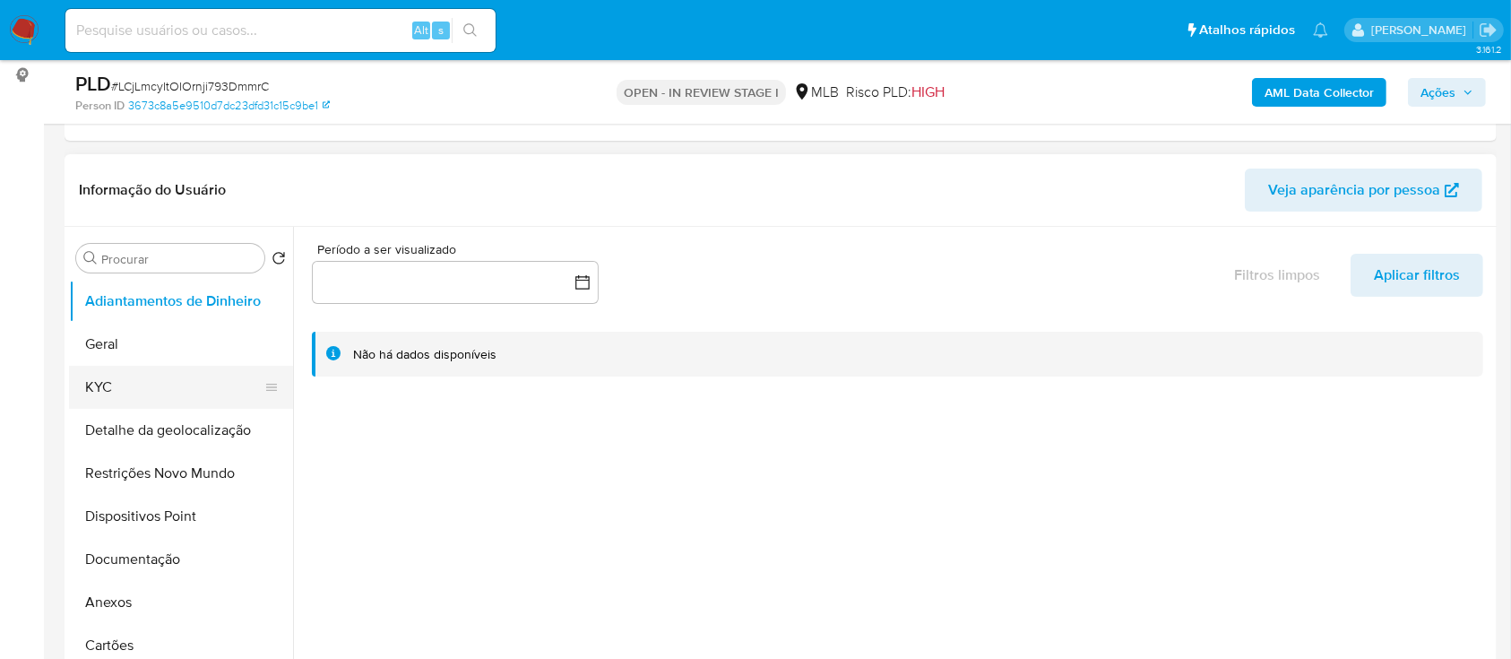
click at [109, 385] on button "KYC" at bounding box center [174, 387] width 210 height 43
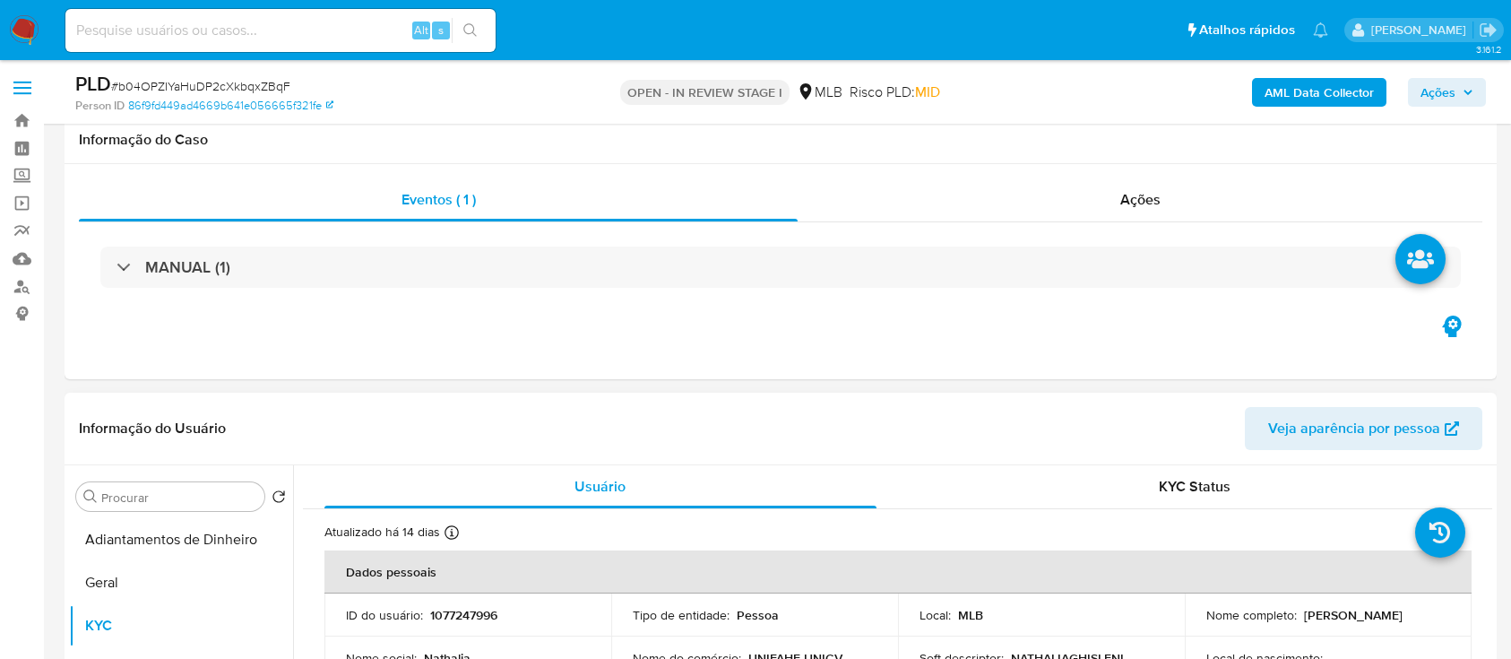
scroll to position [119, 0]
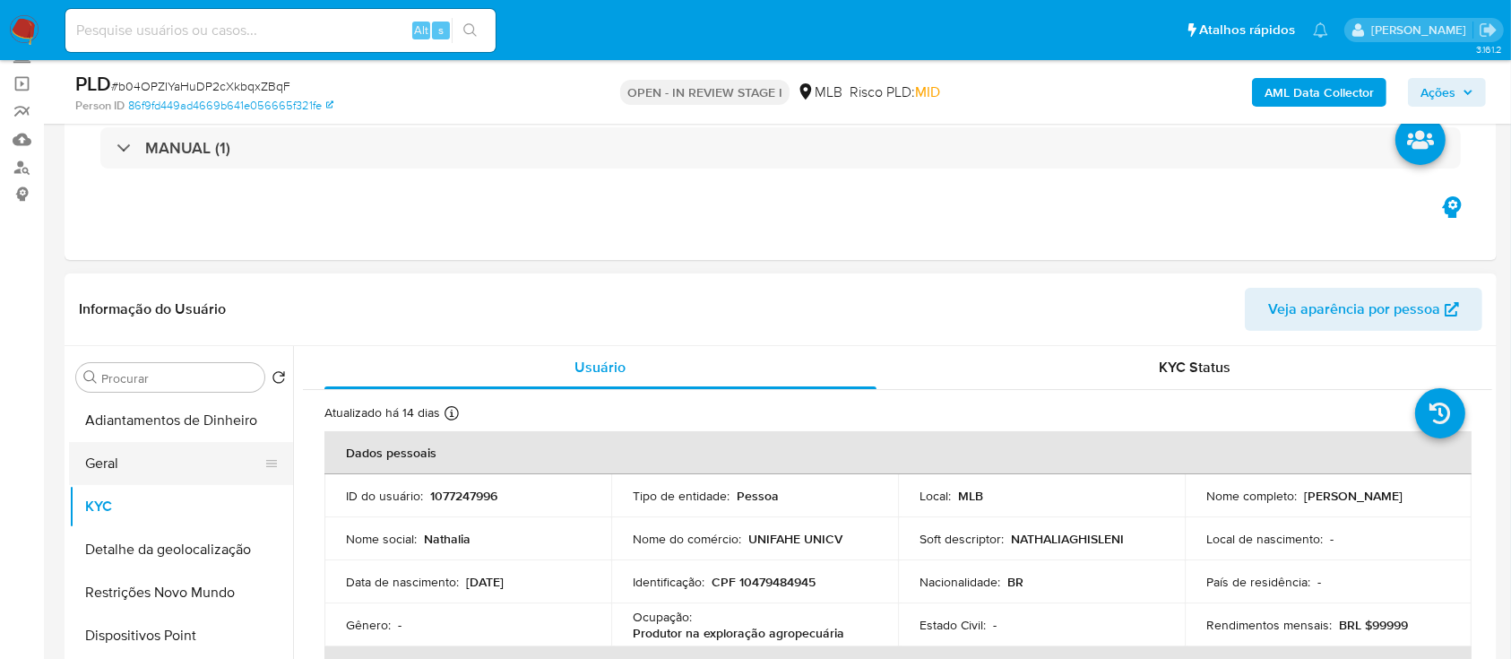
click at [148, 477] on button "Geral" at bounding box center [174, 463] width 210 height 43
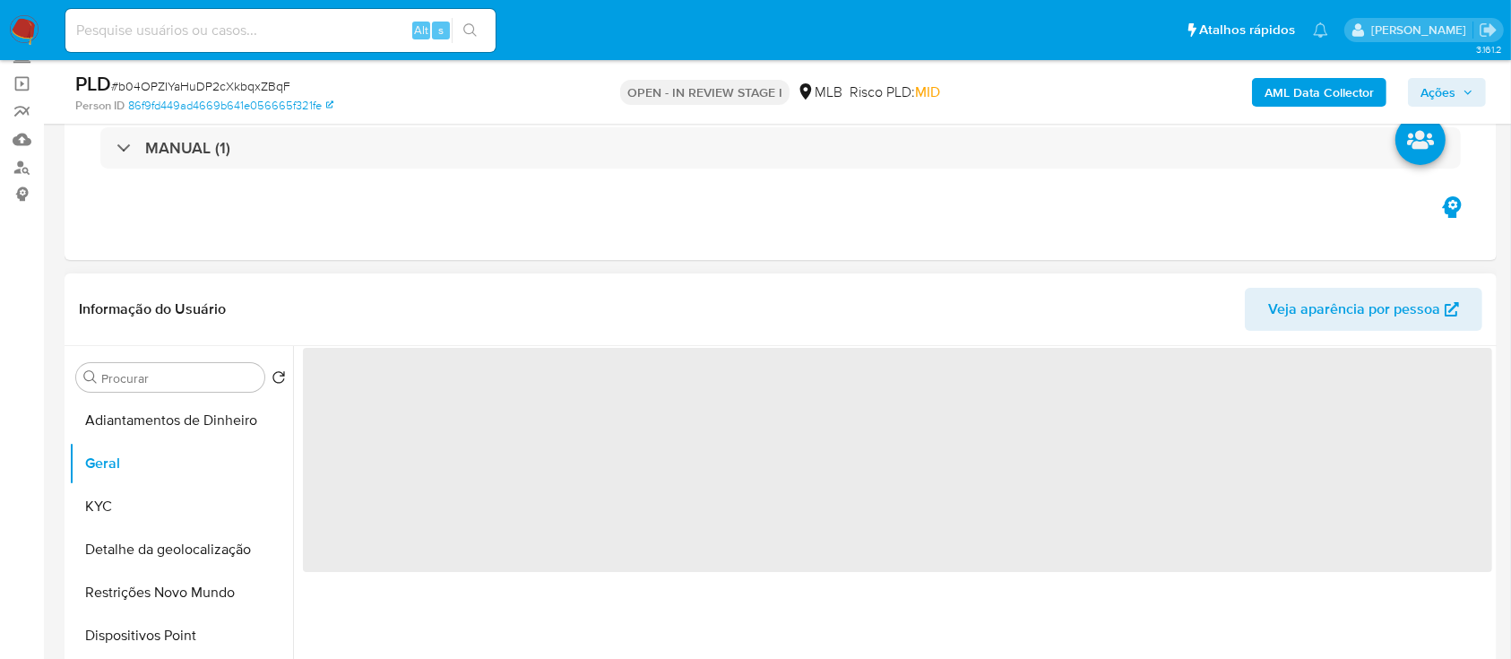
scroll to position [238, 0]
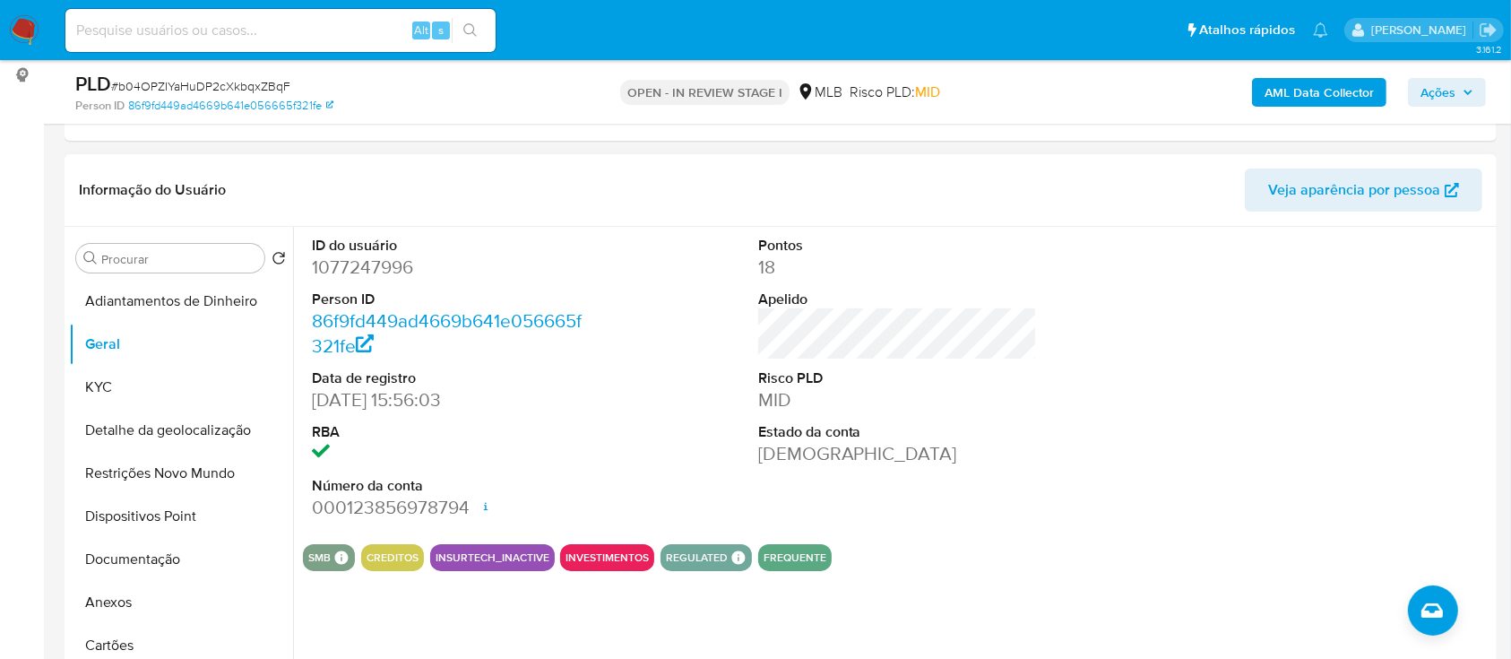
click at [137, 398] on button "KYC" at bounding box center [174, 387] width 210 height 43
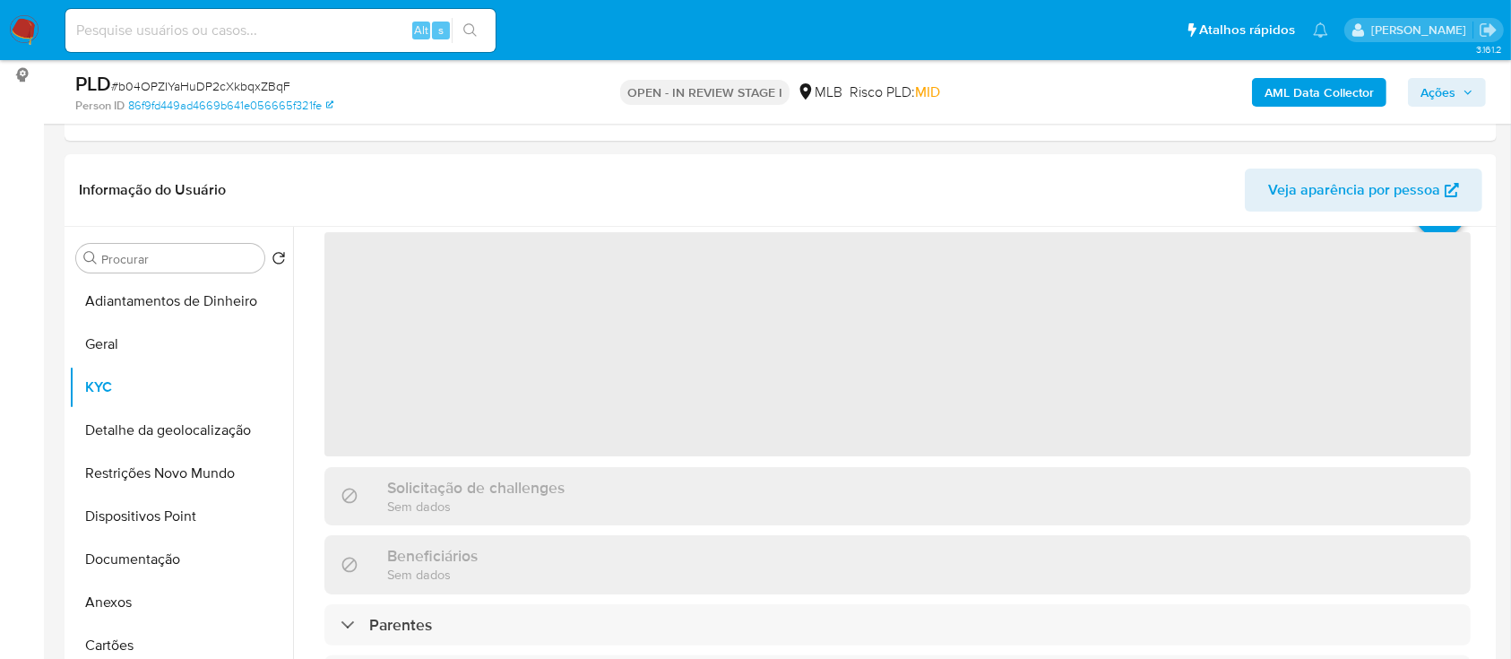
scroll to position [119, 0]
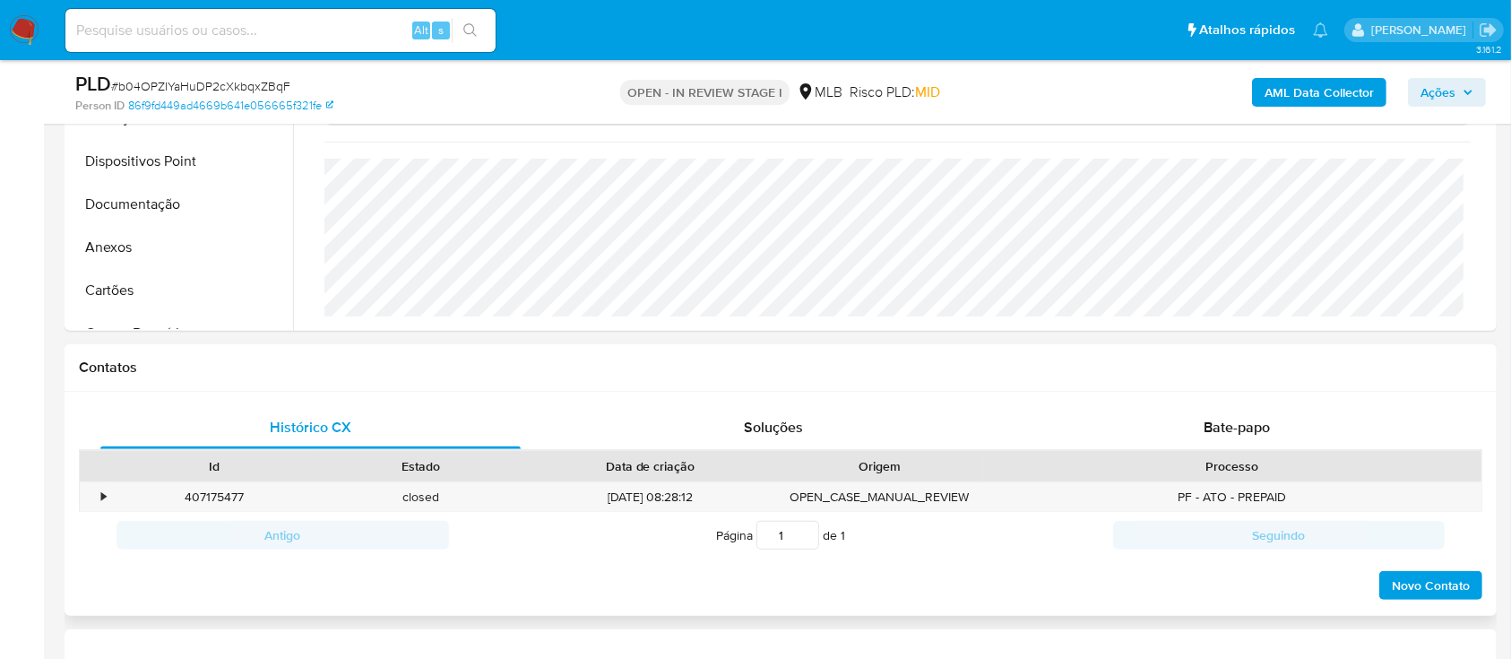
scroll to position [597, 0]
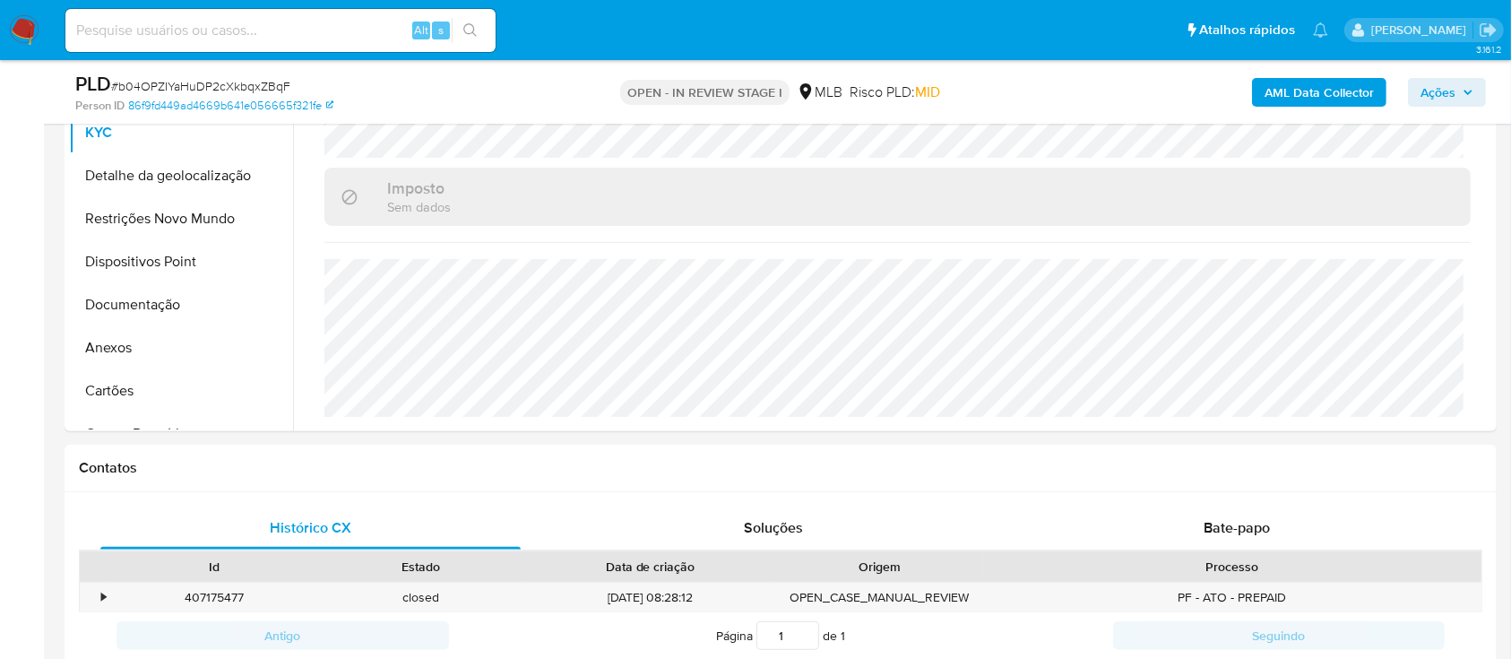
scroll to position [359, 0]
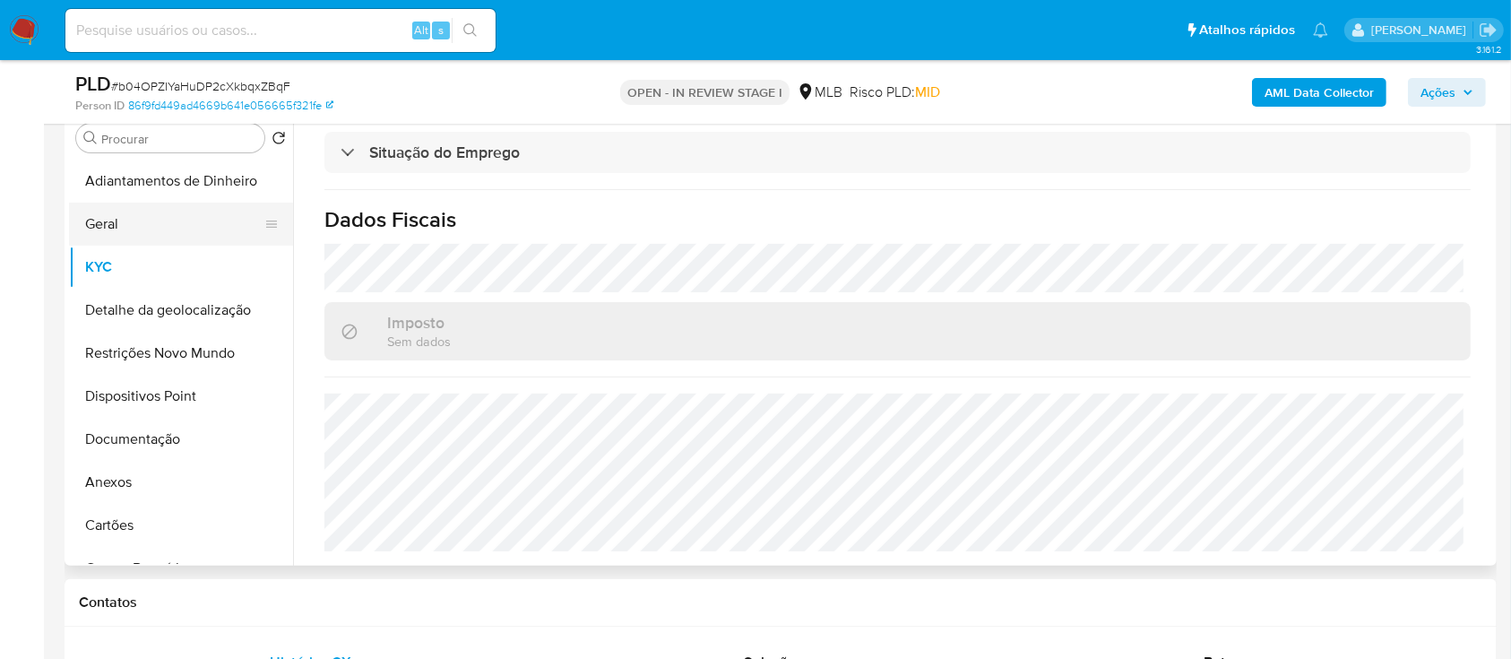
click at [129, 218] on button "Geral" at bounding box center [174, 224] width 210 height 43
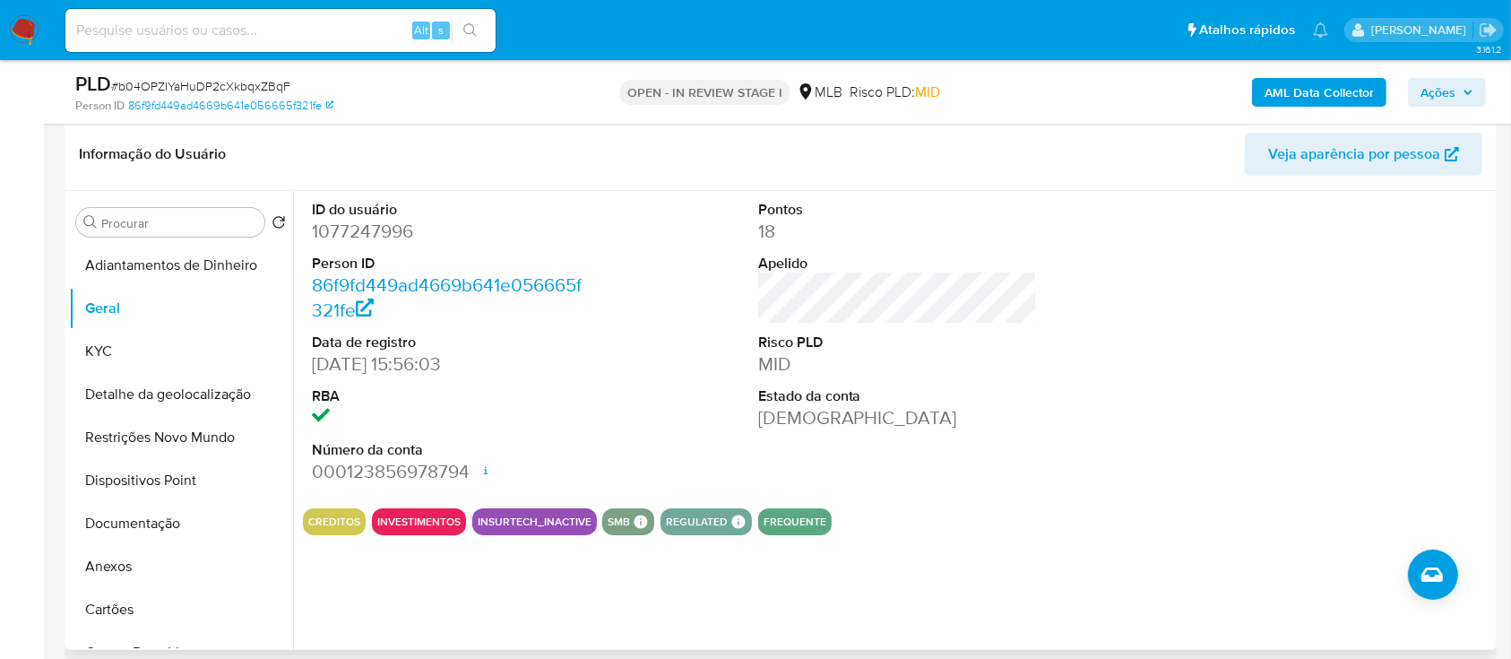
scroll to position [238, 0]
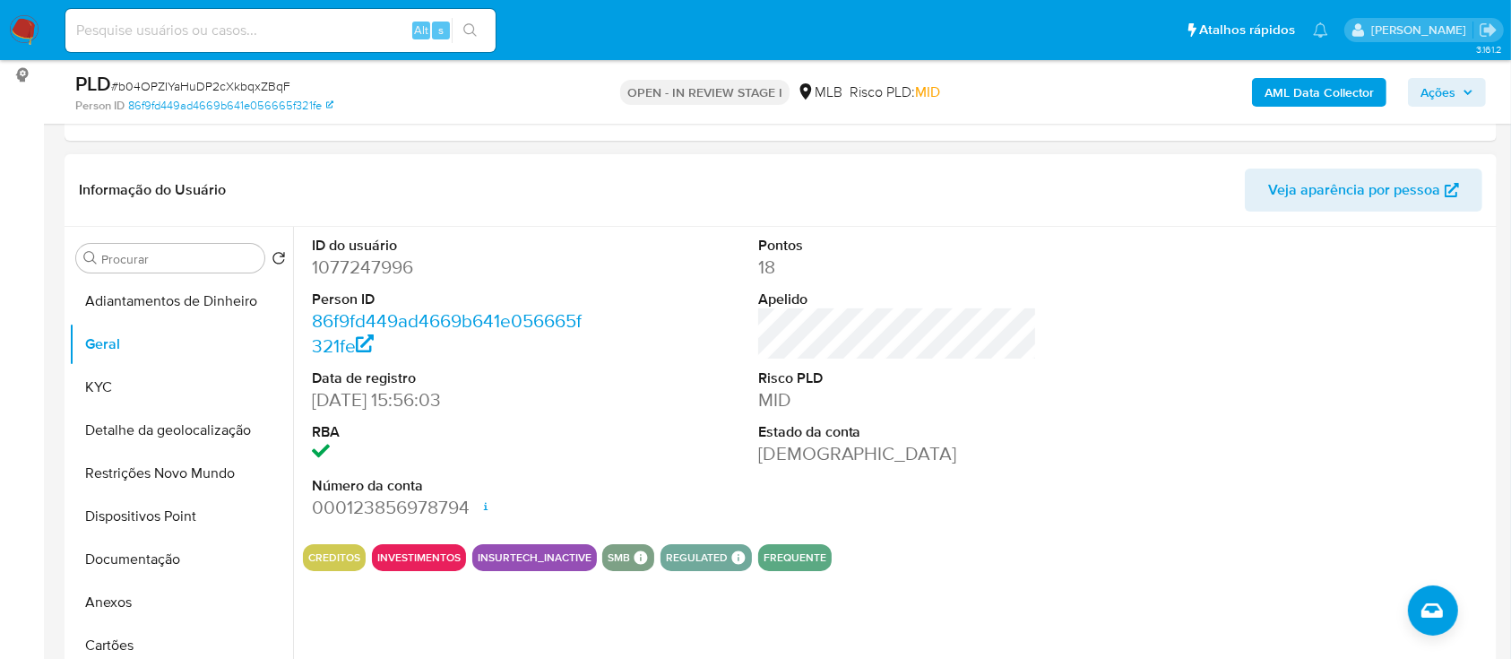
drag, startPoint x: 1162, startPoint y: 442, endPoint x: 1065, endPoint y: 322, distance: 154.3
click at [1155, 439] on div "ID do usuário 1077247996 Person ID 86f9fd449ad4669b641e056665f321fe Data de reg…" at bounding box center [897, 378] width 1189 height 303
click at [143, 394] on button "KYC" at bounding box center [174, 387] width 210 height 43
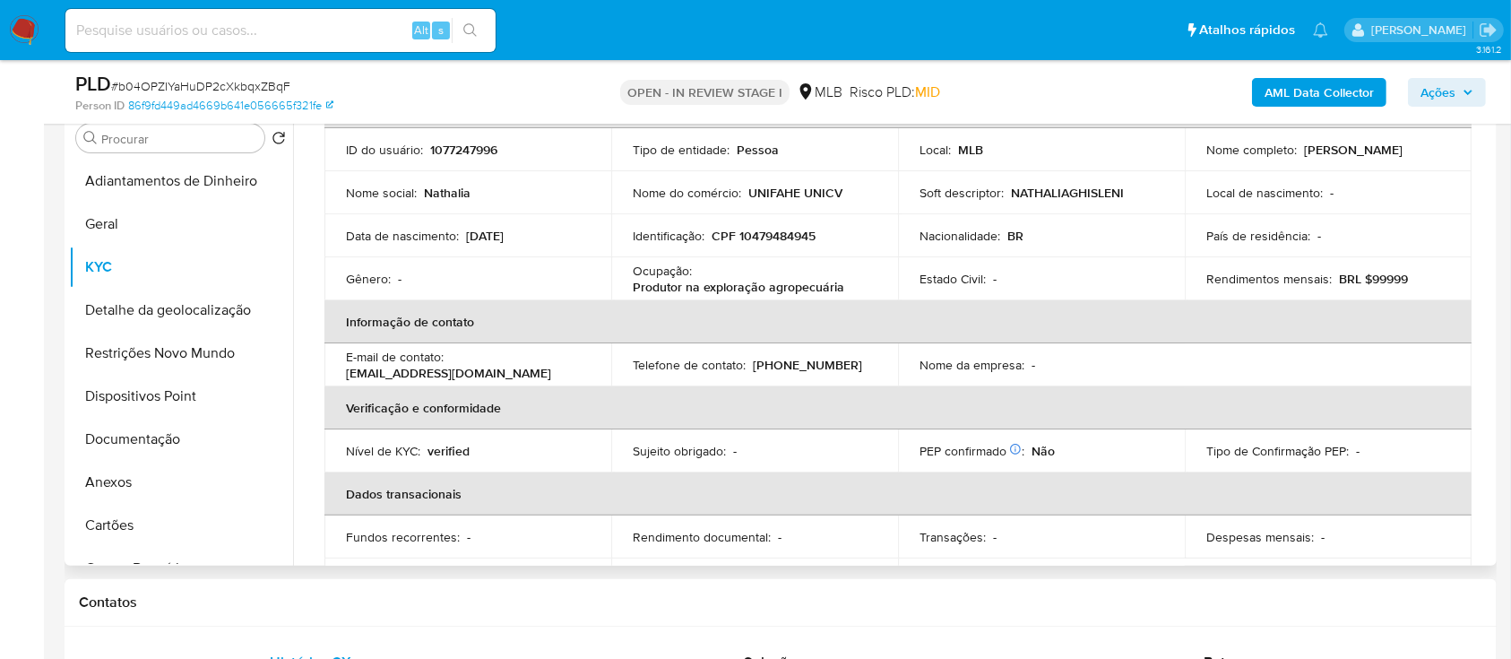
scroll to position [105, 0]
drag, startPoint x: 0, startPoint y: 312, endPoint x: 30, endPoint y: 298, distance: 32.9
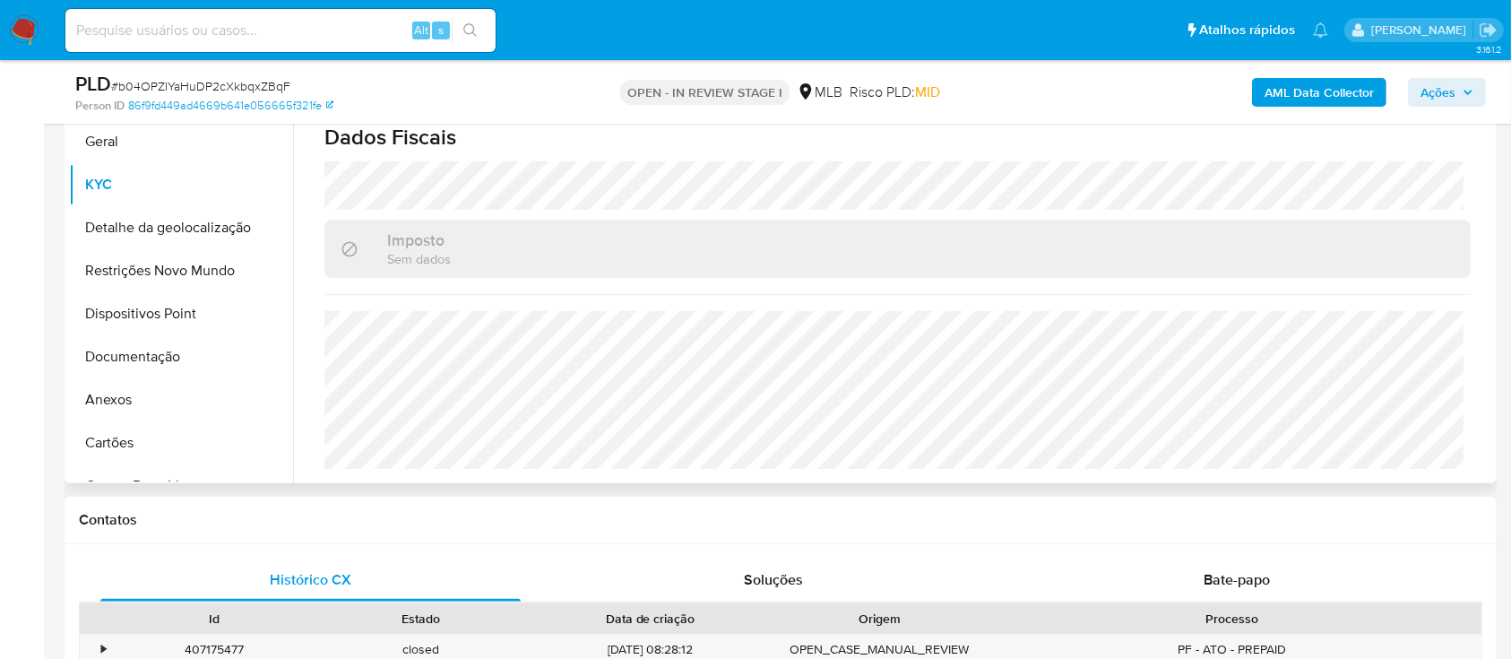
scroll to position [478, 0]
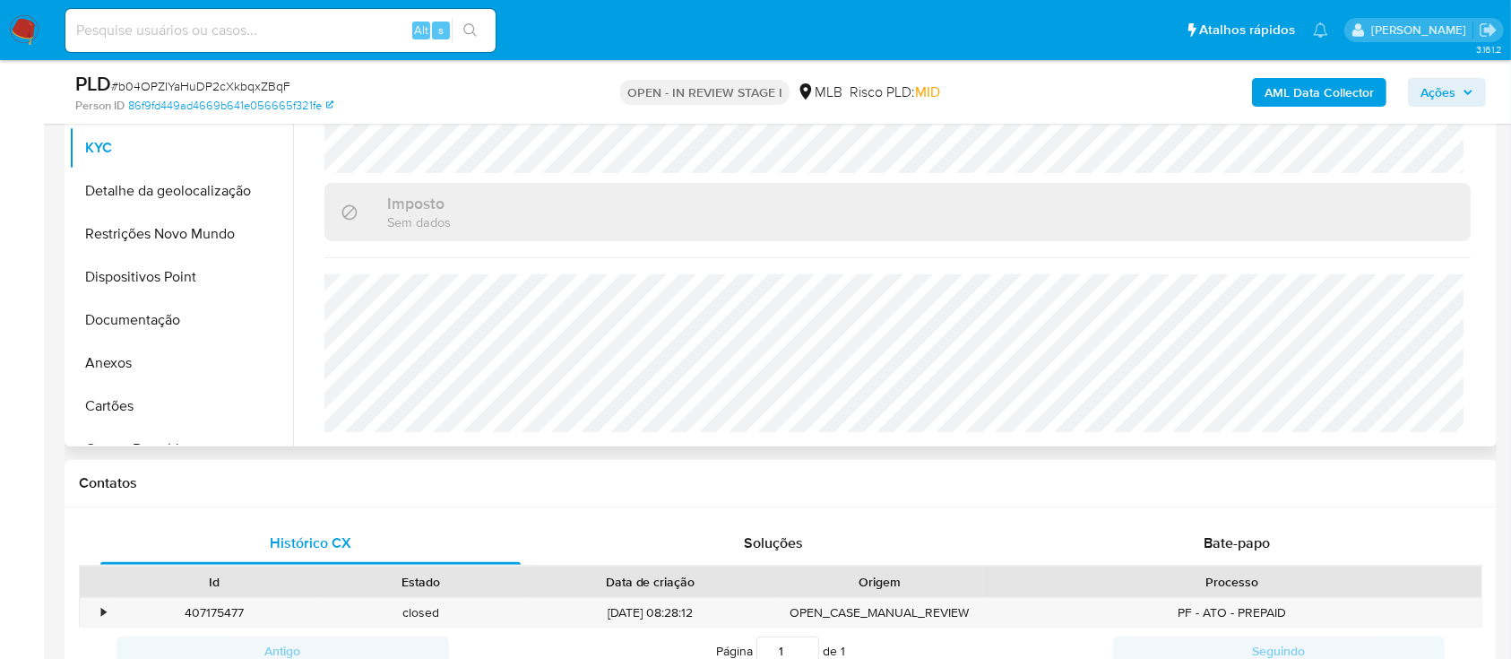
drag, startPoint x: 1081, startPoint y: 480, endPoint x: 1046, endPoint y: 435, distance: 56.8
click at [1068, 466] on div "Contatos" at bounding box center [781, 484] width 1432 height 48
click at [134, 193] on button "Detalhe da geolocalização" at bounding box center [174, 190] width 210 height 43
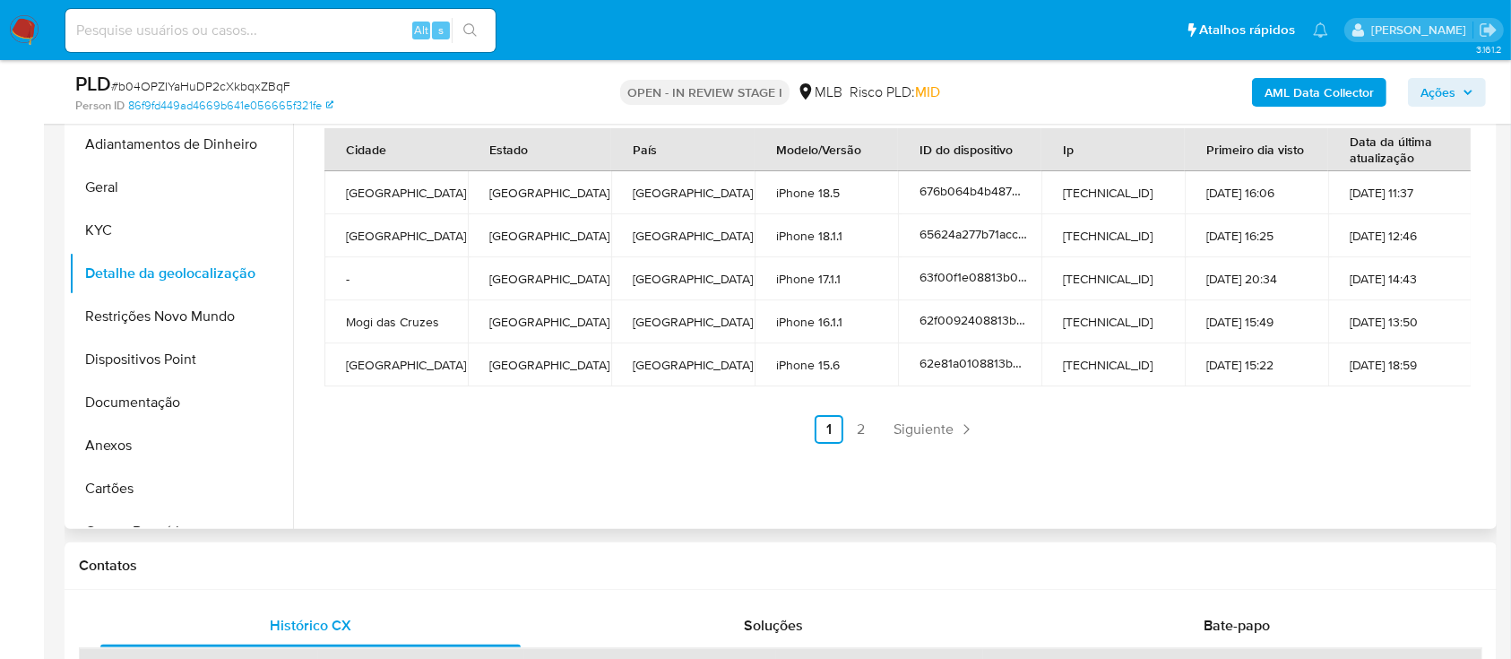
scroll to position [359, 0]
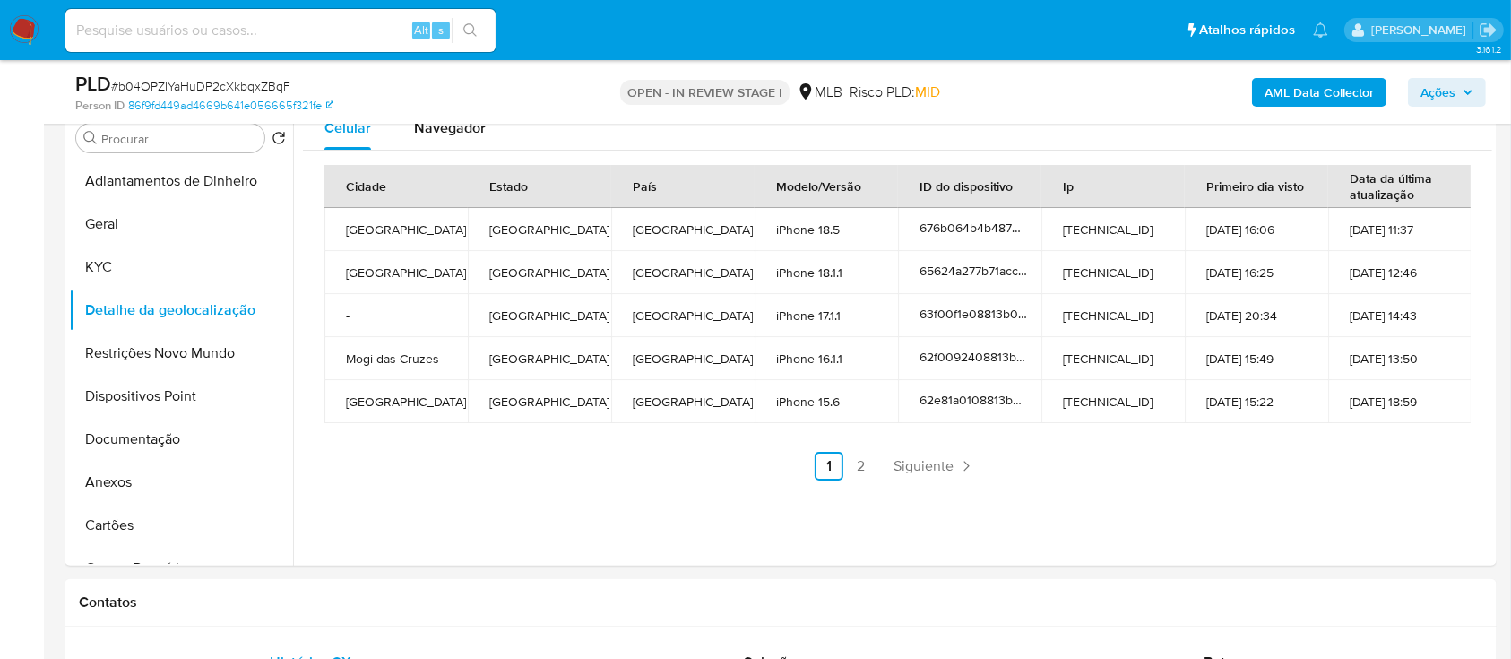
click at [860, 462] on link "2" at bounding box center [861, 466] width 29 height 29
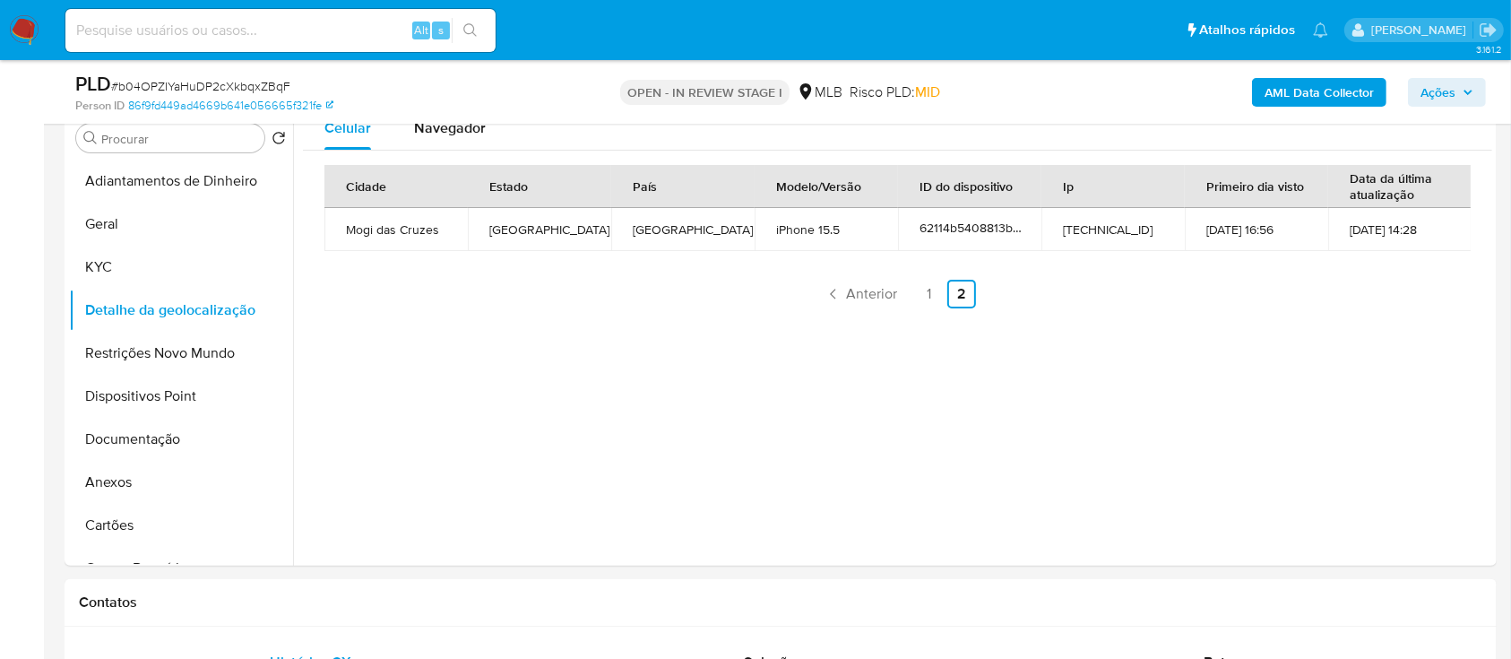
click at [149, 345] on button "Restrições Novo Mundo" at bounding box center [174, 353] width 210 height 43
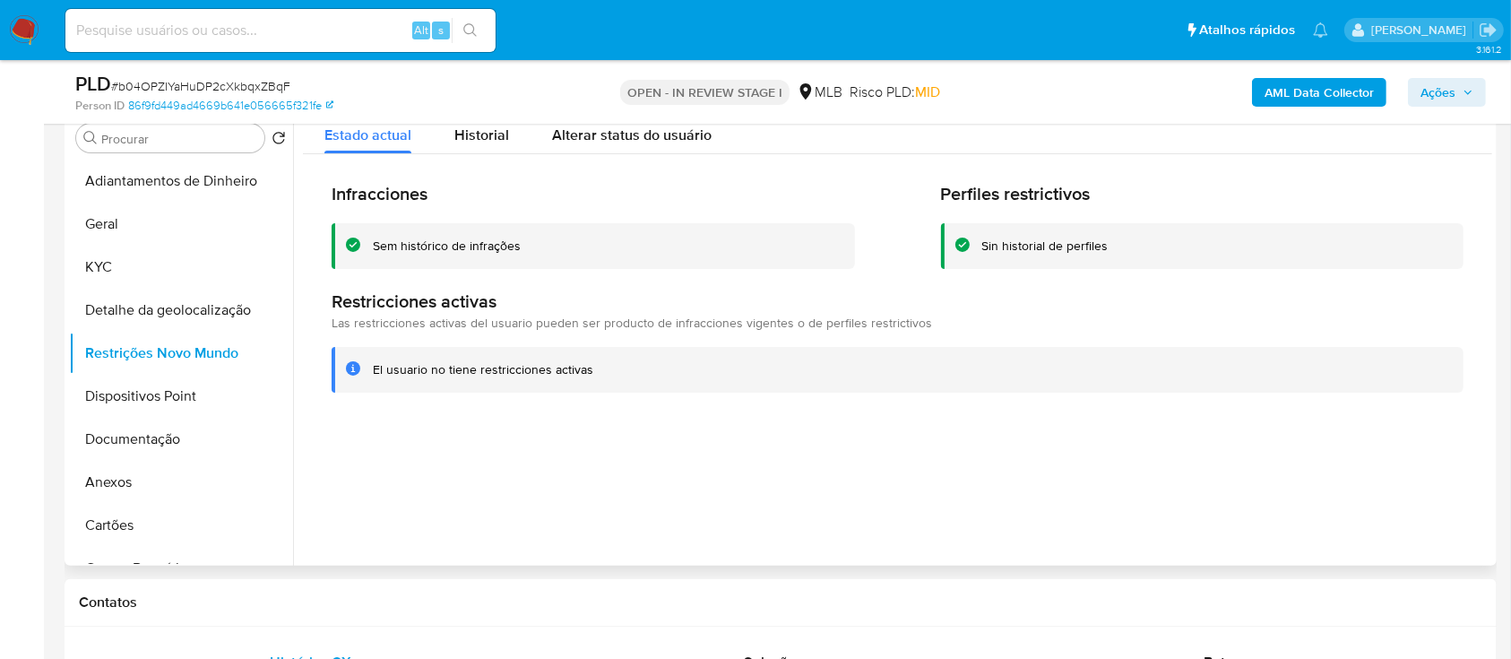
drag, startPoint x: 1312, startPoint y: 460, endPoint x: 1280, endPoint y: 431, distance: 43.2
click at [1292, 441] on div at bounding box center [892, 336] width 1199 height 459
click at [151, 384] on button "Dispositivos Point" at bounding box center [174, 396] width 210 height 43
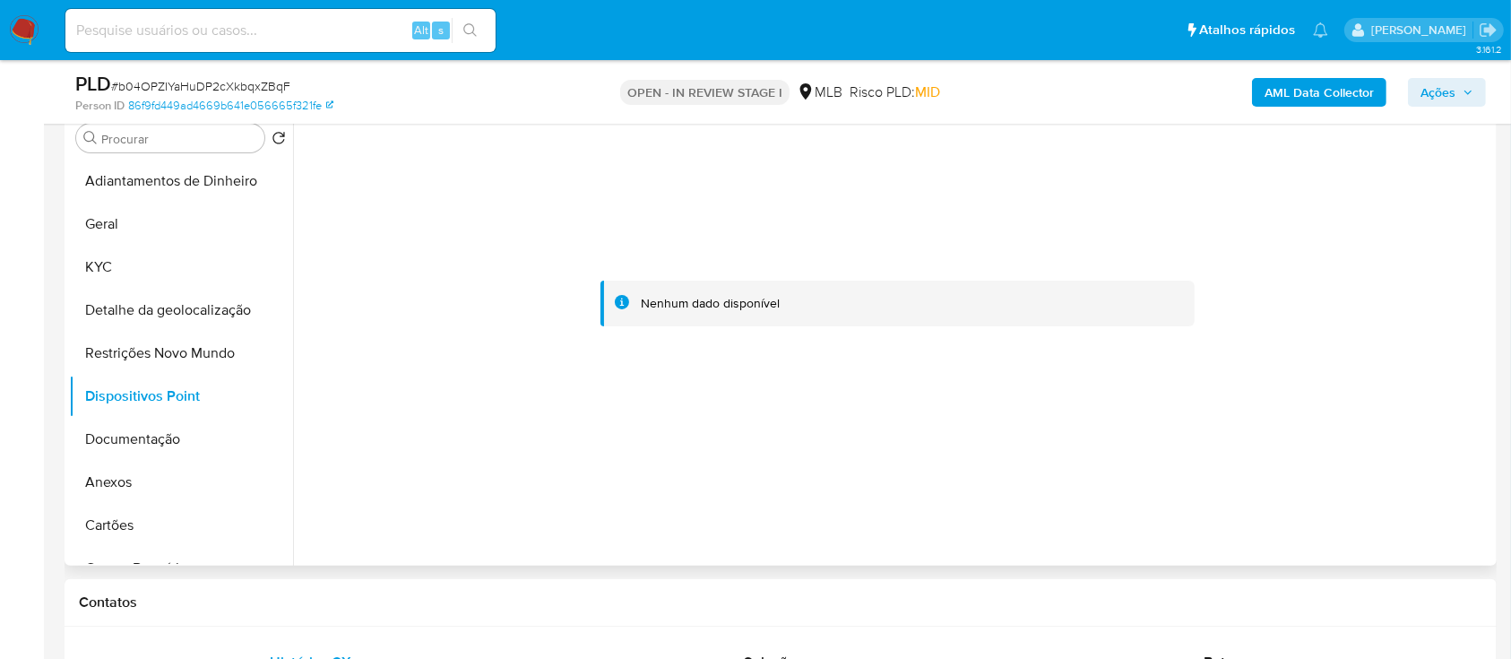
click at [424, 531] on div at bounding box center [892, 336] width 1199 height 459
click at [1290, 104] on b "AML Data Collector" at bounding box center [1319, 92] width 109 height 29
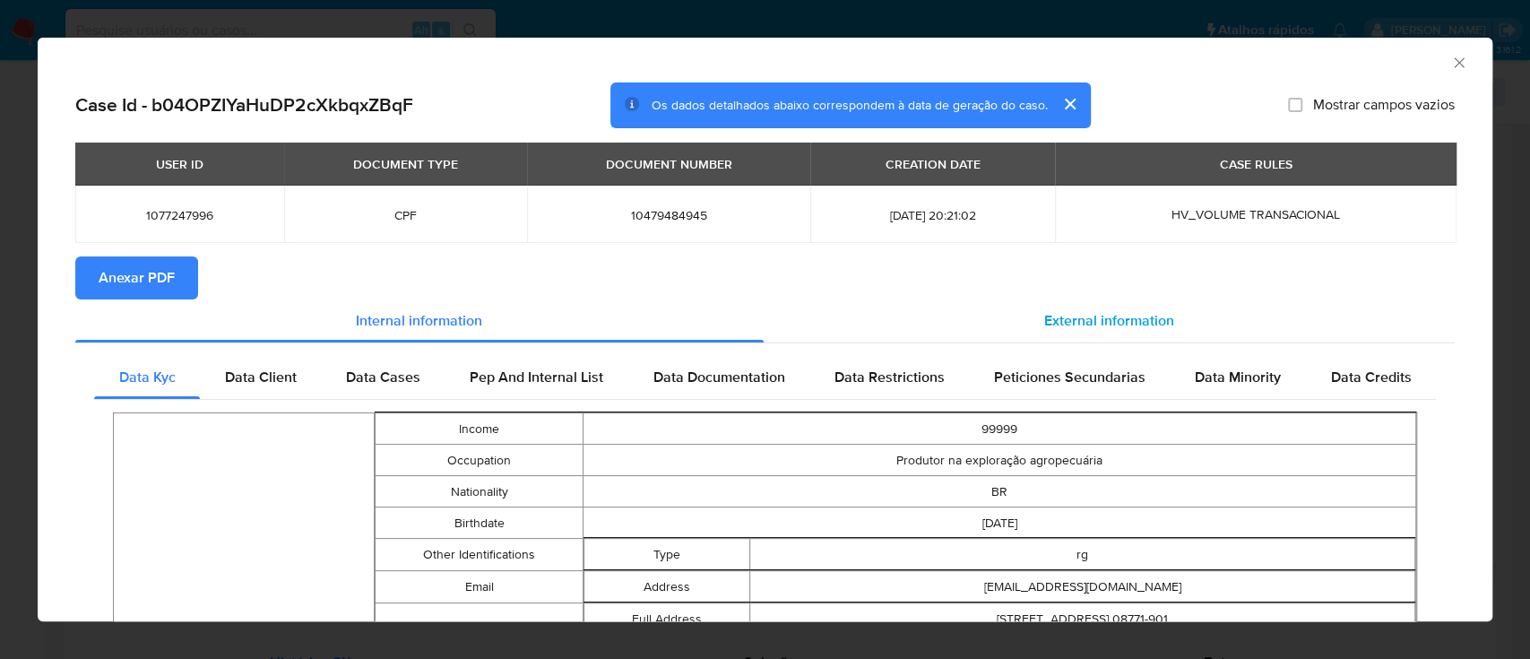
click at [1082, 325] on span "External information" at bounding box center [1109, 320] width 130 height 21
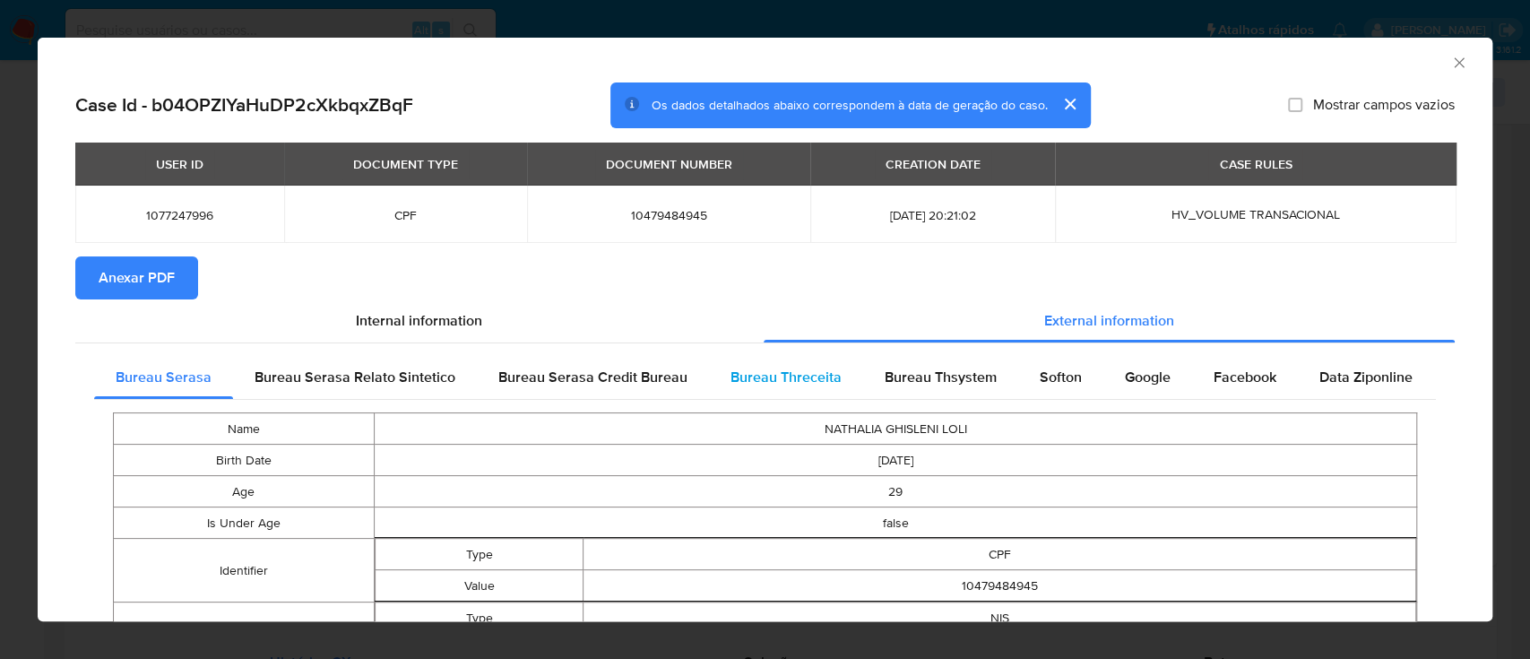
click at [730, 379] on span "Bureau Threceita" at bounding box center [785, 377] width 111 height 21
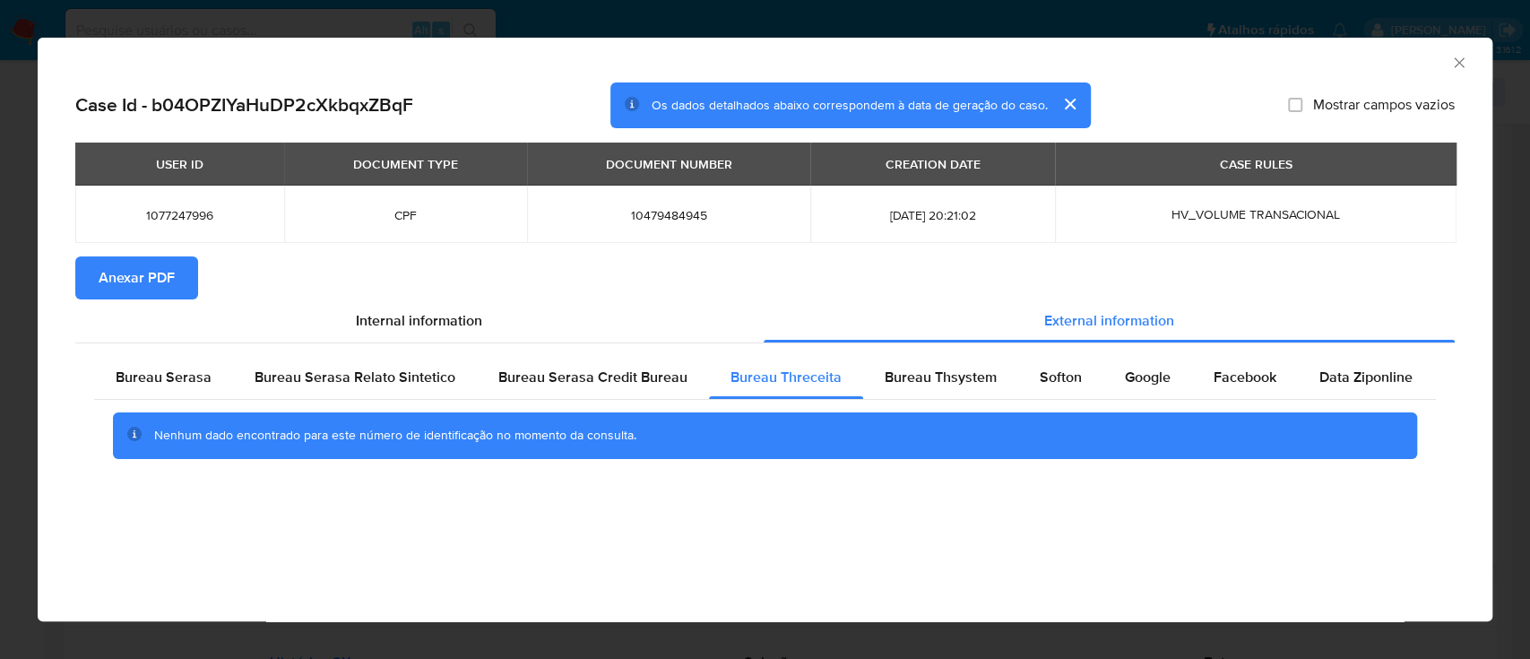
click at [201, 549] on div "AML Data Collector Case Id - b04OPZIYaHuDP2cXkbqxZBqF Os dados detalhados abaix…" at bounding box center [765, 329] width 1455 height 583
drag, startPoint x: 259, startPoint y: 531, endPoint x: 739, endPoint y: 327, distance: 520.9
click at [261, 530] on div "AML Data Collector Case Id - b04OPZIYaHuDP2cXkbqxZBqF Os dados detalhados abaix…" at bounding box center [765, 329] width 1455 height 583
click at [918, 378] on span "Bureau Thsystem" at bounding box center [941, 377] width 112 height 21
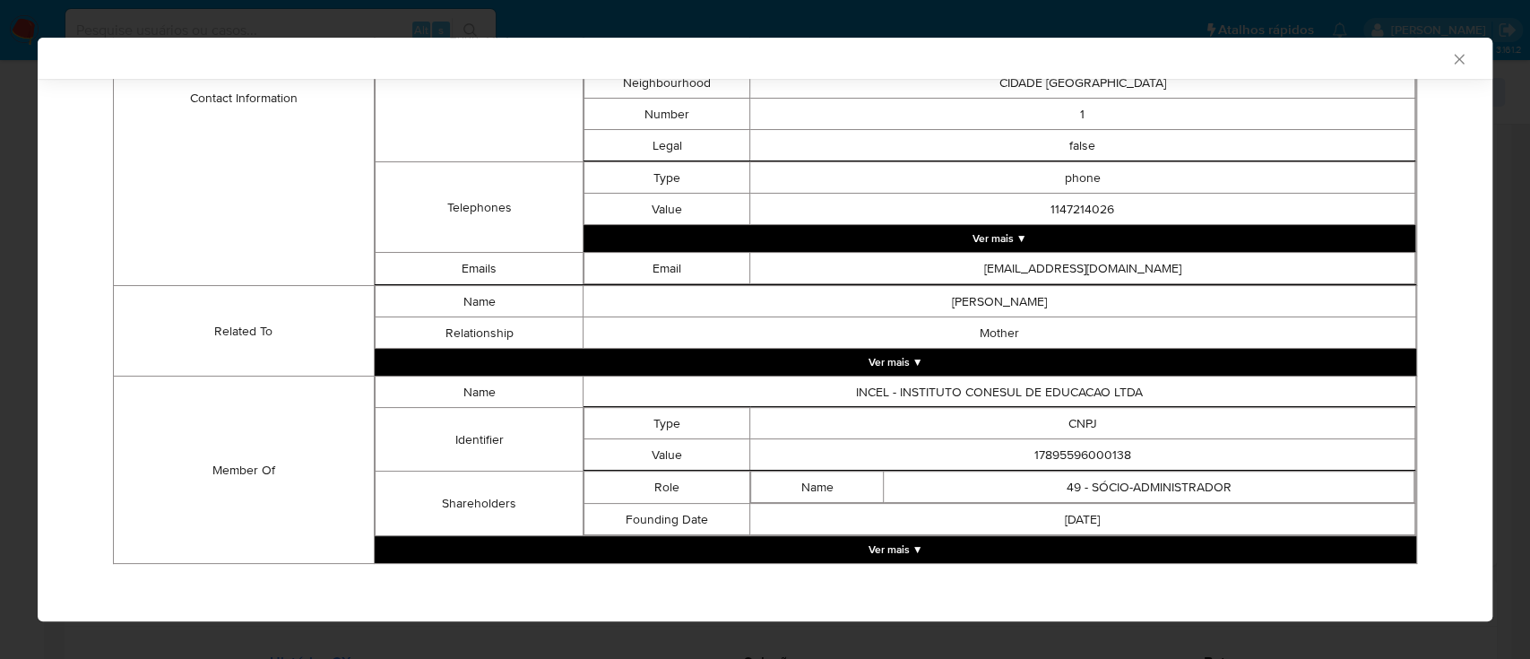
scroll to position [722, 0]
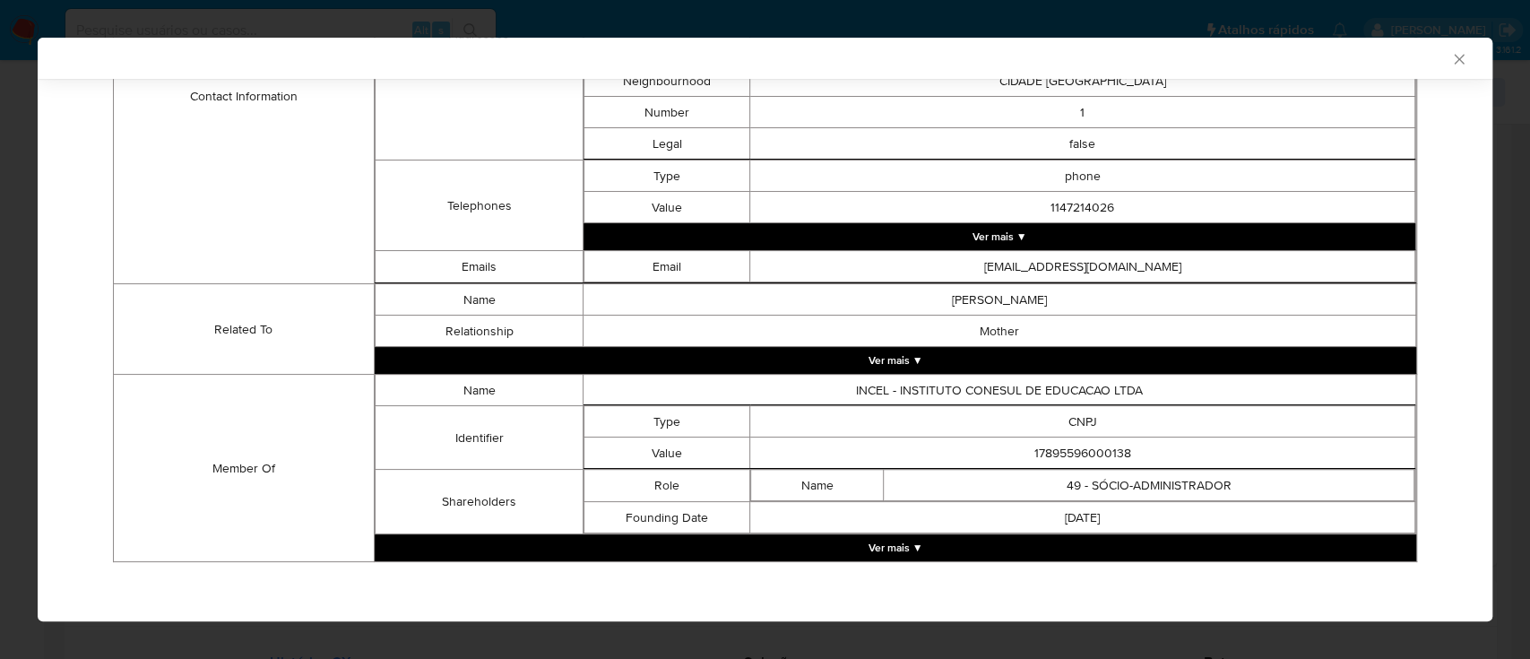
click at [1018, 543] on button "Ver mais ▼" at bounding box center [896, 547] width 1042 height 27
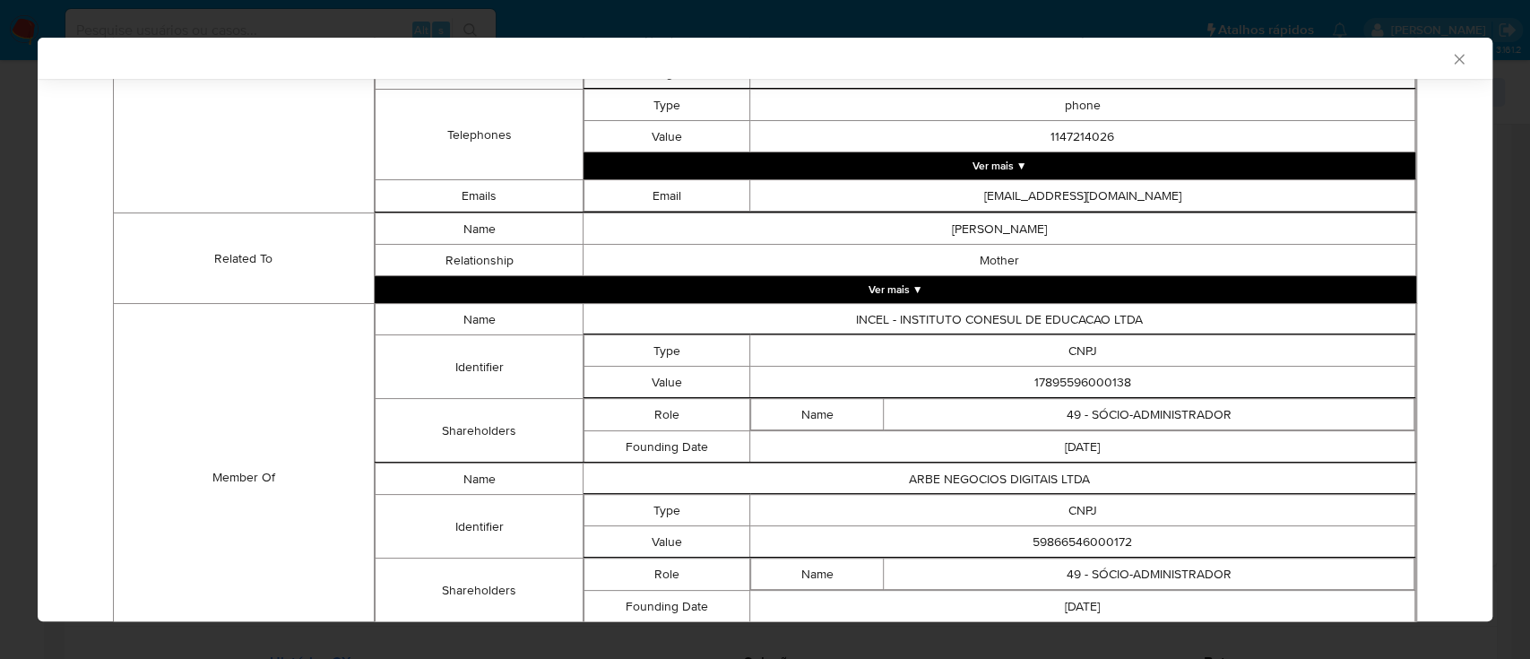
scroll to position [880, 0]
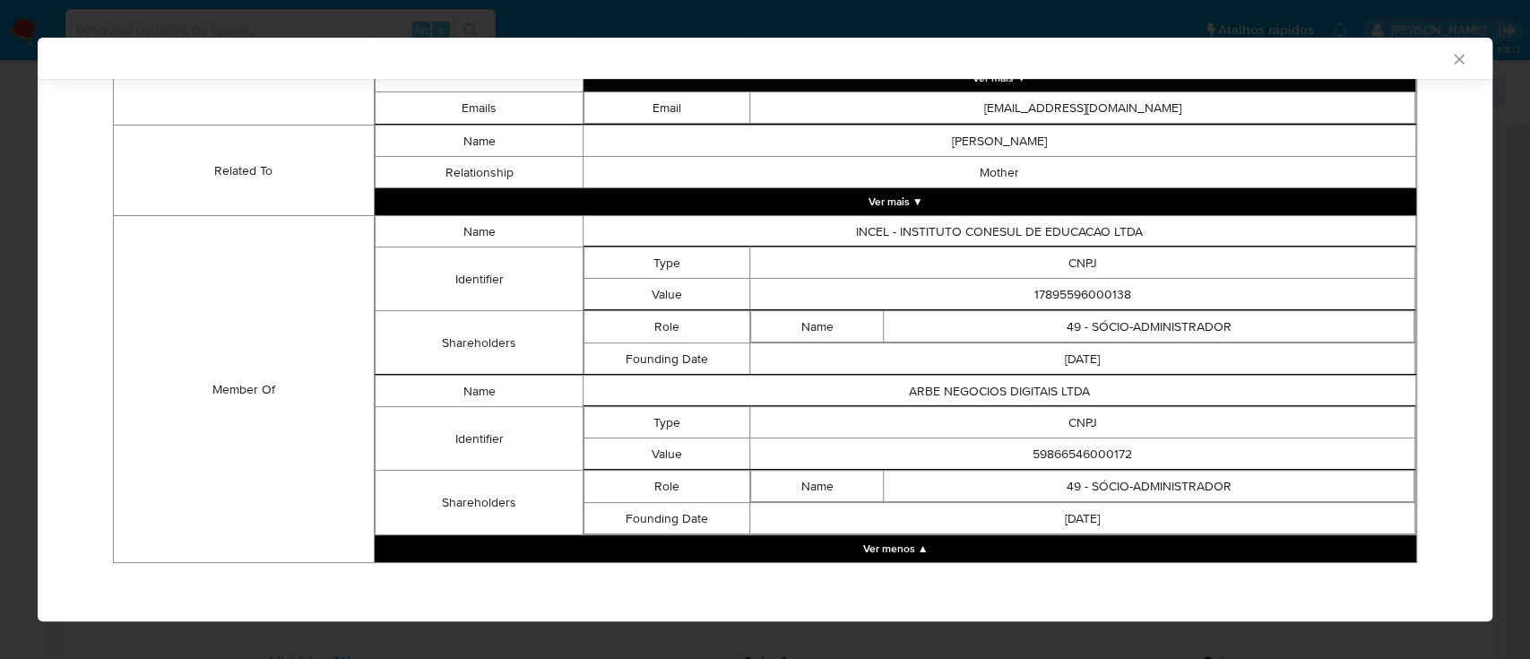
click at [151, 437] on td "Member Of" at bounding box center [244, 389] width 261 height 347
drag, startPoint x: 1103, startPoint y: 449, endPoint x: 1130, endPoint y: 449, distance: 26.9
click at [1110, 449] on td "59866546000172" at bounding box center [1082, 453] width 665 height 31
drag, startPoint x: 1131, startPoint y: 448, endPoint x: 1032, endPoint y: 448, distance: 99.5
click at [1032, 448] on td "59866546000172" at bounding box center [1082, 453] width 665 height 31
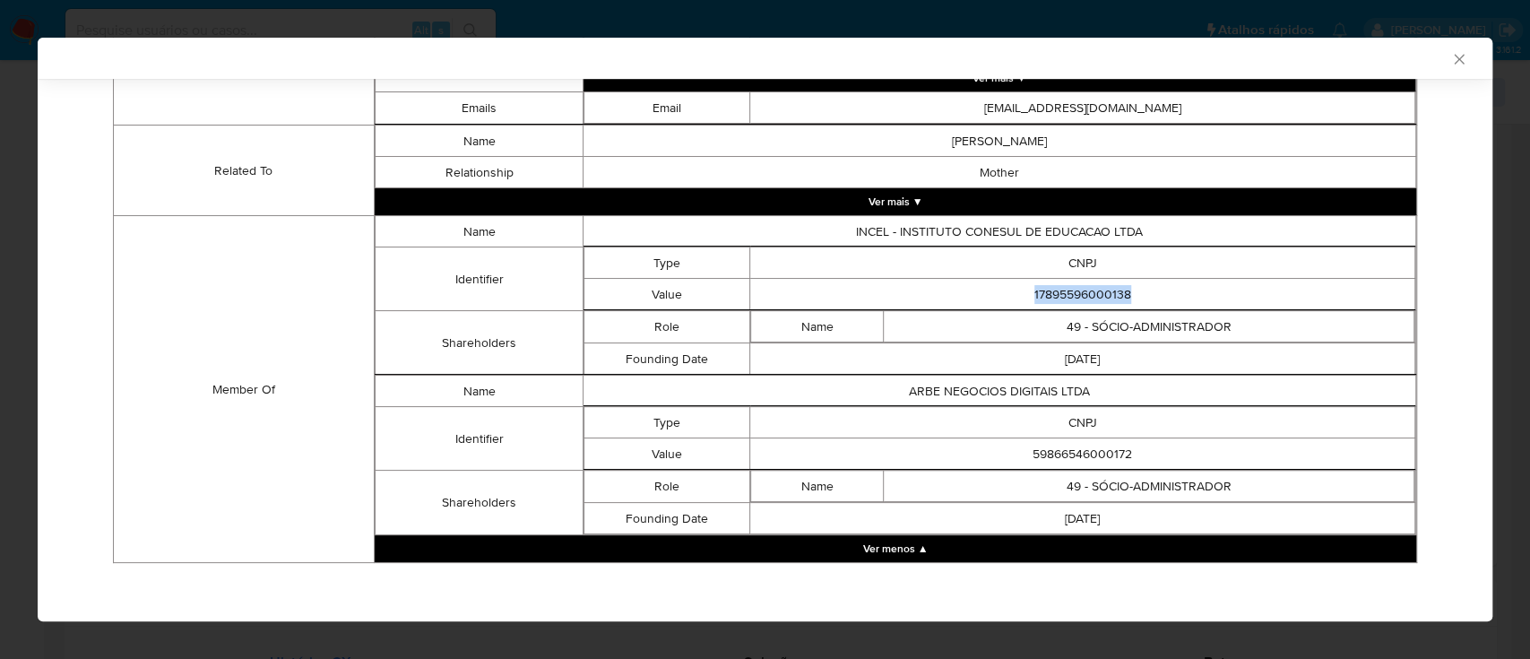
drag, startPoint x: 1128, startPoint y: 290, endPoint x: 995, endPoint y: 304, distance: 134.2
click at [995, 304] on td "17895596000138" at bounding box center [1082, 294] width 665 height 31
copy td "17895596000138"
drag, startPoint x: 1126, startPoint y: 454, endPoint x: 975, endPoint y: 455, distance: 150.6
click at [979, 454] on td "59866546000172" at bounding box center [1082, 453] width 665 height 31
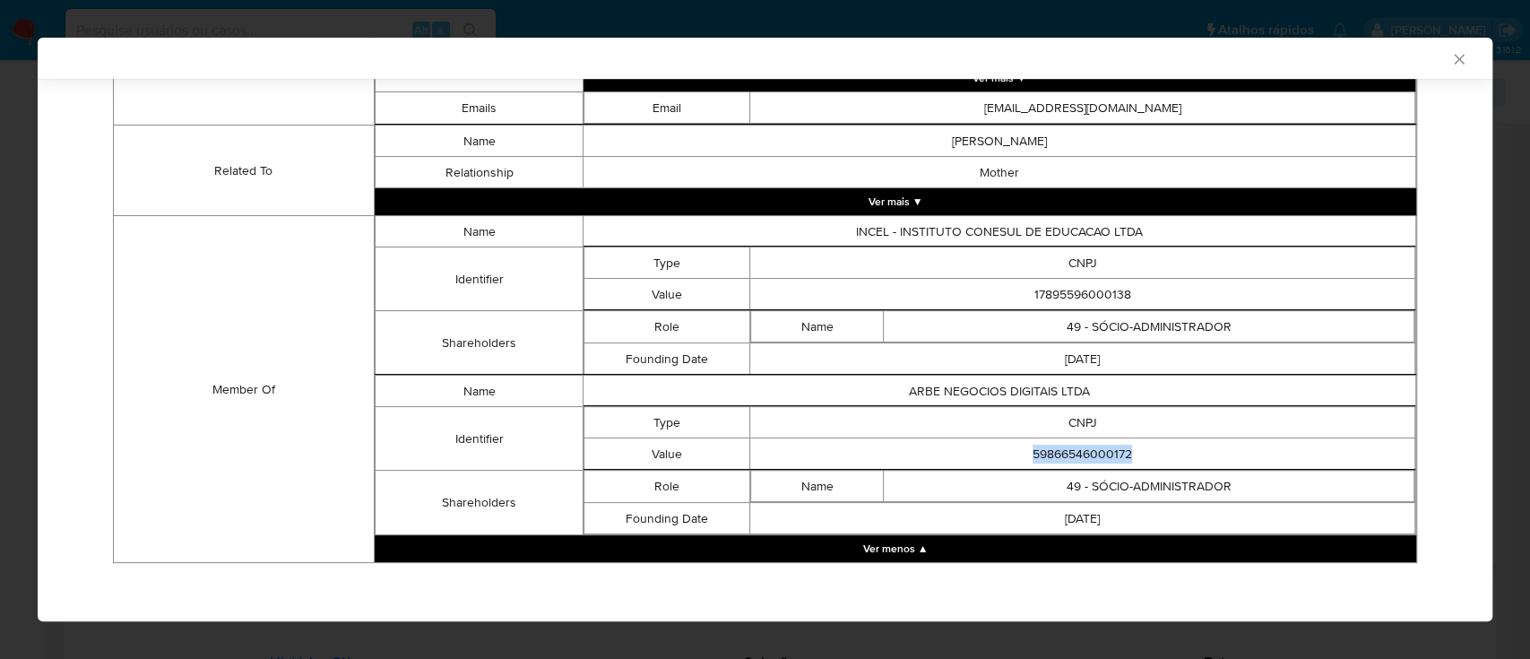
copy td "59866546000172"
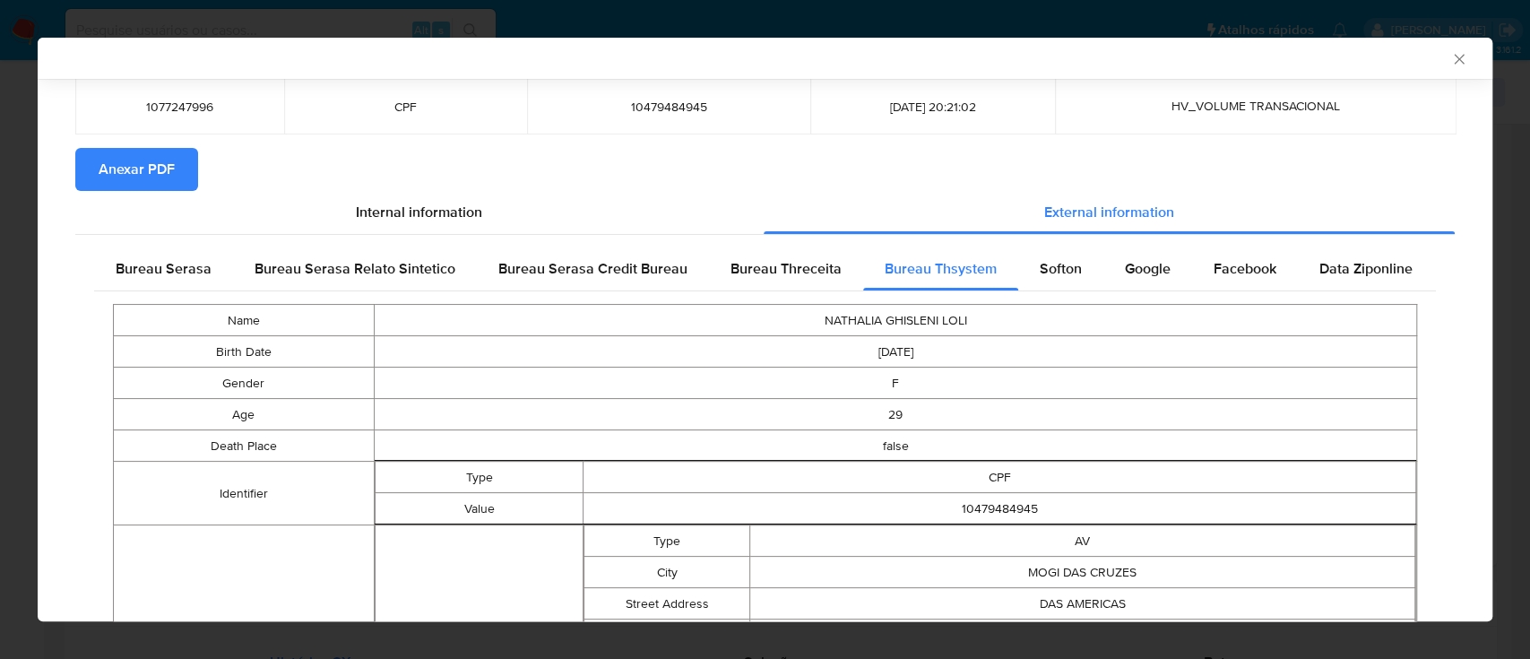
scroll to position [0, 0]
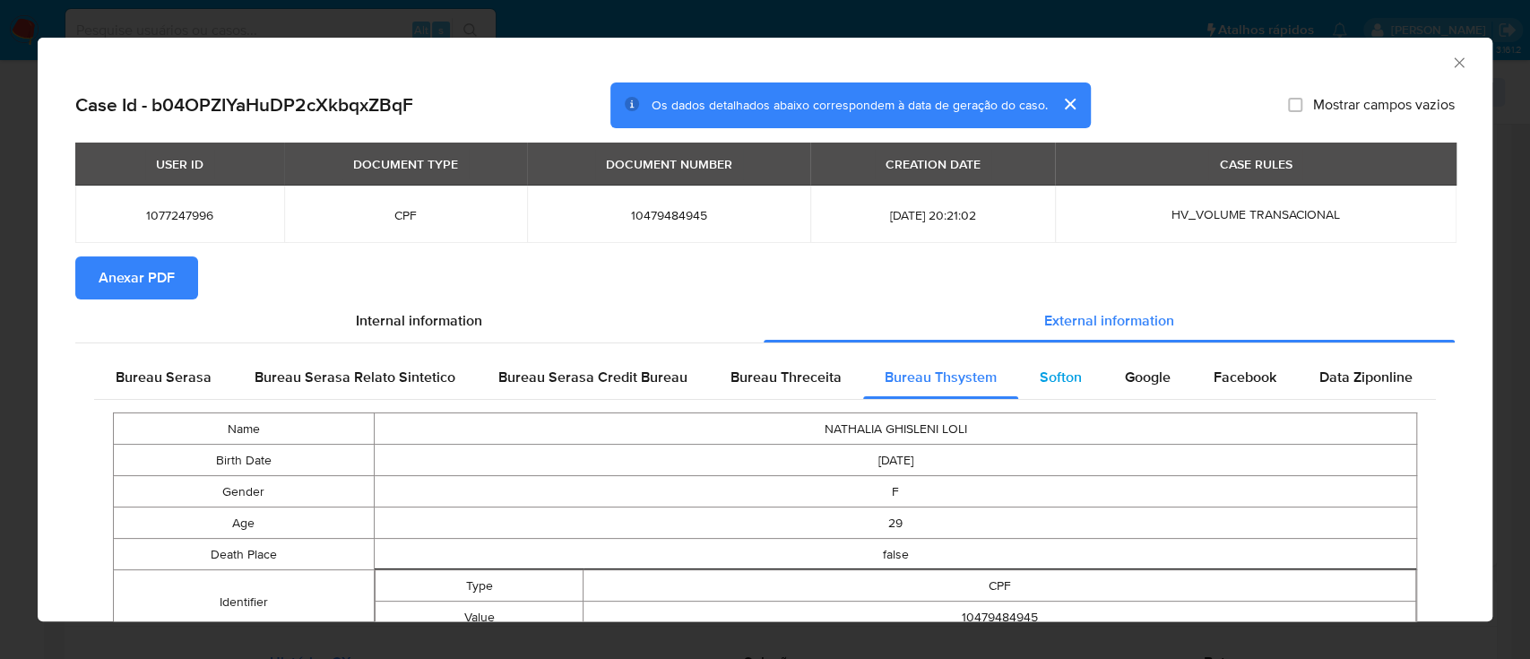
click at [1054, 369] on span "Softon" at bounding box center [1061, 377] width 42 height 21
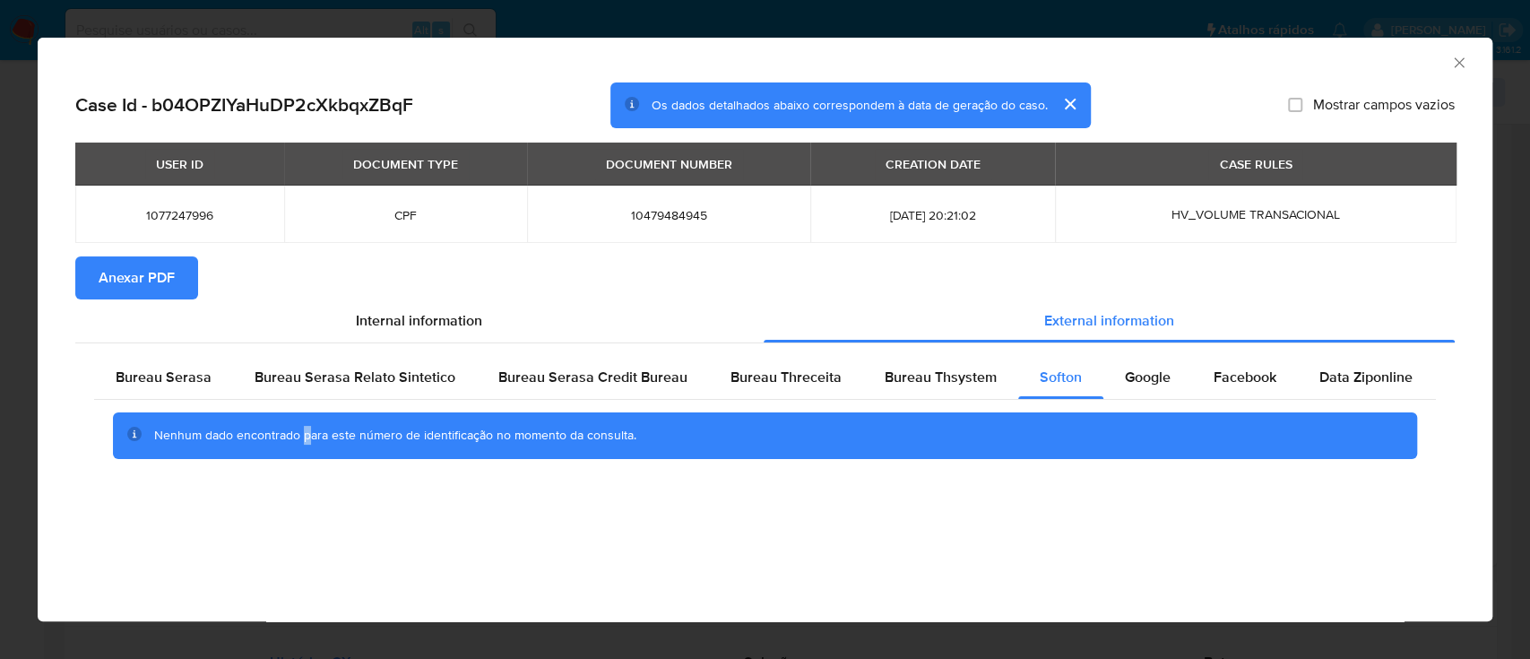
drag, startPoint x: 308, startPoint y: 535, endPoint x: 504, endPoint y: 142, distance: 439.3
click at [308, 534] on div "AML Data Collector Case Id - b04OPZIYaHuDP2cXkbqxZBqF Os dados detalhados abaix…" at bounding box center [765, 329] width 1455 height 583
click at [1126, 379] on span "Google" at bounding box center [1148, 377] width 46 height 21
drag, startPoint x: 232, startPoint y: 564, endPoint x: 251, endPoint y: 558, distance: 19.6
click at [245, 563] on div "AML Data Collector Case Id - b04OPZIYaHuDP2cXkbqxZBqF Os dados detalhados abaix…" at bounding box center [765, 329] width 1455 height 583
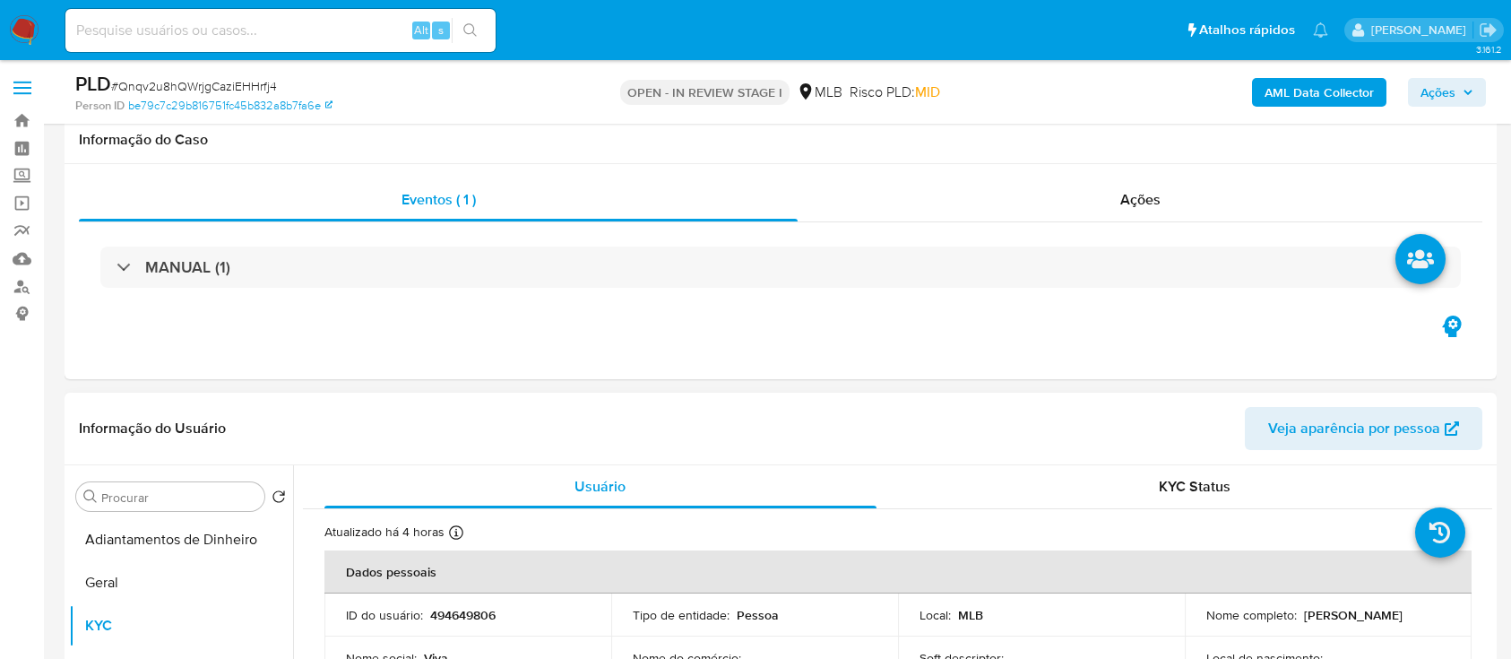
scroll to position [238, 0]
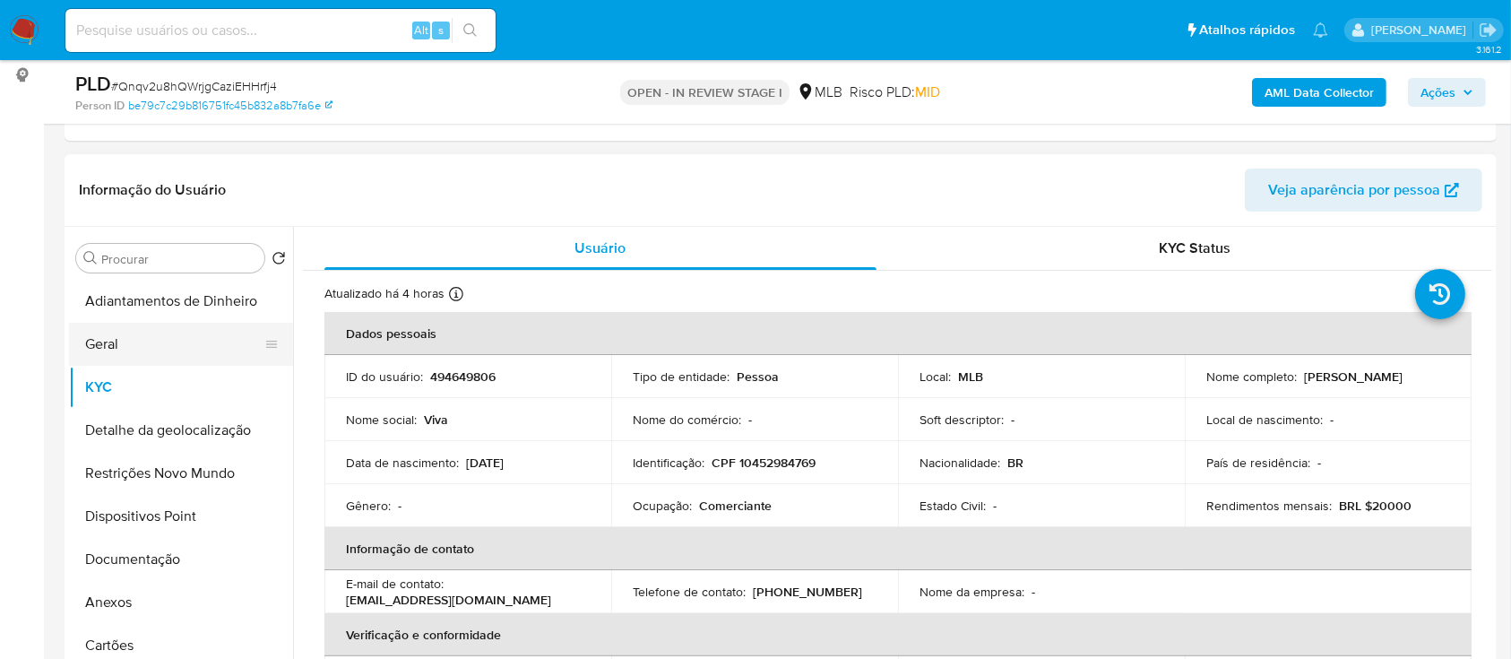
drag, startPoint x: 110, startPoint y: 335, endPoint x: 143, endPoint y: 337, distance: 33.2
click at [110, 337] on button "Geral" at bounding box center [174, 344] width 210 height 43
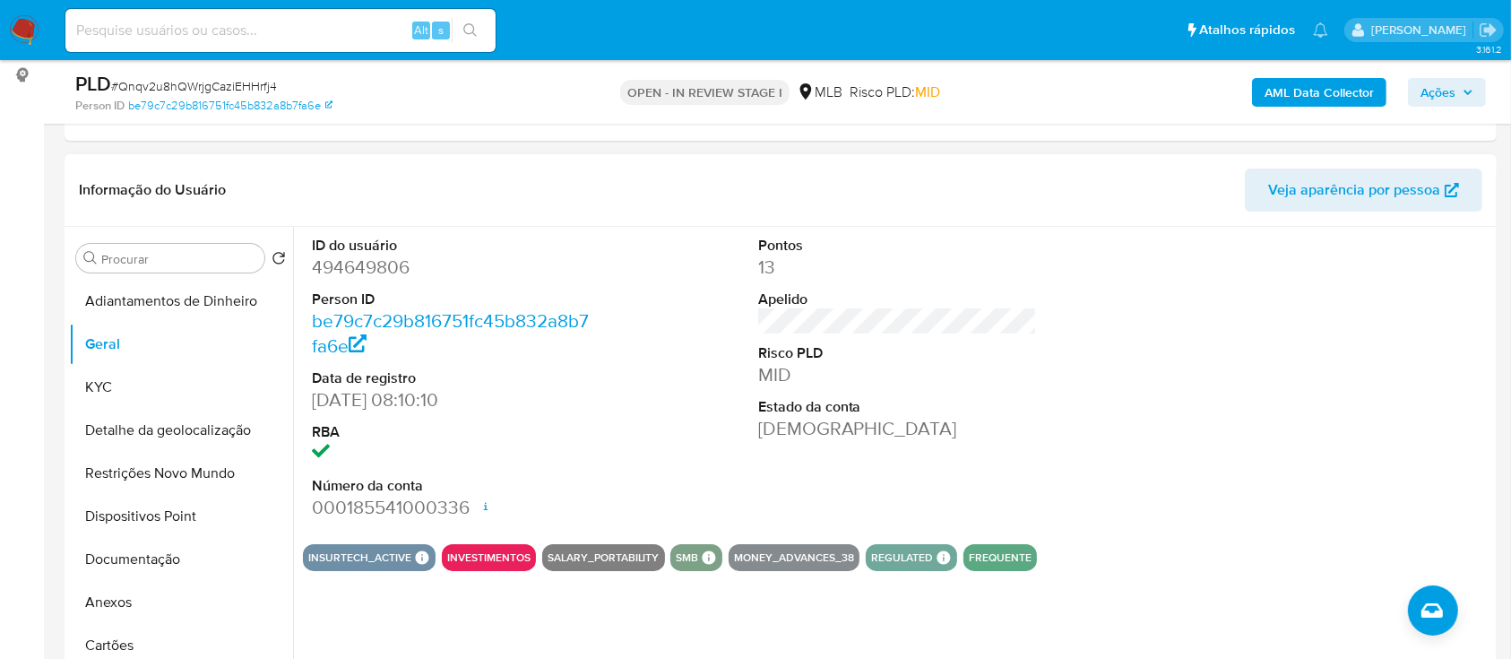
drag, startPoint x: 1384, startPoint y: 389, endPoint x: 1332, endPoint y: 357, distance: 61.2
click at [1368, 379] on div at bounding box center [1344, 378] width 298 height 303
click at [119, 382] on button "KYC" at bounding box center [174, 387] width 210 height 43
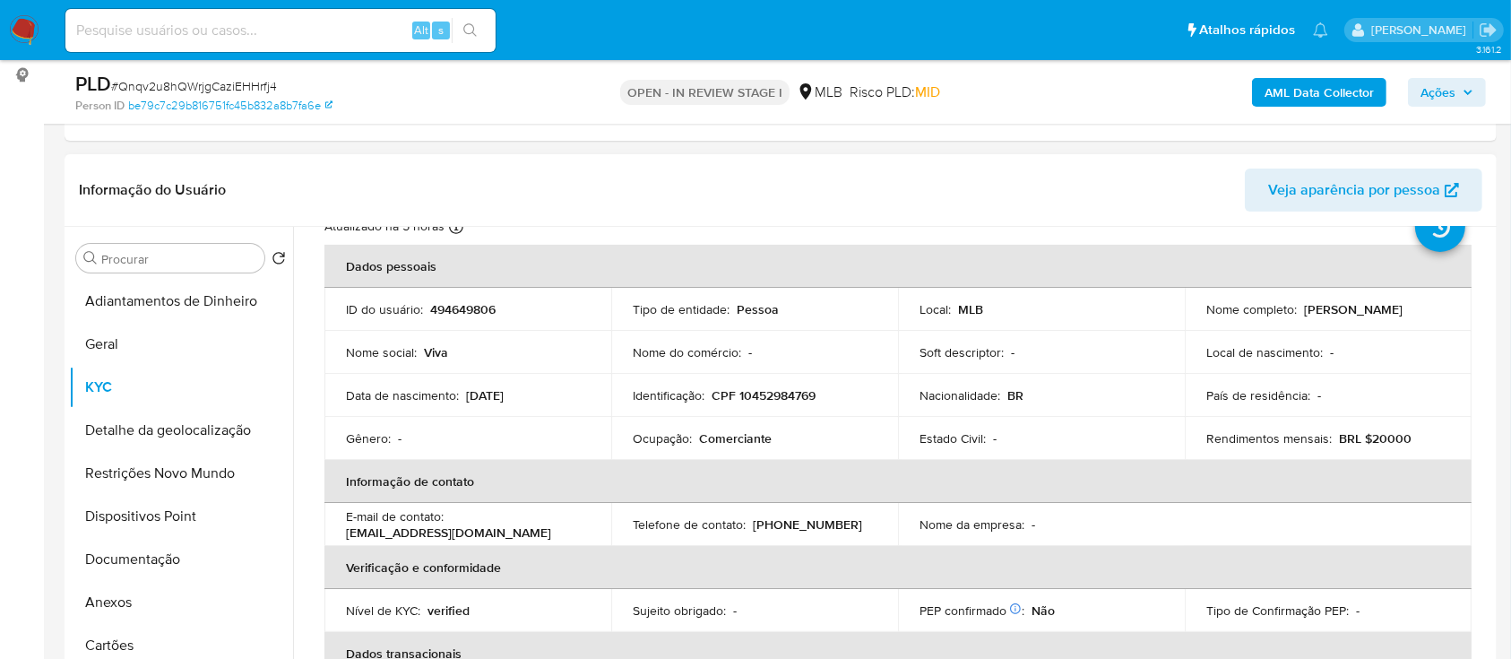
scroll to position [119, 0]
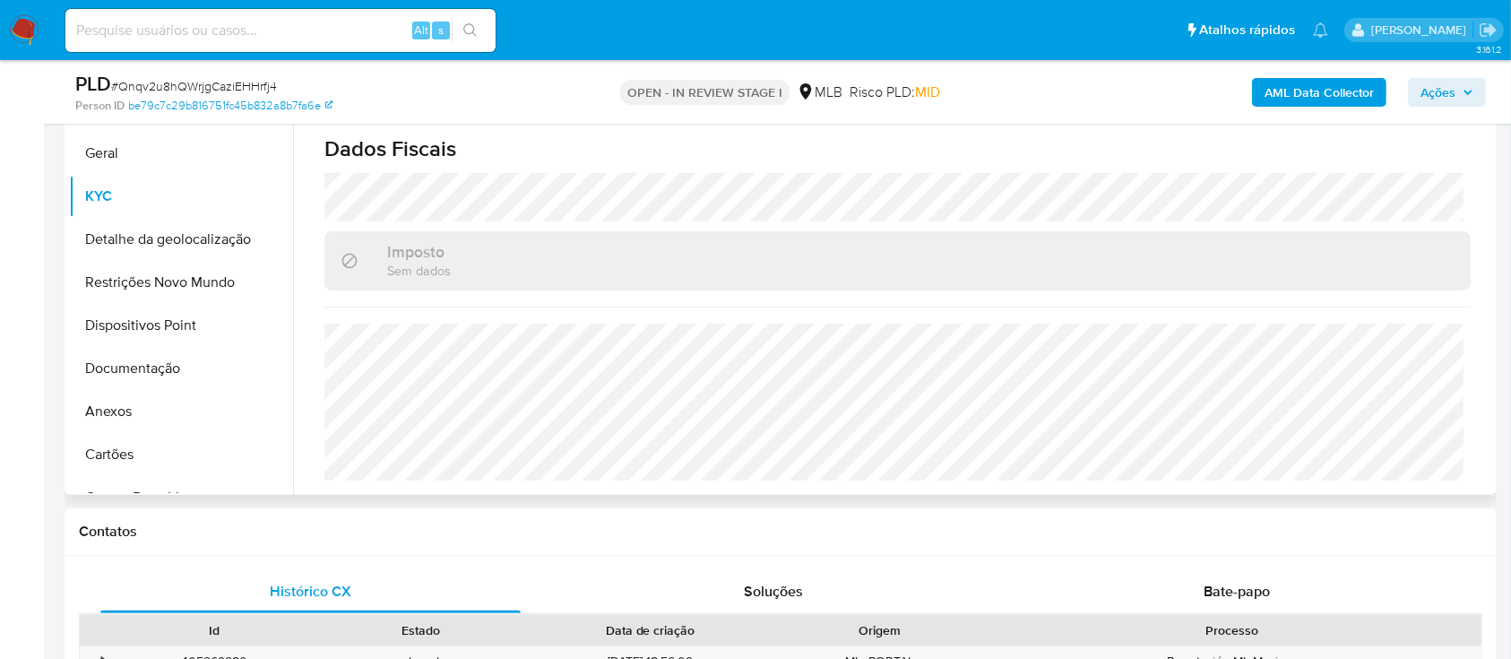
scroll to position [478, 0]
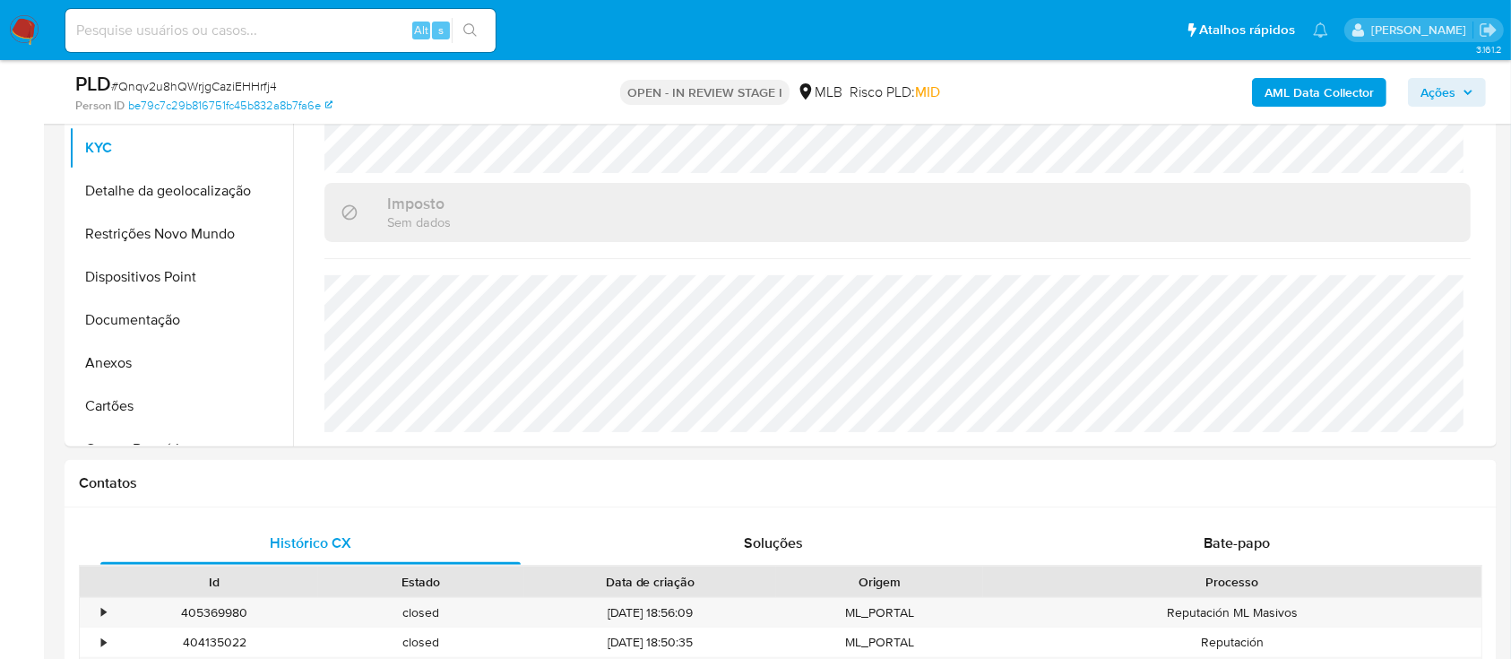
click at [141, 190] on button "Detalhe da geolocalização" at bounding box center [174, 190] width 210 height 43
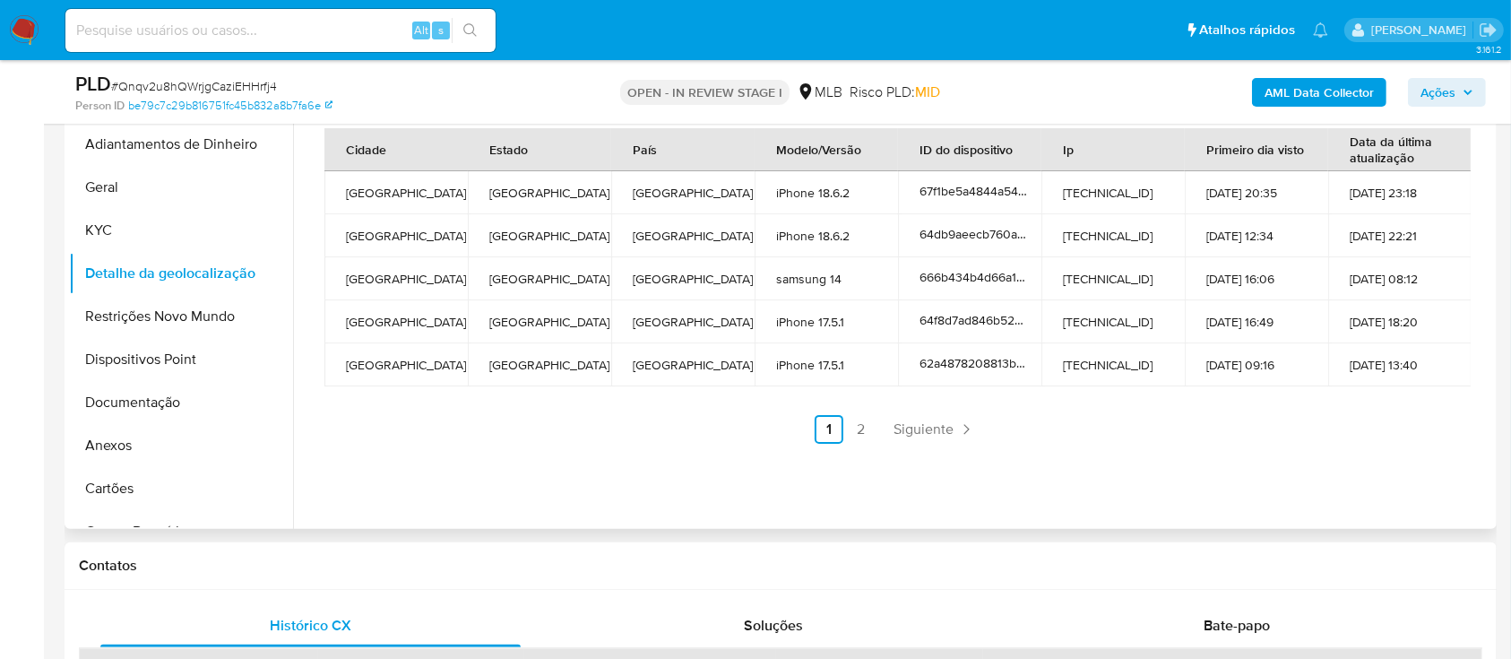
scroll to position [359, 0]
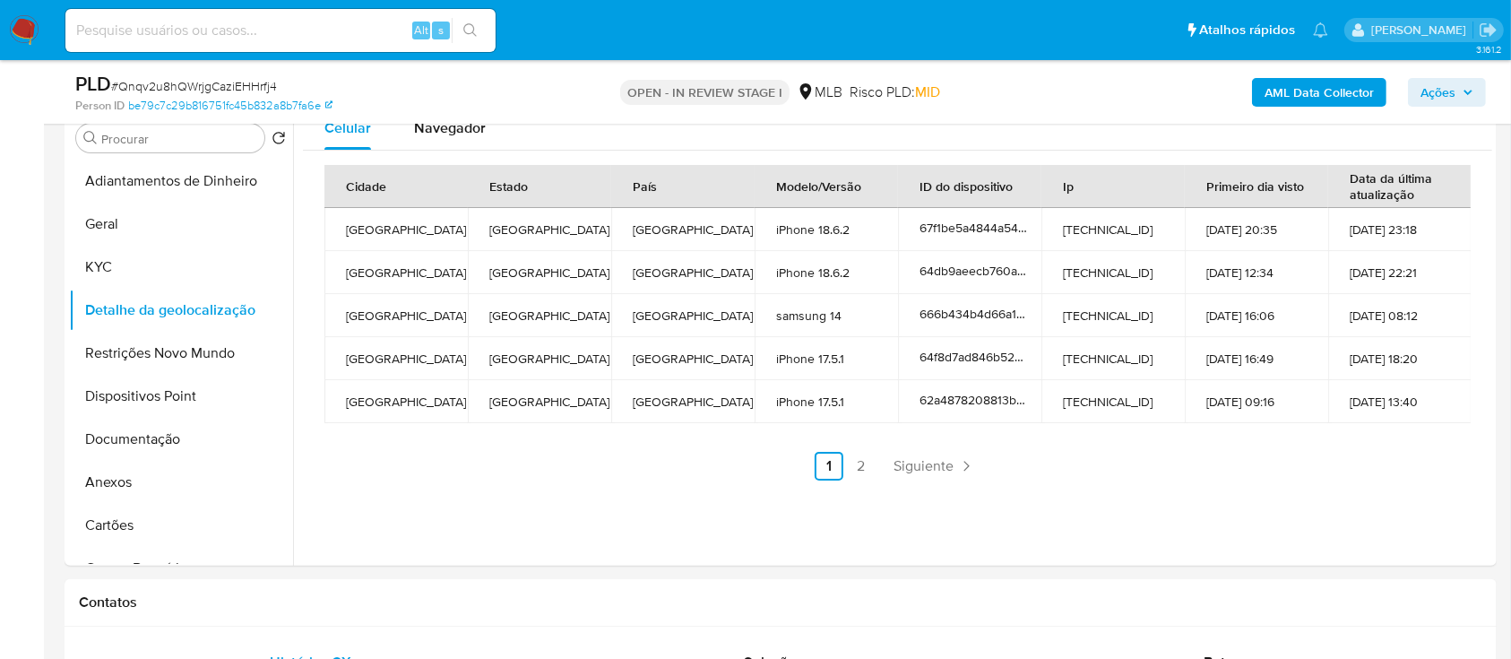
click at [860, 462] on link "2" at bounding box center [861, 466] width 29 height 29
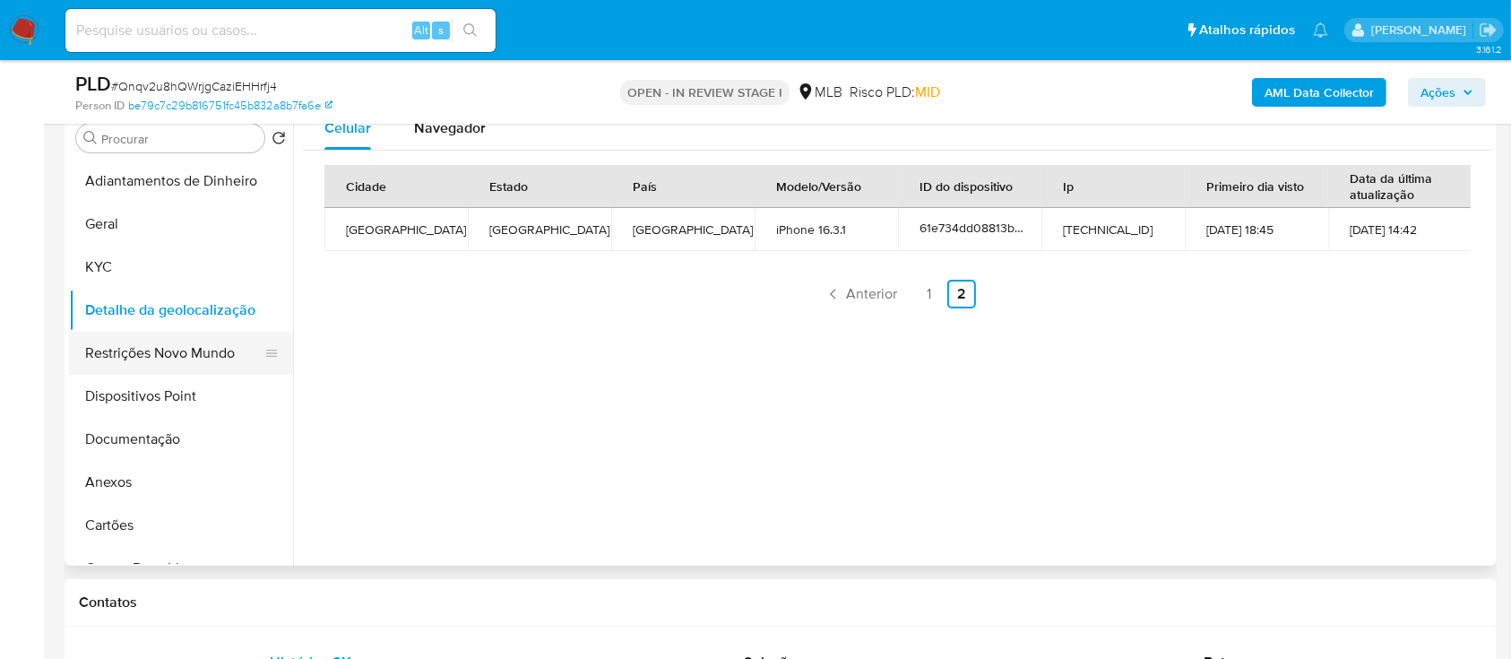
drag, startPoint x: 20, startPoint y: 396, endPoint x: 120, endPoint y: 342, distance: 113.9
click at [232, 351] on button "Restrições Novo Mundo" at bounding box center [174, 353] width 210 height 43
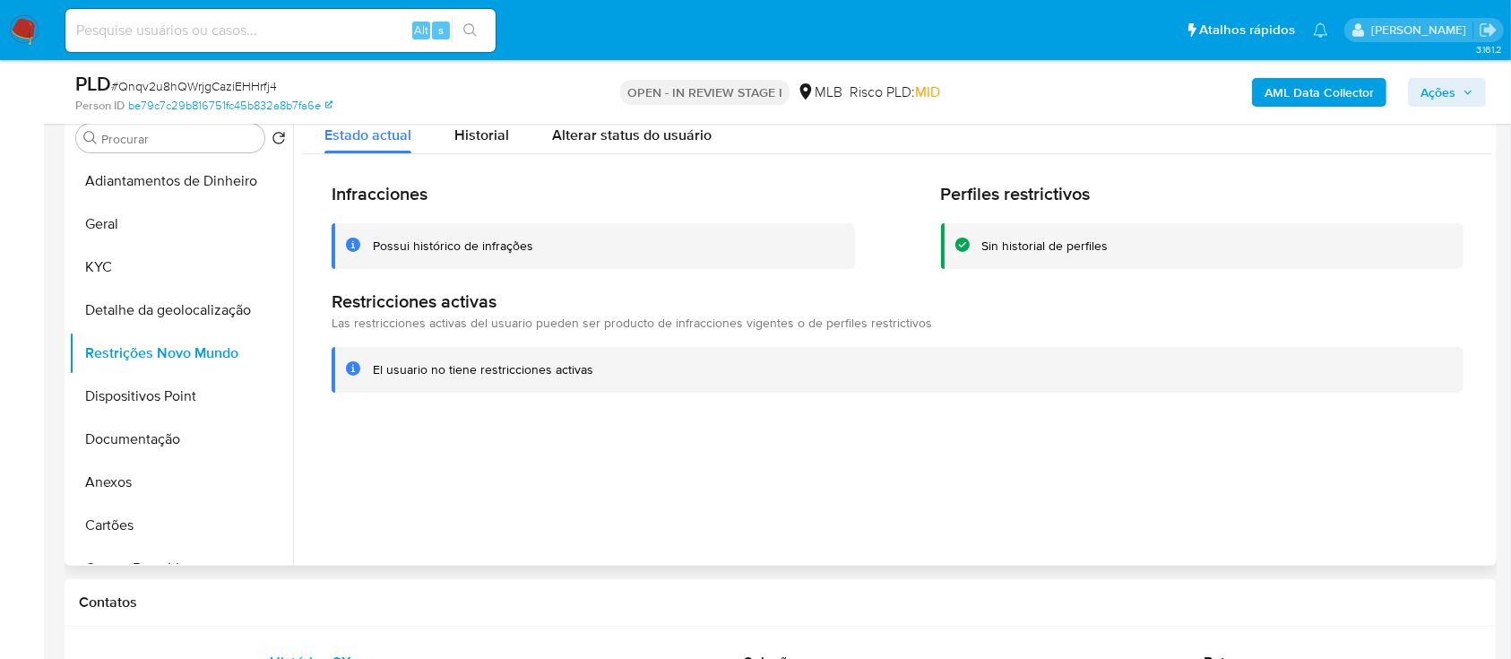
click at [1362, 468] on div at bounding box center [892, 336] width 1199 height 459
click at [184, 388] on button "Dispositivos Point" at bounding box center [174, 396] width 210 height 43
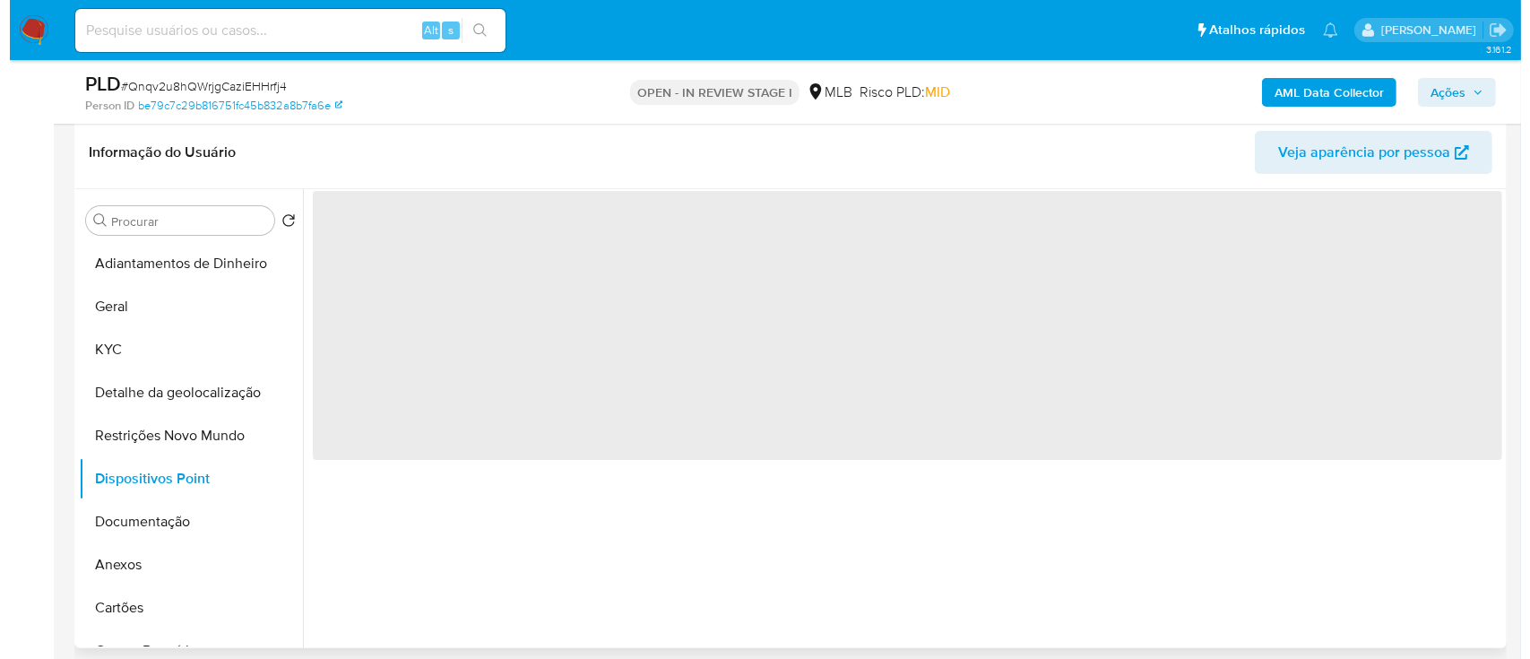
scroll to position [238, 0]
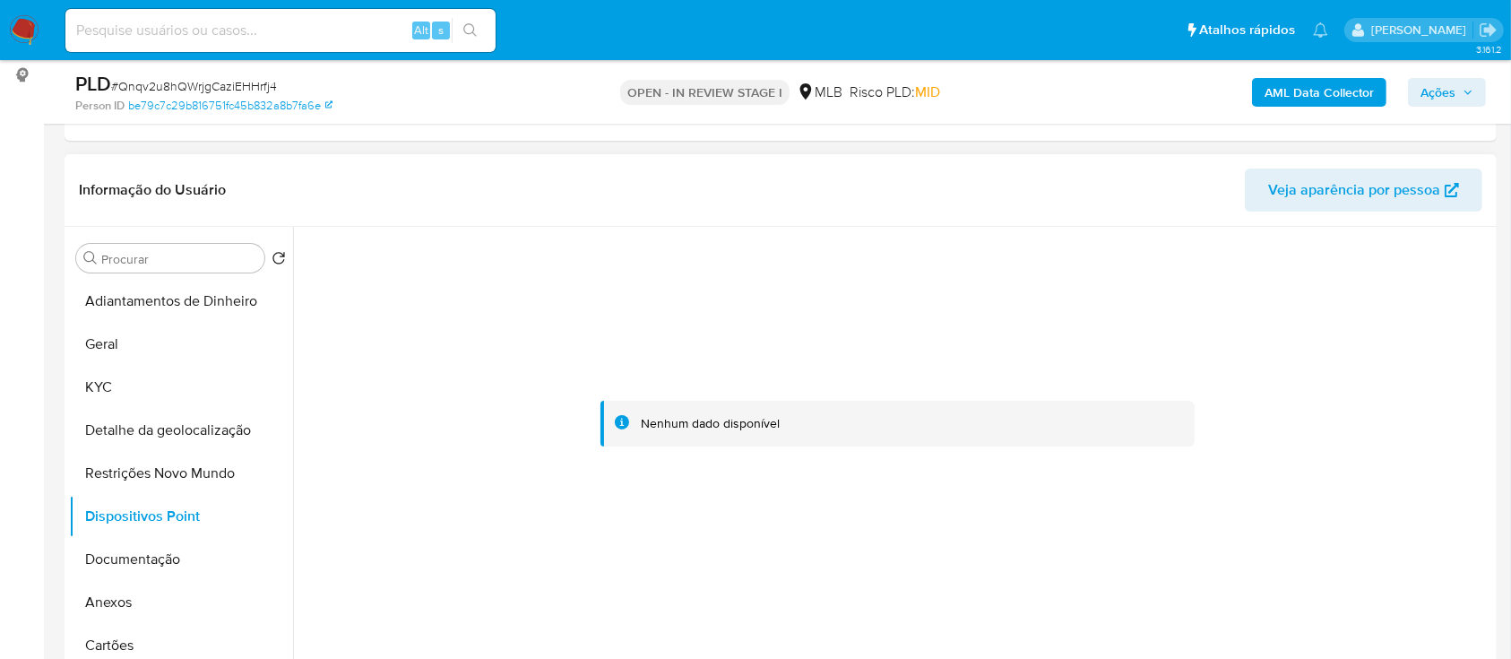
drag, startPoint x: 612, startPoint y: 572, endPoint x: 611, endPoint y: 560, distance: 11.7
click at [610, 570] on div at bounding box center [897, 424] width 1189 height 394
click at [1284, 95] on b "AML Data Collector" at bounding box center [1319, 92] width 109 height 29
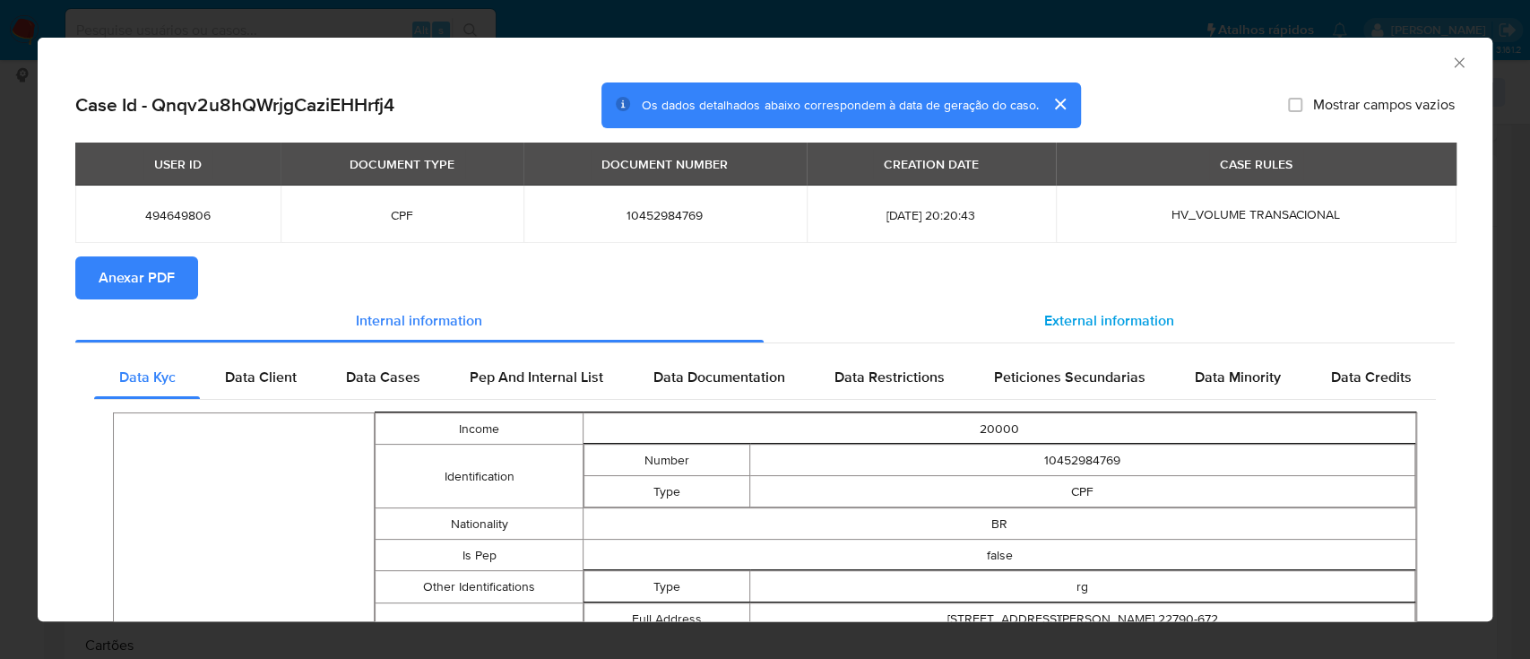
click at [1115, 321] on span "External information" at bounding box center [1109, 320] width 130 height 21
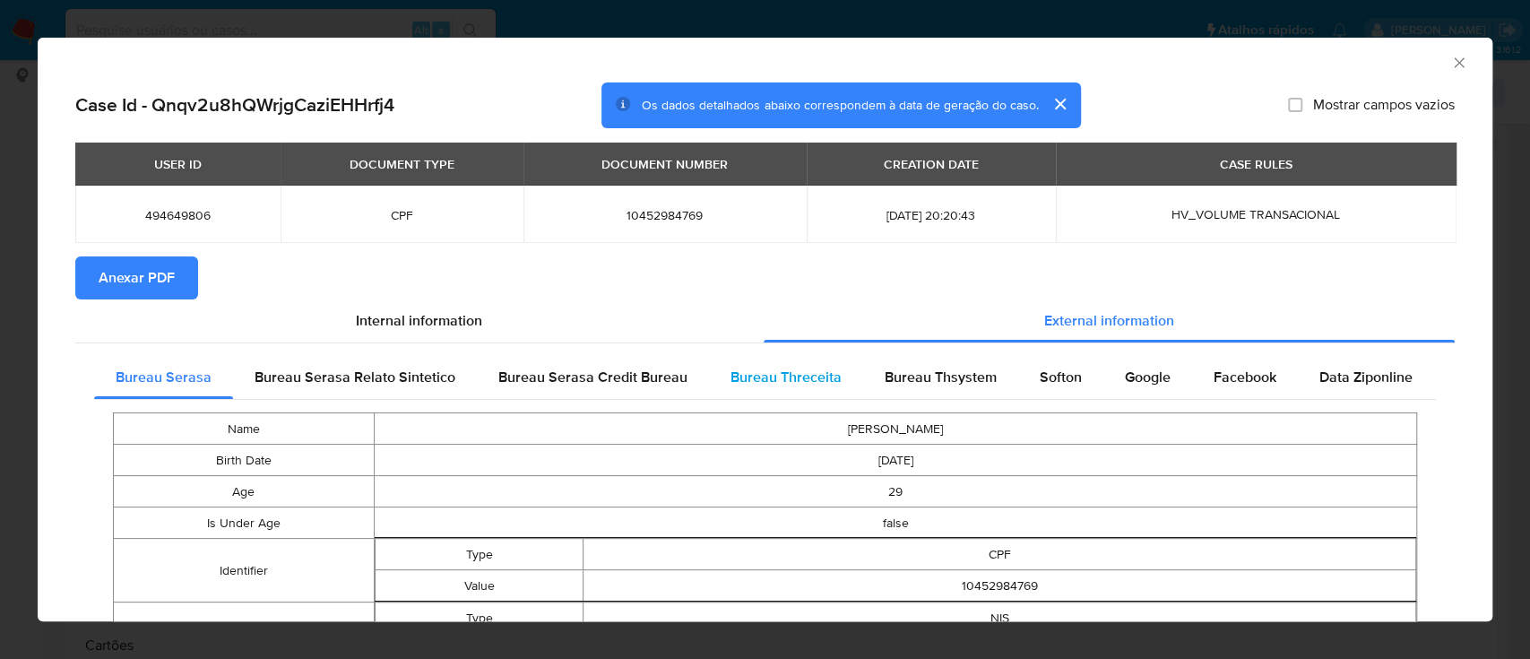
click at [756, 376] on span "Bureau Threceita" at bounding box center [785, 377] width 111 height 21
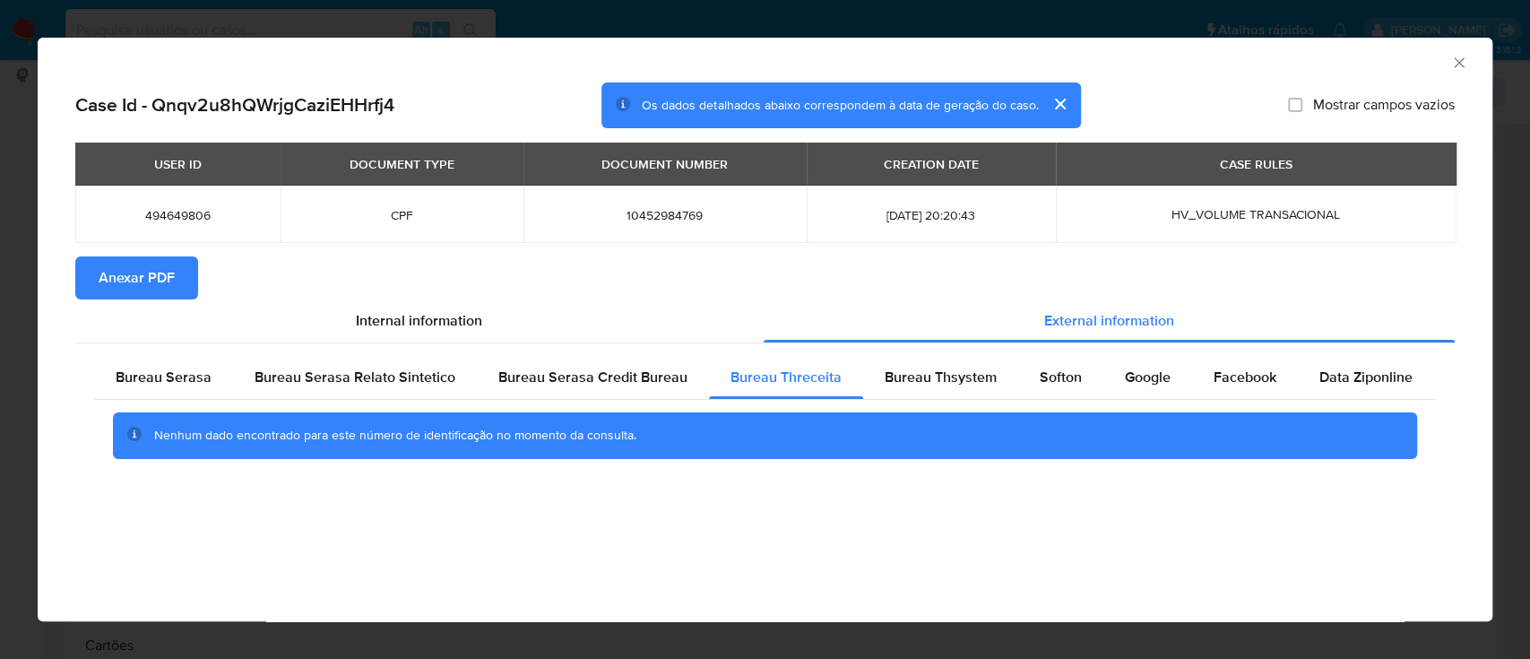
drag, startPoint x: 1326, startPoint y: 68, endPoint x: 756, endPoint y: 53, distance: 570.3
click at [1320, 68] on div "AML Data Collector" at bounding box center [750, 60] width 1400 height 20
drag, startPoint x: 931, startPoint y: 386, endPoint x: 920, endPoint y: 379, distance: 13.7
click at [920, 379] on span "Bureau Thsystem" at bounding box center [941, 377] width 112 height 21
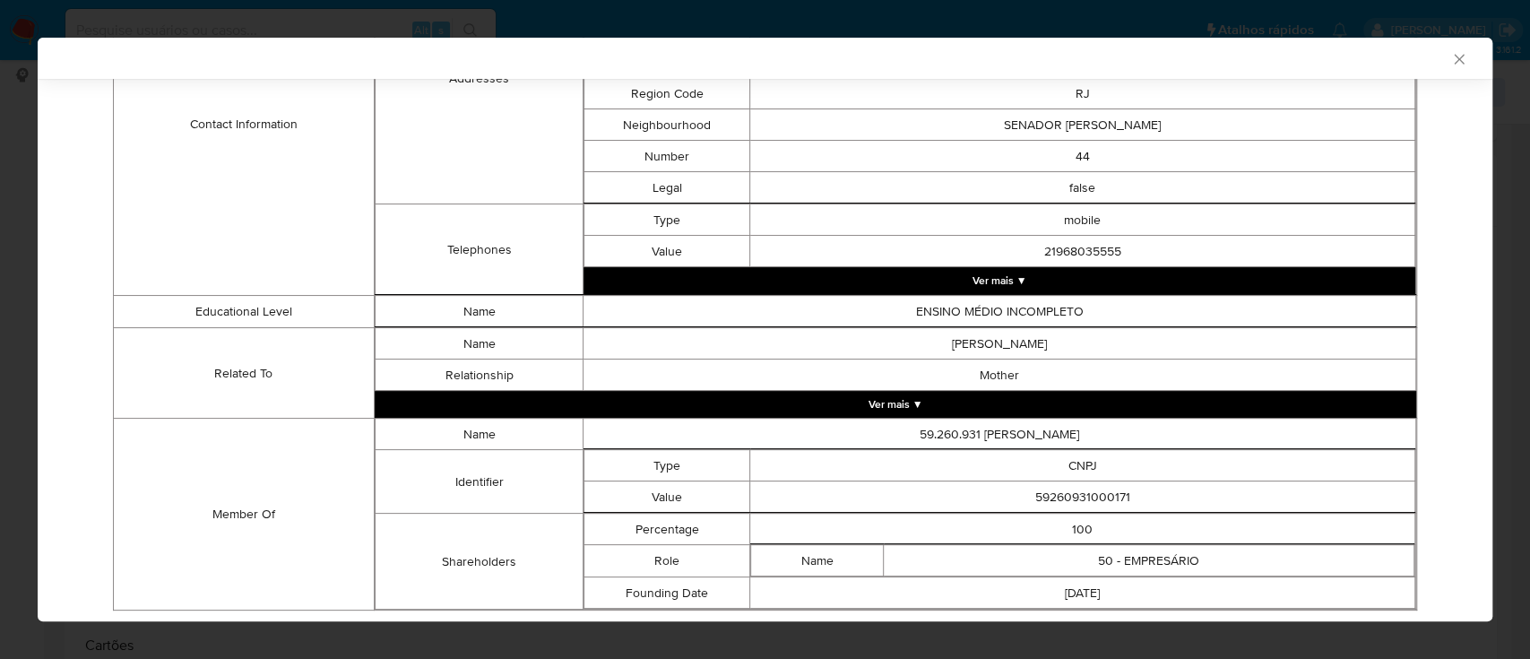
scroll to position [879, 0]
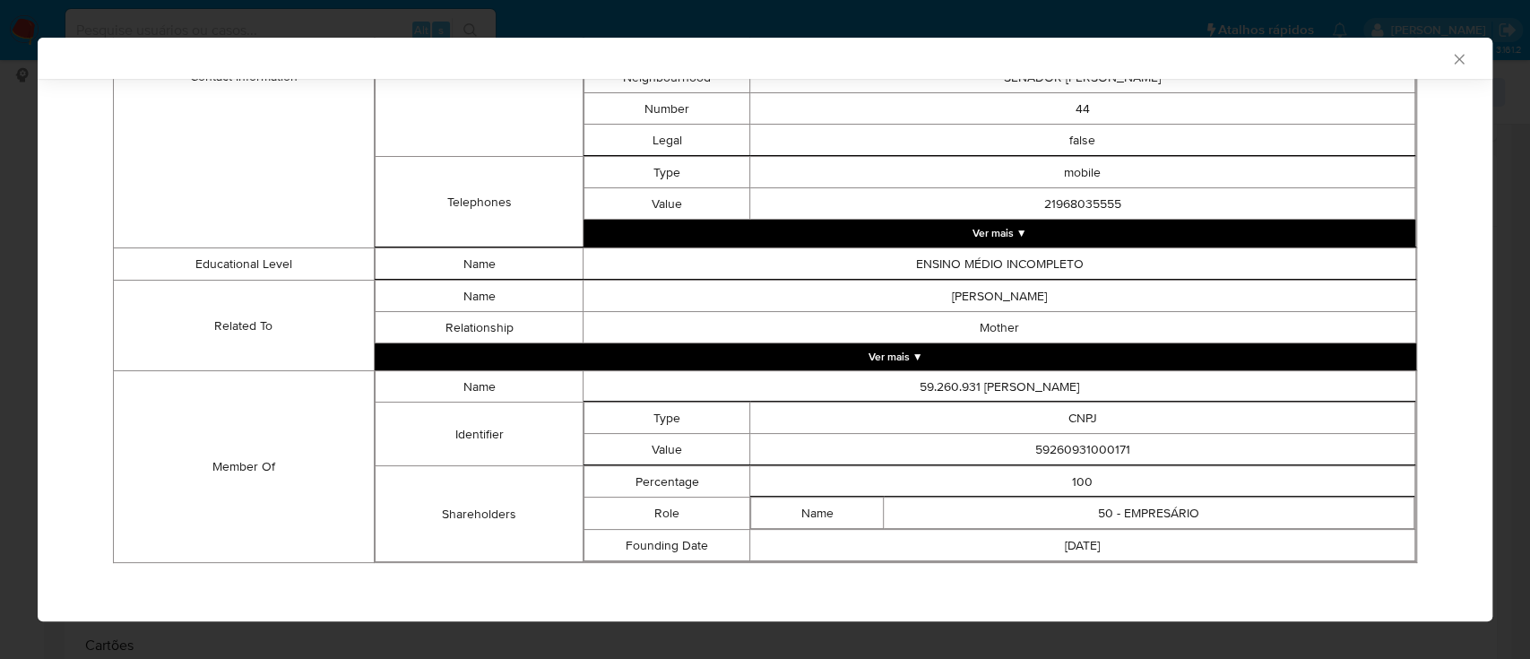
click at [178, 65] on div "AML Data Collector" at bounding box center [750, 58] width 1400 height 16
drag, startPoint x: 1128, startPoint y: 444, endPoint x: 1012, endPoint y: 441, distance: 115.7
click at [1013, 441] on td "59260931000171" at bounding box center [1082, 449] width 665 height 31
copy td "59260931000171"
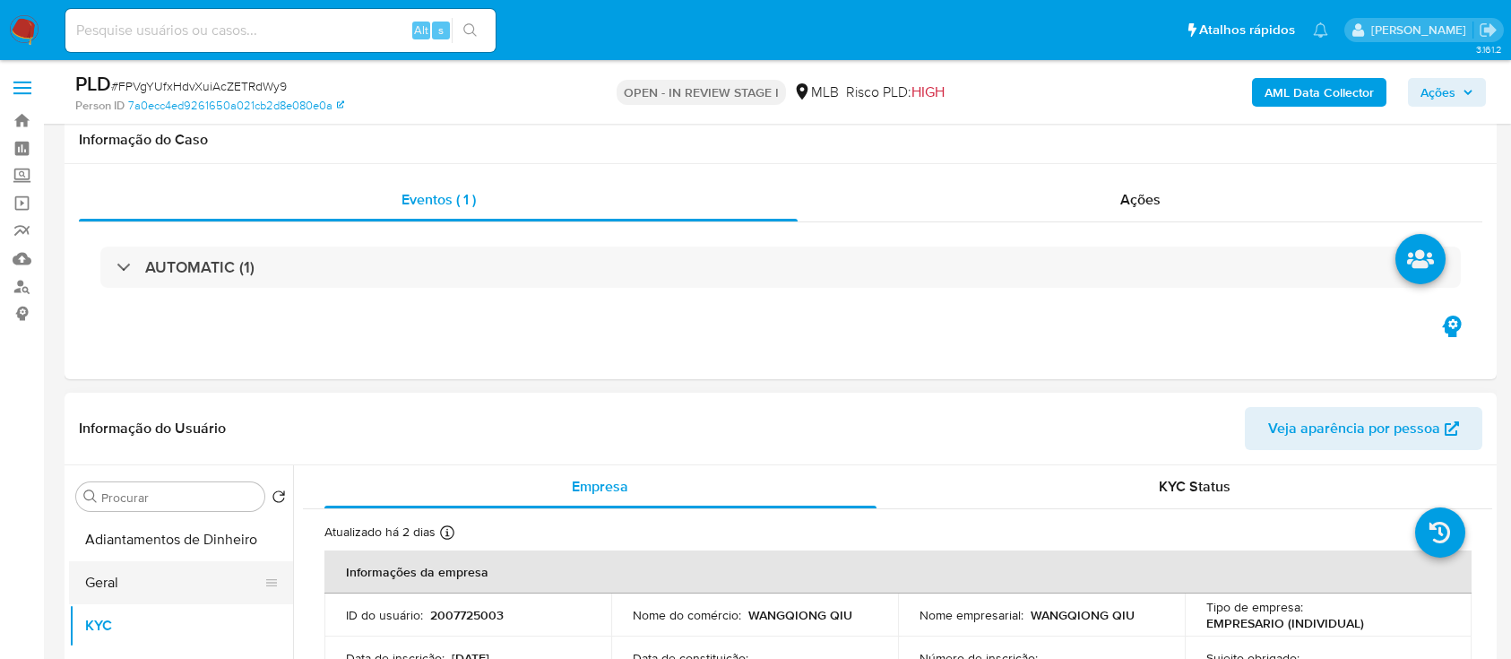
scroll to position [238, 0]
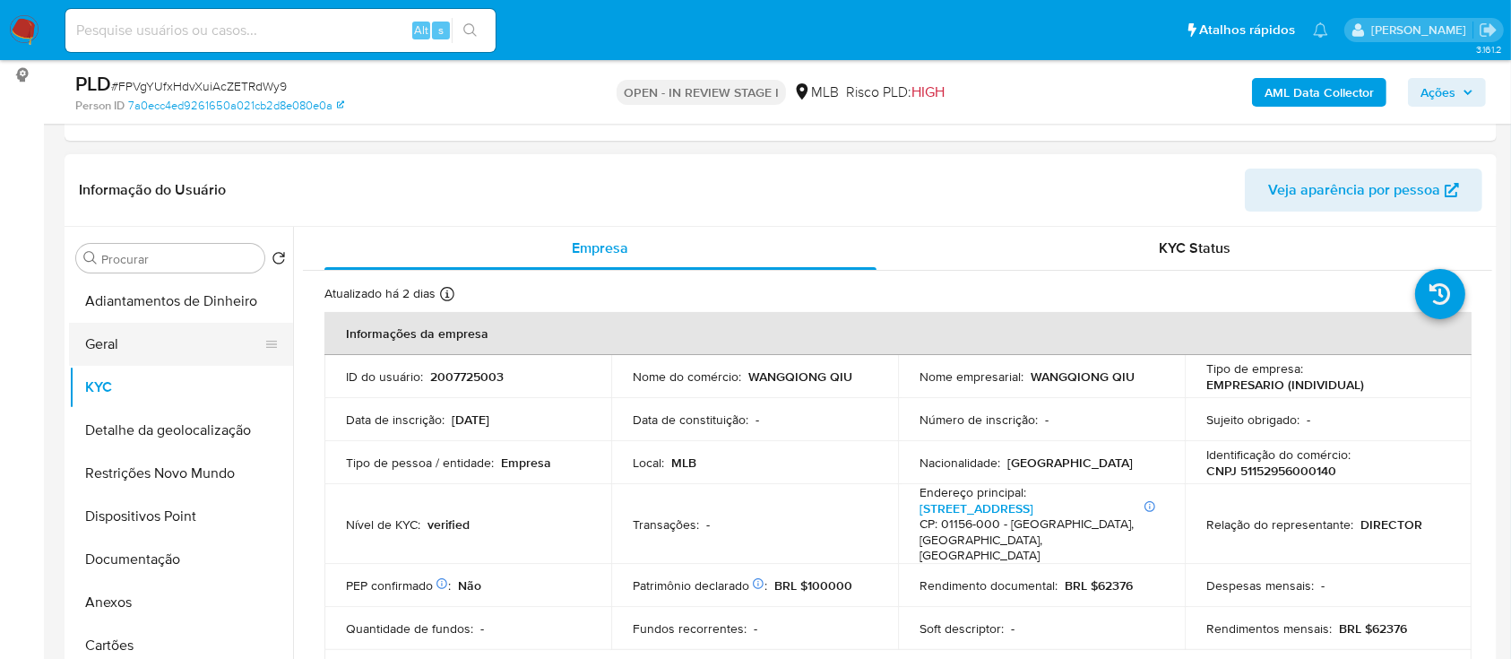
drag, startPoint x: 113, startPoint y: 348, endPoint x: 240, endPoint y: 330, distance: 128.5
click at [112, 348] on button "Geral" at bounding box center [174, 344] width 210 height 43
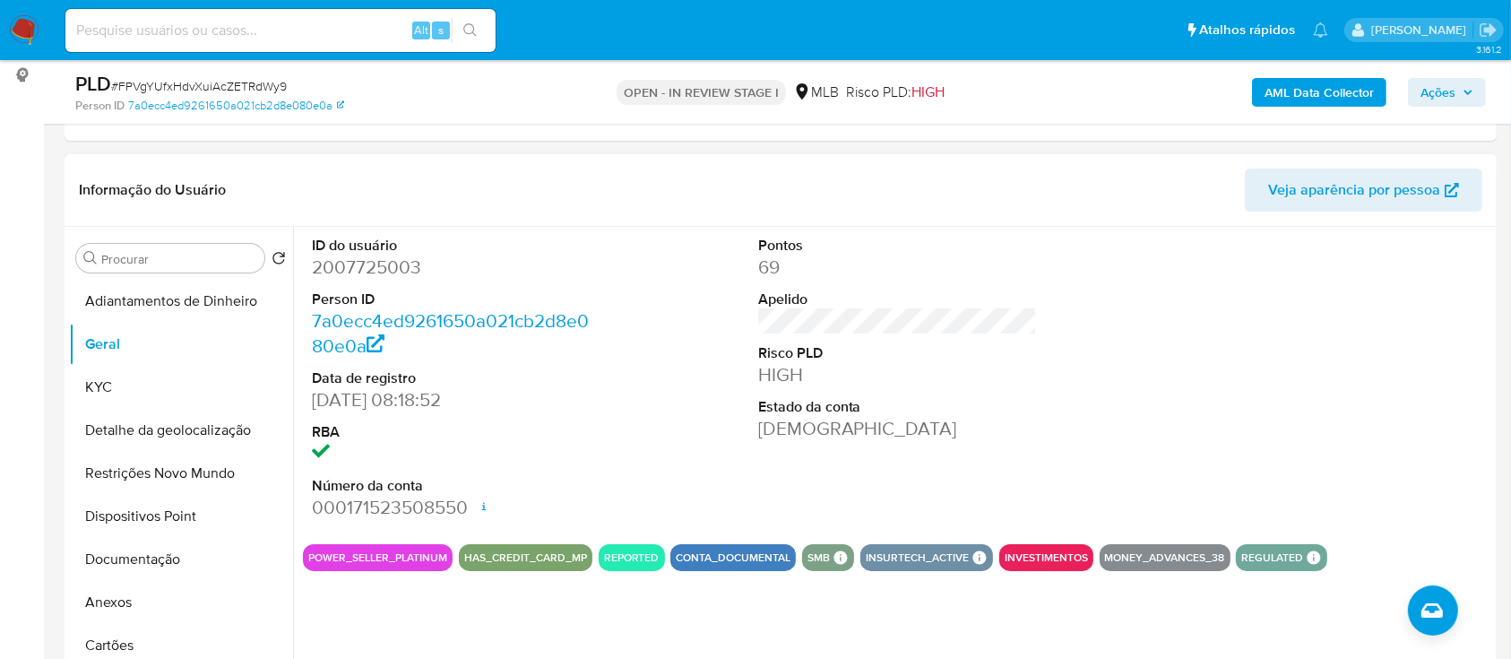
click at [1378, 348] on div at bounding box center [1344, 378] width 298 height 303
click at [89, 388] on button "KYC" at bounding box center [174, 387] width 210 height 43
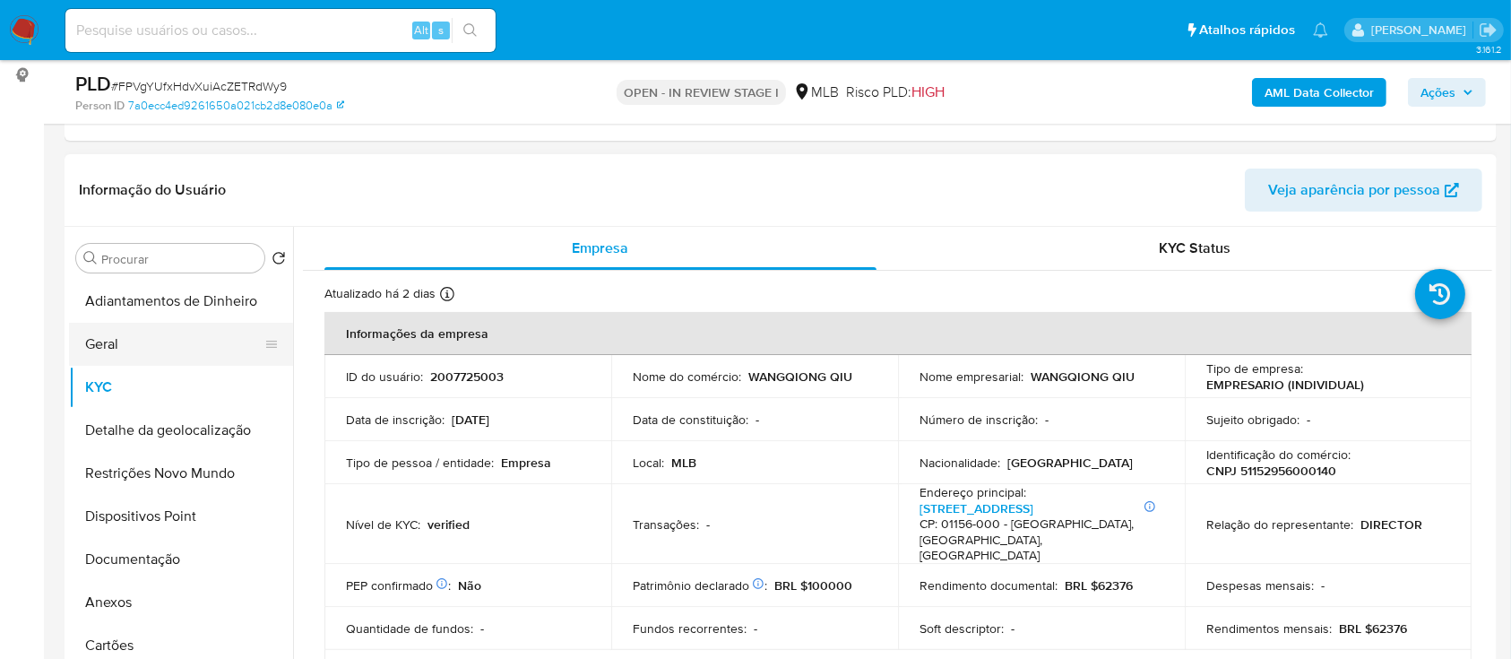
click at [137, 333] on button "Geral" at bounding box center [174, 344] width 210 height 43
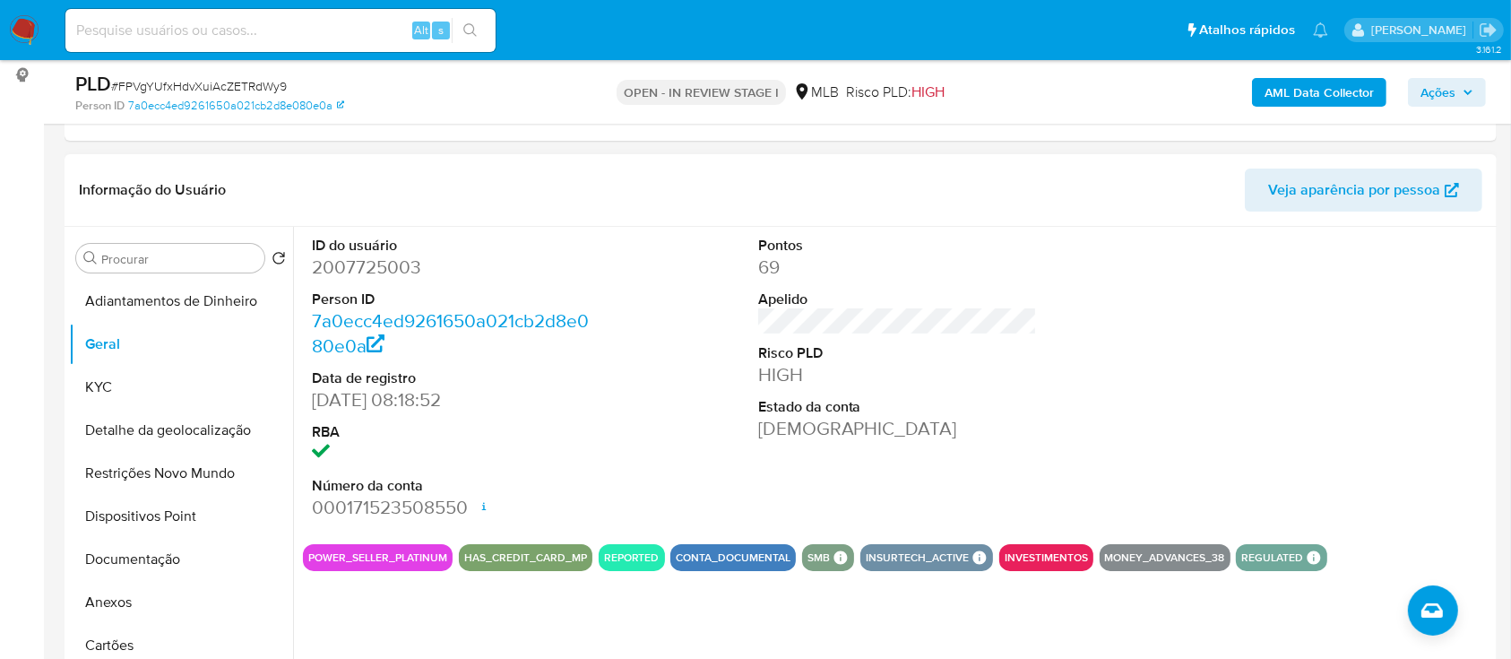
click at [1269, 316] on div at bounding box center [1344, 378] width 298 height 303
click at [139, 376] on button "KYC" at bounding box center [174, 387] width 210 height 43
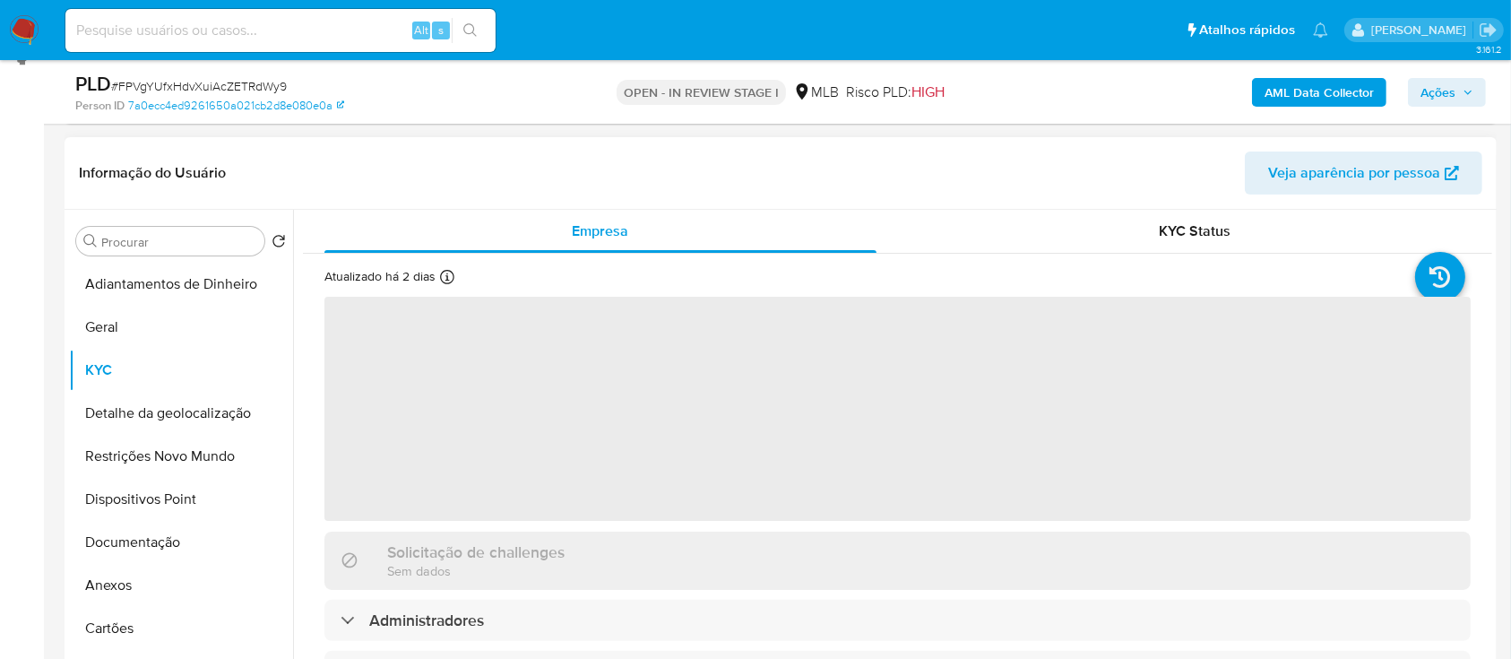
scroll to position [359, 0]
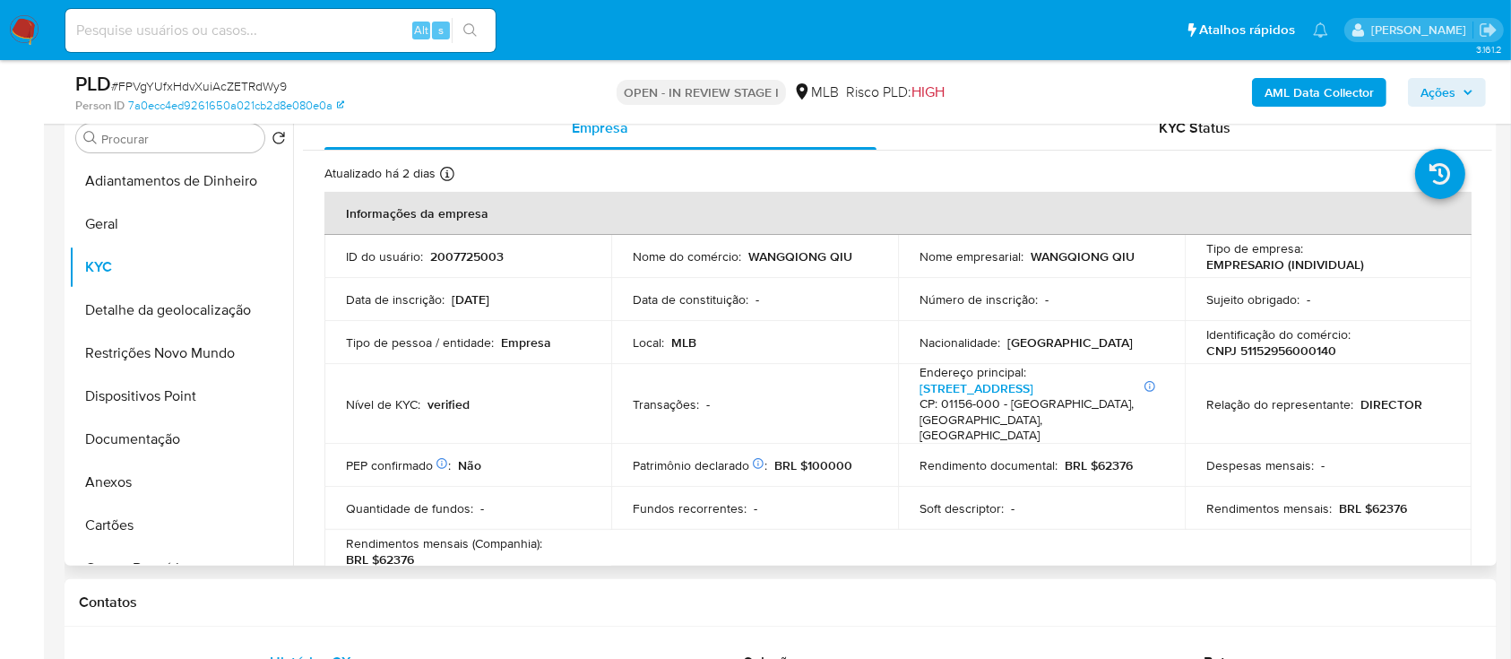
drag, startPoint x: 1494, startPoint y: 207, endPoint x: 1491, endPoint y: 225, distance: 18.1
click at [1495, 230] on div "Procurar Retornar ao pedido padrão Adiantamentos de Dinheiro Geral KYC Detalhe …" at bounding box center [781, 336] width 1432 height 459
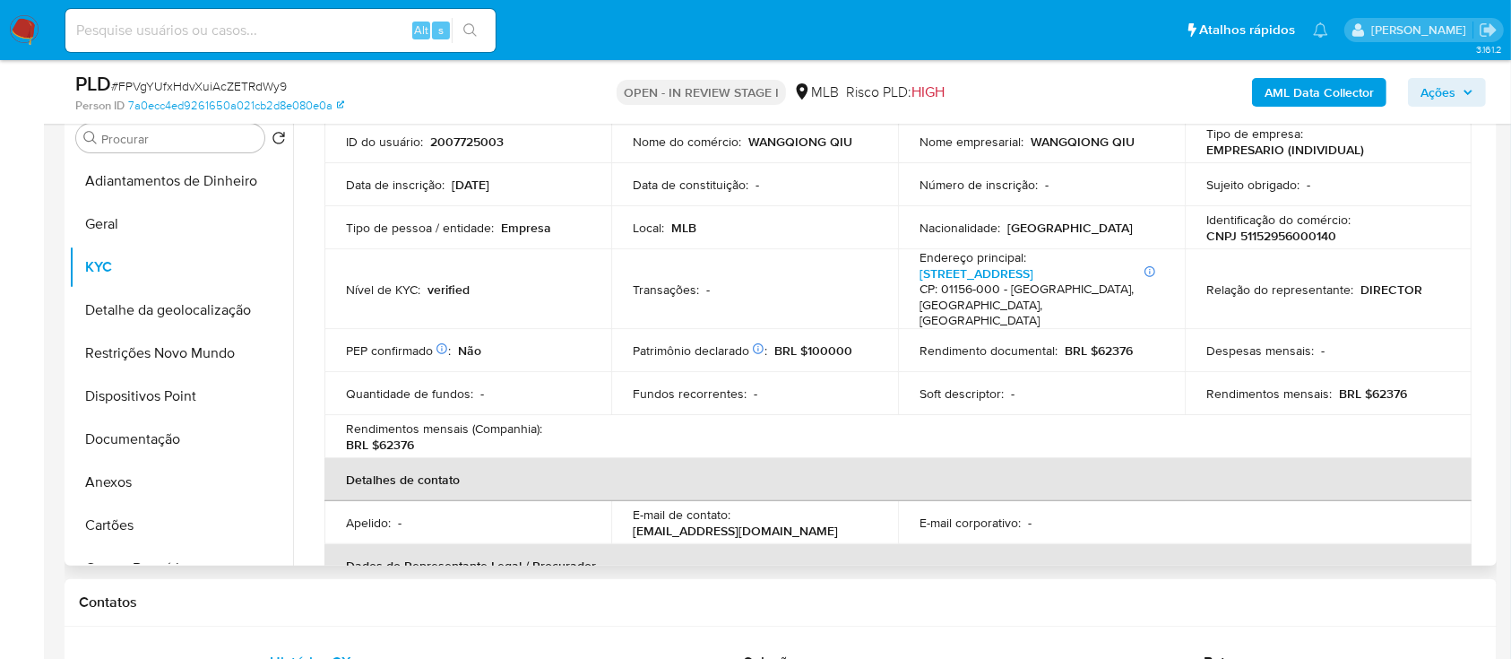
scroll to position [108, 0]
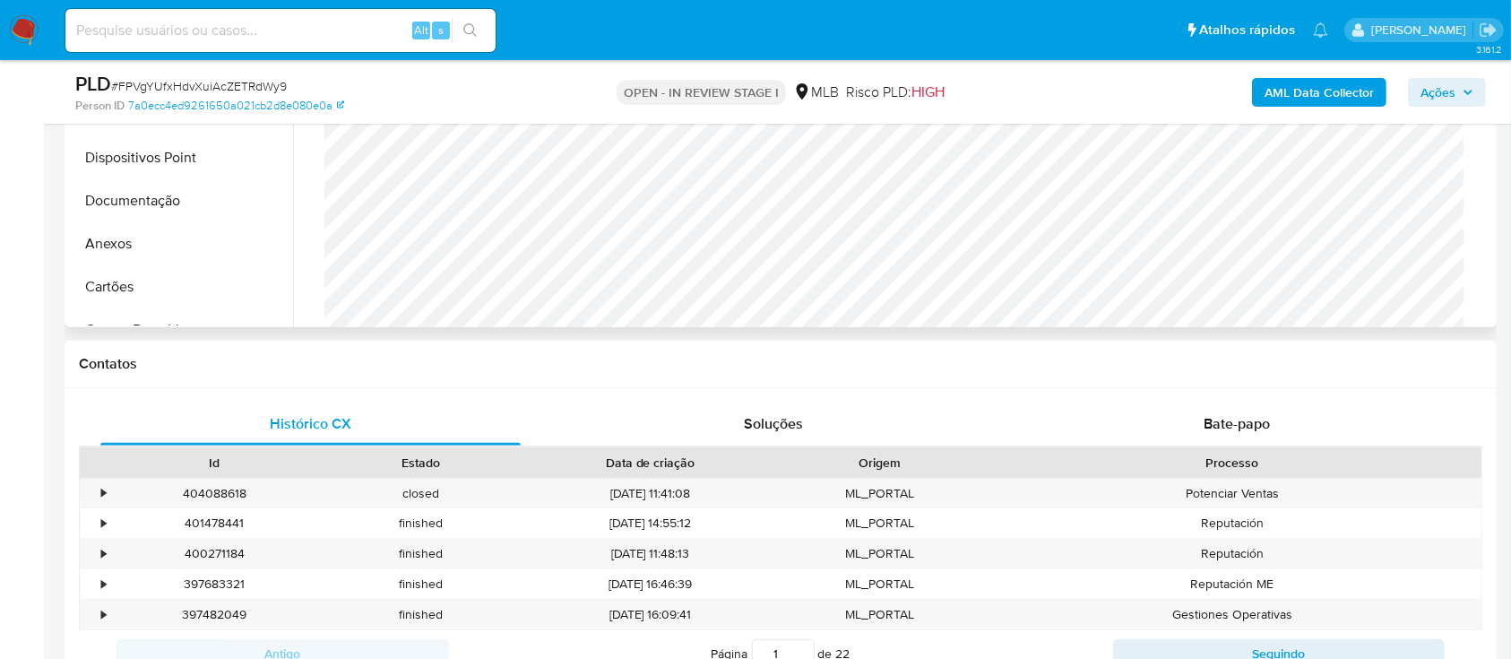
scroll to position [478, 0]
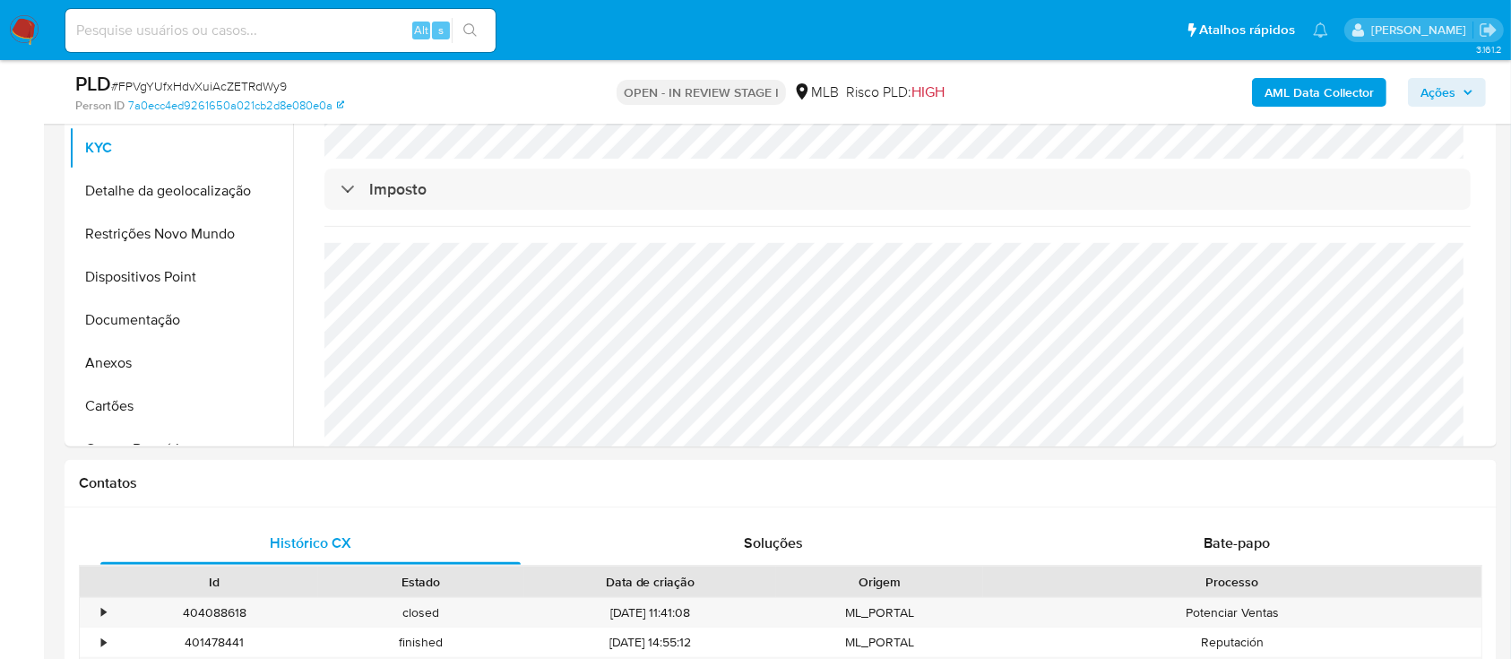
click at [162, 190] on button "Detalhe da geolocalização" at bounding box center [174, 190] width 210 height 43
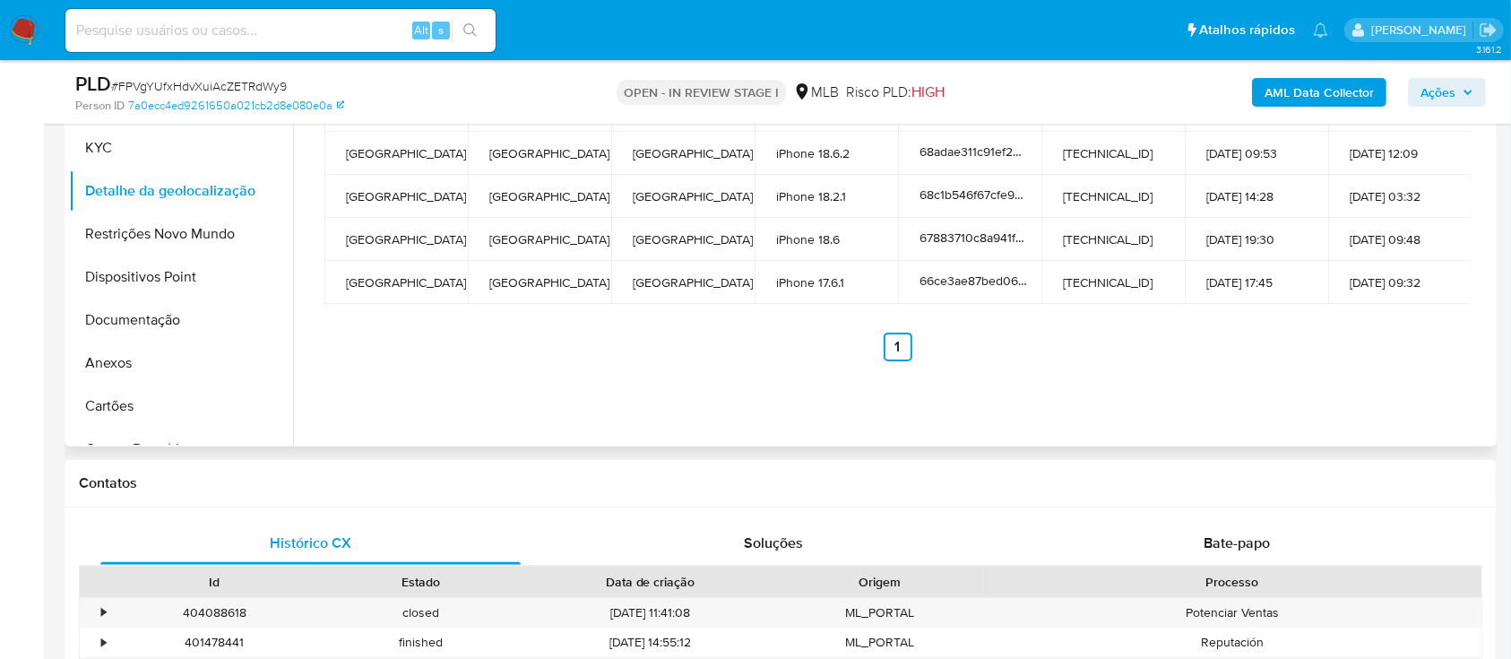
scroll to position [359, 0]
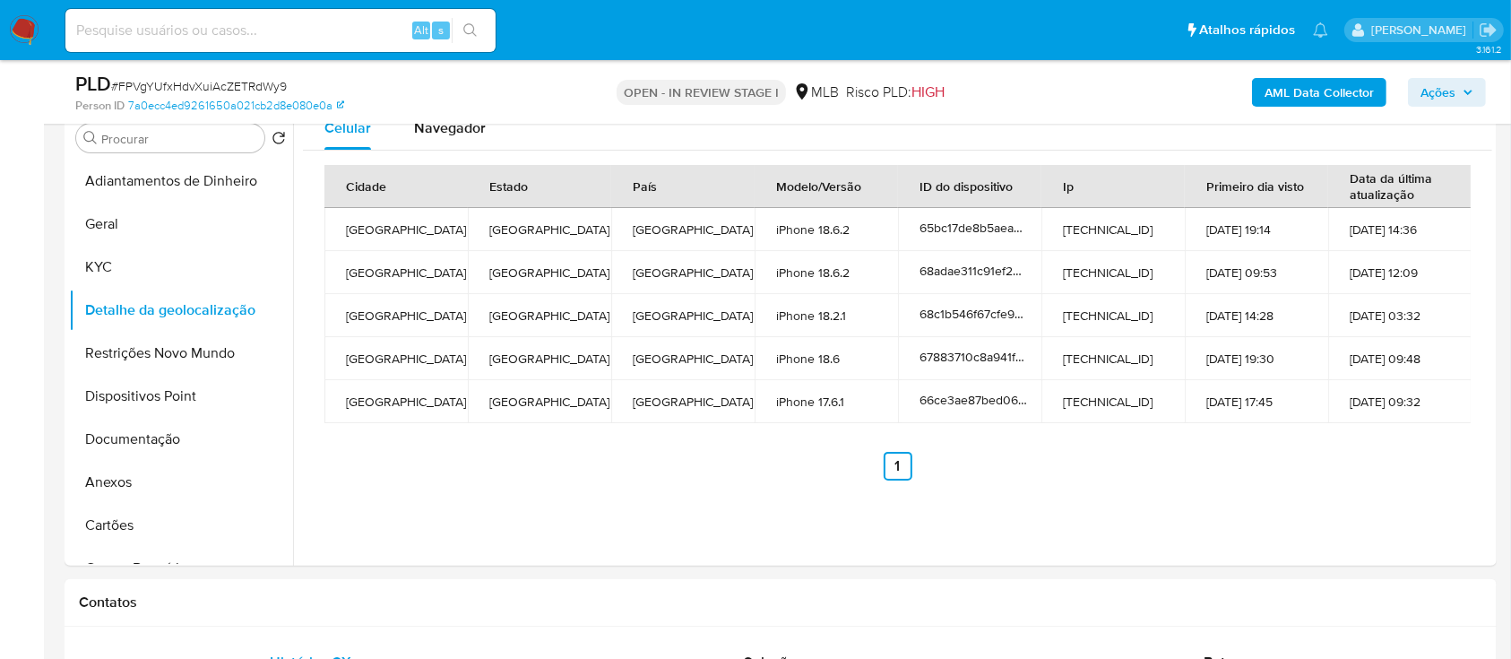
click at [108, 354] on button "Restrições Novo Mundo" at bounding box center [174, 353] width 210 height 43
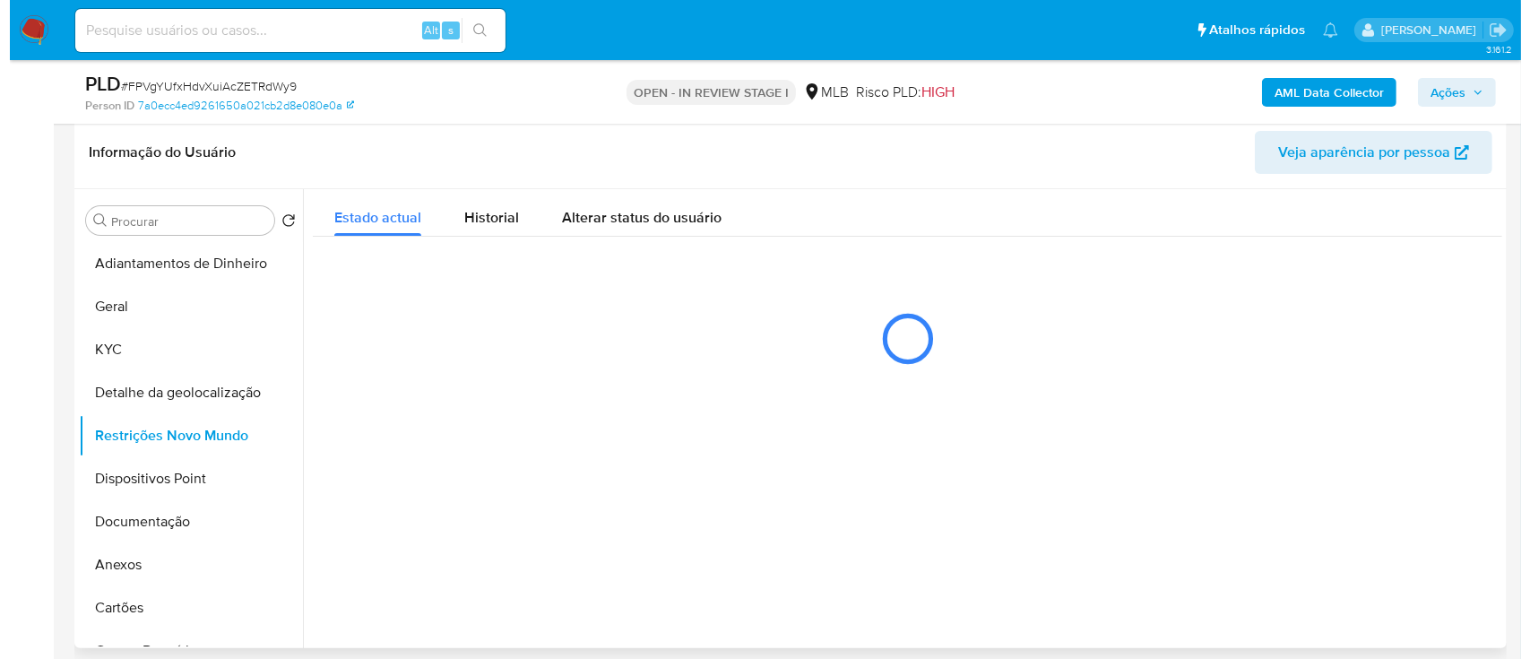
scroll to position [238, 0]
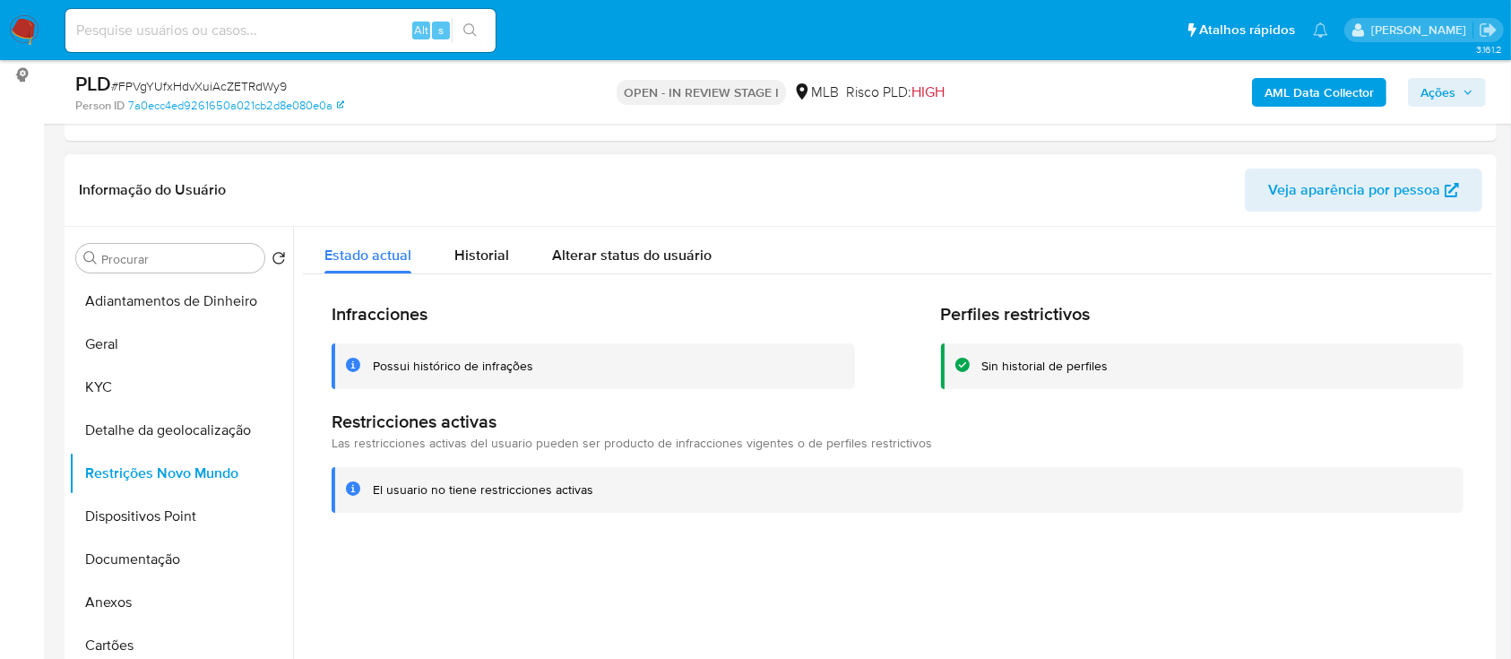
click at [1255, 548] on div at bounding box center [892, 456] width 1199 height 459
click at [177, 509] on button "Dispositivos Point" at bounding box center [174, 516] width 210 height 43
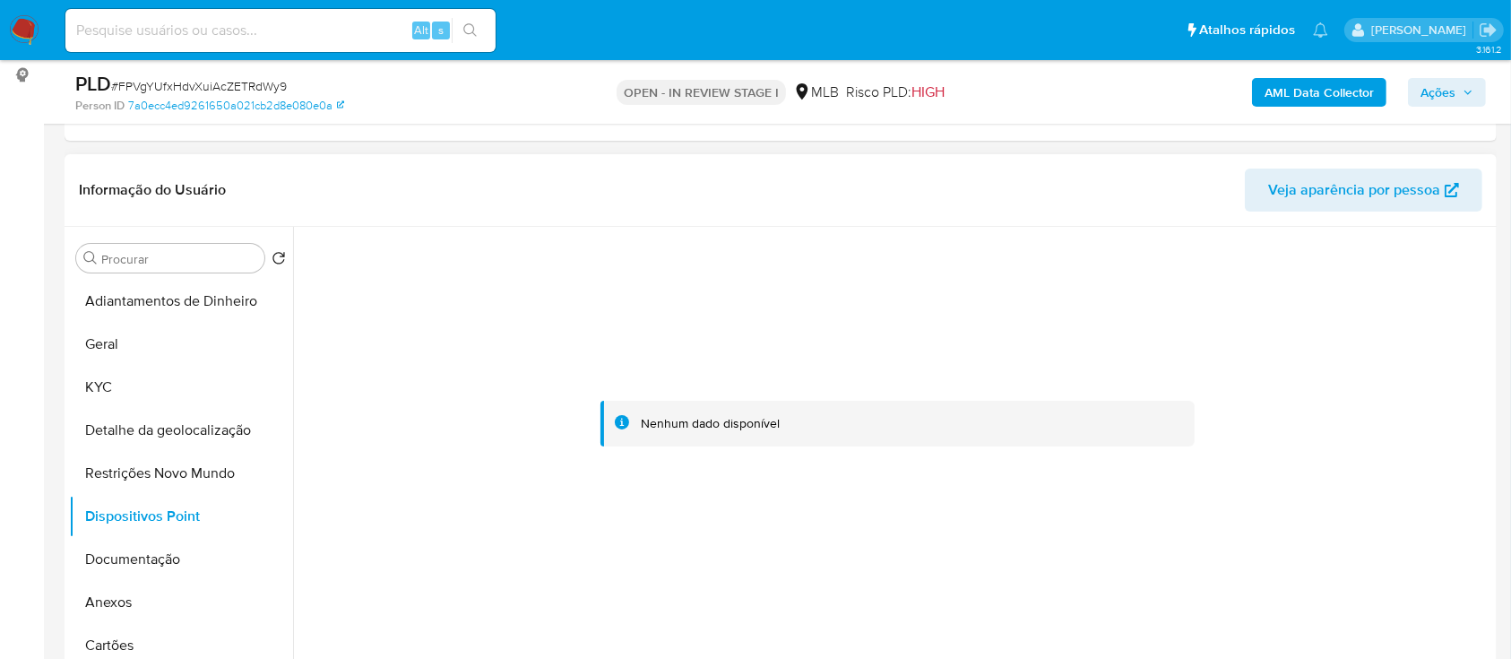
click at [466, 594] on div at bounding box center [897, 424] width 1189 height 394
click at [146, 548] on button "Documentação" at bounding box center [174, 559] width 210 height 43
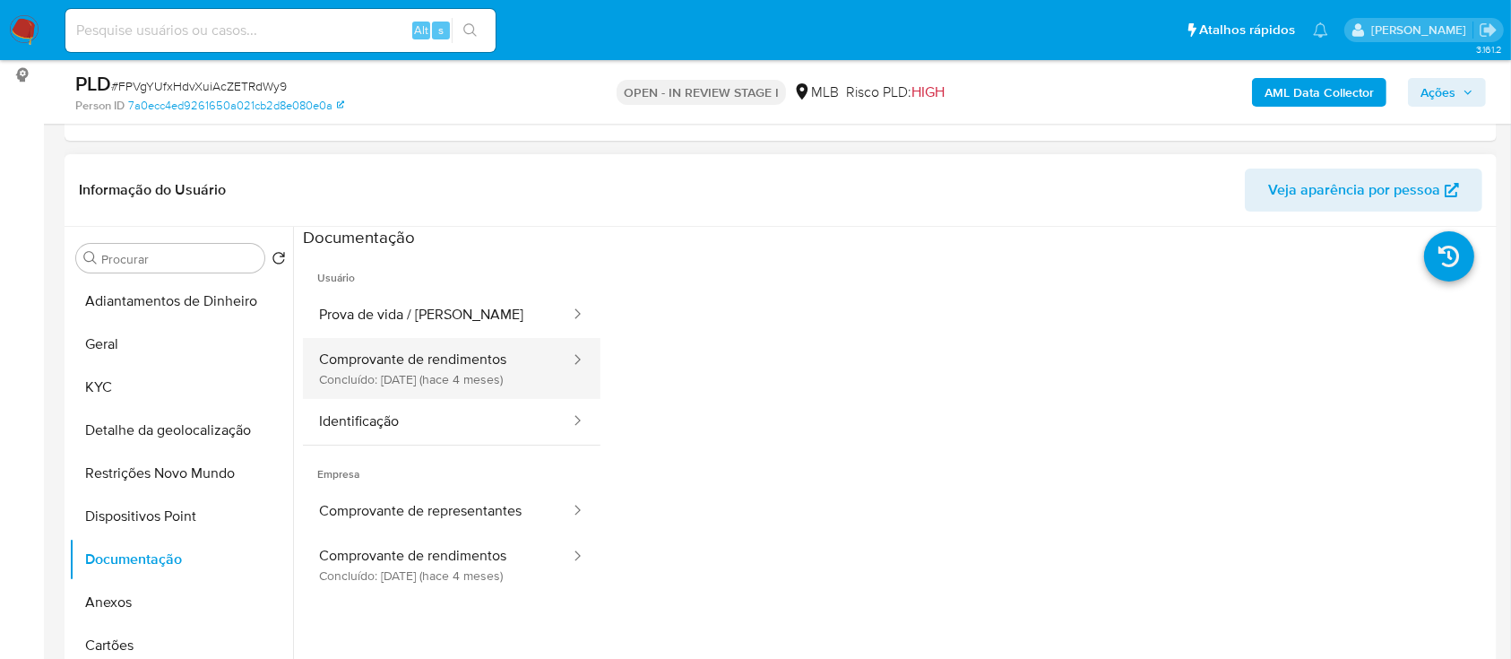
click at [446, 357] on button "Comprovante de rendimentos Concluído: 12/05/2025 (hace 4 meses)" at bounding box center [437, 368] width 269 height 61
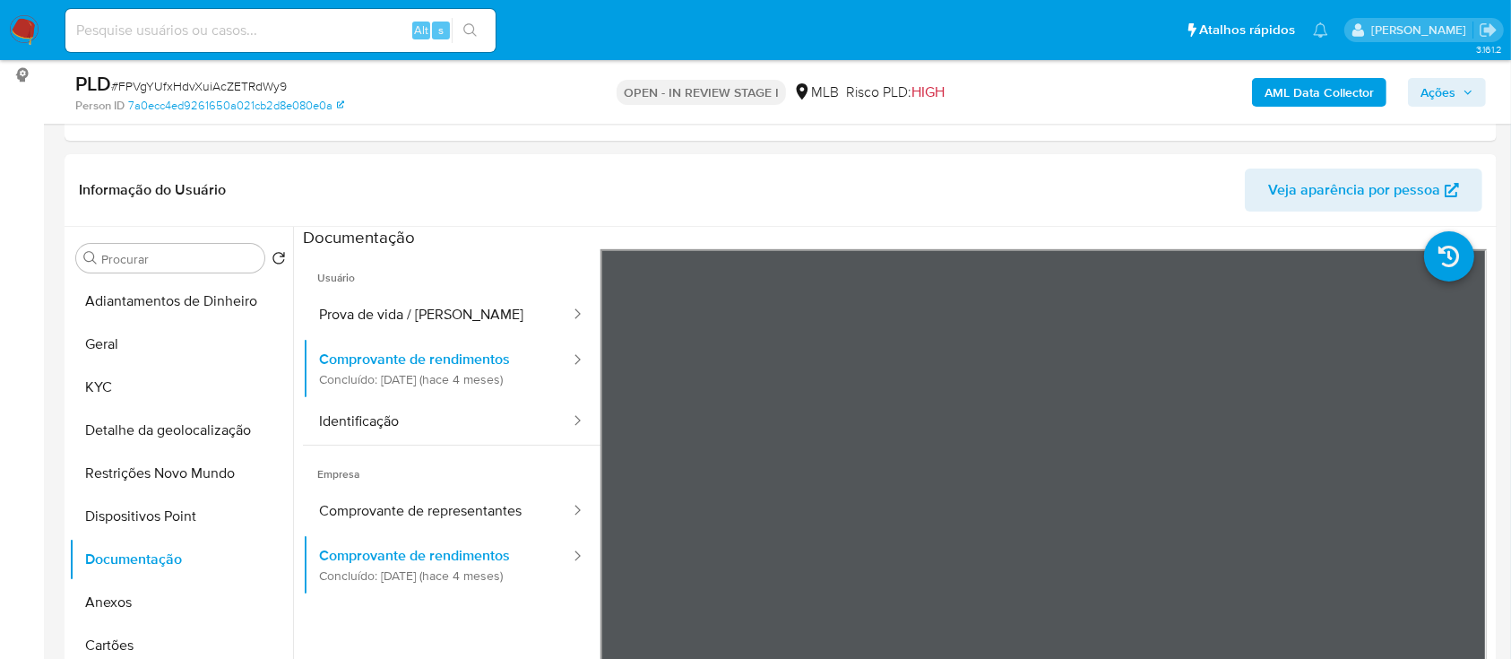
click at [1301, 96] on b "AML Data Collector" at bounding box center [1319, 92] width 109 height 29
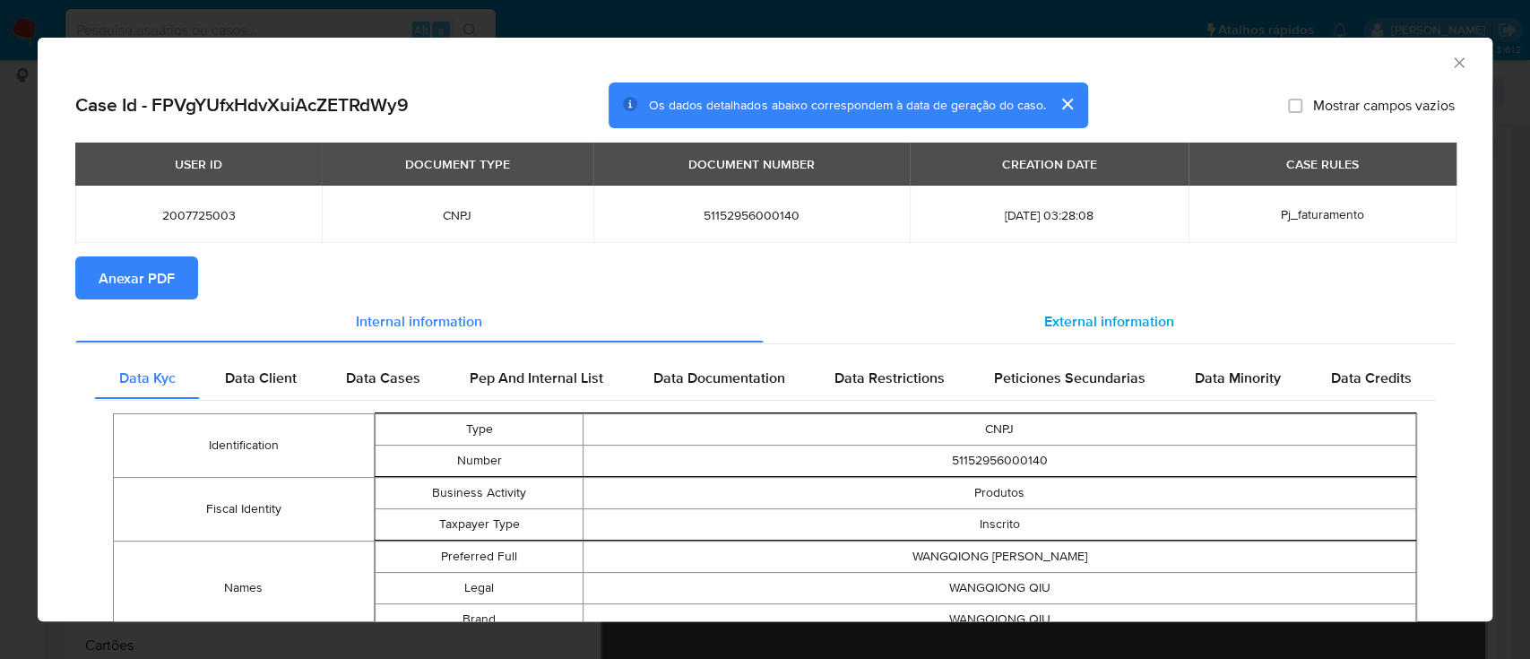
click at [1080, 324] on span "External information" at bounding box center [1109, 320] width 130 height 21
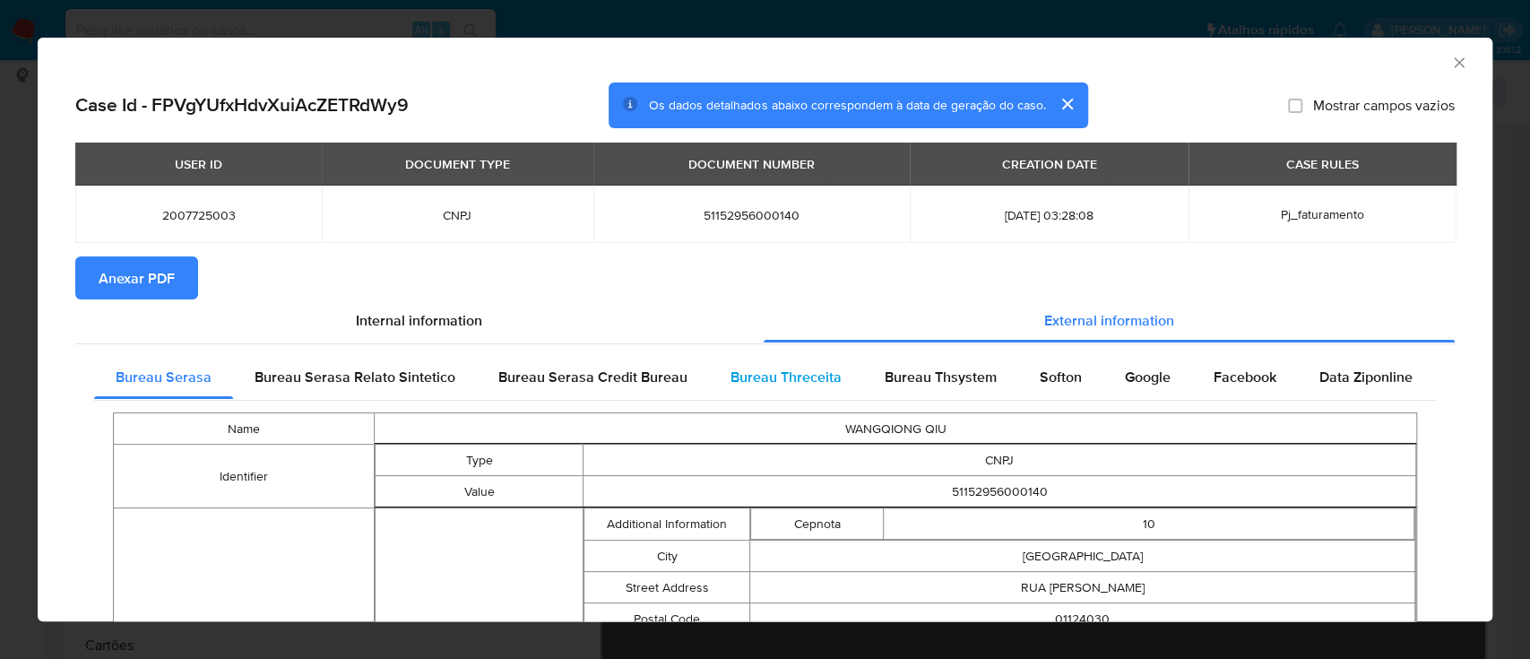
click at [803, 388] on div "Bureau Threceita" at bounding box center [786, 377] width 154 height 43
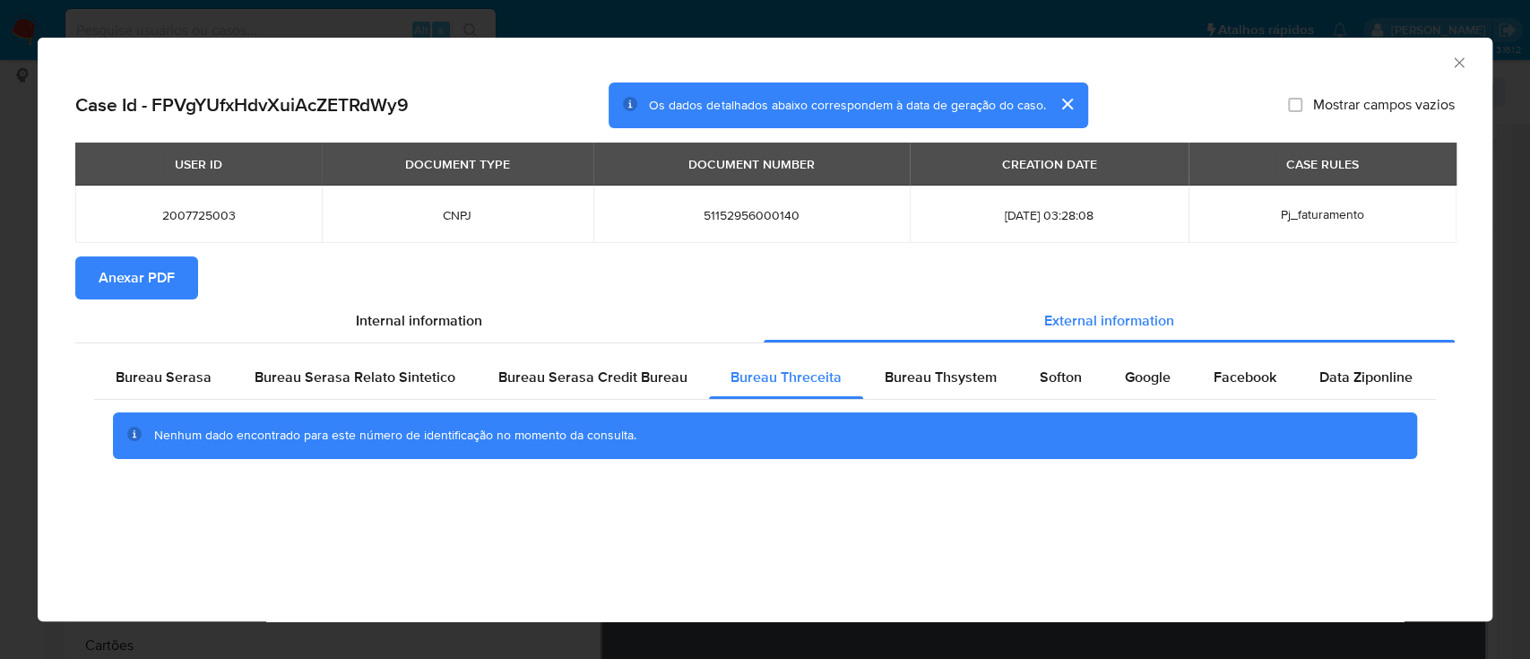
click at [117, 540] on div "AML Data Collector Case Id - FPVgYUfxHdvXuiAcZETRdWy9 Os dados detalhados abaix…" at bounding box center [765, 329] width 1455 height 583
click at [902, 376] on span "Bureau Thsystem" at bounding box center [941, 377] width 112 height 21
drag, startPoint x: 126, startPoint y: 491, endPoint x: 135, endPoint y: 495, distance: 9.7
click at [133, 493] on div "Case Id - FPVgYUfxHdvXuiAcZETRdWy9 Os dados detalhados abaixo correspondem à da…" at bounding box center [765, 302] width 1455 height 440
click at [1068, 375] on span "Softon" at bounding box center [1061, 377] width 42 height 21
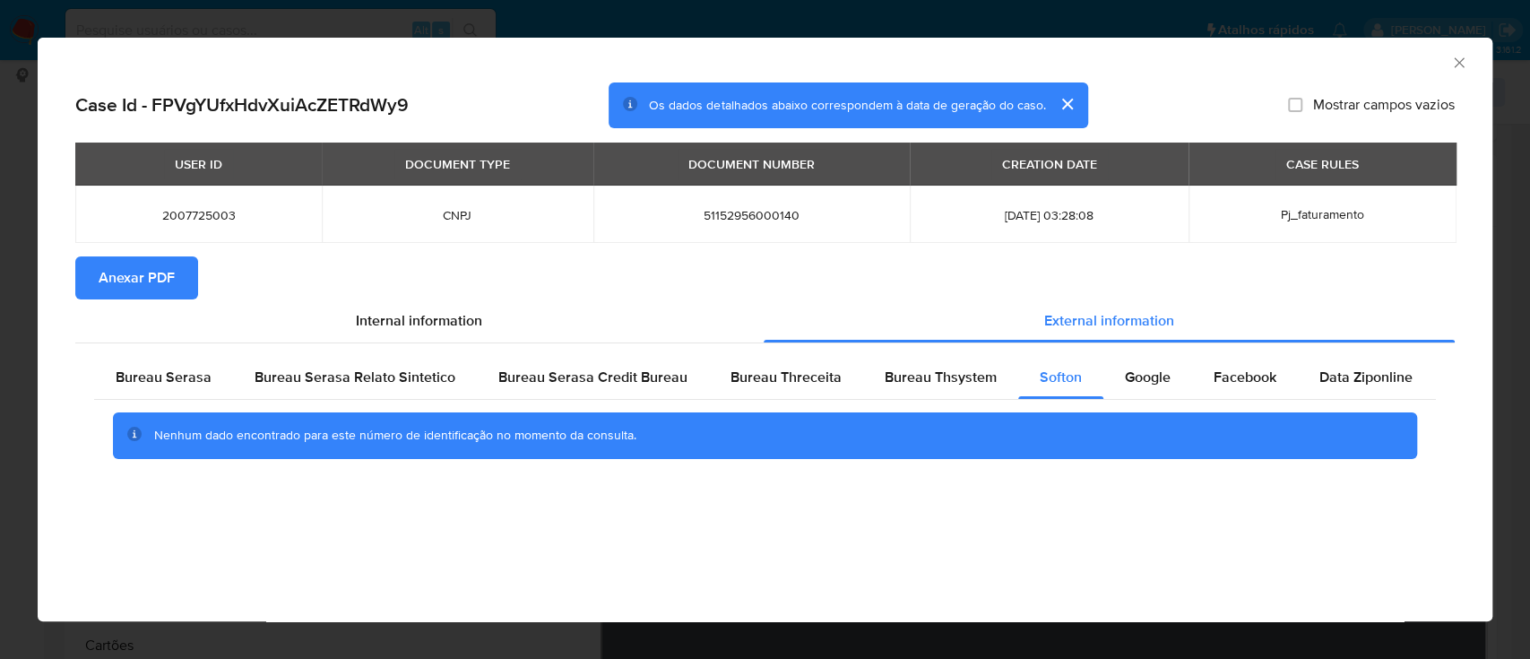
click at [707, 549] on div "AML Data Collector Case Id - FPVgYUfxHdvXuiAcZETRdWy9 Os dados detalhados abaix…" at bounding box center [765, 329] width 1455 height 583
click at [1126, 376] on span "Google" at bounding box center [1148, 377] width 46 height 21
click at [309, 519] on div "Case Id - FPVgYUfxHdvXuiAcZETRdWy9 Os dados detalhados abaixo correspondem à da…" at bounding box center [765, 302] width 1455 height 440
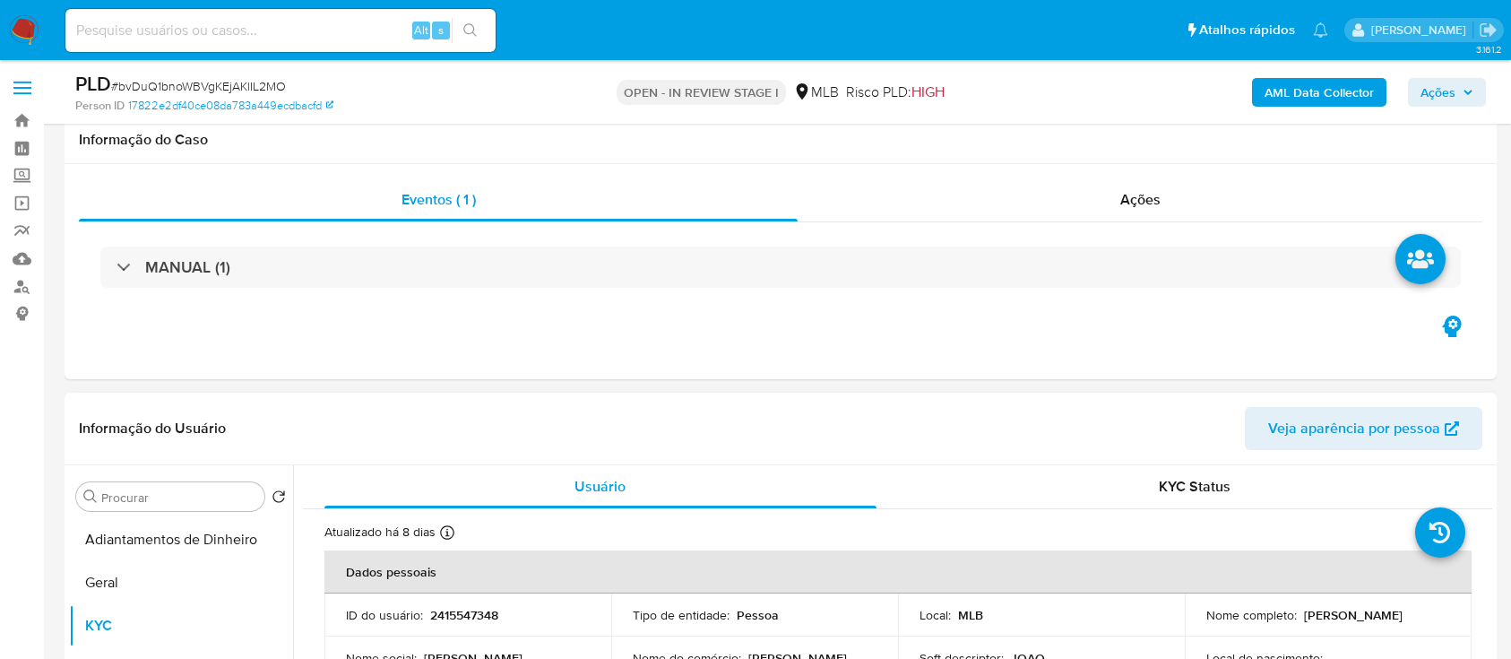
scroll to position [238, 0]
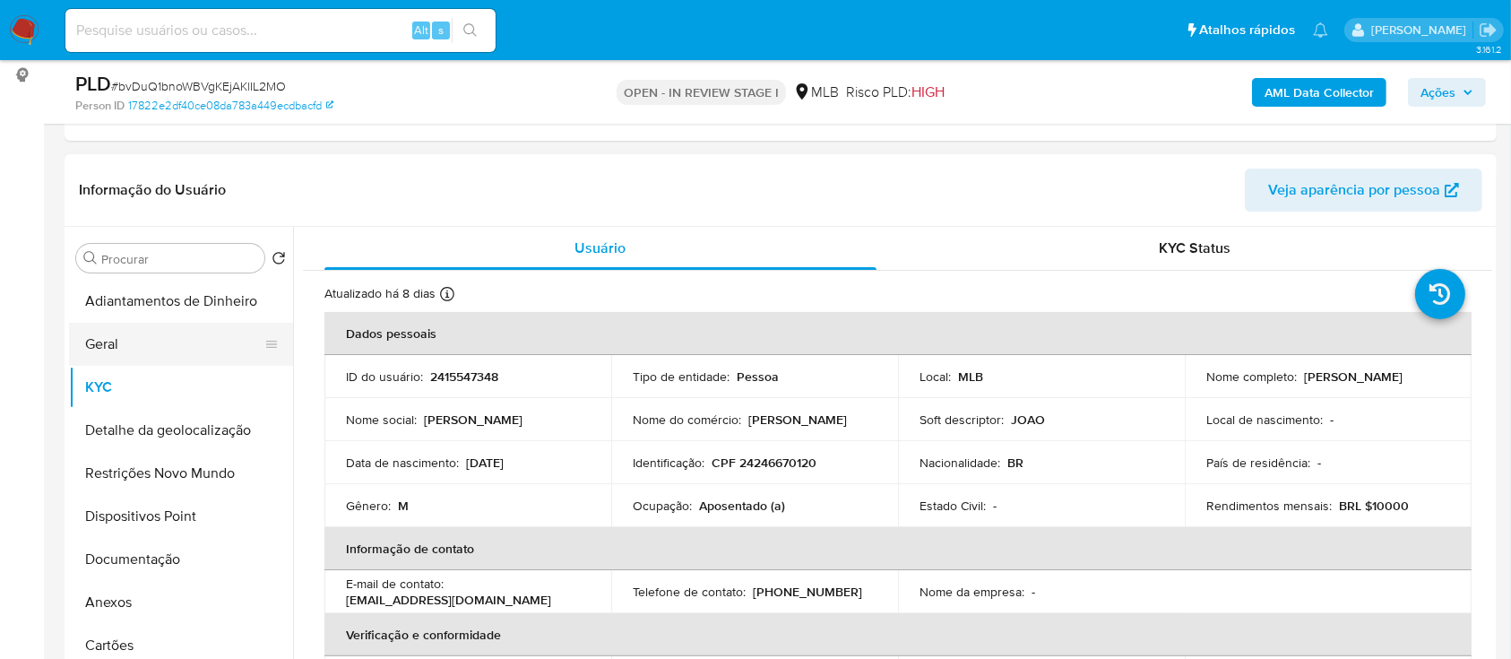
click at [108, 341] on button "Geral" at bounding box center [174, 344] width 210 height 43
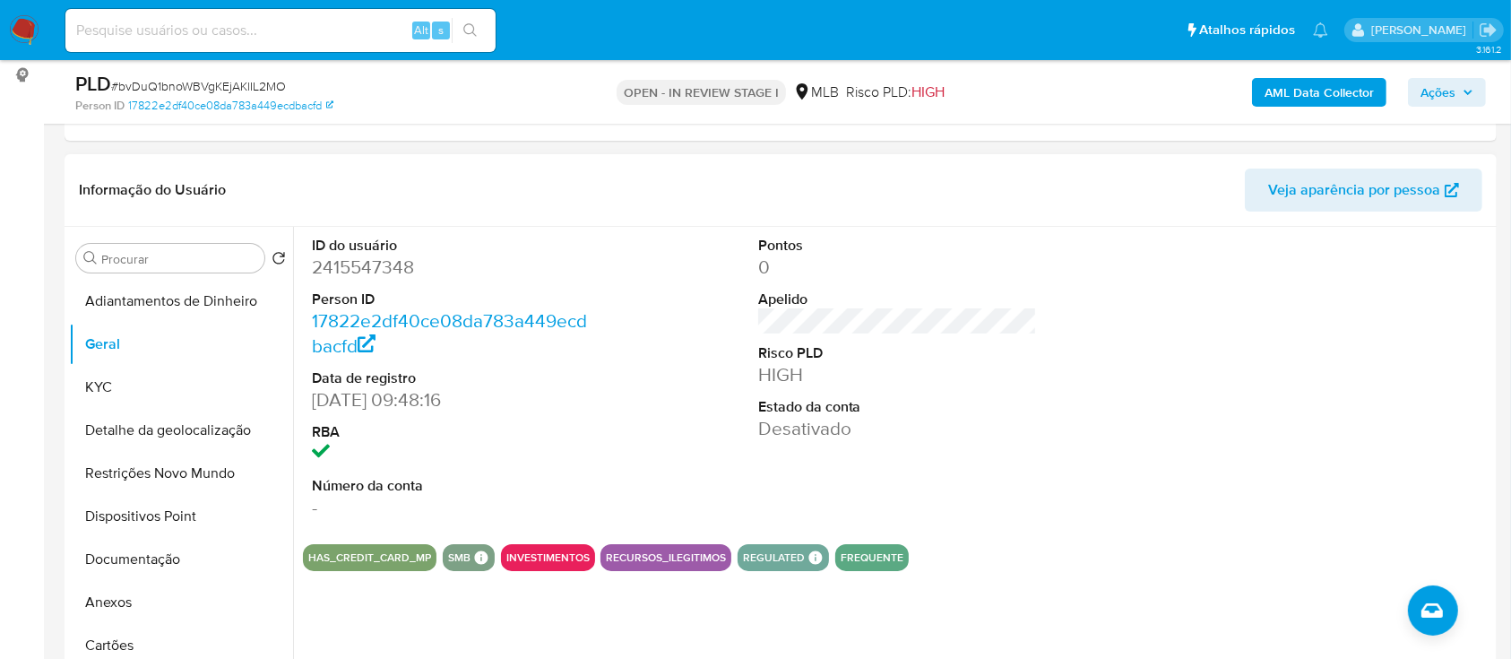
click at [955, 566] on div "HAS_CREDIT_CARD_MP SMB SMB SMB Advisor Email - Advisor Name - INVESTIMENTOS REC…" at bounding box center [897, 557] width 1189 height 27
click at [1299, 559] on div "HAS_CREDIT_CARD_MP SMB SMB SMB Advisor Email - Advisor Name - INVESTIMENTOS REC…" at bounding box center [897, 557] width 1189 height 27
click at [1219, 421] on div at bounding box center [1344, 378] width 298 height 303
click at [1047, 350] on div "ID do usuário 2415547348 Person ID 17822e2df40ce08da783a449ecdbacfd Data de reg…" at bounding box center [897, 378] width 1189 height 303
click at [112, 393] on button "KYC" at bounding box center [174, 387] width 210 height 43
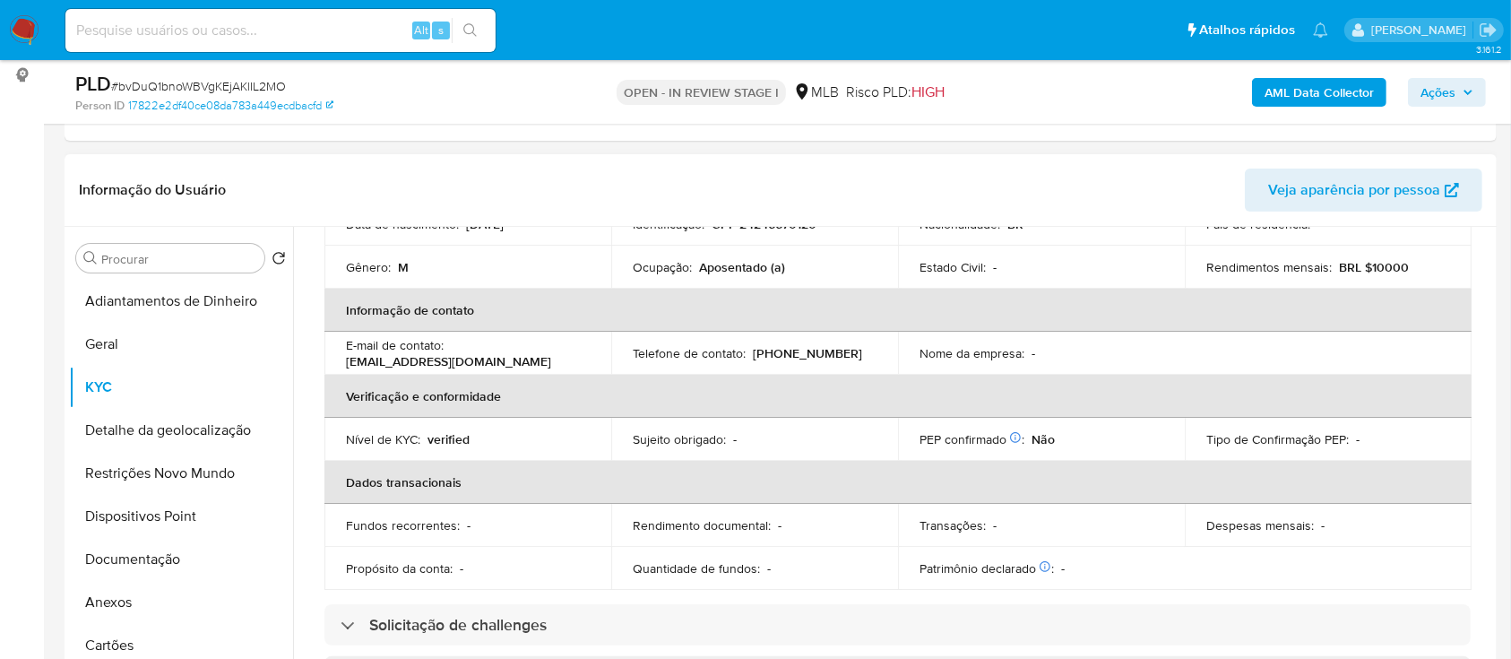
scroll to position [119, 0]
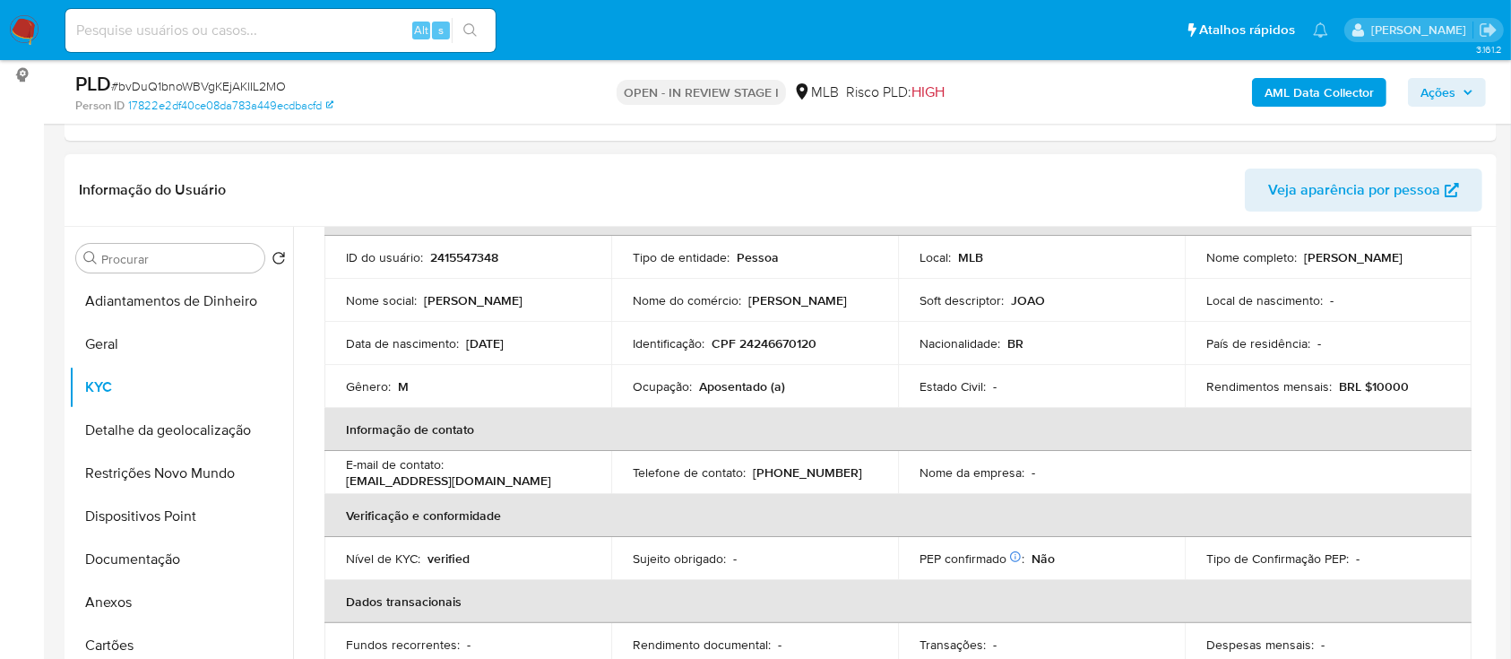
click at [1162, 170] on header "Informação do Usuário Veja aparência por pessoa" at bounding box center [781, 190] width 1404 height 43
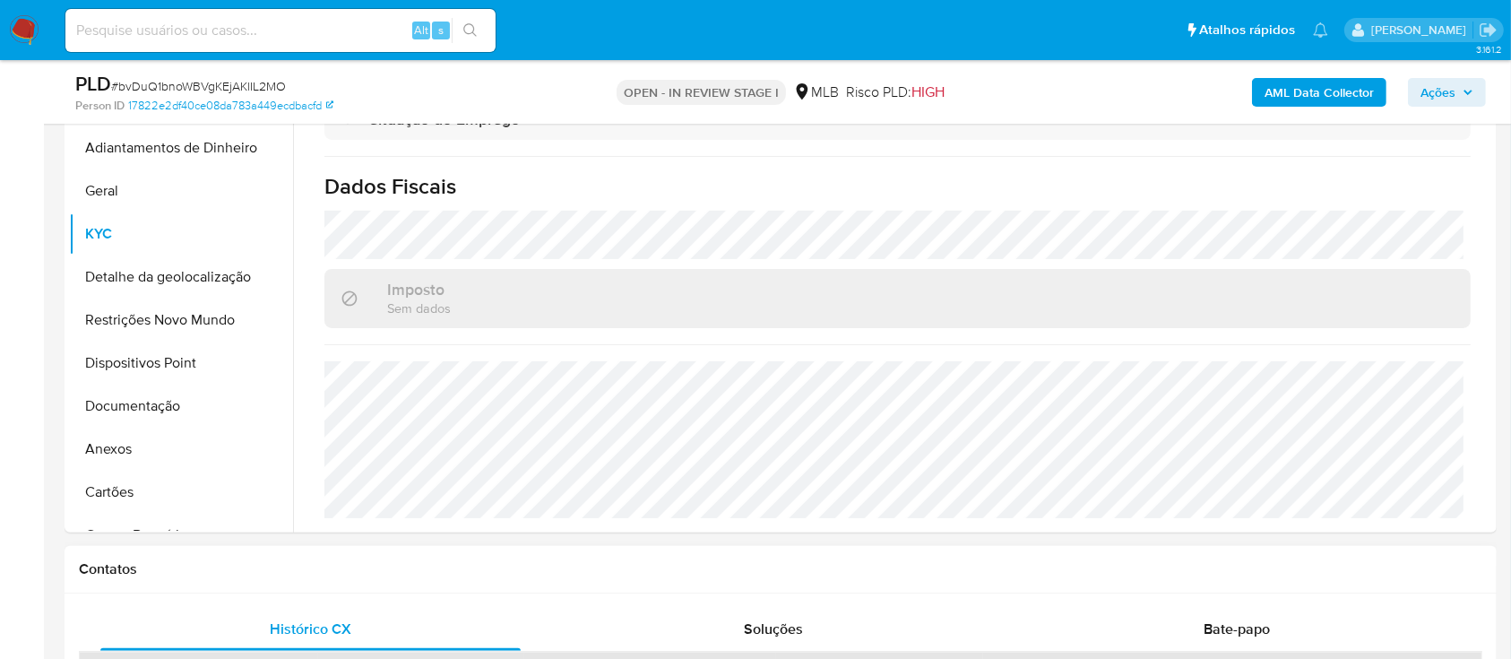
scroll to position [478, 0]
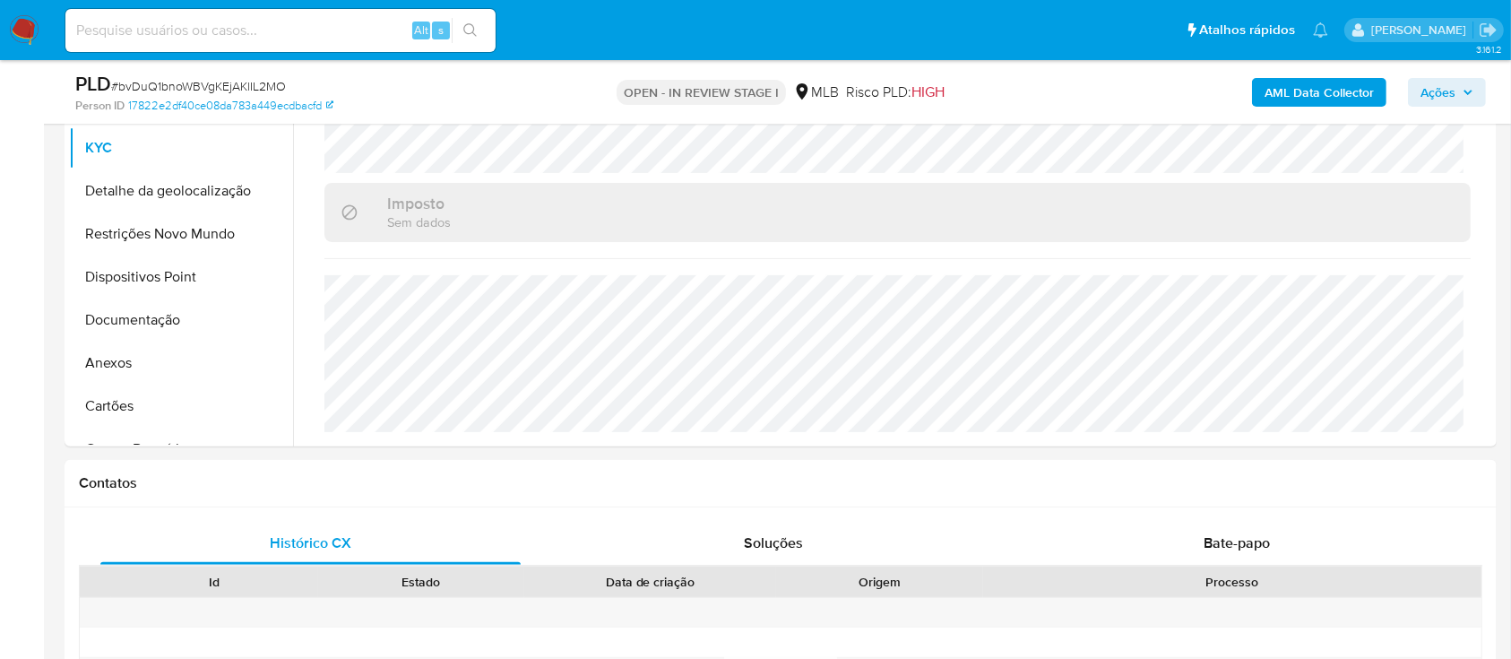
click at [162, 180] on button "Detalhe da geolocalização" at bounding box center [174, 190] width 210 height 43
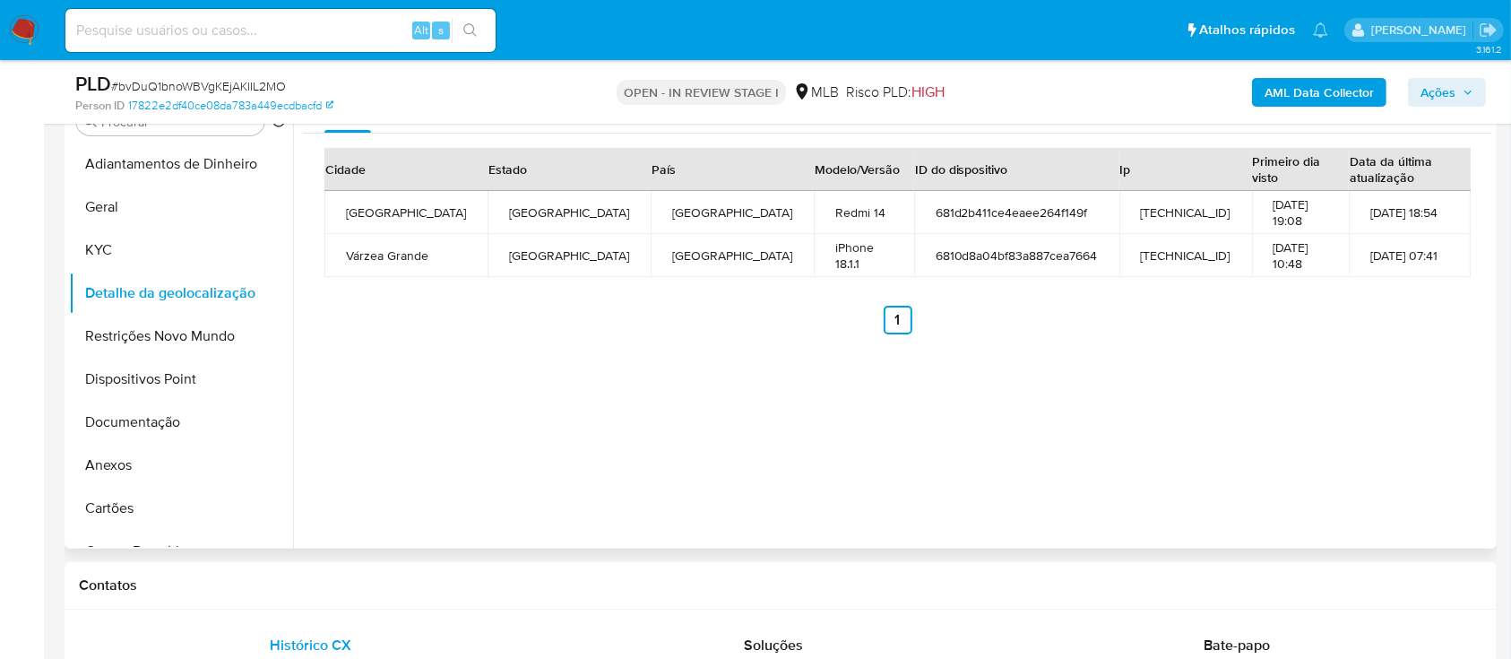
scroll to position [238, 0]
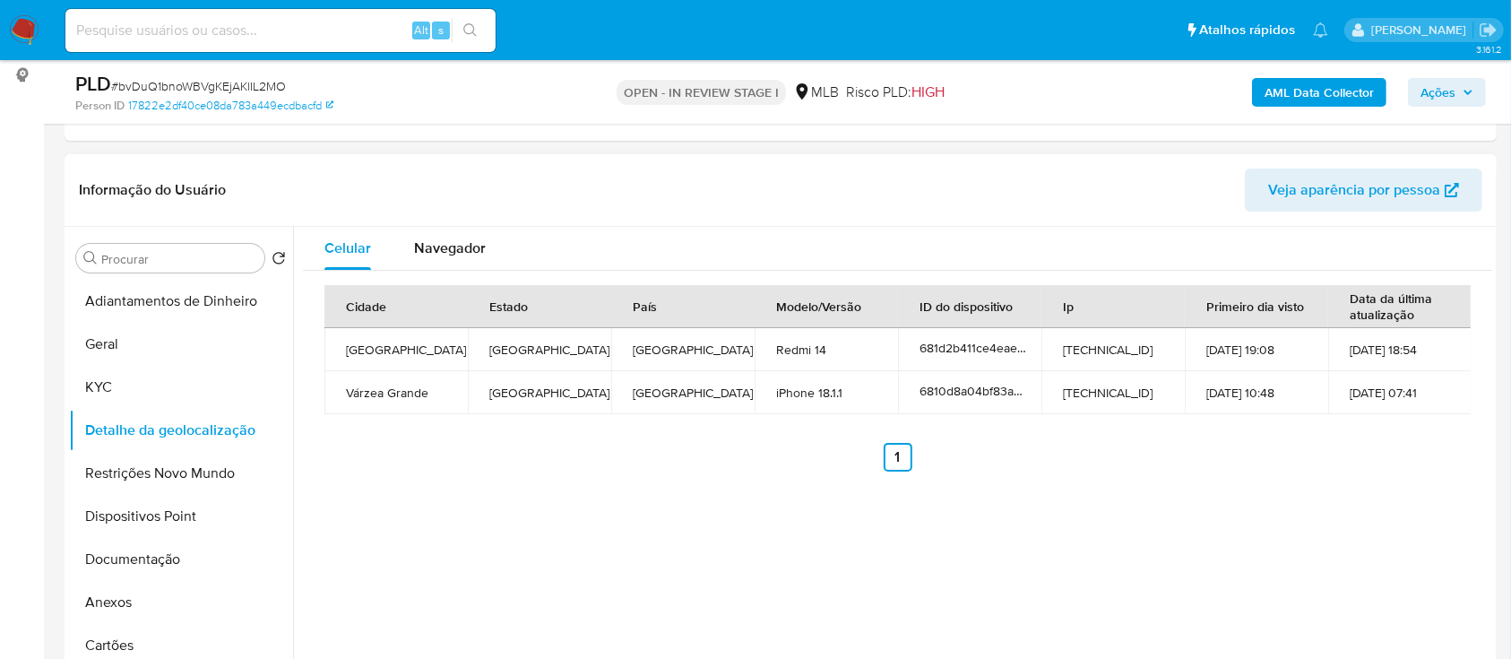
drag, startPoint x: 412, startPoint y: 559, endPoint x: 434, endPoint y: 528, distance: 38.0
click at [419, 545] on div "Celular Navegador Cidade Estado País Modelo/Versão ID do dispositivo Ip Primeir…" at bounding box center [892, 456] width 1199 height 459
click at [125, 474] on button "Restrições Novo Mundo" at bounding box center [174, 473] width 210 height 43
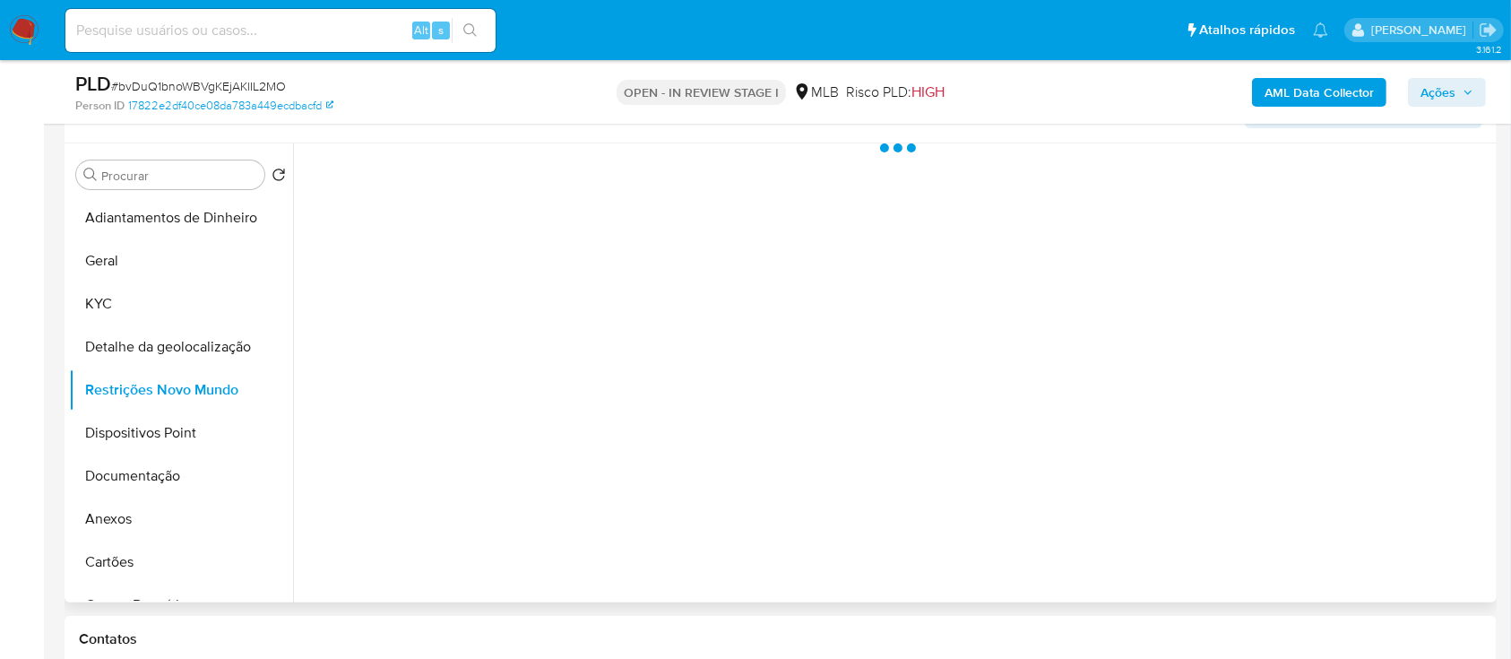
scroll to position [359, 0]
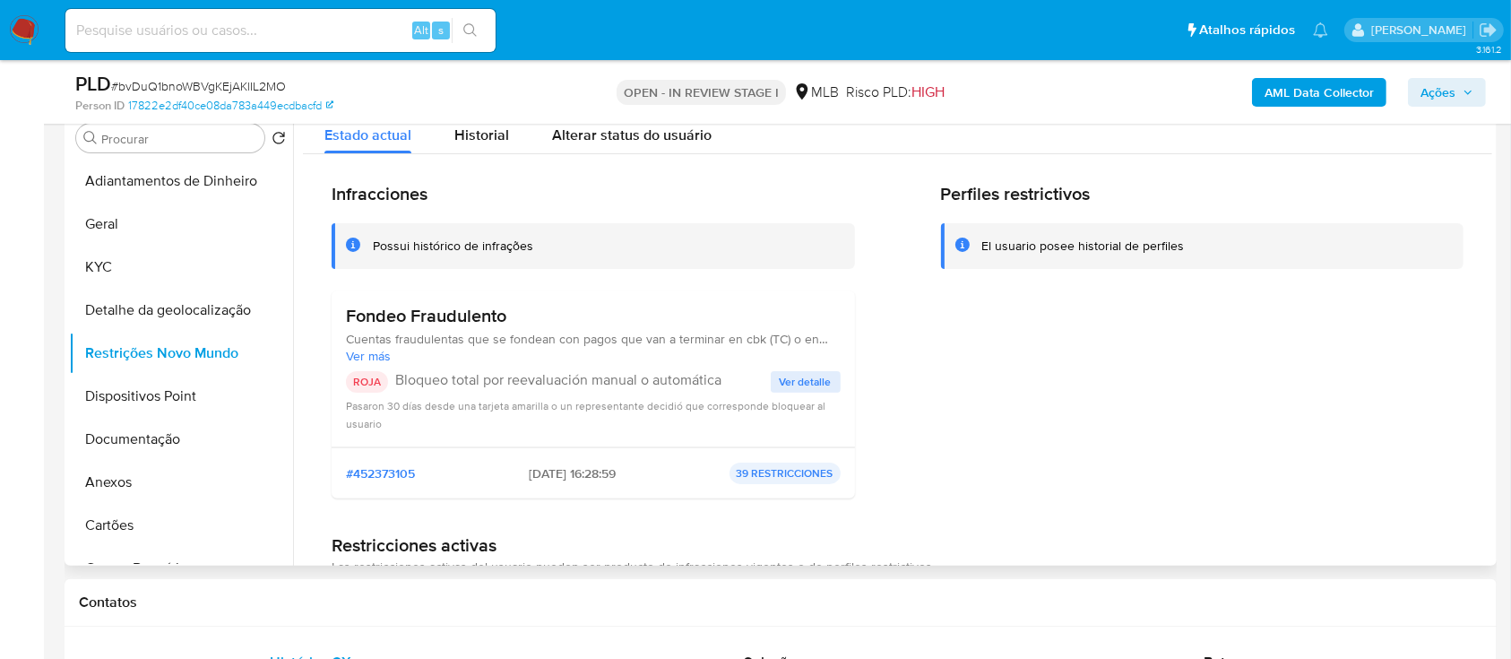
drag, startPoint x: 1181, startPoint y: 429, endPoint x: 1173, endPoint y: 424, distance: 9.7
click at [1177, 428] on div "Perfiles restrictivos El usuario posee historial de perfiles" at bounding box center [1202, 348] width 523 height 330
click at [793, 378] on span "Ver detalle" at bounding box center [806, 382] width 52 height 18
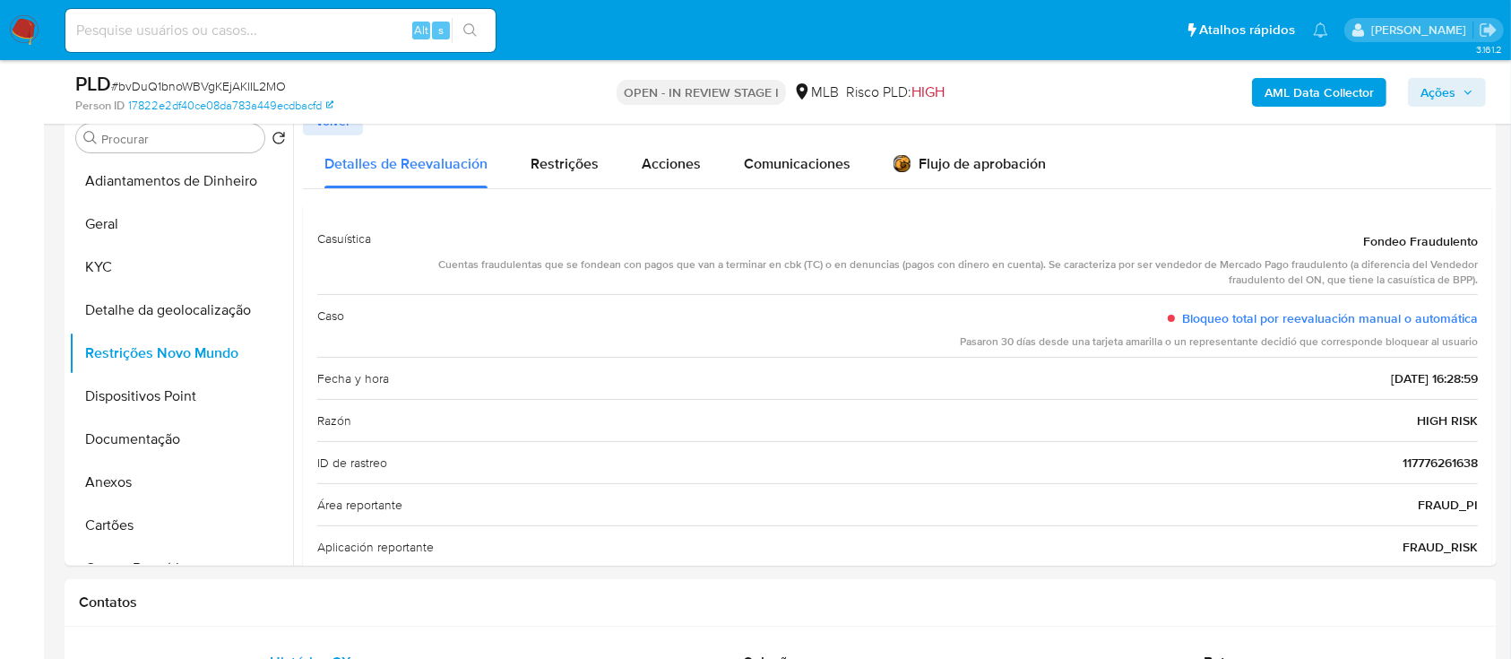
drag, startPoint x: 1361, startPoint y: 236, endPoint x: 1476, endPoint y: 371, distance: 178.0
click at [1476, 371] on div "Casuística Fondeo Fraudulento Cuentas fraudulentas que se fondean con pagos que…" at bounding box center [897, 455] width 1189 height 505
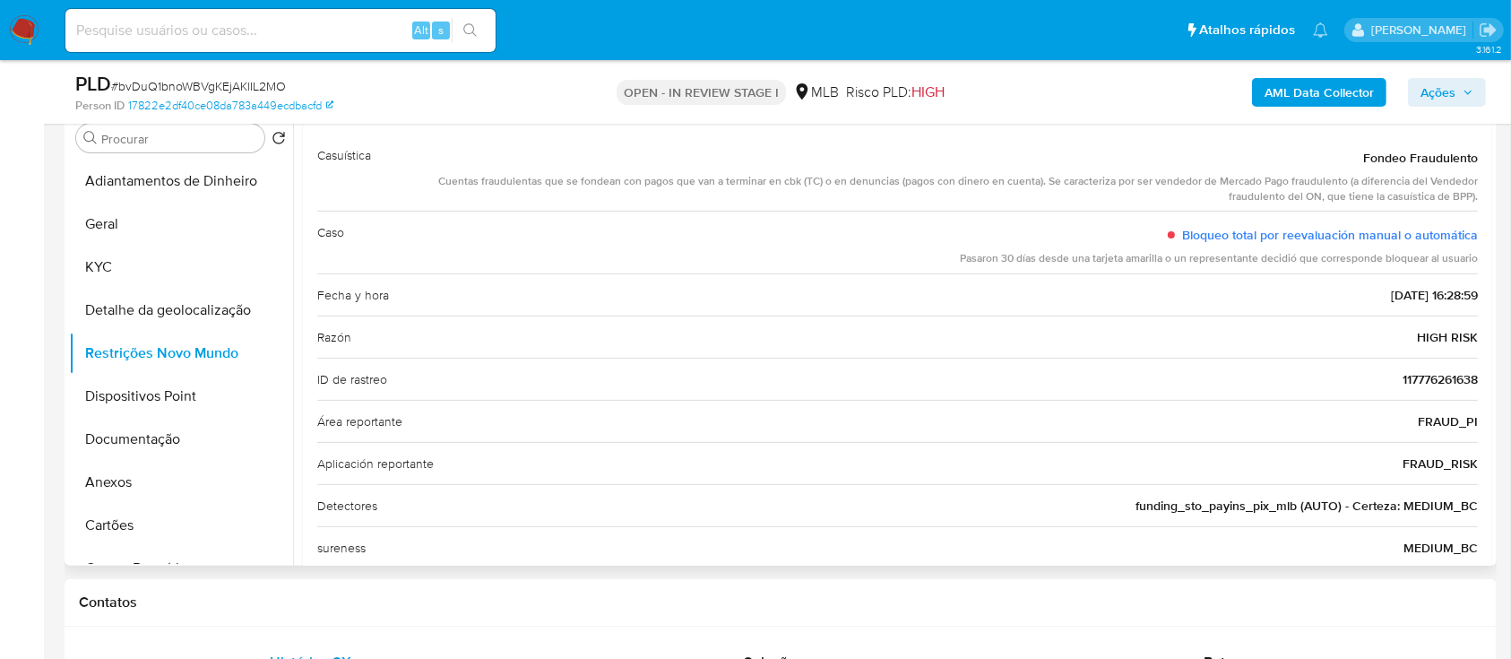
scroll to position [119, 0]
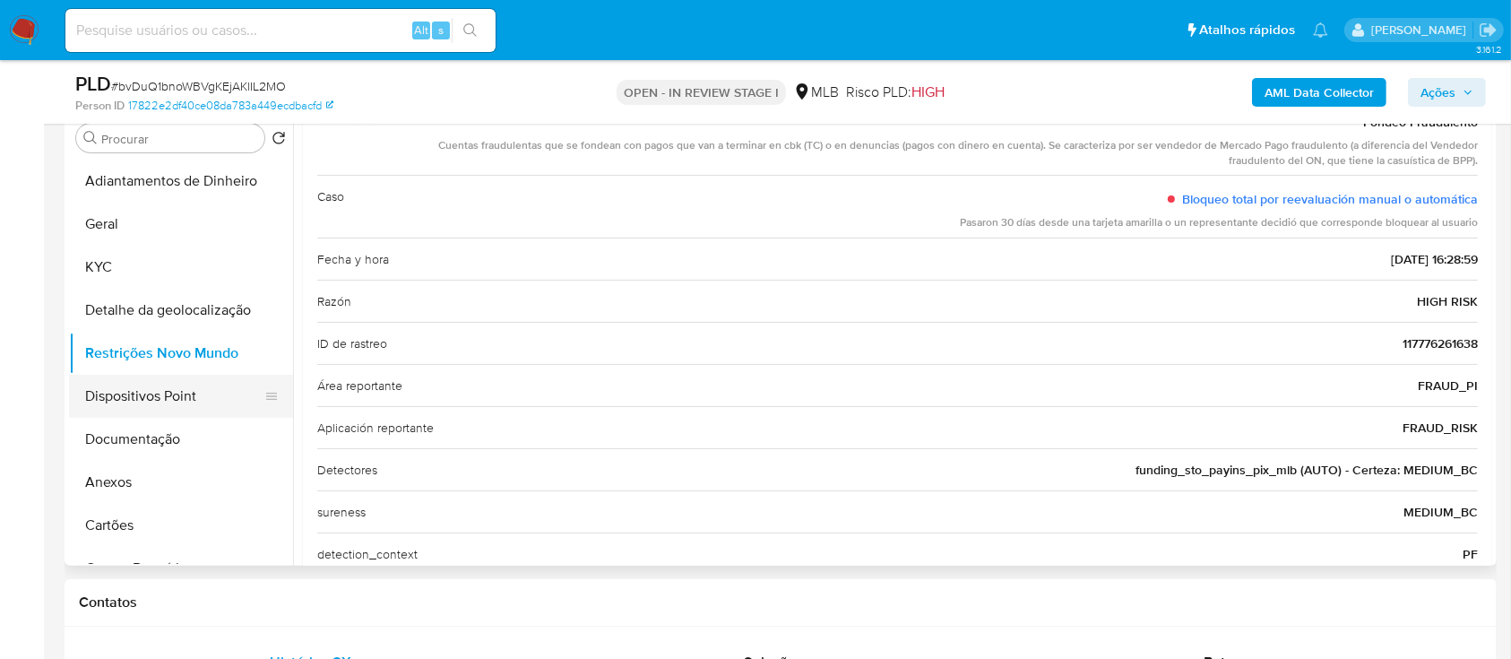
click at [162, 388] on button "Dispositivos Point" at bounding box center [174, 396] width 210 height 43
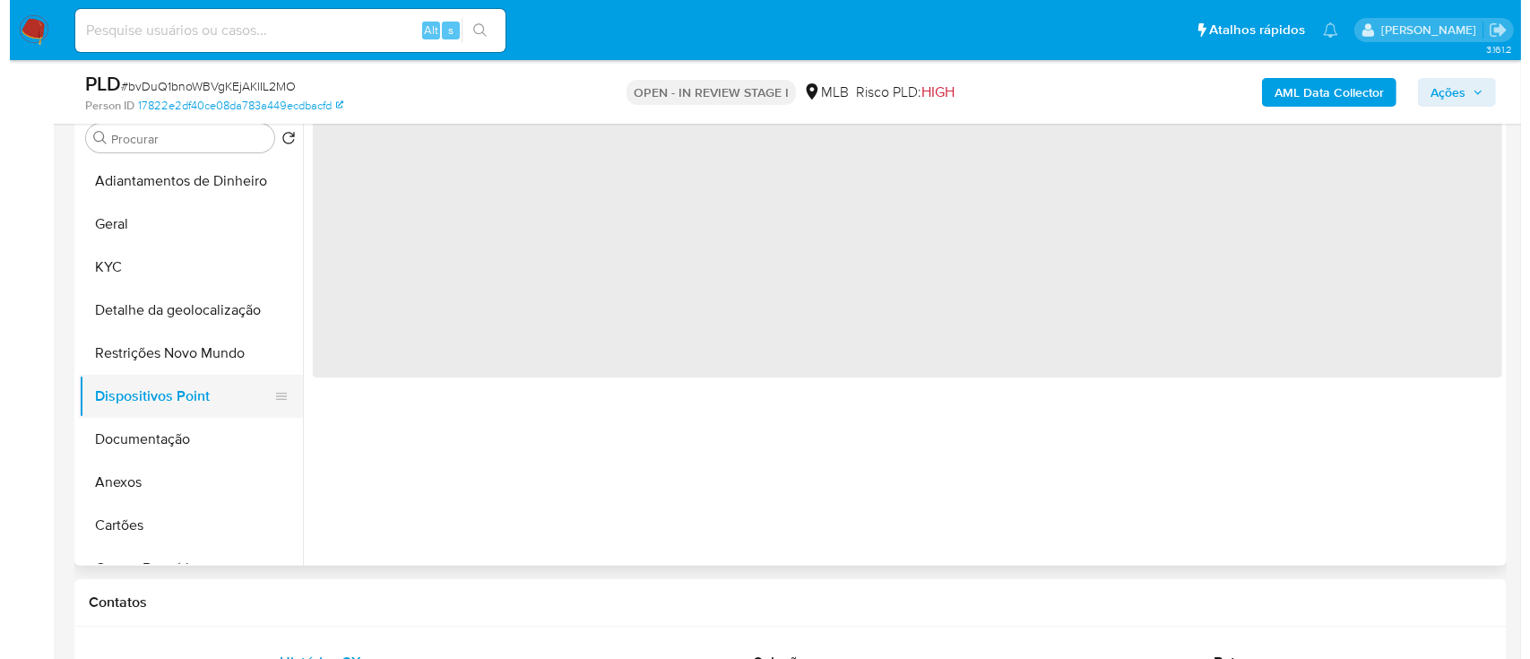
scroll to position [0, 0]
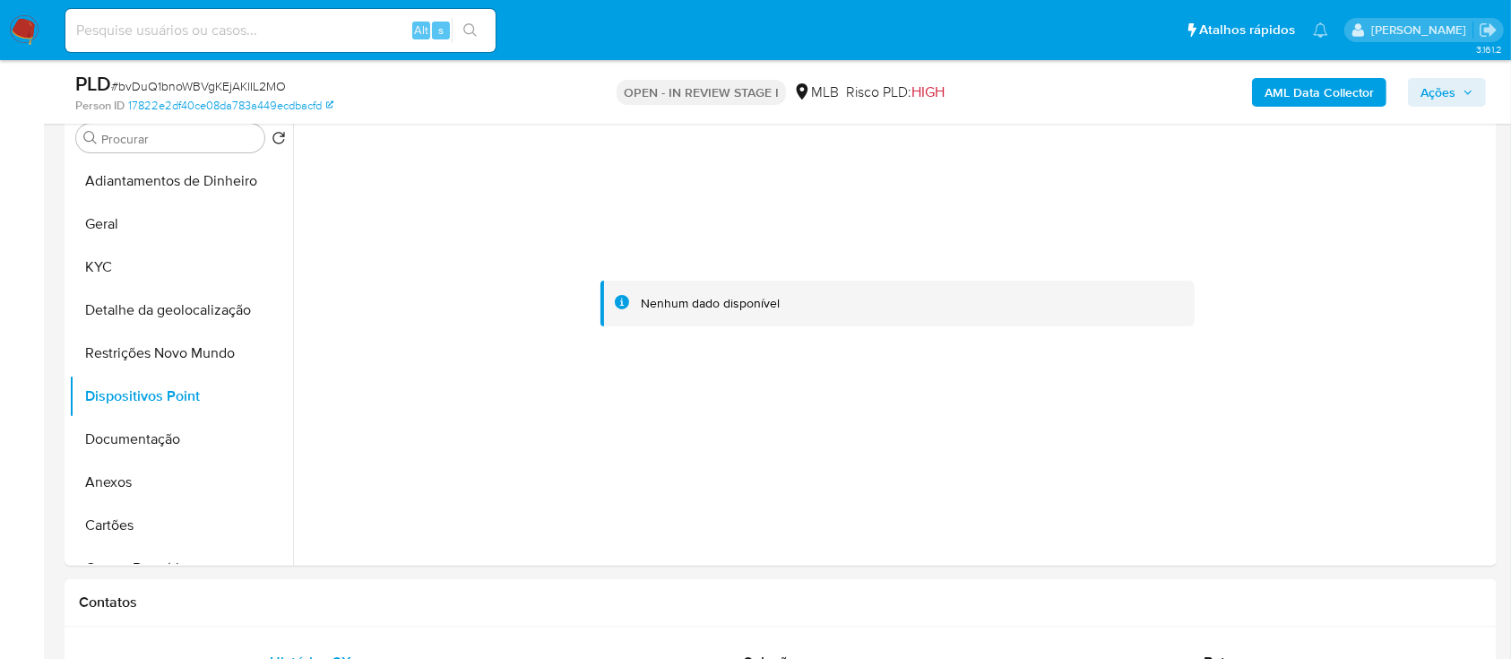
click at [1323, 100] on b "AML Data Collector" at bounding box center [1319, 92] width 109 height 29
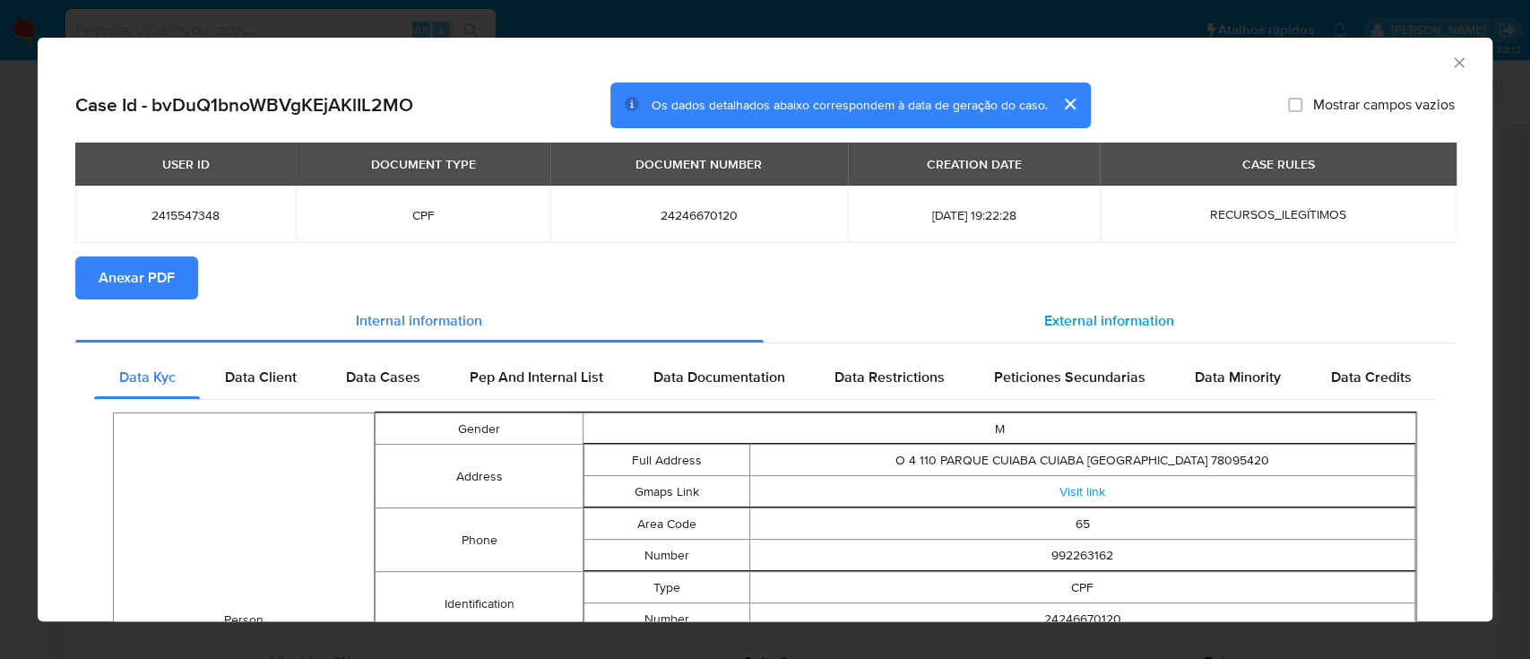
click at [1135, 321] on span "External information" at bounding box center [1109, 320] width 130 height 21
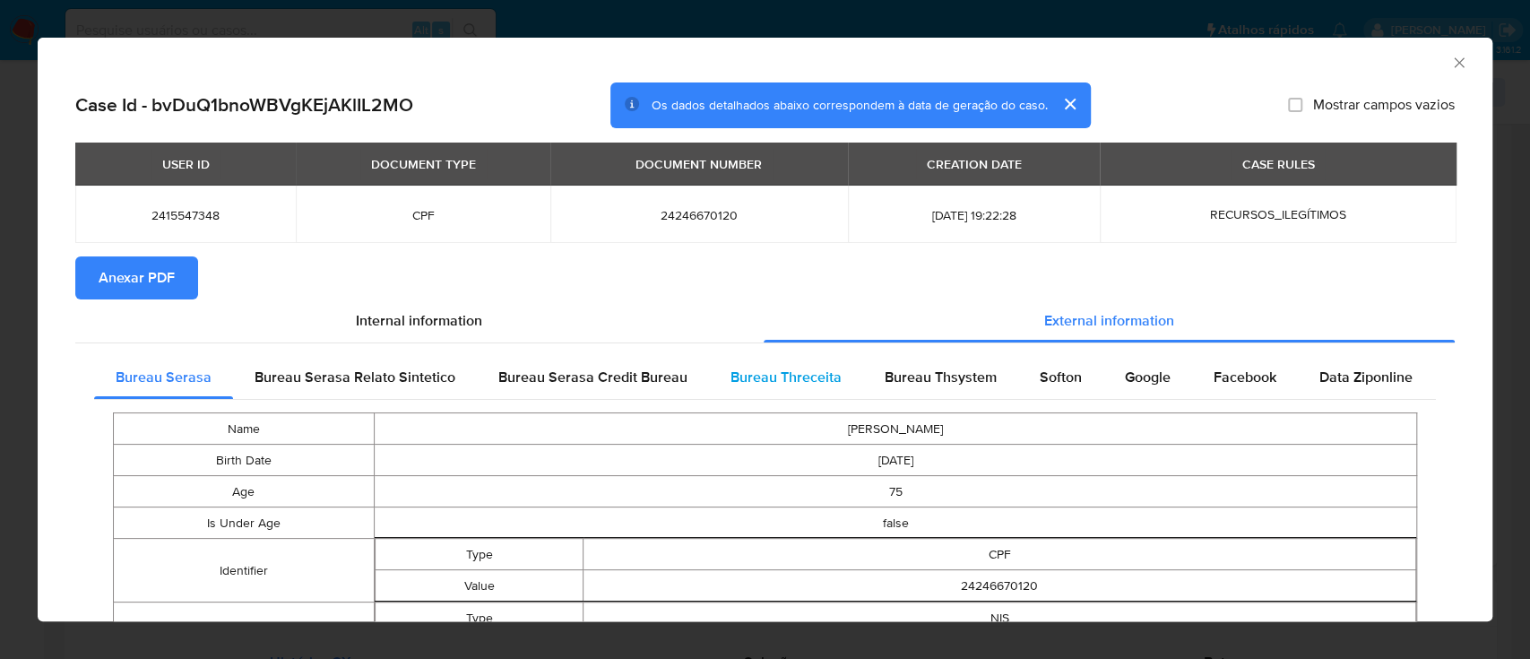
click at [812, 368] on span "Bureau Threceita" at bounding box center [785, 377] width 111 height 21
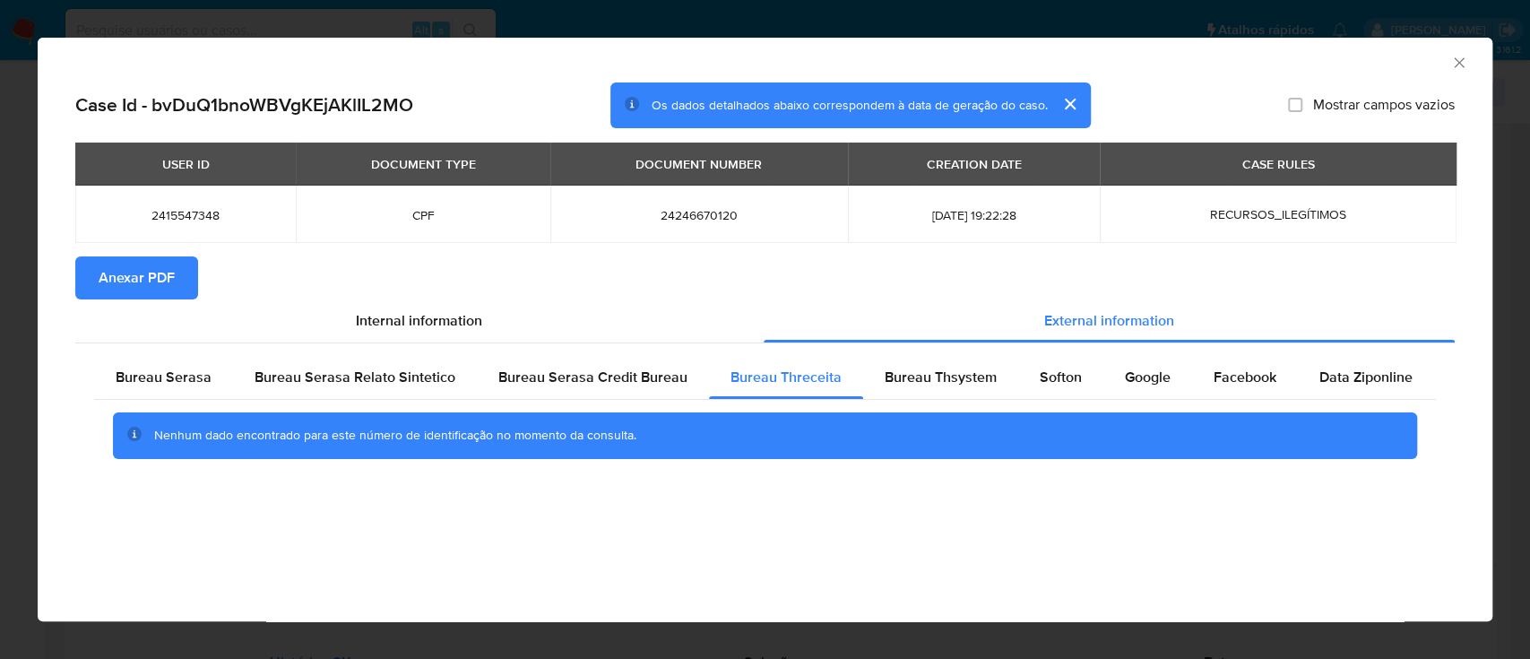
click at [1290, 52] on div "AML Data Collector" at bounding box center [750, 60] width 1400 height 20
click at [910, 376] on span "Bureau Thsystem" at bounding box center [941, 377] width 112 height 21
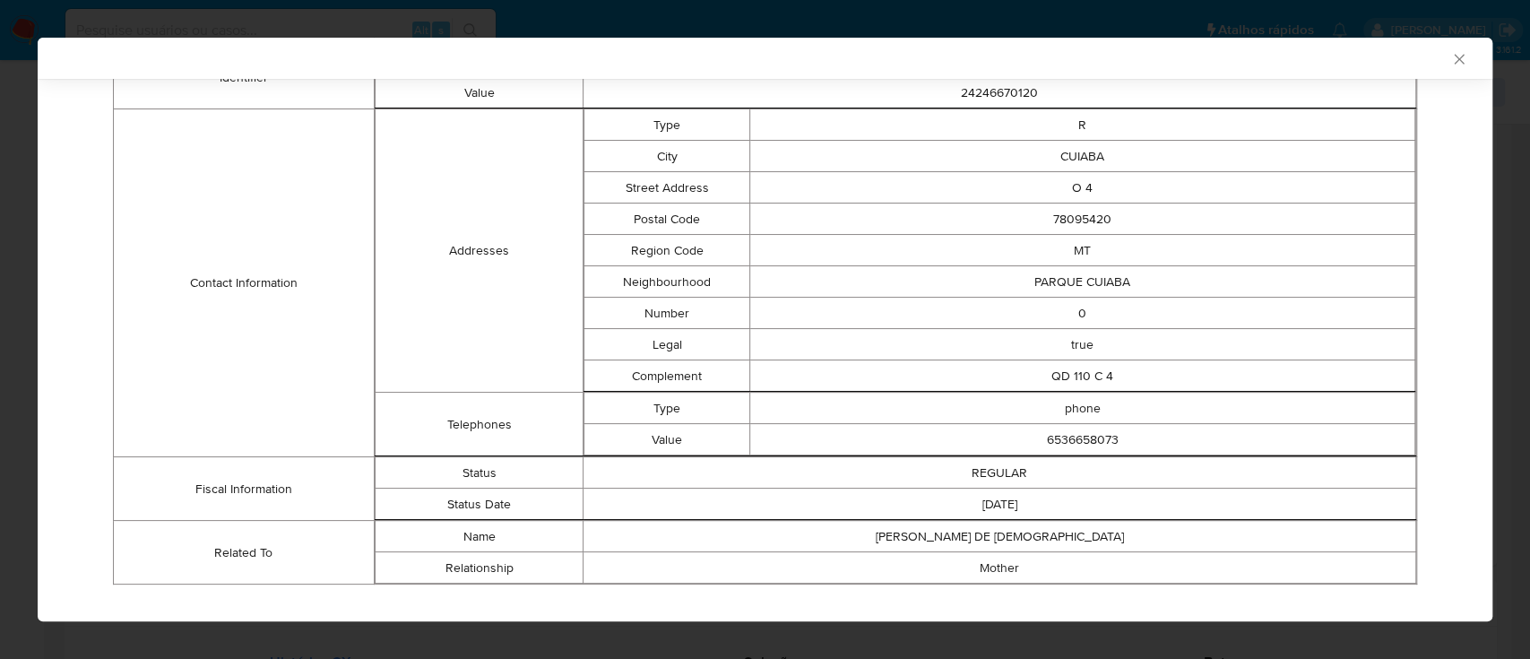
scroll to position [545, 0]
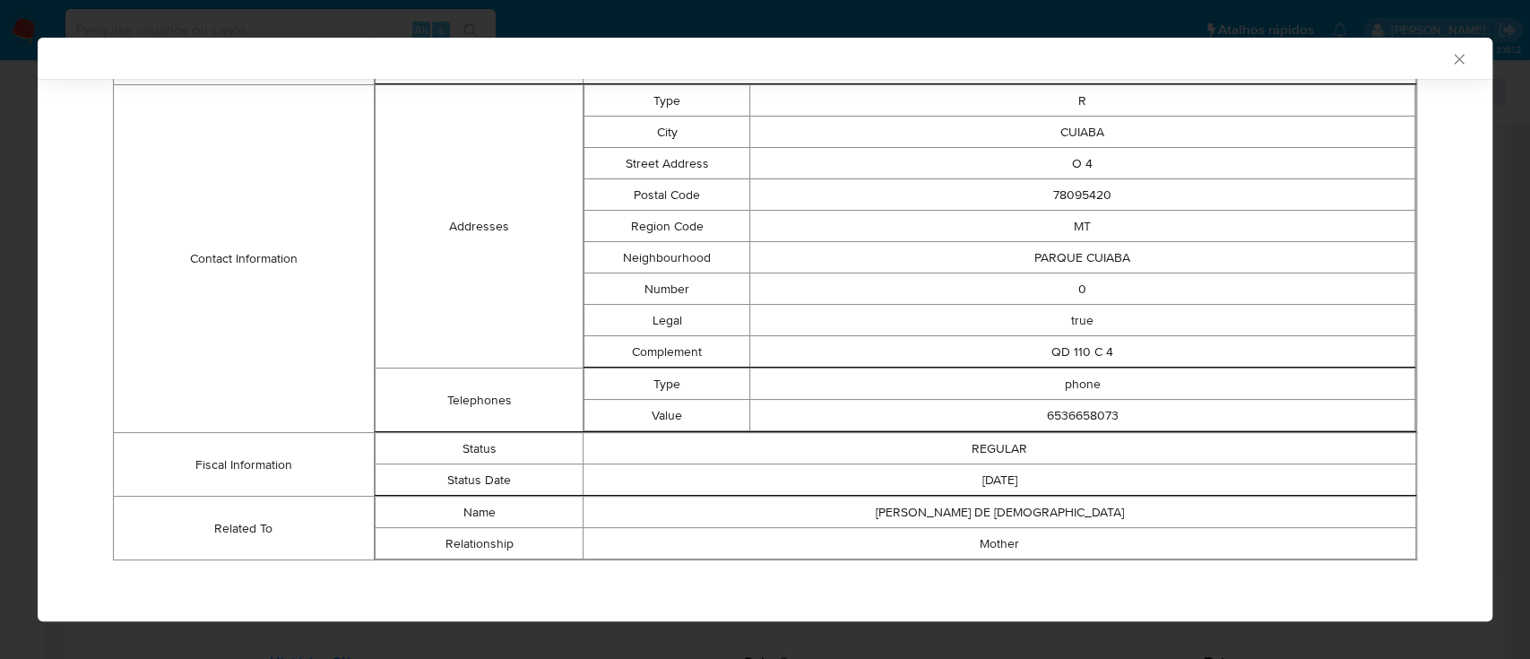
click at [62, 402] on div "Case Id - bvDuQ1bnoWBVgKEjAKlIL2MO Os dados detalhados abaixo correspondem à da…" at bounding box center [765, 79] width 1455 height 1090
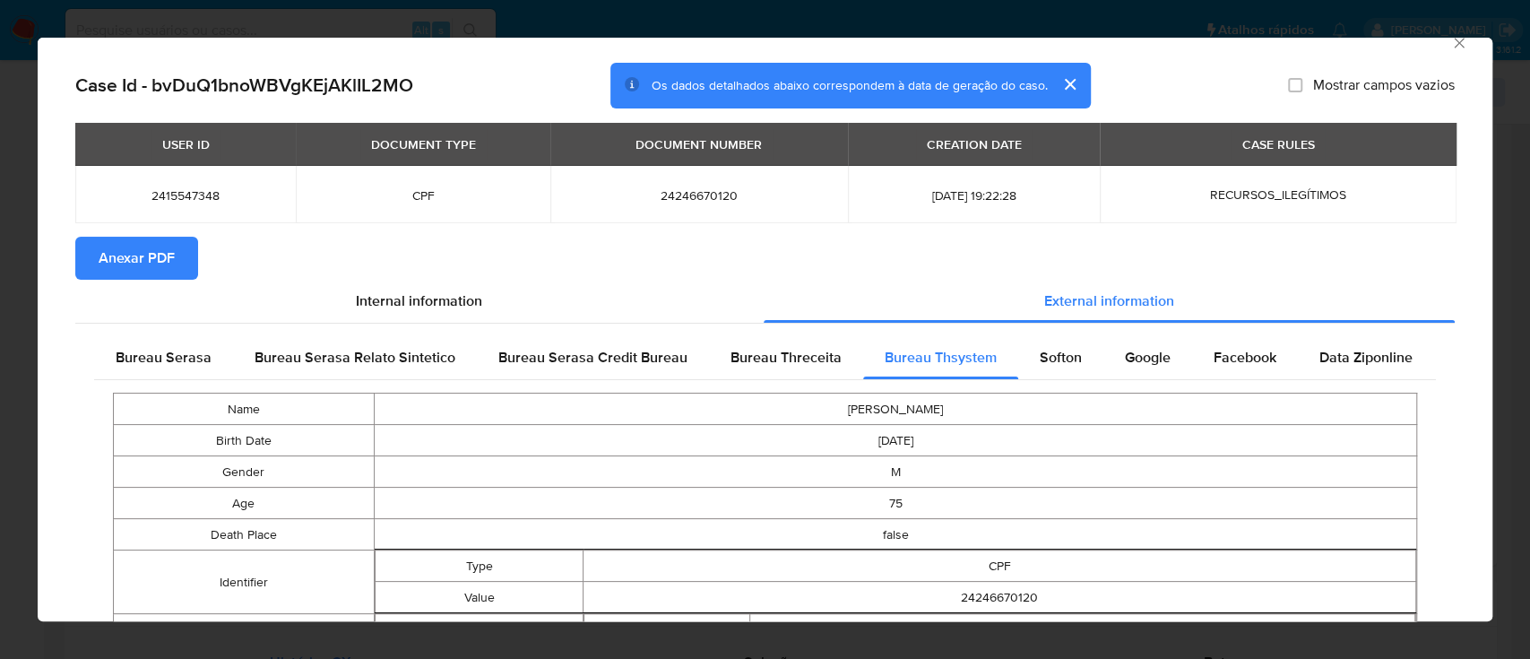
scroll to position [0, 0]
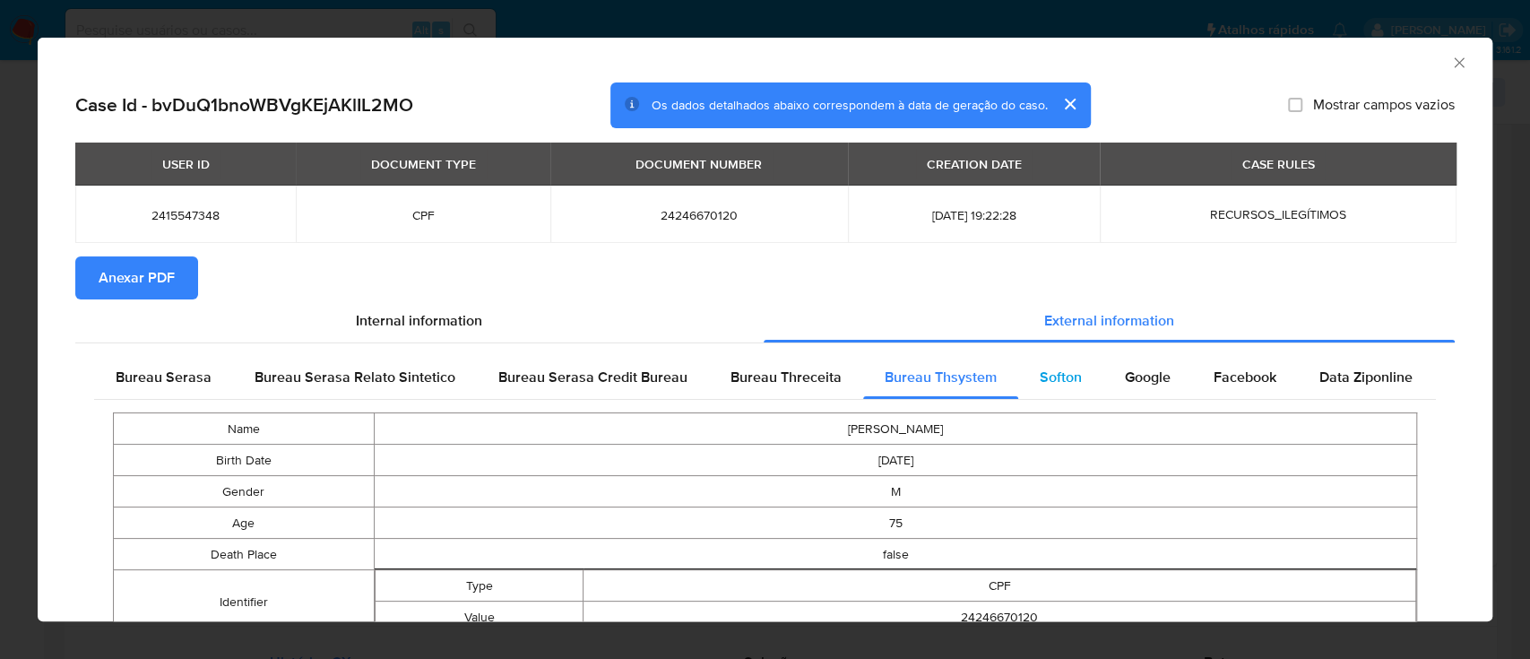
click at [1055, 371] on span "Softon" at bounding box center [1061, 377] width 42 height 21
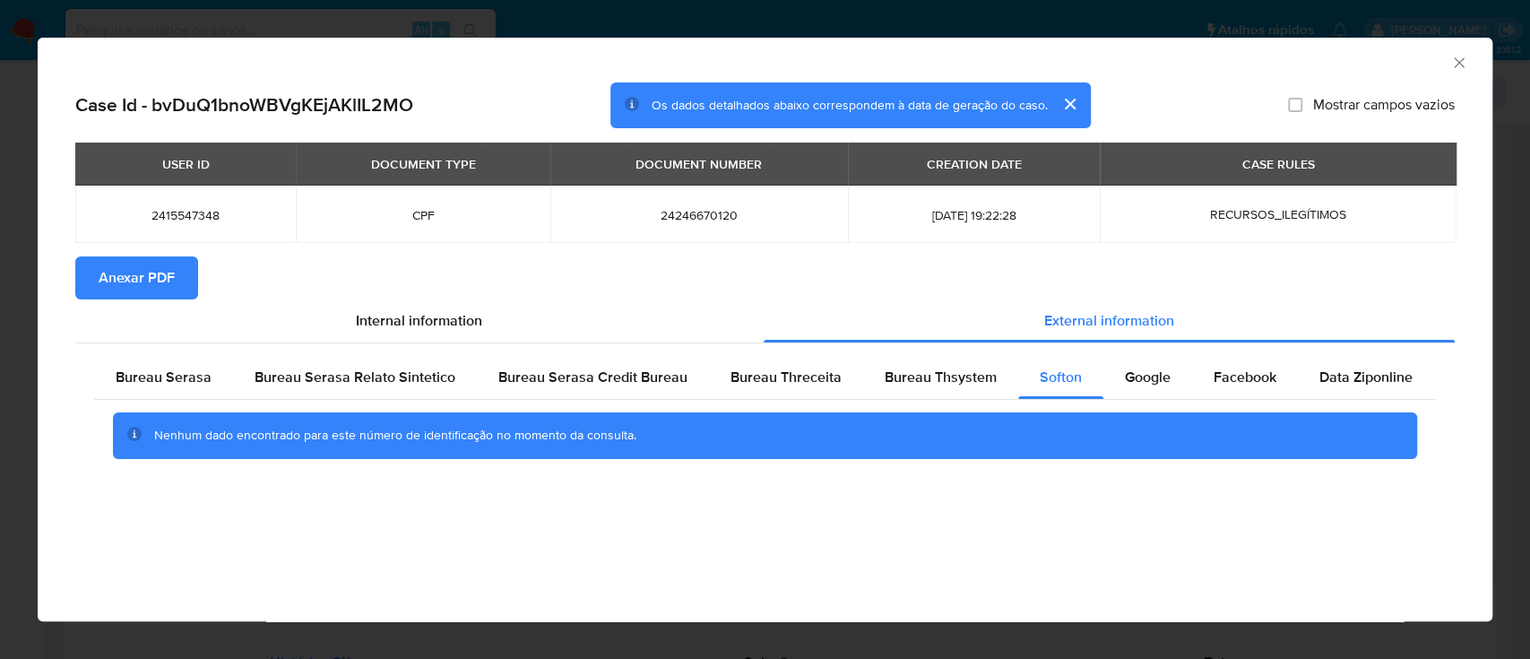
click at [1240, 67] on div "AML Data Collector" at bounding box center [750, 60] width 1400 height 20
click at [1149, 371] on span "Google" at bounding box center [1148, 377] width 46 height 21
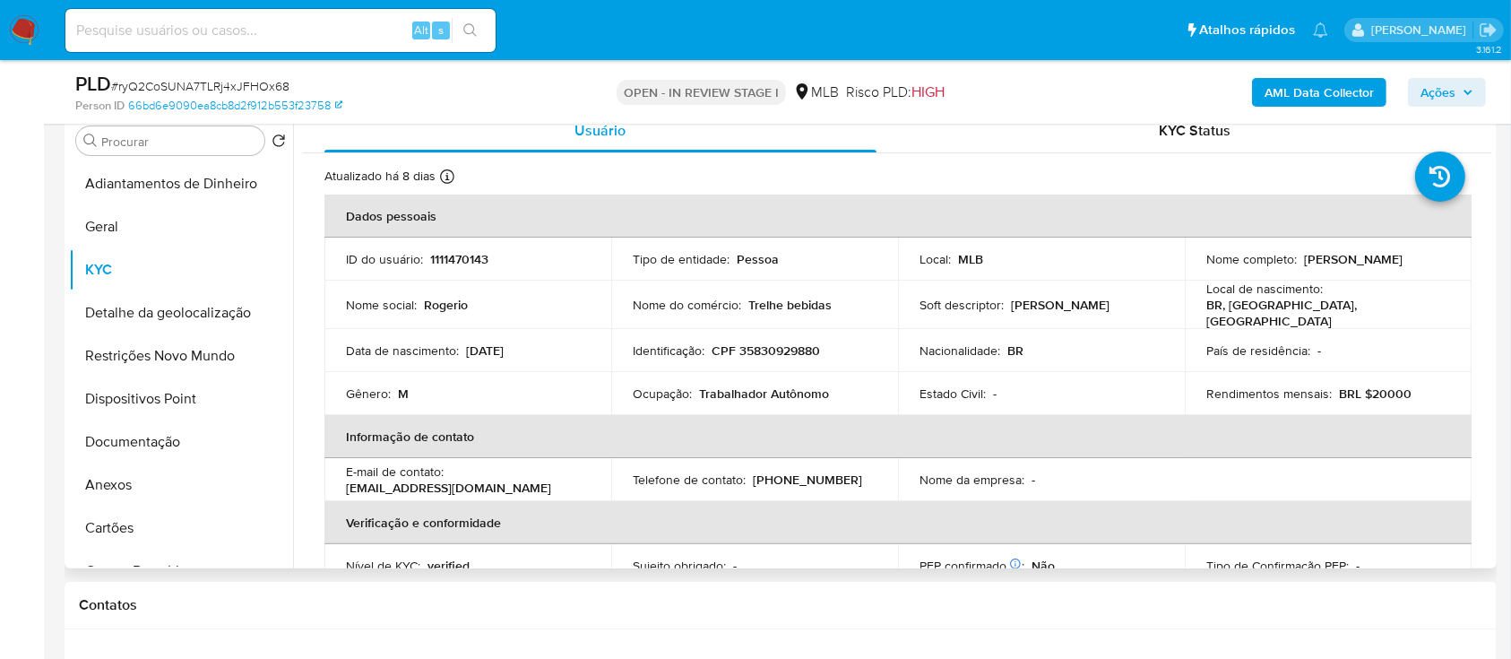
scroll to position [359, 0]
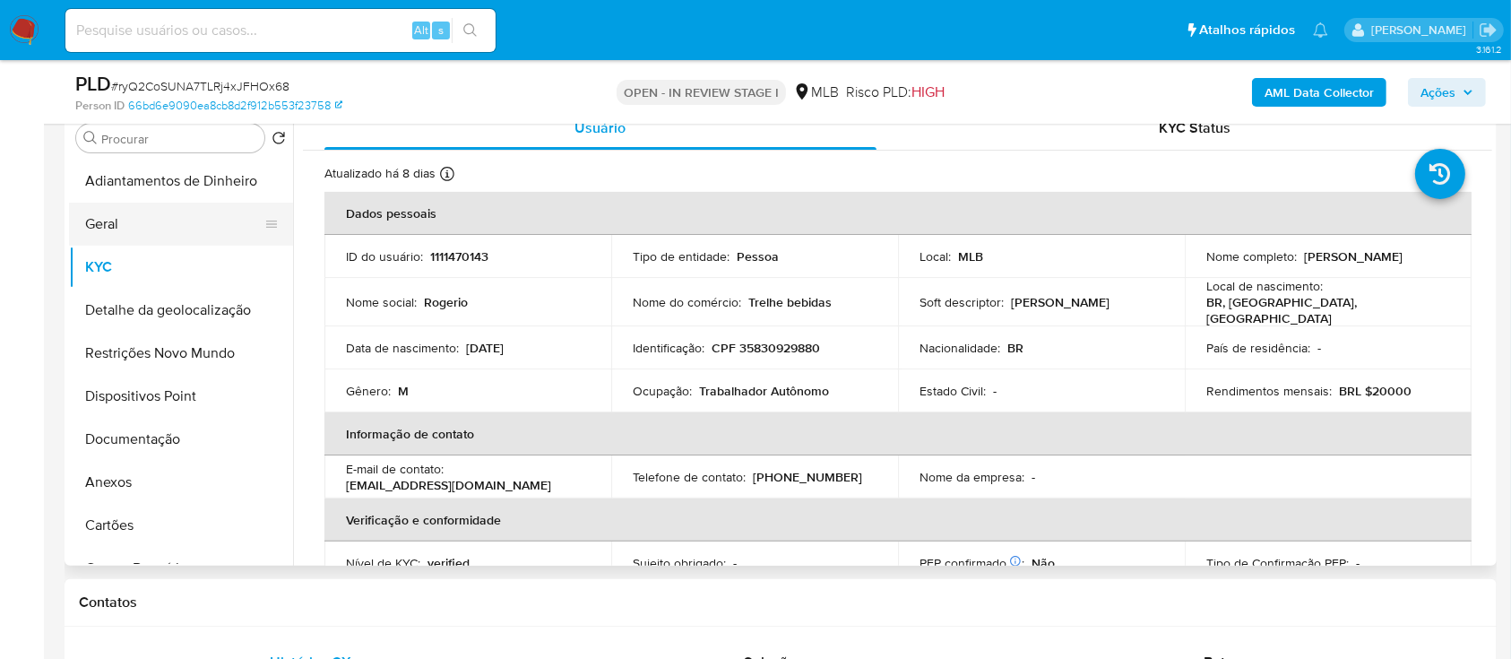
click at [154, 216] on button "Geral" at bounding box center [174, 224] width 210 height 43
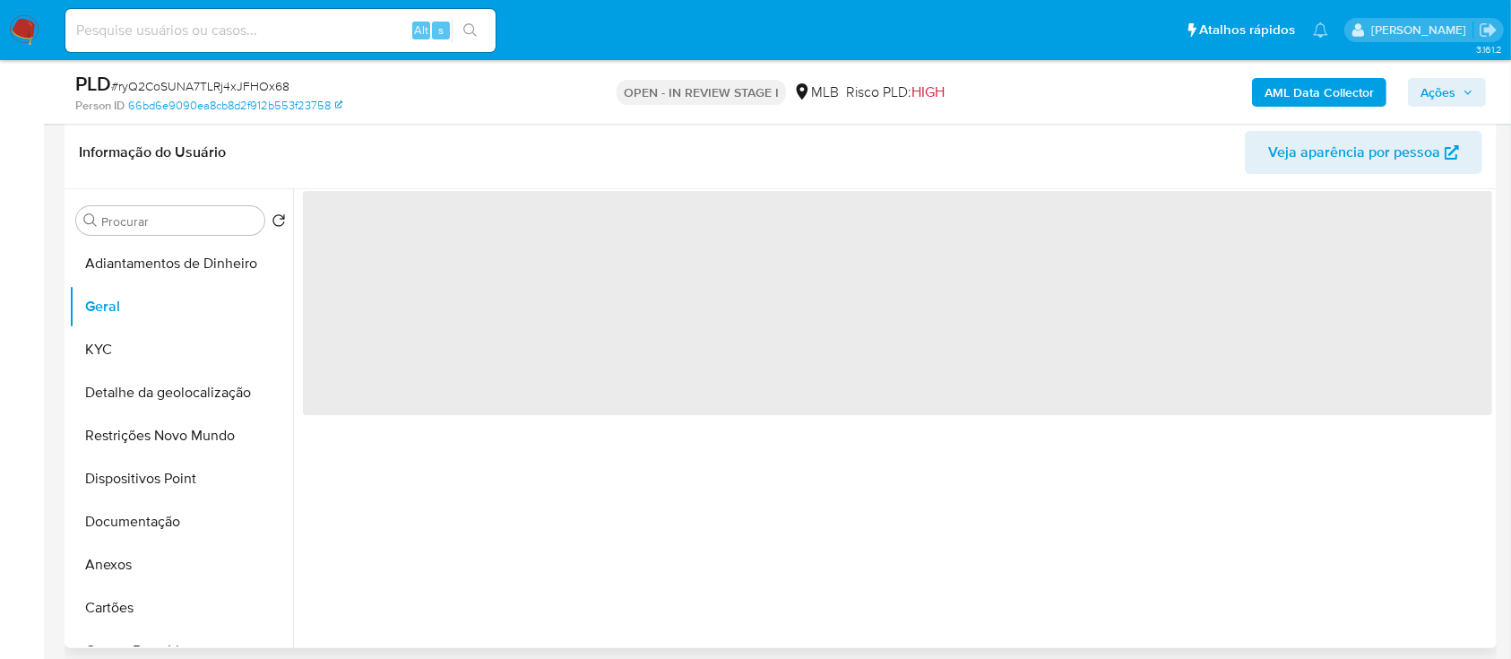
scroll to position [238, 0]
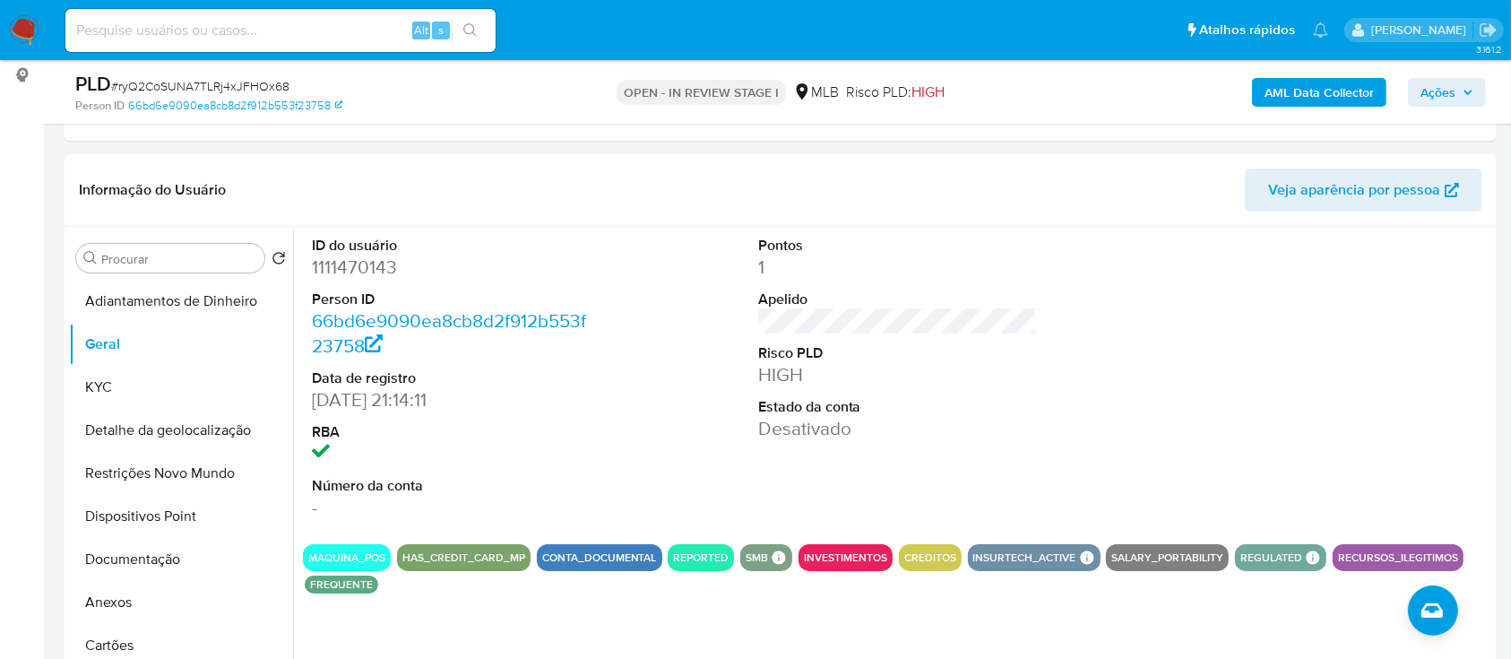
drag, startPoint x: 1163, startPoint y: 273, endPoint x: 901, endPoint y: 11, distance: 371.4
click at [1159, 270] on div "ID do usuário 1111470143 Person ID 66bd6e9090ea8cb8d2f912b553f23758 Data de reg…" at bounding box center [897, 378] width 1189 height 303
drag, startPoint x: 143, startPoint y: 389, endPoint x: 203, endPoint y: 385, distance: 60.2
click at [142, 388] on button "KYC" at bounding box center [174, 387] width 210 height 43
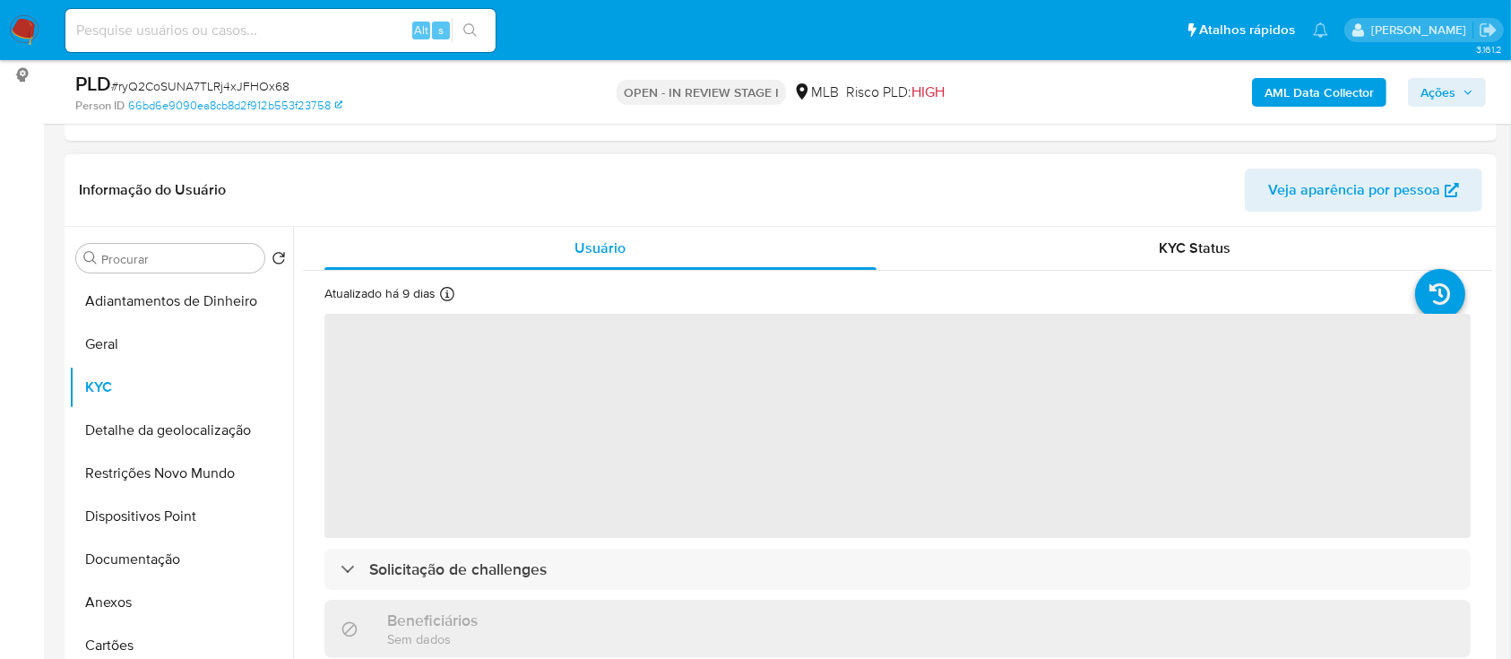
scroll to position [119, 0]
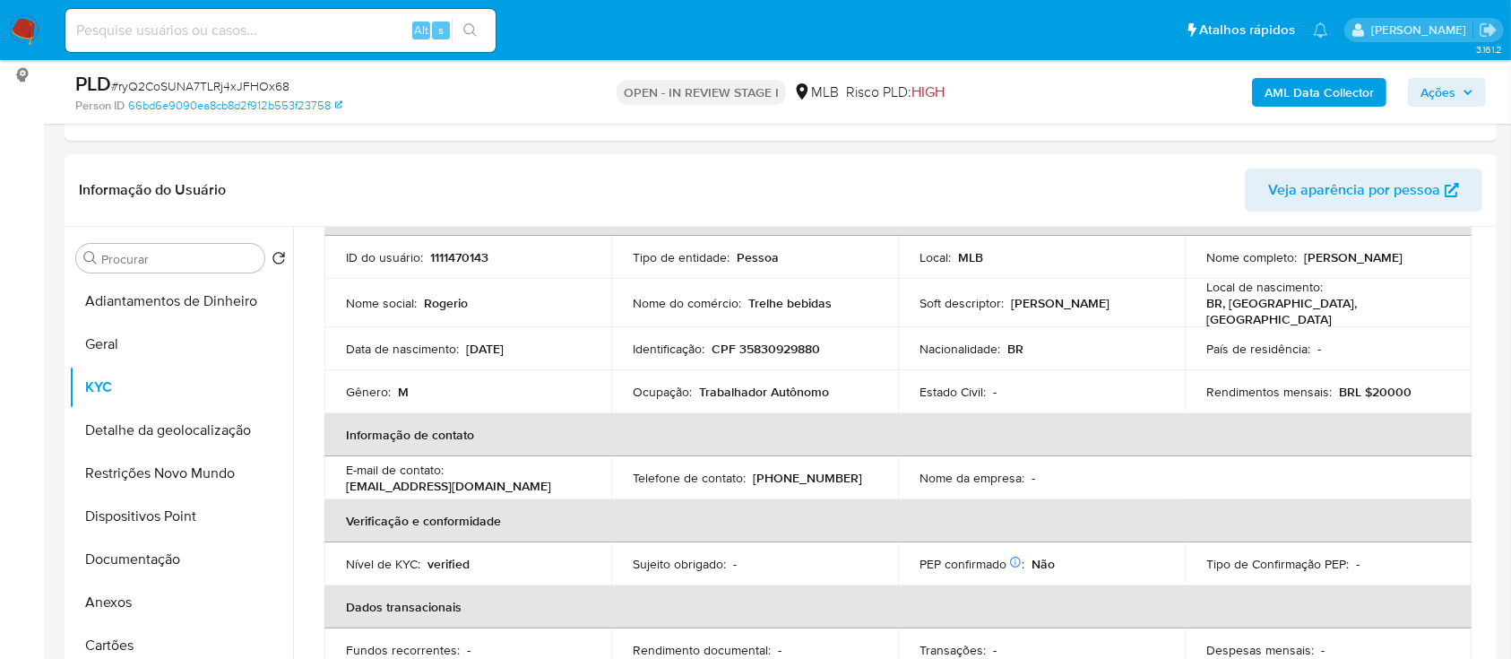
click at [1122, 192] on header "Informação do Usuário Veja aparência por pessoa" at bounding box center [781, 190] width 1404 height 43
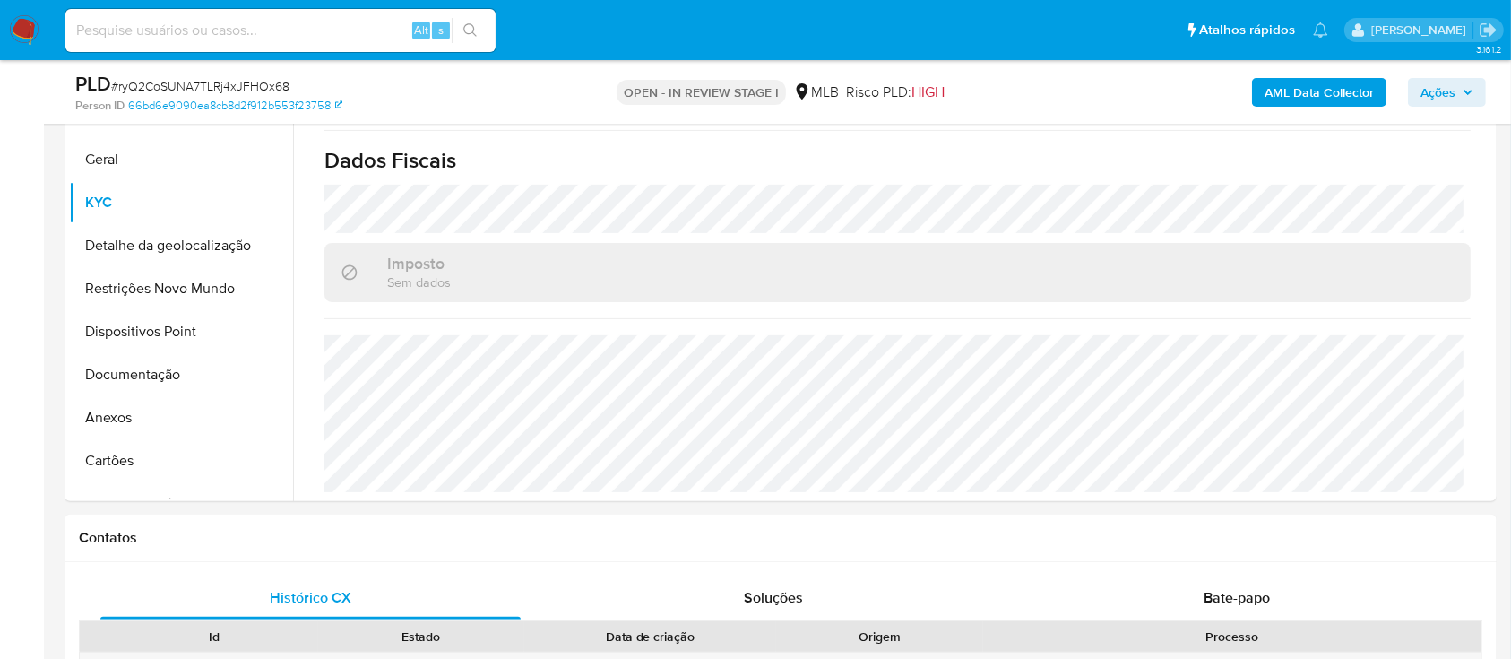
scroll to position [478, 0]
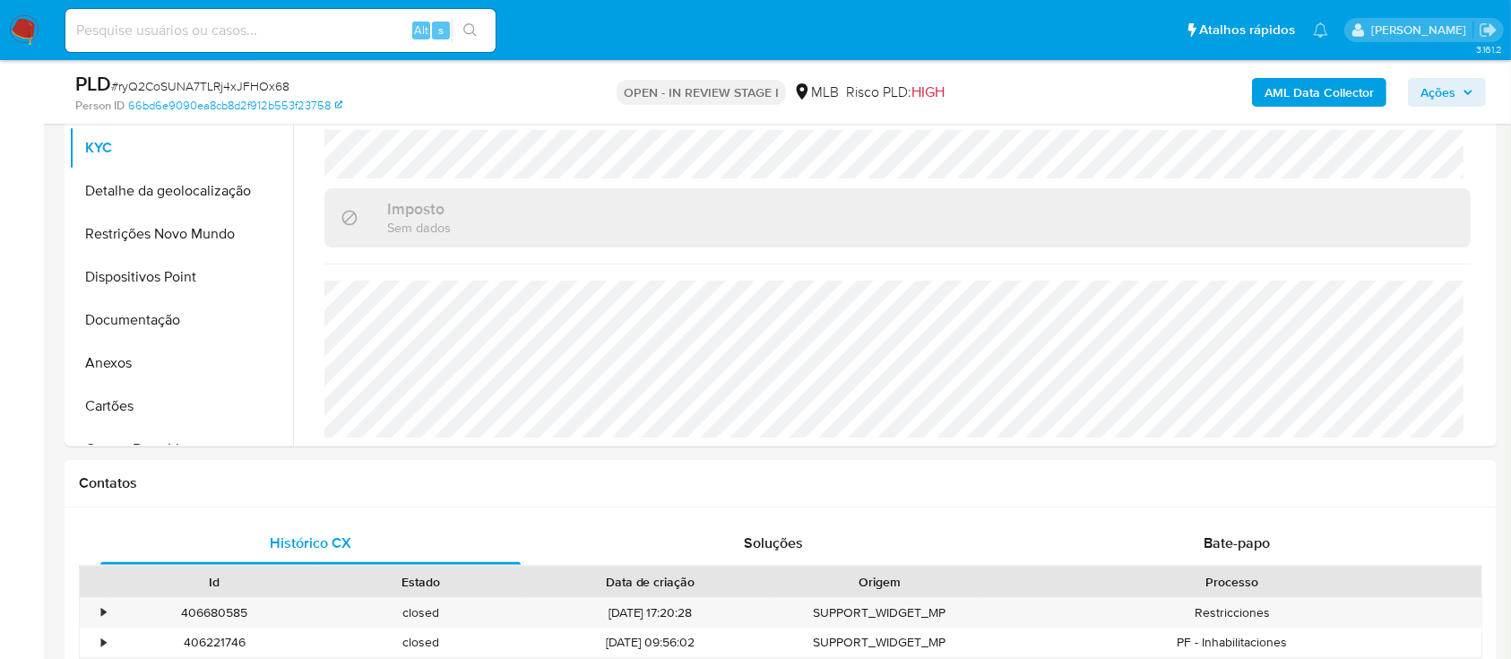
click at [170, 185] on button "Detalhe da geolocalização" at bounding box center [174, 190] width 210 height 43
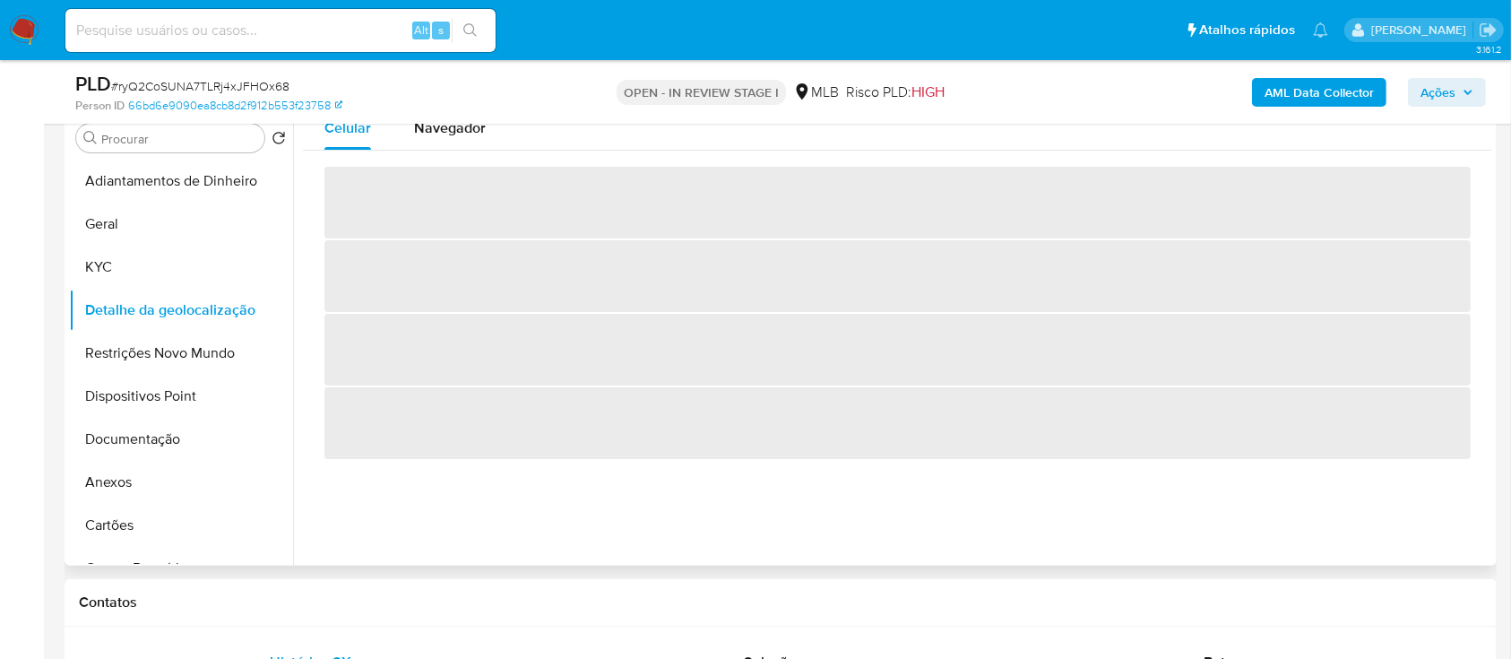
scroll to position [238, 0]
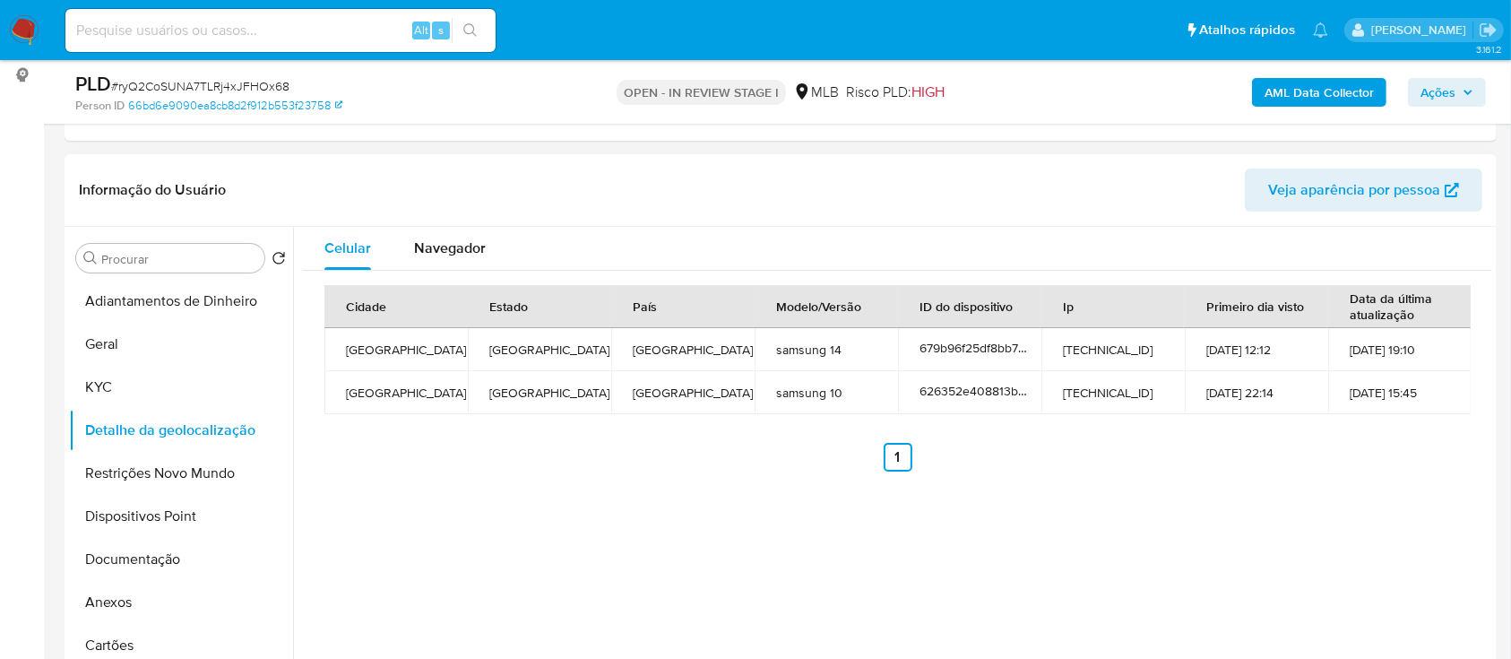
click at [187, 478] on button "Restrições Novo Mundo" at bounding box center [174, 473] width 210 height 43
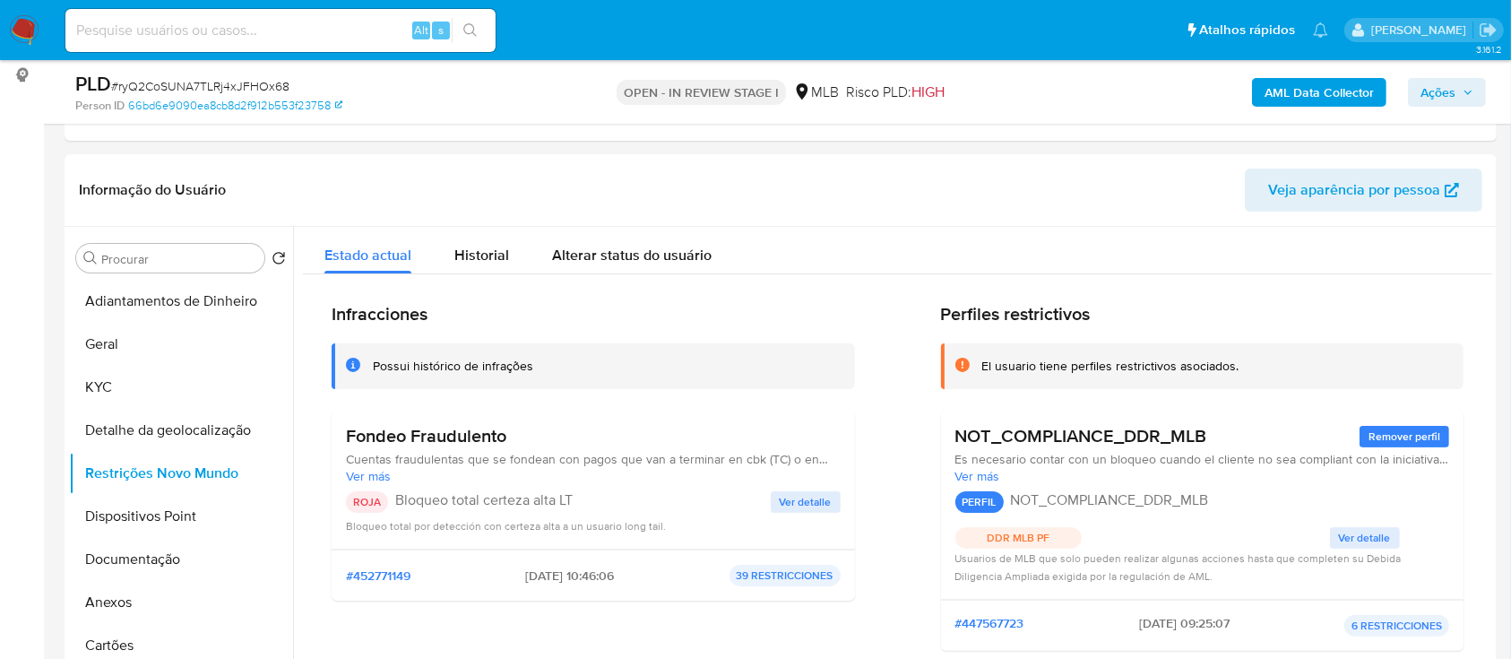
drag, startPoint x: 1052, startPoint y: 226, endPoint x: 998, endPoint y: 180, distance: 71.3
click at [1050, 223] on div "Informação do Usuário Veja aparência por pessoa Procurar Retornar ao pedido pad…" at bounding box center [781, 420] width 1432 height 532
click at [780, 497] on span "Ver detalle" at bounding box center [806, 502] width 52 height 18
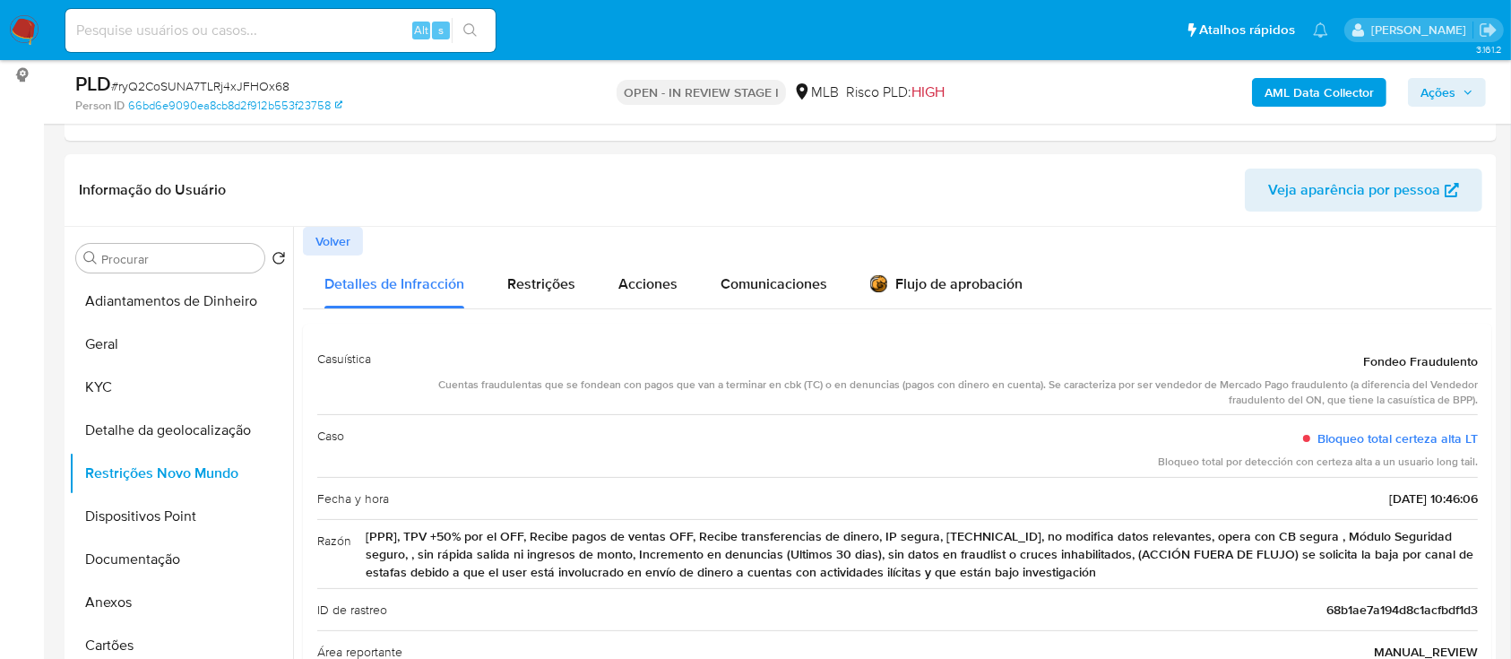
drag, startPoint x: 1335, startPoint y: 358, endPoint x: 1466, endPoint y: 567, distance: 247.7
click at [1466, 567] on div "Casuística Fondeo Fraudulento Cuentas fraudulentas que se fondean con pagos que…" at bounding box center [897, 610] width 1161 height 545
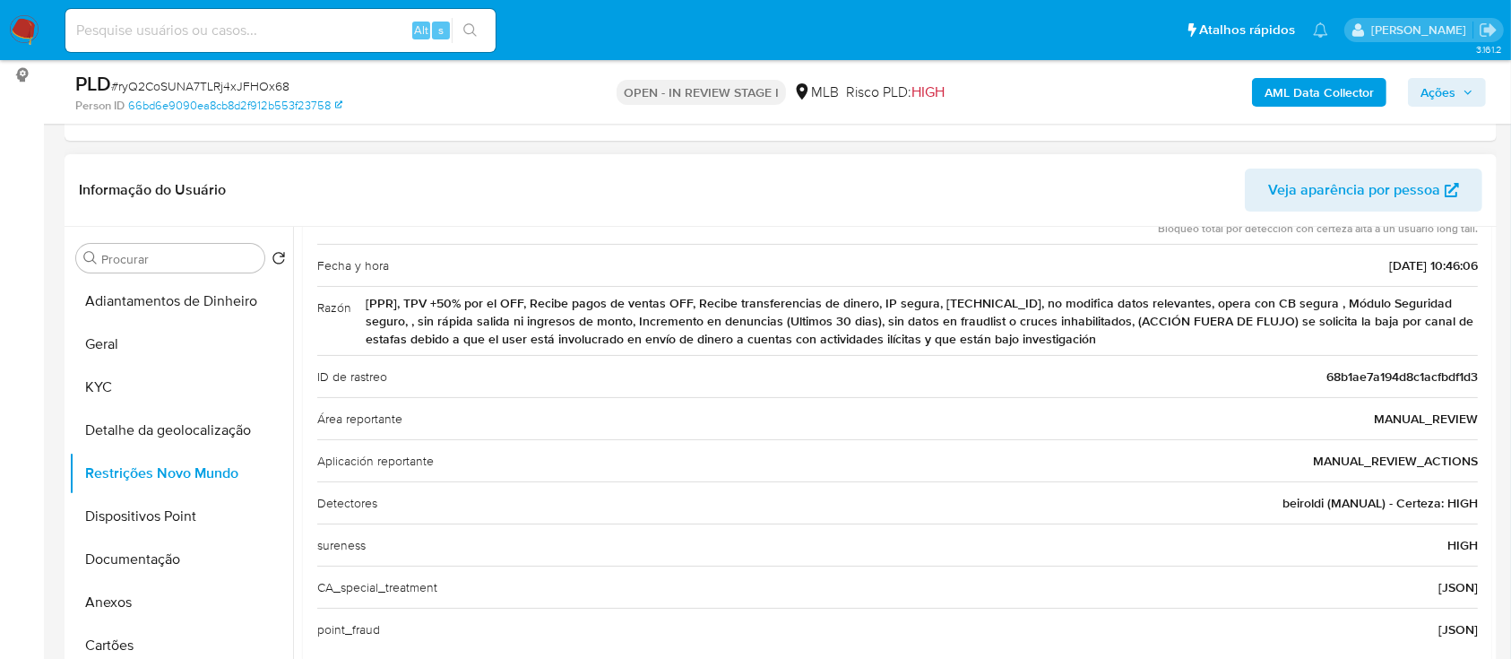
scroll to position [234, 0]
click at [179, 515] on button "Dispositivos Point" at bounding box center [174, 516] width 210 height 43
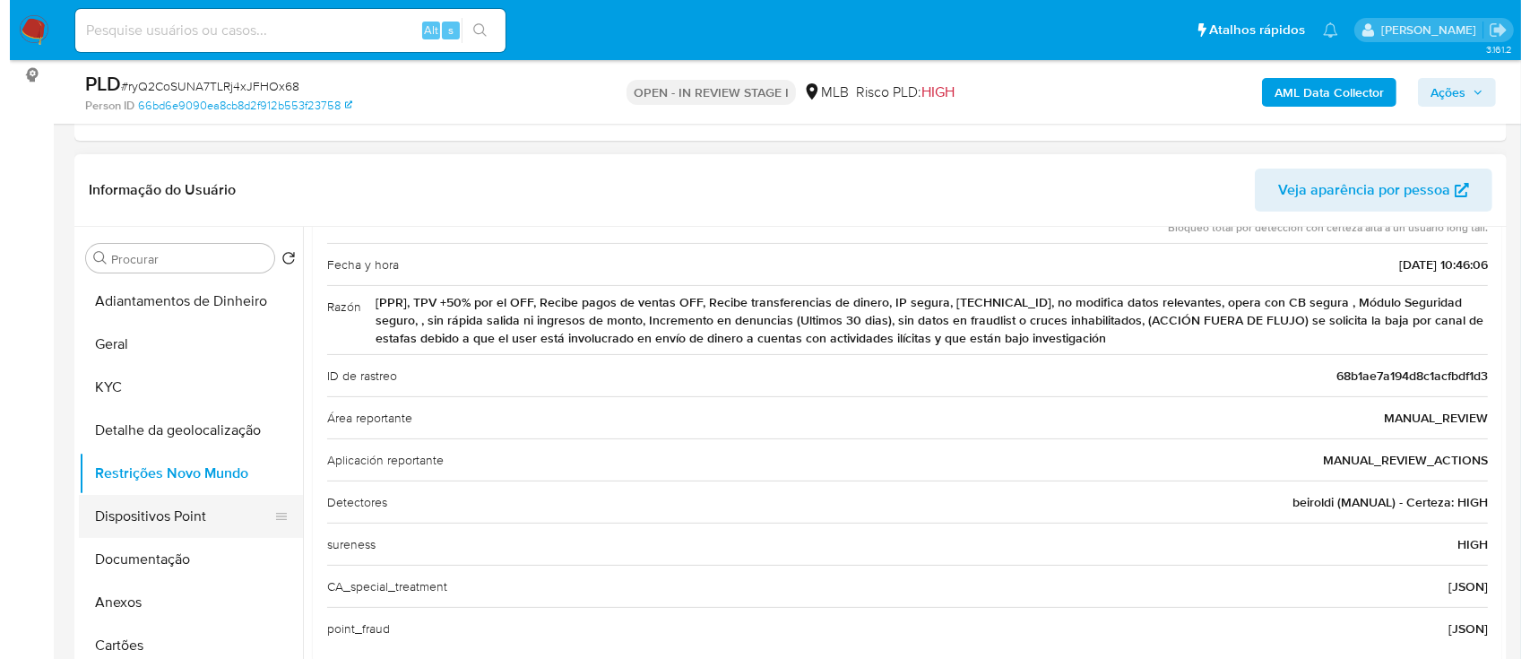
scroll to position [0, 0]
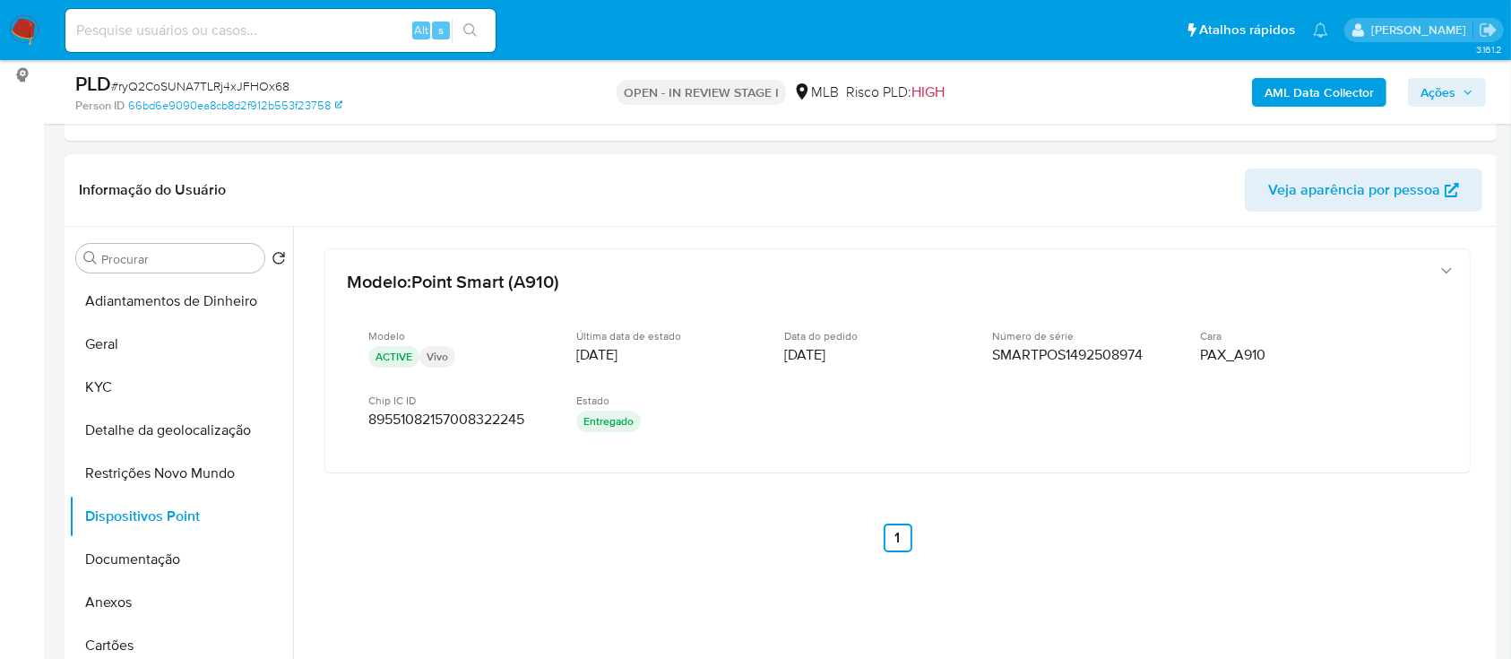
click at [1197, 543] on div "Modelo : Point Smart (A910) Modelo ACTIVE Vivo Última data de estado 27/03/2025…" at bounding box center [897, 424] width 1189 height 394
click at [147, 563] on button "Documentação" at bounding box center [174, 559] width 210 height 43
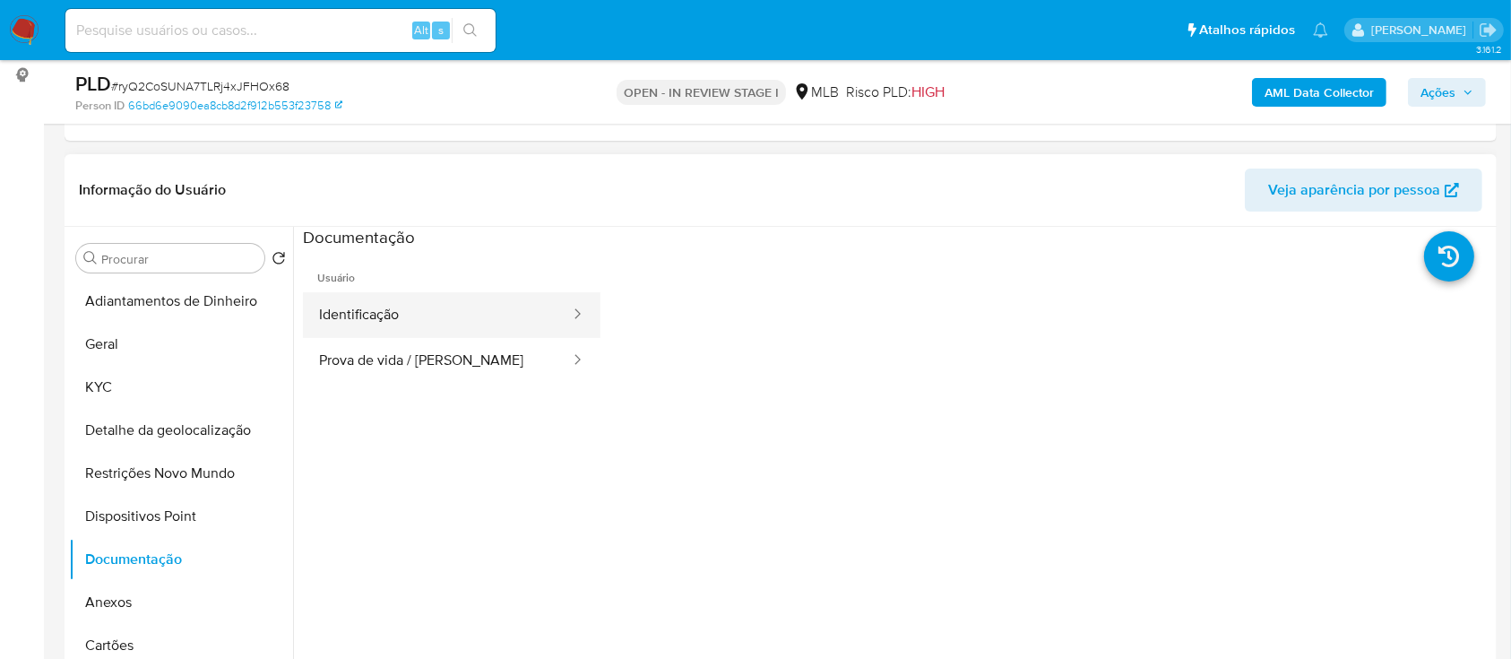
click at [376, 315] on button "Identificação" at bounding box center [437, 315] width 269 height 46
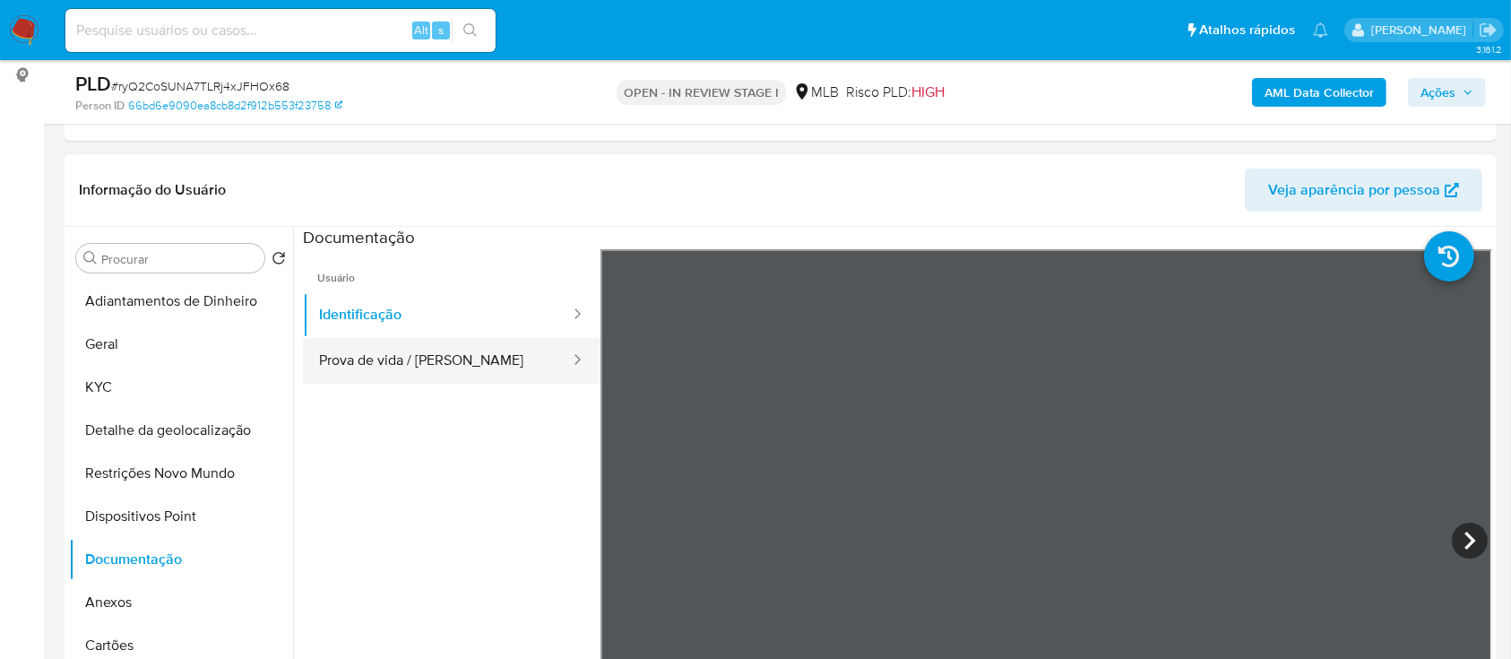
click at [444, 355] on button "Prova de vida / Selfie" at bounding box center [437, 361] width 269 height 46
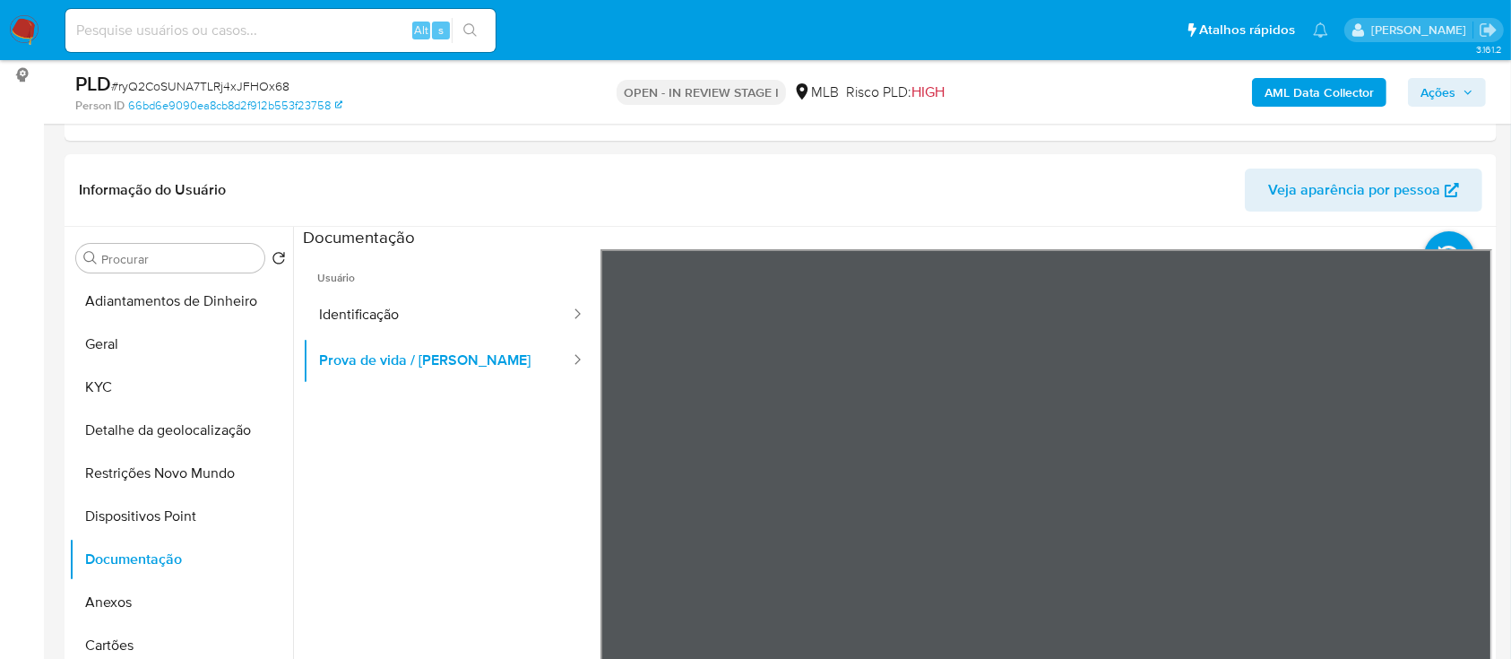
click at [1327, 87] on b "AML Data Collector" at bounding box center [1319, 92] width 109 height 29
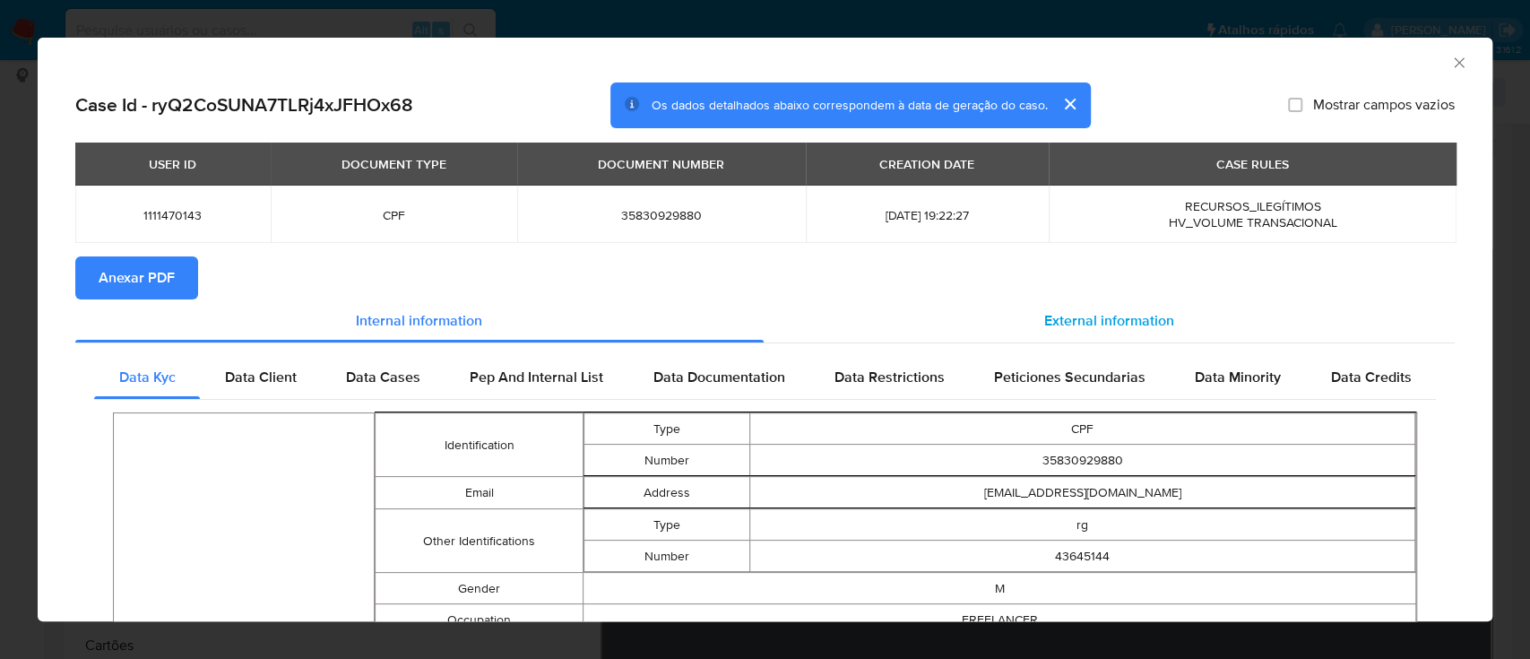
click at [1140, 318] on span "External information" at bounding box center [1109, 320] width 130 height 21
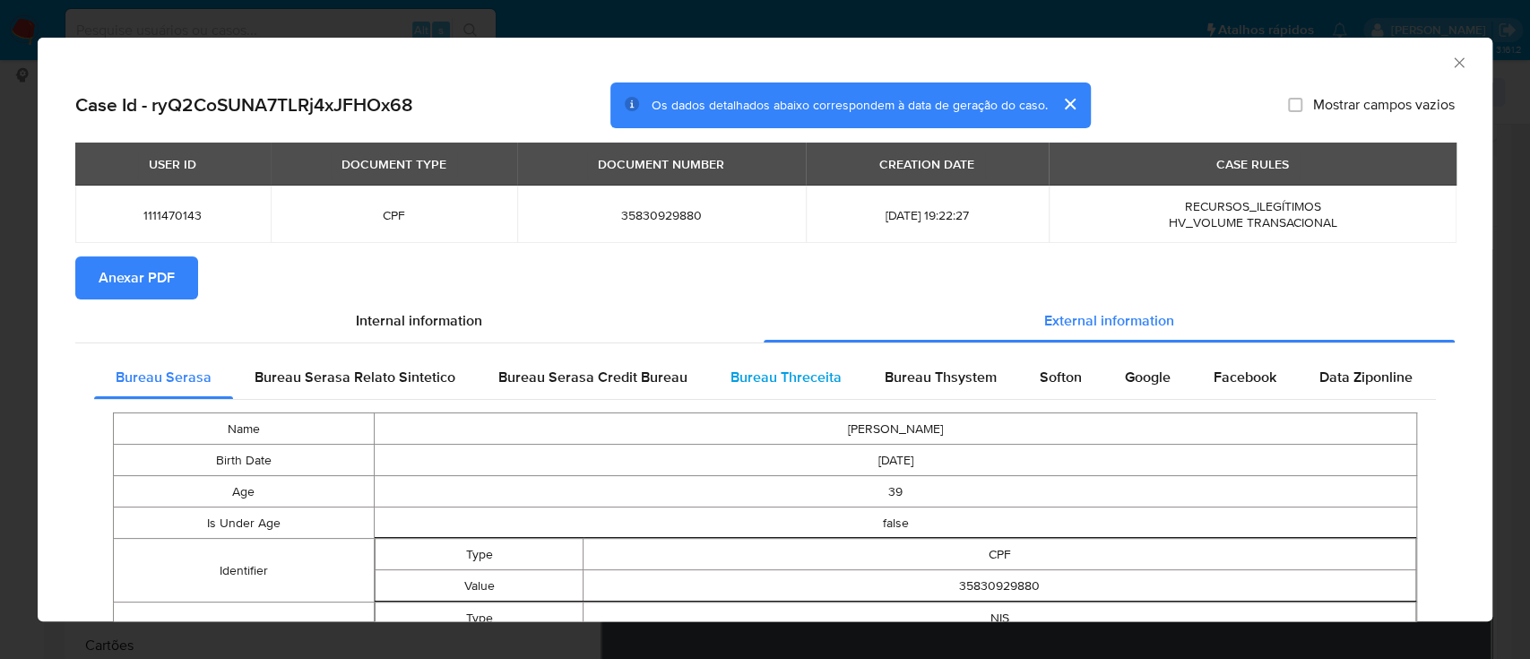
click at [821, 376] on span "Bureau Threceita" at bounding box center [785, 377] width 111 height 21
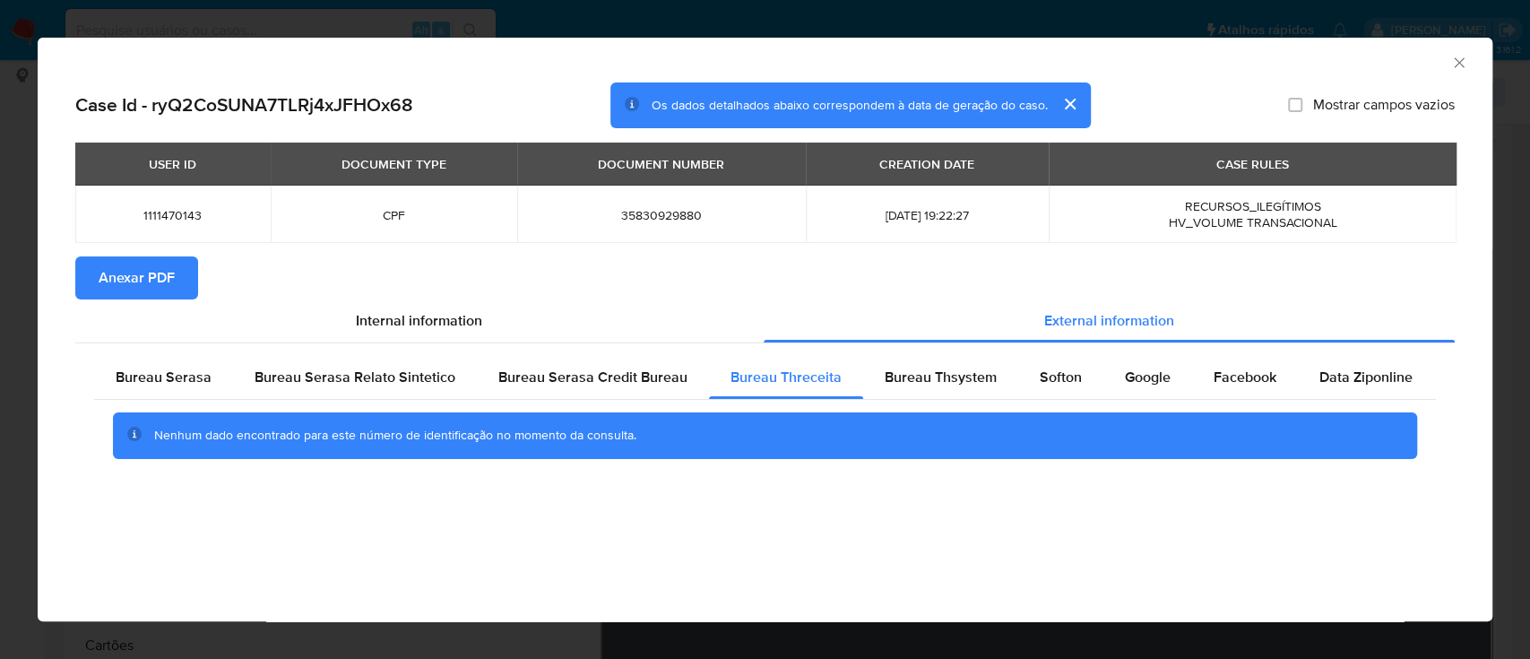
click at [1276, 75] on div "AML Data Collector" at bounding box center [765, 60] width 1455 height 45
click at [907, 376] on span "Bureau Thsystem" at bounding box center [941, 377] width 112 height 21
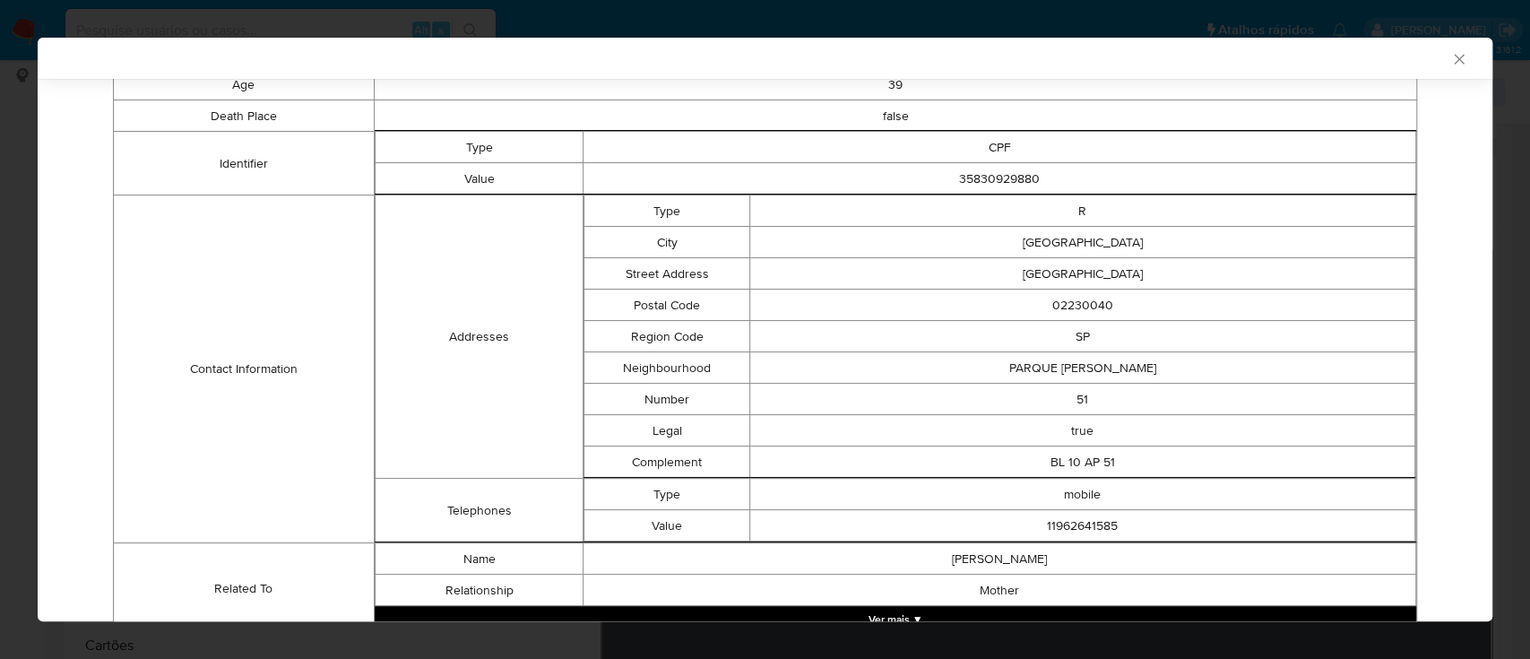
scroll to position [508, 0]
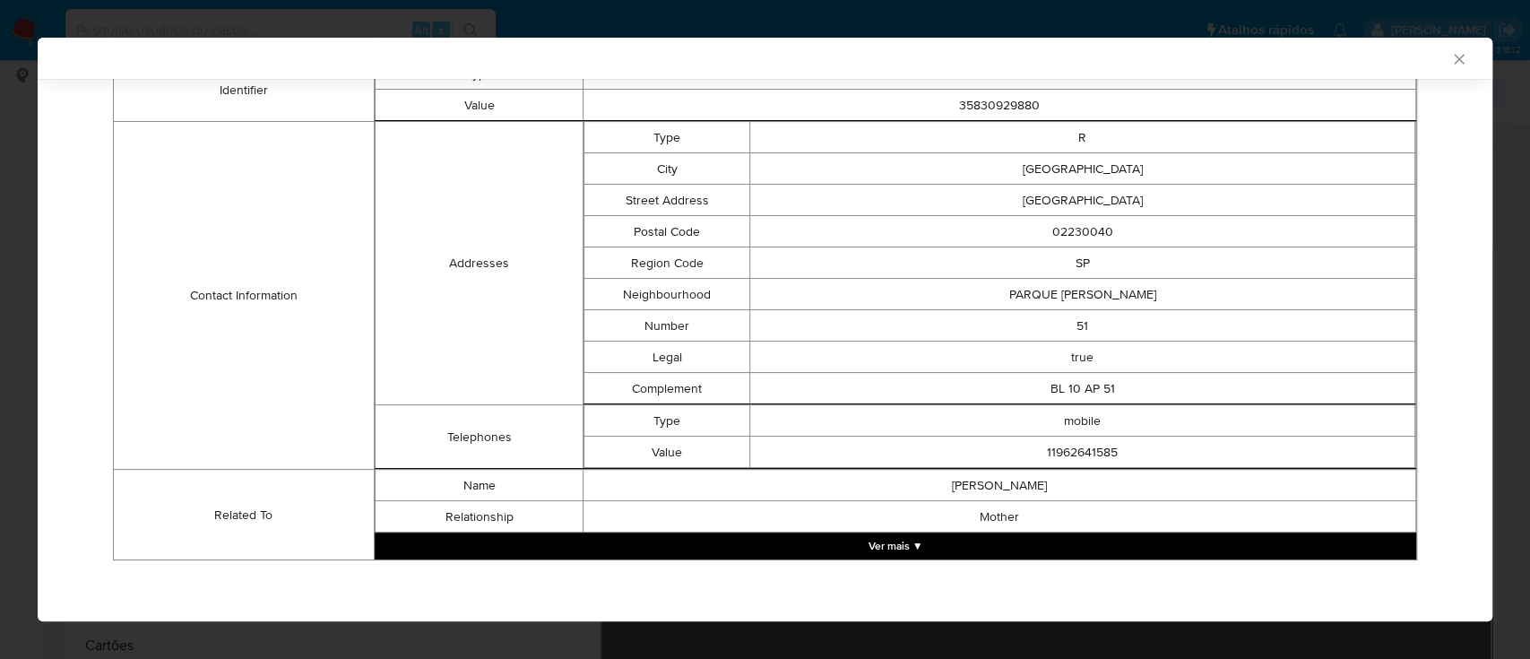
click at [1101, 63] on div "AML Data Collector" at bounding box center [750, 58] width 1400 height 16
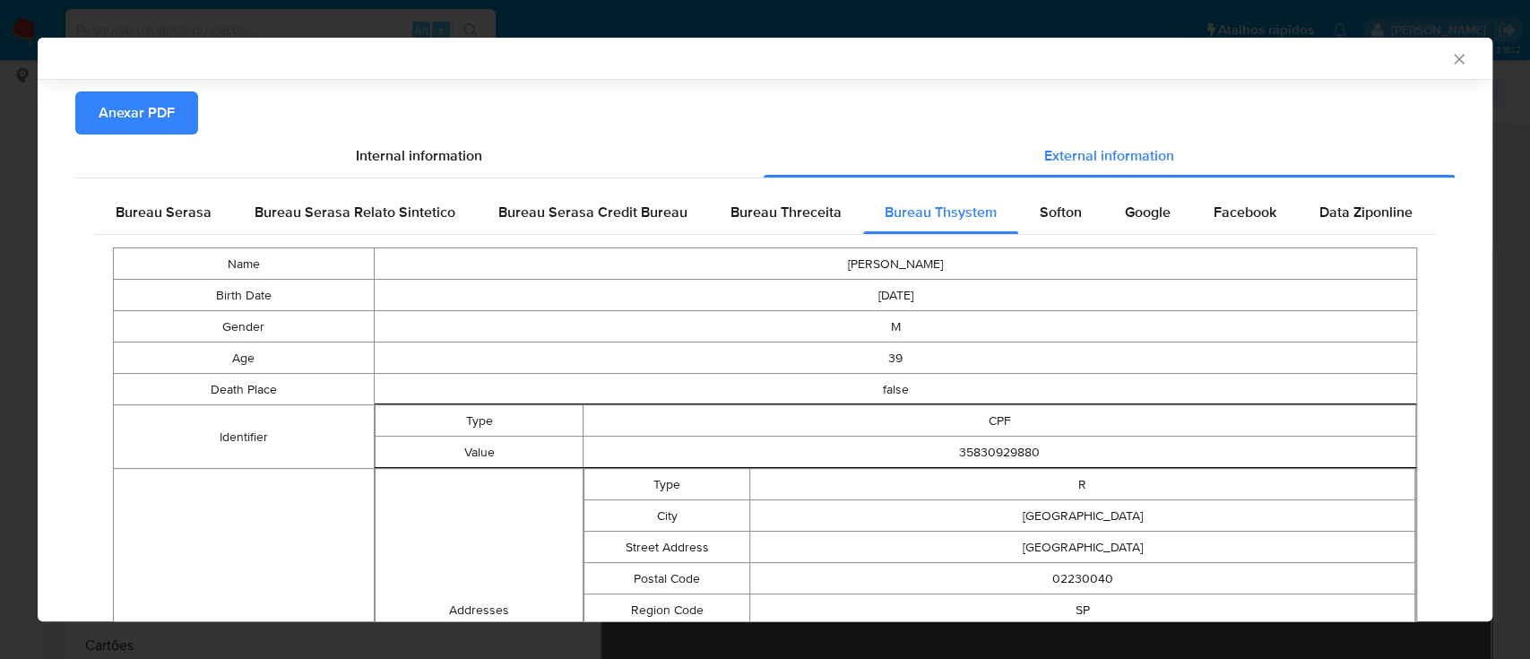
scroll to position [30, 0]
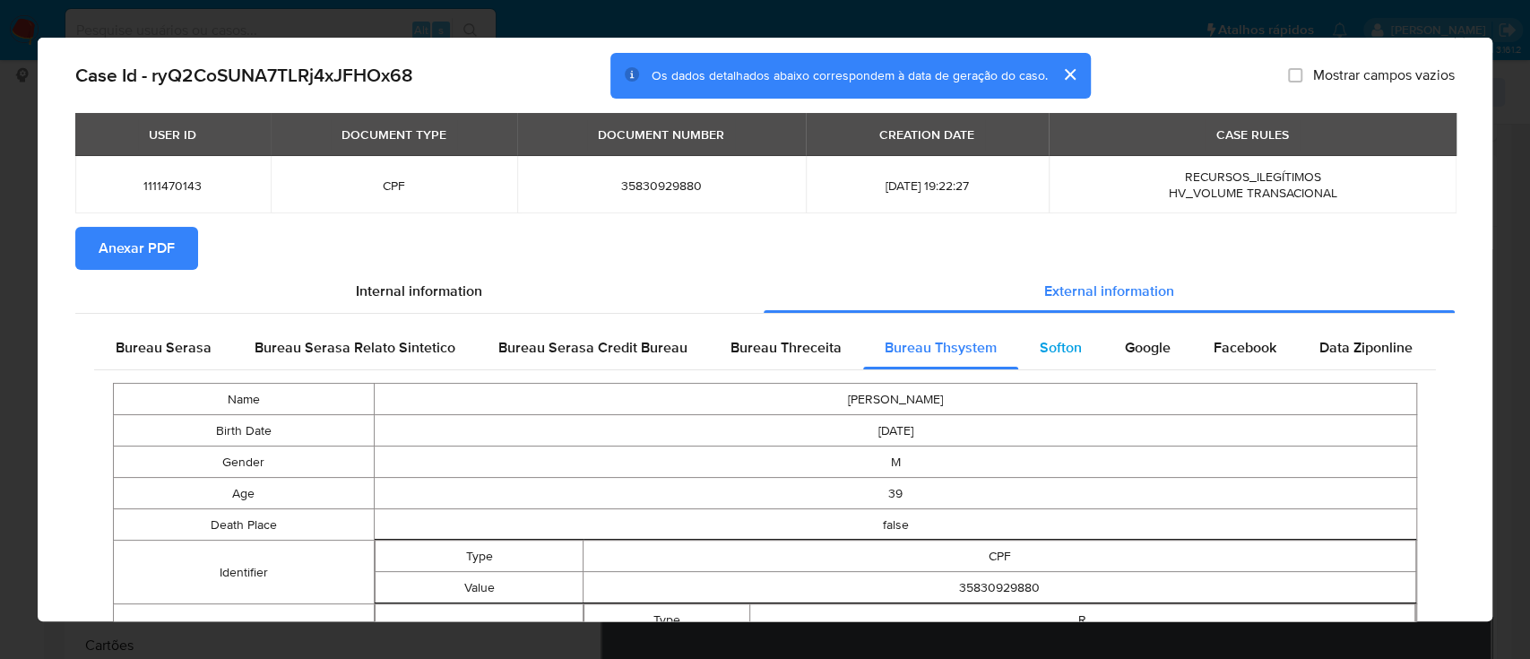
click at [1040, 348] on span "Softon" at bounding box center [1061, 347] width 42 height 21
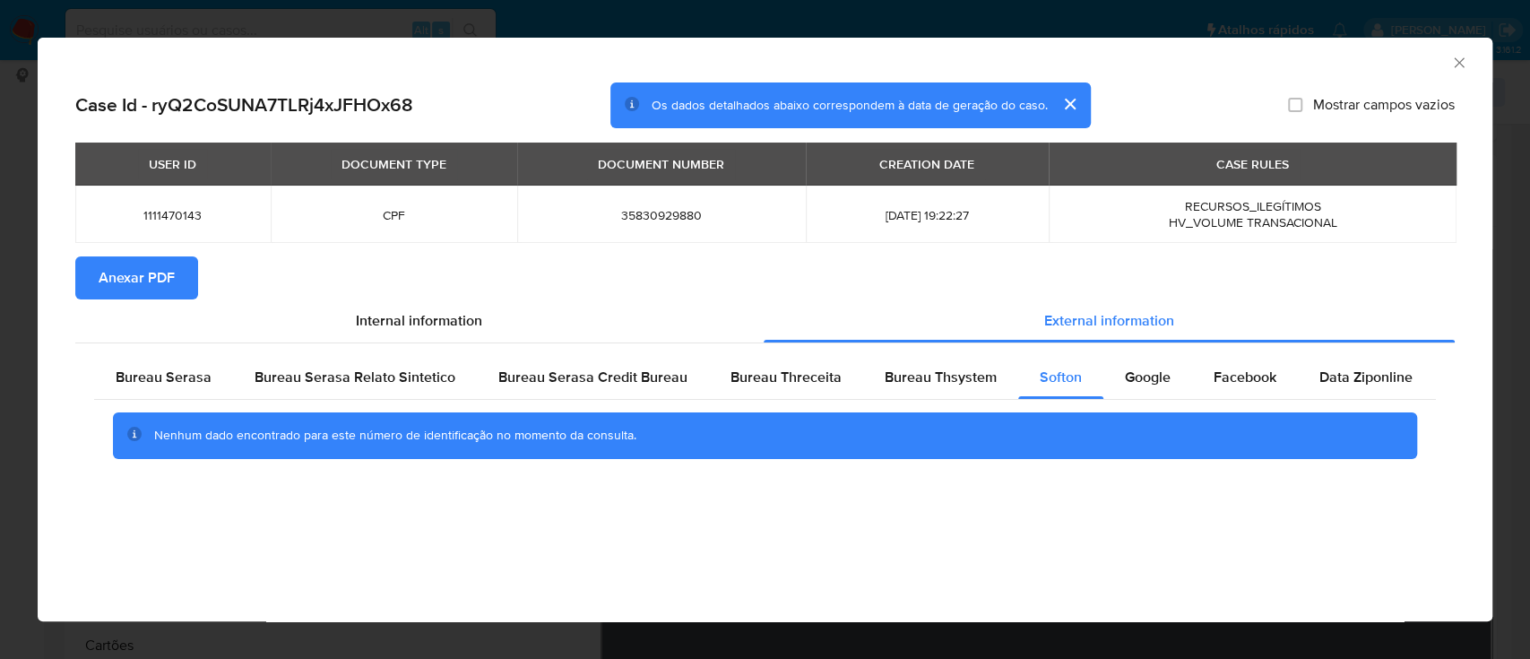
click at [1096, 546] on div "AML Data Collector Case Id - ryQ2CoSUNA7TLRj4xJFHOx68 Os dados detalhados abaix…" at bounding box center [765, 329] width 1455 height 583
click at [1114, 382] on div "Google" at bounding box center [1147, 377] width 89 height 43
drag, startPoint x: 225, startPoint y: 567, endPoint x: 289, endPoint y: 548, distance: 66.6
click at [230, 566] on div "AML Data Collector Case Id - ryQ2CoSUNA7TLRj4xJFHOx68 Os dados detalhados abaix…" at bounding box center [765, 329] width 1455 height 583
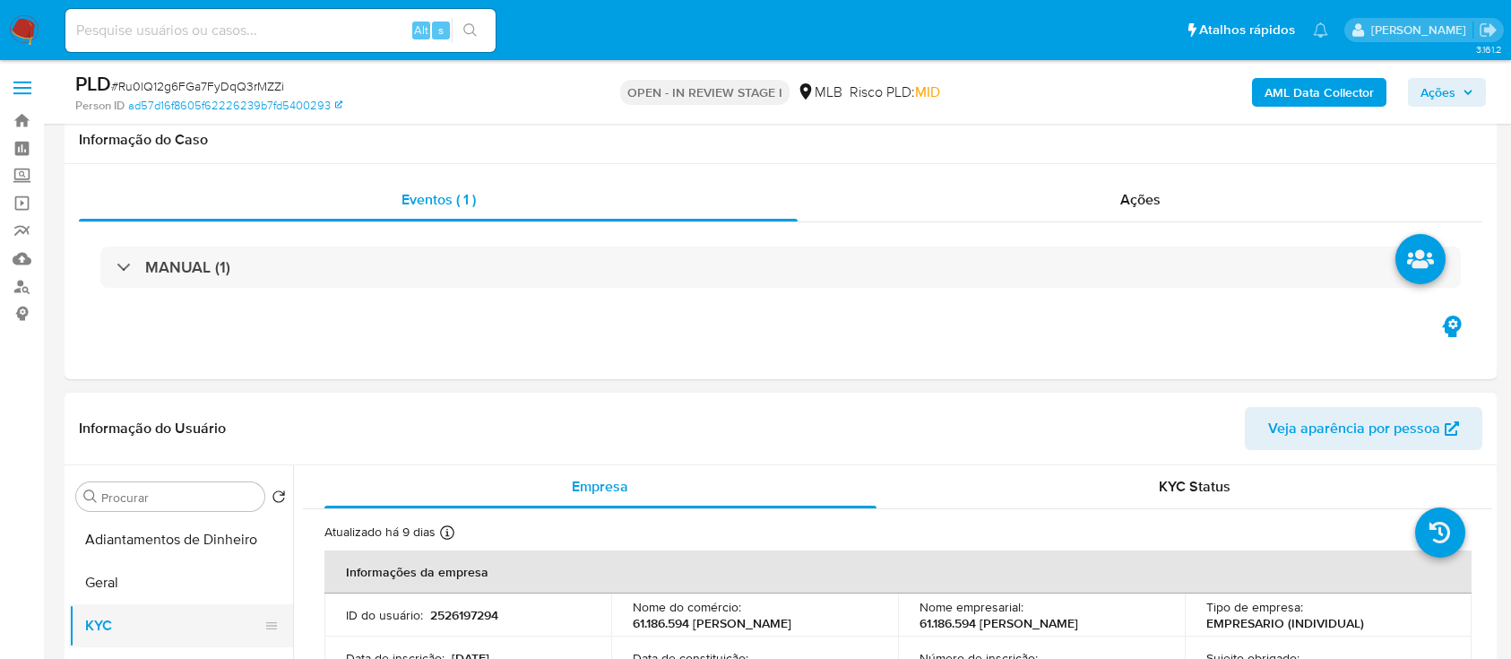
scroll to position [359, 0]
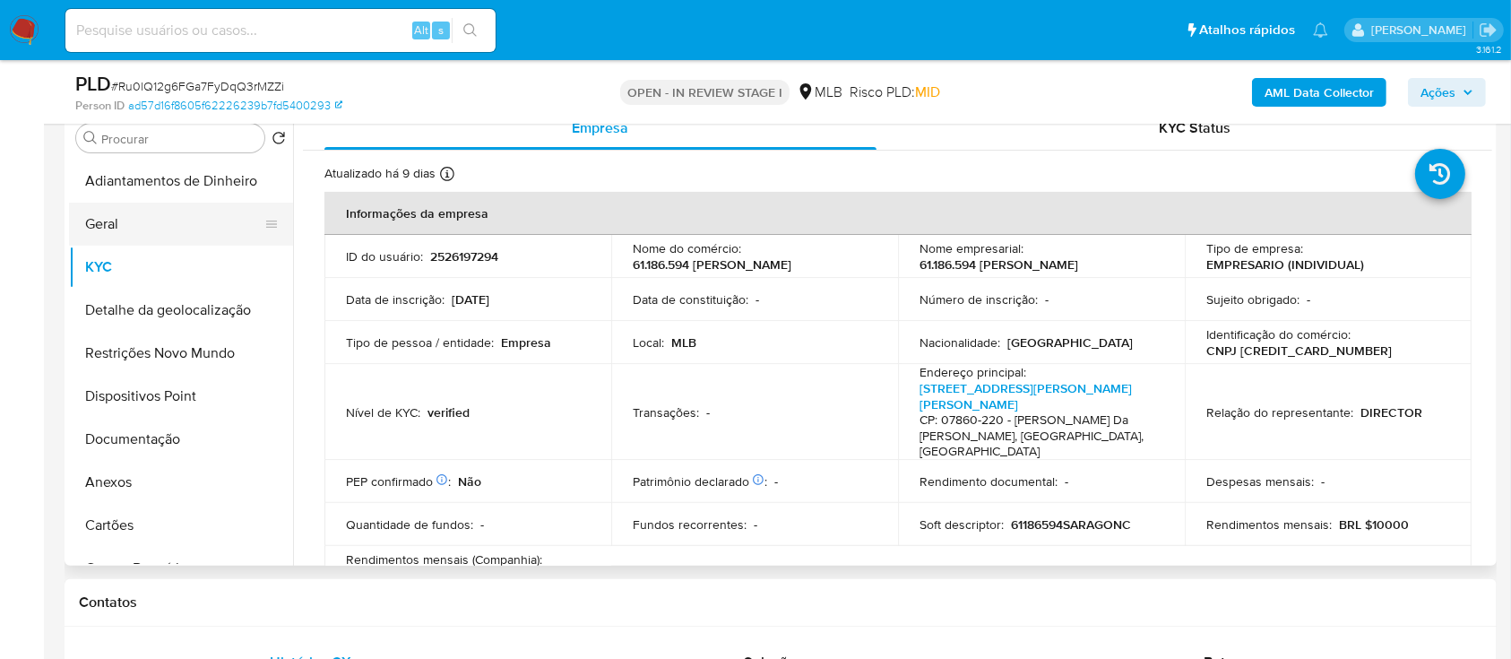
click at [126, 220] on button "Geral" at bounding box center [174, 224] width 210 height 43
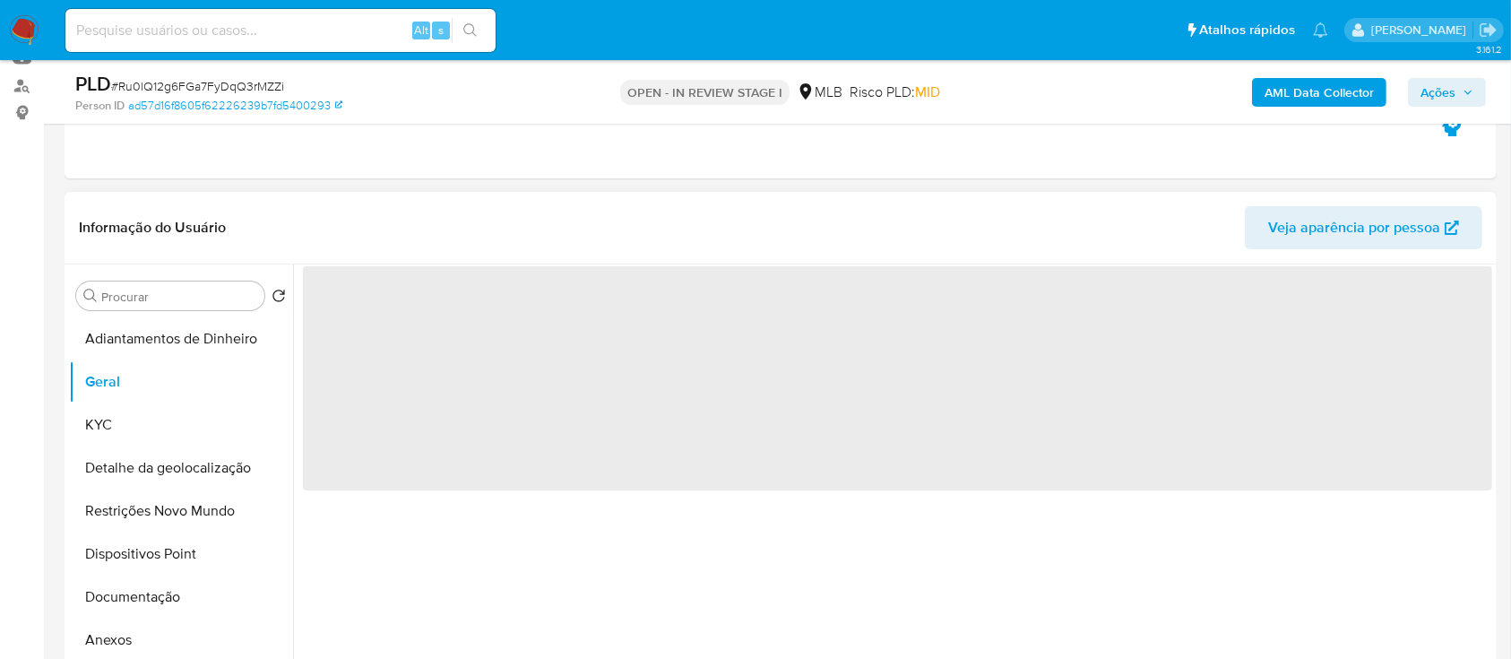
scroll to position [238, 0]
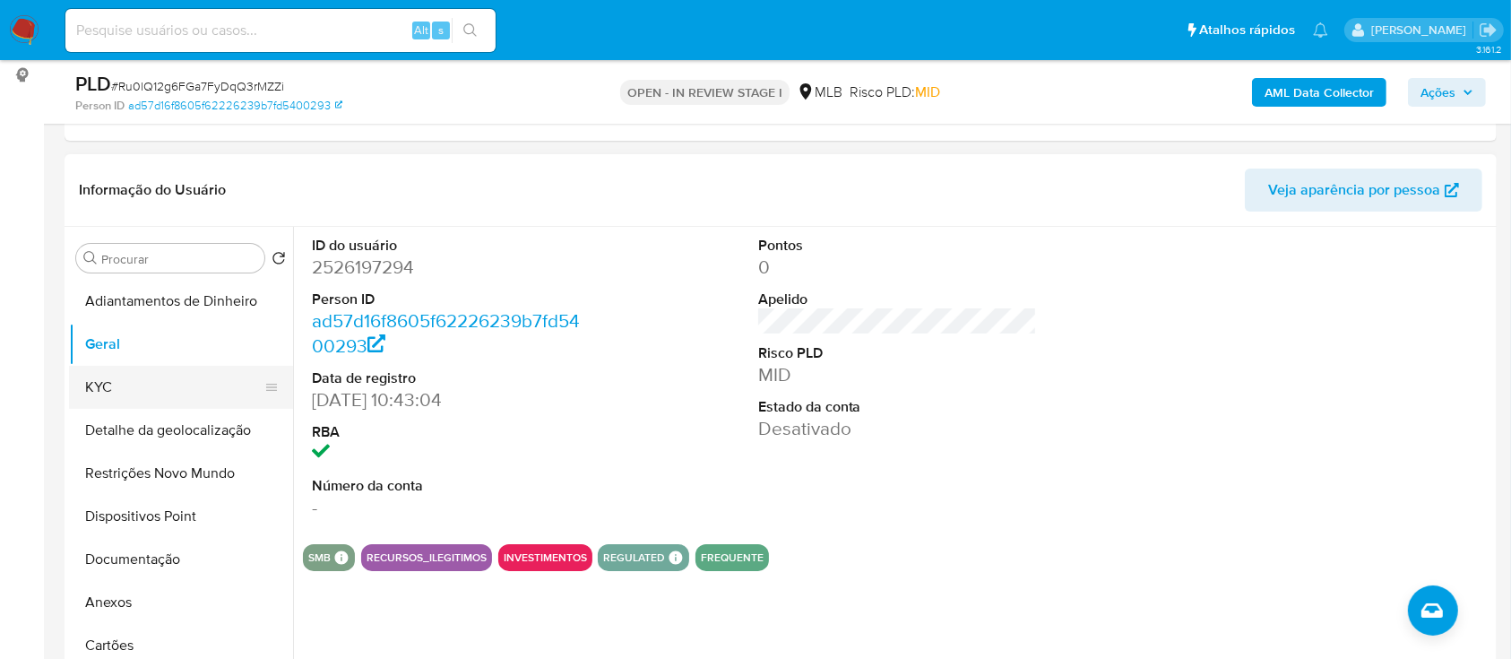
click at [111, 390] on button "KYC" at bounding box center [174, 387] width 210 height 43
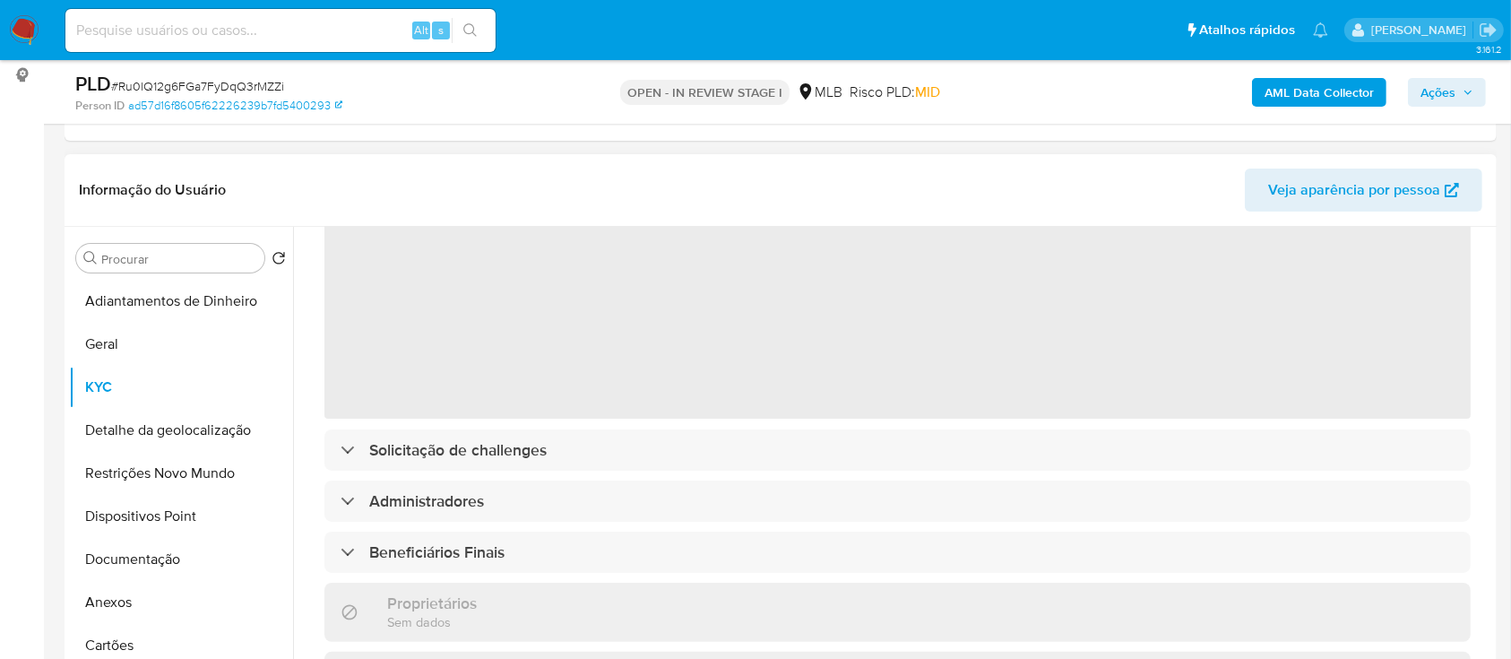
scroll to position [119, 0]
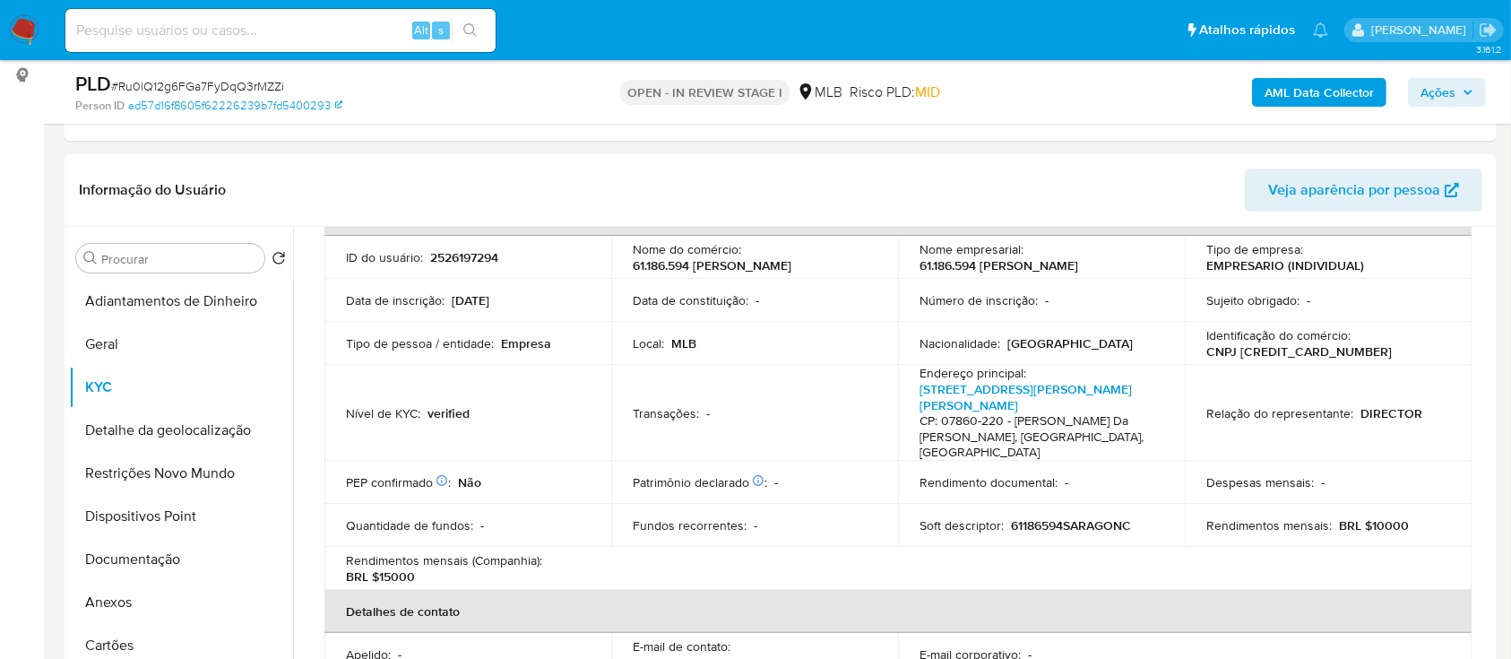
click at [347, 197] on header "Informação do Usuário Veja aparência por pessoa" at bounding box center [781, 190] width 1404 height 43
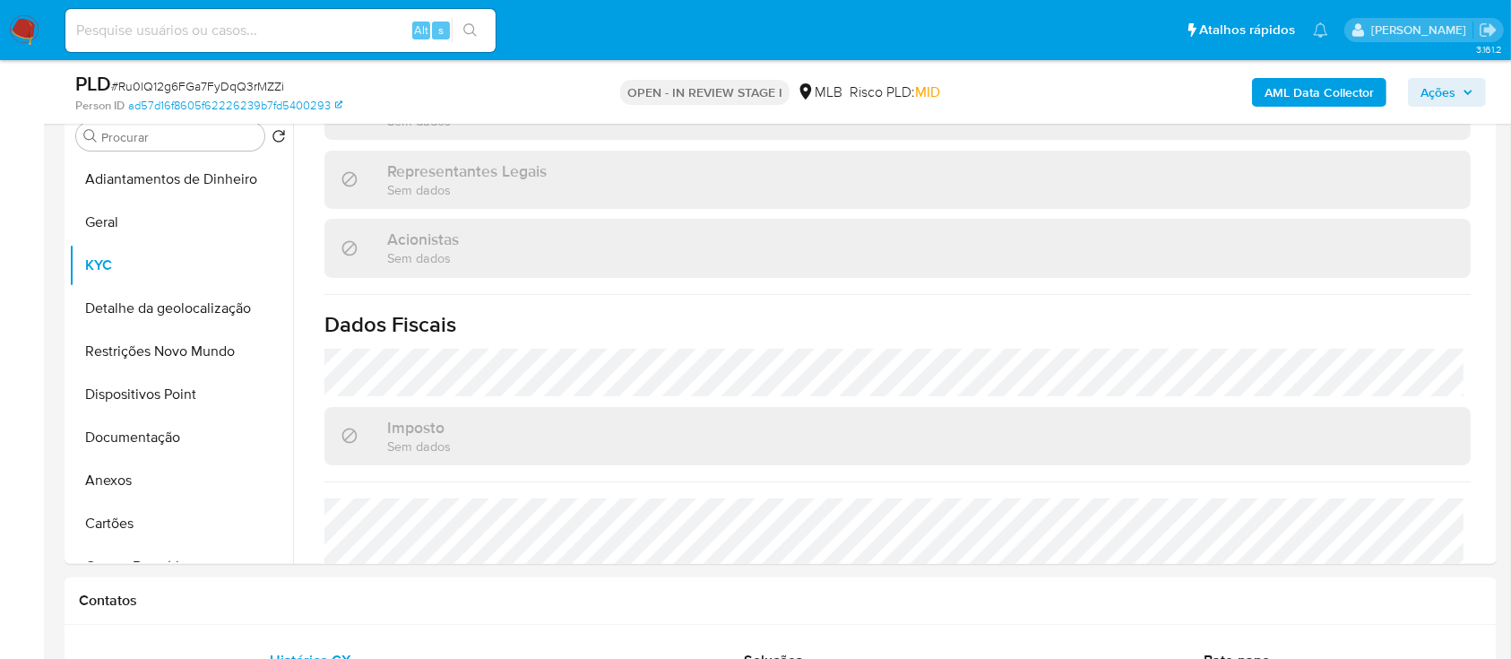
scroll to position [478, 0]
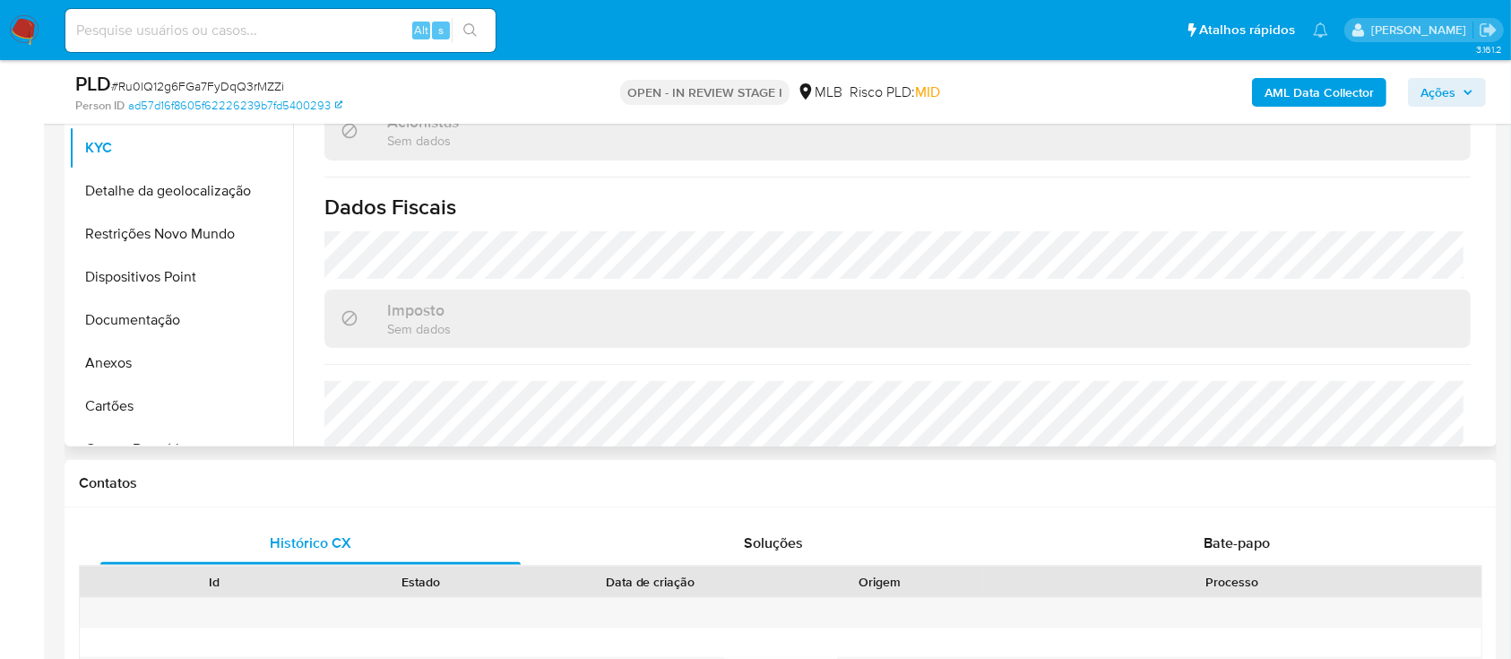
drag, startPoint x: 41, startPoint y: 441, endPoint x: 66, endPoint y: 429, distance: 27.7
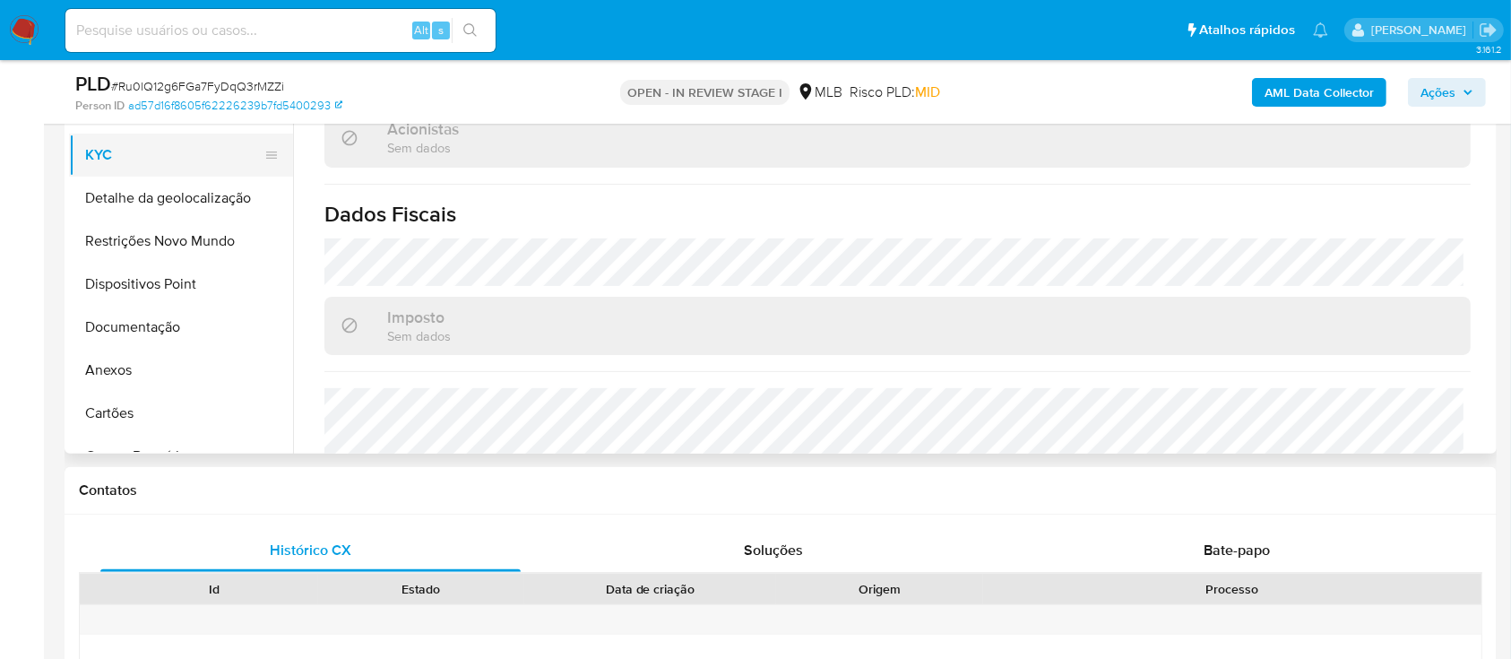
scroll to position [359, 0]
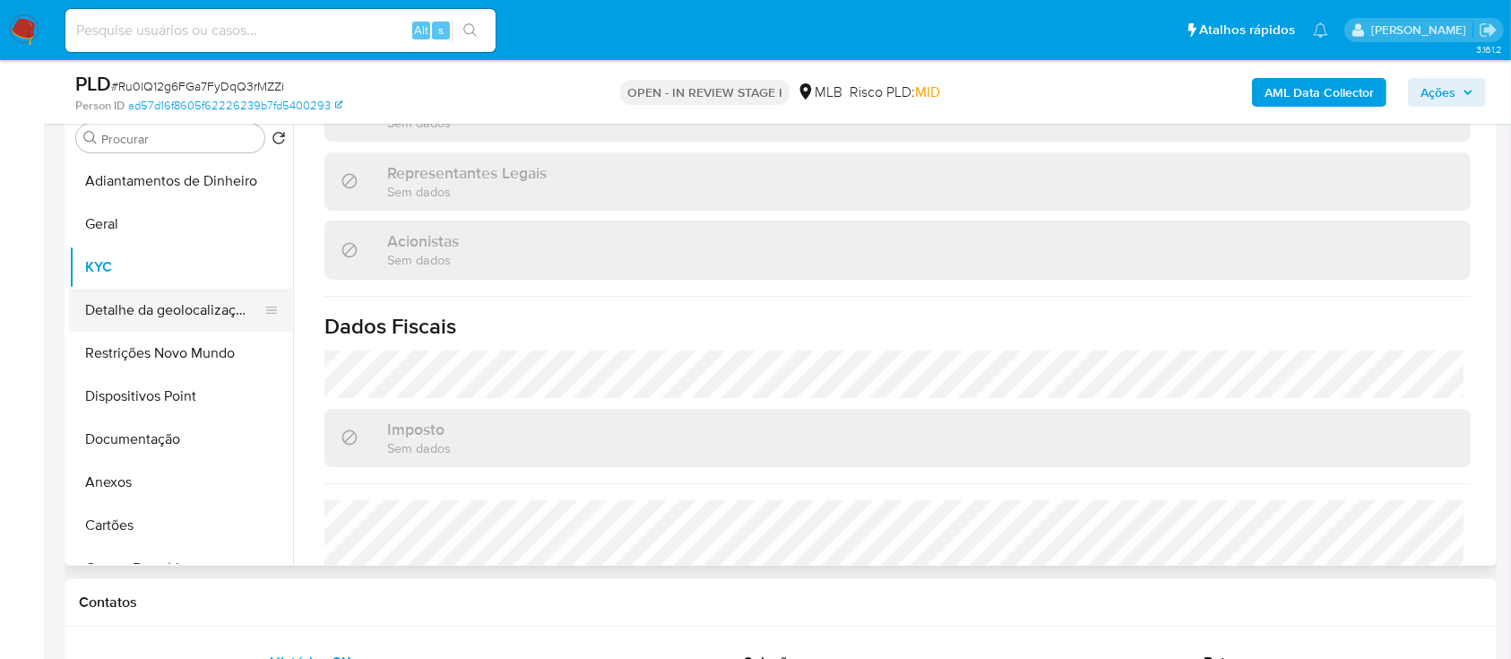
drag, startPoint x: 136, startPoint y: 305, endPoint x: 177, endPoint y: 305, distance: 41.2
click at [136, 305] on button "Detalhe da geolocalização" at bounding box center [174, 310] width 210 height 43
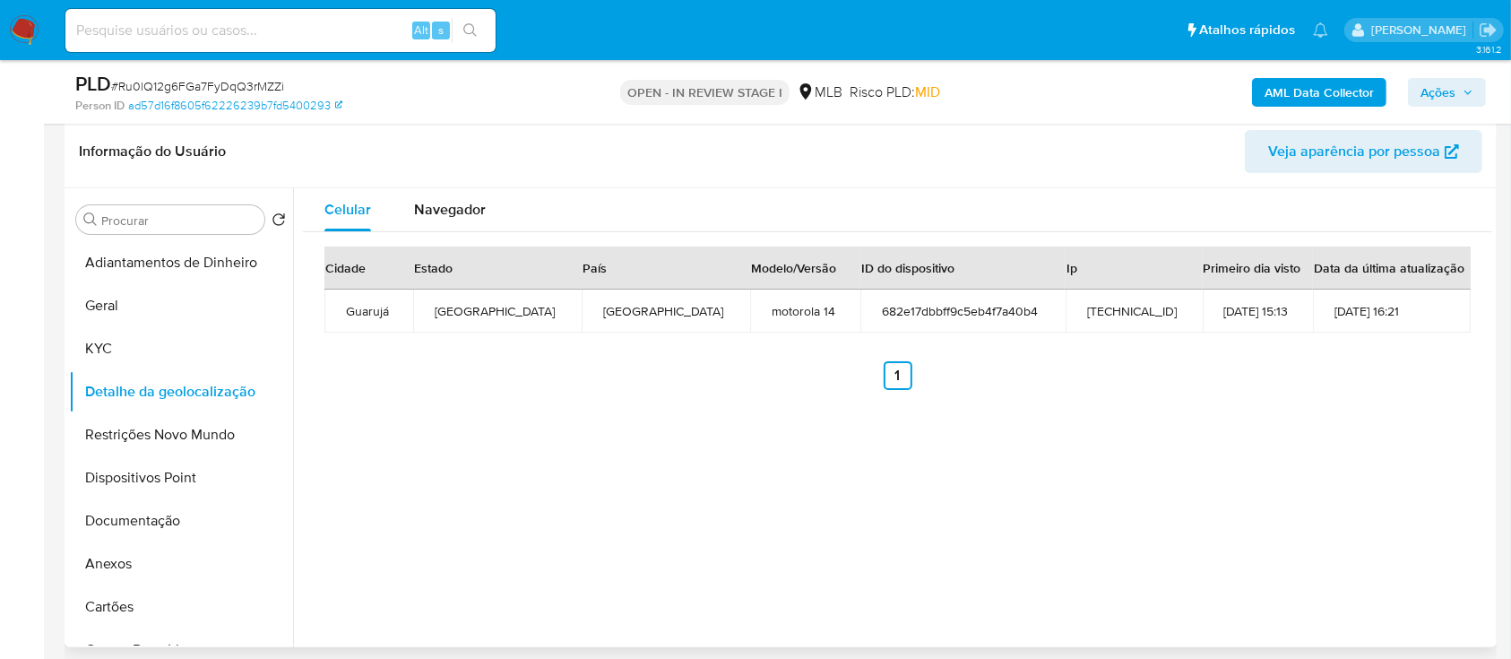
scroll to position [238, 0]
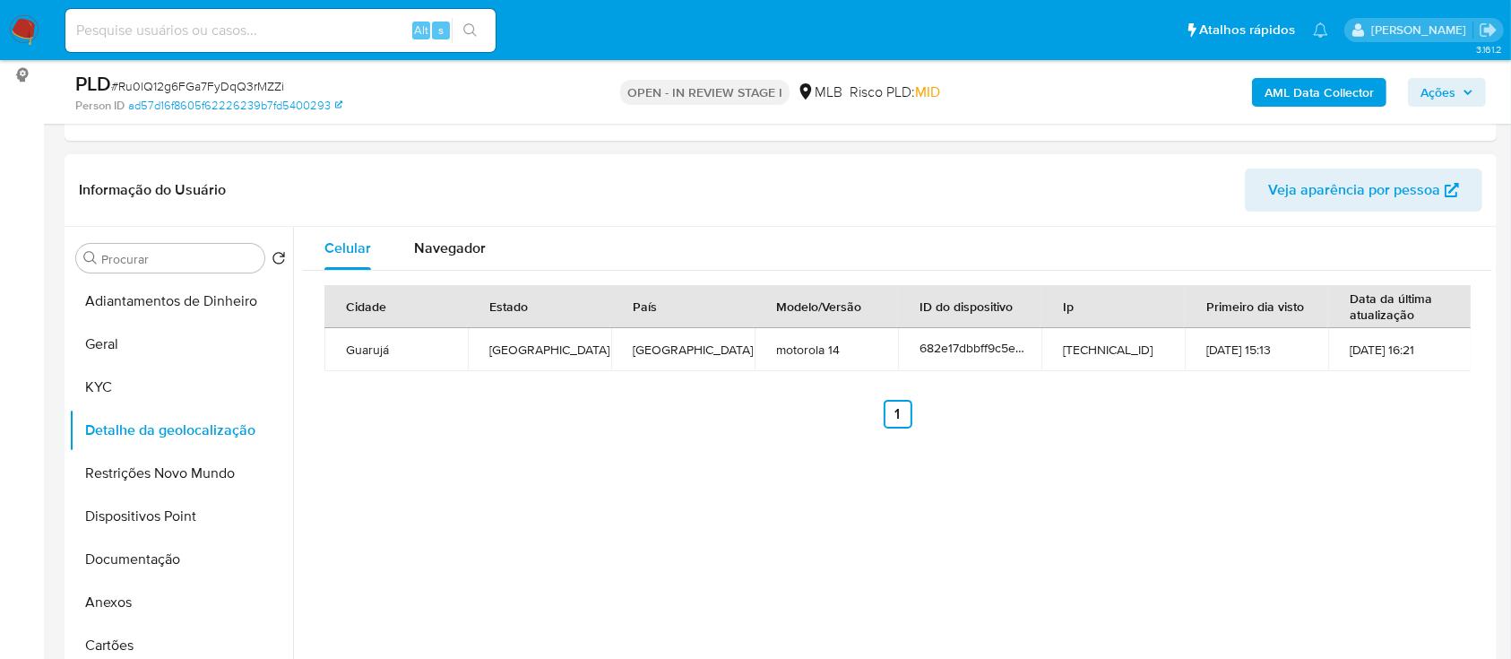
click at [1249, 429] on div "Cidade Estado País Modelo/Versão ID do dispositivo Ip Primeiro dia visto Data d…" at bounding box center [897, 357] width 1189 height 172
click at [208, 478] on button "Restrições Novo Mundo" at bounding box center [174, 473] width 210 height 43
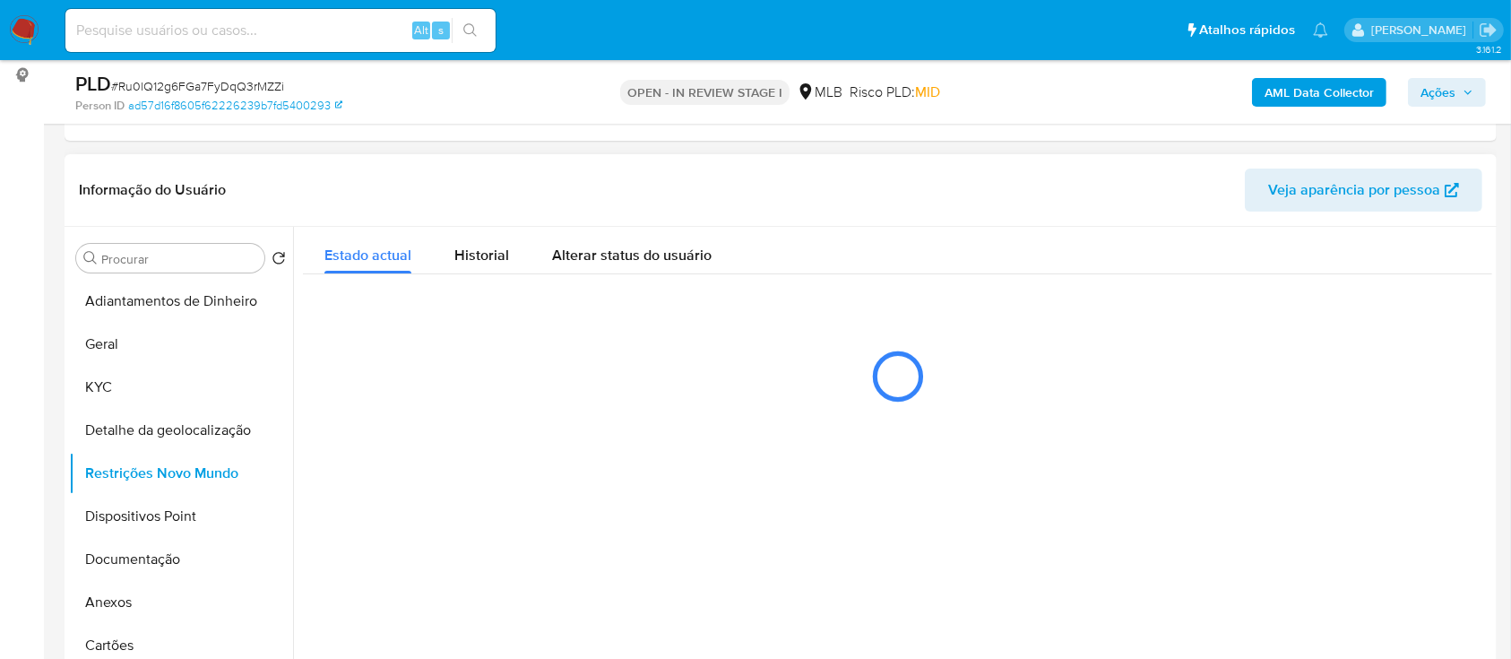
scroll to position [359, 0]
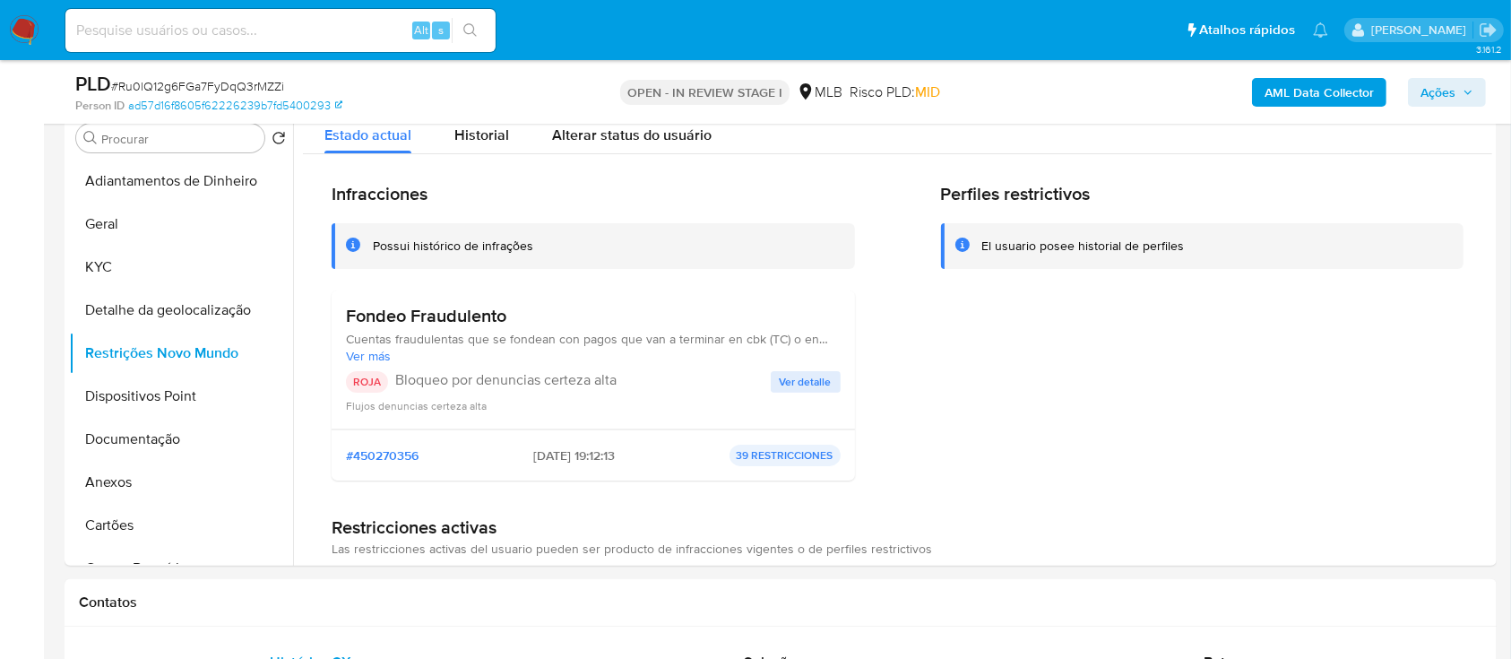
click at [789, 381] on span "Ver detalle" at bounding box center [806, 382] width 52 height 18
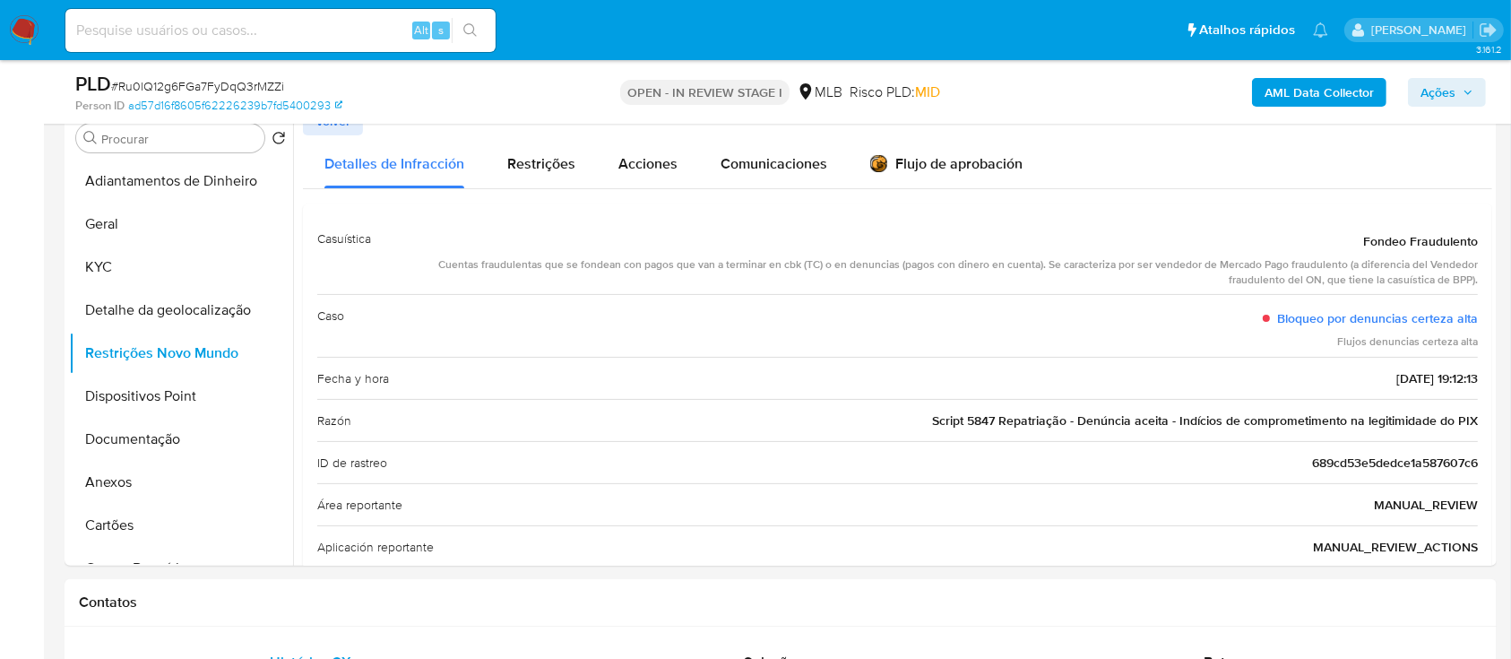
drag, startPoint x: 29, startPoint y: 185, endPoint x: 419, endPoint y: 27, distance: 421.4
drag, startPoint x: 1327, startPoint y: 236, endPoint x: 1477, endPoint y: 418, distance: 236.2
click at [1477, 418] on div "Casuística Fondeo Fraudulento Cuentas fraudulentas que se fondean con pagos que…" at bounding box center [897, 518] width 1189 height 631
click at [148, 393] on button "Dispositivos Point" at bounding box center [174, 396] width 210 height 43
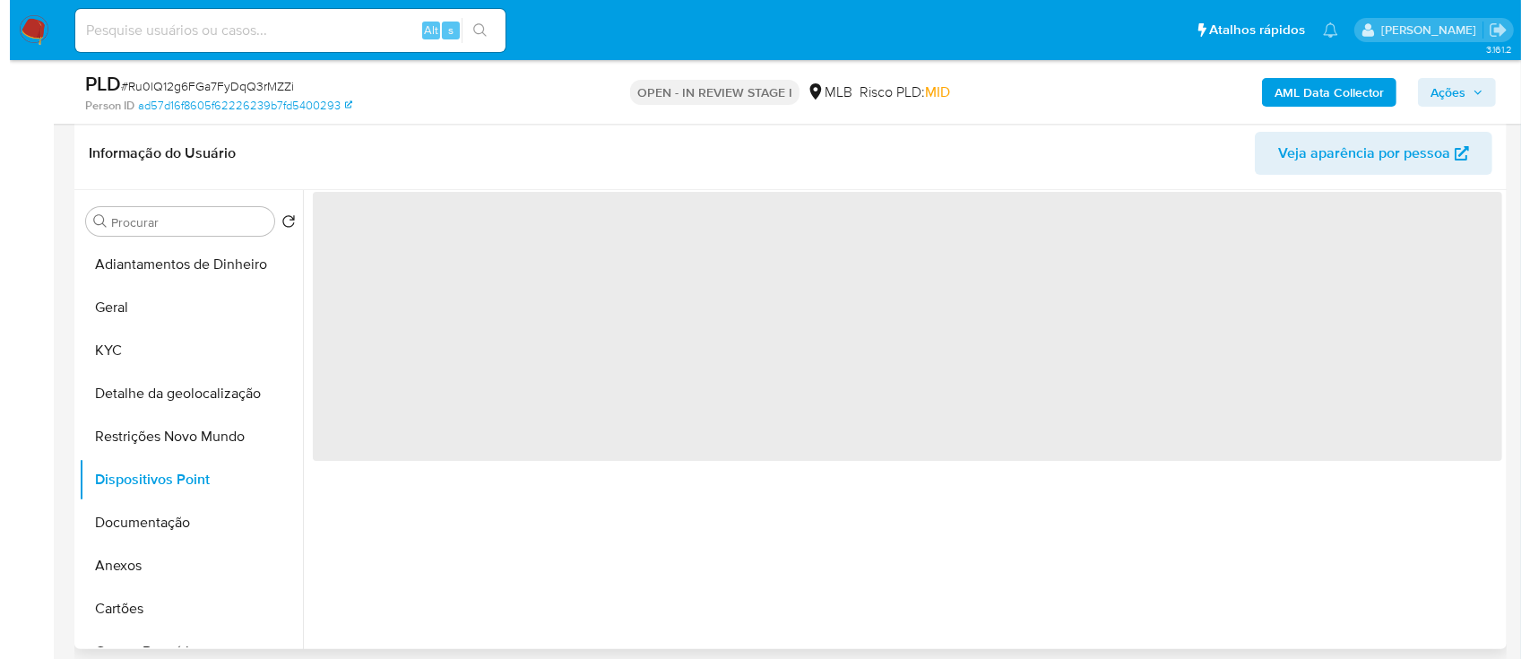
scroll to position [238, 0]
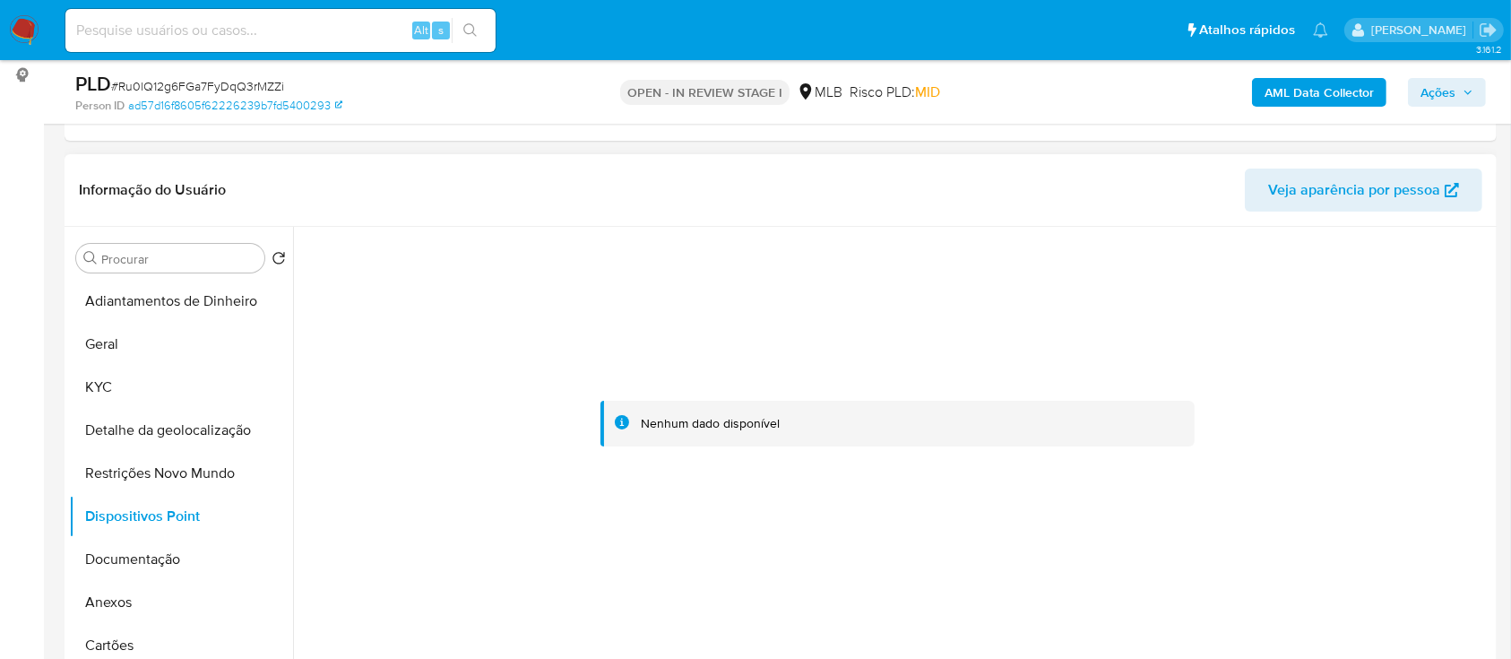
drag, startPoint x: 360, startPoint y: 571, endPoint x: 402, endPoint y: 541, distance: 50.7
click at [370, 563] on div at bounding box center [897, 424] width 1189 height 394
click at [1289, 108] on div "AML Data Collector Ações" at bounding box center [1253, 92] width 465 height 42
click at [1284, 82] on b "AML Data Collector" at bounding box center [1319, 92] width 109 height 29
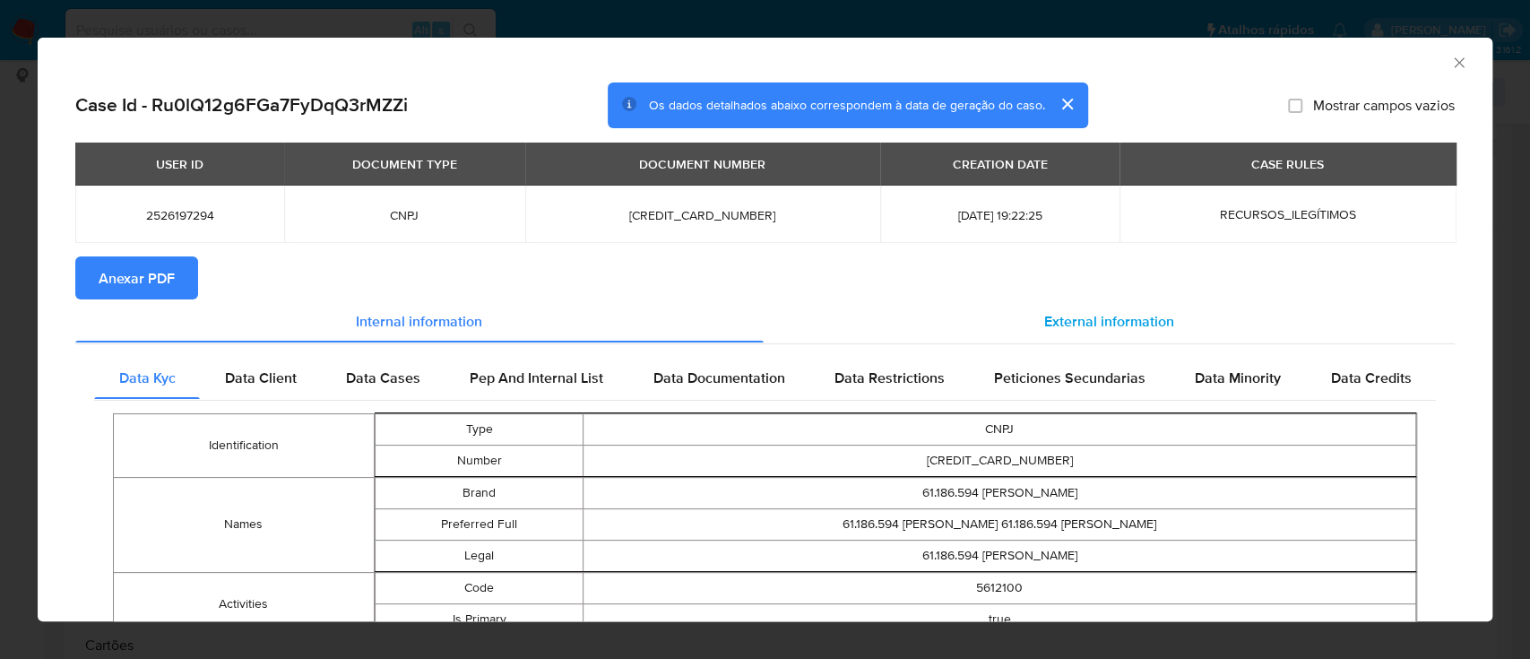
click at [1138, 323] on span "External information" at bounding box center [1109, 320] width 130 height 21
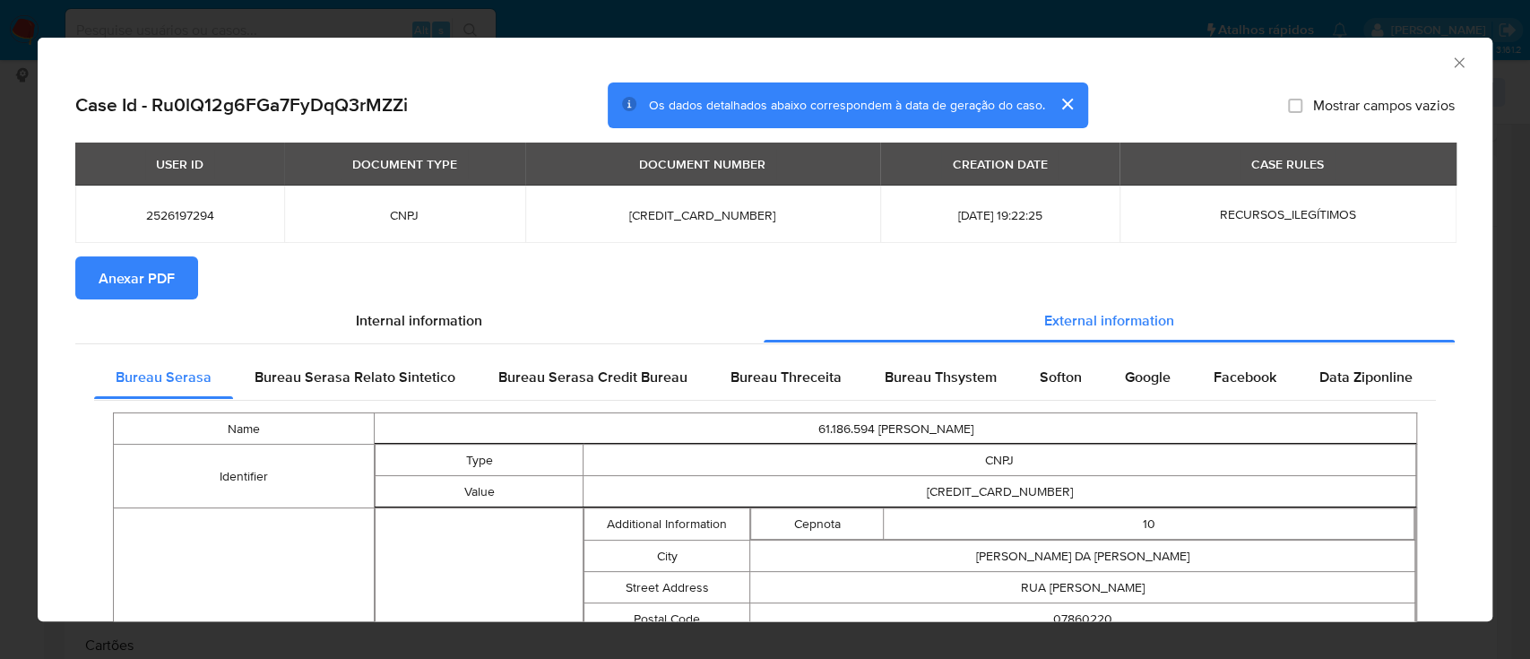
drag, startPoint x: 767, startPoint y: 384, endPoint x: 905, endPoint y: 409, distance: 140.3
click at [770, 383] on span "Bureau Threceita" at bounding box center [785, 377] width 111 height 21
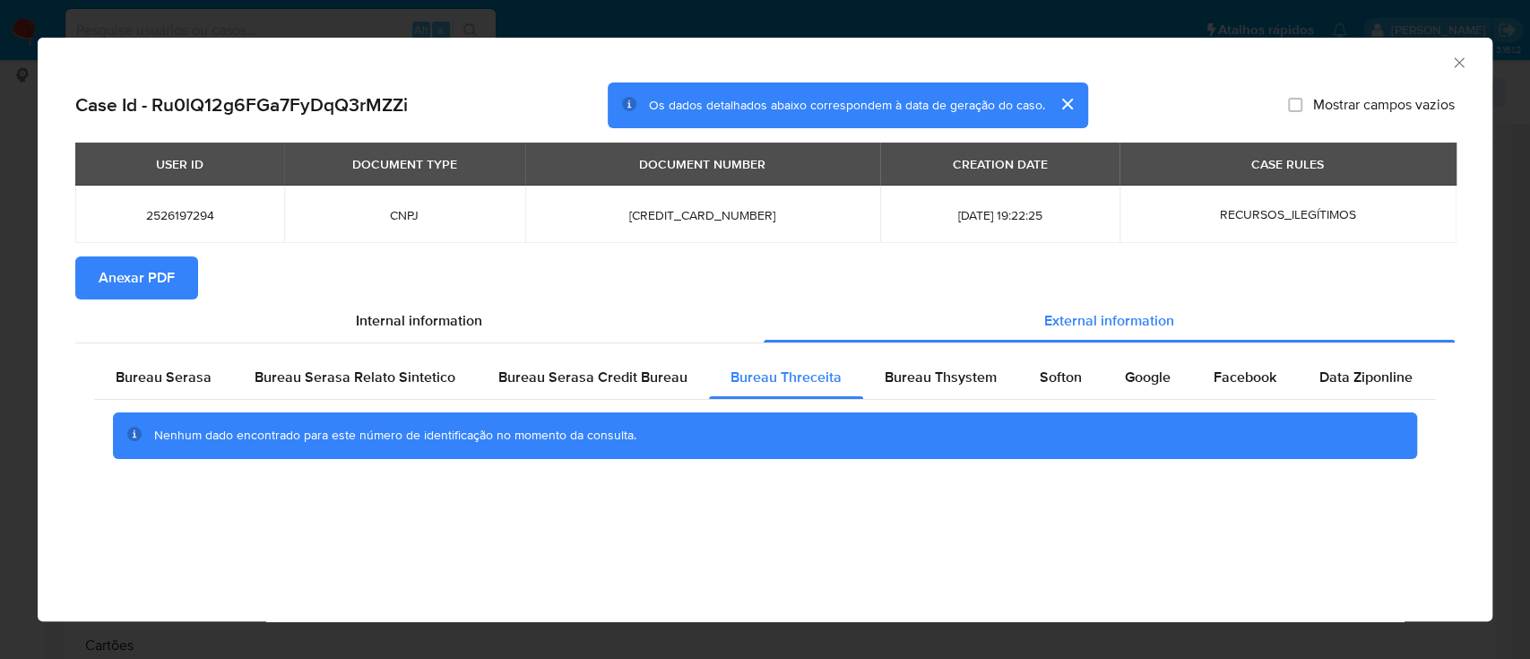
click at [446, 533] on div "AML Data Collector Case Id - Ru0lQ12g6FGa7FyDqQ3rMZZi Os dados detalhados abaix…" at bounding box center [765, 329] width 1455 height 583
click at [928, 375] on span "Bureau Thsystem" at bounding box center [941, 377] width 112 height 21
click at [1359, 51] on div "AML Data Collector" at bounding box center [750, 60] width 1400 height 20
click at [1064, 384] on span "Softon" at bounding box center [1061, 377] width 42 height 21
drag, startPoint x: 1353, startPoint y: 63, endPoint x: 1335, endPoint y: 54, distance: 20.0
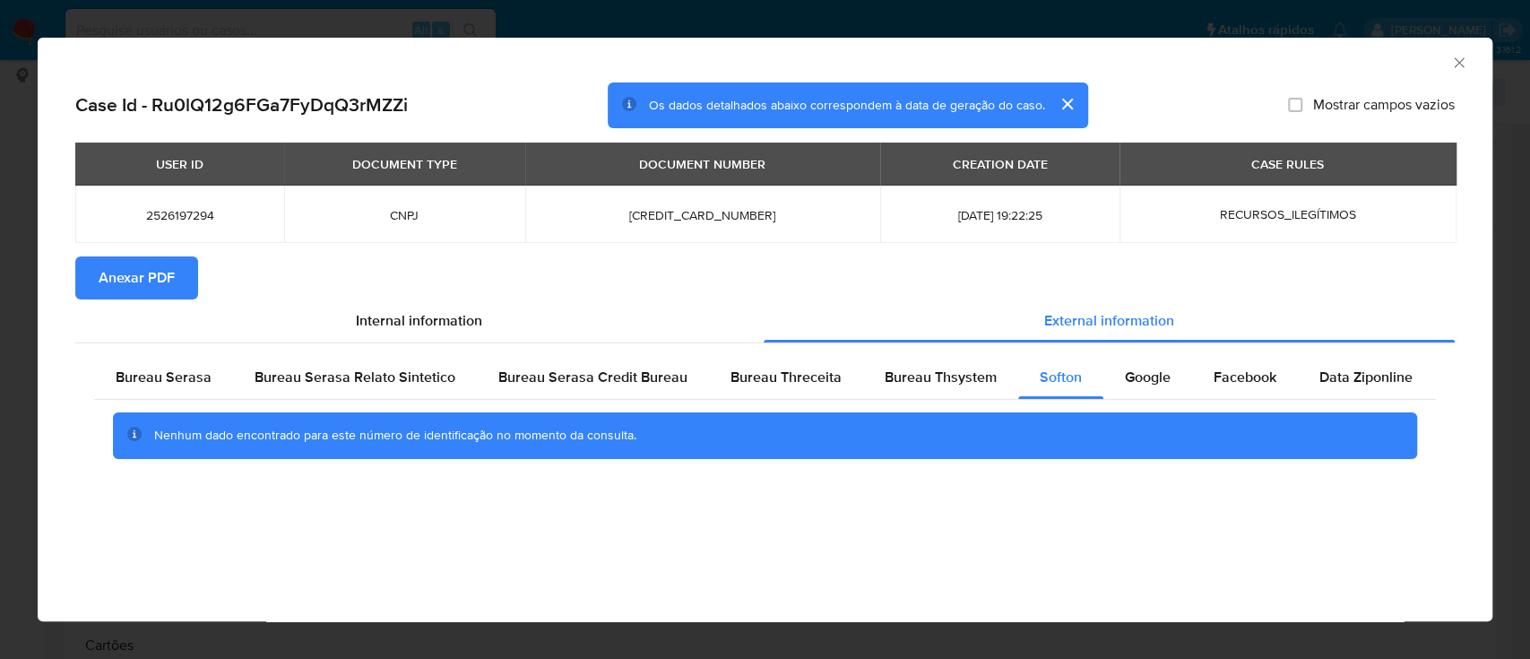
click at [1349, 61] on div "AML Data Collector" at bounding box center [750, 60] width 1400 height 20
click at [1147, 379] on span "Google" at bounding box center [1148, 377] width 46 height 21
drag, startPoint x: 1335, startPoint y: 59, endPoint x: 1296, endPoint y: 36, distance: 45.0
click at [1324, 54] on div "AML Data Collector" at bounding box center [750, 60] width 1400 height 20
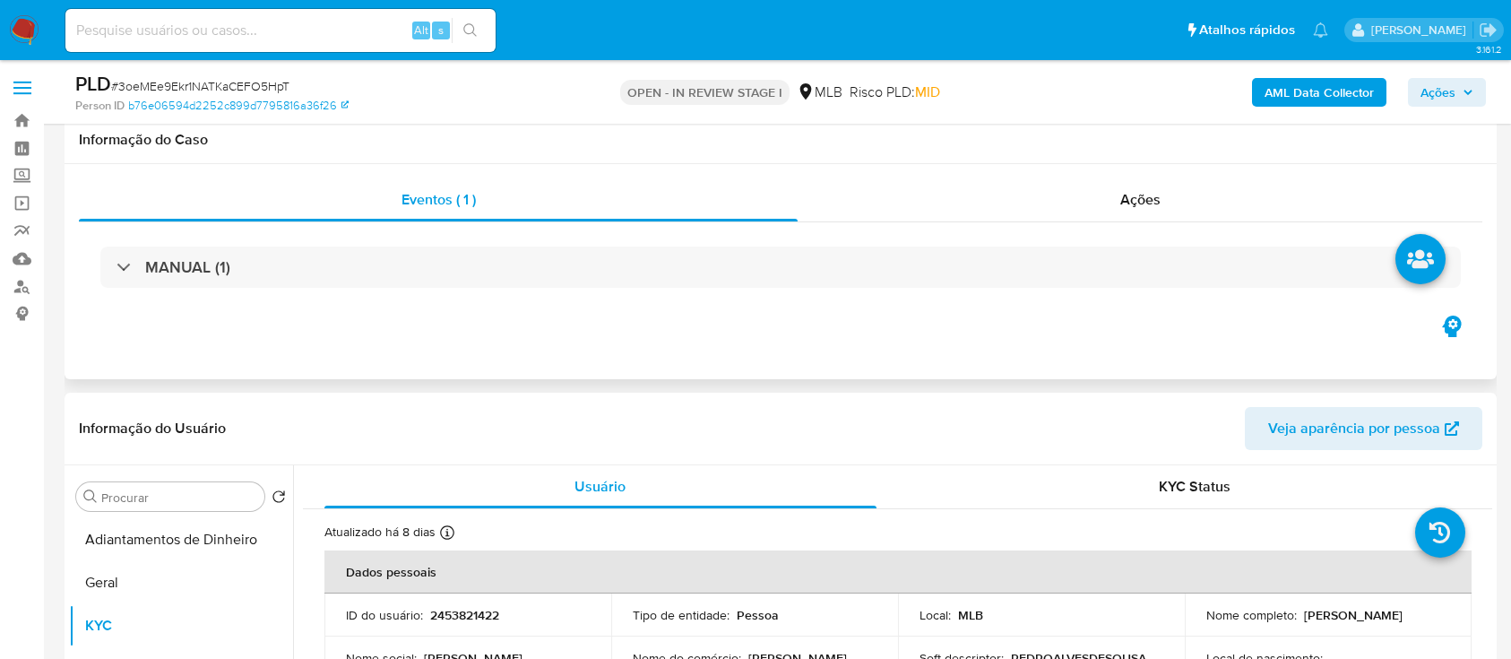
scroll to position [238, 0]
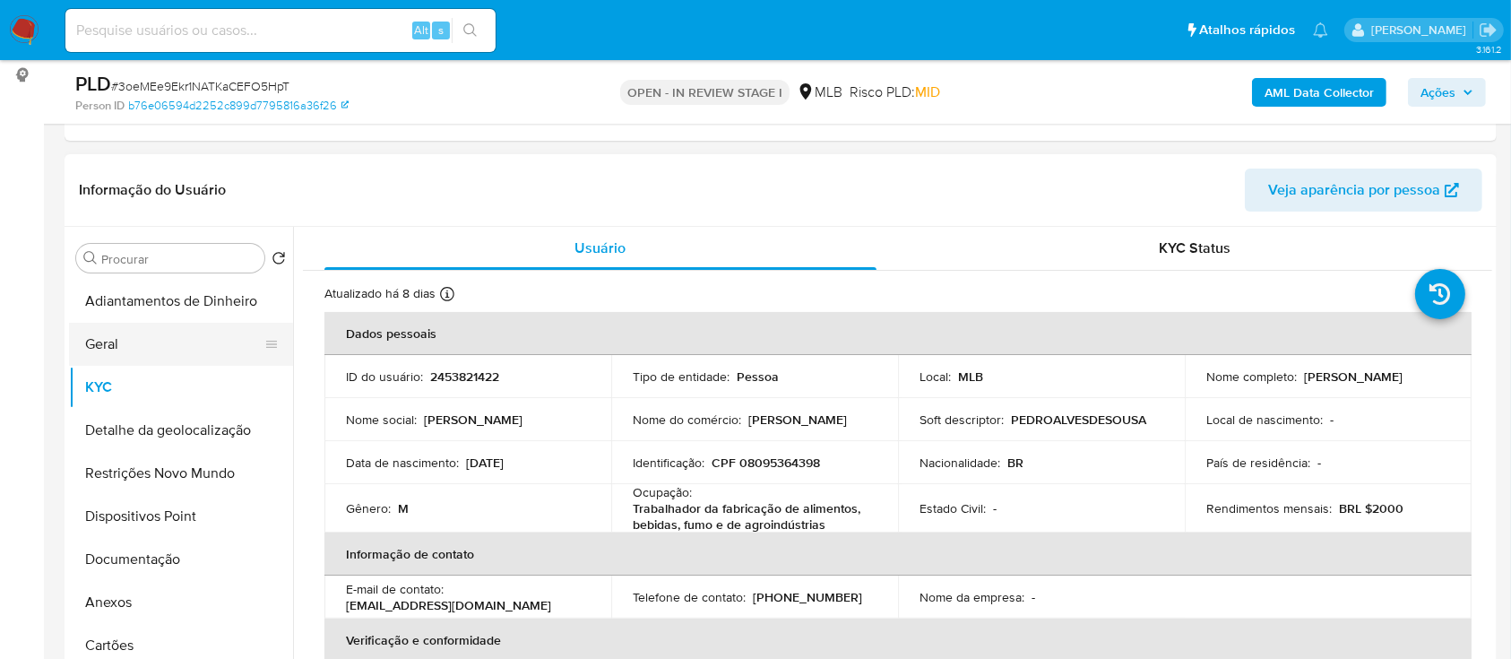
click at [134, 321] on ul "Adiantamentos de Dinheiro Geral KYC Detalhe da geolocalização Restrições Novo M…" at bounding box center [181, 482] width 224 height 404
click at [144, 339] on button "Geral" at bounding box center [174, 344] width 210 height 43
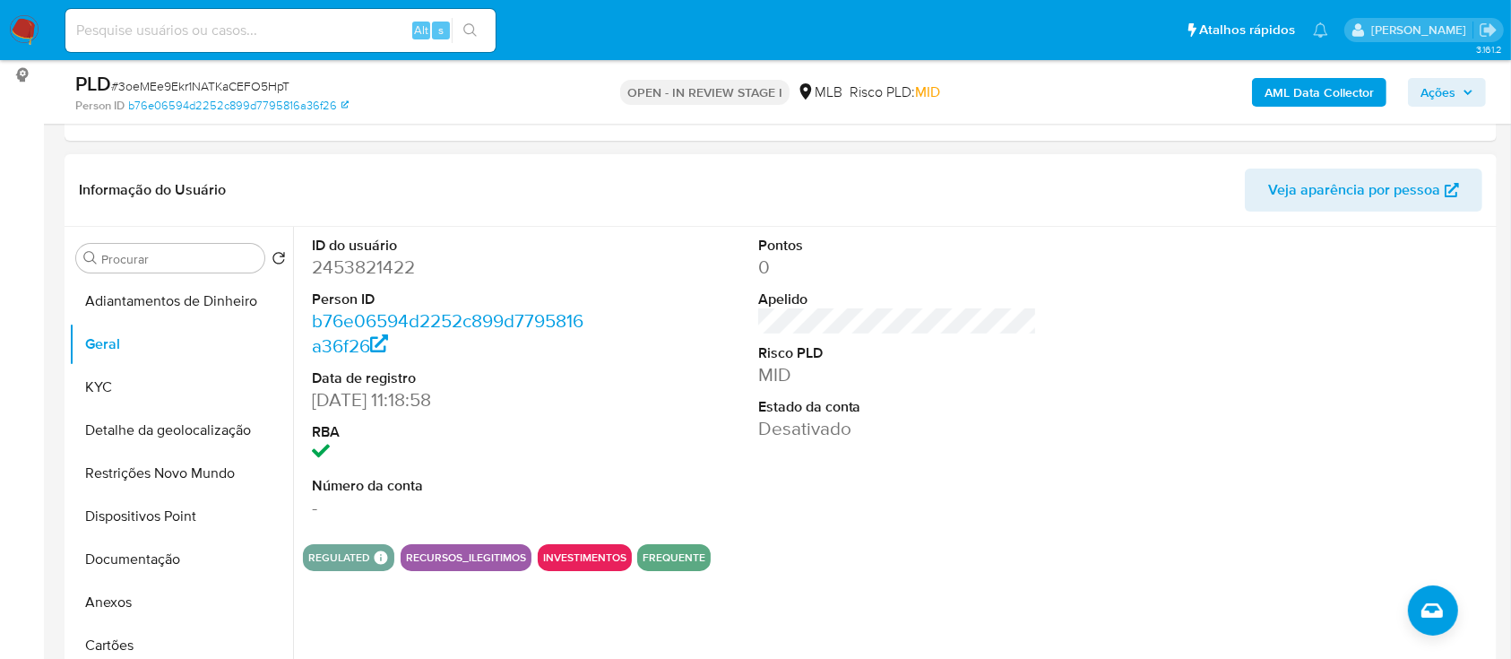
drag, startPoint x: 1273, startPoint y: 423, endPoint x: 1250, endPoint y: 355, distance: 71.7
click at [1267, 413] on div at bounding box center [1344, 378] width 298 height 303
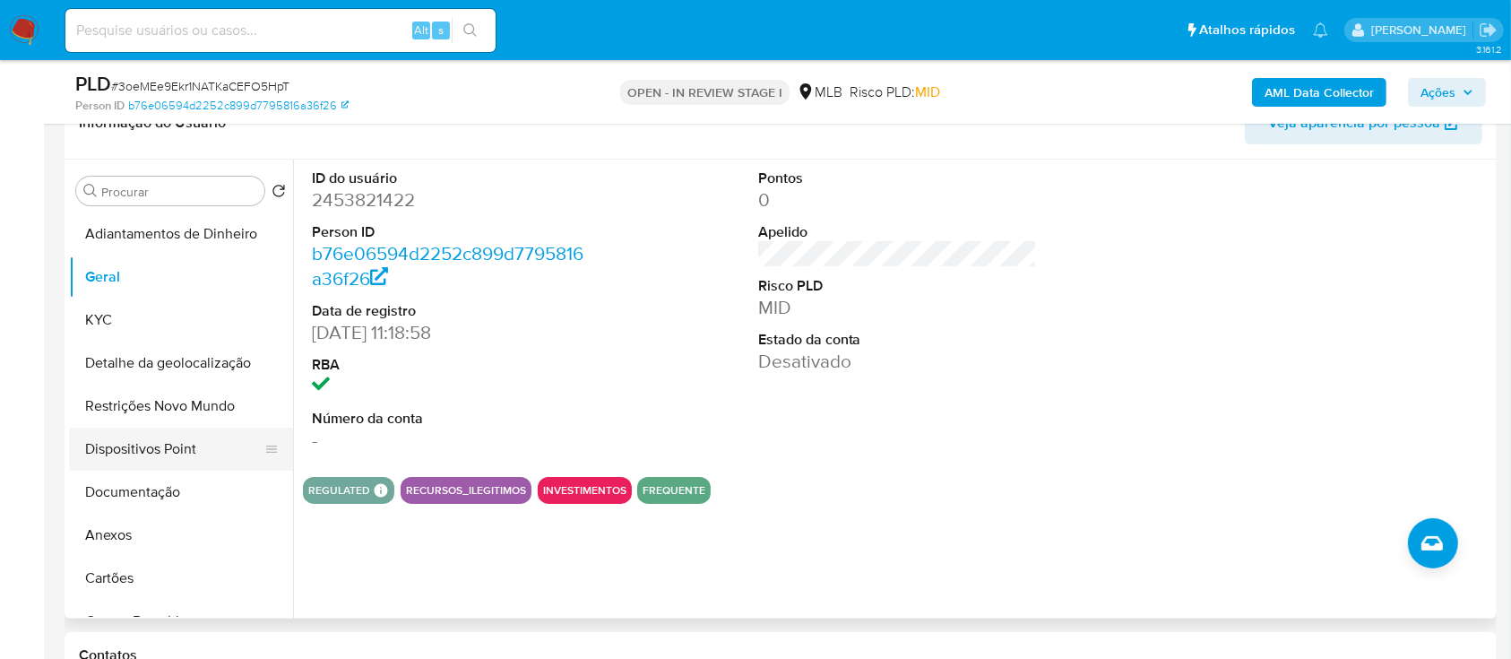
scroll to position [359, 0]
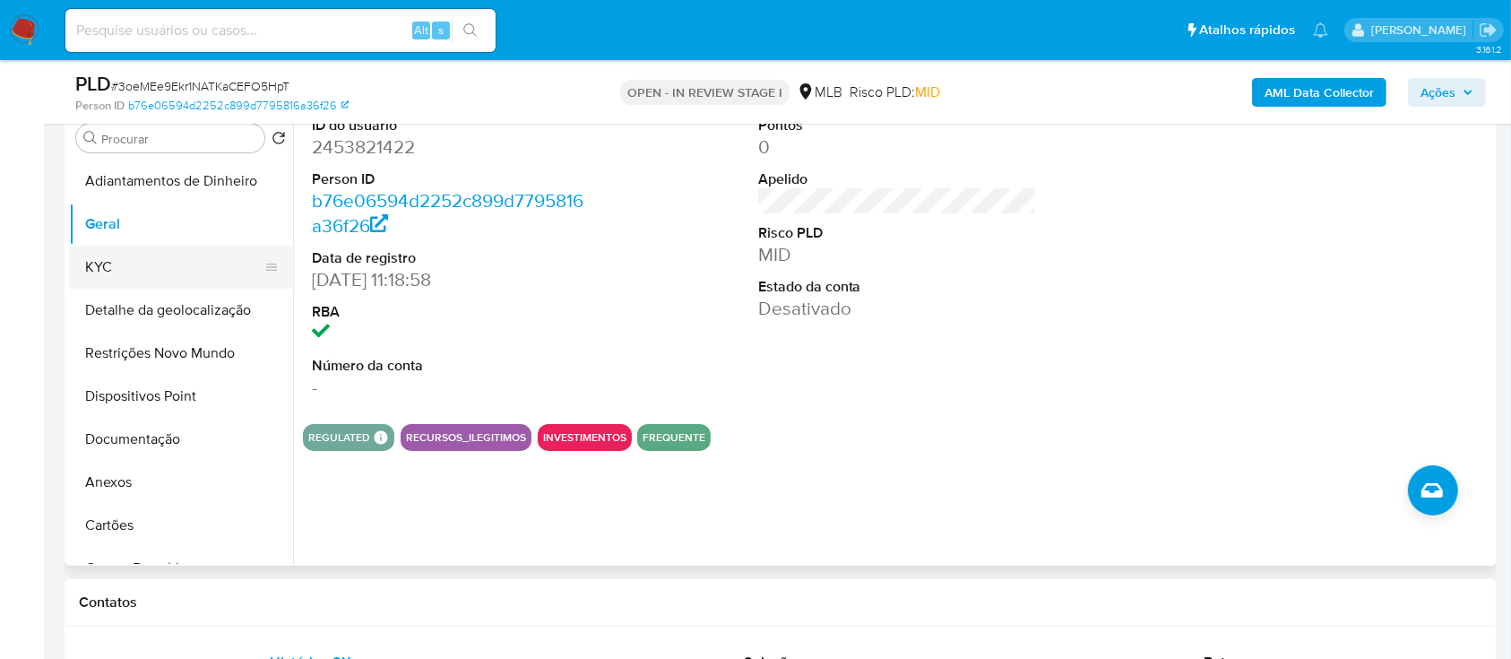
drag, startPoint x: 117, startPoint y: 263, endPoint x: 126, endPoint y: 264, distance: 9.9
click at [118, 264] on button "KYC" at bounding box center [174, 267] width 210 height 43
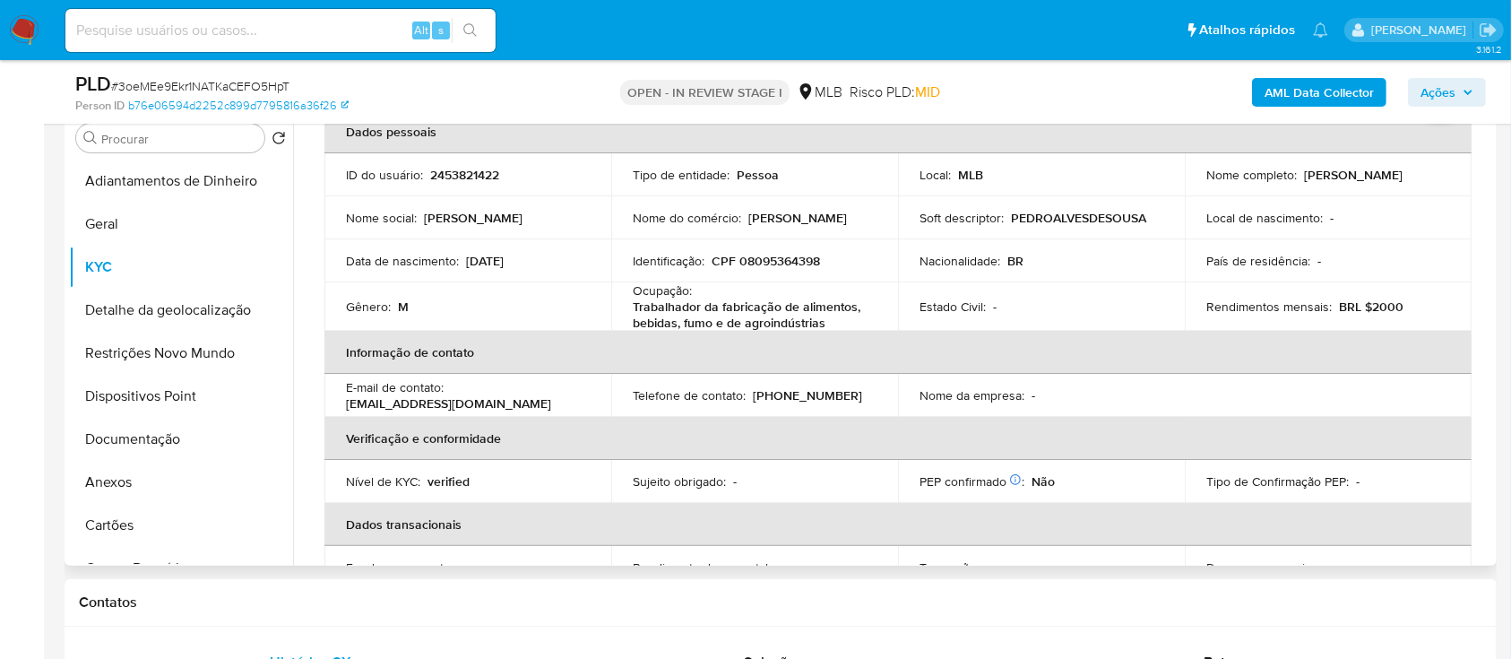
scroll to position [119, 0]
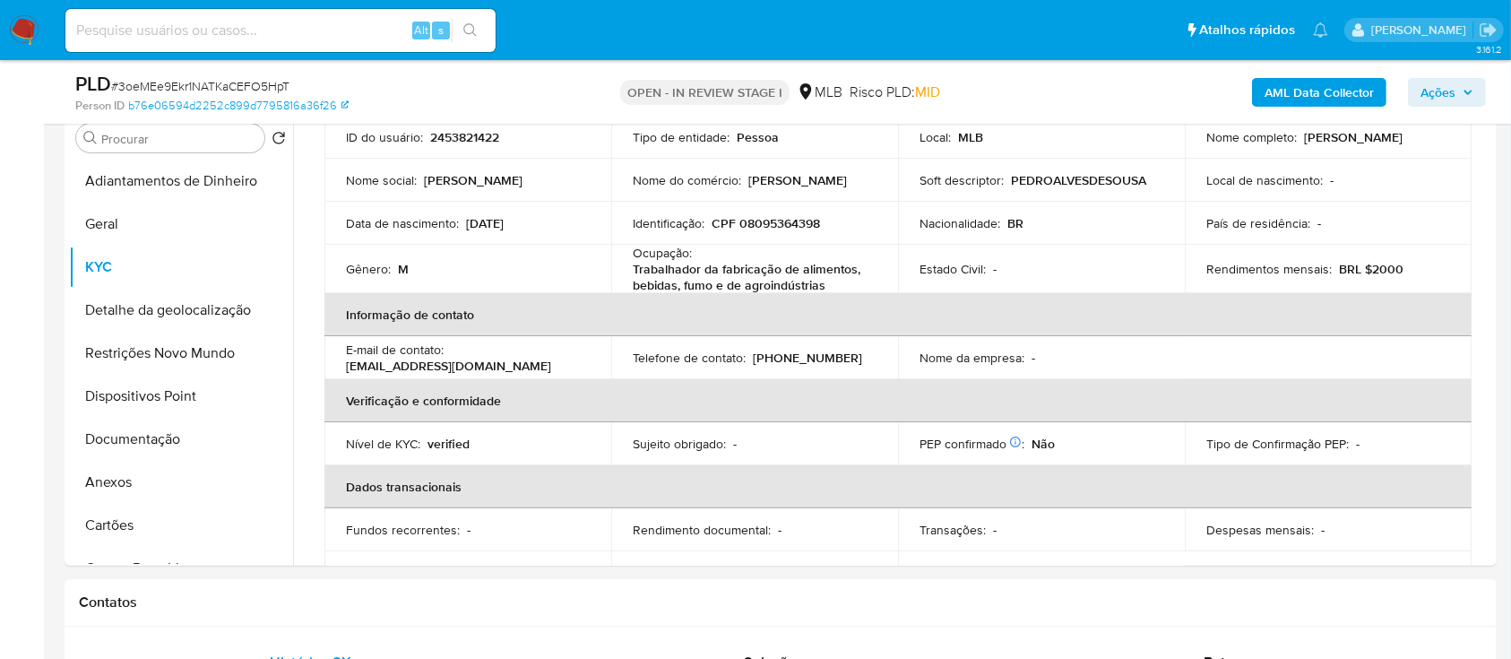
drag, startPoint x: 23, startPoint y: 200, endPoint x: 40, endPoint y: 191, distance: 19.2
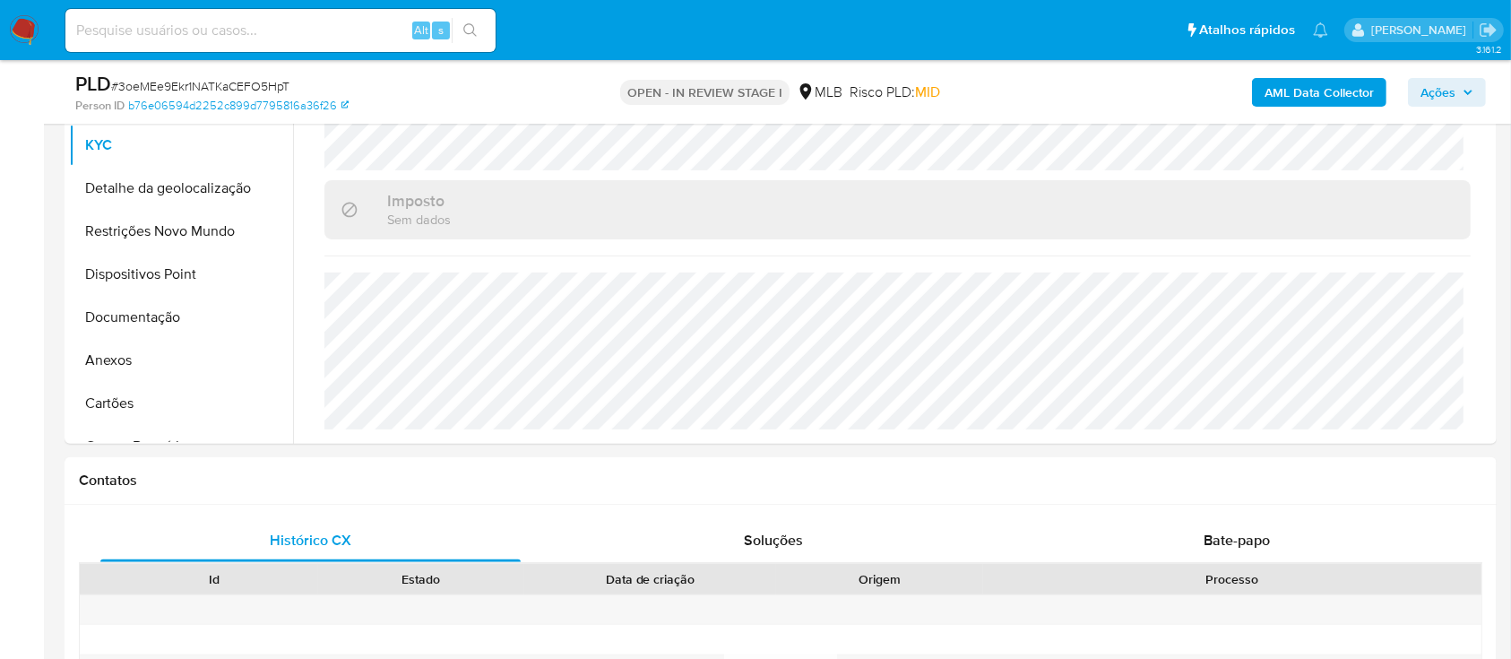
scroll to position [478, 0]
click at [178, 180] on button "Detalhe da geolocalização" at bounding box center [174, 190] width 210 height 43
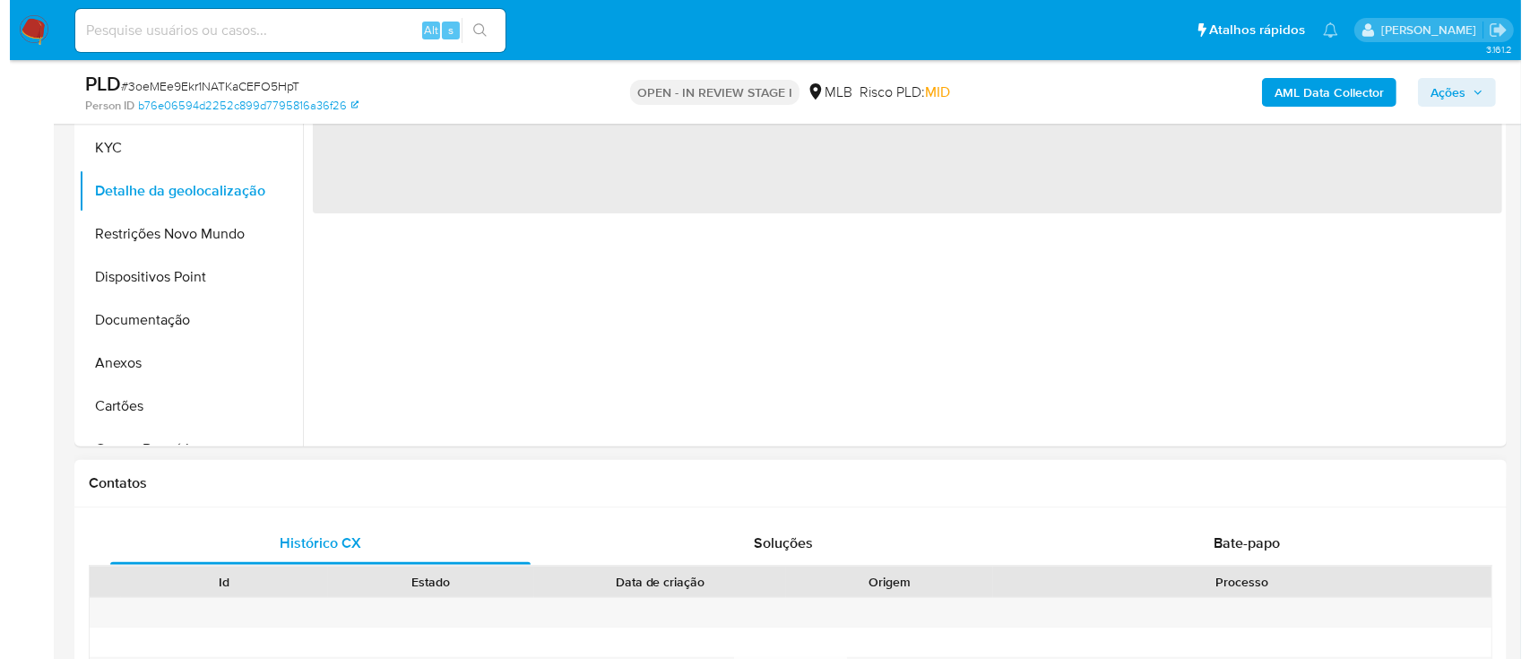
scroll to position [238, 0]
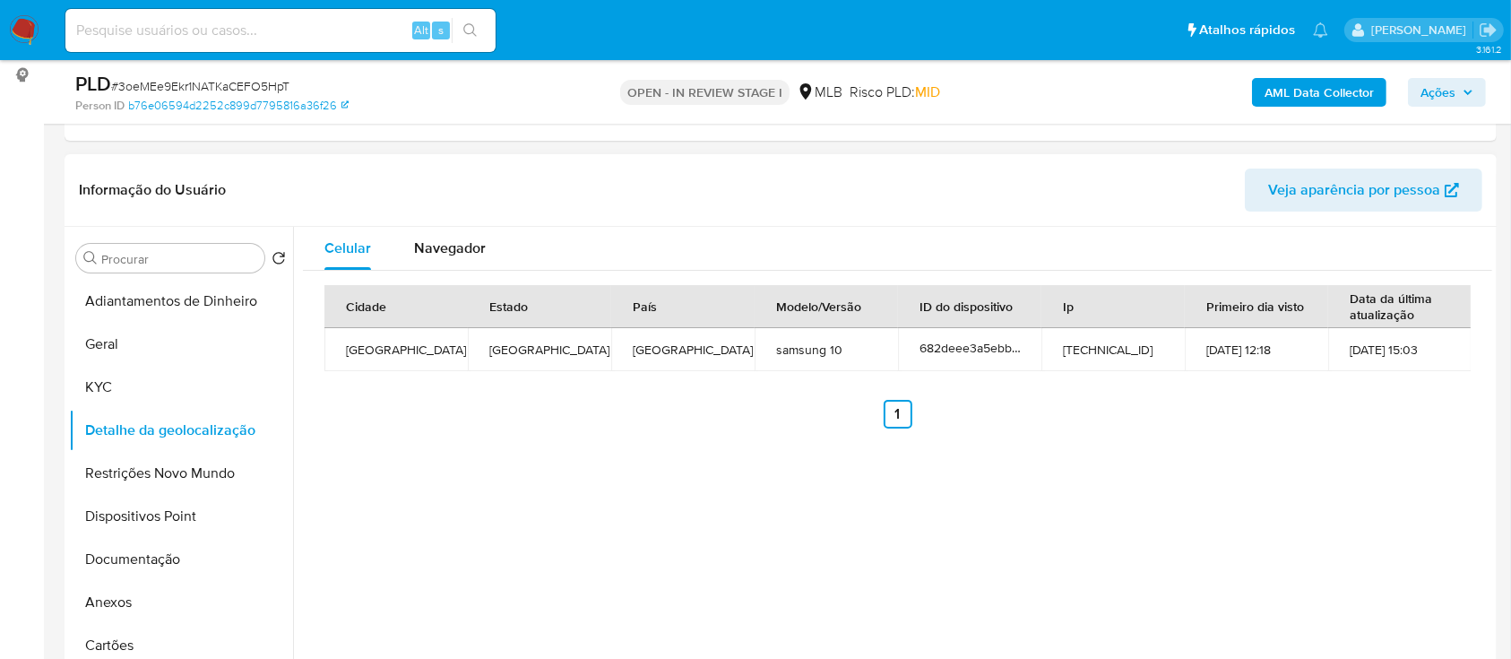
drag, startPoint x: 1202, startPoint y: 444, endPoint x: 1246, endPoint y: 404, distance: 59.0
click at [1203, 443] on div "Celular Navegador Cidade Estado País Modelo/Versão ID do dispositivo Ip Primeir…" at bounding box center [892, 456] width 1199 height 459
click at [163, 463] on button "Restrições Novo Mundo" at bounding box center [174, 473] width 210 height 43
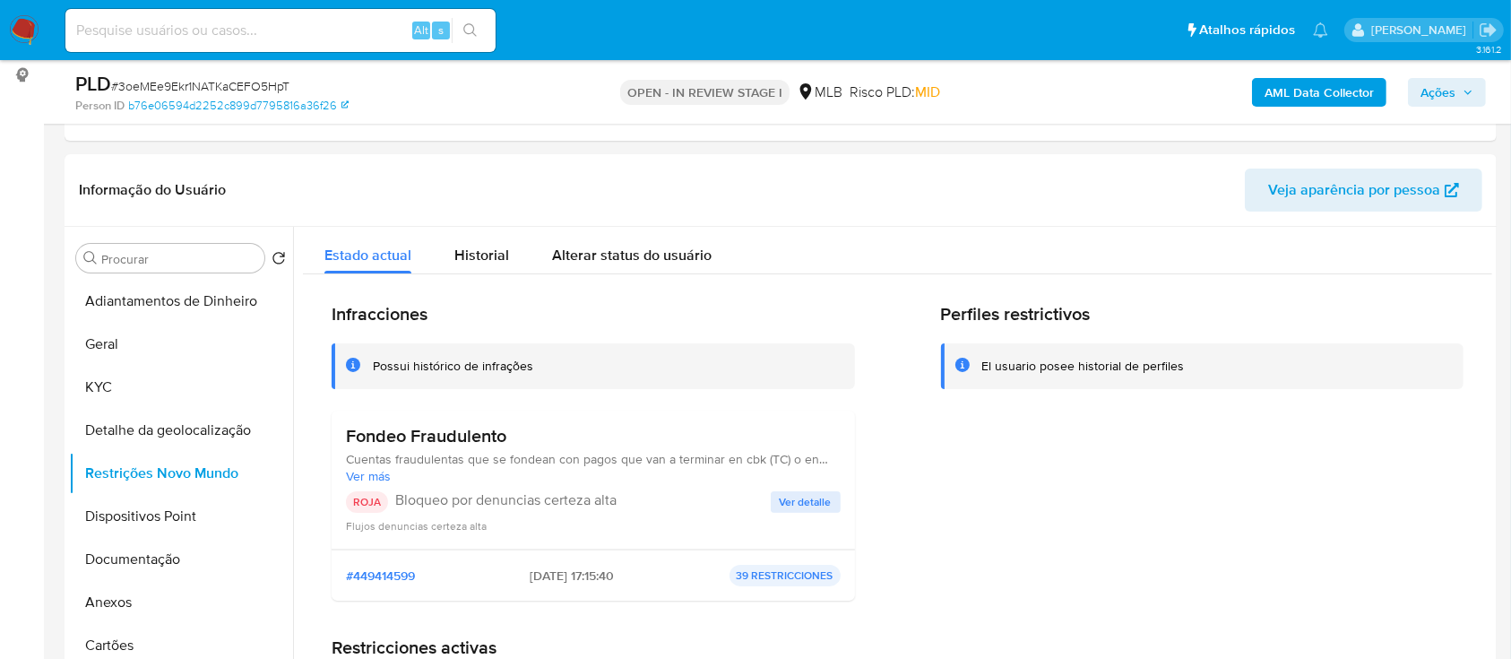
click at [793, 510] on span "Ver detalle" at bounding box center [806, 502] width 52 height 18
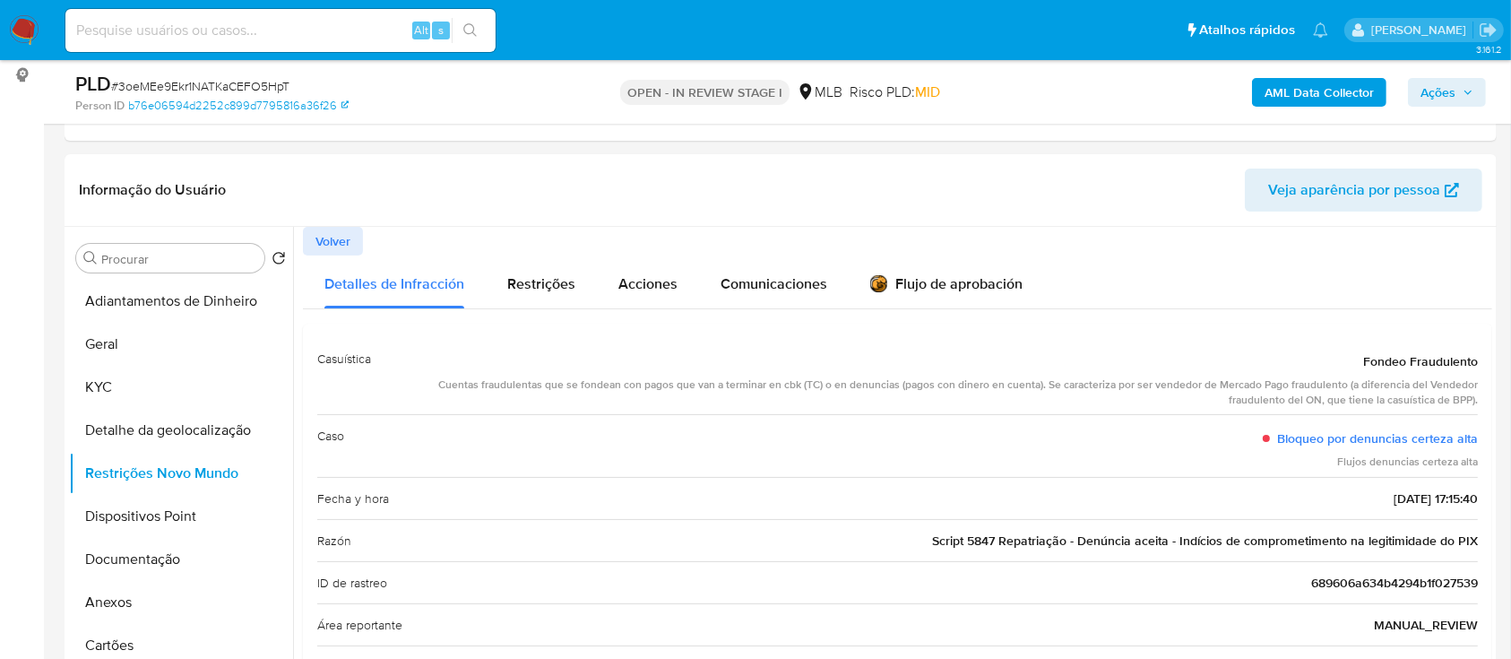
drag, startPoint x: 1355, startPoint y: 355, endPoint x: 1468, endPoint y: 495, distance: 179.7
click at [1469, 496] on div "Casuística Fondeo Fraudulento Cuentas fraudulentas que se fondean con pagos que…" at bounding box center [897, 639] width 1161 height 602
click at [136, 516] on button "Dispositivos Point" at bounding box center [174, 516] width 210 height 43
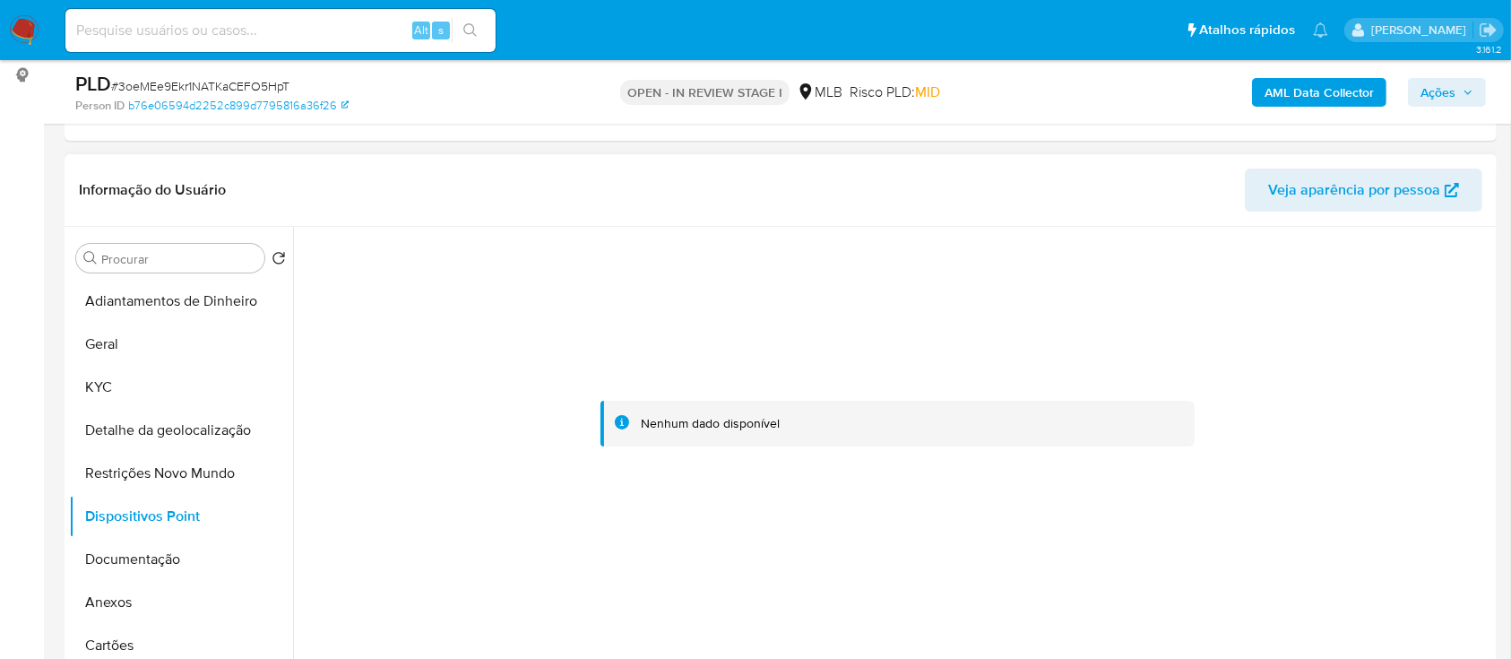
drag, startPoint x: 1284, startPoint y: 559, endPoint x: 1246, endPoint y: 516, distance: 57.2
click at [1275, 549] on div at bounding box center [897, 424] width 1189 height 394
click at [148, 570] on button "Documentação" at bounding box center [174, 559] width 210 height 43
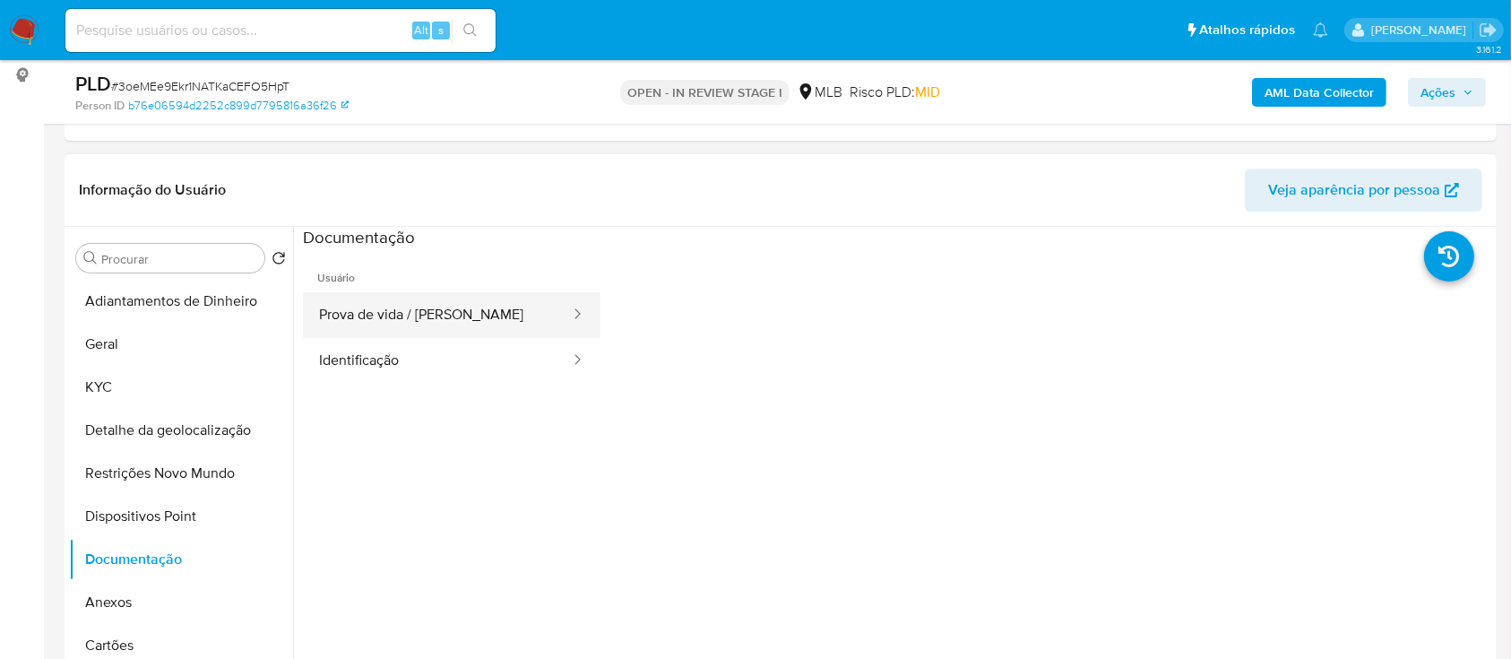
click at [488, 322] on button "Prova de vida / Selfie" at bounding box center [437, 315] width 269 height 46
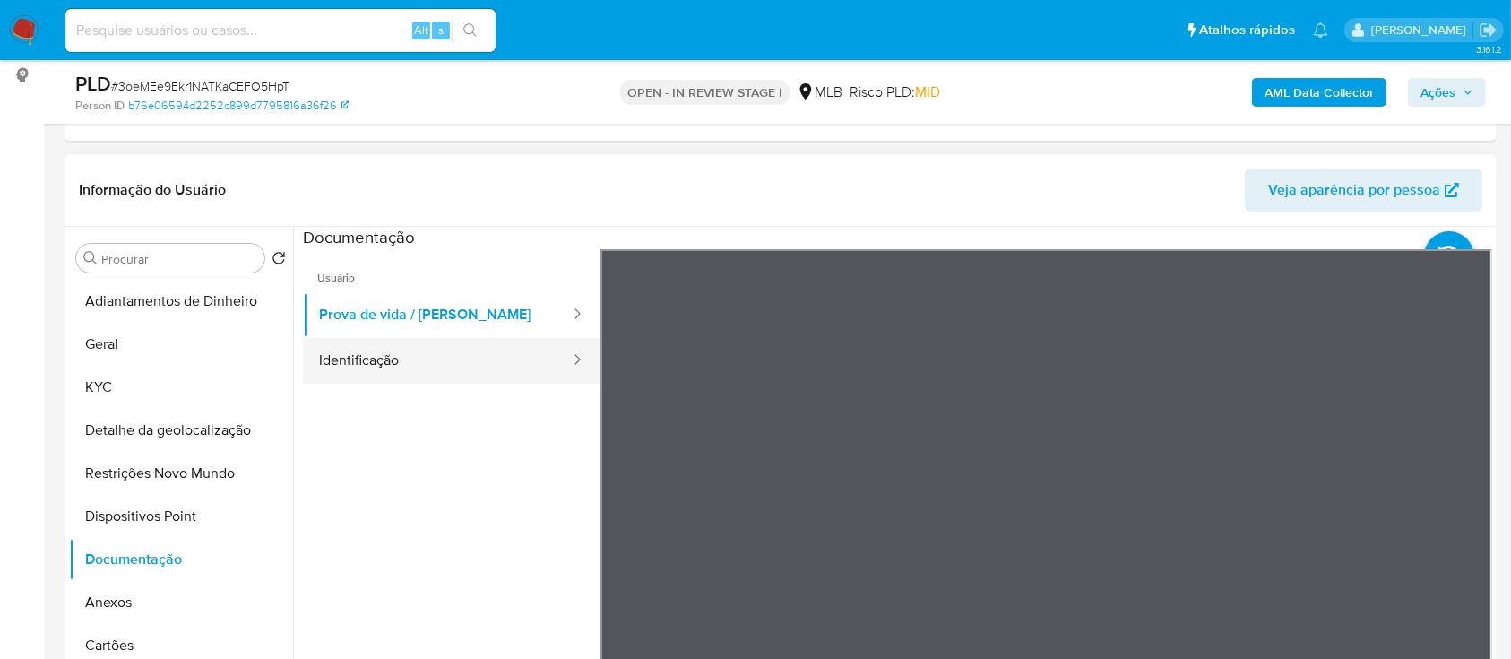
click at [466, 357] on button "Identificação" at bounding box center [437, 361] width 269 height 46
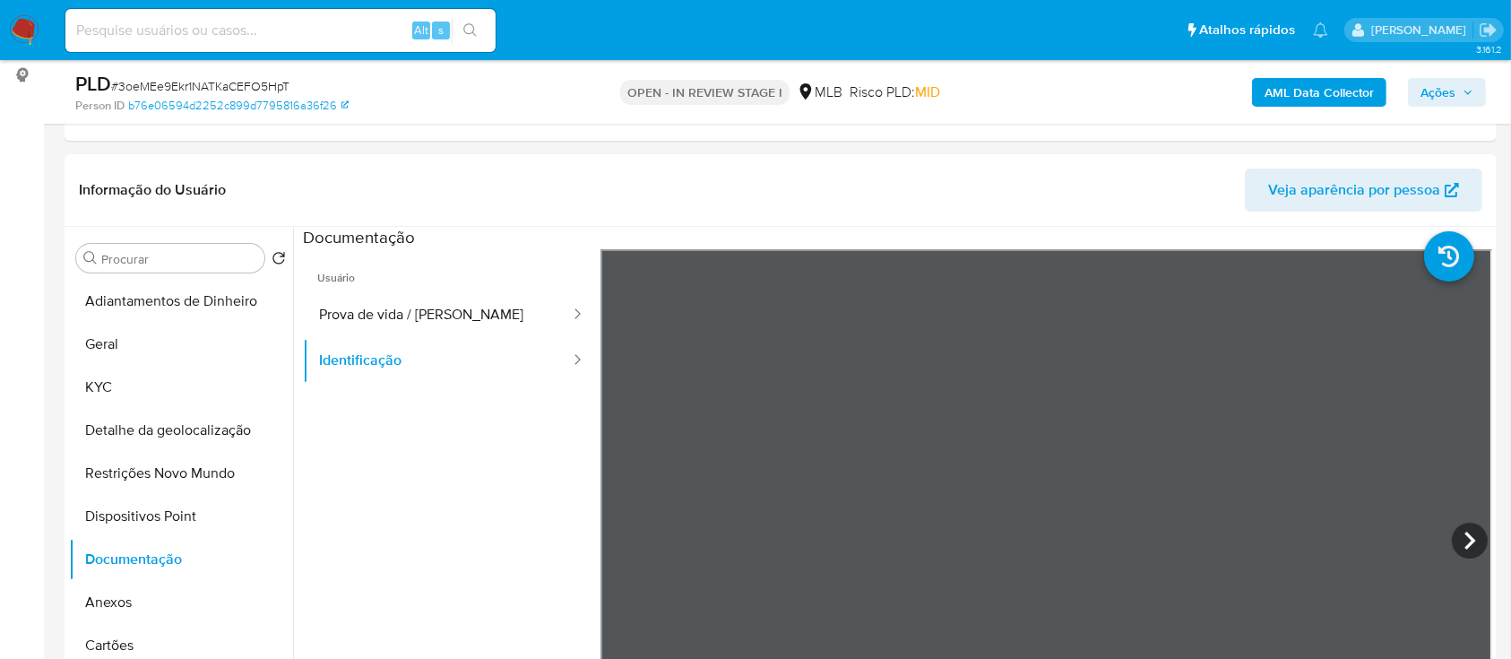
click at [1280, 82] on b "AML Data Collector" at bounding box center [1319, 92] width 109 height 29
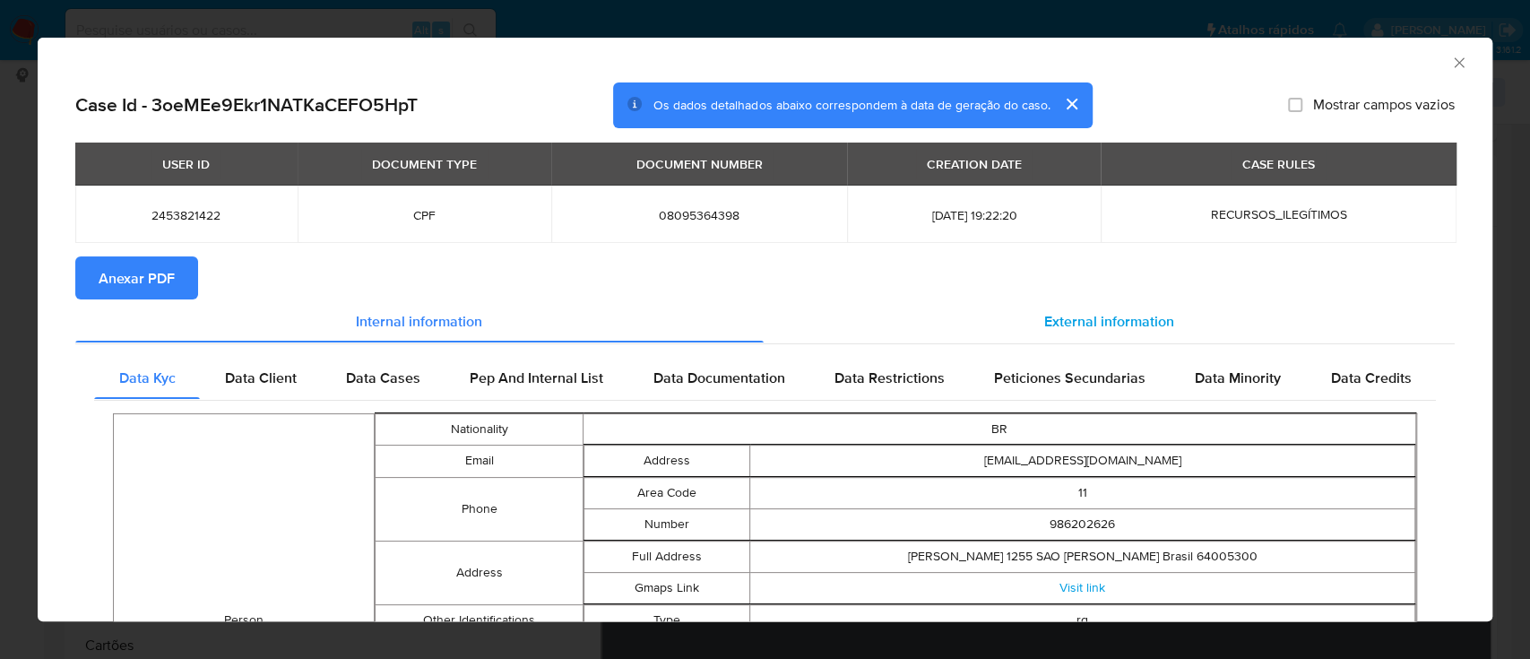
click at [1109, 304] on div "External information" at bounding box center [1110, 320] width 692 height 43
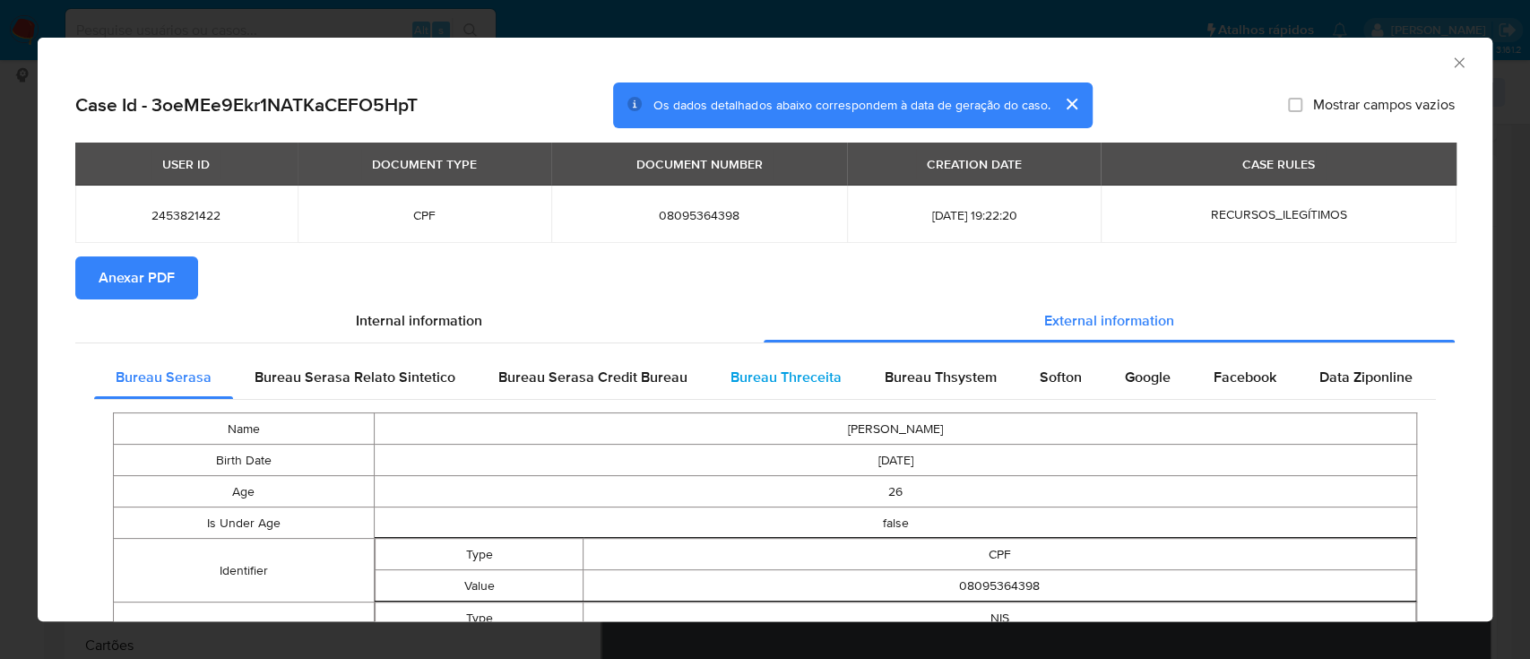
click at [743, 388] on div "Bureau Threceita" at bounding box center [786, 377] width 154 height 43
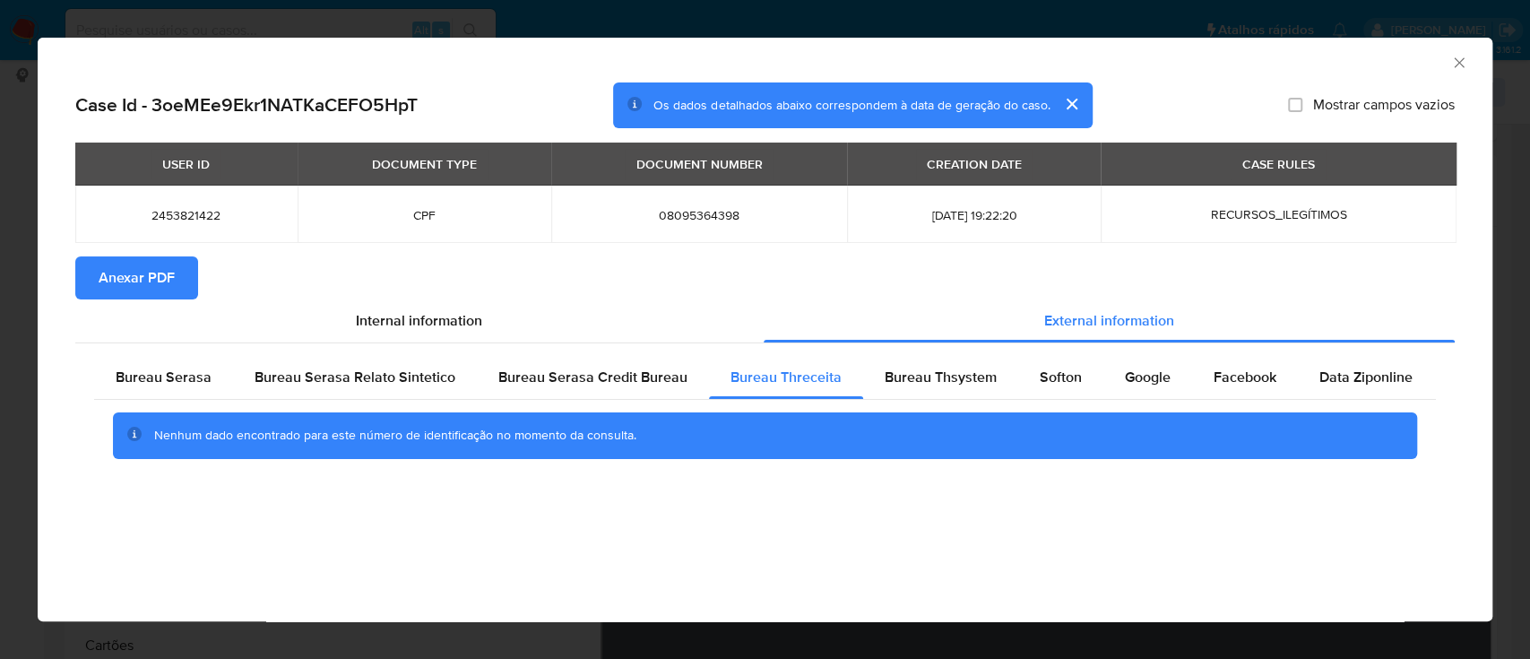
click at [1306, 68] on div "AML Data Collector" at bounding box center [750, 60] width 1400 height 20
click at [876, 390] on div "Bureau Thsystem" at bounding box center [940, 377] width 155 height 43
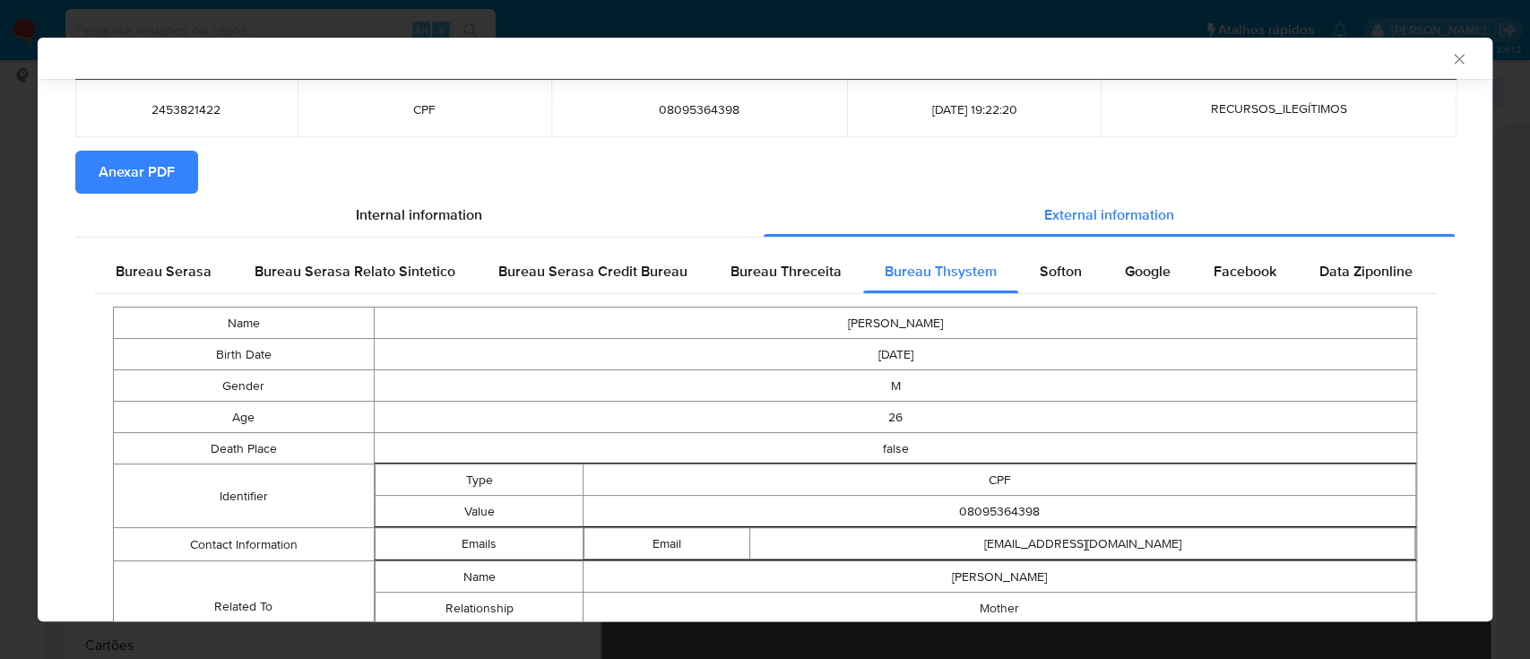
scroll to position [352, 0]
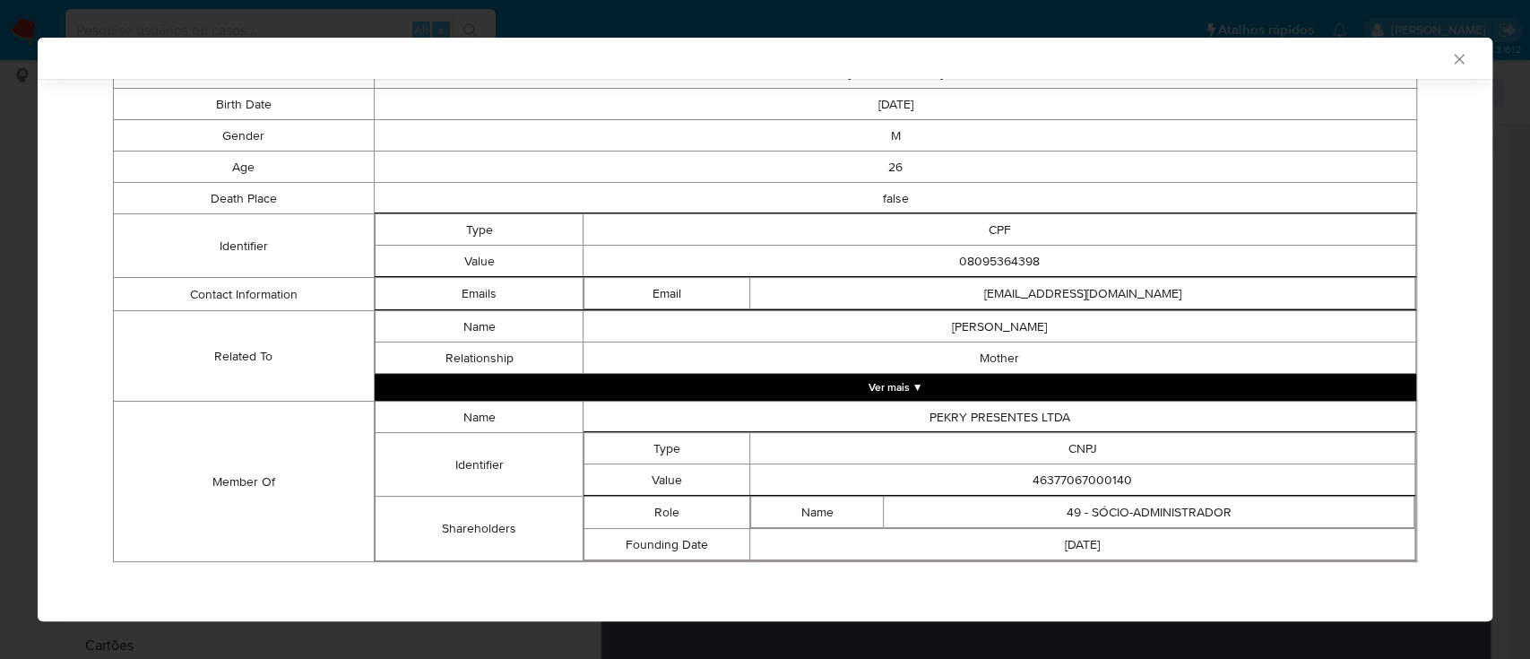
click at [1318, 52] on div "AML Data Collector" at bounding box center [750, 58] width 1400 height 16
drag, startPoint x: 1119, startPoint y: 471, endPoint x: 898, endPoint y: 484, distance: 220.8
click at [898, 484] on td "46377067000140" at bounding box center [1082, 479] width 665 height 31
copy td "46377067000140"
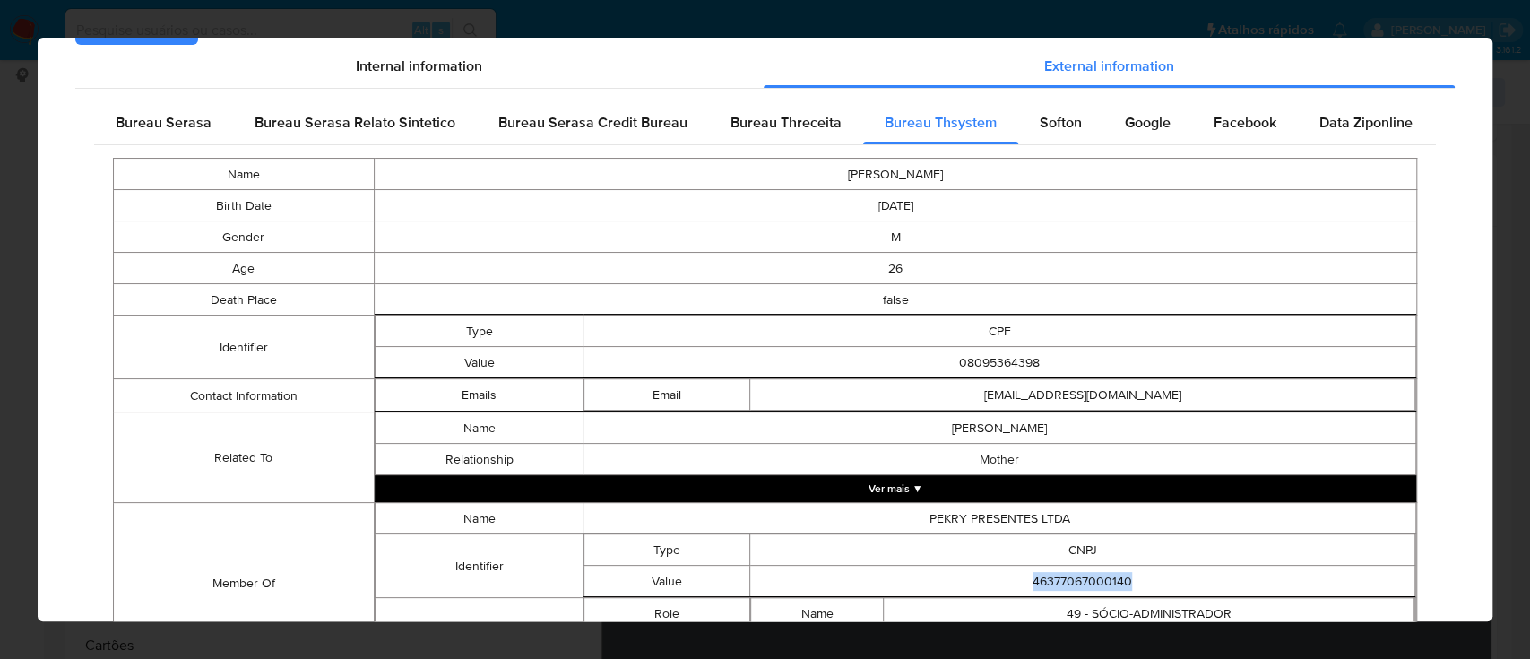
scroll to position [0, 0]
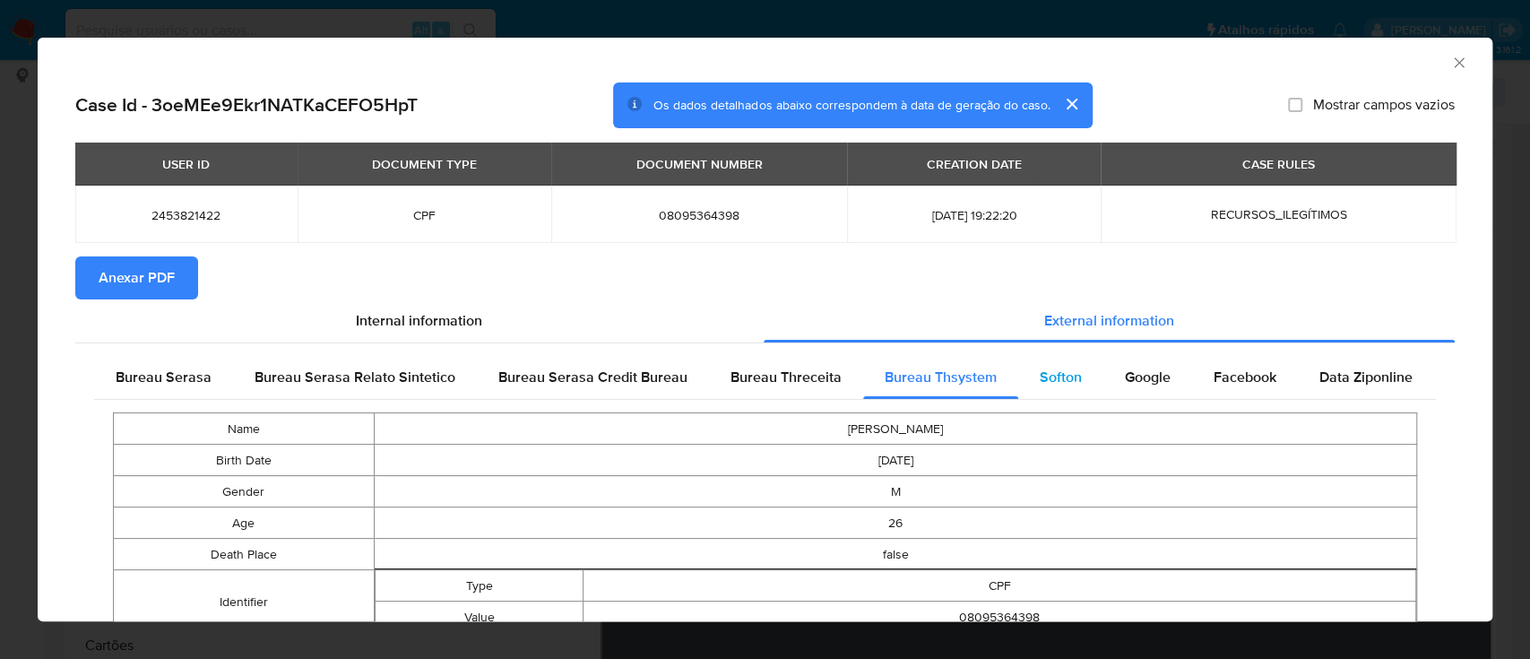
click at [1024, 385] on div "Softon" at bounding box center [1060, 377] width 85 height 43
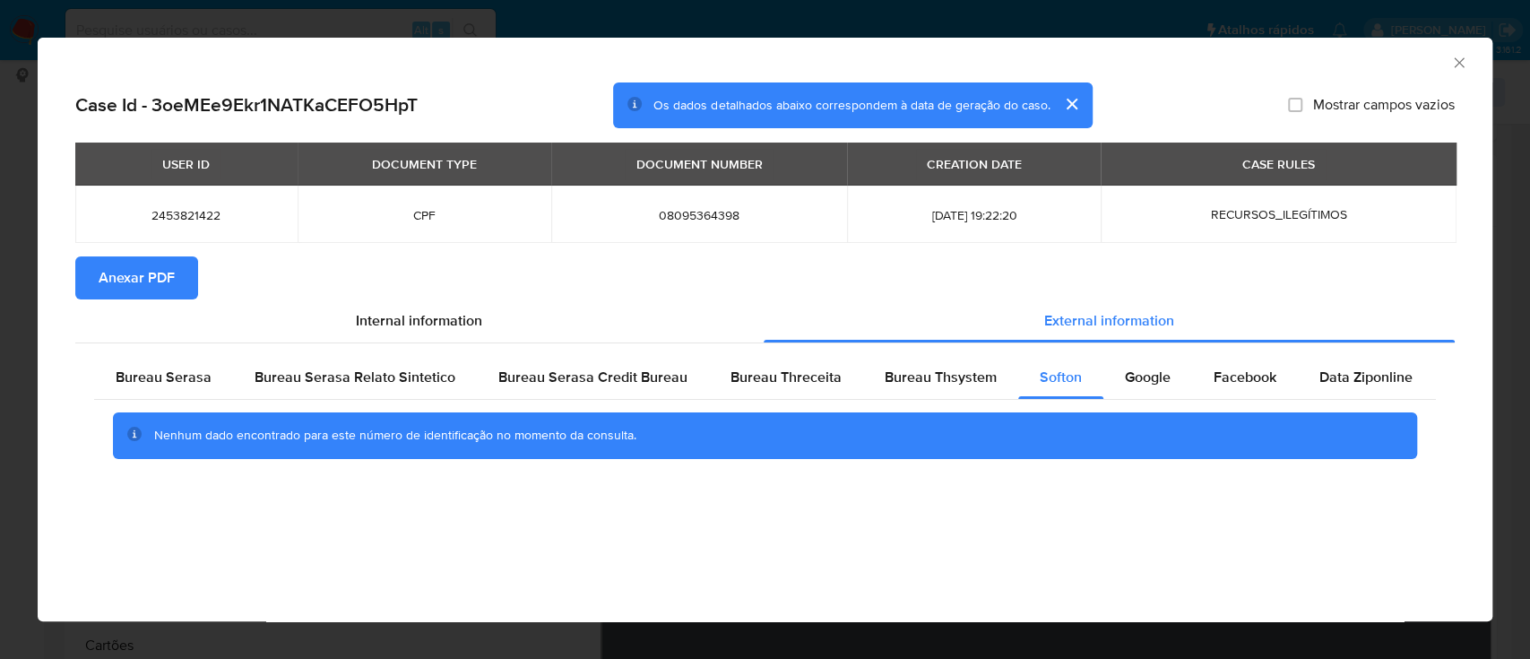
drag, startPoint x: 1385, startPoint y: 66, endPoint x: 1068, endPoint y: 16, distance: 320.4
click at [1377, 63] on div "AML Data Collector" at bounding box center [750, 60] width 1400 height 20
click at [1141, 377] on span "Google" at bounding box center [1148, 377] width 46 height 21
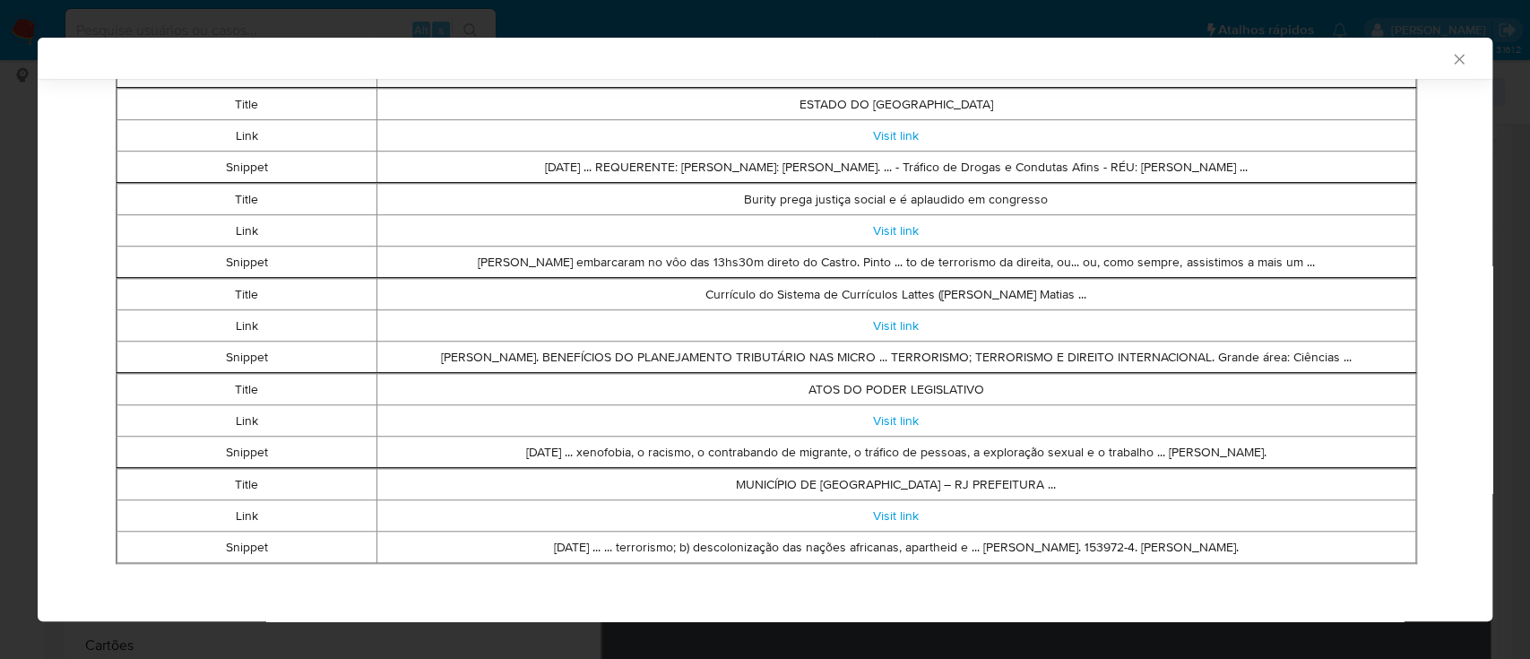
scroll to position [802, 0]
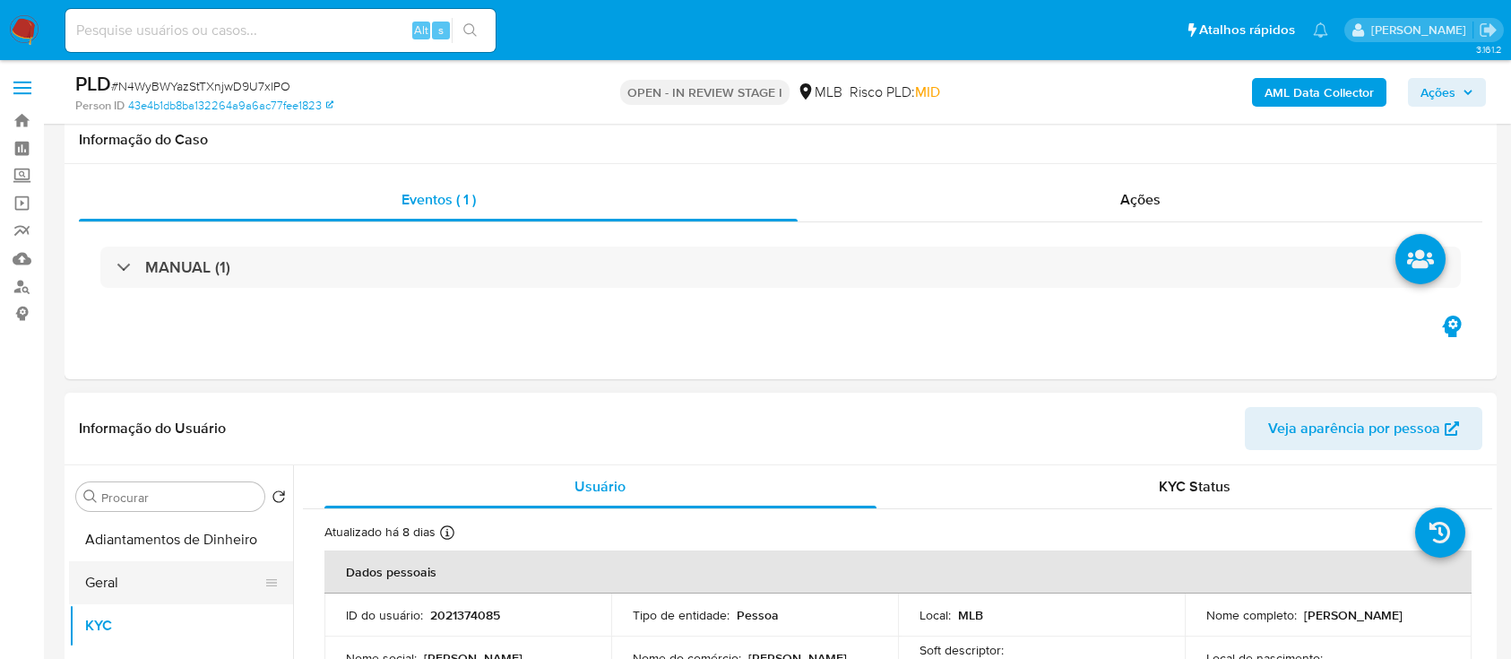
scroll to position [119, 0]
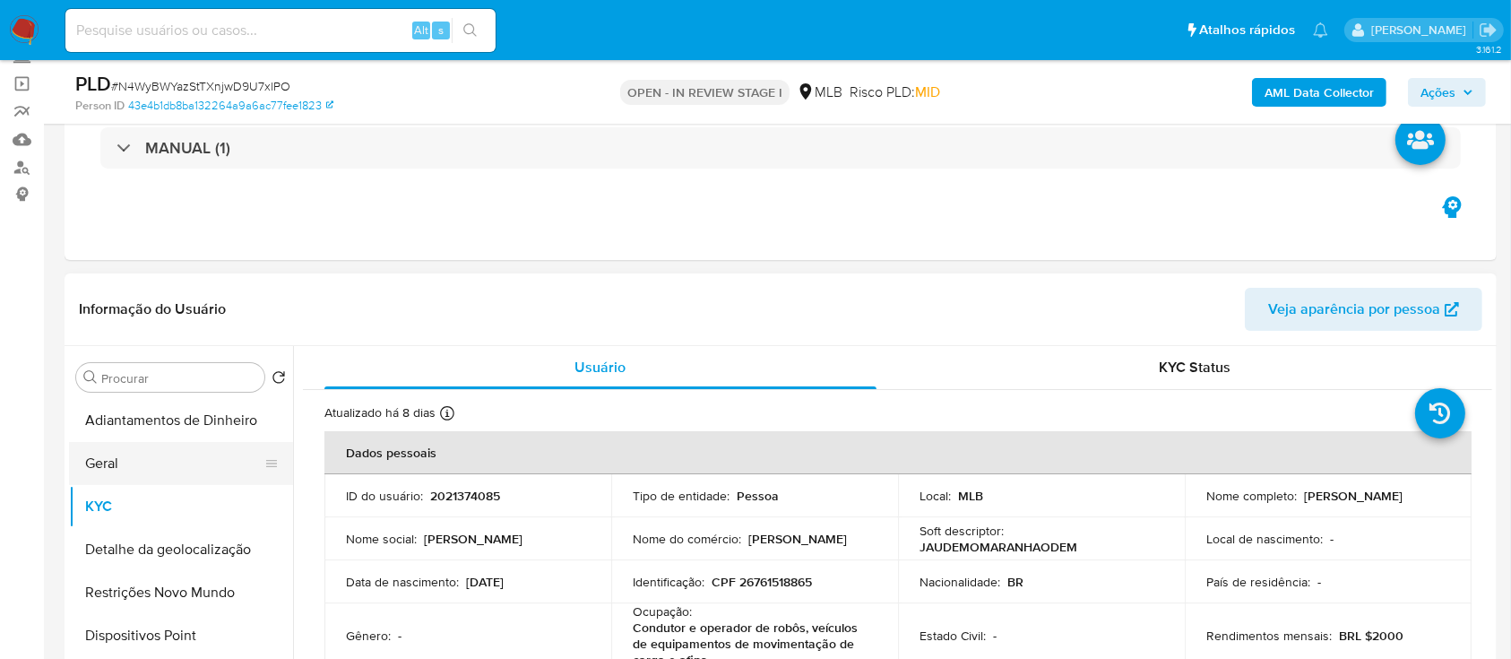
drag, startPoint x: 118, startPoint y: 458, endPoint x: 139, endPoint y: 460, distance: 20.7
click at [118, 458] on button "Geral" at bounding box center [174, 463] width 210 height 43
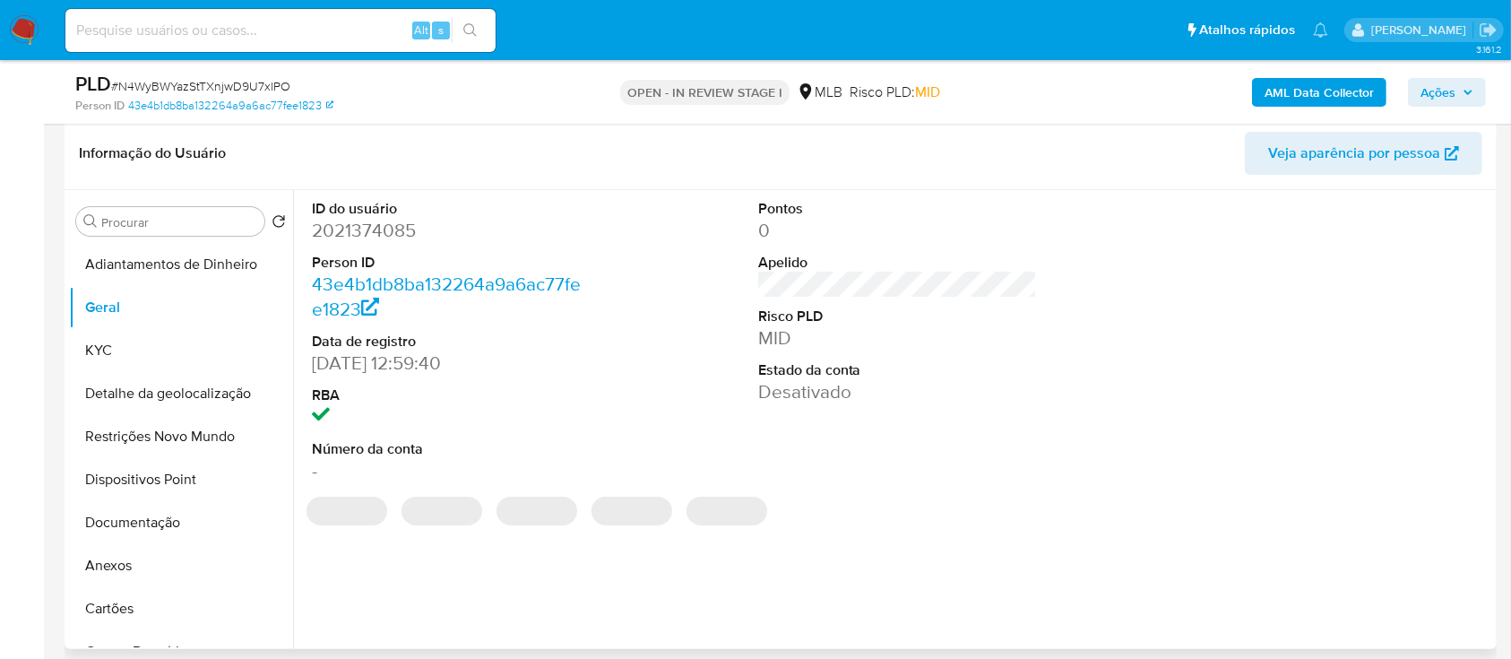
scroll to position [238, 0]
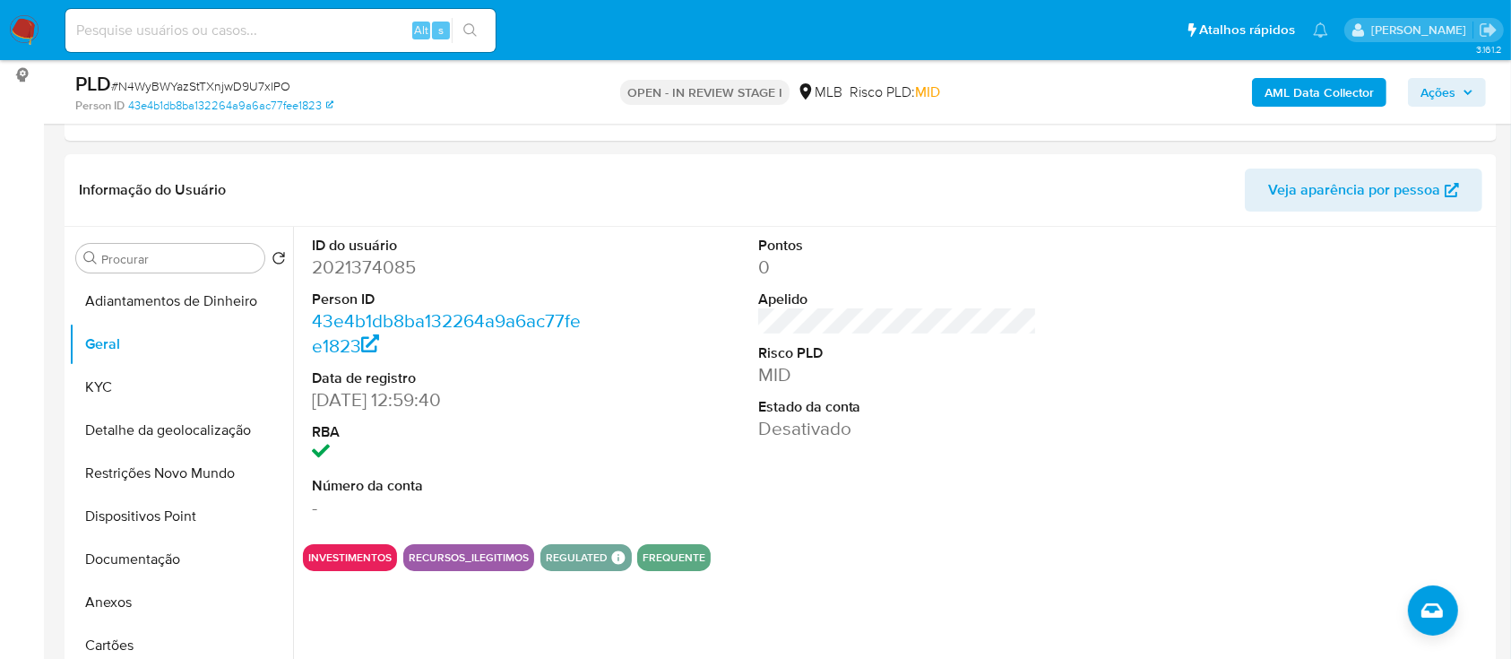
drag, startPoint x: 1351, startPoint y: 327, endPoint x: 1062, endPoint y: 13, distance: 426.9
click at [1292, 283] on div at bounding box center [1344, 378] width 298 height 303
click at [150, 347] on button "Geral" at bounding box center [174, 344] width 210 height 43
click at [97, 389] on button "KYC" at bounding box center [174, 387] width 210 height 43
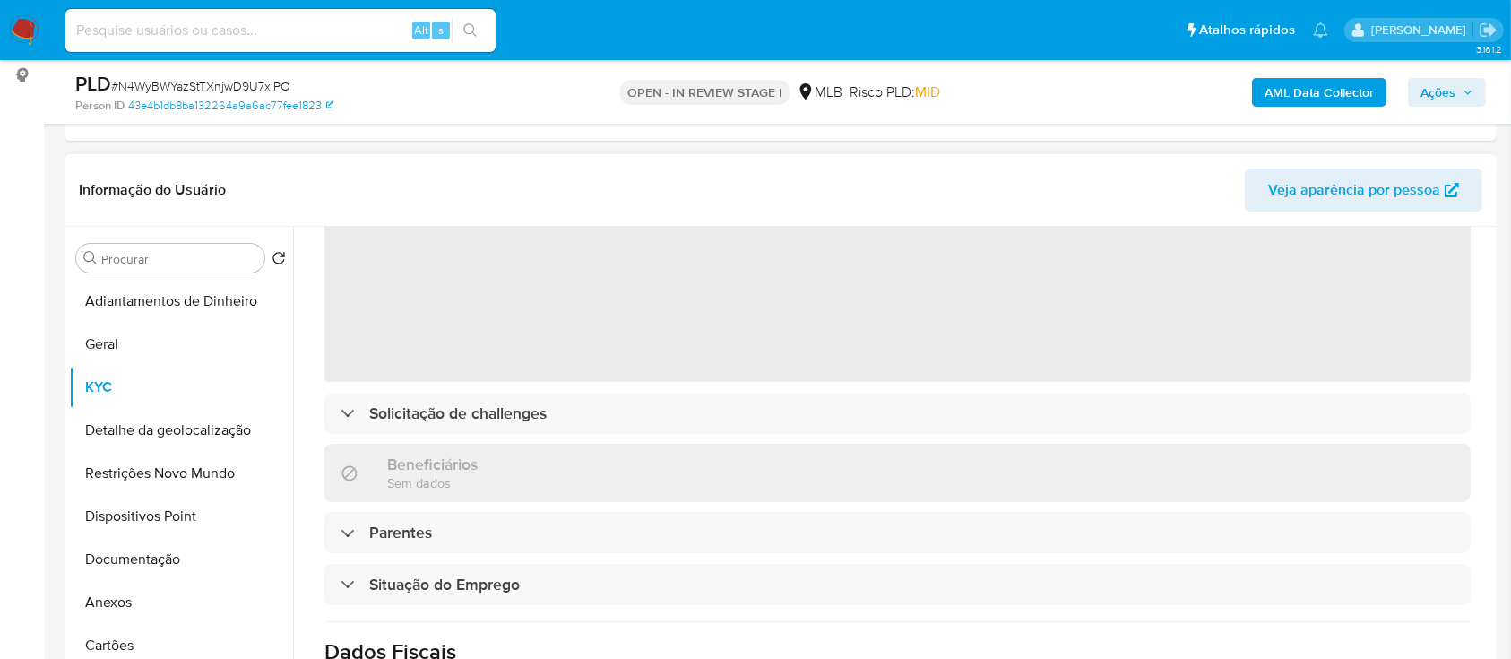
scroll to position [119, 0]
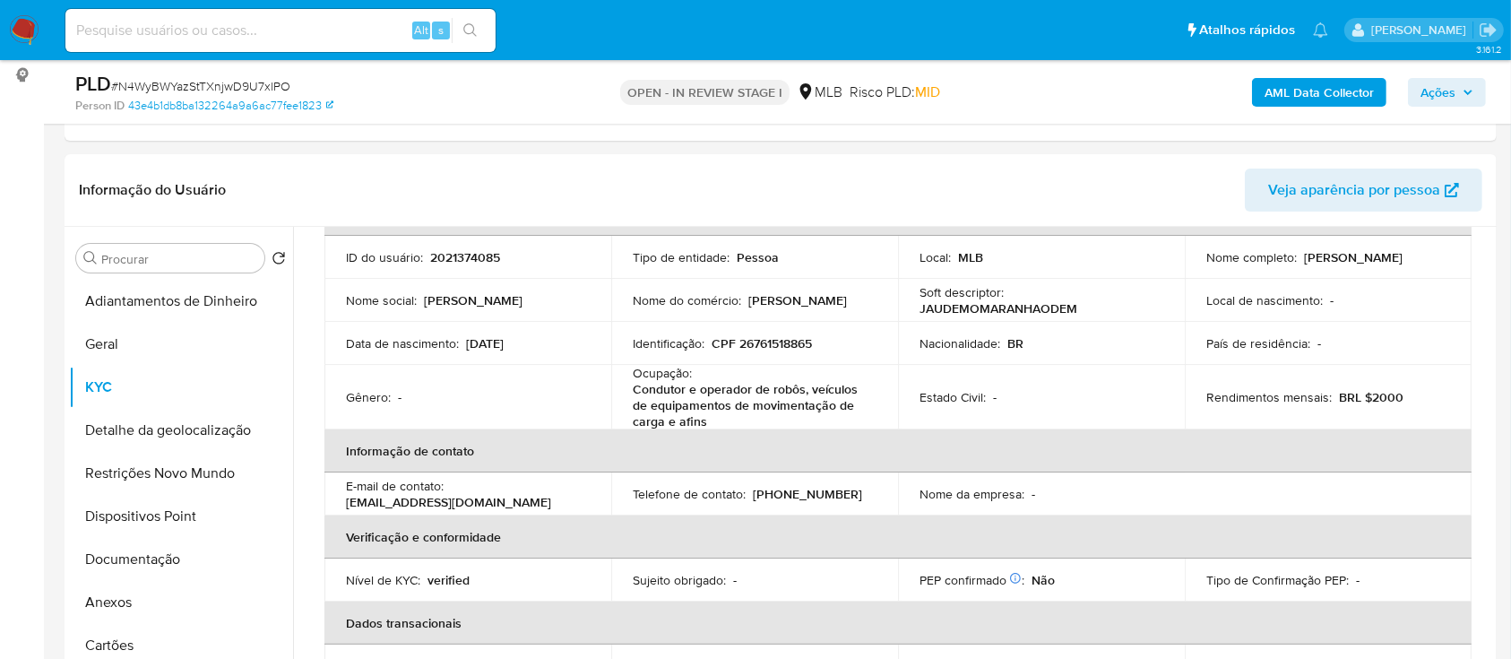
drag, startPoint x: 0, startPoint y: 330, endPoint x: 13, endPoint y: 326, distance: 13.1
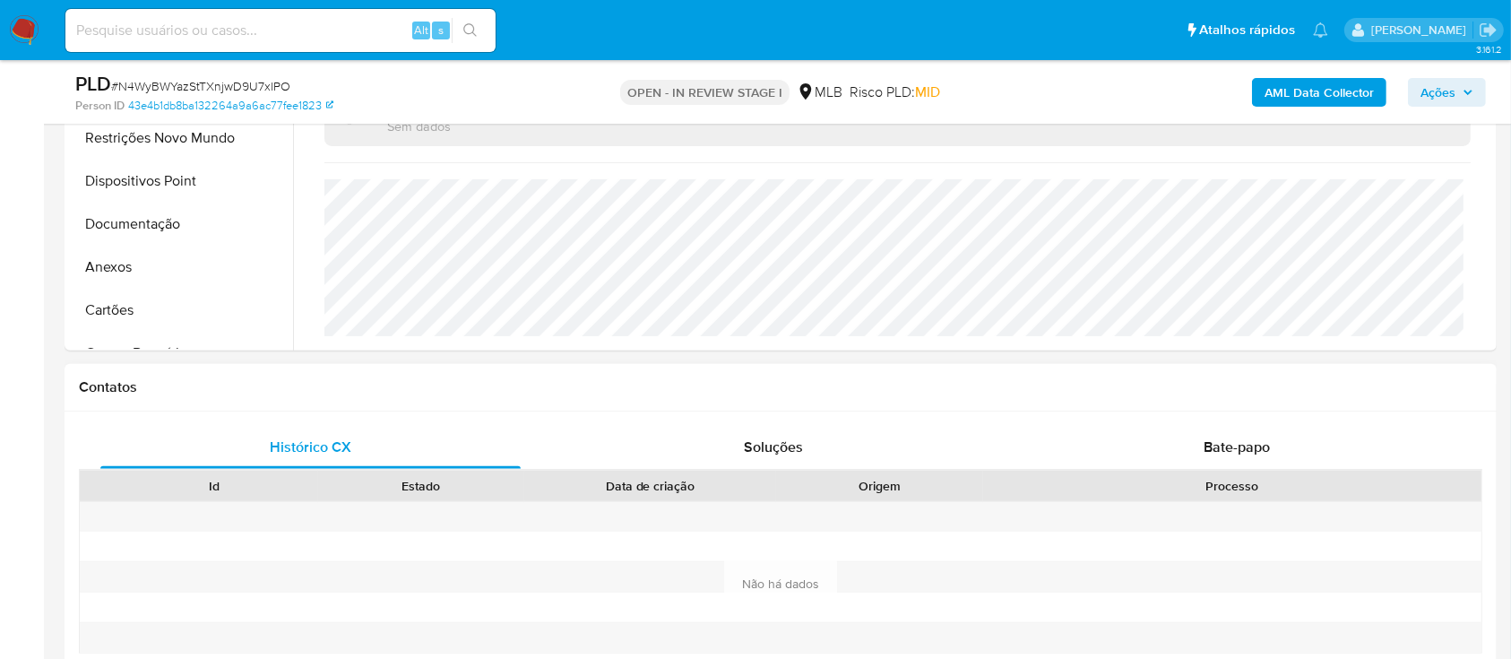
scroll to position [597, 0]
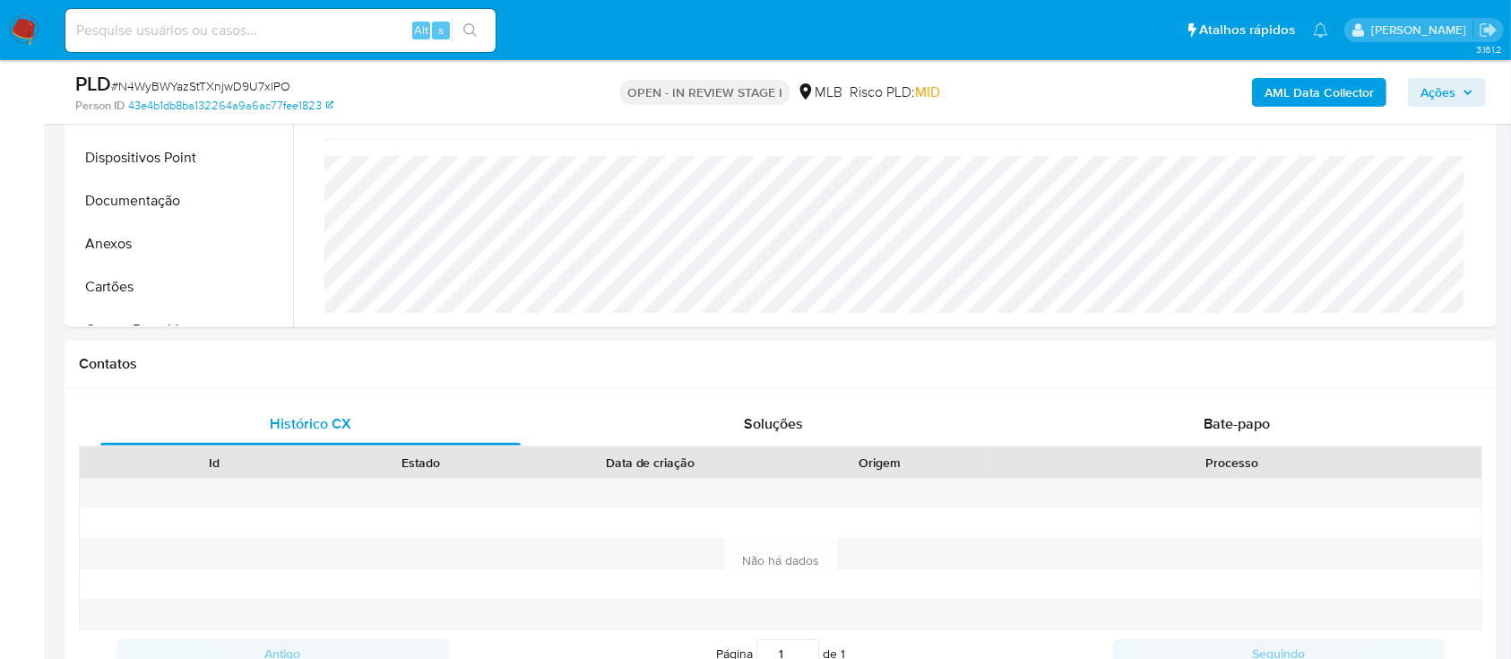
drag, startPoint x: 30, startPoint y: 419, endPoint x: 40, endPoint y: 415, distance: 10.5
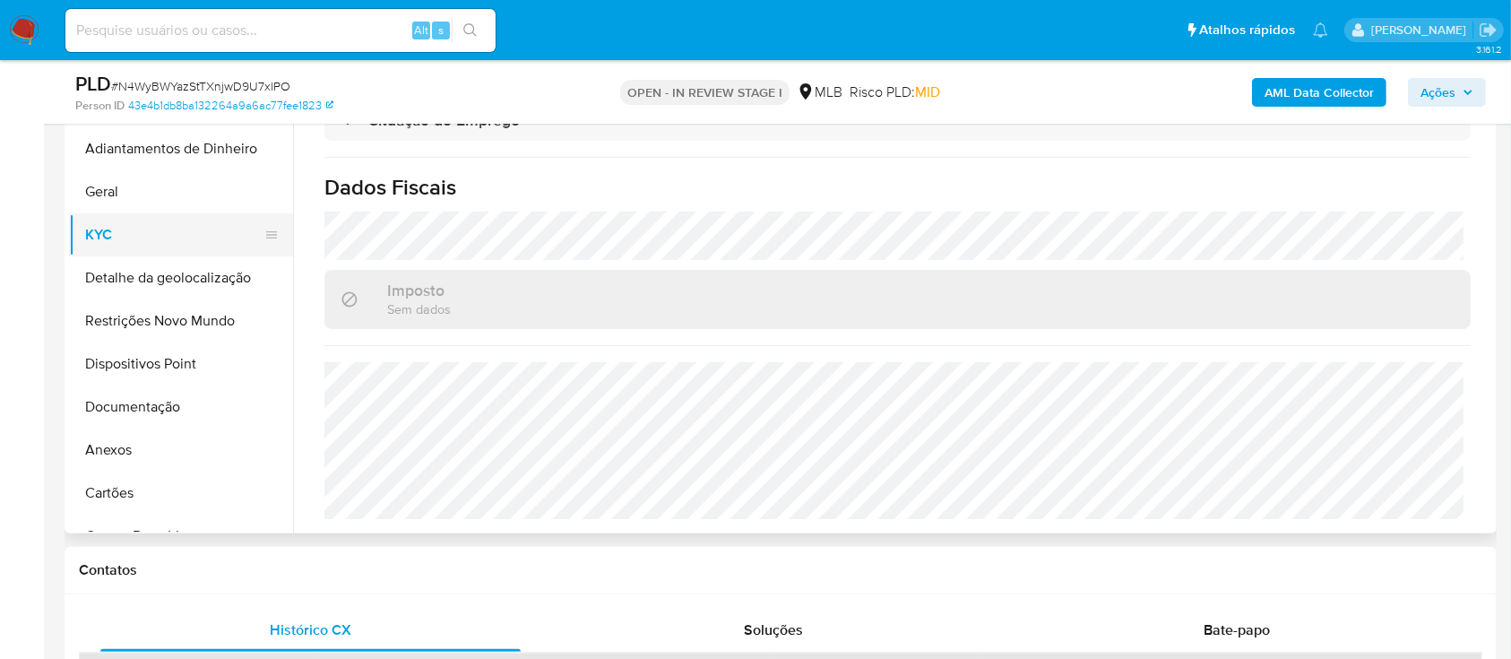
scroll to position [359, 0]
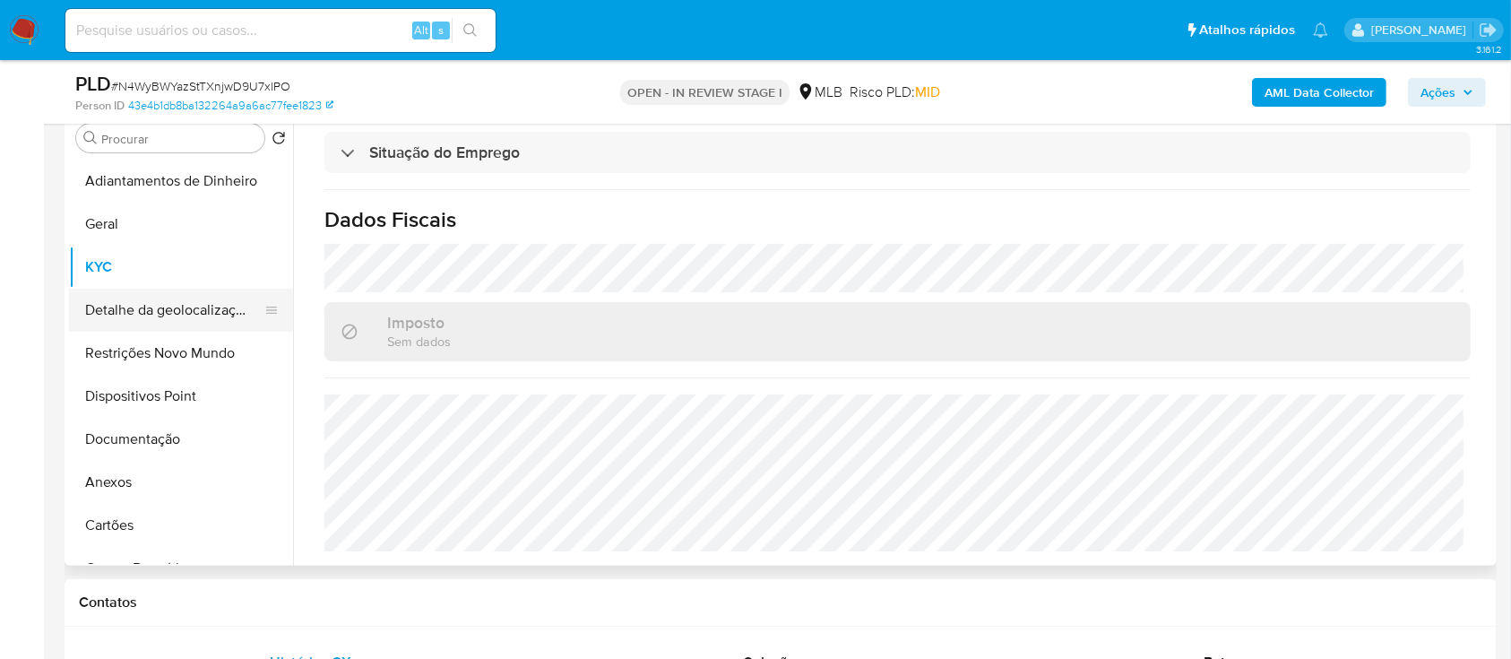
click at [116, 307] on button "Detalhe da geolocalização" at bounding box center [174, 310] width 210 height 43
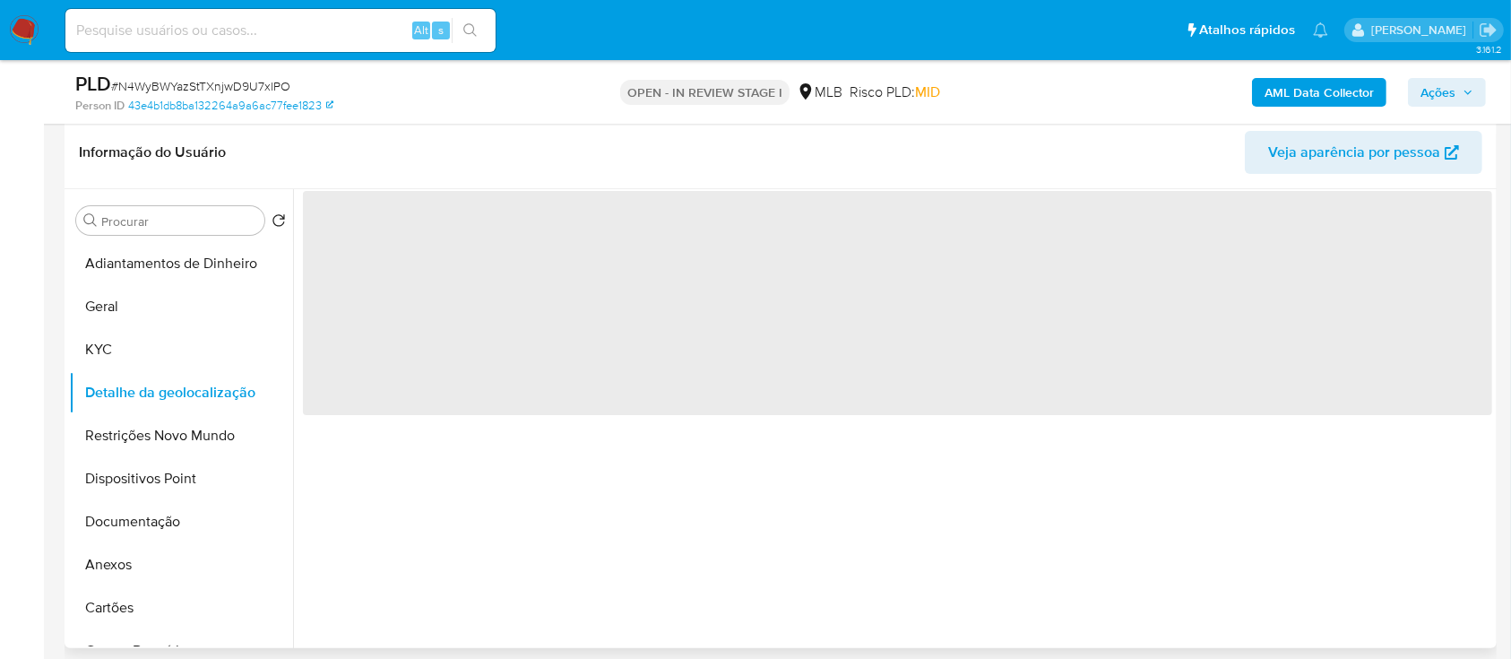
scroll to position [238, 0]
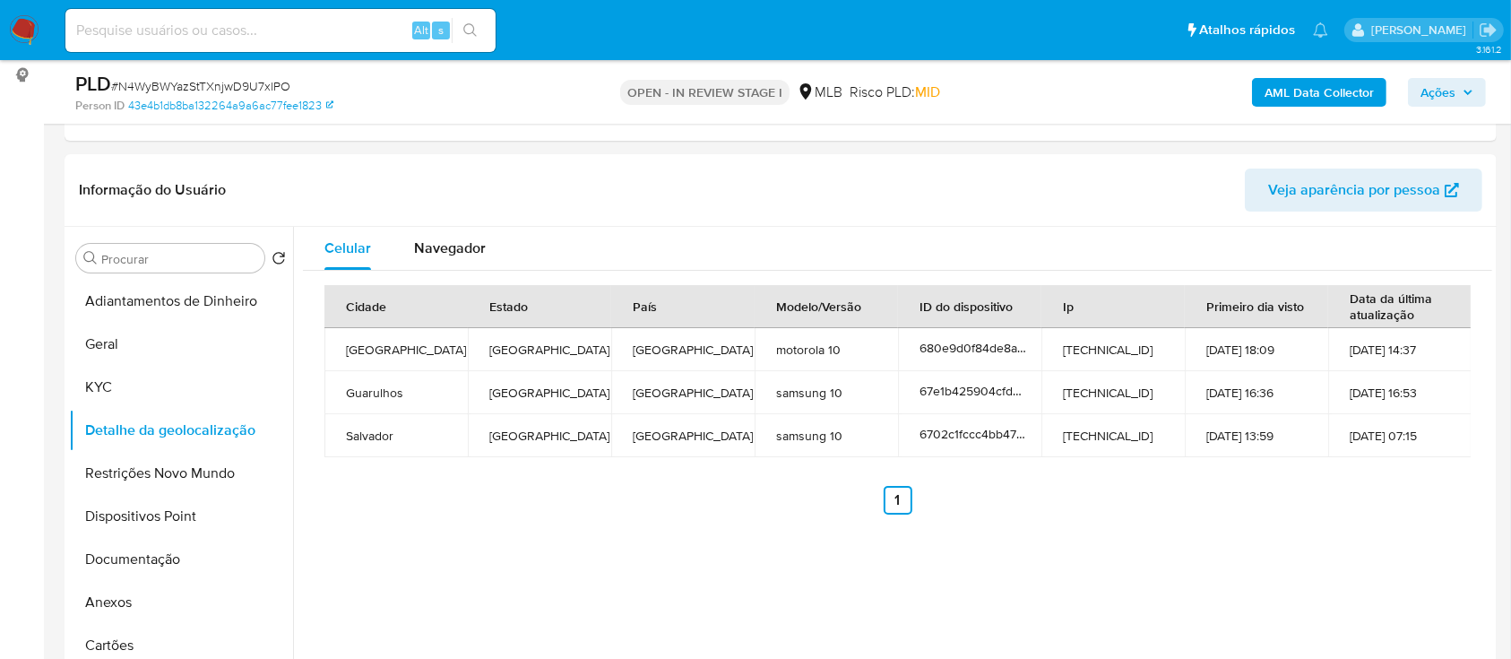
drag, startPoint x: 1314, startPoint y: 551, endPoint x: 1276, endPoint y: 280, distance: 274.2
click at [1314, 550] on div "Celular Navegador Cidade Estado País Modelo/Versão ID do dispositivo Ip Primeir…" at bounding box center [892, 456] width 1199 height 459
click at [125, 467] on button "Restrições Novo Mundo" at bounding box center [174, 473] width 210 height 43
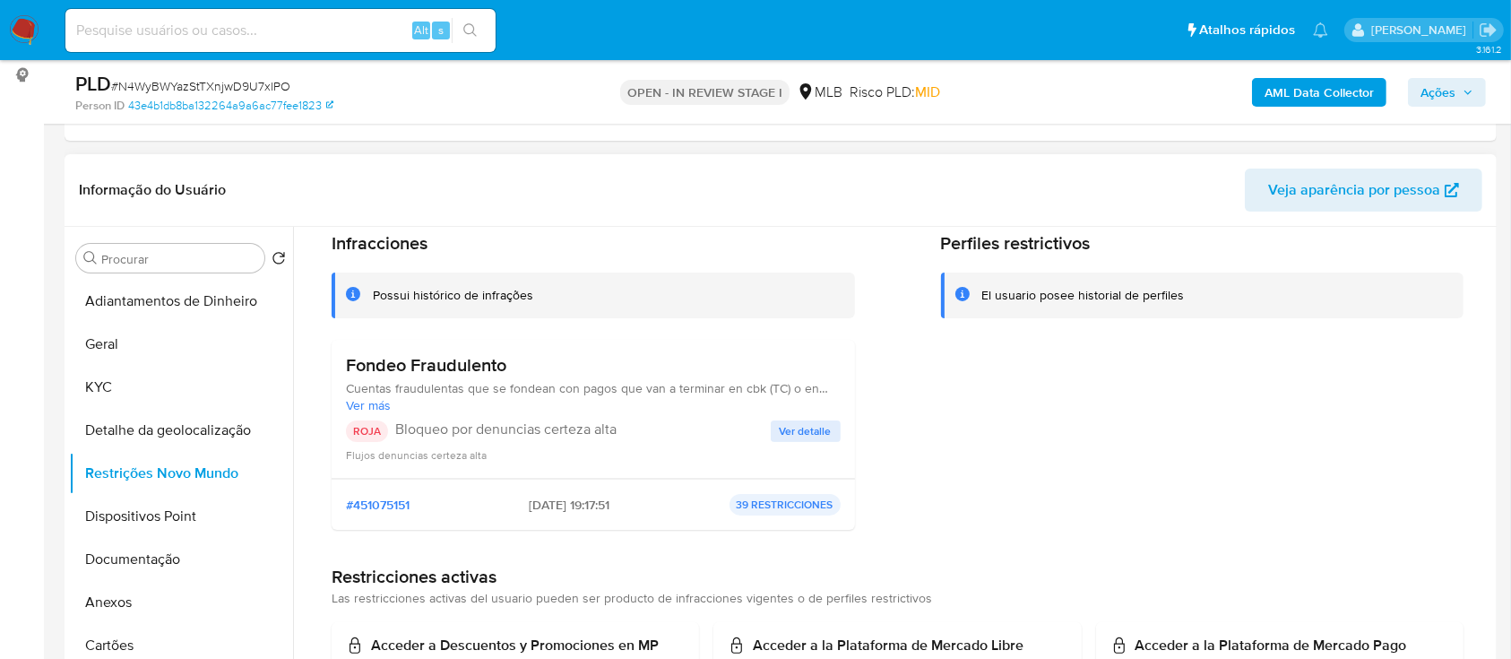
scroll to position [119, 0]
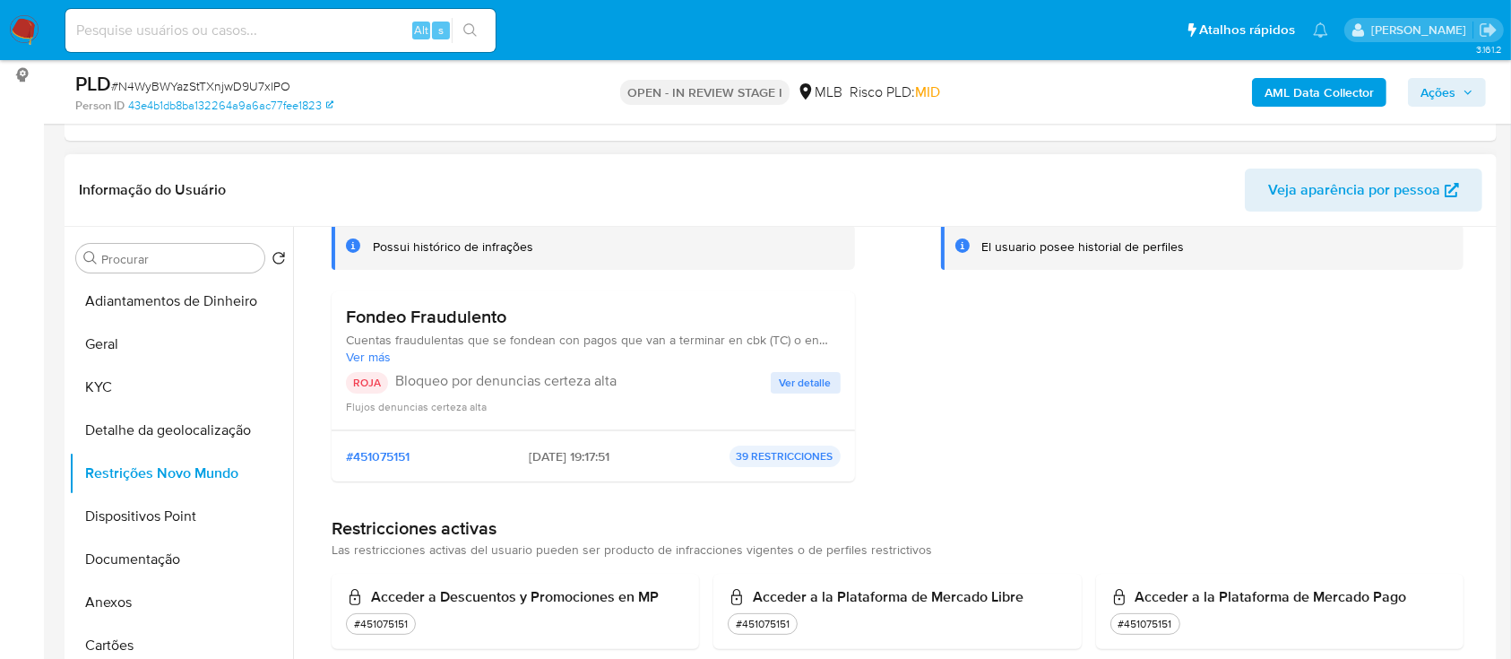
click at [809, 384] on span "Ver detalle" at bounding box center [806, 383] width 52 height 18
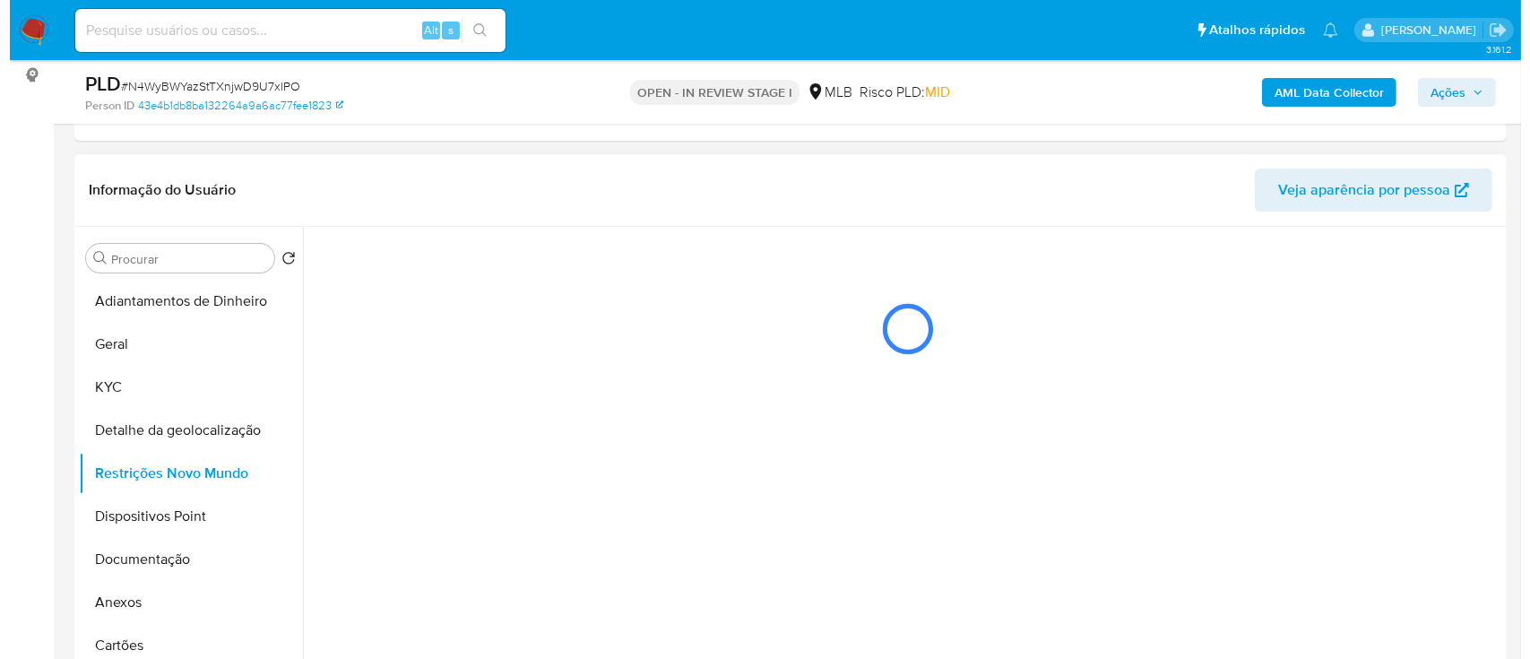
scroll to position [0, 0]
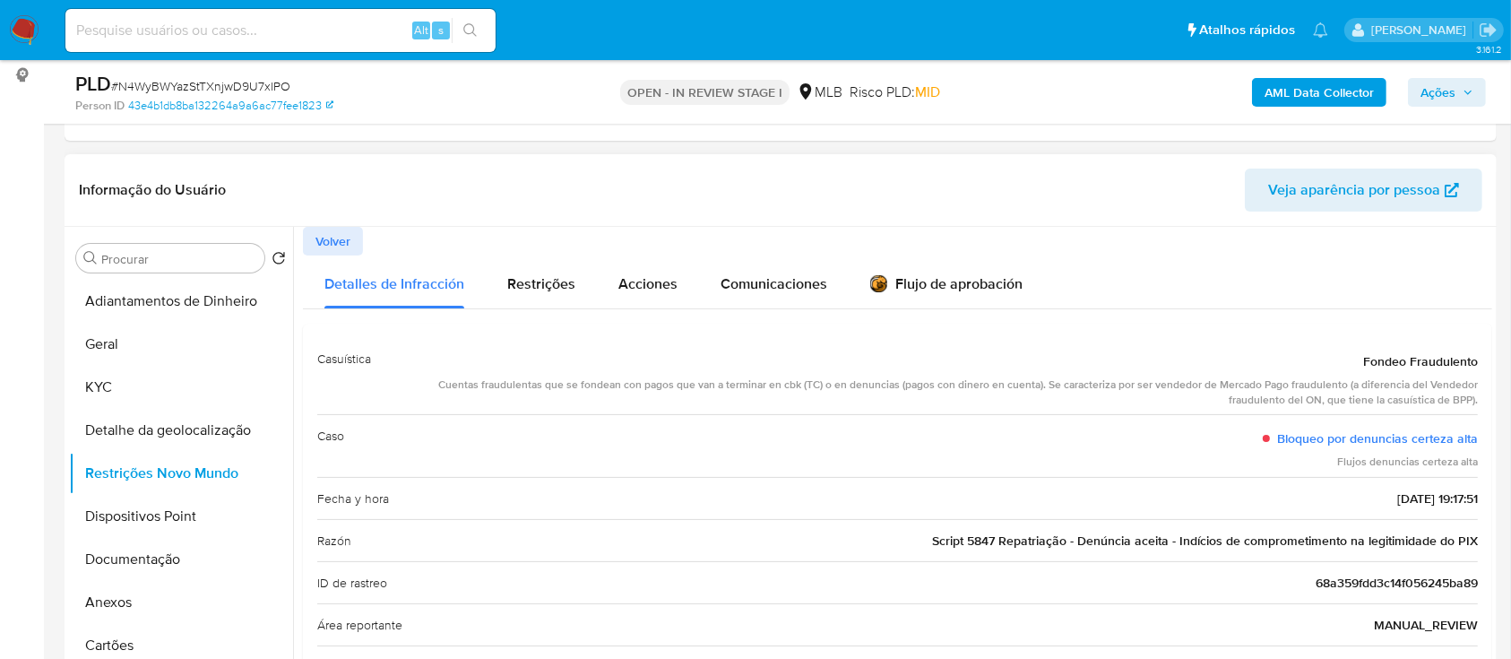
drag, startPoint x: 1340, startPoint y: 354, endPoint x: 1477, endPoint y: 554, distance: 242.4
click at [1477, 554] on div "Casuística Fondeo Fraudulento Cuentas fraudulentas que se fondean con pagos que…" at bounding box center [897, 639] width 1189 height 631
click at [127, 525] on button "Dispositivos Point" at bounding box center [174, 516] width 210 height 43
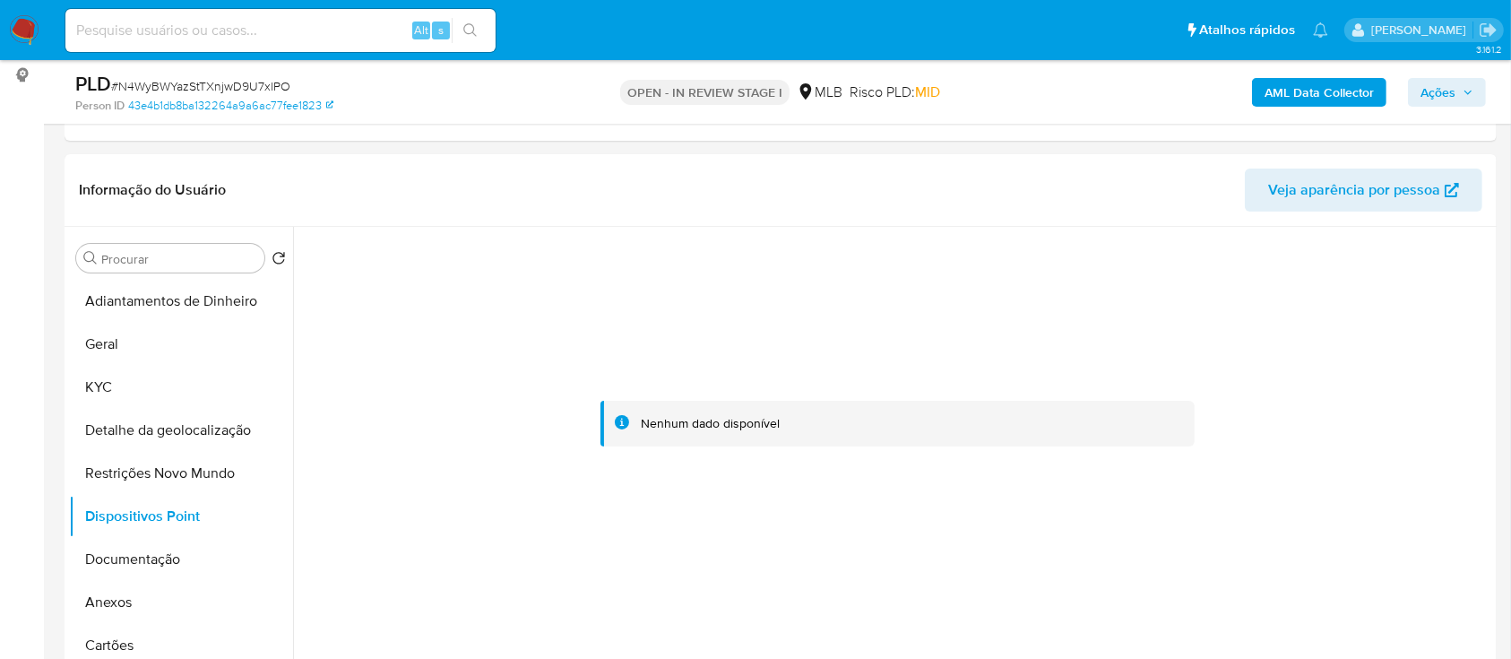
drag, startPoint x: 298, startPoint y: 581, endPoint x: 1133, endPoint y: 5, distance: 1013.6
click at [316, 573] on div at bounding box center [892, 456] width 1199 height 459
click at [1333, 95] on b "AML Data Collector" at bounding box center [1319, 92] width 109 height 29
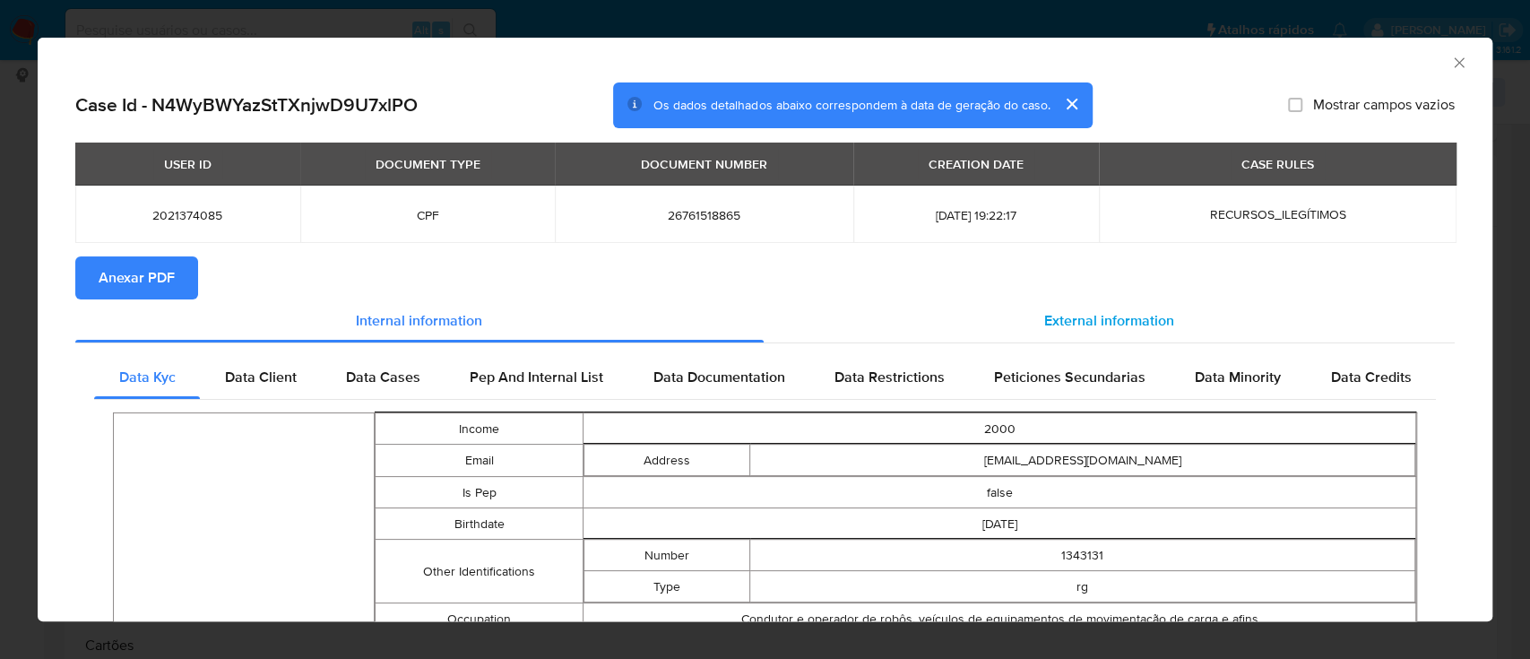
click at [1105, 313] on span "External information" at bounding box center [1109, 320] width 130 height 21
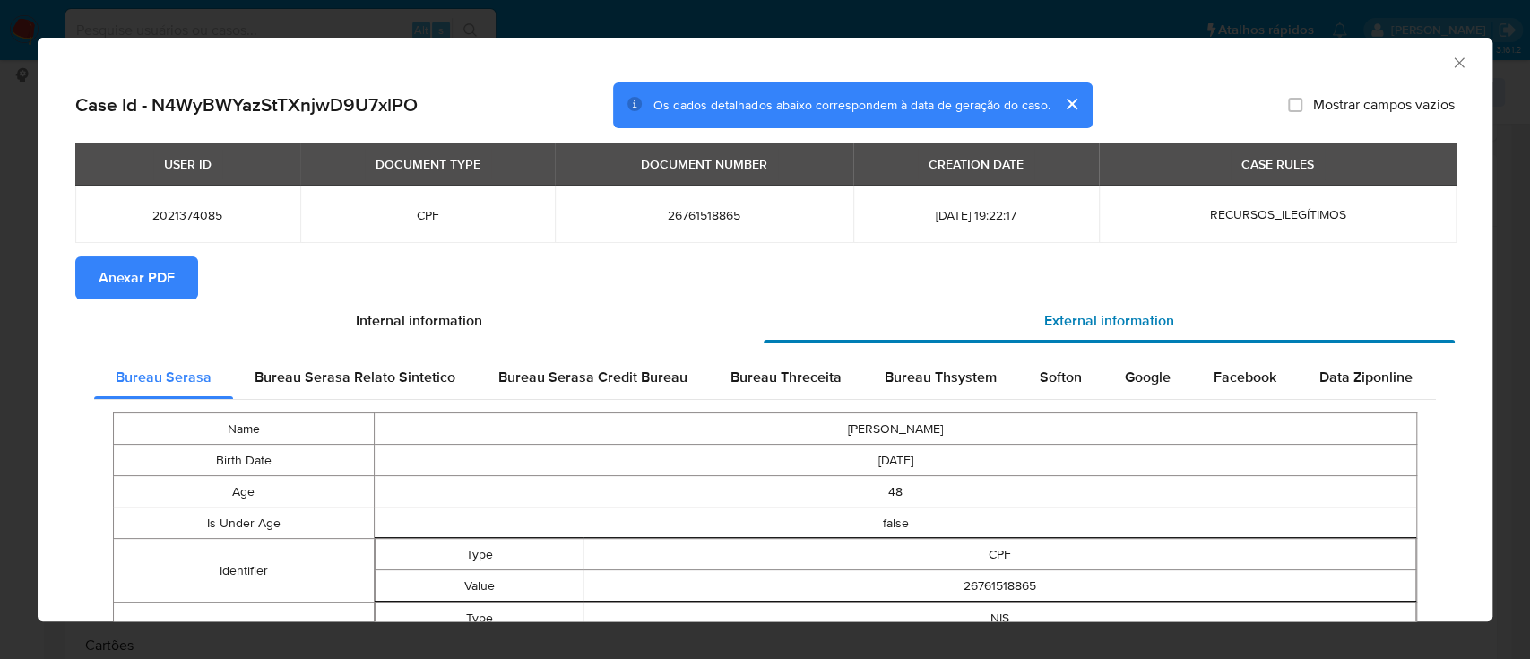
drag, startPoint x: 793, startPoint y: 380, endPoint x: 829, endPoint y: 326, distance: 64.6
click at [792, 380] on span "Bureau Threceita" at bounding box center [785, 377] width 111 height 21
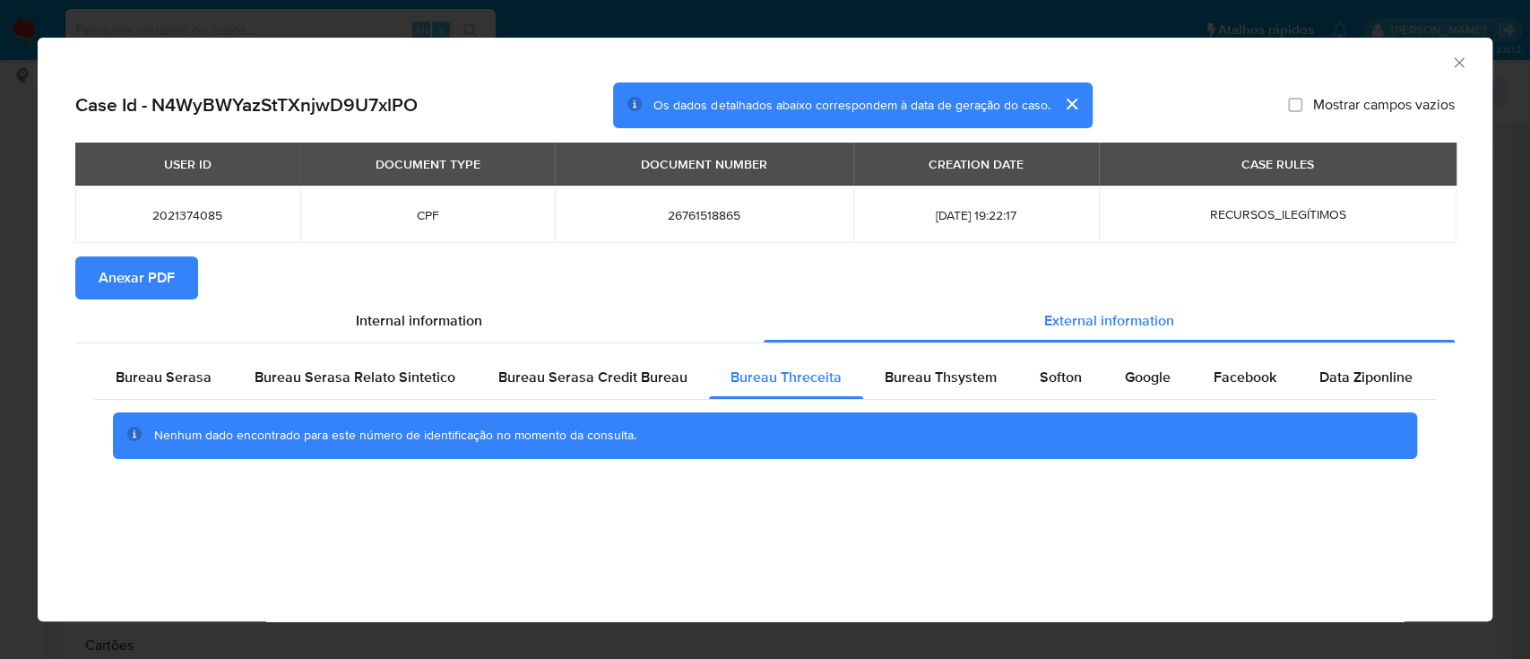
click at [1282, 75] on div "AML Data Collector" at bounding box center [765, 60] width 1455 height 45
click at [929, 379] on span "Bureau Thsystem" at bounding box center [941, 377] width 112 height 21
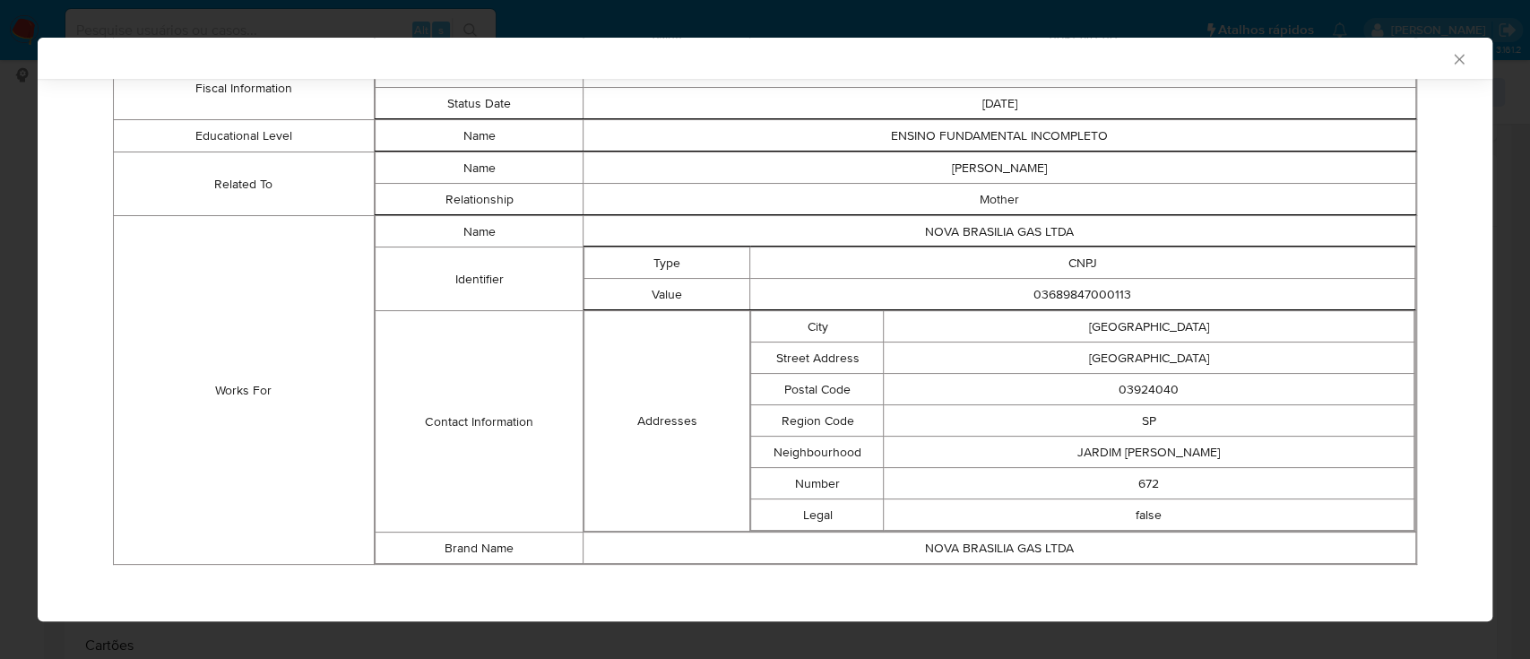
scroll to position [1077, 0]
click at [158, 276] on td "Works For" at bounding box center [244, 388] width 261 height 349
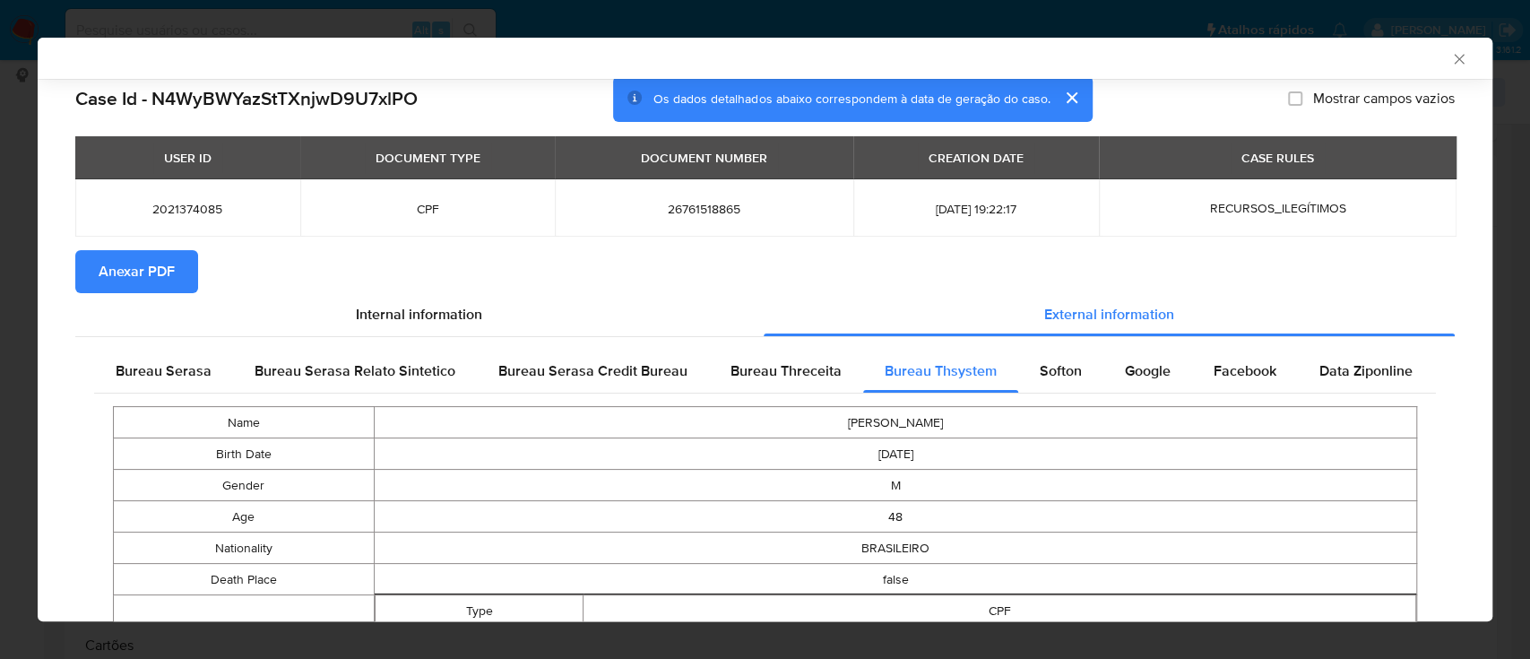
scroll to position [0, 0]
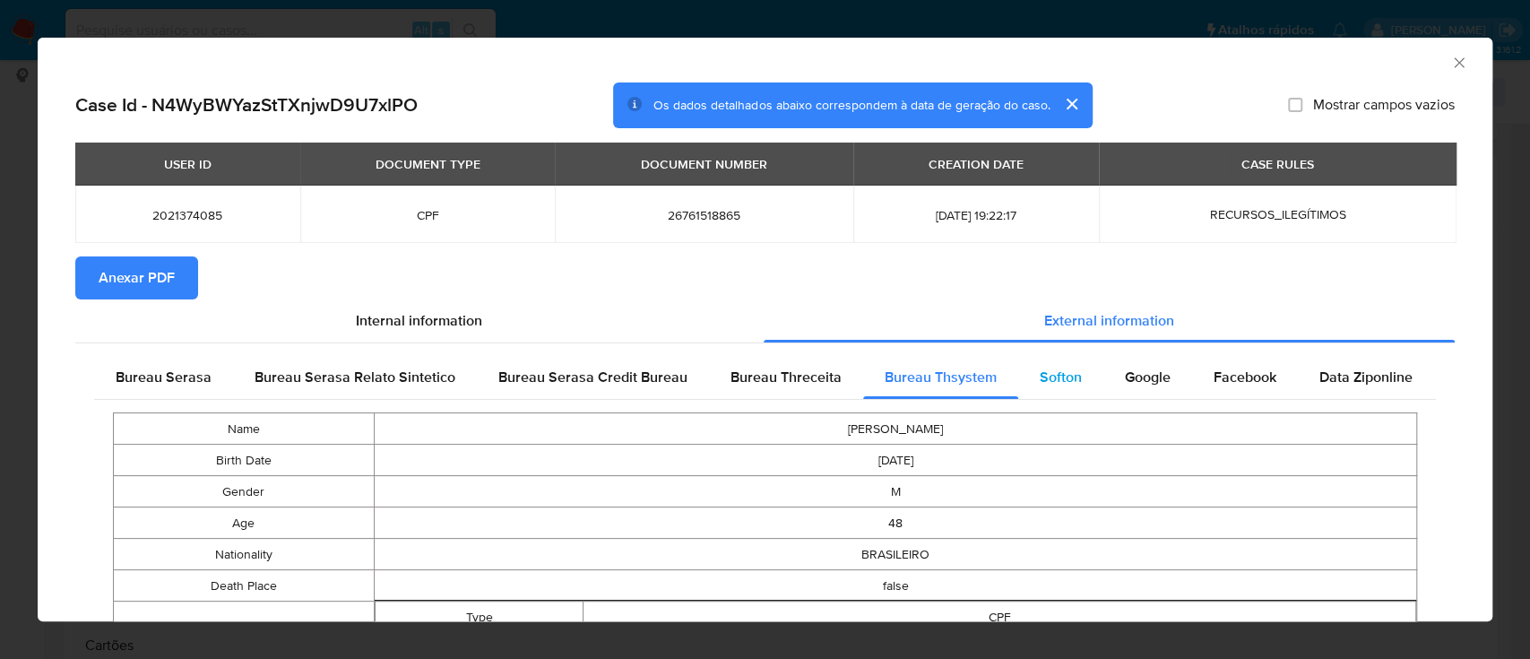
click at [1040, 387] on span "Softon" at bounding box center [1061, 377] width 42 height 21
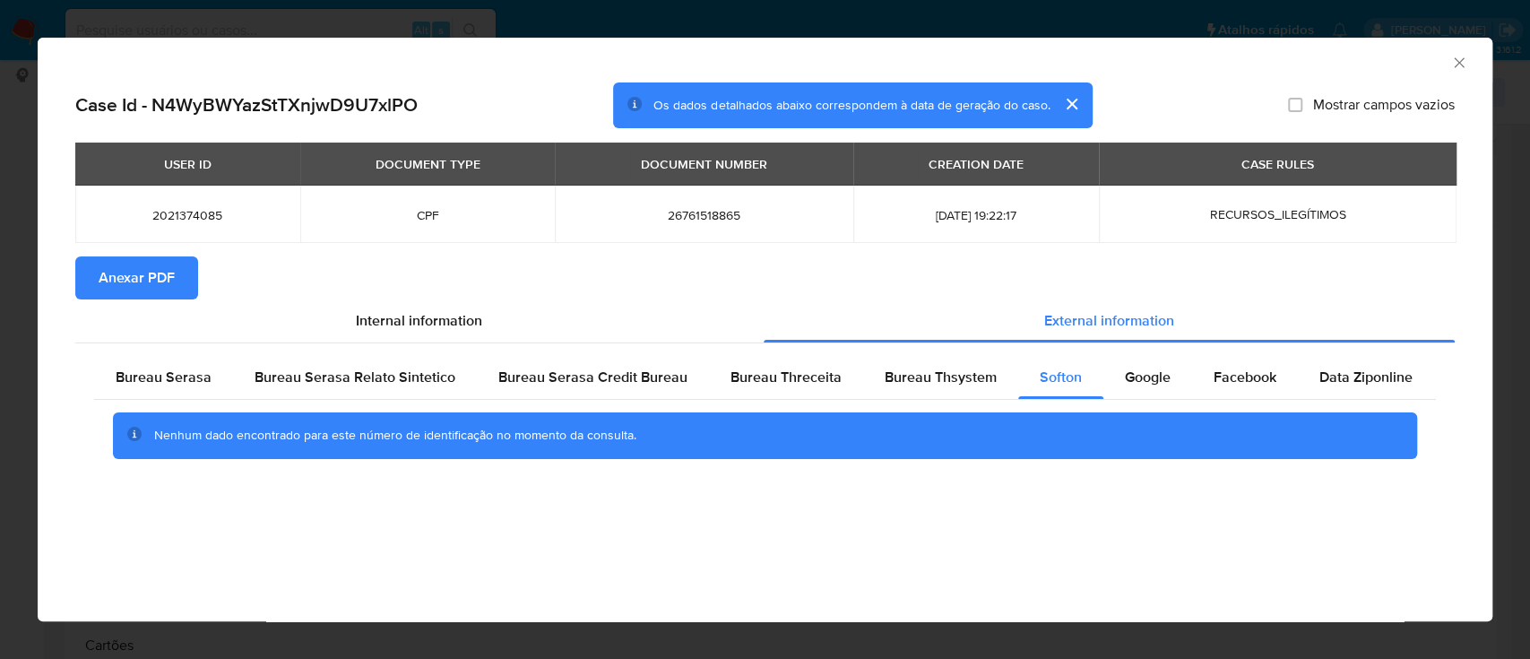
click at [1314, 62] on div "AML Data Collector" at bounding box center [750, 60] width 1400 height 20
click at [1125, 376] on span "Google" at bounding box center [1148, 377] width 46 height 21
click at [1262, 62] on div "AML Data Collector" at bounding box center [750, 60] width 1400 height 20
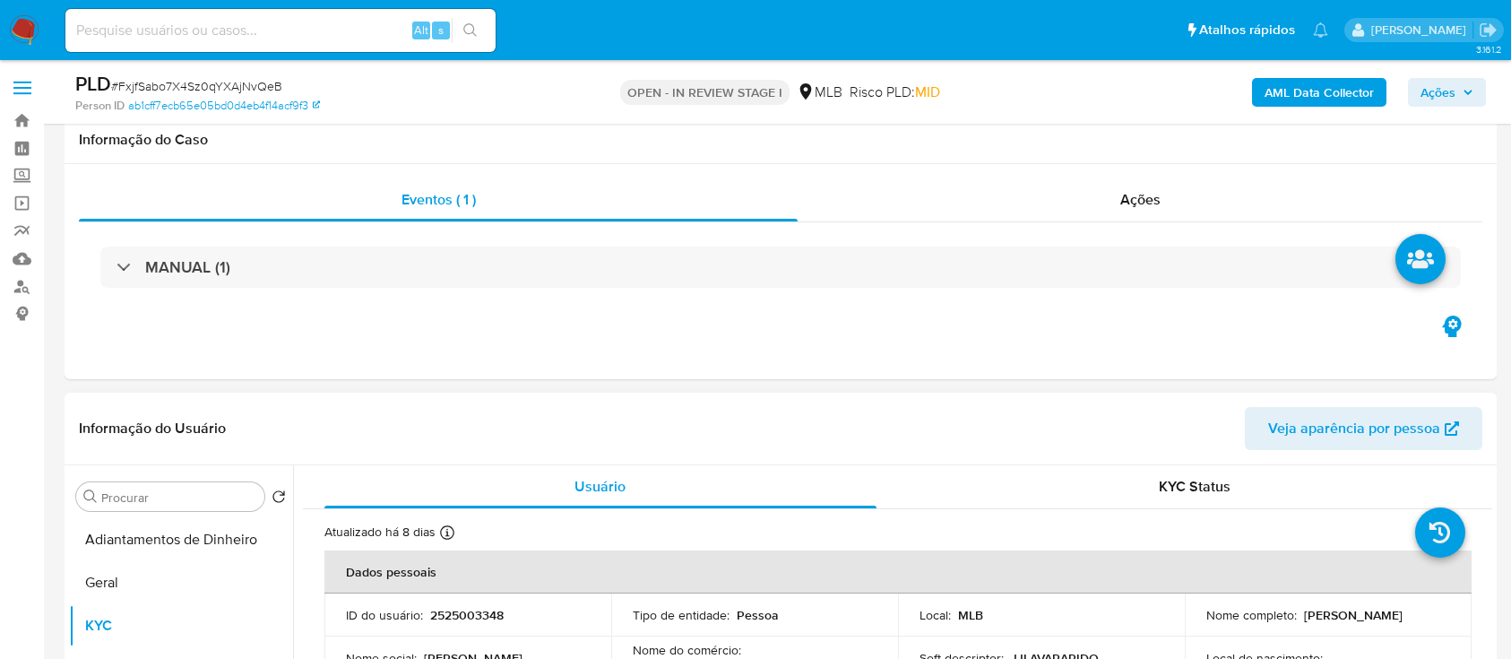
scroll to position [359, 0]
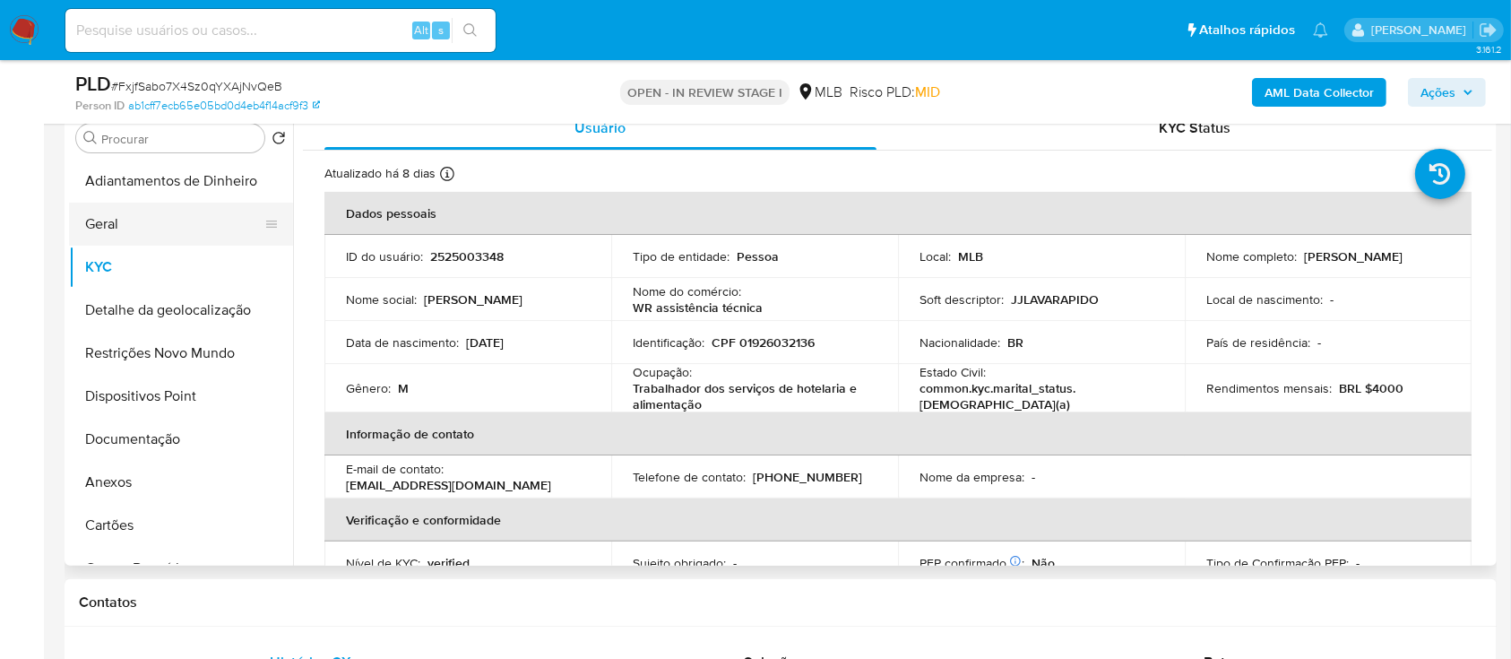
click at [123, 214] on button "Geral" at bounding box center [174, 224] width 210 height 43
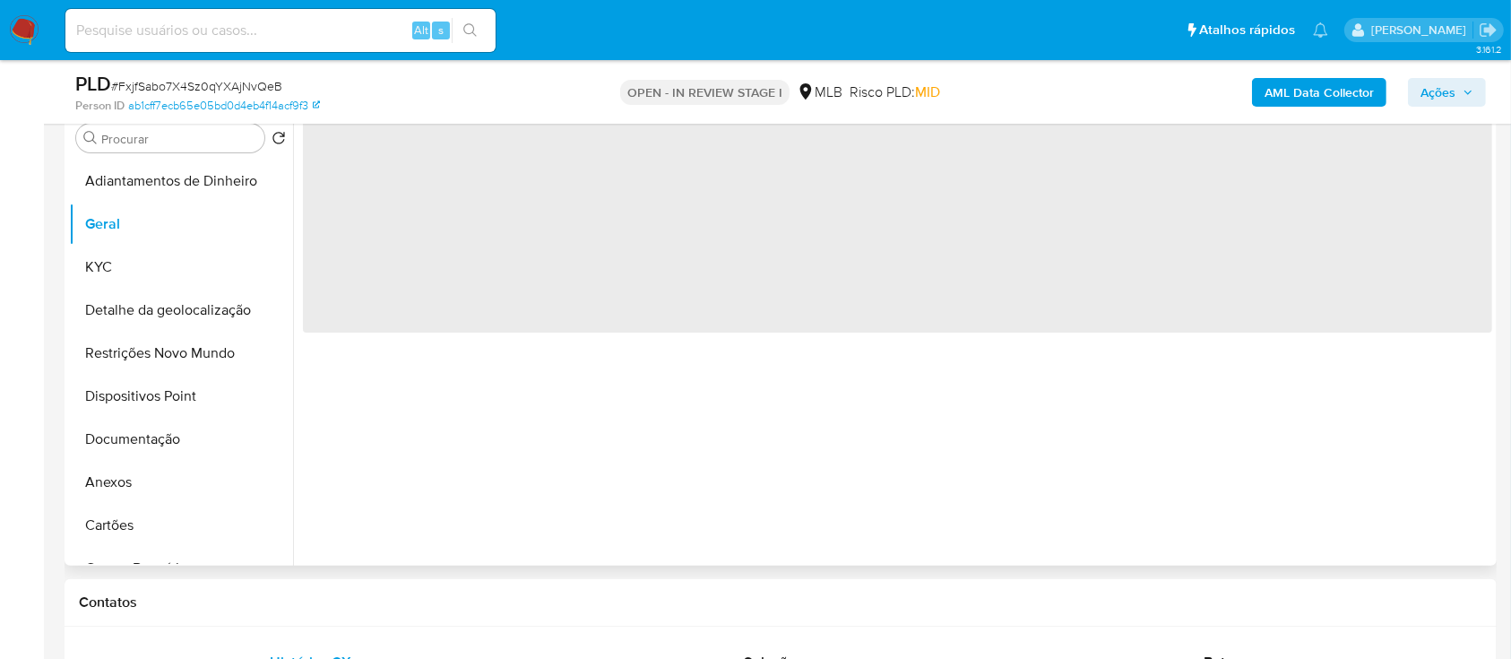
scroll to position [238, 0]
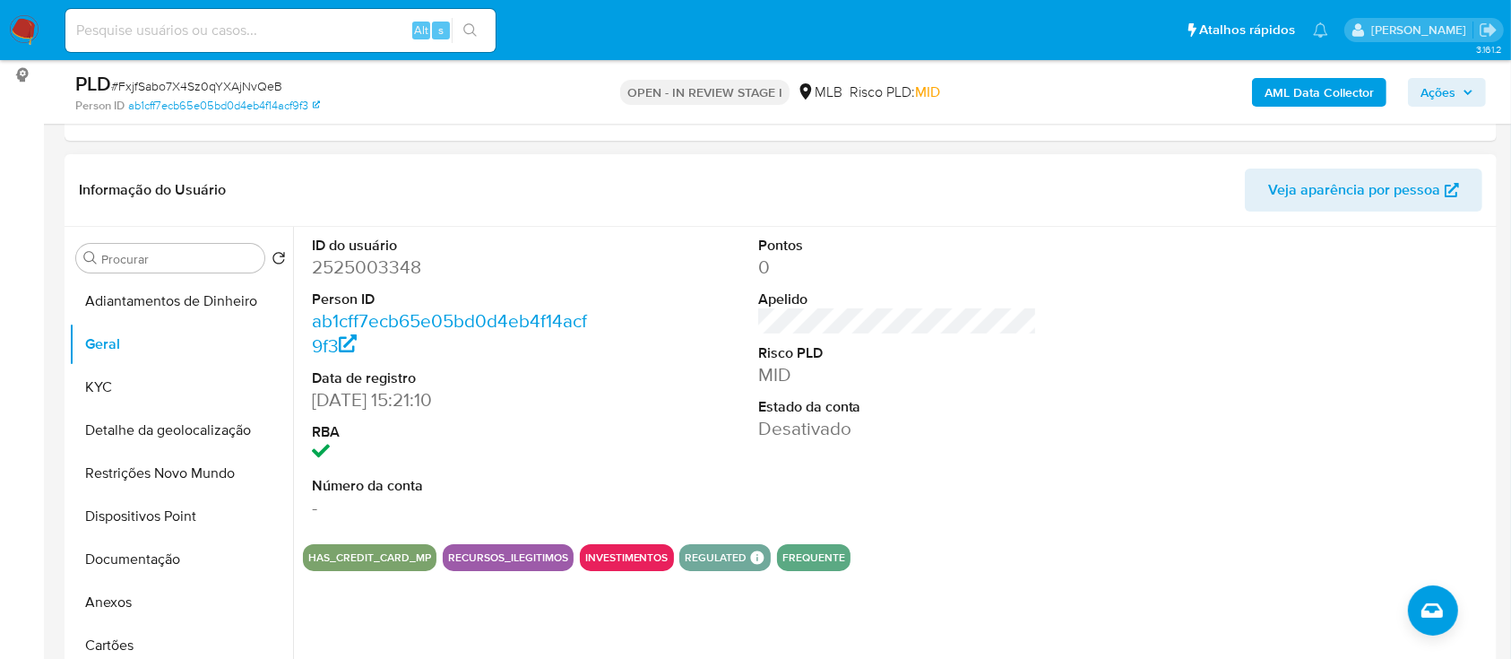
drag, startPoint x: 1301, startPoint y: 353, endPoint x: 1288, endPoint y: 318, distance: 37.1
click at [1301, 352] on div at bounding box center [1344, 378] width 298 height 303
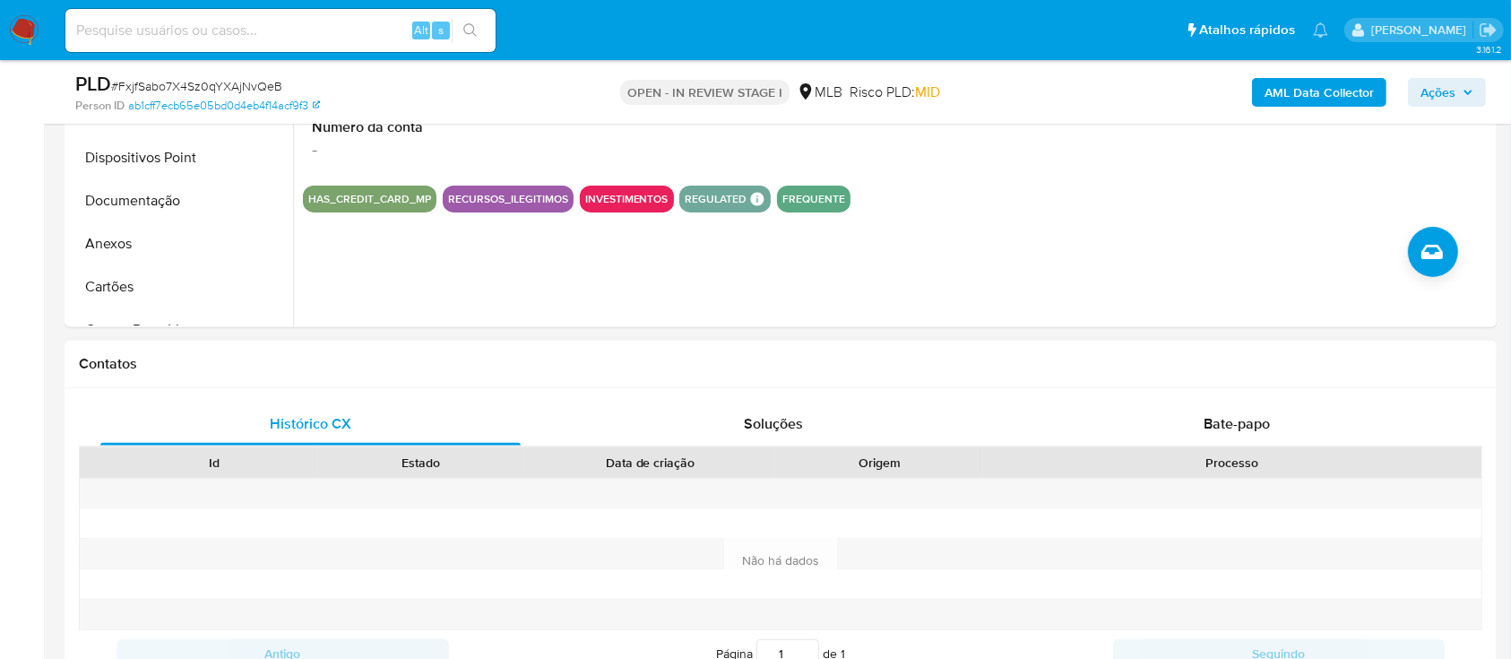
scroll to position [359, 0]
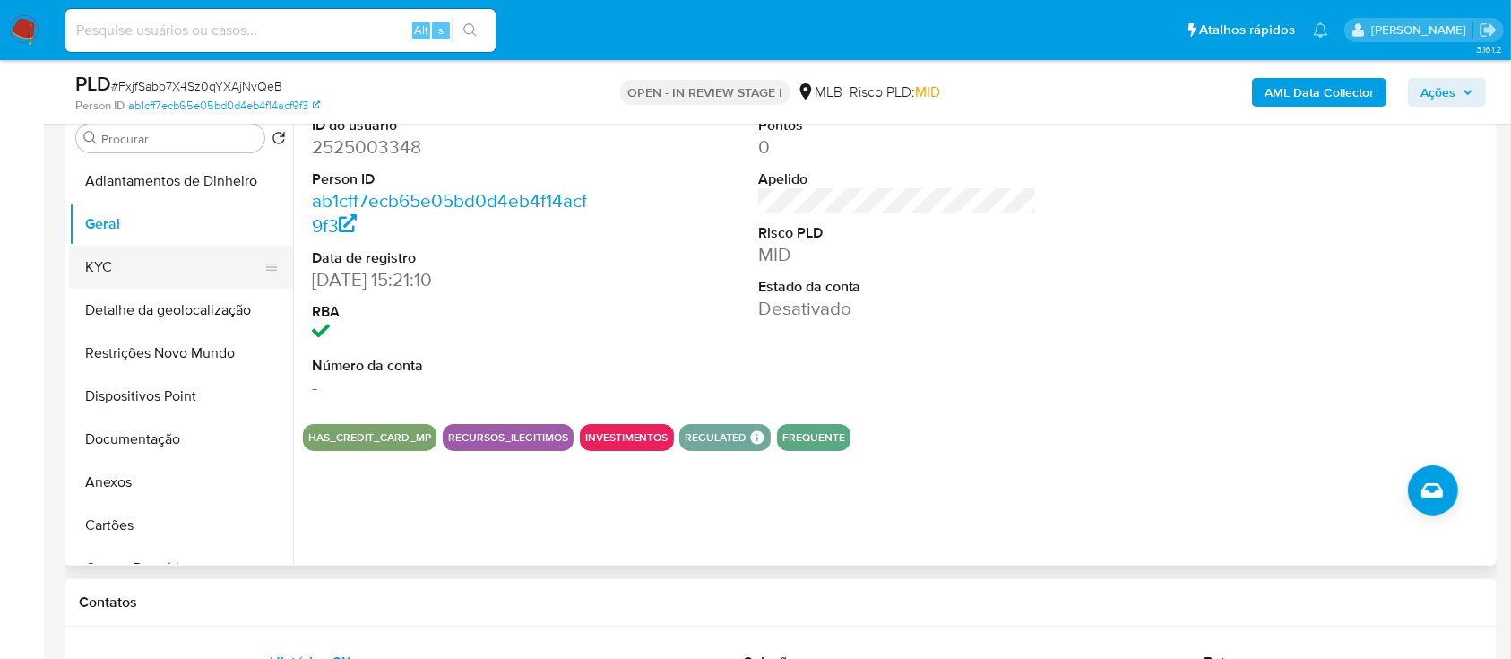
click at [141, 272] on button "KYC" at bounding box center [174, 267] width 210 height 43
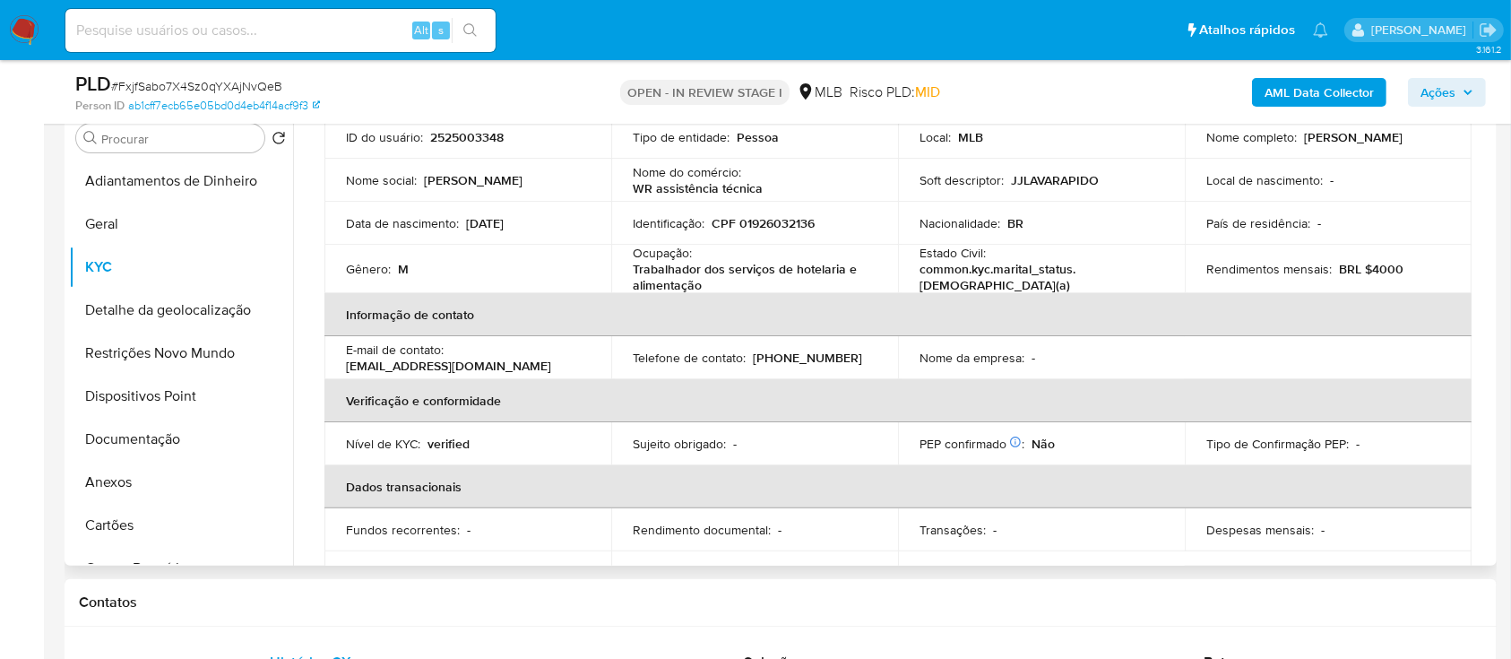
scroll to position [0, 0]
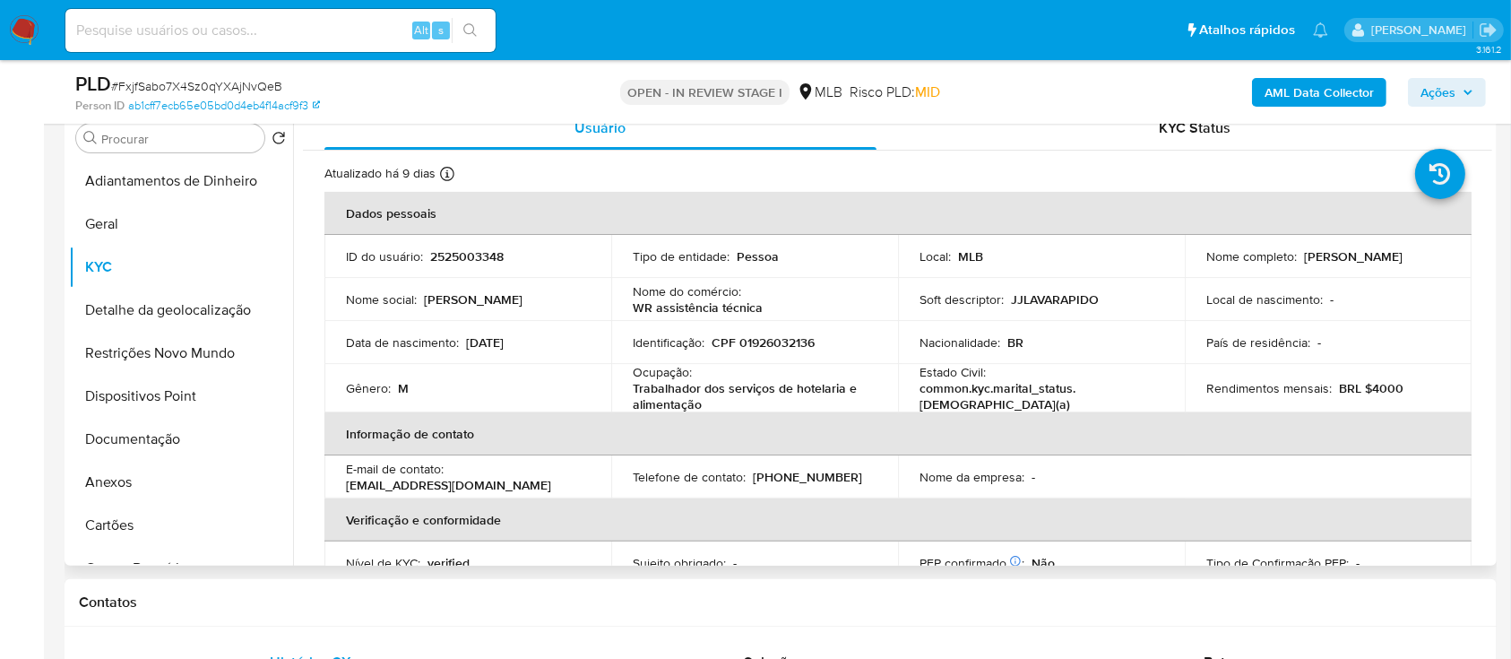
drag, startPoint x: 1482, startPoint y: 226, endPoint x: 1487, endPoint y: 240, distance: 15.3
click at [1487, 240] on div "Usuário KYC Status Atualizado há 9 [PERSON_NAME] [PERSON_NAME]: [DATE] 16:21:11…" at bounding box center [892, 336] width 1199 height 459
drag, startPoint x: 1484, startPoint y: 236, endPoint x: 1486, endPoint y: 268, distance: 32.3
click at [1487, 269] on div "Usuário KYC Status Atualizado há 9 [PERSON_NAME] [PERSON_NAME]: [DATE] 16:21:11…" at bounding box center [892, 336] width 1199 height 459
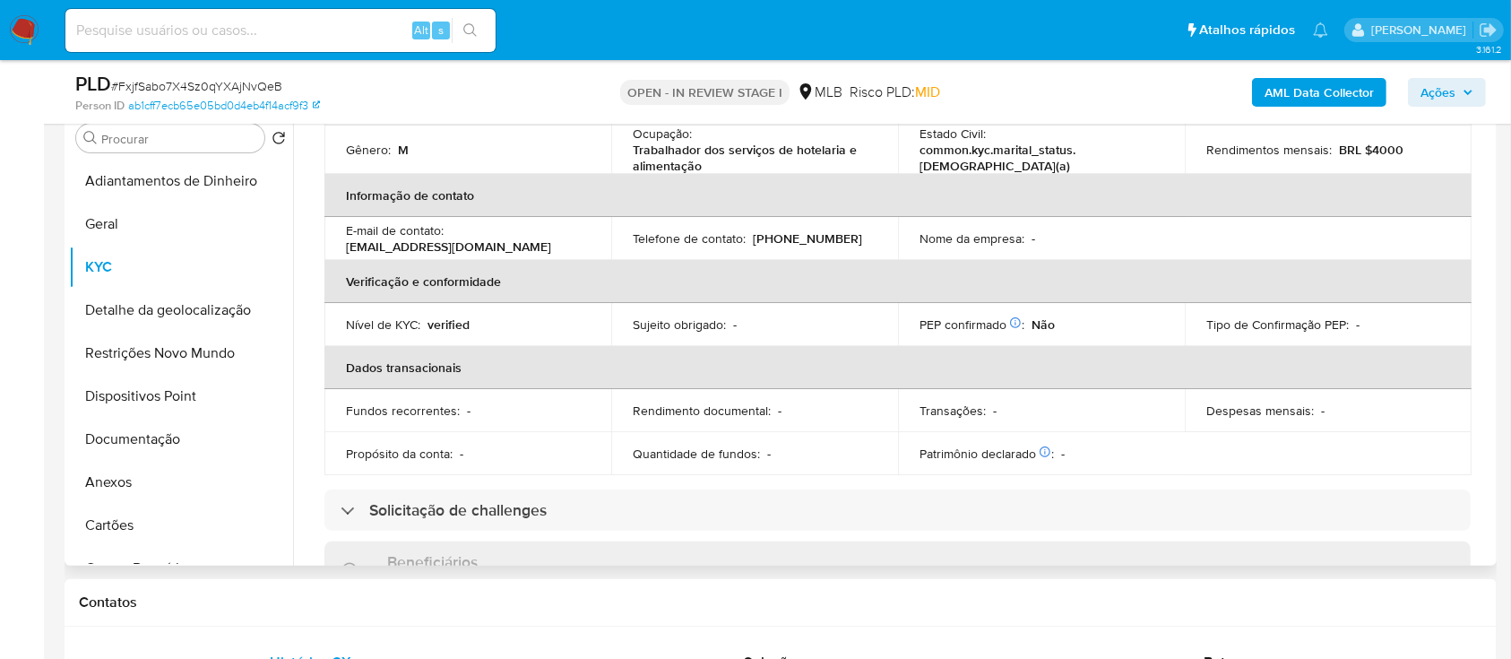
scroll to position [119, 0]
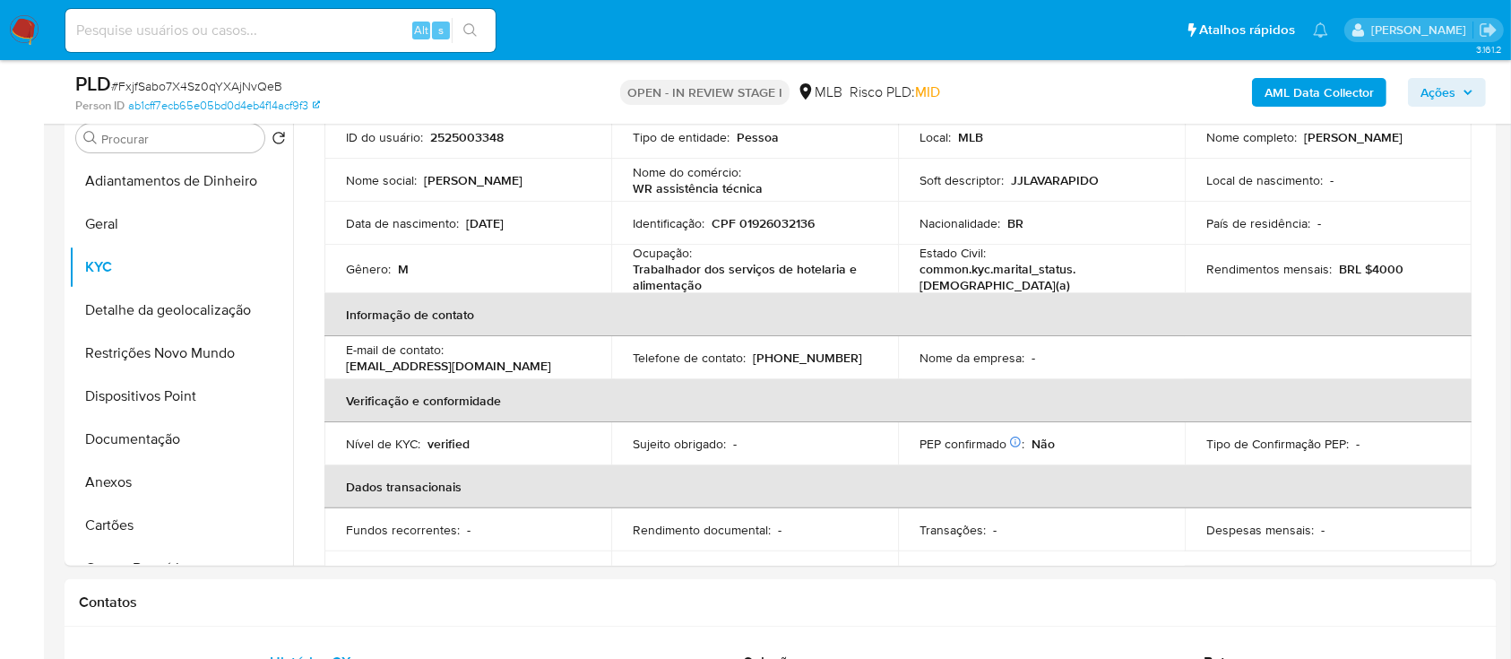
click at [1148, 93] on div "AML Data Collector Ações" at bounding box center [1253, 92] width 465 height 42
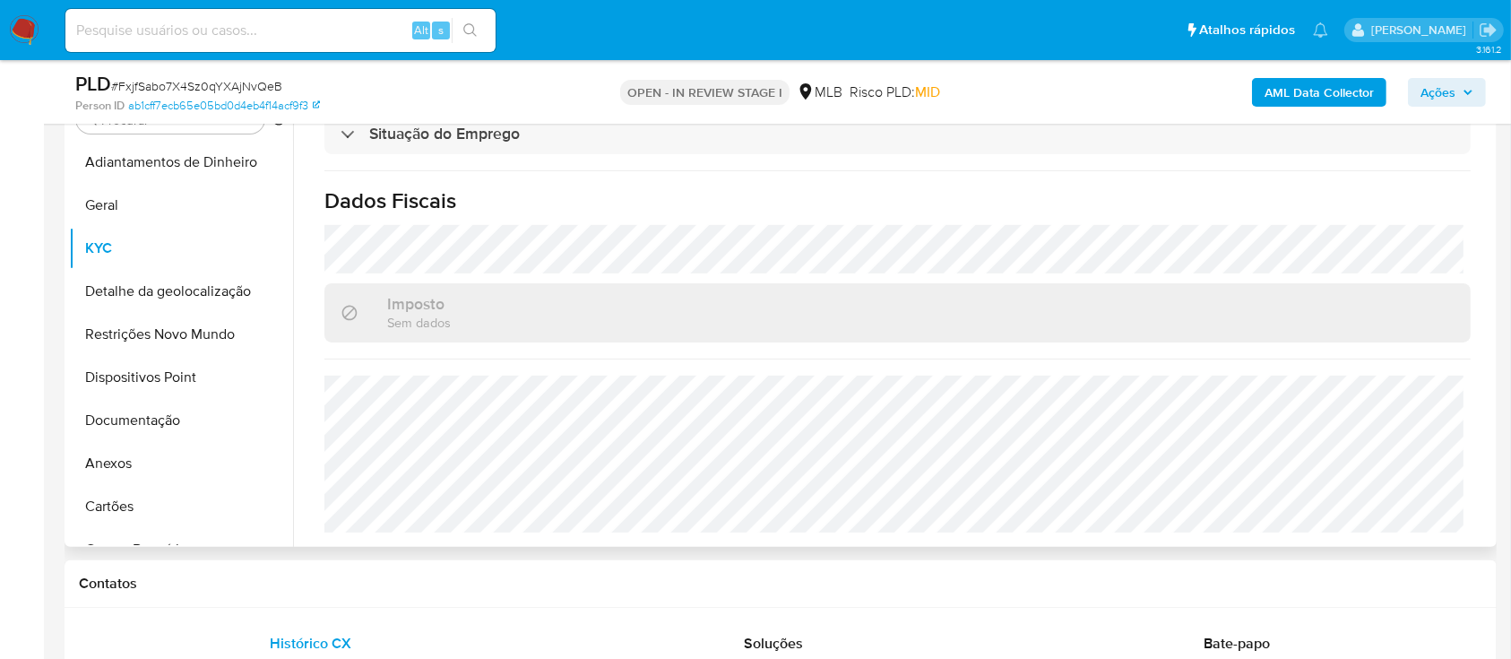
scroll to position [478, 0]
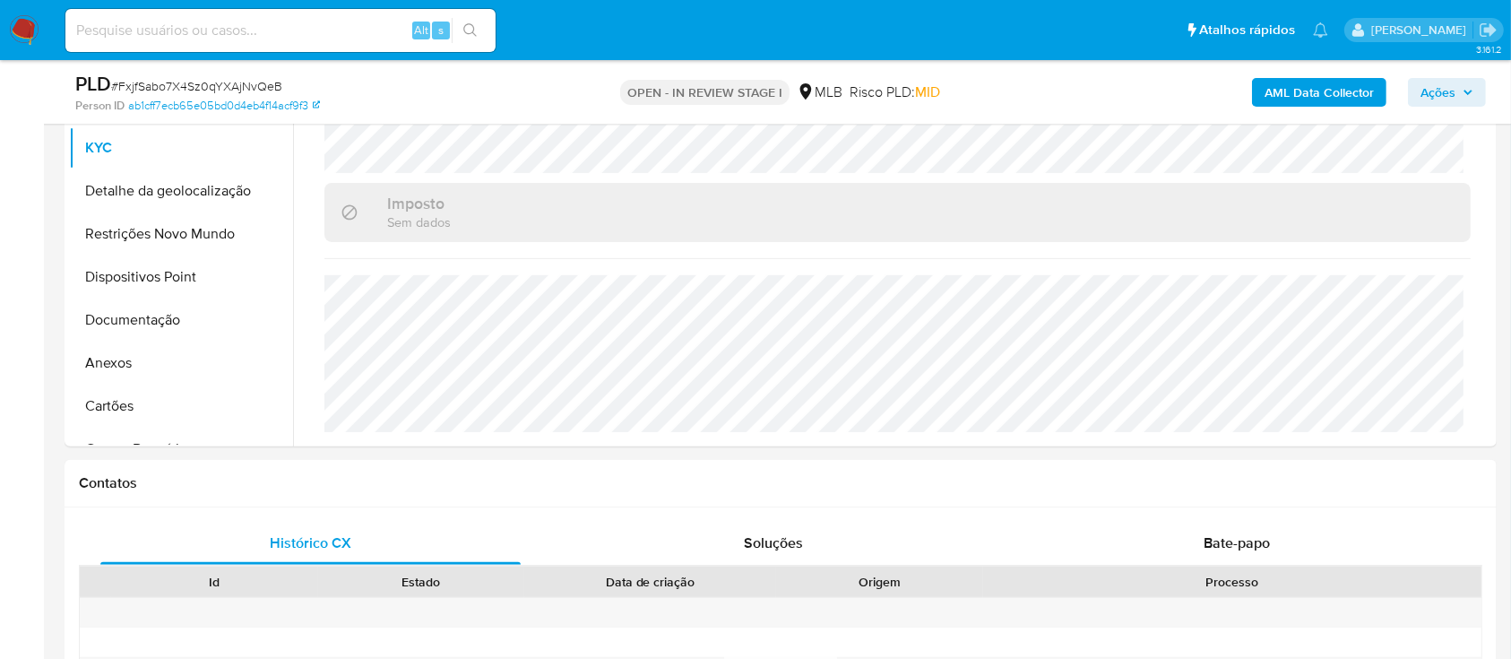
click at [151, 203] on button "Detalhe da geolocalização" at bounding box center [174, 190] width 210 height 43
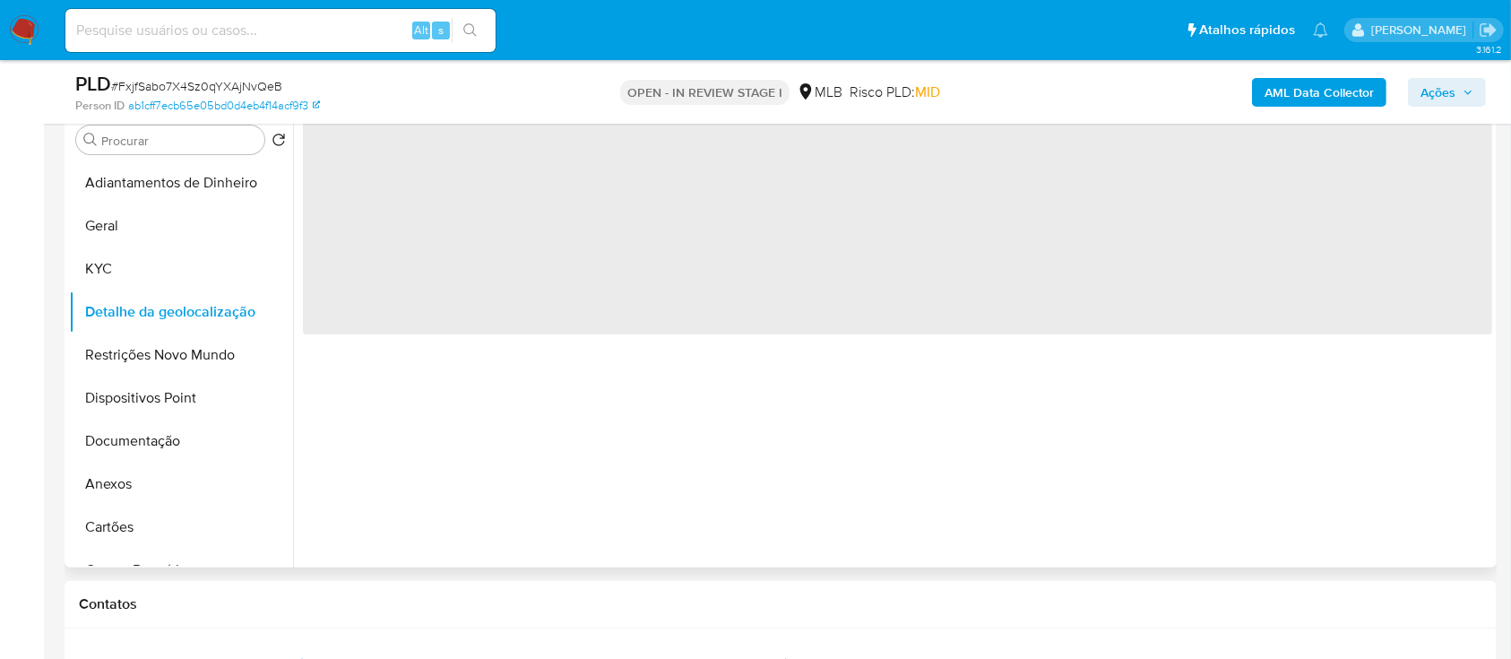
scroll to position [238, 0]
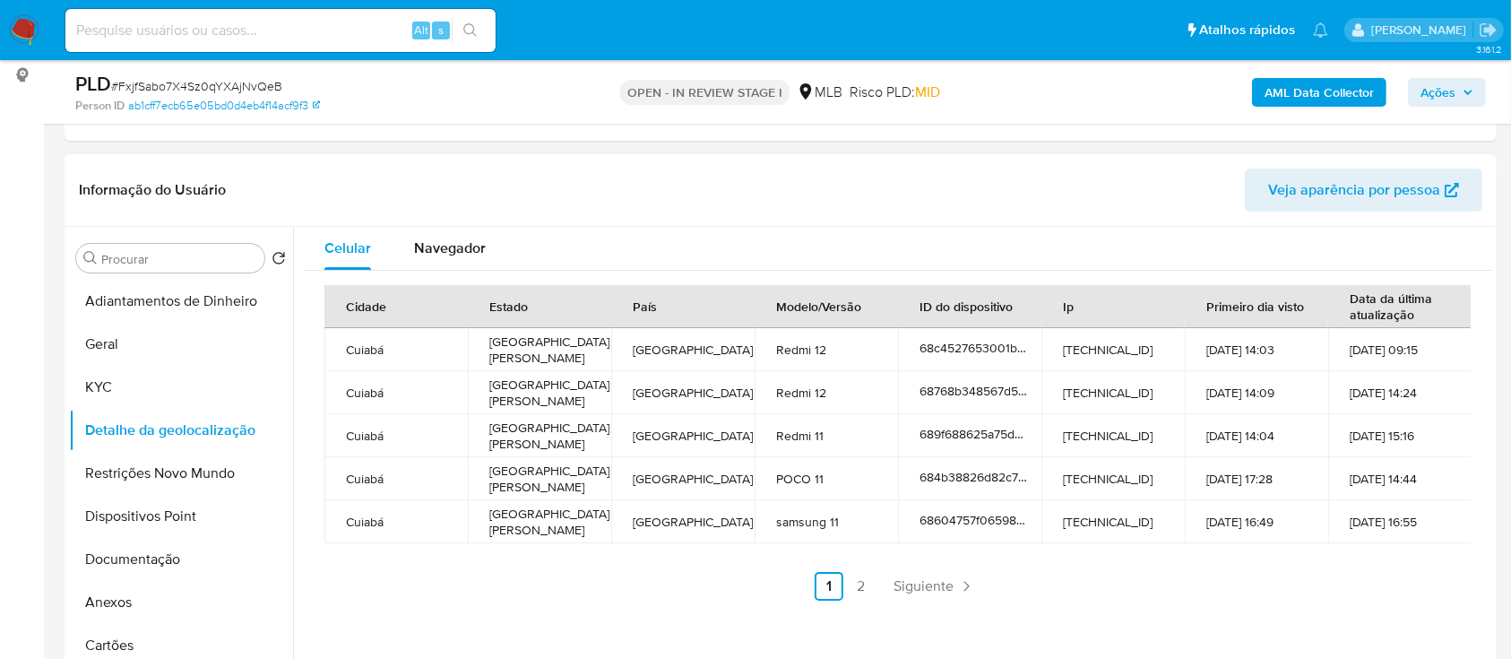
drag, startPoint x: 1122, startPoint y: 197, endPoint x: 1087, endPoint y: 82, distance: 119.9
click at [1125, 195] on header "Informação do Usuário Veja aparência por pessoa" at bounding box center [781, 190] width 1404 height 43
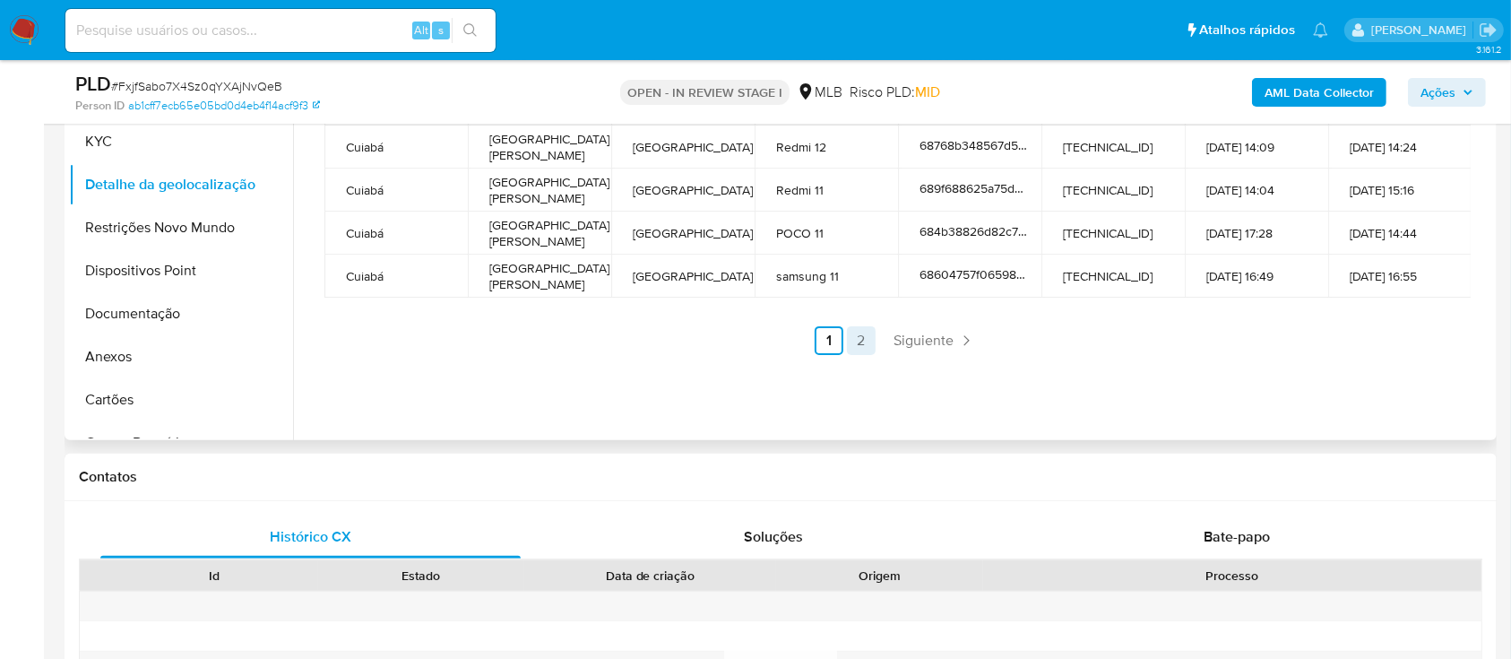
scroll to position [478, 0]
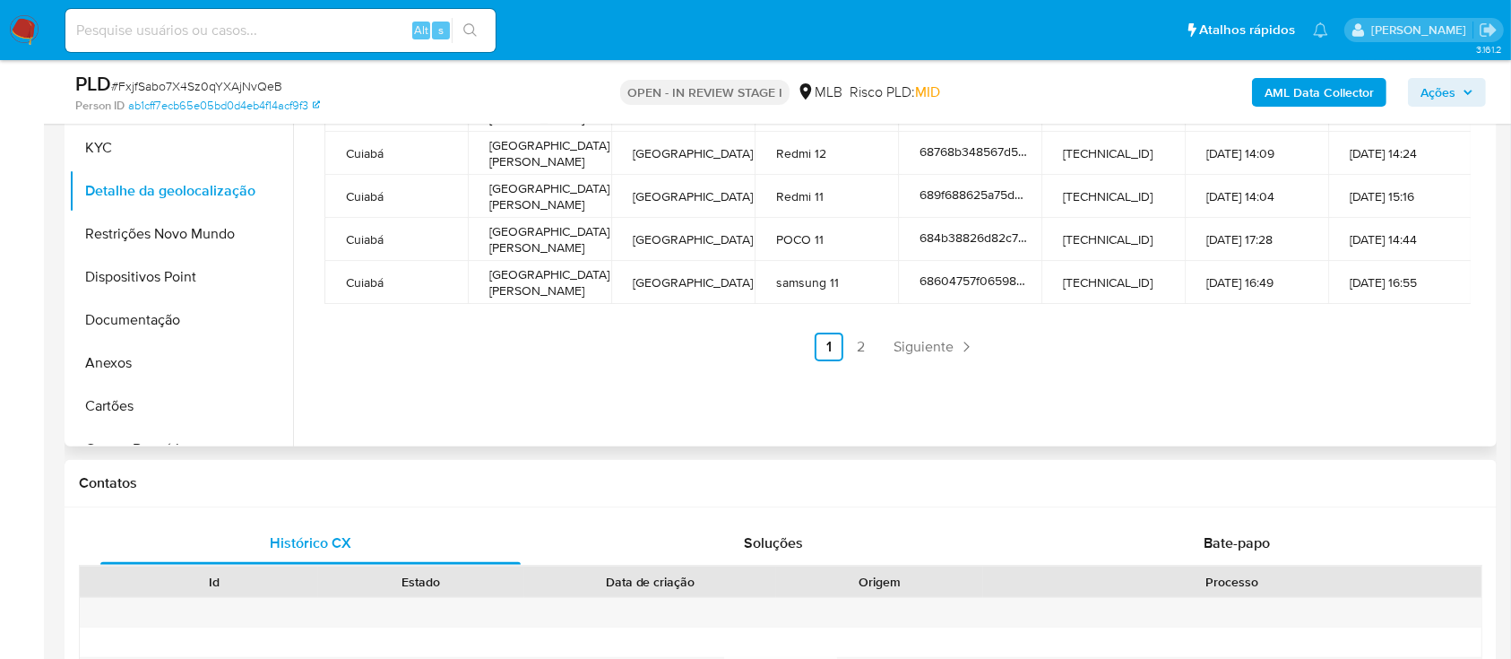
click at [873, 339] on ul "Anterior 1 2 Siguiente" at bounding box center [897, 347] width 1146 height 29
click at [853, 355] on link "2" at bounding box center [861, 347] width 29 height 29
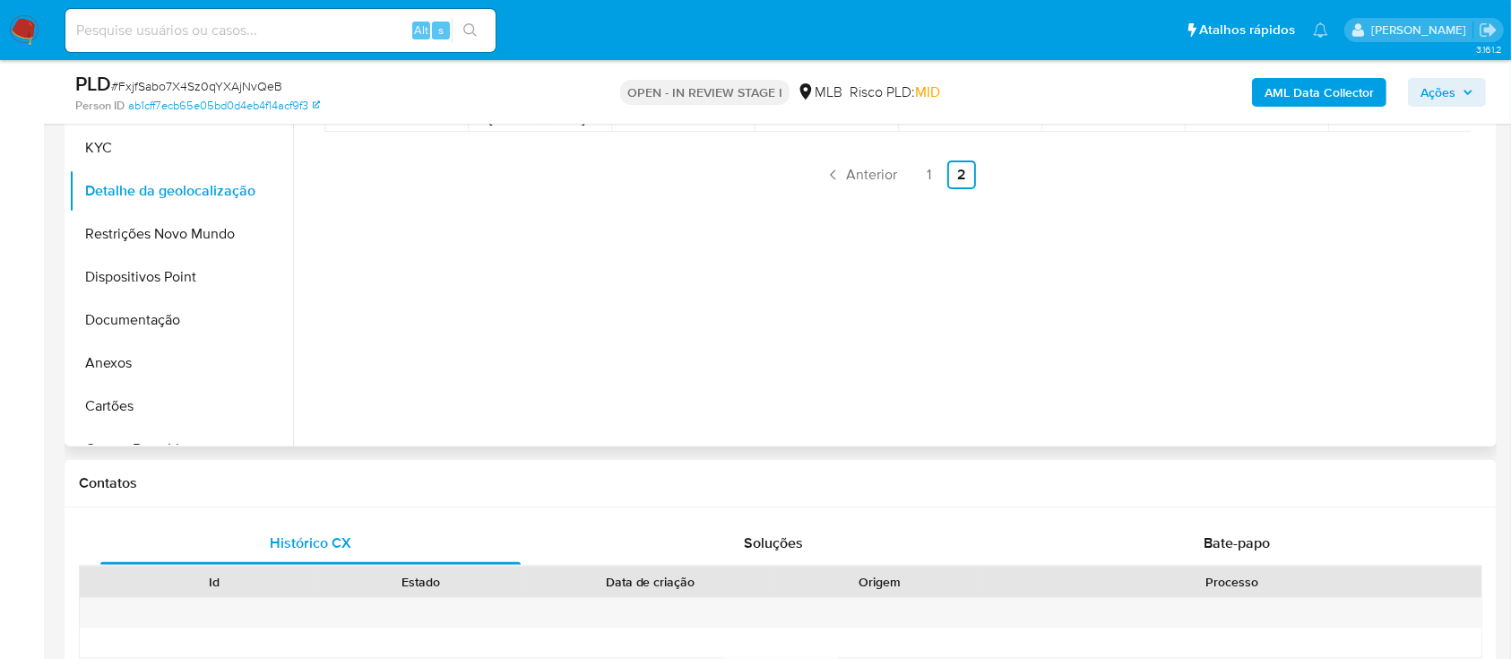
scroll to position [359, 0]
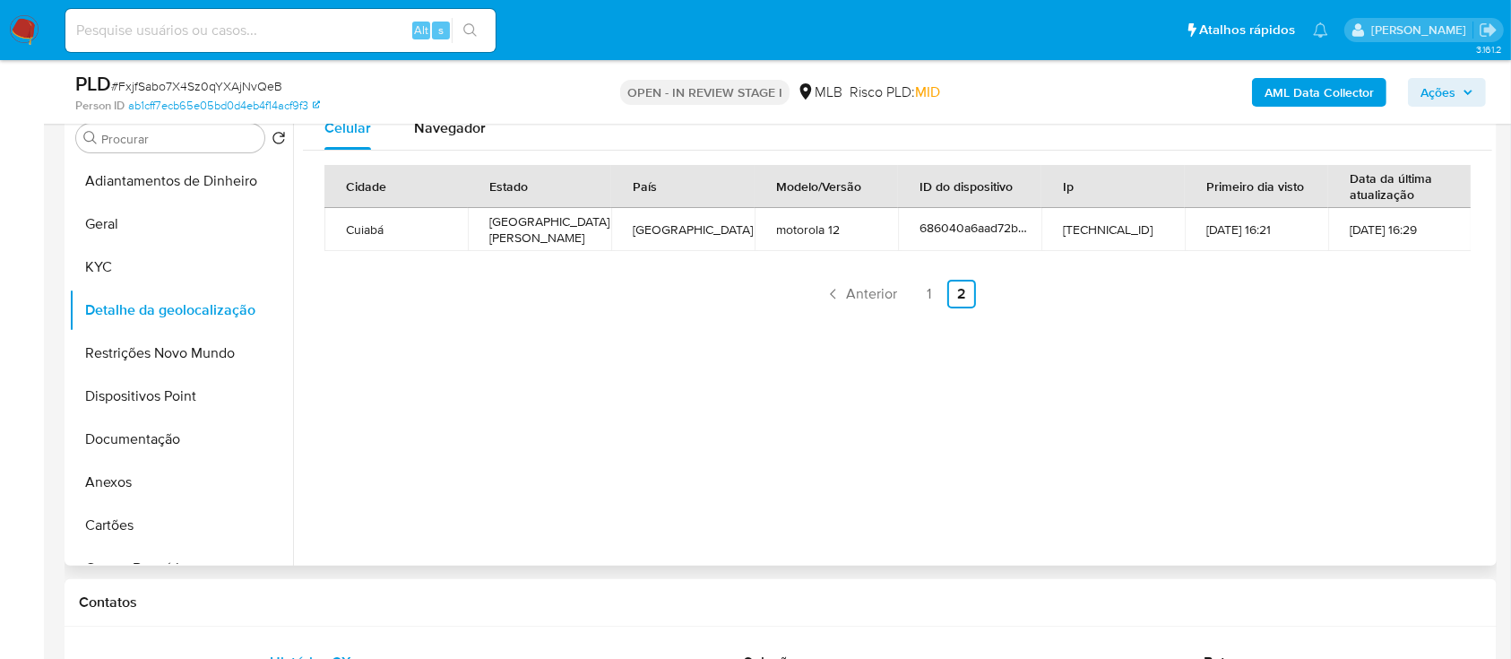
click at [767, 428] on div "Celular Navegador Cidade Estado País Modelo/Versão ID do dispositivo Ip Primeir…" at bounding box center [892, 336] width 1199 height 459
drag, startPoint x: 1271, startPoint y: 372, endPoint x: 1258, endPoint y: 367, distance: 14.2
click at [1262, 371] on div "Celular Navegador Cidade Estado País Modelo/Versão ID do dispositivo Ip Primeir…" at bounding box center [892, 336] width 1199 height 459
click at [166, 355] on button "Restrições Novo Mundo" at bounding box center [174, 353] width 210 height 43
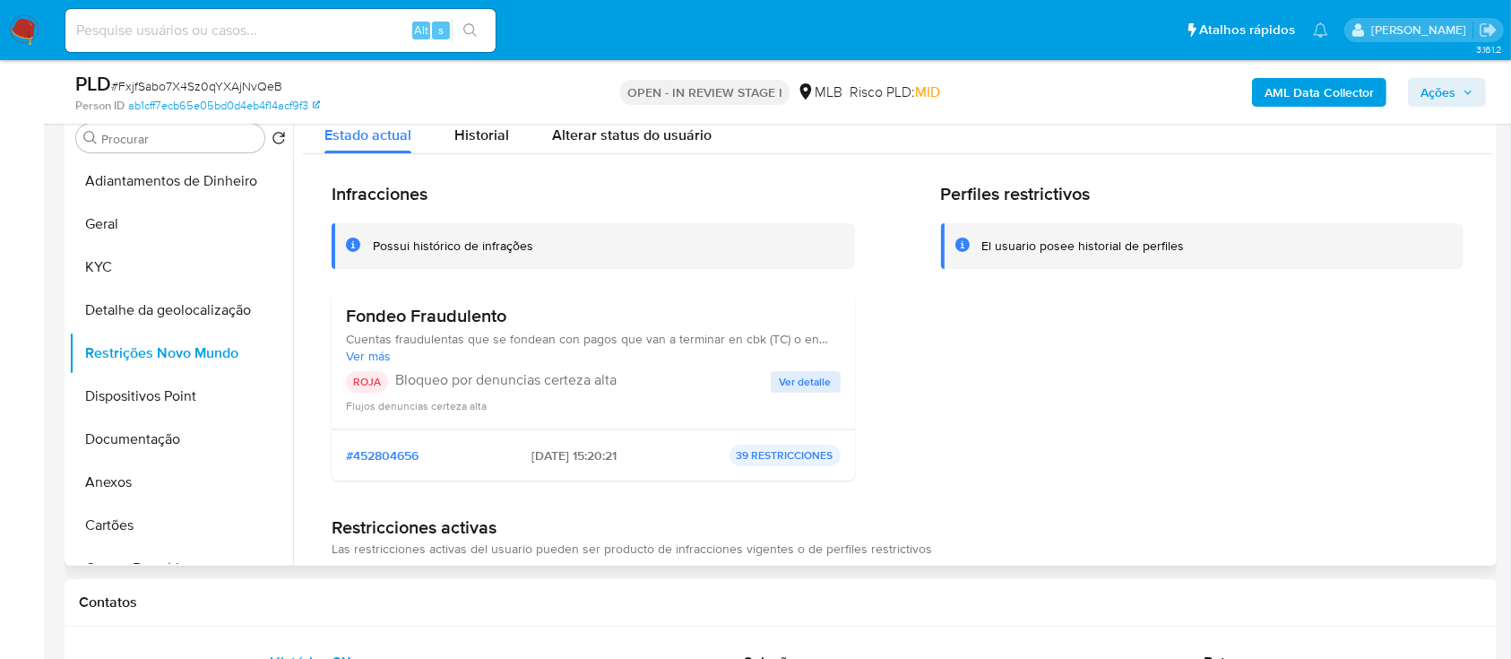
drag, startPoint x: 1262, startPoint y: 408, endPoint x: 1249, endPoint y: 395, distance: 18.4
click at [1256, 402] on div "Perfiles restrictivos El usuario posee historial de perfiles" at bounding box center [1202, 339] width 523 height 312
click at [801, 391] on span "Ver detalle" at bounding box center [806, 382] width 52 height 18
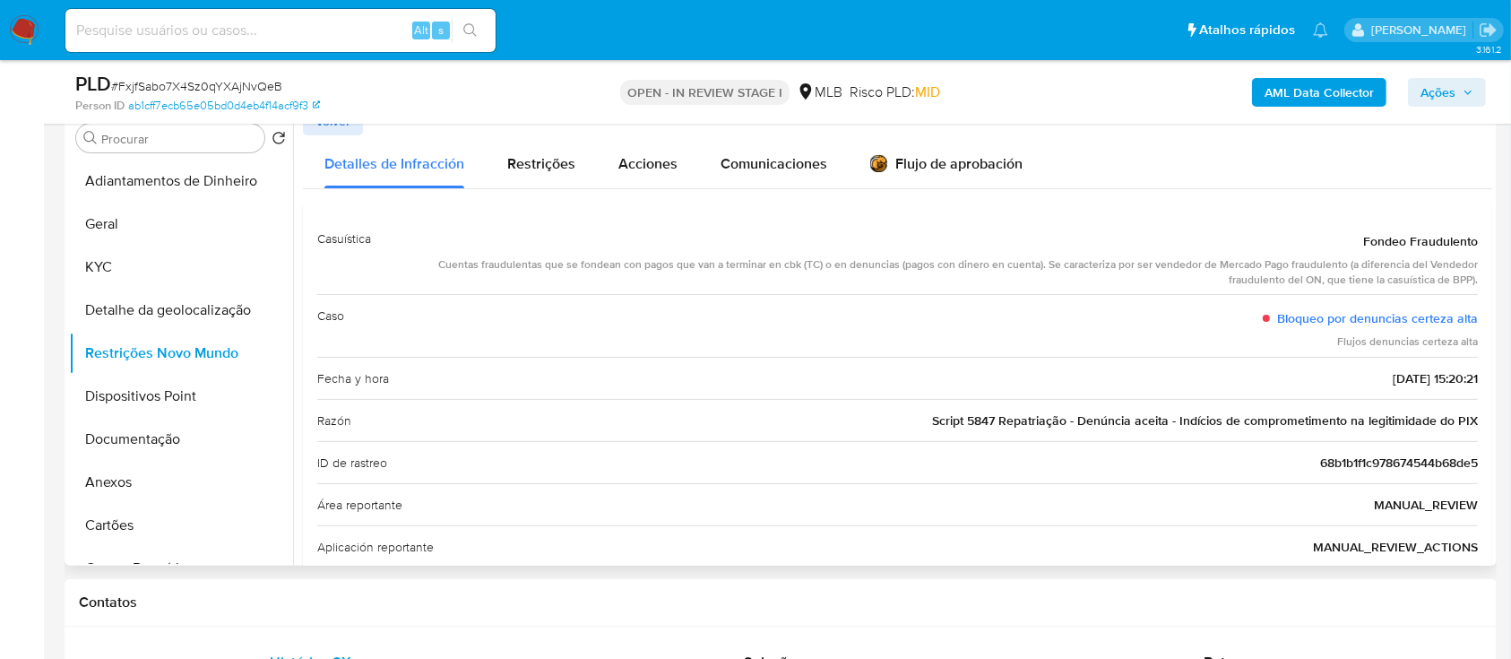
click at [1150, 176] on div "Detalles de Infracción Restrições Acciones Comunicaciones Flujo de aprobación" at bounding box center [897, 161] width 1189 height 53
click at [123, 376] on button "Dispositivos Point" at bounding box center [174, 396] width 210 height 43
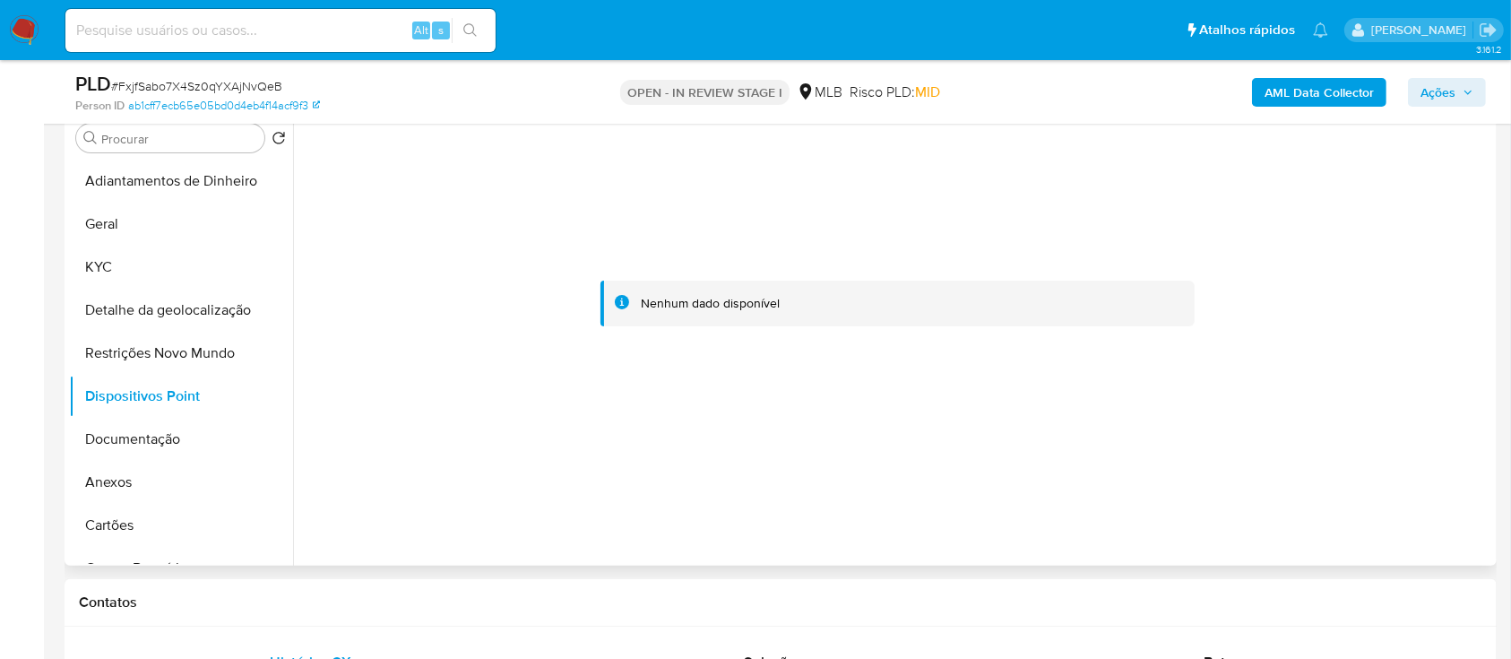
click at [1309, 275] on div at bounding box center [897, 304] width 1189 height 394
click at [1334, 73] on div "AML Data Collector Ações" at bounding box center [1253, 92] width 465 height 42
click at [1326, 100] on b "AML Data Collector" at bounding box center [1319, 92] width 109 height 29
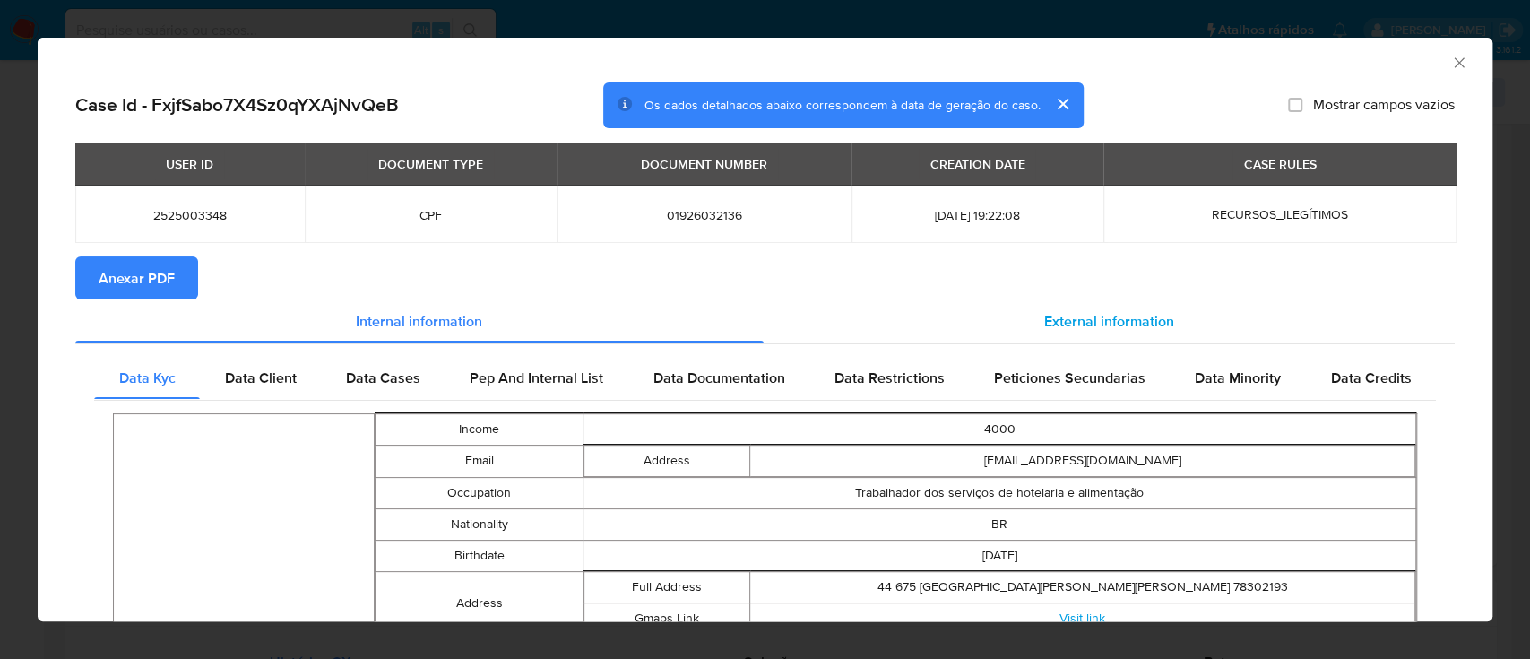
click at [1095, 333] on div "External information" at bounding box center [1110, 320] width 692 height 43
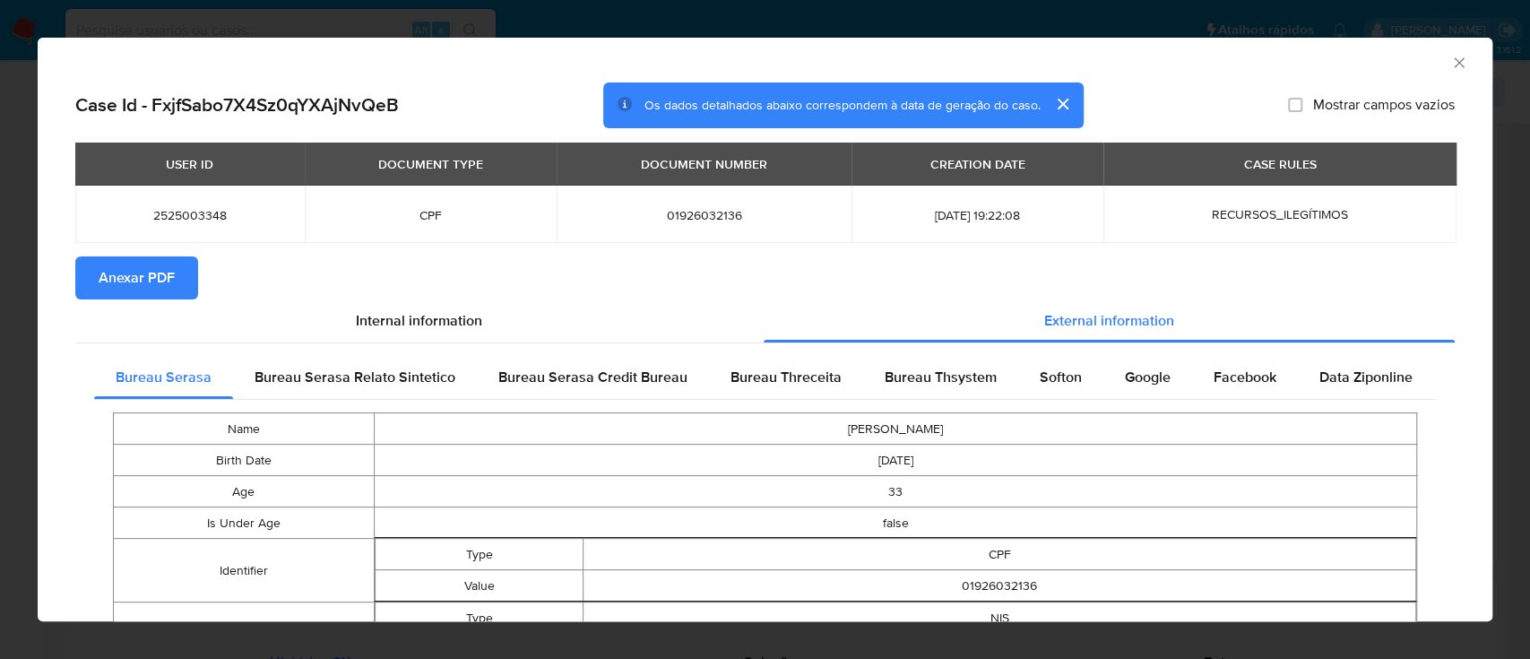
click at [1301, 47] on div "AML Data Collector" at bounding box center [765, 60] width 1455 height 45
click at [795, 380] on span "Bureau Threceita" at bounding box center [785, 377] width 111 height 21
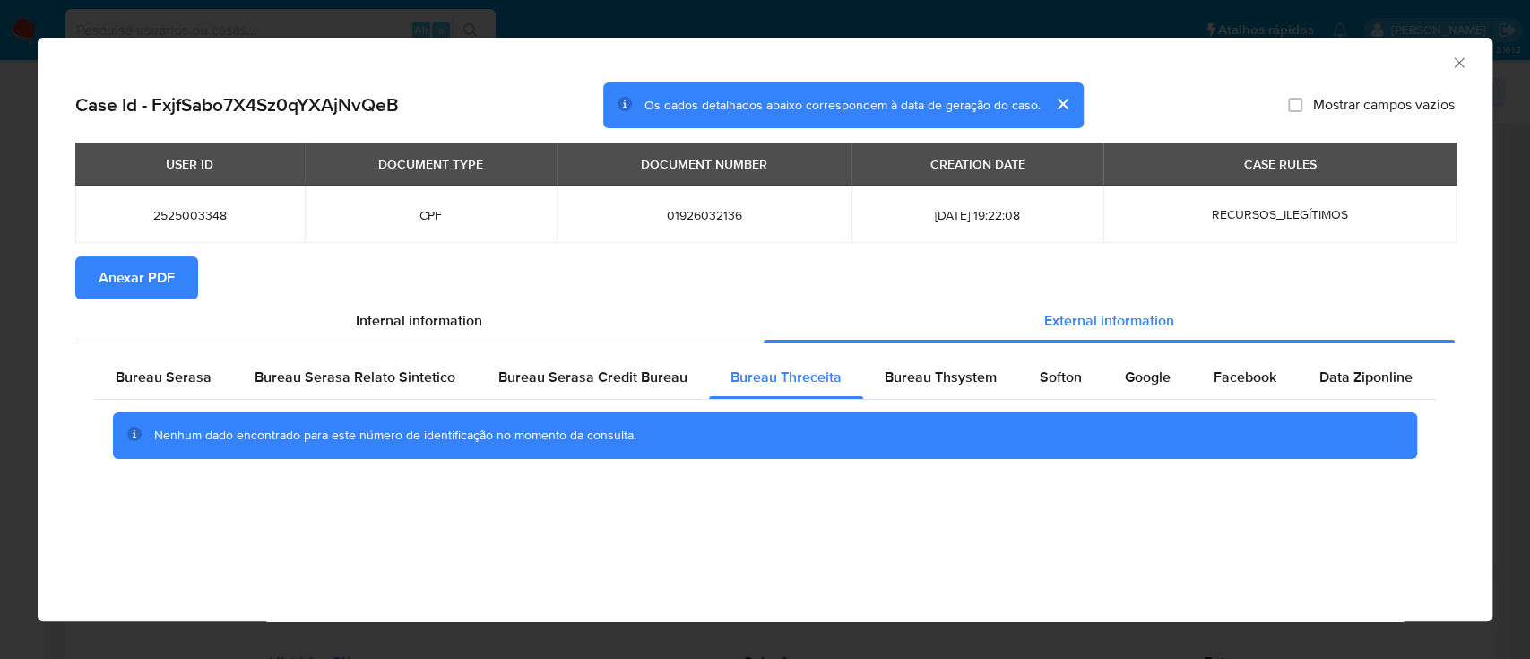
drag, startPoint x: 1262, startPoint y: 81, endPoint x: 1180, endPoint y: 38, distance: 92.2
click at [1258, 79] on div "AML Data Collector" at bounding box center [765, 60] width 1455 height 45
click at [929, 391] on div "Bureau Thsystem" at bounding box center [940, 377] width 155 height 43
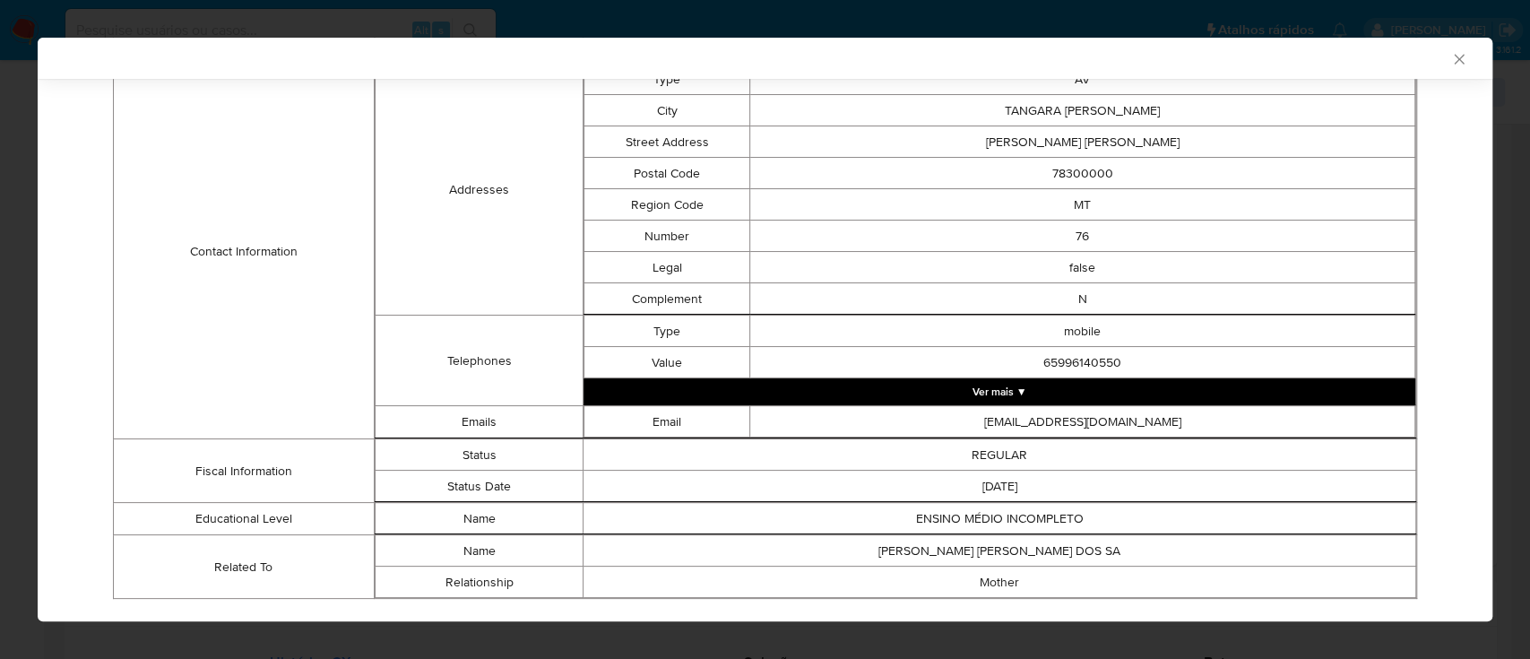
scroll to position [757, 0]
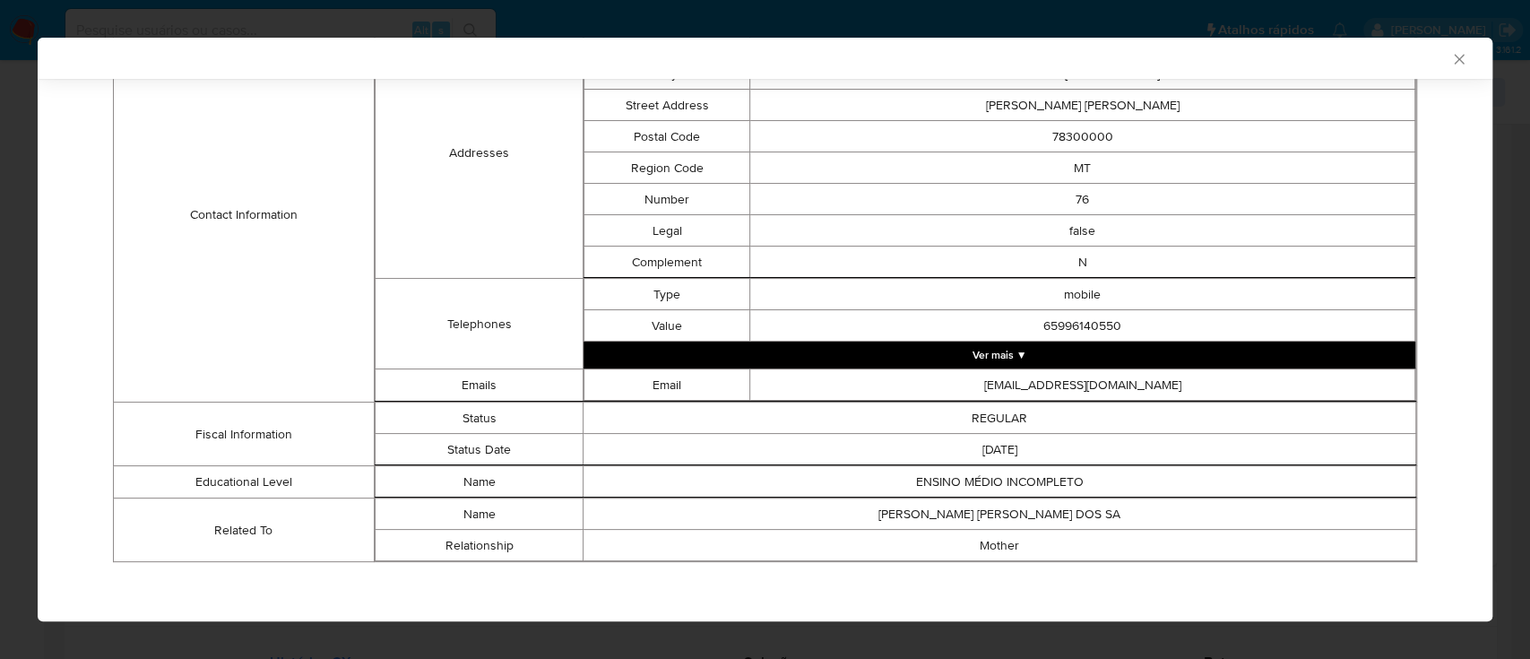
click at [1119, 74] on div "AML Data Collector" at bounding box center [765, 58] width 1455 height 41
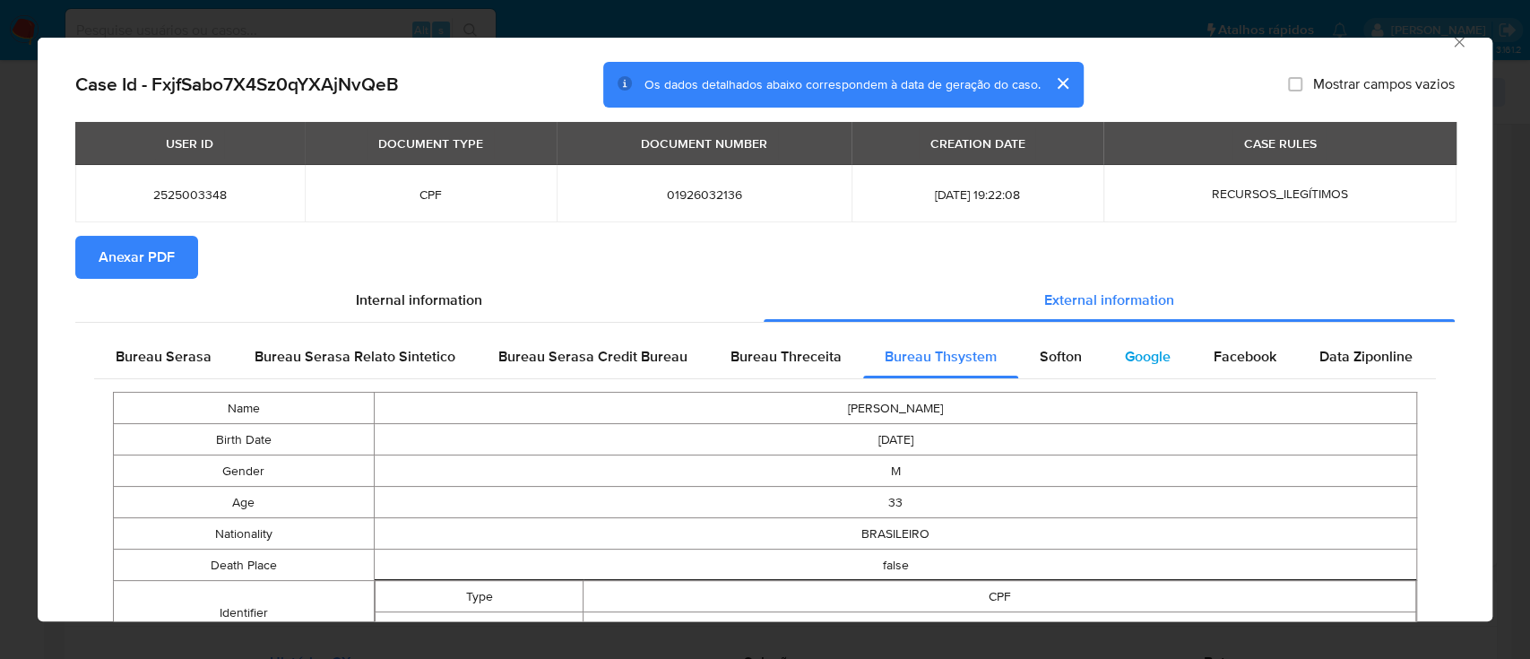
scroll to position [0, 0]
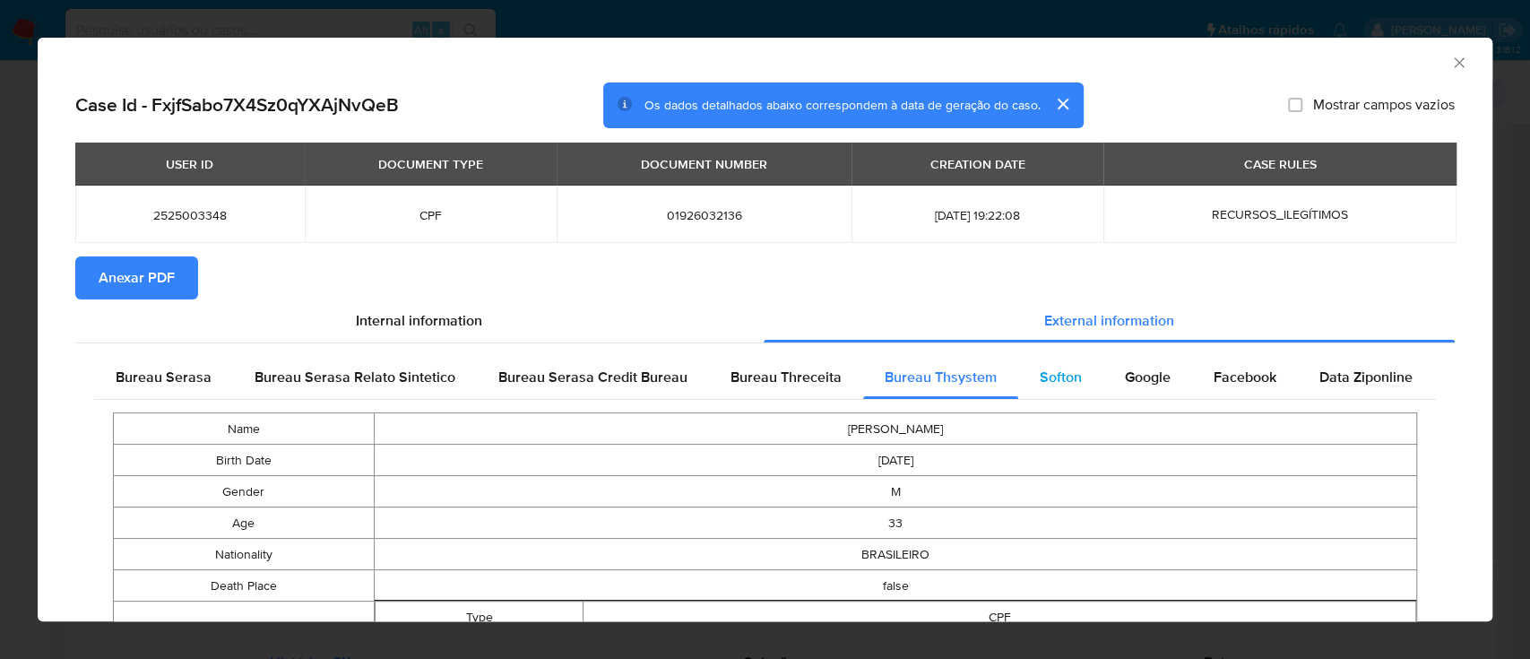
click at [1068, 374] on span "Softon" at bounding box center [1061, 377] width 42 height 21
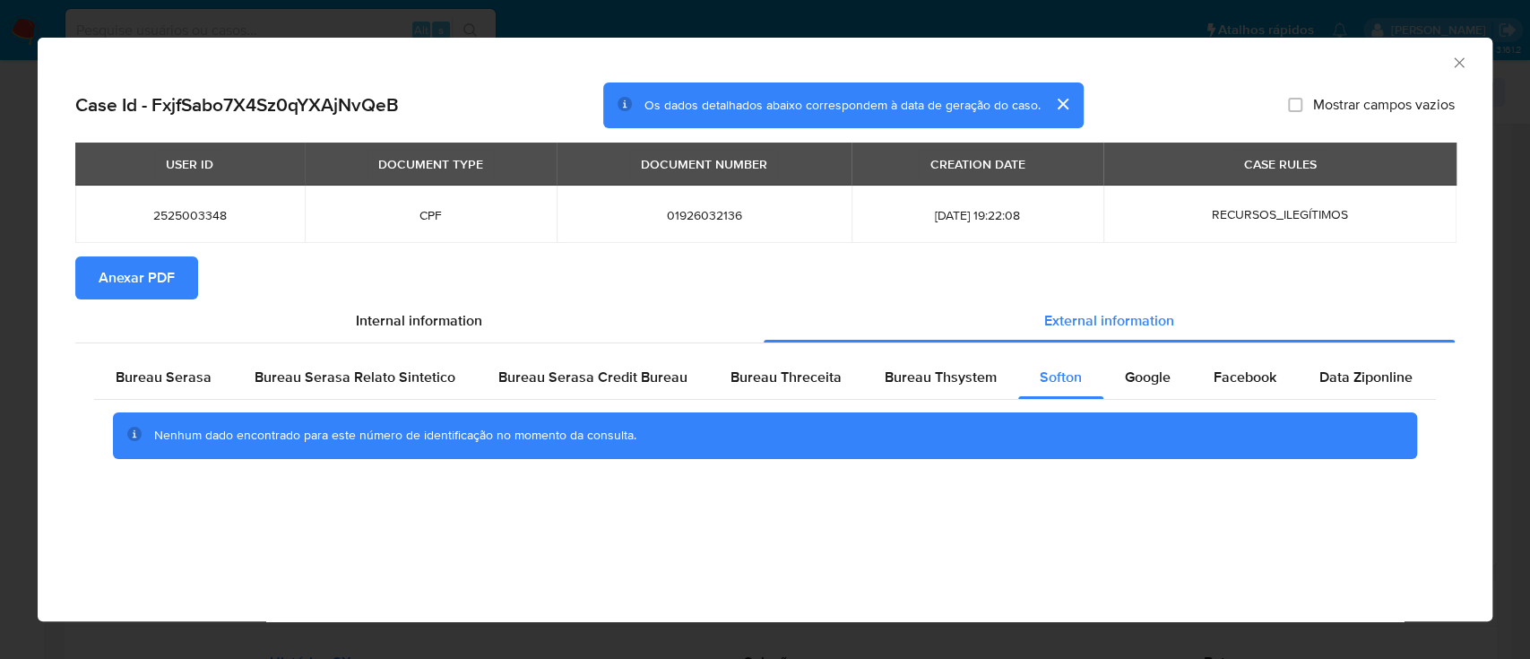
click at [1239, 63] on div "AML Data Collector" at bounding box center [750, 60] width 1400 height 20
click at [1137, 384] on span "Google" at bounding box center [1148, 377] width 46 height 21
click at [1284, 48] on div "AML Data Collector" at bounding box center [765, 60] width 1455 height 45
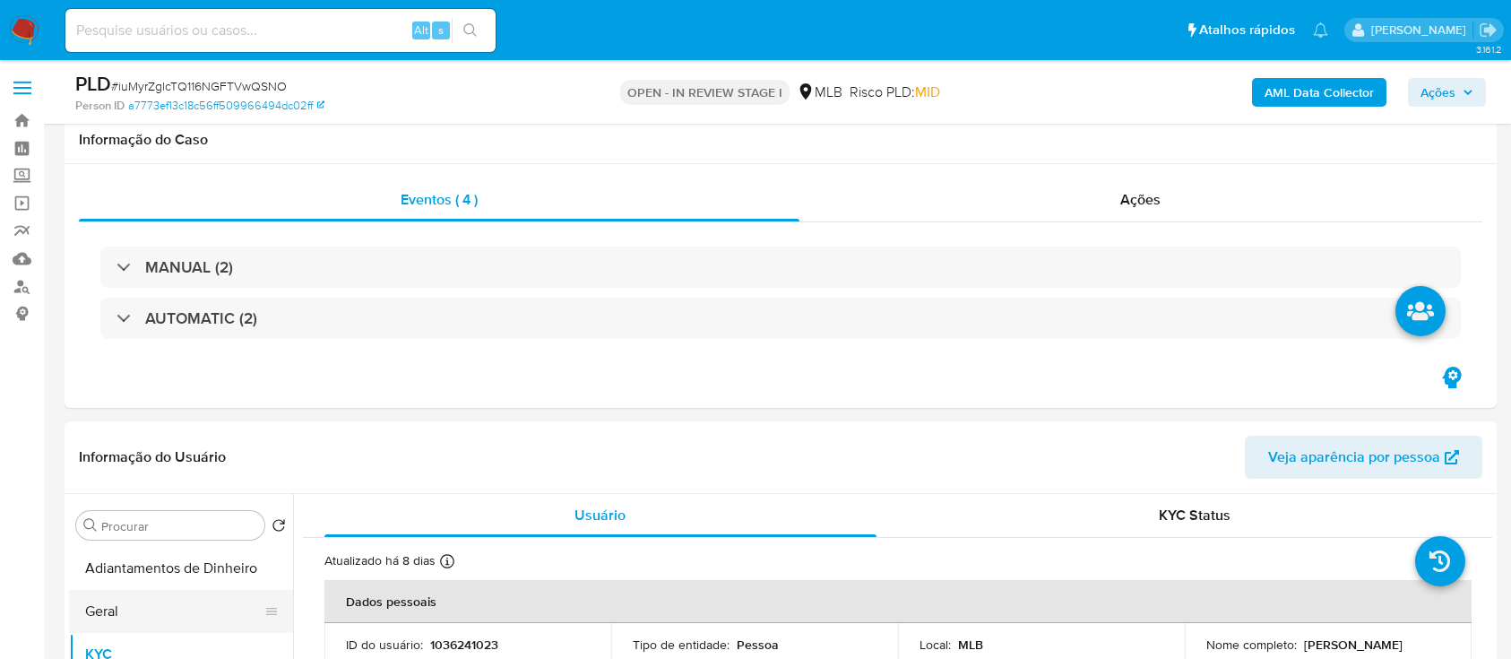
scroll to position [238, 0]
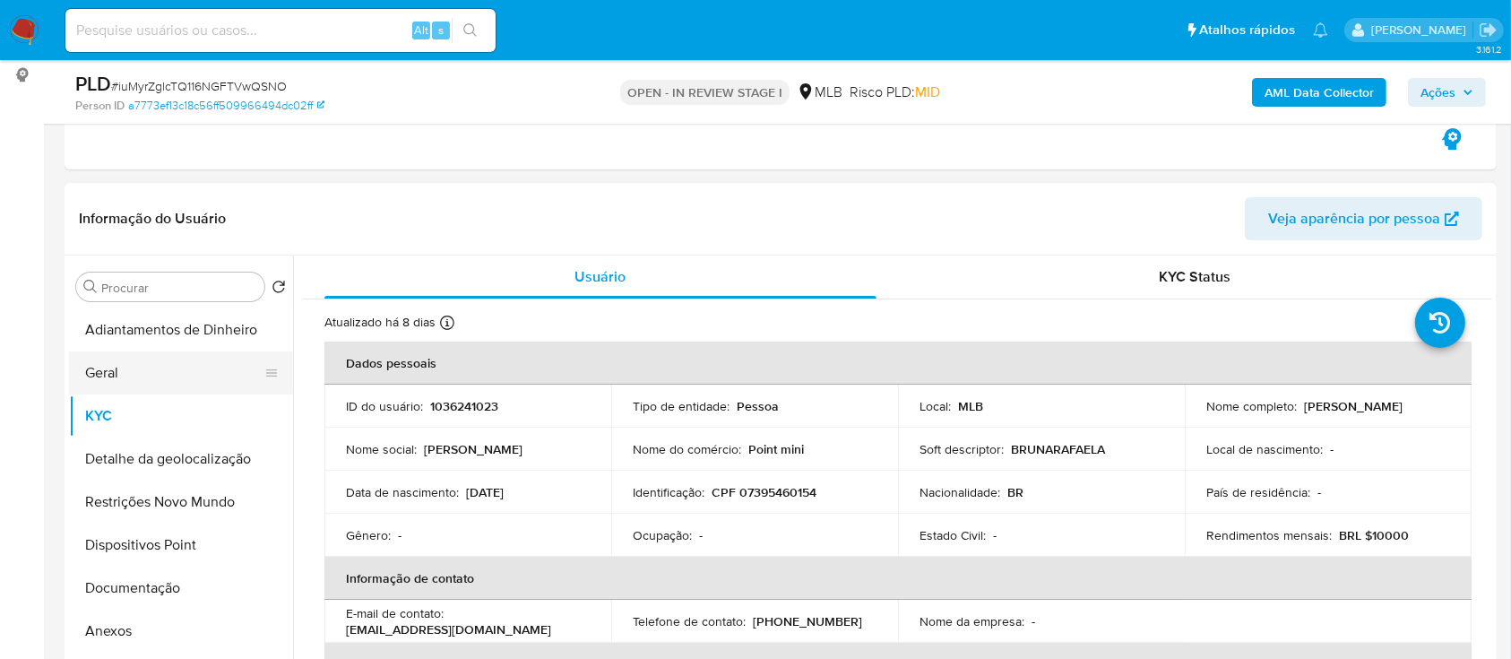
click at [147, 378] on button "Geral" at bounding box center [174, 372] width 210 height 43
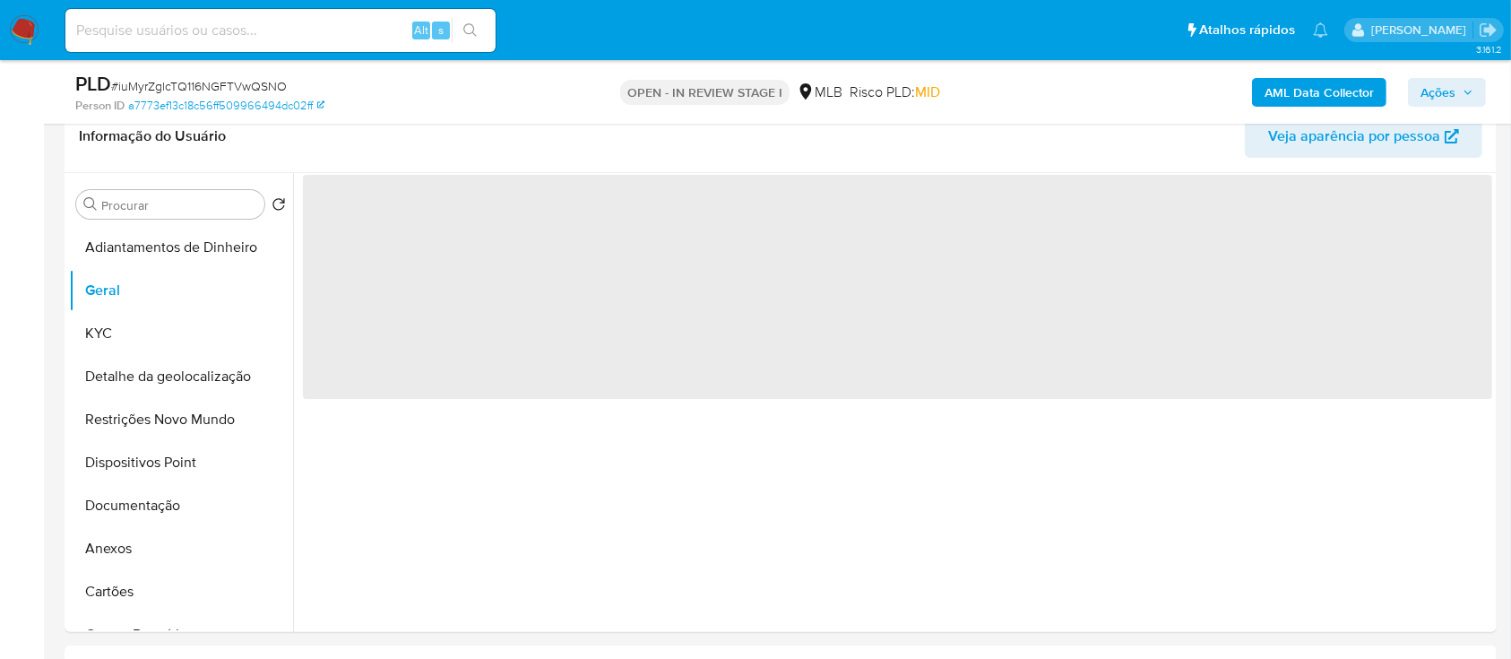
scroll to position [359, 0]
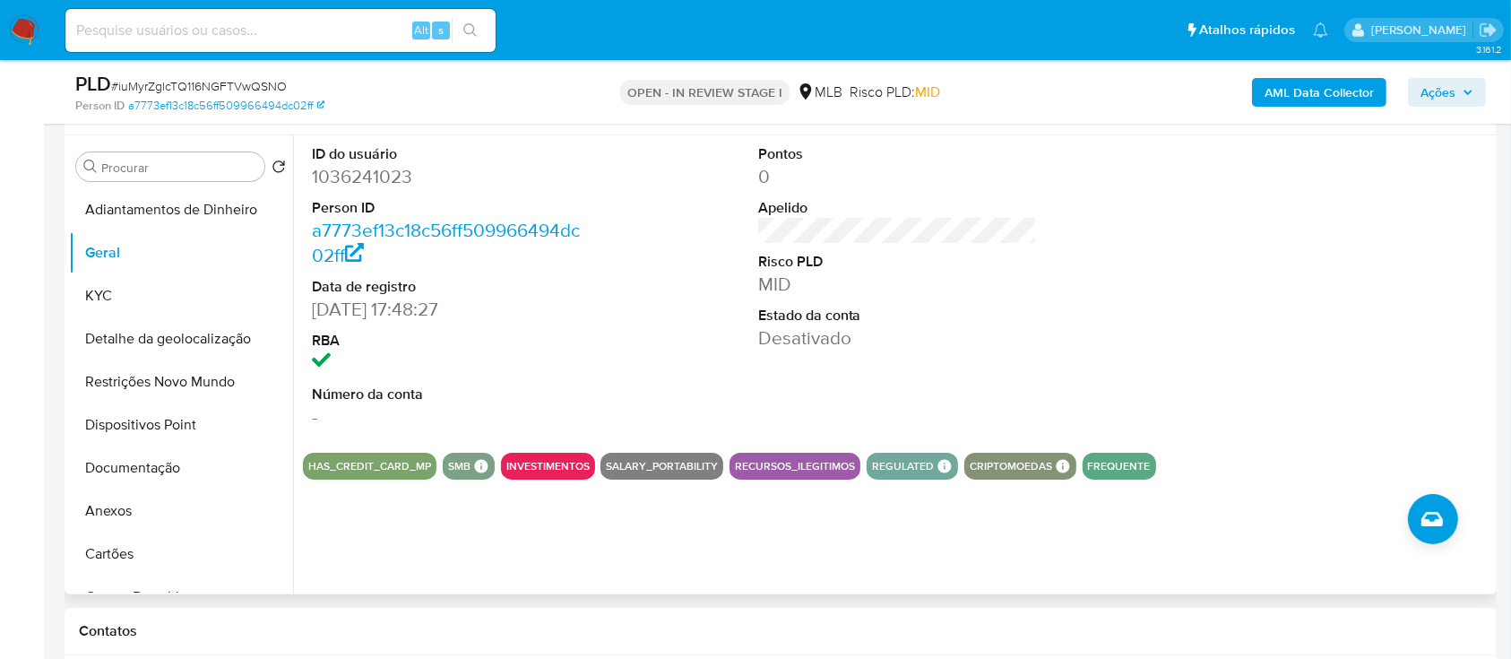
click at [1225, 265] on div at bounding box center [1344, 286] width 298 height 303
click at [88, 294] on button "KYC" at bounding box center [174, 295] width 210 height 43
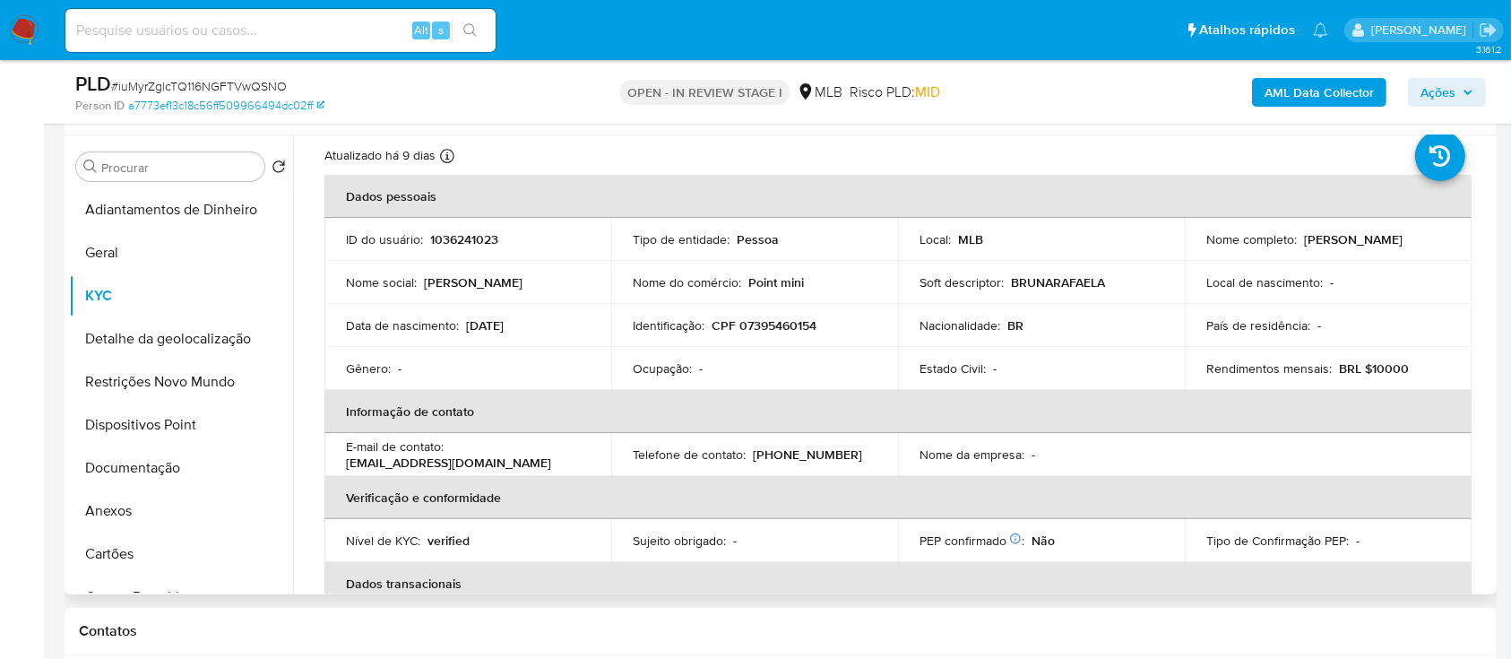
scroll to position [119, 0]
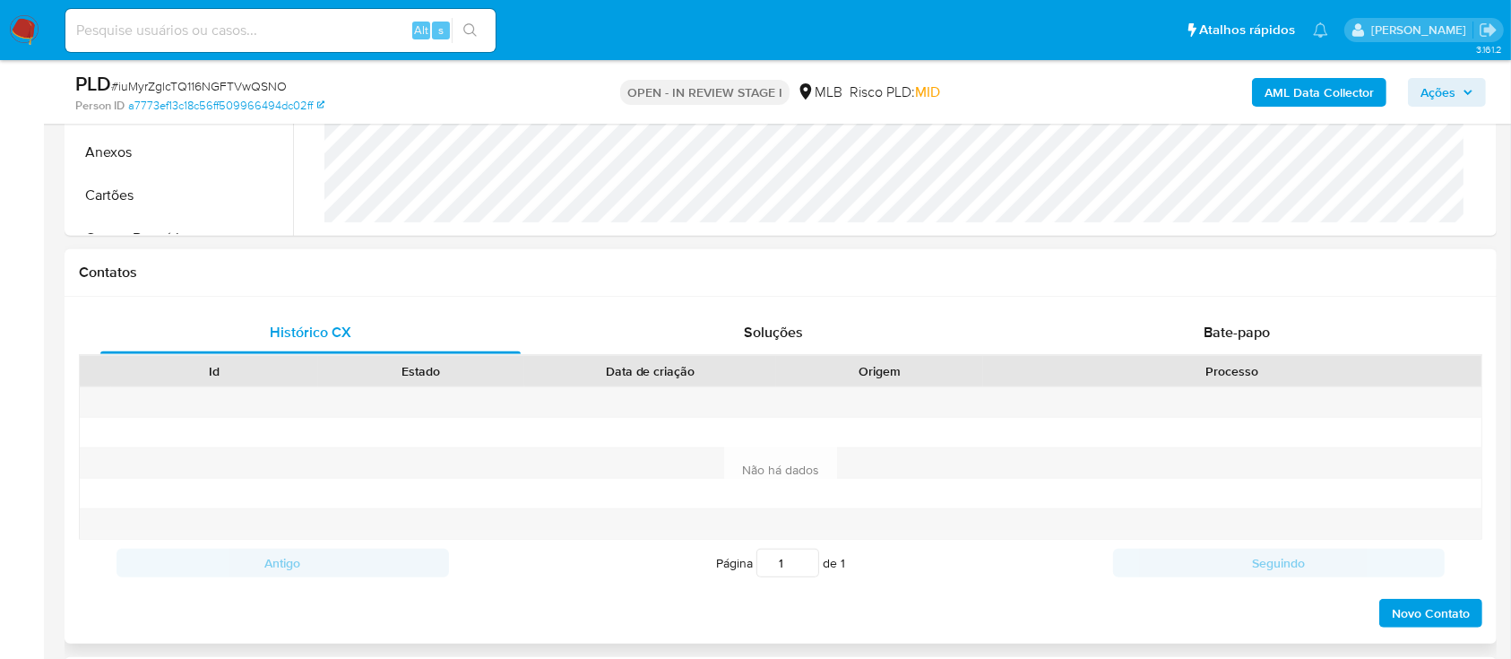
scroll to position [478, 0]
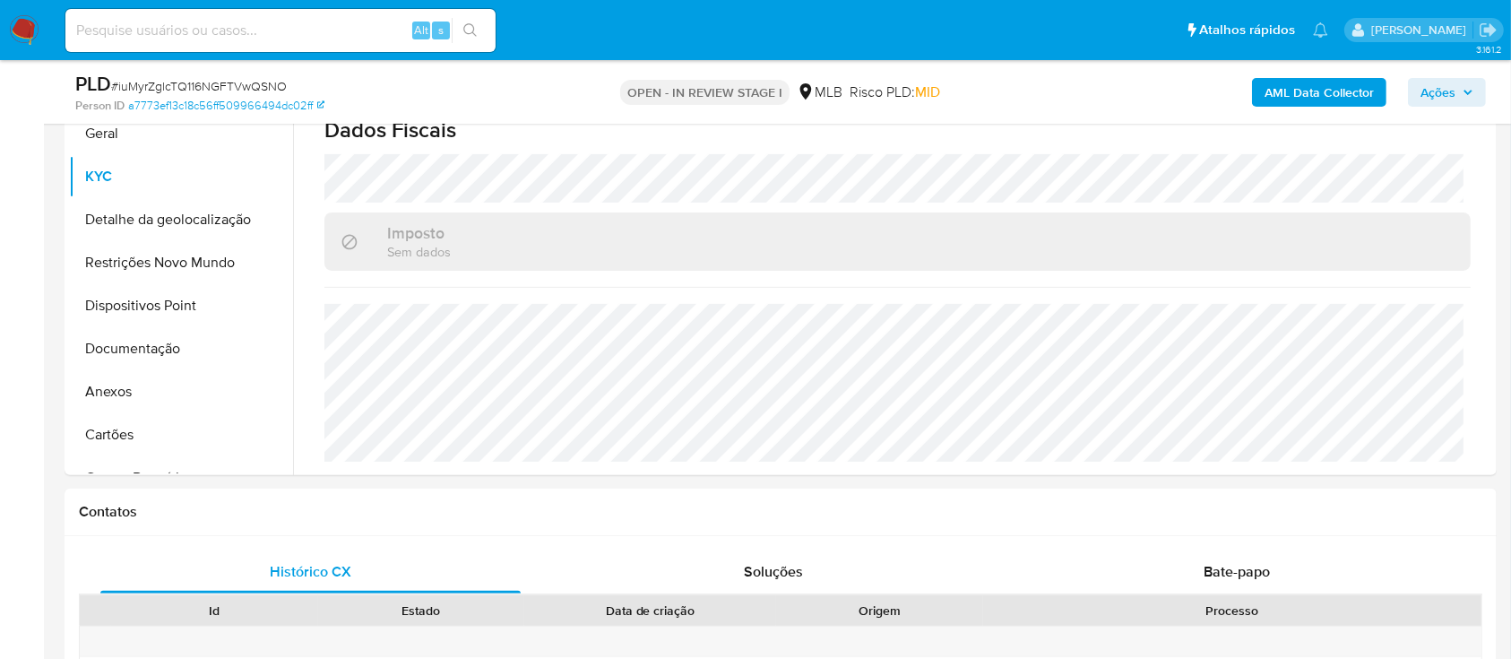
click at [140, 235] on button "Detalhe da geolocalização" at bounding box center [174, 219] width 210 height 43
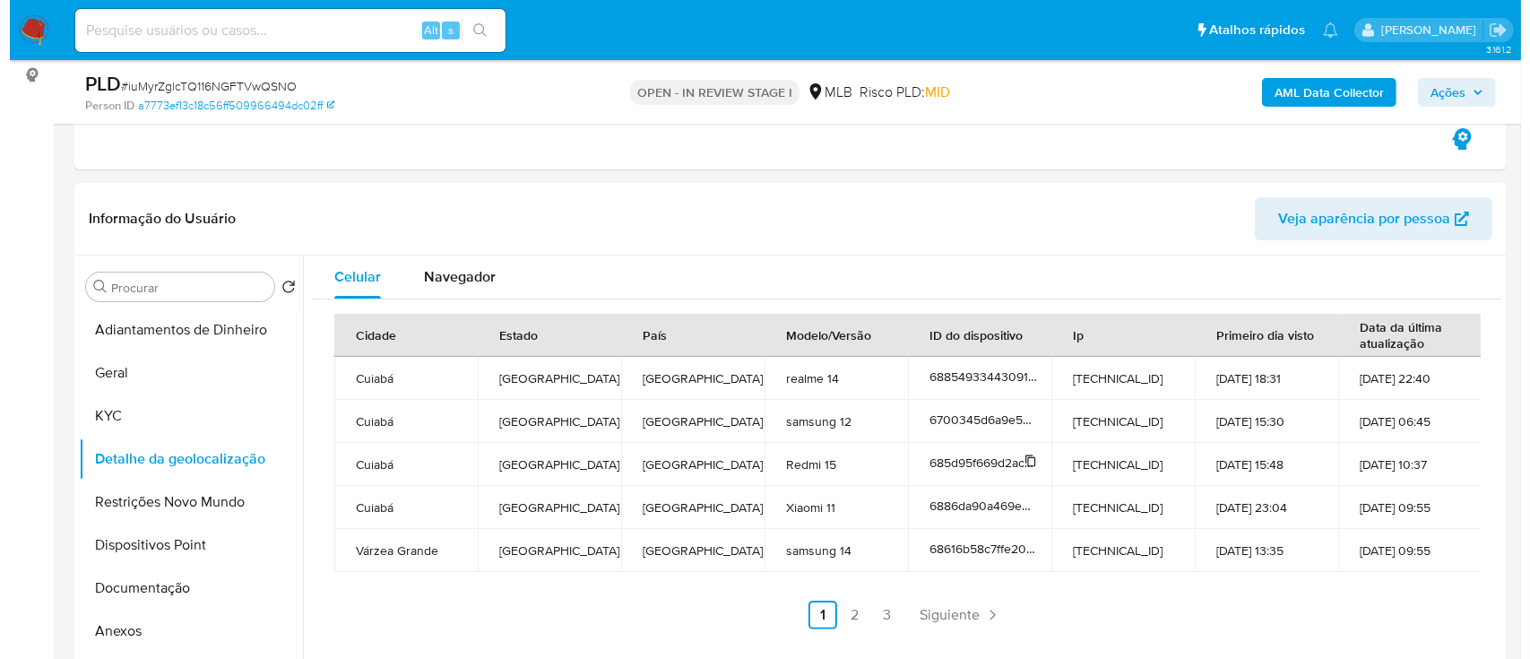
scroll to position [359, 0]
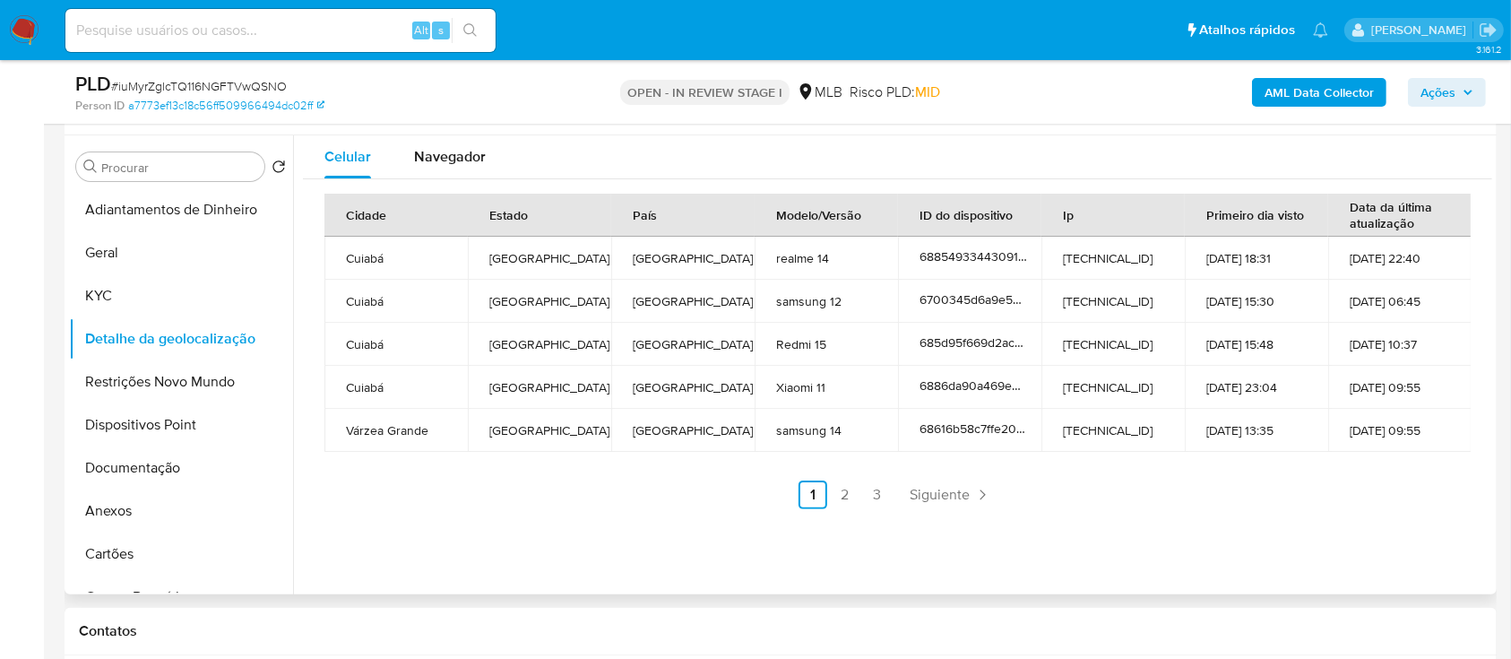
click at [1205, 524] on div "Celular Navegador Cidade Estado País Modelo/Versão ID do dispositivo Ip Primeir…" at bounding box center [892, 364] width 1199 height 459
click at [136, 384] on button "Restrições Novo Mundo" at bounding box center [174, 381] width 210 height 43
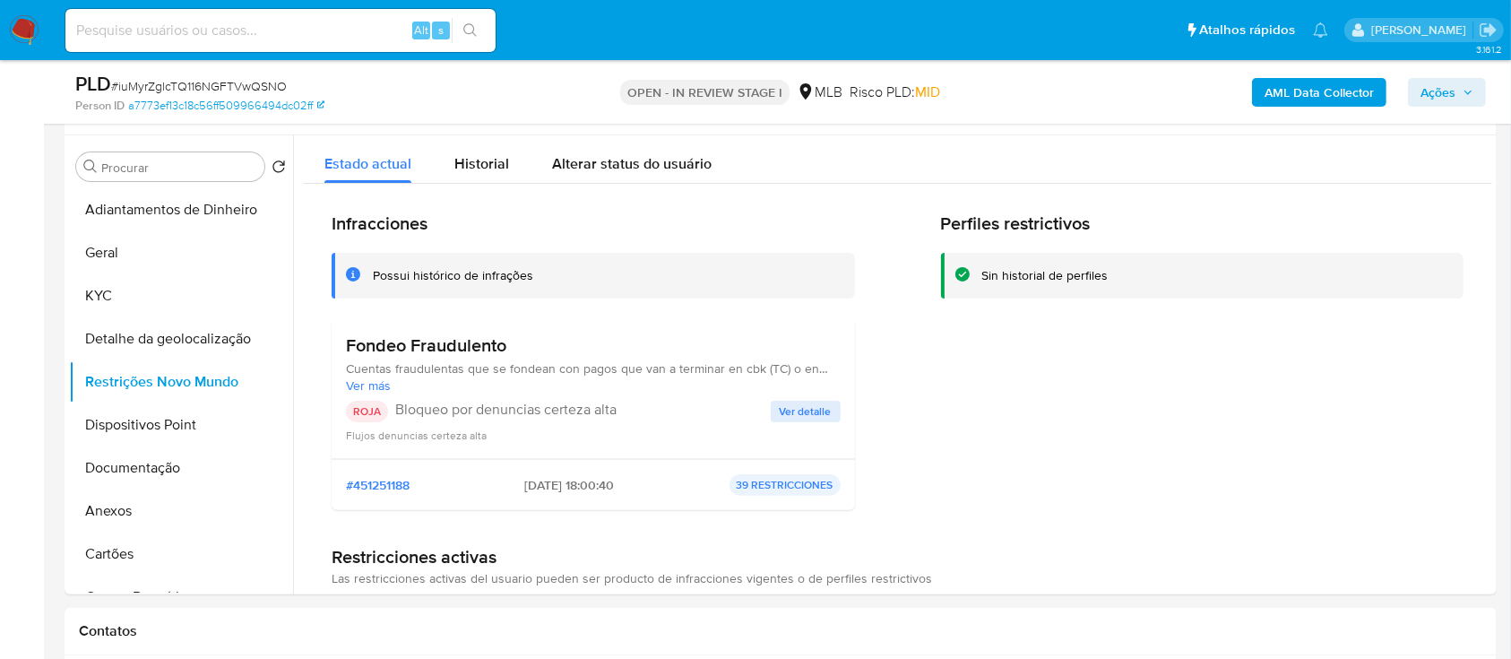
drag, startPoint x: 14, startPoint y: 402, endPoint x: 33, endPoint y: 402, distance: 18.8
click at [774, 411] on button "Ver detalle" at bounding box center [806, 412] width 70 height 22
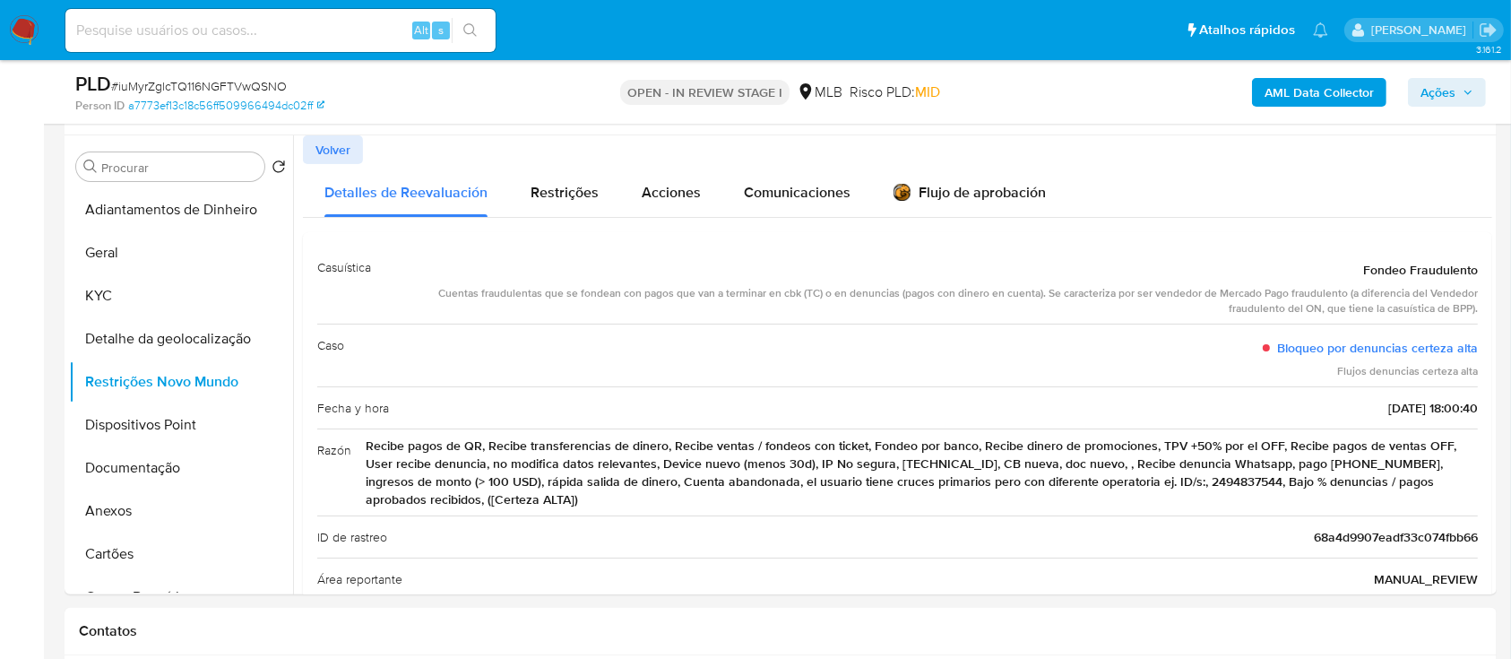
drag, startPoint x: 1171, startPoint y: 84, endPoint x: 1107, endPoint y: 35, distance: 80.5
click at [1162, 82] on div "AML Data Collector Ações" at bounding box center [1253, 92] width 465 height 42
click at [133, 429] on button "Dispositivos Point" at bounding box center [174, 424] width 210 height 43
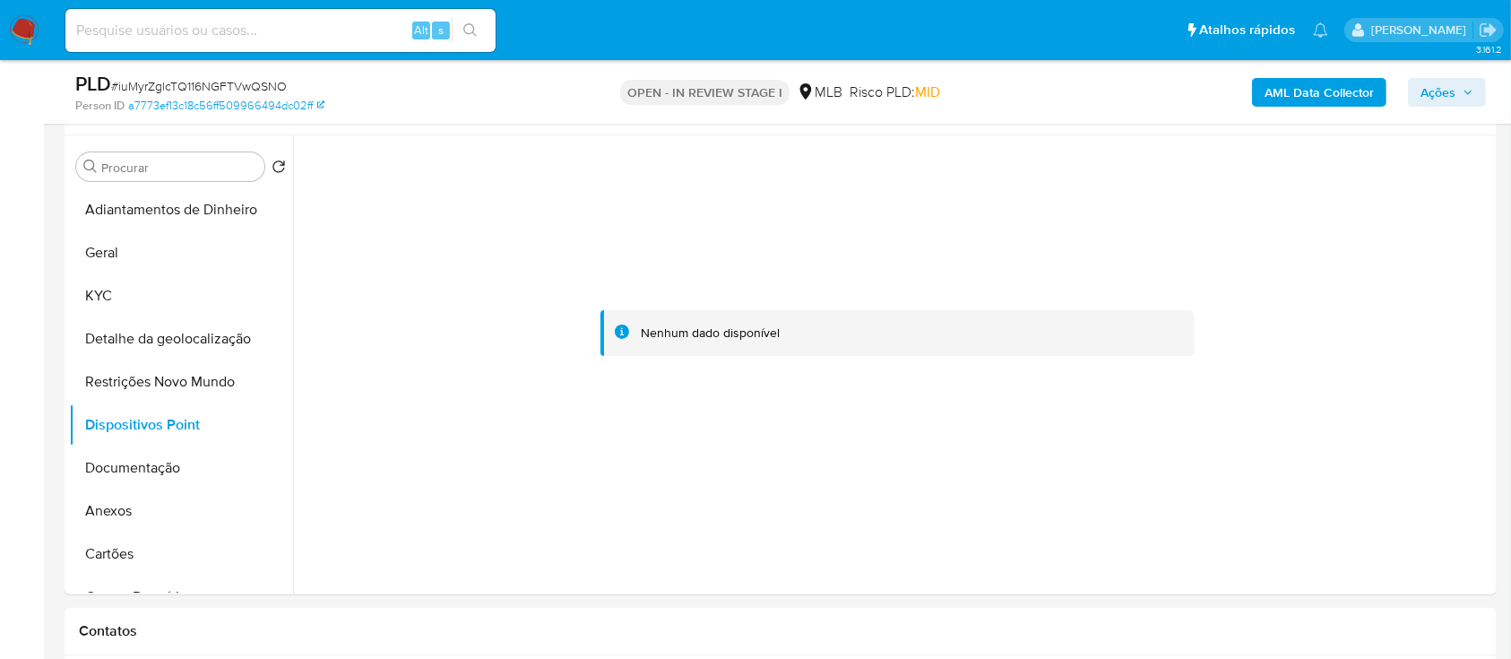
click at [1325, 85] on b "AML Data Collector" at bounding box center [1319, 92] width 109 height 29
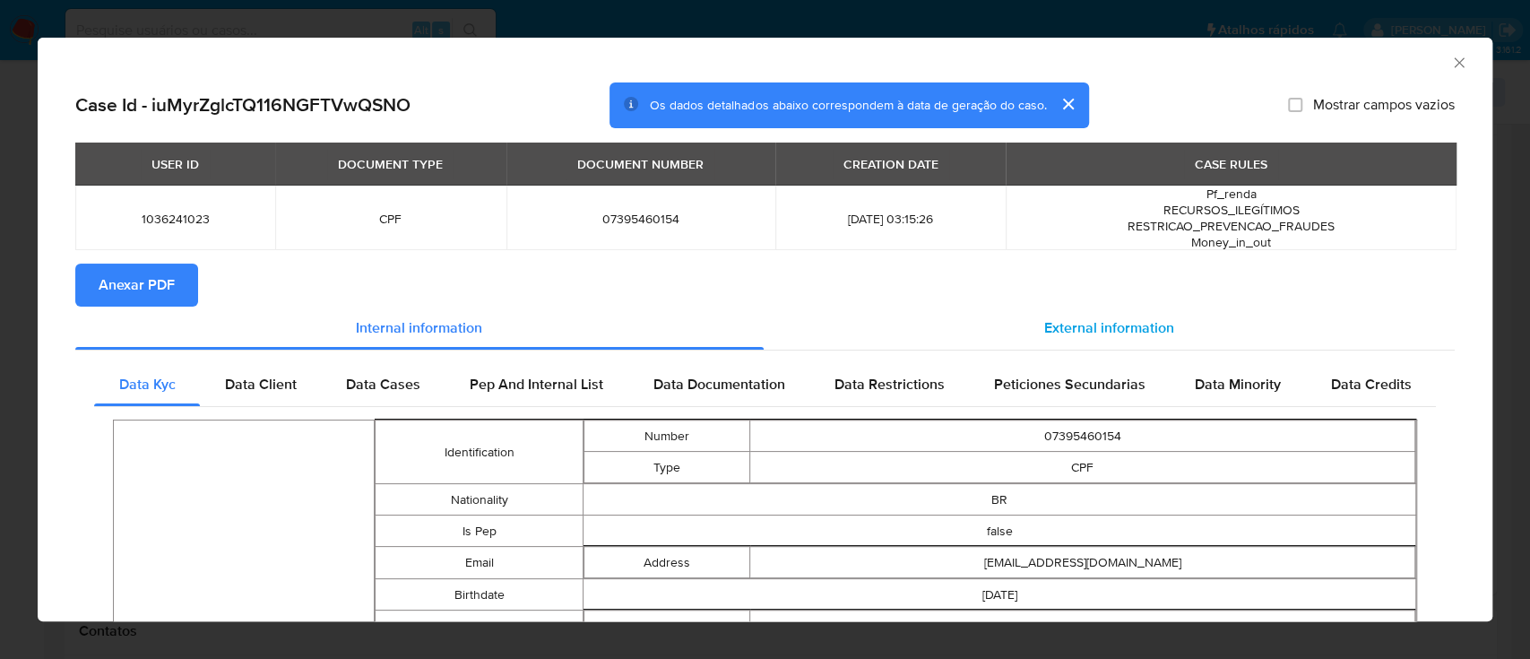
drag, startPoint x: 1068, startPoint y: 324, endPoint x: 1059, endPoint y: 333, distance: 13.3
click at [1068, 322] on span "External information" at bounding box center [1109, 327] width 130 height 21
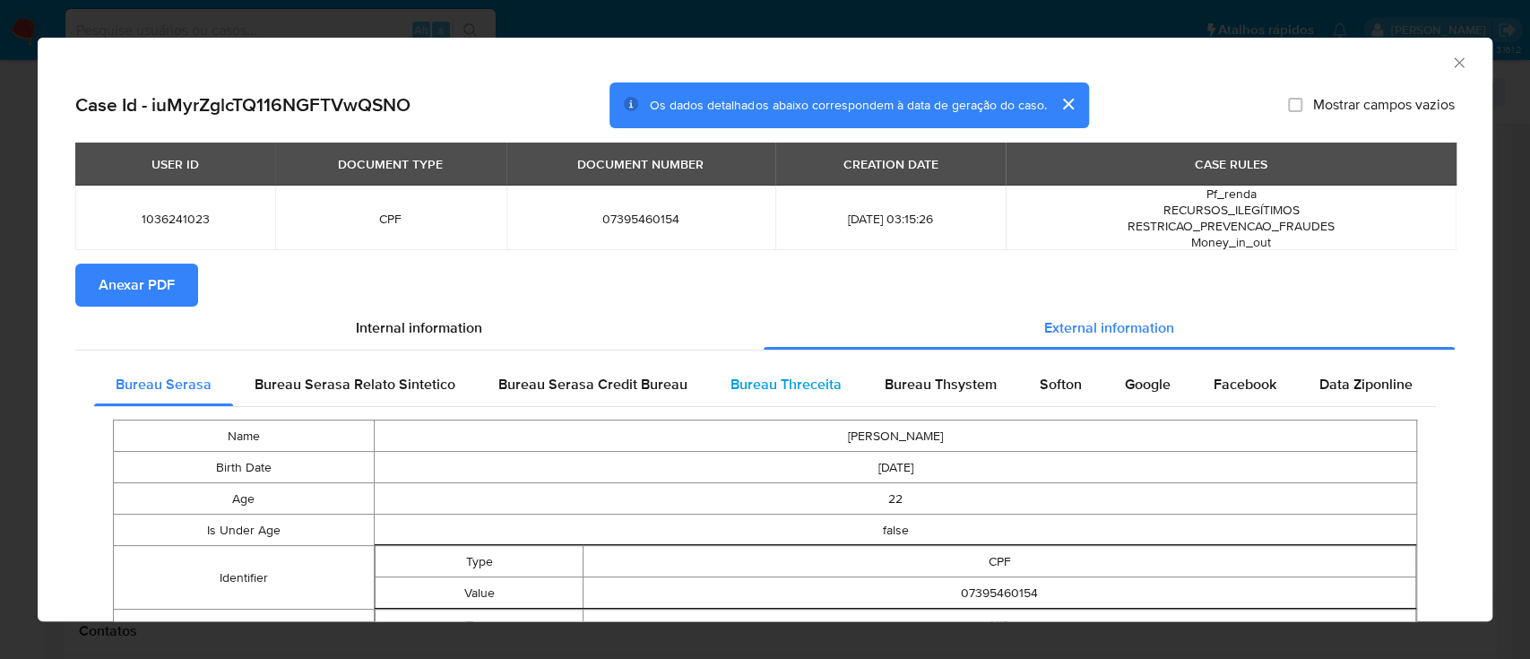
click at [762, 398] on div "Bureau Threceita" at bounding box center [786, 384] width 154 height 43
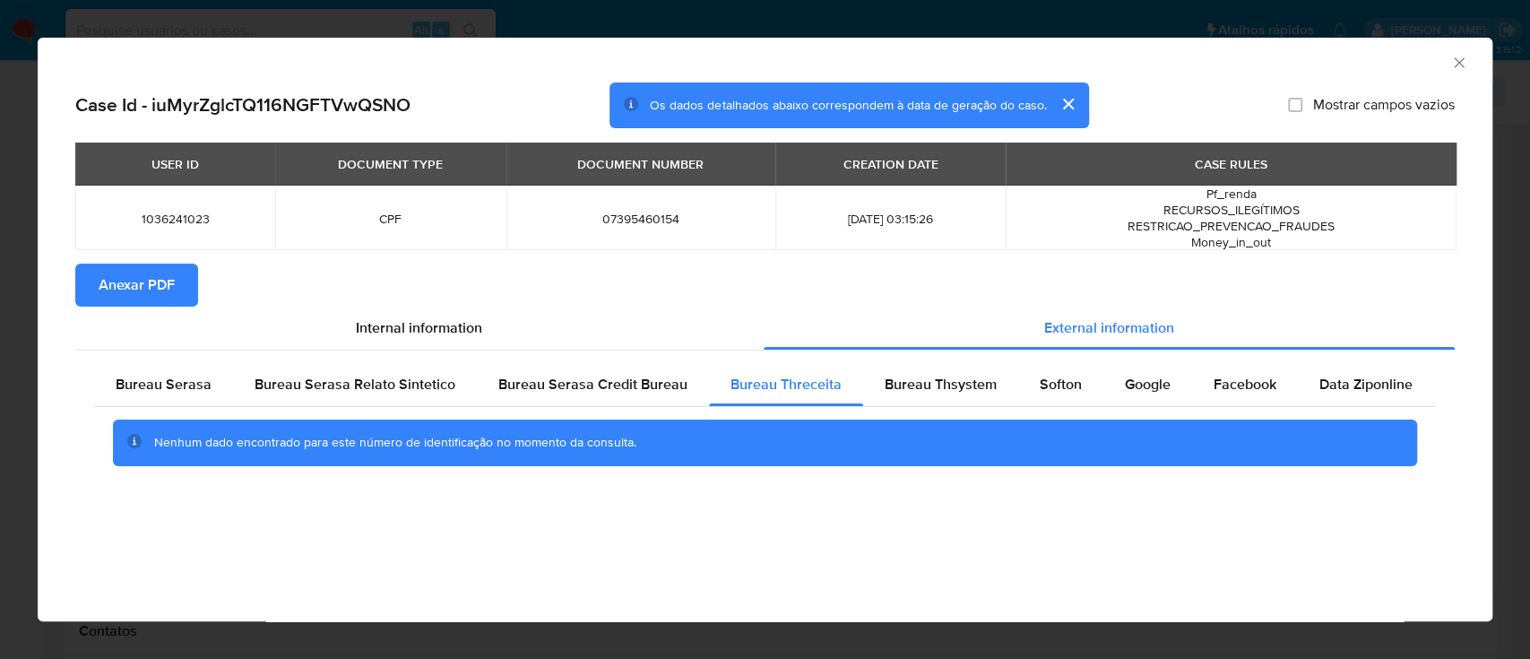
click at [1357, 62] on div "AML Data Collector" at bounding box center [750, 60] width 1400 height 20
click at [903, 384] on span "Bureau Thsystem" at bounding box center [941, 384] width 112 height 21
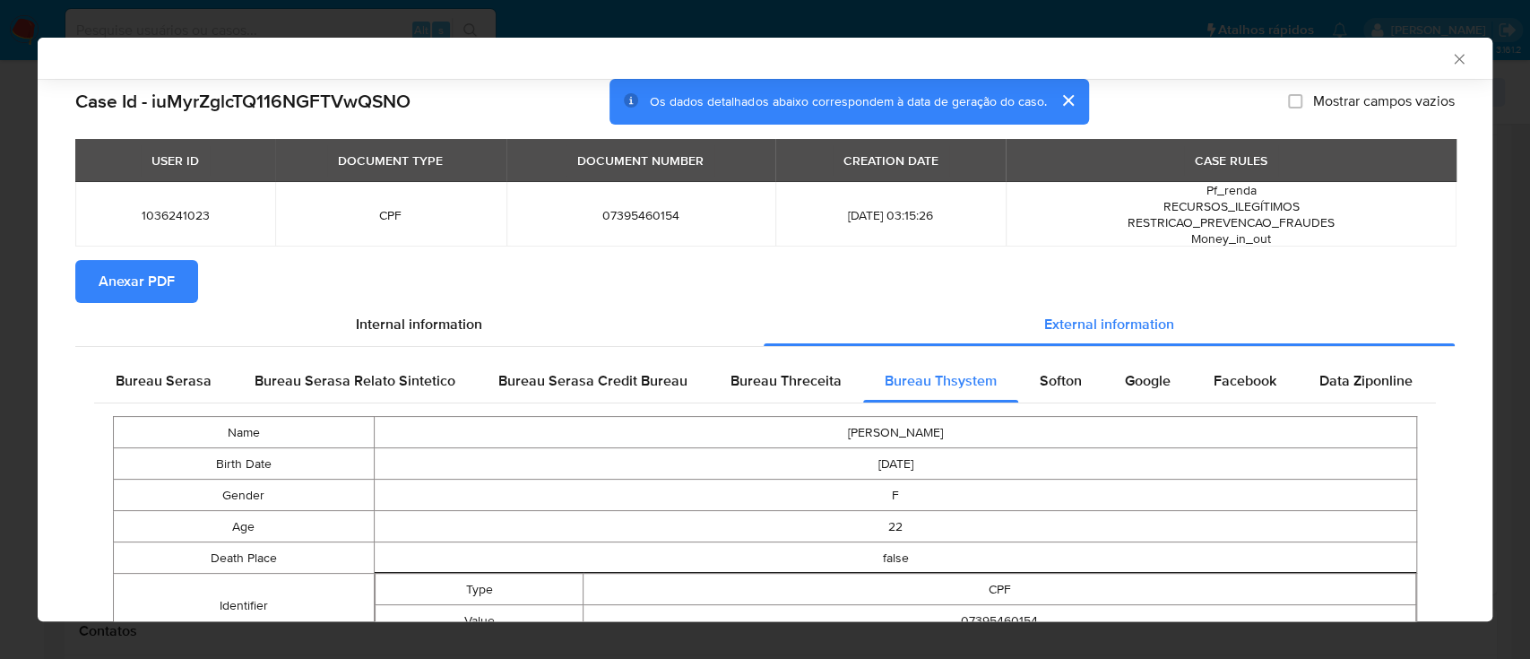
scroll to position [78, 0]
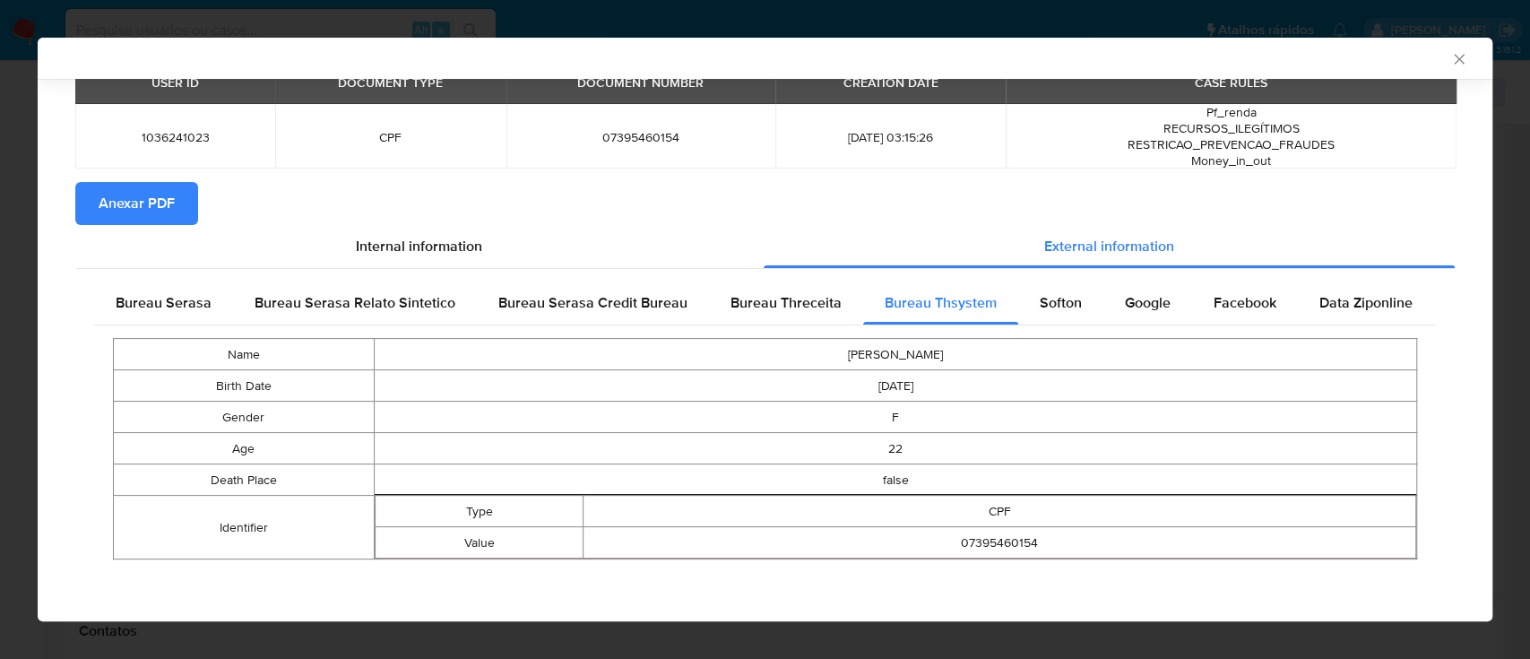
drag, startPoint x: 1240, startPoint y: 45, endPoint x: 1142, endPoint y: 7, distance: 105.5
click at [1240, 47] on div "AML Data Collector" at bounding box center [765, 58] width 1455 height 41
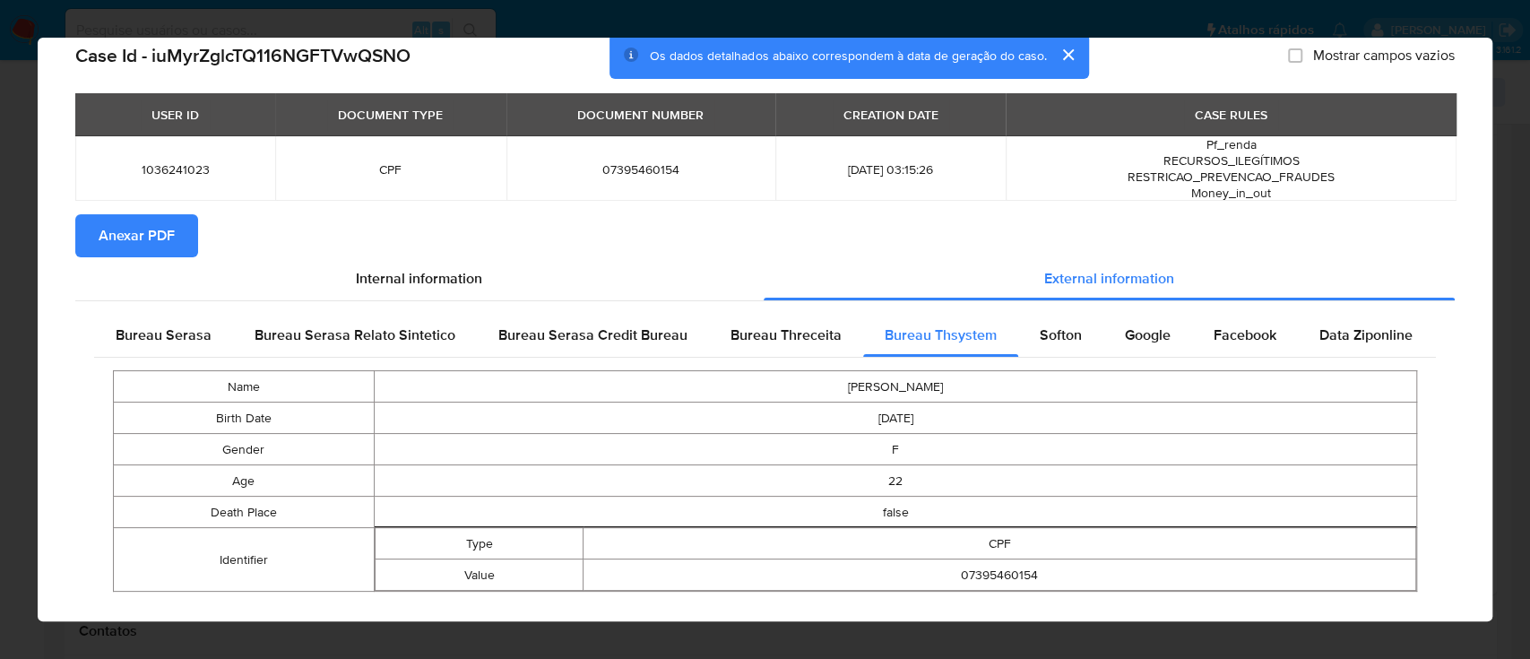
scroll to position [73, 0]
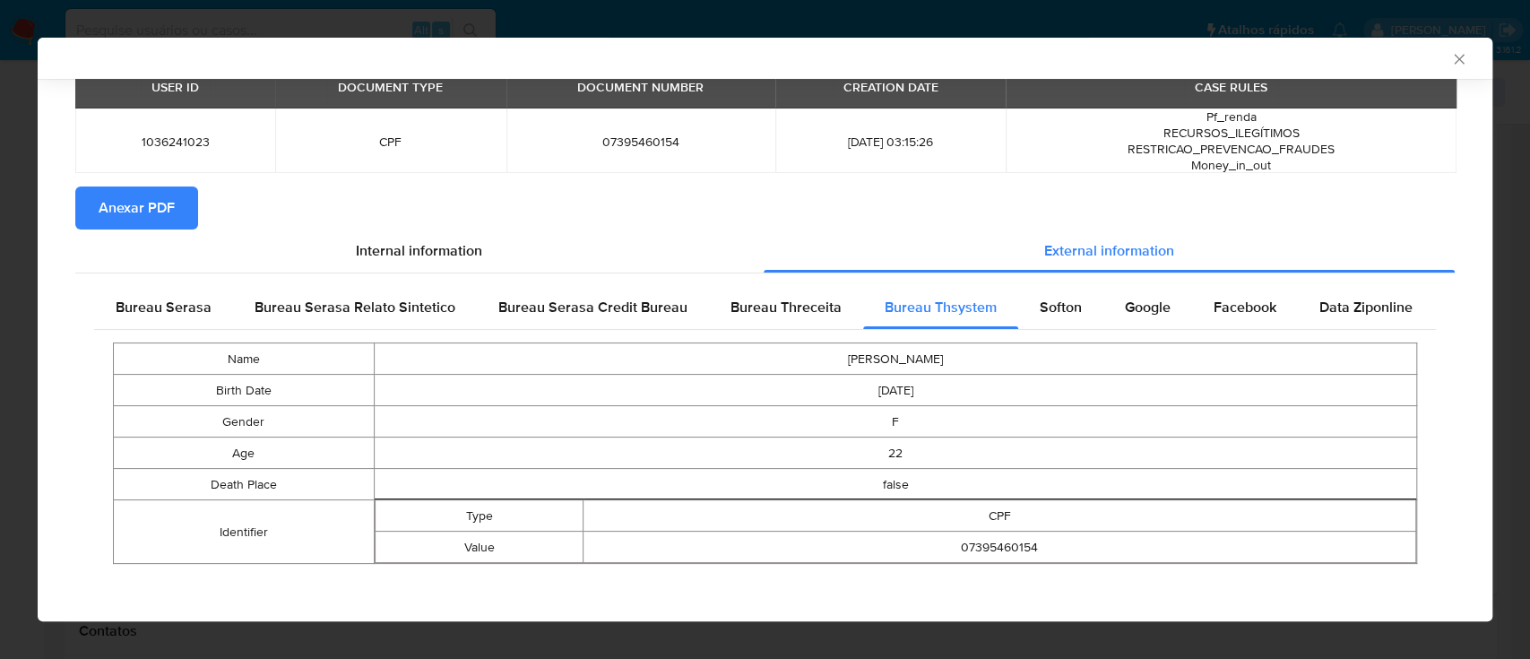
click at [1062, 301] on span "Softon" at bounding box center [1061, 307] width 42 height 21
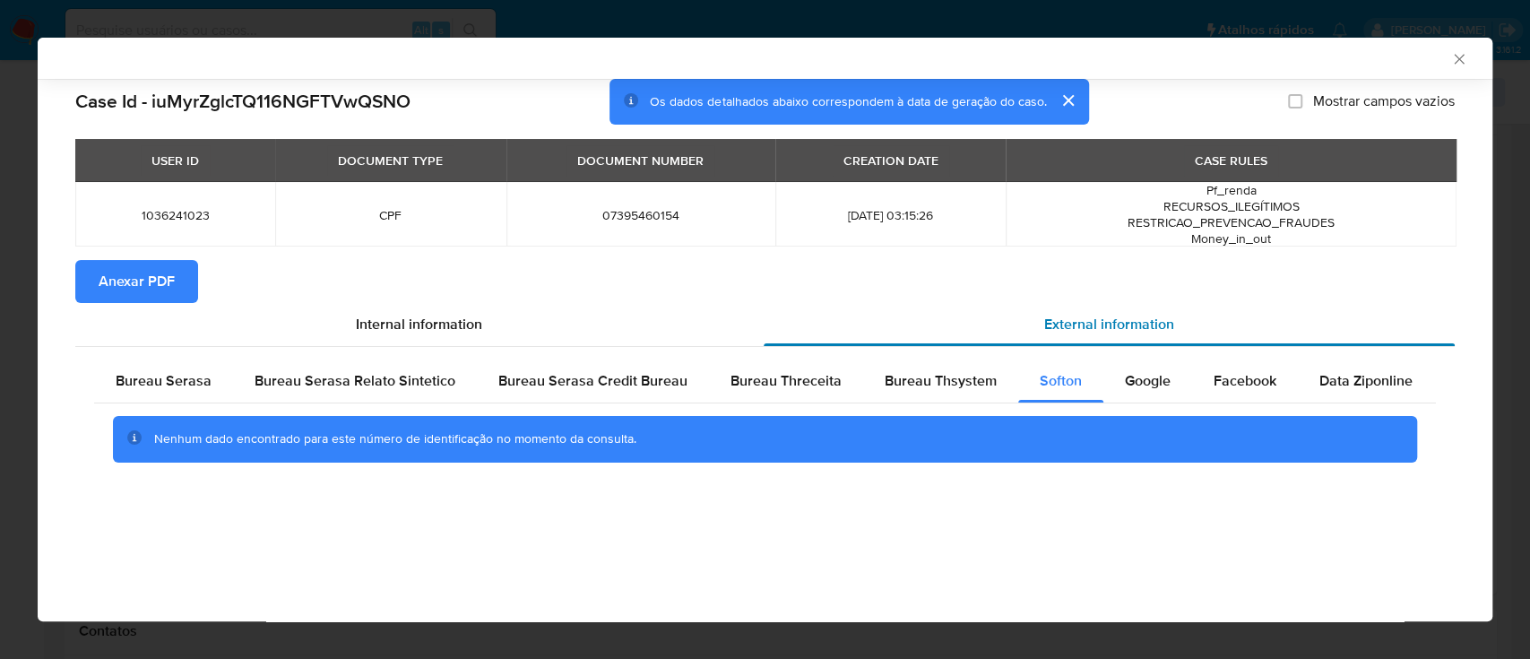
scroll to position [0, 0]
drag, startPoint x: 1273, startPoint y: 51, endPoint x: 1262, endPoint y: 48, distance: 11.1
click at [1268, 51] on div "AML Data Collector" at bounding box center [750, 58] width 1400 height 16
click at [1125, 373] on span "Google" at bounding box center [1148, 380] width 46 height 21
